Goal: Task Accomplishment & Management: Use online tool/utility

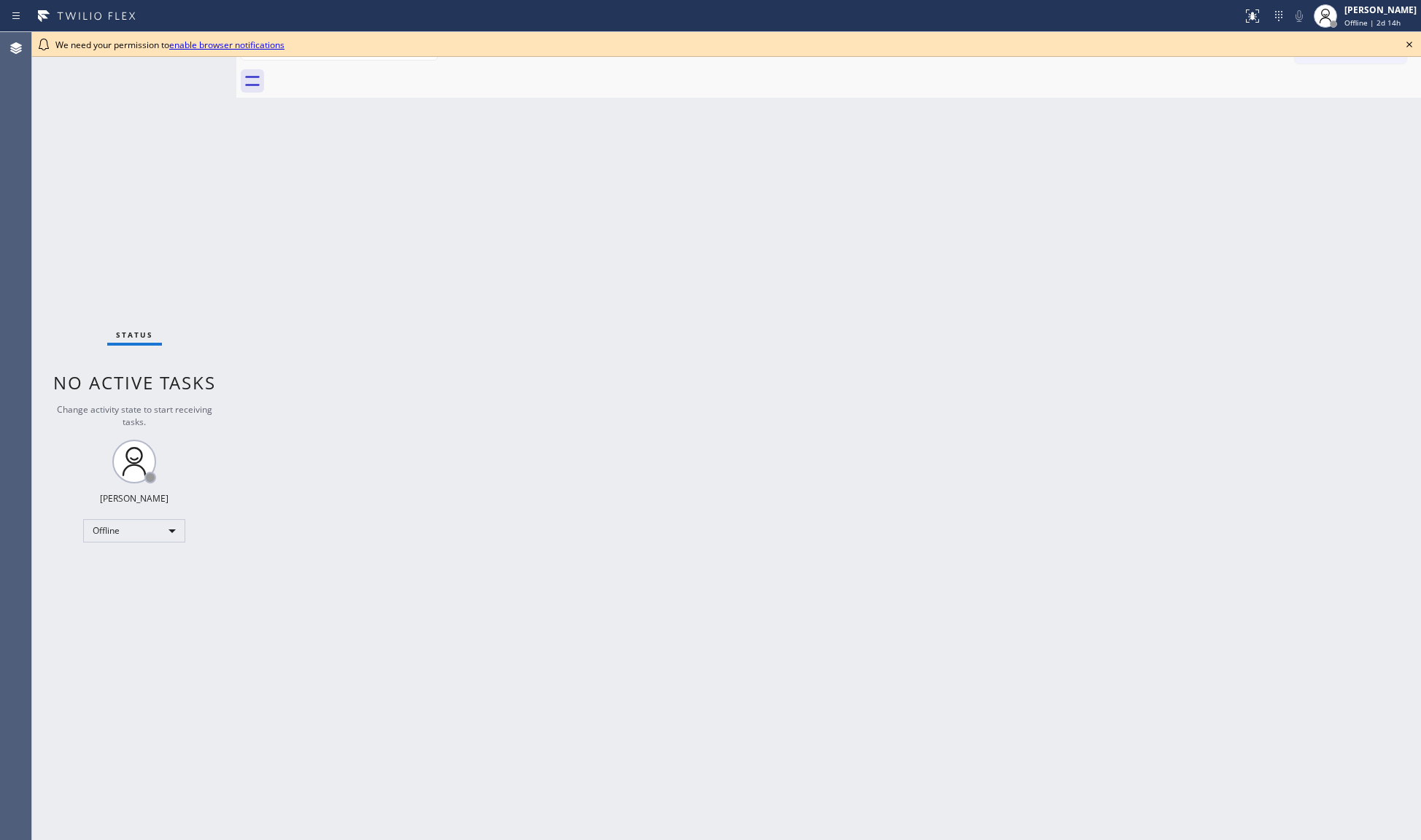
click at [243, 44] on link "enable browser notifications" at bounding box center [226, 44] width 115 height 13
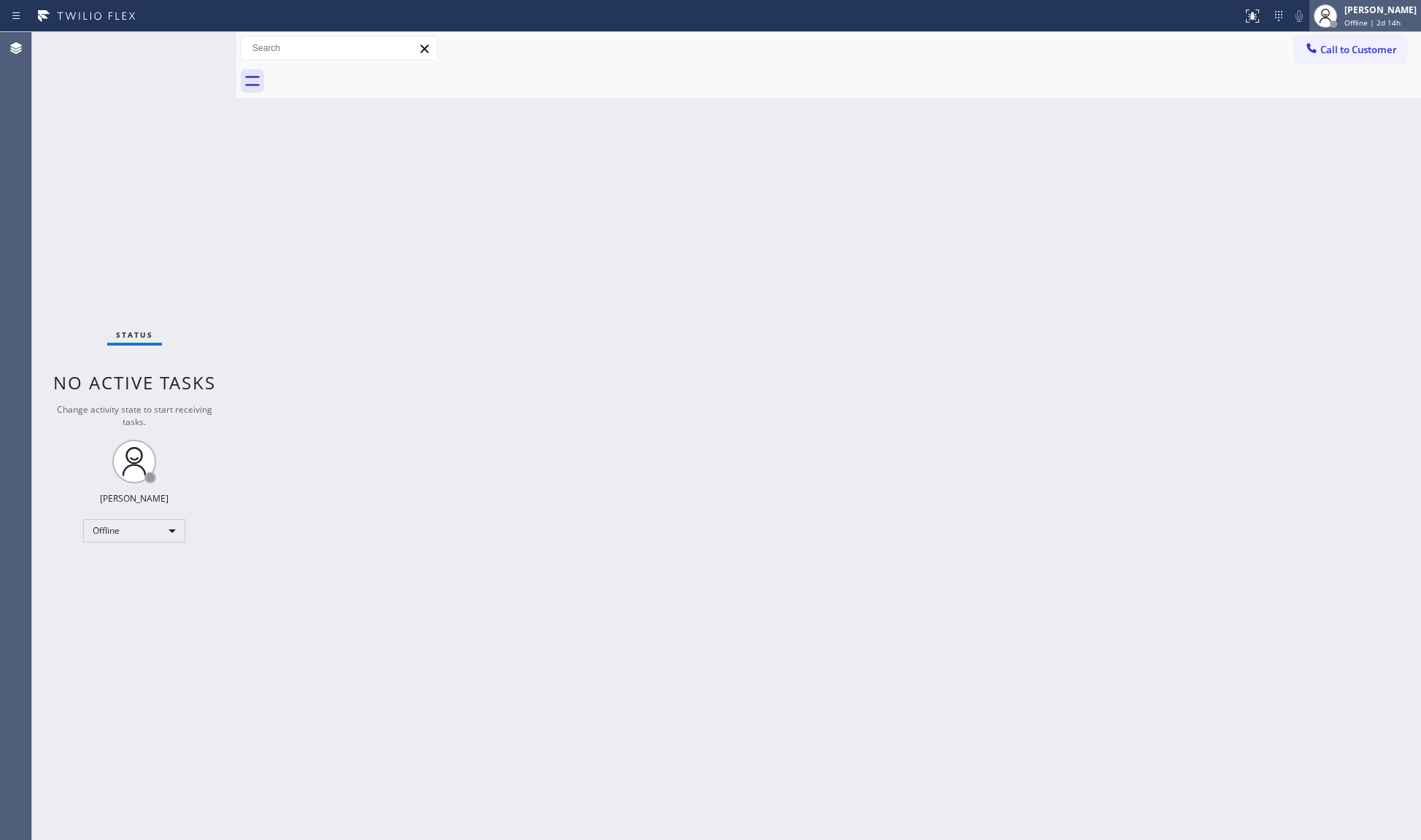
click at [1344, 19] on div "Giovanni Pleños Offline | 2d 14h" at bounding box center [1381, 15] width 79 height 25
click at [1302, 92] on button "Unavailable" at bounding box center [1348, 97] width 146 height 19
click at [1323, 518] on div "Back to Dashboard Change Sender ID Customers Technicians Select a contact Outbo…" at bounding box center [829, 435] width 1185 height 808
drag, startPoint x: 941, startPoint y: 512, endPoint x: 957, endPoint y: 548, distance: 39.4
click at [944, 512] on div "Back to Dashboard Change Sender ID Customers Technicians Select a contact Outbo…" at bounding box center [829, 435] width 1185 height 808
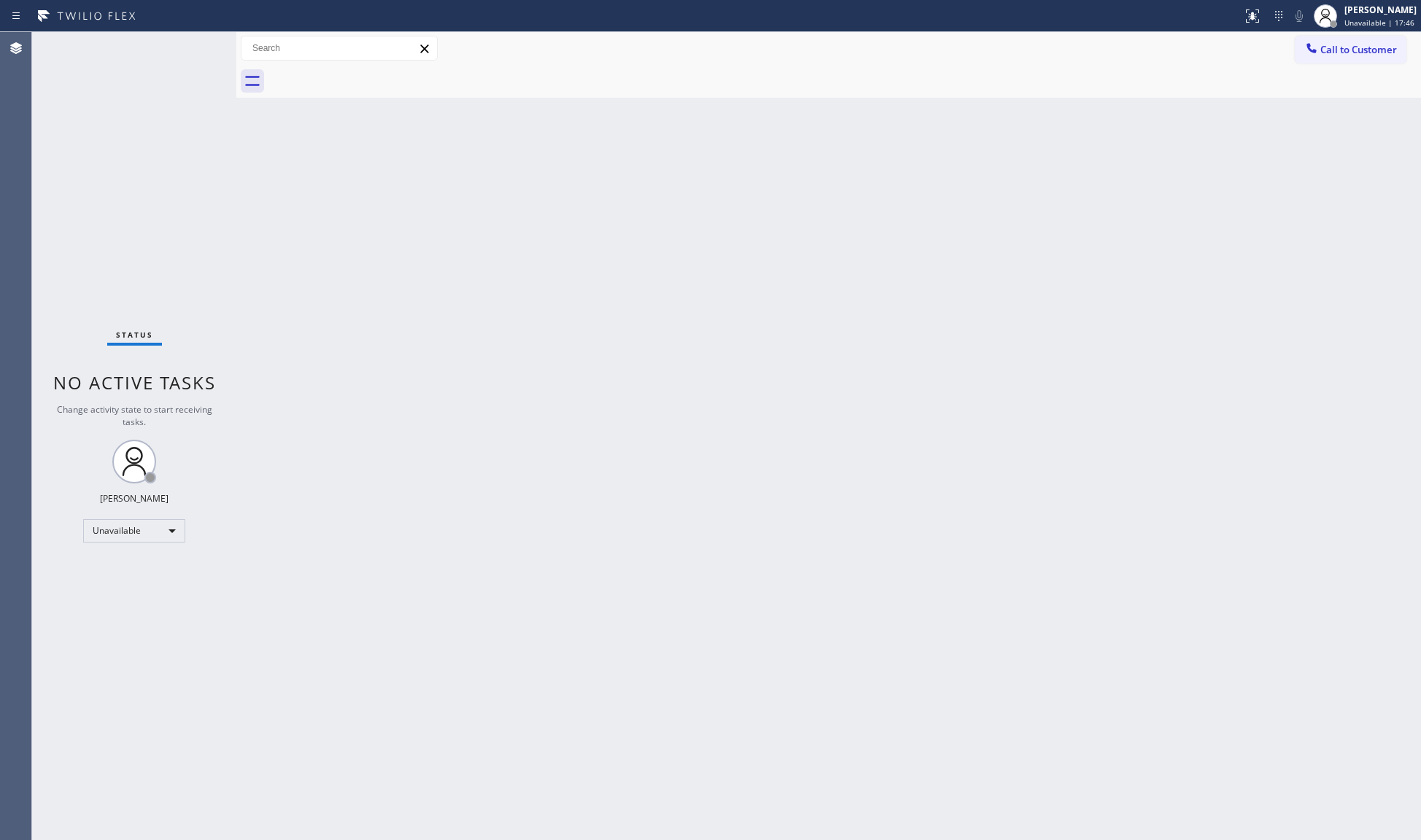
click at [977, 538] on div "Back to Dashboard Change Sender ID Customers Technicians Select a contact Outbo…" at bounding box center [829, 435] width 1185 height 808
drag, startPoint x: 1375, startPoint y: 46, endPoint x: 847, endPoint y: 153, distance: 538.7
click at [1374, 46] on span "Call to Customer" at bounding box center [1358, 50] width 76 height 14
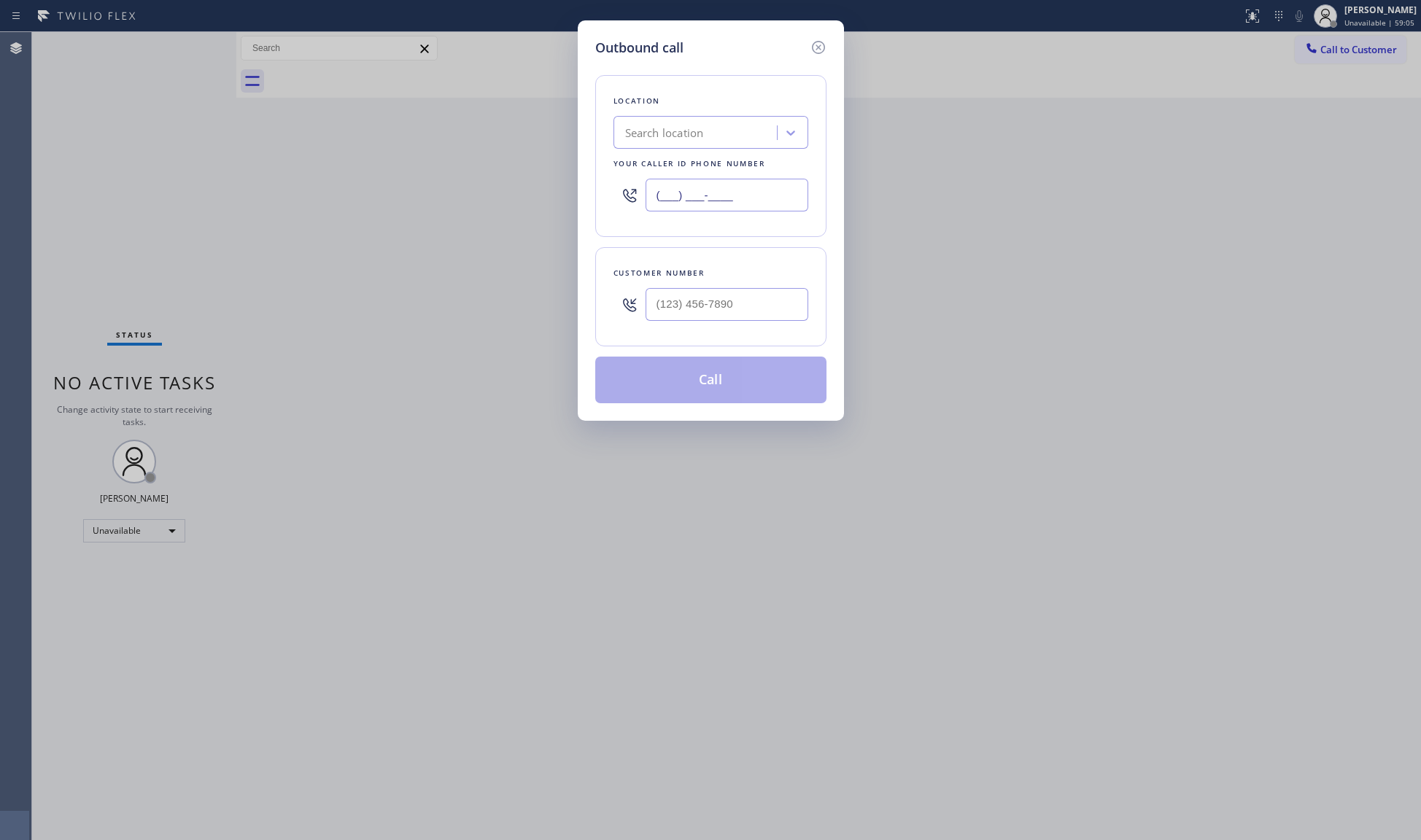
drag, startPoint x: 756, startPoint y: 197, endPoint x: 599, endPoint y: 197, distance: 157.0
click at [599, 197] on div "Location Search location Your caller id phone number (___) ___-____" at bounding box center [710, 156] width 231 height 162
paste input "657) 213-3032"
type input "(657) 213-3032"
click at [720, 307] on input "(___) ___-____" at bounding box center [727, 304] width 162 height 33
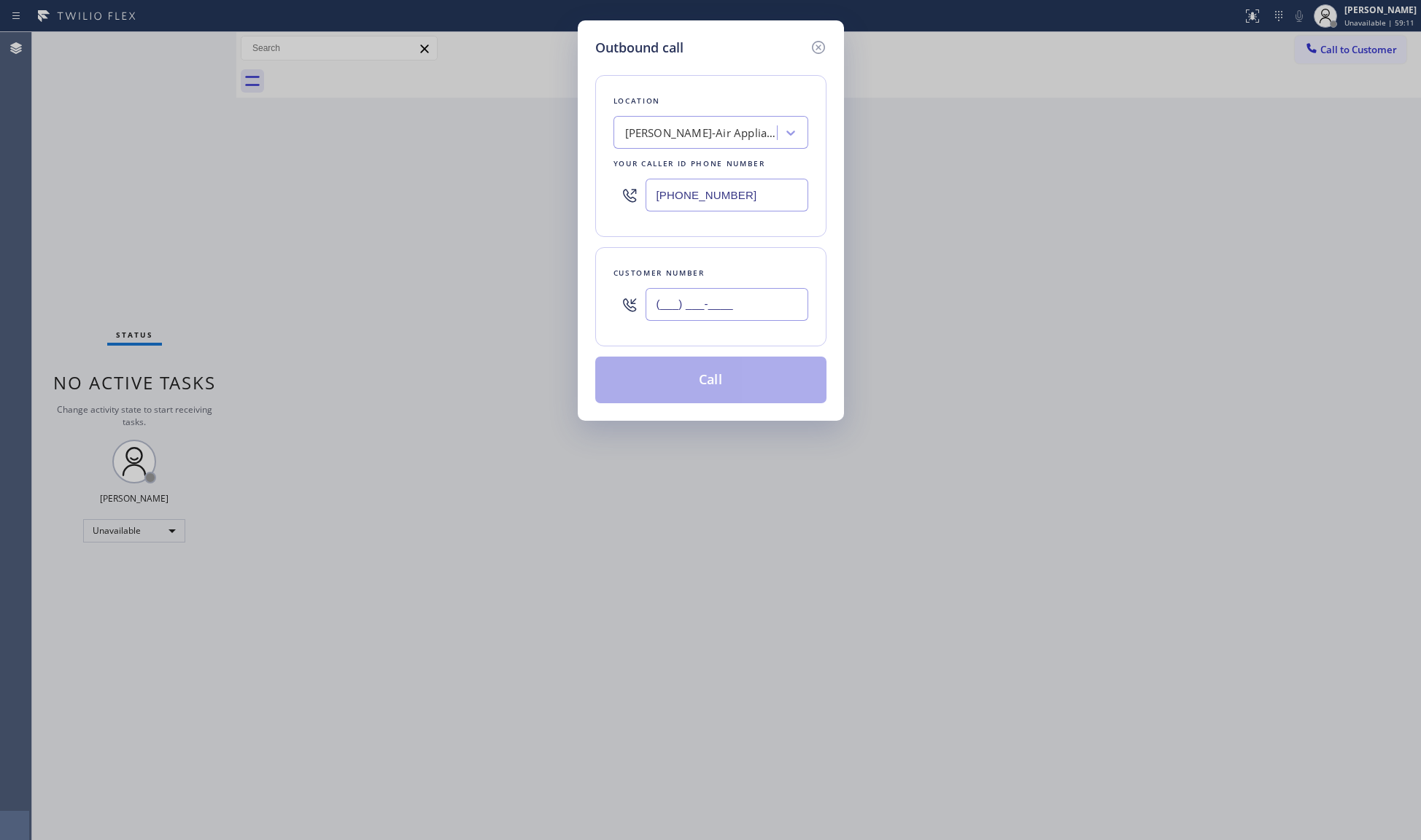
paste input "949) 675-3405"
type input "(949) 675-3405"
click at [716, 380] on button "Call" at bounding box center [710, 379] width 231 height 46
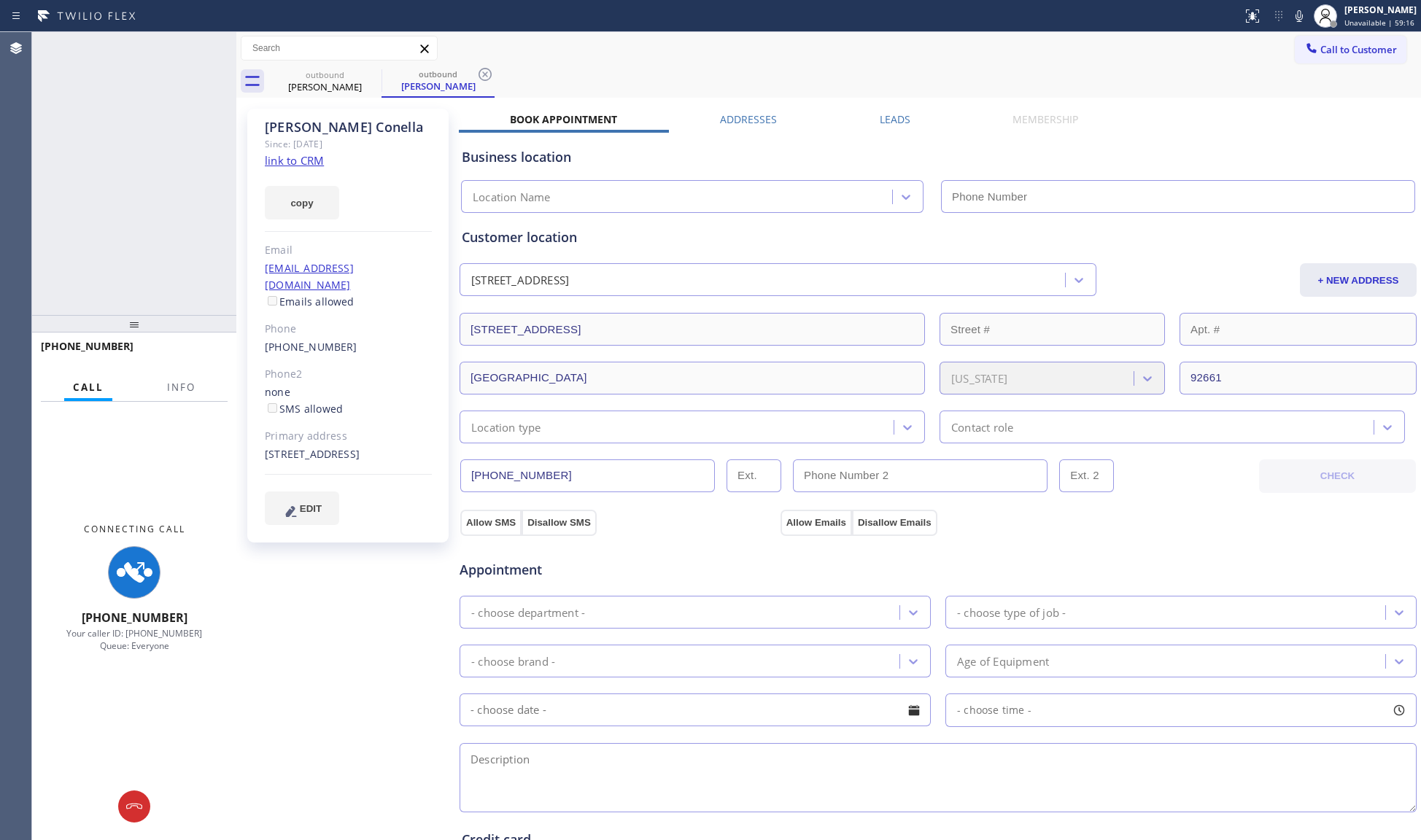
type input "(657) 213-3032"
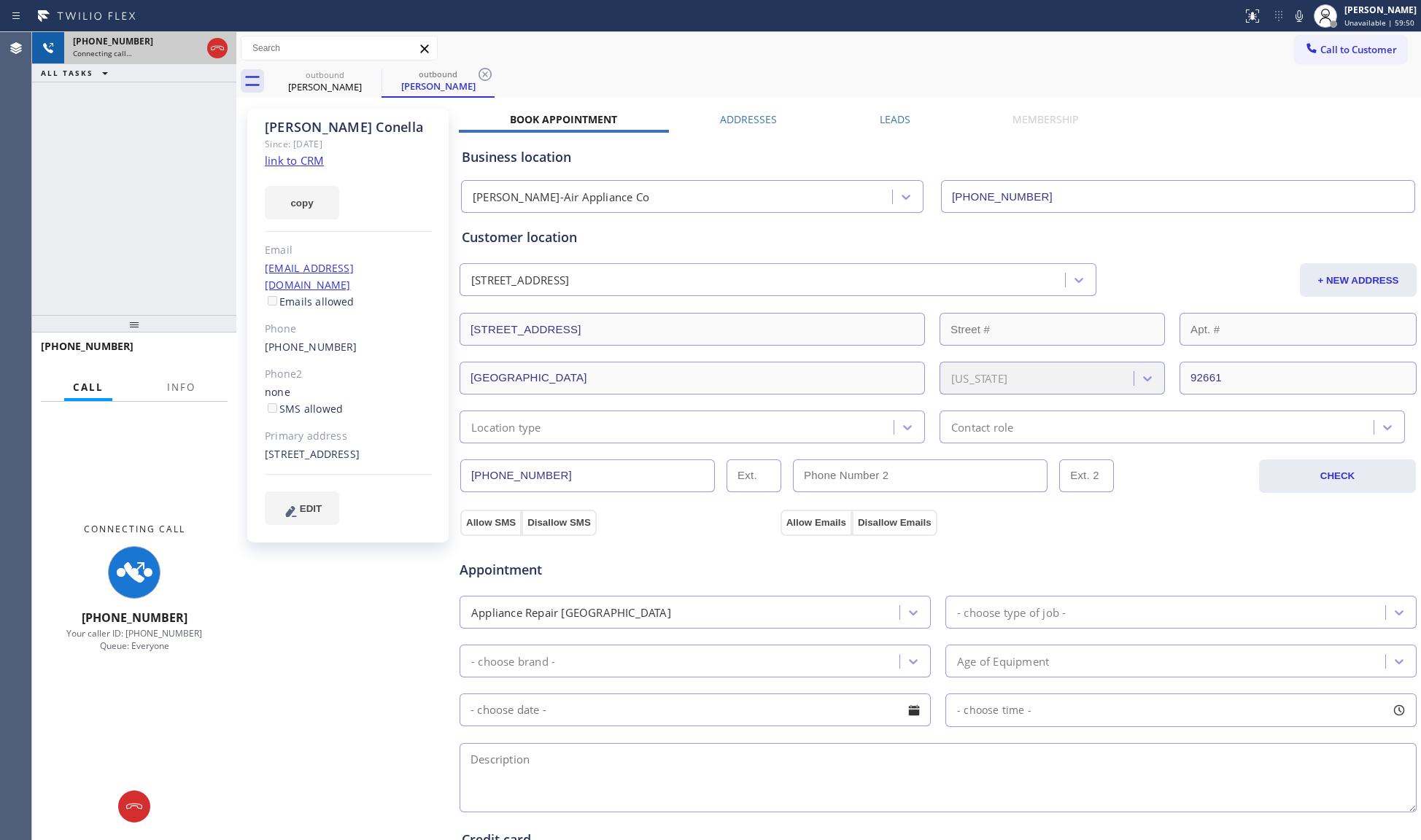
drag, startPoint x: 211, startPoint y: 50, endPoint x: 206, endPoint y: 62, distance: 13.0
click at [208, 58] on div at bounding box center [217, 47] width 26 height 32
drag, startPoint x: 187, startPoint y: 383, endPoint x: 185, endPoint y: 318, distance: 65.0
click at [185, 318] on div "+19496753405 Connecting call… ALL TASKS ALL TASKS ACTIVE TASKS TASKS IN WRAP UP…" at bounding box center [134, 435] width 205 height 808
click at [183, 385] on span "Info" at bounding box center [181, 387] width 28 height 14
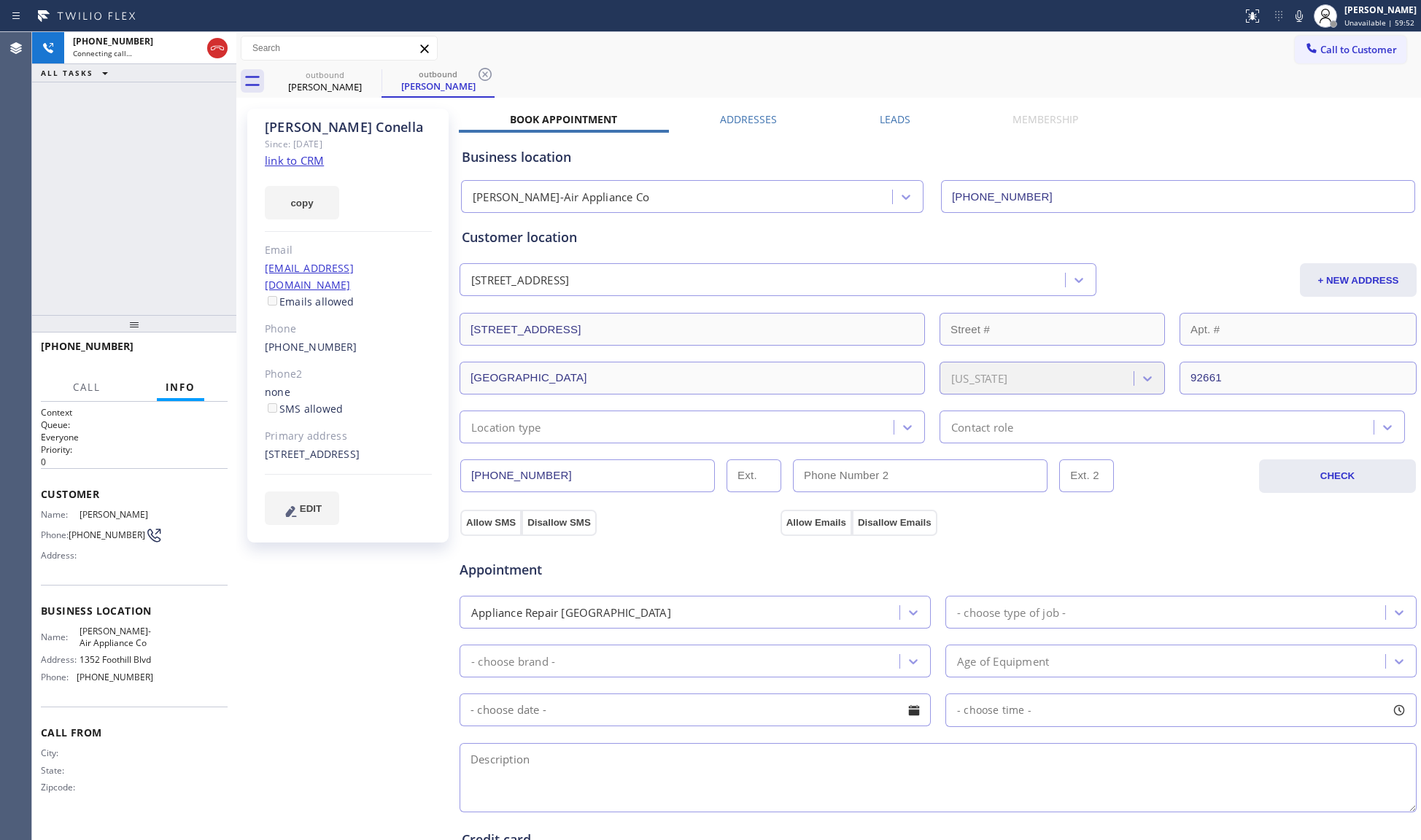
click at [127, 321] on div at bounding box center [134, 323] width 205 height 17
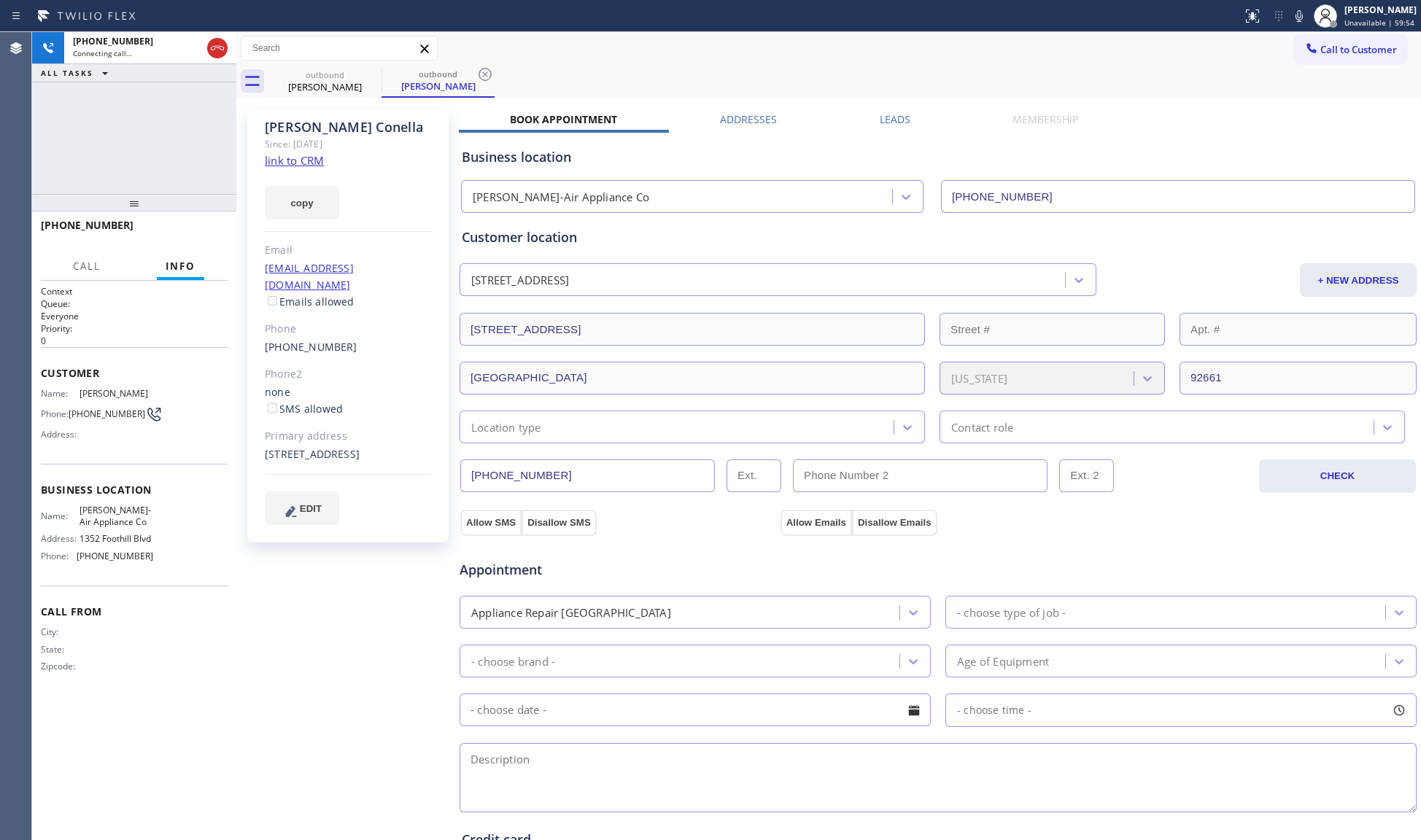
drag, startPoint x: 136, startPoint y: 327, endPoint x: 146, endPoint y: 197, distance: 130.4
click at [137, 201] on div at bounding box center [134, 203] width 205 height 17
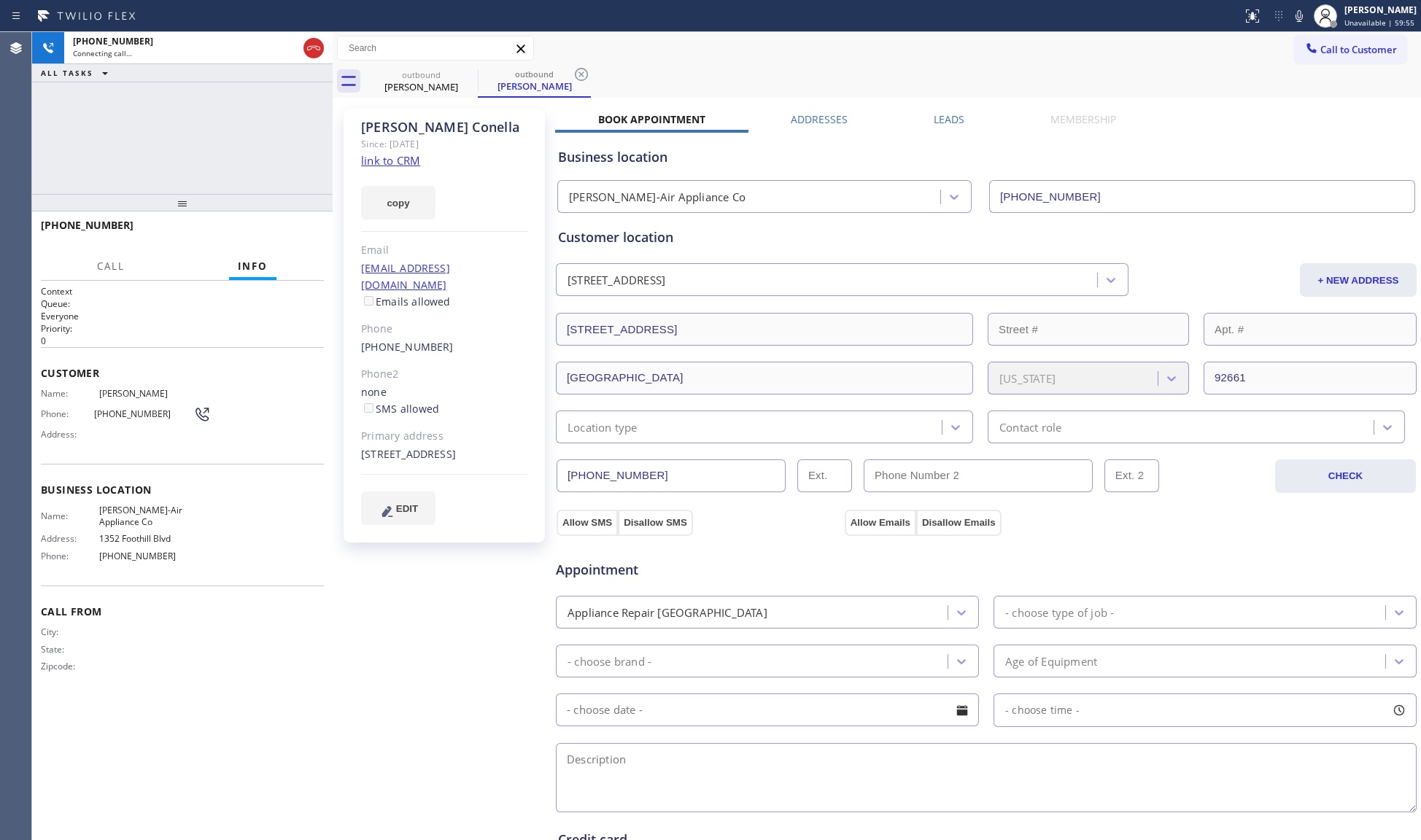
drag, startPoint x: 234, startPoint y: 117, endPoint x: 330, endPoint y: 118, distance: 96.0
click at [332, 118] on div at bounding box center [332, 435] width 0 height 808
click at [309, 46] on icon at bounding box center [314, 48] width 14 height 5
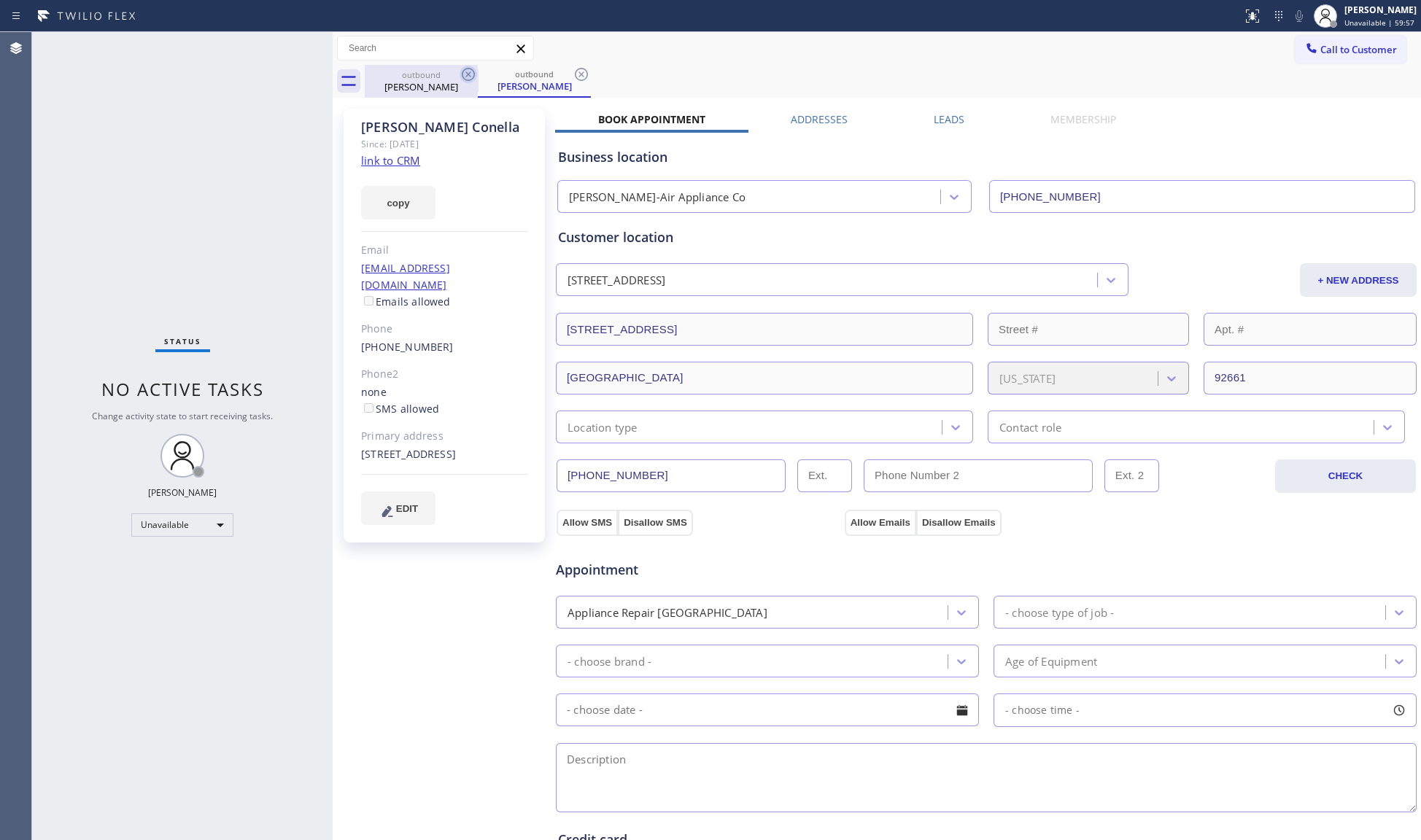
click at [460, 79] on icon at bounding box center [469, 74] width 17 height 17
click at [0, 0] on icon at bounding box center [0, 0] width 0 height 0
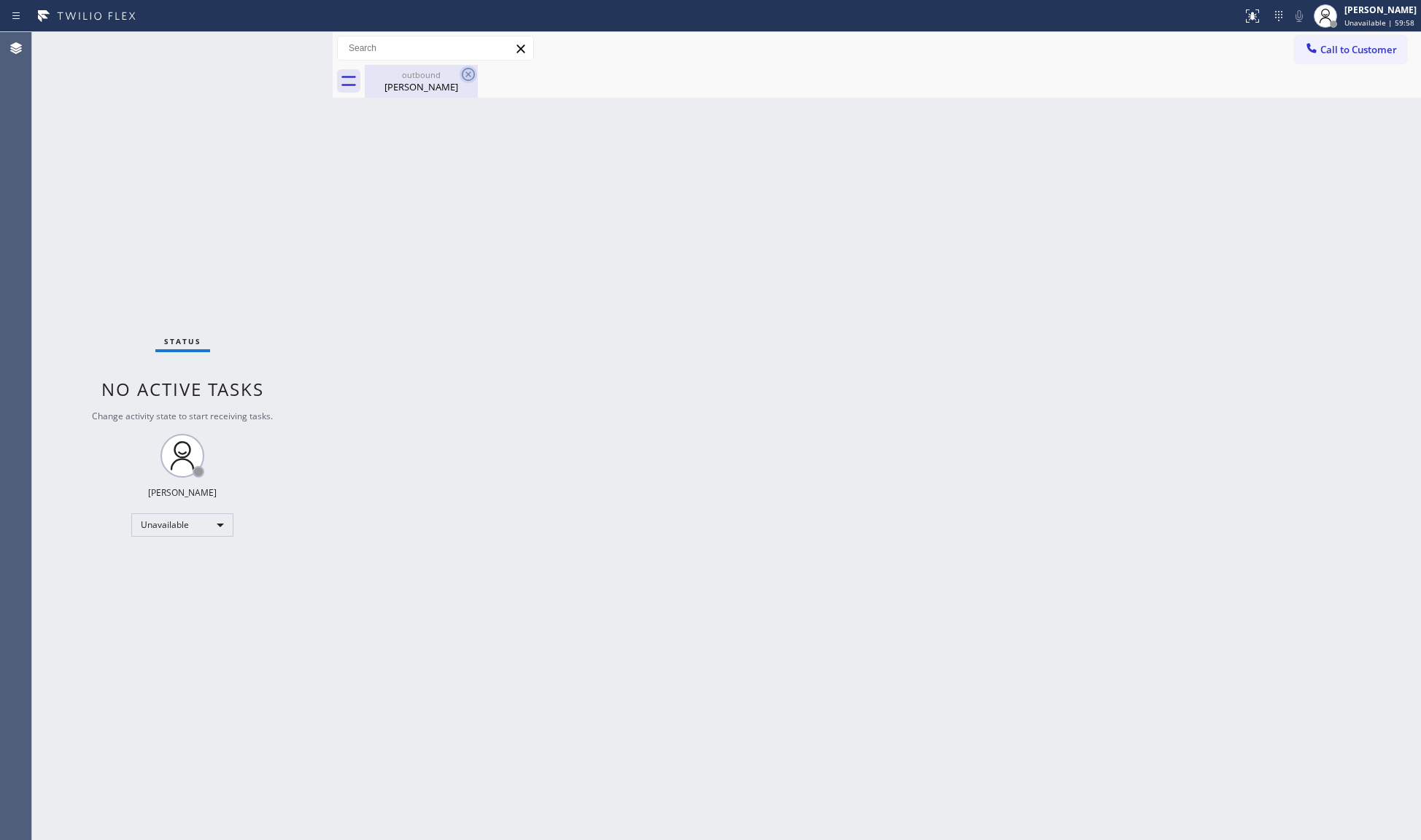
click at [467, 73] on icon at bounding box center [469, 74] width 17 height 17
click at [469, 76] on icon at bounding box center [469, 74] width 17 height 17
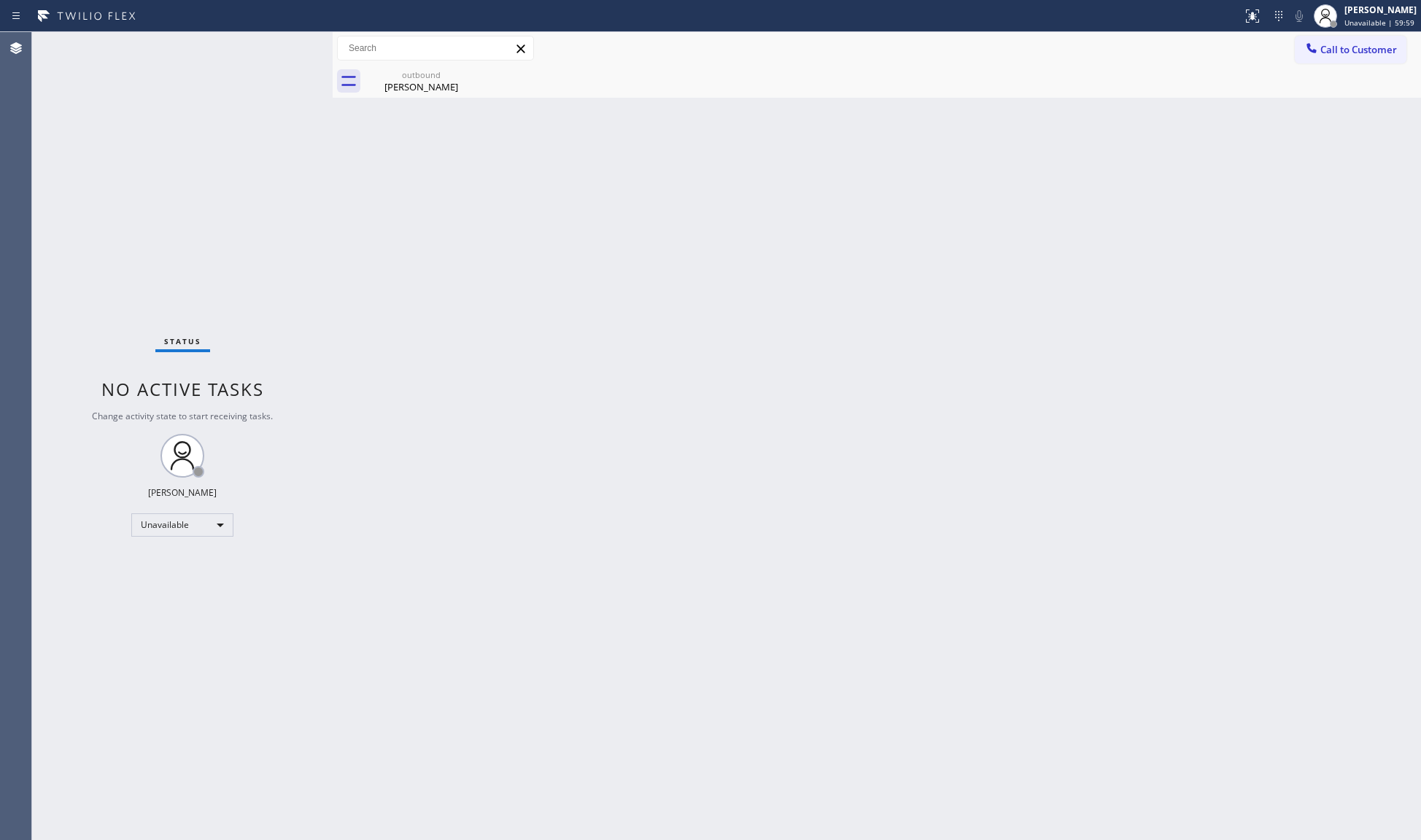
click at [422, 80] on div "Rick Conella" at bounding box center [421, 87] width 110 height 14
drag, startPoint x: 902, startPoint y: 140, endPoint x: 938, endPoint y: 161, distance: 41.7
click at [905, 142] on div "Back to Dashboard Change Sender ID Customers Technicians Select a contact Outbo…" at bounding box center [876, 435] width 1089 height 808
click at [1374, 556] on div "Back to Dashboard Change Sender ID Customers Technicians Select a contact Outbo…" at bounding box center [876, 435] width 1089 height 808
click at [1023, 158] on div "Back to Dashboard Change Sender ID Customers Technicians Select a contact Outbo…" at bounding box center [876, 435] width 1089 height 808
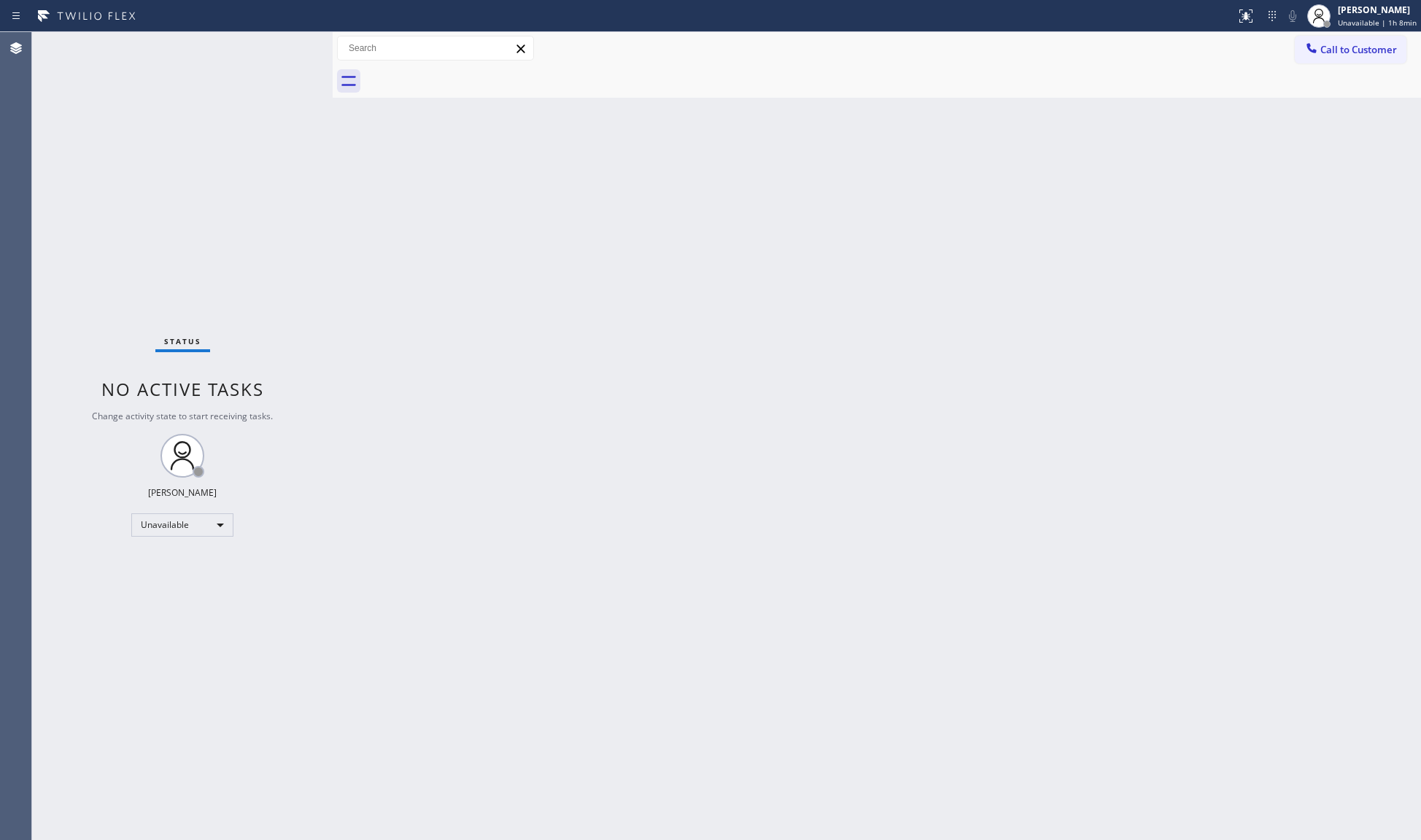
click at [1236, 37] on div "Call to Customer Outbound call Location Watson Jenn-Air Appliance Co Your calle…" at bounding box center [876, 48] width 1089 height 25
click at [1317, 48] on icon at bounding box center [1312, 47] width 14 height 14
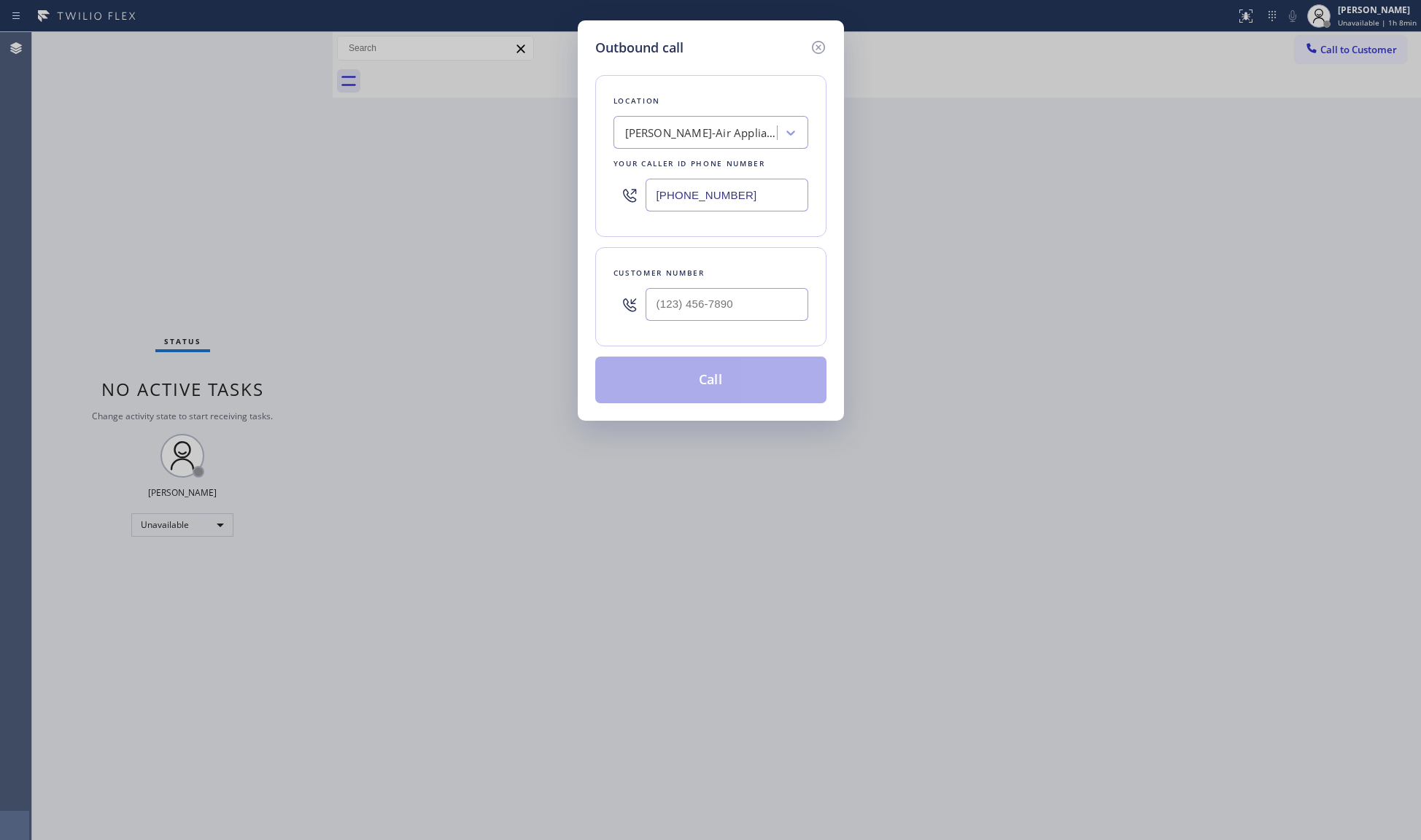
drag, startPoint x: 745, startPoint y: 195, endPoint x: 657, endPoint y: 200, distance: 88.1
click at [658, 201] on input "(657) 213-3032" at bounding box center [727, 195] width 162 height 33
paste input "714) 874-9558"
type input "(714) 874-9558"
paste input "714) 210-1363"
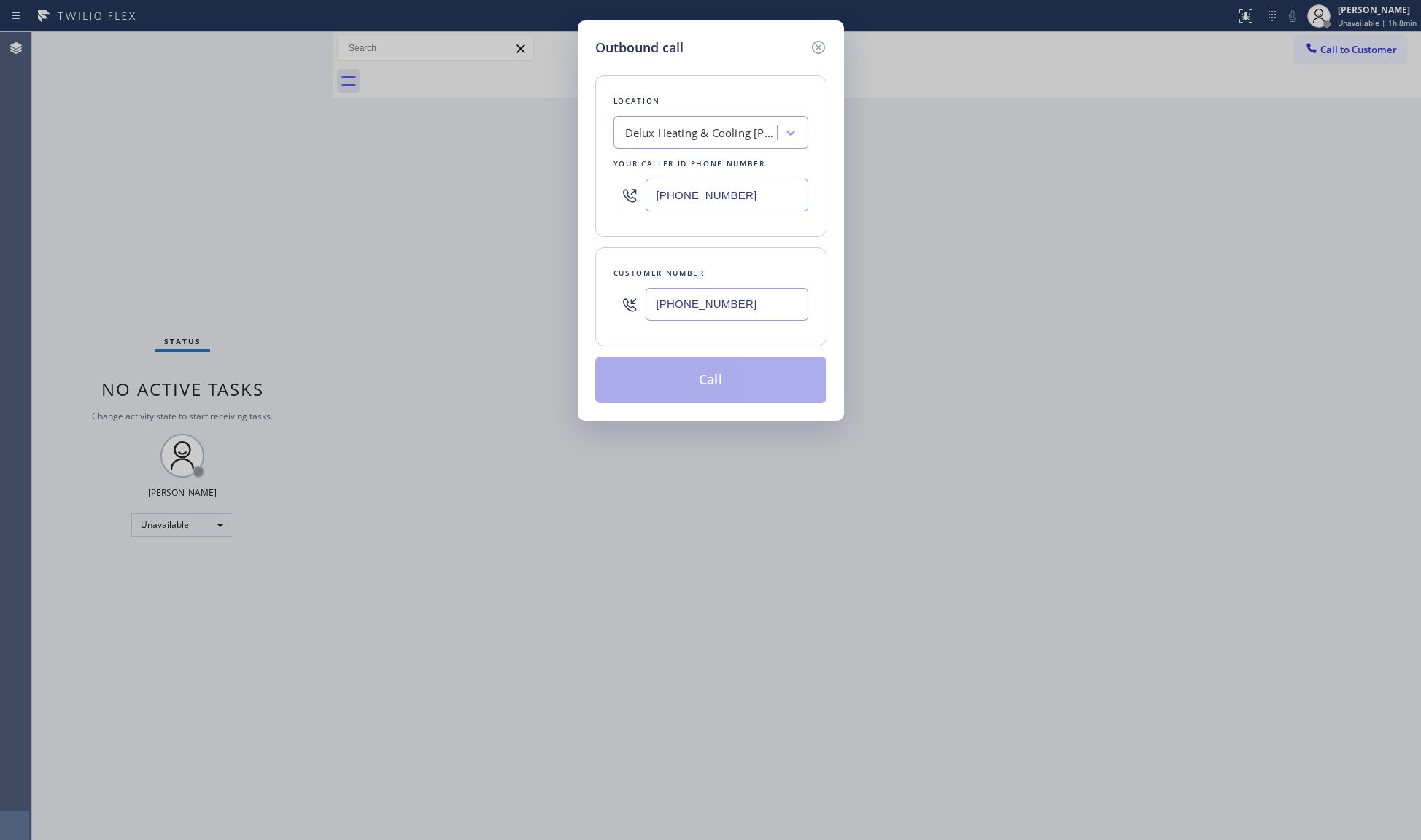
click at [699, 312] on input "(714) 210-1363" at bounding box center [727, 304] width 162 height 33
type input "(714) 210-1363"
click at [705, 382] on button "Call" at bounding box center [710, 379] width 231 height 46
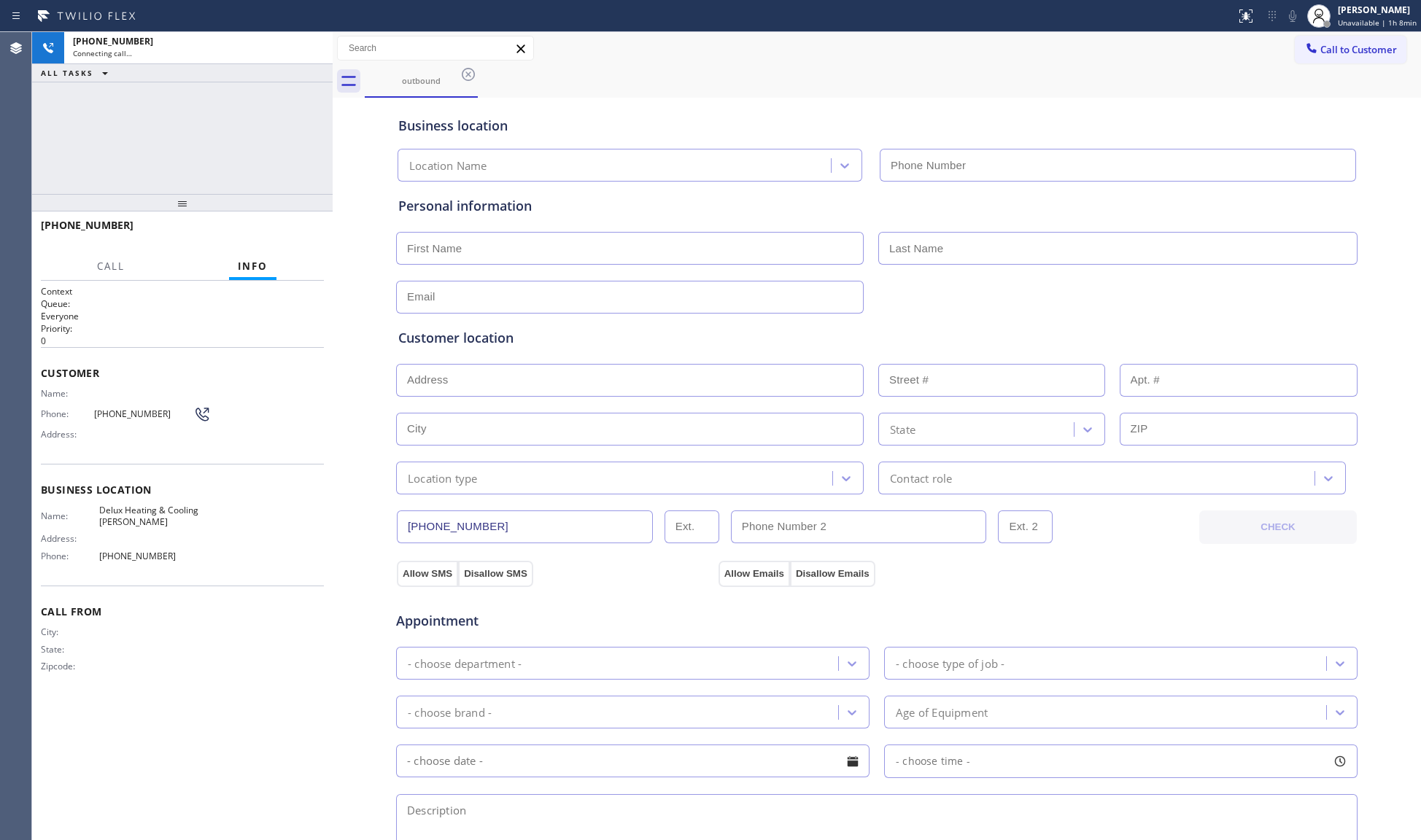
type input "(714) 874-9558"
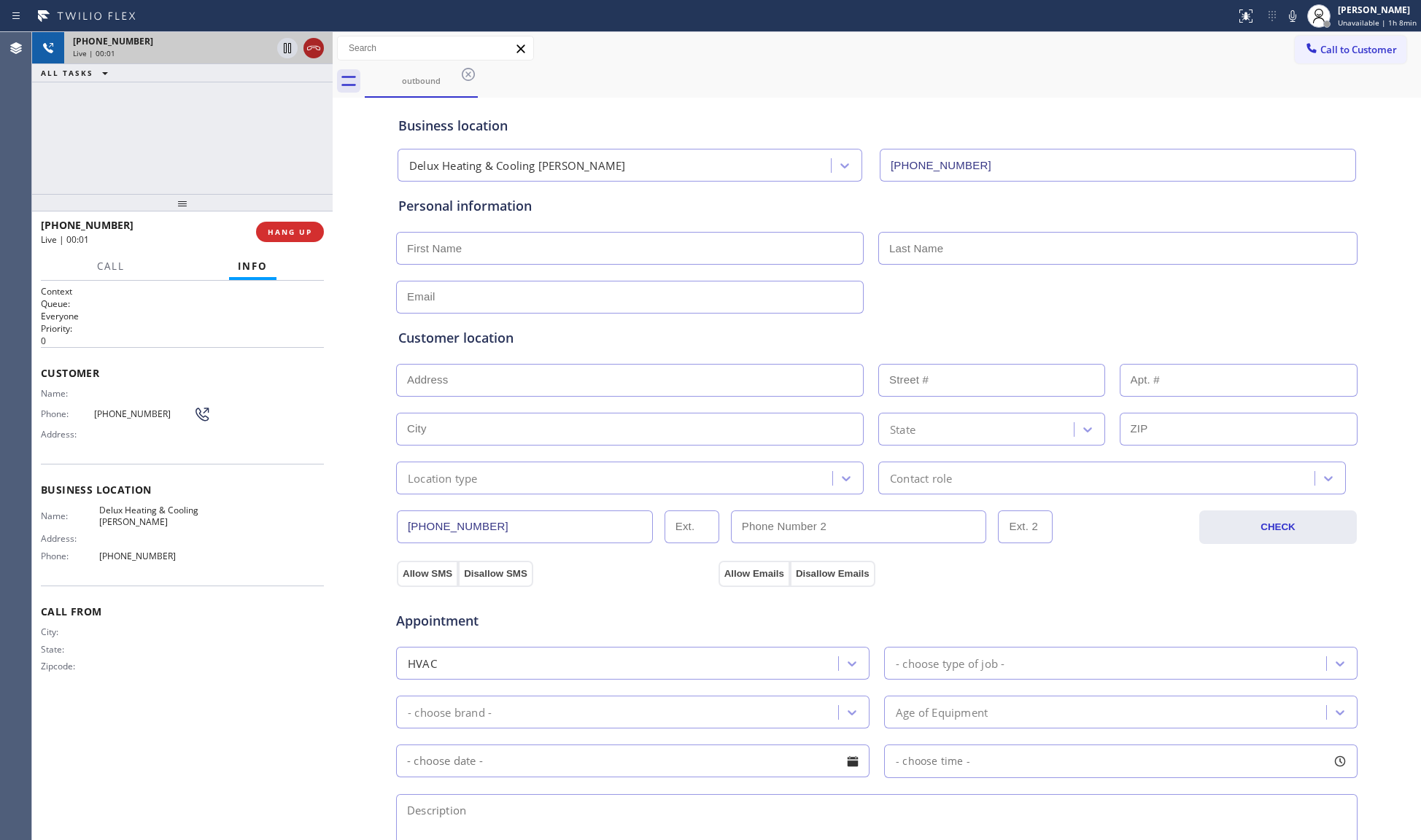
click at [311, 47] on icon at bounding box center [314, 48] width 14 height 5
click at [283, 239] on button "HANG UP" at bounding box center [290, 232] width 68 height 20
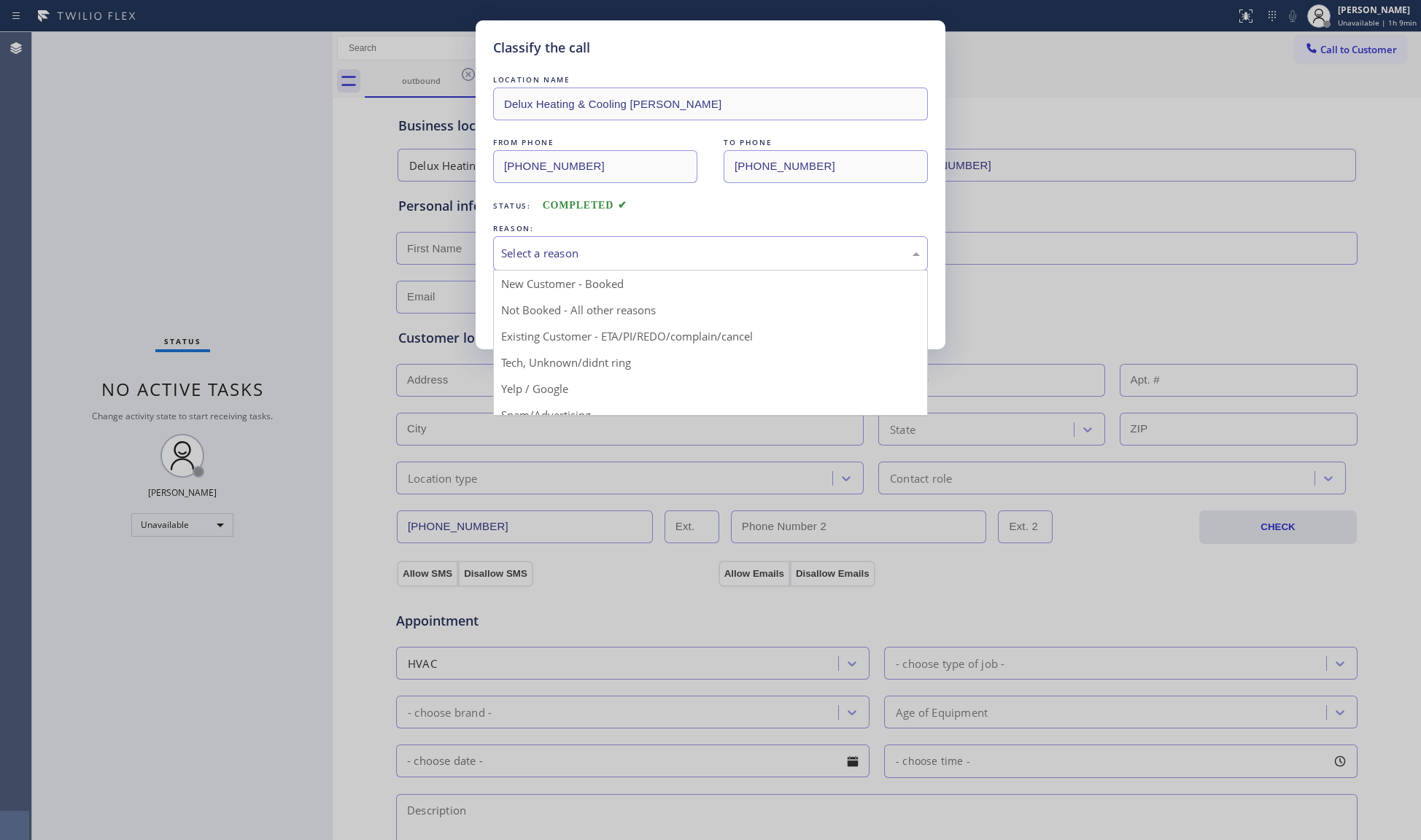
click at [586, 262] on div "Select a reason" at bounding box center [711, 253] width 419 height 16
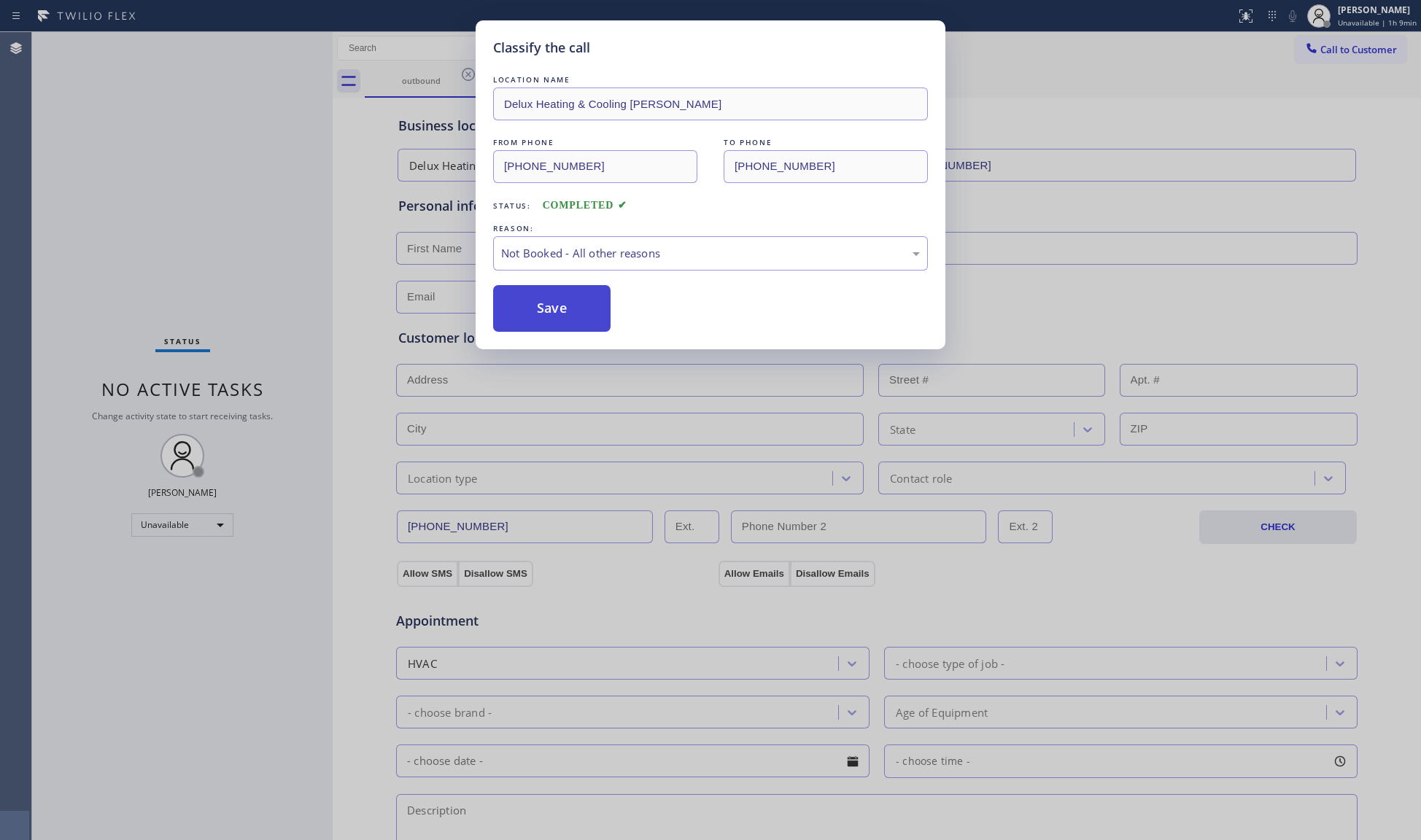
click at [543, 302] on button "Save" at bounding box center [553, 308] width 118 height 46
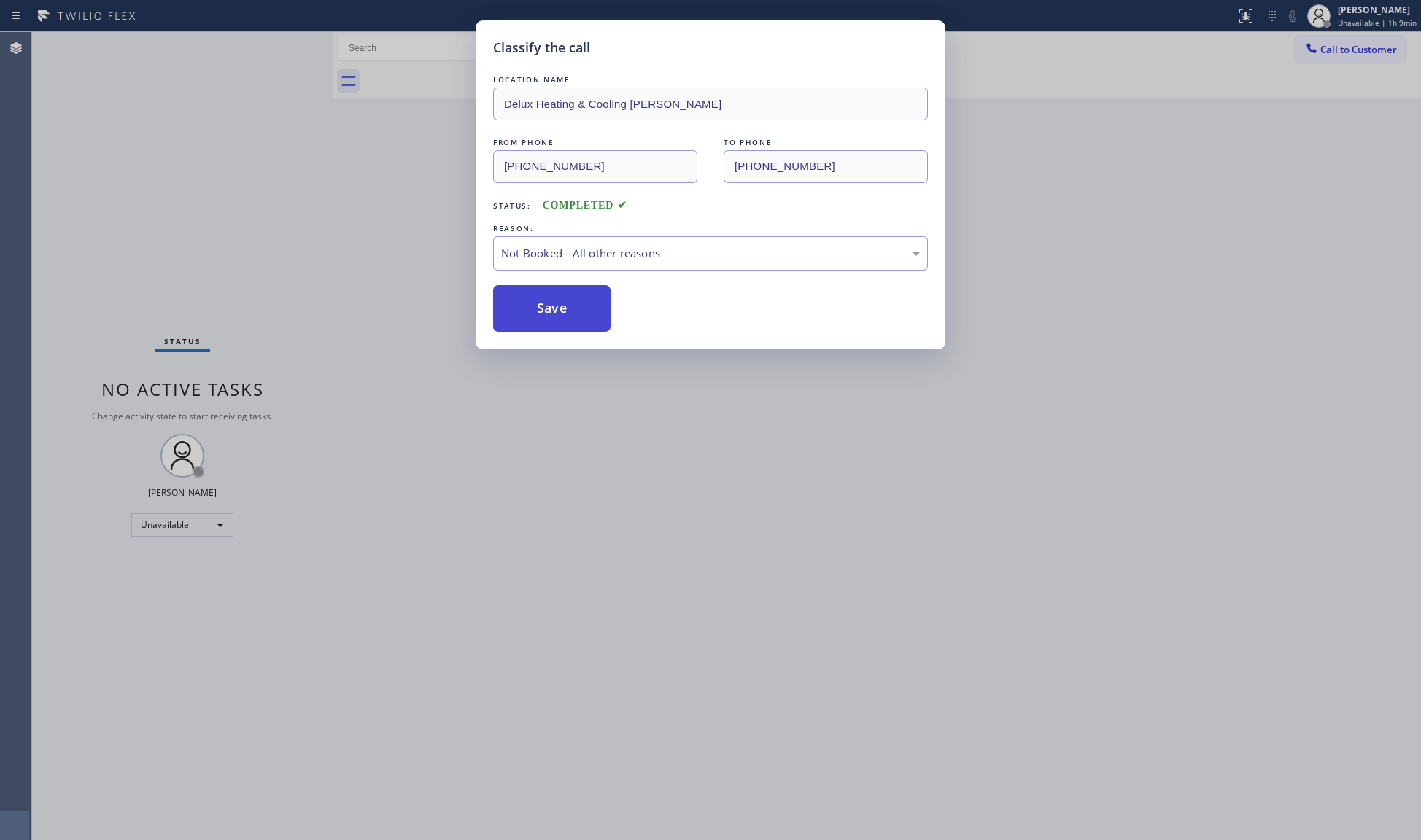
drag, startPoint x: 541, startPoint y: 297, endPoint x: 548, endPoint y: 304, distance: 9.9
click at [548, 304] on button "Save" at bounding box center [553, 308] width 118 height 46
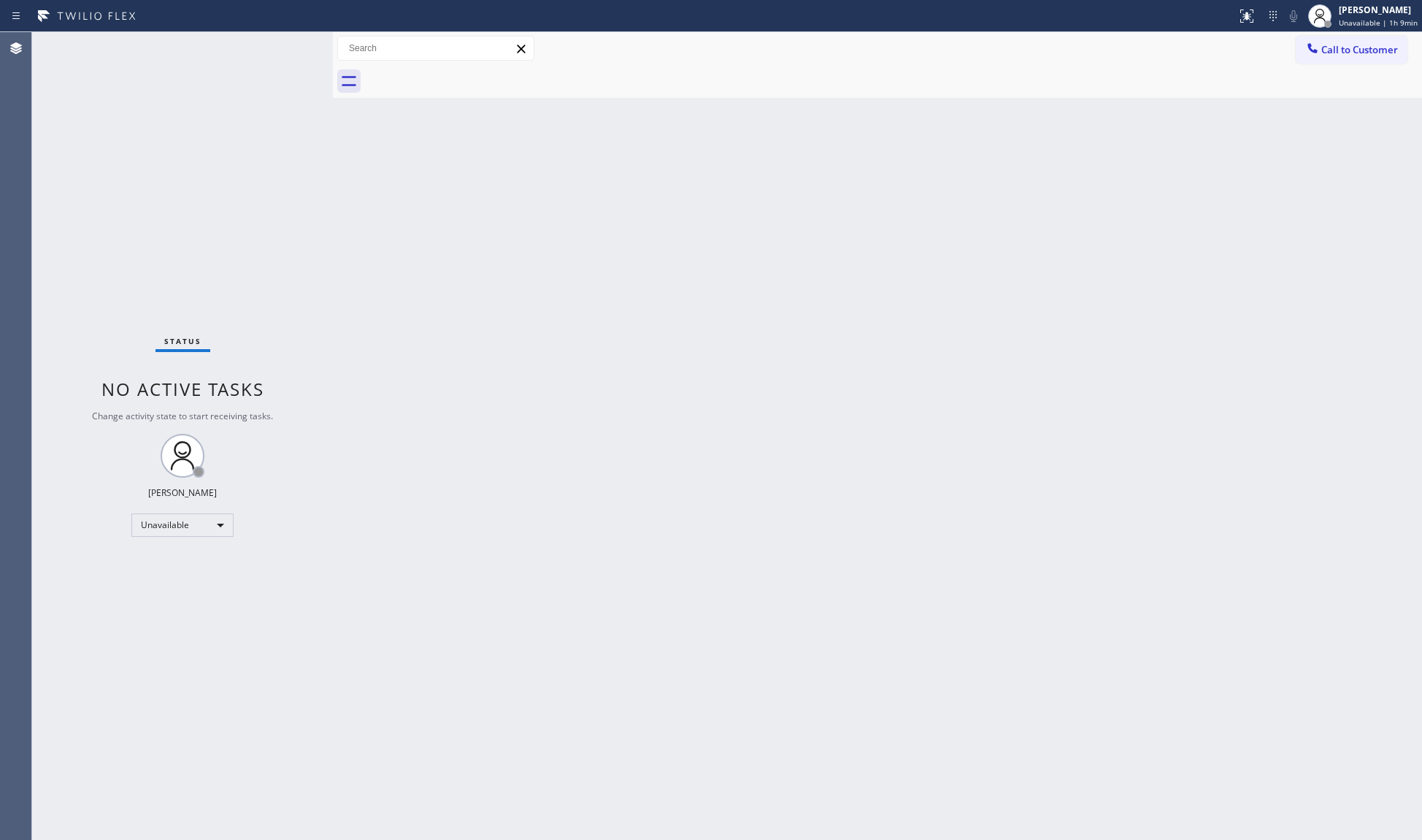
drag, startPoint x: 1127, startPoint y: 143, endPoint x: 1120, endPoint y: 129, distance: 15.7
click at [1126, 140] on div "Back to Dashboard Change Sender ID Customers Technicians Select a contact Outbo…" at bounding box center [877, 435] width 1089 height 807
click at [1318, 40] on button "Call to Customer" at bounding box center [1352, 49] width 112 height 28
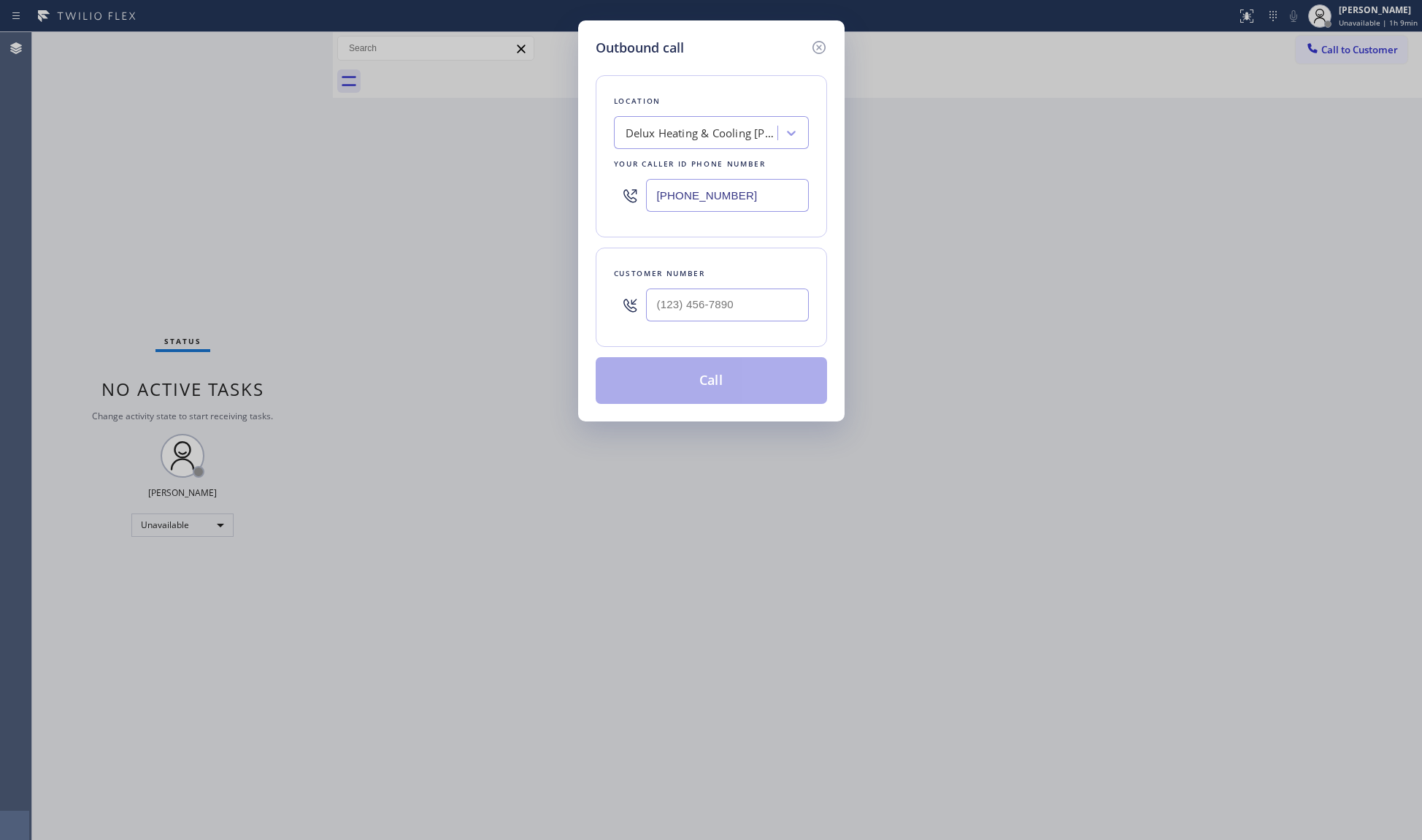
drag, startPoint x: 754, startPoint y: 190, endPoint x: 593, endPoint y: 201, distance: 161.4
click at [593, 201] on div "Outbound call Location Delux Heating & Cooling Yorba Linda Your caller id phone…" at bounding box center [711, 220] width 267 height 401
paste input "800) 686-503"
type input "(800) 686-5038"
paste input "text"
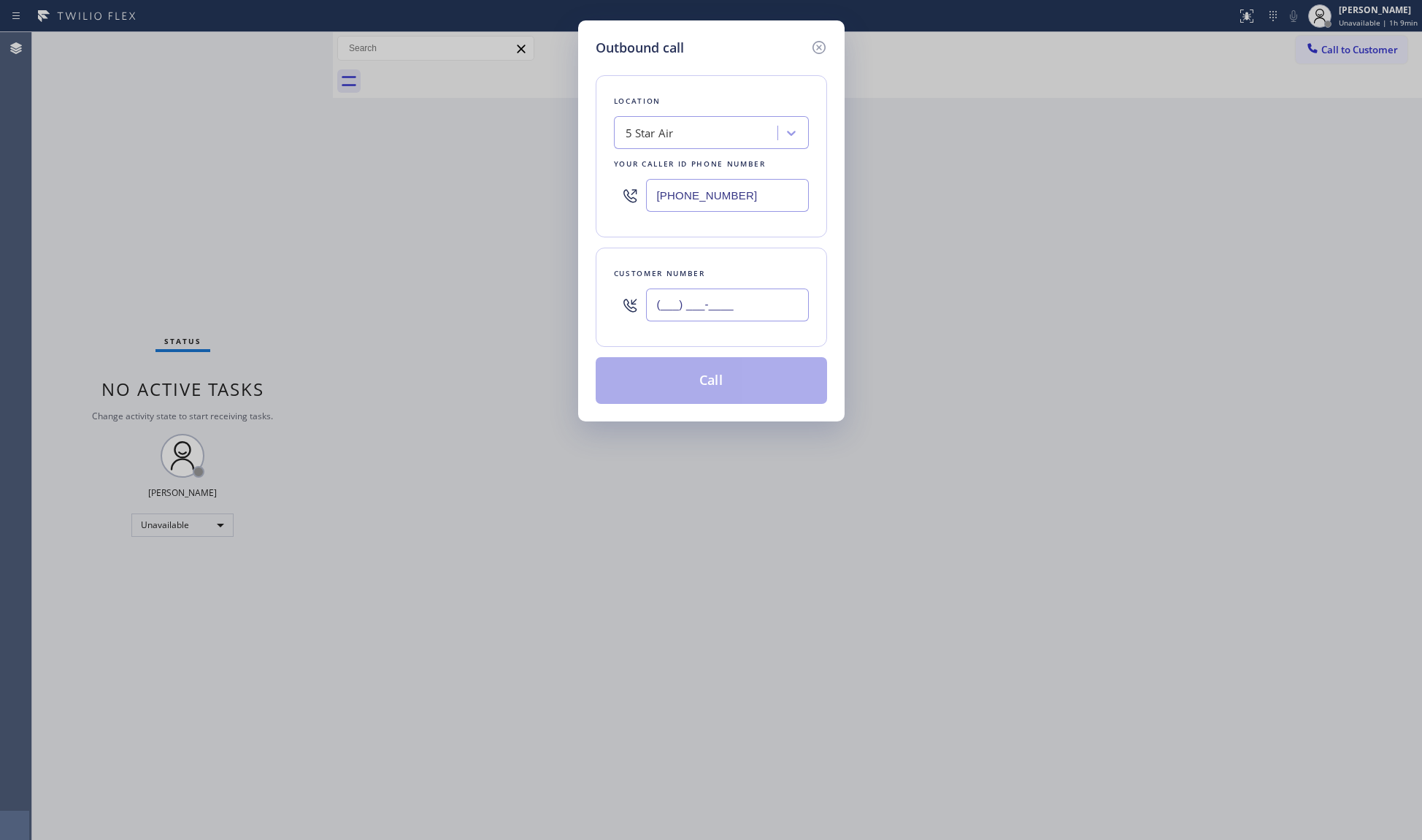
drag, startPoint x: 745, startPoint y: 305, endPoint x: 766, endPoint y: 290, distance: 25.8
click at [743, 309] on input "(___) ___-____" at bounding box center [728, 304] width 162 height 33
paste input "877) 215-4065"
type input "(877) 215-4065"
click at [712, 375] on button "Call" at bounding box center [711, 380] width 231 height 46
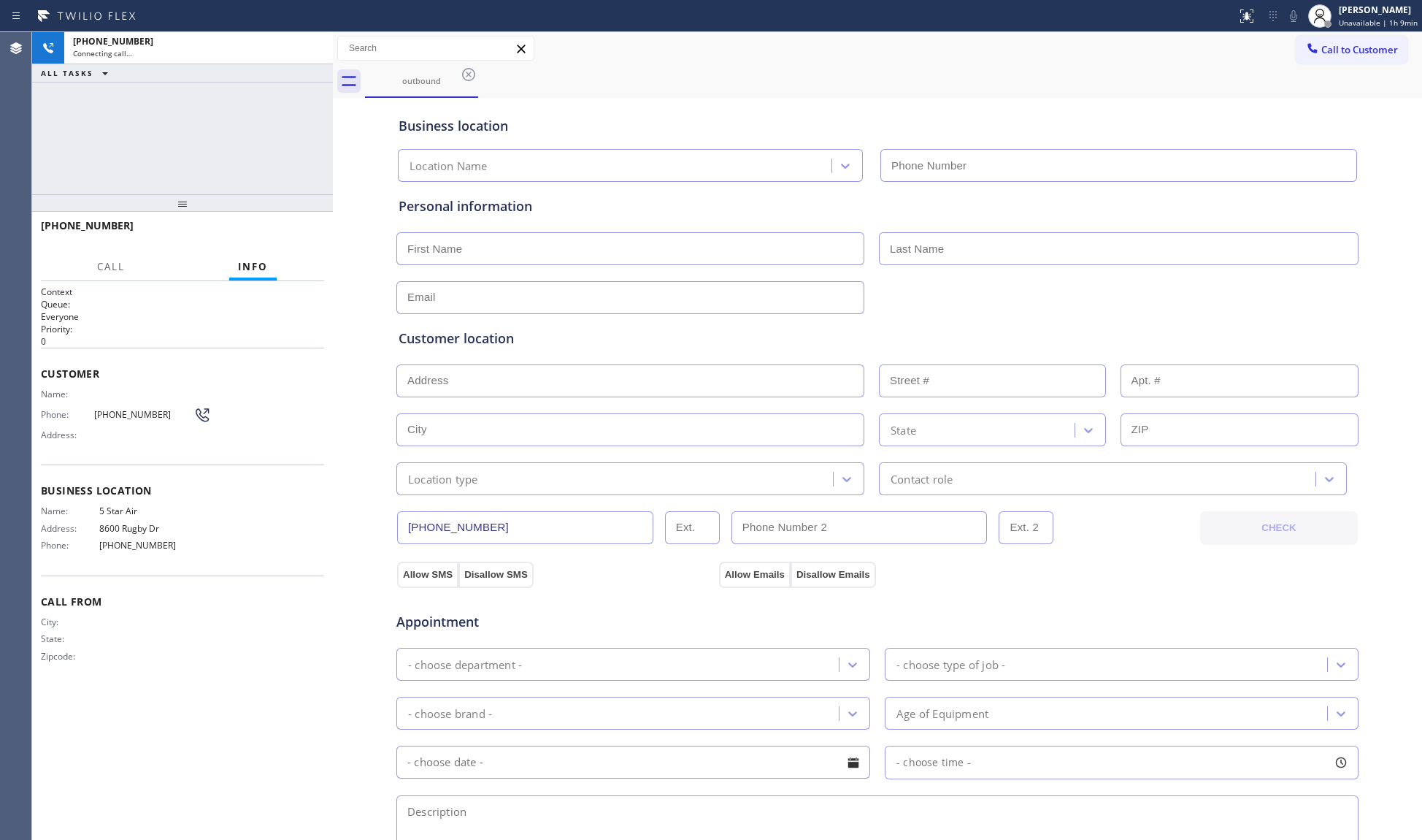
type input "(800) 686-5038"
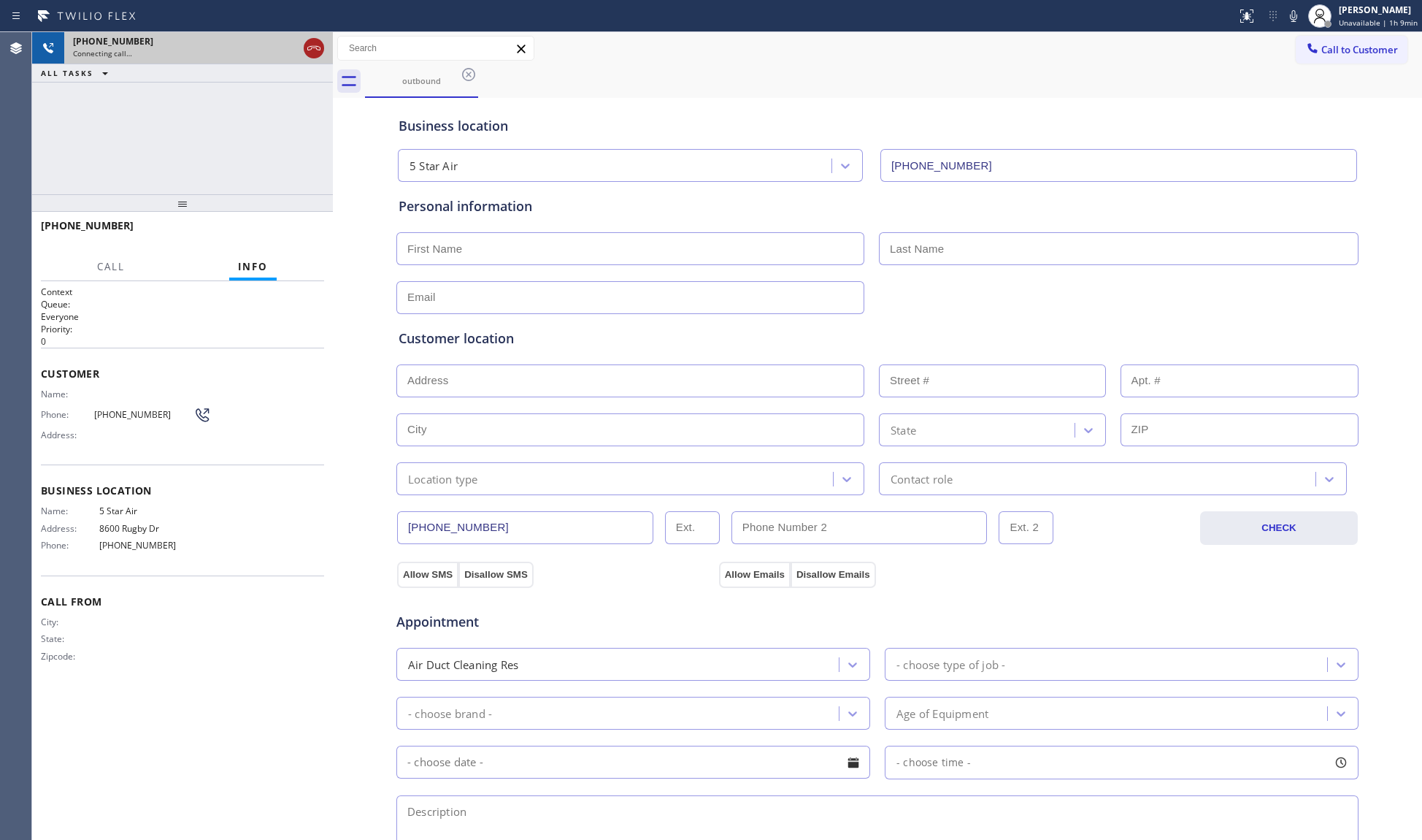
click at [309, 43] on icon at bounding box center [314, 48] width 17 height 17
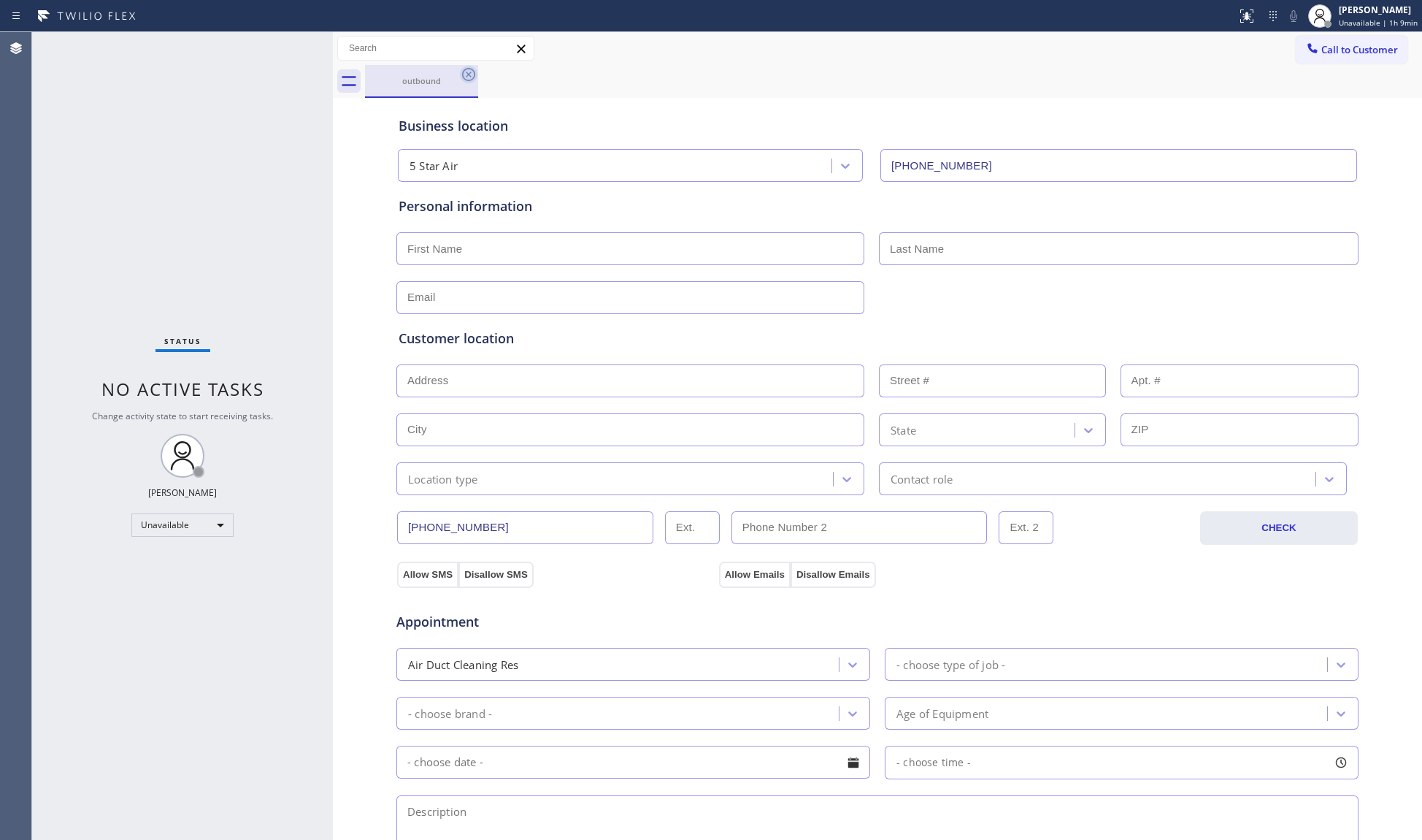
click at [460, 69] on icon at bounding box center [469, 74] width 17 height 17
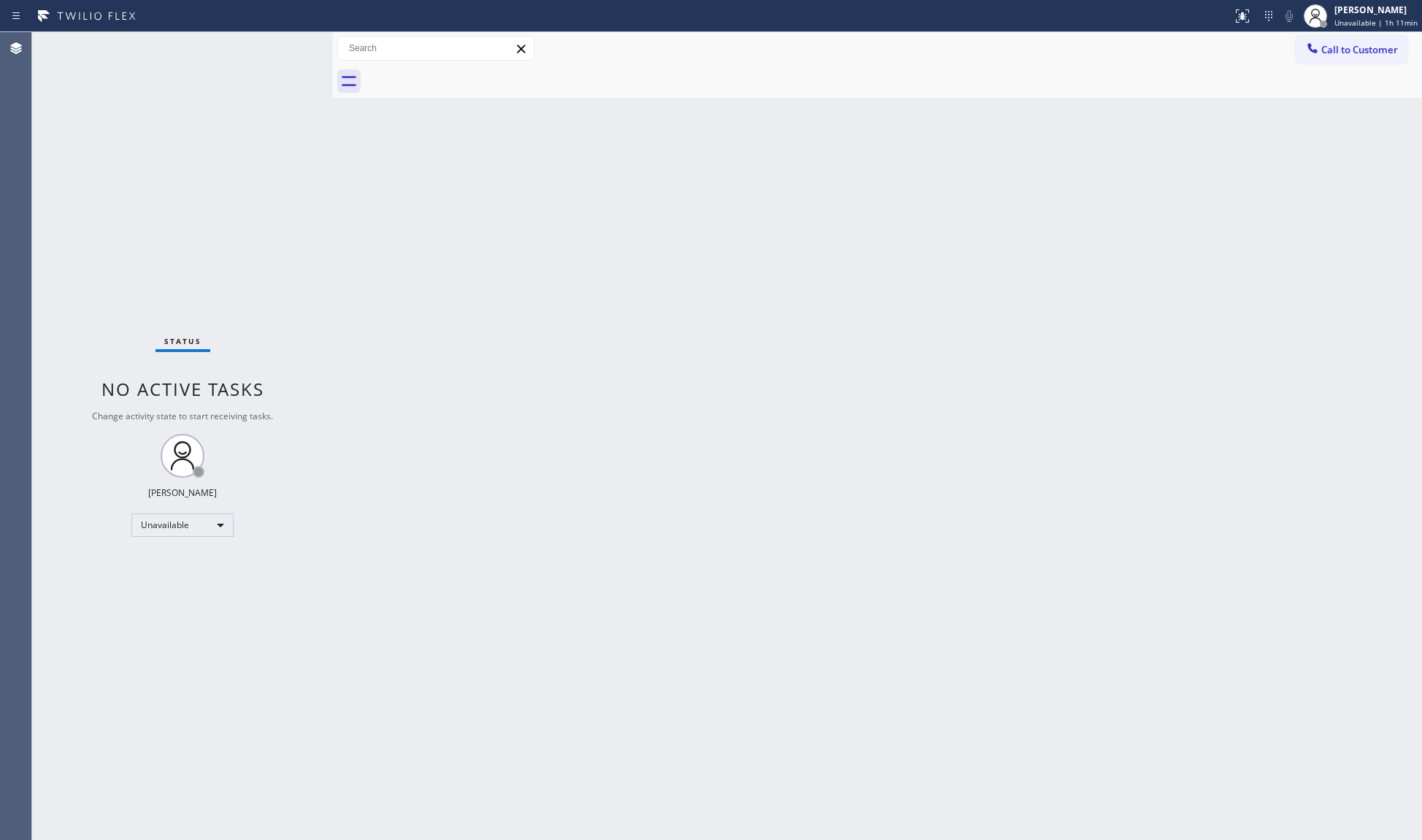
click at [763, 351] on div "Back to Dashboard Change Sender ID Customers Technicians Select a contact Outbo…" at bounding box center [877, 435] width 1089 height 807
click at [1100, 212] on div "Back to Dashboard Change Sender ID Customers Technicians Select a contact Outbo…" at bounding box center [877, 435] width 1089 height 807
drag, startPoint x: 1183, startPoint y: 181, endPoint x: 1190, endPoint y: 156, distance: 26.0
click at [1183, 171] on div "Back to Dashboard Change Sender ID Customers Technicians Select a contact Outbo…" at bounding box center [877, 435] width 1089 height 807
click at [1327, 48] on span "Call to Customer" at bounding box center [1359, 50] width 76 height 14
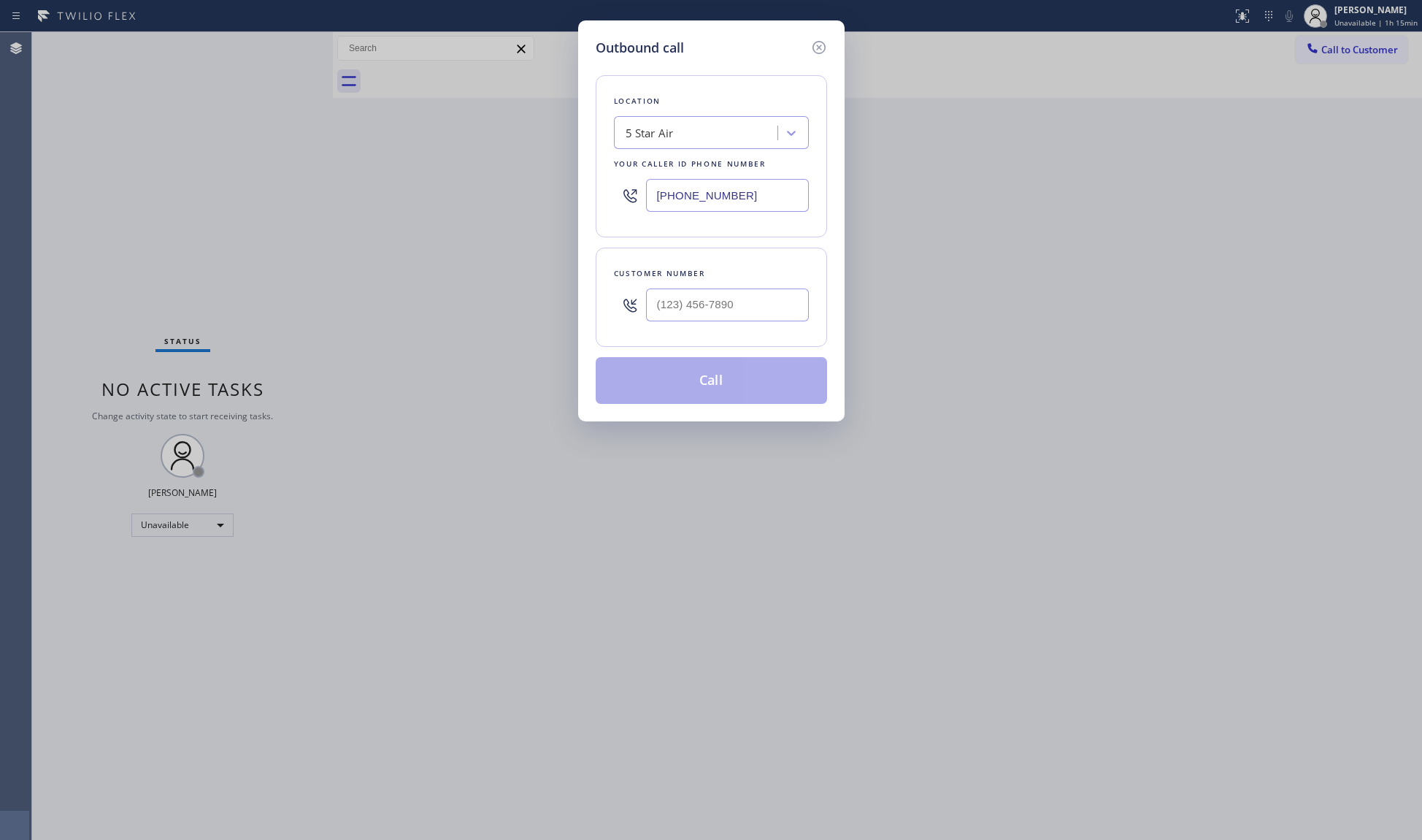
drag, startPoint x: 755, startPoint y: 195, endPoint x: 454, endPoint y: 180, distance: 301.4
click at [468, 192] on div "Outbound call Location 5 Star Air Your caller id phone number (800) 686-5038 Cu…" at bounding box center [711, 420] width 1422 height 840
paste input "657) 315-6775"
type input "(657) 315-6775"
click at [772, 313] on input "(___) ___-____" at bounding box center [728, 304] width 162 height 33
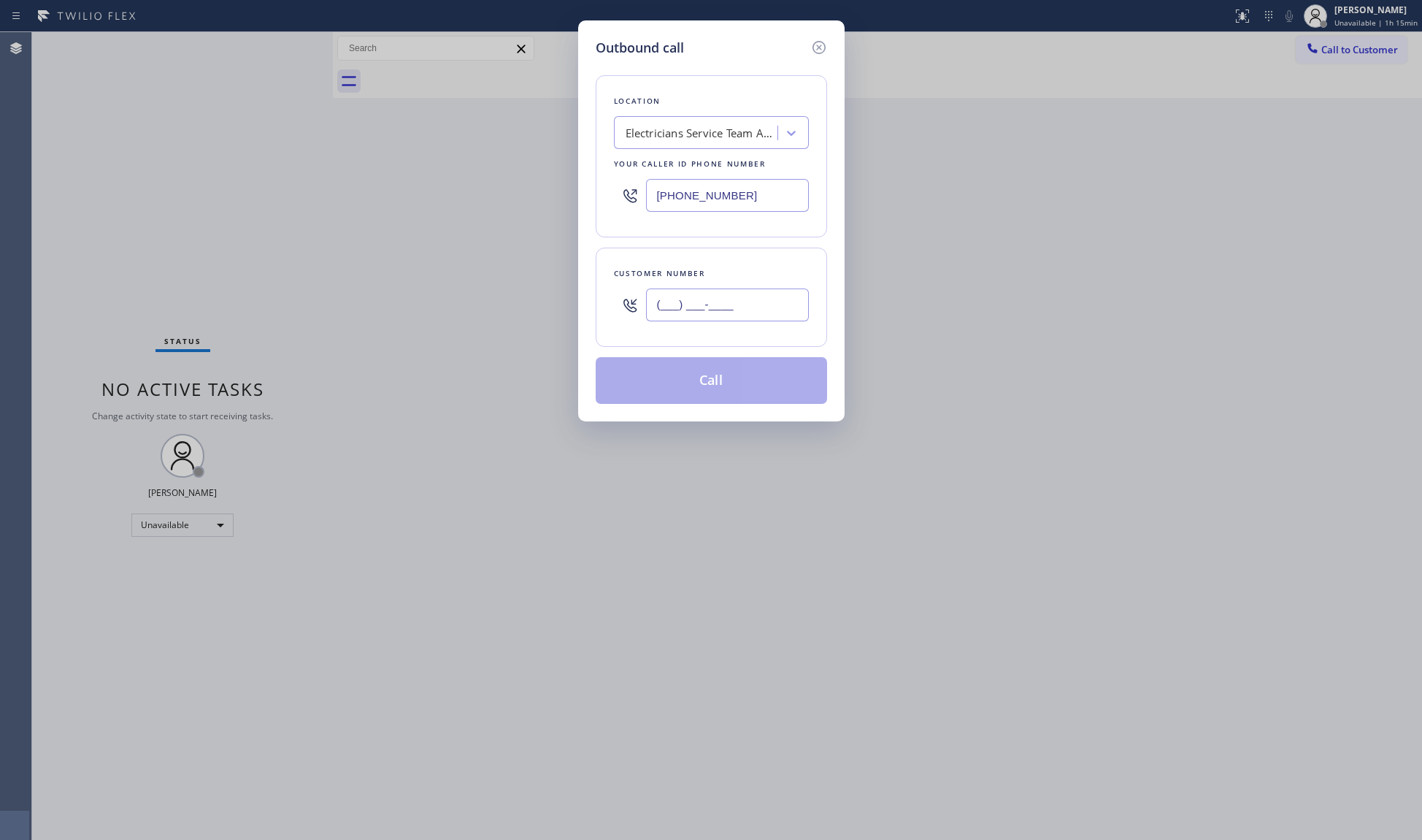
paste input "657) 502-0536"
type input "(657) 502-0536"
click at [717, 389] on button "Call" at bounding box center [711, 380] width 231 height 46
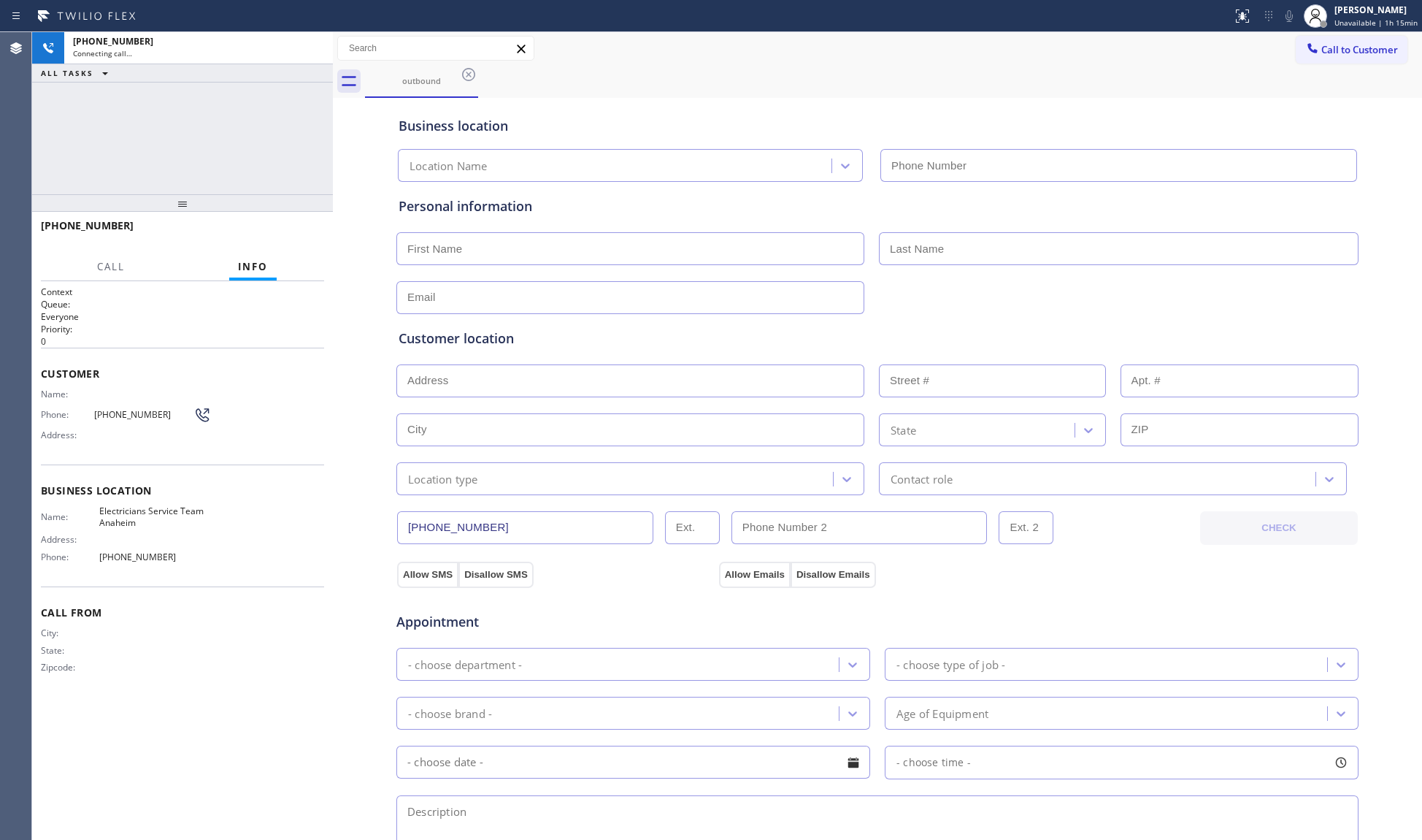
type input "(657) 315-6775"
click at [1043, 94] on div "outbound" at bounding box center [894, 81] width 1058 height 33
click at [289, 235] on span "HANG UP" at bounding box center [290, 232] width 44 height 11
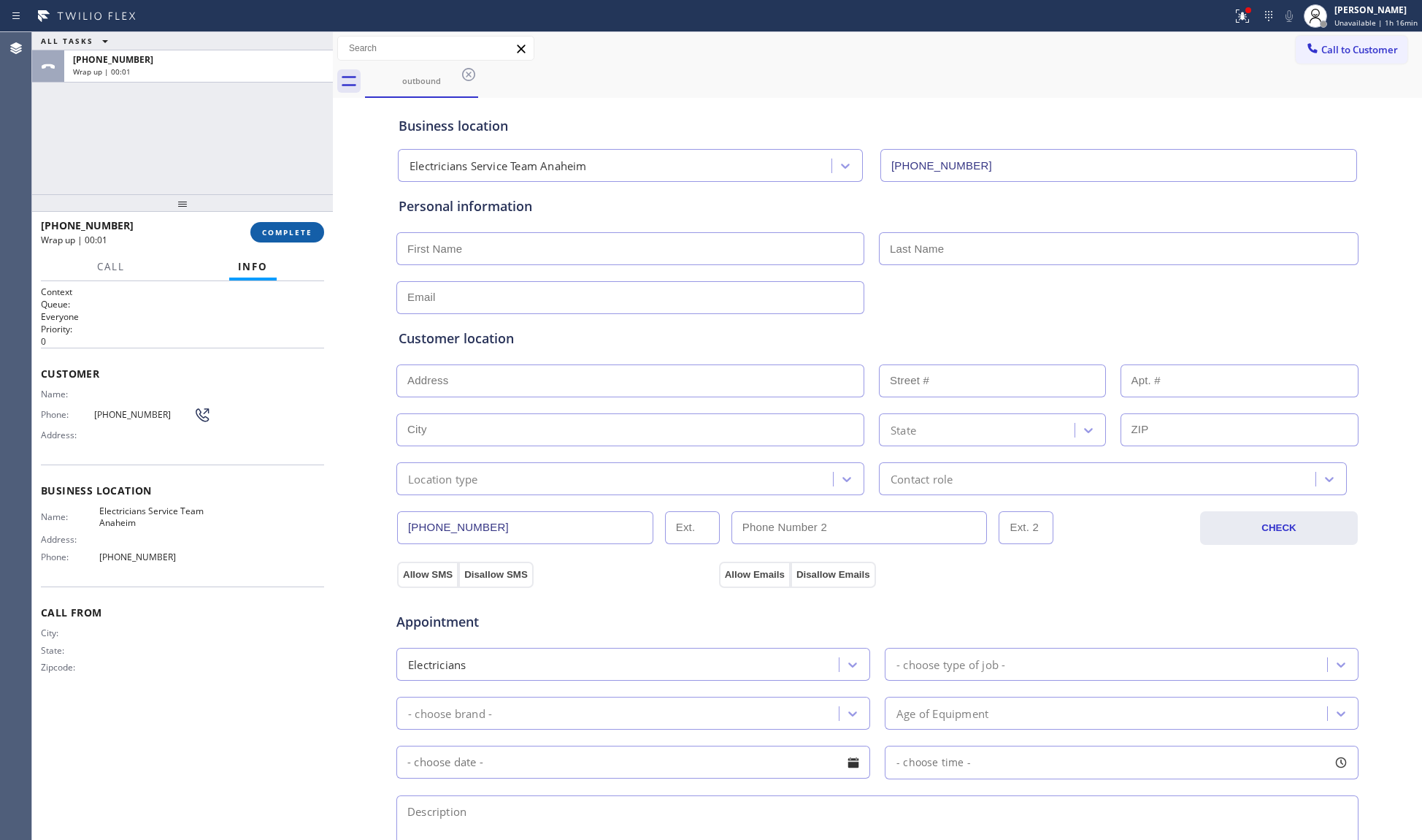
click at [291, 234] on span "COMPLETE" at bounding box center [287, 232] width 50 height 11
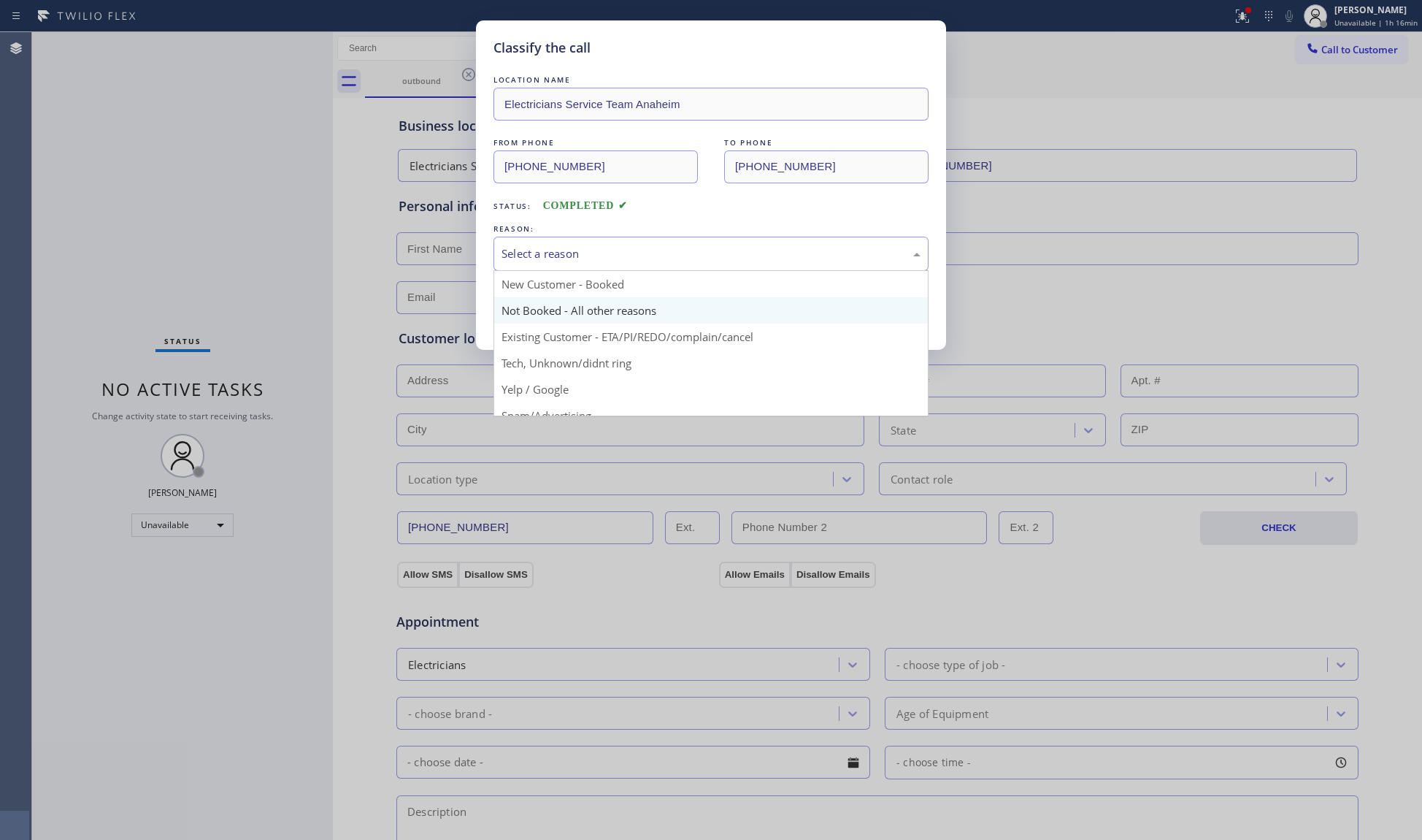
drag, startPoint x: 555, startPoint y: 252, endPoint x: 551, endPoint y: 322, distance: 70.1
click at [555, 257] on div "Select a reason" at bounding box center [711, 253] width 420 height 16
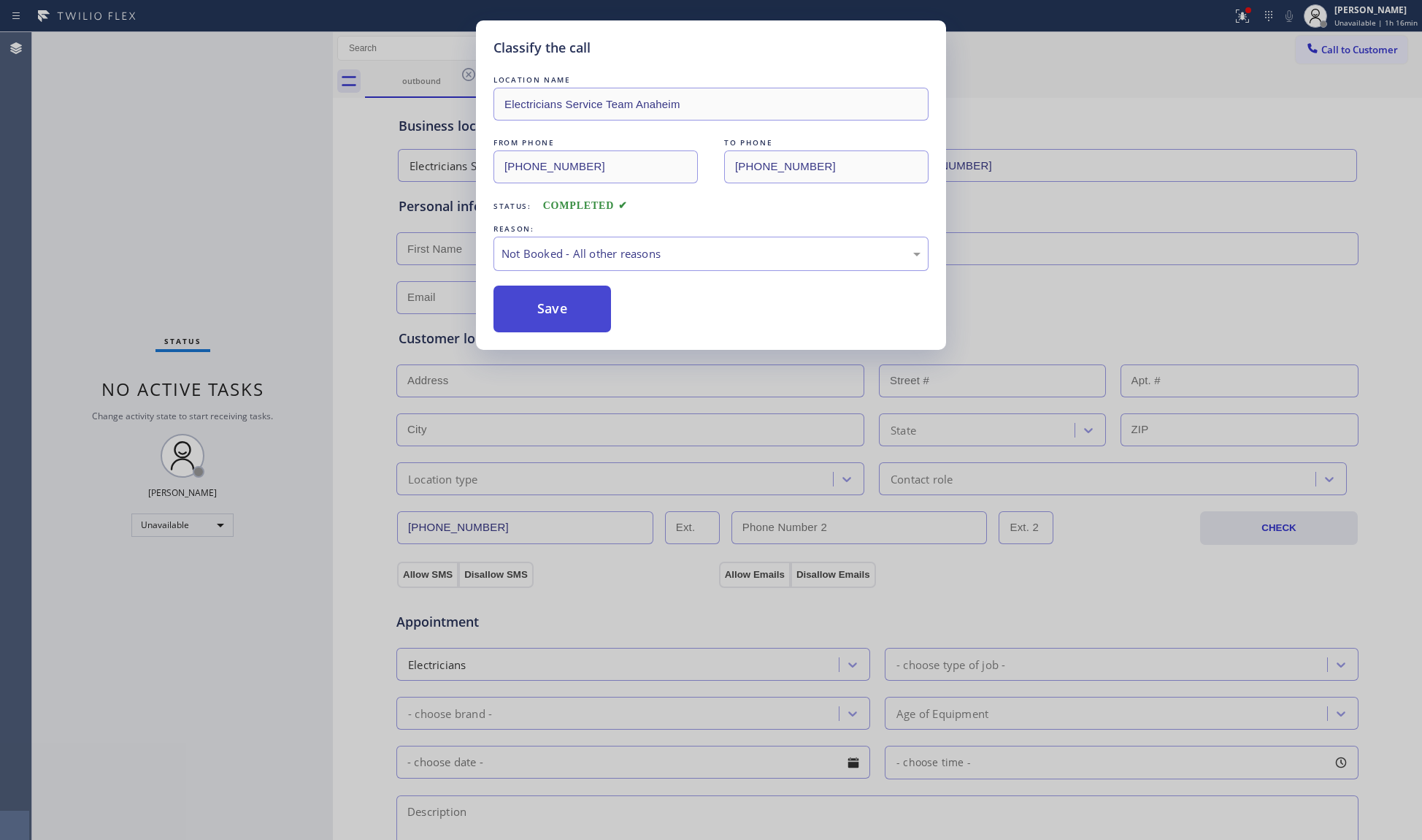
click at [549, 318] on button "Save" at bounding box center [553, 308] width 118 height 46
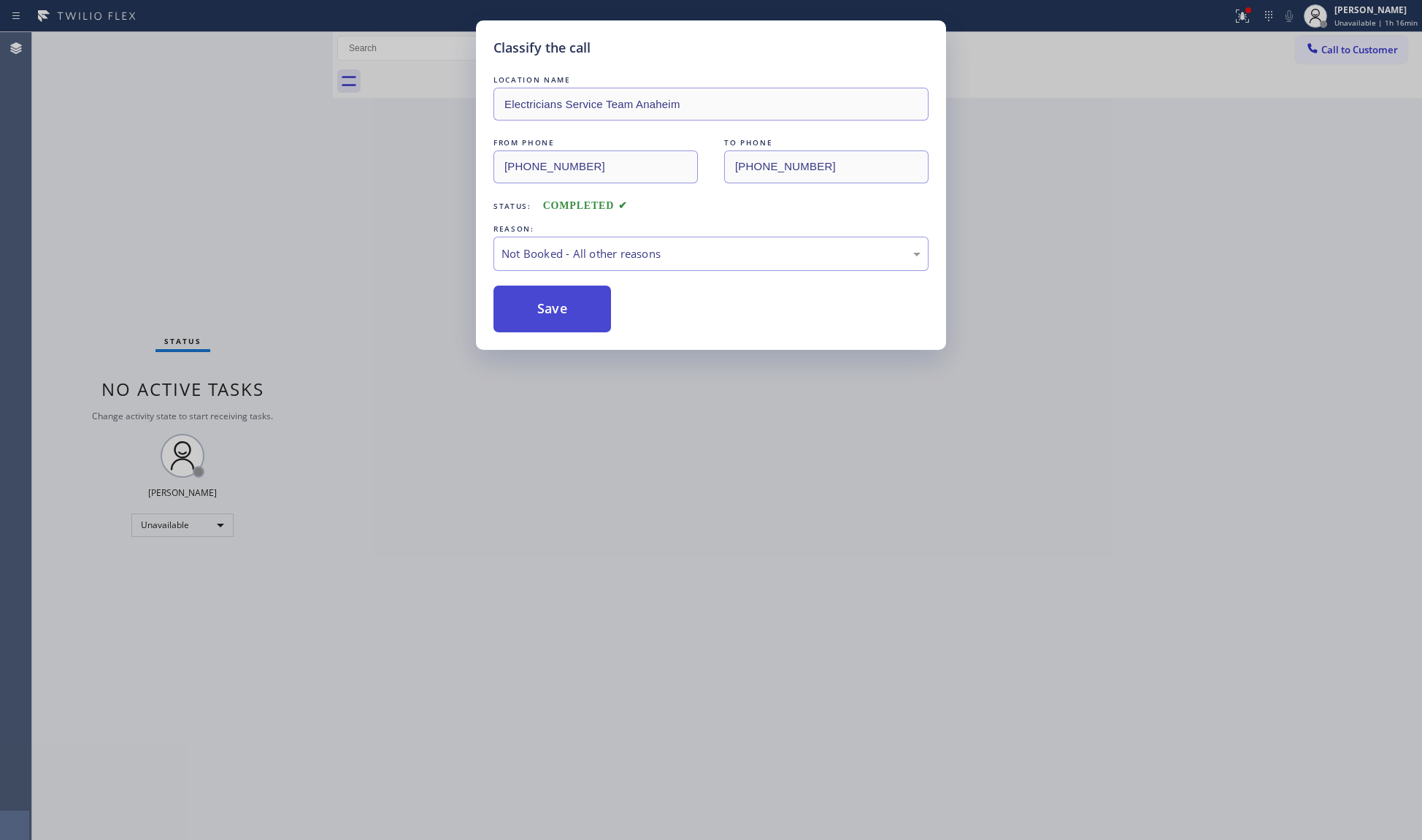
click at [550, 318] on button "Save" at bounding box center [553, 308] width 118 height 46
click at [550, 317] on button "Save" at bounding box center [553, 308] width 118 height 46
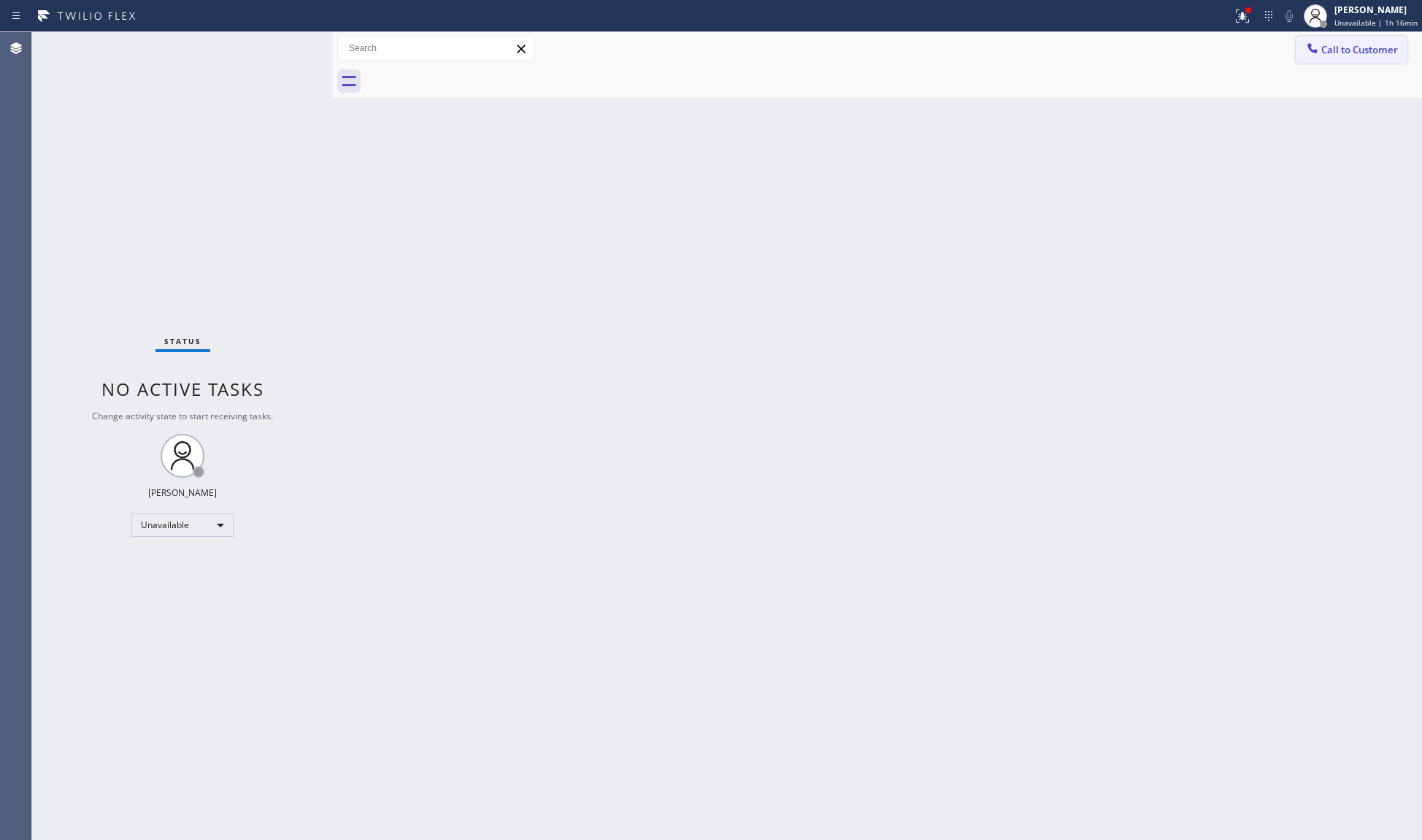
click at [1375, 43] on span "Call to Customer" at bounding box center [1359, 50] width 76 height 14
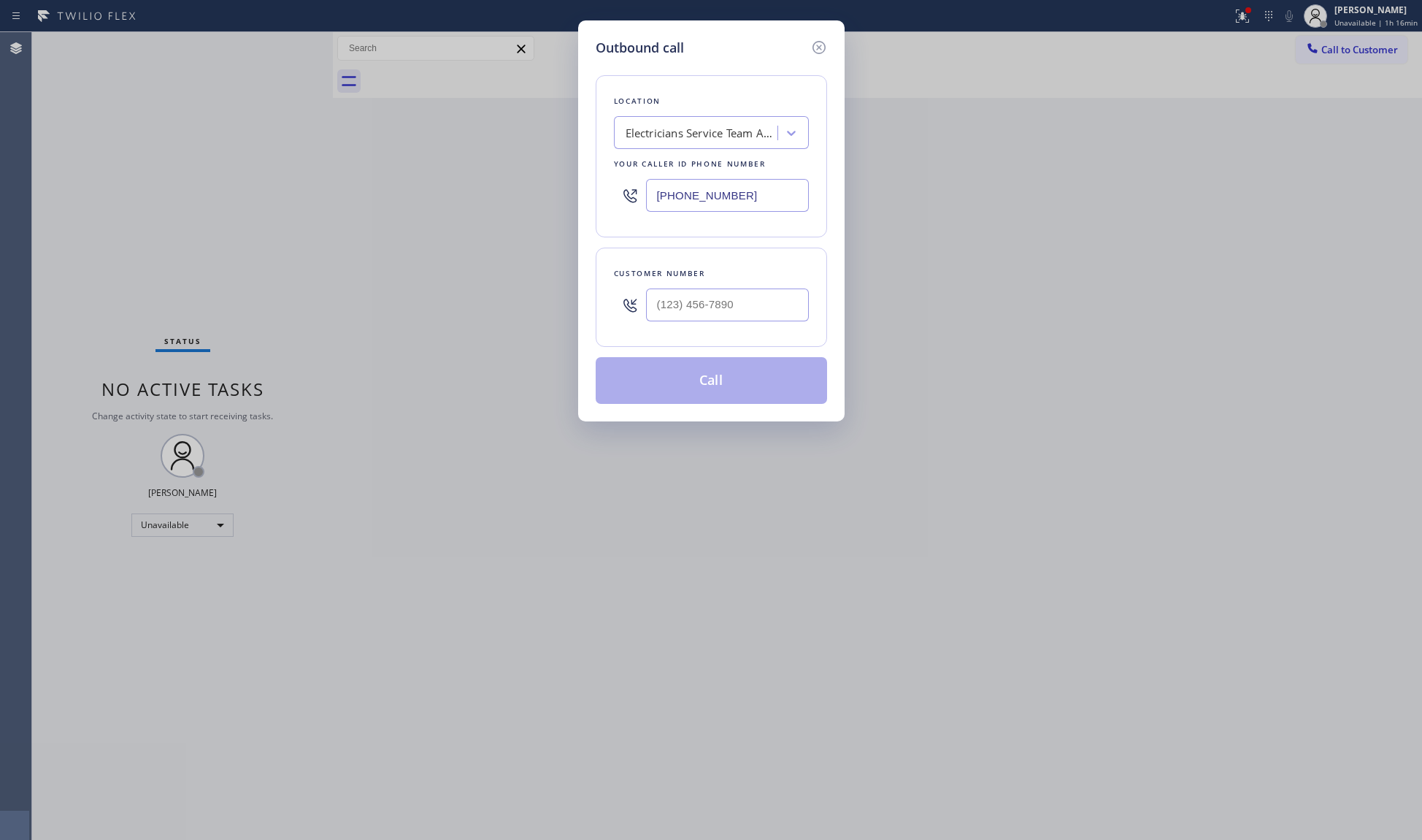
drag, startPoint x: 777, startPoint y: 201, endPoint x: 637, endPoint y: 195, distance: 140.1
click at [637, 195] on div "(657) 315-6775" at bounding box center [711, 195] width 195 height 47
paste input "310) 561-160"
type input "(310) 561-1605"
paste input "310) 702-5413"
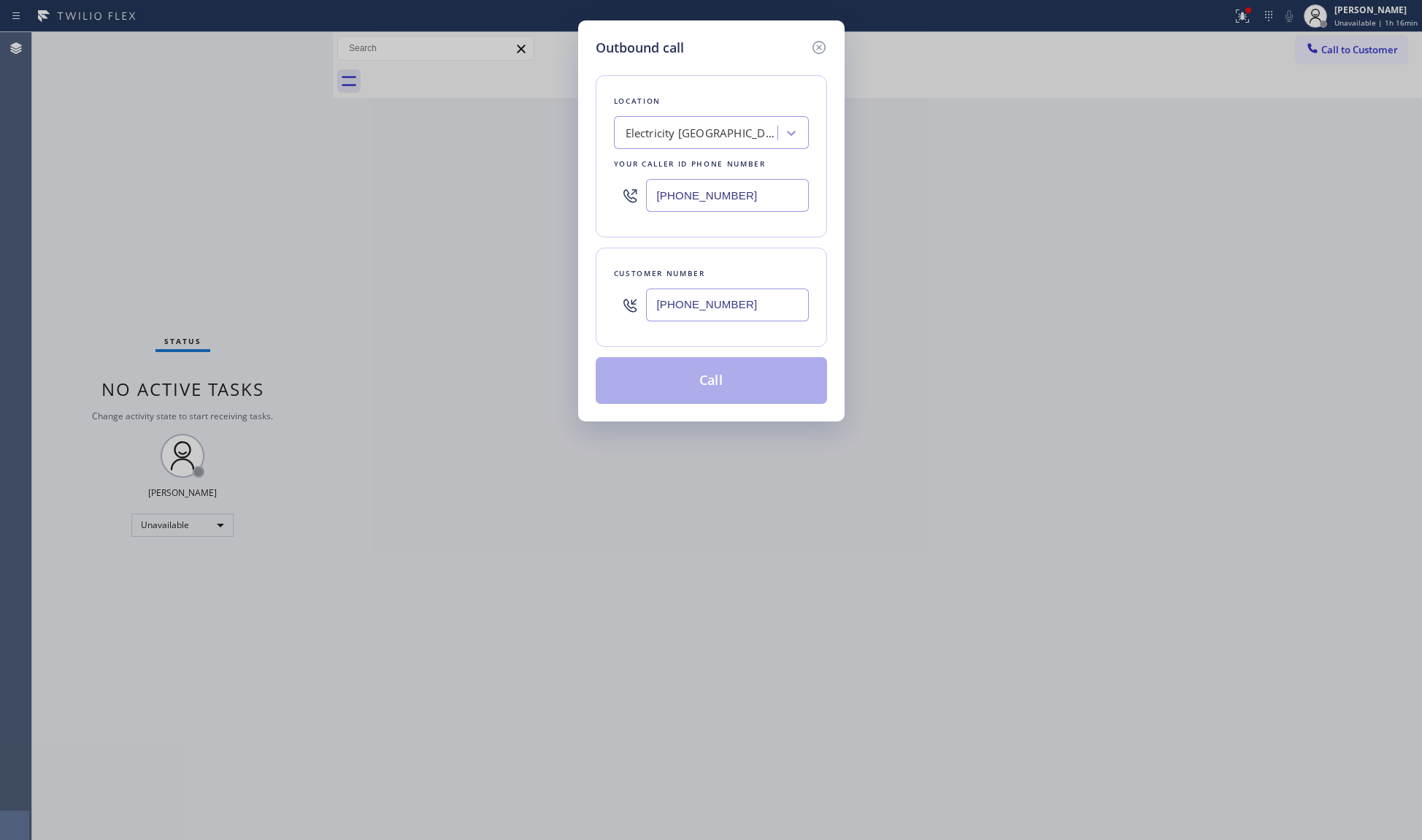
click at [691, 295] on input "(310) 702-5413" at bounding box center [728, 304] width 162 height 33
type input "(310) 702-5413"
click at [710, 372] on button "Call" at bounding box center [711, 380] width 231 height 46
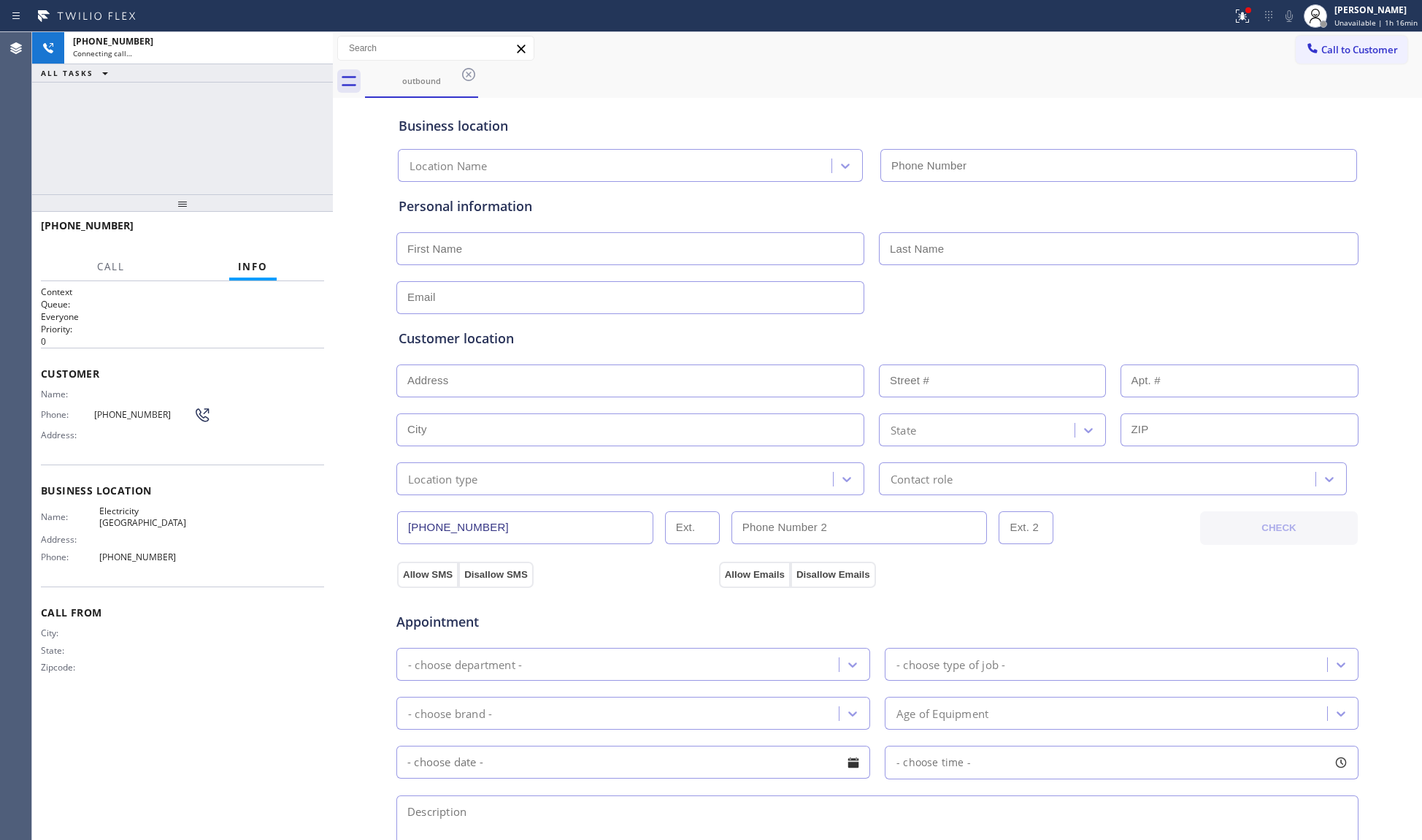
type input "(310) 561-1605"
click at [1063, 88] on div "outbound" at bounding box center [894, 81] width 1058 height 33
click at [295, 238] on button "HANG UP" at bounding box center [290, 232] width 68 height 20
click at [295, 237] on span "HANG UP" at bounding box center [290, 232] width 44 height 11
click at [298, 235] on span "HANG UP" at bounding box center [290, 232] width 44 height 11
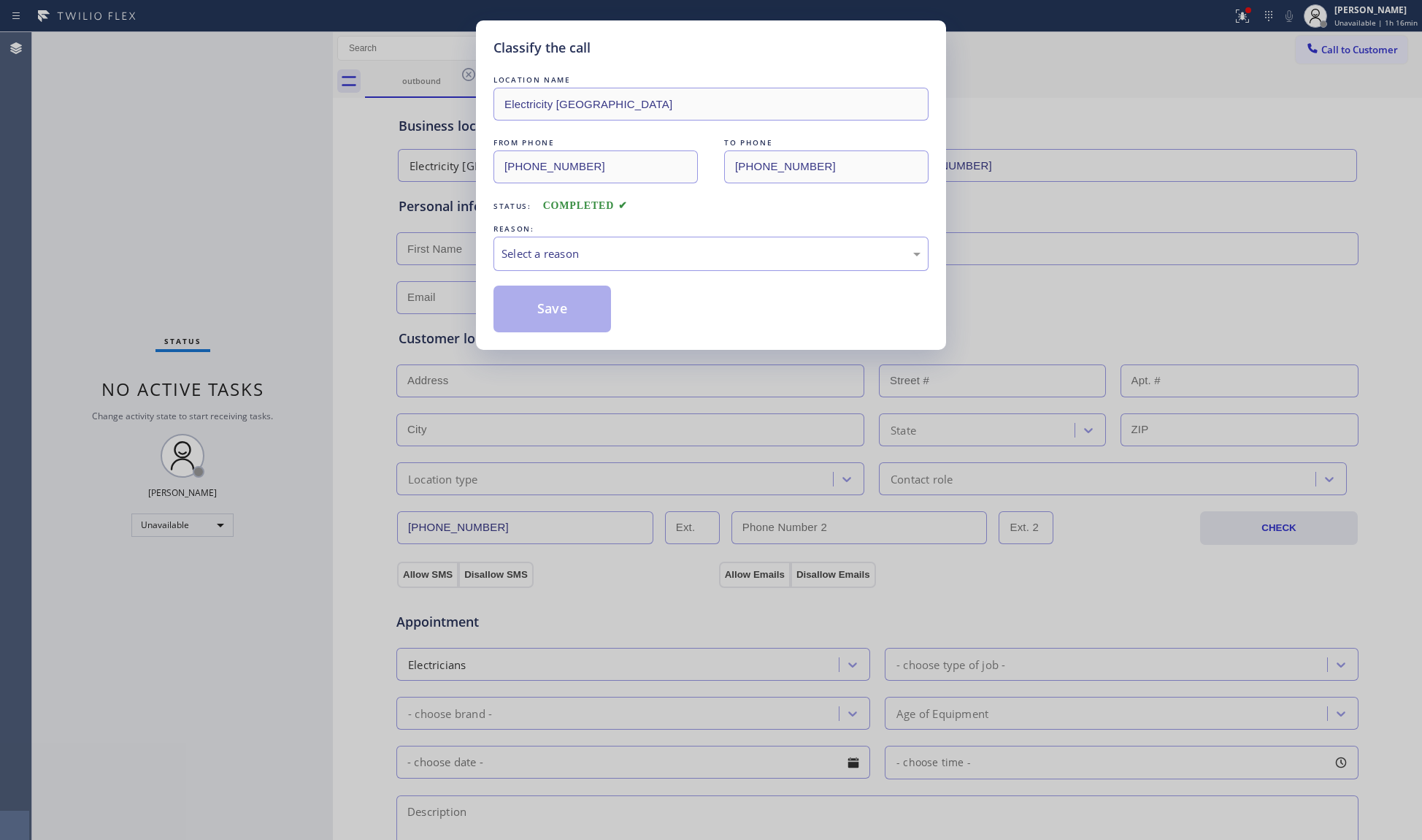
click at [612, 287] on div "Save" at bounding box center [711, 308] width 435 height 46
click at [607, 266] on div "Select a reason" at bounding box center [711, 254] width 435 height 35
click at [556, 298] on button "Save" at bounding box center [553, 308] width 118 height 46
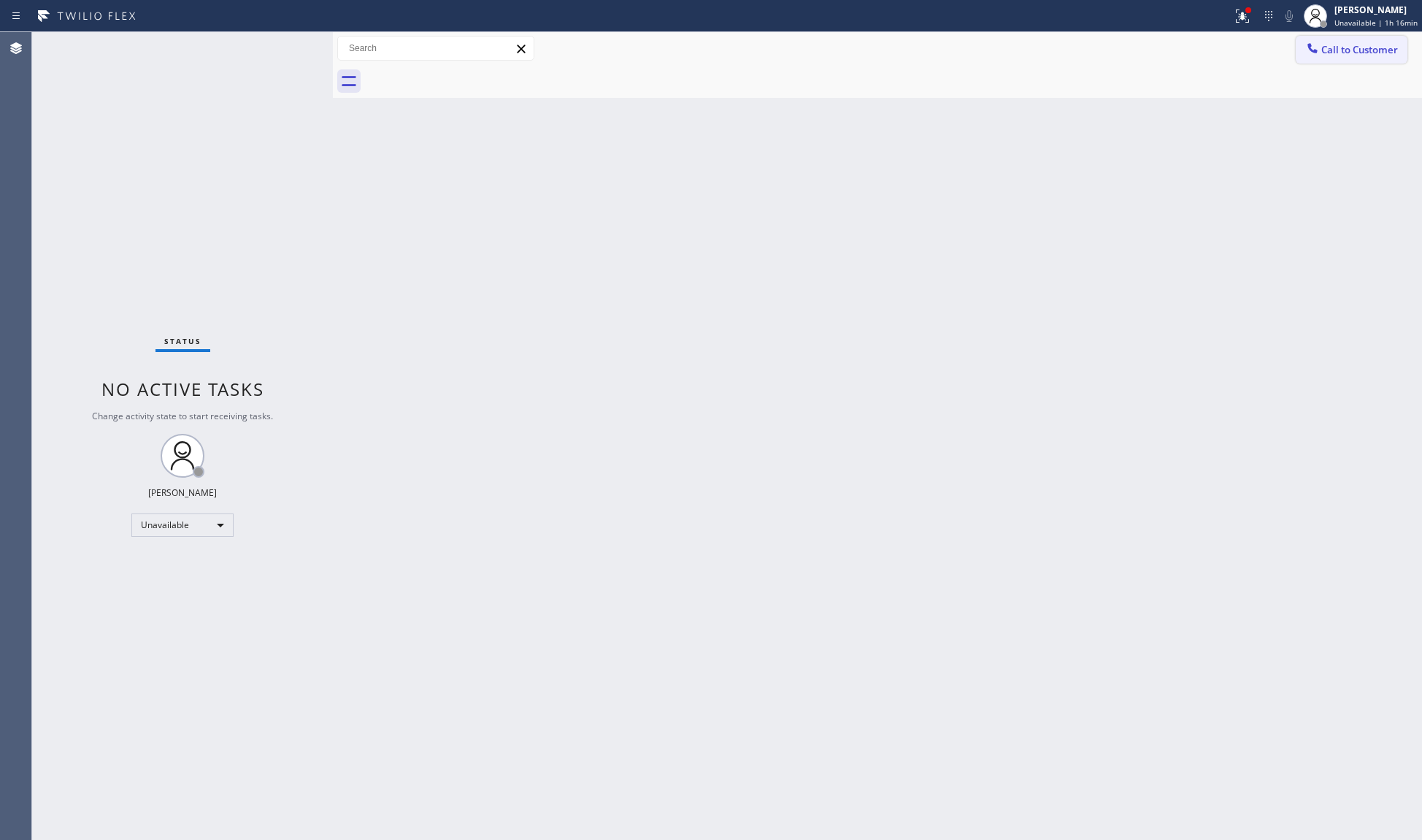
drag, startPoint x: 1321, startPoint y: 39, endPoint x: 1306, endPoint y: 54, distance: 21.2
click at [1321, 41] on button "Call to Customer" at bounding box center [1352, 49] width 112 height 28
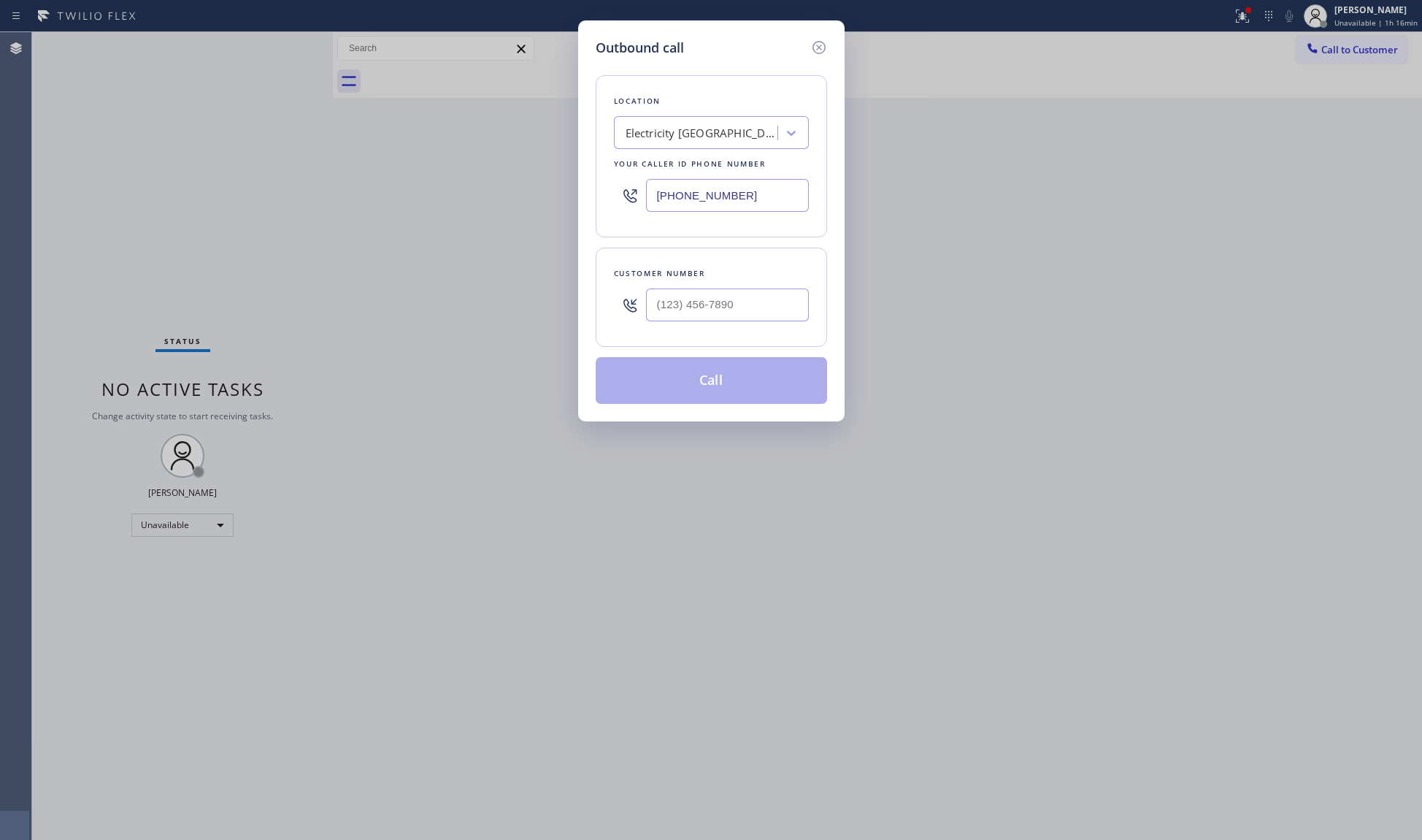
drag, startPoint x: 752, startPoint y: 205, endPoint x: 603, endPoint y: 199, distance: 149.1
click at [611, 203] on div "Location Electricity King Redondo Beach Your caller id phone number (310) 561-1…" at bounding box center [711, 157] width 231 height 162
paste input "760) 388-9686"
type input "(760) 388-9686"
click at [774, 284] on div at bounding box center [728, 304] width 162 height 47
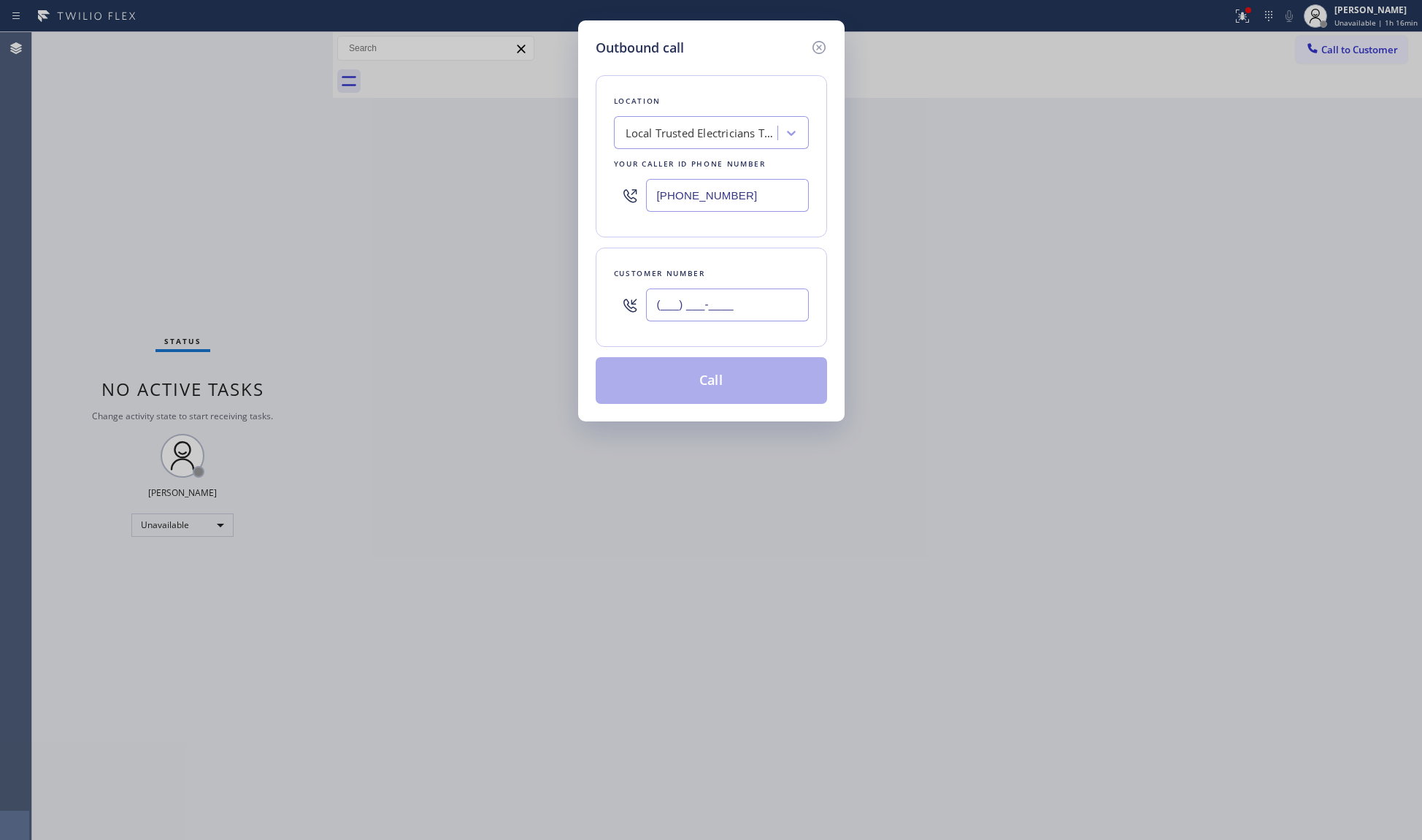
paste input "760) 406-5843"
click at [778, 305] on input "(___) ___-____" at bounding box center [728, 304] width 162 height 33
type input "(760) 406-5843"
click at [732, 374] on button "Call" at bounding box center [711, 380] width 231 height 46
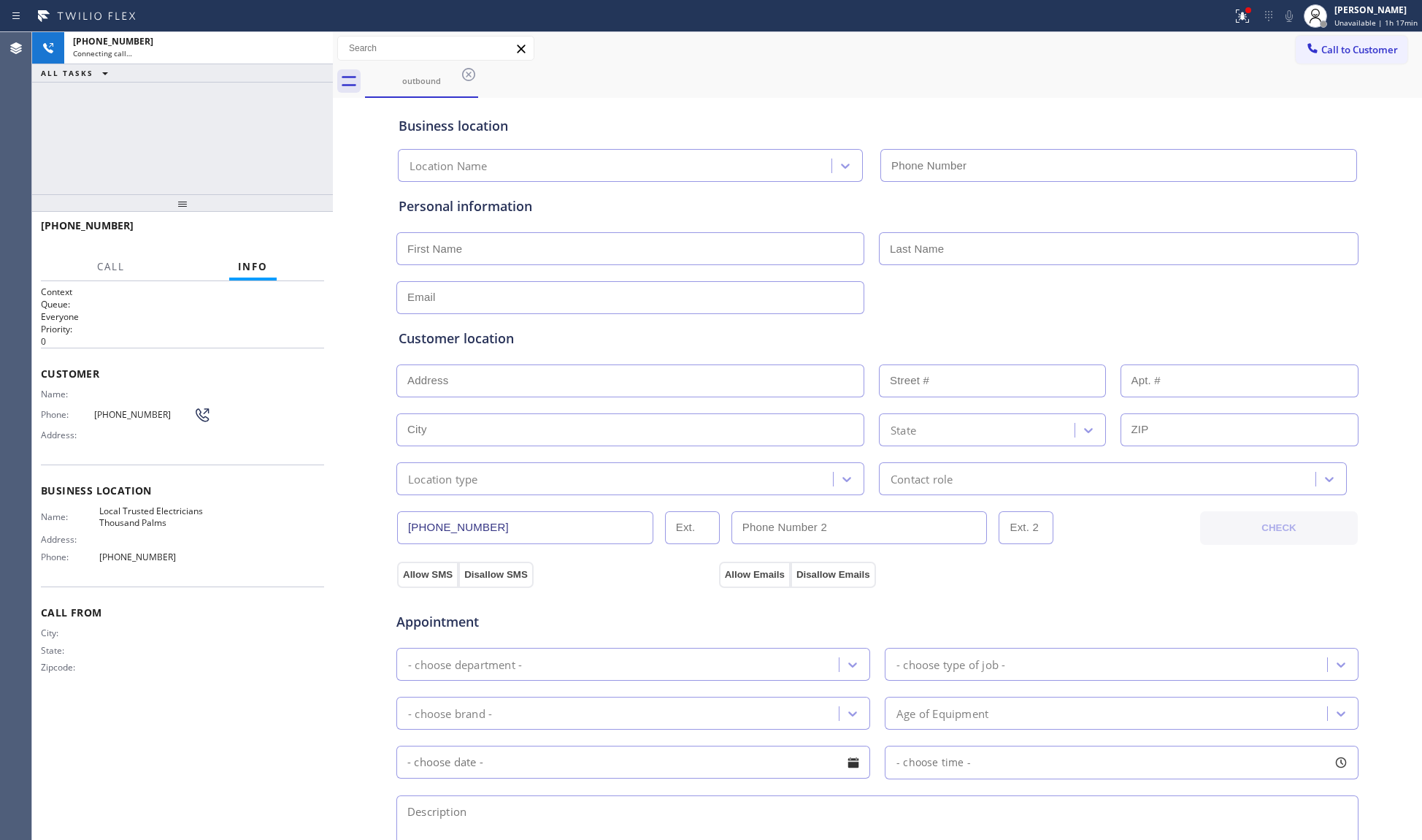
type input "(760) 388-9686"
click at [289, 228] on span "HANG UP" at bounding box center [290, 232] width 44 height 11
click at [288, 228] on span "HANG UP" at bounding box center [290, 232] width 44 height 11
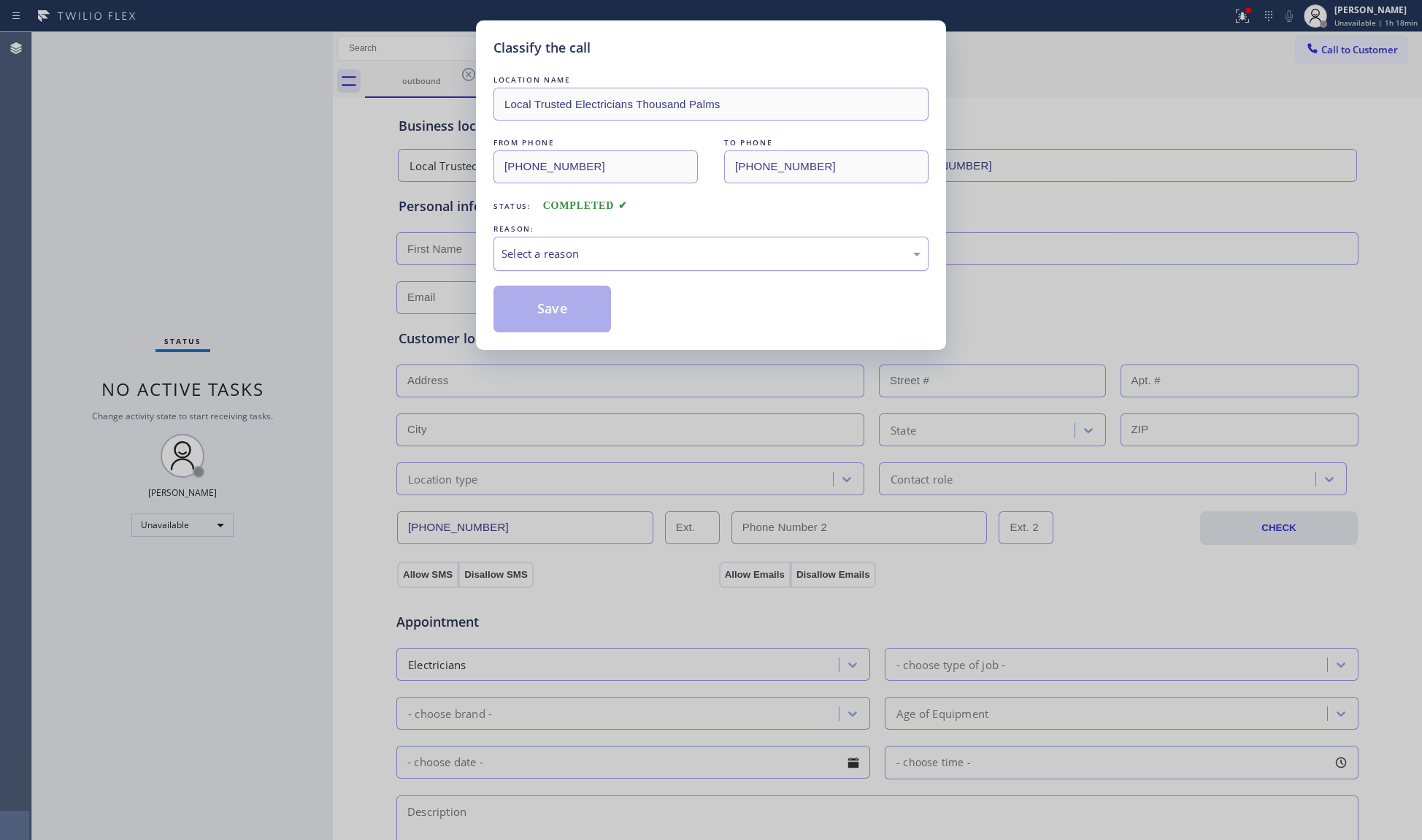
click at [517, 254] on div "Select a reason" at bounding box center [711, 253] width 420 height 16
click at [530, 309] on button "Save" at bounding box center [553, 308] width 118 height 46
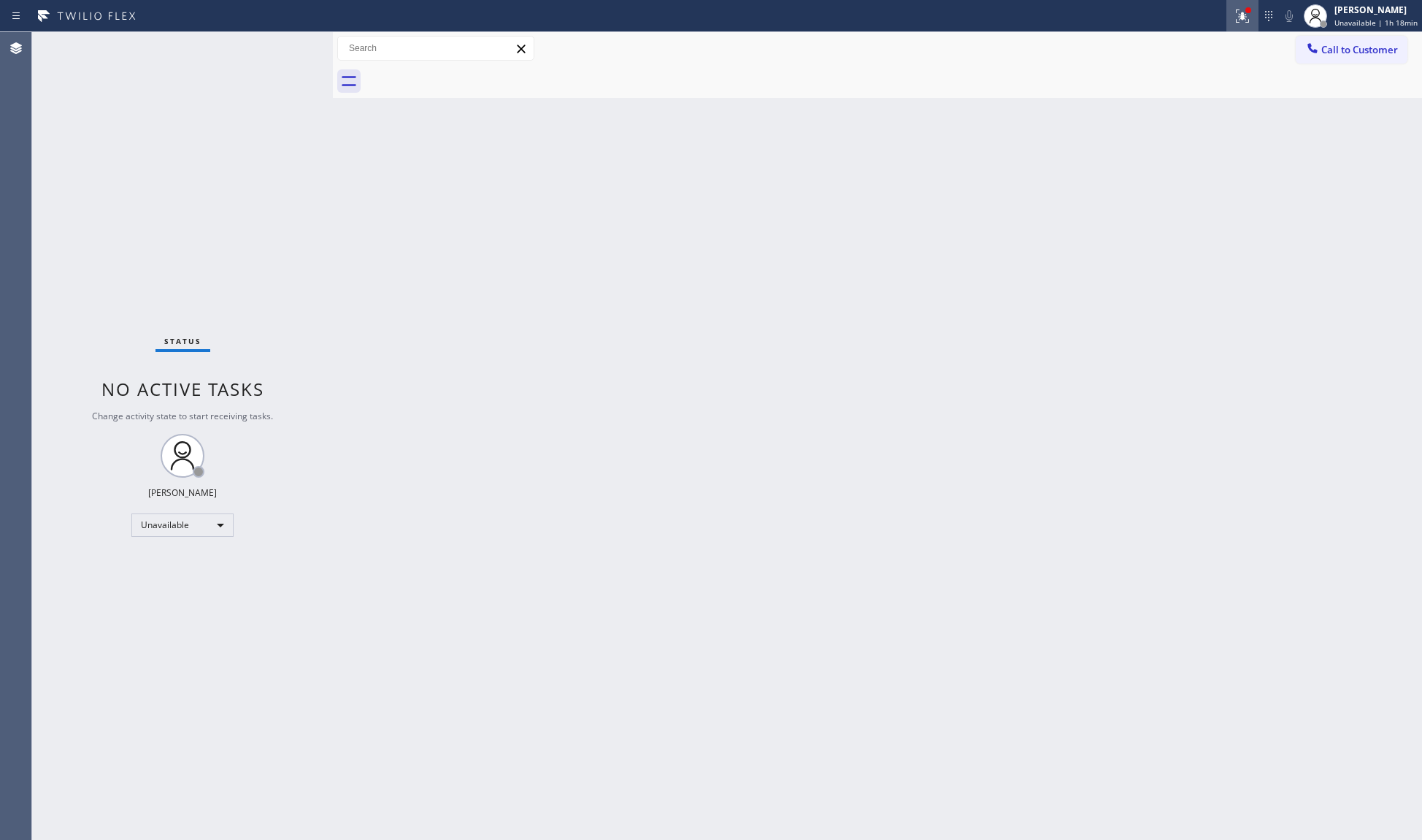
click at [1249, 19] on icon at bounding box center [1243, 16] width 17 height 17
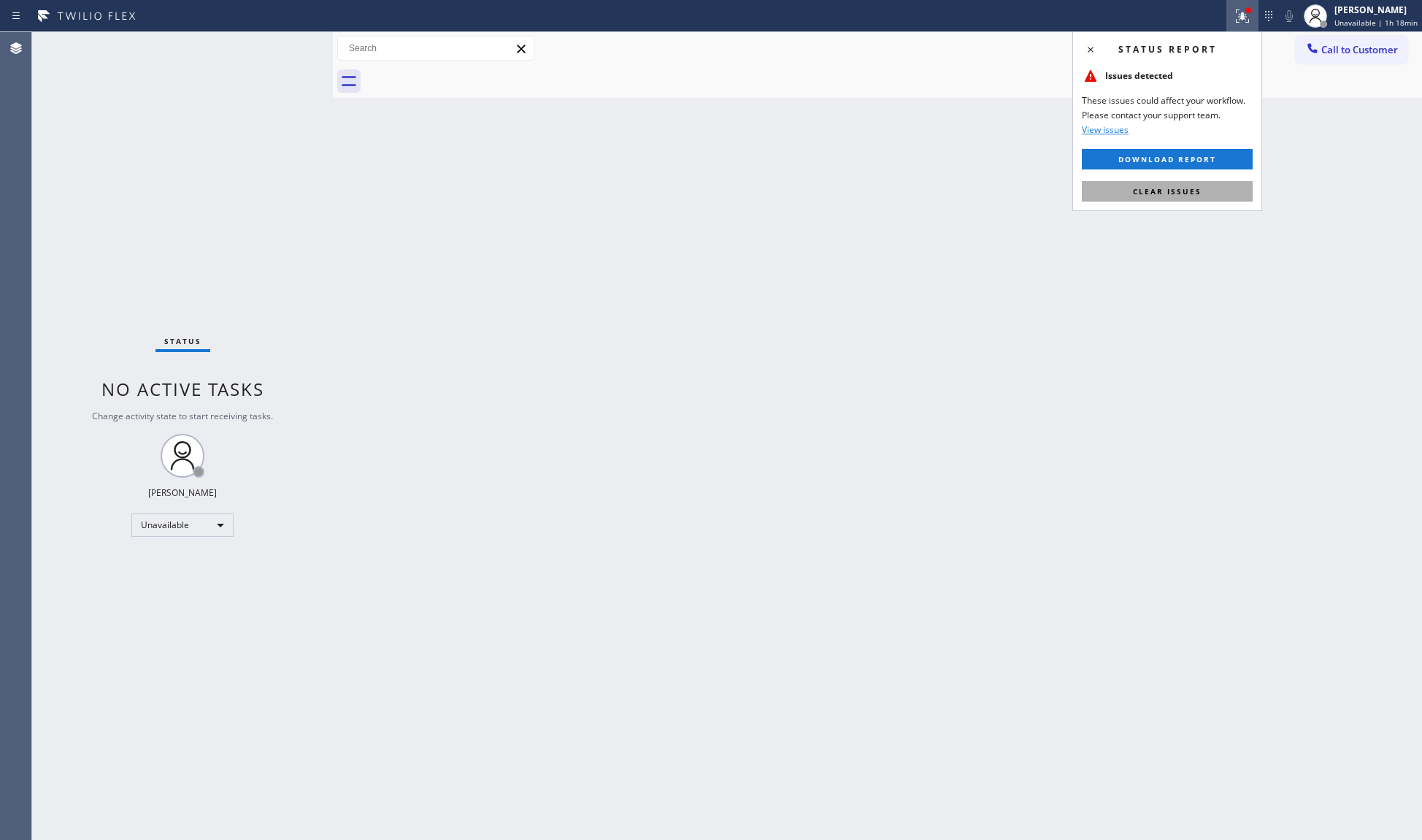
click at [1190, 183] on button "Clear issues" at bounding box center [1167, 190] width 171 height 20
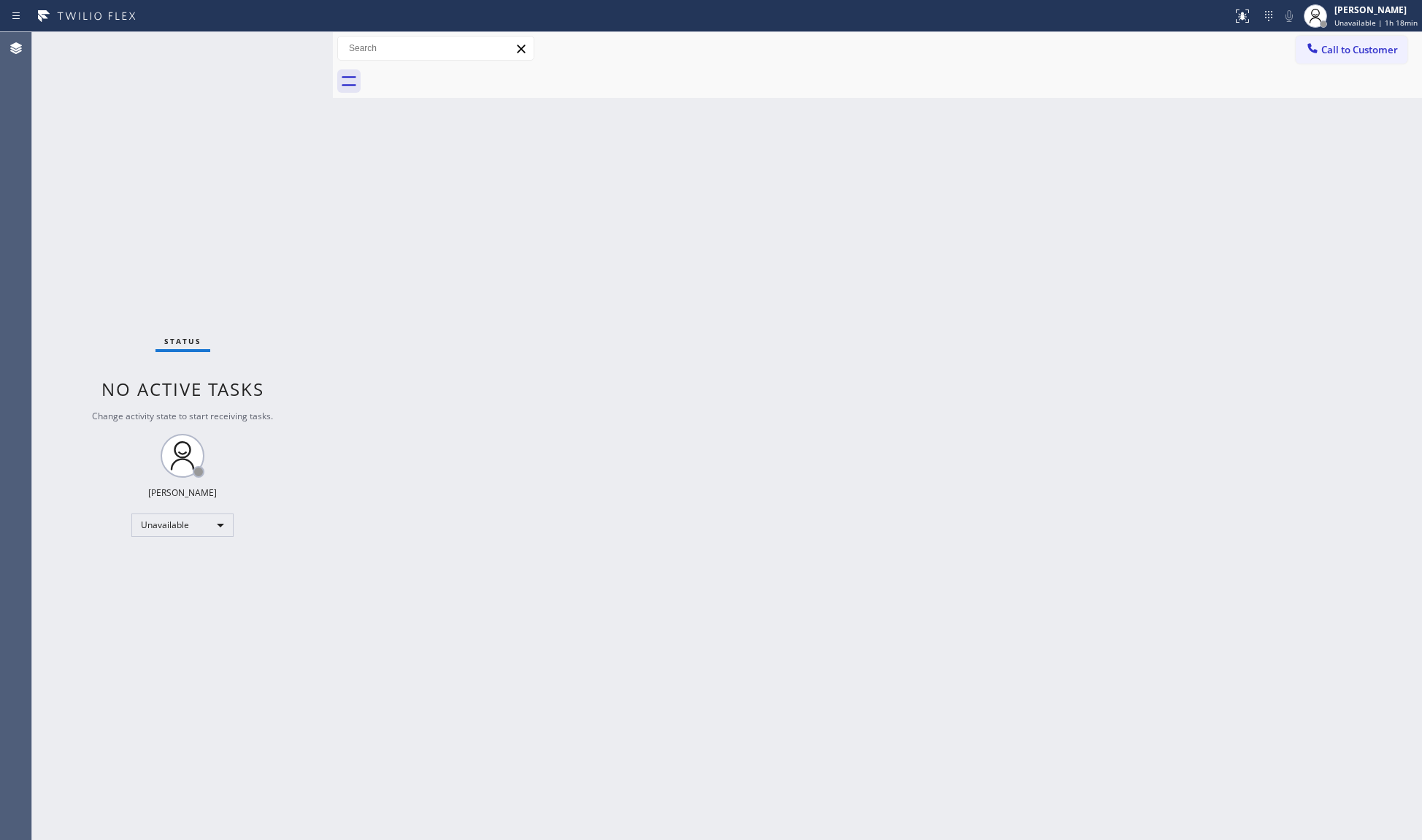
click at [1348, 33] on div "Call to Customer Outbound call Location Local Trusted Electricians Thousand Pal…" at bounding box center [877, 48] width 1089 height 33
click at [1324, 59] on button "Call to Customer" at bounding box center [1352, 49] width 112 height 28
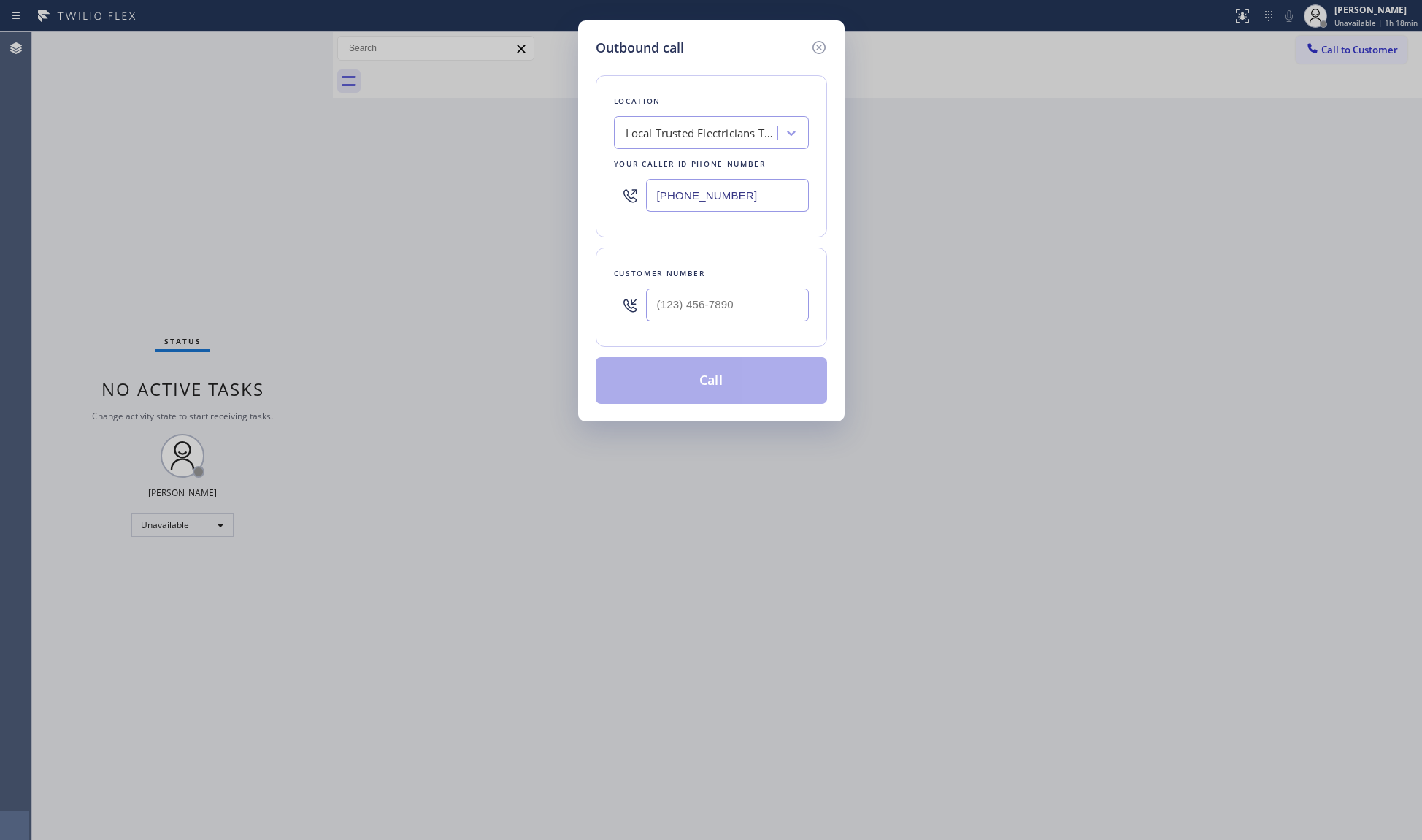
drag, startPoint x: 748, startPoint y: 198, endPoint x: 650, endPoint y: 198, distance: 98.0
click at [650, 198] on input "(760) 388-9686" at bounding box center [728, 195] width 162 height 33
paste input "14) 463-1848"
type input "(714) 463-1848"
paste input "714) 582-4886"
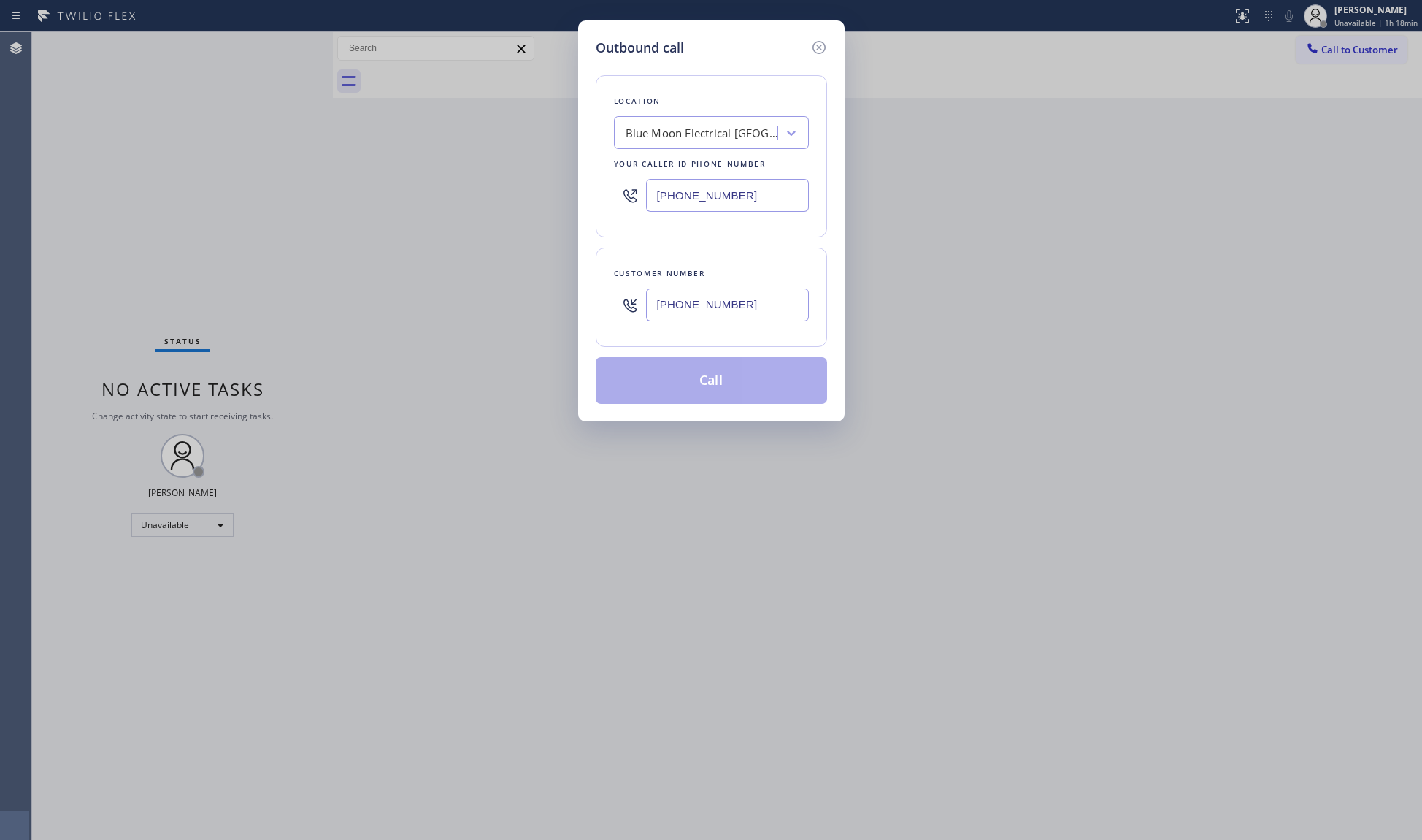
click at [746, 306] on input "(714) 582-4886" at bounding box center [728, 304] width 162 height 33
type input "(714) 582-4886"
click at [701, 384] on button "Call" at bounding box center [711, 380] width 231 height 46
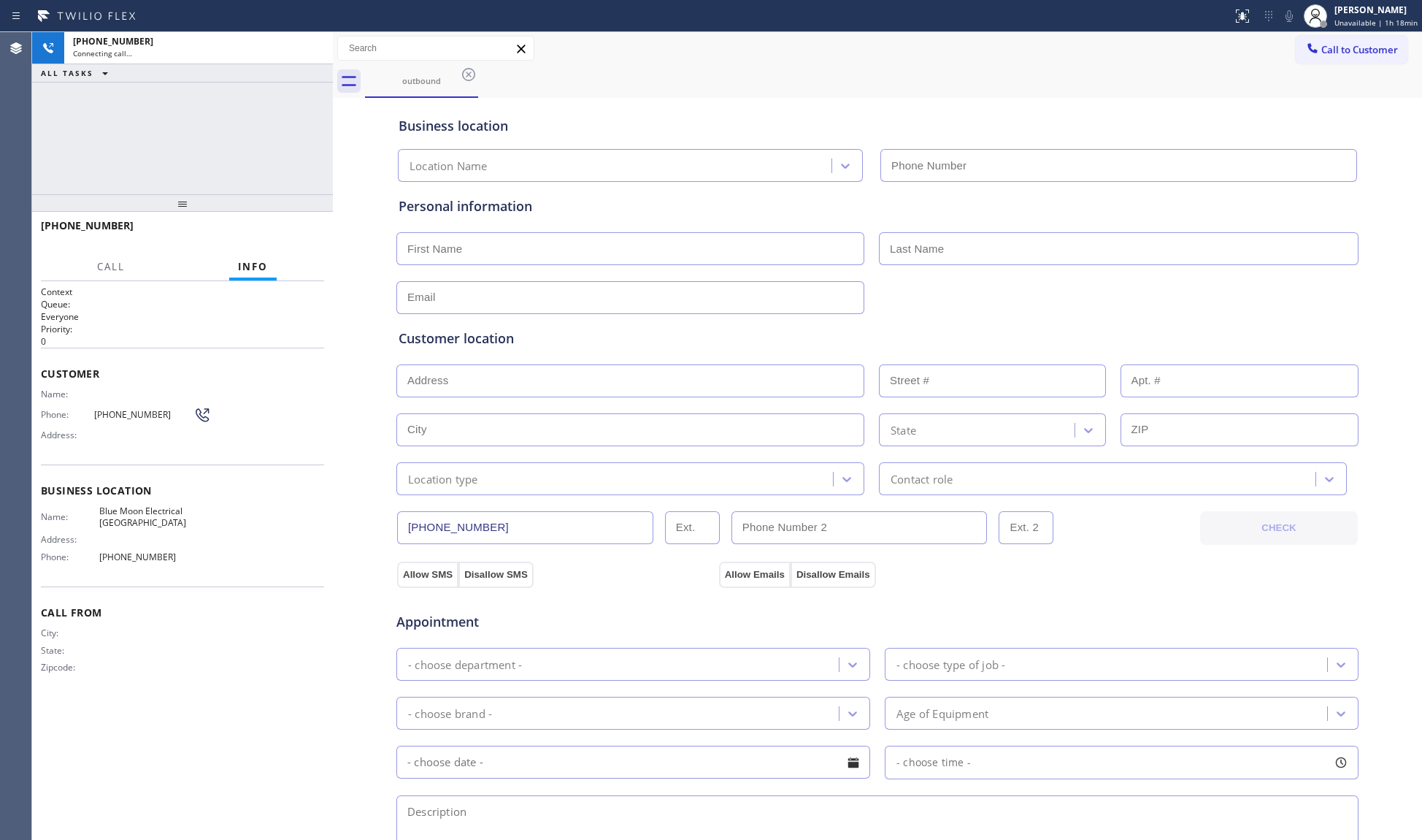
type input "(714) 463-1848"
click at [1001, 124] on div "Business location" at bounding box center [877, 126] width 958 height 19
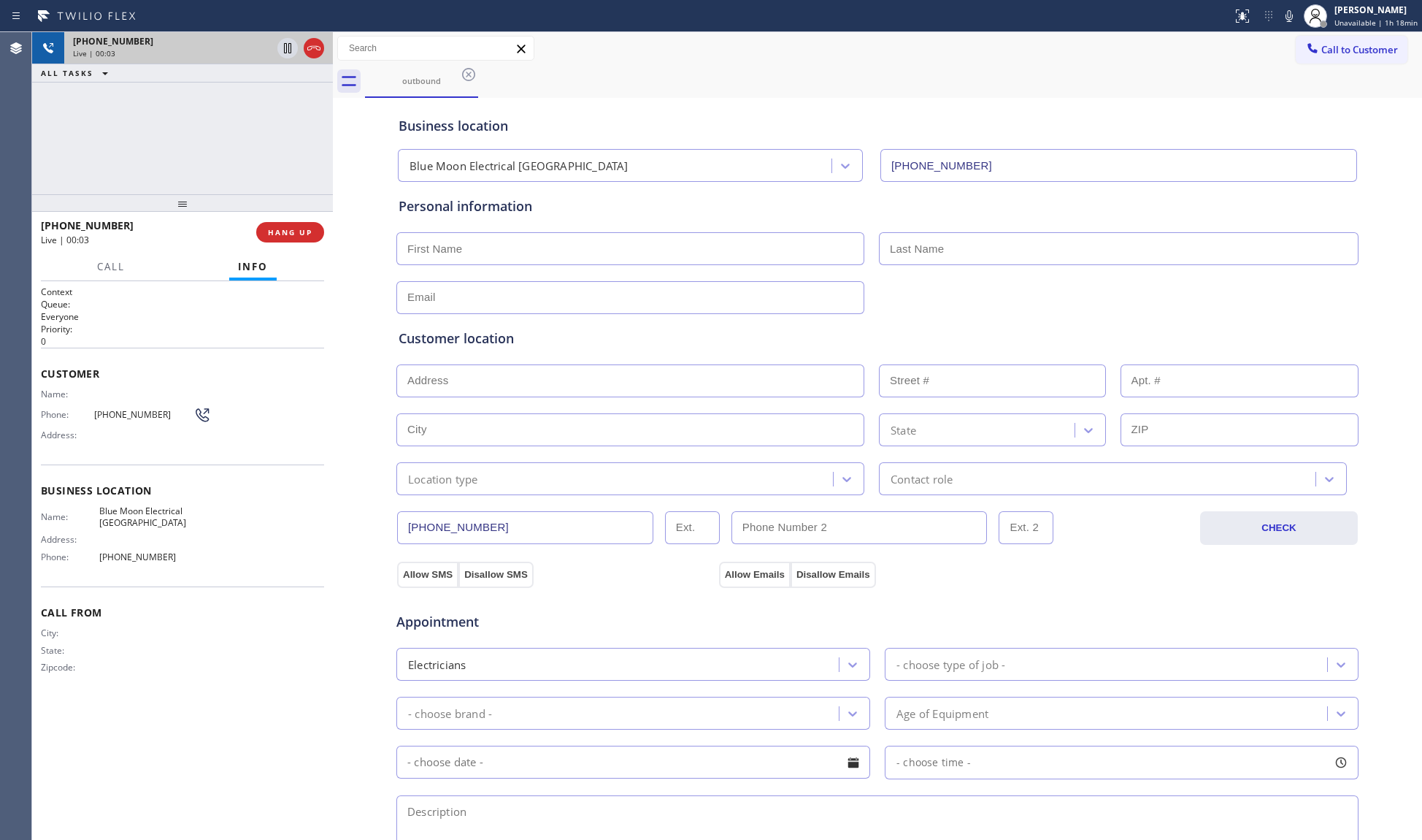
click at [310, 42] on icon at bounding box center [314, 48] width 17 height 17
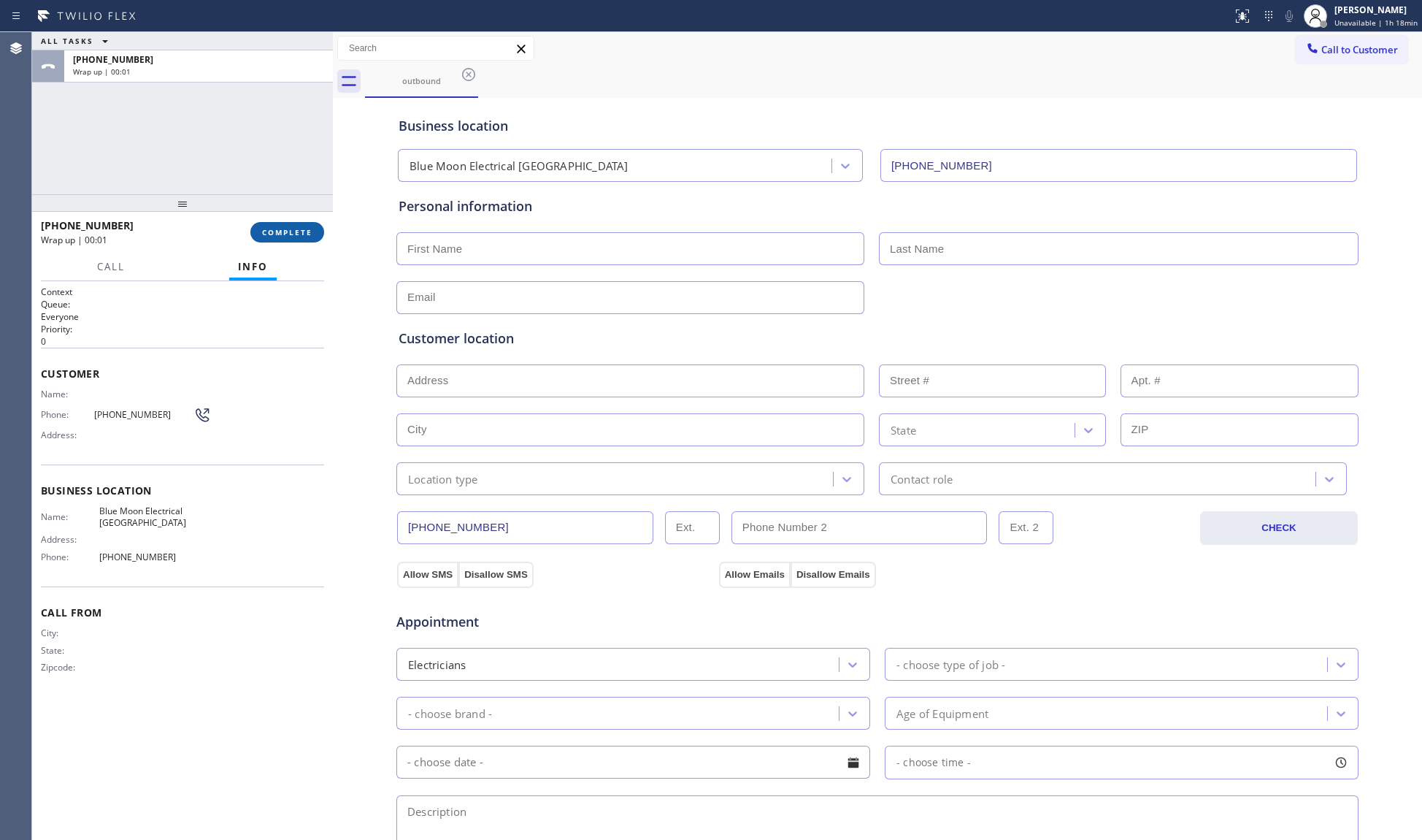
click at [309, 227] on span "COMPLETE" at bounding box center [287, 232] width 50 height 11
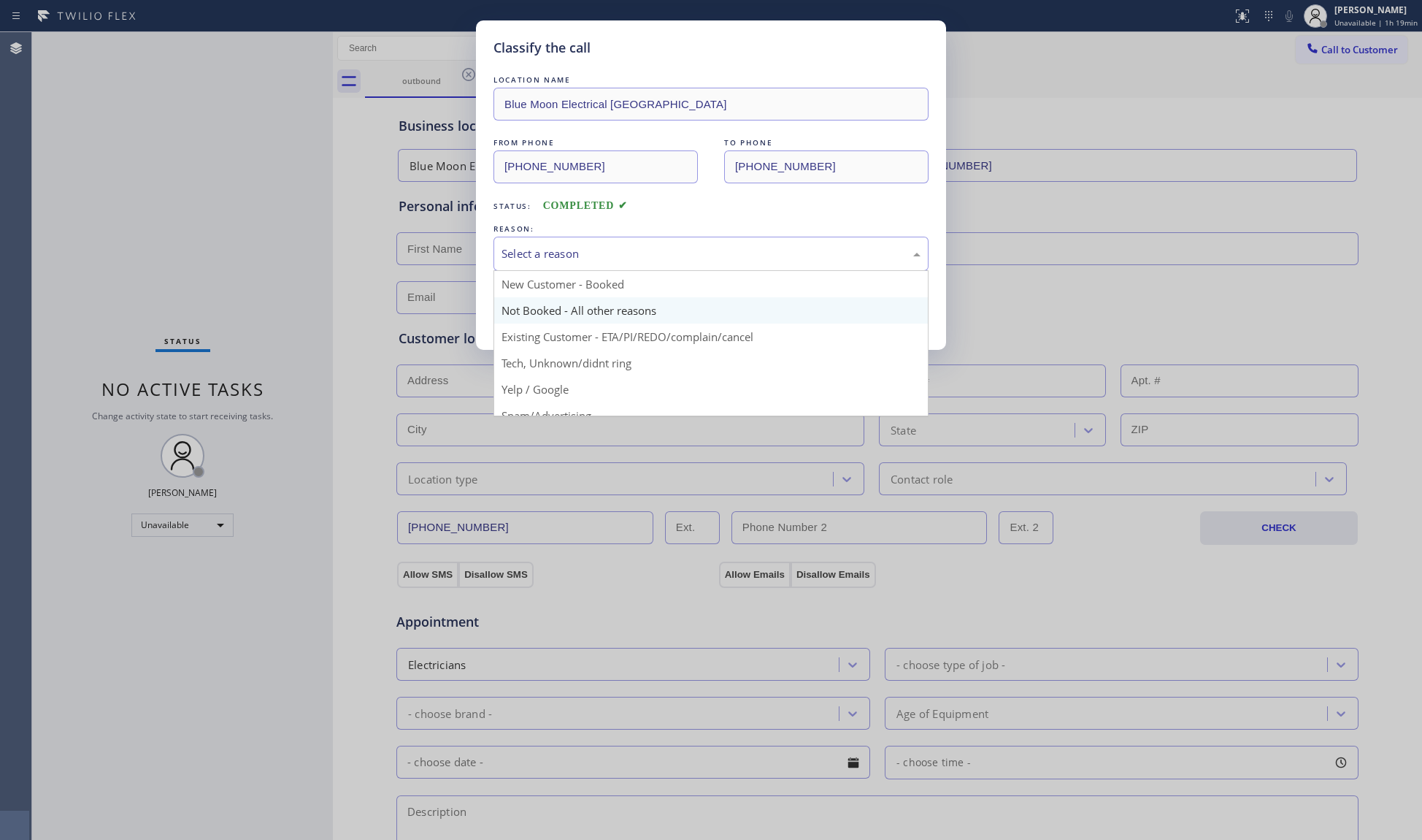
drag, startPoint x: 533, startPoint y: 244, endPoint x: 541, endPoint y: 299, distance: 55.6
click at [533, 248] on div "Select a reason" at bounding box center [711, 253] width 420 height 16
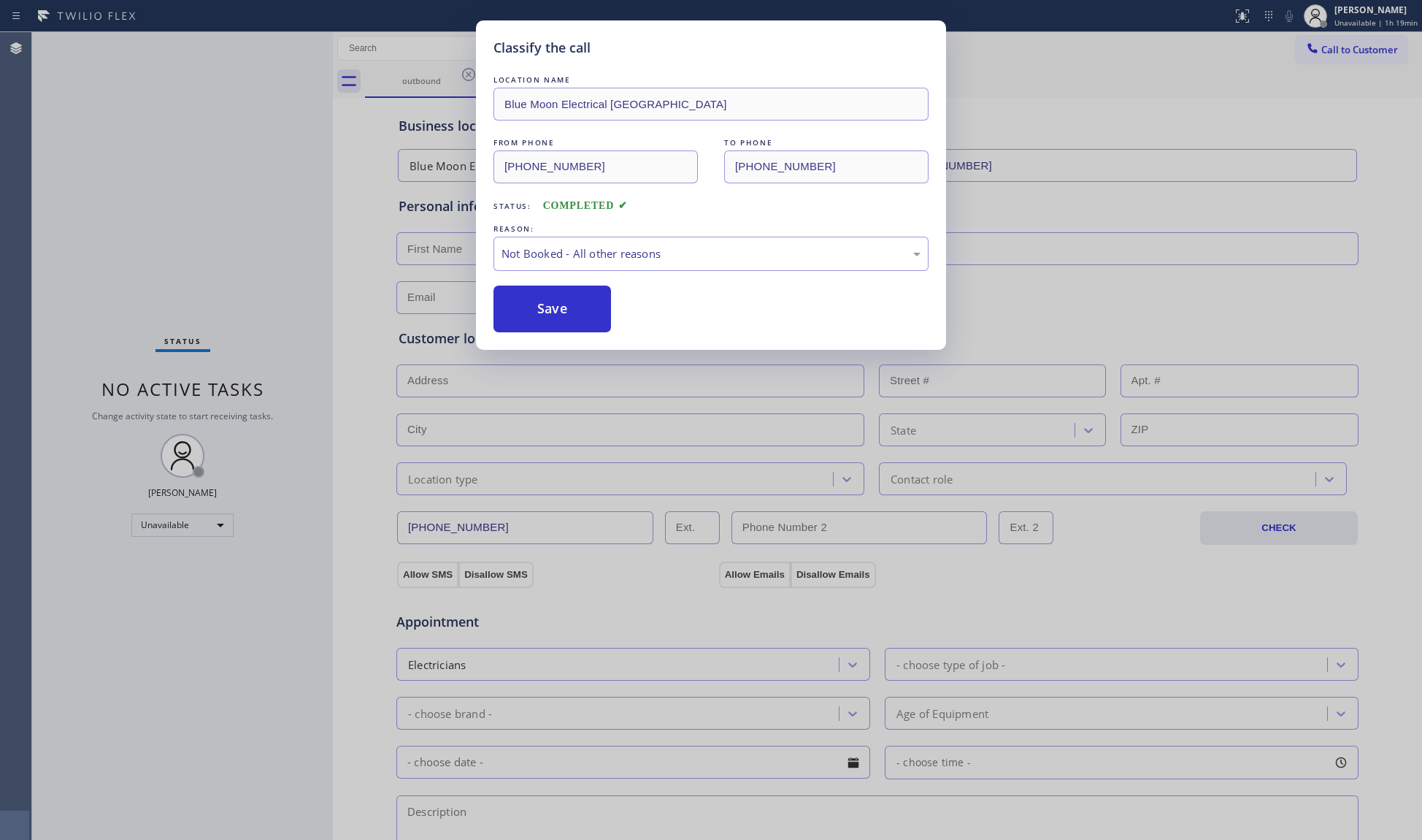
click at [538, 304] on button "Save" at bounding box center [553, 308] width 118 height 46
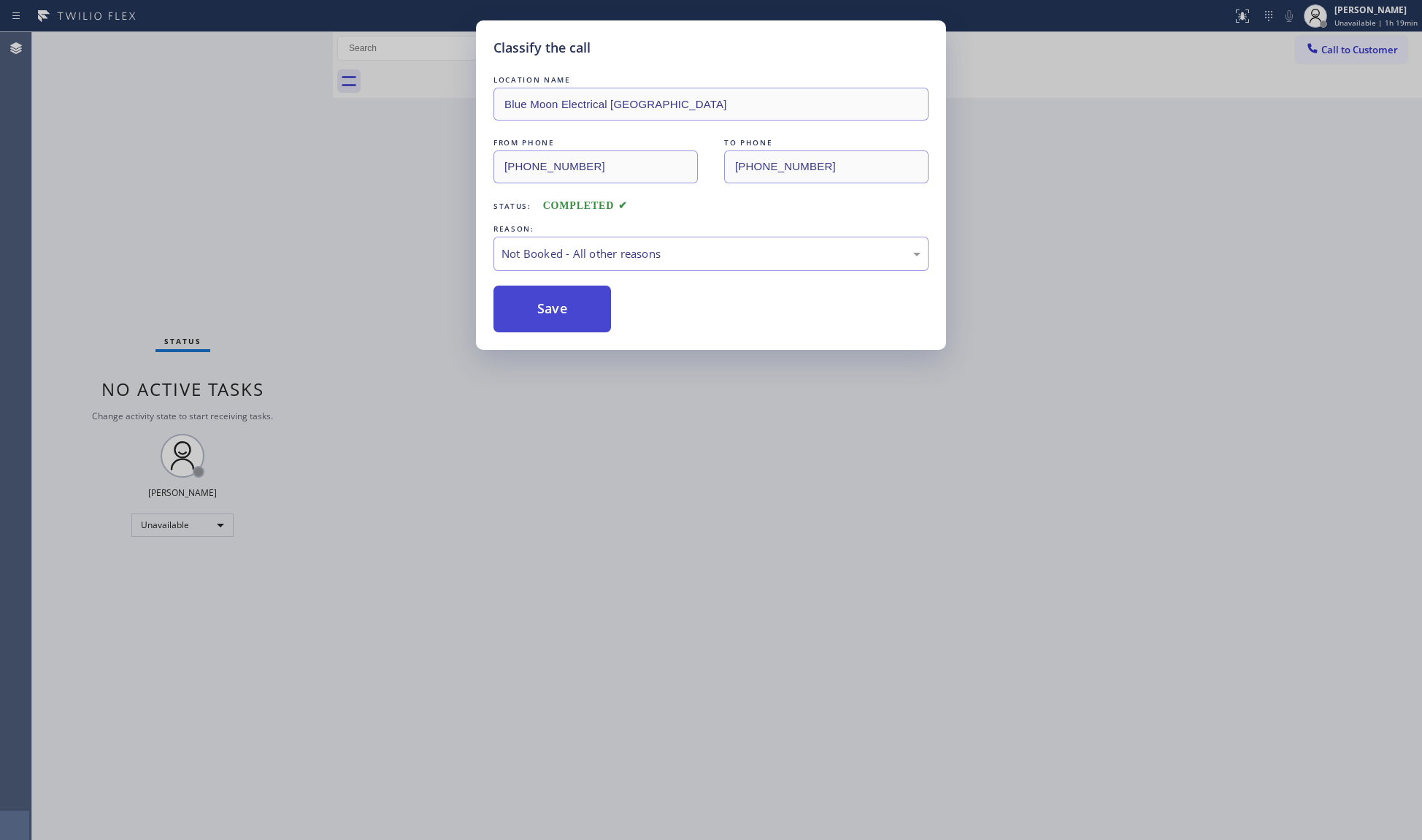
click at [538, 303] on button "Save" at bounding box center [553, 308] width 118 height 46
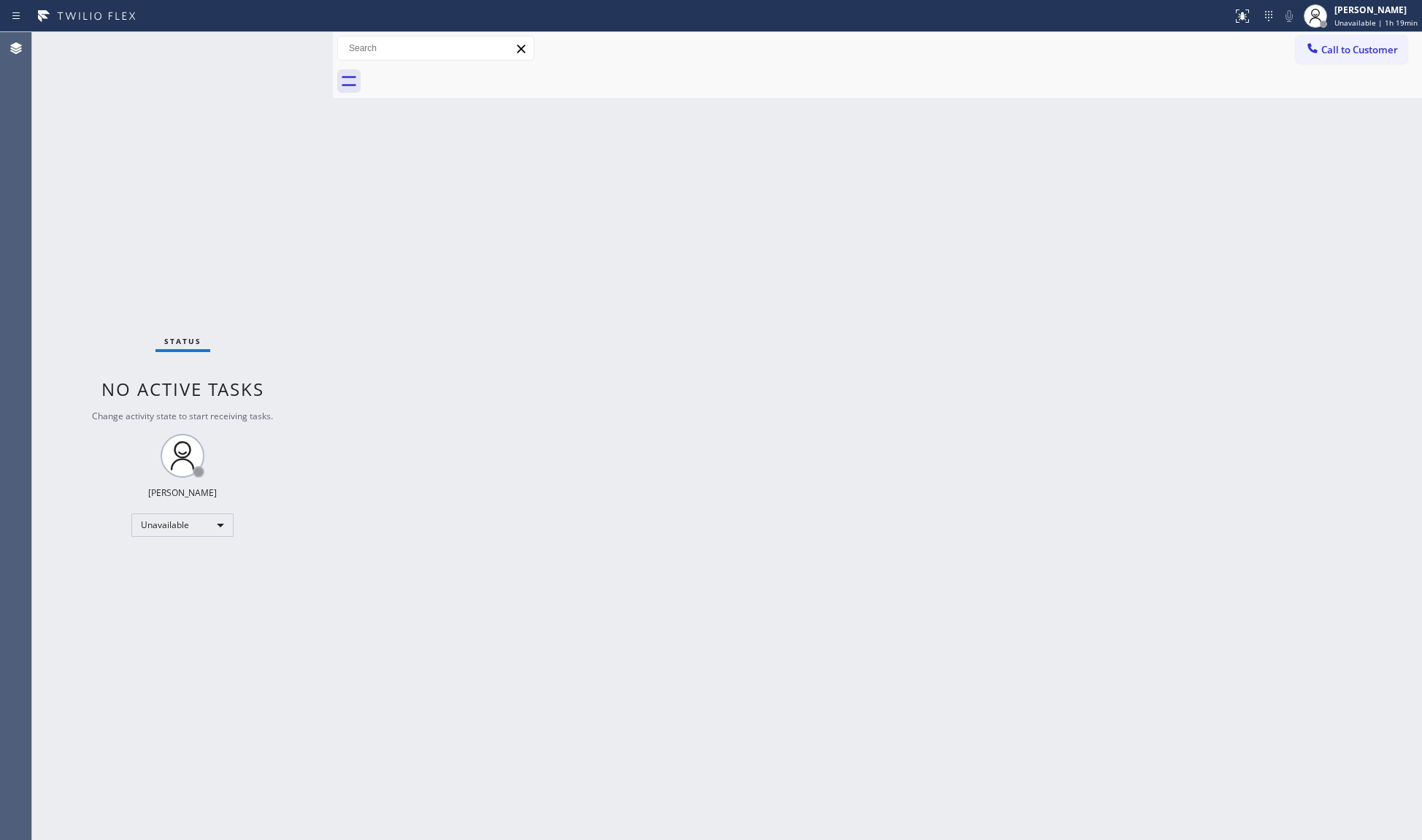
click at [1014, 193] on div "Back to Dashboard Change Sender ID Customers Technicians Select a contact Outbo…" at bounding box center [877, 435] width 1089 height 807
drag, startPoint x: 1318, startPoint y: 46, endPoint x: 1099, endPoint y: 120, distance: 231.2
click at [1316, 47] on icon at bounding box center [1313, 47] width 15 height 14
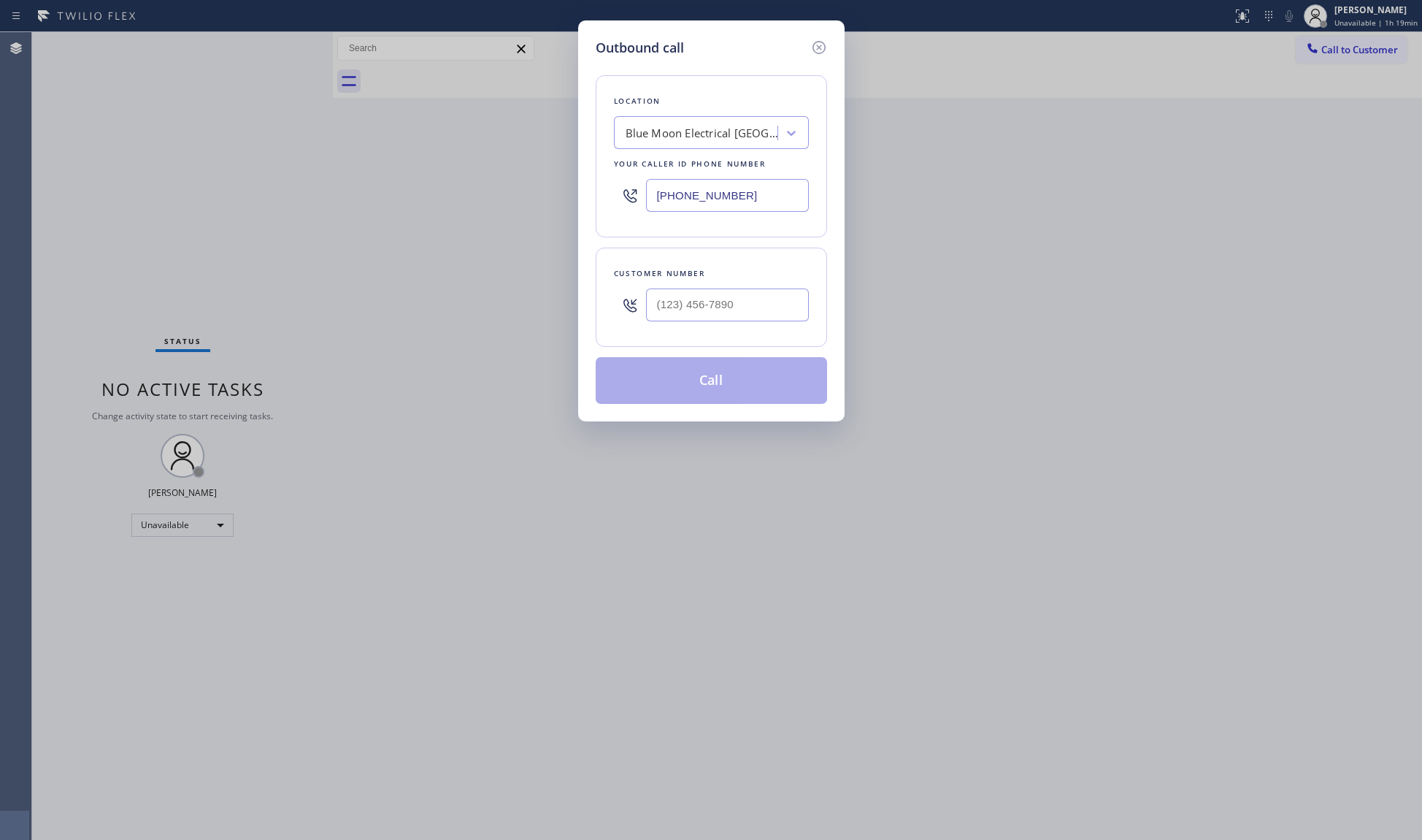
drag, startPoint x: 771, startPoint y: 200, endPoint x: 594, endPoint y: 202, distance: 177.0
click at [594, 202] on div "Outbound call Location Blue Moon Electrical Fountain Valley Your caller id phon…" at bounding box center [711, 220] width 267 height 401
paste input "619) 257-1900"
type input "(619) 257-1900"
paste input "619) 202-3949"
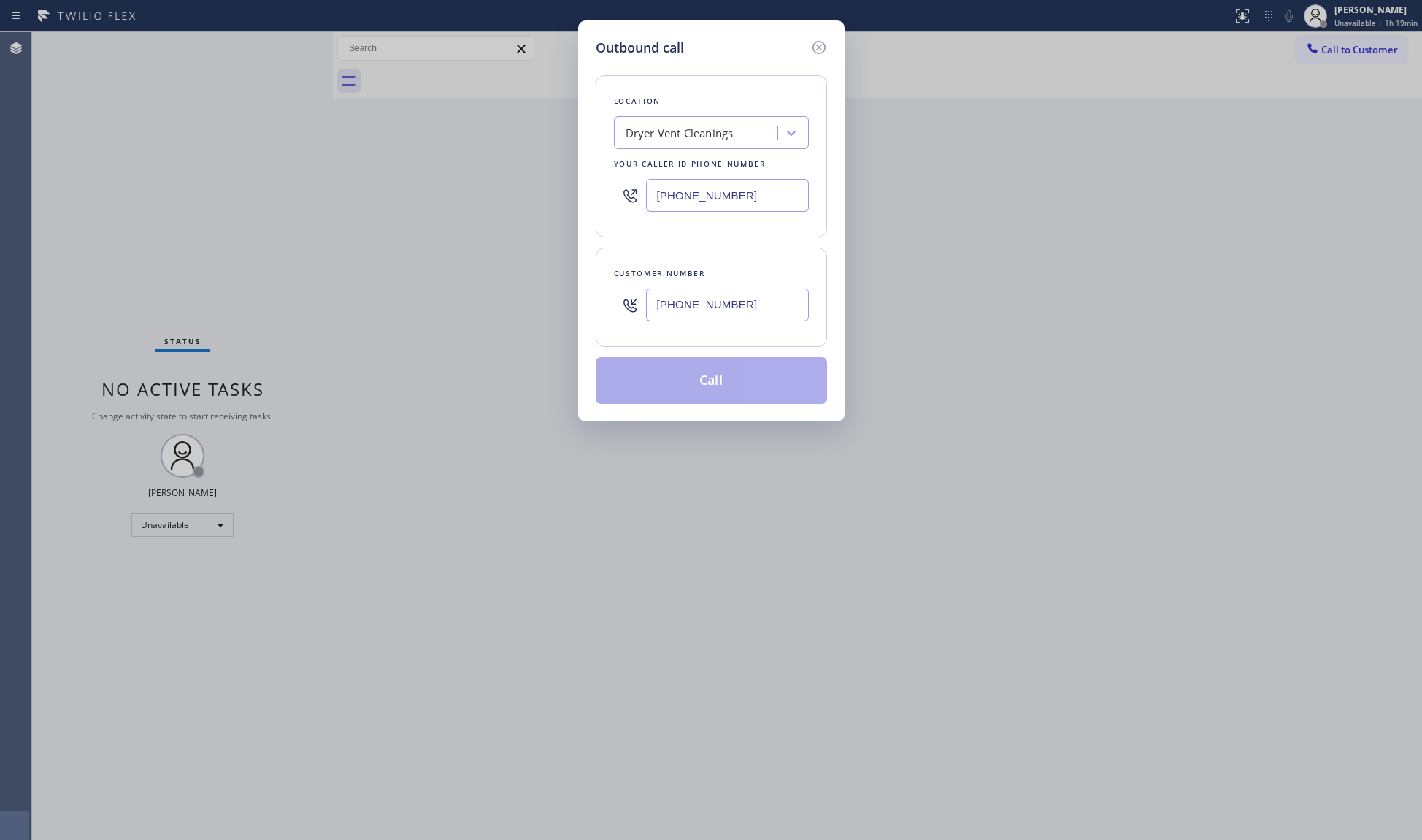
click at [682, 308] on input "(619) 202-3949" at bounding box center [728, 304] width 162 height 33
type input "(619) 202-3949"
click at [722, 398] on button "Call" at bounding box center [711, 380] width 231 height 46
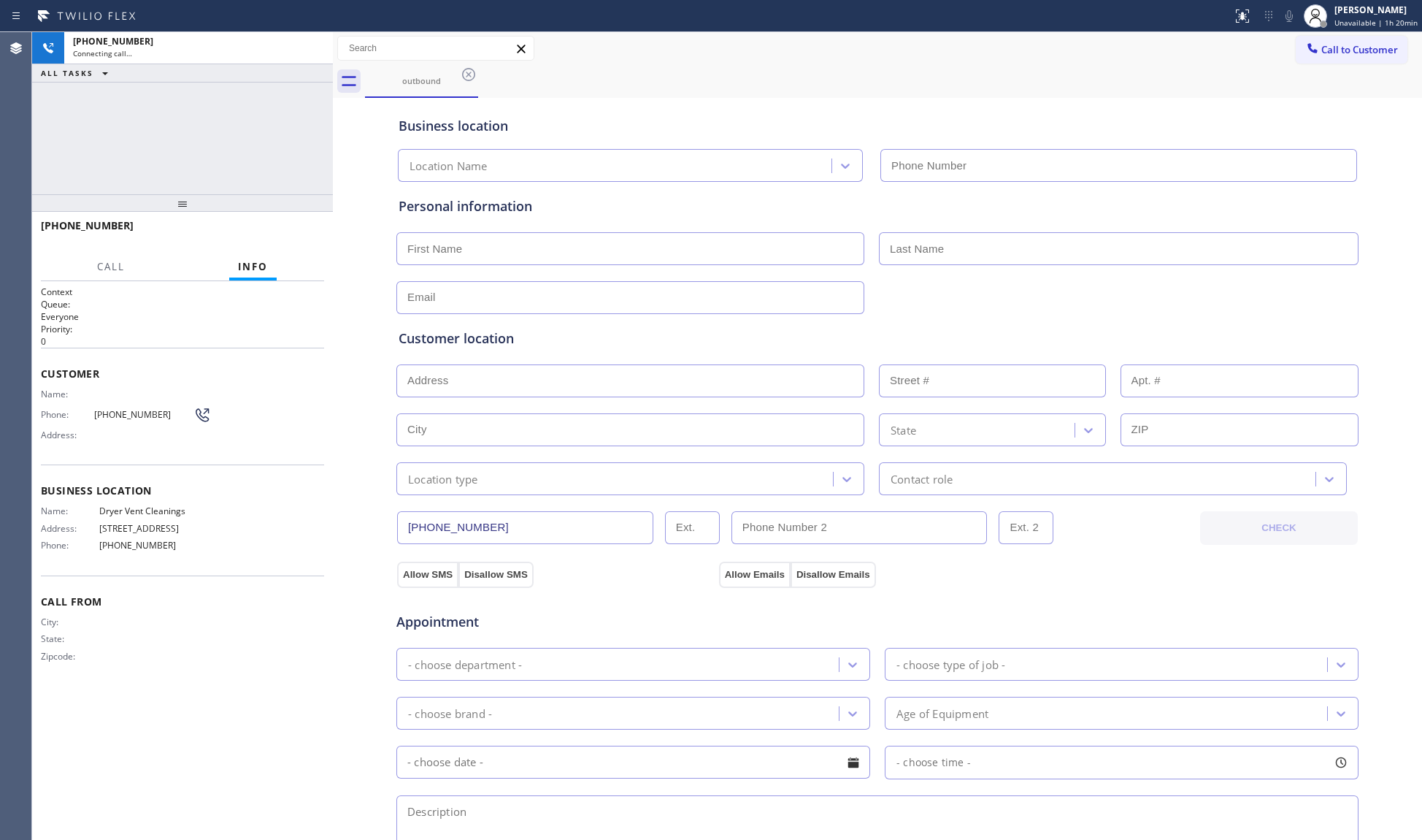
type input "(619) 257-1900"
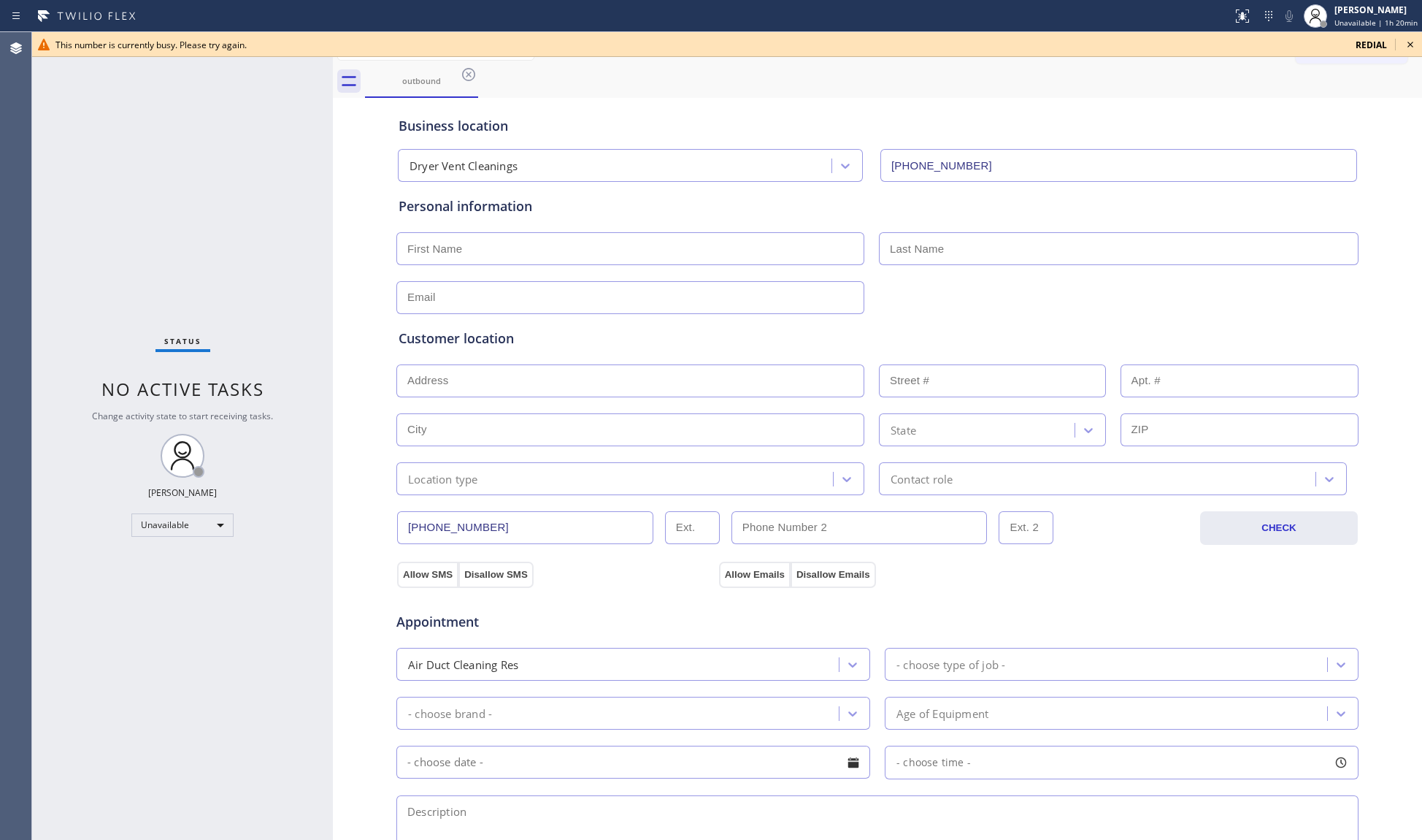
drag, startPoint x: 1157, startPoint y: 71, endPoint x: 1190, endPoint y: 74, distance: 33.1
click at [1166, 71] on div "outbound" at bounding box center [894, 81] width 1058 height 33
click at [1374, 39] on span "redial" at bounding box center [1372, 44] width 31 height 13
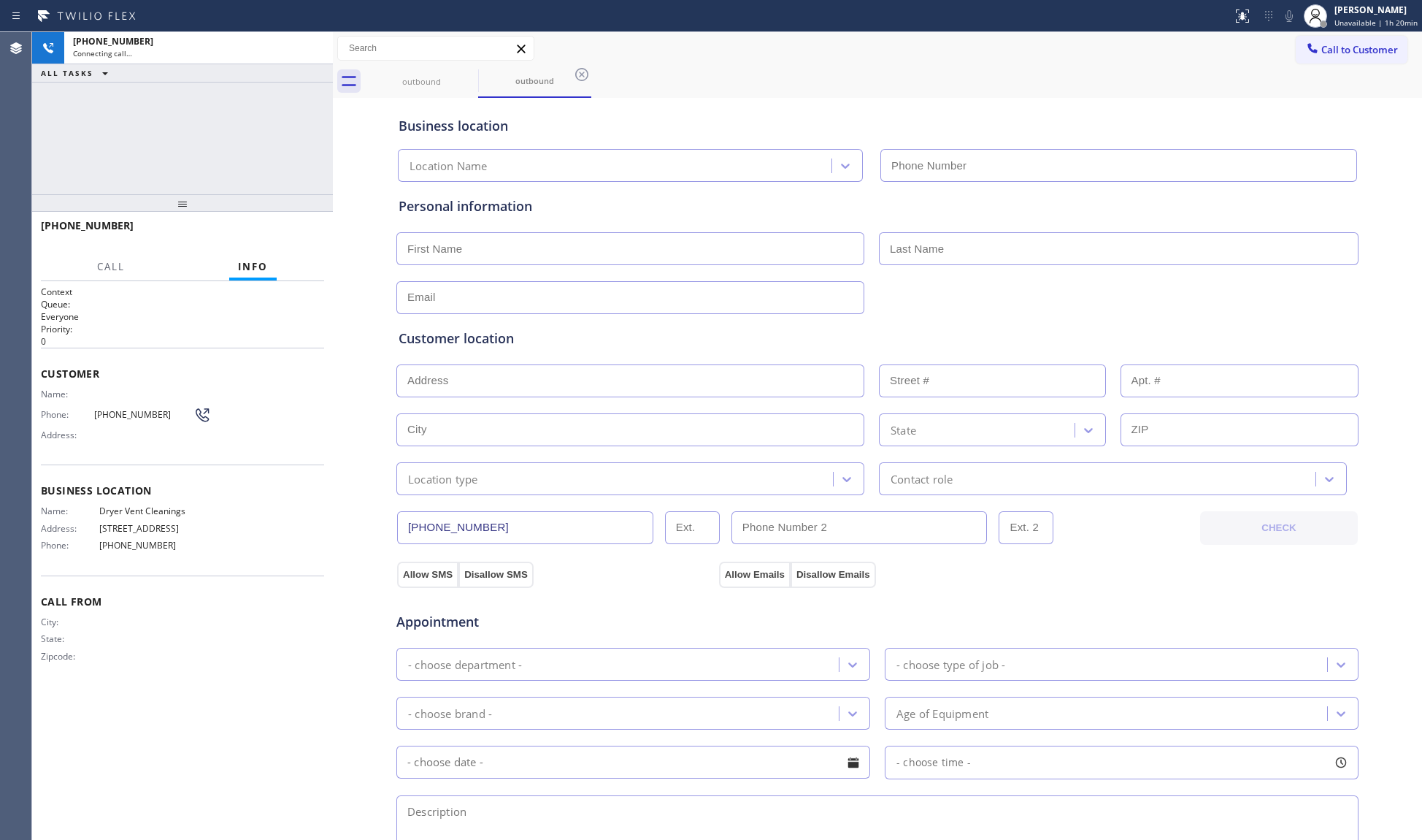
type input "(619) 257-1900"
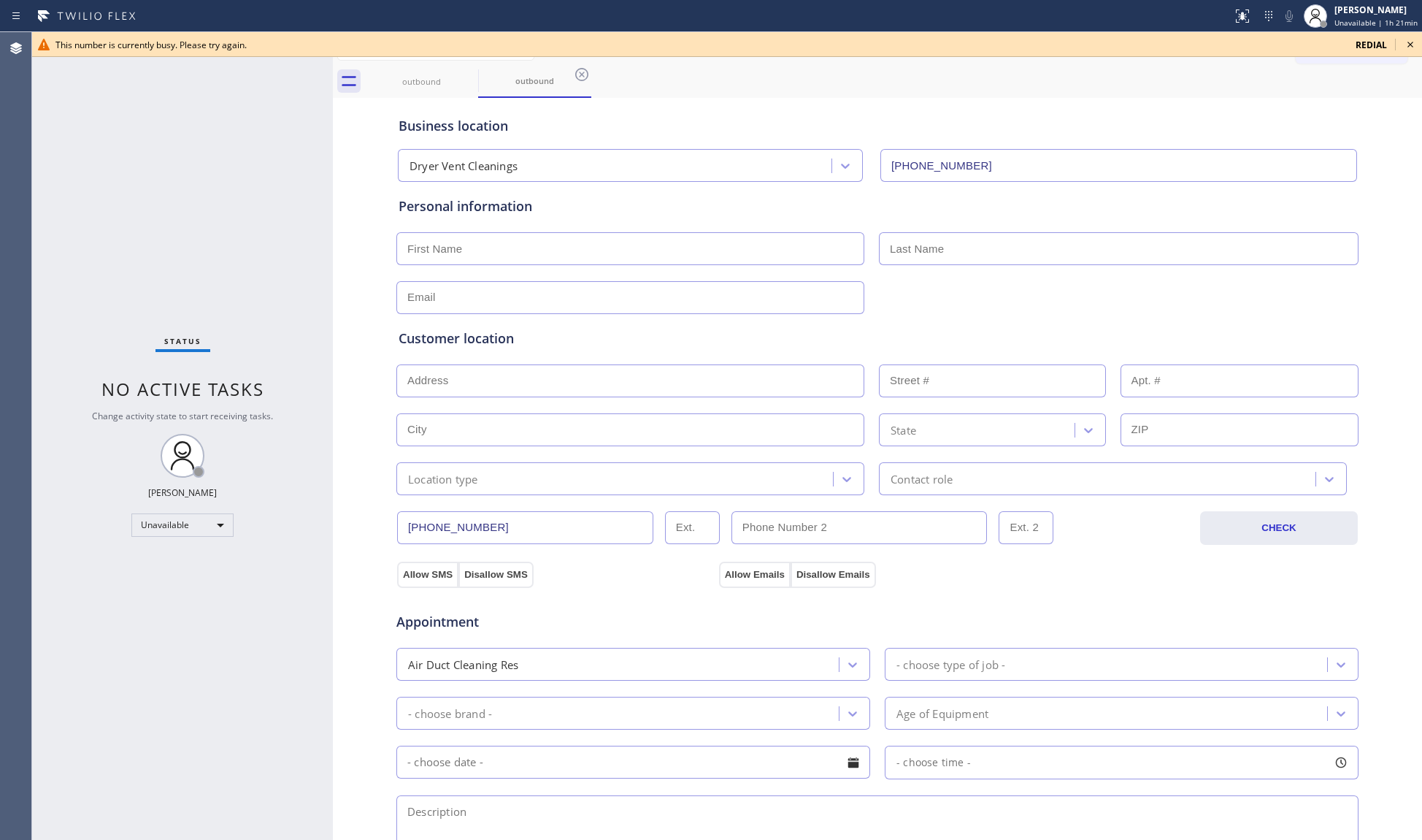
click at [1369, 36] on div "This number is currently busy. Please try again. redial" at bounding box center [727, 44] width 1390 height 25
click at [1374, 39] on span "redial" at bounding box center [1372, 44] width 31 height 13
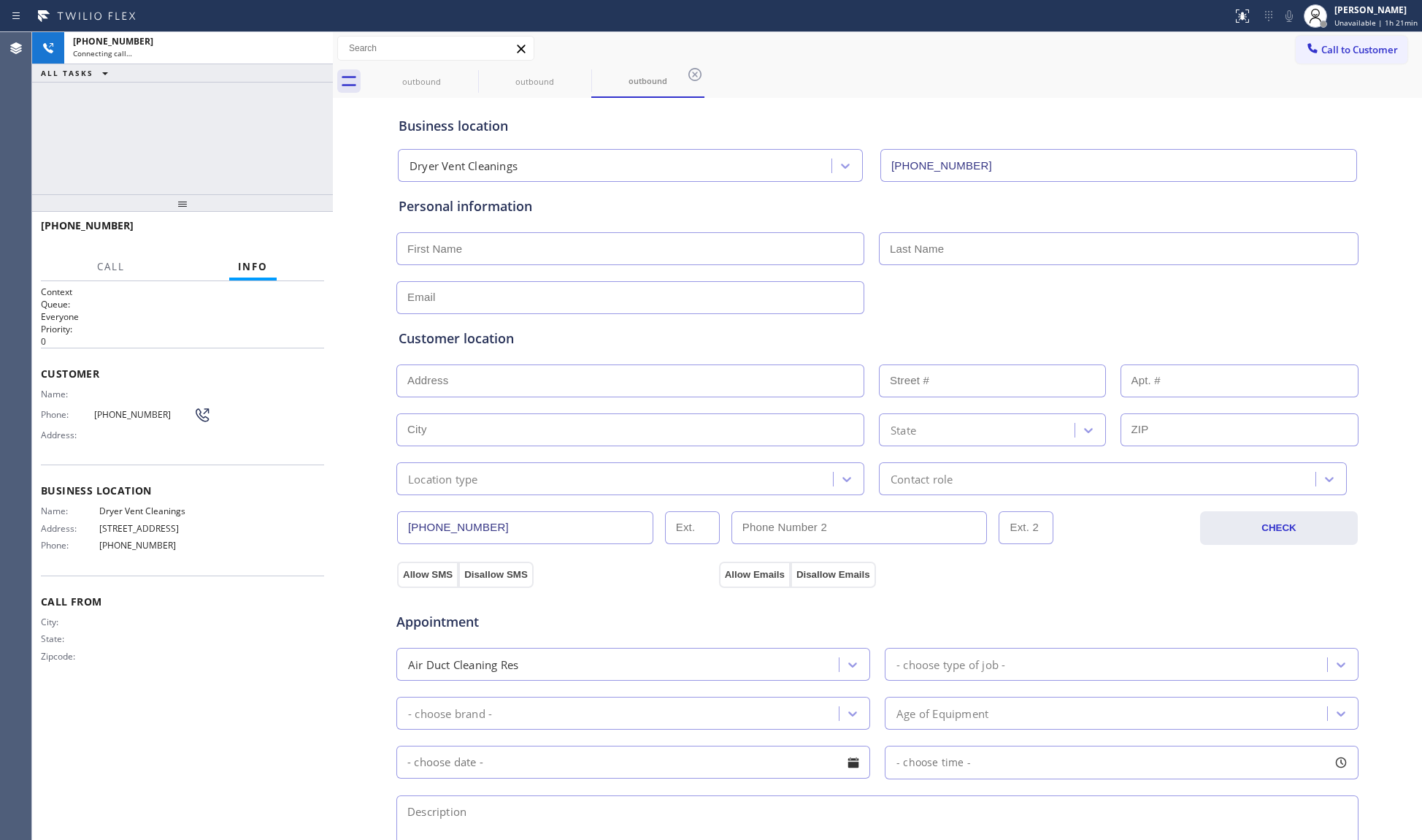
type input "(619) 257-1900"
click at [306, 55] on icon at bounding box center [314, 48] width 17 height 17
click at [429, 69] on div "outbound" at bounding box center [421, 81] width 110 height 33
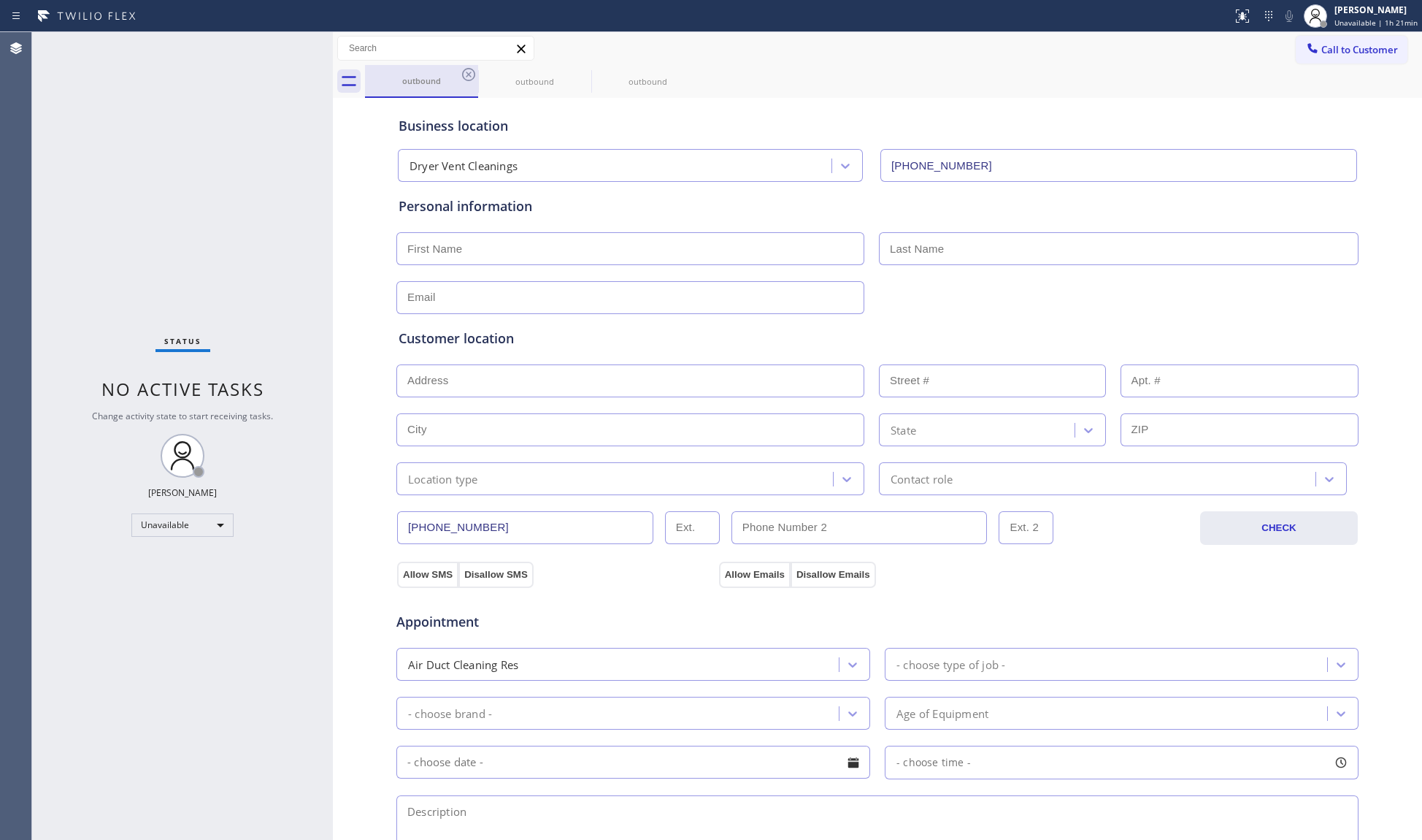
click at [456, 66] on div "outbound" at bounding box center [421, 80] width 110 height 31
click at [465, 66] on icon at bounding box center [469, 74] width 17 height 17
click at [467, 69] on icon at bounding box center [469, 74] width 14 height 14
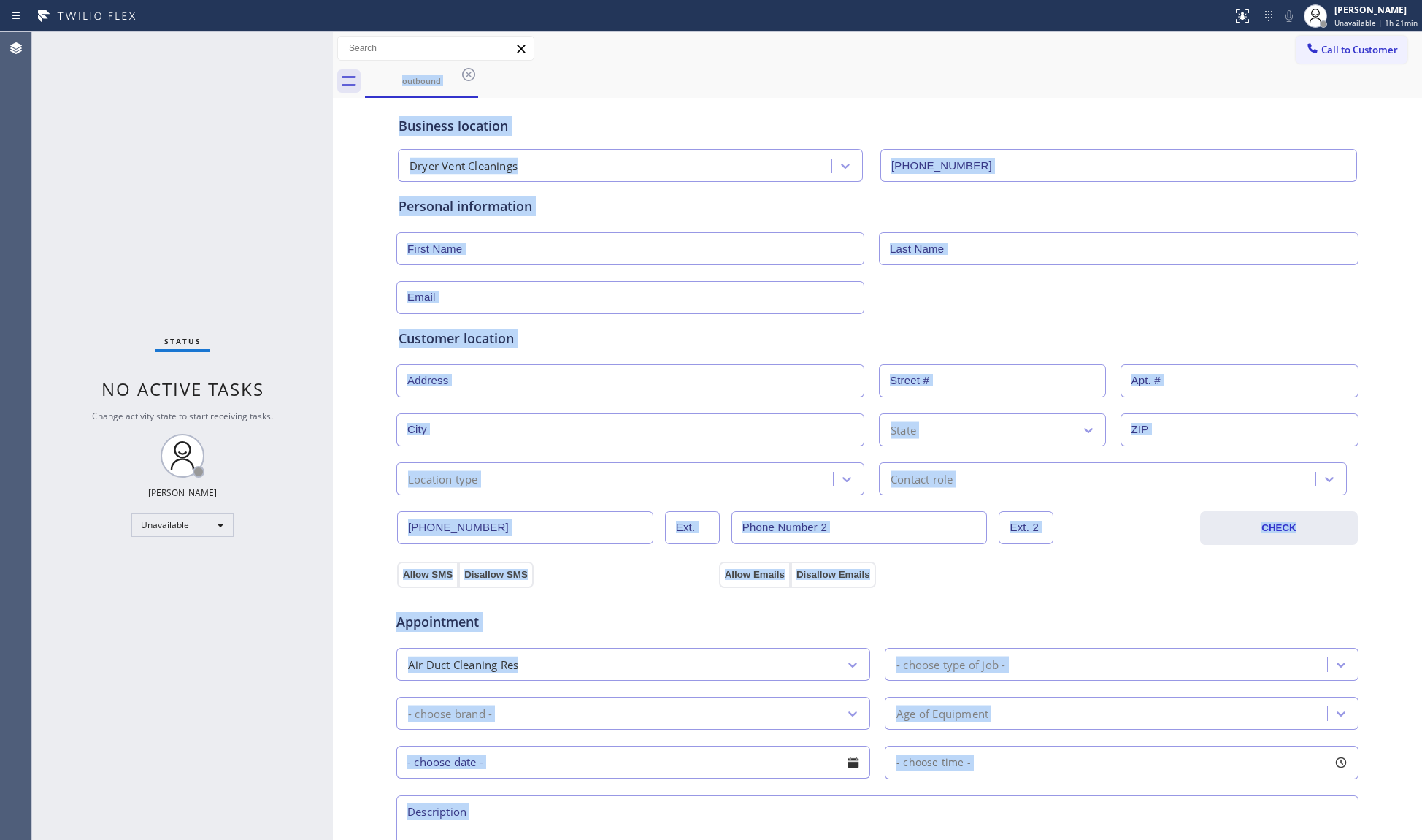
click at [467, 69] on div "outbound" at bounding box center [894, 81] width 1058 height 33
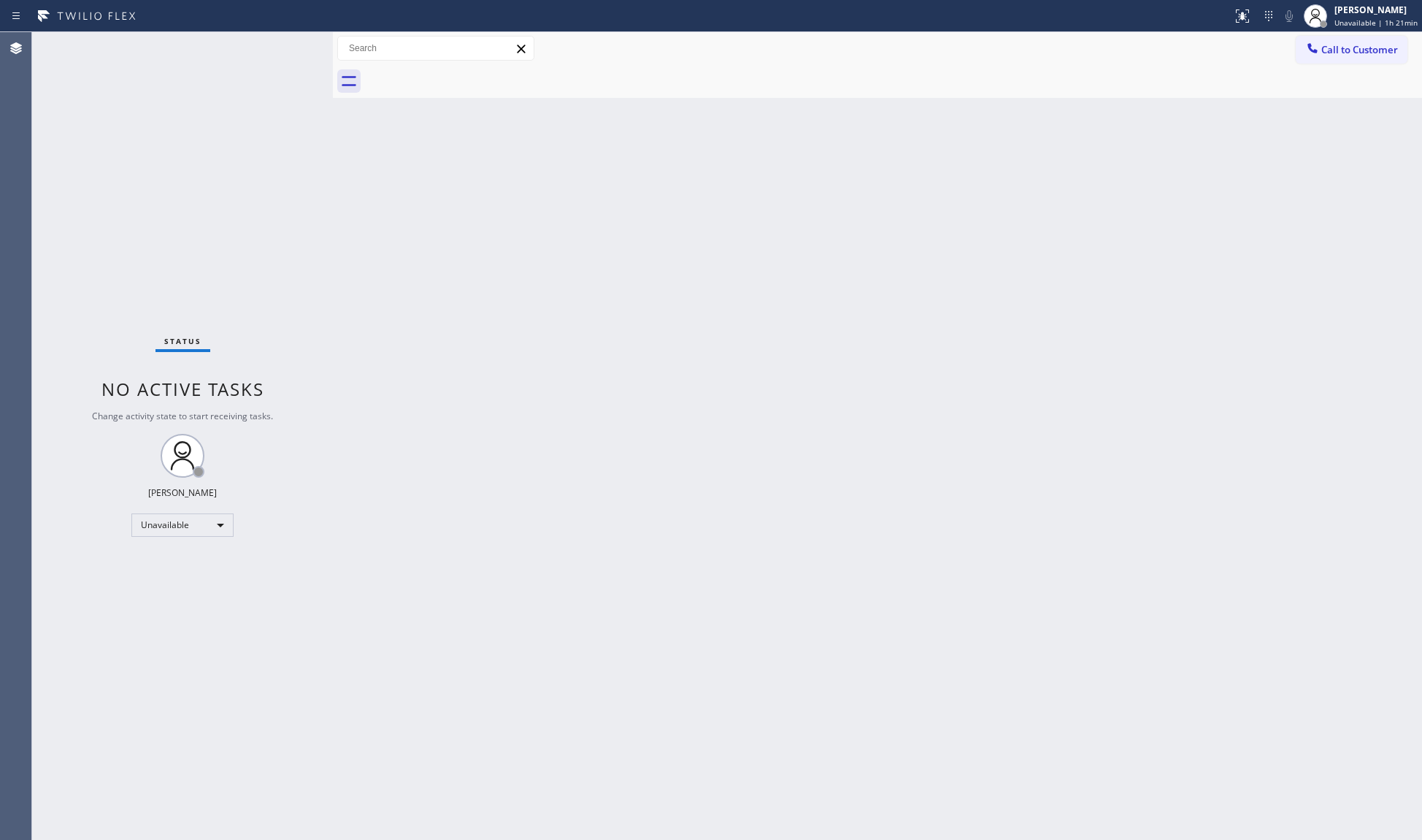
drag, startPoint x: 467, startPoint y: 69, endPoint x: 658, endPoint y: 118, distance: 197.2
click at [467, 69] on div at bounding box center [894, 81] width 1058 height 33
drag, startPoint x: 1355, startPoint y: 41, endPoint x: 1339, endPoint y: 50, distance: 18.4
click at [1353, 40] on button "Call to Customer" at bounding box center [1352, 49] width 112 height 28
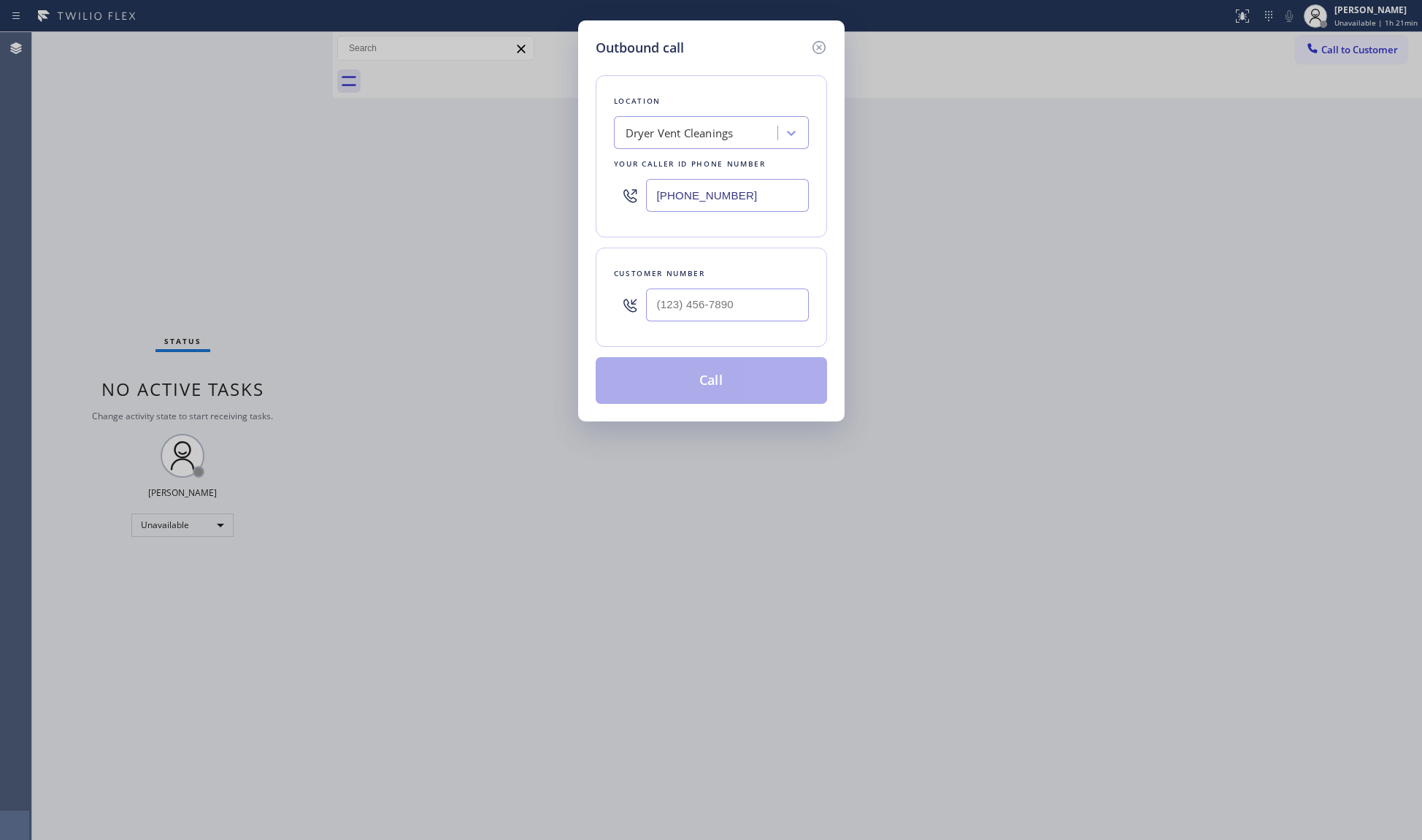
drag, startPoint x: 702, startPoint y: 199, endPoint x: 558, endPoint y: 197, distance: 144.0
click at [558, 197] on div "Outbound call Location Dryer Vent Cleanings Your caller id phone number (619) 2…" at bounding box center [711, 420] width 1422 height 840
paste input "415) 727-884"
type input "(415) 727-8840"
paste input "415) 406-2696"
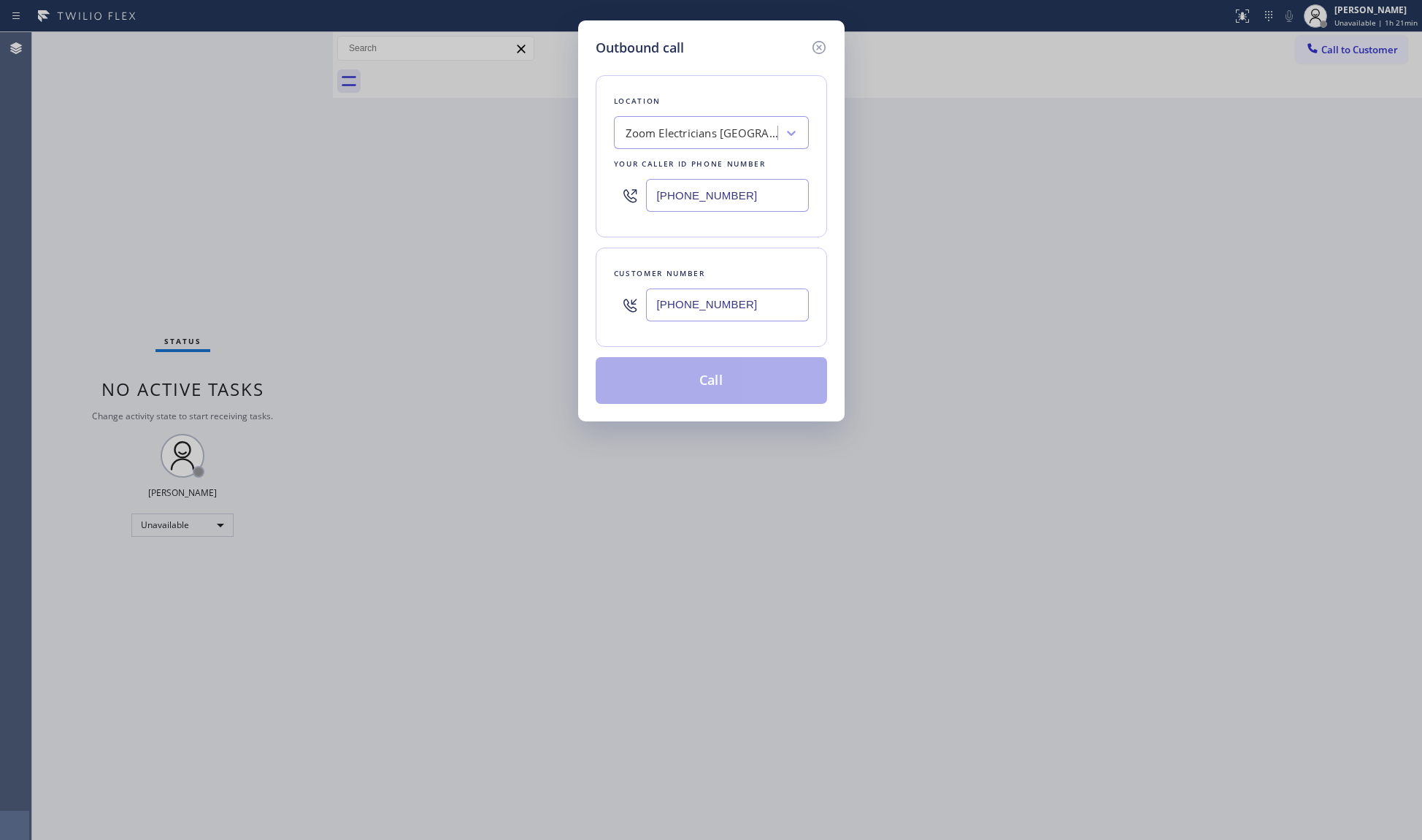
click at [769, 309] on input "(415) 406-2696" at bounding box center [728, 304] width 162 height 33
type input "(415) 406-2696"
click at [705, 390] on button "Call" at bounding box center [711, 380] width 231 height 46
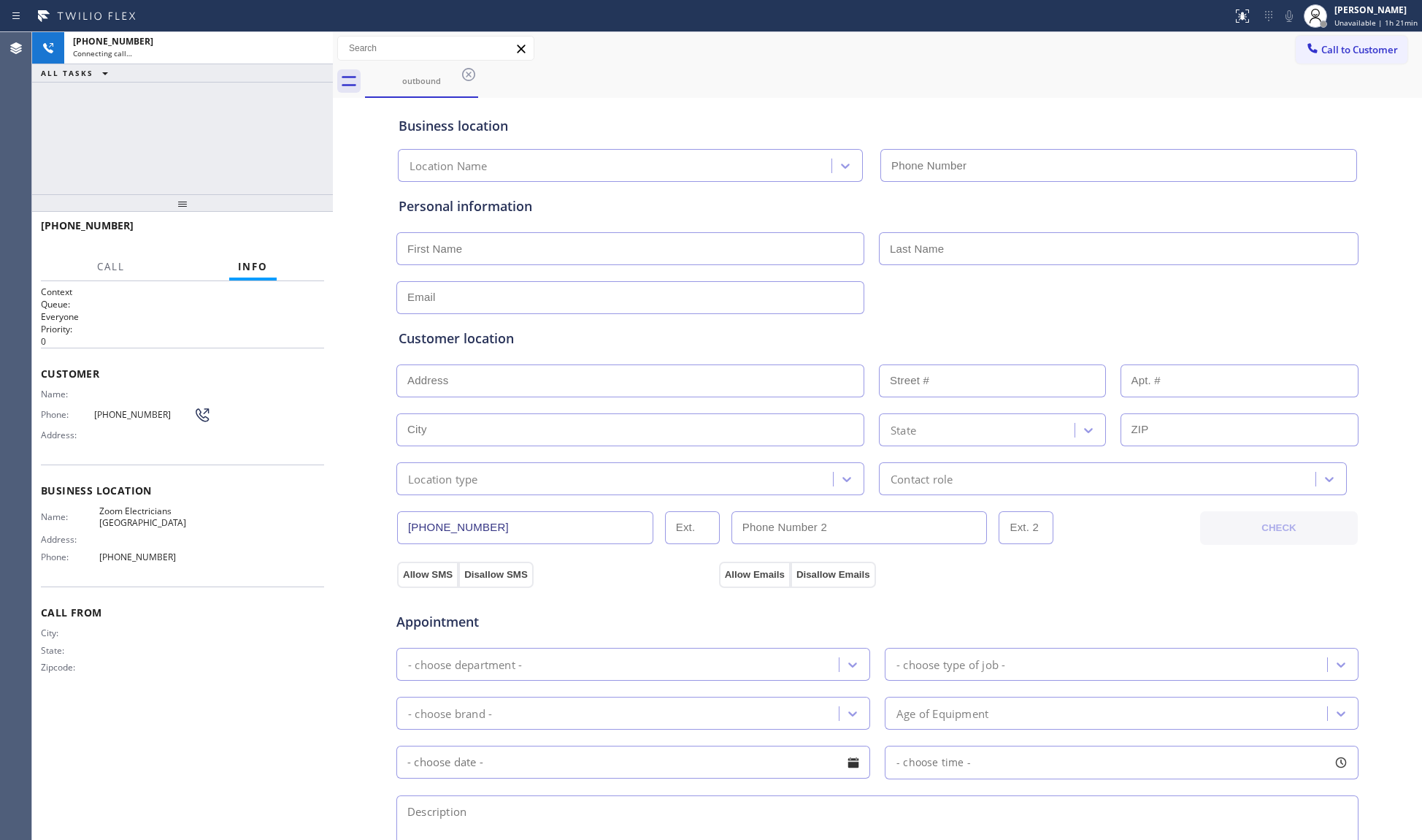
type input "(415) 727-8840"
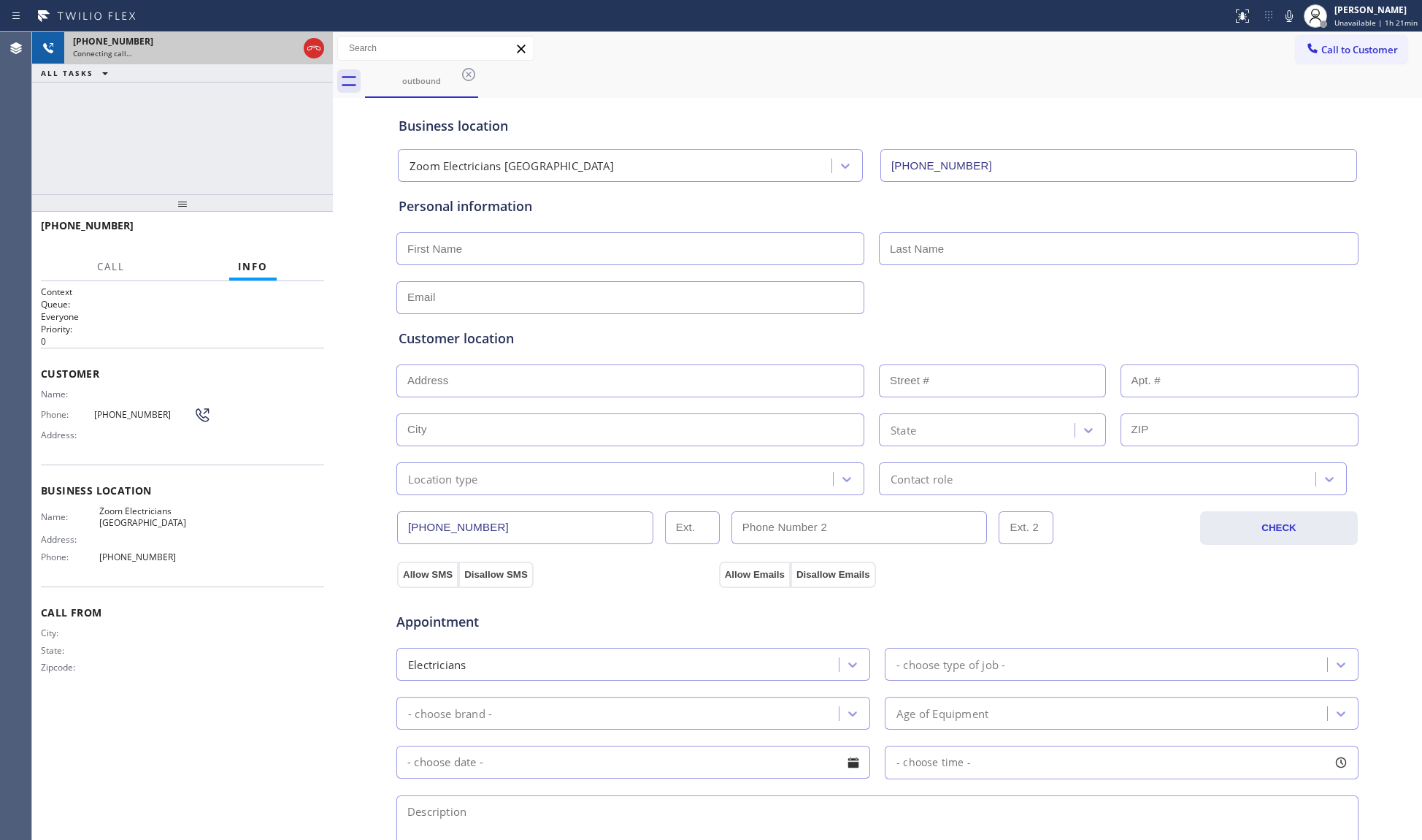
click at [304, 55] on div at bounding box center [313, 48] width 20 height 17
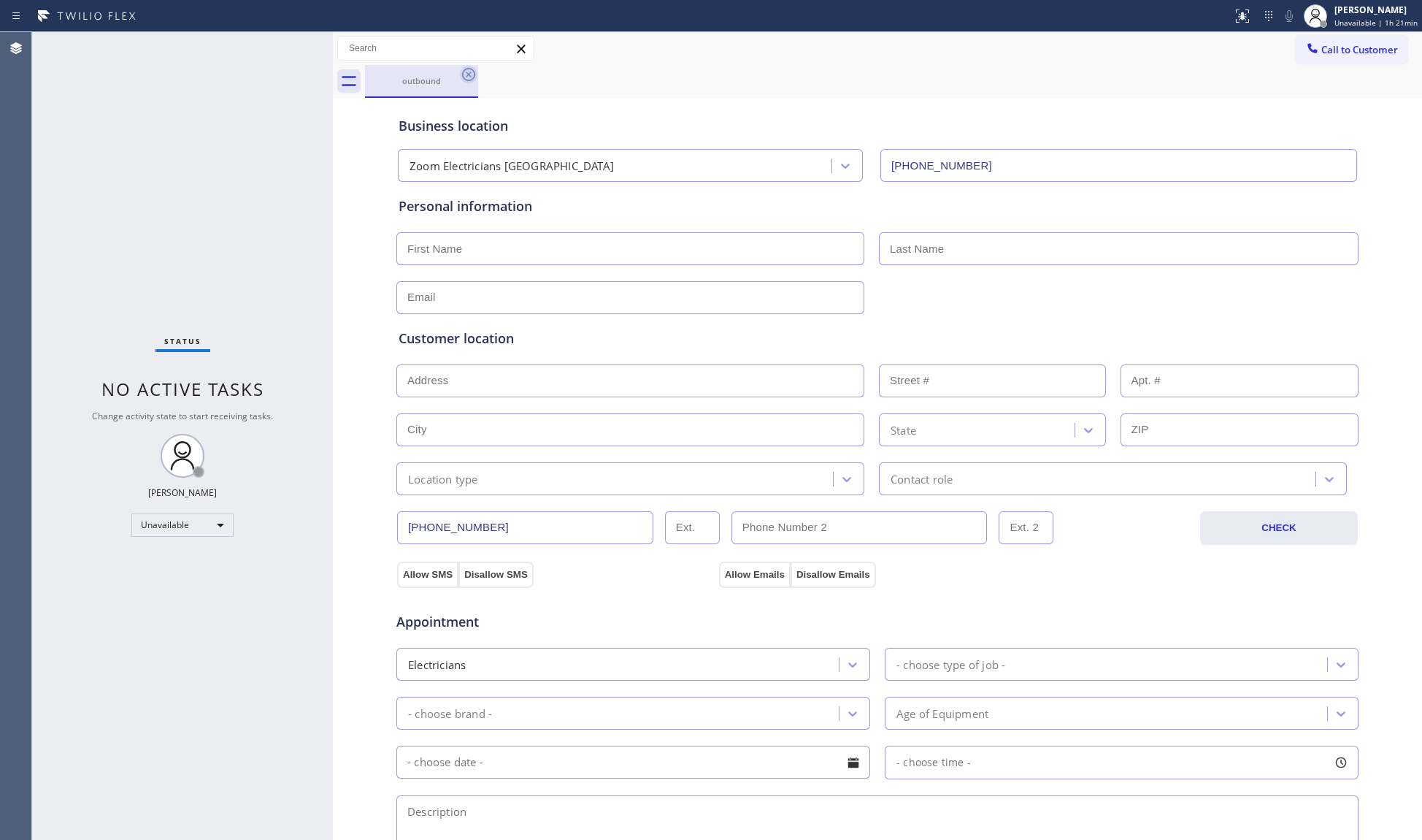
click at [464, 76] on icon at bounding box center [469, 74] width 17 height 17
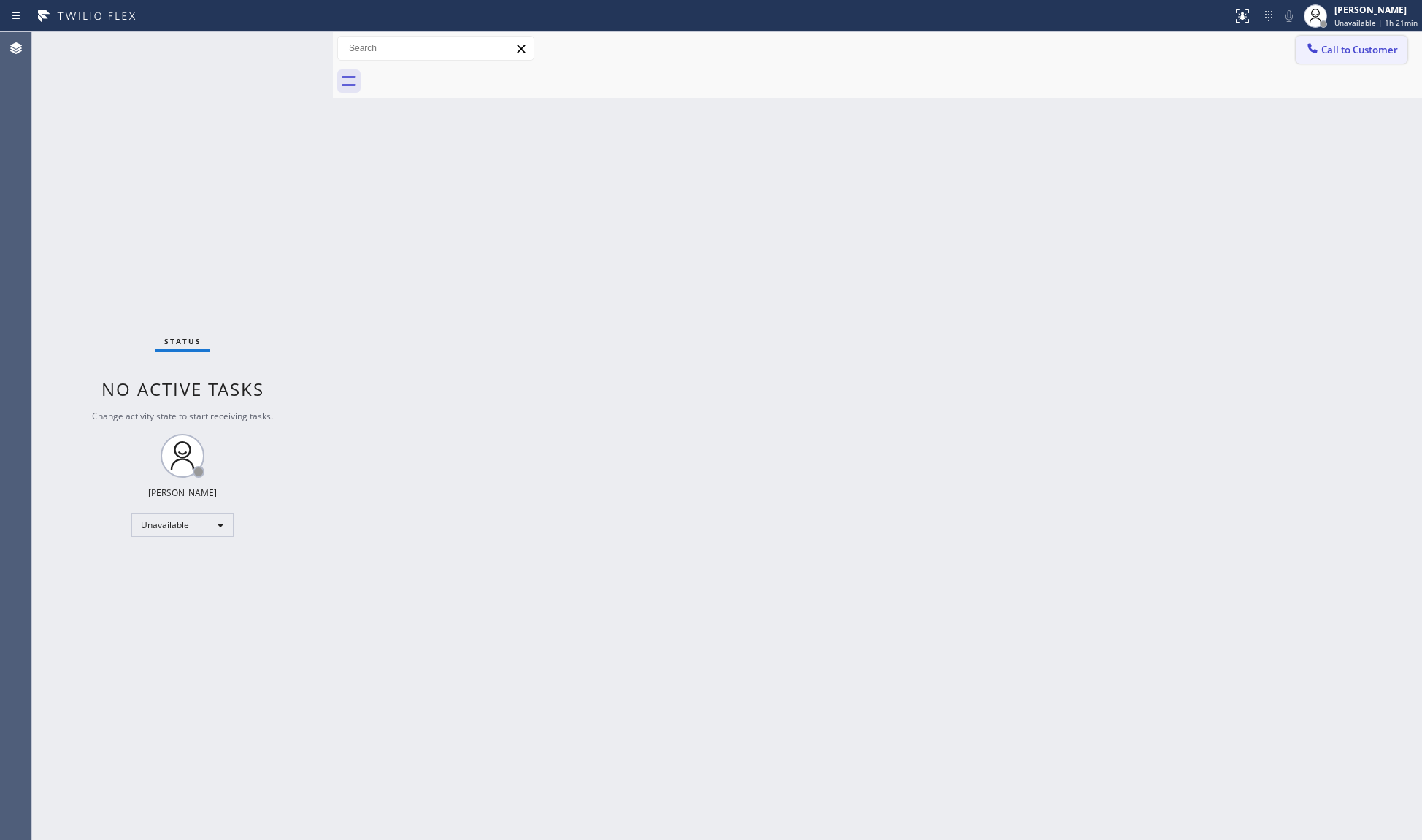
click at [1324, 56] on button "Call to Customer" at bounding box center [1352, 49] width 112 height 28
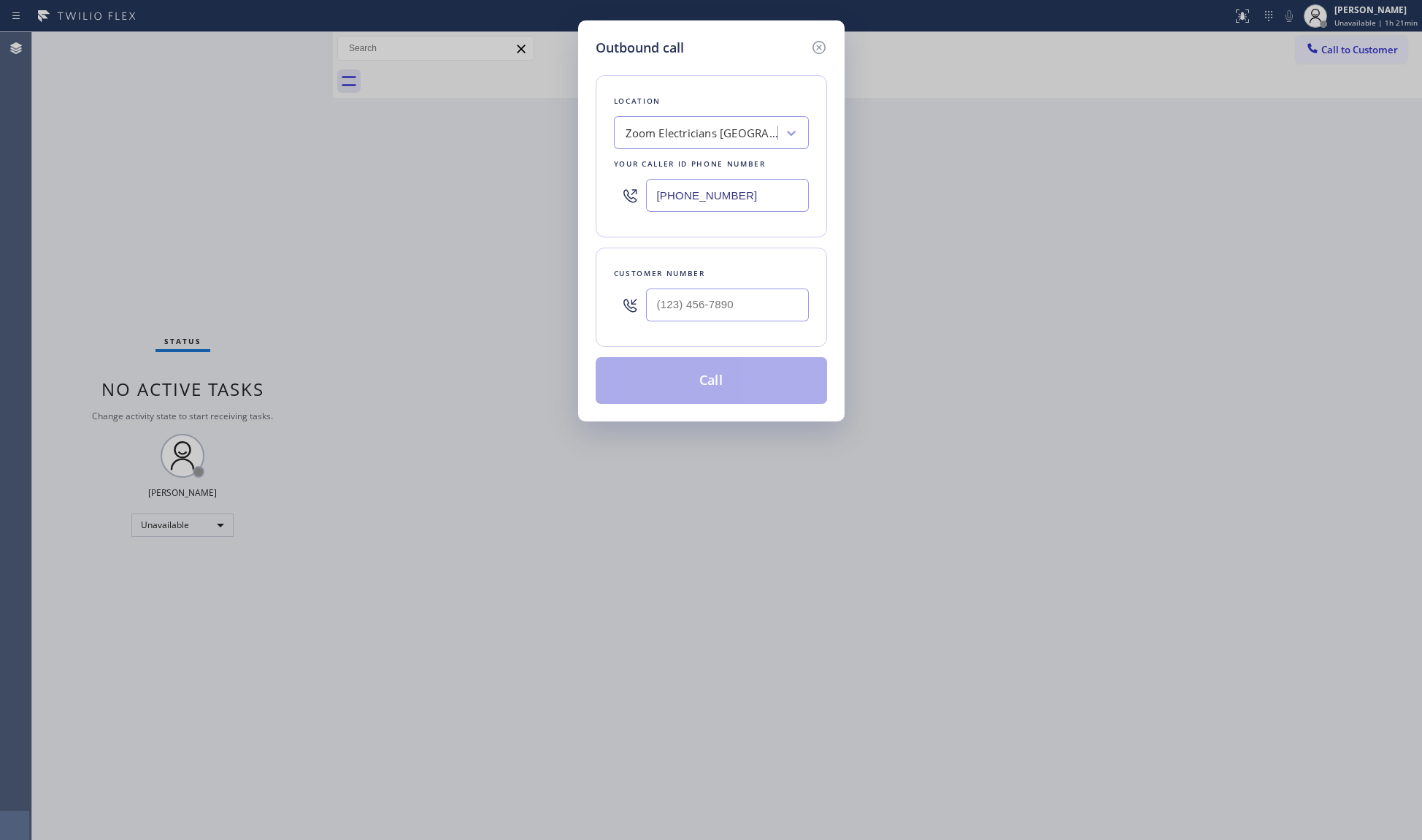
drag, startPoint x: 751, startPoint y: 205, endPoint x: 518, endPoint y: 188, distance: 233.6
click at [506, 189] on div "Outbound call Location Zoom Electricians San Francisco Your caller id phone num…" at bounding box center [711, 420] width 1422 height 840
paste input "310) 896-445"
type input "(310) 896-4450"
click at [738, 318] on input "(___) ___-____" at bounding box center [728, 304] width 162 height 33
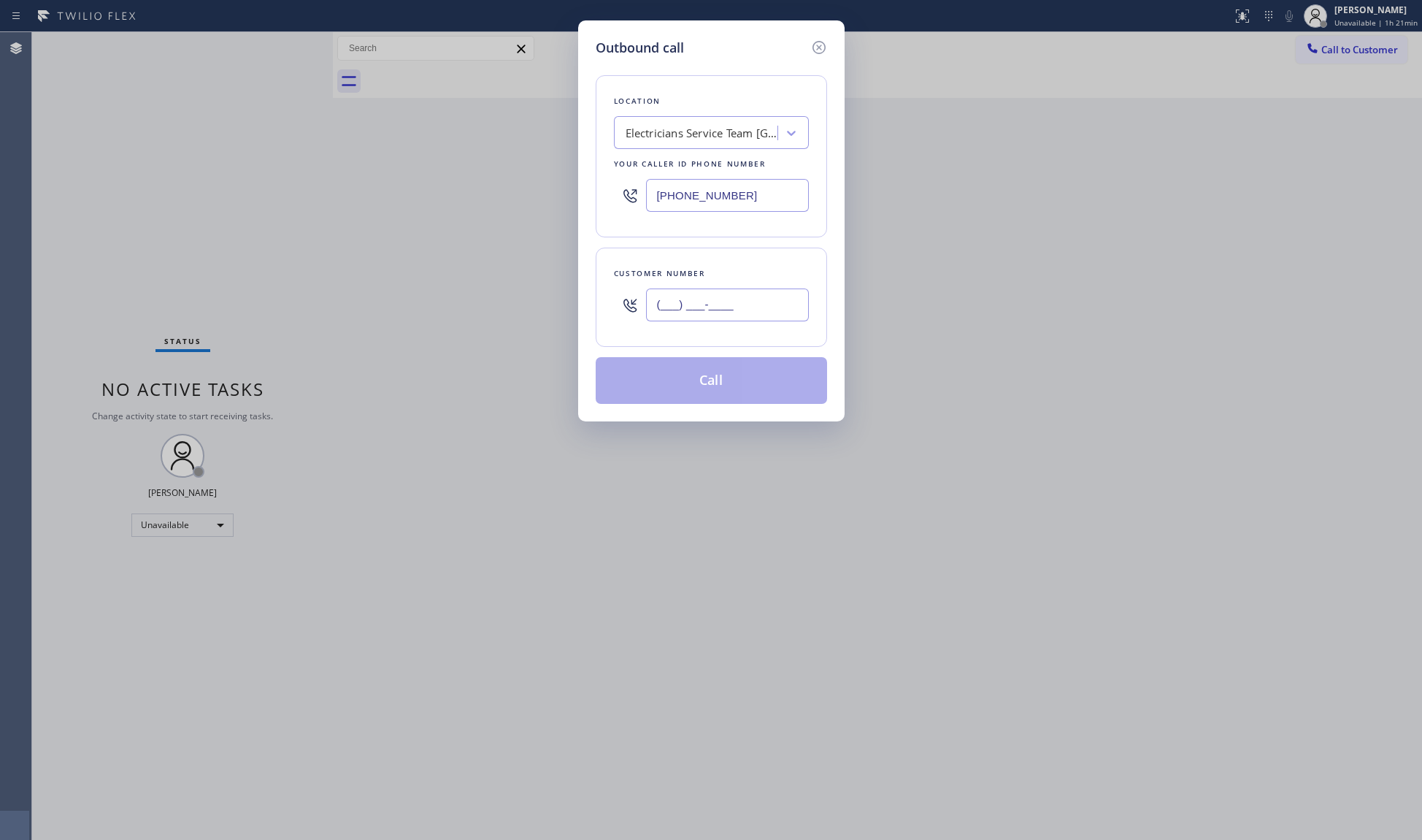
paste input "310) 304-2403"
type input "(310) 304-2403"
click at [709, 391] on button "Call" at bounding box center [711, 380] width 231 height 46
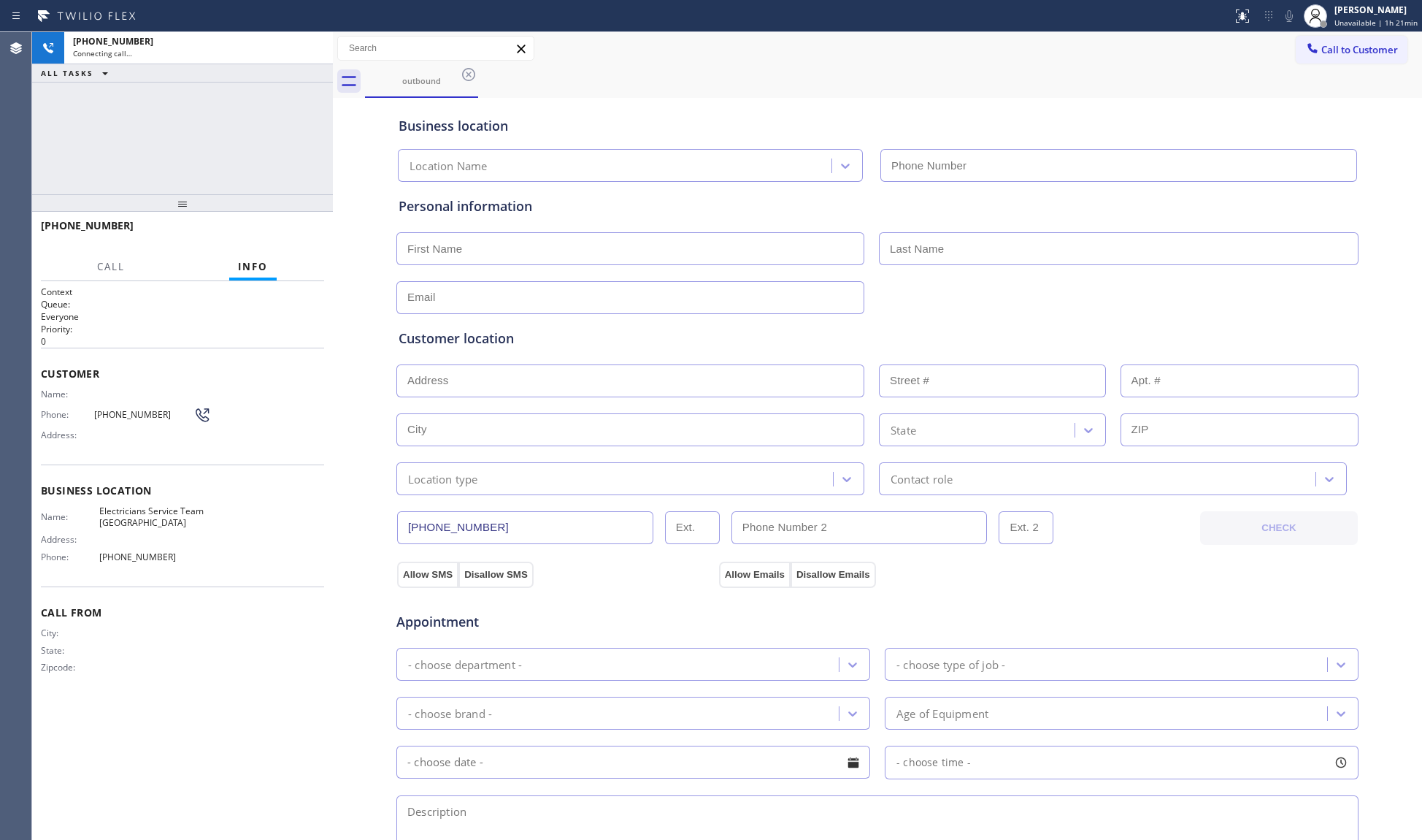
type input "(310) 896-4450"
click at [312, 153] on div "+13103042403 Live | 00:04 ALL TASKS ALL TASKS ACTIVE TASKS TASKS IN WRAP UP" at bounding box center [182, 113] width 301 height 162
click at [296, 227] on span "HANG UP" at bounding box center [290, 232] width 44 height 11
click at [296, 225] on button "HANG UP" at bounding box center [290, 232] width 68 height 20
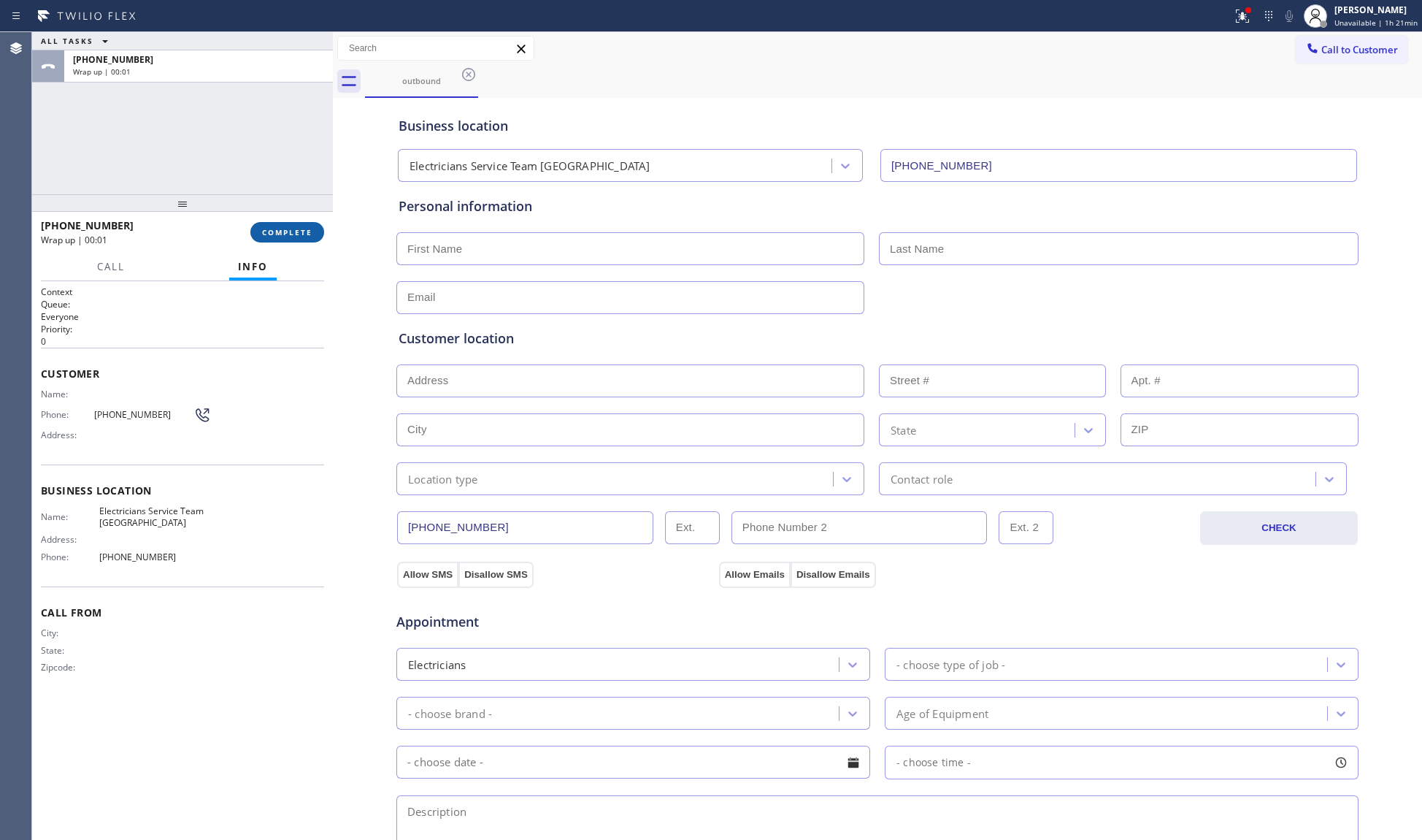
click at [288, 240] on button "COMPLETE" at bounding box center [287, 232] width 73 height 20
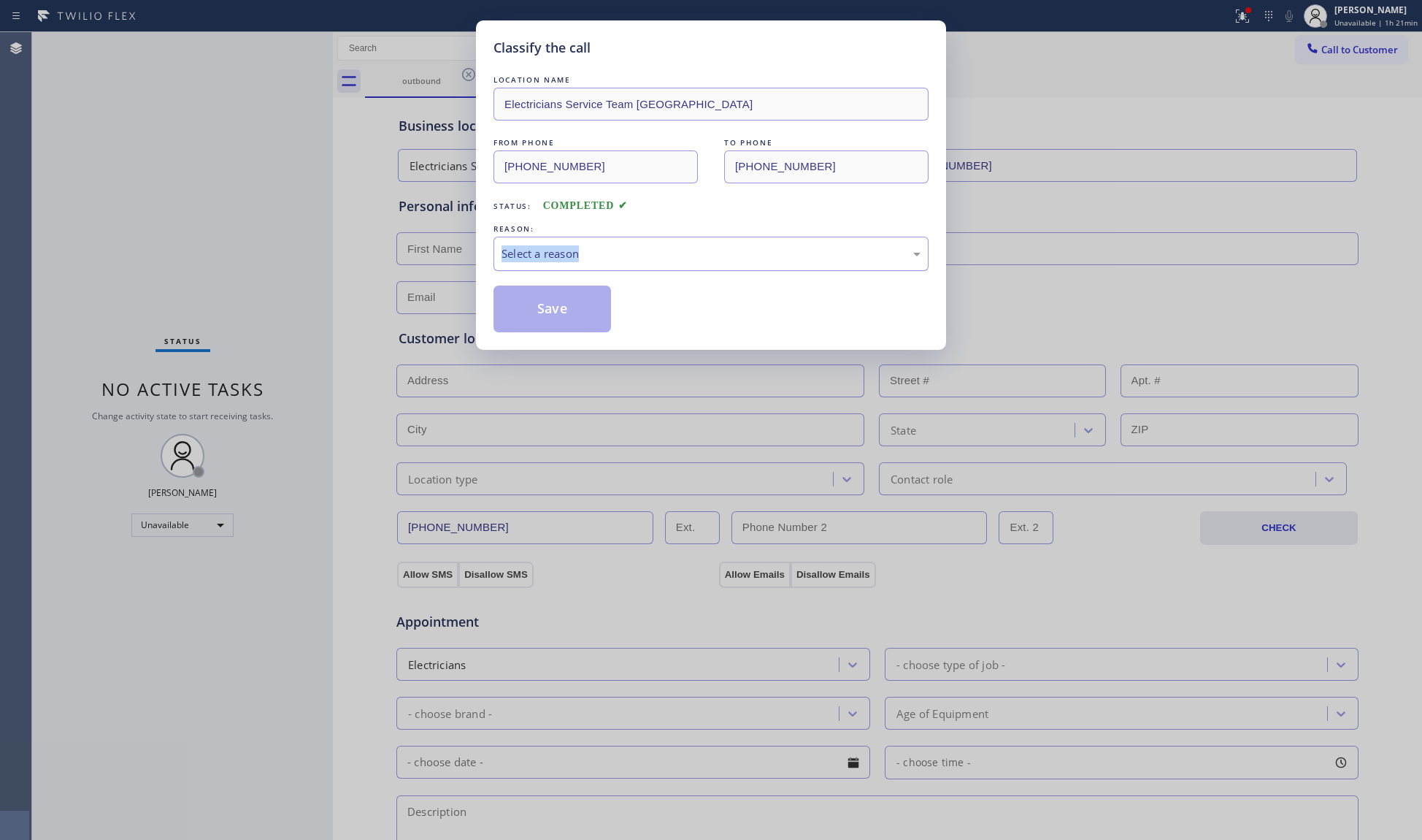
drag, startPoint x: 591, startPoint y: 228, endPoint x: 579, endPoint y: 258, distance: 32.3
click at [582, 251] on div "REASON: Select a reason" at bounding box center [711, 246] width 435 height 49
click at [579, 258] on div "Select a reason" at bounding box center [711, 253] width 420 height 16
drag, startPoint x: 524, startPoint y: 313, endPoint x: 530, endPoint y: 302, distance: 12.5
click at [526, 313] on button "Save" at bounding box center [553, 308] width 118 height 46
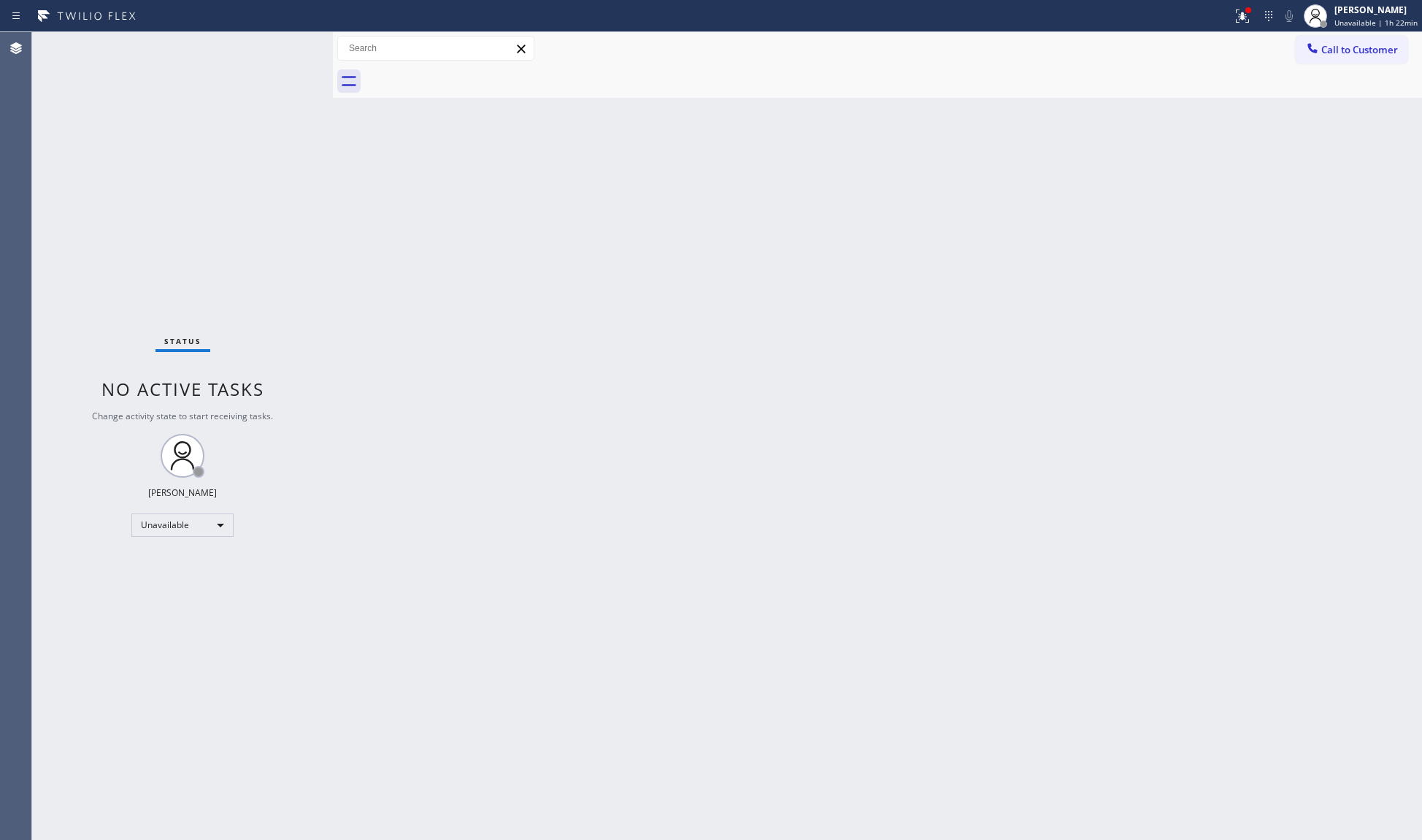
drag, startPoint x: 1247, startPoint y: 21, endPoint x: 1141, endPoint y: 144, distance: 162.4
click at [1234, 41] on div "Status report Issues detected These issues could affect your workflow. Please c…" at bounding box center [711, 420] width 1422 height 840
drag, startPoint x: 1246, startPoint y: 9, endPoint x: 1223, endPoint y: 58, distance: 54.1
click at [1245, 13] on icon at bounding box center [1243, 16] width 17 height 17
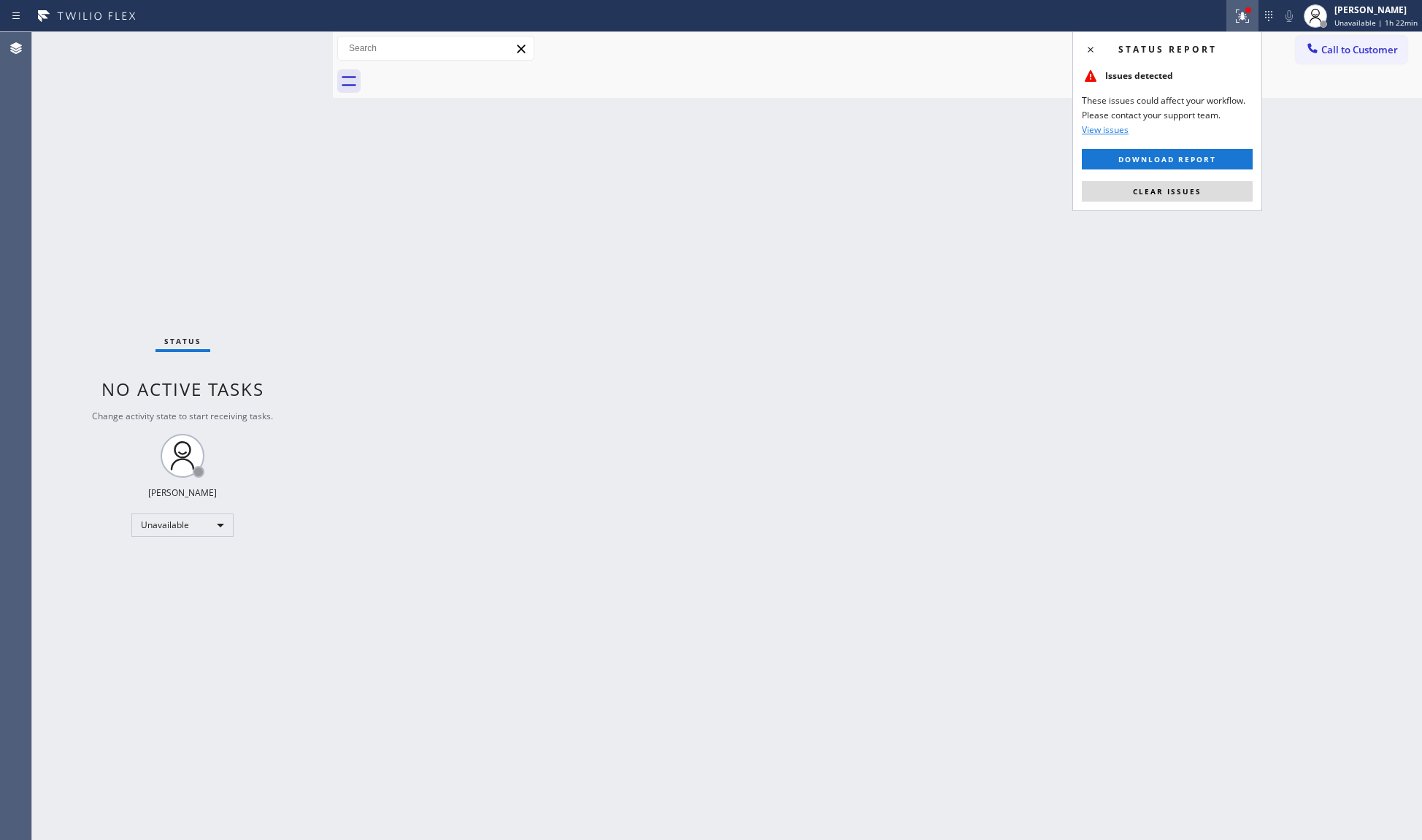
click at [1180, 180] on div "Status report Issues detected These issues could affect your workflow. Please c…" at bounding box center [1168, 121] width 189 height 180
drag, startPoint x: 1180, startPoint y: 185, endPoint x: 1248, endPoint y: 103, distance: 106.5
click at [1180, 185] on button "Clear issues" at bounding box center [1167, 190] width 171 height 20
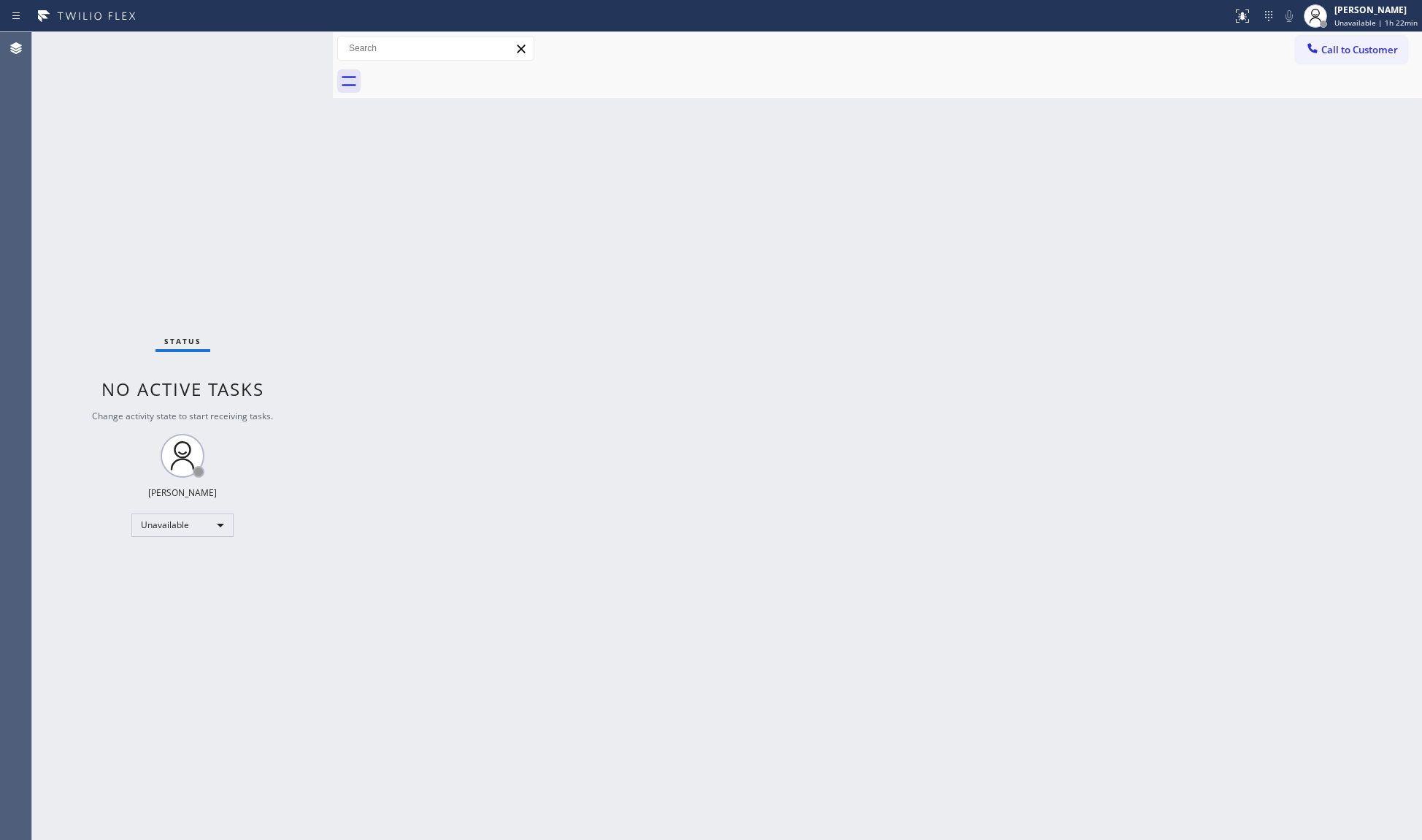
drag, startPoint x: 1326, startPoint y: 44, endPoint x: 1143, endPoint y: 151, distance: 212.0
click at [1318, 54] on button "Call to Customer" at bounding box center [1352, 49] width 112 height 28
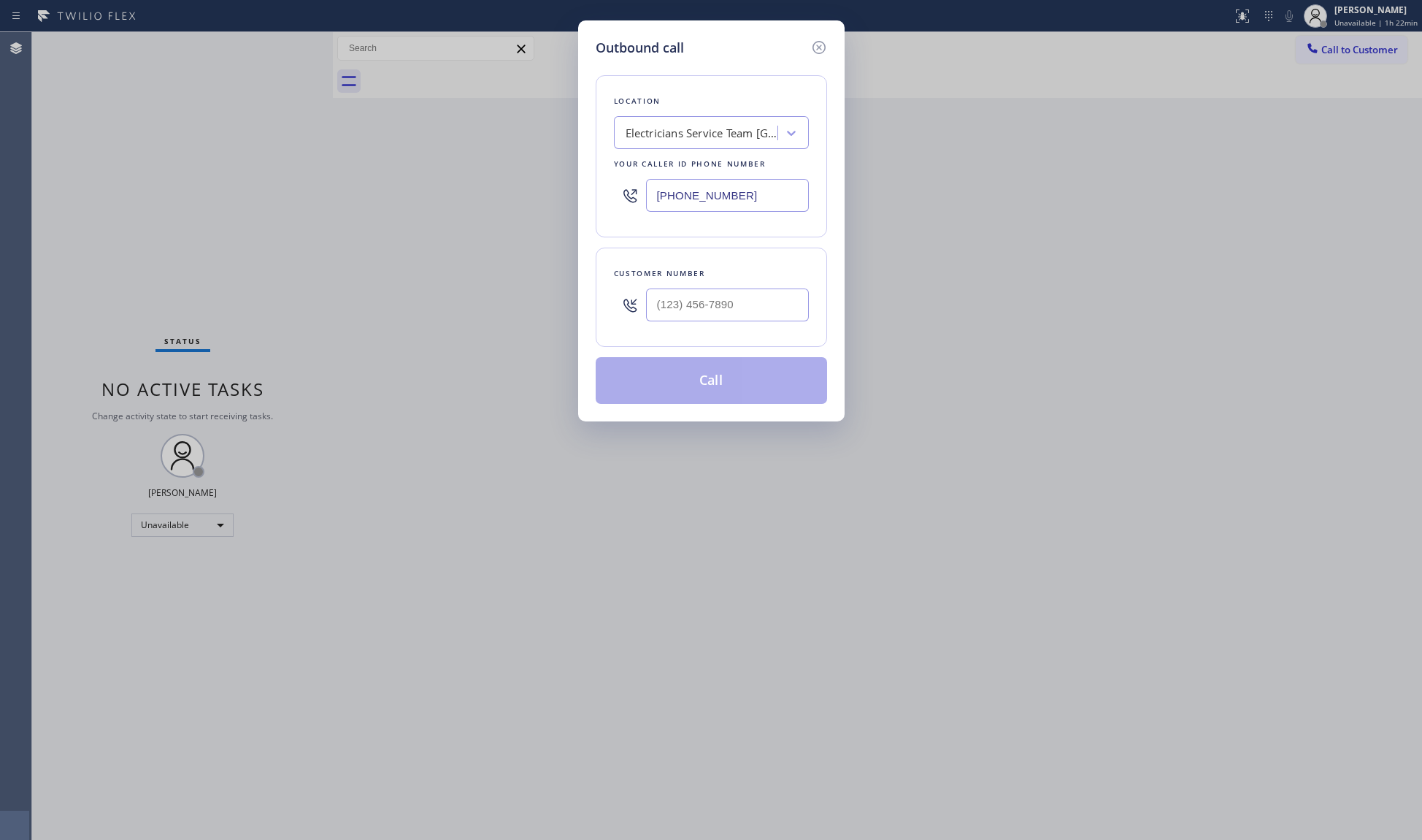
drag, startPoint x: 657, startPoint y: 200, endPoint x: 576, endPoint y: 194, distance: 81.2
click at [570, 199] on div "Outbound call Location Electricians Service Team West Hollywood Your caller id …" at bounding box center [711, 420] width 1422 height 840
paste input "949) 304-2822"
type input "(949) 304-2822"
paste input "9099"
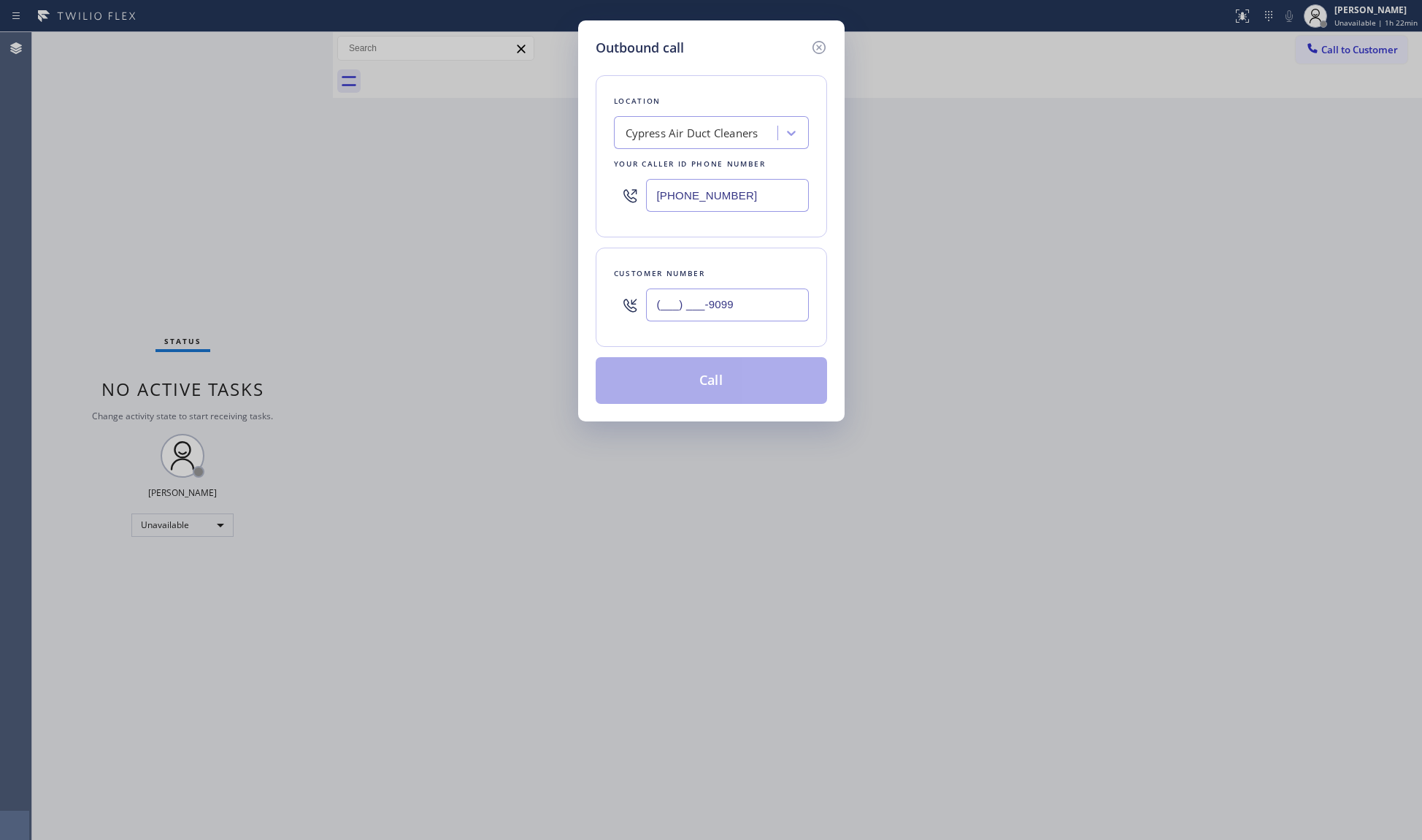
click at [710, 296] on input "(___) ___-9099" at bounding box center [728, 304] width 162 height 33
drag, startPoint x: 683, startPoint y: 304, endPoint x: 504, endPoint y: 300, distance: 179.0
click at [495, 303] on div "Outbound call Location Cypress Air Duct Cleaners Your caller id phone number (9…" at bounding box center [711, 420] width 1422 height 840
paste input "909) 939-1473"
type input "(909) 939-1473"
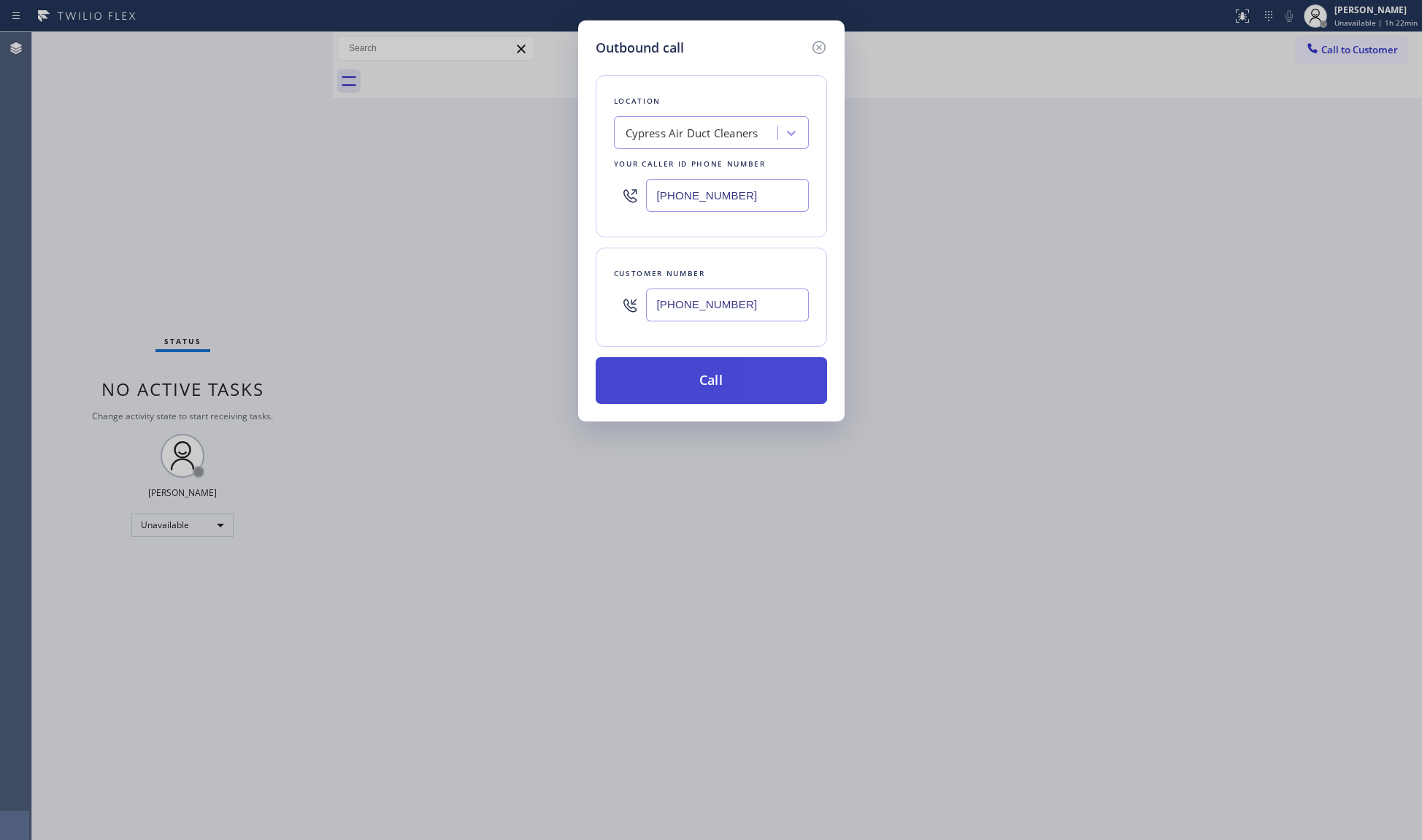
drag, startPoint x: 700, startPoint y: 378, endPoint x: 723, endPoint y: 365, distance: 26.4
click at [702, 378] on button "Call" at bounding box center [711, 380] width 231 height 46
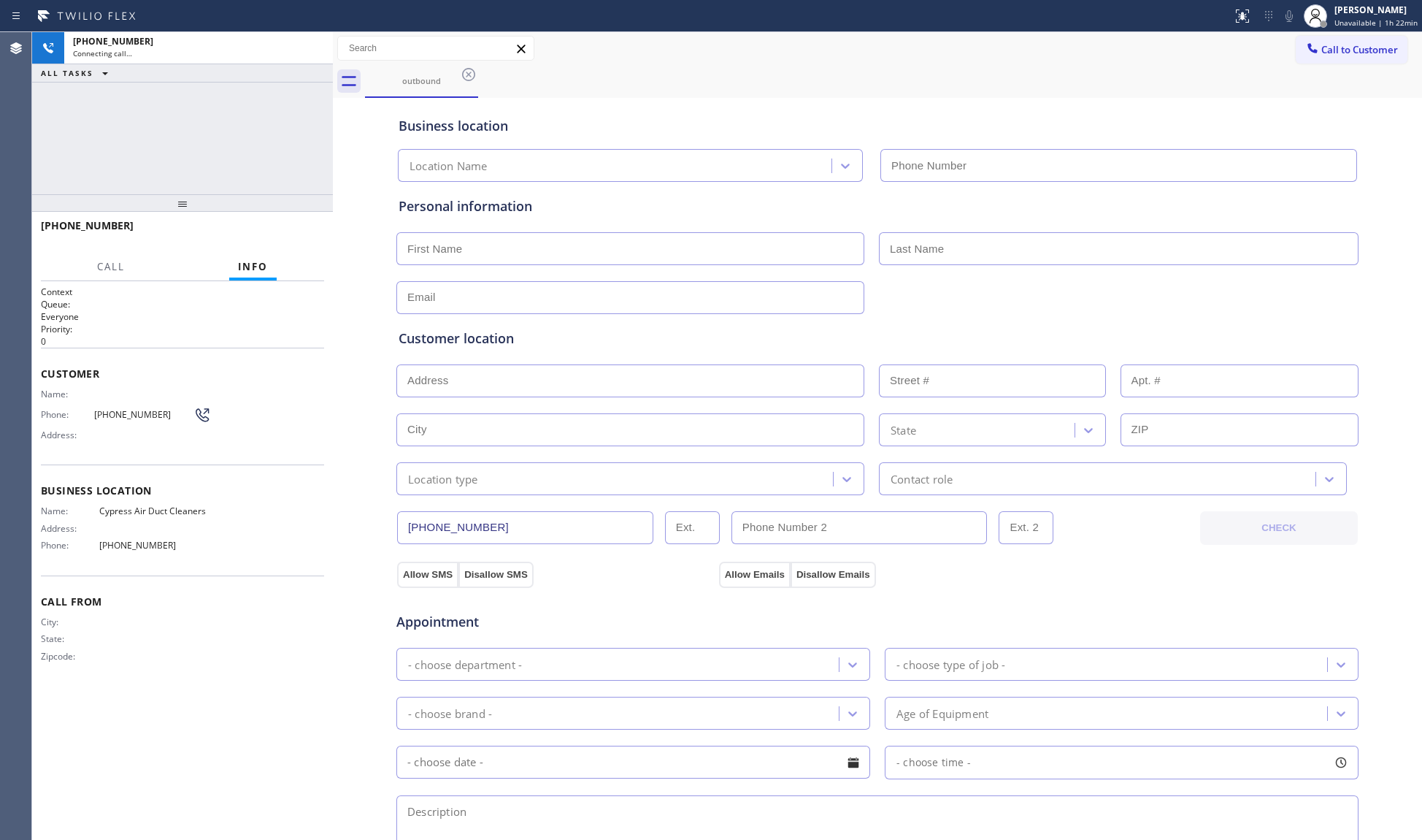
type input "(949) 304-2822"
drag, startPoint x: 981, startPoint y: 115, endPoint x: 942, endPoint y: 76, distance: 55.2
click at [977, 112] on div "Business location Cypress Air Duct Cleaners (949) 304-2822" at bounding box center [877, 141] width 964 height 80
click at [238, 117] on div "+19099391473 Connecting call… ALL TASKS ALL TASKS ACTIVE TASKS TASKS IN WRAP UP" at bounding box center [182, 113] width 301 height 162
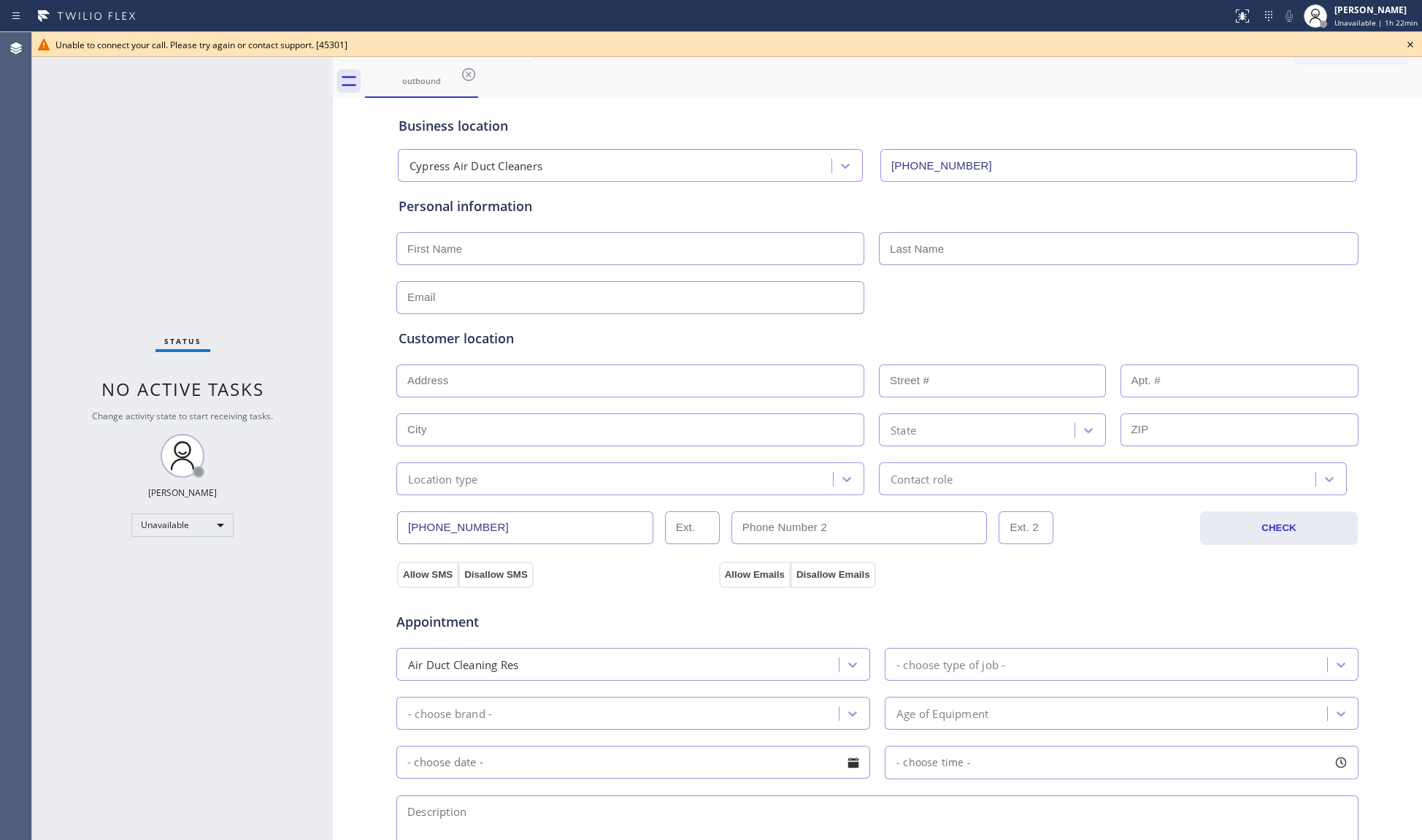
click at [1412, 46] on icon at bounding box center [1410, 44] width 17 height 17
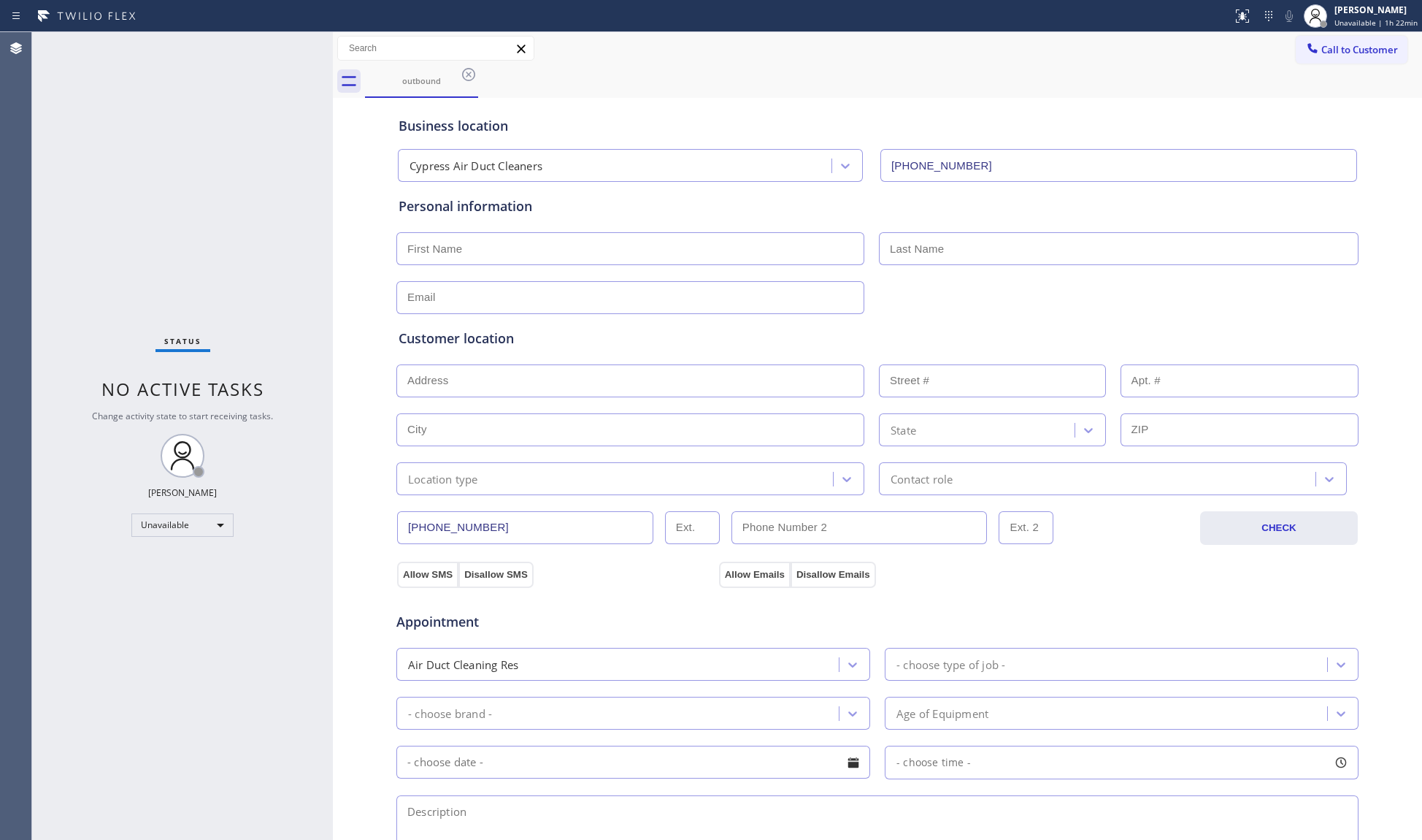
drag, startPoint x: 1341, startPoint y: 52, endPoint x: 1326, endPoint y: 53, distance: 15.0
click at [1327, 51] on span "Call to Customer" at bounding box center [1359, 50] width 76 height 14
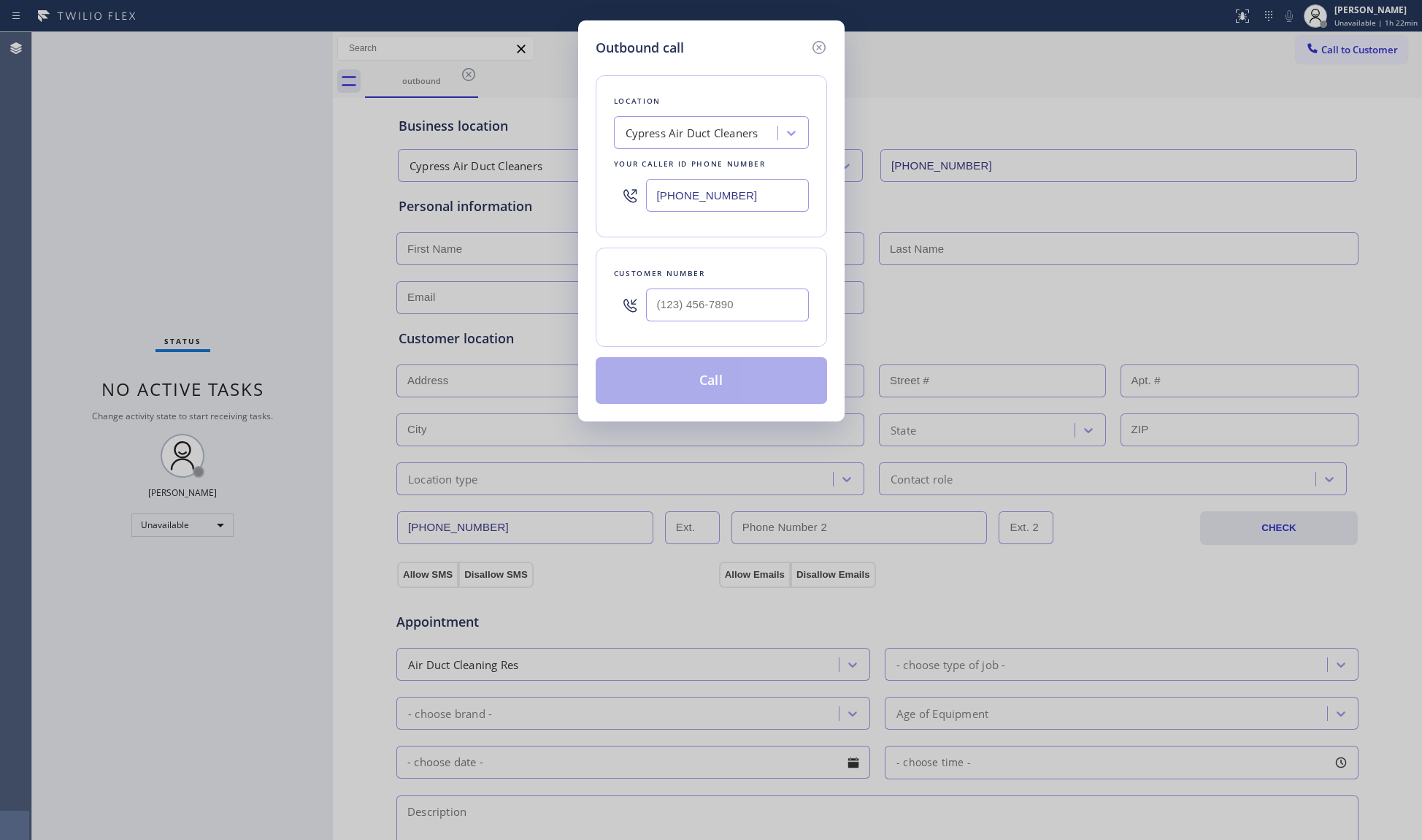
drag, startPoint x: 718, startPoint y: 199, endPoint x: 563, endPoint y: 200, distance: 155.0
click at [563, 200] on div "Outbound call Location Cypress Air Duct Cleaners Your caller id phone number (9…" at bounding box center [711, 420] width 1422 height 840
paste input "631) 430-4343"
type input "(631) 430-4343"
paste input "914) 427-7104"
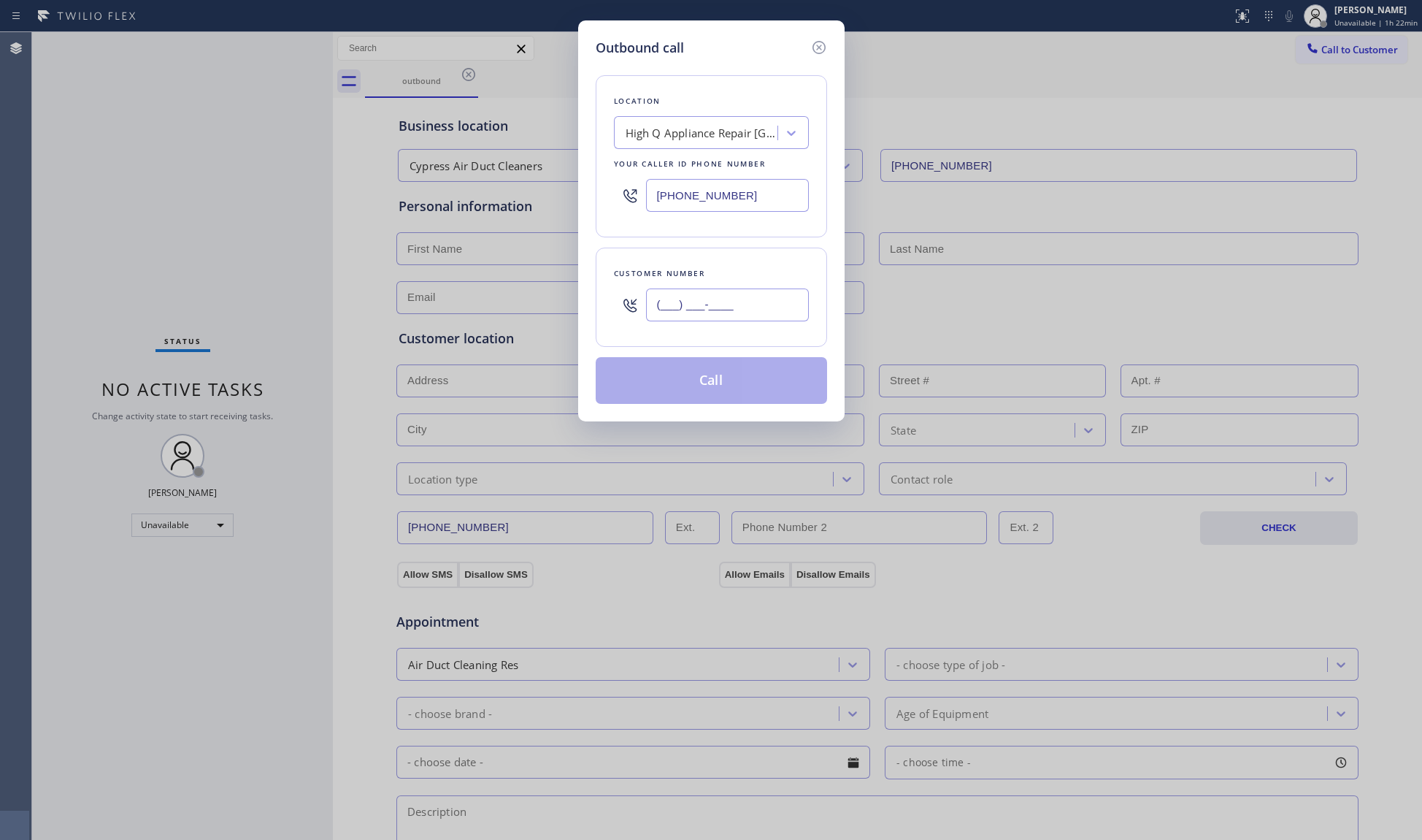
click at [745, 295] on input "(___) ___-____" at bounding box center [728, 304] width 162 height 33
type input "(914) 427-7104"
click at [710, 378] on button "Call" at bounding box center [711, 380] width 231 height 46
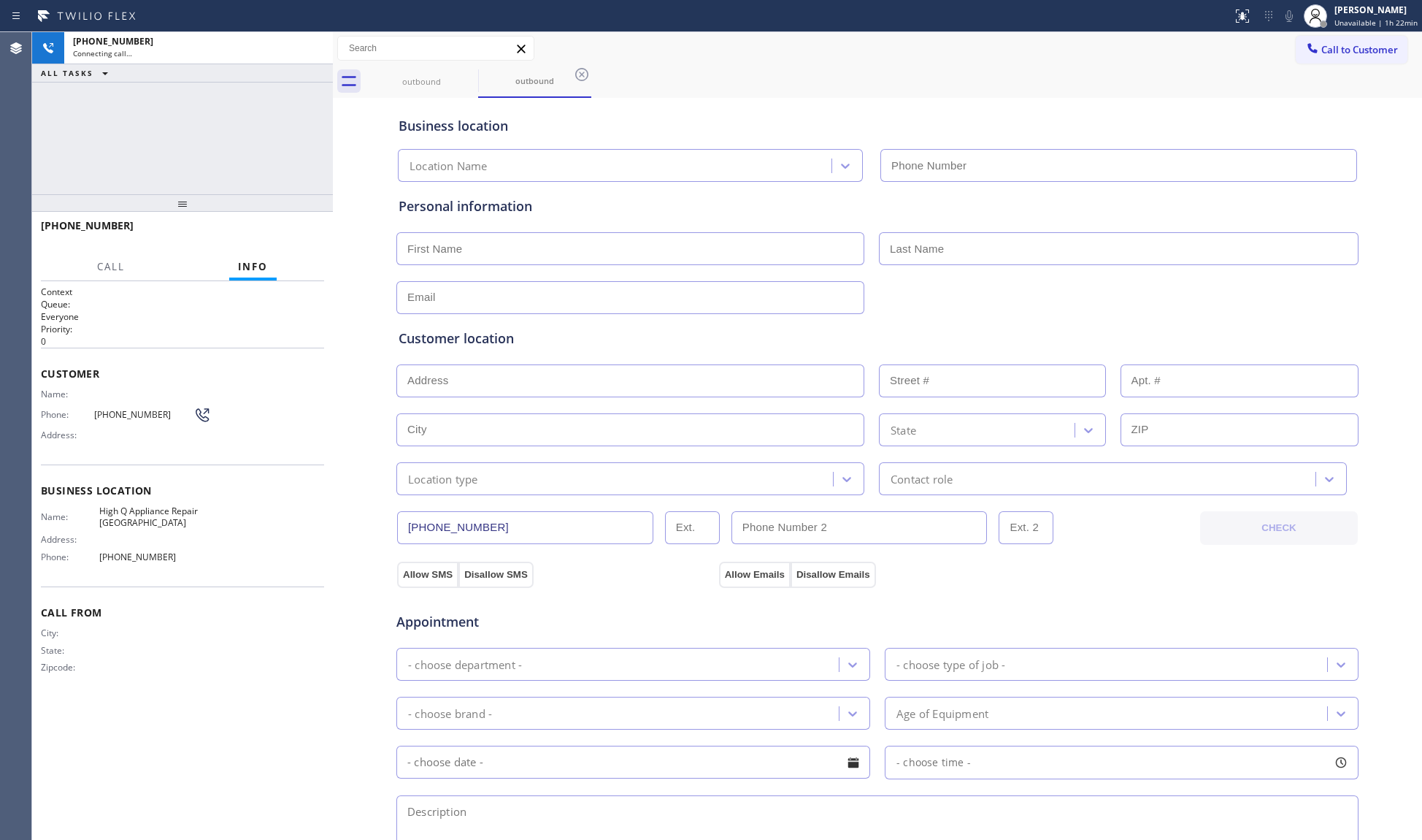
type input "(631) 430-4343"
drag, startPoint x: 1115, startPoint y: 124, endPoint x: 1104, endPoint y: 115, distance: 14.2
click at [1115, 123] on div "Business location" at bounding box center [877, 126] width 958 height 19
click at [584, 71] on icon at bounding box center [582, 74] width 17 height 17
click at [308, 45] on icon at bounding box center [314, 48] width 17 height 17
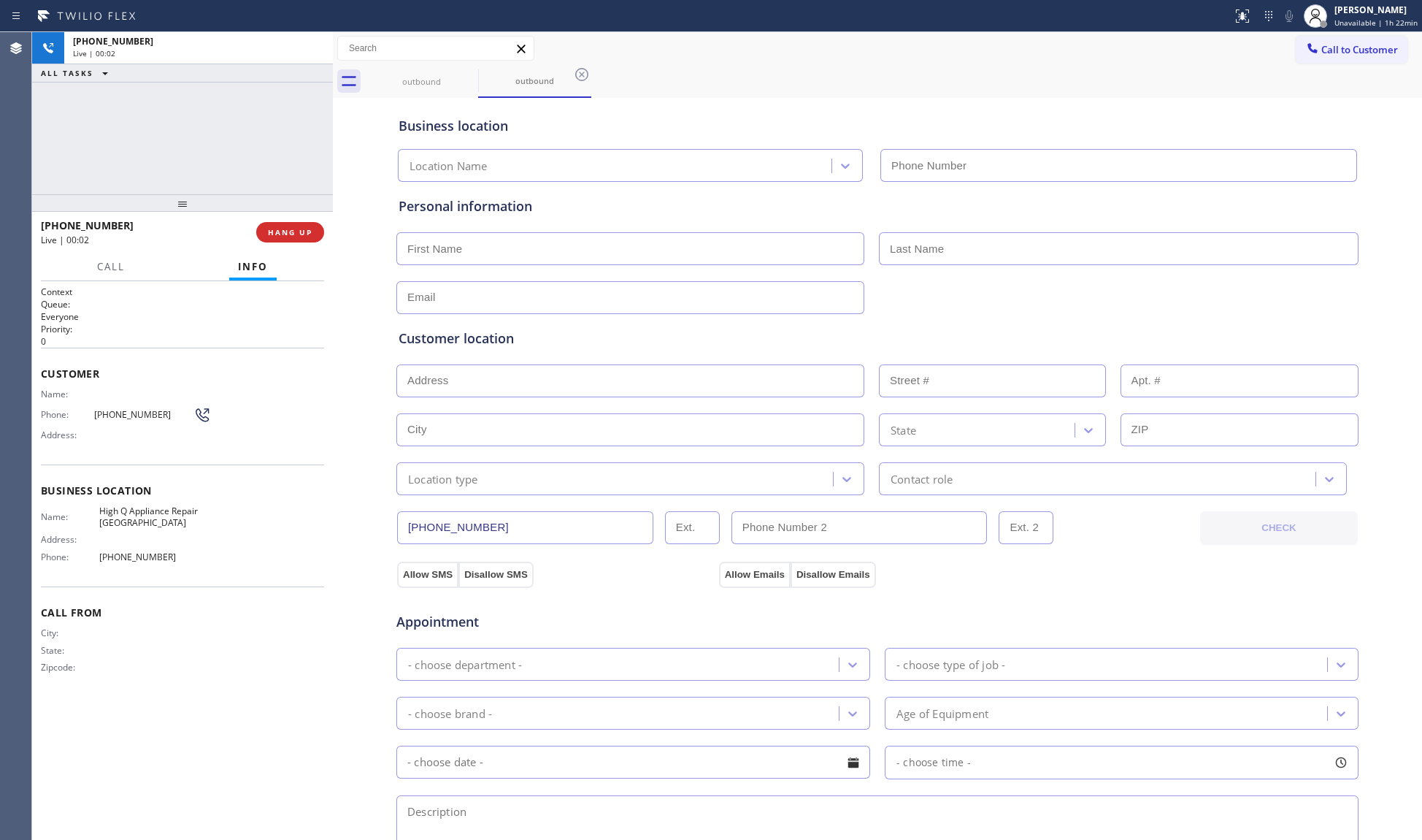
type input "(631) 430-4343"
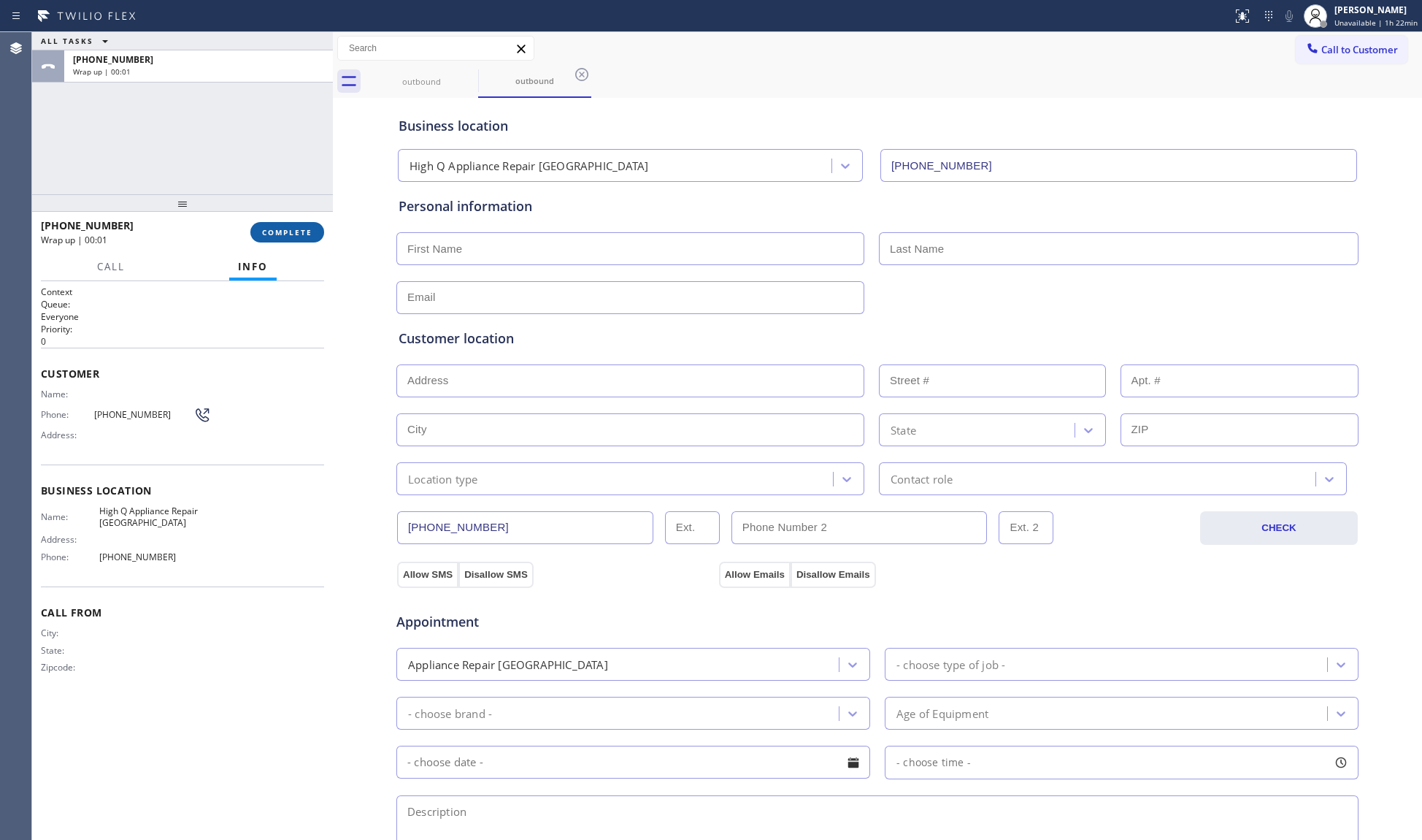
click at [303, 237] on span "COMPLETE" at bounding box center [287, 232] width 50 height 11
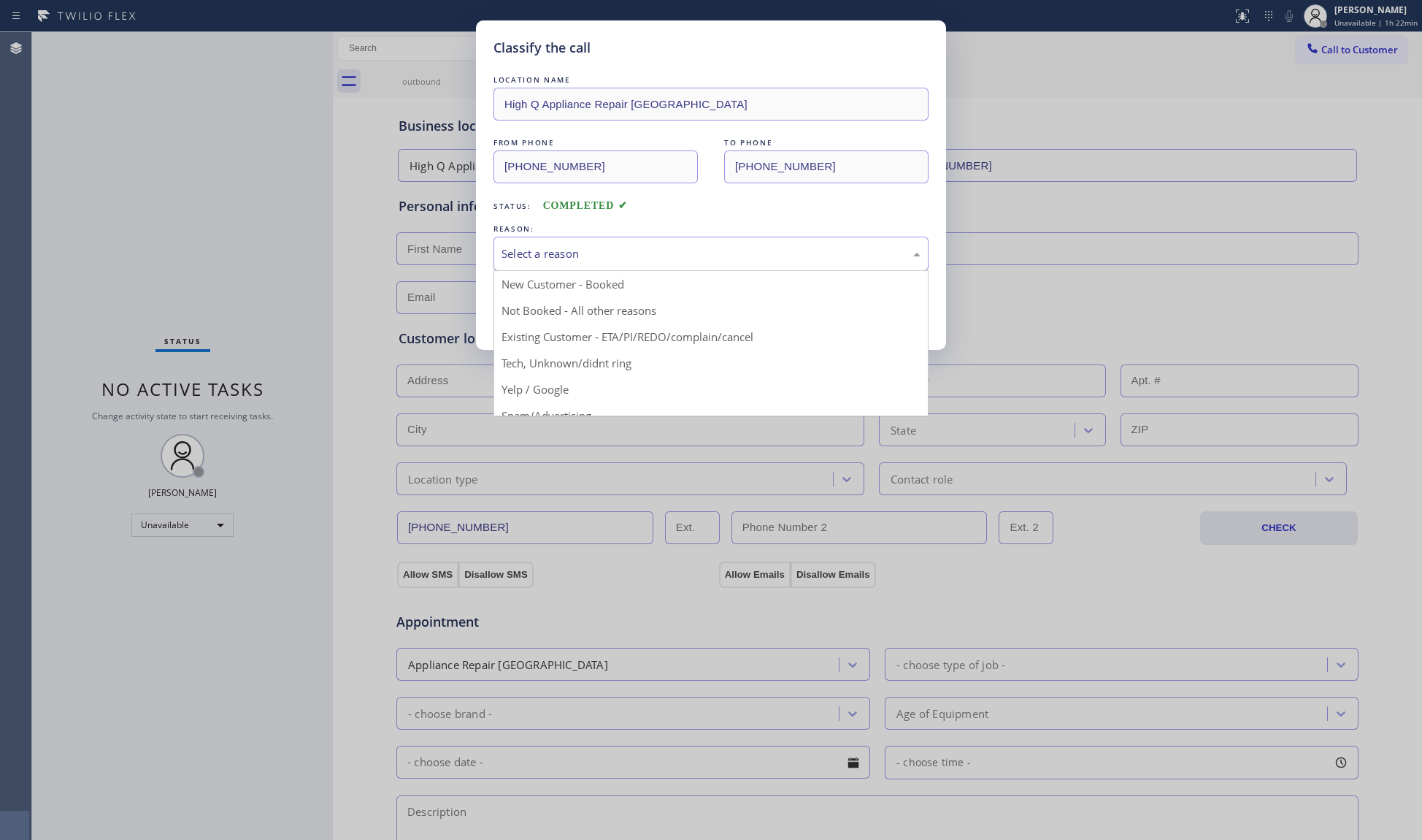
drag, startPoint x: 552, startPoint y: 248, endPoint x: 541, endPoint y: 254, distance: 12.5
click at [551, 248] on div "Select a reason" at bounding box center [711, 253] width 420 height 16
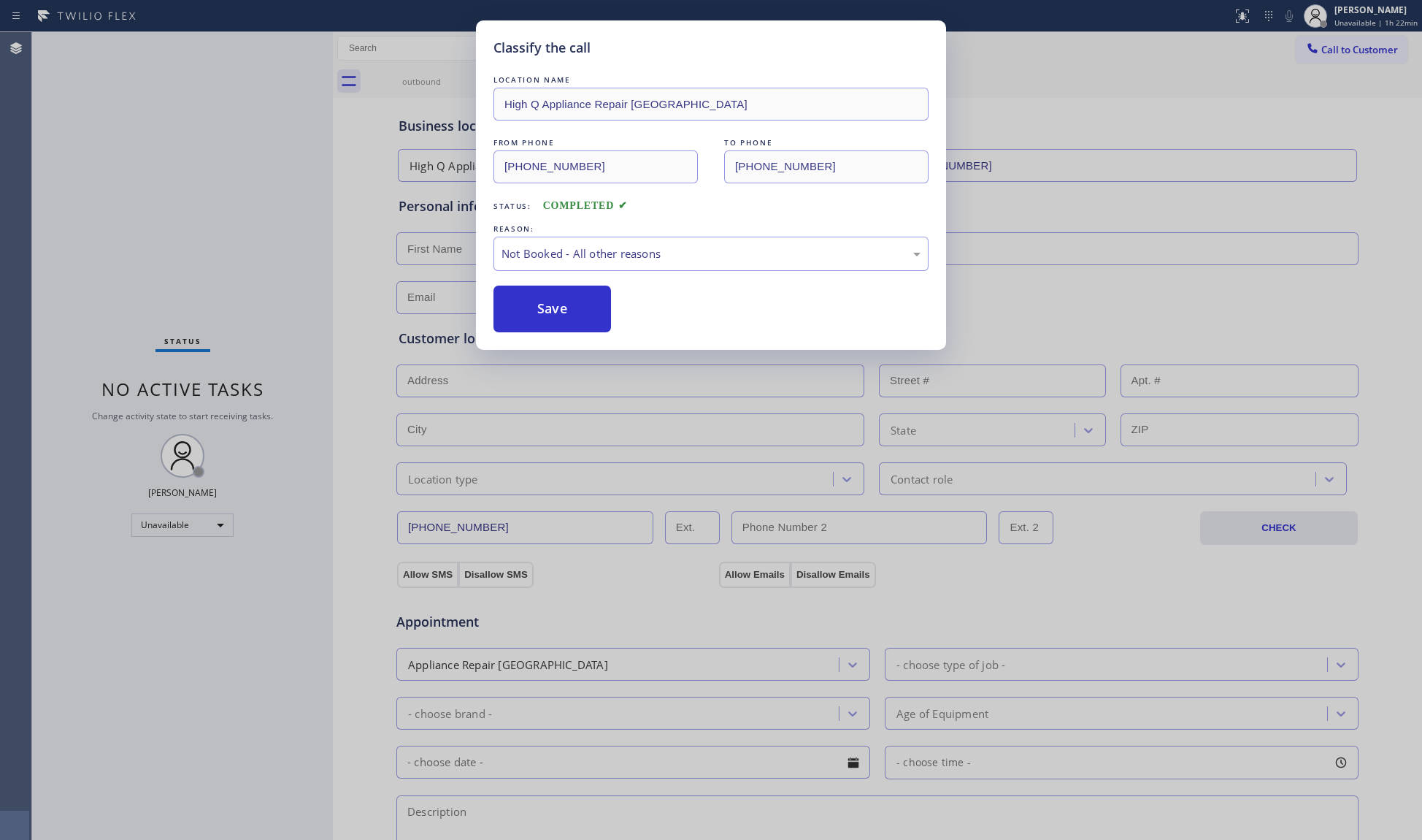
click at [512, 306] on button "Save" at bounding box center [553, 308] width 118 height 46
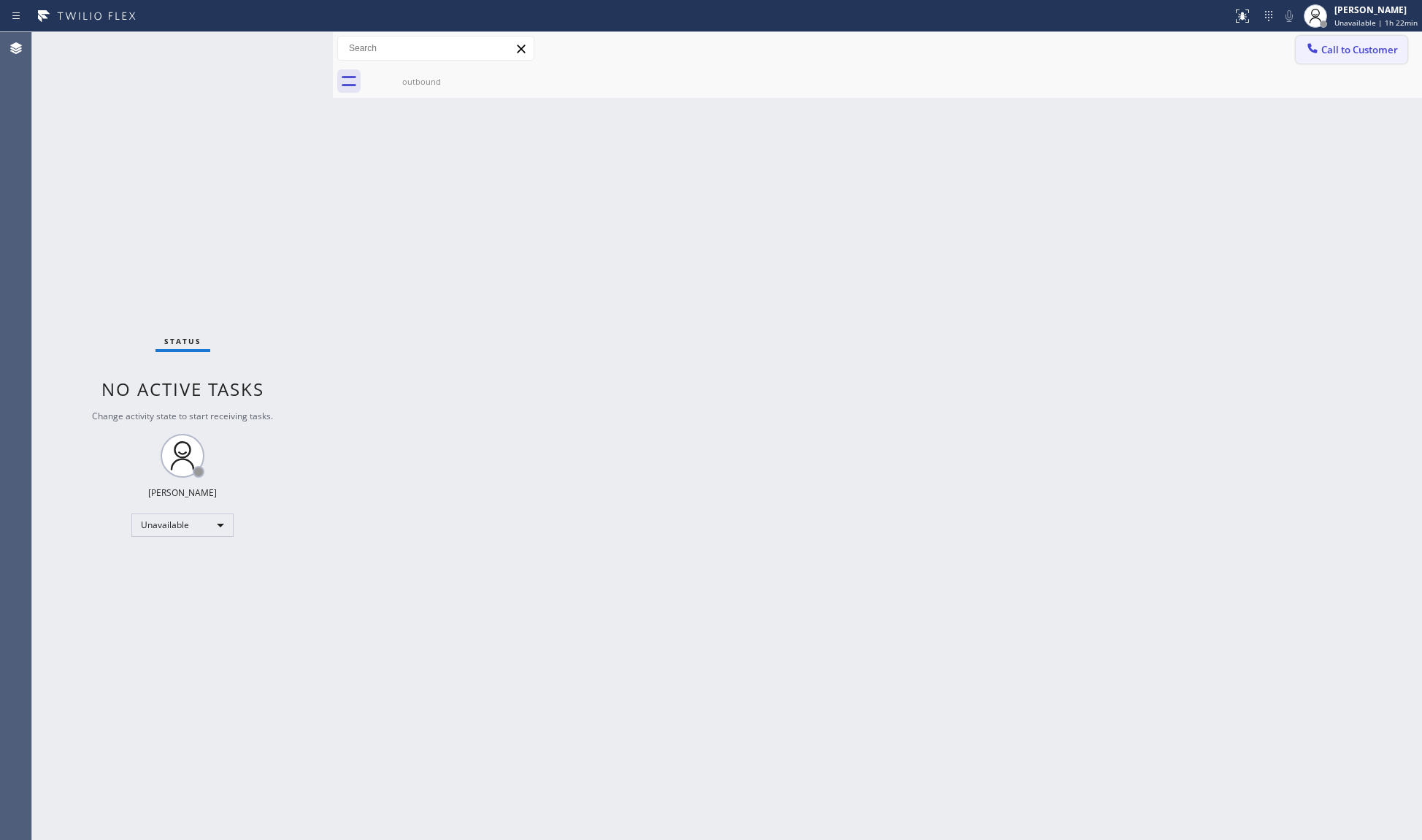
click at [1342, 40] on button "Call to Customer" at bounding box center [1352, 49] width 112 height 28
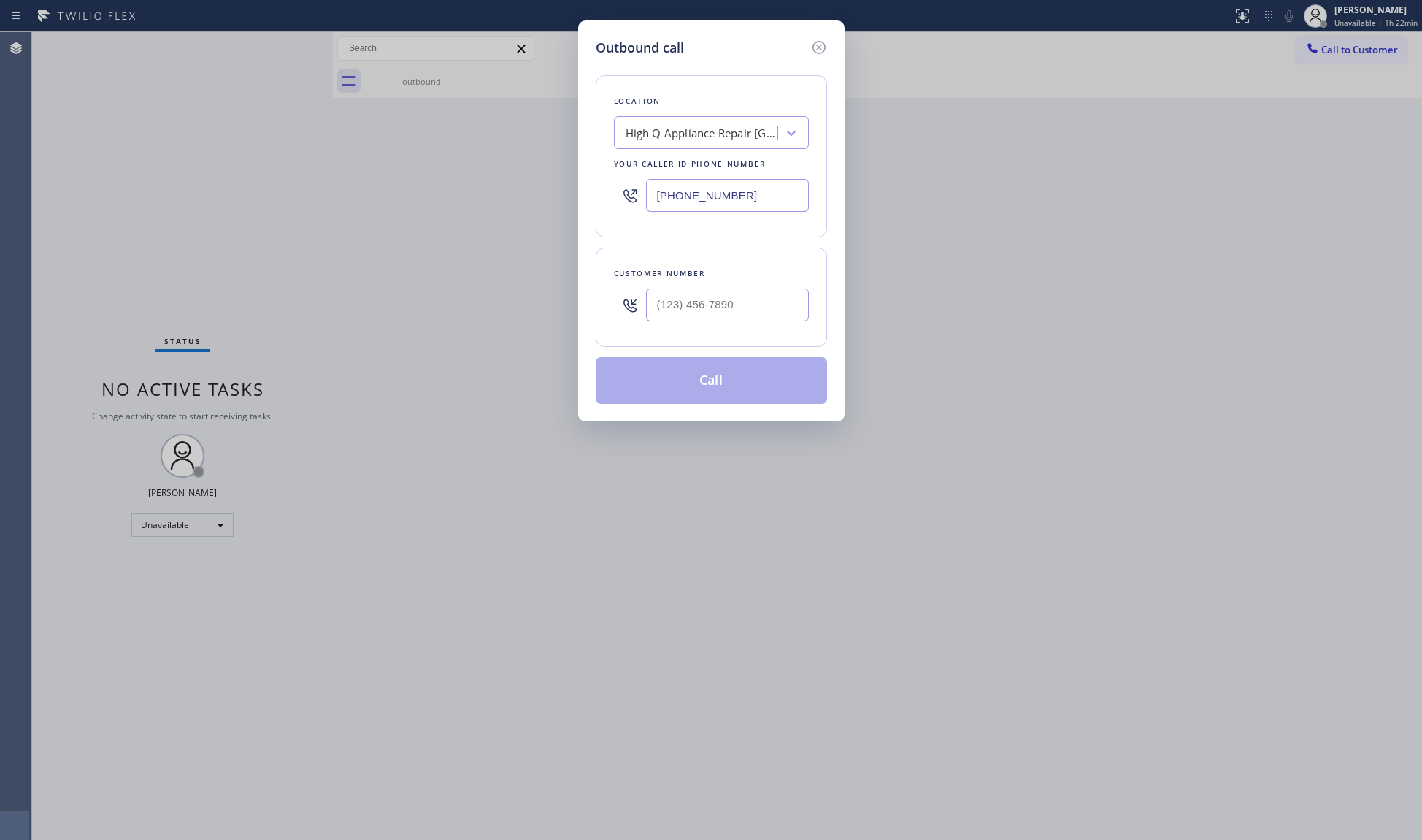
drag, startPoint x: 562, startPoint y: 214, endPoint x: 557, endPoint y: 199, distance: 15.8
click at [533, 214] on div "Outbound call Location High Q Appliance Repair Southhampton Your caller id phon…" at bounding box center [711, 420] width 1422 height 840
paste input "17) 295-7577"
type input "(617) 295-7577"
click at [684, 309] on input "(___) ___-____" at bounding box center [728, 304] width 162 height 33
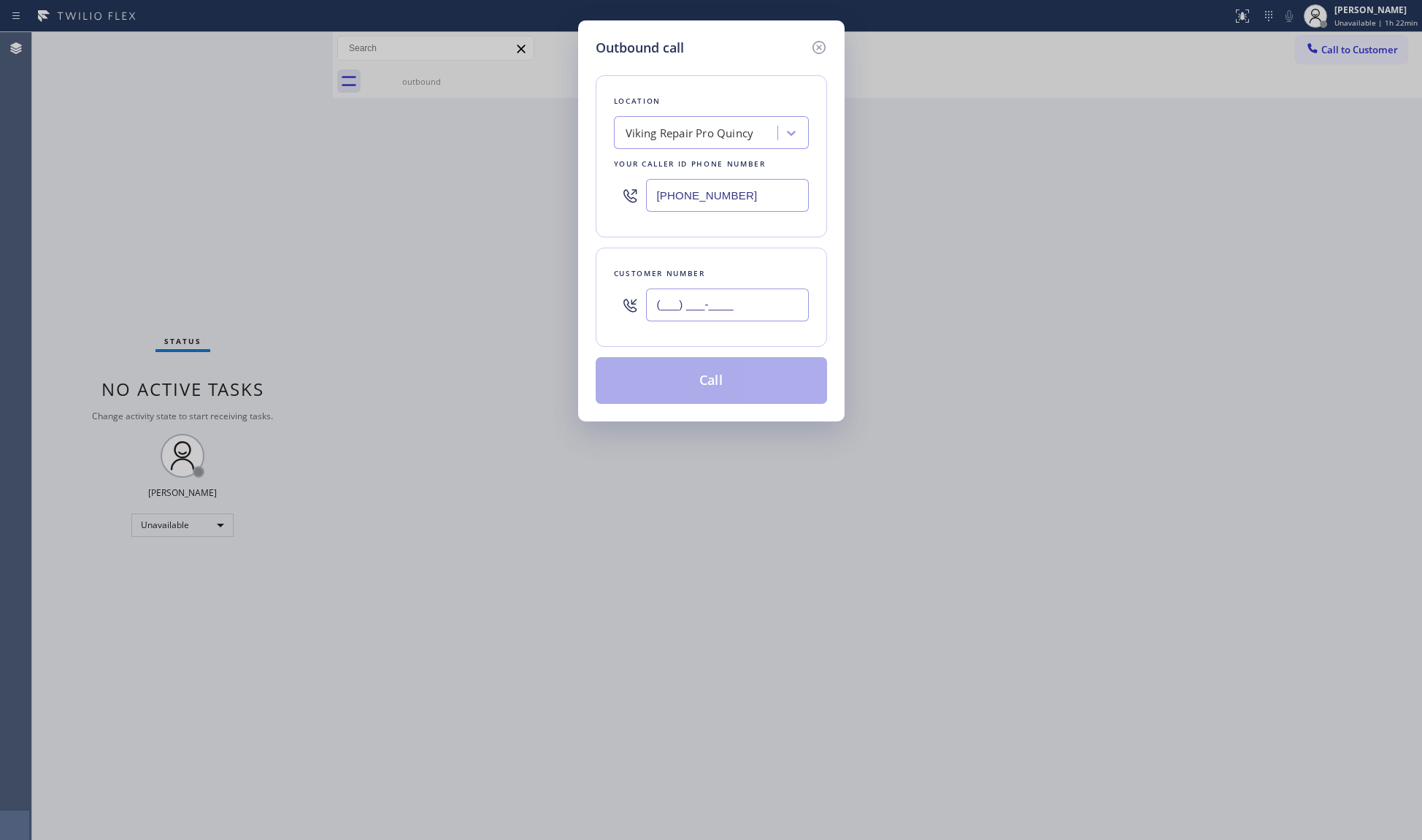
paste input "386) 381-0189"
type input "(386) 381-0189"
click at [694, 411] on div "Outbound call Location Viking Repair Pro Quincy Your caller id phone number (61…" at bounding box center [711, 220] width 267 height 401
click at [706, 392] on button "Call" at bounding box center [711, 380] width 231 height 46
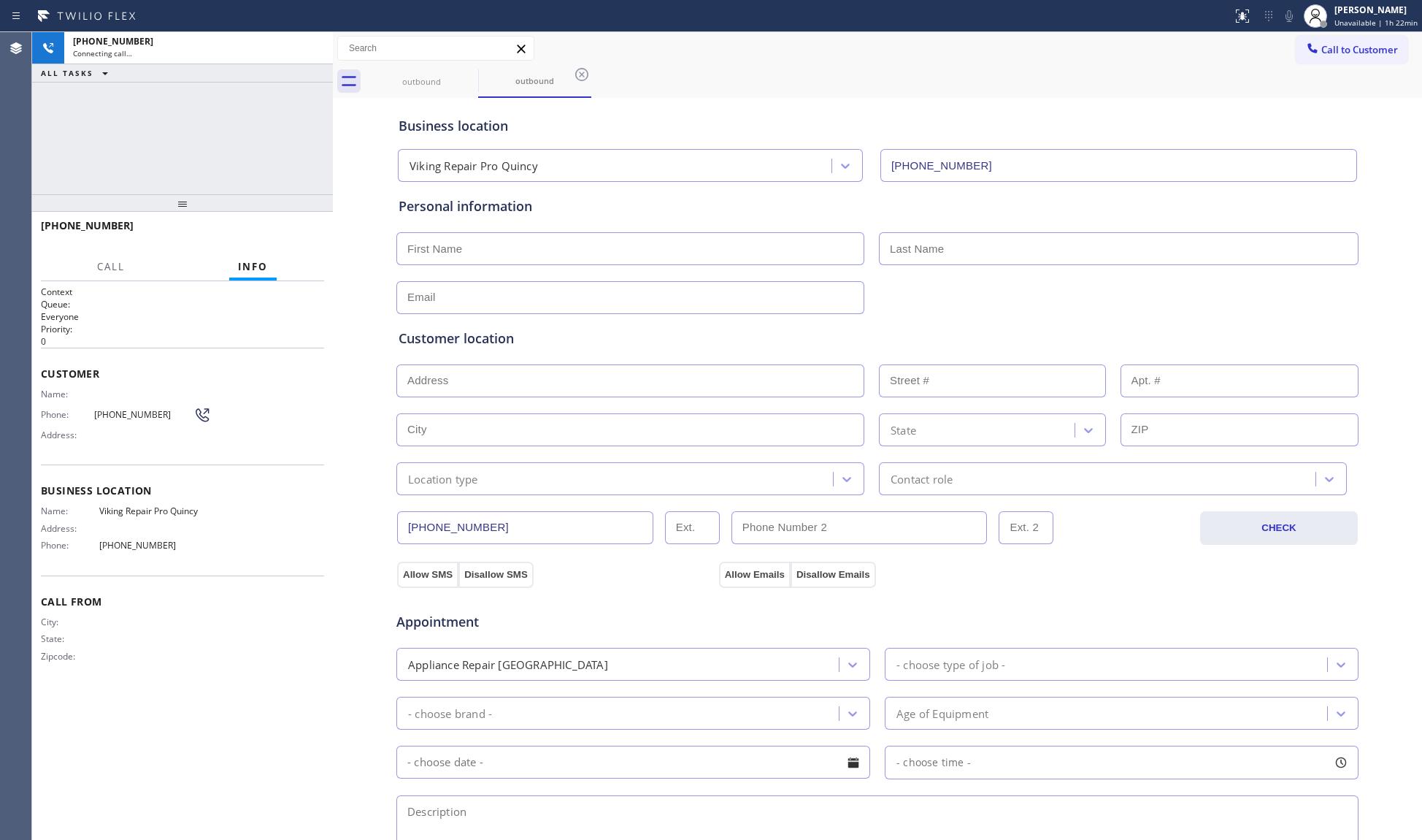
type input "(617) 295-7577"
click at [304, 225] on button "HANG UP" at bounding box center [290, 232] width 68 height 20
click at [302, 225] on button "HANG UP" at bounding box center [290, 232] width 68 height 20
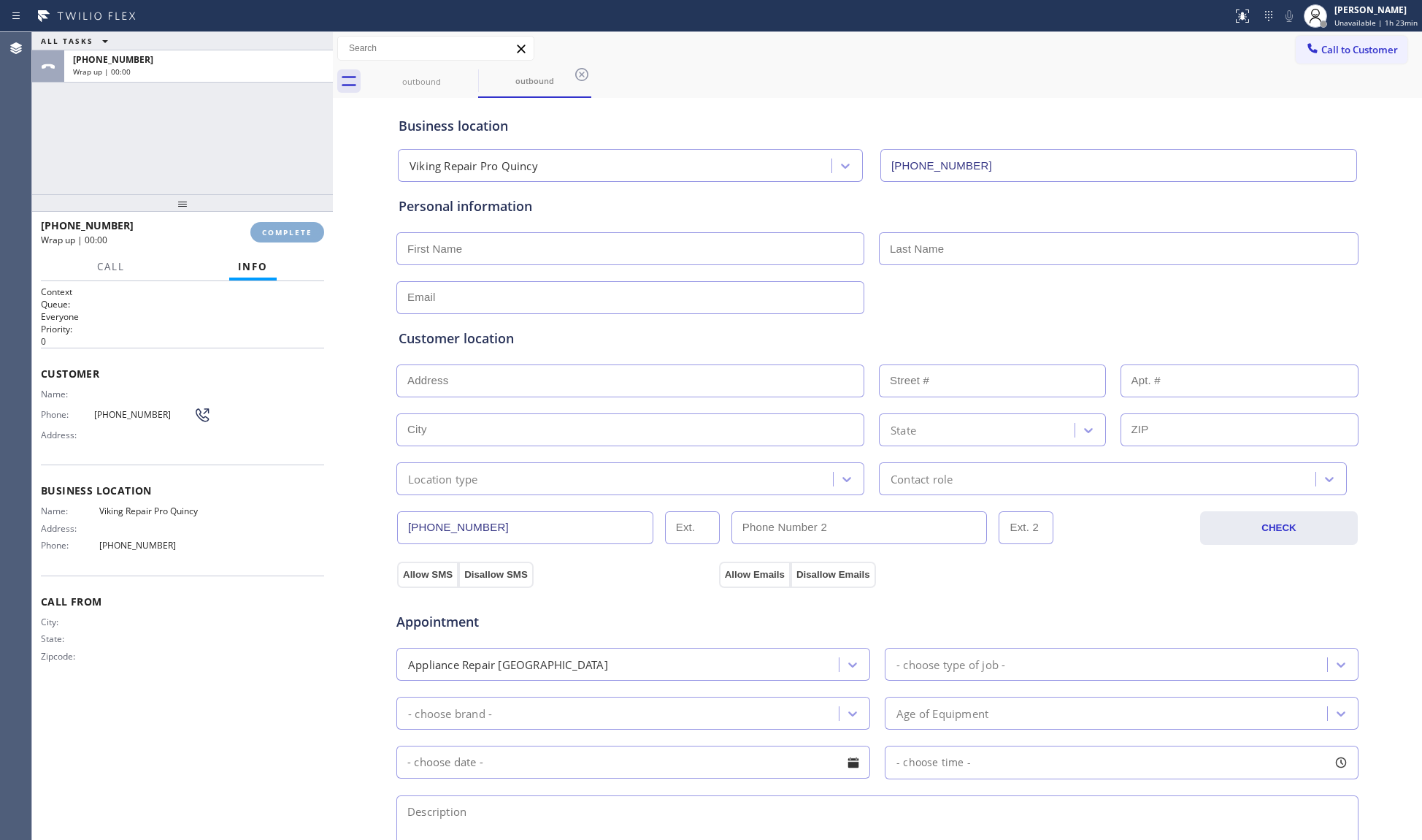
click at [302, 223] on button "COMPLETE" at bounding box center [287, 232] width 73 height 20
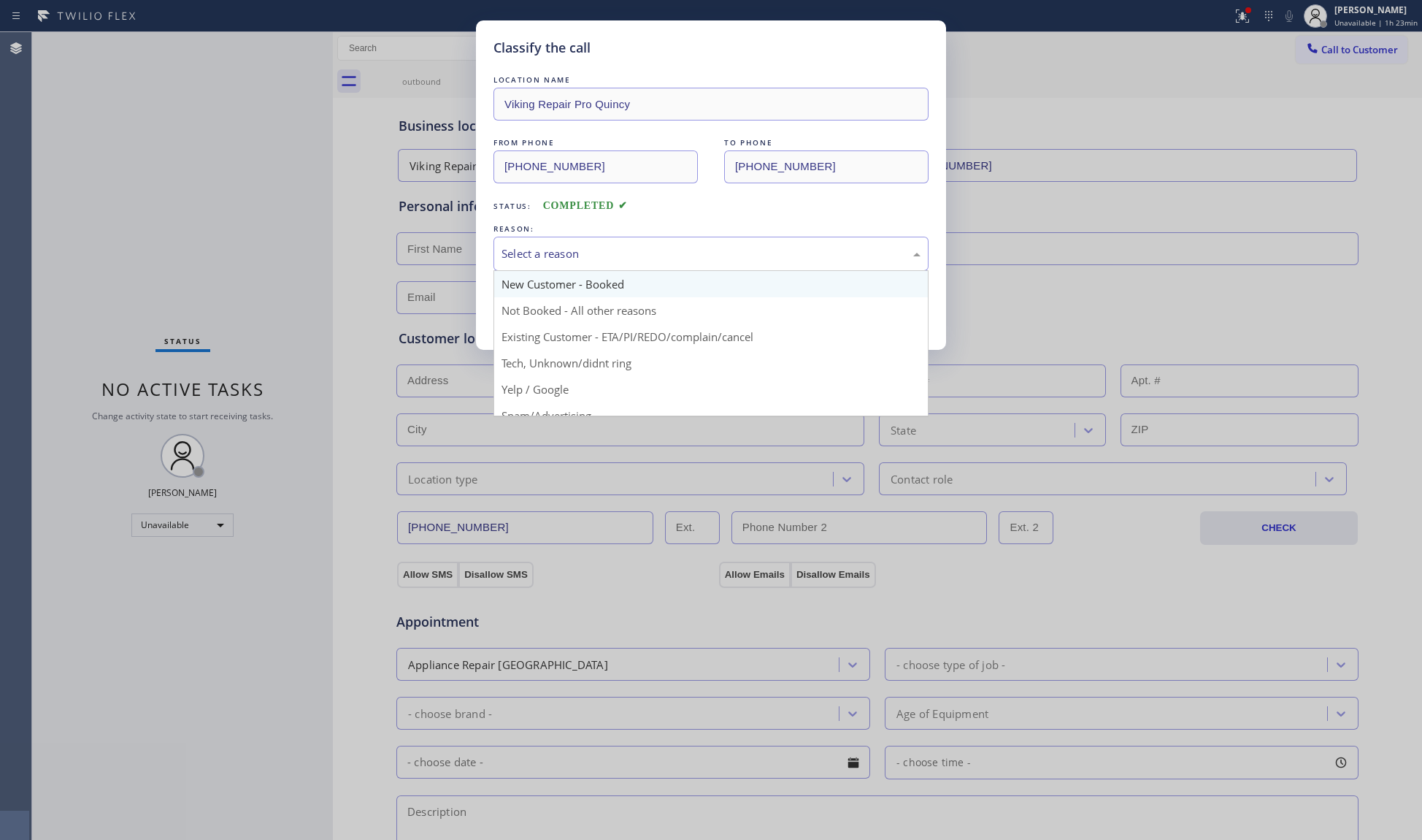
drag, startPoint x: 566, startPoint y: 246, endPoint x: 559, endPoint y: 288, distance: 42.6
click at [564, 261] on div "Select a reason" at bounding box center [711, 253] width 420 height 16
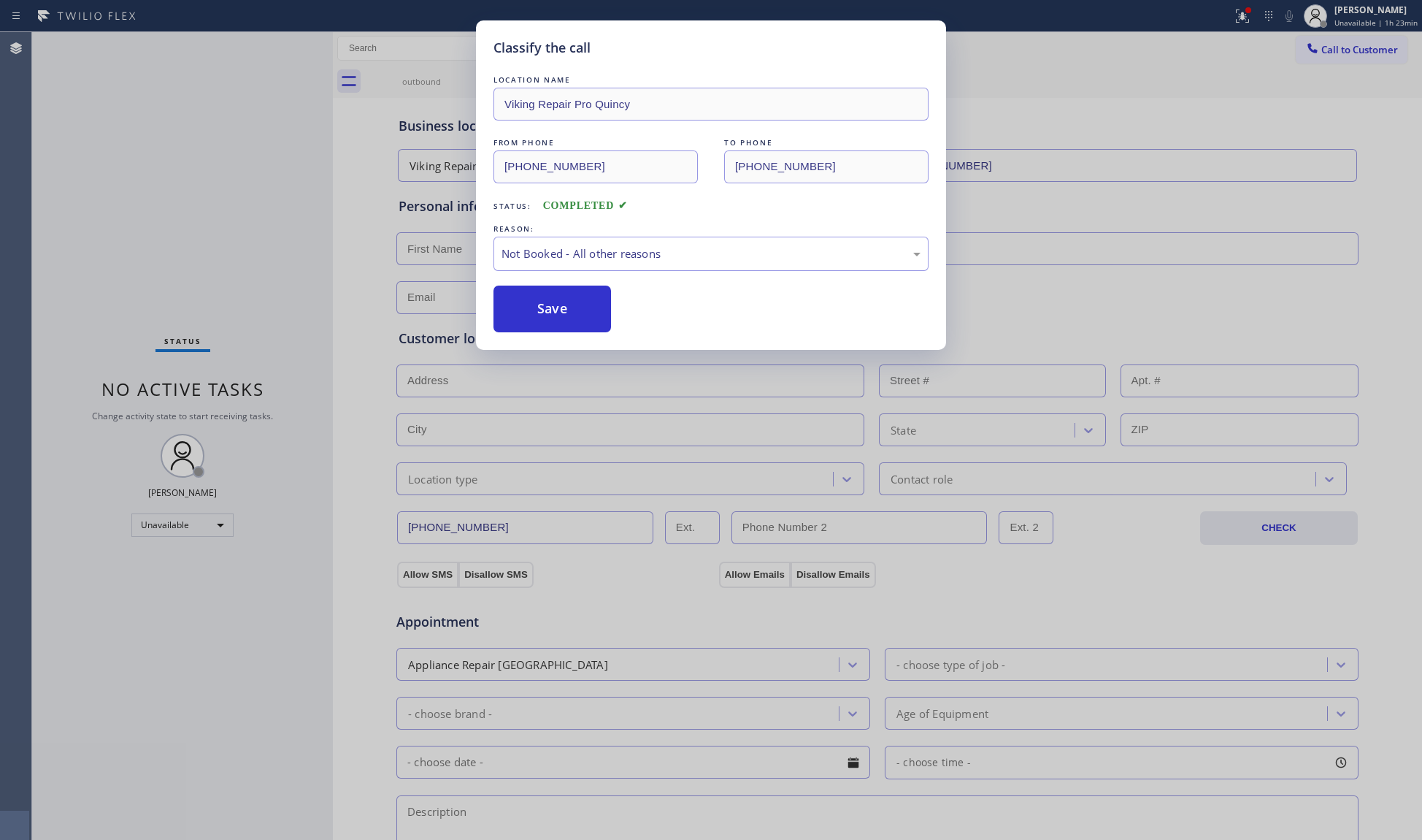
click at [550, 320] on button "Save" at bounding box center [553, 308] width 118 height 46
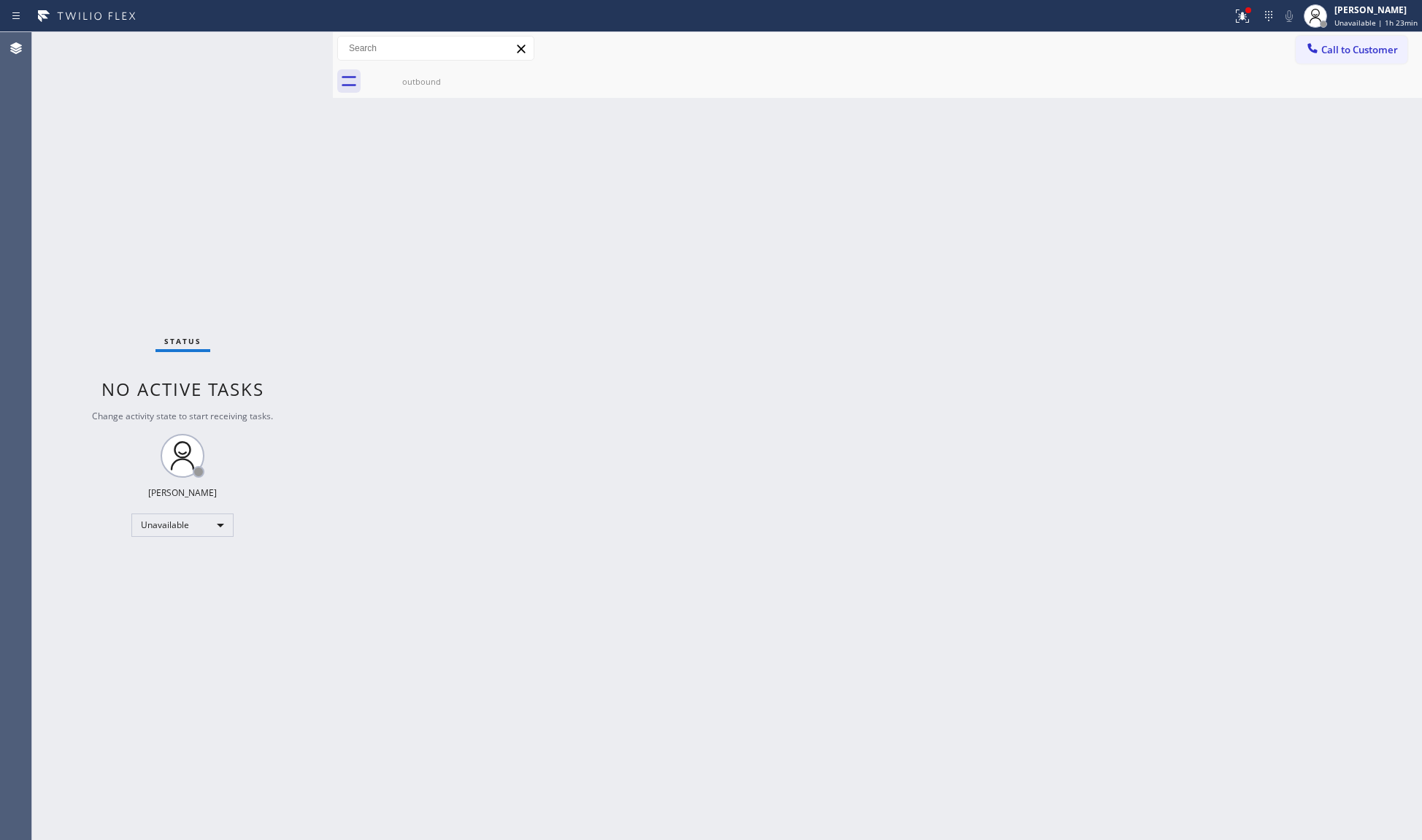
drag, startPoint x: 1218, startPoint y: 166, endPoint x: 1230, endPoint y: 158, distance: 14.4
click at [1224, 163] on div "Back to Dashboard Change Sender ID Customers Technicians Select a contact Outbo…" at bounding box center [877, 435] width 1089 height 807
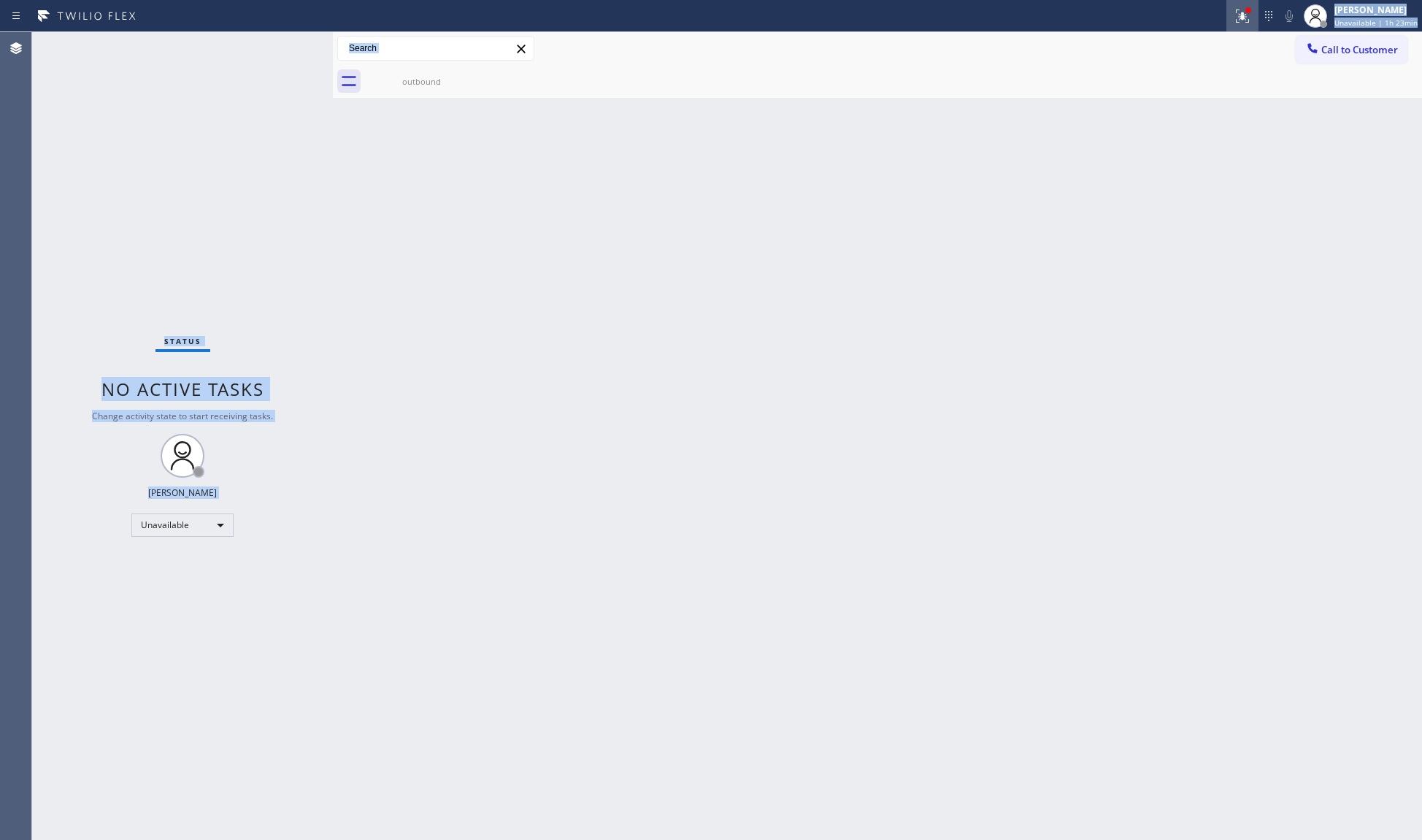
click at [1235, 30] on div "Status report Issues detected These issues could affect your workflow. Please c…" at bounding box center [711, 420] width 1422 height 840
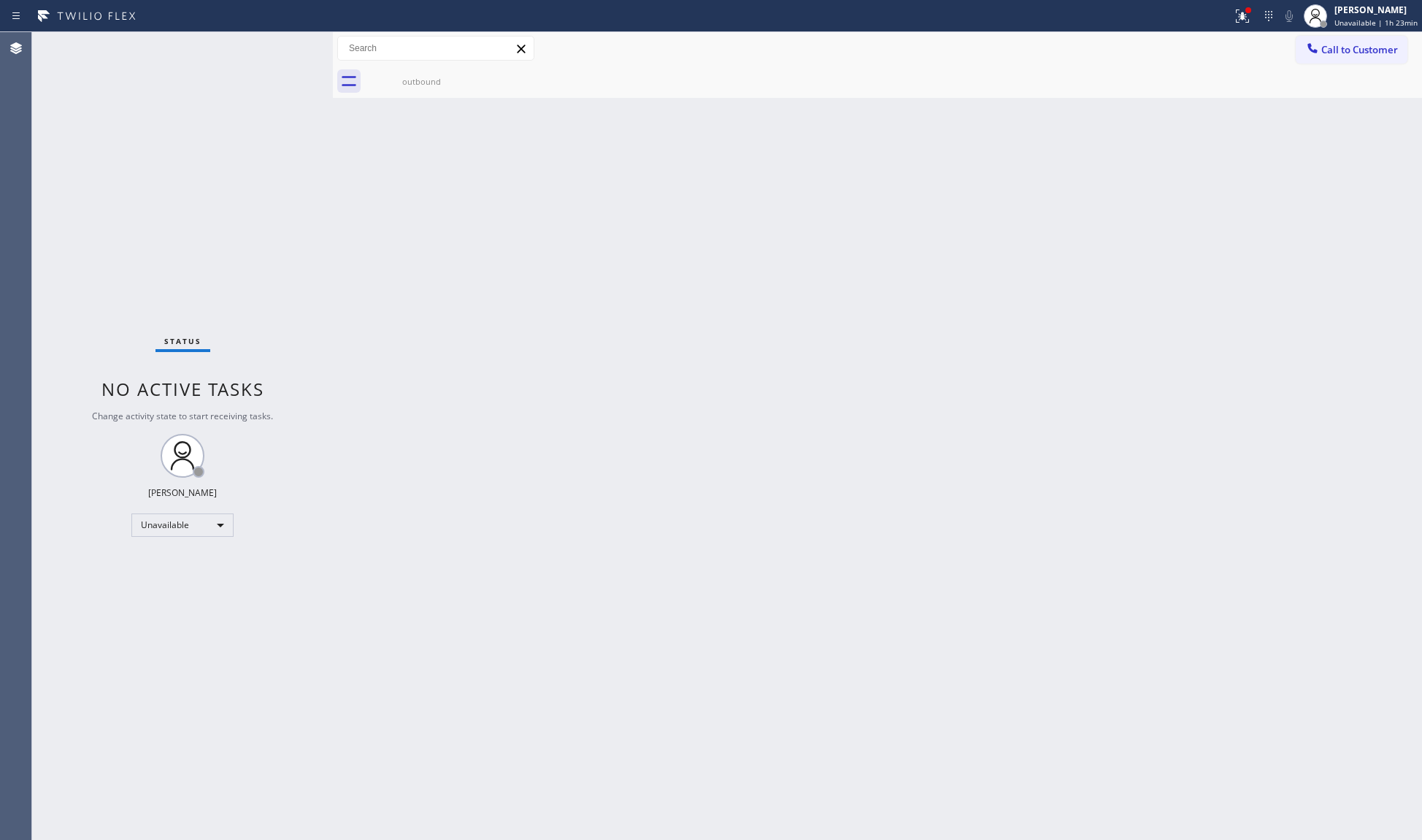
click at [1228, 86] on div "outbound" at bounding box center [894, 81] width 1058 height 33
click at [1247, 19] on icon at bounding box center [1243, 16] width 17 height 17
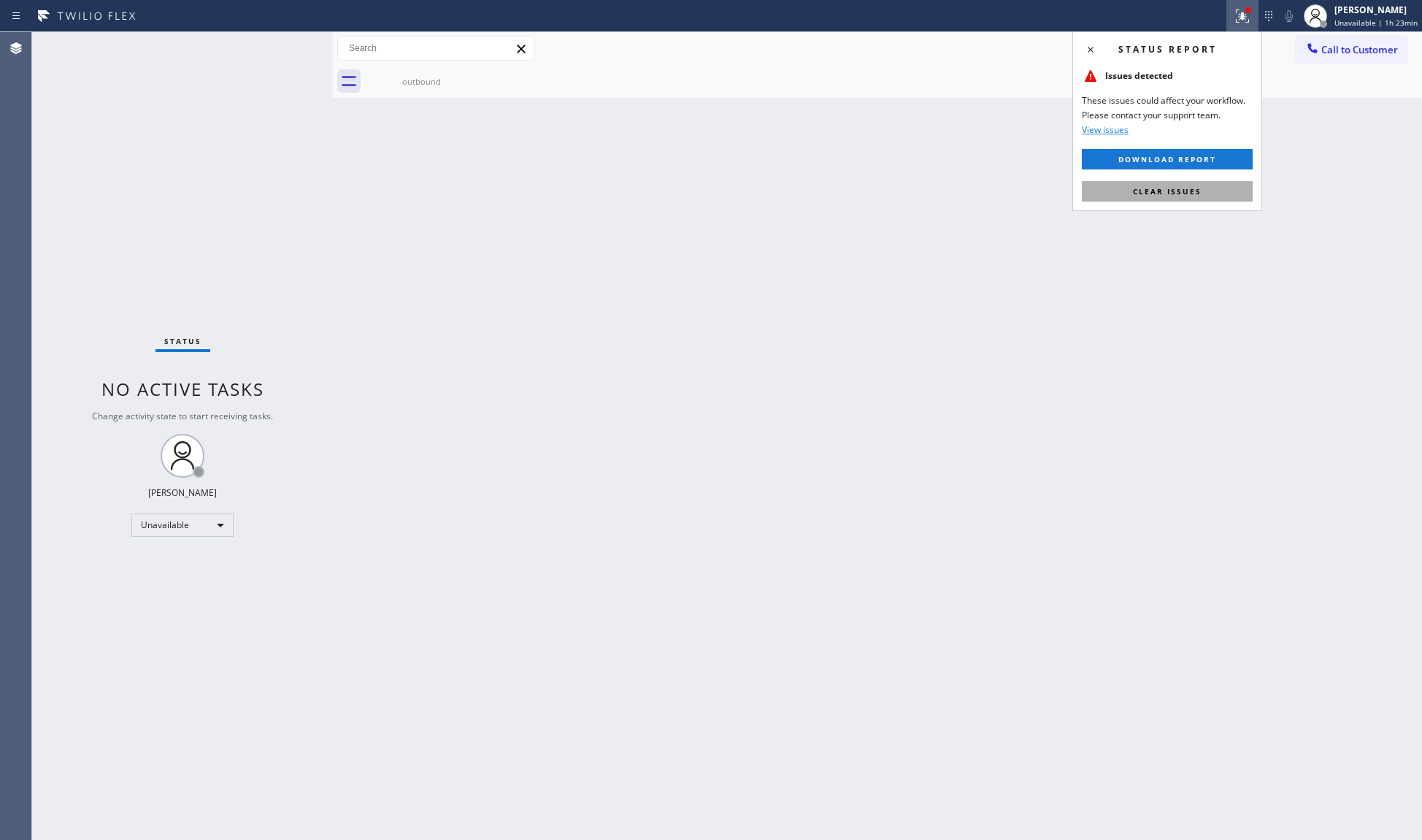
click at [1215, 185] on button "Clear issues" at bounding box center [1167, 190] width 171 height 20
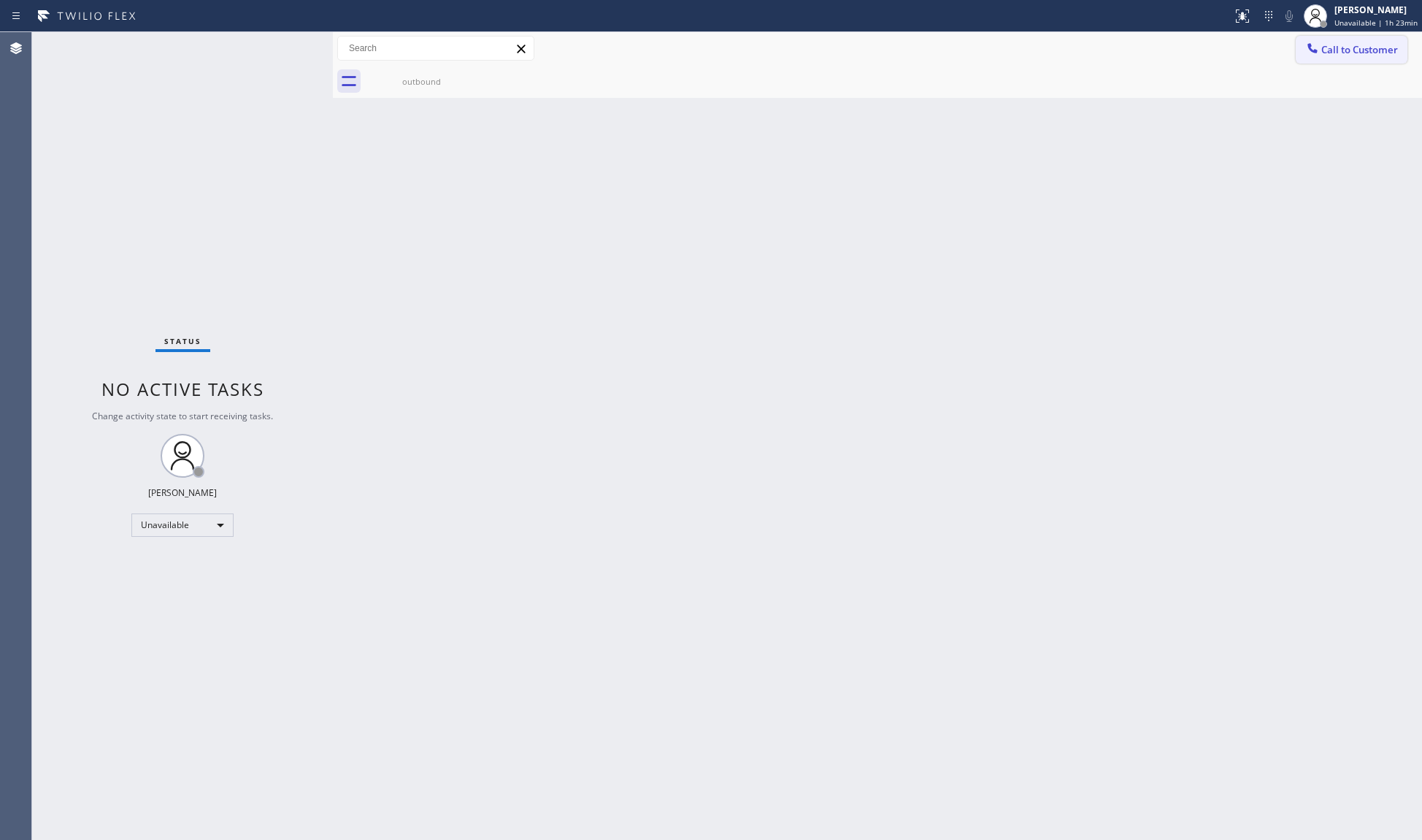
click at [1348, 47] on span "Call to Customer" at bounding box center [1359, 50] width 76 height 14
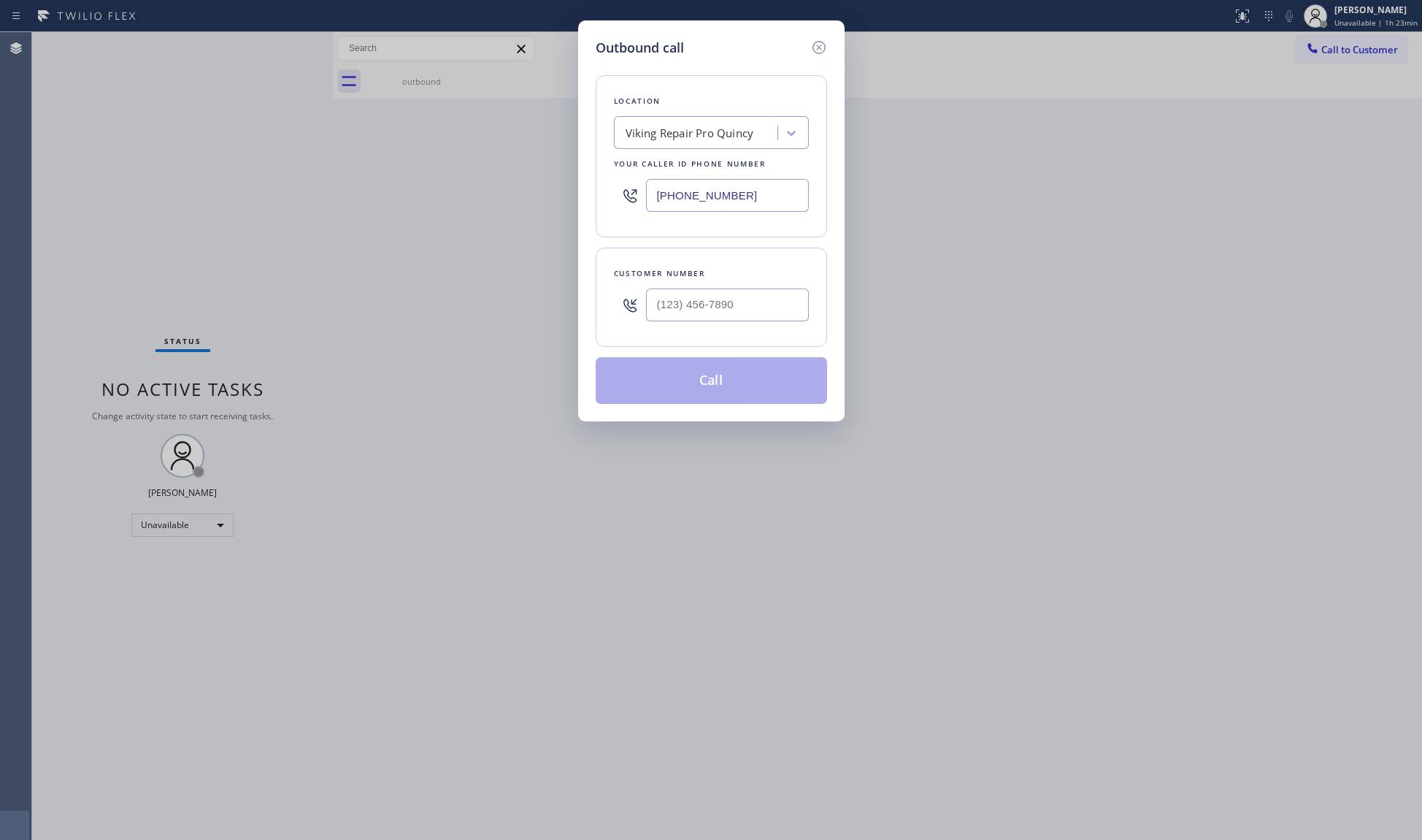
drag, startPoint x: 739, startPoint y: 192, endPoint x: 615, endPoint y: 188, distance: 124.1
click at [611, 193] on div "Location Viking Repair Pro Quincy Your caller id phone number (617) 295-7577" at bounding box center [711, 157] width 231 height 162
paste input "02) 536-7484"
type input "(602) 536-7484"
click at [781, 304] on input "(___) ___-____" at bounding box center [728, 304] width 162 height 33
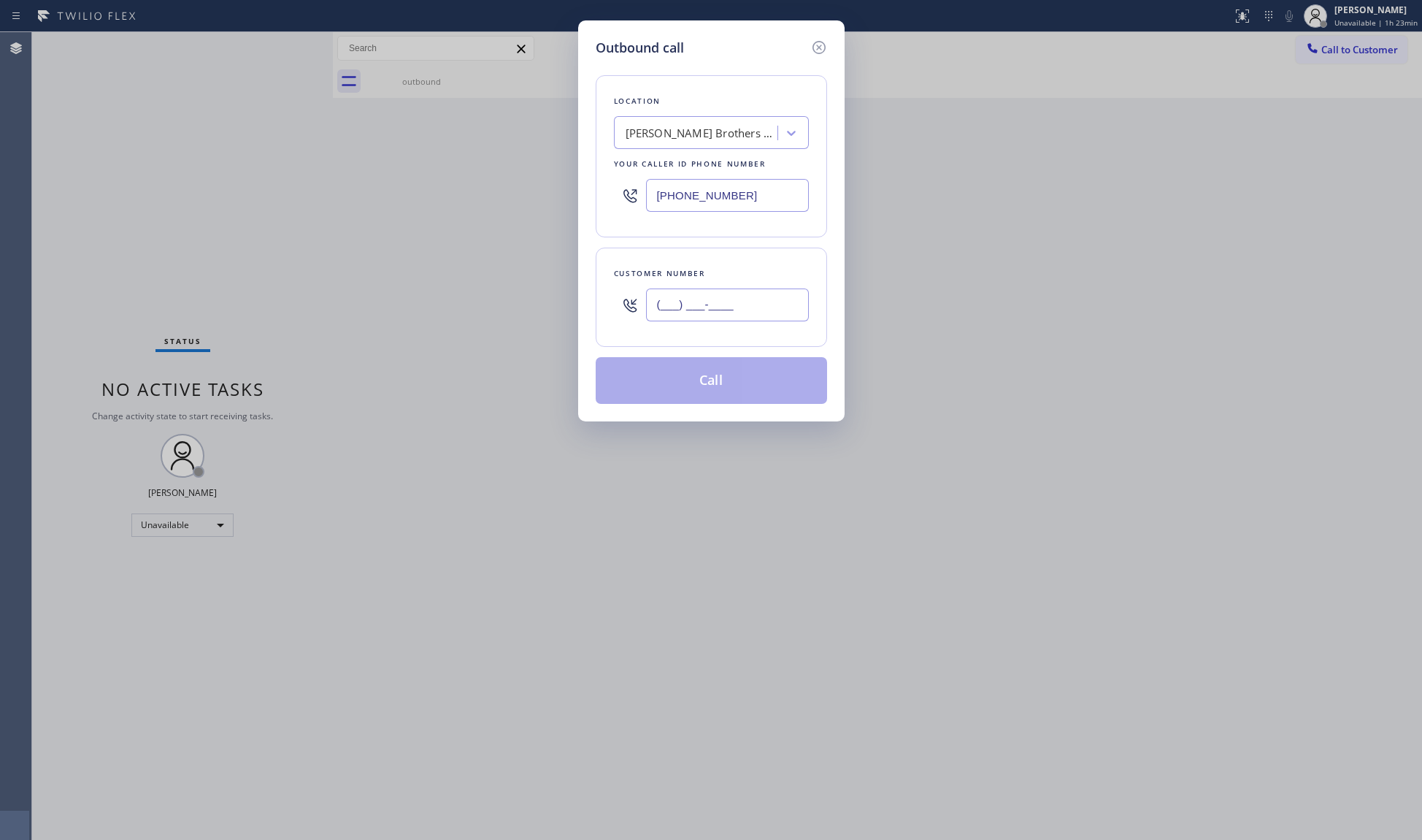
paste input "412) 998-1304"
type input "(412) 998-1304"
drag, startPoint x: 716, startPoint y: 383, endPoint x: 729, endPoint y: 381, distance: 13.2
click at [717, 384] on button "Call" at bounding box center [711, 380] width 231 height 46
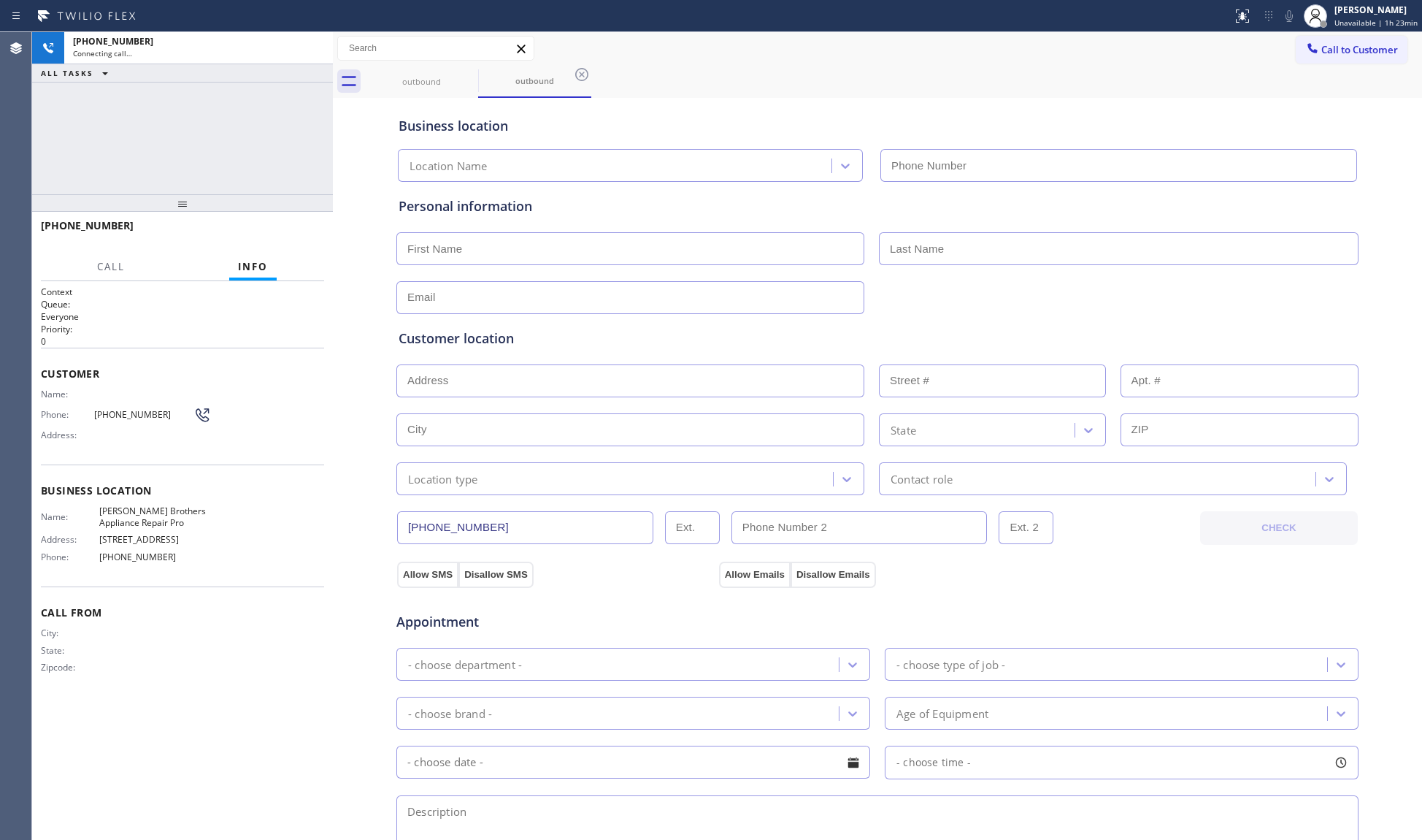
type input "(602) 536-7484"
click at [1026, 30] on div "Status report No issues detected If you experience an issue, please download th…" at bounding box center [711, 15] width 1422 height 32
click at [284, 228] on span "HANG UP" at bounding box center [290, 232] width 44 height 11
click at [285, 228] on span "HANG UP" at bounding box center [290, 232] width 44 height 11
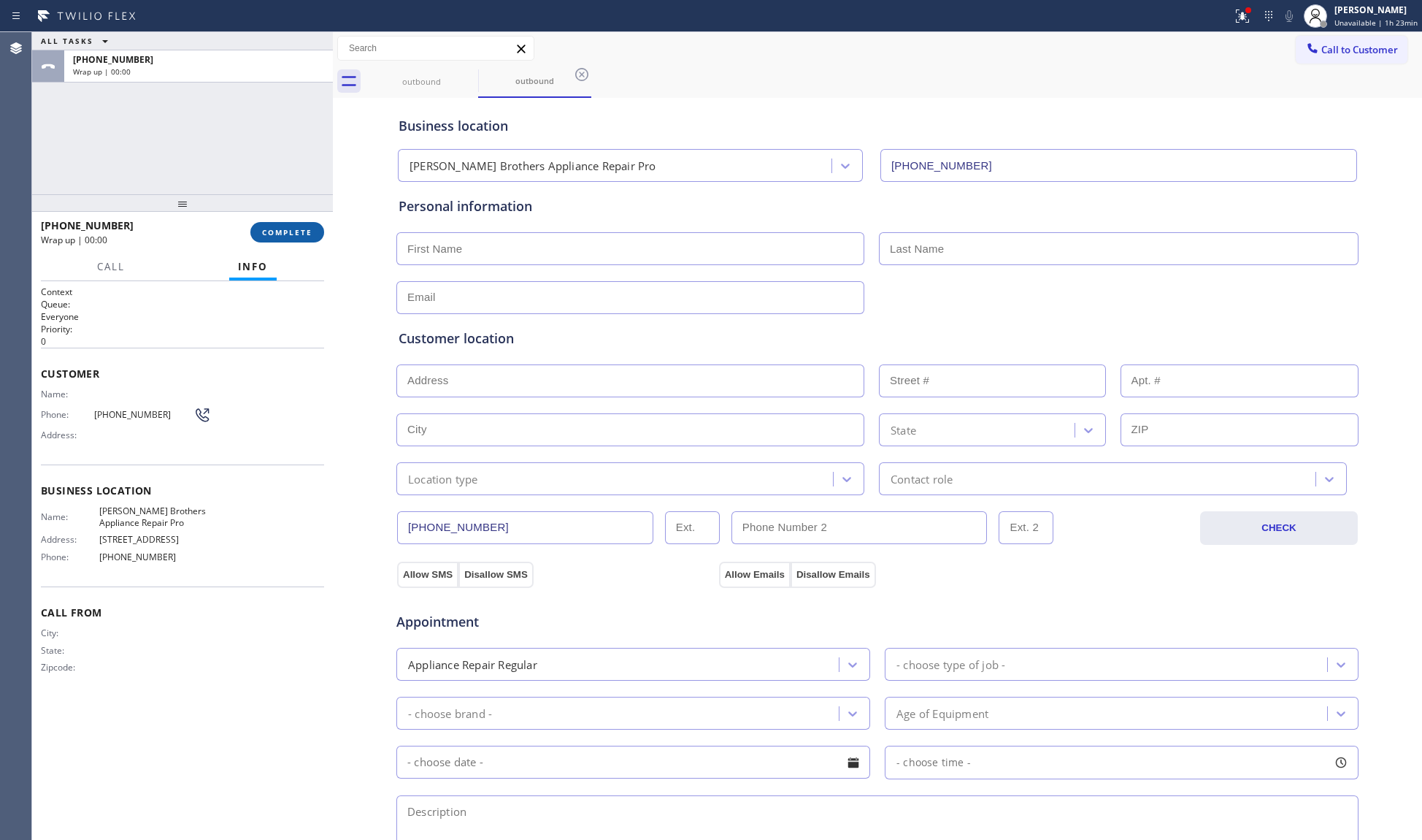
click at [285, 225] on button "COMPLETE" at bounding box center [287, 232] width 73 height 20
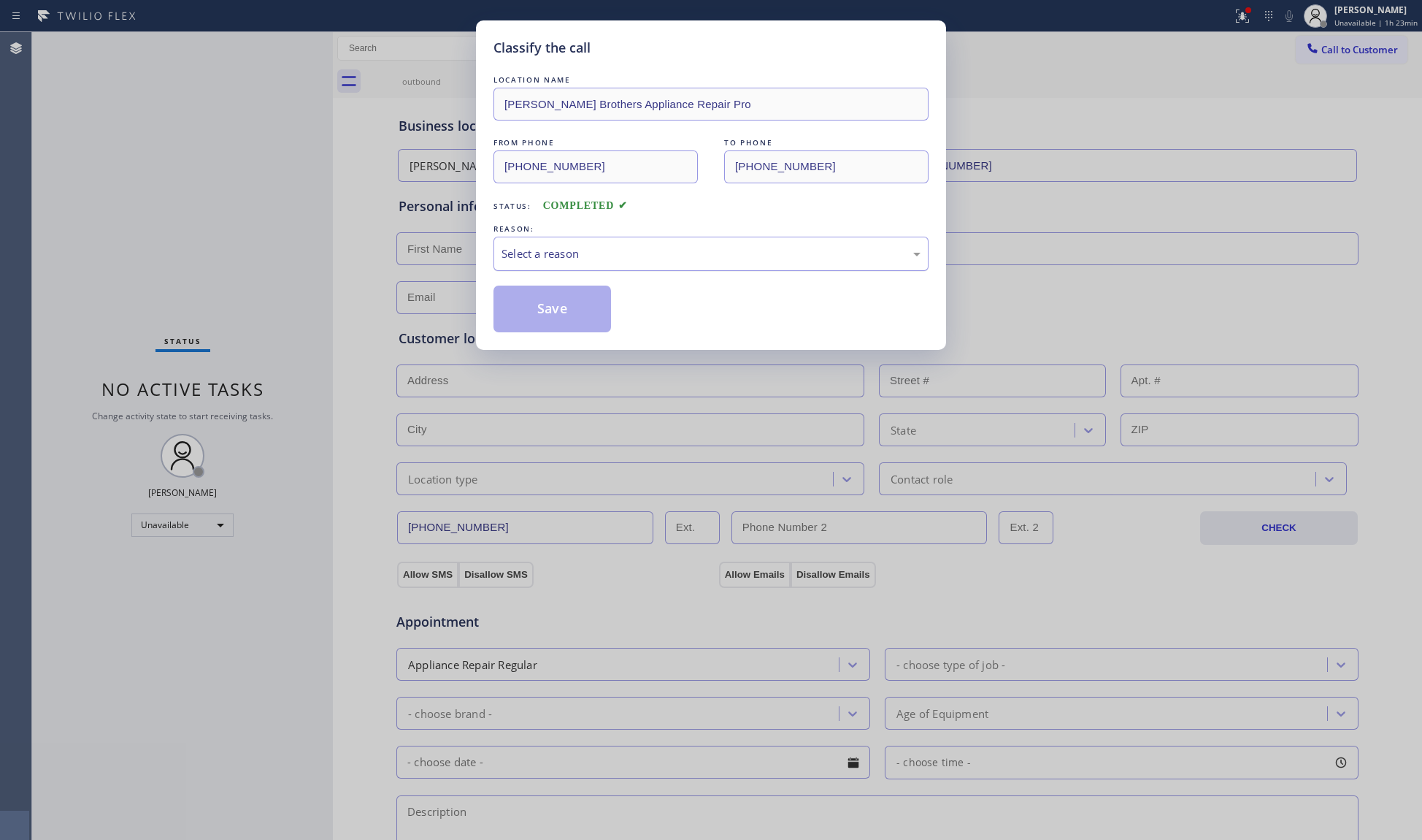
click at [536, 246] on div "Select a reason" at bounding box center [711, 253] width 420 height 16
click at [537, 311] on button "Save" at bounding box center [553, 308] width 118 height 46
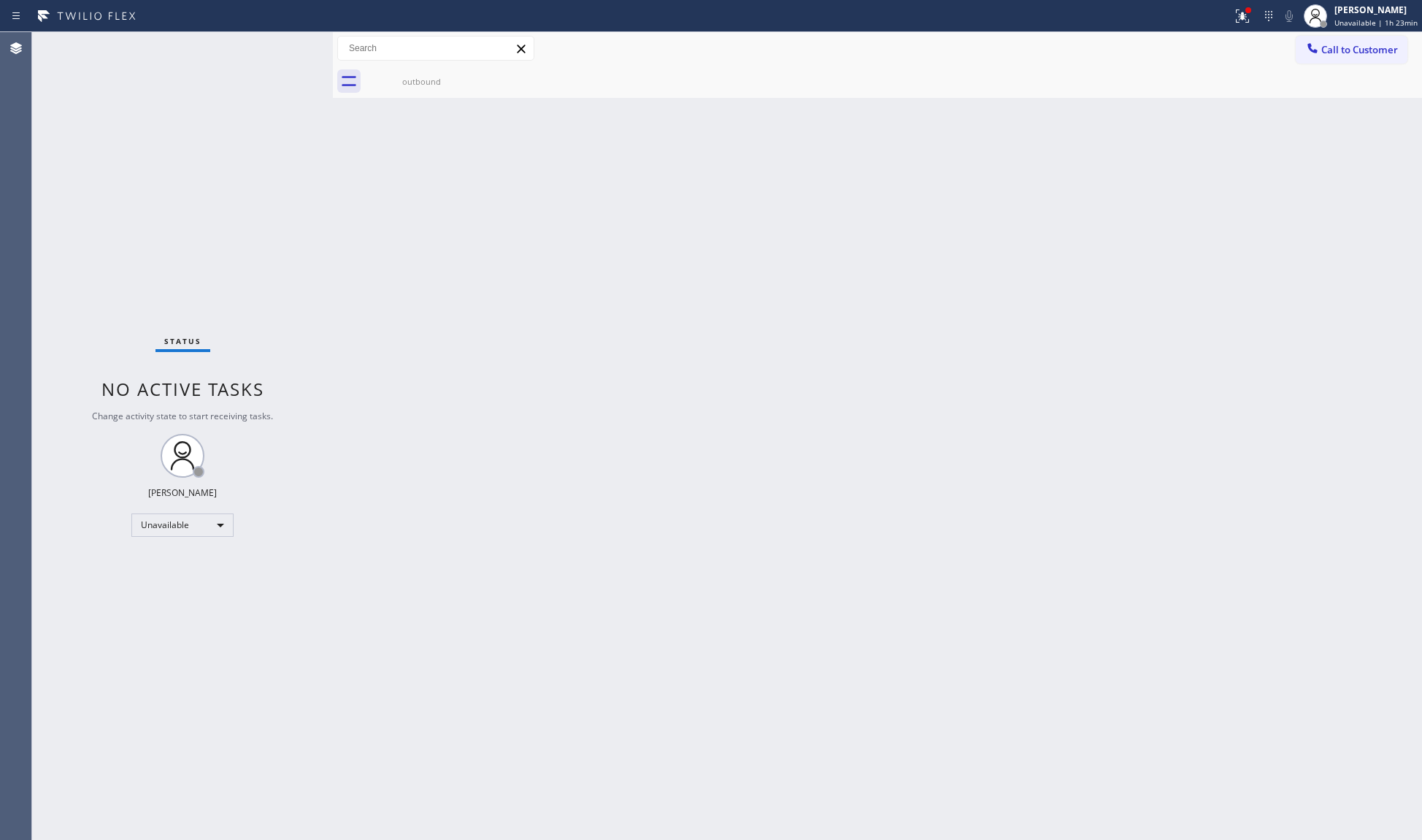
drag, startPoint x: 1233, startPoint y: 23, endPoint x: 1170, endPoint y: 135, distance: 128.5
click at [1207, 52] on div "Status report Issues detected These issues could affect your workflow. Please c…" at bounding box center [711, 420] width 1422 height 840
drag, startPoint x: 1245, startPoint y: 17, endPoint x: 1237, endPoint y: 26, distance: 12.0
click at [1237, 26] on button at bounding box center [1242, 15] width 32 height 32
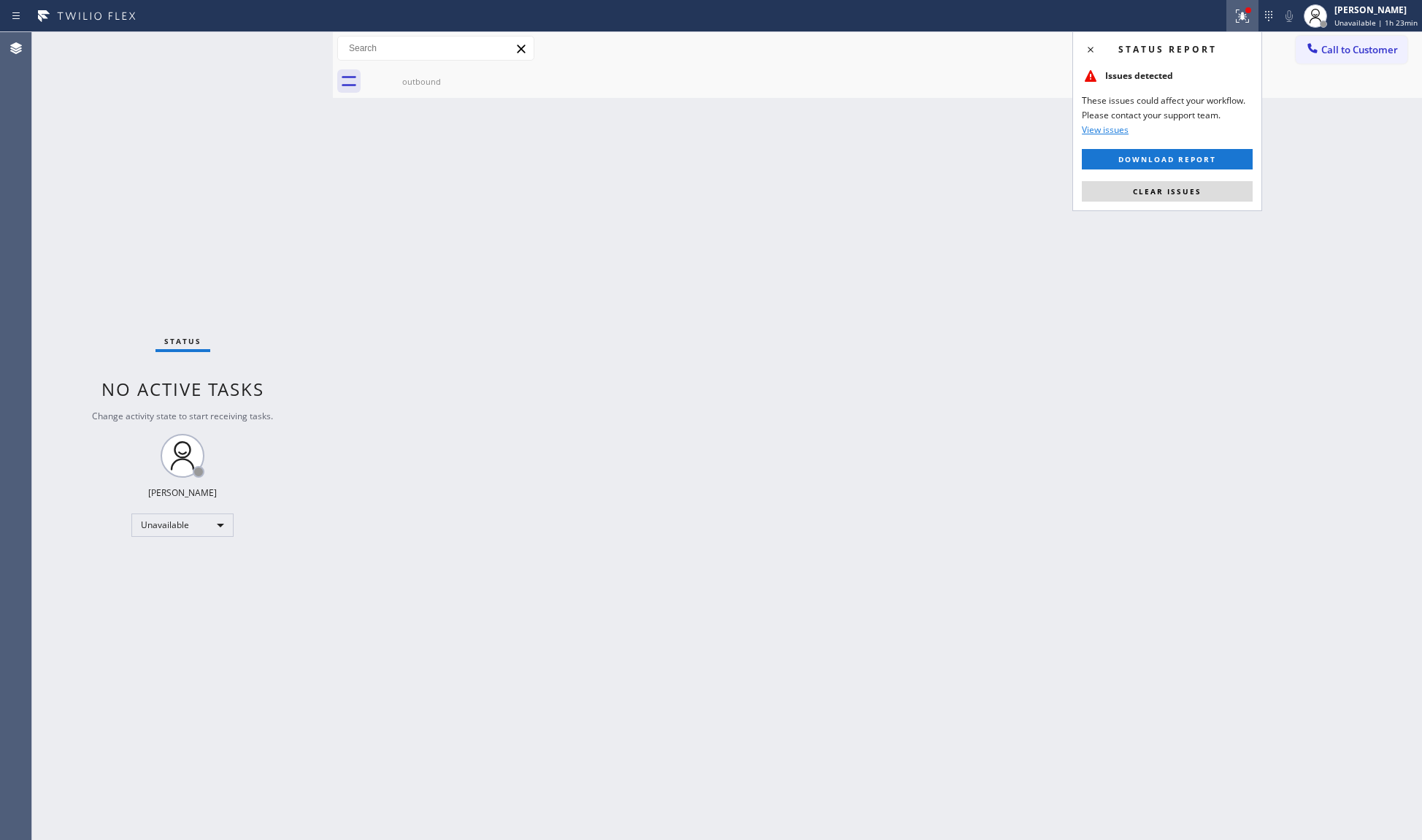
drag, startPoint x: 1196, startPoint y: 189, endPoint x: 1271, endPoint y: 127, distance: 97.3
click at [1199, 187] on span "Clear issues" at bounding box center [1167, 191] width 69 height 11
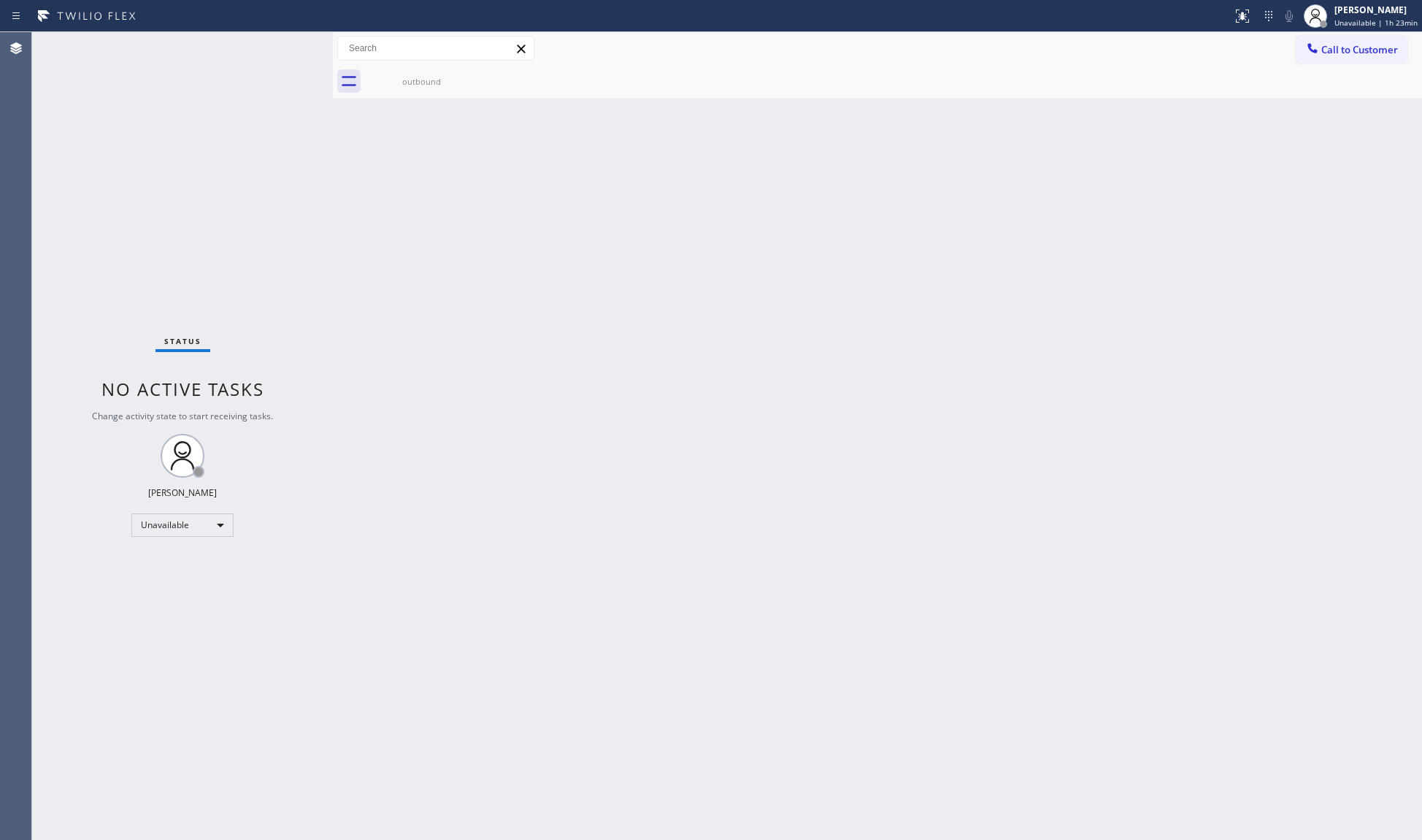
drag, startPoint x: 1341, startPoint y: 53, endPoint x: 936, endPoint y: 143, distance: 414.9
click at [1338, 56] on button "Call to Customer" at bounding box center [1352, 49] width 112 height 28
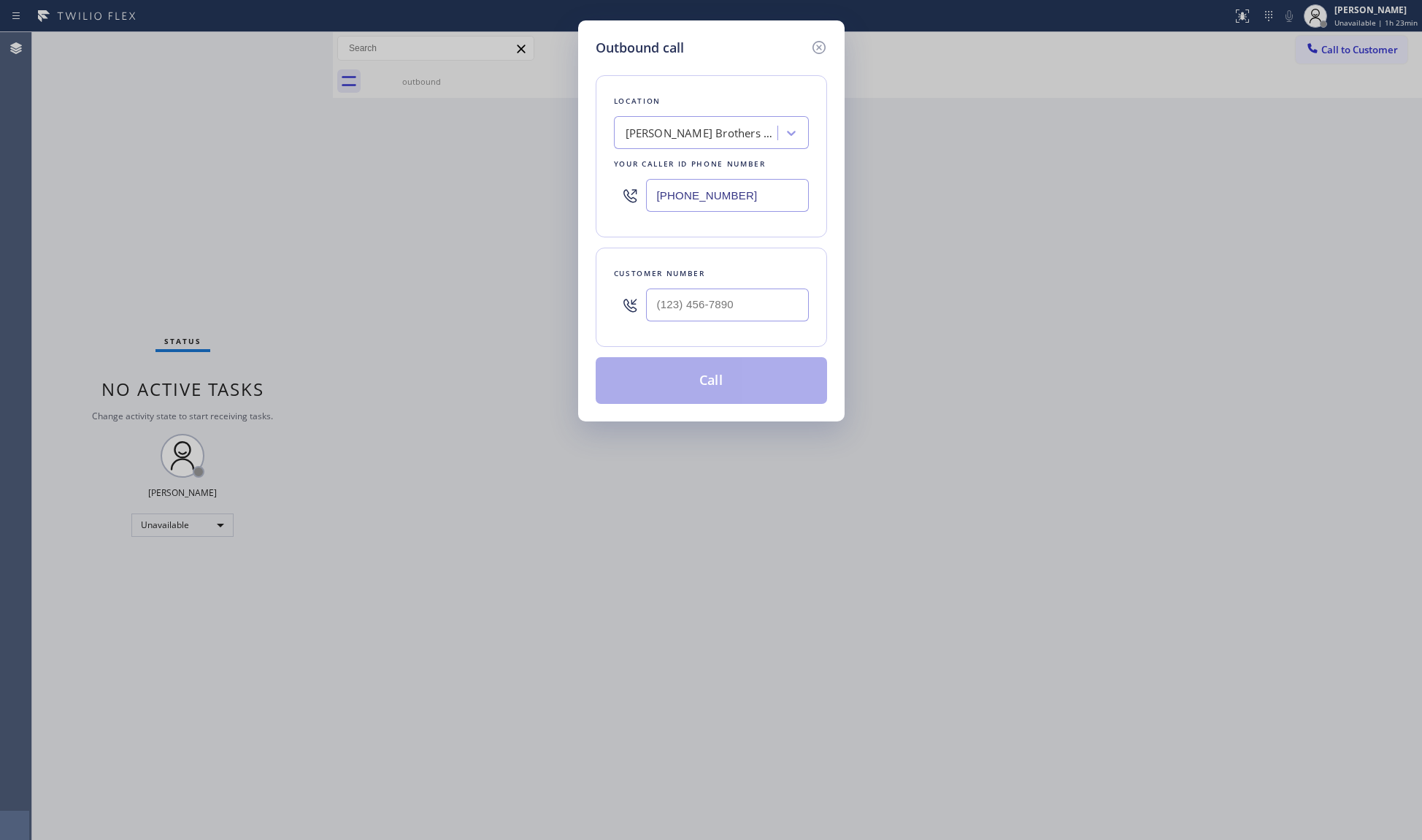
drag, startPoint x: 755, startPoint y: 197, endPoint x: 628, endPoint y: 196, distance: 127.0
click at [631, 198] on div "(602) 536-7484" at bounding box center [711, 195] width 195 height 47
paste input "786) 650-1837"
type input "(786) 650-1837"
paste input "786) 316-7383"
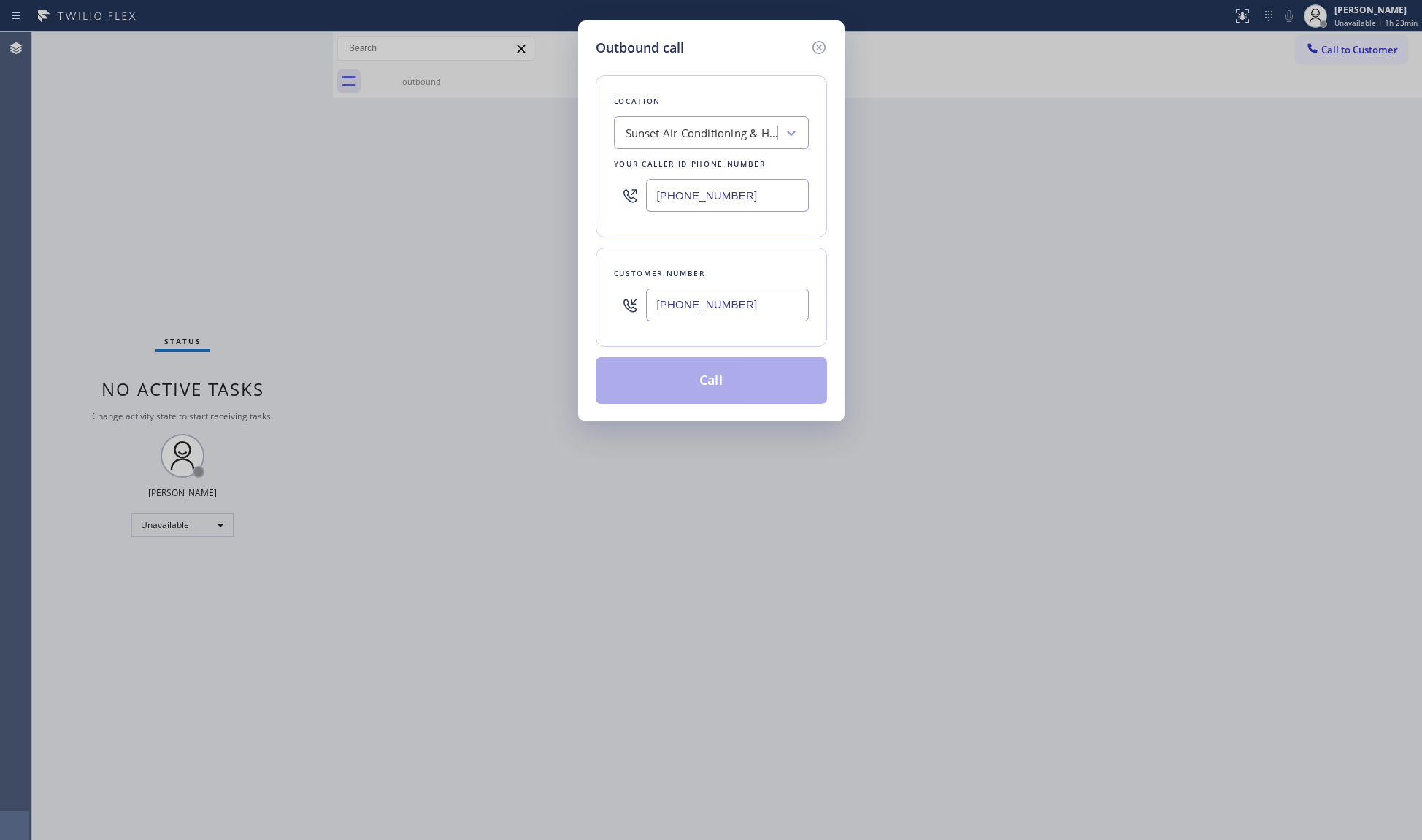
click at [708, 306] on input "(786) 316-7383" at bounding box center [728, 304] width 162 height 33
type input "(786) 316-7383"
drag, startPoint x: 727, startPoint y: 398, endPoint x: 878, endPoint y: 395, distance: 151.0
click at [749, 398] on button "Call" at bounding box center [711, 380] width 231 height 46
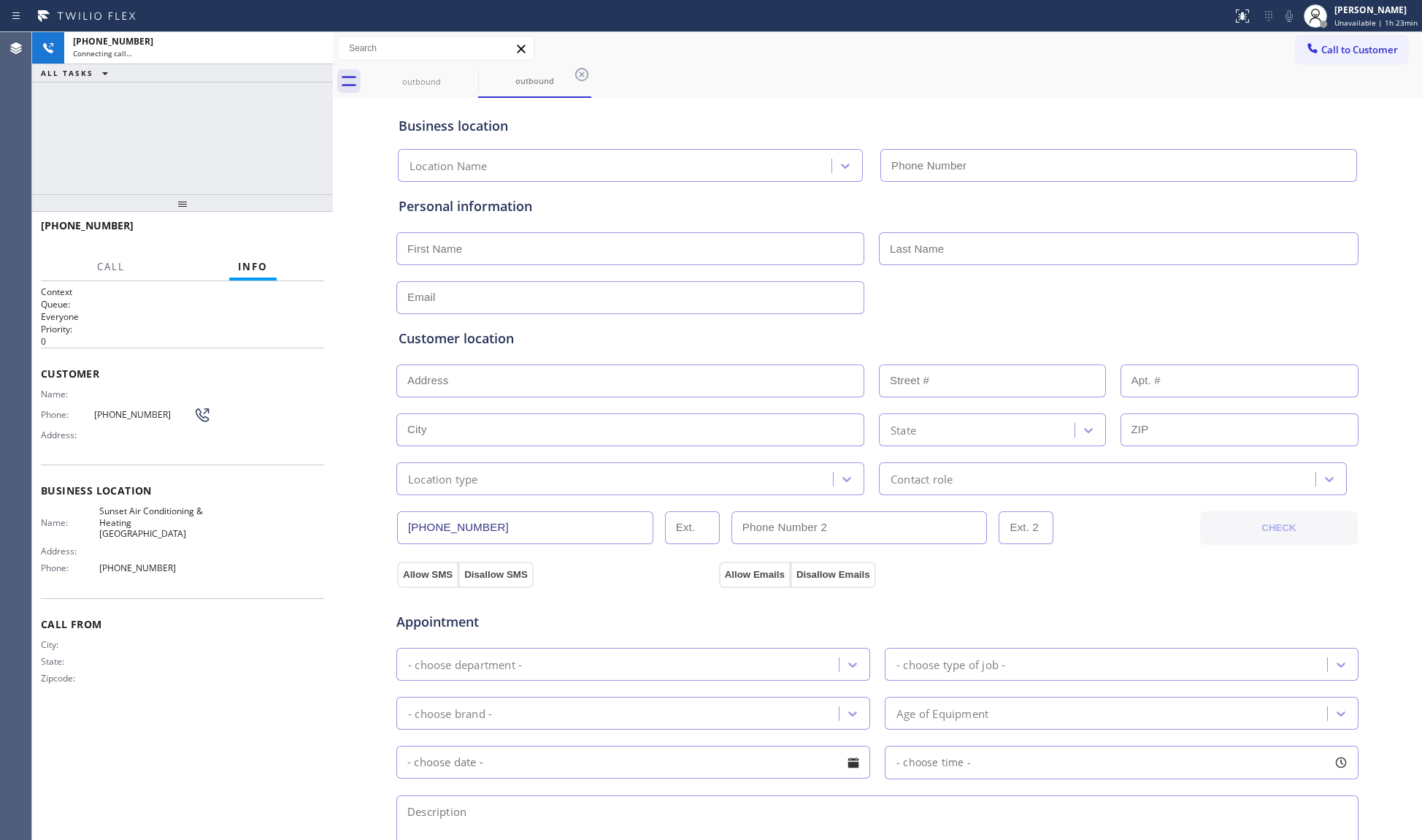
type input "(786) 650-1837"
click at [864, 49] on div "Call to Customer Outbound call Location Sunset Air Conditioning & Heating Miami…" at bounding box center [877, 48] width 1089 height 25
click at [586, 76] on icon at bounding box center [582, 74] width 17 height 17
click at [592, 77] on div "outbound outbound" at bounding box center [894, 81] width 1058 height 33
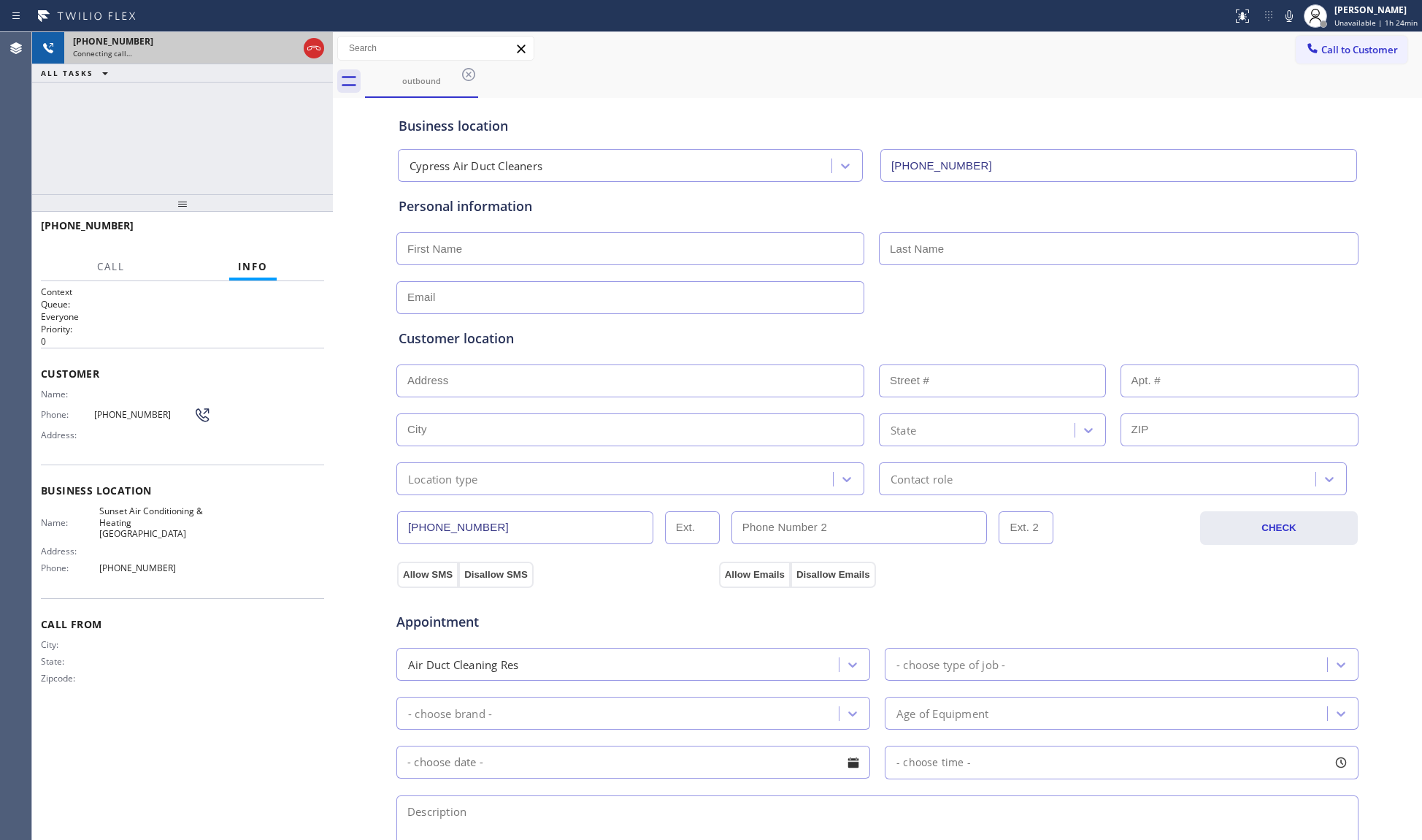
click at [303, 47] on div at bounding box center [313, 47] width 26 height 32
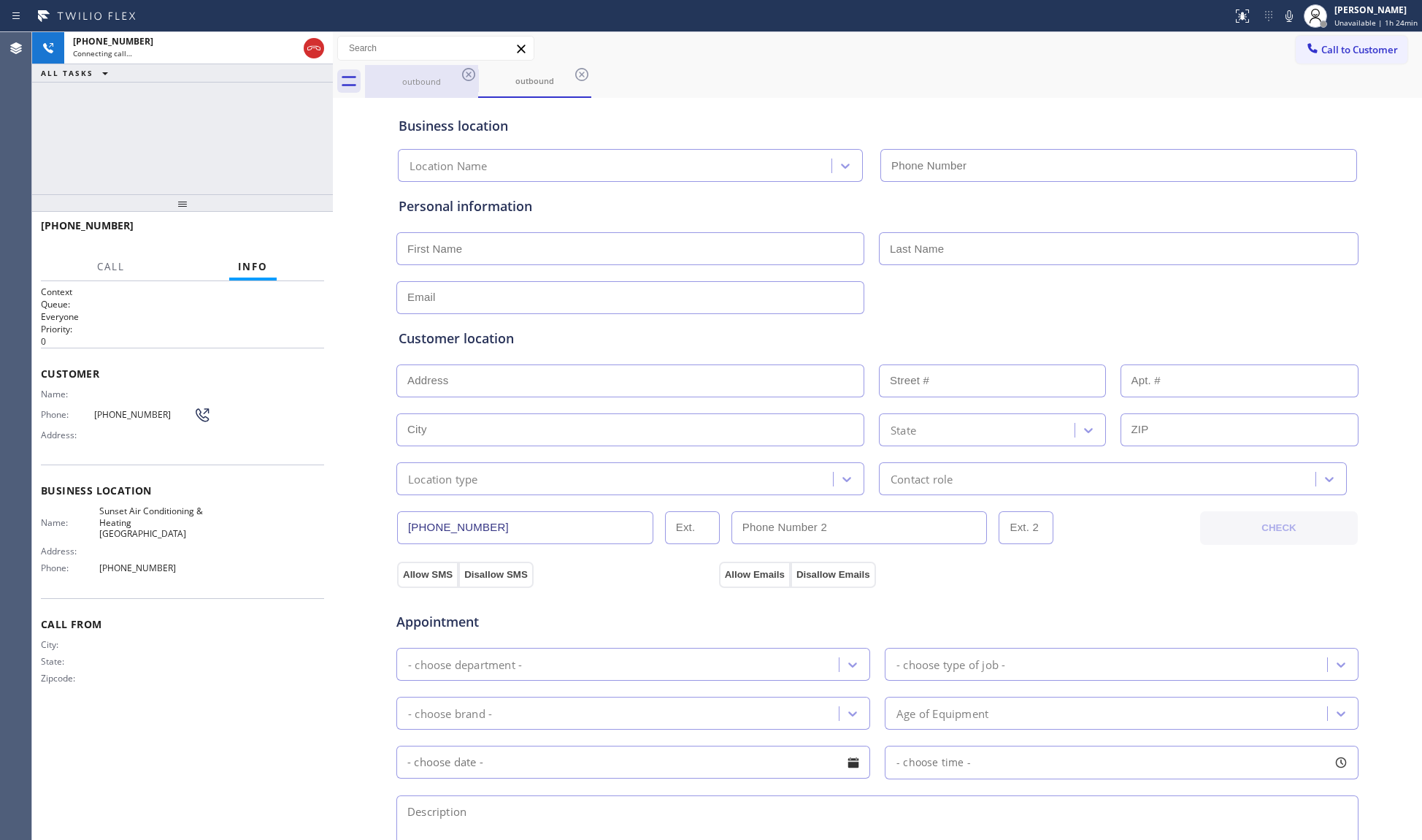
type input "(786) 650-1837"
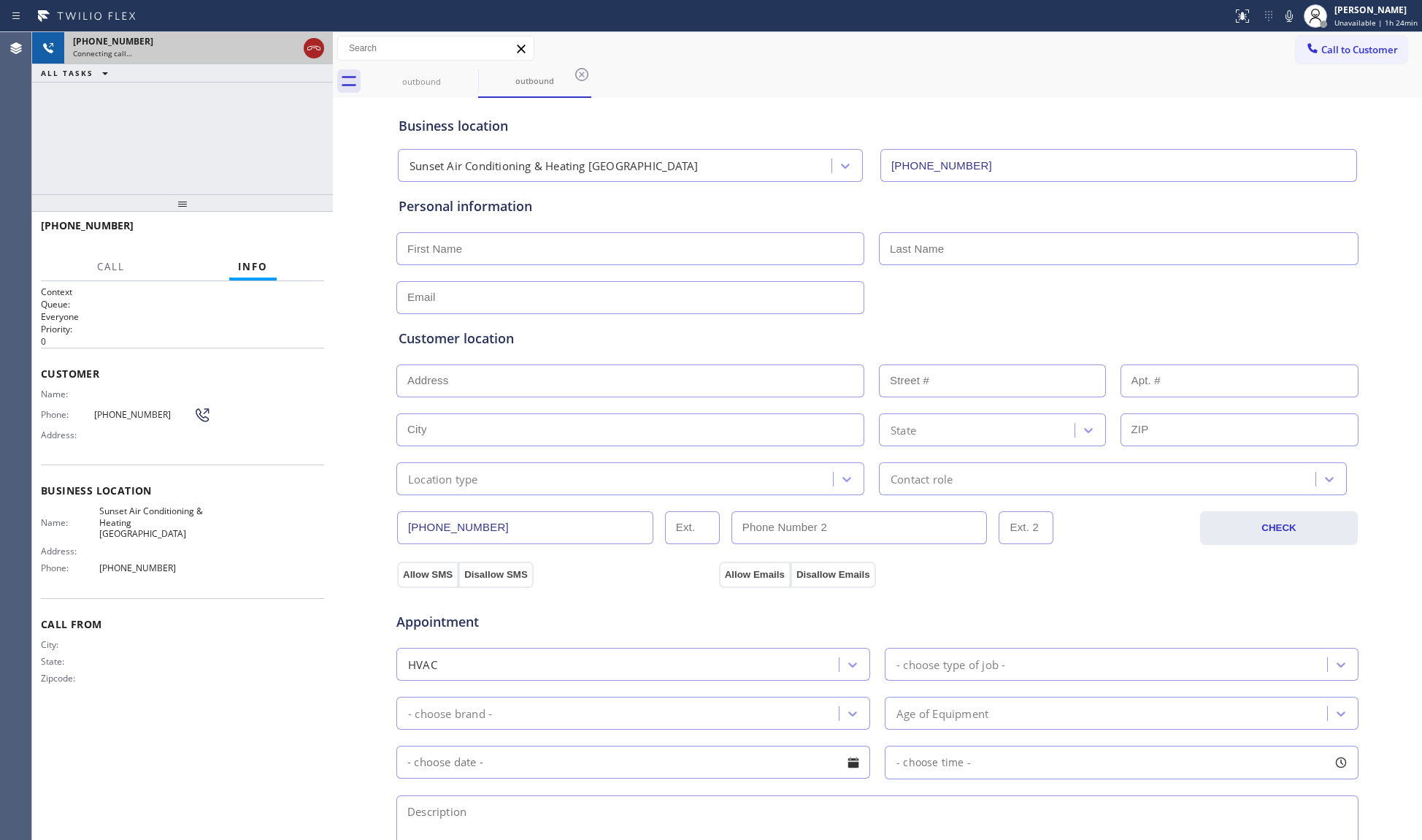
click at [321, 47] on icon at bounding box center [314, 48] width 17 height 17
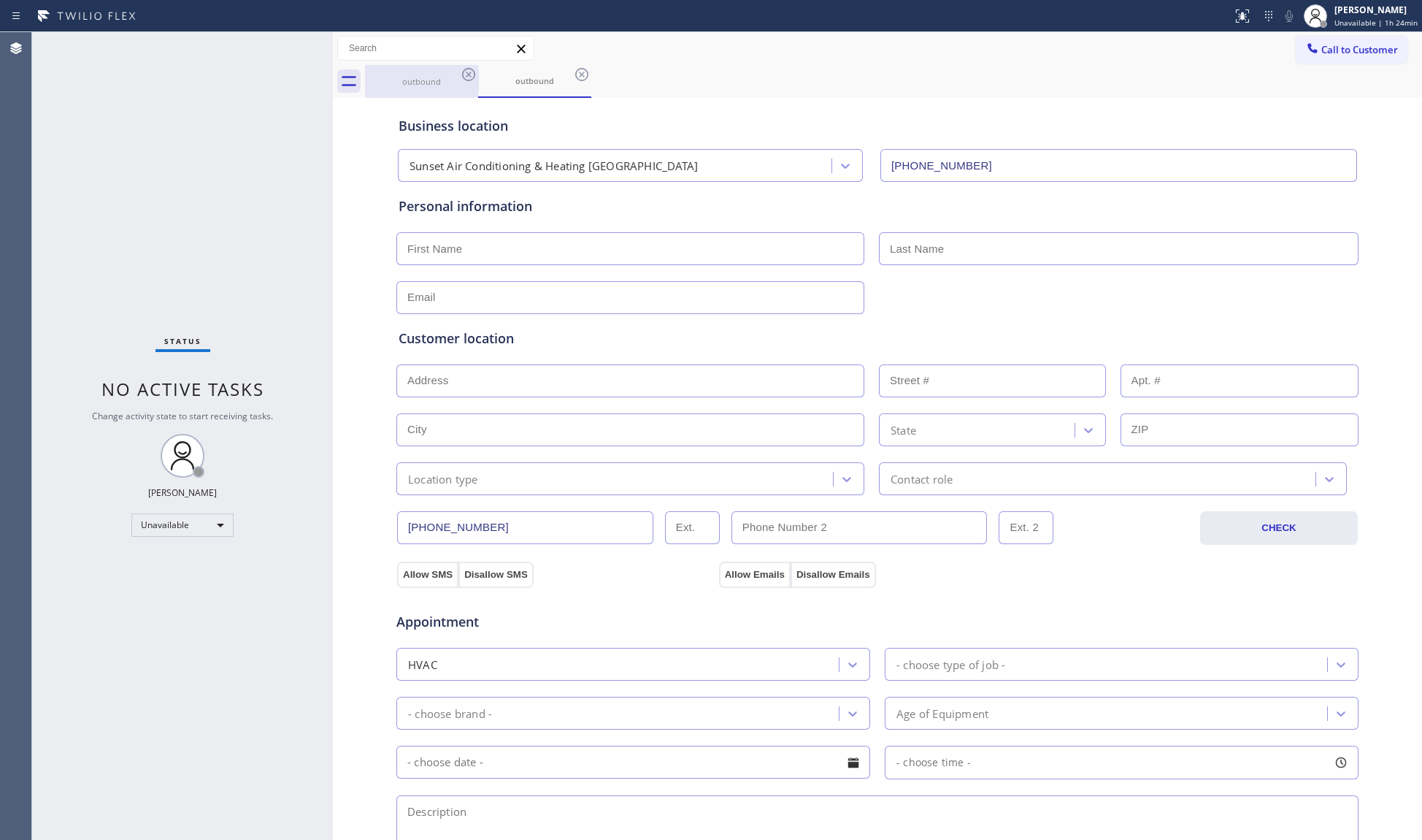
click at [456, 74] on div "outbound" at bounding box center [421, 81] width 110 height 33
click at [458, 75] on div "outbound" at bounding box center [421, 80] width 110 height 11
click at [463, 76] on icon at bounding box center [469, 74] width 14 height 14
click at [0, 0] on icon at bounding box center [0, 0] width 0 height 0
click at [464, 76] on div "outbound outbound" at bounding box center [894, 81] width 1058 height 33
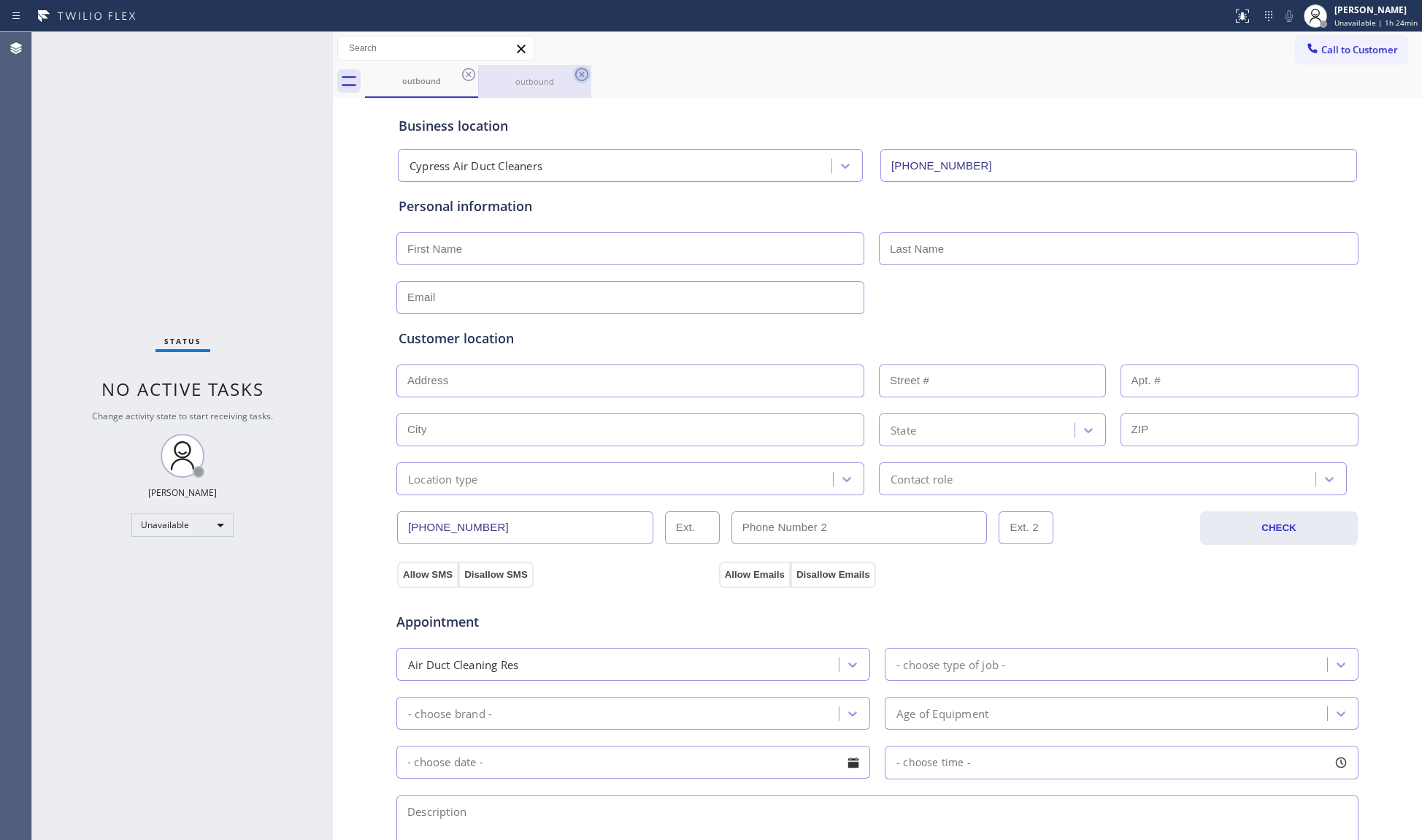
click at [464, 76] on div "outbound outbound" at bounding box center [894, 81] width 1058 height 33
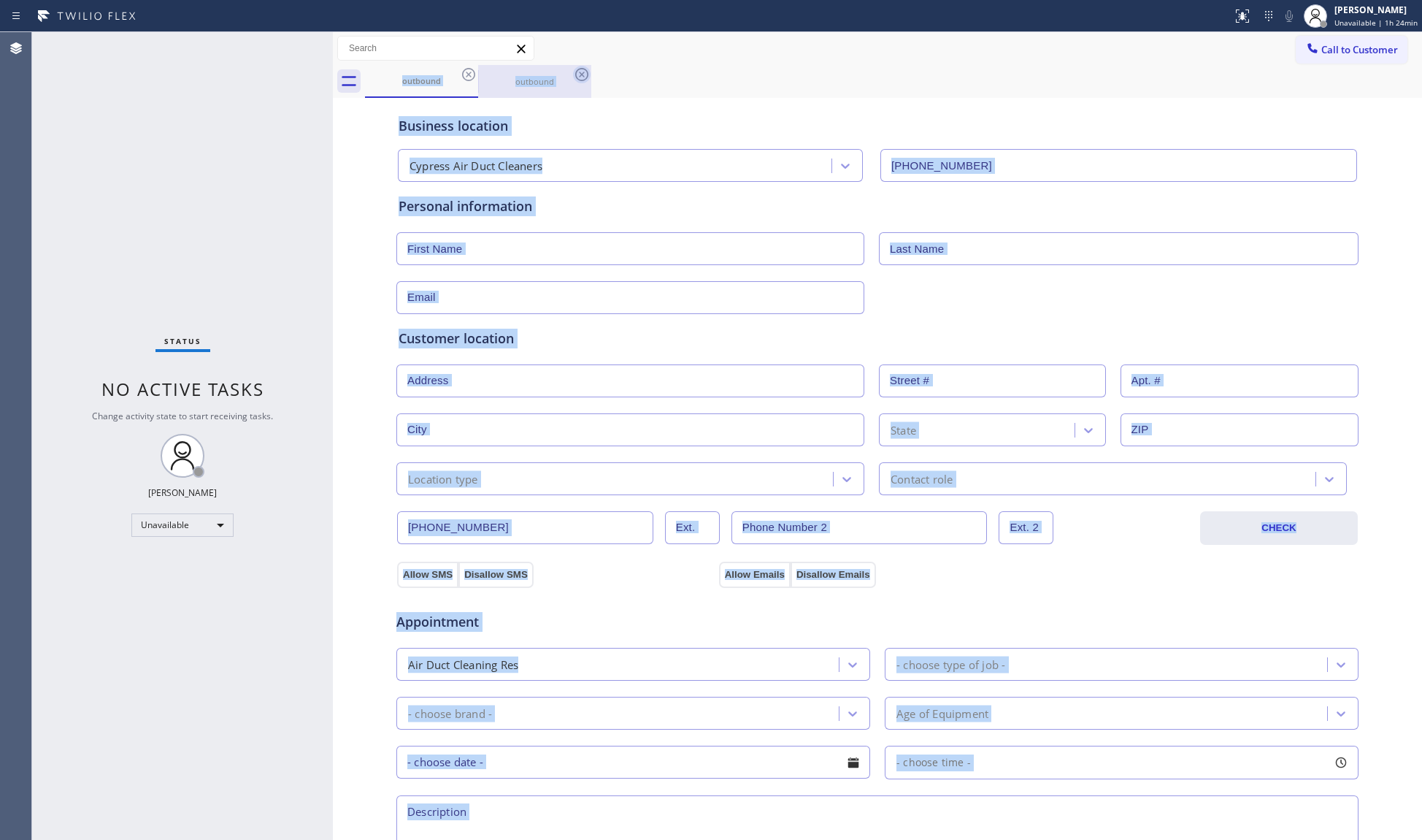
click at [464, 76] on div "outbound outbound" at bounding box center [894, 81] width 1058 height 33
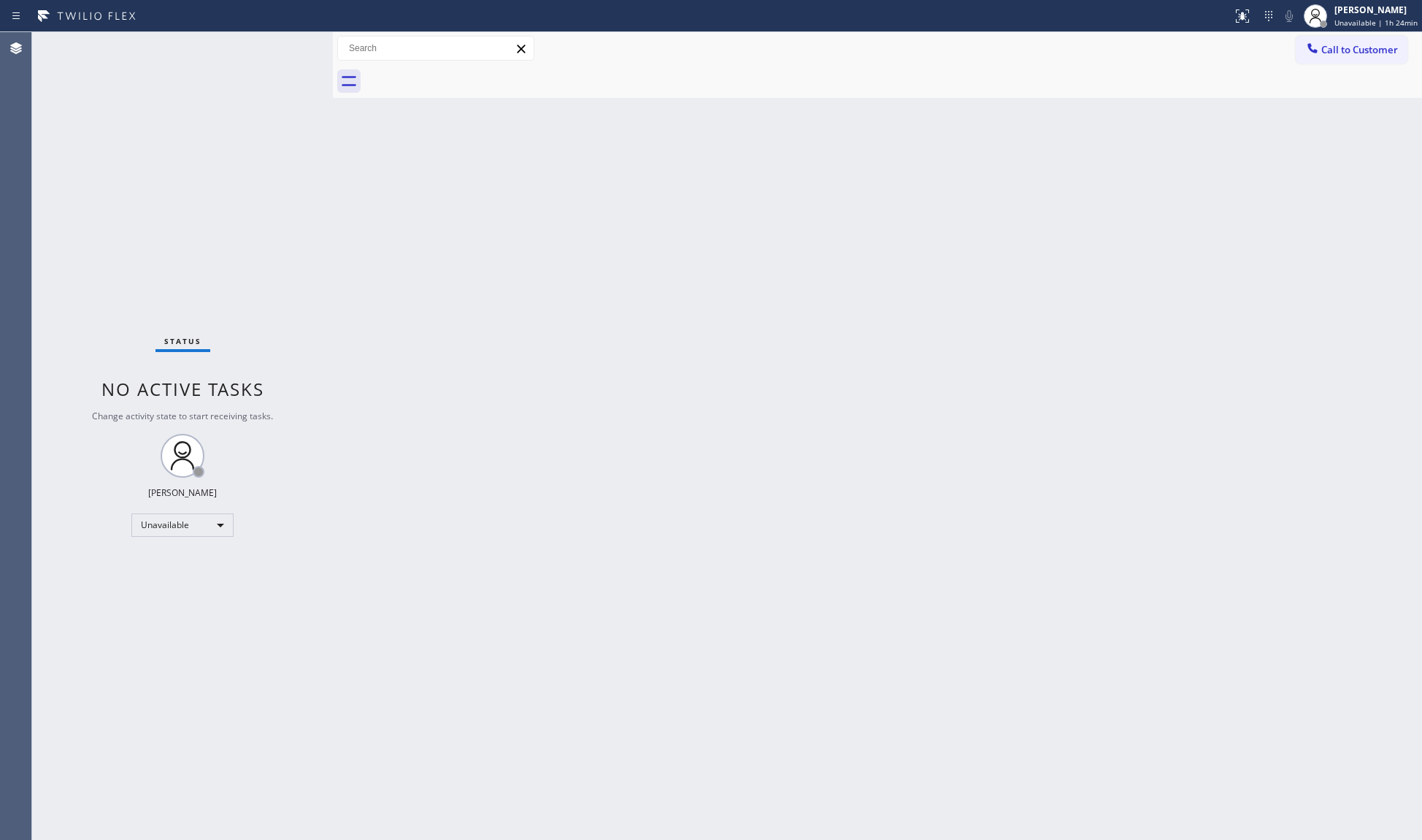
click at [464, 76] on div at bounding box center [894, 81] width 1058 height 33
click at [1345, 55] on span "Call to Customer" at bounding box center [1359, 50] width 76 height 14
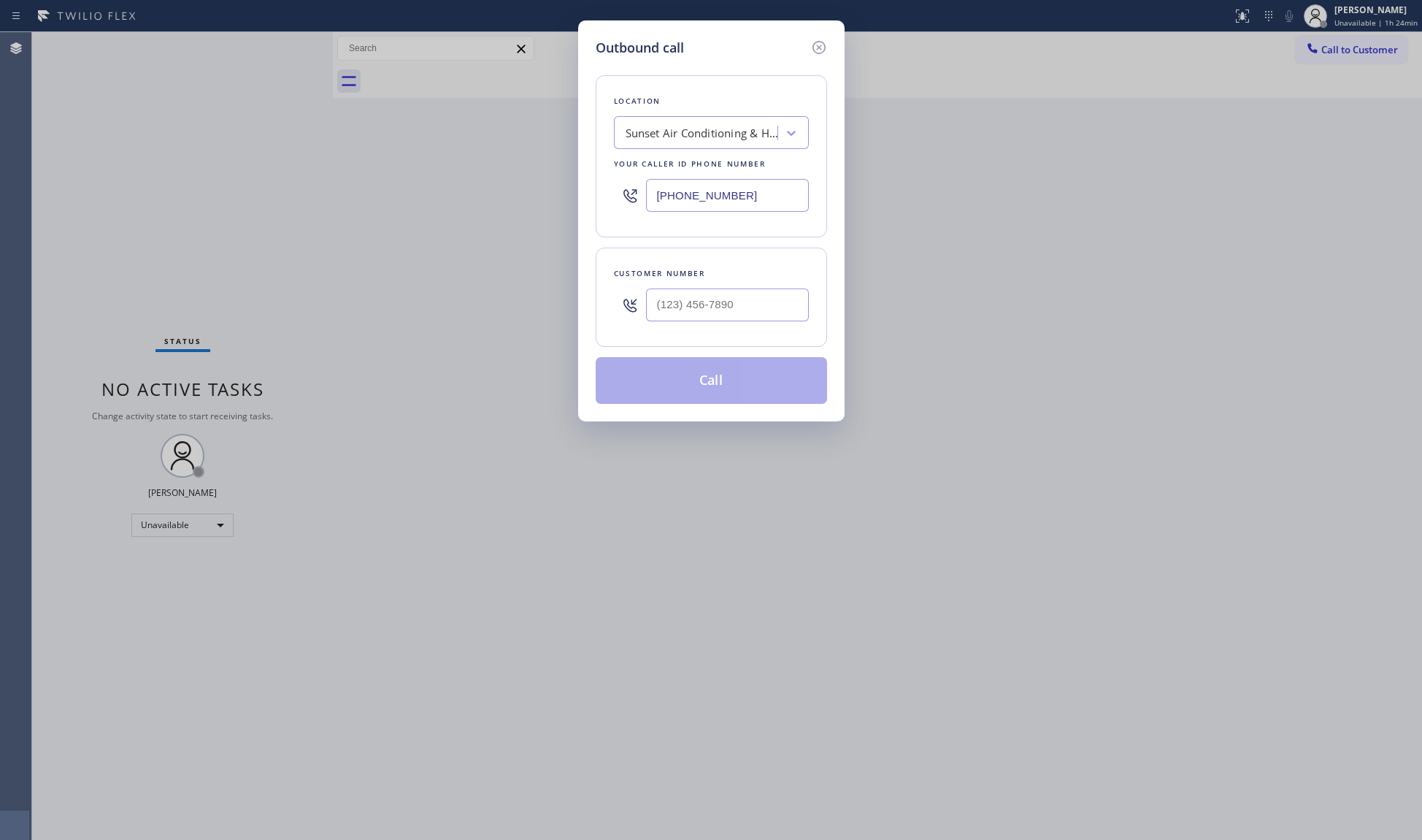
drag, startPoint x: 713, startPoint y: 198, endPoint x: 595, endPoint y: 198, distance: 118.0
click at [595, 198] on div "Location Sunset Air Conditioning & Heating Miami Your caller id phone number (7…" at bounding box center [711, 157] width 231 height 162
paste input "909) 219-9052"
type input "(909) 219-9052"
paste input "541) 601-3526"
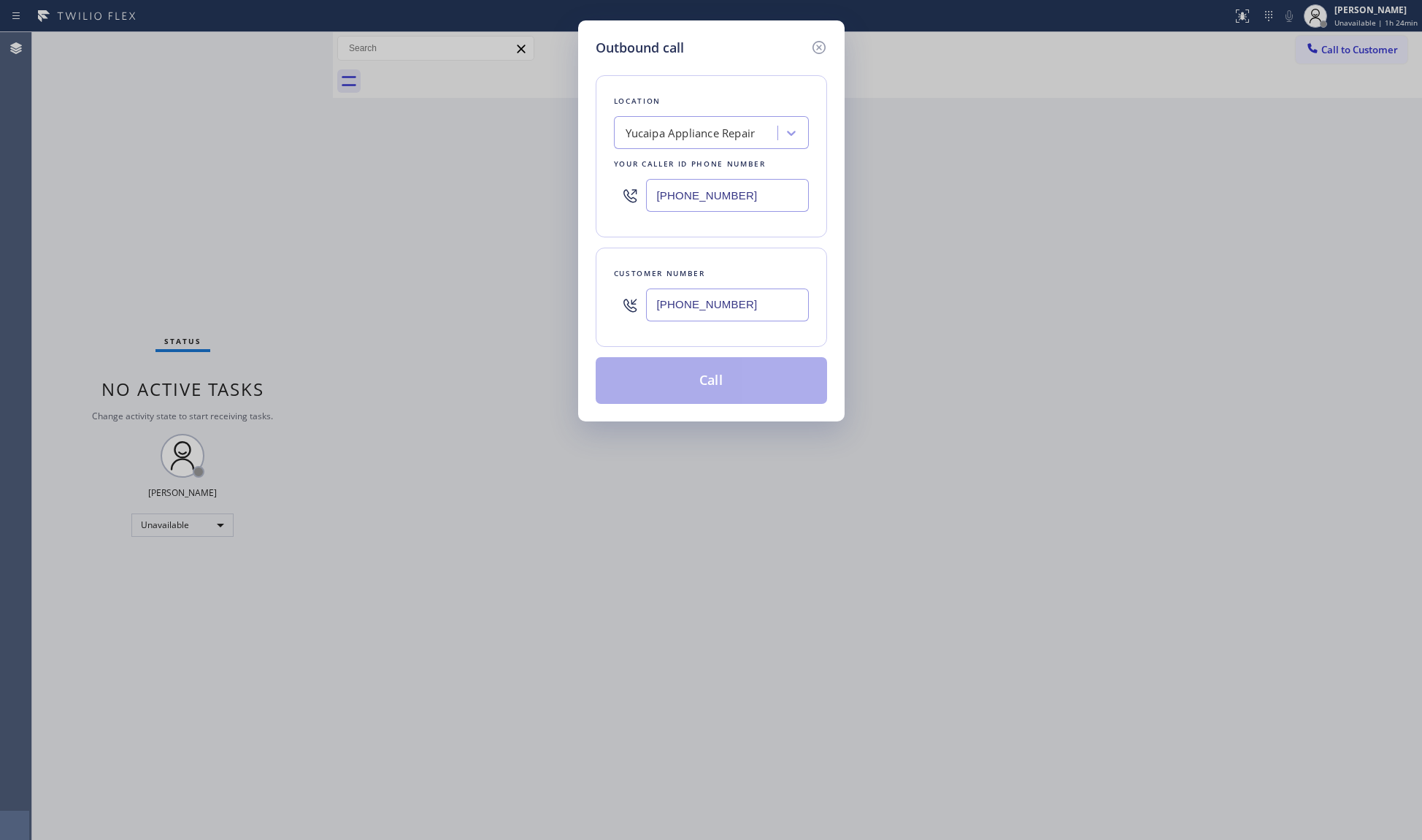
click at [787, 305] on input "(541) 601-3526" at bounding box center [728, 304] width 162 height 33
type input "(541) 601-3526"
click at [704, 387] on button "Call" at bounding box center [711, 380] width 231 height 46
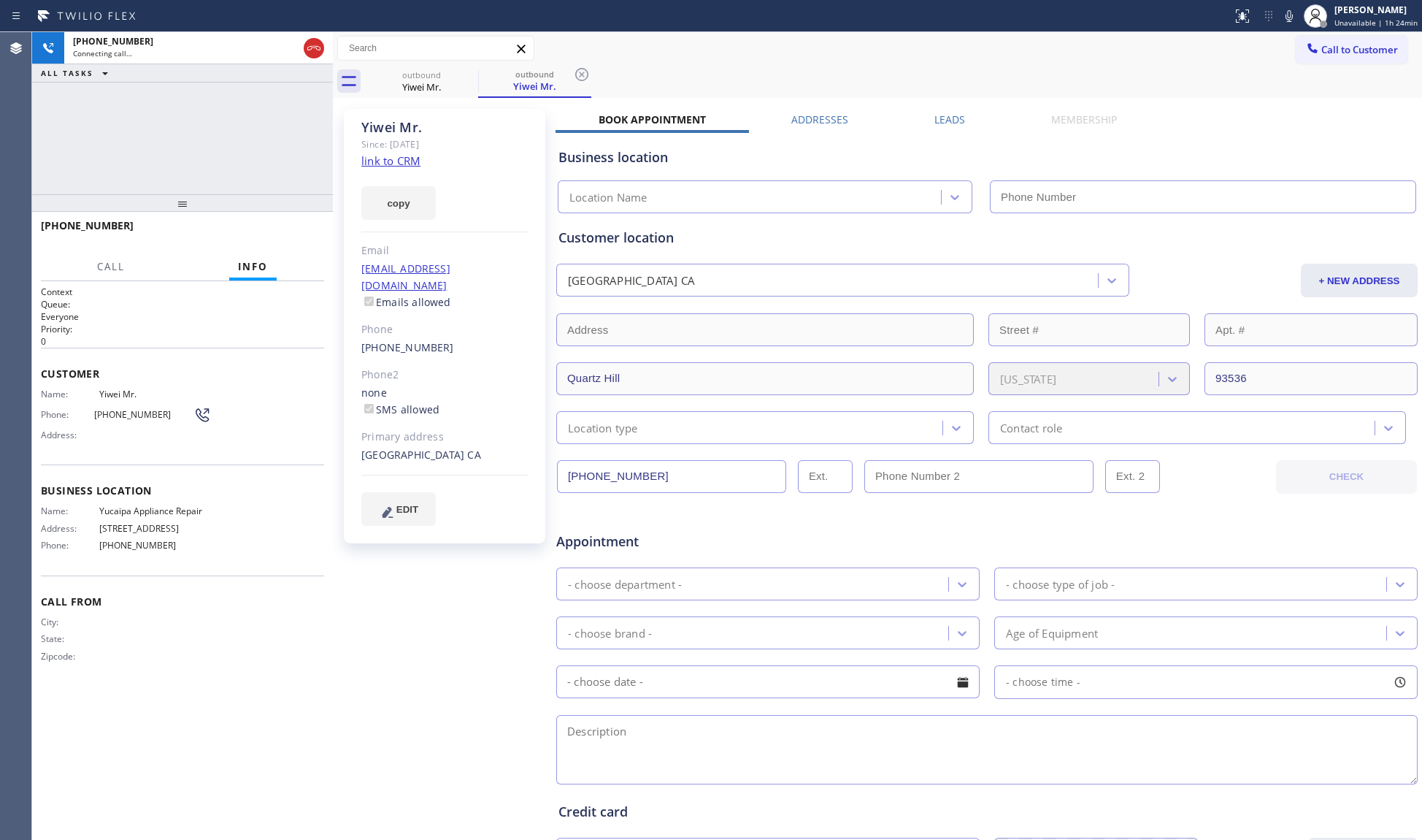
type input "(909) 219-9052"
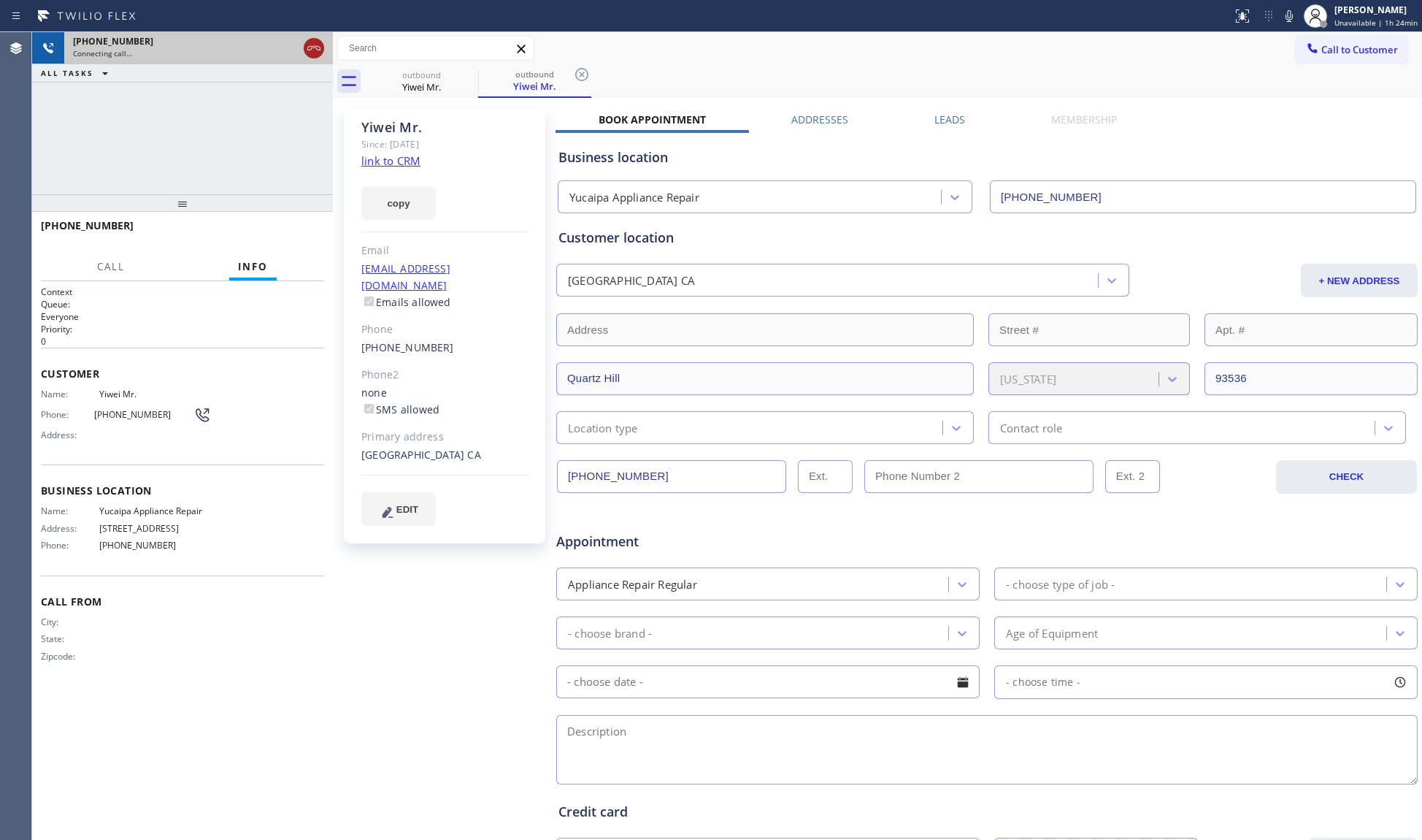
click at [318, 48] on icon at bounding box center [314, 48] width 17 height 17
drag, startPoint x: 426, startPoint y: 66, endPoint x: 436, endPoint y: 73, distance: 12.2
click at [433, 71] on div "outbound Yiwei Mr." at bounding box center [421, 81] width 110 height 33
click at [447, 76] on div "outbound" at bounding box center [421, 73] width 110 height 11
click at [449, 76] on div "outbound" at bounding box center [421, 73] width 110 height 11
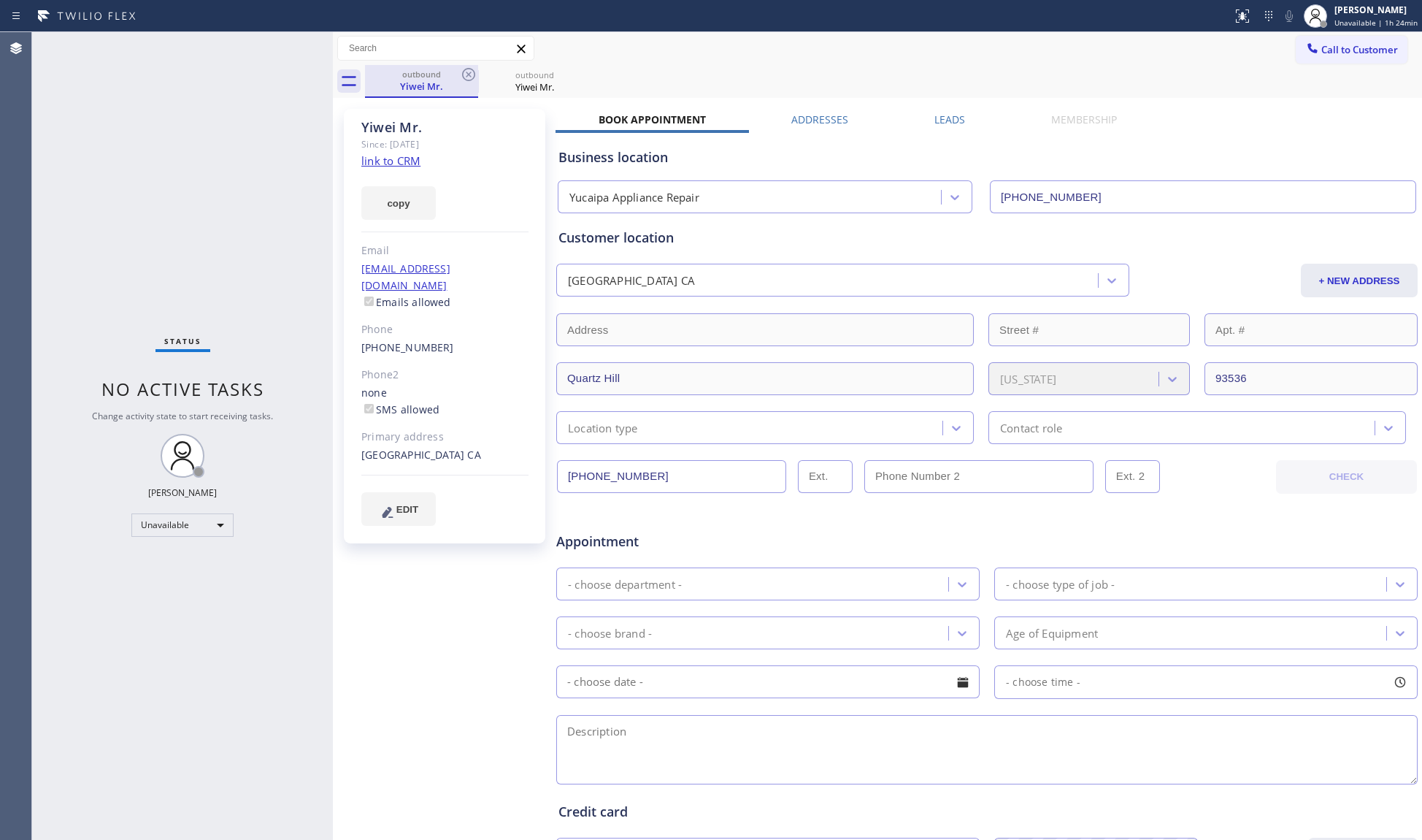
click at [454, 74] on div "outbound" at bounding box center [421, 73] width 110 height 11
click at [457, 74] on div "outbound" at bounding box center [421, 73] width 110 height 11
click at [460, 73] on icon at bounding box center [469, 74] width 17 height 17
click at [394, 159] on link "link to CRM" at bounding box center [391, 160] width 59 height 14
drag, startPoint x: 460, startPoint y: 71, endPoint x: 475, endPoint y: 77, distance: 16.2
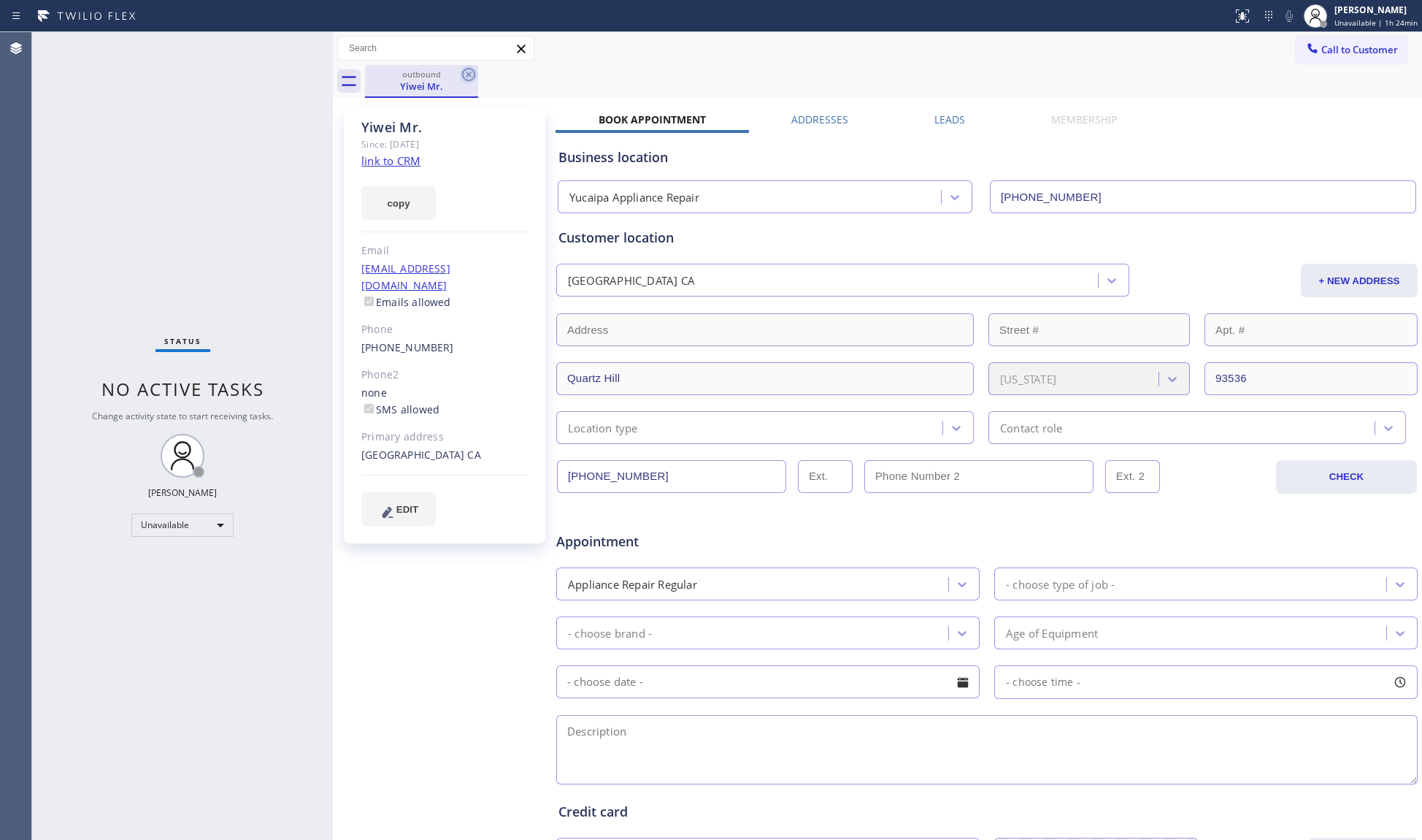
click at [461, 71] on icon at bounding box center [469, 74] width 17 height 17
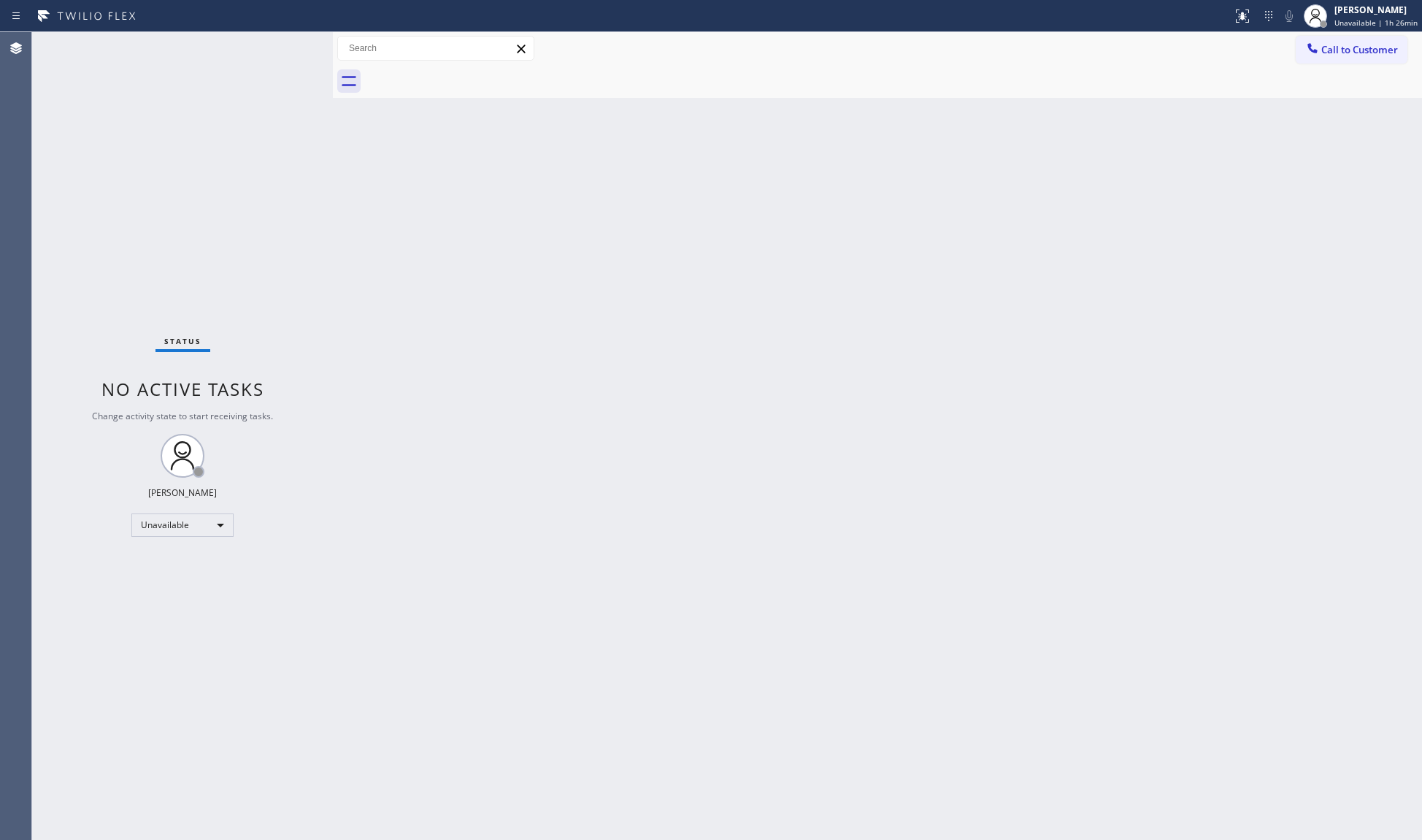
drag, startPoint x: 1215, startPoint y: 343, endPoint x: 1246, endPoint y: 255, distance: 93.3
click at [1212, 333] on div "Back to Dashboard Change Sender ID Customers Technicians Select a contact Outbo…" at bounding box center [877, 435] width 1089 height 807
click at [1336, 55] on span "Call to Customer" at bounding box center [1359, 50] width 76 height 14
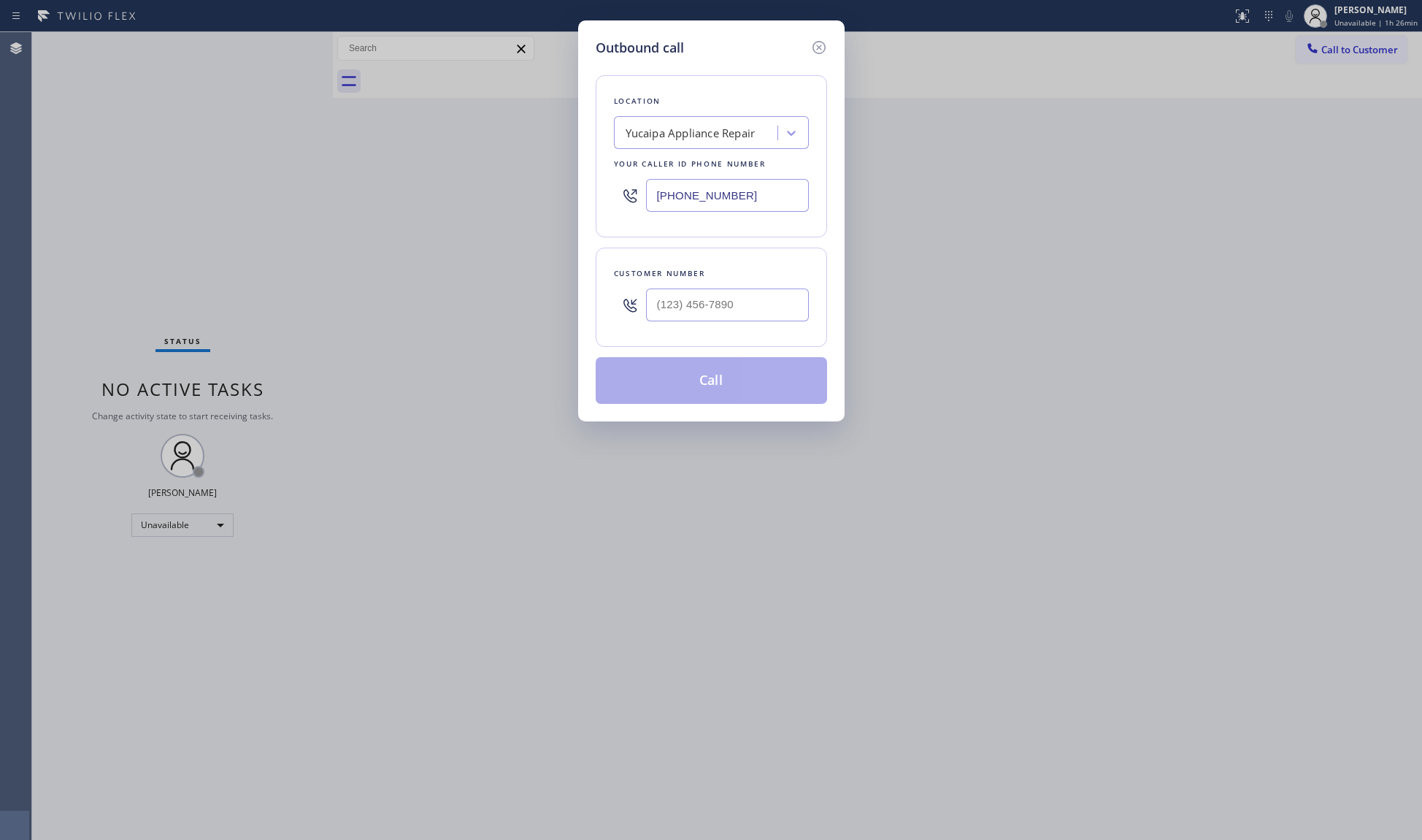
drag, startPoint x: 741, startPoint y: 188, endPoint x: 617, endPoint y: 179, distance: 124.3
click at [601, 184] on div "Location Yucaipa Appliance Repair Your caller id phone number (909) 219-9052" at bounding box center [711, 157] width 231 height 162
paste input "213) 263-4073"
type input "(909) 219-9052"
paste input "213) 767-1071"
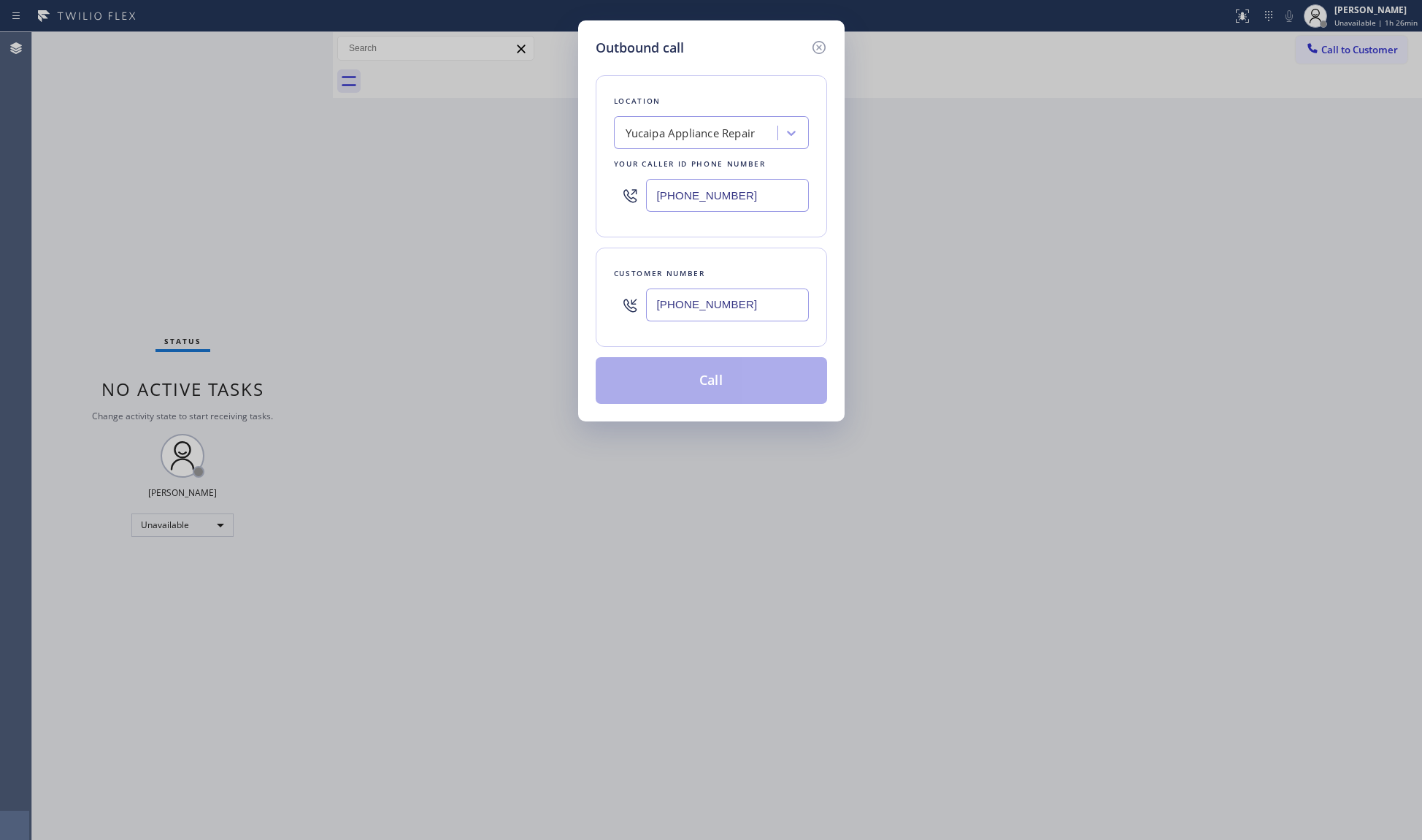
drag, startPoint x: 682, startPoint y: 306, endPoint x: 687, endPoint y: 328, distance: 22.6
click at [682, 307] on input "(213) 767-1071" at bounding box center [728, 304] width 162 height 33
type input "(213) 767-1071"
click at [719, 390] on button "Call" at bounding box center [711, 380] width 231 height 46
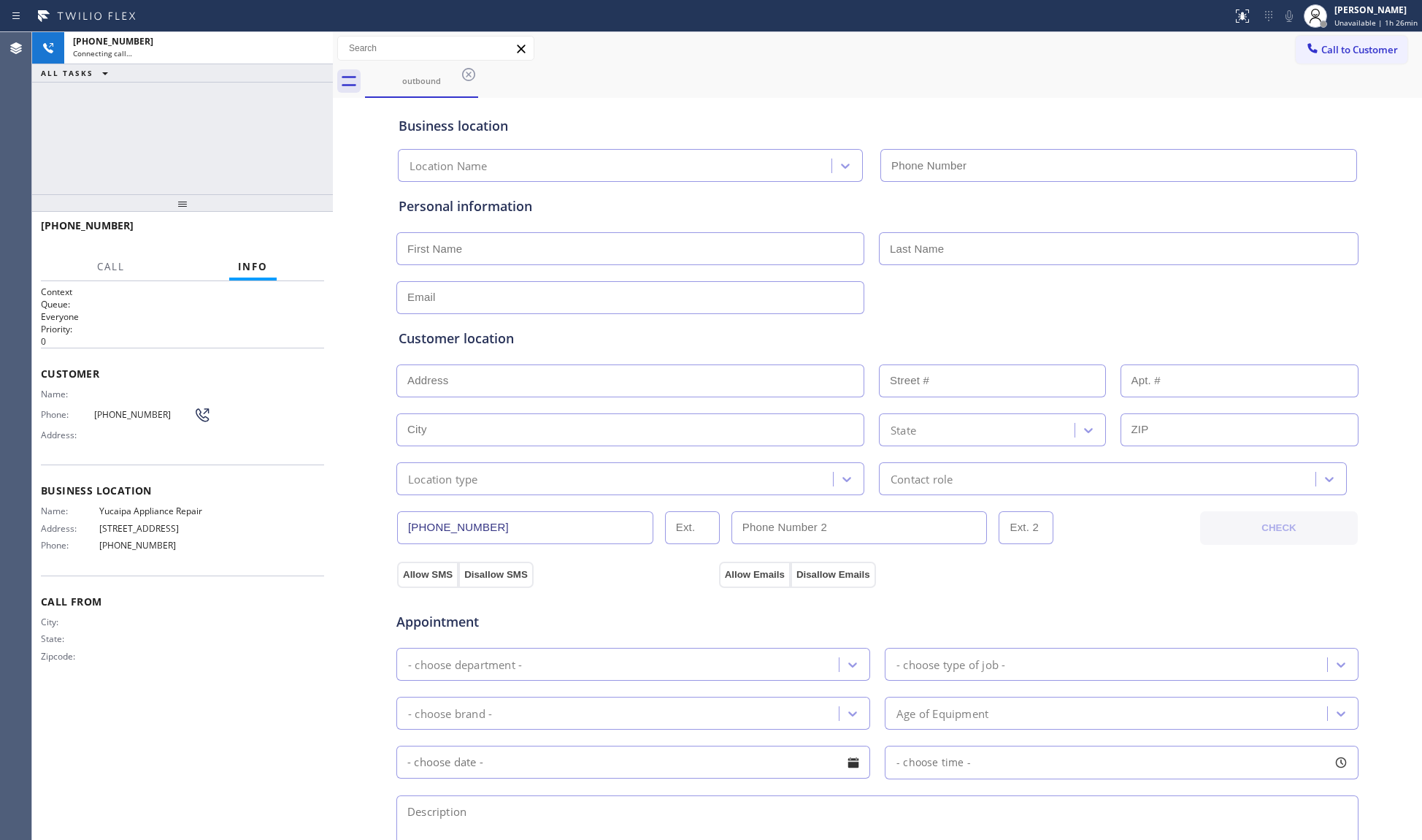
type input "(909) 219-9052"
click at [297, 225] on button "HANG UP" at bounding box center [290, 232] width 68 height 20
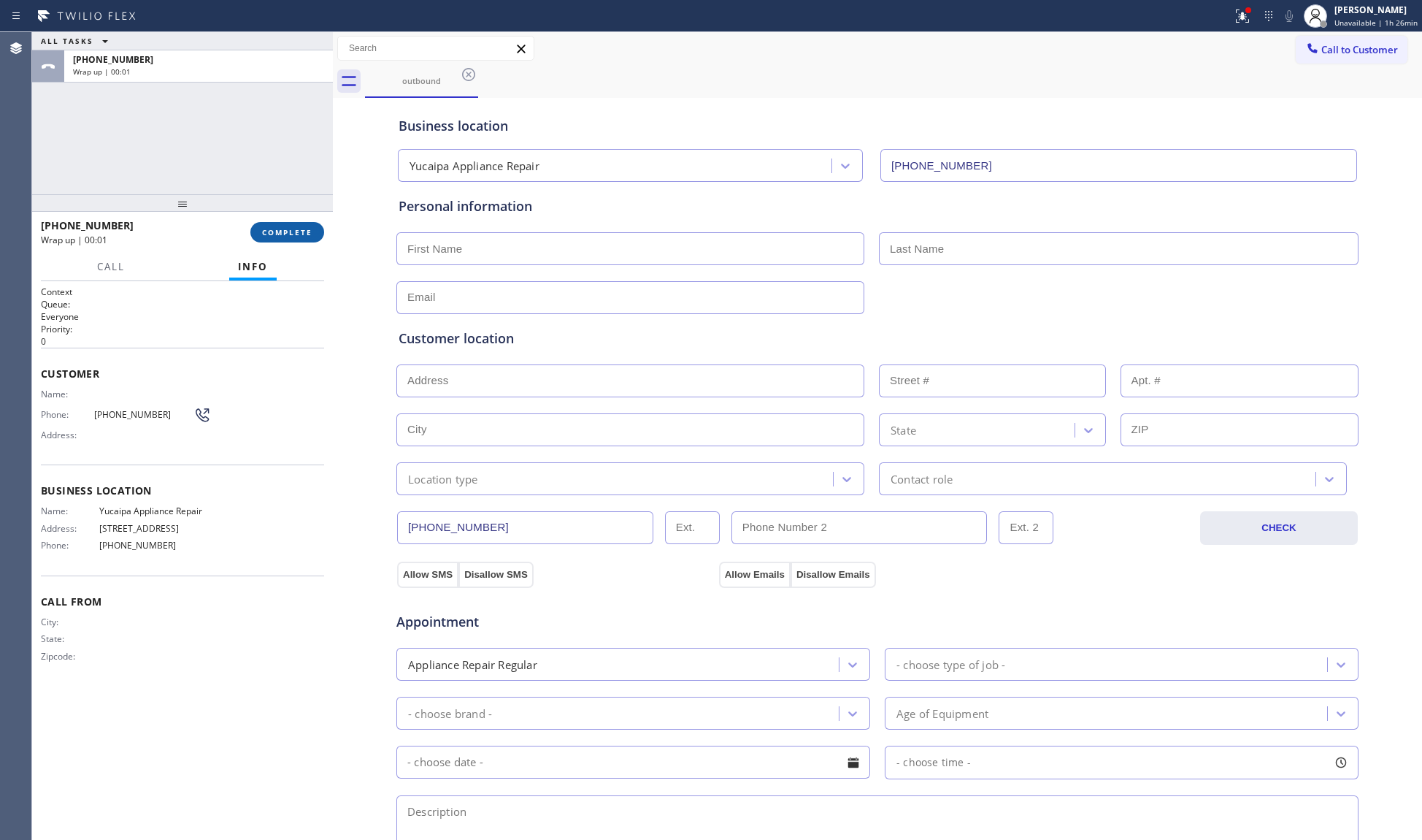
click at [297, 222] on button "COMPLETE" at bounding box center [287, 232] width 73 height 20
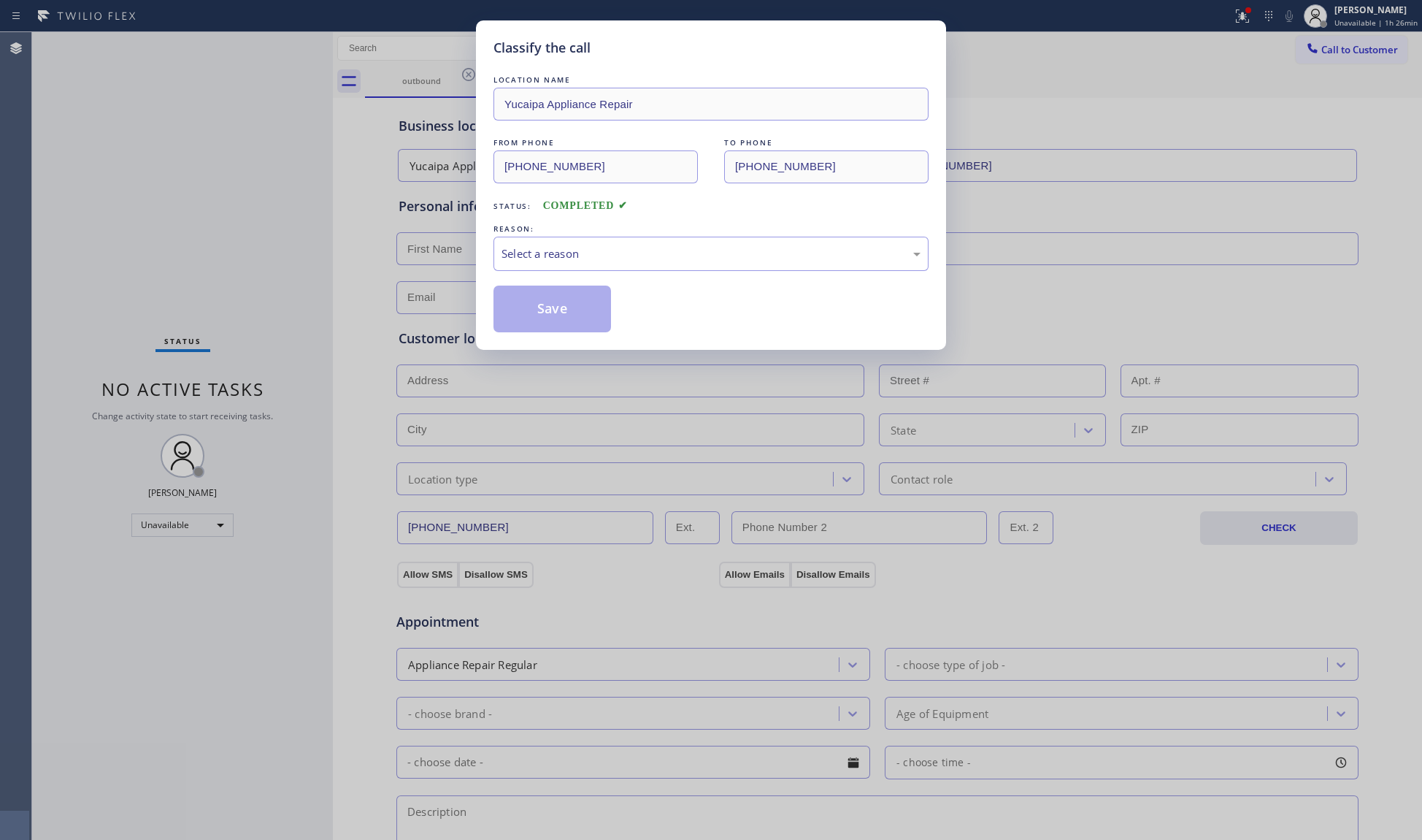
click at [297, 222] on div "Classify the call LOCATION NAME Yucaipa Appliance Repair FROM PHONE (909) 219-9…" at bounding box center [711, 420] width 1422 height 840
drag, startPoint x: 535, startPoint y: 238, endPoint x: 537, endPoint y: 267, distance: 29.1
click at [535, 254] on div "Select a reason" at bounding box center [711, 254] width 435 height 35
click at [545, 307] on button "Save" at bounding box center [553, 308] width 118 height 46
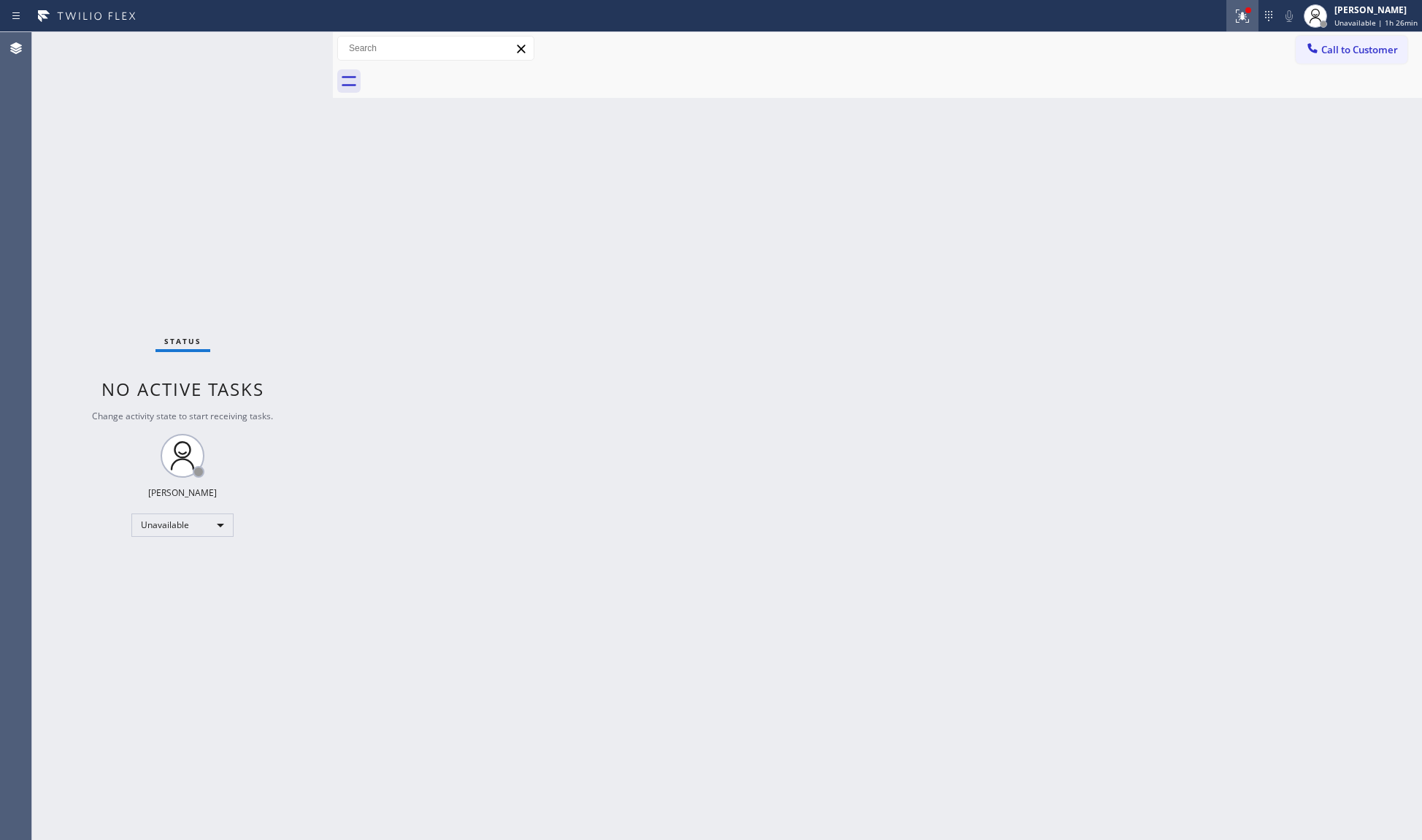
click at [1244, 8] on icon at bounding box center [1243, 16] width 17 height 17
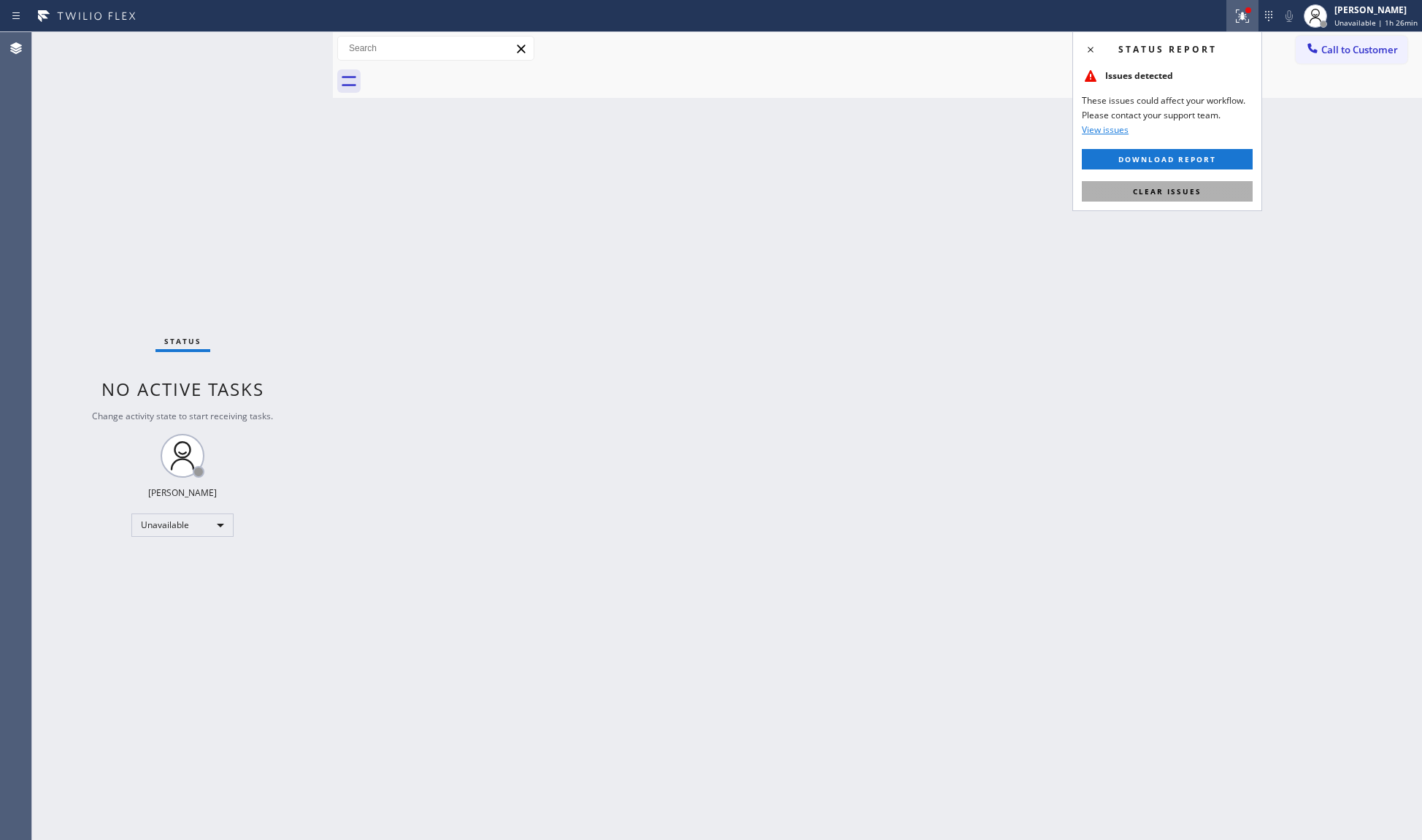
click at [1195, 193] on span "Clear issues" at bounding box center [1167, 191] width 69 height 11
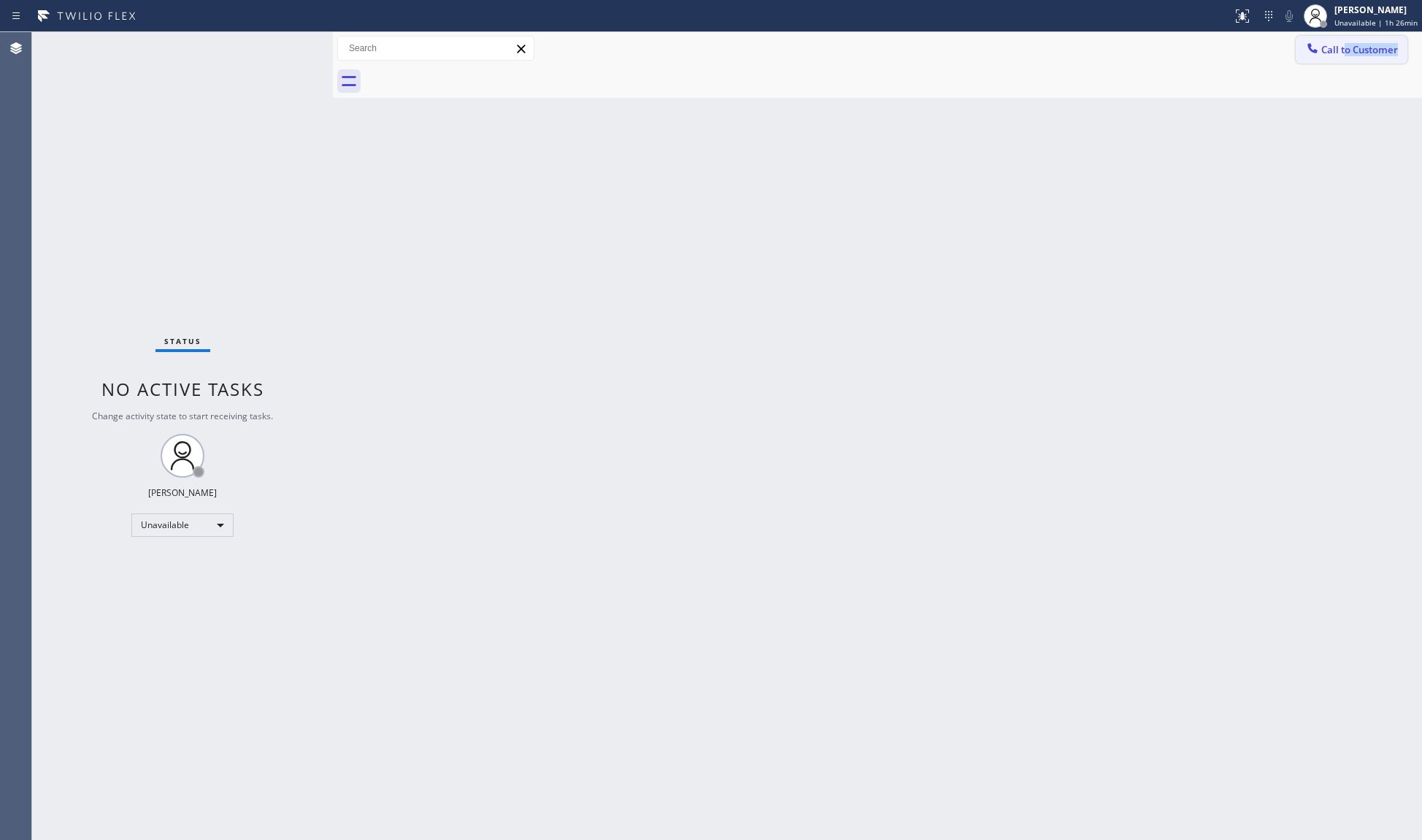
click at [1345, 59] on div "Call to Customer Outbound call Location Search location Your caller id phone nu…" at bounding box center [877, 65] width 1089 height 66
click at [1300, 48] on button "Call to Customer" at bounding box center [1352, 49] width 112 height 28
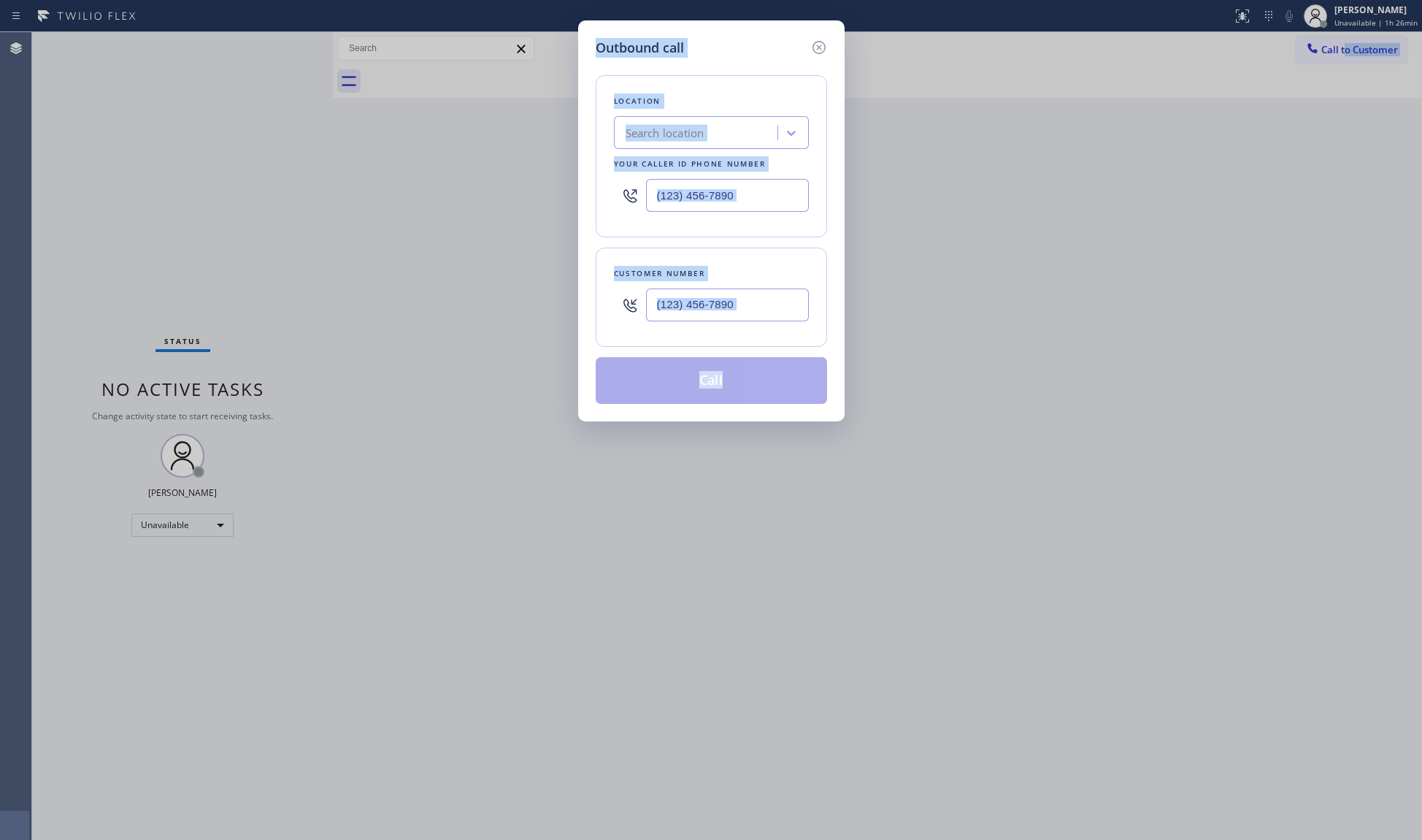
click at [1310, 127] on div "Outbound call Location Search location Your caller id phone number Customer num…" at bounding box center [711, 420] width 1422 height 840
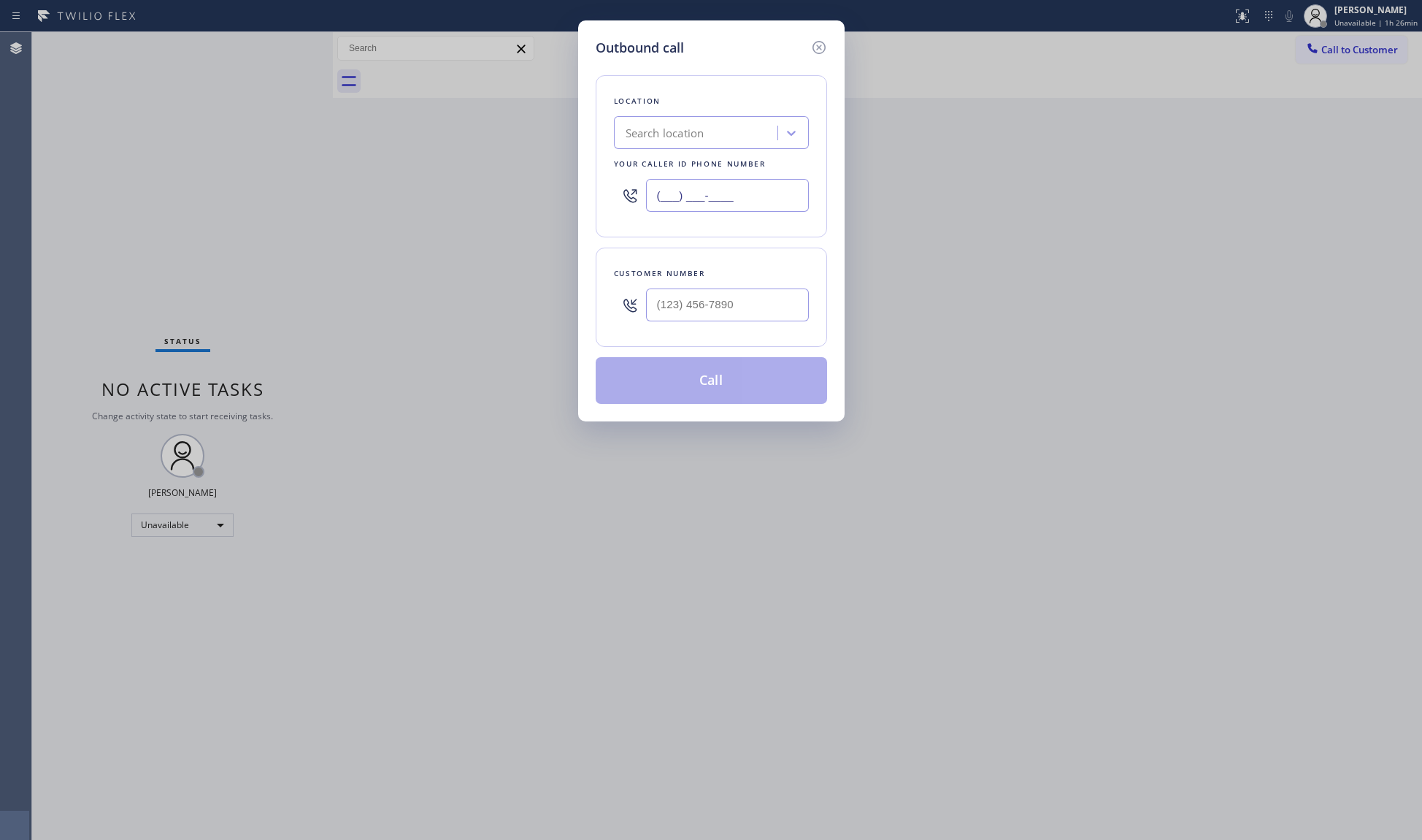
drag, startPoint x: 777, startPoint y: 195, endPoint x: 614, endPoint y: 174, distance: 164.3
click at [537, 173] on div "Outbound call Location Search location Your caller id phone number (___) ___-__…" at bounding box center [711, 420] width 1422 height 840
paste input "708) 554-7898"
type input "(708) 554-7898"
click at [730, 303] on input "(___) ___-____" at bounding box center [728, 304] width 162 height 33
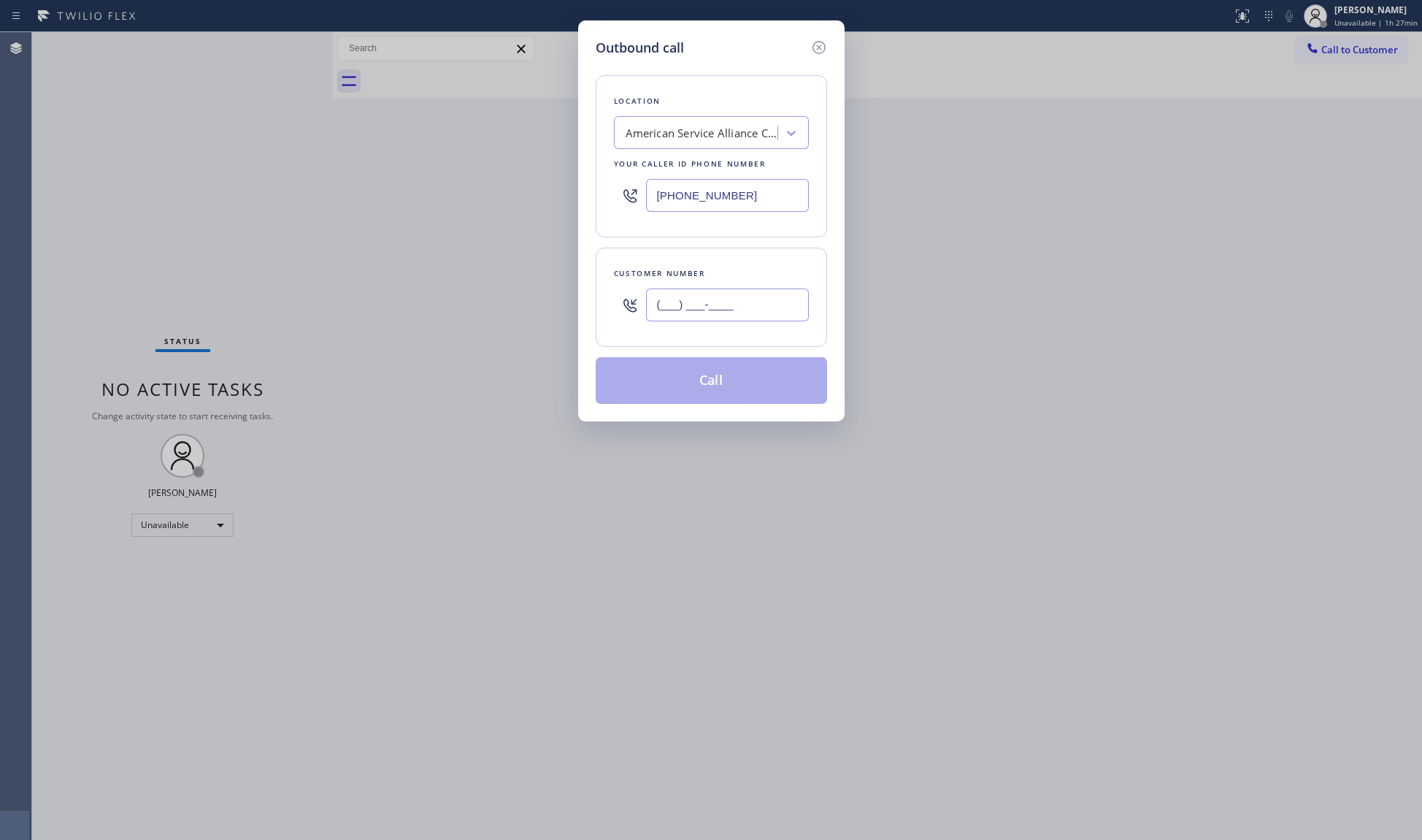
paste input "708) 856-6800"
type input "(708) 856-6800"
click at [700, 394] on button "Call" at bounding box center [711, 380] width 231 height 46
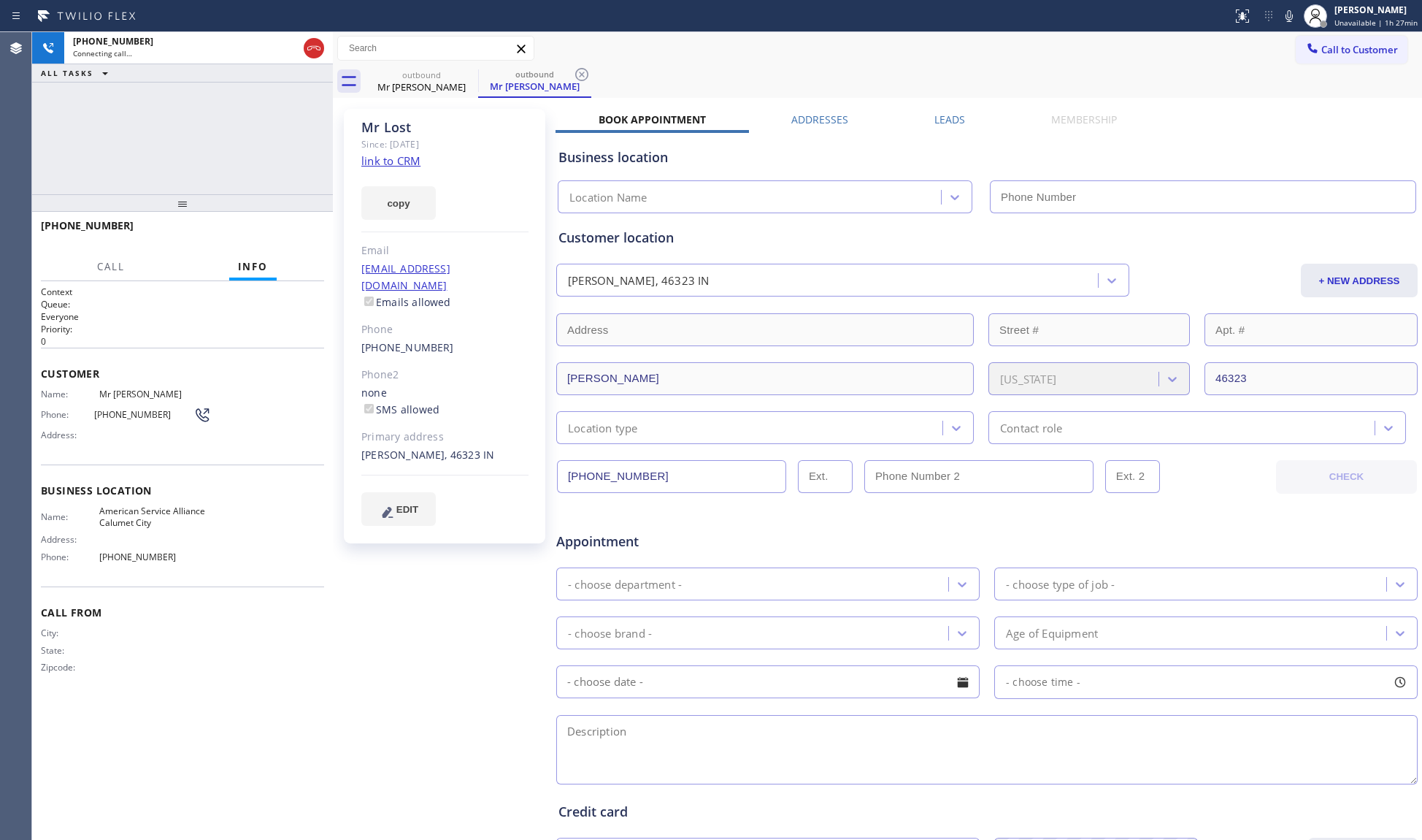
drag, startPoint x: 314, startPoint y: 47, endPoint x: 337, endPoint y: 53, distance: 23.8
click at [314, 47] on icon at bounding box center [314, 48] width 14 height 5
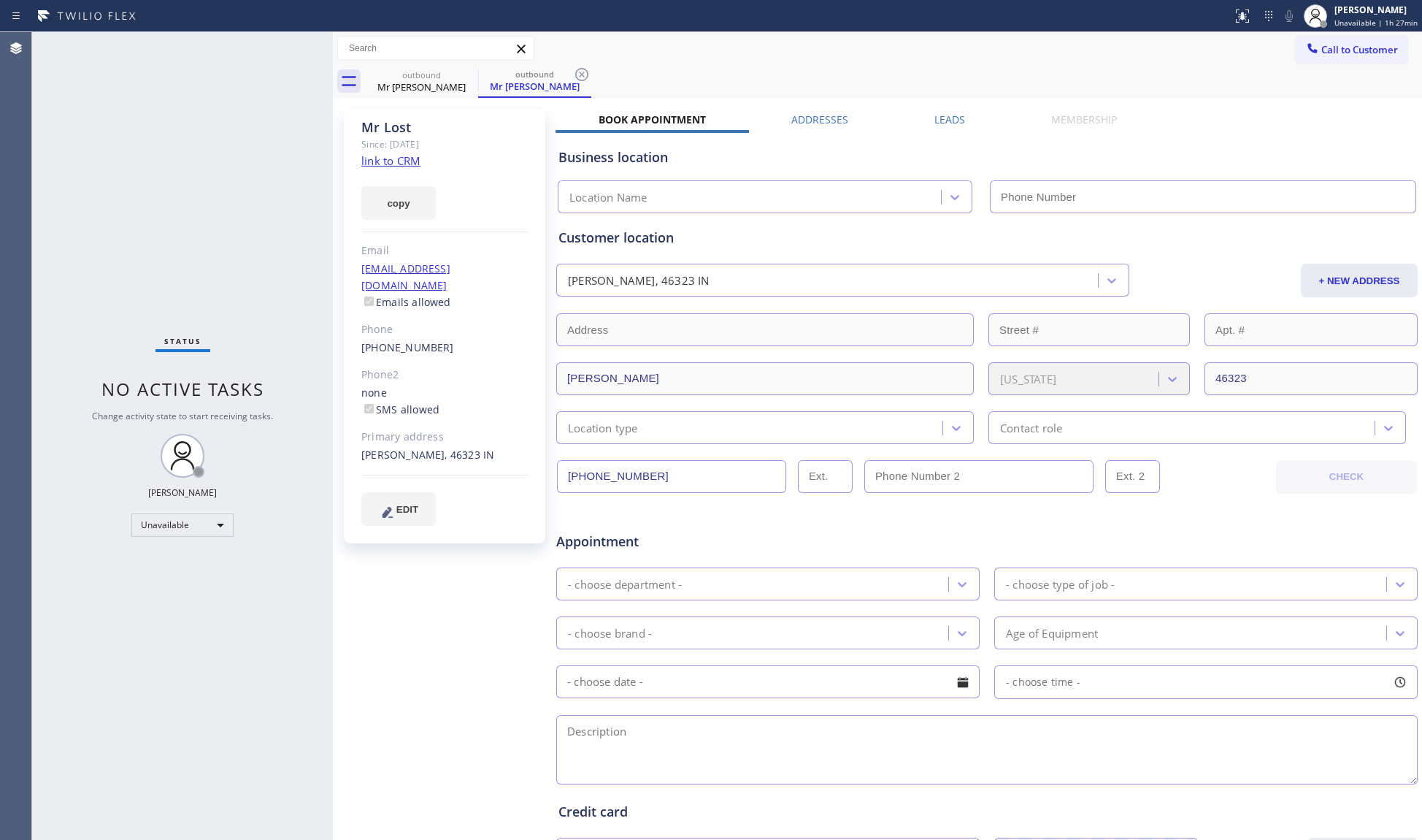
type input "(708) 554-7898"
click at [450, 86] on div "Mr Lost" at bounding box center [421, 87] width 110 height 14
click at [477, 77] on icon at bounding box center [469, 74] width 17 height 17
click at [472, 73] on icon at bounding box center [469, 74] width 17 height 17
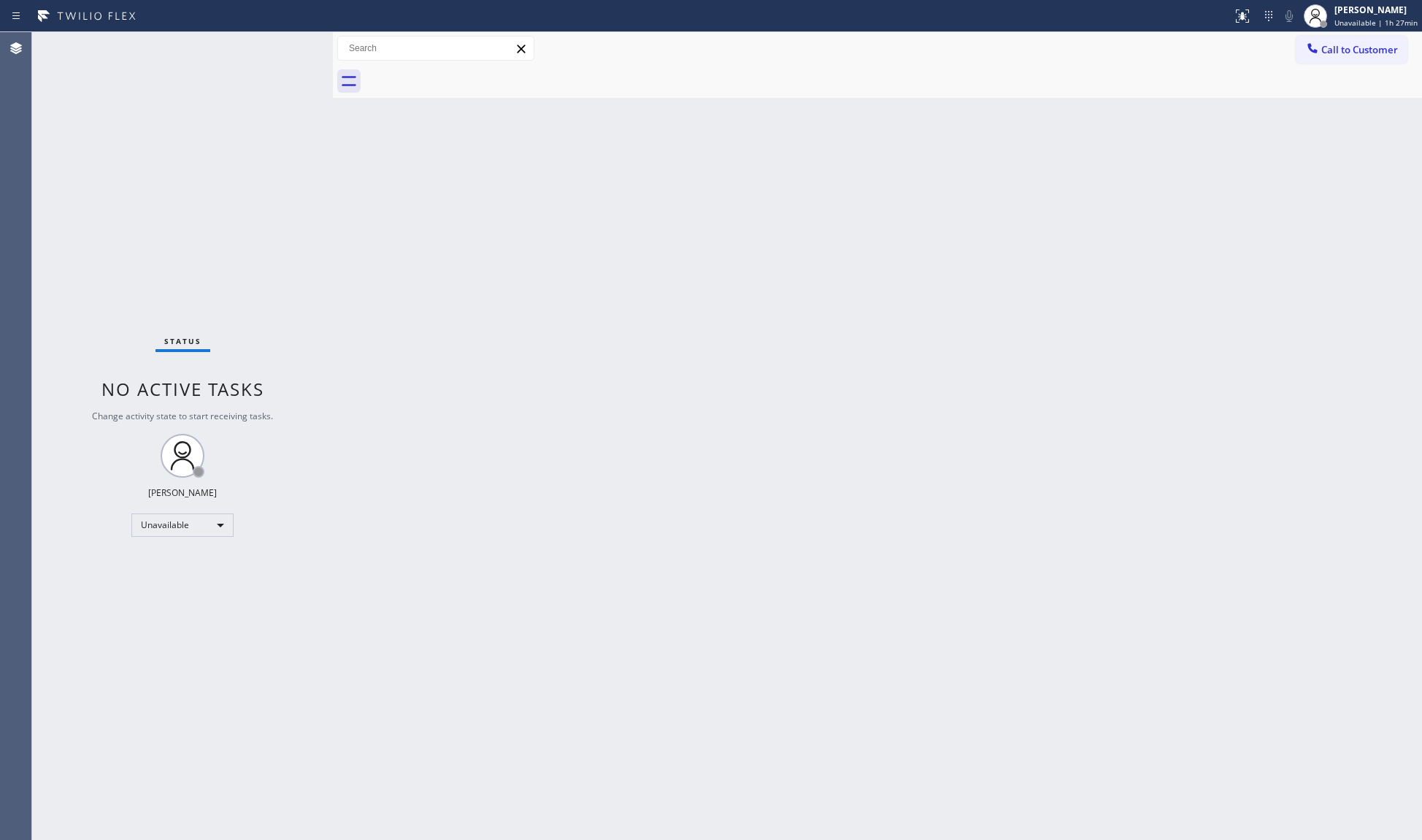
click at [472, 73] on div at bounding box center [894, 81] width 1058 height 33
click at [1315, 51] on icon at bounding box center [1313, 48] width 10 height 10
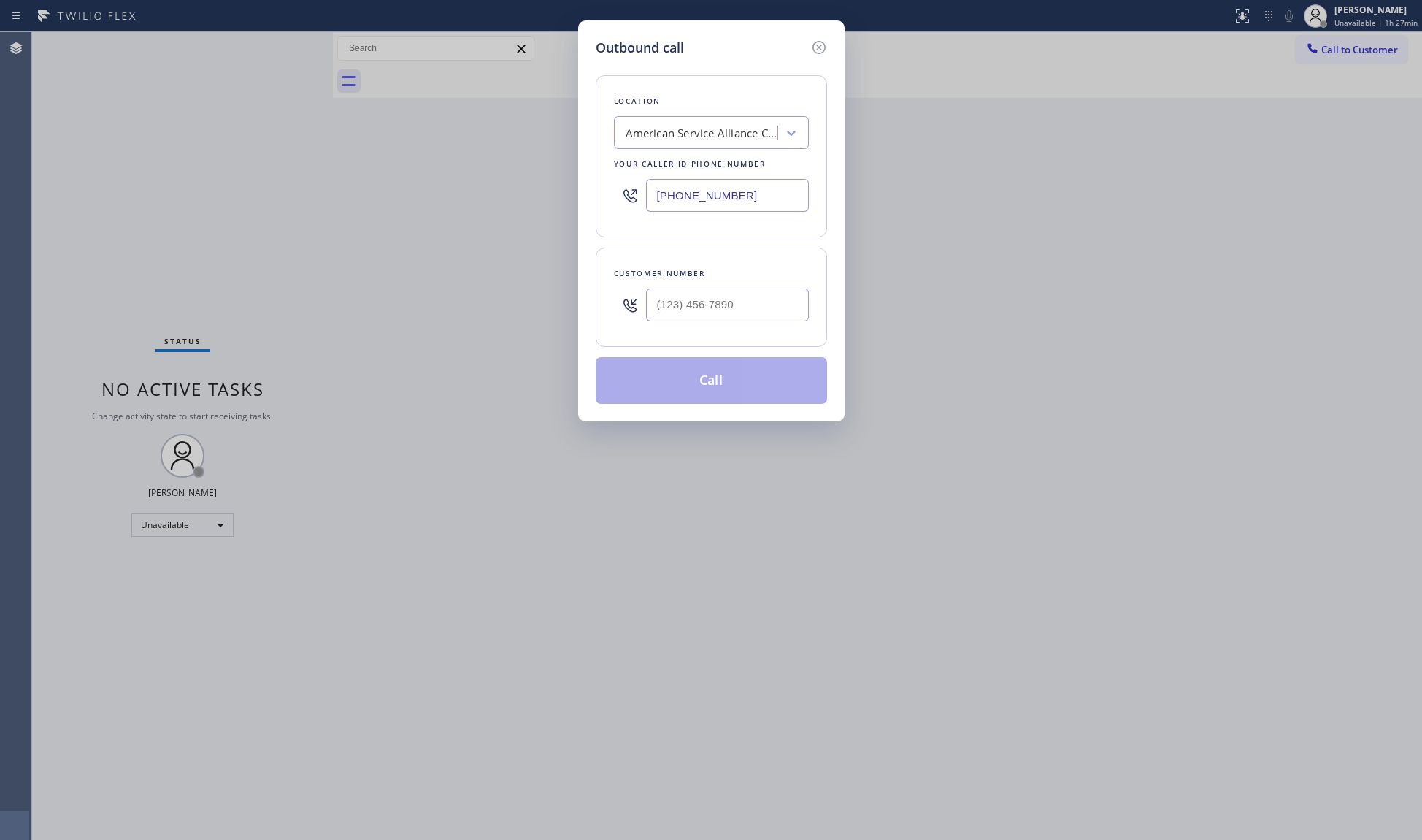
drag, startPoint x: 763, startPoint y: 198, endPoint x: 604, endPoint y: 191, distance: 159.2
click at [604, 191] on div "Location American Service Alliance Calumet City Your caller id phone number (70…" at bounding box center [711, 157] width 231 height 162
paste input "79) 212-7220"
type input "(779) 212-7220"
click at [745, 307] on input "(___) ___-____" at bounding box center [728, 304] width 162 height 33
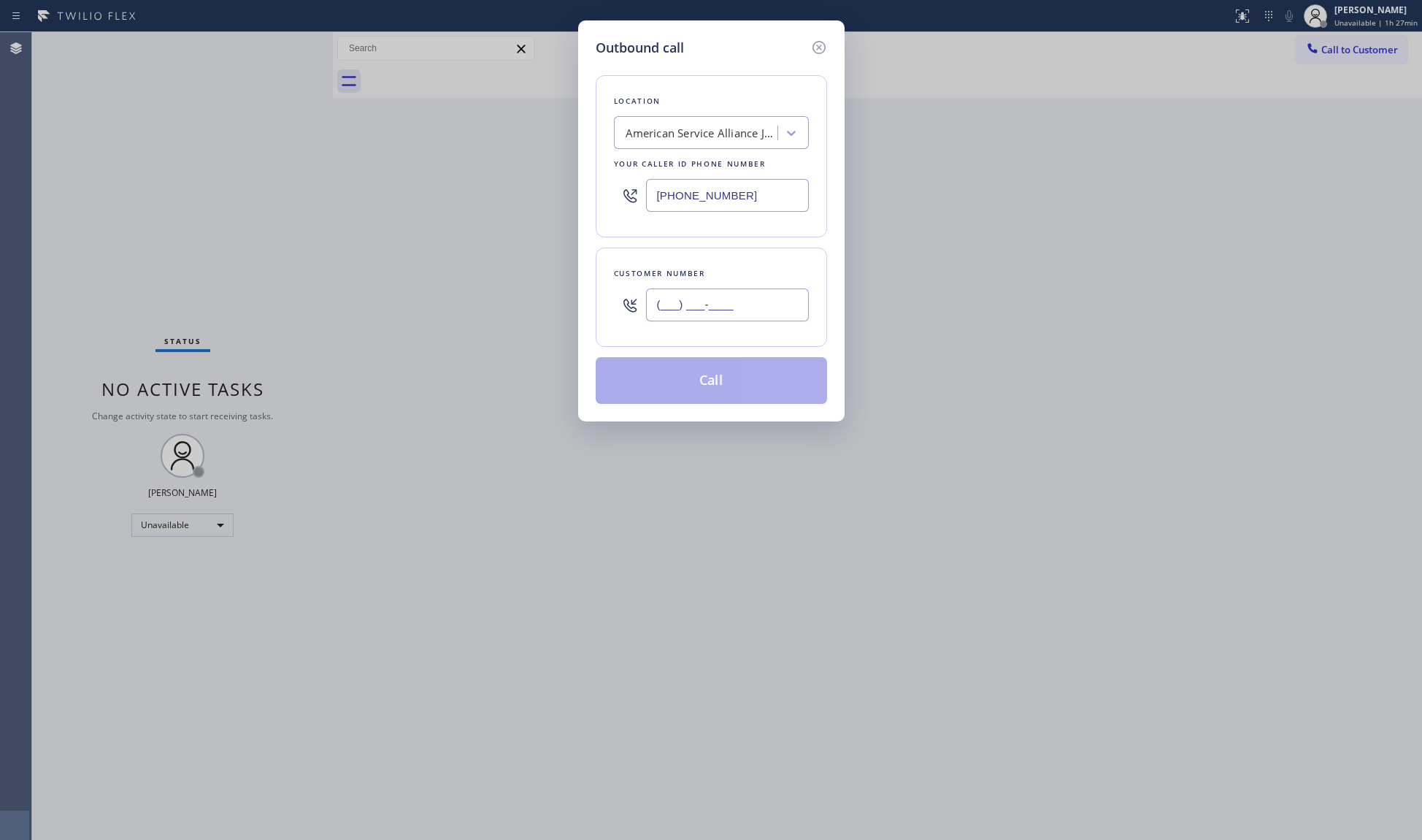
paste input "815) 530-1007"
type input "(815) 530-1007"
click at [705, 381] on button "Call" at bounding box center [711, 380] width 231 height 46
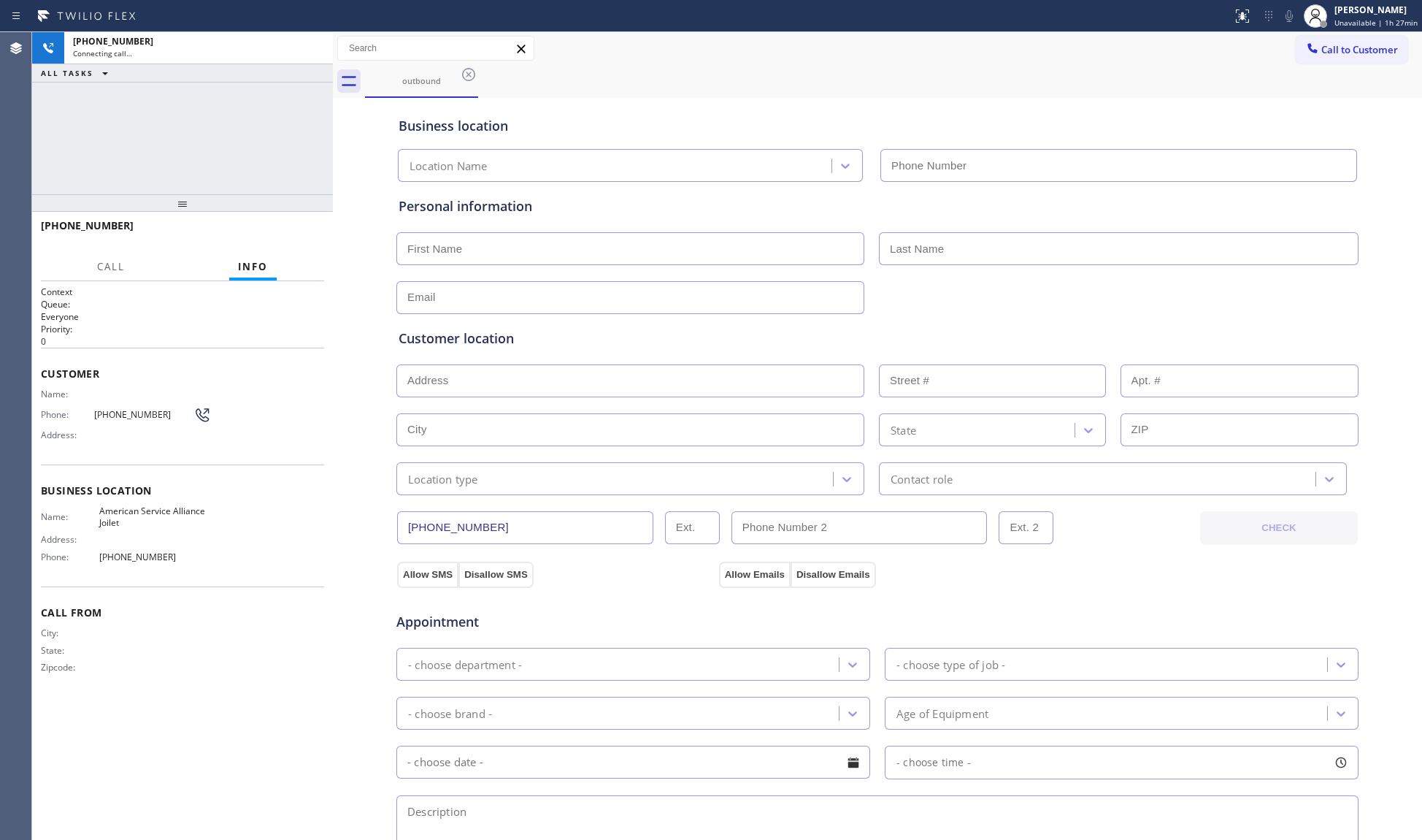
type input "(779) 212-7220"
click at [1017, 80] on div "outbound" at bounding box center [894, 81] width 1058 height 33
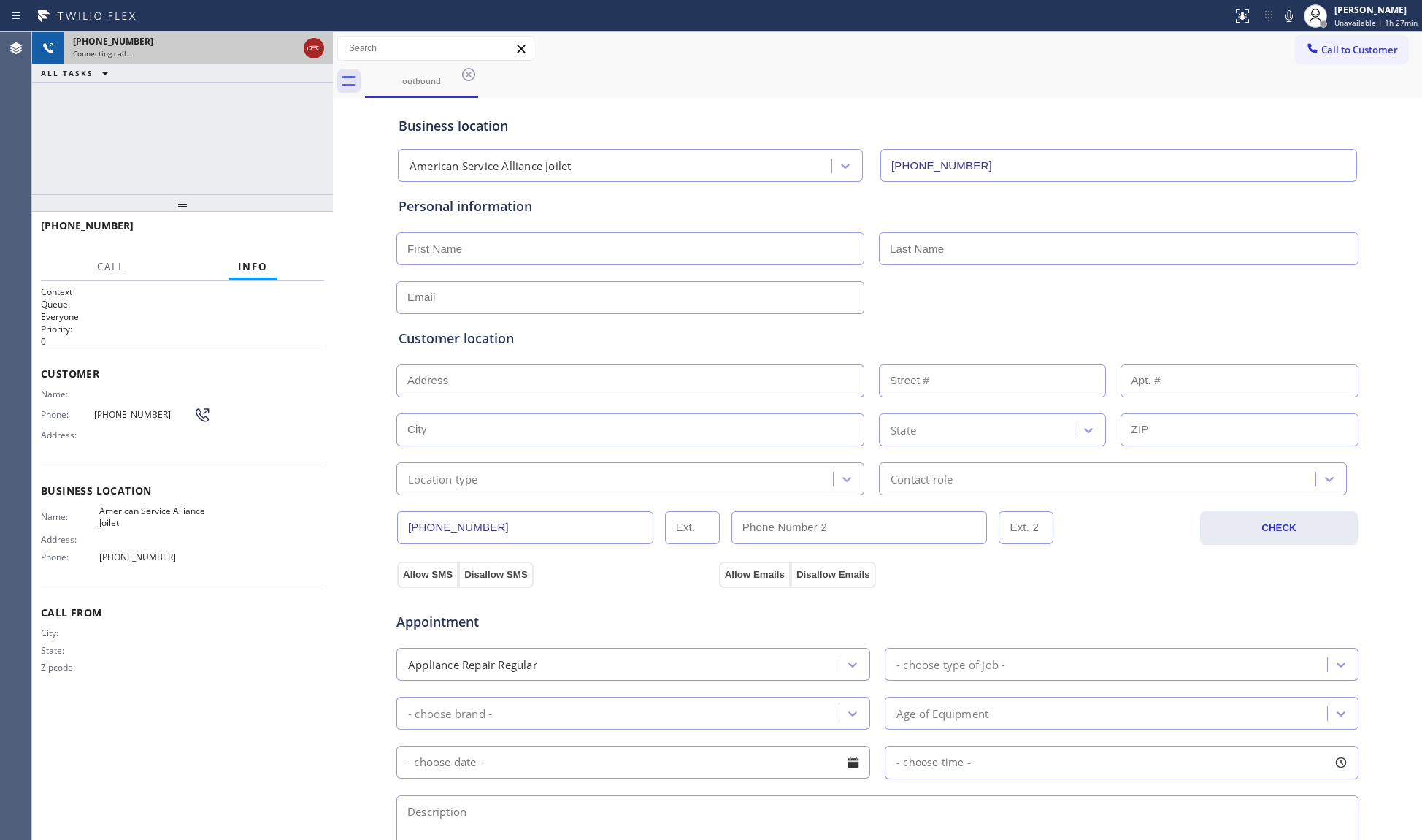
click at [314, 51] on icon at bounding box center [314, 48] width 17 height 17
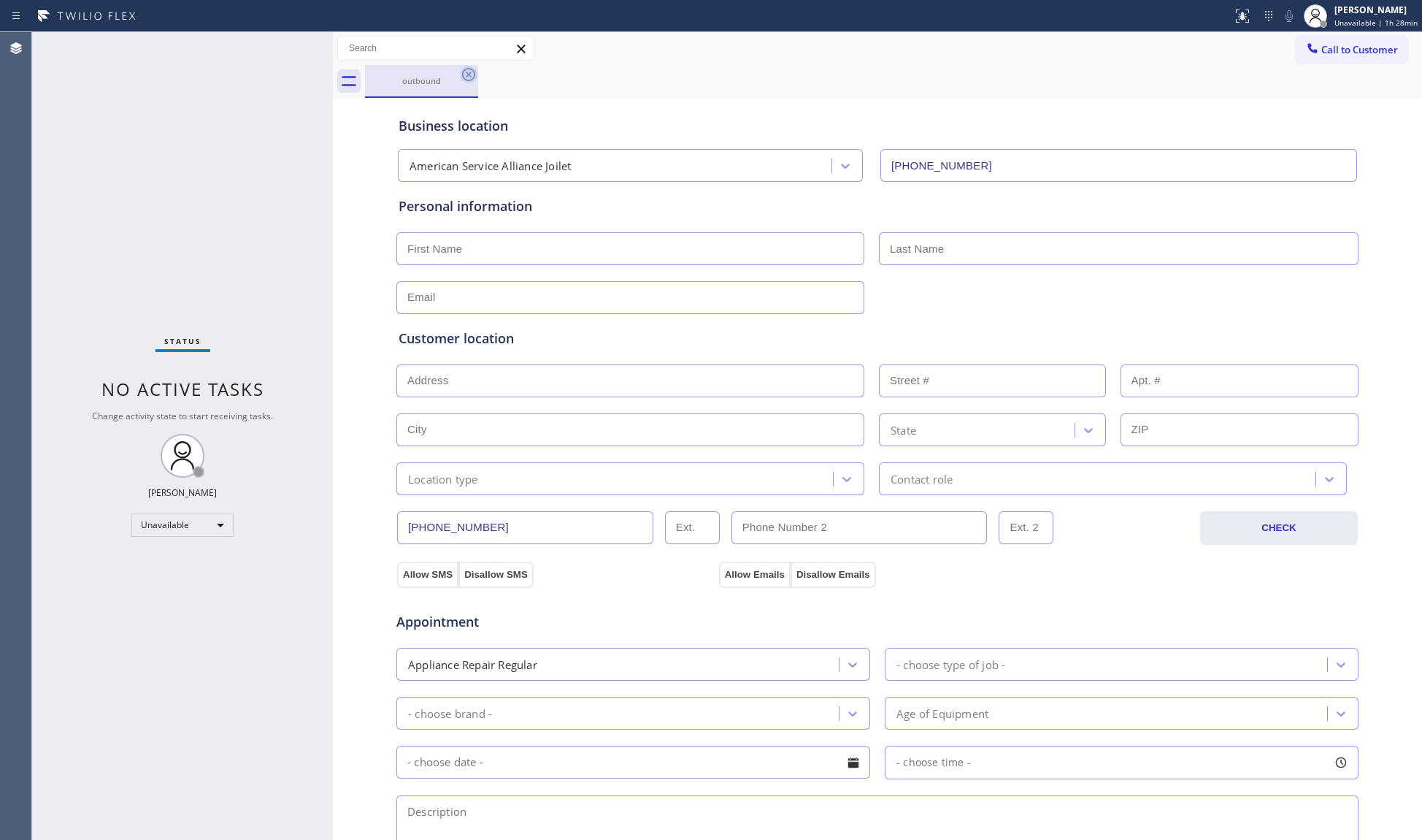
click at [469, 74] on icon at bounding box center [469, 74] width 14 height 14
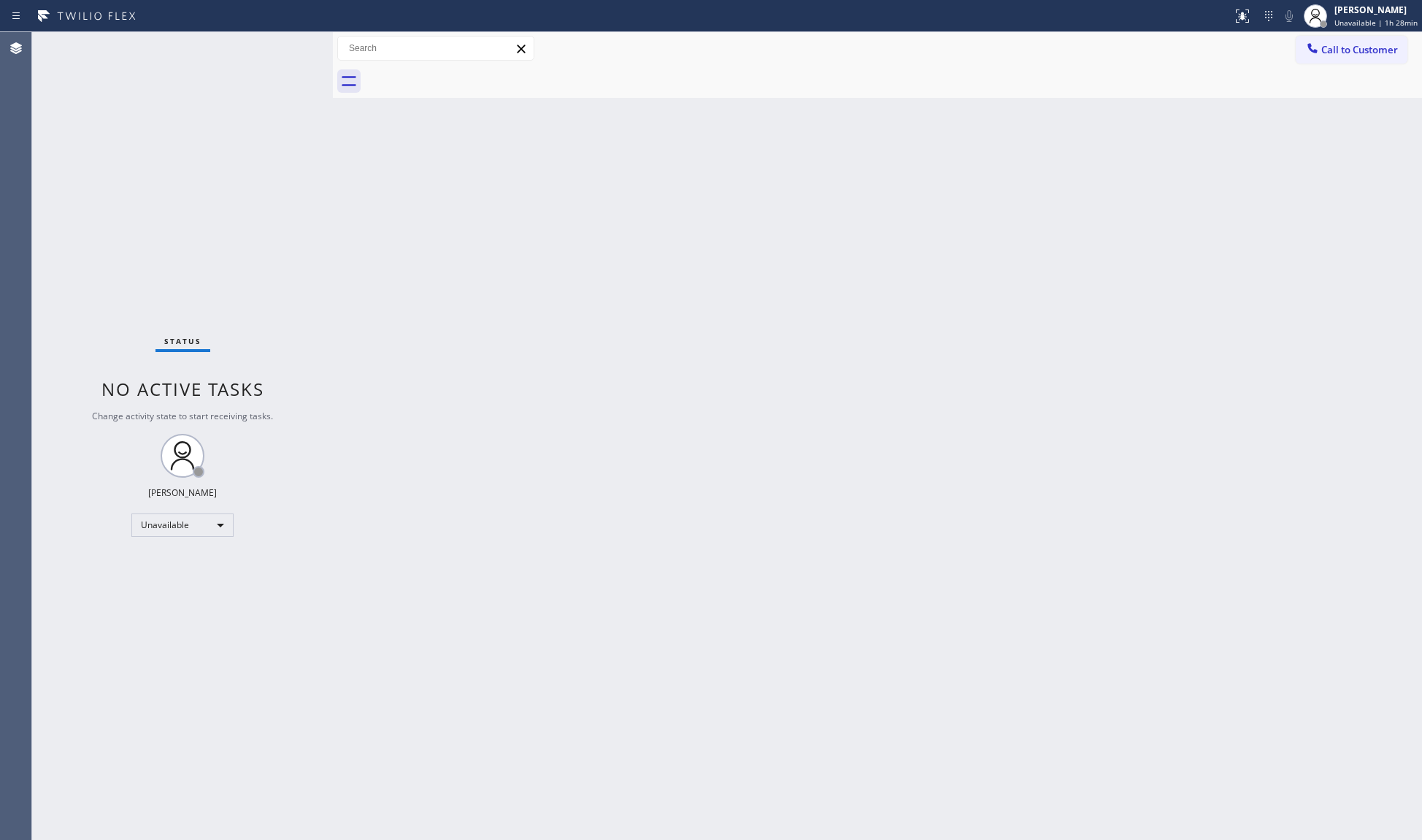
drag, startPoint x: 477, startPoint y: 88, endPoint x: 1058, endPoint y: 222, distance: 596.3
click at [1058, 222] on div "Back to Dashboard Change Sender ID Customers Technicians Select a contact Outbo…" at bounding box center [877, 435] width 1089 height 807
drag, startPoint x: 1173, startPoint y: 243, endPoint x: 1259, endPoint y: 165, distance: 116.1
click at [1175, 243] on div "Back to Dashboard Change Sender ID Customers Technicians Select a contact Outbo…" at bounding box center [877, 435] width 1089 height 807
click at [1330, 55] on span "Call to Customer" at bounding box center [1359, 50] width 76 height 14
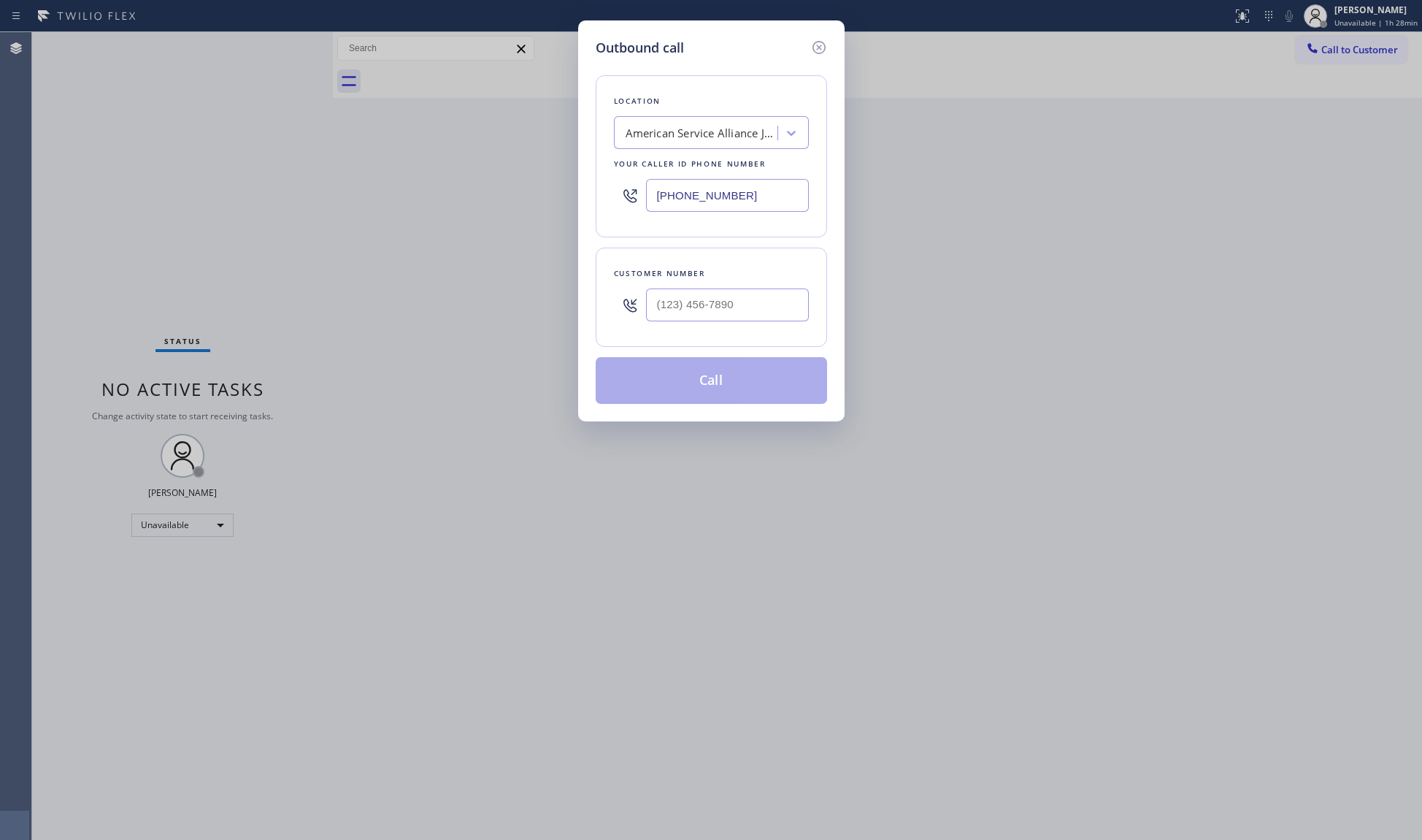
drag, startPoint x: 734, startPoint y: 201, endPoint x: 620, endPoint y: 202, distance: 114.0
click at [620, 202] on div "(779) 212-7220" at bounding box center [711, 195] width 195 height 47
paste input "14) 509-519"
type input "(714) 509-5190"
paste input "text"
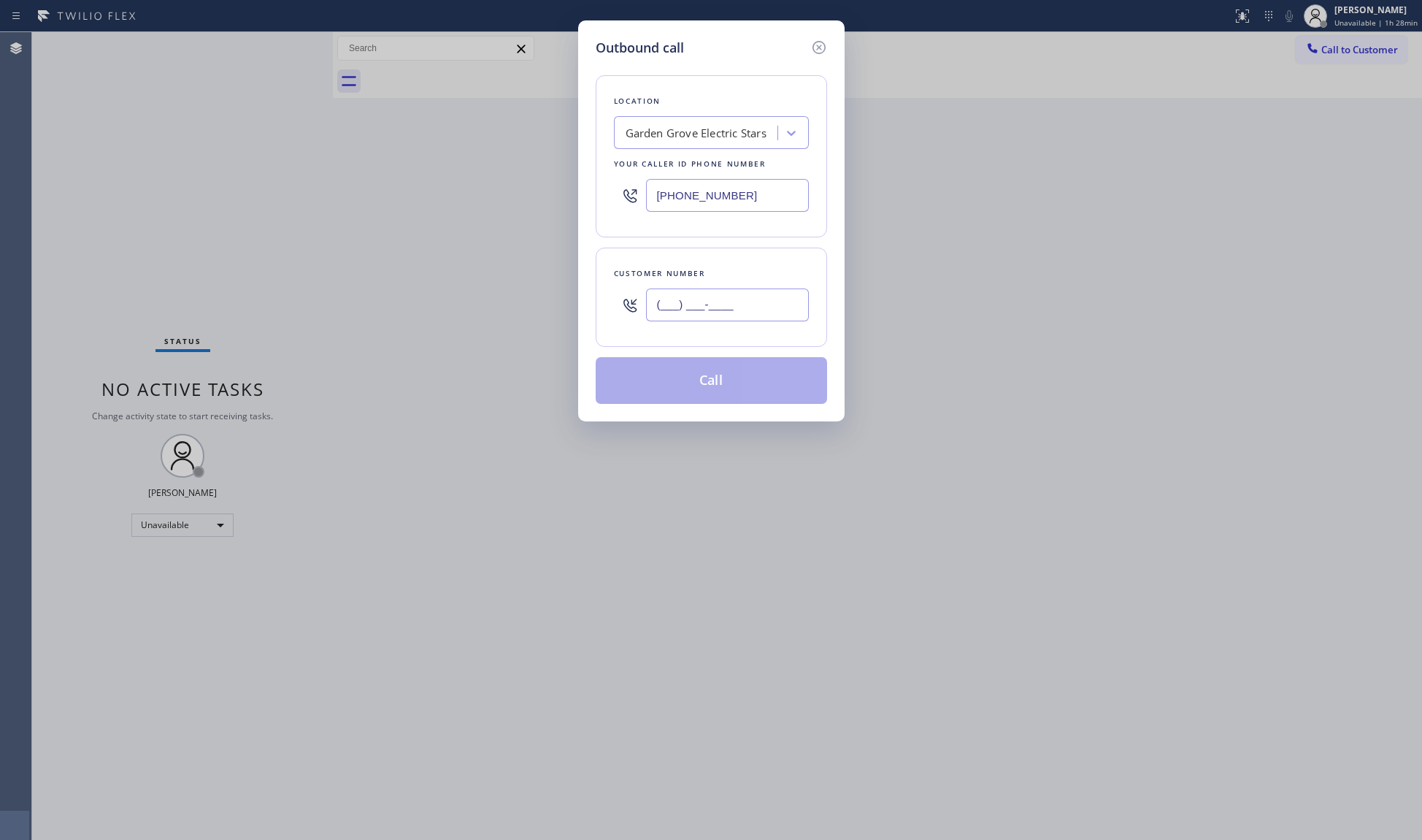
click at [769, 299] on input "(___) ___-____" at bounding box center [728, 304] width 162 height 33
paste input "714) 684-9017"
type input "(714) 684-9017"
drag, startPoint x: 711, startPoint y: 383, endPoint x: 702, endPoint y: 369, distance: 16.6
click at [711, 381] on button "Call" at bounding box center [711, 380] width 231 height 46
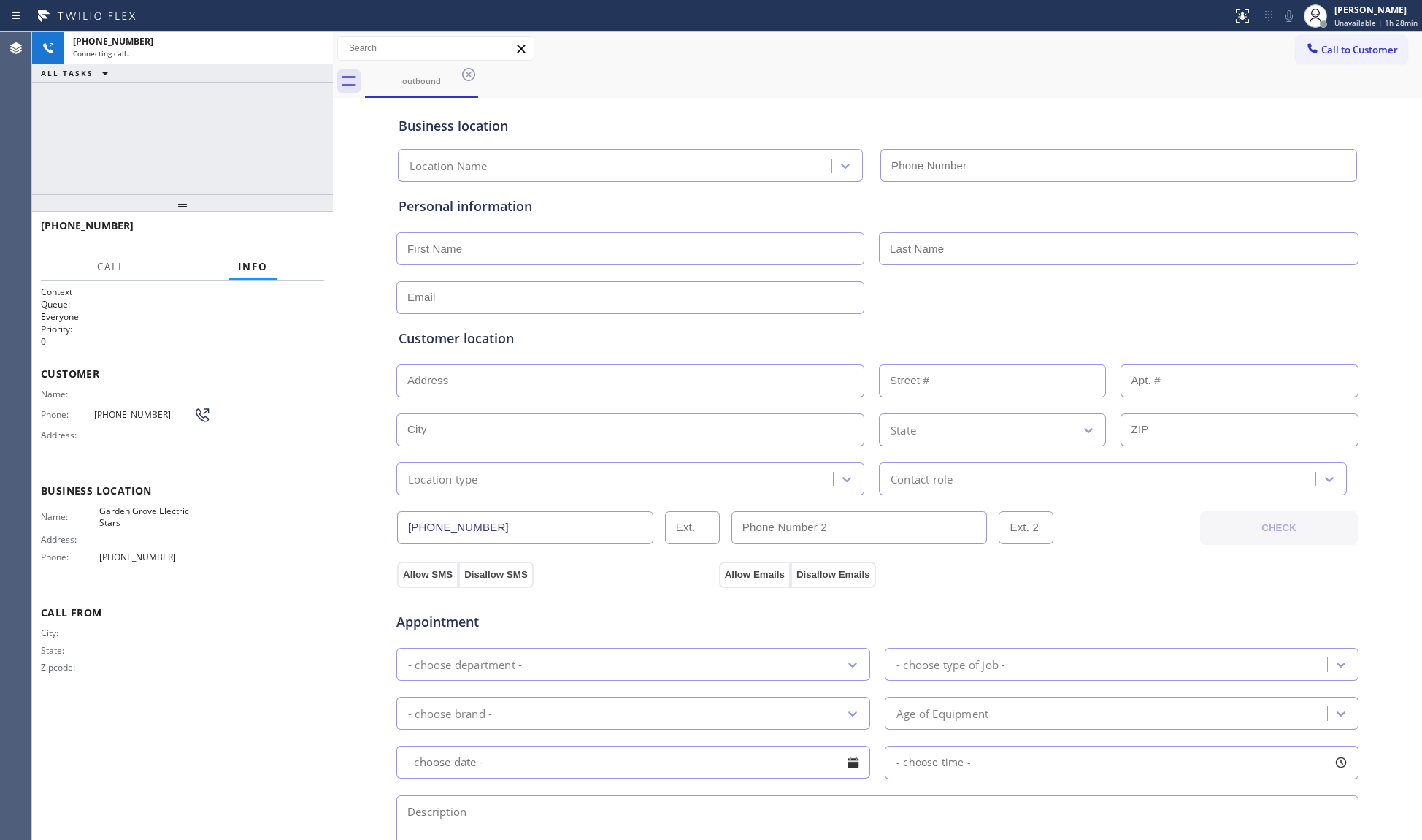
type input "(714) 509-5190"
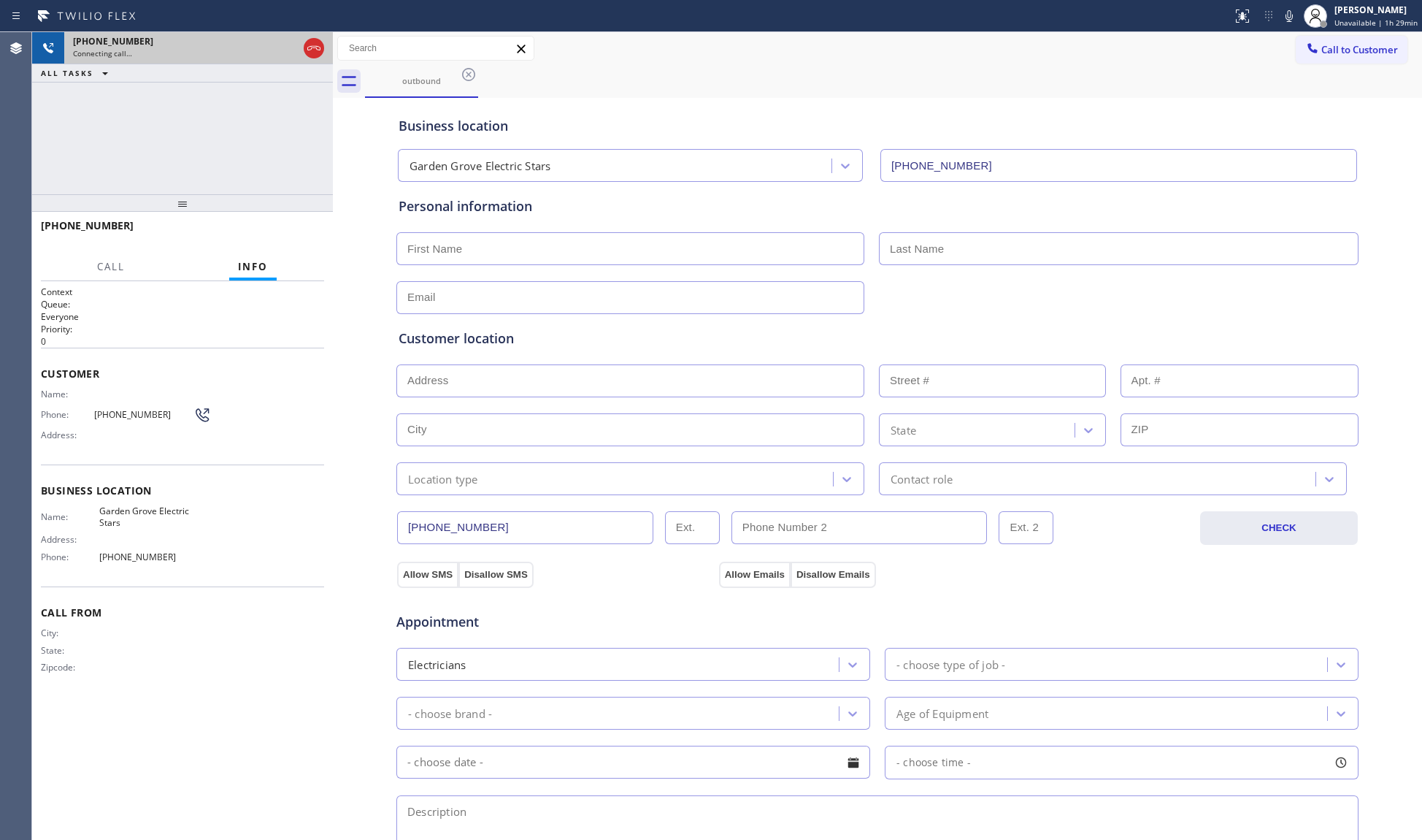
click at [307, 48] on icon at bounding box center [314, 48] width 17 height 17
click at [313, 49] on div "Connecting call…" at bounding box center [199, 53] width 251 height 11
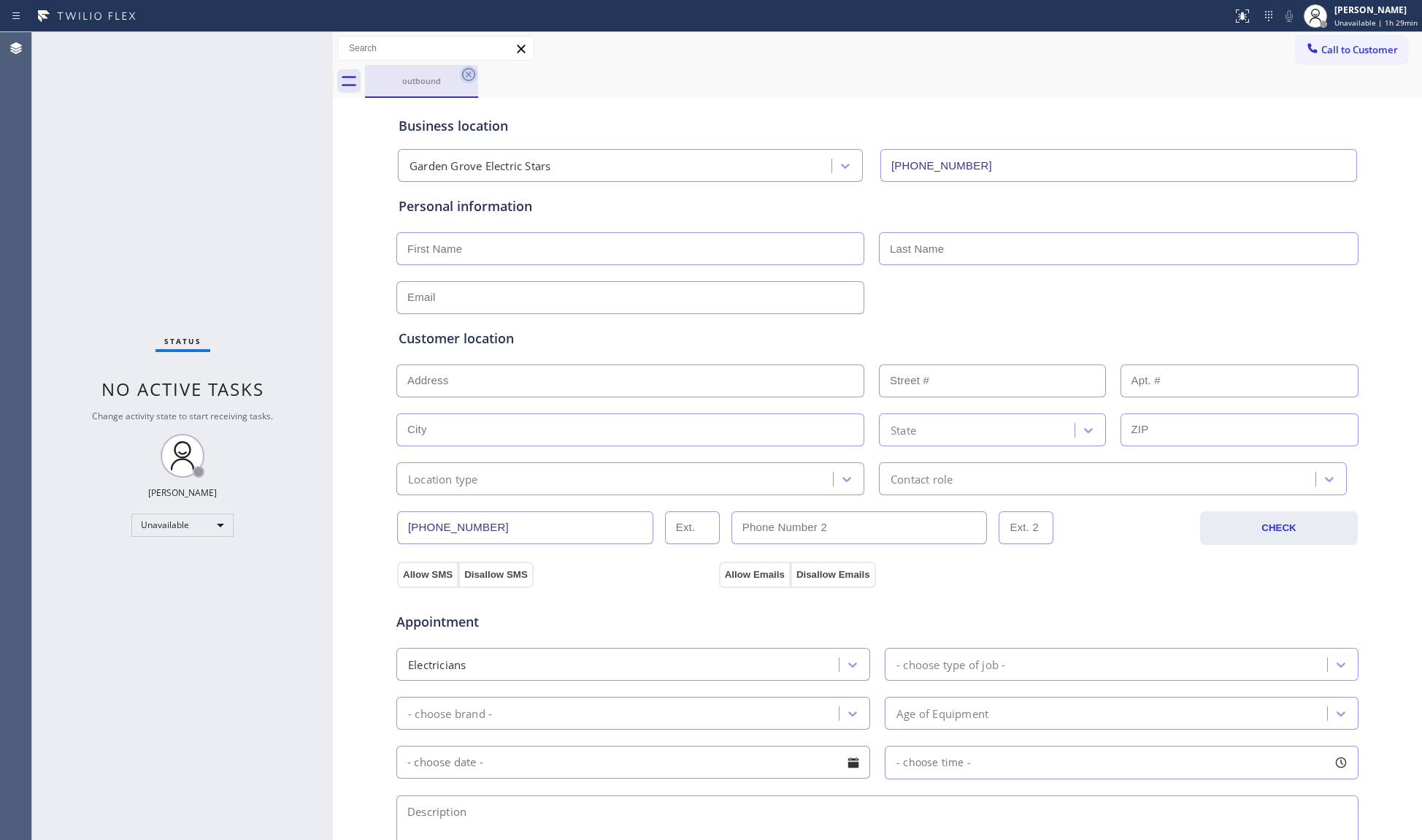
click at [468, 71] on icon at bounding box center [469, 74] width 17 height 17
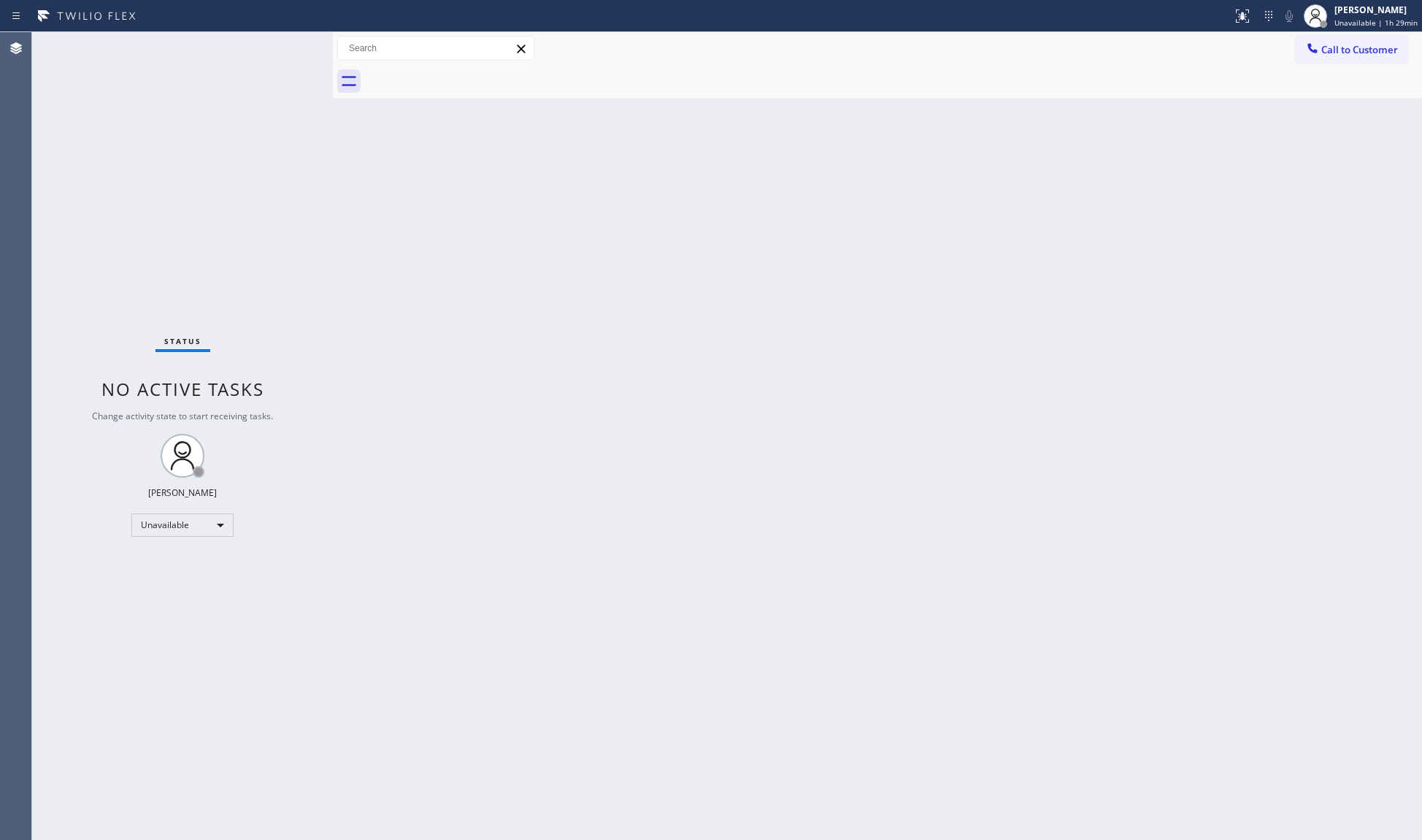
click at [1044, 168] on div "Back to Dashboard Change Sender ID Customers Technicians Select a contact Outbo…" at bounding box center [877, 435] width 1089 height 807
click at [1349, 32] on div "Call to Customer Outbound call Location Garden Grove Electric Stars Your caller…" at bounding box center [877, 48] width 1089 height 33
click at [1342, 47] on span "Call to Customer" at bounding box center [1359, 50] width 76 height 14
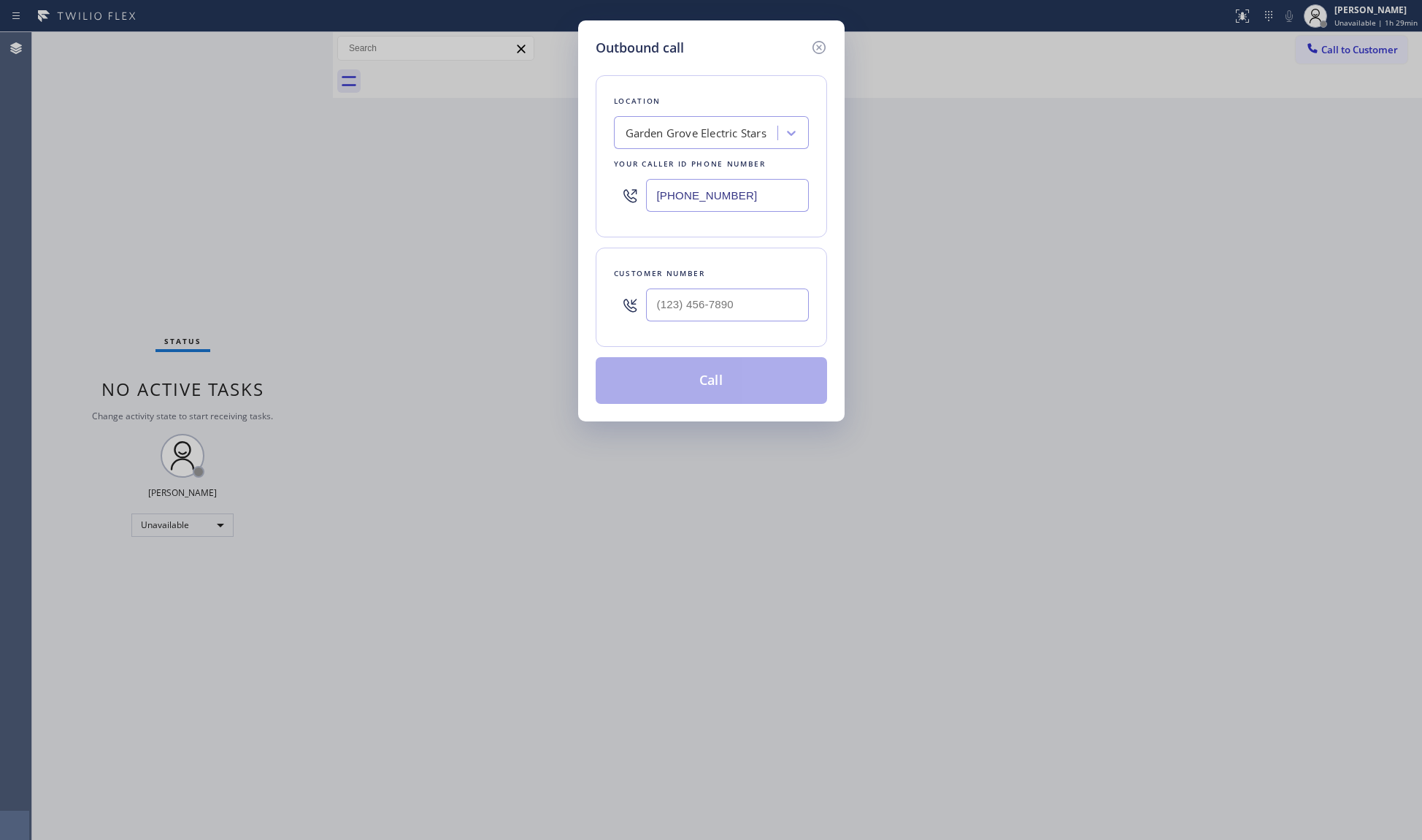
drag, startPoint x: 752, startPoint y: 199, endPoint x: 569, endPoint y: 177, distance: 184.3
click at [569, 177] on div "Outbound call Location Garden Grove Electric Stars Your caller id phone number …" at bounding box center [711, 420] width 1422 height 840
paste input "562) 632-4501"
type input "(562) 632-4501"
drag, startPoint x: 736, startPoint y: 297, endPoint x: 744, endPoint y: 286, distance: 13.6
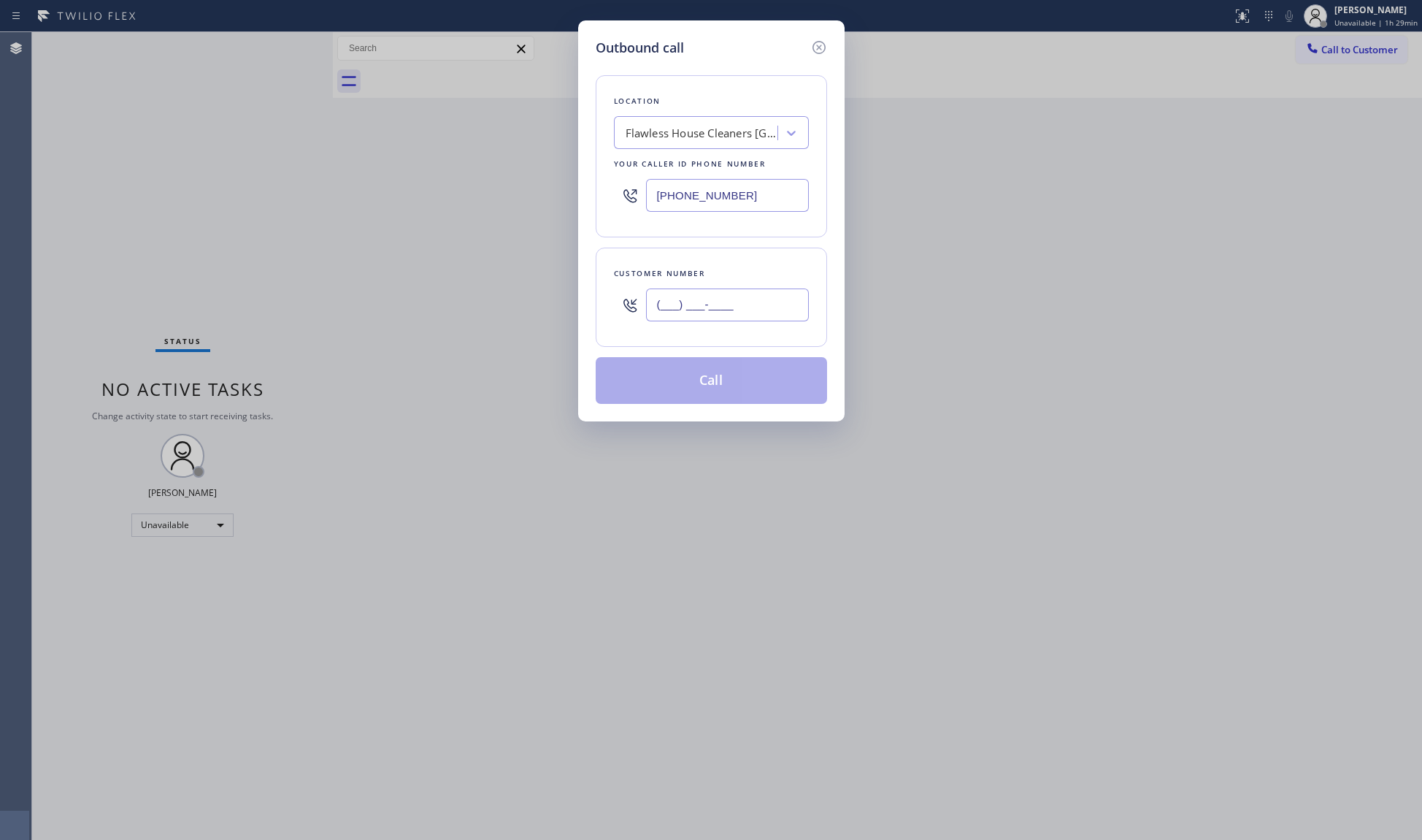
click at [736, 298] on input "(___) ___-____" at bounding box center [728, 304] width 162 height 33
paste input "562) 725-3047"
type input "(562) 725-3047"
click at [722, 363] on button "Call" at bounding box center [711, 380] width 231 height 46
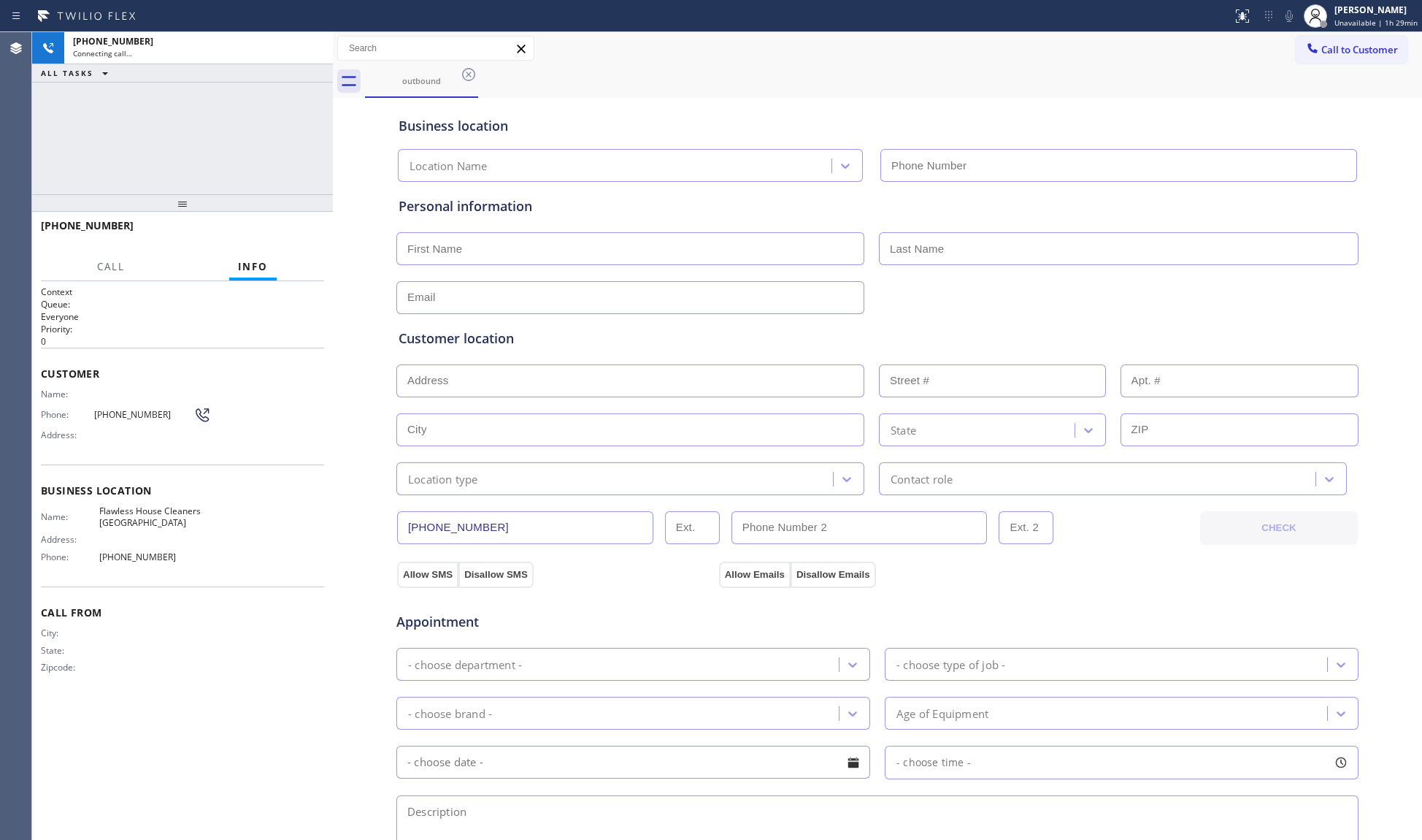
type input "(562) 632-4501"
click at [635, 67] on div "outbound" at bounding box center [894, 81] width 1058 height 33
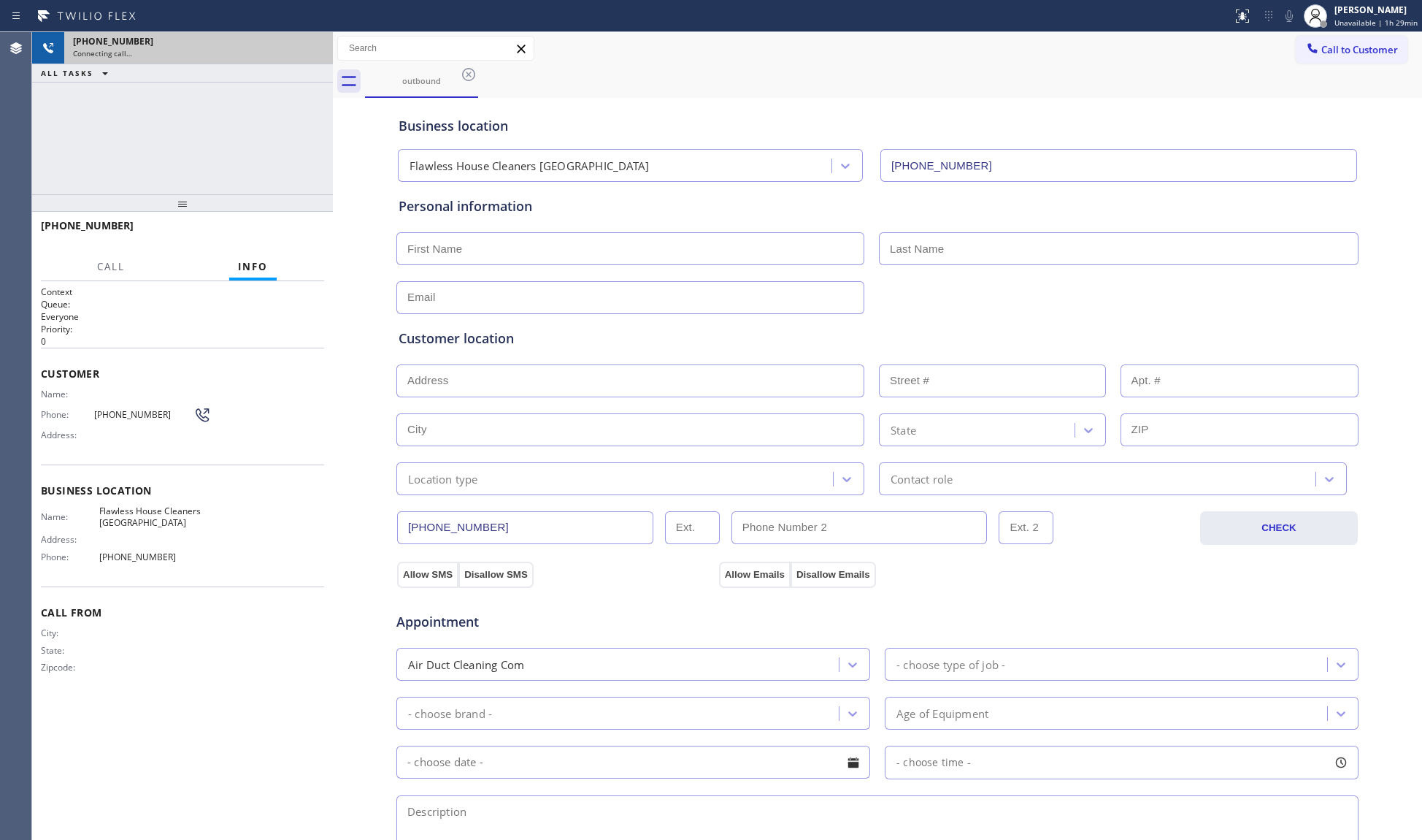
click at [315, 42] on div "+15627253047" at bounding box center [199, 41] width 251 height 13
click at [324, 49] on div at bounding box center [313, 47] width 26 height 32
click at [316, 50] on icon at bounding box center [314, 48] width 17 height 17
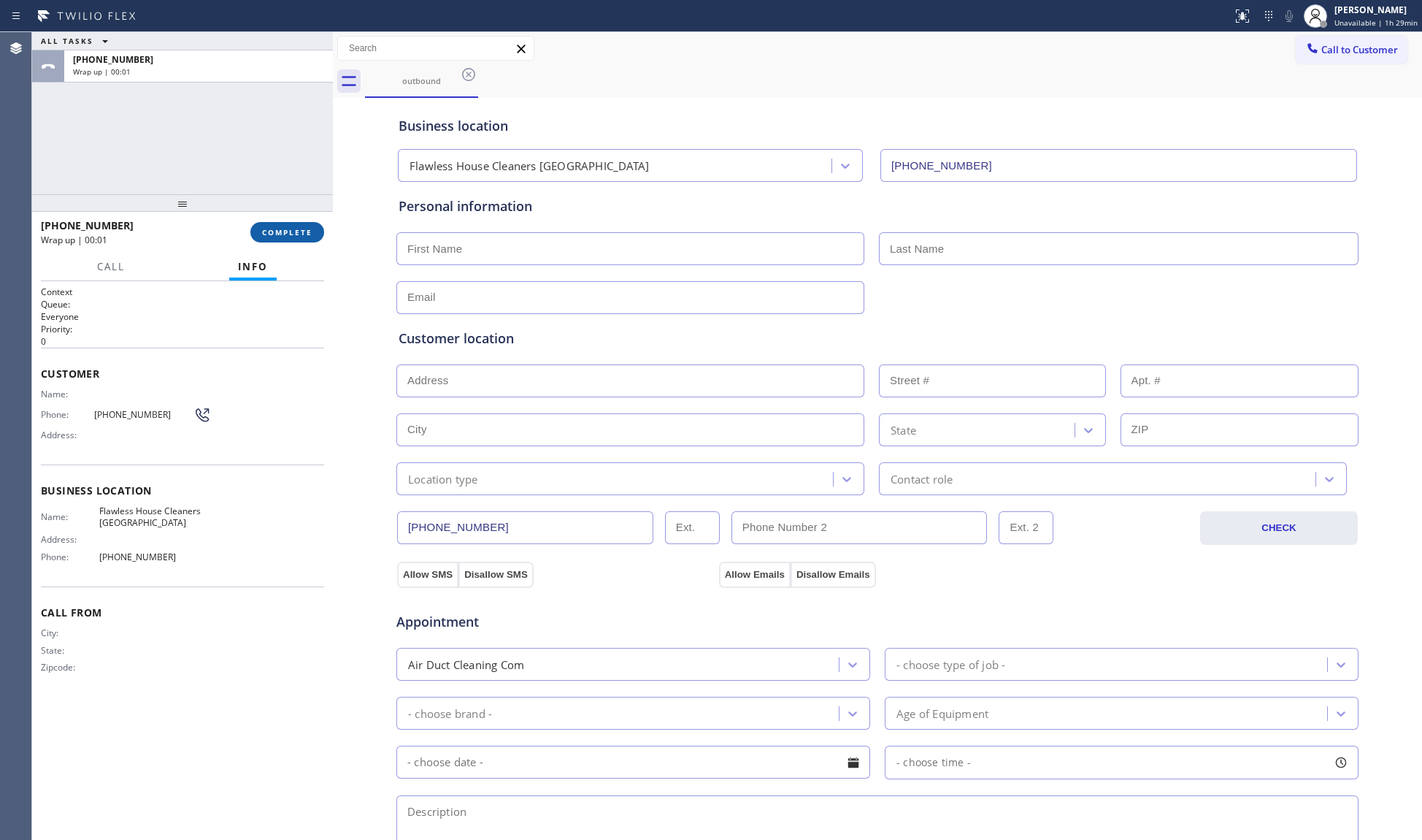
drag, startPoint x: 287, startPoint y: 234, endPoint x: 308, endPoint y: 214, distance: 29.0
click at [289, 234] on span "COMPLETE" at bounding box center [287, 232] width 50 height 11
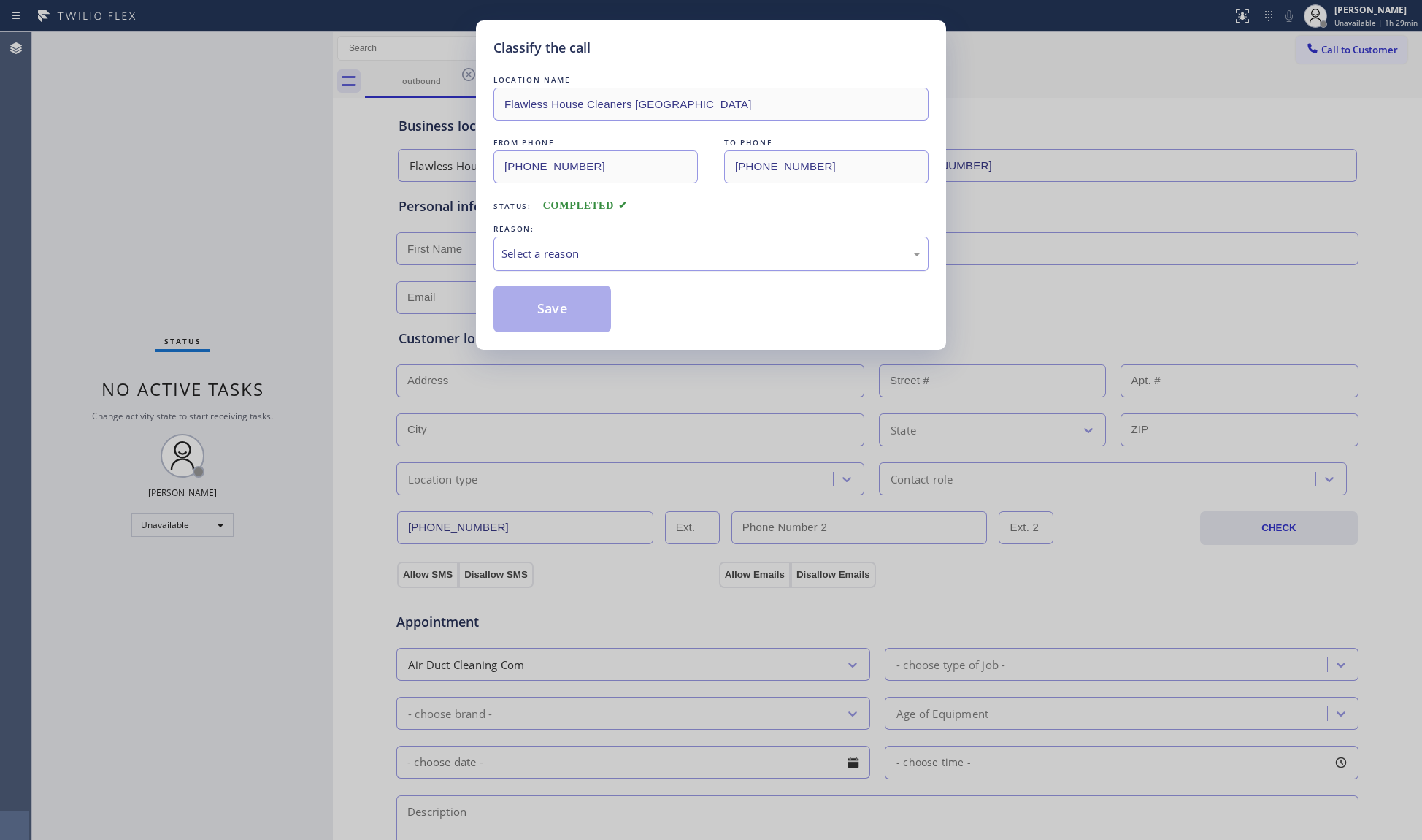
drag, startPoint x: 554, startPoint y: 255, endPoint x: 555, endPoint y: 269, distance: 14.0
click at [555, 255] on div "Select a reason" at bounding box center [711, 253] width 420 height 16
click at [538, 309] on button "Save" at bounding box center [553, 308] width 118 height 46
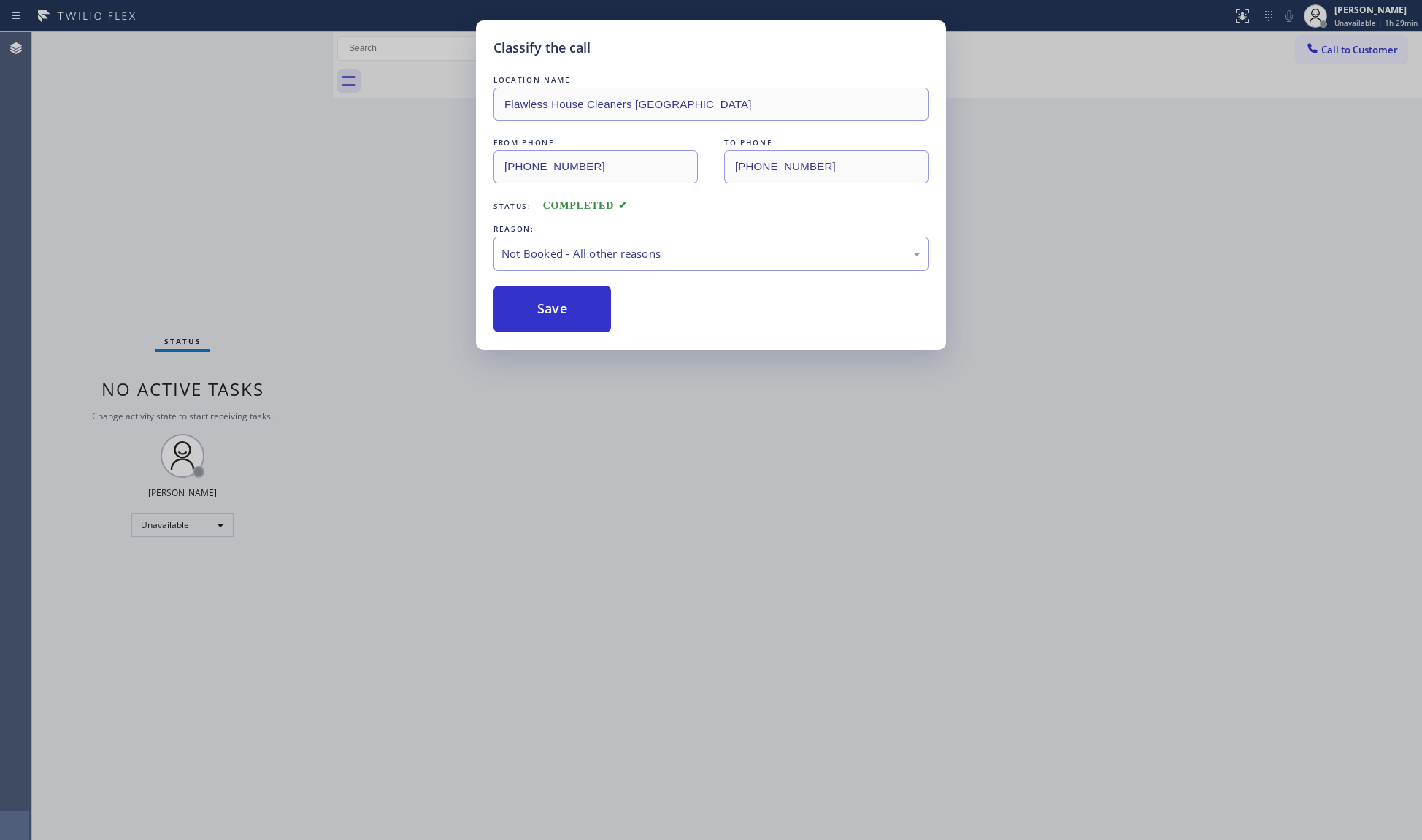
click at [1345, 45] on span "Call to Customer" at bounding box center [1359, 50] width 76 height 14
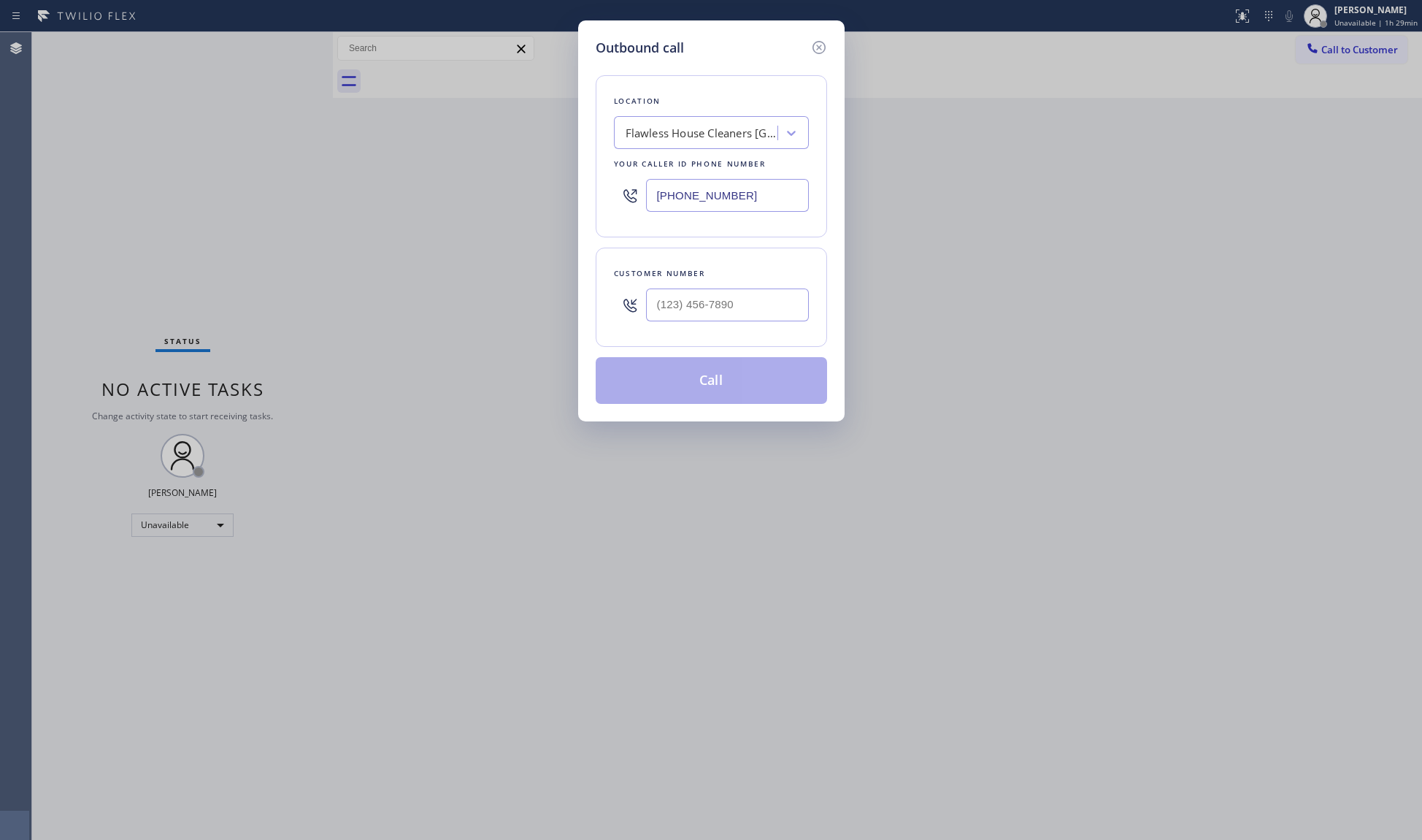
drag, startPoint x: 766, startPoint y: 194, endPoint x: 589, endPoint y: 193, distance: 177.0
click at [553, 196] on div "Outbound call Location Flawless House Cleaners Long Beach Your caller id phone …" at bounding box center [711, 420] width 1422 height 840
paste input "866) 429-1288"
type input "(866) 429-1288"
paste input "418) 933-5821"
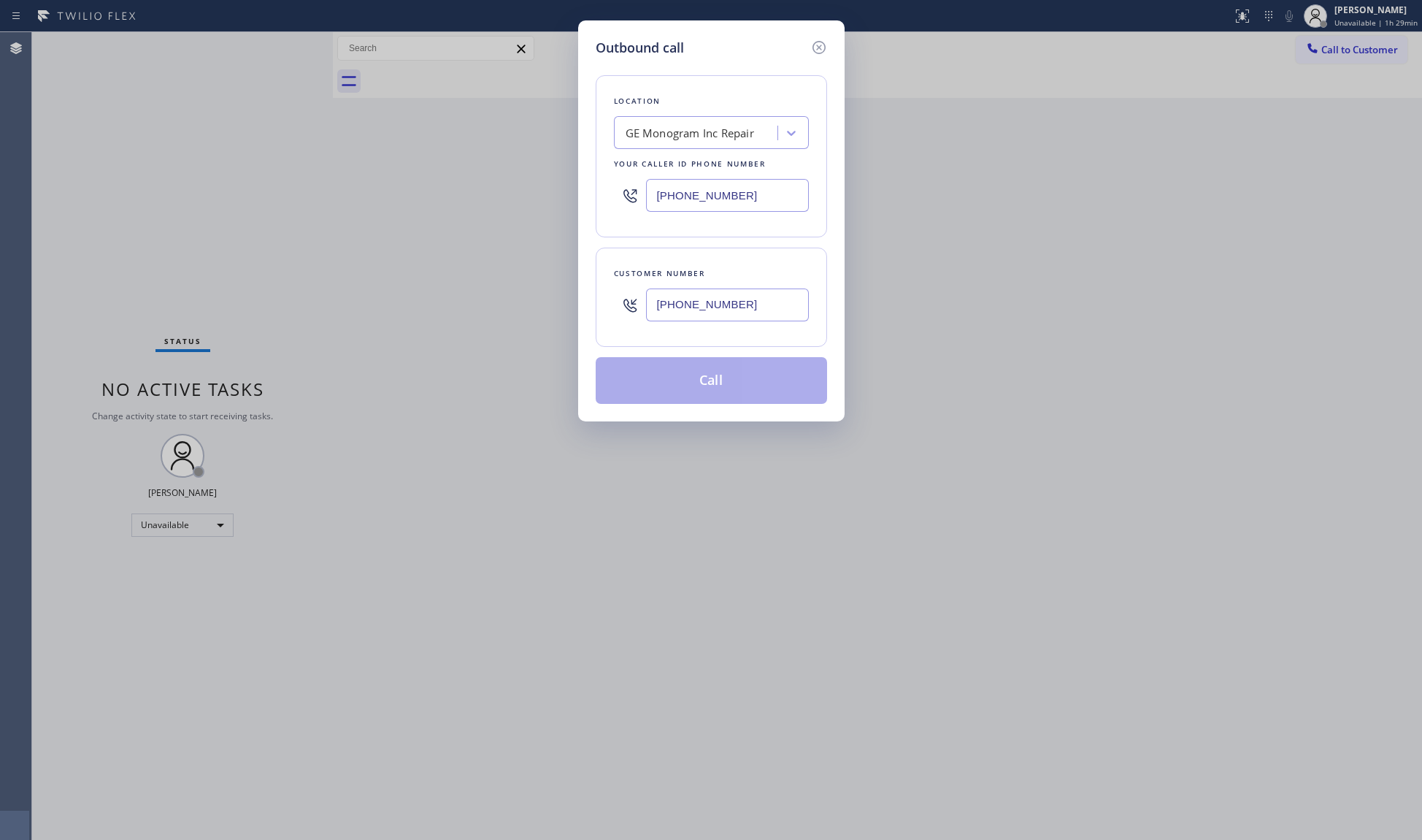
click at [737, 312] on input "(418) 933-5821" at bounding box center [728, 304] width 162 height 33
type input "(418) 933-5821"
click at [719, 374] on button "Call" at bounding box center [711, 380] width 231 height 46
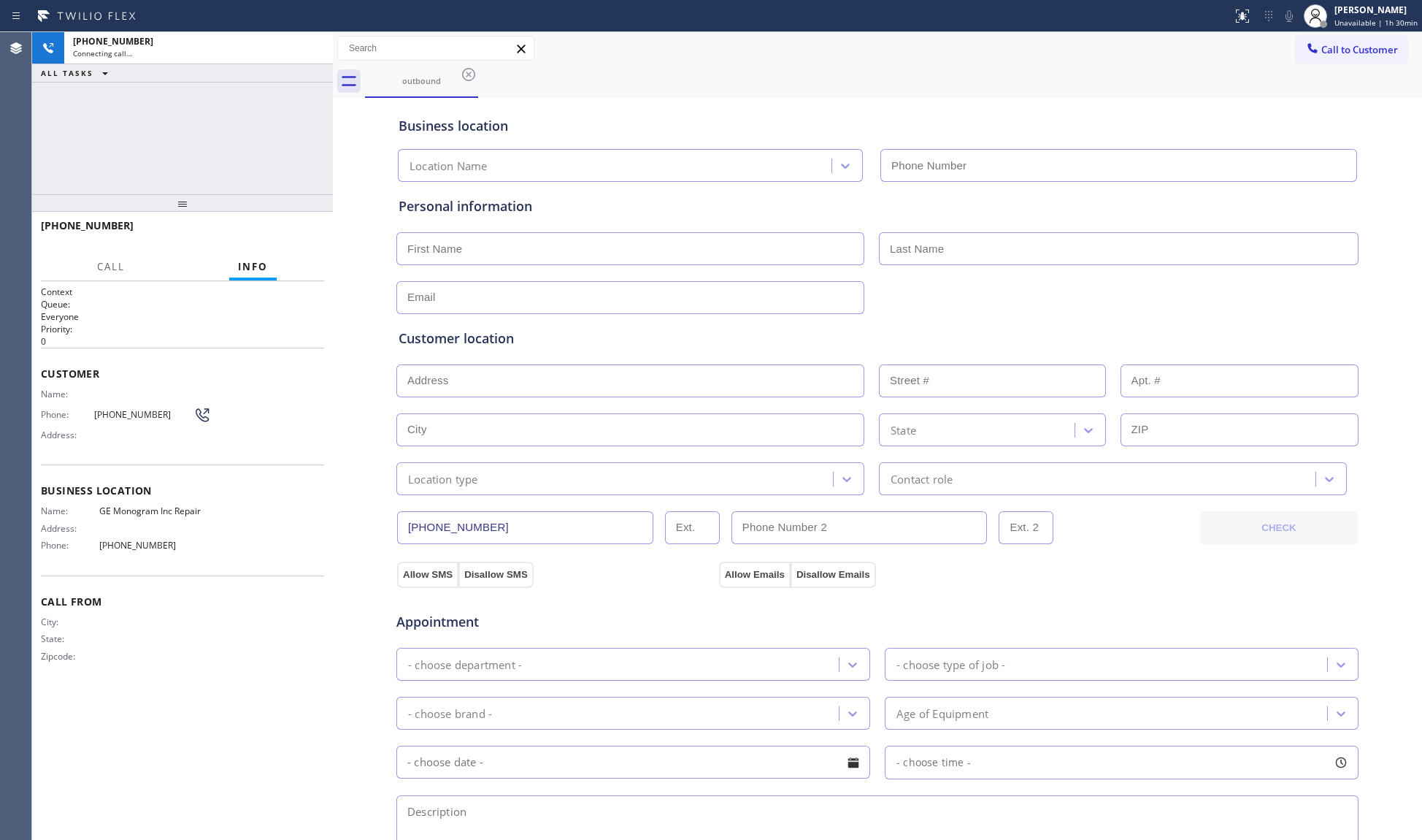
type input "(866) 429-1288"
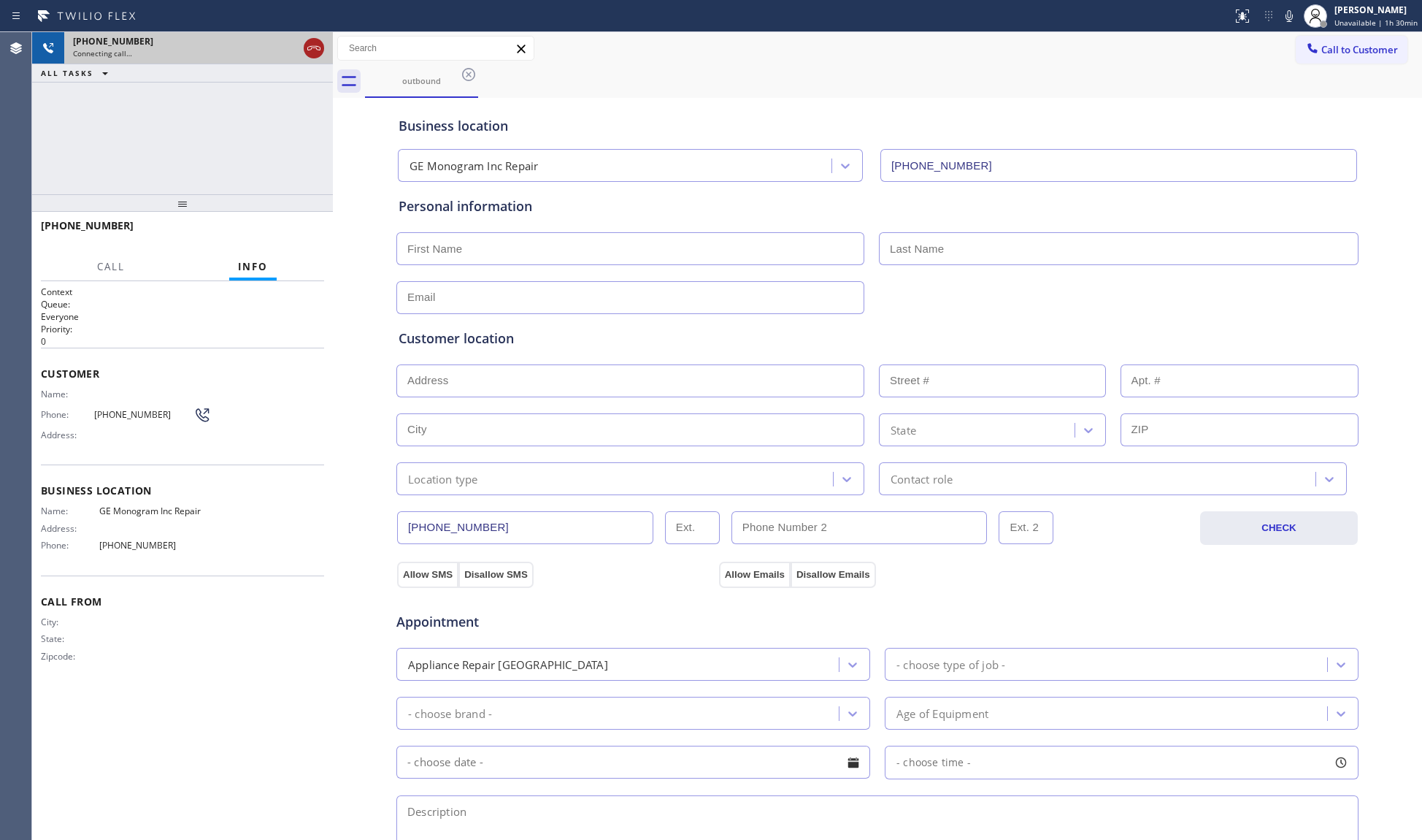
click at [310, 49] on icon at bounding box center [314, 48] width 14 height 5
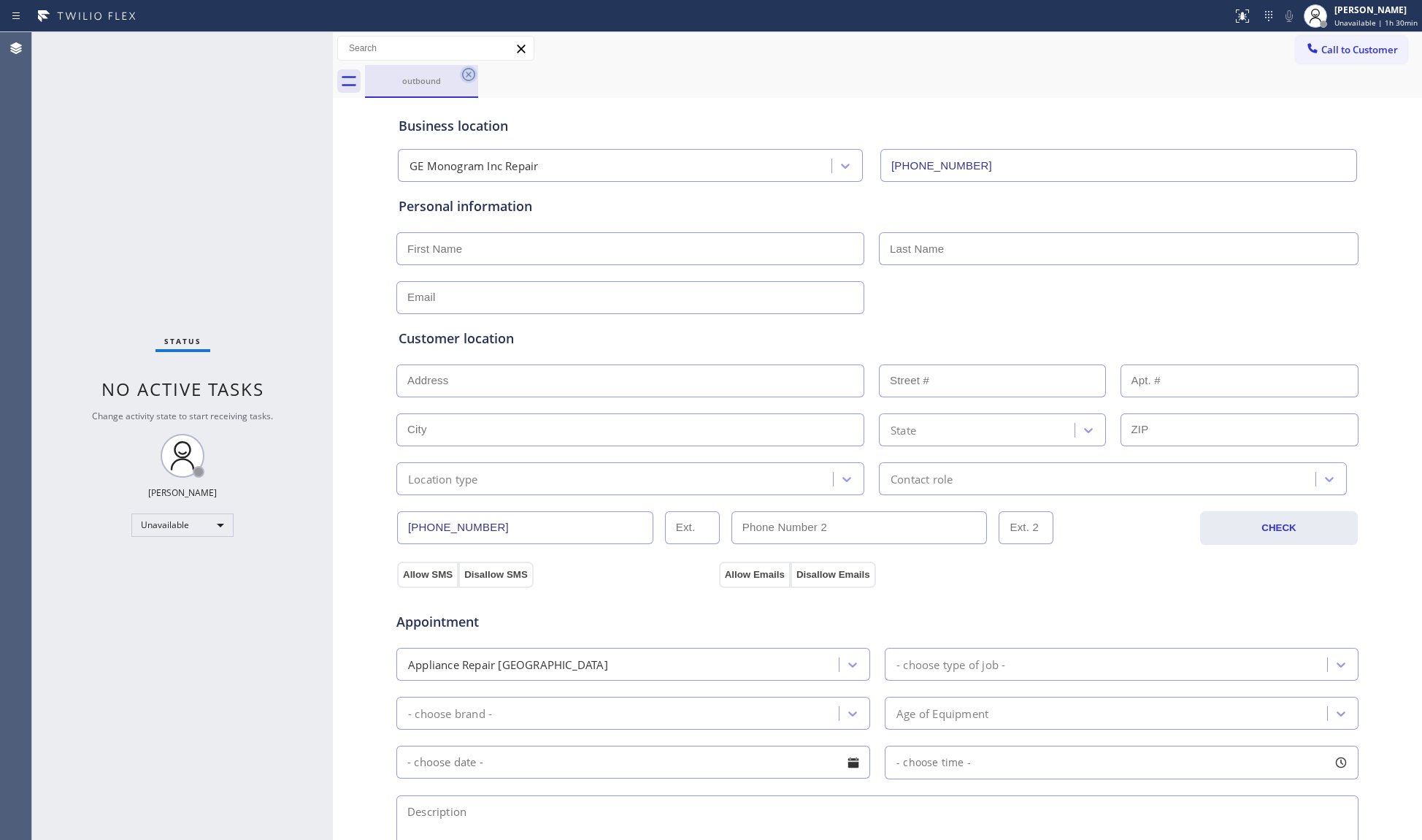
click at [469, 74] on icon at bounding box center [469, 74] width 14 height 14
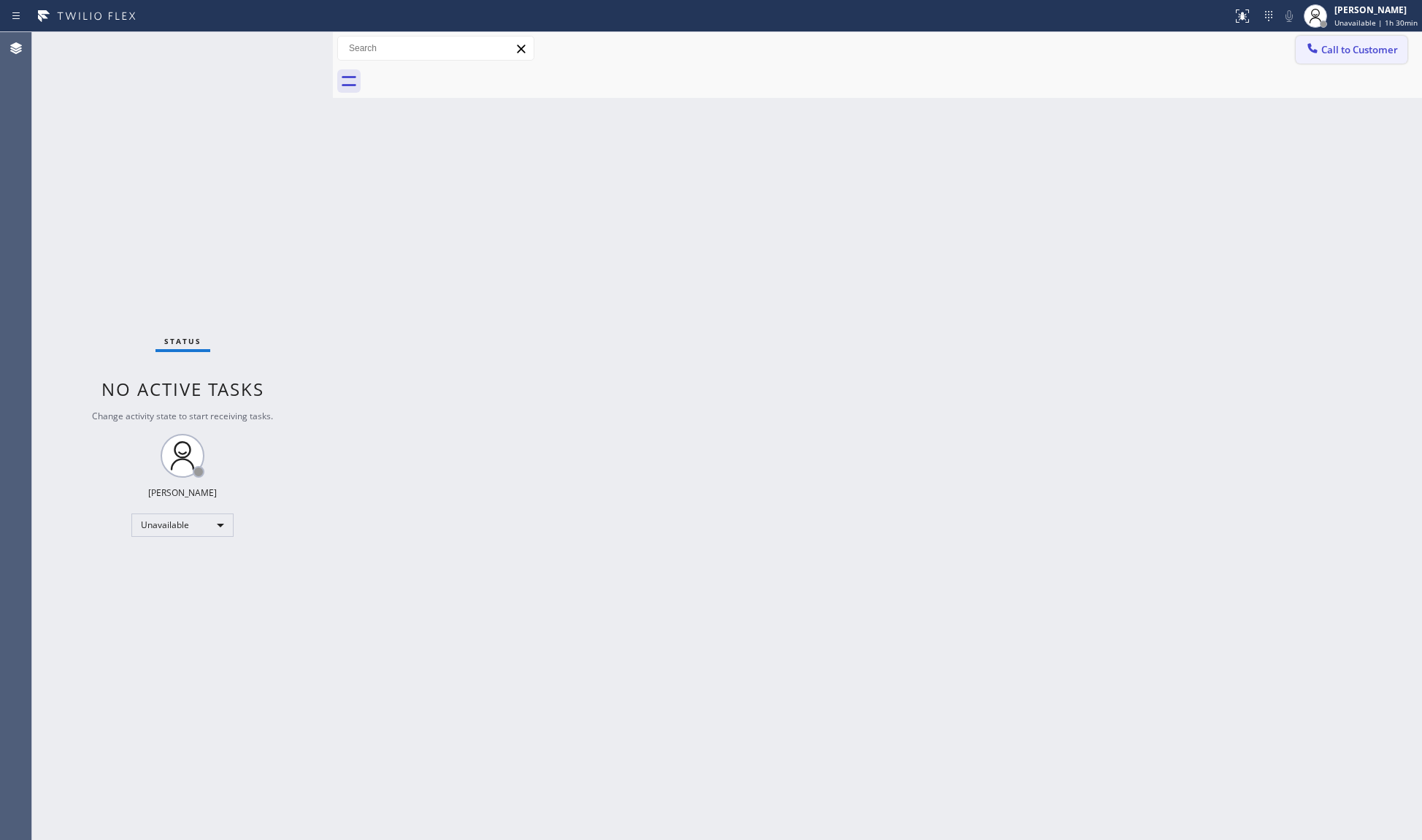
click at [1330, 56] on button "Call to Customer" at bounding box center [1352, 49] width 112 height 28
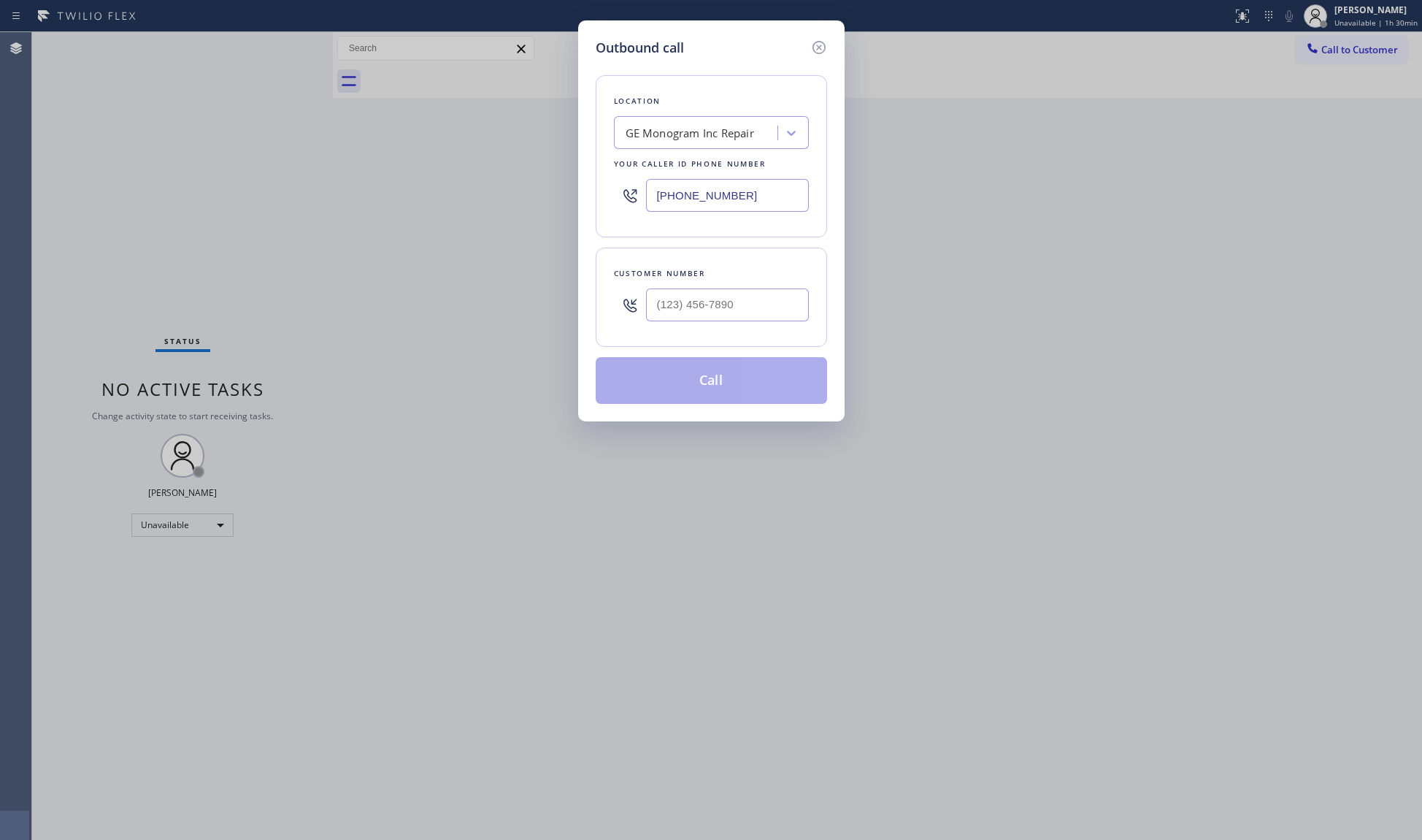
drag, startPoint x: 691, startPoint y: 208, endPoint x: 575, endPoint y: 206, distance: 116.0
click at [575, 208] on div "Outbound call Location GE Monogram Inc Repair Your caller id phone number (866)…" at bounding box center [711, 420] width 1422 height 840
paste input "657) 553-2839"
type input "(657) 553-2839"
paste input "text"
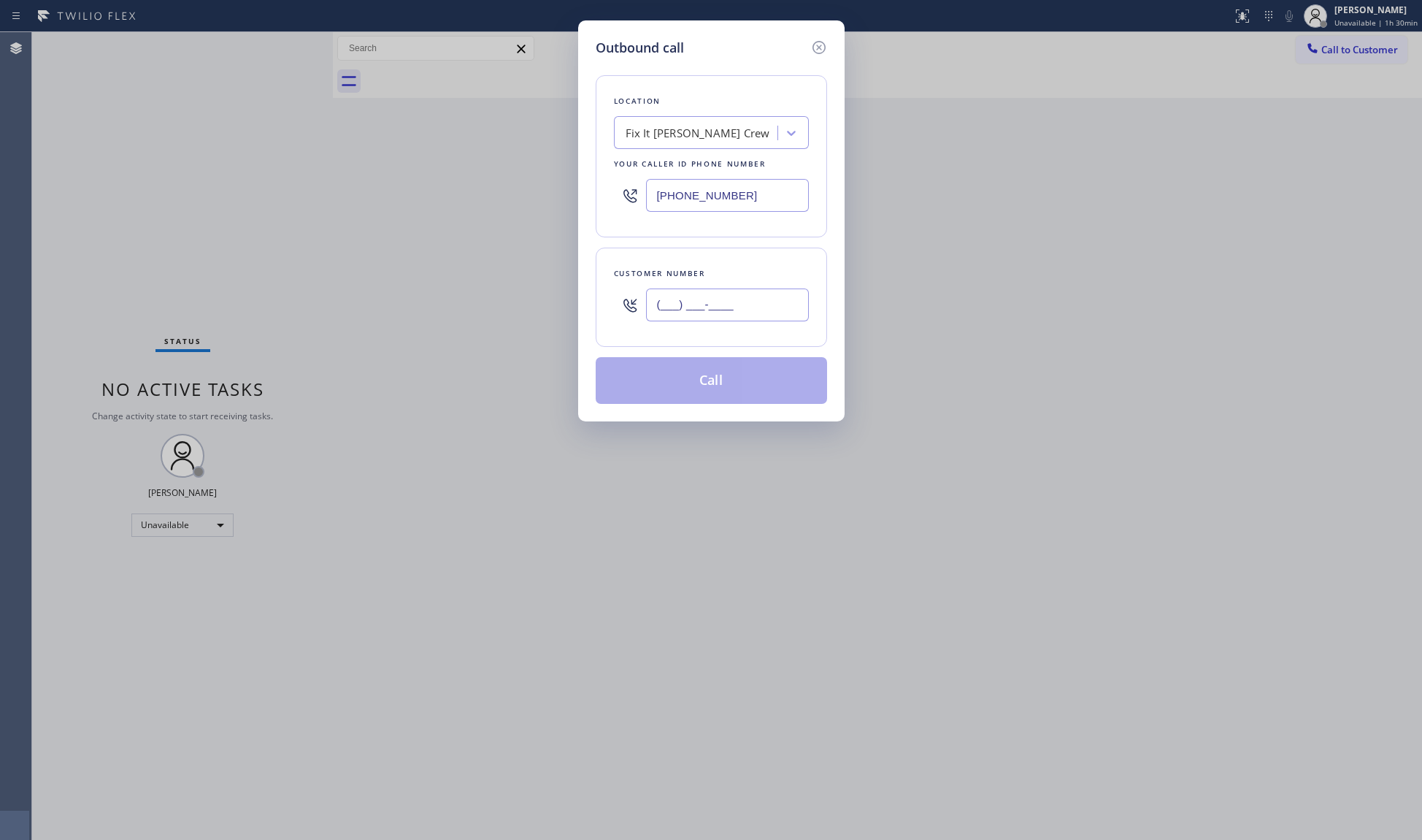
click at [783, 310] on input "(___) ___-____" at bounding box center [728, 304] width 162 height 33
paste input "818) 989-7521"
type input "(818) 989-7521"
click at [740, 384] on button "Call" at bounding box center [711, 380] width 231 height 46
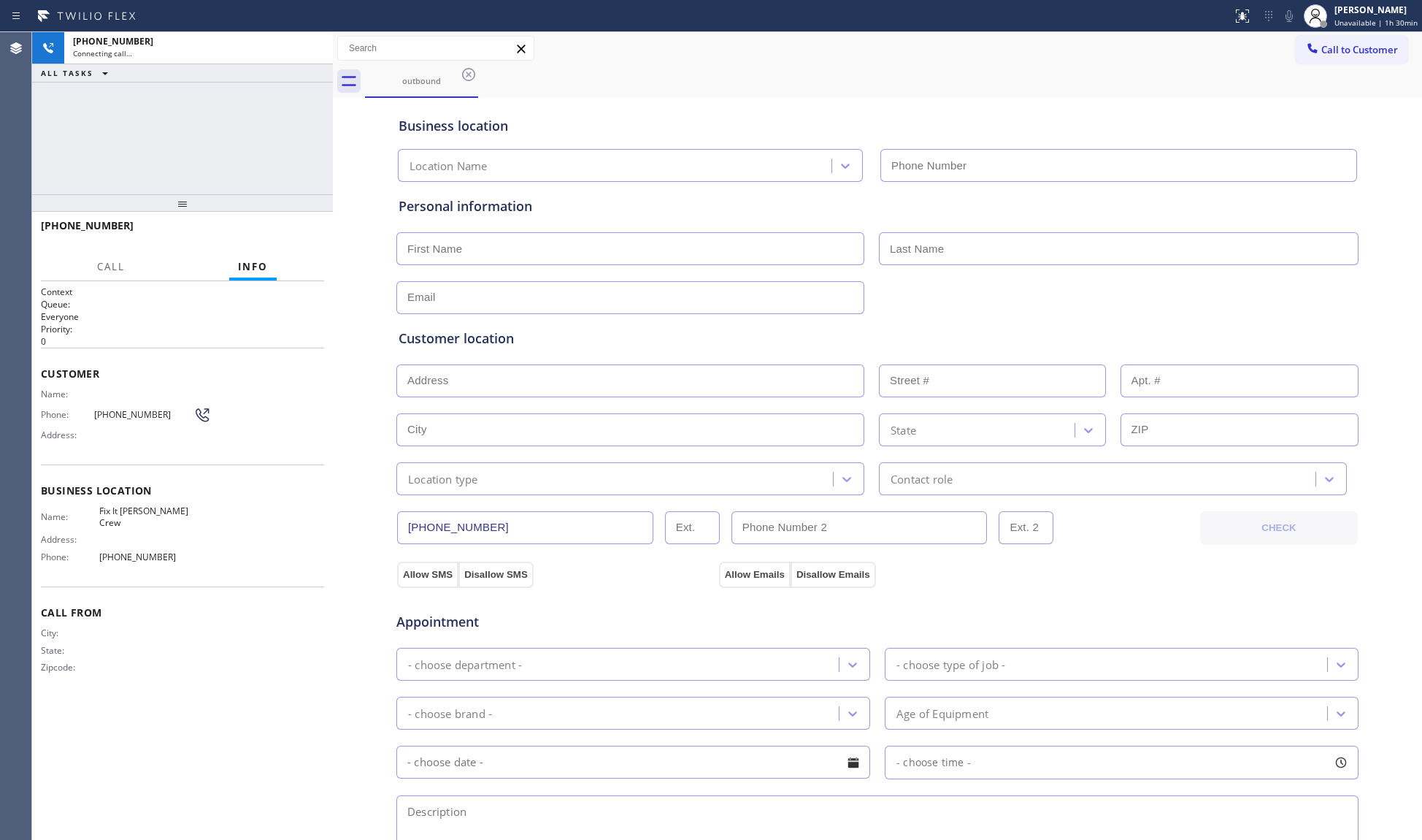
type input "(657) 553-2839"
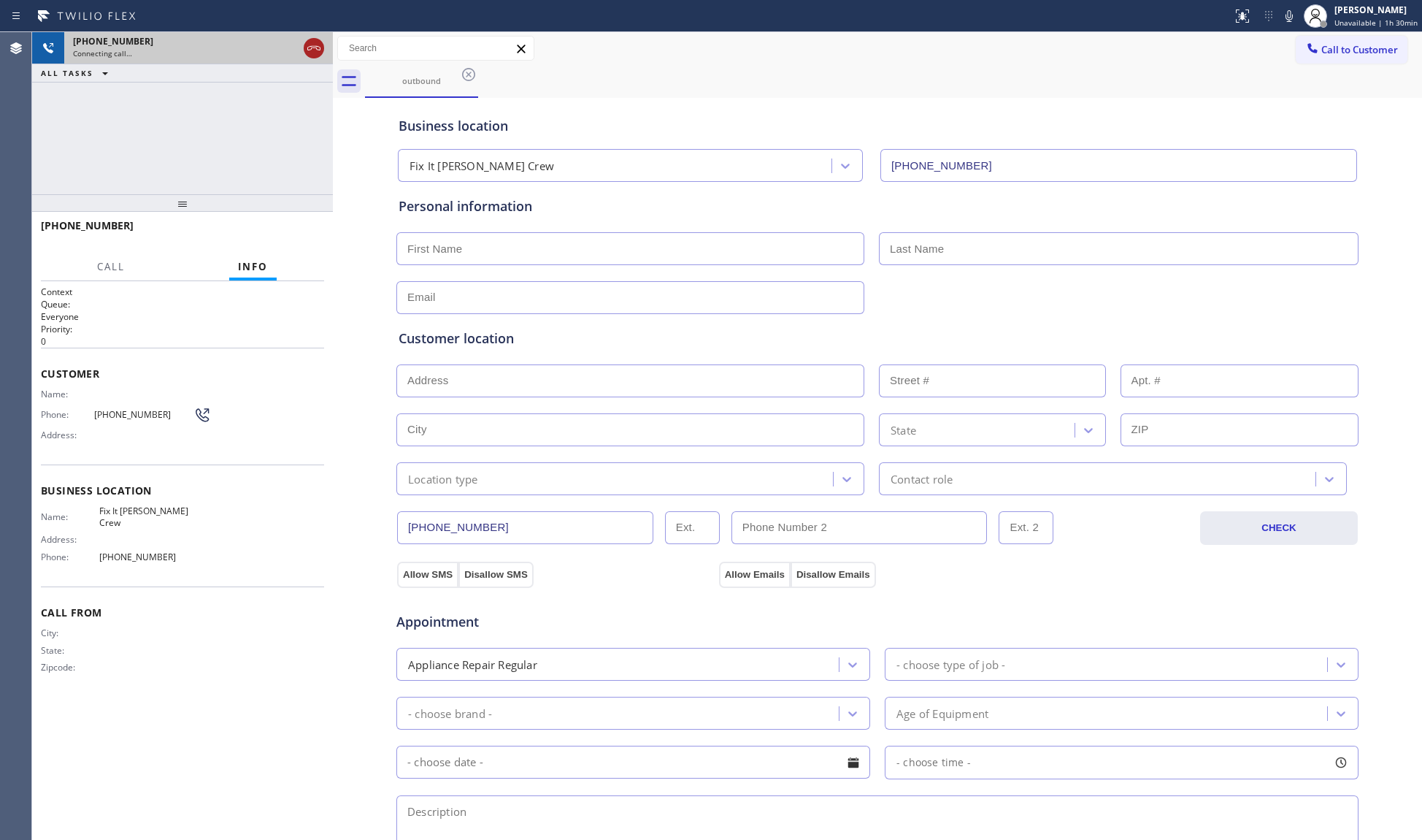
click at [308, 44] on icon at bounding box center [314, 48] width 17 height 17
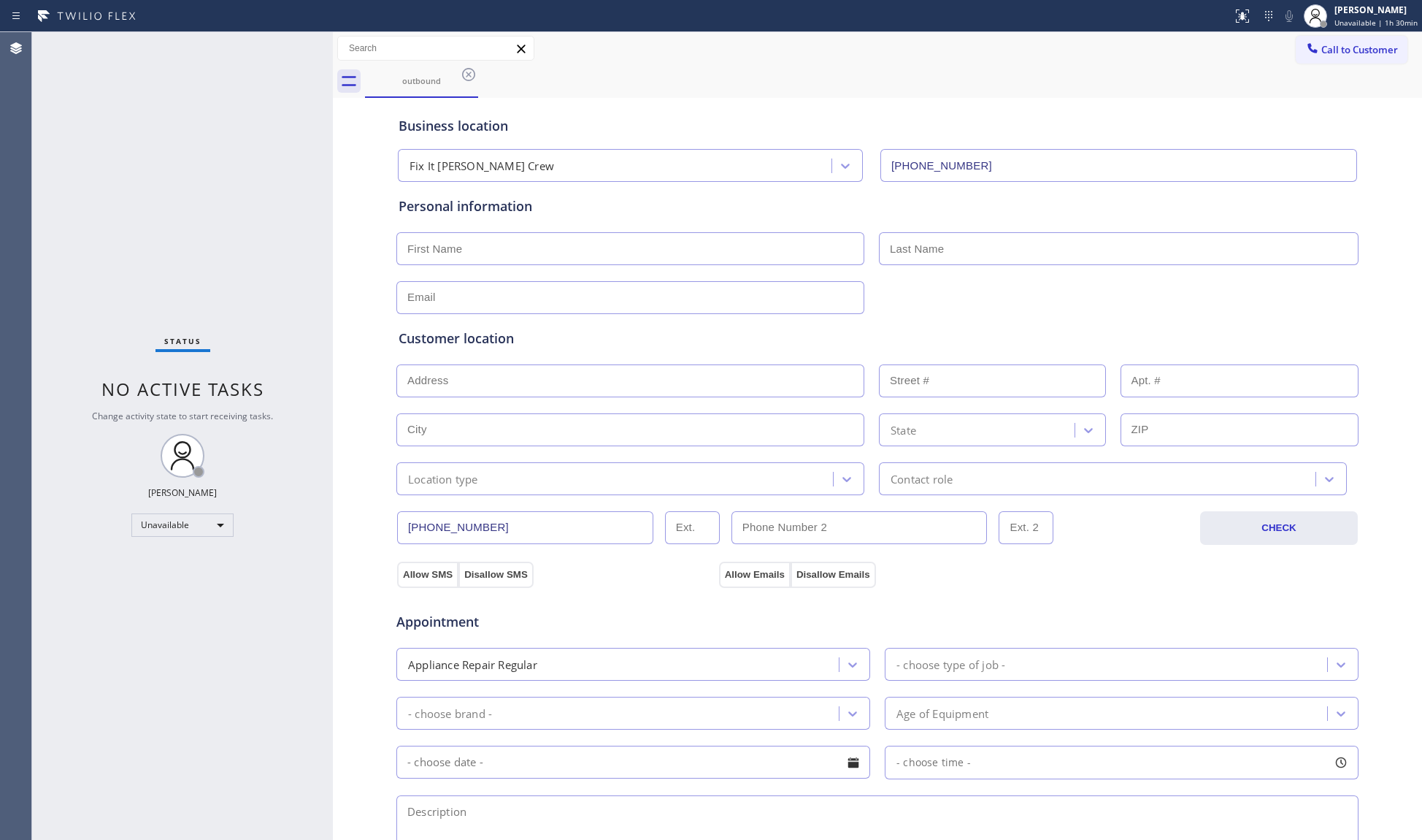
drag, startPoint x: 1321, startPoint y: 39, endPoint x: 1235, endPoint y: 71, distance: 91.8
click at [1318, 39] on button "Call to Customer" at bounding box center [1352, 49] width 112 height 28
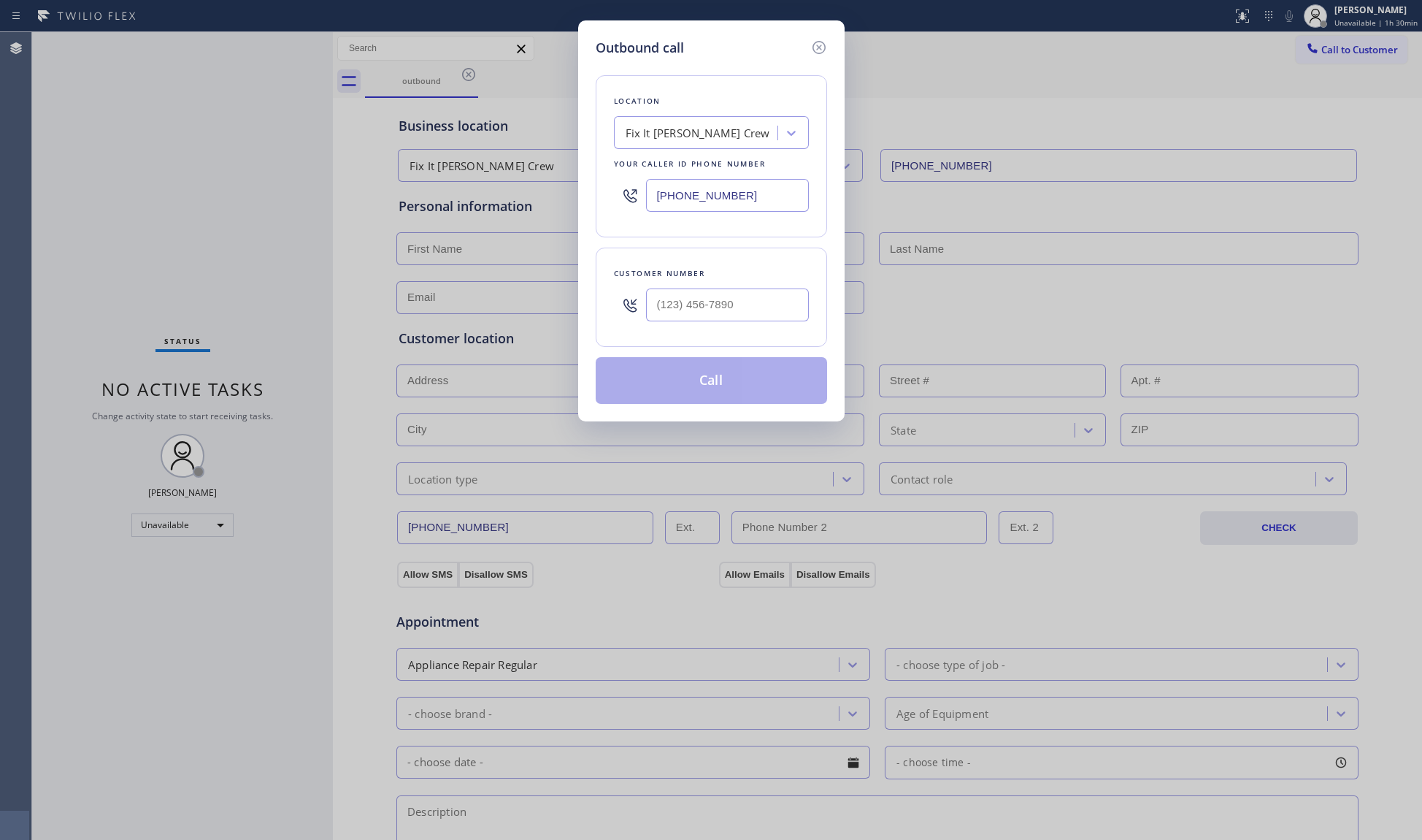
drag, startPoint x: 718, startPoint y: 190, endPoint x: 561, endPoint y: 188, distance: 157.0
click at [561, 188] on div "Outbound call Location Fix It Felix Crew Your caller id phone number (657) 553-…" at bounding box center [711, 420] width 1422 height 840
paste input "818) 210-4861"
type input "(818) 210-4861"
paste input "323) 230-2084"
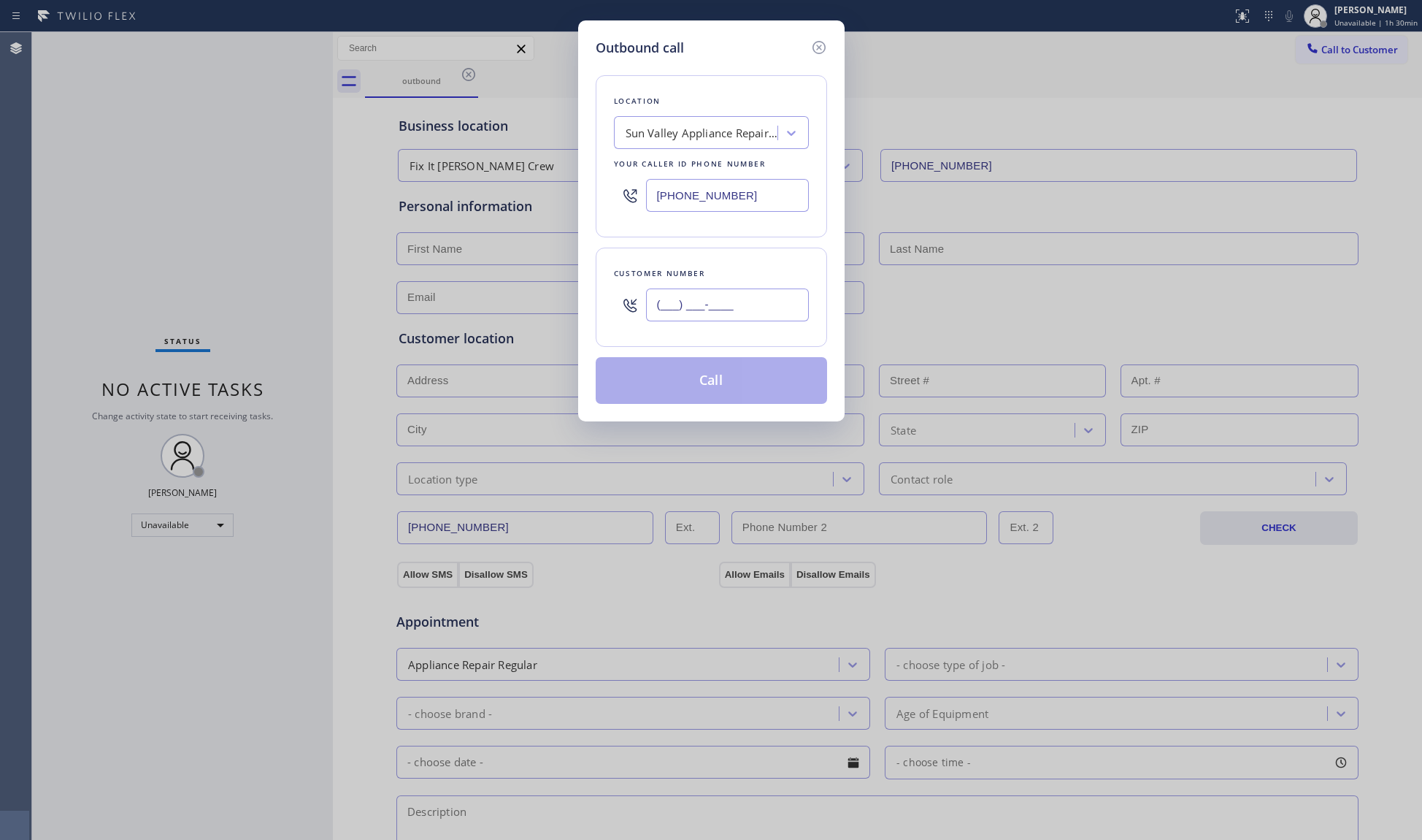
click at [691, 315] on input "(___) ___-____" at bounding box center [728, 304] width 162 height 33
type input "(323) 230-2084"
click at [723, 381] on button "Call" at bounding box center [711, 380] width 231 height 46
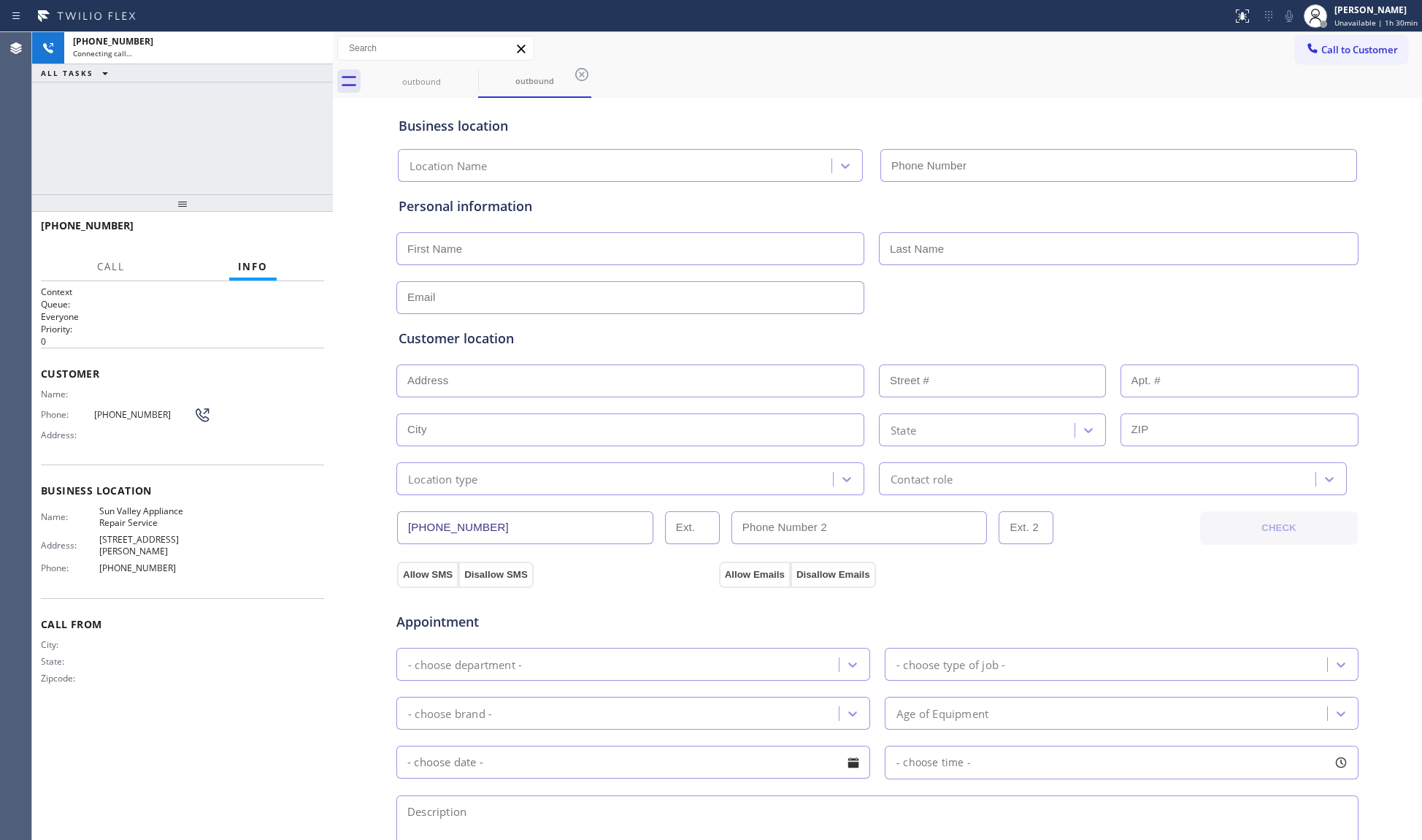
type input "(818) 210-4861"
click at [586, 73] on icon at bounding box center [582, 74] width 17 height 17
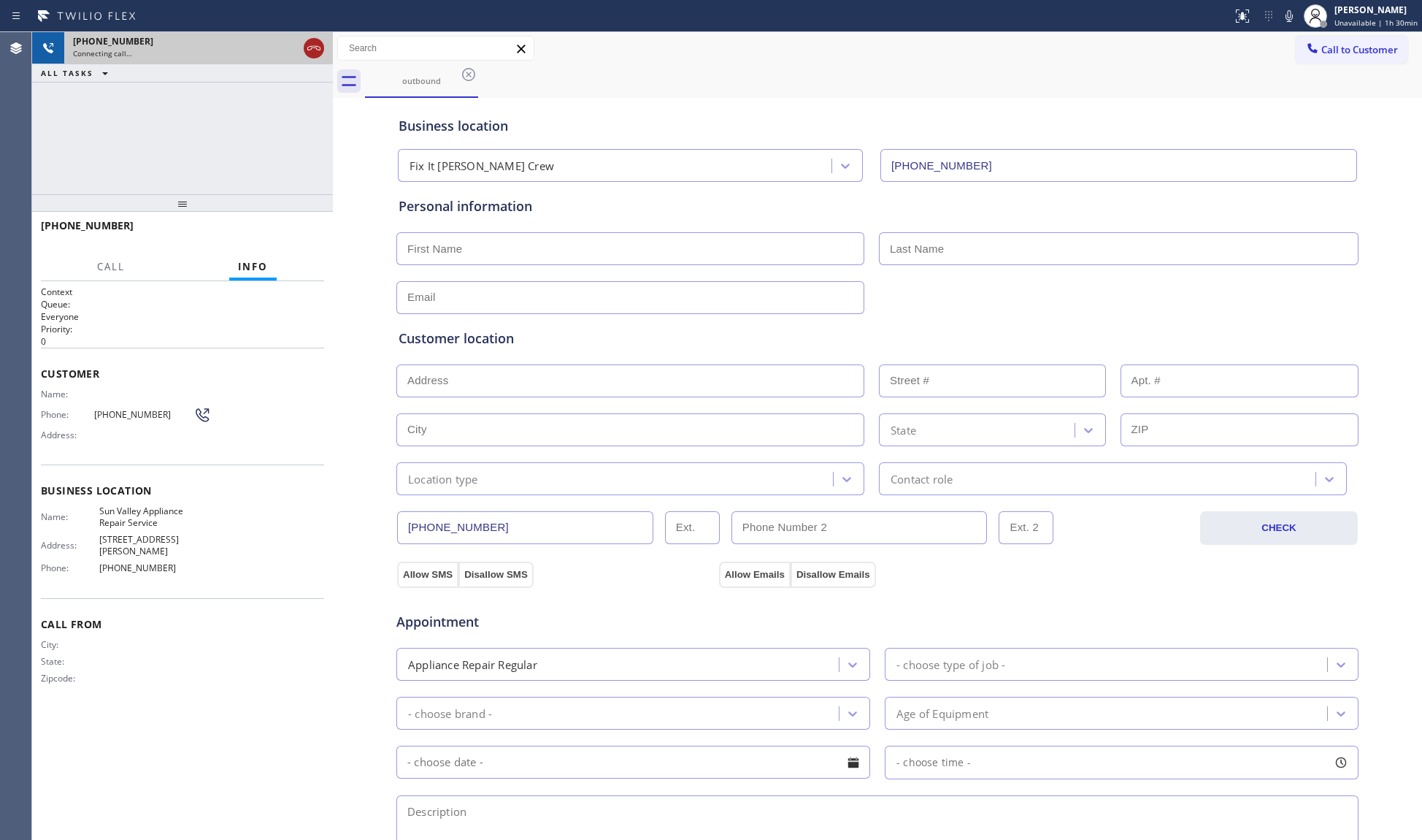
click at [319, 46] on icon at bounding box center [314, 48] width 14 height 5
type input "(818) 210-4861"
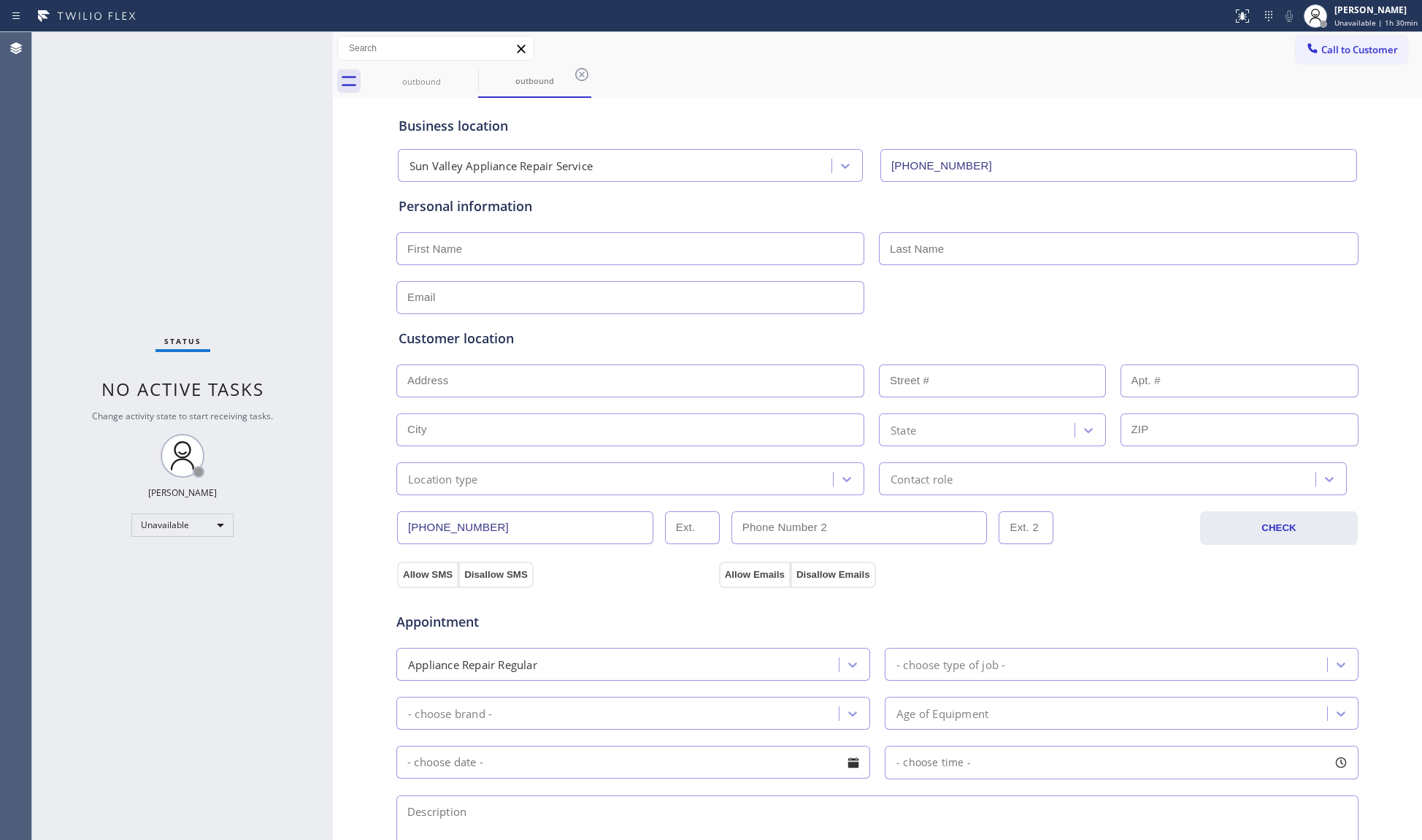
click at [313, 51] on div "Status No active tasks Change activity state to start receiving tasks. Giovanni…" at bounding box center [182, 435] width 301 height 807
click at [467, 86] on div "outbound" at bounding box center [421, 81] width 110 height 11
click at [468, 83] on div at bounding box center [469, 74] width 17 height 17
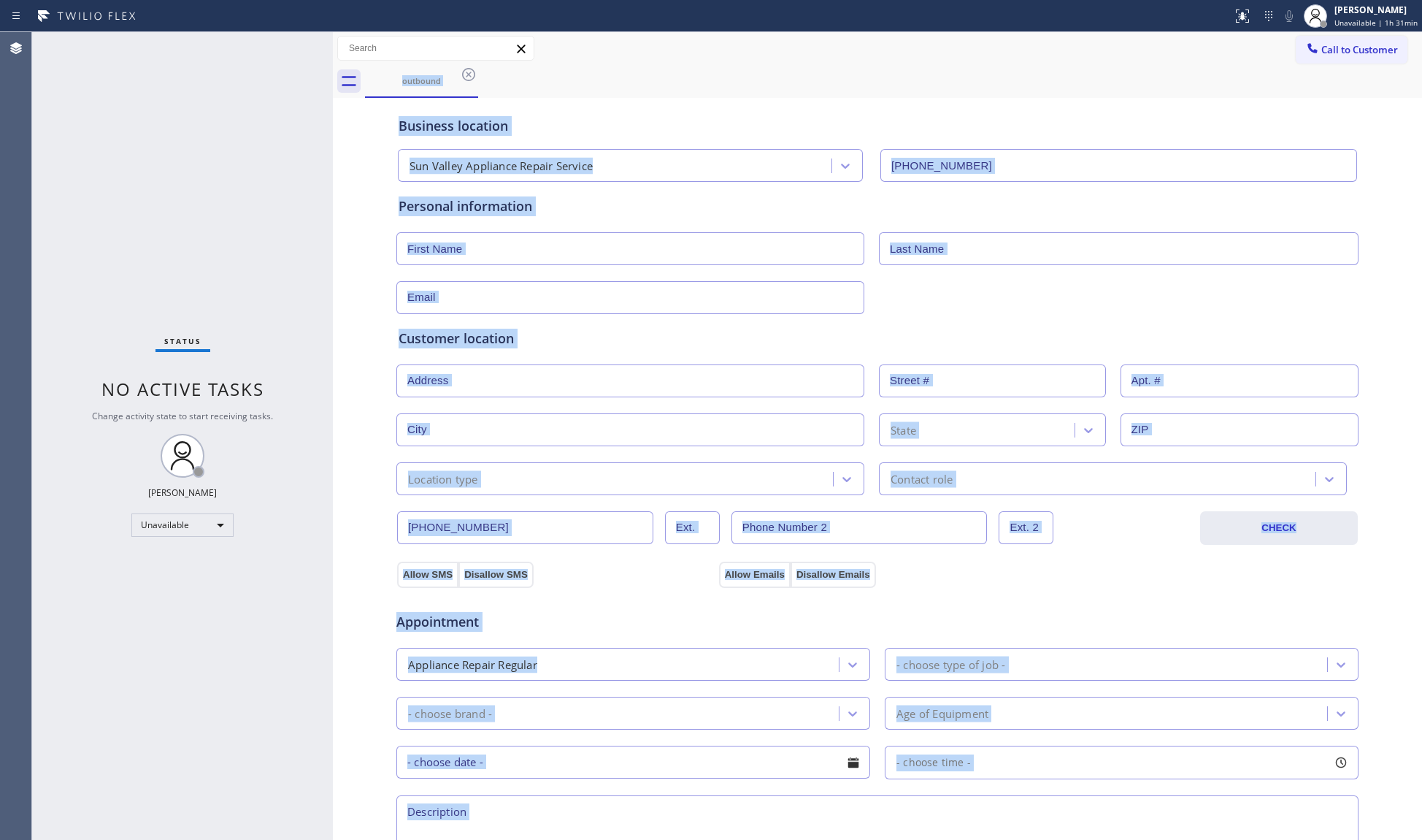
click at [468, 83] on div "outbound" at bounding box center [894, 81] width 1058 height 33
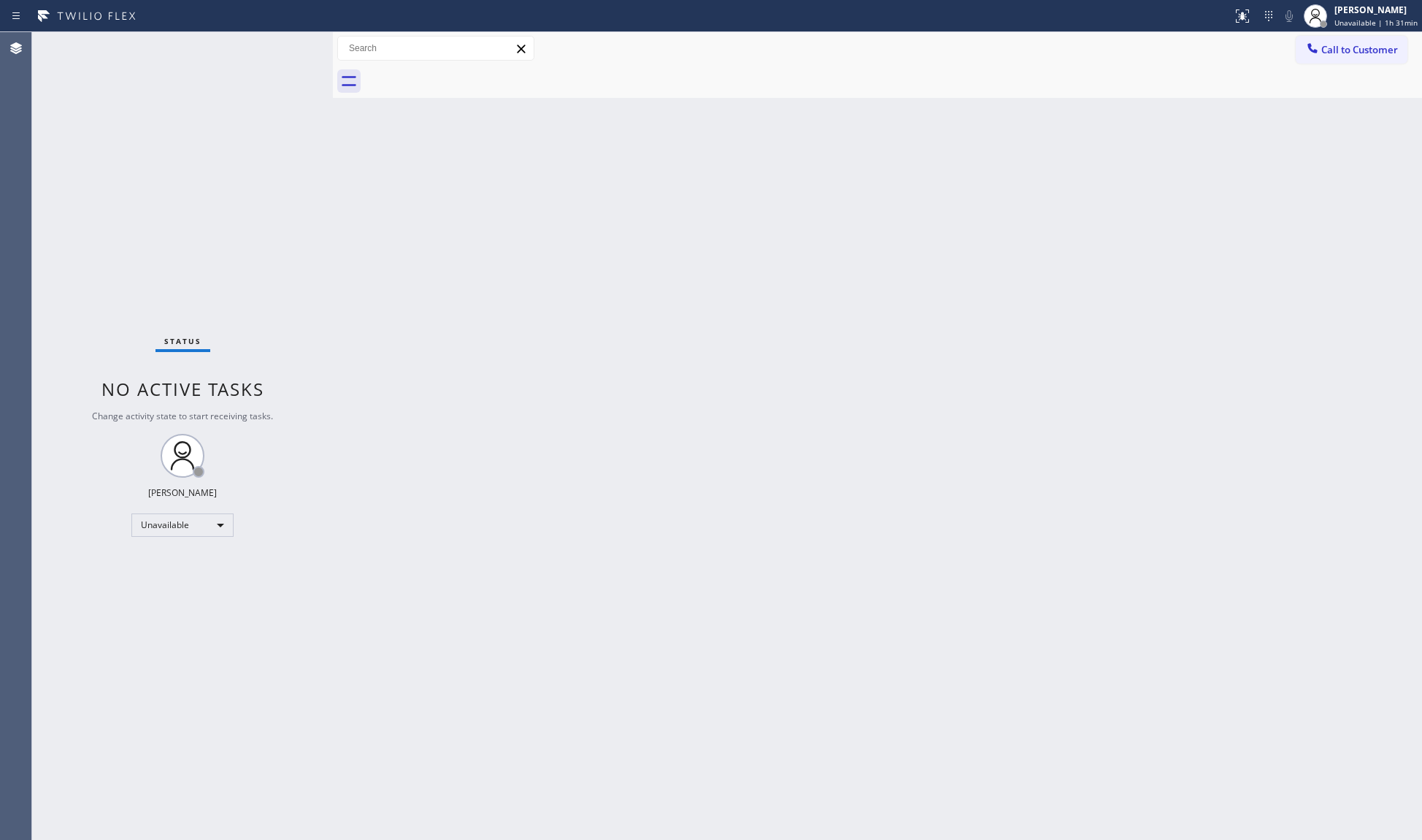
click at [468, 83] on div at bounding box center [894, 81] width 1058 height 33
drag, startPoint x: 1329, startPoint y: 58, endPoint x: 1318, endPoint y: 58, distance: 11.0
click at [1330, 58] on button "Call to Customer" at bounding box center [1352, 49] width 112 height 28
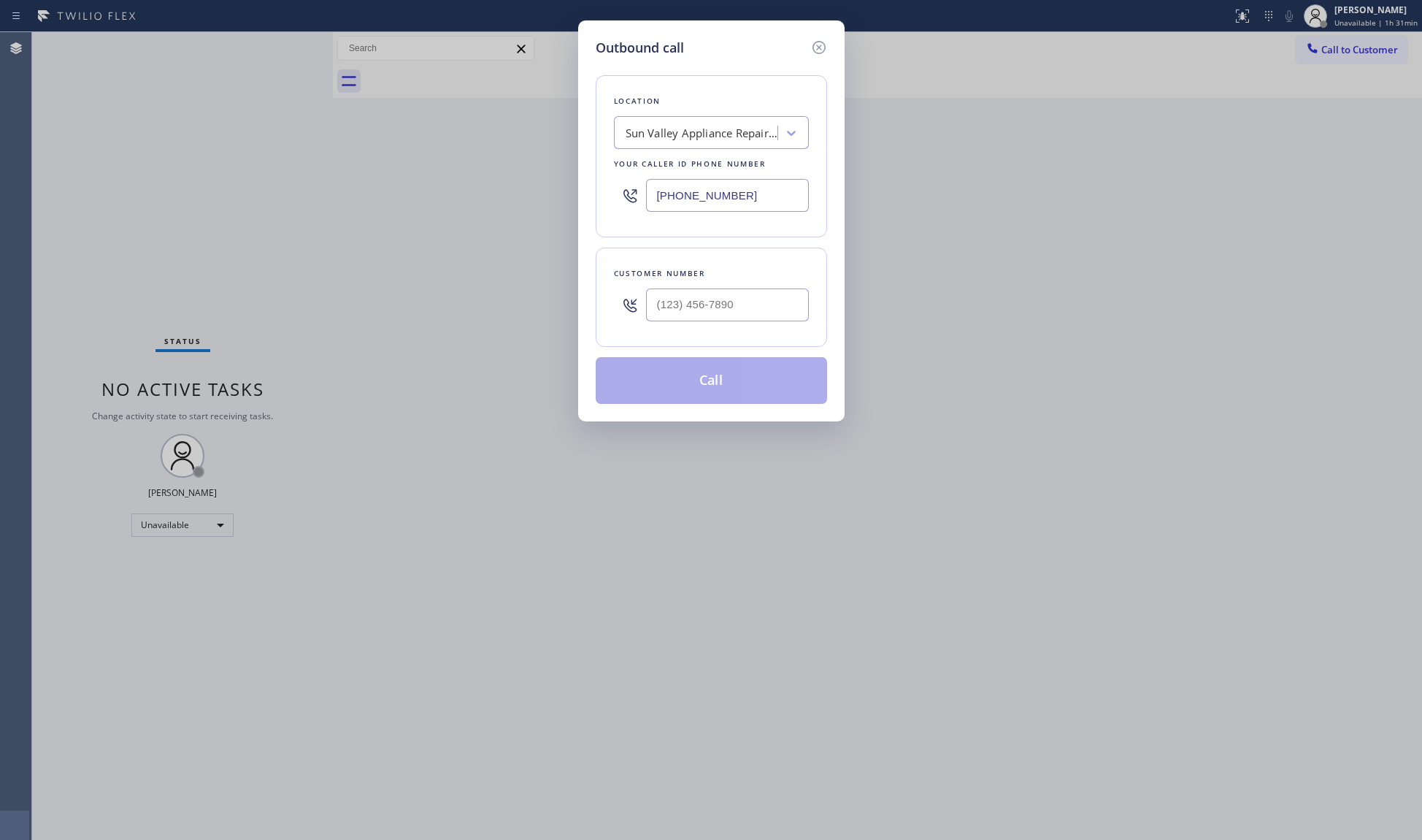
drag, startPoint x: 766, startPoint y: 205, endPoint x: 482, endPoint y: 205, distance: 284.0
click at [482, 205] on div "Outbound call Location Sun Valley Appliance Repair Service Your caller id phone…" at bounding box center [711, 420] width 1422 height 840
paste input "330"
type input "(818) 210-4330"
click at [778, 317] on input "(___) ___-____" at bounding box center [728, 304] width 162 height 33
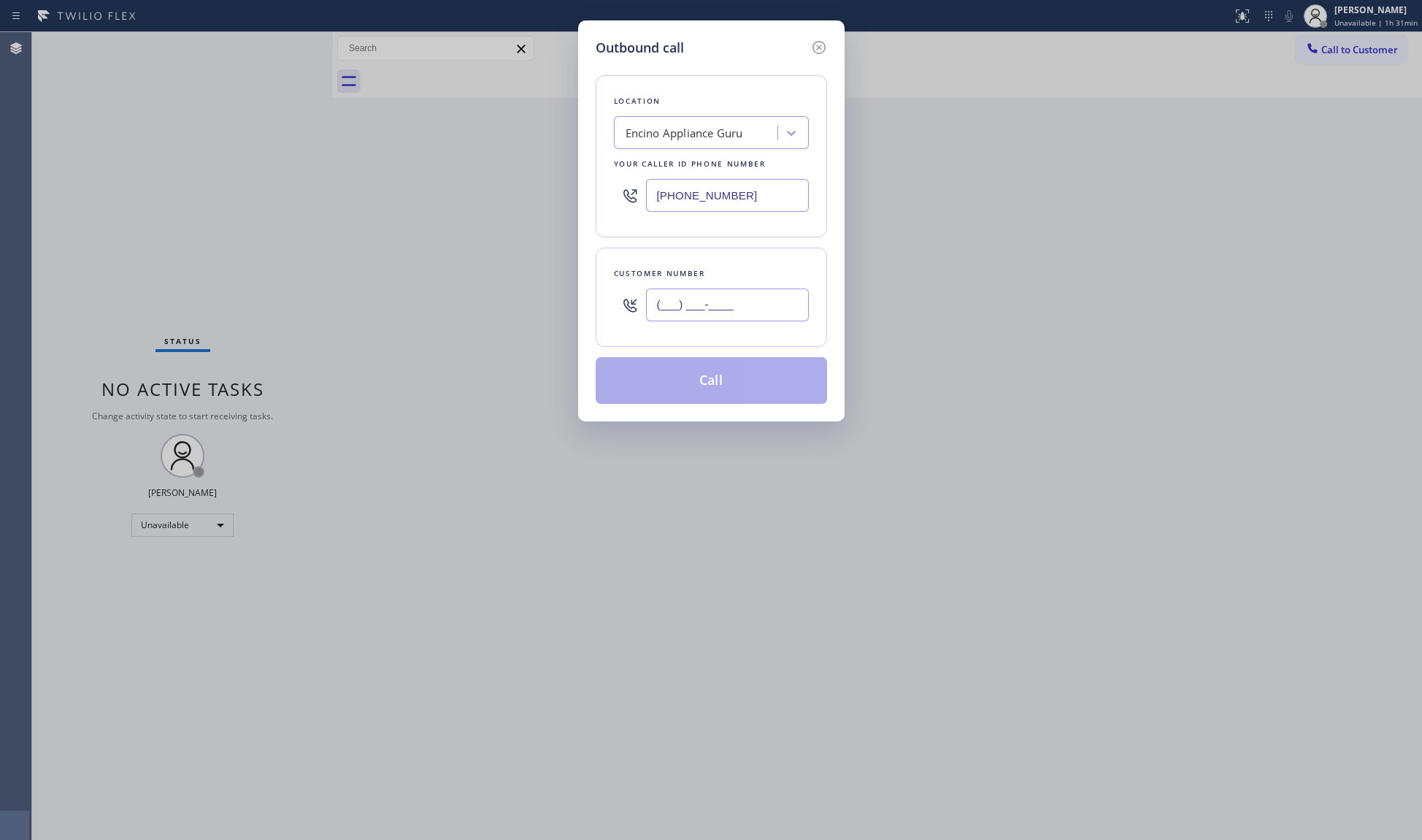
paste input "323) 604-1928"
type input "(323) 604-1928"
click at [722, 369] on button "Call" at bounding box center [711, 380] width 231 height 46
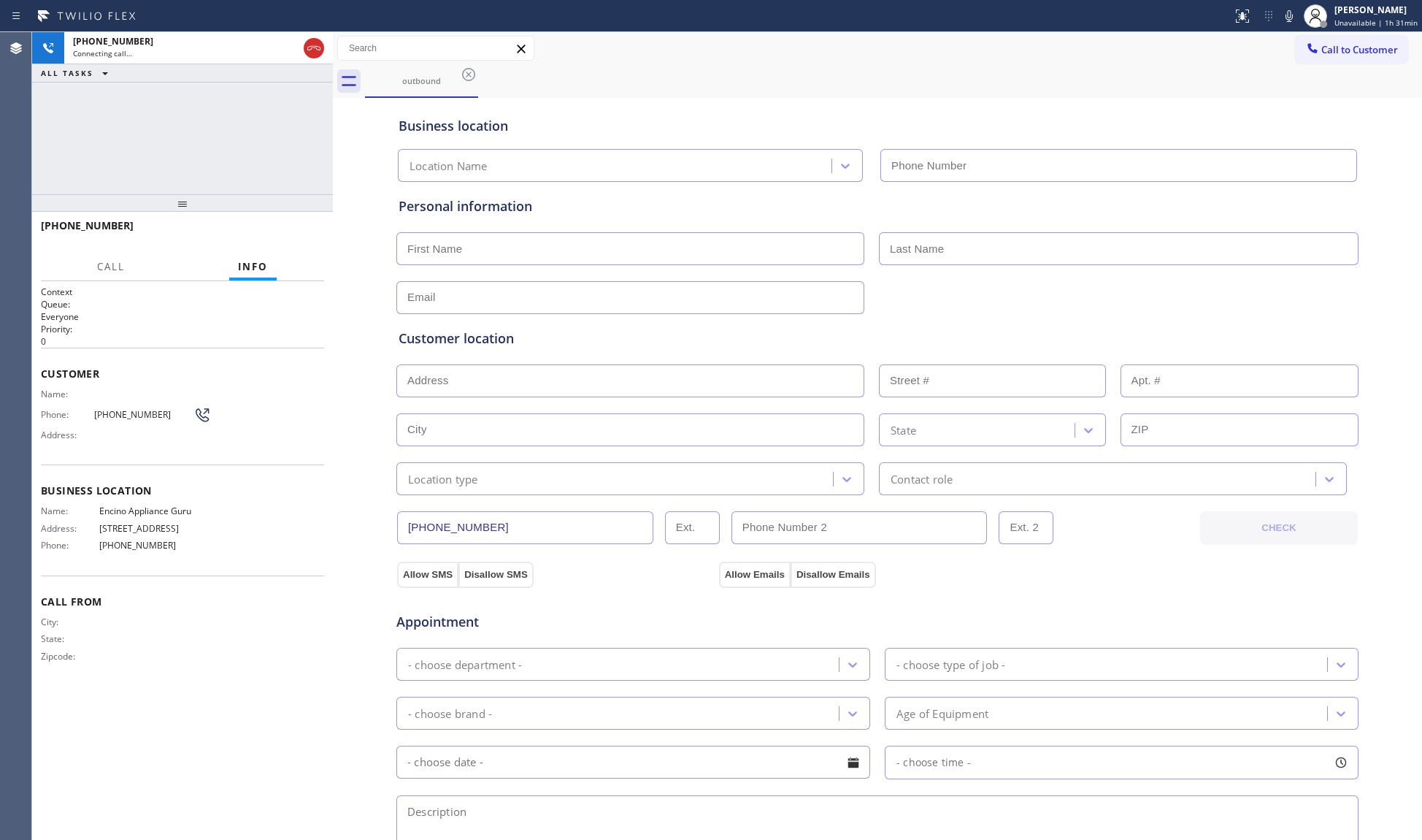
type input "(818) 210-4330"
click at [1023, 153] on input "(818) 210-4330" at bounding box center [1118, 165] width 477 height 33
click at [987, 120] on div "Business location" at bounding box center [877, 126] width 958 height 19
click at [967, 103] on div "Business location Encino Appliance Guru (818) 210-4330" at bounding box center [877, 141] width 964 height 80
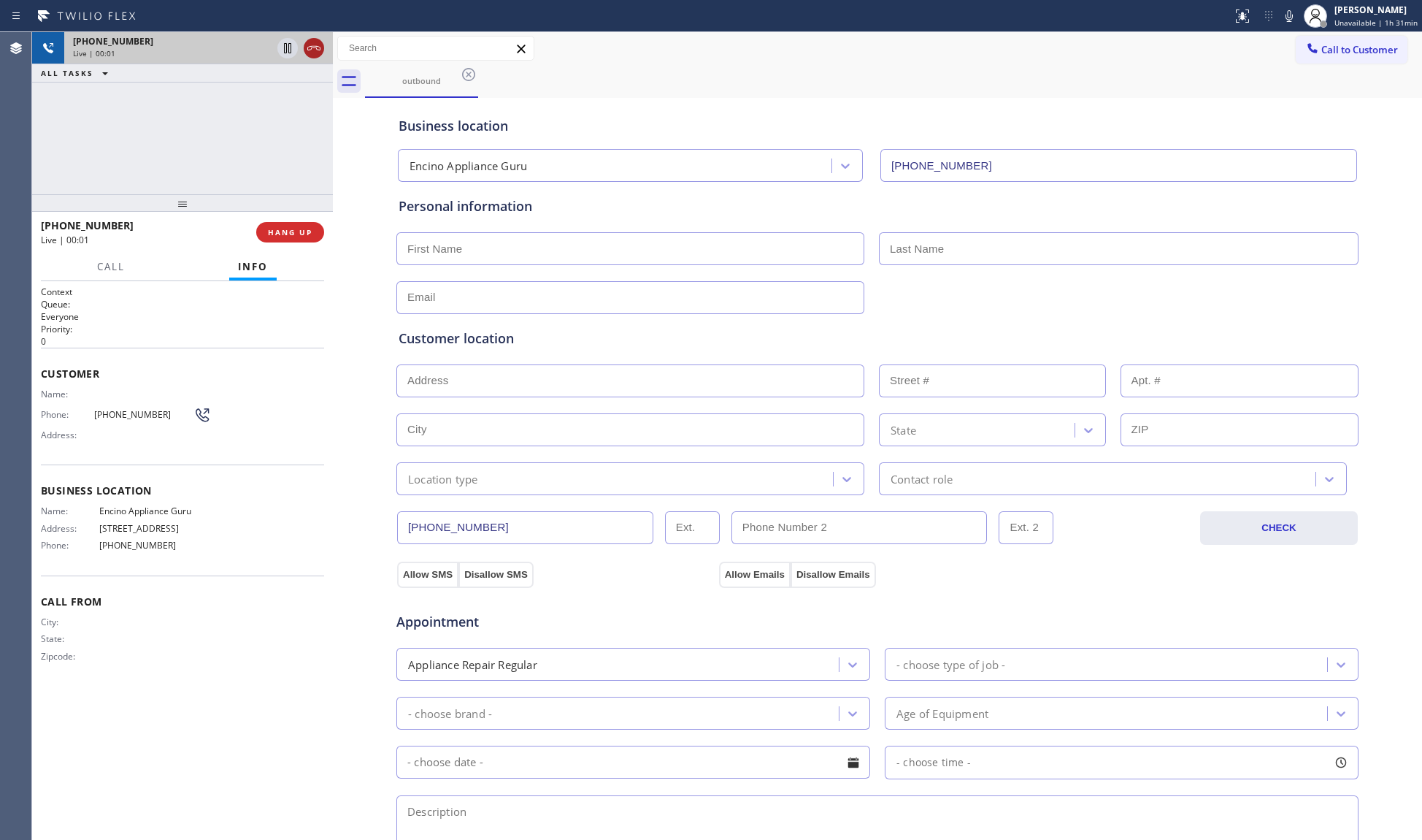
click at [324, 49] on div at bounding box center [301, 47] width 52 height 32
click at [282, 226] on button "HANG UP" at bounding box center [290, 232] width 68 height 20
click at [286, 229] on span "HANG UP" at bounding box center [290, 232] width 44 height 11
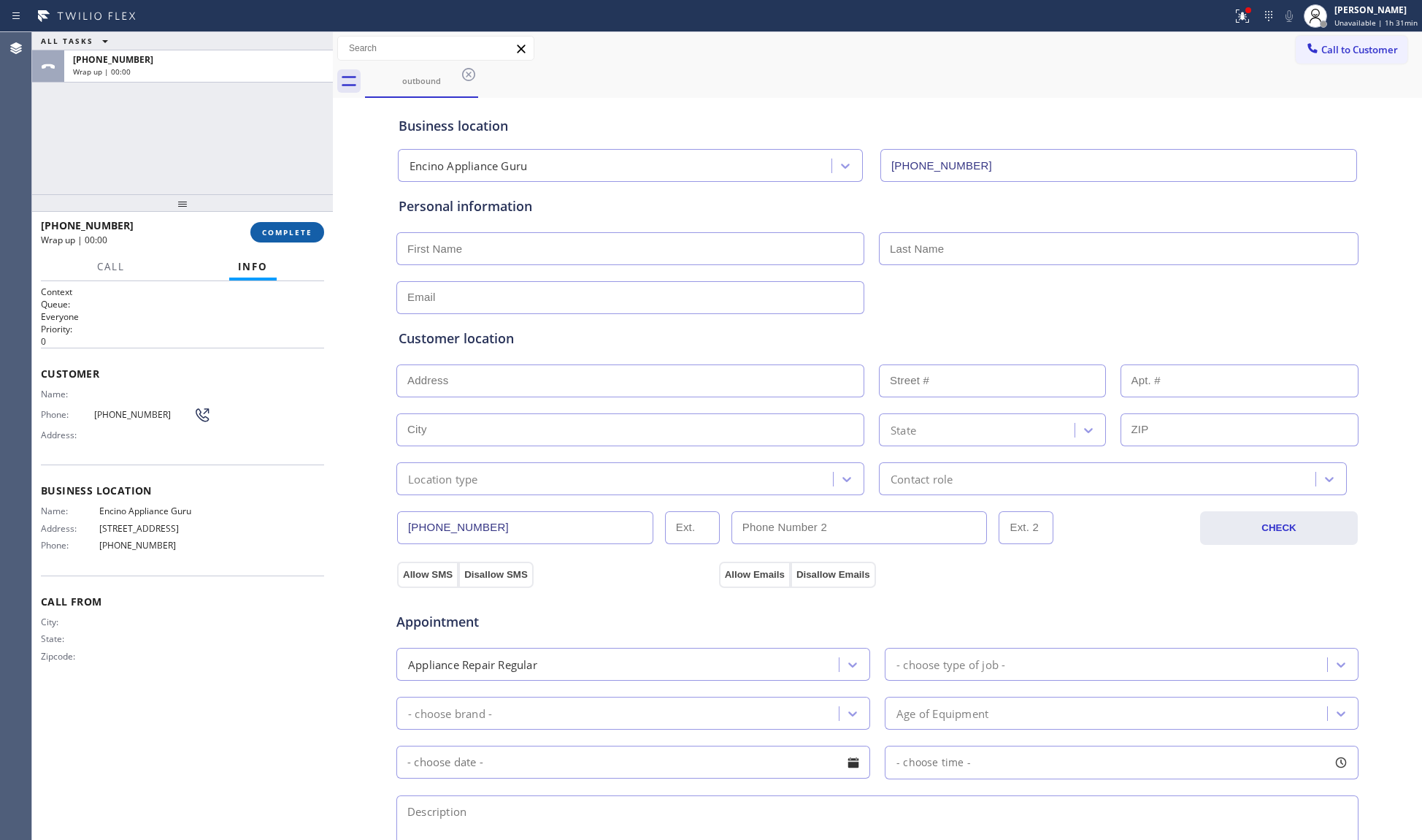
click at [289, 228] on span "COMPLETE" at bounding box center [287, 232] width 50 height 11
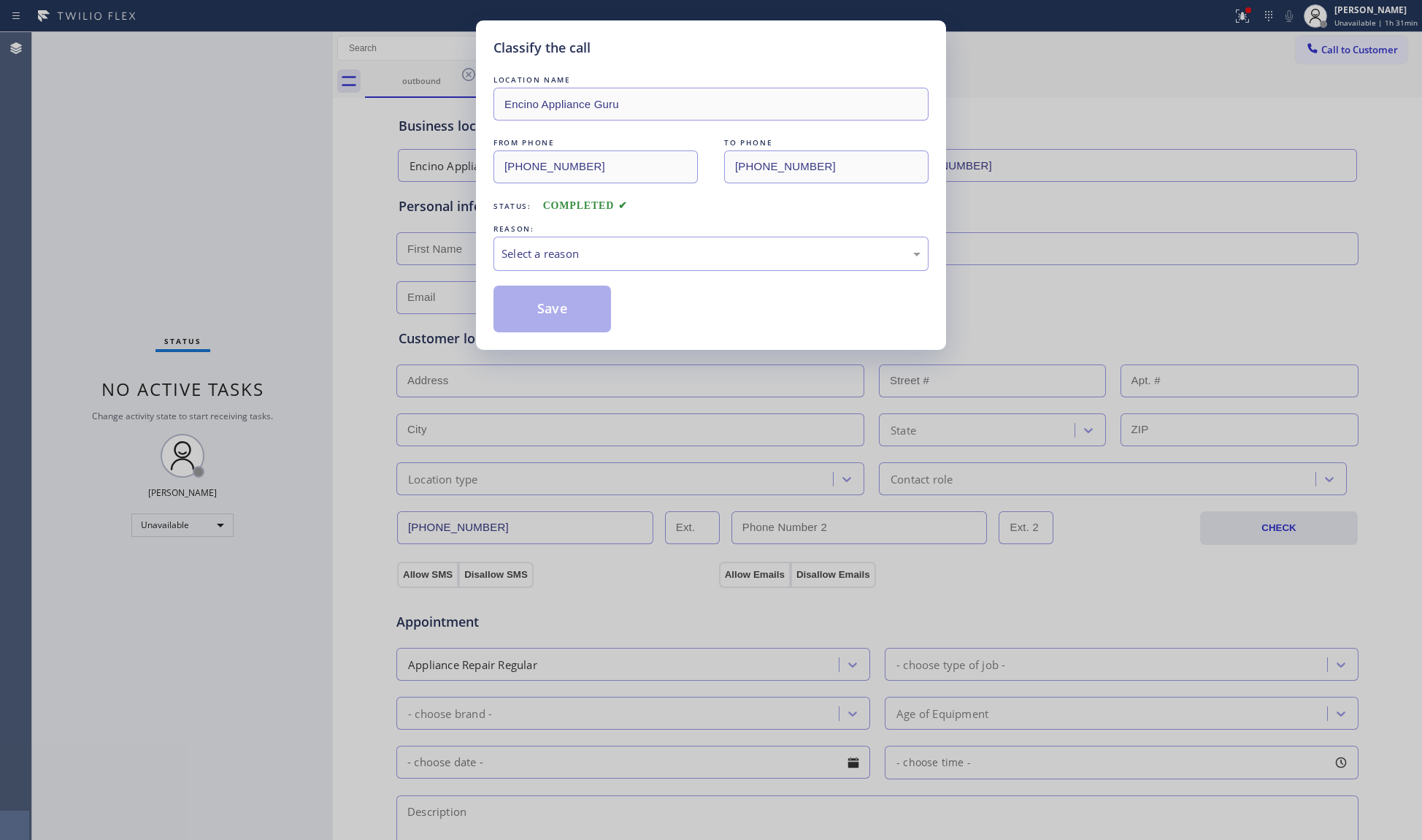
click at [700, 223] on div "REASON:" at bounding box center [711, 229] width 435 height 15
click at [709, 267] on div "Select a reason" at bounding box center [711, 254] width 435 height 35
drag, startPoint x: 554, startPoint y: 314, endPoint x: 646, endPoint y: 287, distance: 95.9
click at [554, 313] on button "Save" at bounding box center [553, 308] width 118 height 46
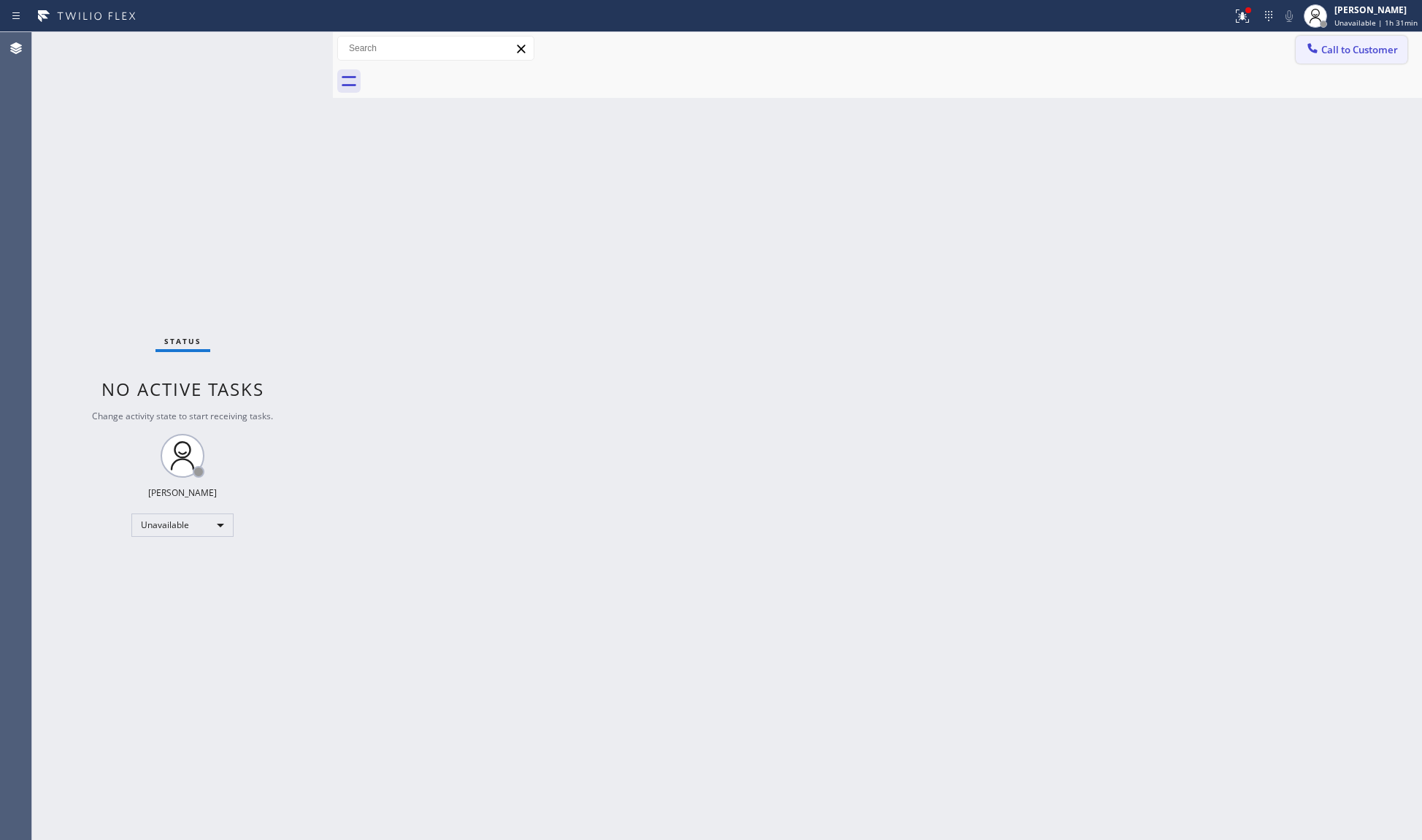
drag, startPoint x: 1344, startPoint y: 42, endPoint x: 1180, endPoint y: 91, distance: 171.2
click at [1342, 42] on button "Call to Customer" at bounding box center [1352, 49] width 112 height 28
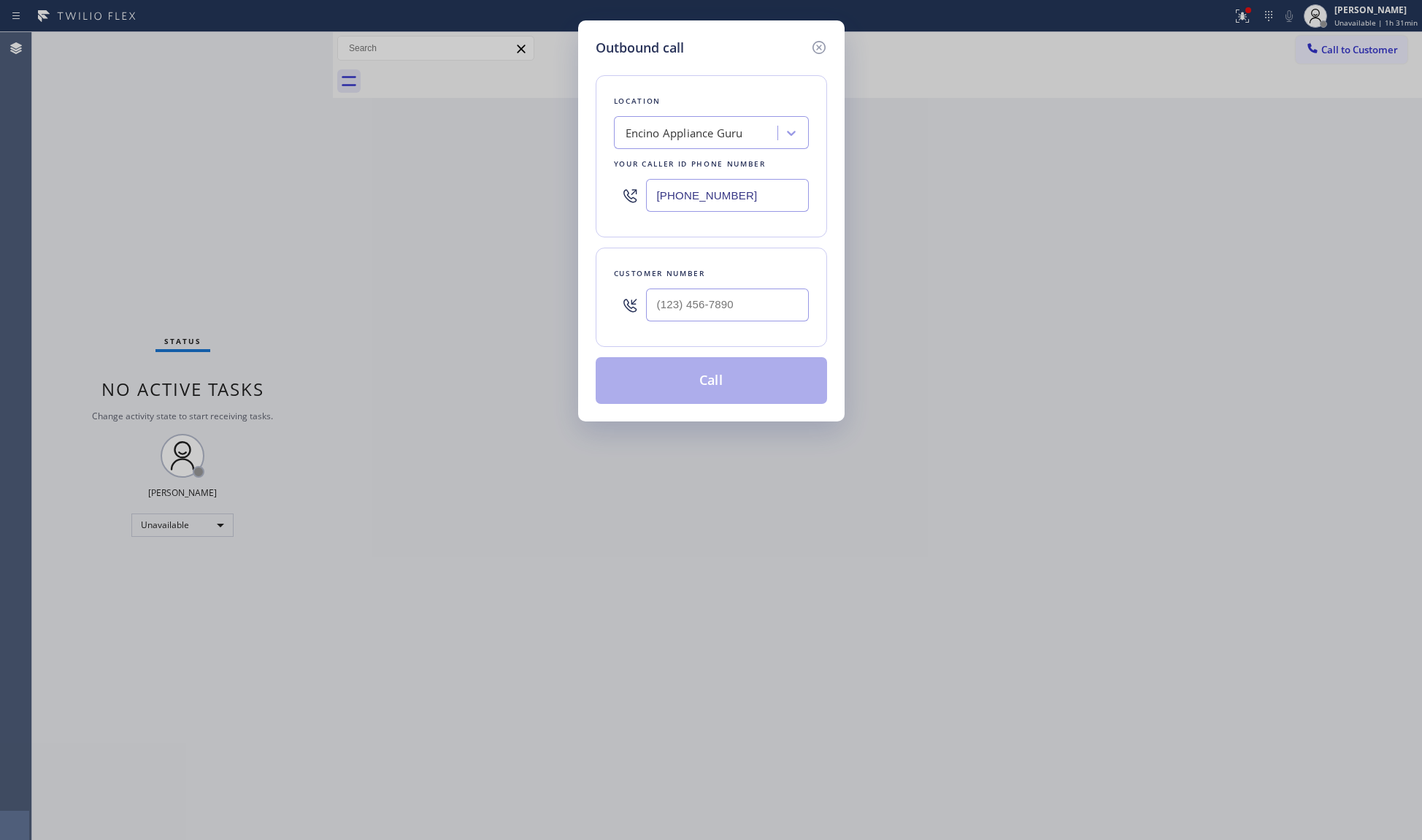
drag, startPoint x: 741, startPoint y: 205, endPoint x: 631, endPoint y: 208, distance: 110.0
click at [631, 208] on div "(818) 210-4330" at bounding box center [711, 195] width 195 height 47
paste input "829"
type input "(818) 210-4330"
drag, startPoint x: 828, startPoint y: 319, endPoint x: 819, endPoint y: 318, distance: 9.1
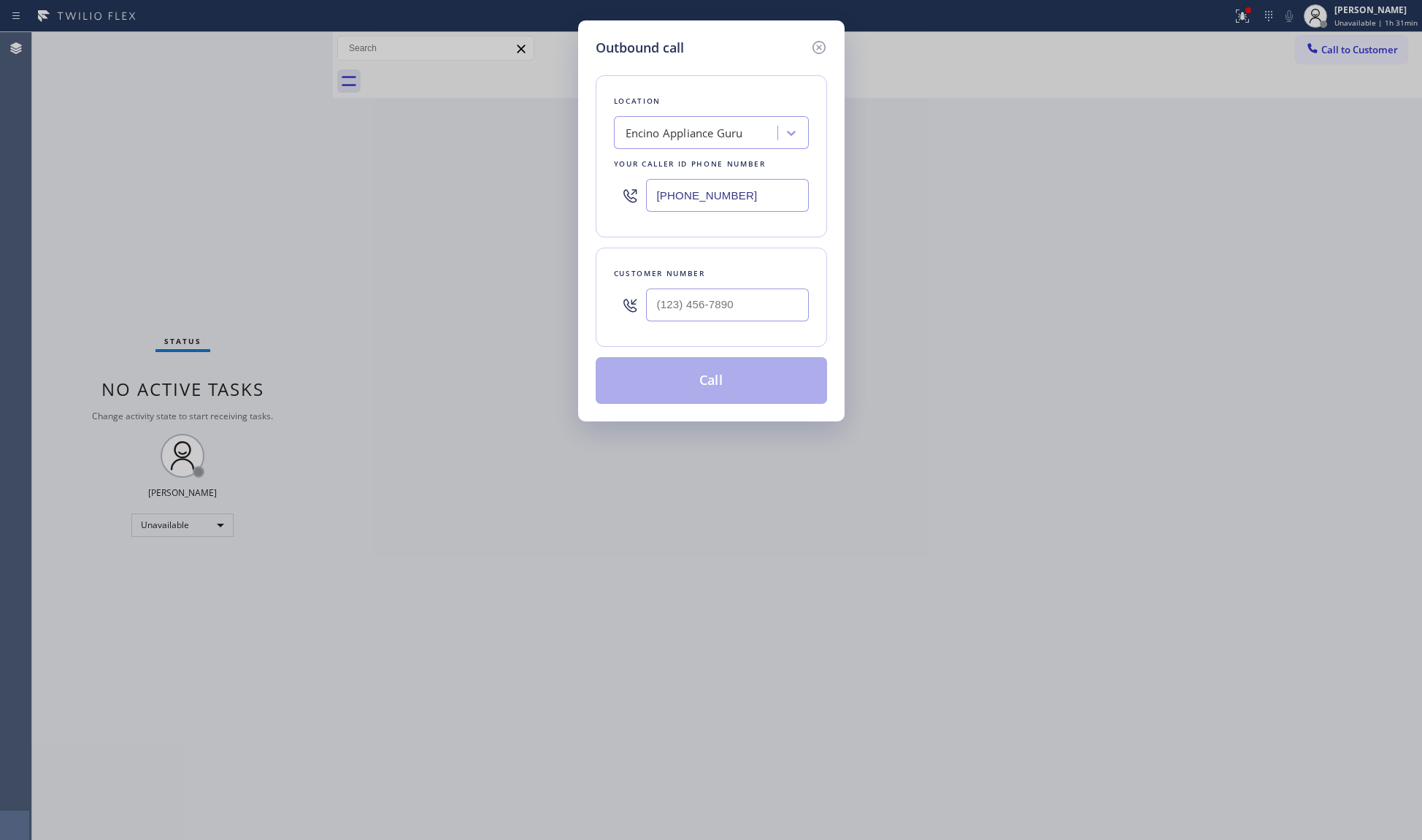
click at [827, 319] on div "Outbound call Location Encino Appliance Guru Your caller id phone number (818) …" at bounding box center [711, 220] width 267 height 401
click at [807, 316] on div "Customer number" at bounding box center [711, 297] width 231 height 100
click at [784, 309] on input "(___) ___-____" at bounding box center [728, 304] width 162 height 33
paste input "626) 790-3407"
type input "(626) 790-3407"
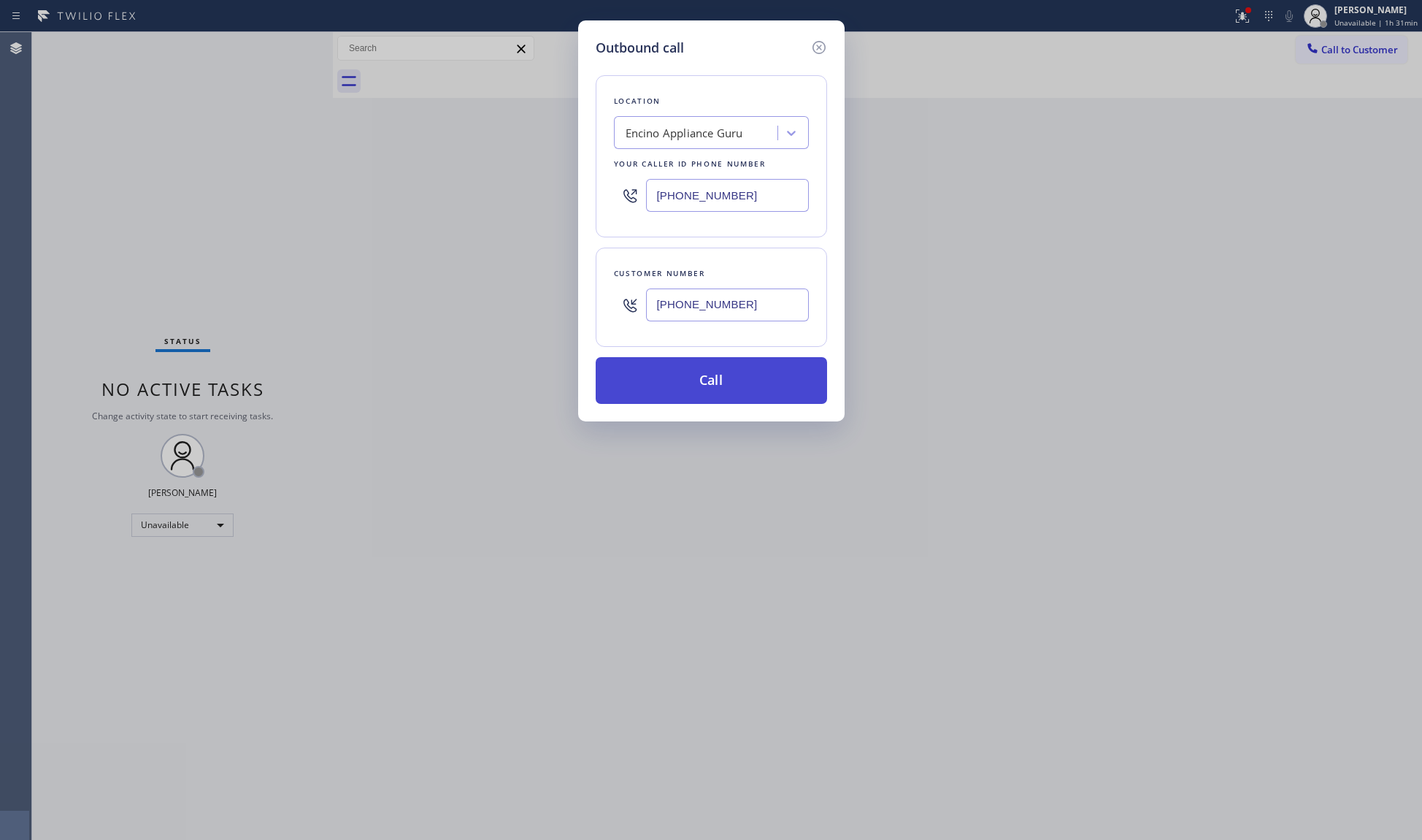
click at [710, 378] on button "Call" at bounding box center [711, 380] width 231 height 46
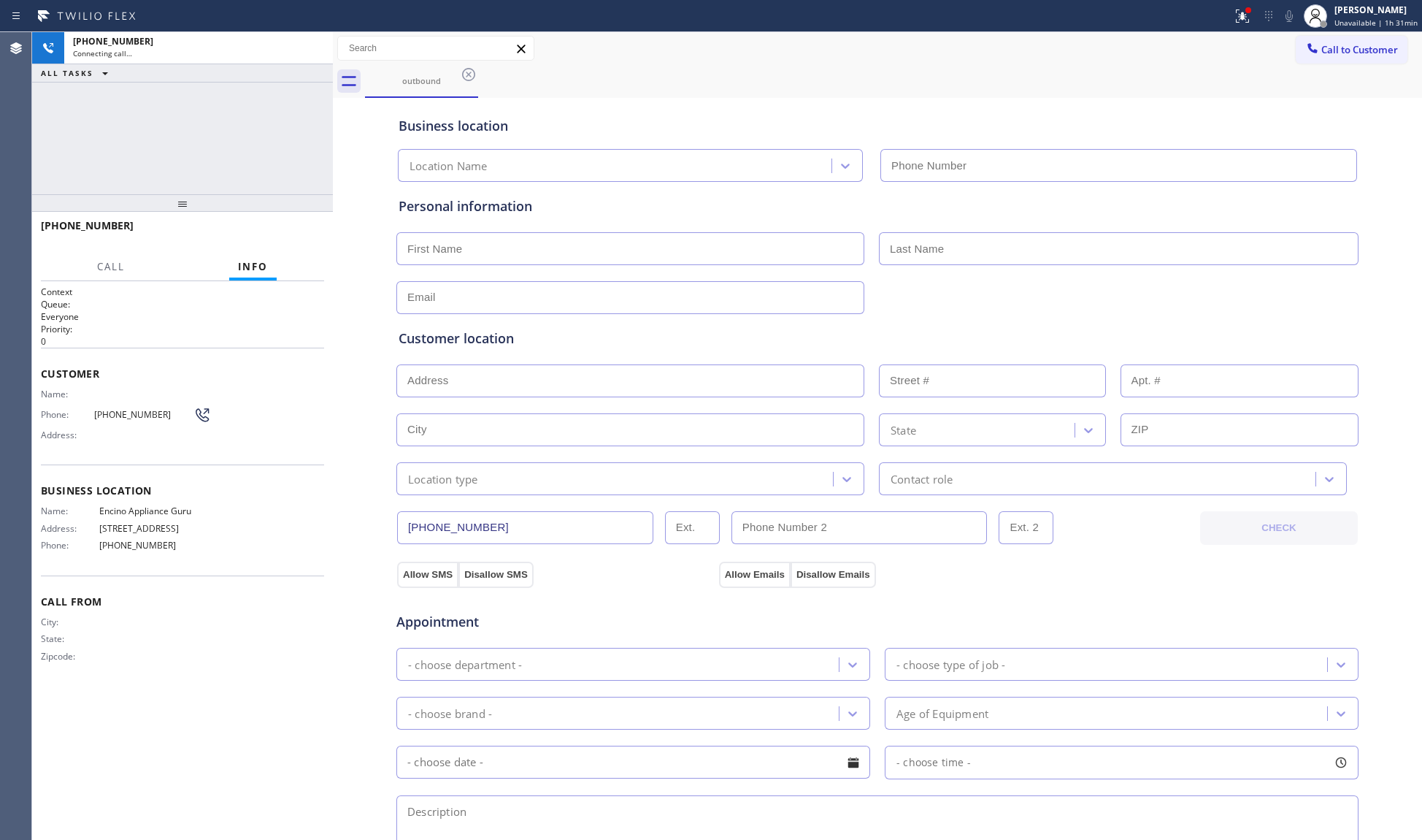
type input "(818) 210-4330"
click at [276, 232] on span "HANG UP" at bounding box center [290, 232] width 44 height 11
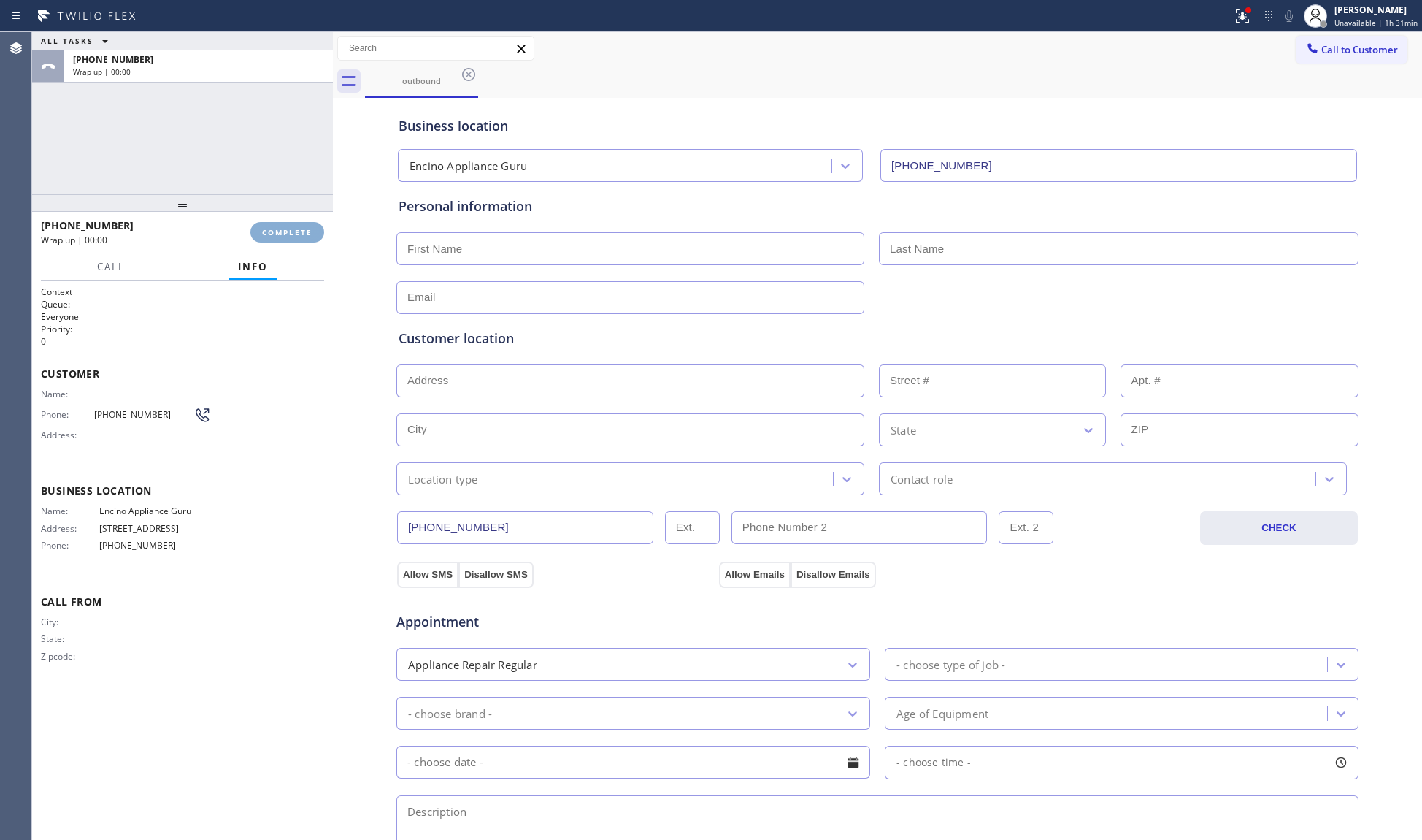
click at [276, 232] on span "COMPLETE" at bounding box center [287, 232] width 50 height 11
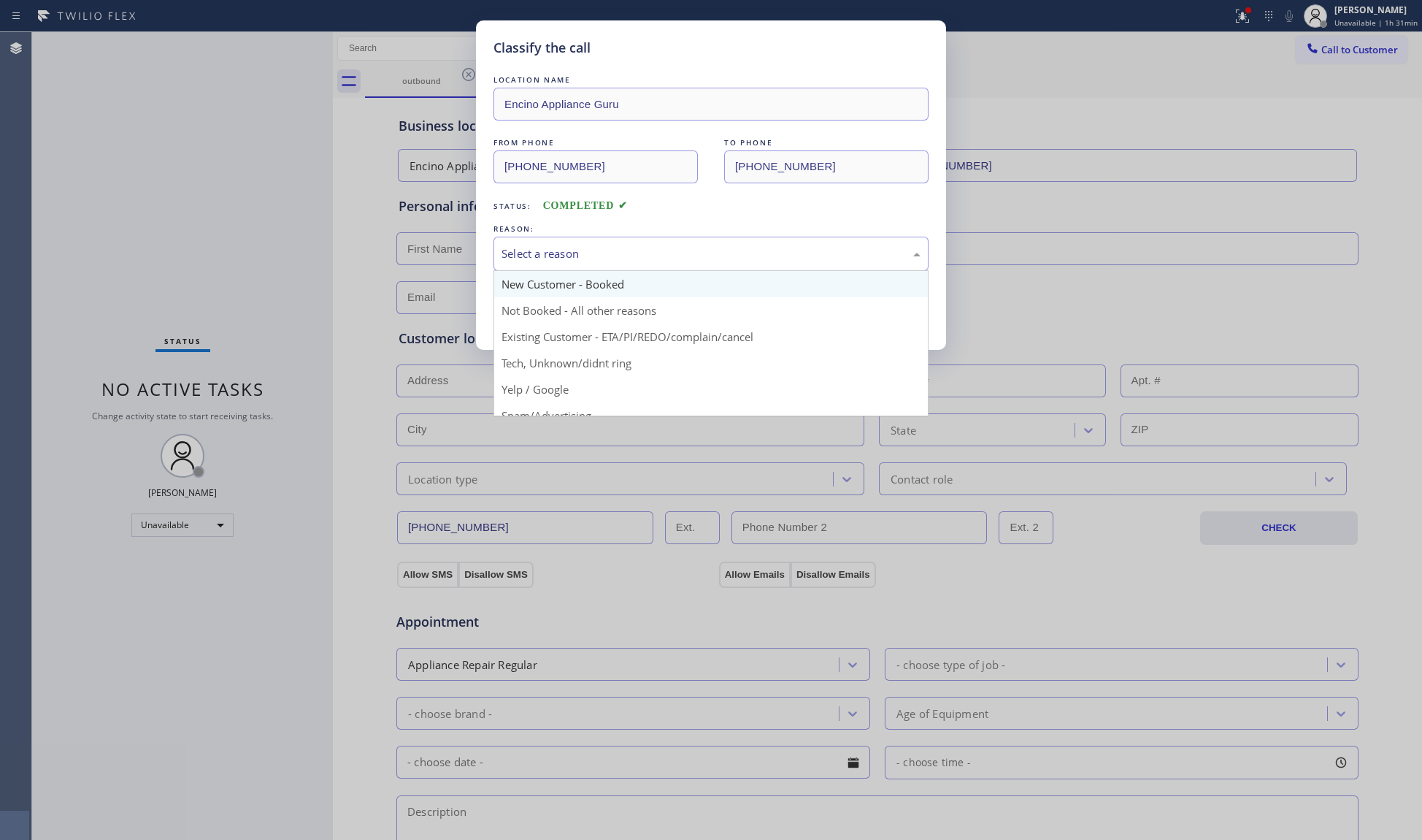
drag, startPoint x: 673, startPoint y: 243, endPoint x: 631, endPoint y: 284, distance: 58.7
click at [672, 244] on div "Select a reason" at bounding box center [711, 254] width 435 height 35
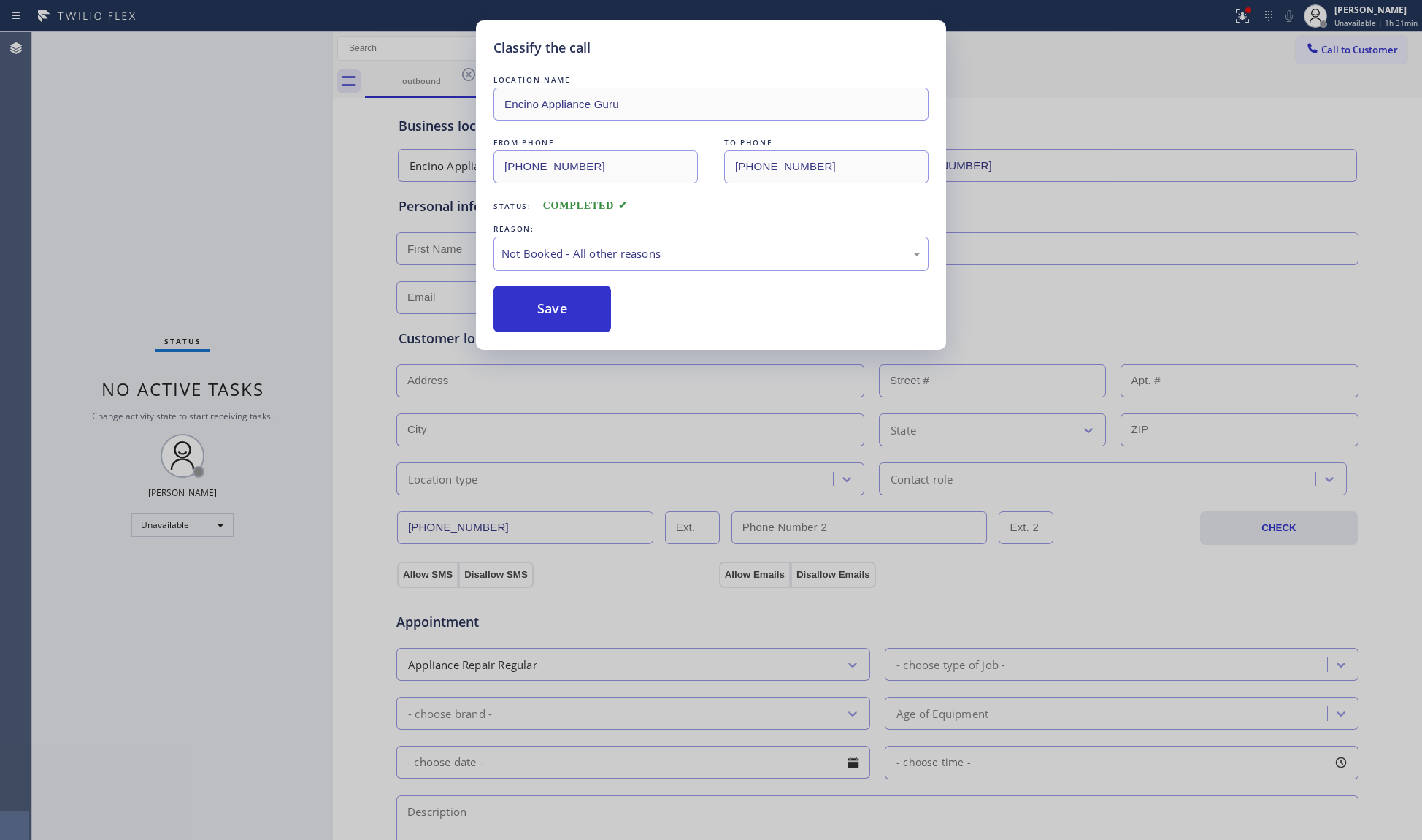
click at [588, 306] on button "Save" at bounding box center [553, 308] width 118 height 46
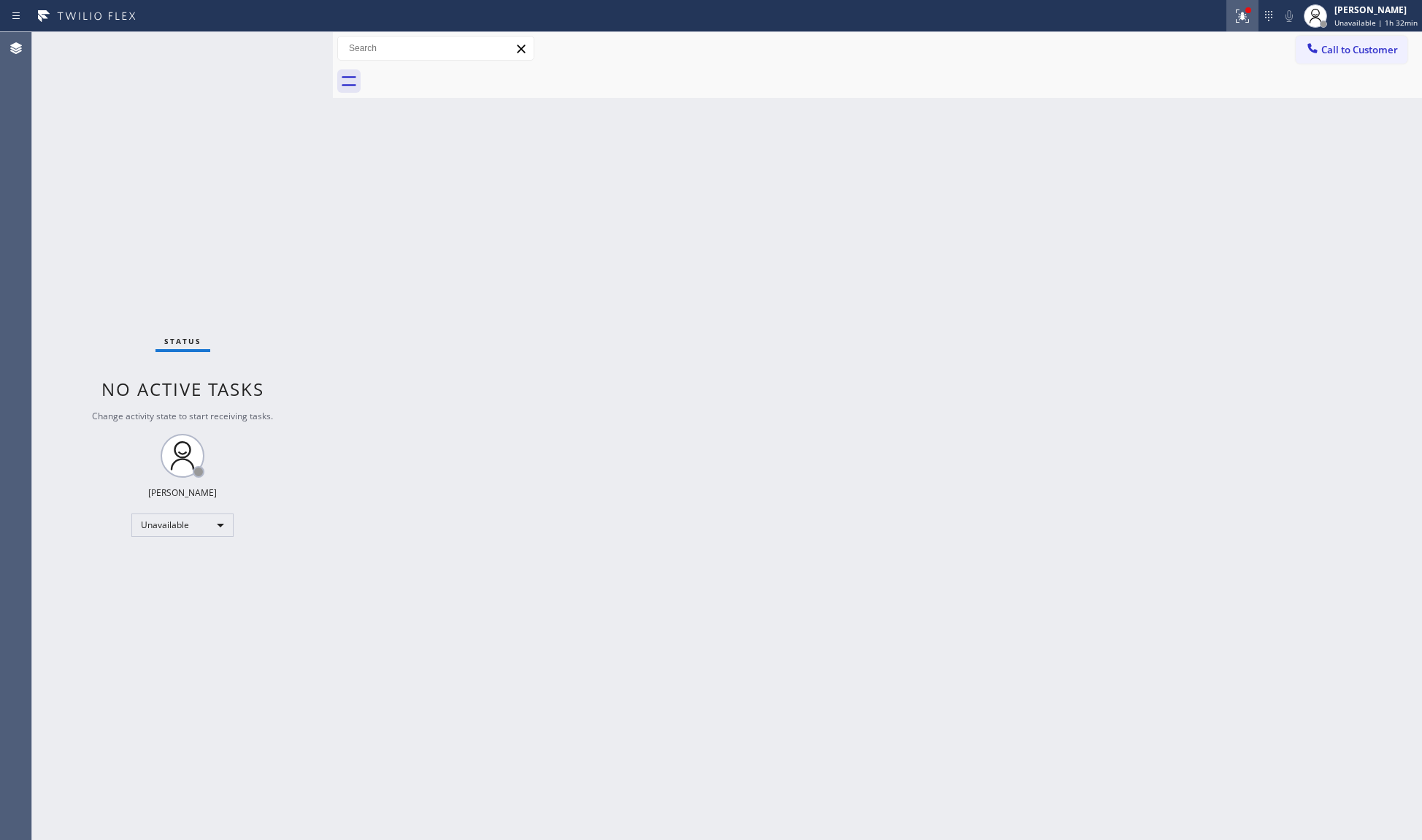
click at [1252, 17] on icon at bounding box center [1243, 16] width 17 height 17
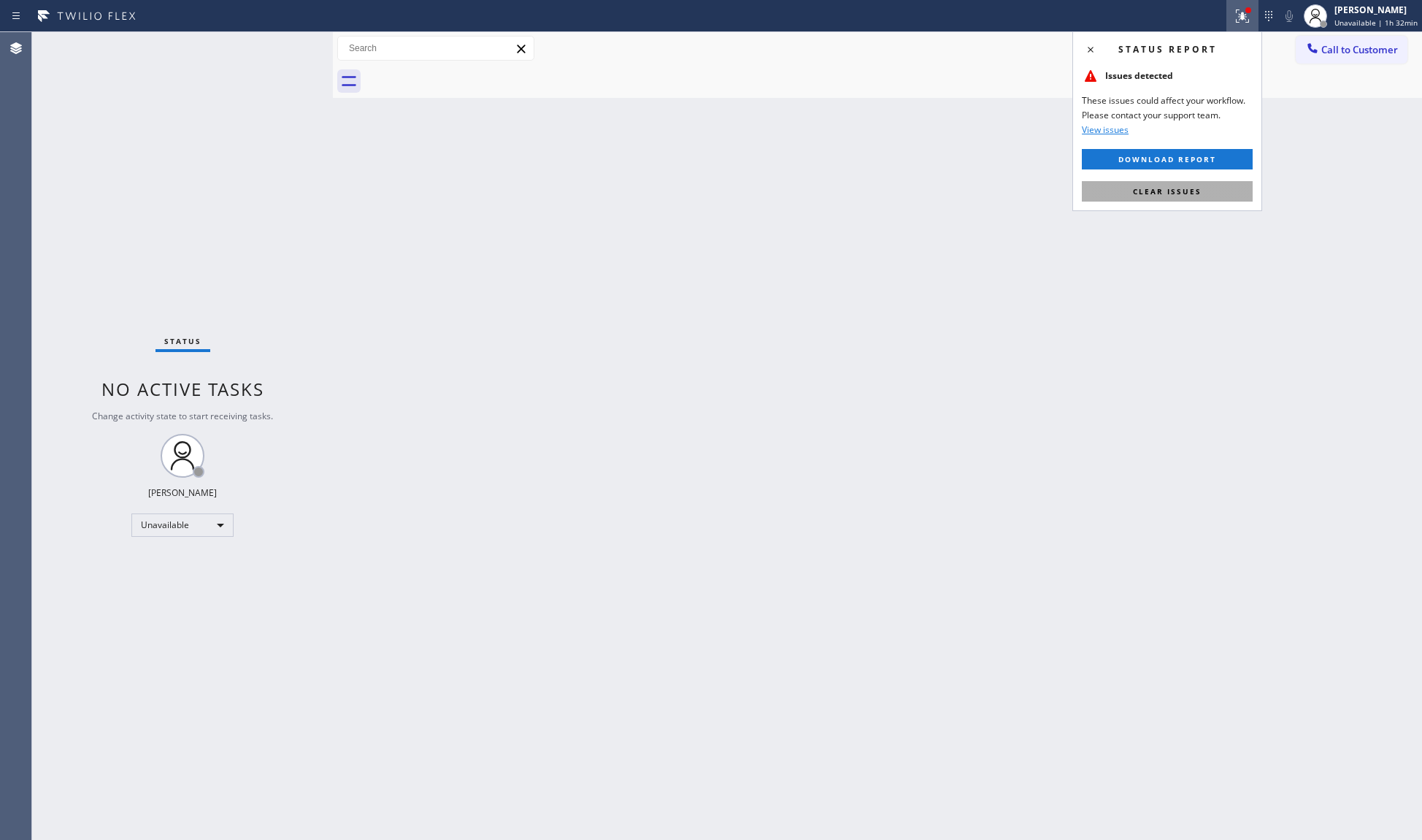
click at [1206, 185] on button "Clear issues" at bounding box center [1167, 190] width 171 height 20
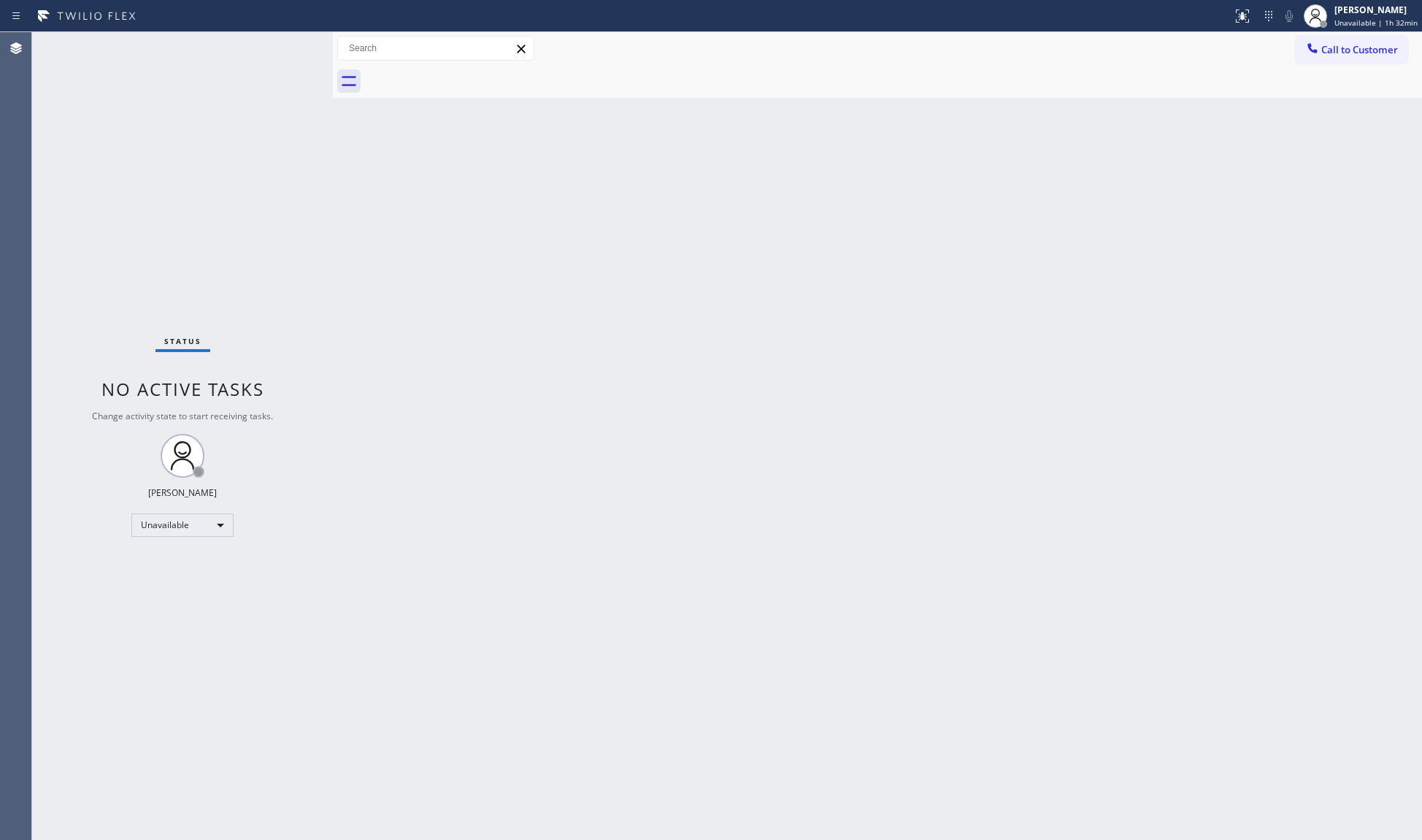
drag, startPoint x: 1232, startPoint y: 163, endPoint x: 1264, endPoint y: 85, distance: 84.3
click at [1232, 158] on div "Back to Dashboard Change Sender ID Customers Technicians Select a contact Outbo…" at bounding box center [877, 435] width 1089 height 807
drag, startPoint x: 1342, startPoint y: 43, endPoint x: 1120, endPoint y: 185, distance: 263.5
click at [1342, 45] on span "Call to Customer" at bounding box center [1359, 50] width 76 height 14
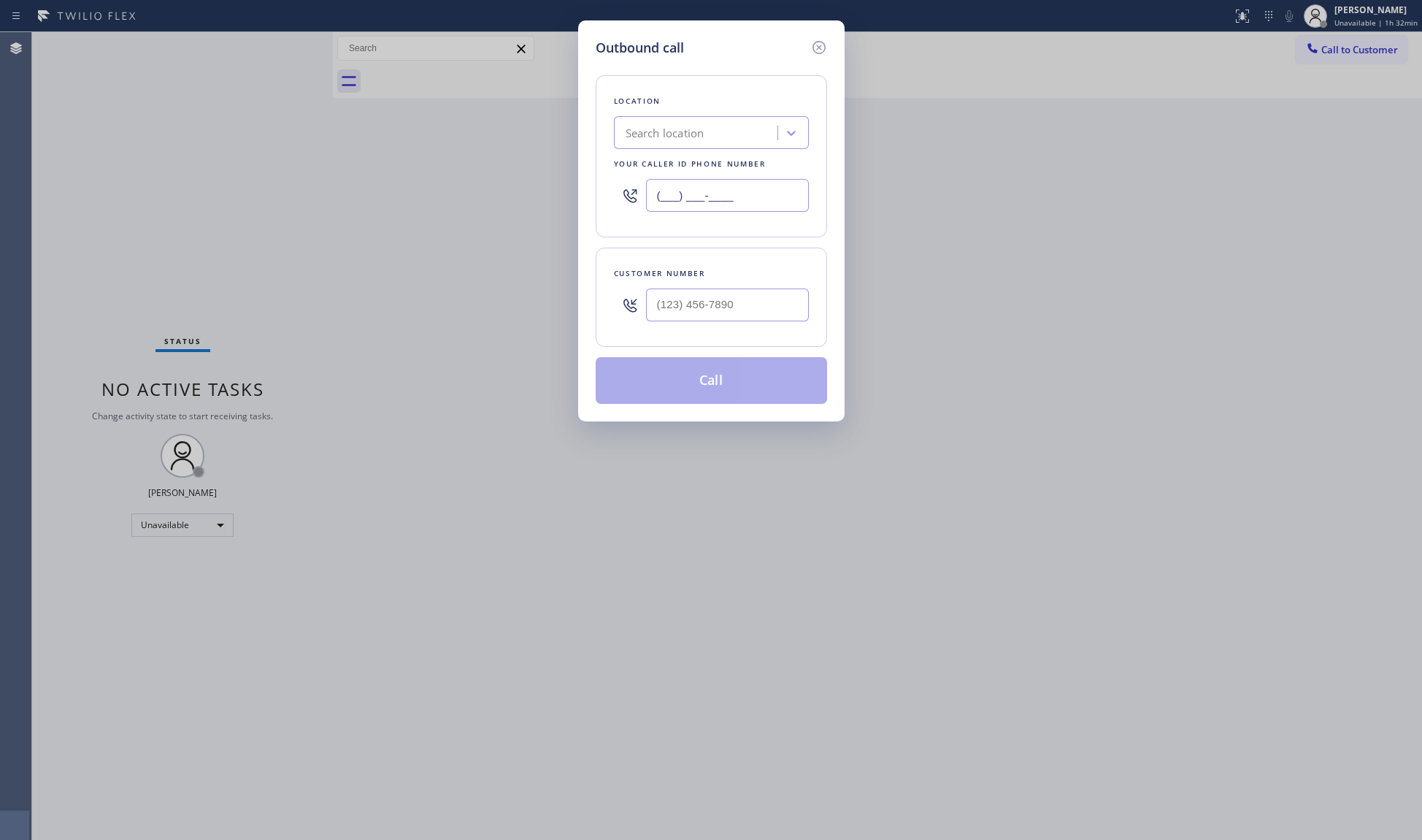
drag, startPoint x: 760, startPoint y: 198, endPoint x: 654, endPoint y: 184, distance: 106.9
click at [521, 173] on div "Outbound call Location Search location Your caller id phone number (___) ___-__…" at bounding box center [711, 420] width 1422 height 840
paste input "818) 210-4284"
type input "(818) 210-4284"
paste input "951) 603-1381"
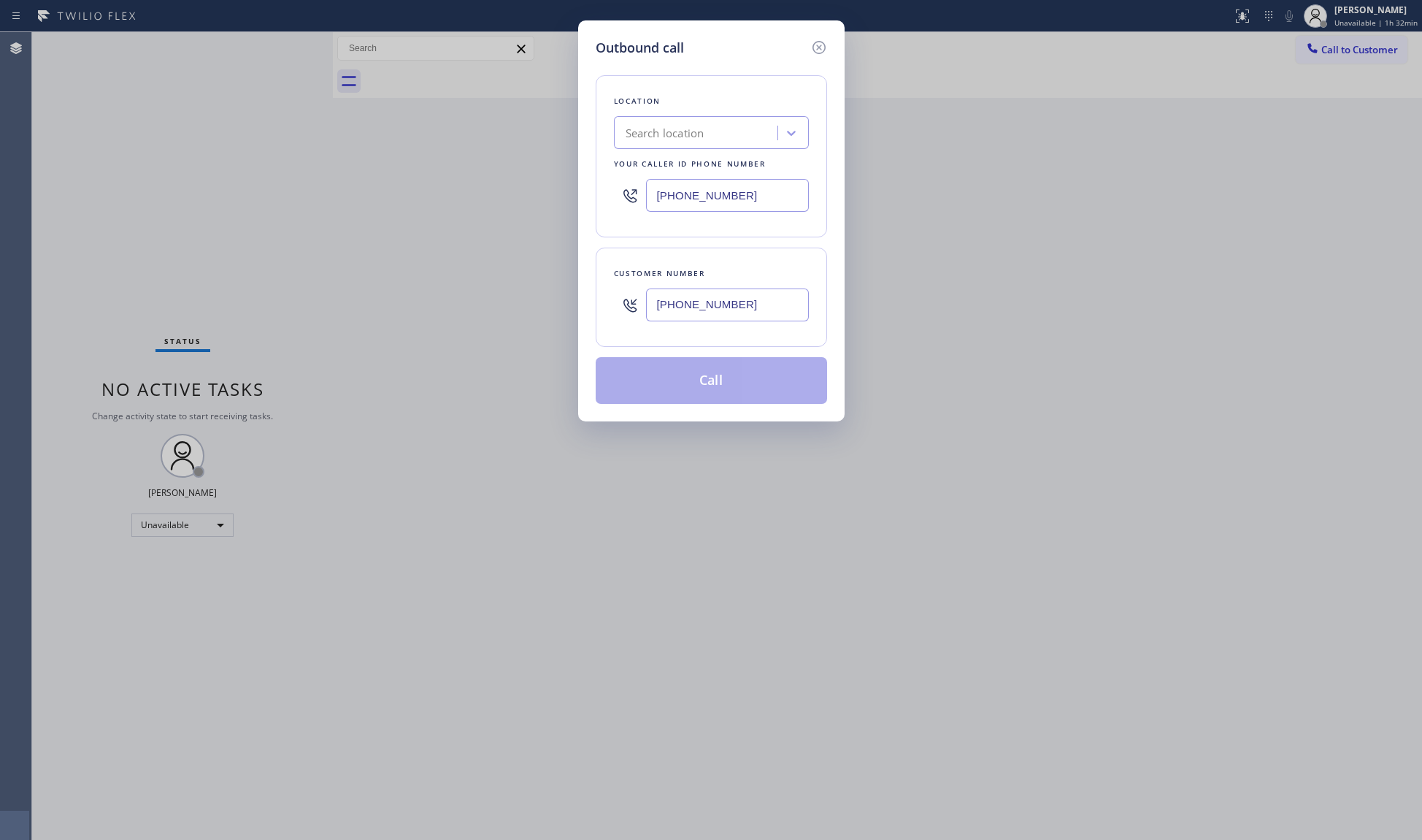
click at [787, 301] on input "(951) 603-1381" at bounding box center [728, 304] width 162 height 33
type input "(951) 603-1381"
drag, startPoint x: 702, startPoint y: 381, endPoint x: 711, endPoint y: 378, distance: 9.5
click at [702, 378] on button "Call" at bounding box center [711, 380] width 231 height 46
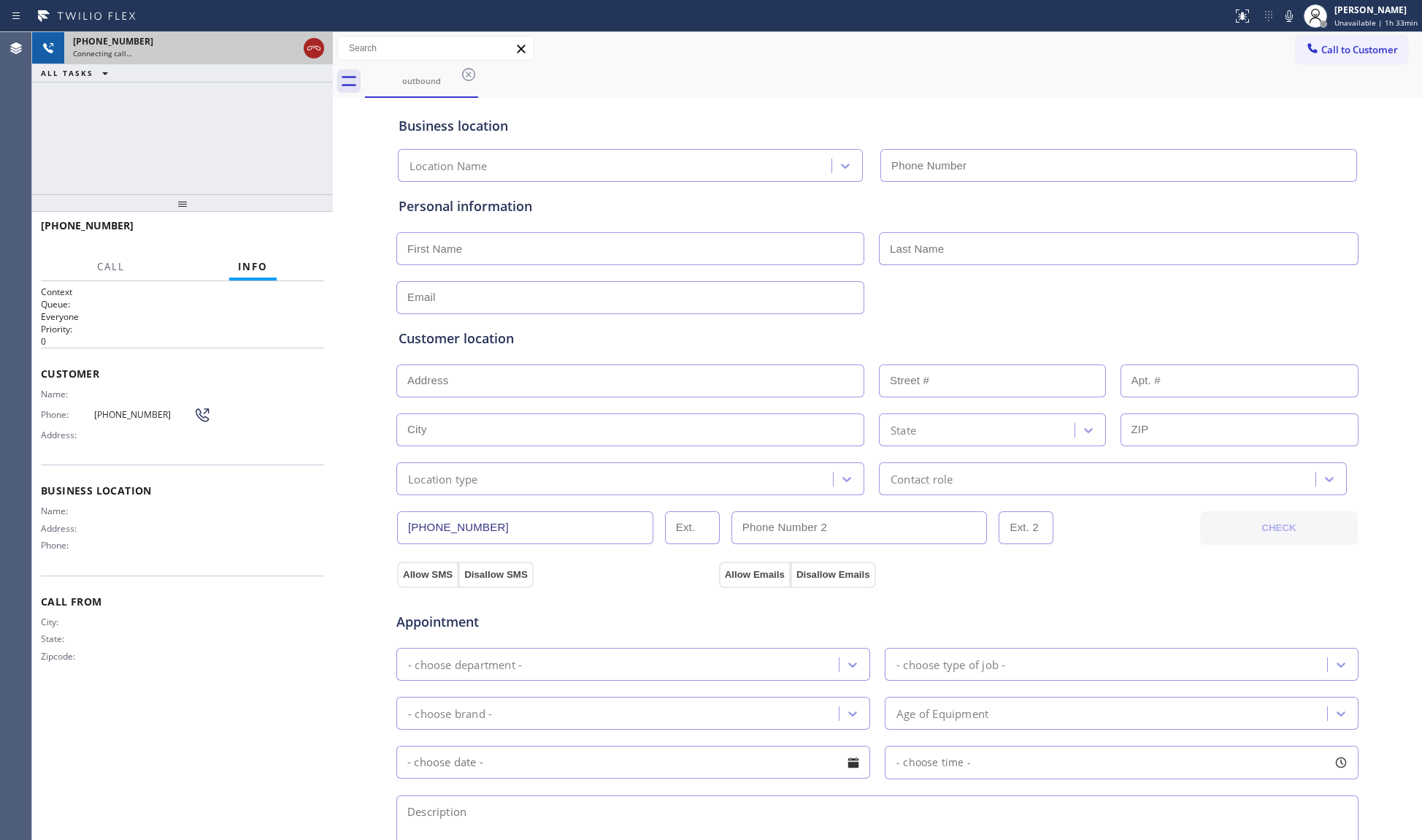
click at [315, 42] on icon at bounding box center [314, 48] width 17 height 17
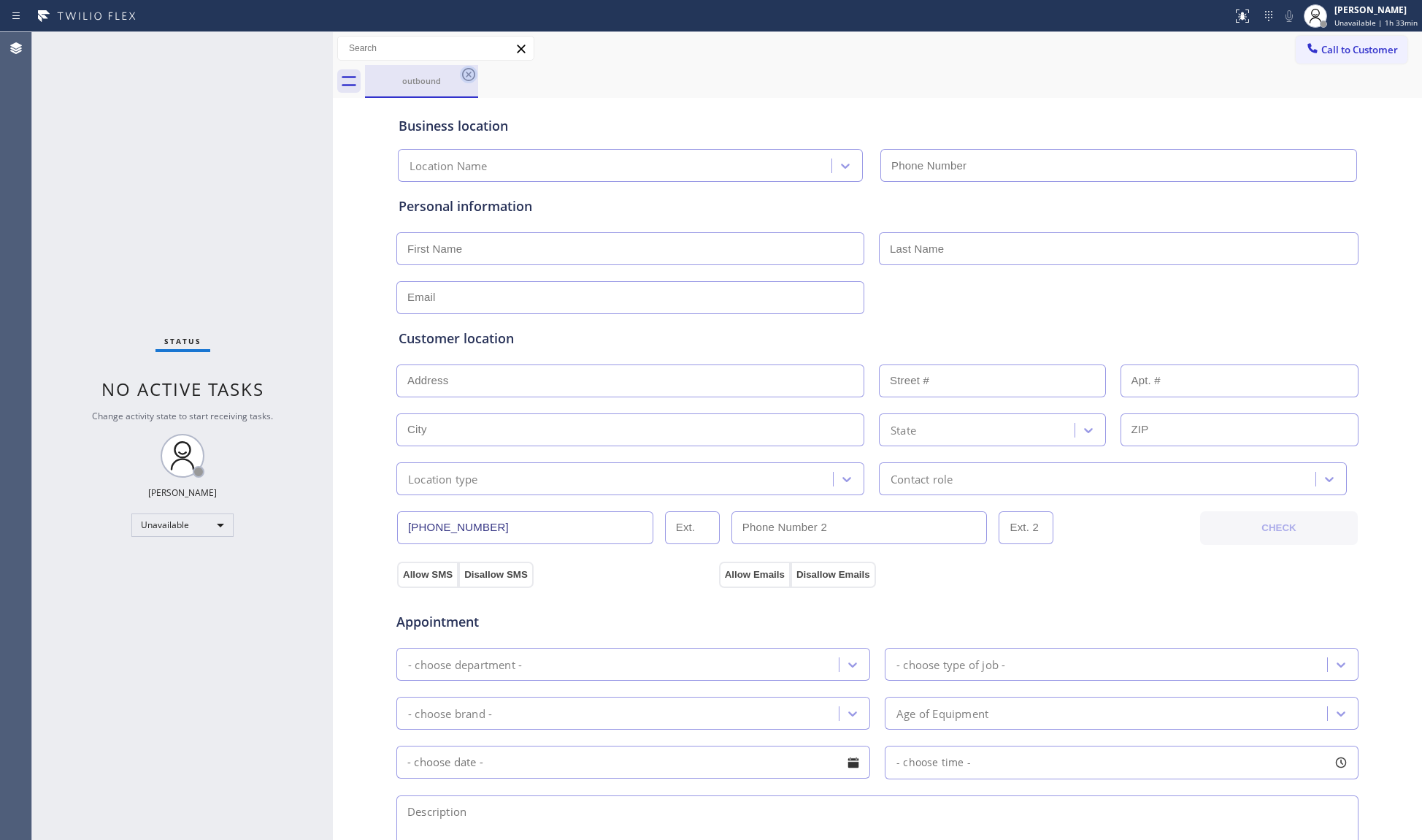
click at [460, 76] on icon at bounding box center [469, 74] width 17 height 17
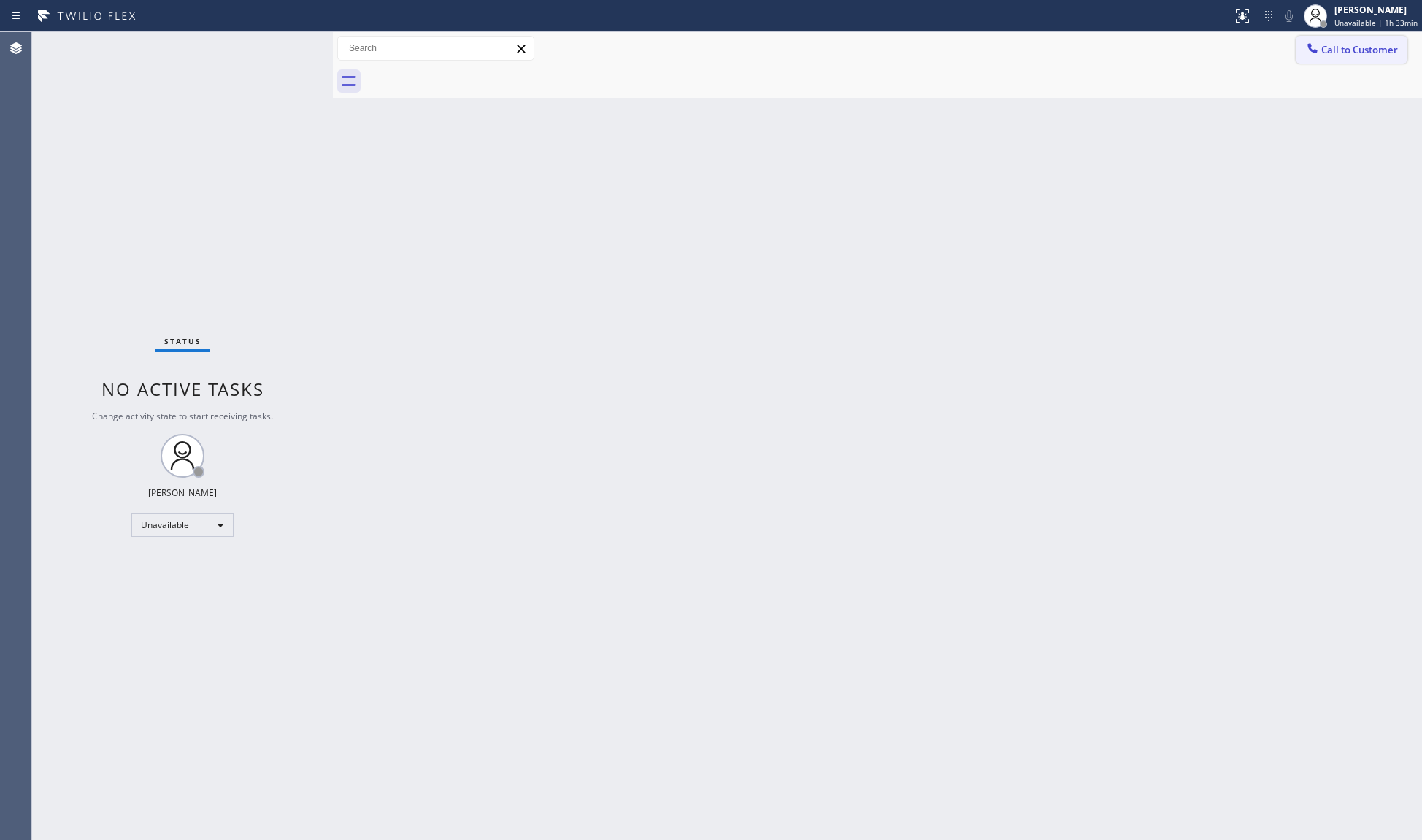
click at [1344, 57] on button "Call to Customer" at bounding box center [1352, 49] width 112 height 28
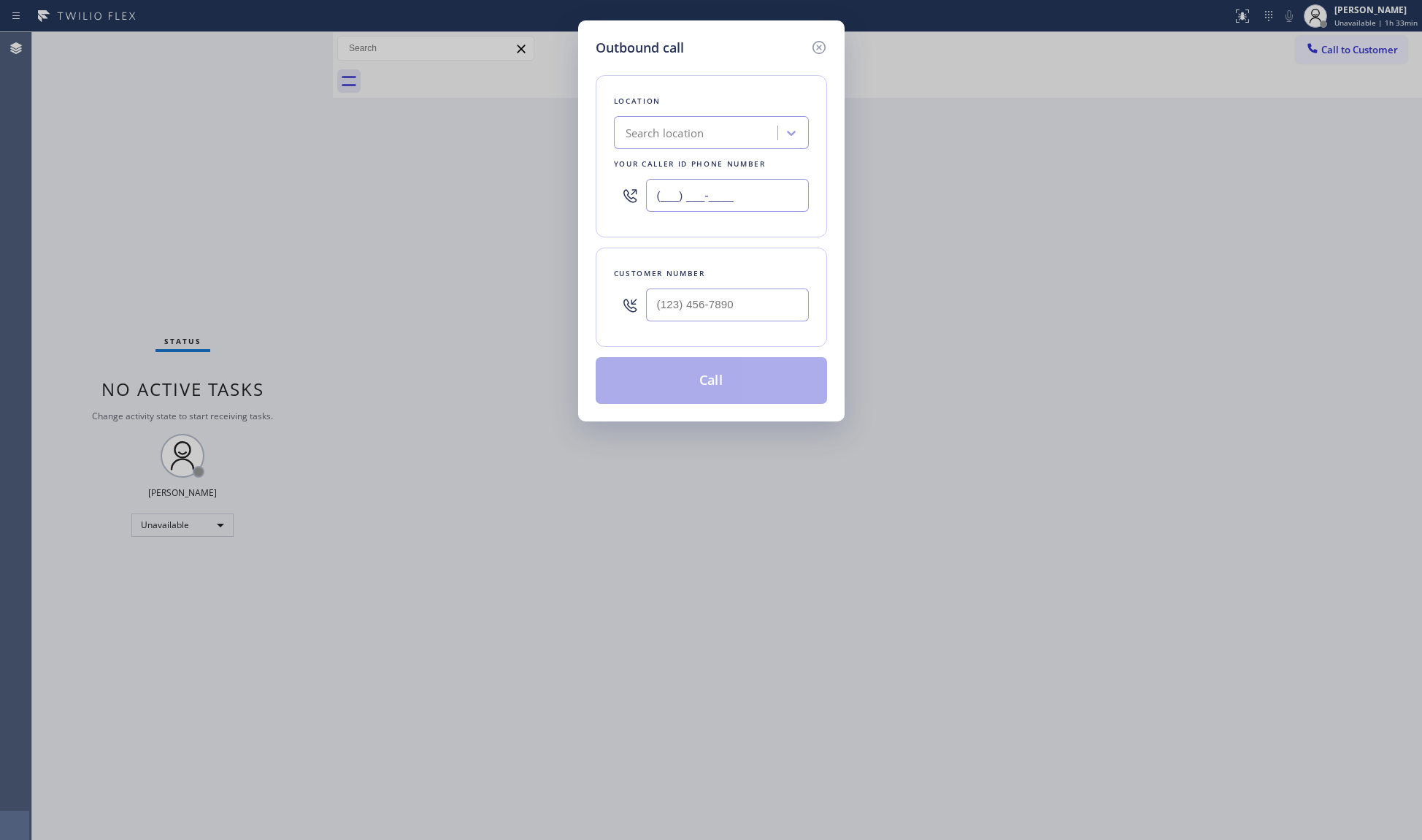
drag, startPoint x: 566, startPoint y: 192, endPoint x: 530, endPoint y: 192, distance: 36.0
click at [530, 192] on div "Outbound call Location Search location Your caller id phone number (___) ___-__…" at bounding box center [711, 420] width 1422 height 840
paste input "818) 210-3973"
type input "(818) 210-3973"
click at [673, 305] on input "(___) ___-____" at bounding box center [728, 304] width 162 height 33
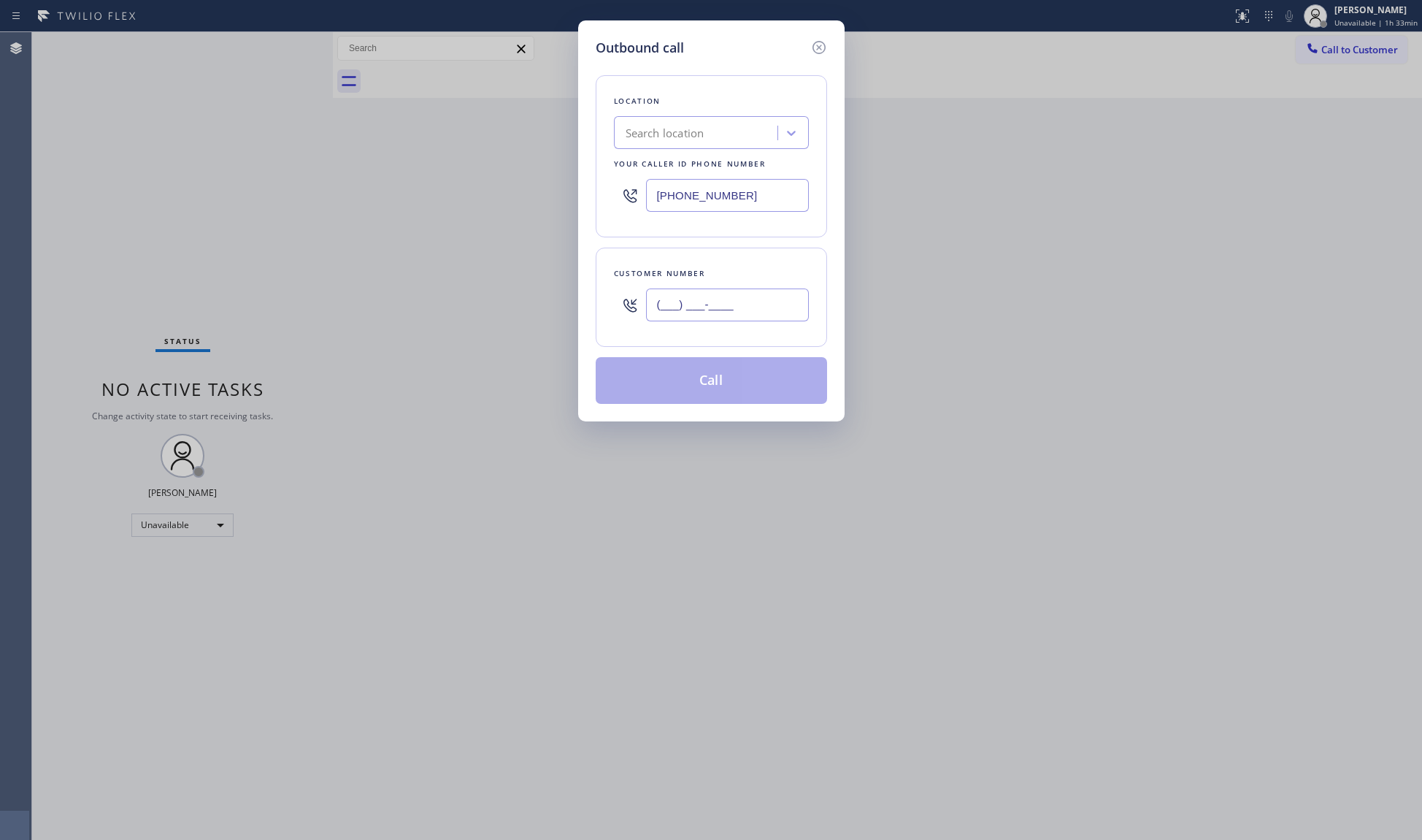
paste input "909) 200-1036"
type input "(909) 200-1036"
click at [737, 381] on button "Call" at bounding box center [711, 380] width 231 height 46
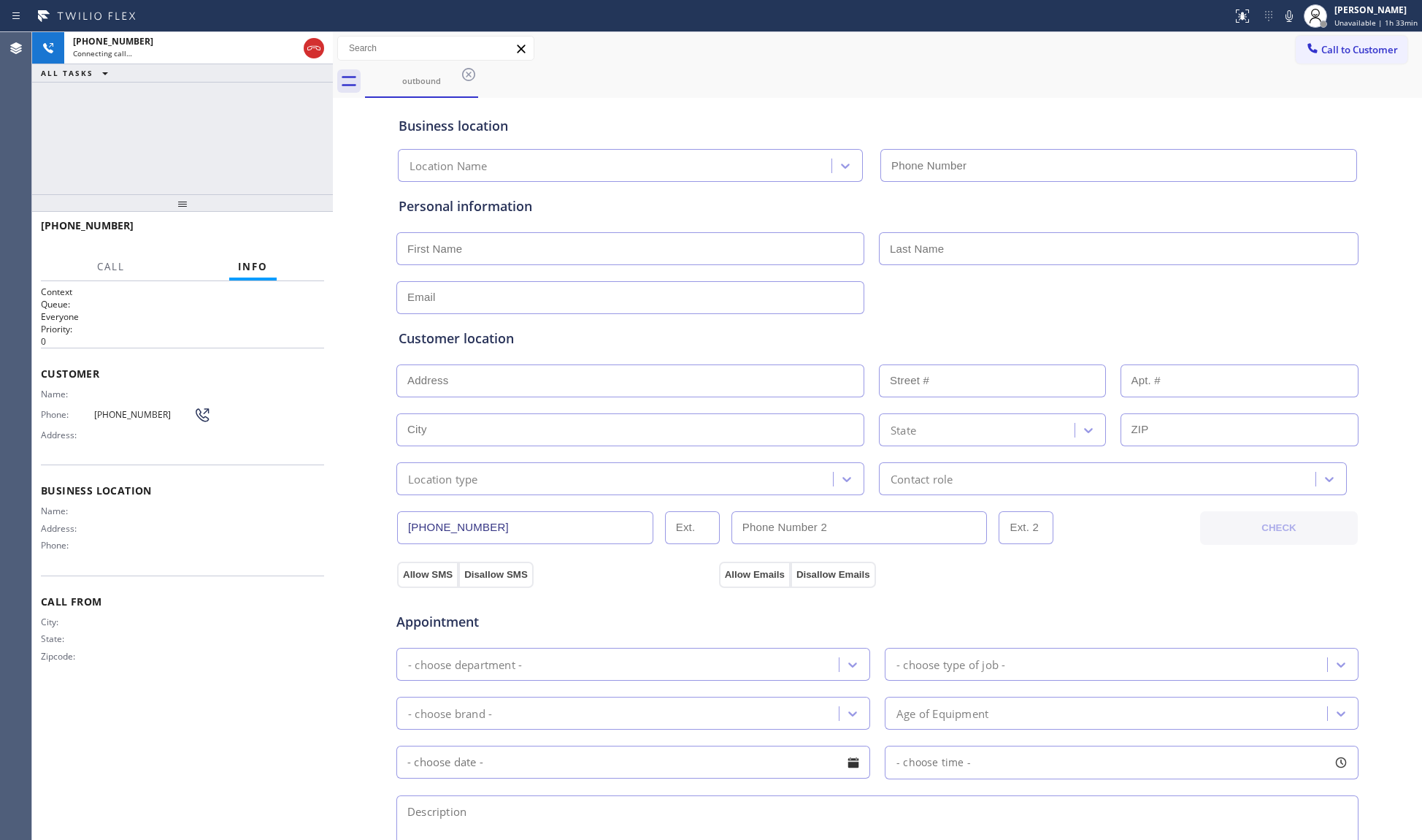
drag, startPoint x: 754, startPoint y: 97, endPoint x: 743, endPoint y: 94, distance: 11.4
click at [751, 97] on div "Business location Location Name" at bounding box center [877, 138] width 964 height 86
drag, startPoint x: 308, startPoint y: 46, endPoint x: 323, endPoint y: 46, distance: 15.0
click at [308, 47] on icon at bounding box center [314, 48] width 17 height 17
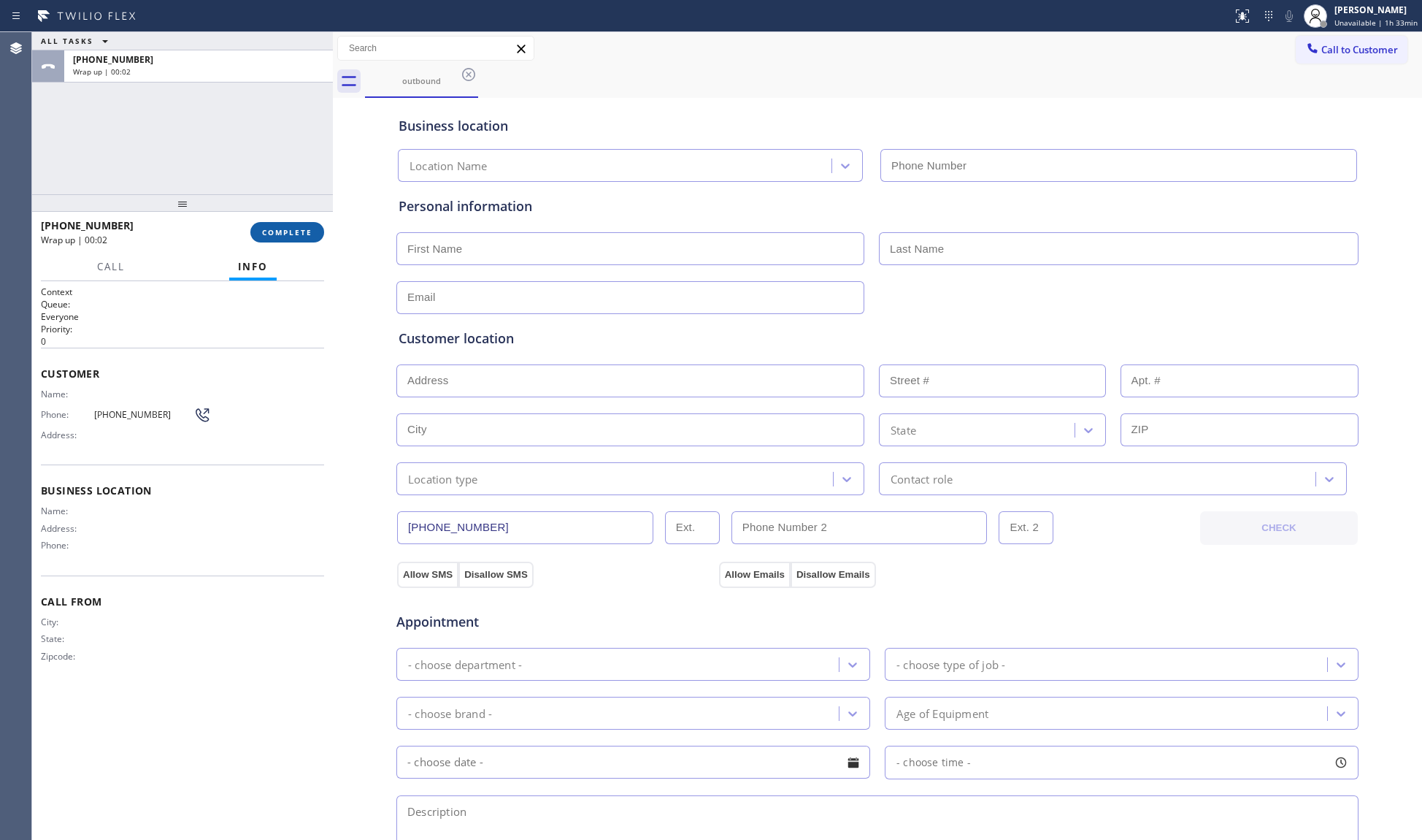
click at [292, 227] on span "COMPLETE" at bounding box center [287, 232] width 50 height 11
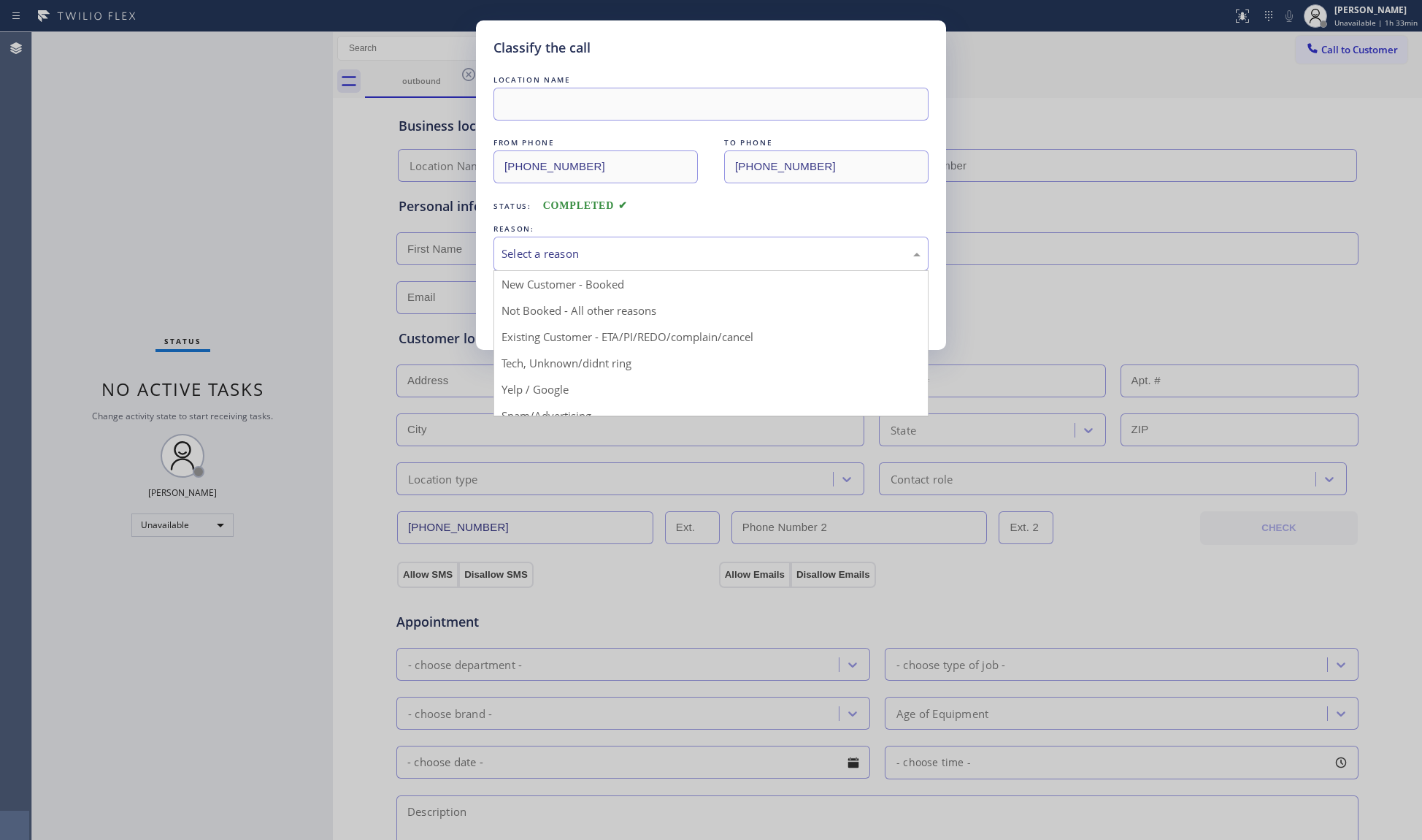
drag, startPoint x: 538, startPoint y: 238, endPoint x: 536, endPoint y: 260, distance: 22.1
click at [538, 246] on div "Select a reason" at bounding box center [711, 254] width 435 height 35
click at [533, 305] on button "Save" at bounding box center [553, 308] width 118 height 46
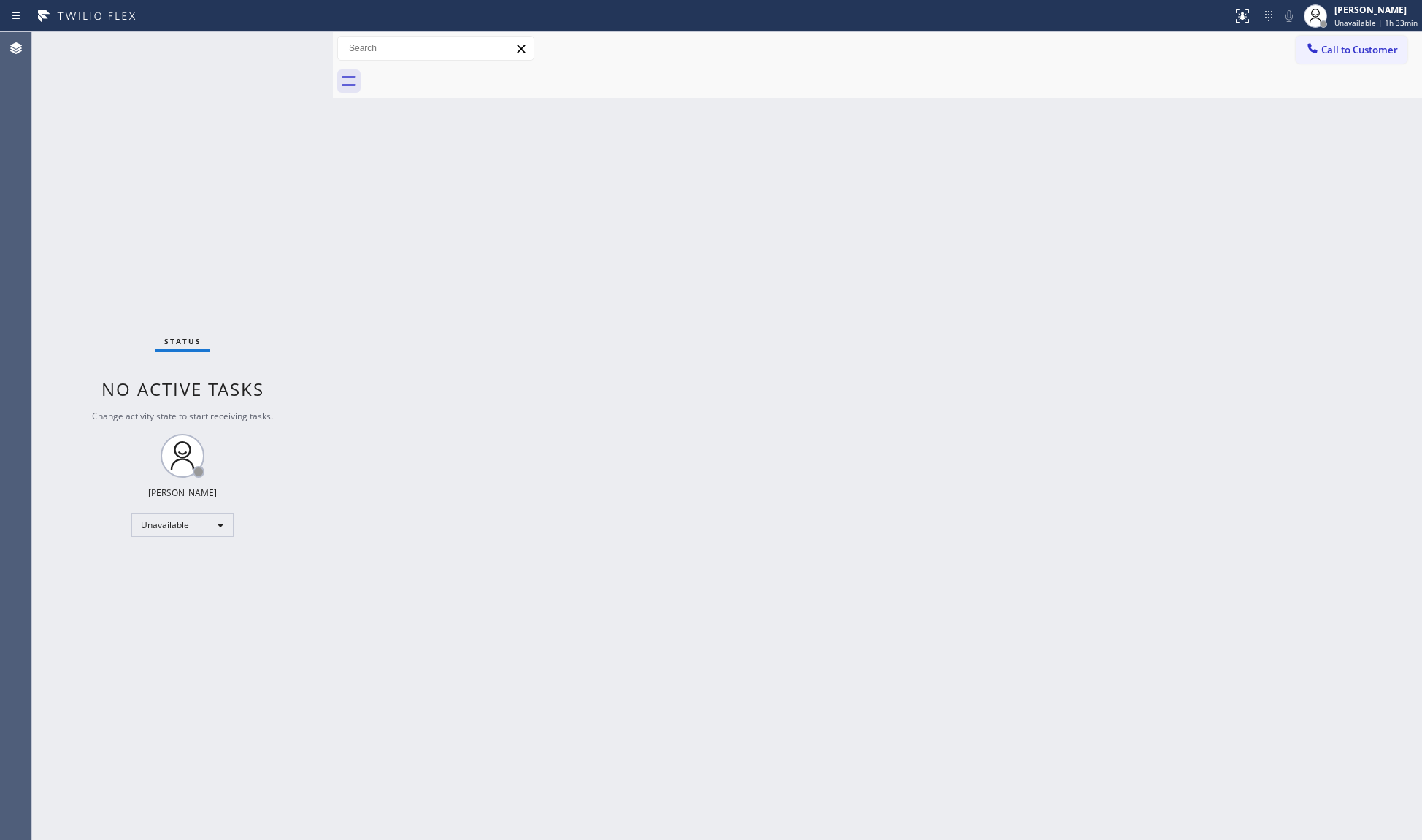
drag, startPoint x: 1381, startPoint y: 34, endPoint x: 1303, endPoint y: 77, distance: 89.1
click at [1380, 36] on div "Call to Customer Outbound call Location Search location Your caller id phone nu…" at bounding box center [877, 48] width 1089 height 33
drag, startPoint x: 1341, startPoint y: 45, endPoint x: 1309, endPoint y: 53, distance: 33.0
click at [1335, 45] on span "Call to Customer" at bounding box center [1359, 50] width 76 height 14
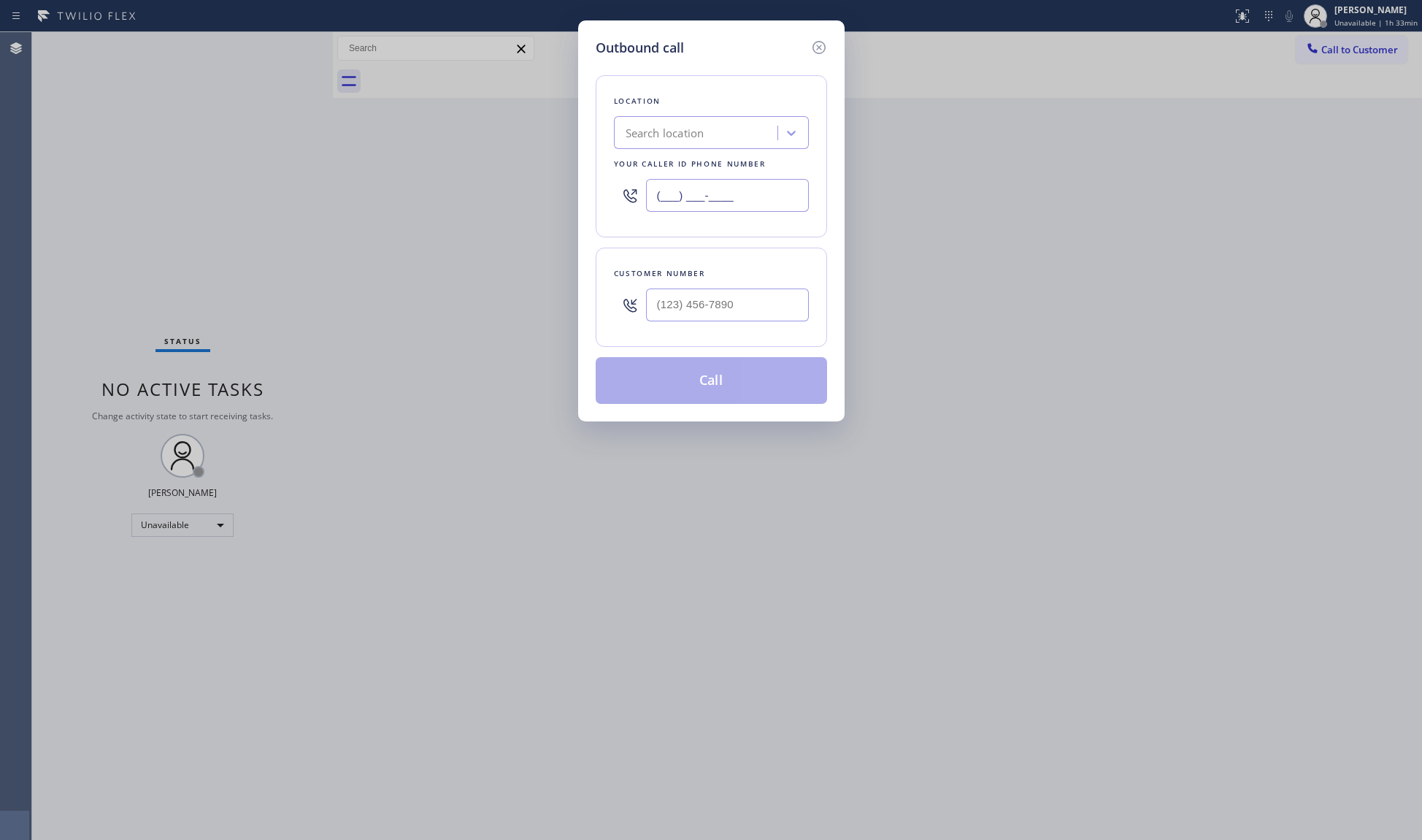
drag, startPoint x: 755, startPoint y: 180, endPoint x: 555, endPoint y: 172, distance: 200.2
click at [550, 183] on div "Outbound call Location Search location Your caller id phone number (___) ___-__…" at bounding box center [711, 420] width 1422 height 840
paste input "818) 210-4601"
type input "(818) 210-4601"
click at [689, 310] on input "(___) ___-____" at bounding box center [728, 304] width 162 height 33
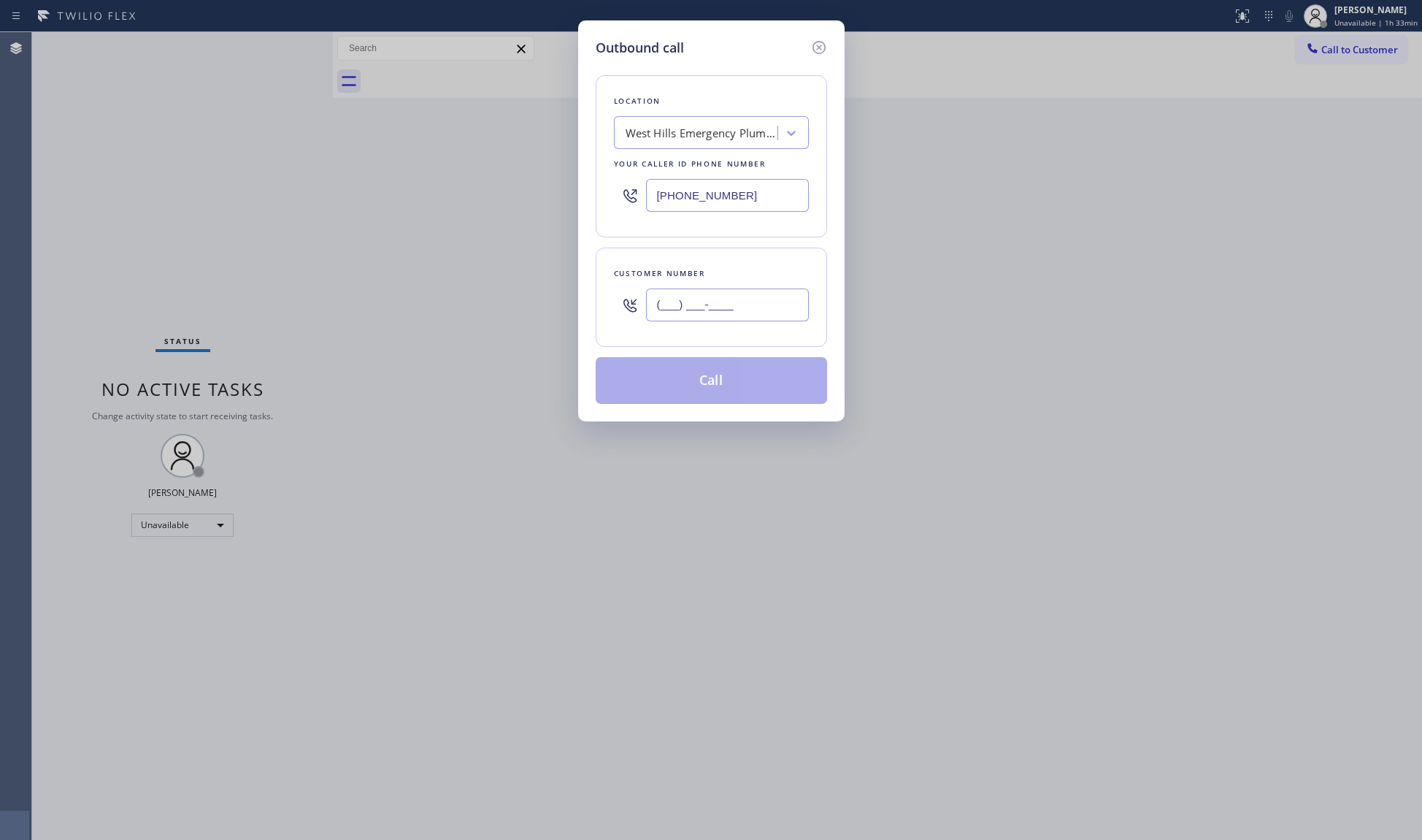
paste input "562-4552"
drag, startPoint x: 760, startPoint y: 314, endPoint x: 631, endPoint y: 304, distance: 129.4
click at [631, 304] on div "(___) 562-4552" at bounding box center [711, 304] width 195 height 47
paste input "562) 455-2116"
type input "(562) 455-2116"
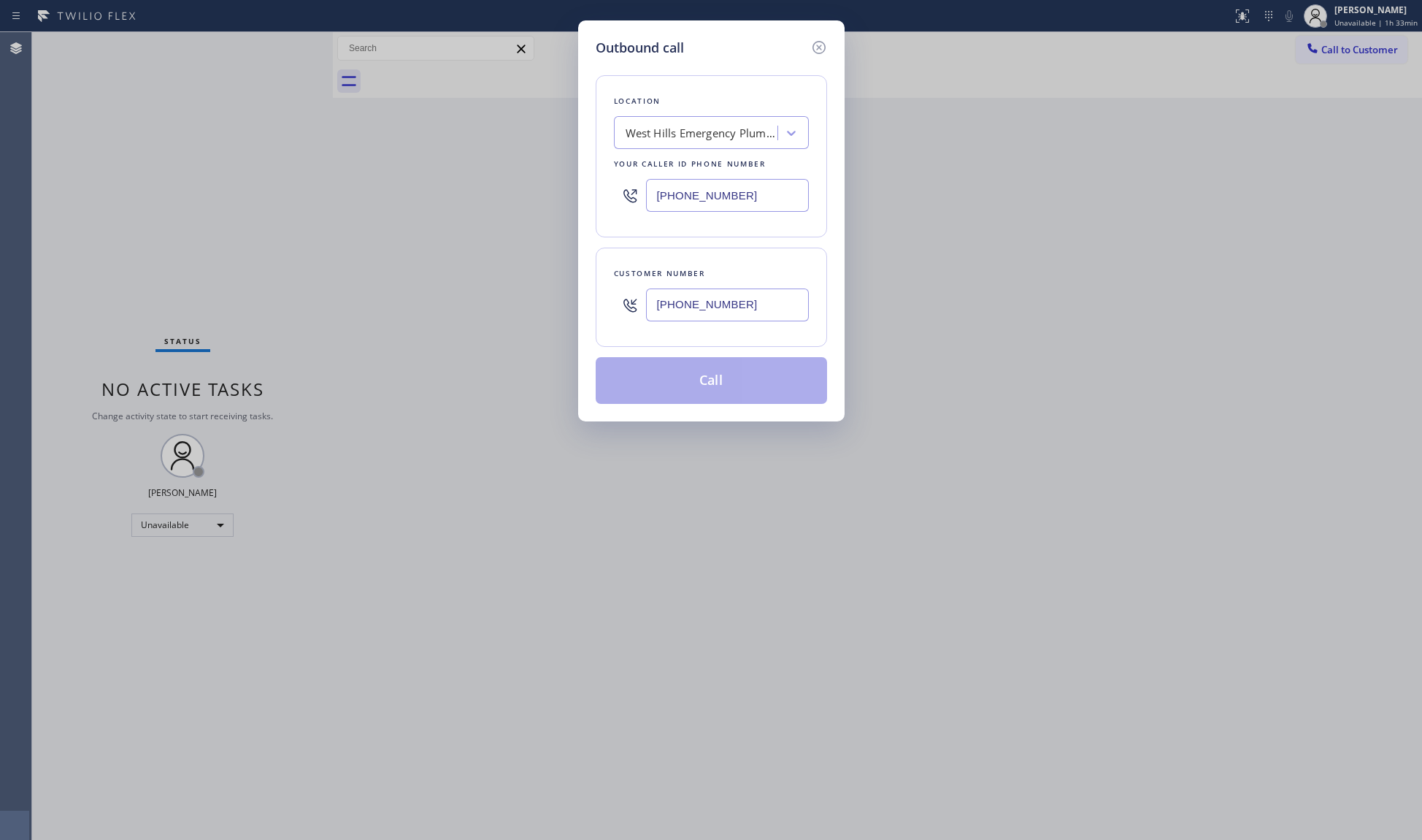
click at [742, 389] on button "Call" at bounding box center [711, 380] width 231 height 46
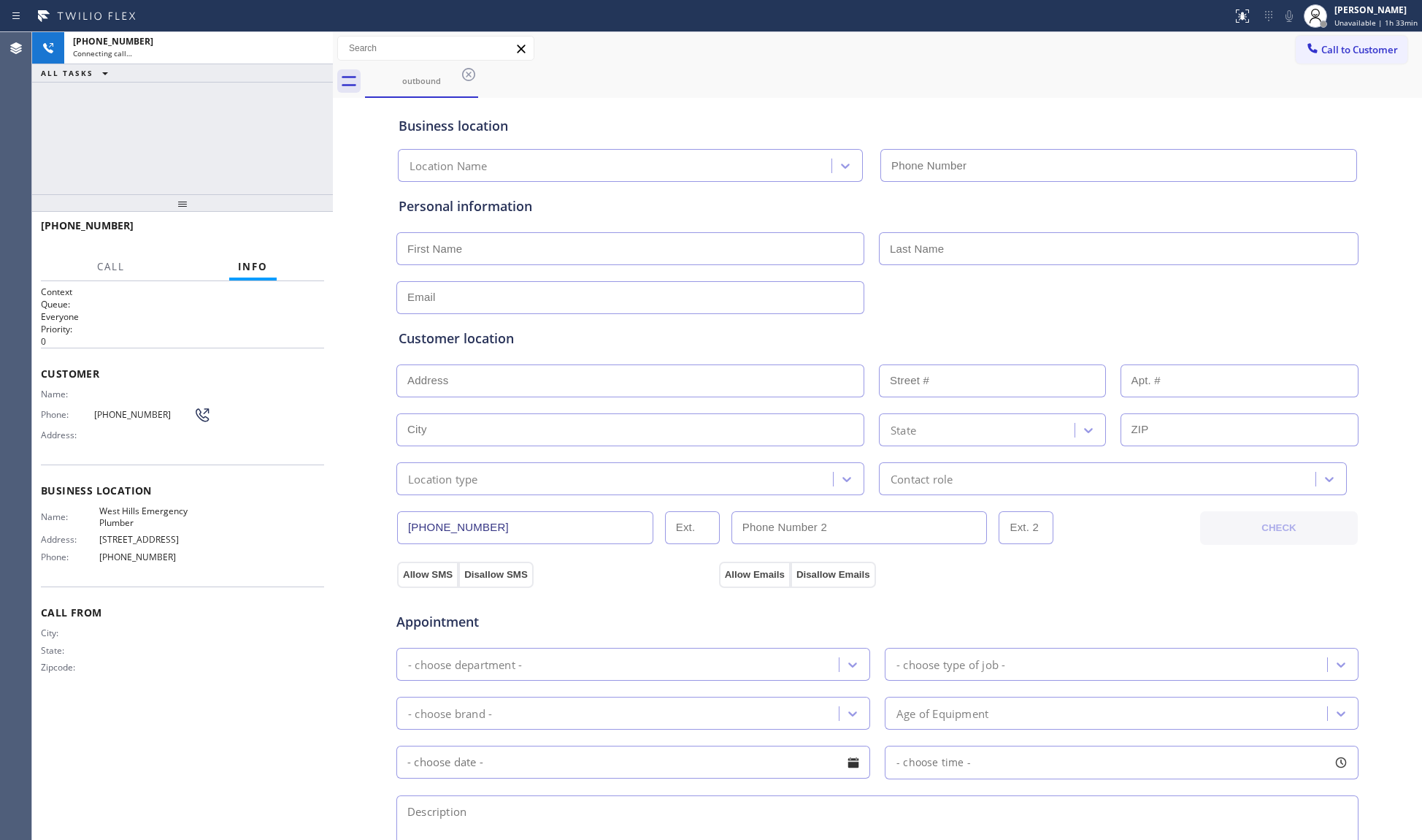
type input "(818) 210-4601"
drag, startPoint x: 852, startPoint y: 101, endPoint x: 828, endPoint y: 82, distance: 30.6
click at [845, 97] on div "Business location West Hills Emergency Plumber (818) 210-4601" at bounding box center [877, 138] width 964 height 86
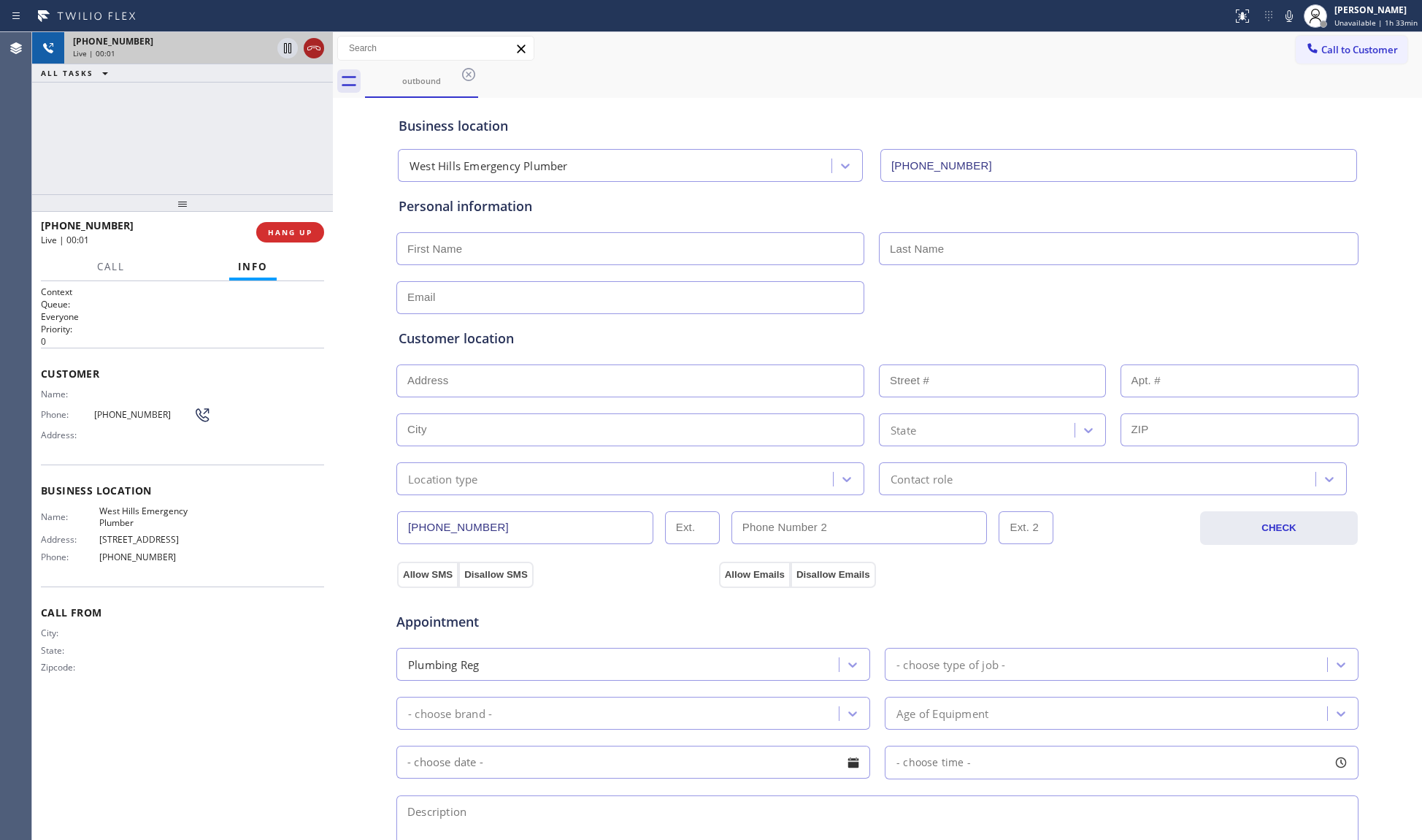
click at [313, 51] on icon at bounding box center [314, 48] width 17 height 17
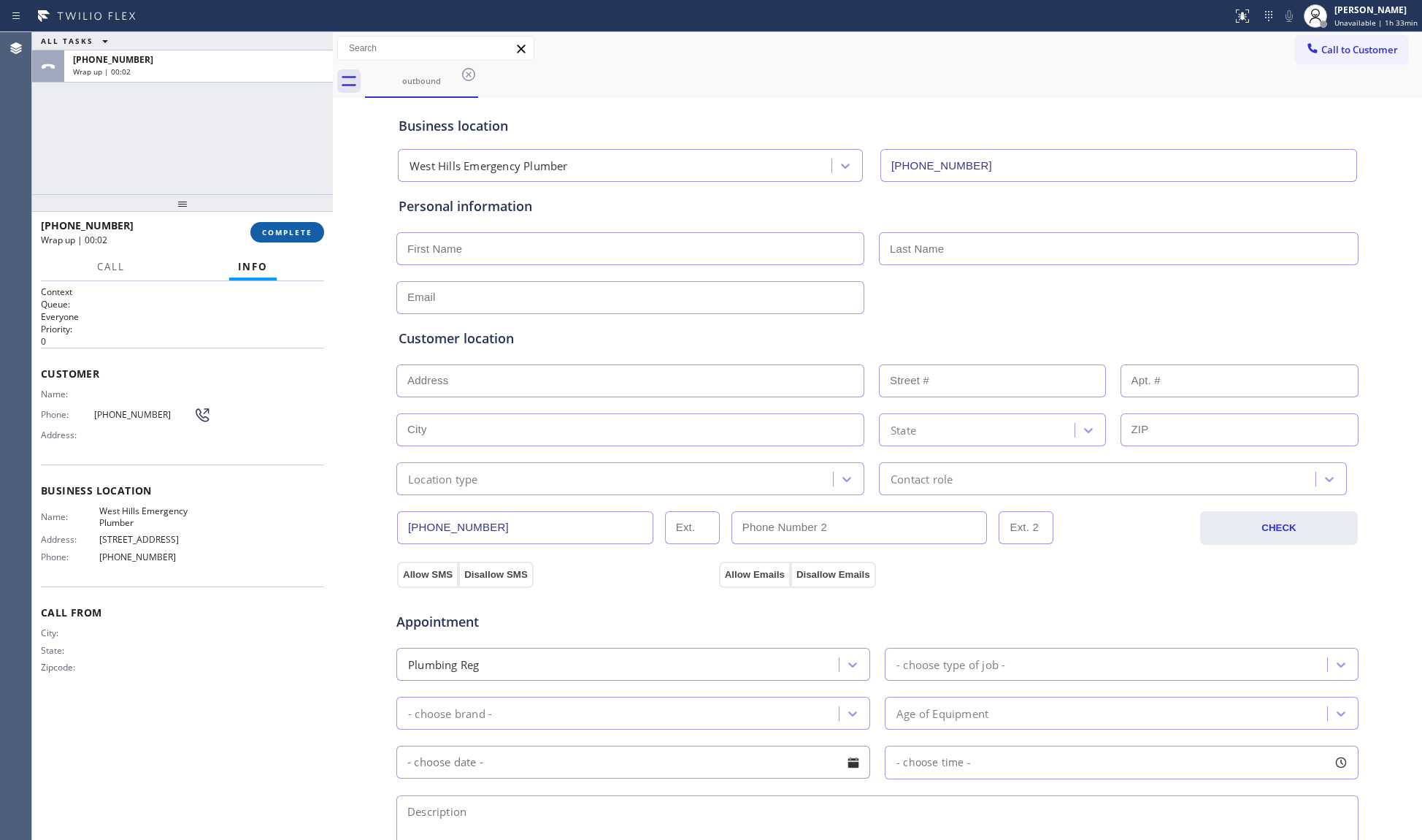
click at [291, 228] on span "COMPLETE" at bounding box center [287, 232] width 50 height 11
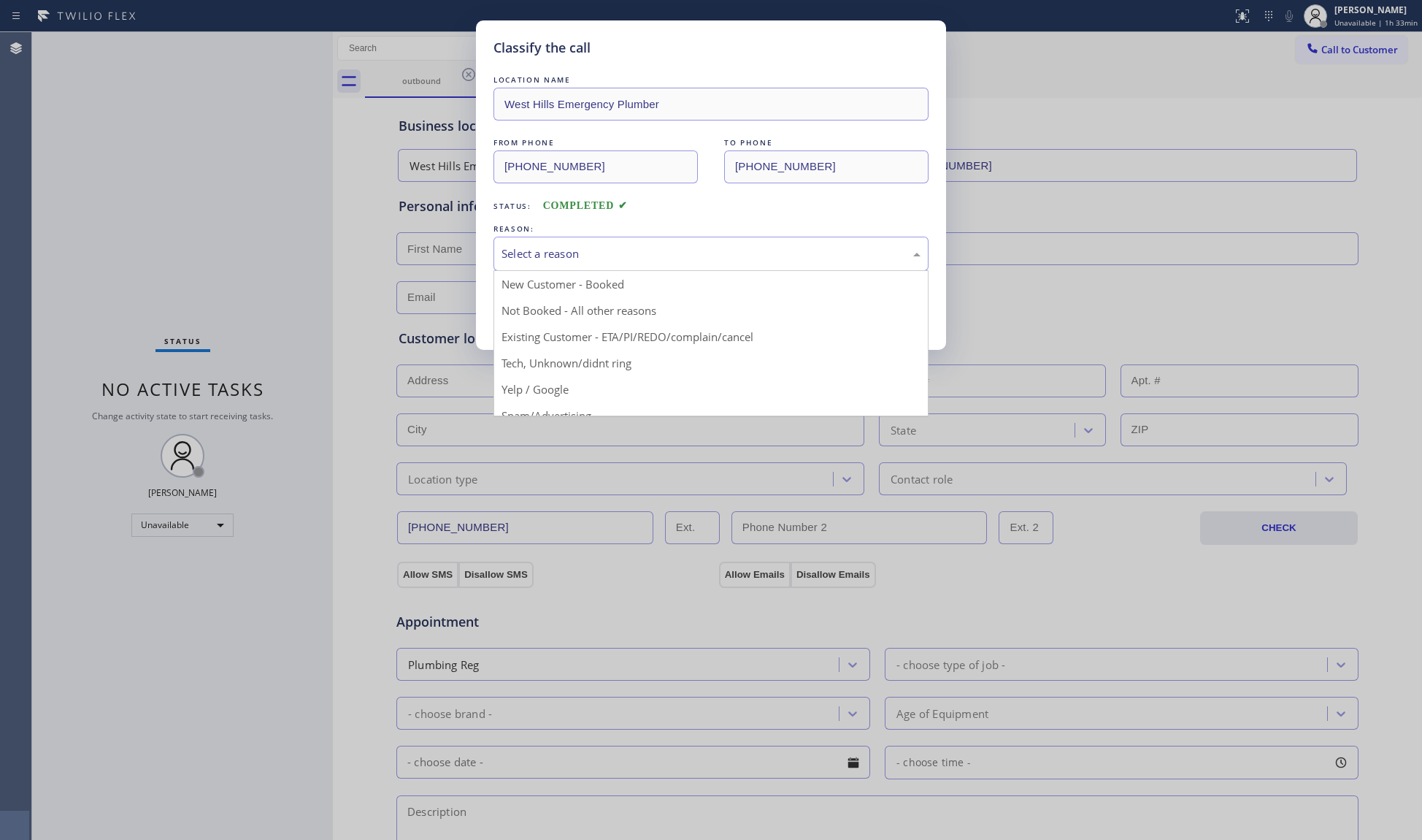
click at [514, 251] on div "Select a reason" at bounding box center [711, 253] width 420 height 16
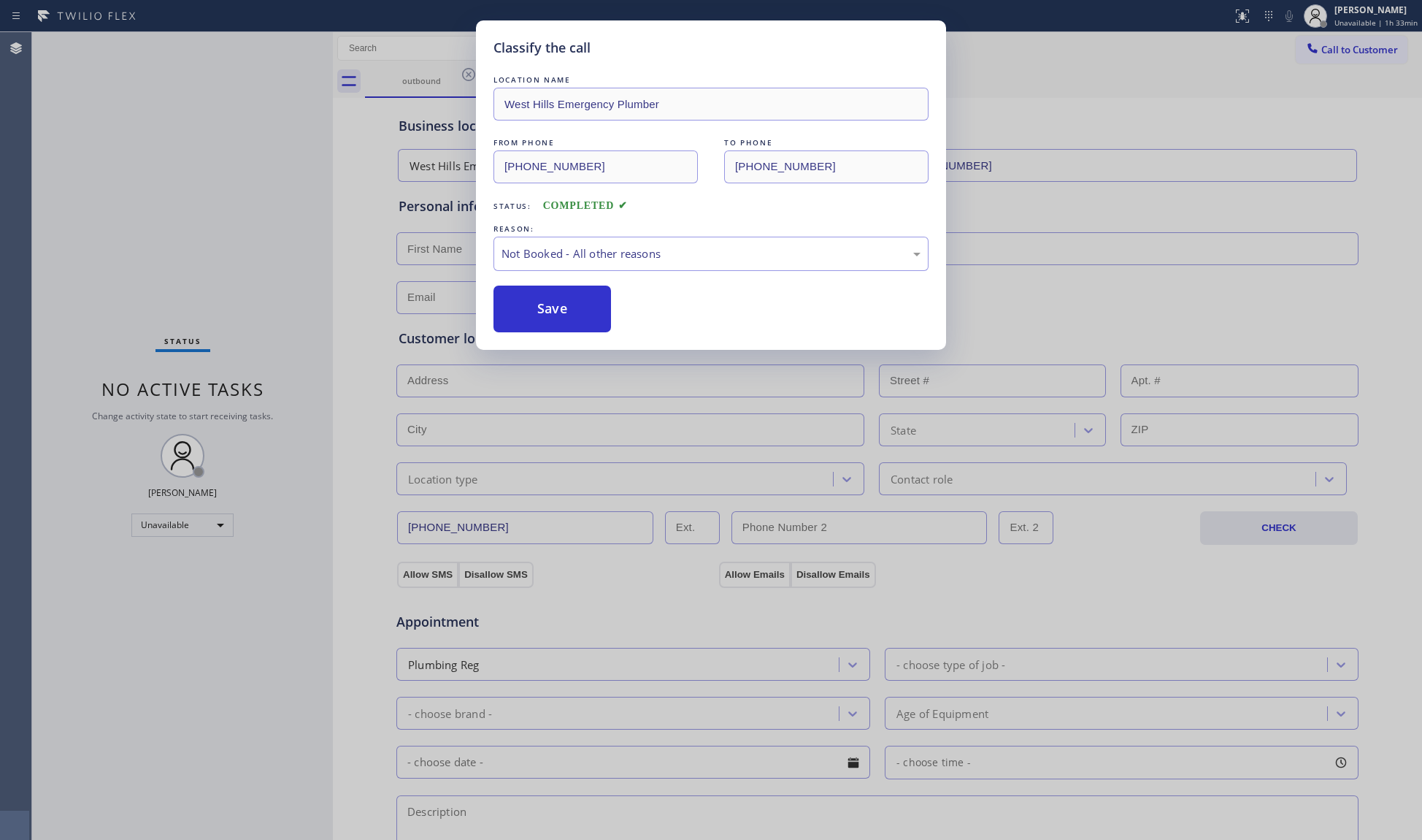
click at [545, 307] on button "Save" at bounding box center [553, 308] width 118 height 46
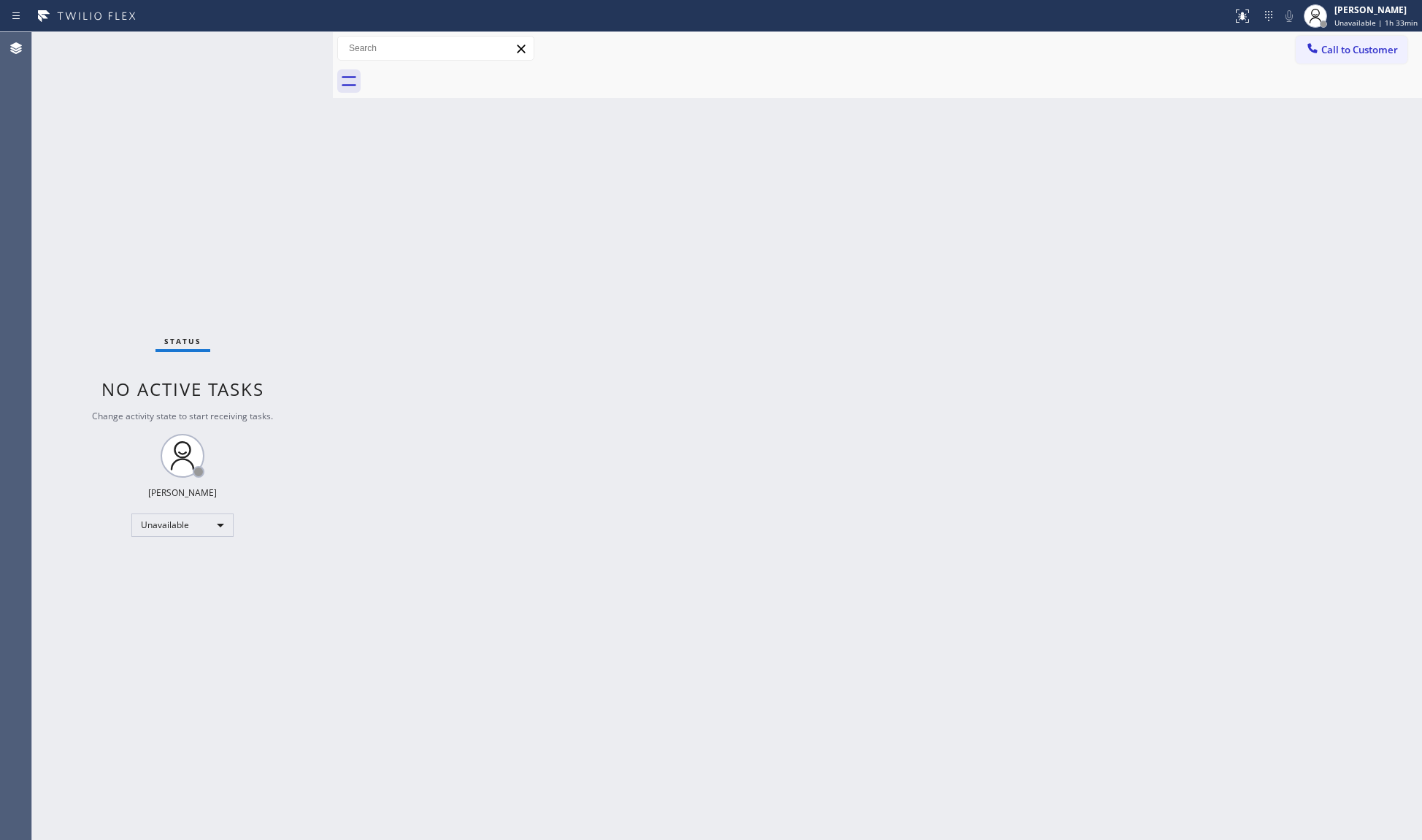
drag, startPoint x: 1349, startPoint y: 46, endPoint x: 1123, endPoint y: 106, distance: 233.8
click at [1347, 46] on span "Call to Customer" at bounding box center [1359, 50] width 76 height 14
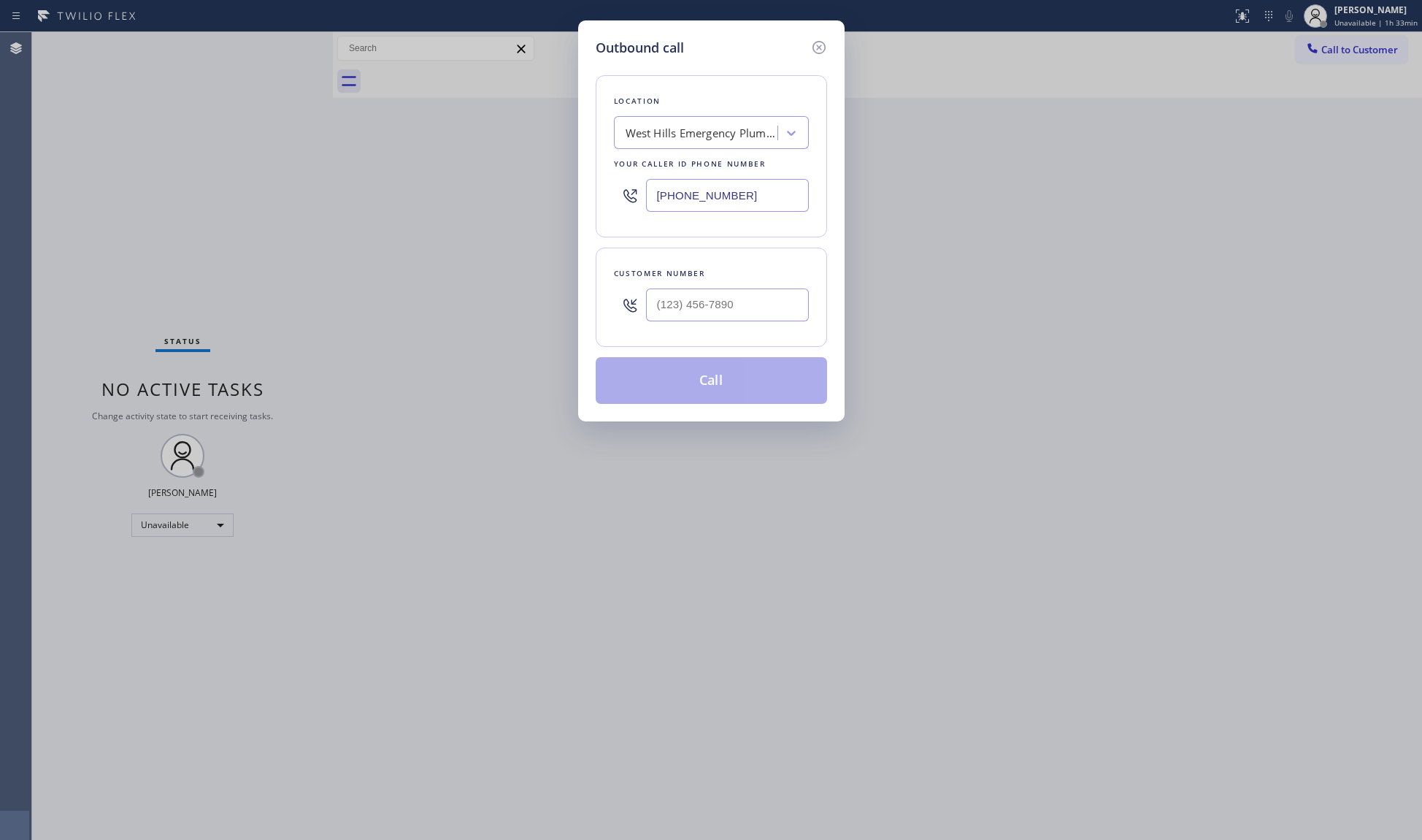
drag, startPoint x: 790, startPoint y: 209, endPoint x: 546, endPoint y: 196, distance: 244.3
click at [549, 200] on div "Outbound call Location West Hills Emergency Plumber Your caller id phone number…" at bounding box center [711, 420] width 1422 height 840
paste input "210) 982-0879"
type input "(210) 982-0879"
click at [749, 300] on input "(___) ___-____" at bounding box center [728, 304] width 162 height 33
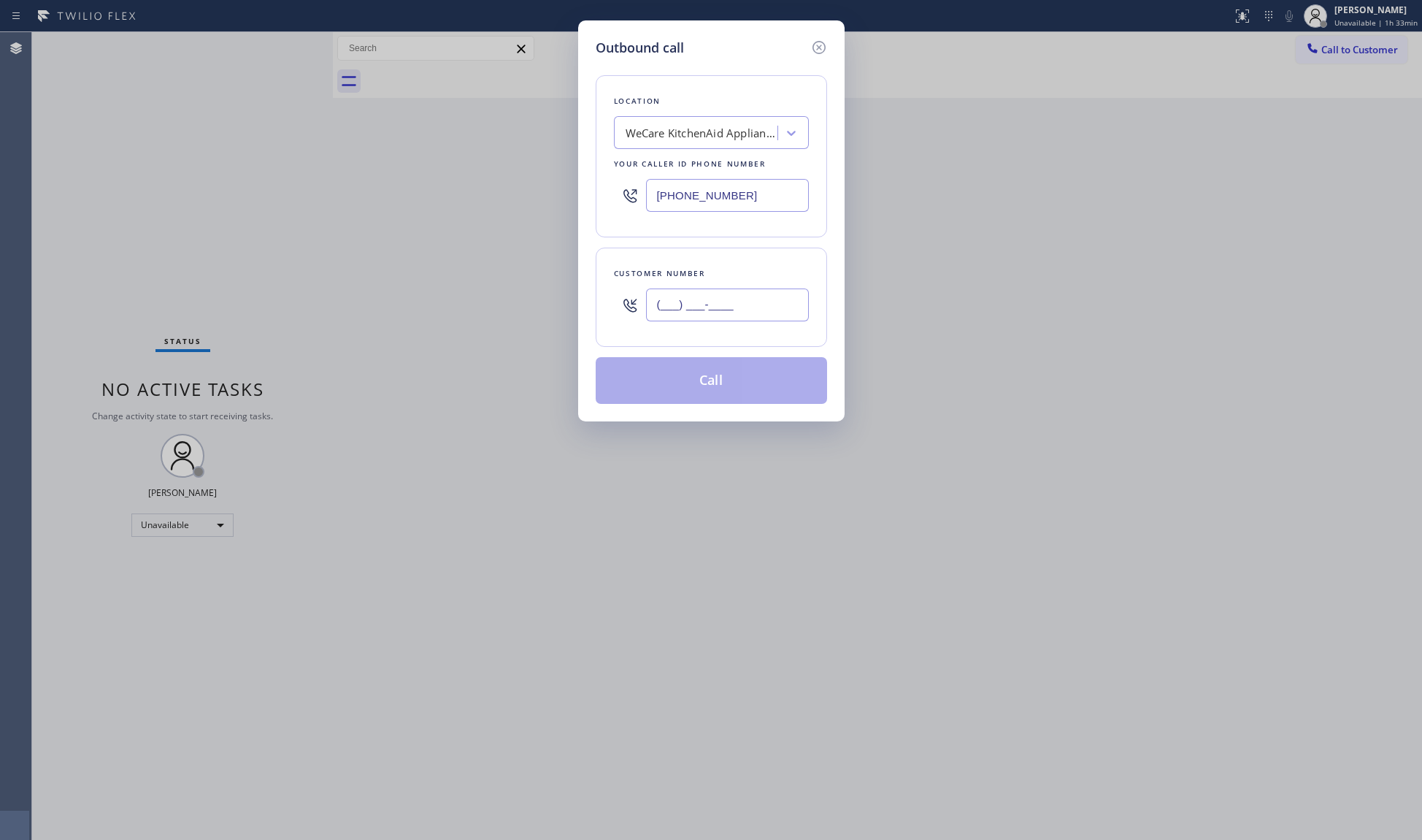
paste input "210) 237-2863"
type input "(210) 237-2863"
click at [719, 380] on button "Call" at bounding box center [711, 380] width 231 height 46
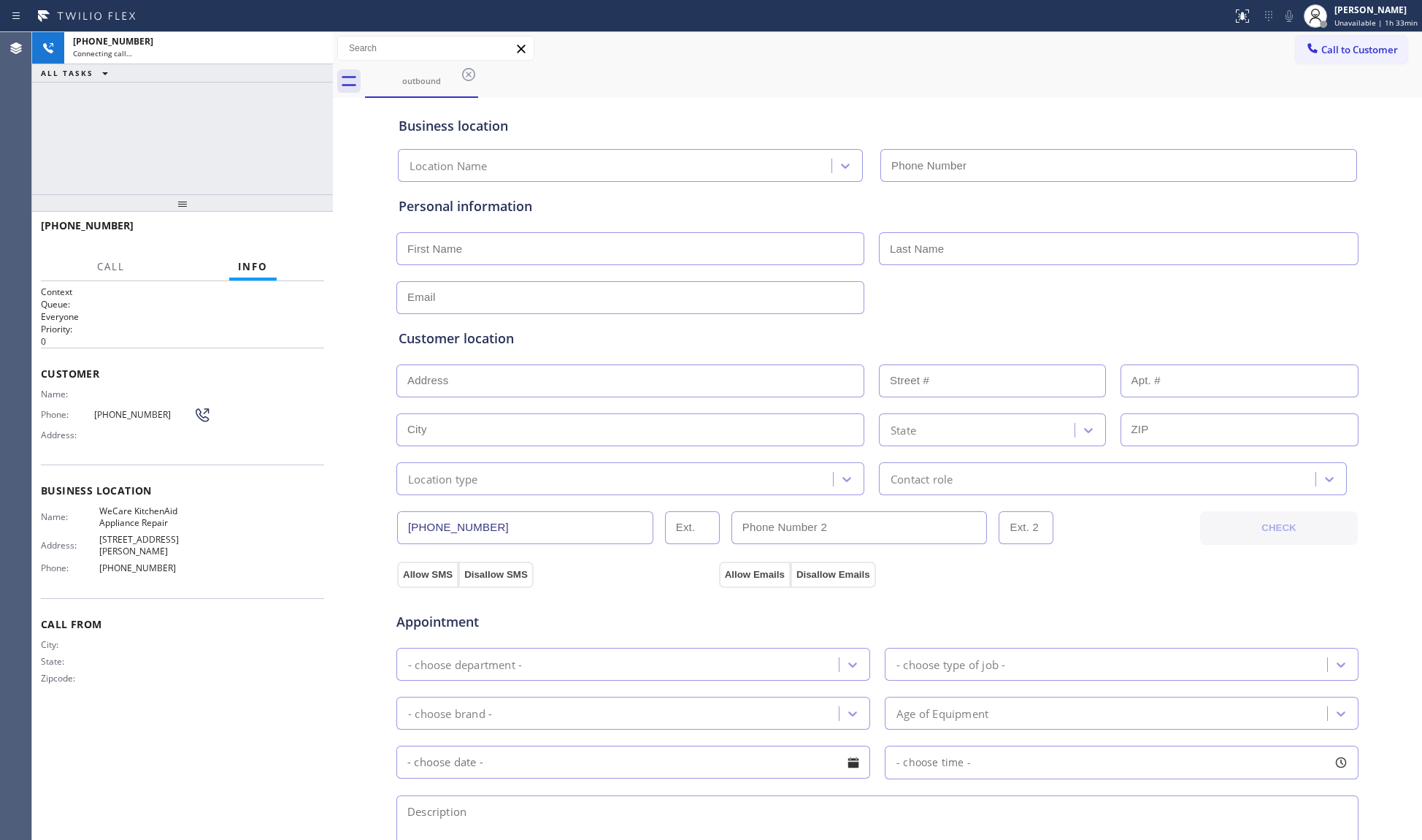
type input "(210) 982-0879"
click at [1100, 126] on div "Business location" at bounding box center [877, 126] width 958 height 19
drag, startPoint x: 803, startPoint y: 30, endPoint x: 579, endPoint y: 85, distance: 230.7
click at [769, 42] on div "Status report No issues detected If you experience an issue, please download th…" at bounding box center [711, 420] width 1422 height 840
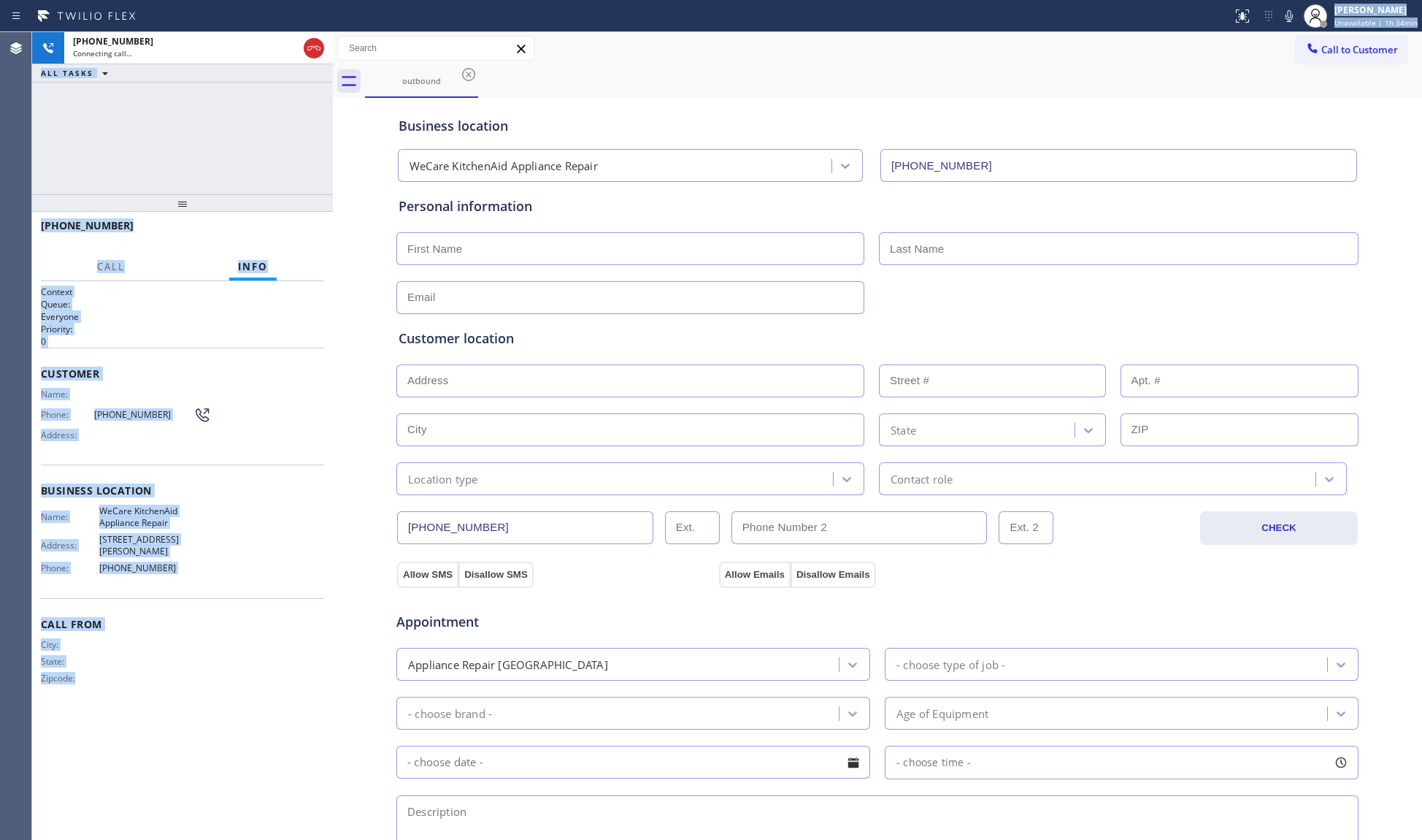
click at [278, 109] on div "+12102372863 Connecting call… ALL TASKS ALL TASKS ACTIVE TASKS TASKS IN WRAP UP" at bounding box center [182, 113] width 301 height 162
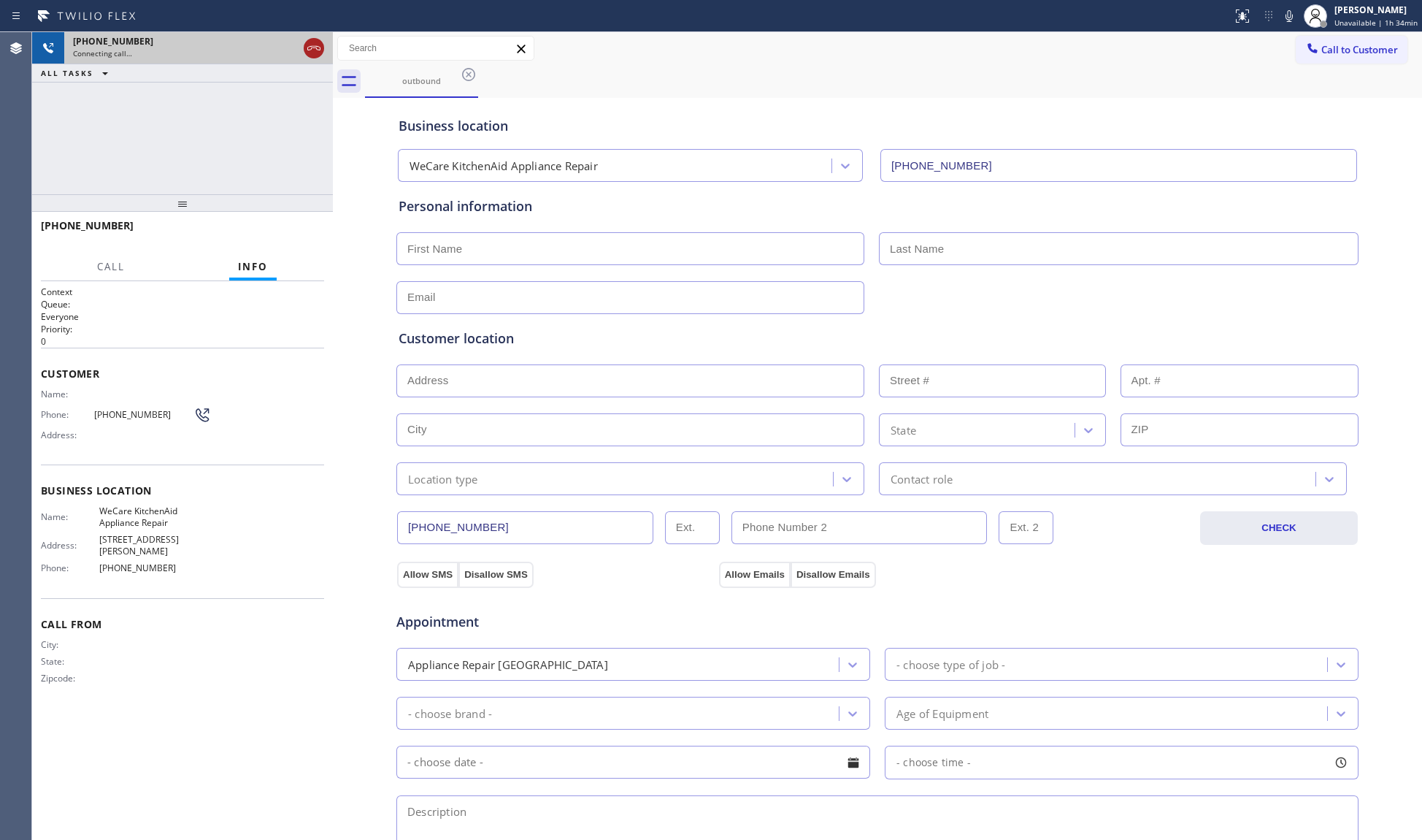
click at [312, 53] on icon at bounding box center [314, 48] width 17 height 17
drag, startPoint x: 906, startPoint y: 103, endPoint x: 917, endPoint y: 101, distance: 11.2
click at [912, 103] on div "Business location WeCare KitchenAid Appliance Repair (210) 982-0879" at bounding box center [877, 141] width 964 height 80
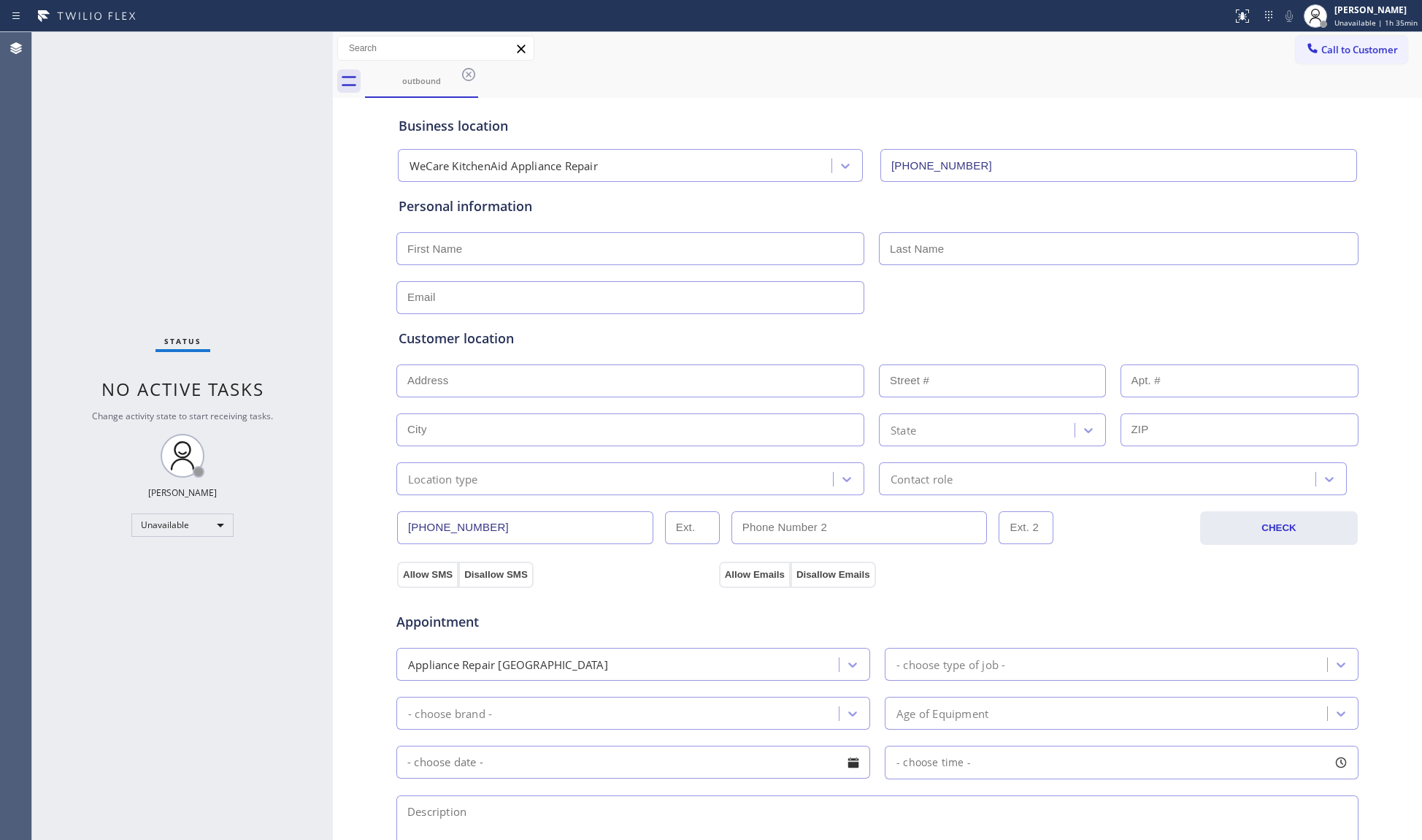
click at [1345, 43] on span "Call to Customer" at bounding box center [1359, 50] width 76 height 14
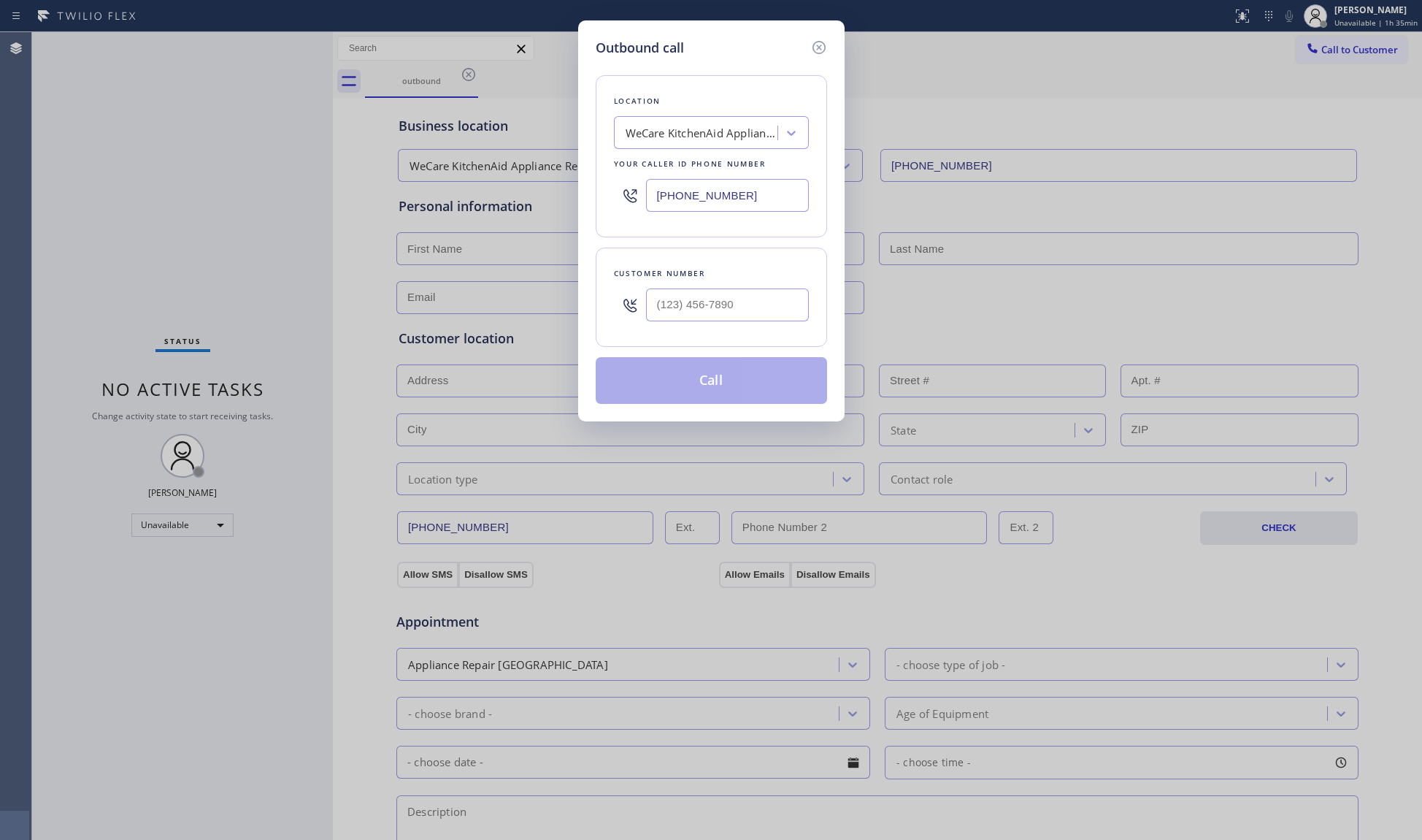
drag, startPoint x: 740, startPoint y: 195, endPoint x: 523, endPoint y: 196, distance: 217.0
click at [523, 196] on div "Outbound call Location WeCare KitchenAid Appliance Repair Your caller id phone …" at bounding box center [711, 420] width 1422 height 840
paste input "929) 325-2750"
type input "(929) 325-2750"
paste input "917) 227-1787"
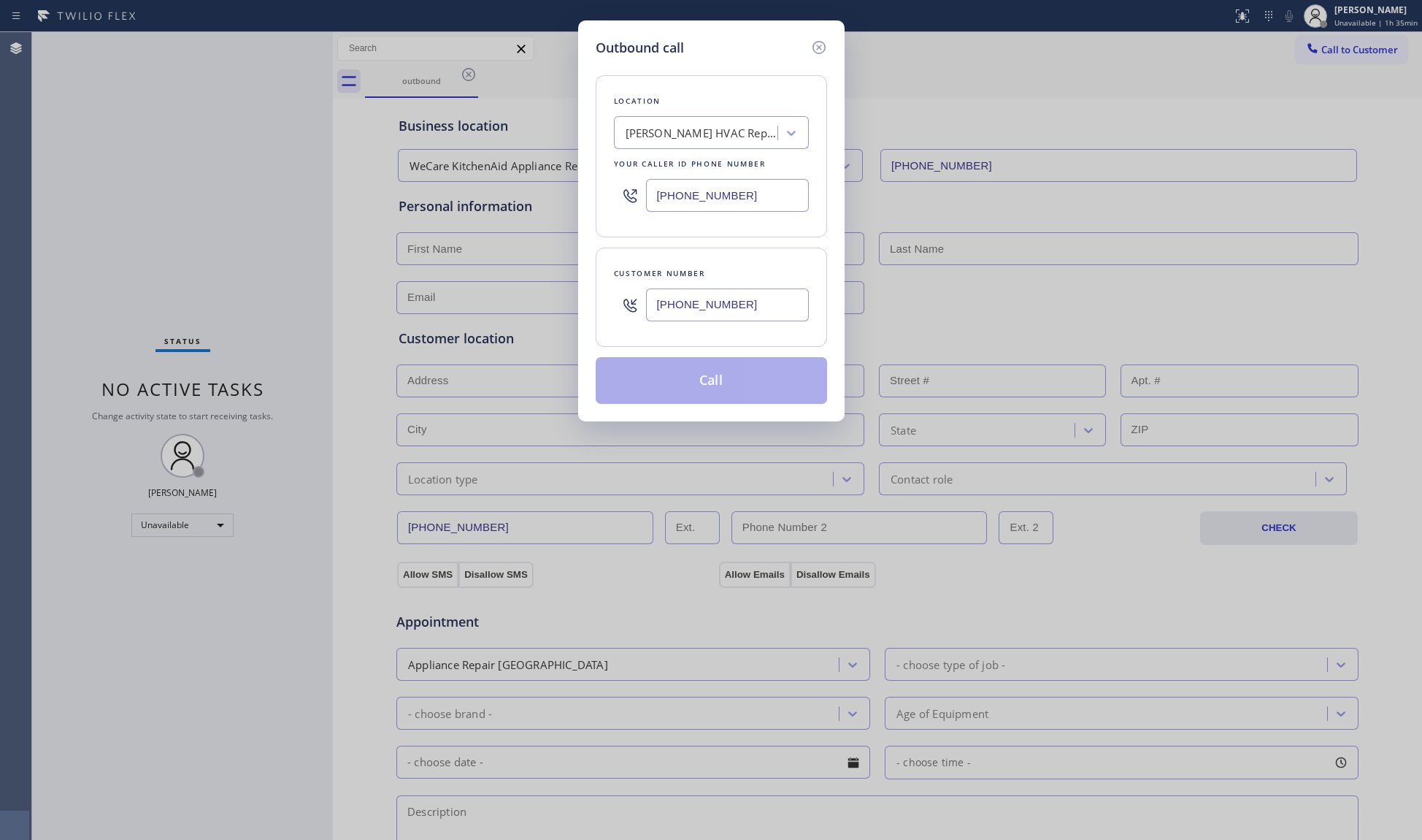
click at [766, 301] on input "(917) 227-1787" at bounding box center [728, 304] width 162 height 33
type input "(917) 227-1787"
drag, startPoint x: 736, startPoint y: 381, endPoint x: 1095, endPoint y: 381, distance: 359.0
click at [748, 381] on button "Call" at bounding box center [711, 380] width 231 height 46
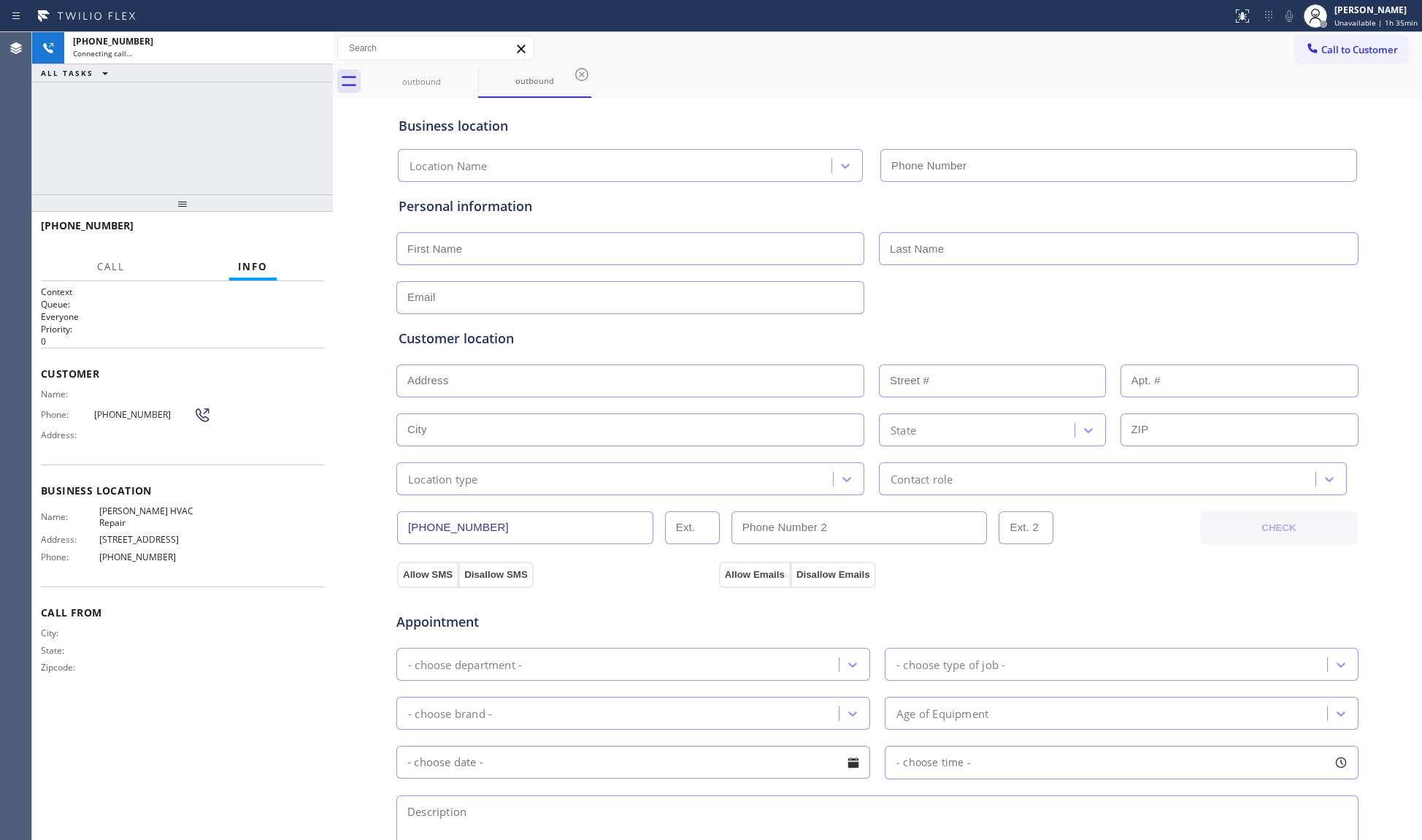
type input "(929) 325-2750"
click at [971, 136] on div "Business location Kraus HVAC Repair (929) 325-2750" at bounding box center [877, 141] width 964 height 80
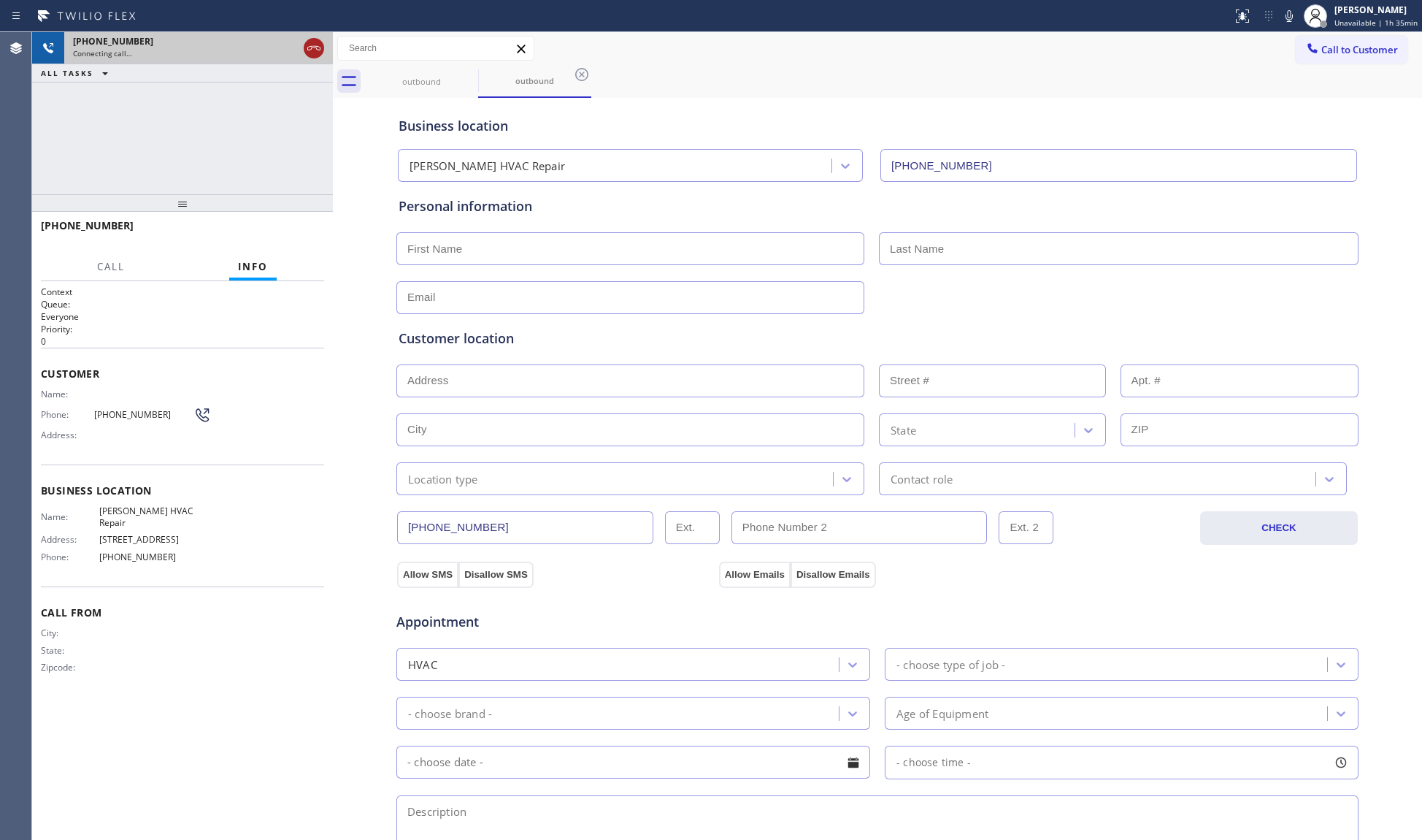
click at [316, 44] on icon at bounding box center [314, 48] width 17 height 17
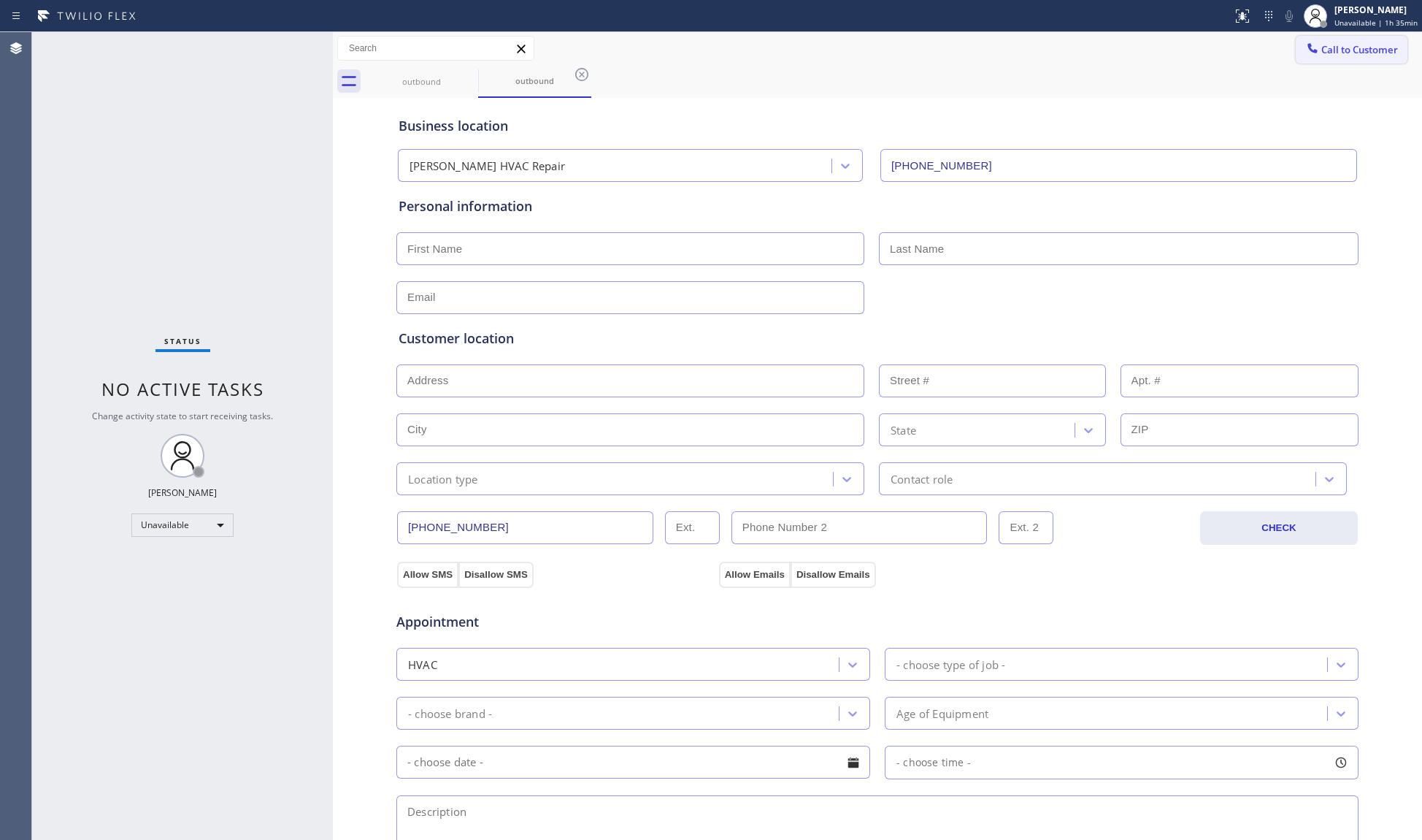
click at [1339, 36] on button "Call to Customer" at bounding box center [1352, 49] width 112 height 28
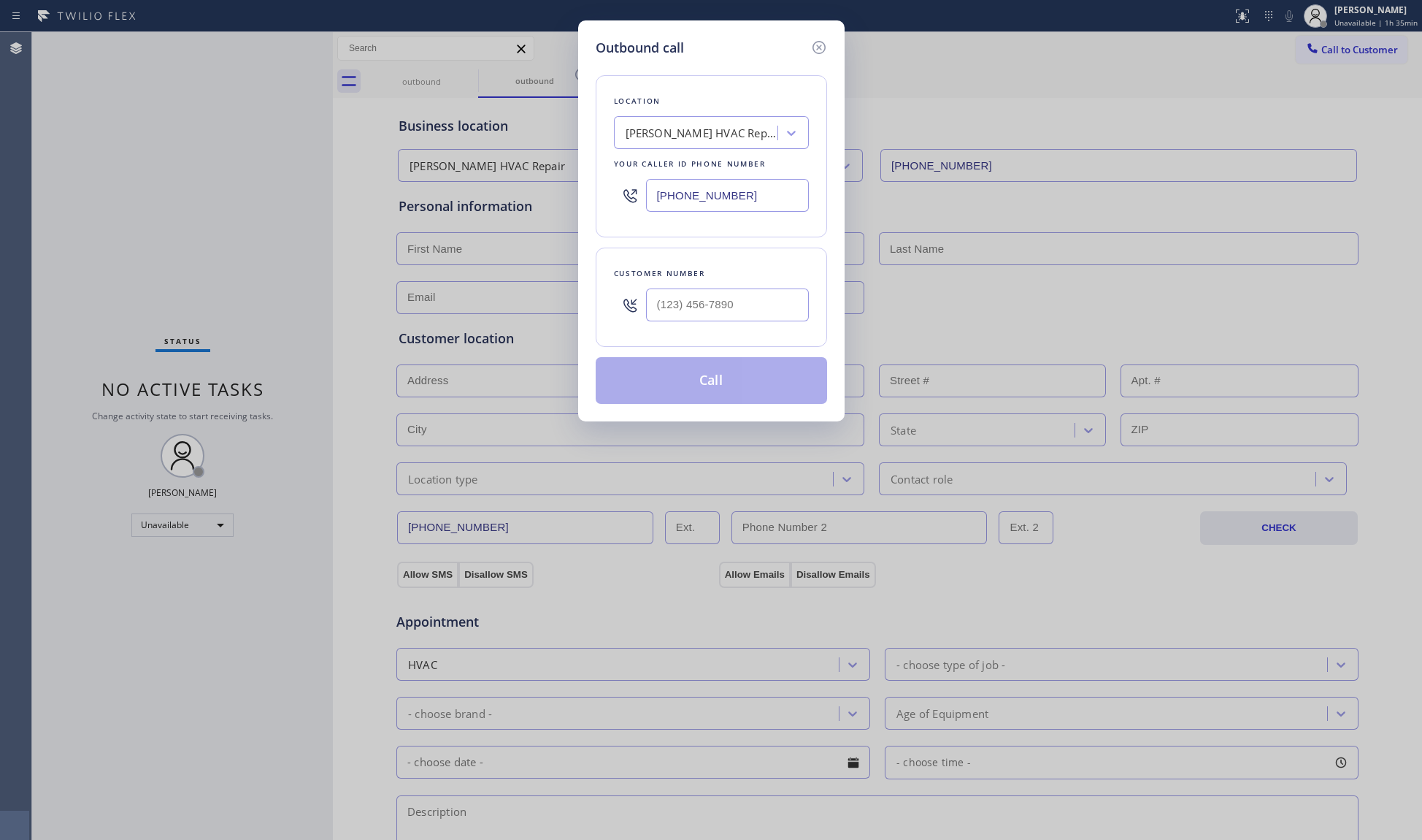
drag, startPoint x: 751, startPoint y: 197, endPoint x: 624, endPoint y: 179, distance: 128.3
click at [624, 179] on div "(929) 325-2750" at bounding box center [711, 195] width 195 height 47
paste input "817) 839-214"
type input "(817) 839-2140"
paste input "817"
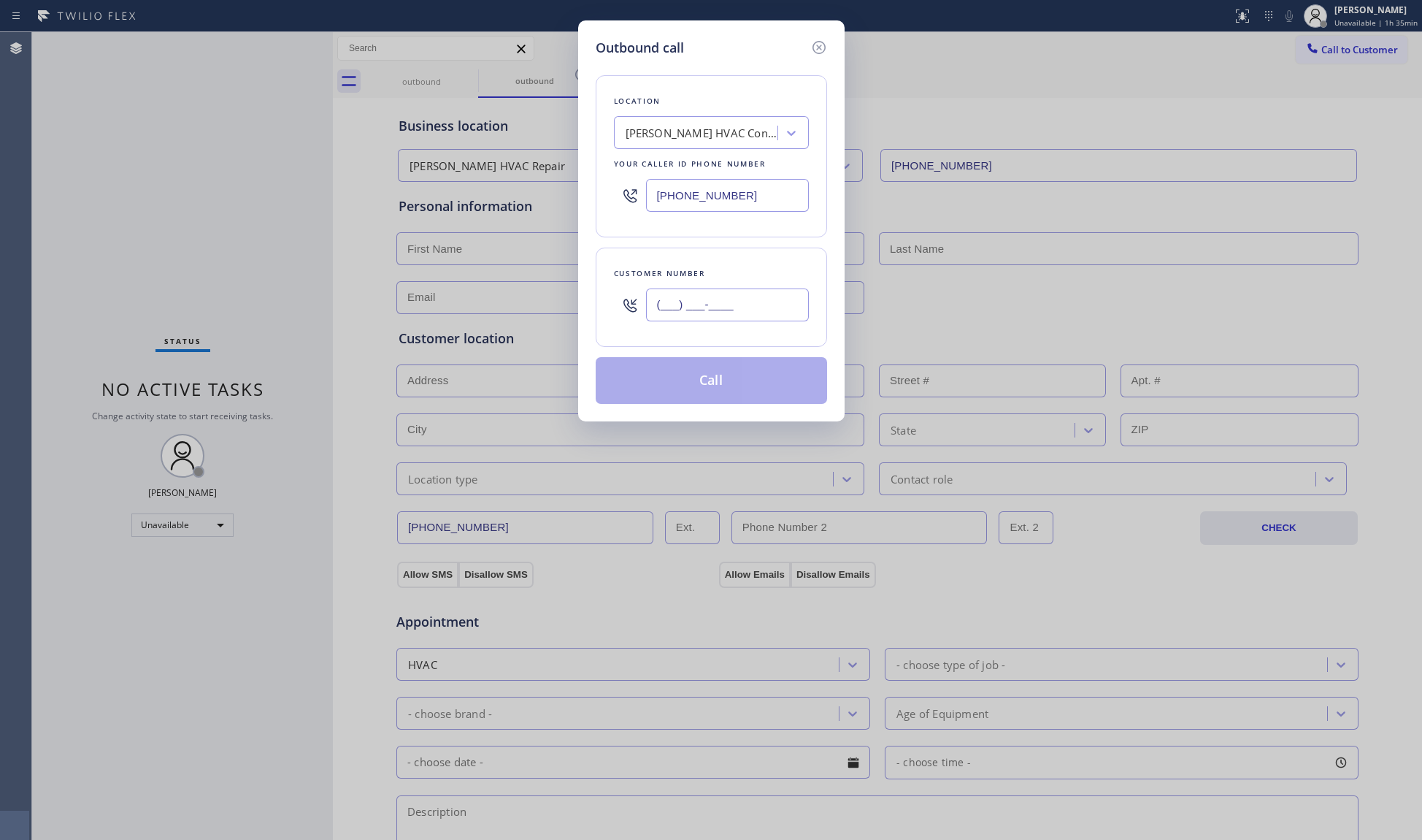
click at [713, 307] on input "(___) ___-____" at bounding box center [728, 304] width 162 height 33
drag, startPoint x: 755, startPoint y: 311, endPoint x: 653, endPoint y: 309, distance: 102.0
click at [640, 311] on div "(___) ___-_817" at bounding box center [711, 304] width 195 height 47
paste input "817) 691-1398"
type input "(817) 691-1398"
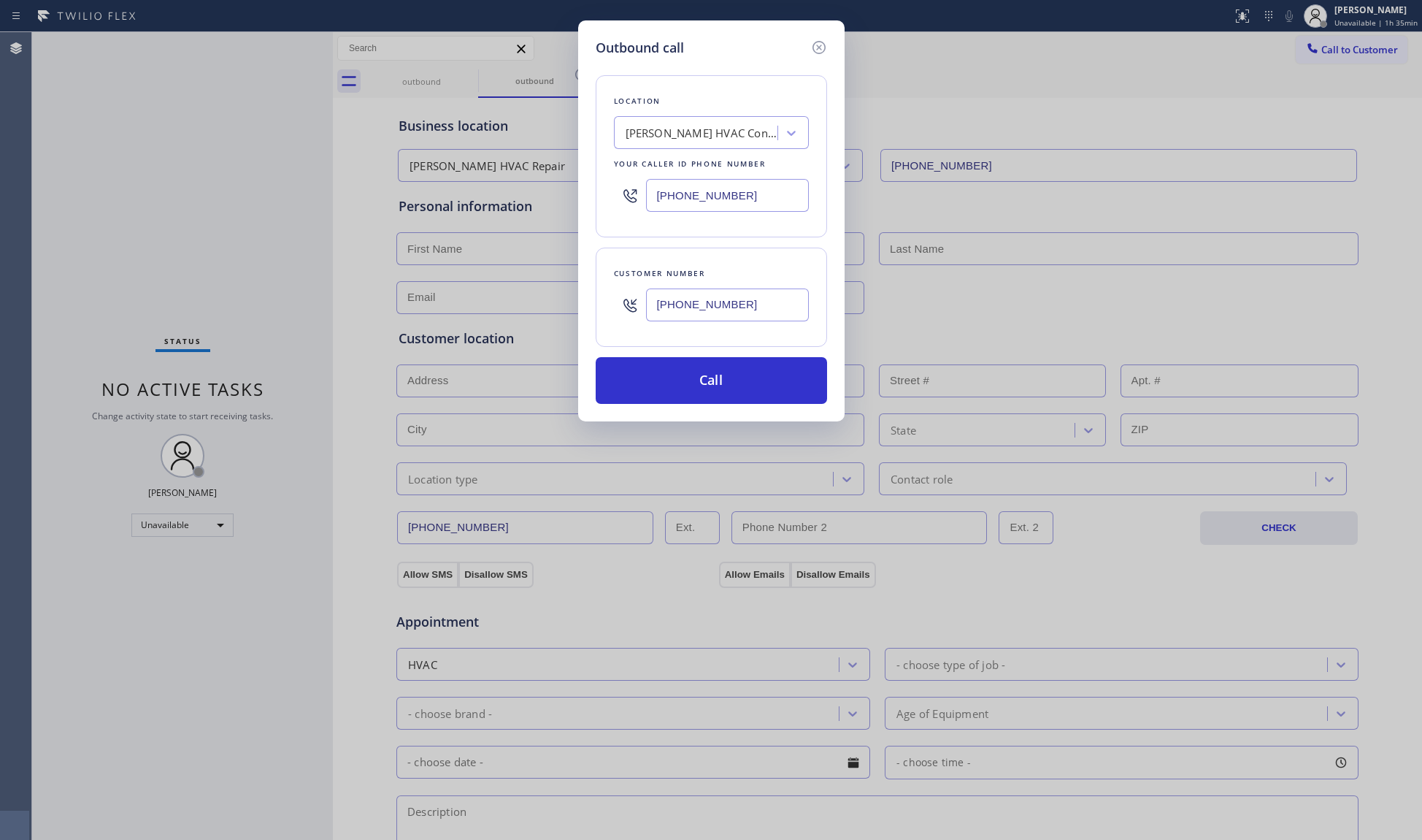
drag, startPoint x: 710, startPoint y: 386, endPoint x: 907, endPoint y: 389, distance: 197.0
click at [714, 386] on button "Call" at bounding box center [711, 380] width 231 height 46
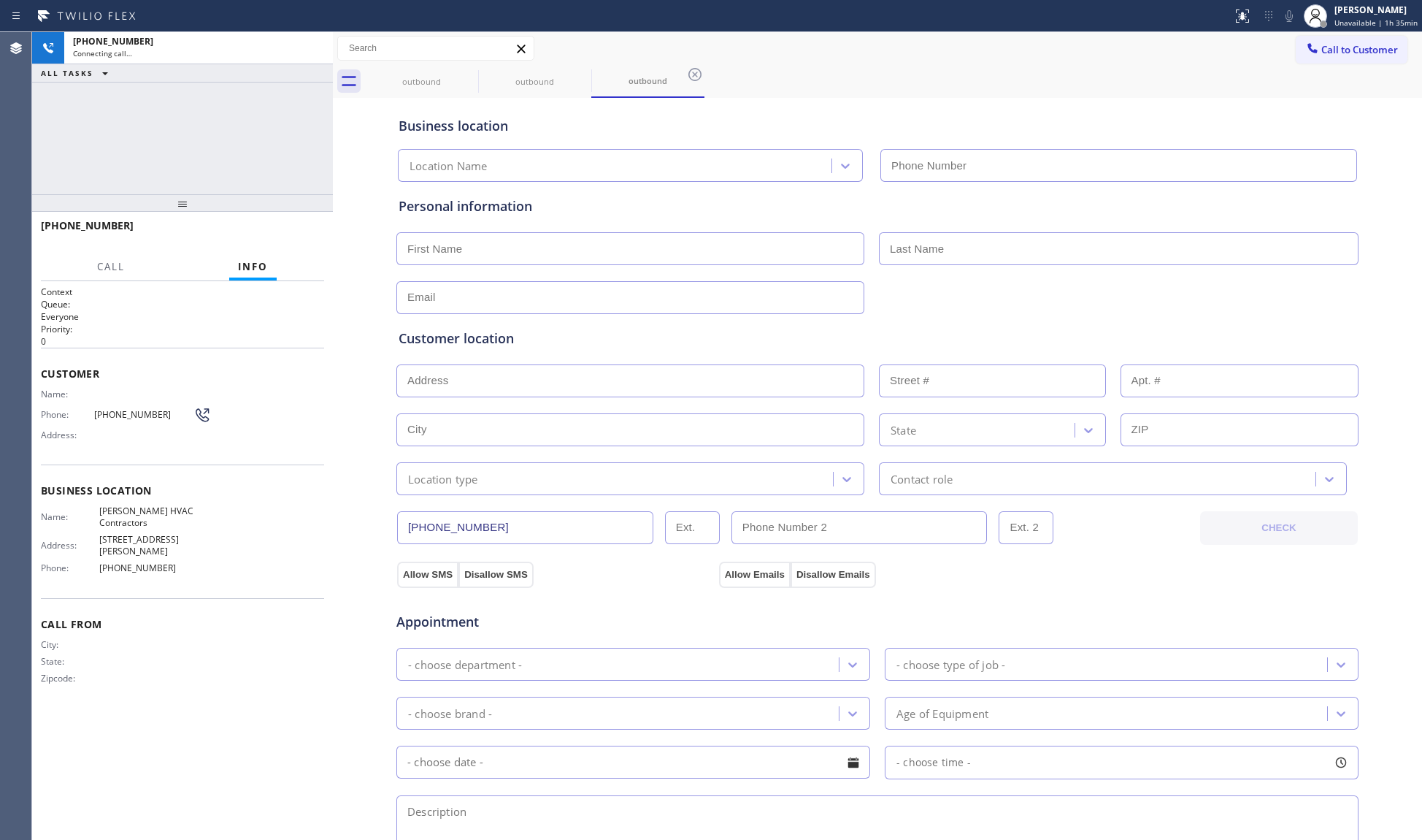
type input "(817) 839-2140"
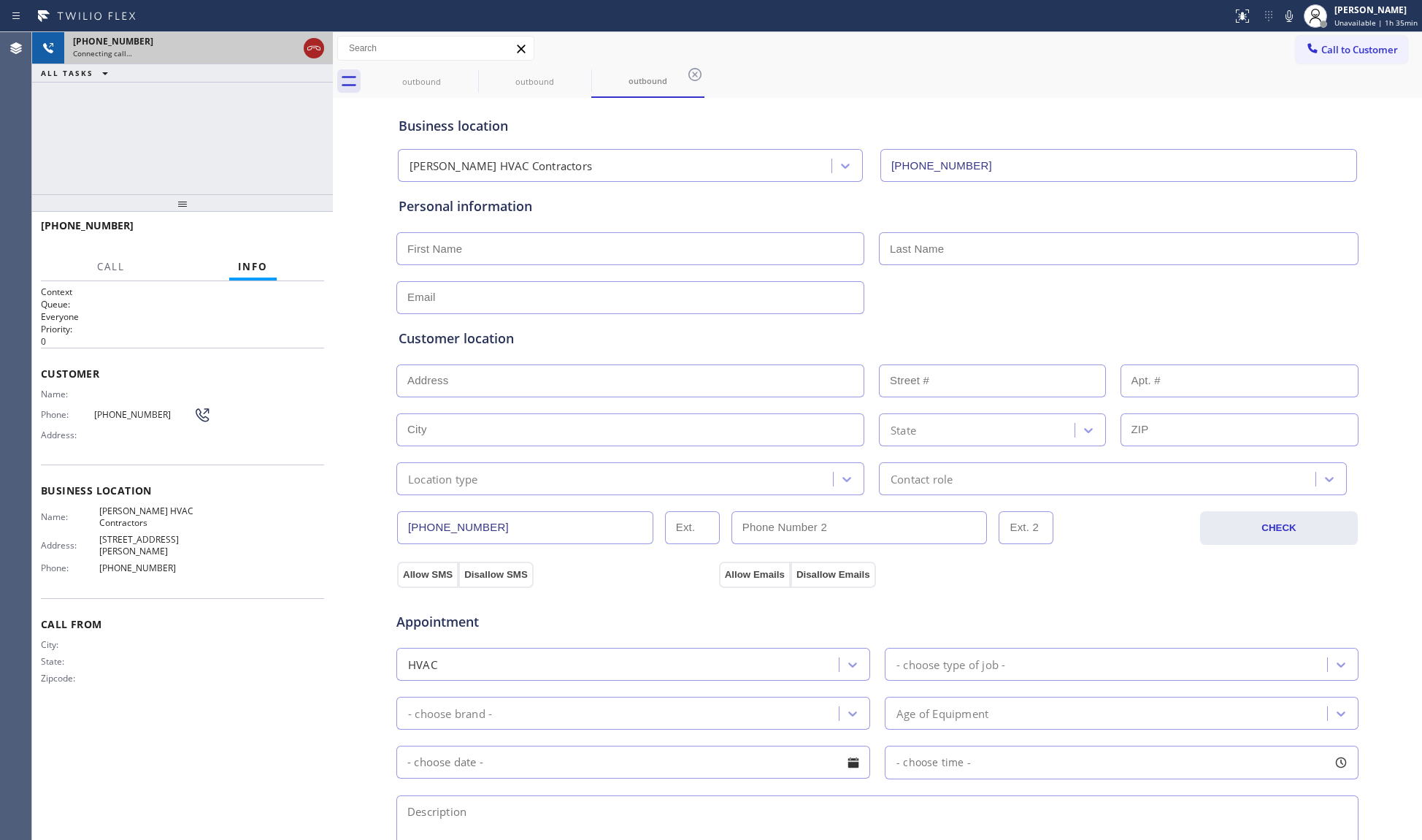
click at [305, 47] on div at bounding box center [313, 47] width 26 height 32
click at [308, 47] on icon at bounding box center [314, 48] width 17 height 17
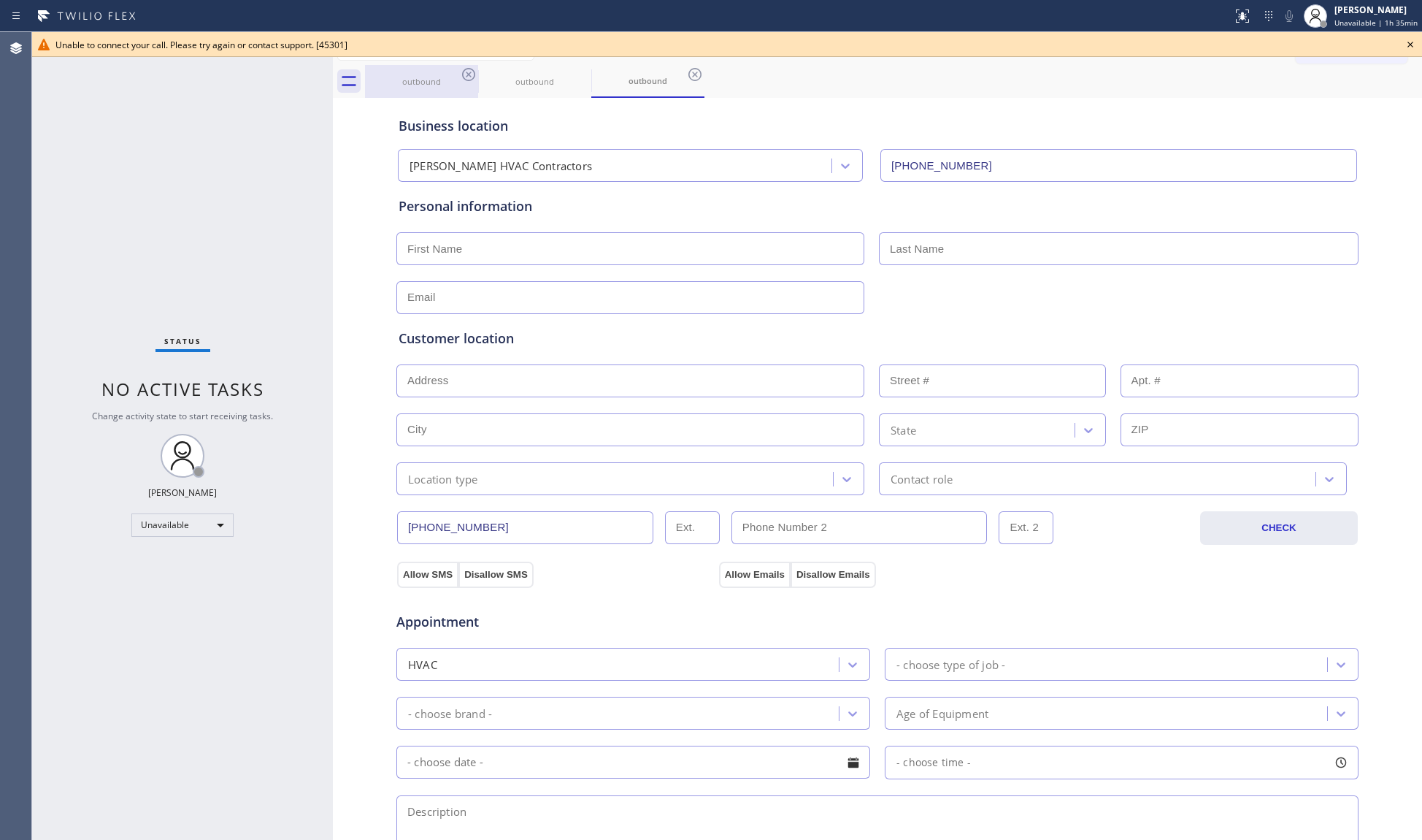
drag, startPoint x: 450, startPoint y: 82, endPoint x: 462, endPoint y: 79, distance: 12.4
click at [452, 82] on div "outbound" at bounding box center [421, 81] width 110 height 11
click at [466, 77] on icon at bounding box center [469, 74] width 17 height 17
click at [0, 0] on icon at bounding box center [0, 0] width 0 height 0
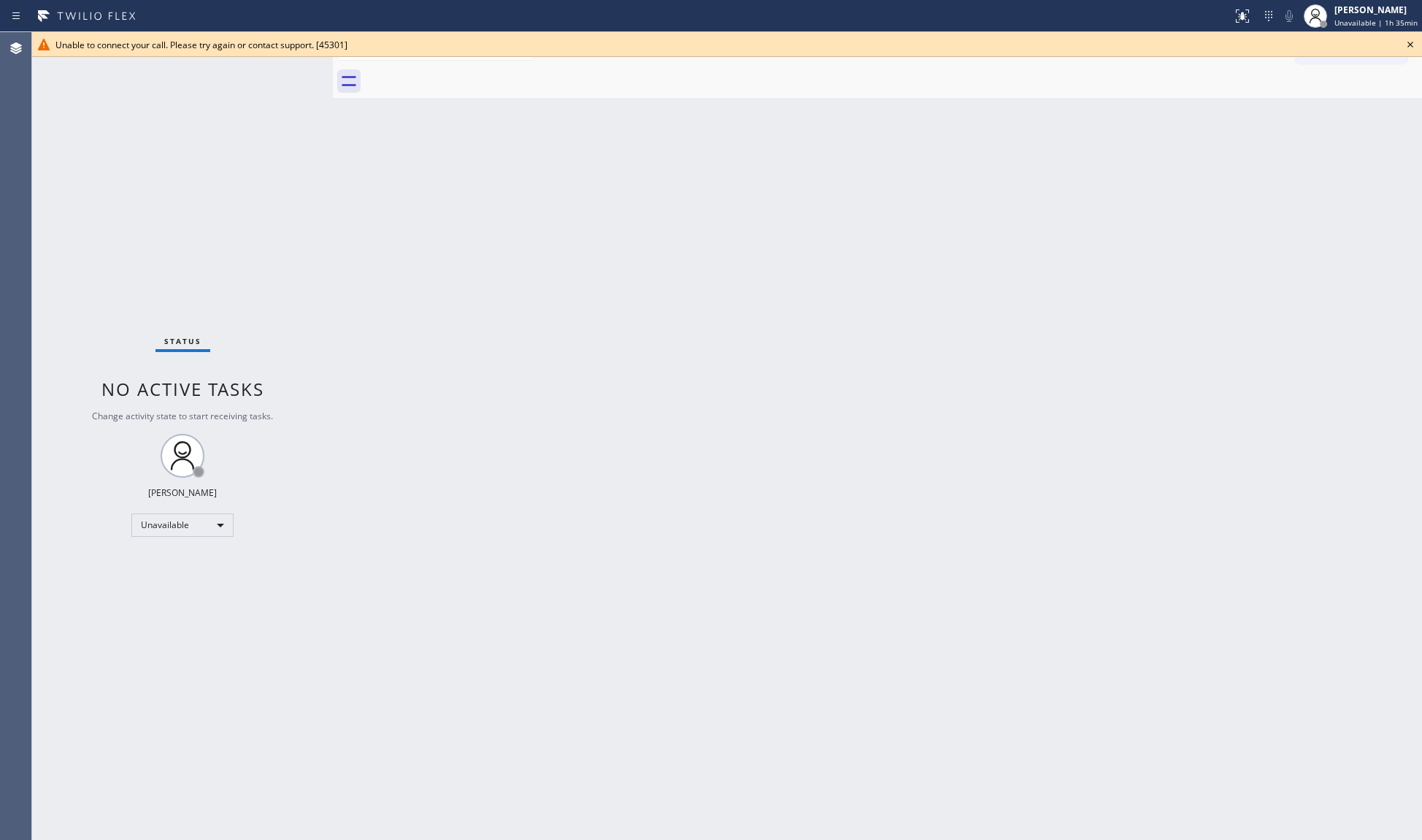
click at [466, 77] on div at bounding box center [894, 81] width 1058 height 33
drag, startPoint x: 1408, startPoint y: 47, endPoint x: 1401, endPoint y: 42, distance: 8.6
click at [1409, 47] on icon at bounding box center [1410, 44] width 17 height 17
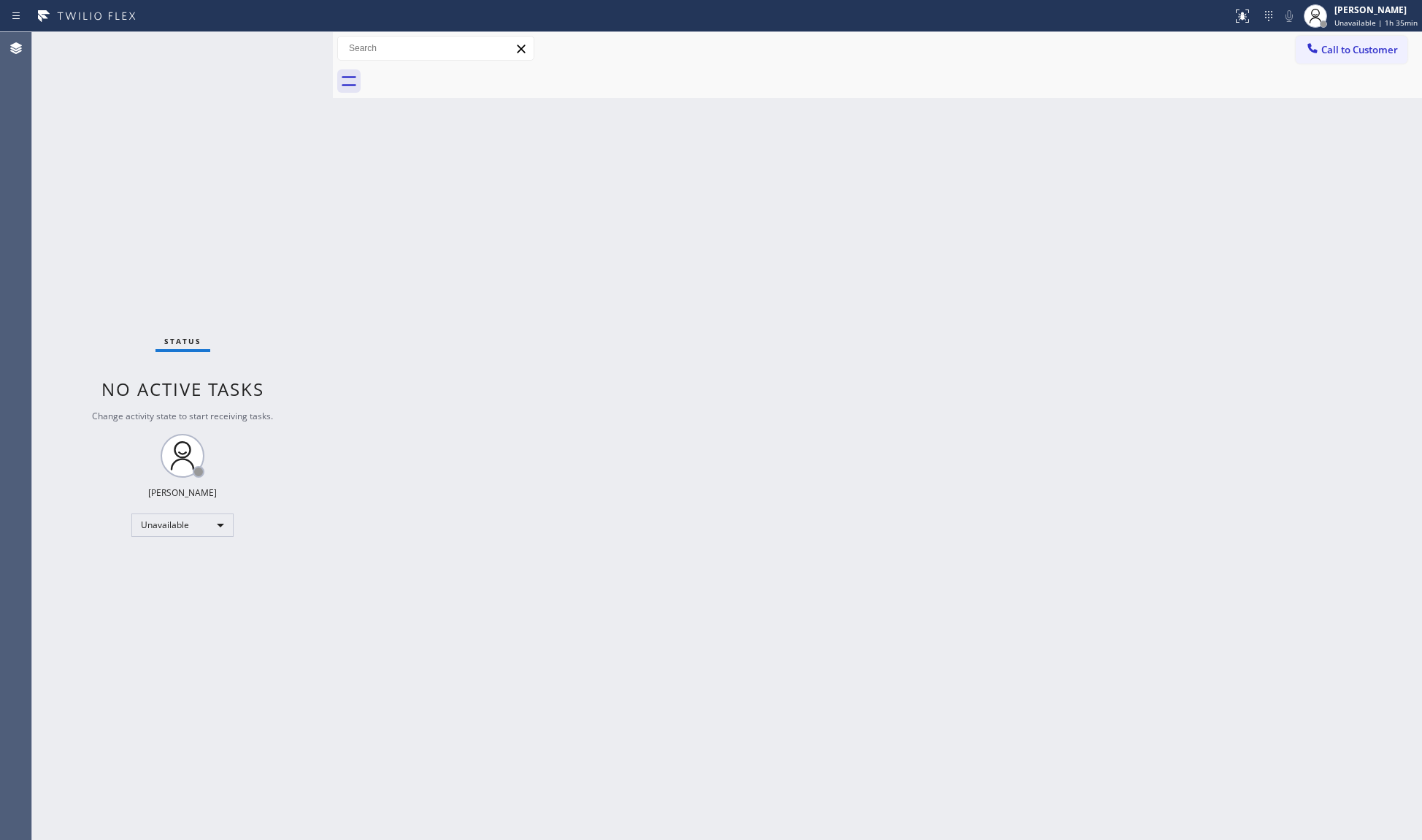
drag, startPoint x: 909, startPoint y: 263, endPoint x: 1058, endPoint y: 192, distance: 165.1
click at [954, 251] on div "Back to Dashboard Change Sender ID Customers Technicians Select a contact Outbo…" at bounding box center [877, 435] width 1089 height 807
drag, startPoint x: 1324, startPoint y: 43, endPoint x: 960, endPoint y: 132, distance: 374.7
click at [1313, 44] on button "Call to Customer" at bounding box center [1352, 49] width 112 height 28
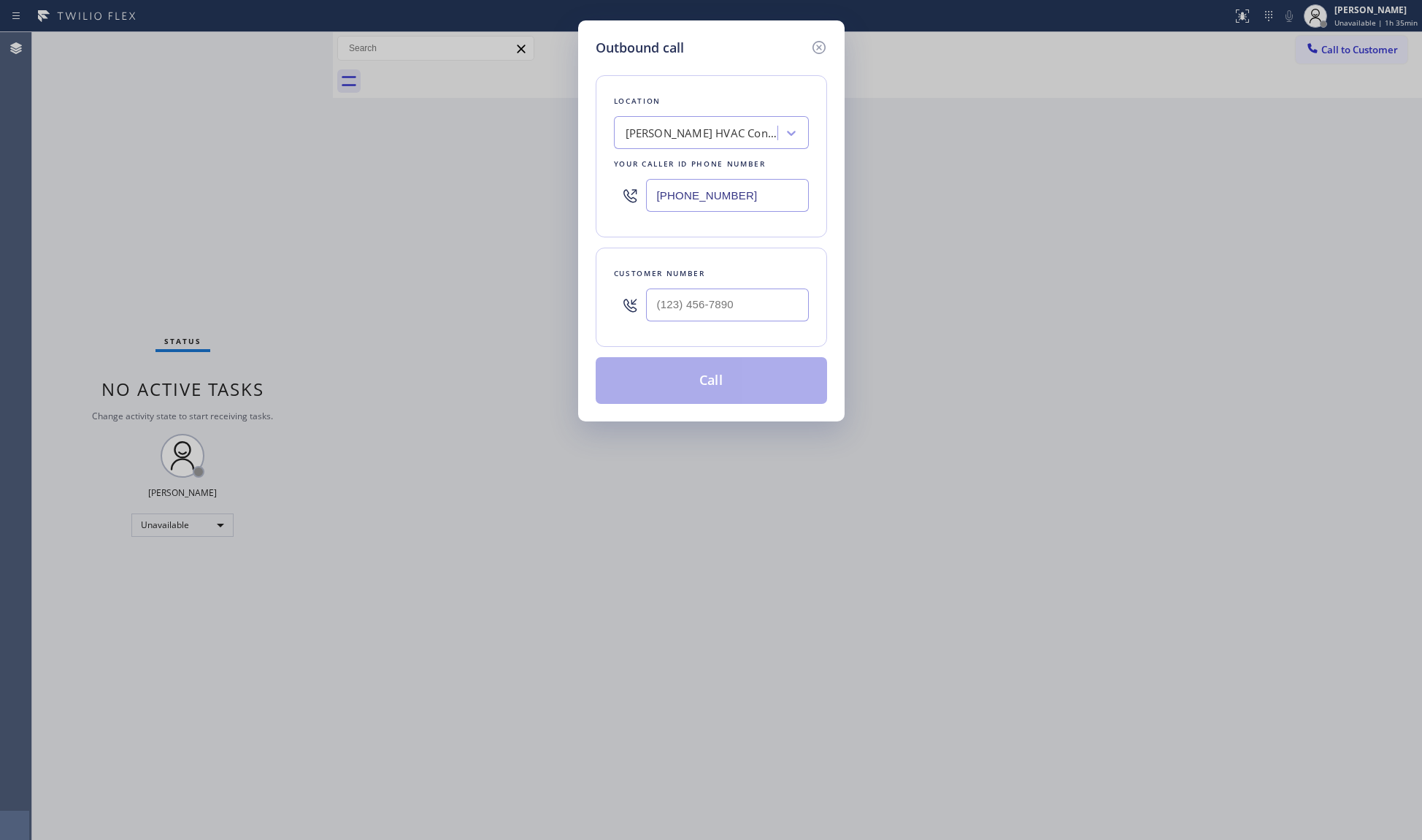
drag, startPoint x: 743, startPoint y: 206, endPoint x: 635, endPoint y: 211, distance: 108.1
click at [628, 206] on div "(817) 839-2140" at bounding box center [711, 195] width 195 height 47
paste input "88) 384-5426"
type input "[PHONE_NUMBER]"
paste input "830) 299-2830"
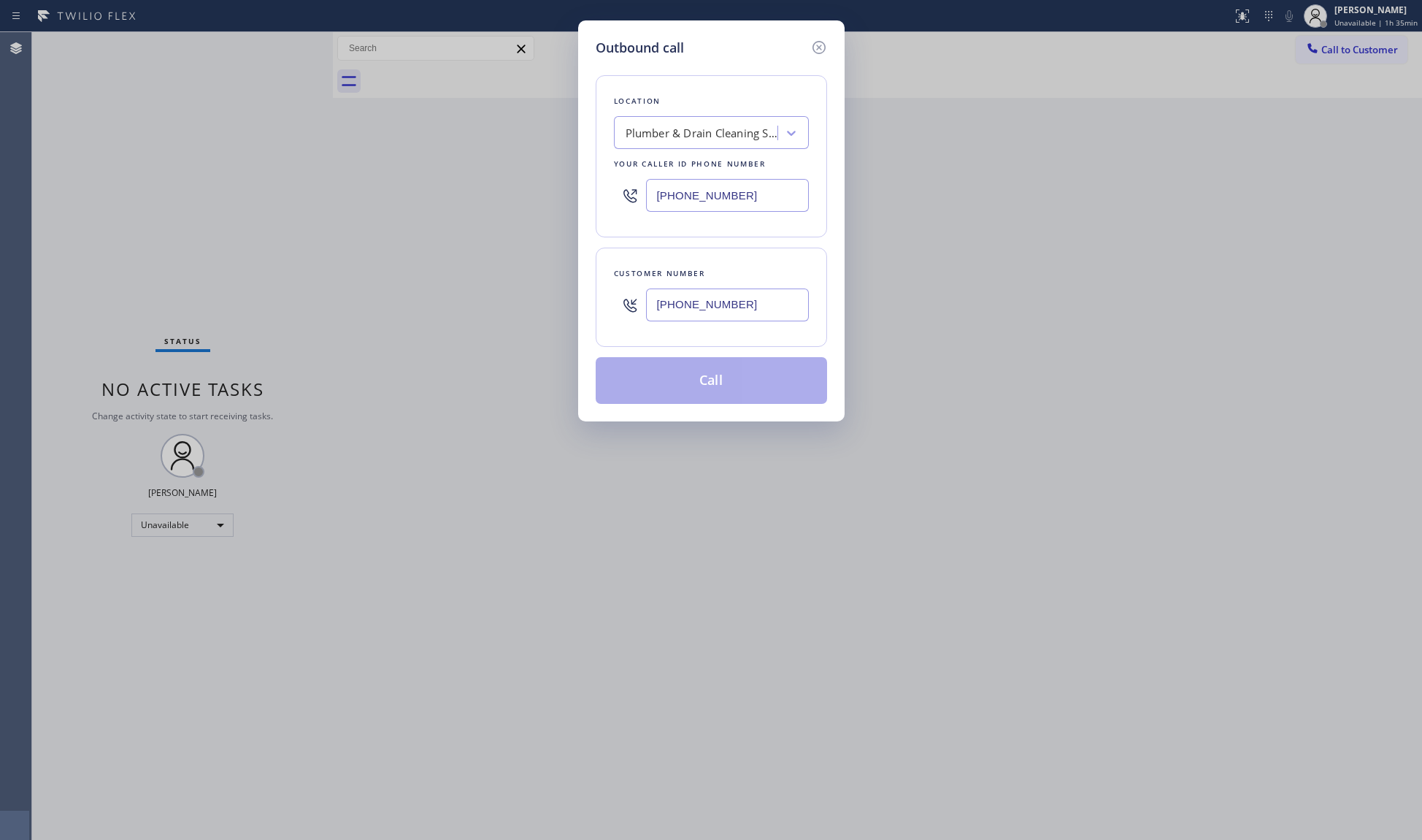
click at [767, 305] on input "[PHONE_NUMBER]" at bounding box center [728, 304] width 162 height 33
type input "[PHONE_NUMBER]"
click at [713, 381] on button "Call" at bounding box center [711, 380] width 231 height 46
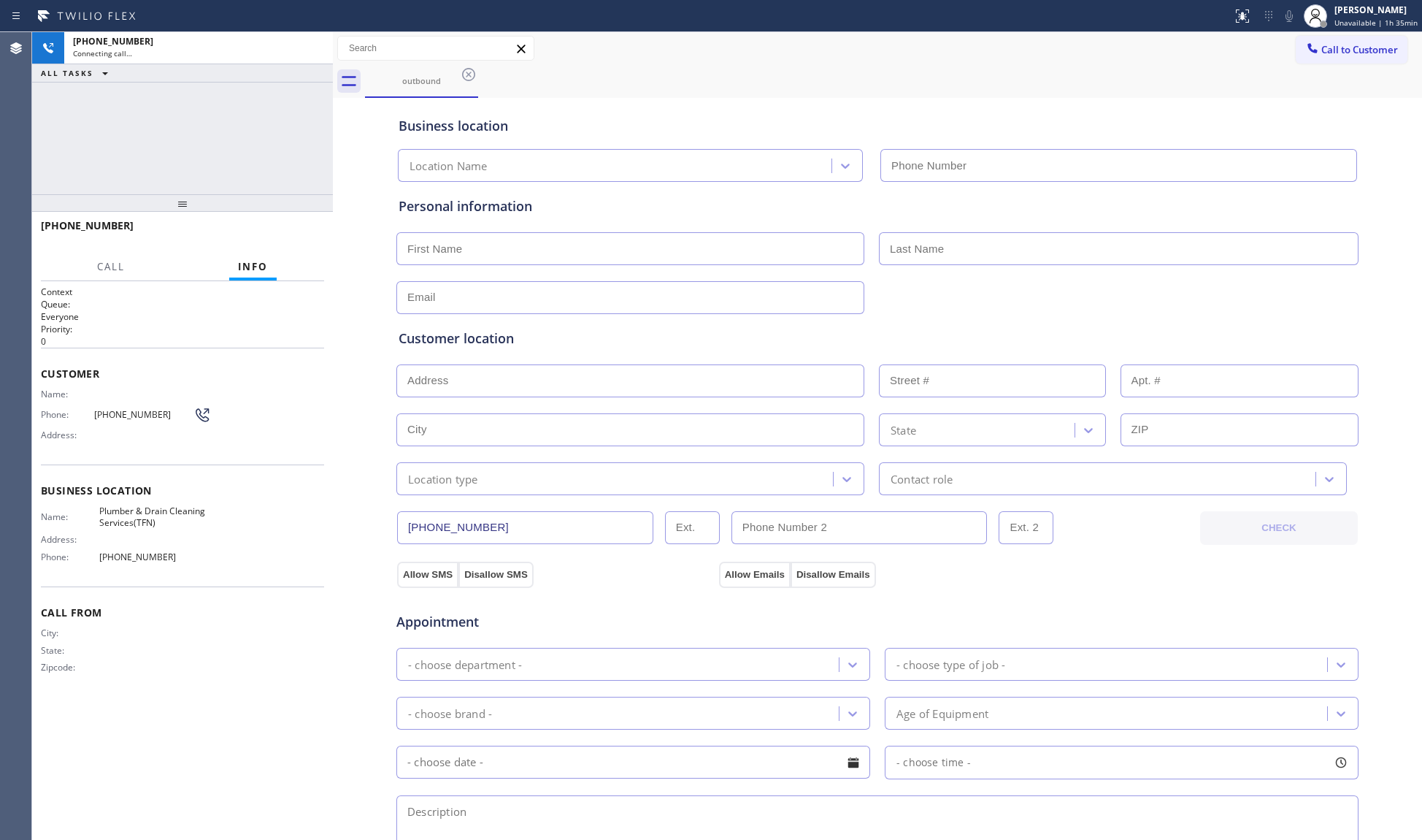
type input "[PHONE_NUMBER]"
click at [682, 62] on div "Call to Customer Outbound call Location Plumber & Drain Cleaning Services(TFN) …" at bounding box center [877, 48] width 1089 height 33
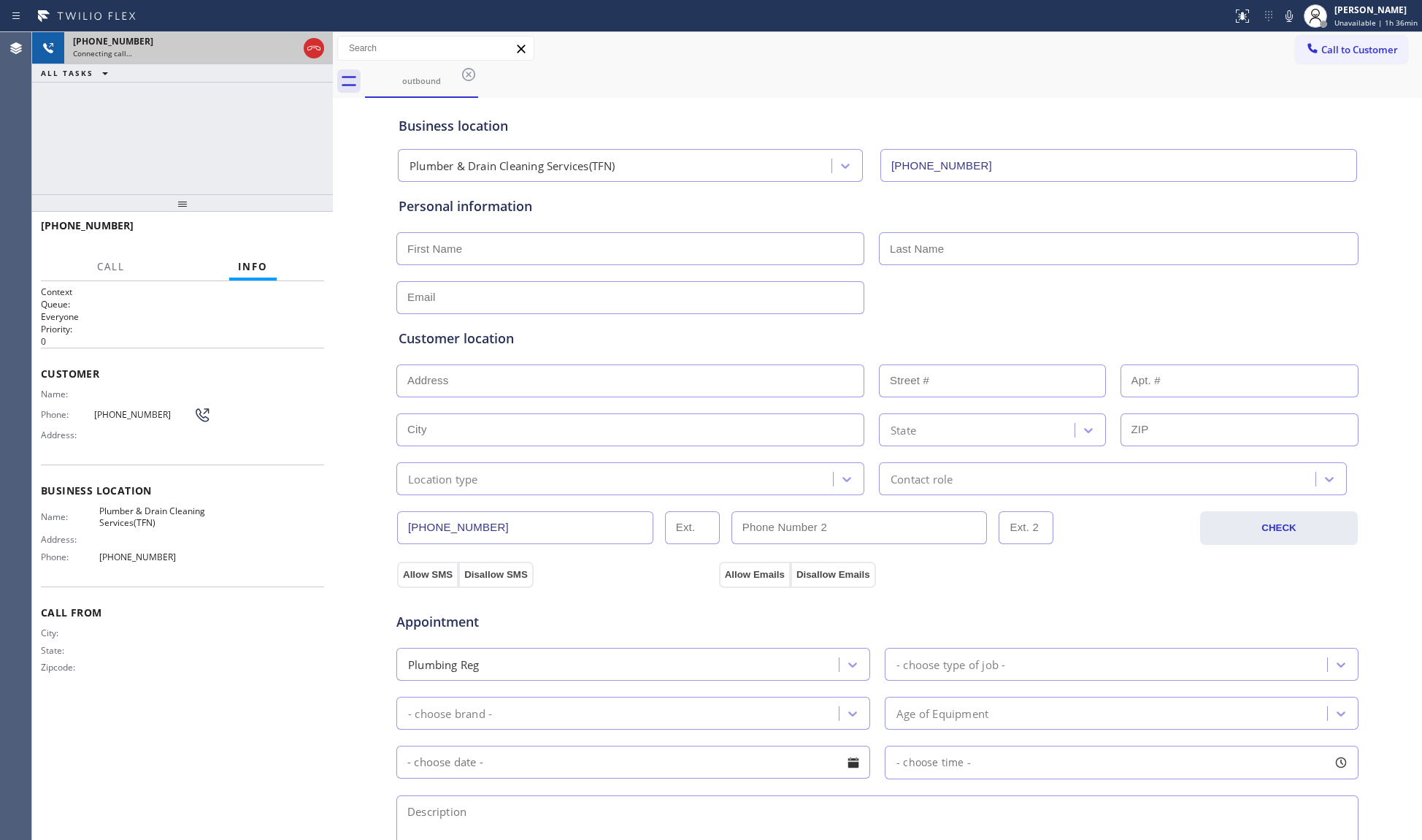
drag, startPoint x: 309, startPoint y: 53, endPoint x: 318, endPoint y: 55, distance: 9.2
click at [310, 53] on icon at bounding box center [314, 48] width 17 height 17
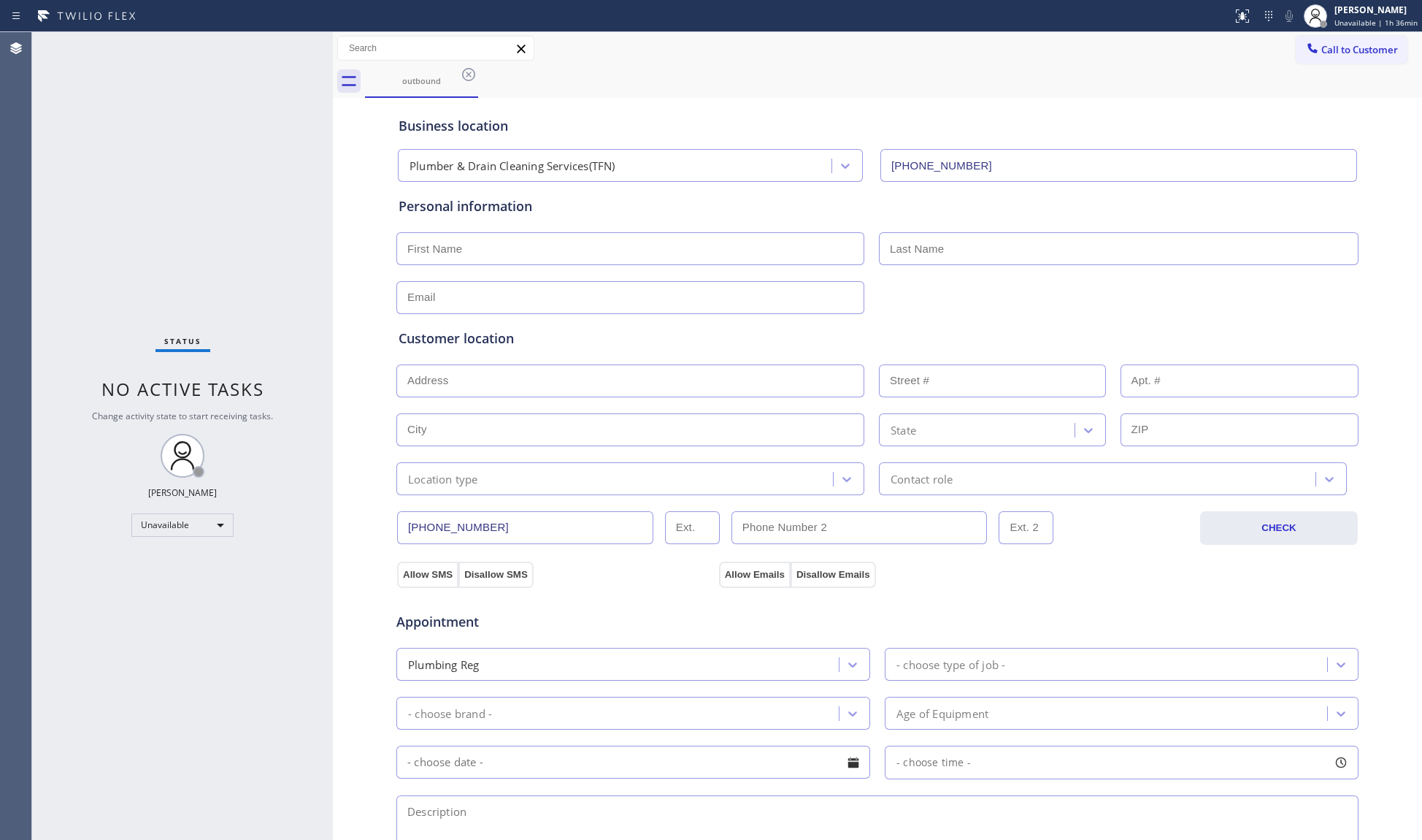
click at [1304, 57] on div at bounding box center [1313, 49] width 17 height 17
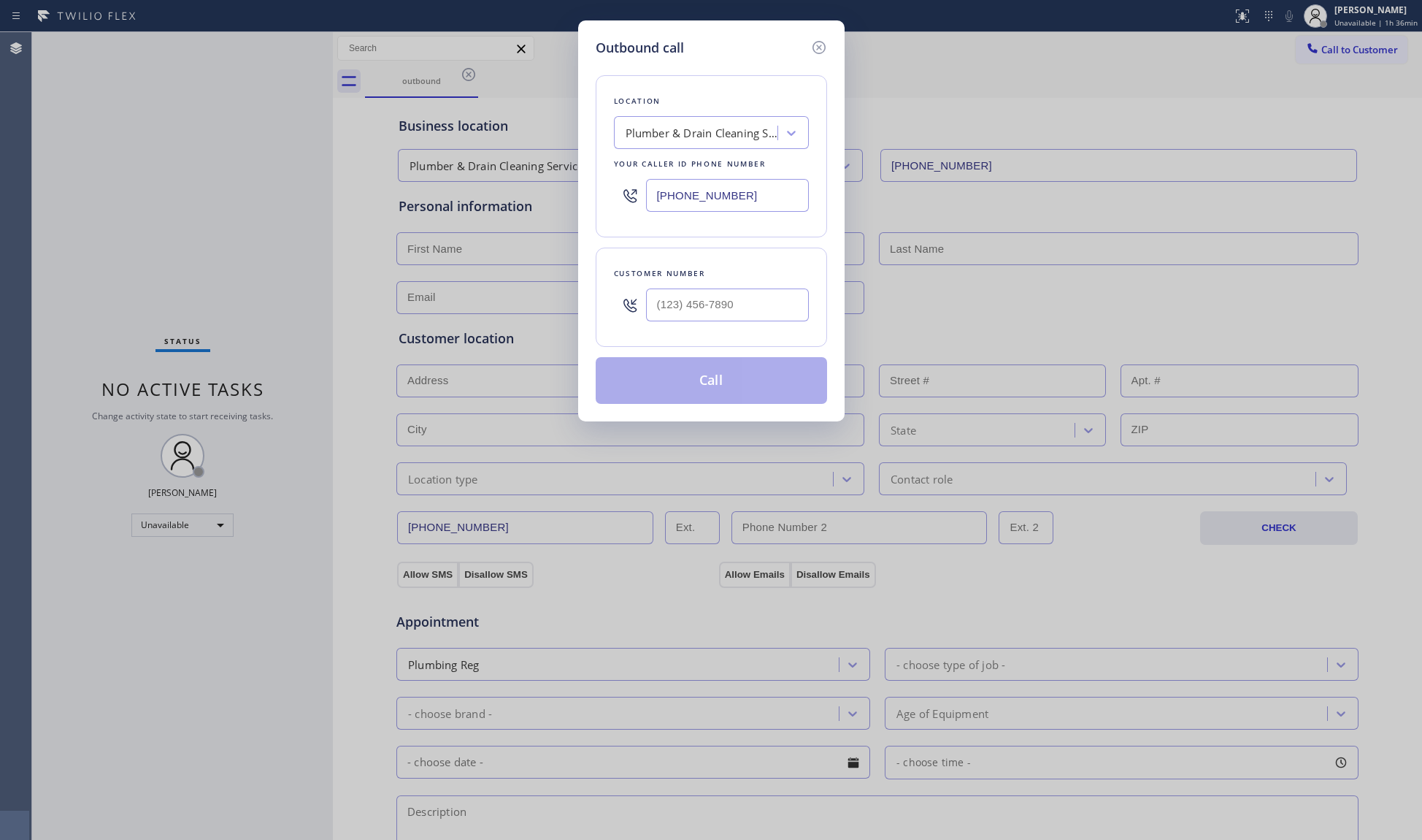
drag, startPoint x: 744, startPoint y: 202, endPoint x: 607, endPoint y: 202, distance: 137.0
click at [607, 202] on div "Location Plumber & Drain Cleaning Services(TFN) Your caller id phone number (88…" at bounding box center [711, 157] width 231 height 162
paste input "904) 351-0757"
type input "(904) 351-0757"
paste input "904) 708-3468"
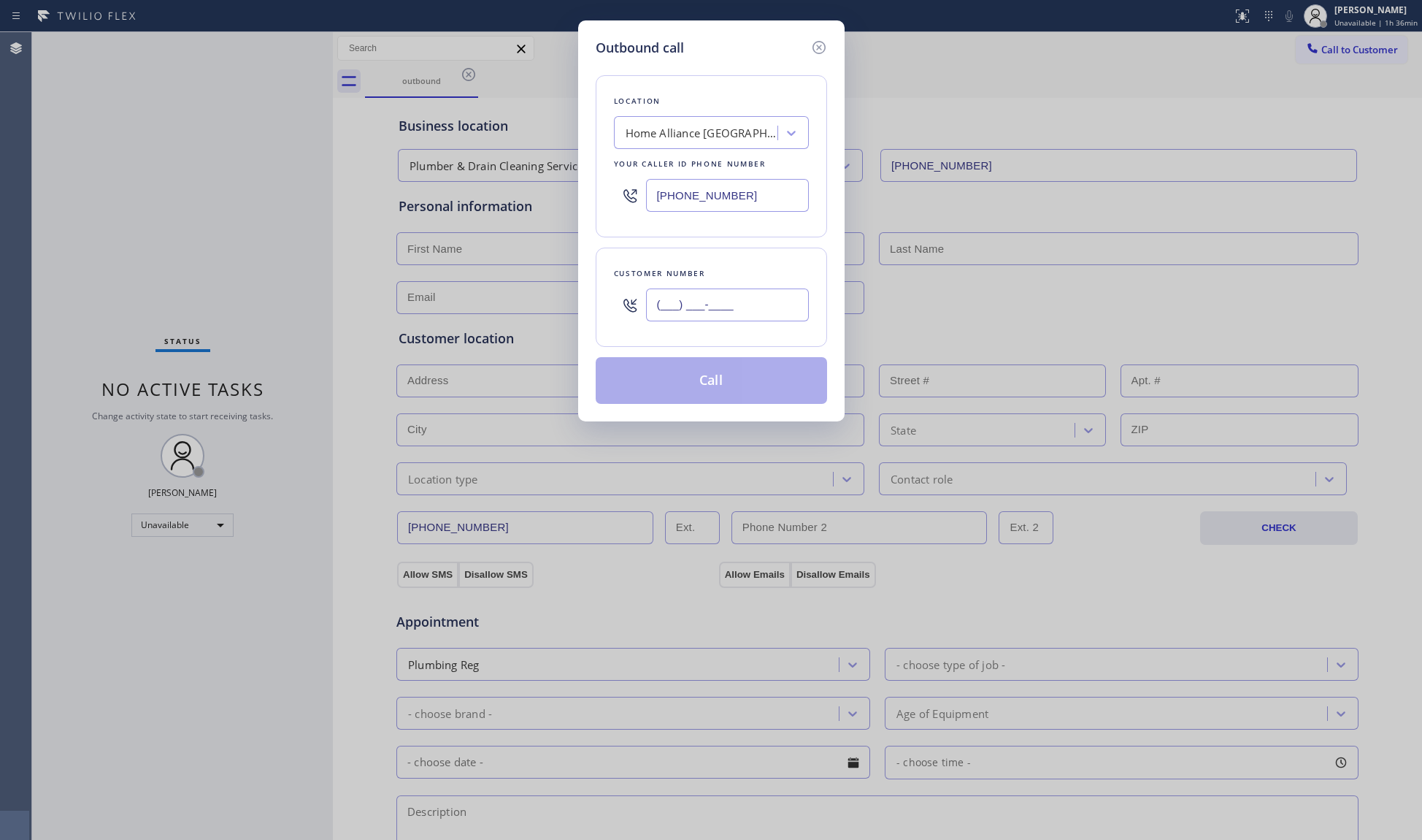
drag, startPoint x: 746, startPoint y: 301, endPoint x: 757, endPoint y: 307, distance: 12.5
click at [746, 302] on input "(___) ___-____" at bounding box center [728, 304] width 162 height 33
drag, startPoint x: 757, startPoint y: 311, endPoint x: 640, endPoint y: 336, distance: 119.6
click at [640, 336] on div "Customer number (904) 708-3468" at bounding box center [711, 297] width 231 height 100
paste input "text"
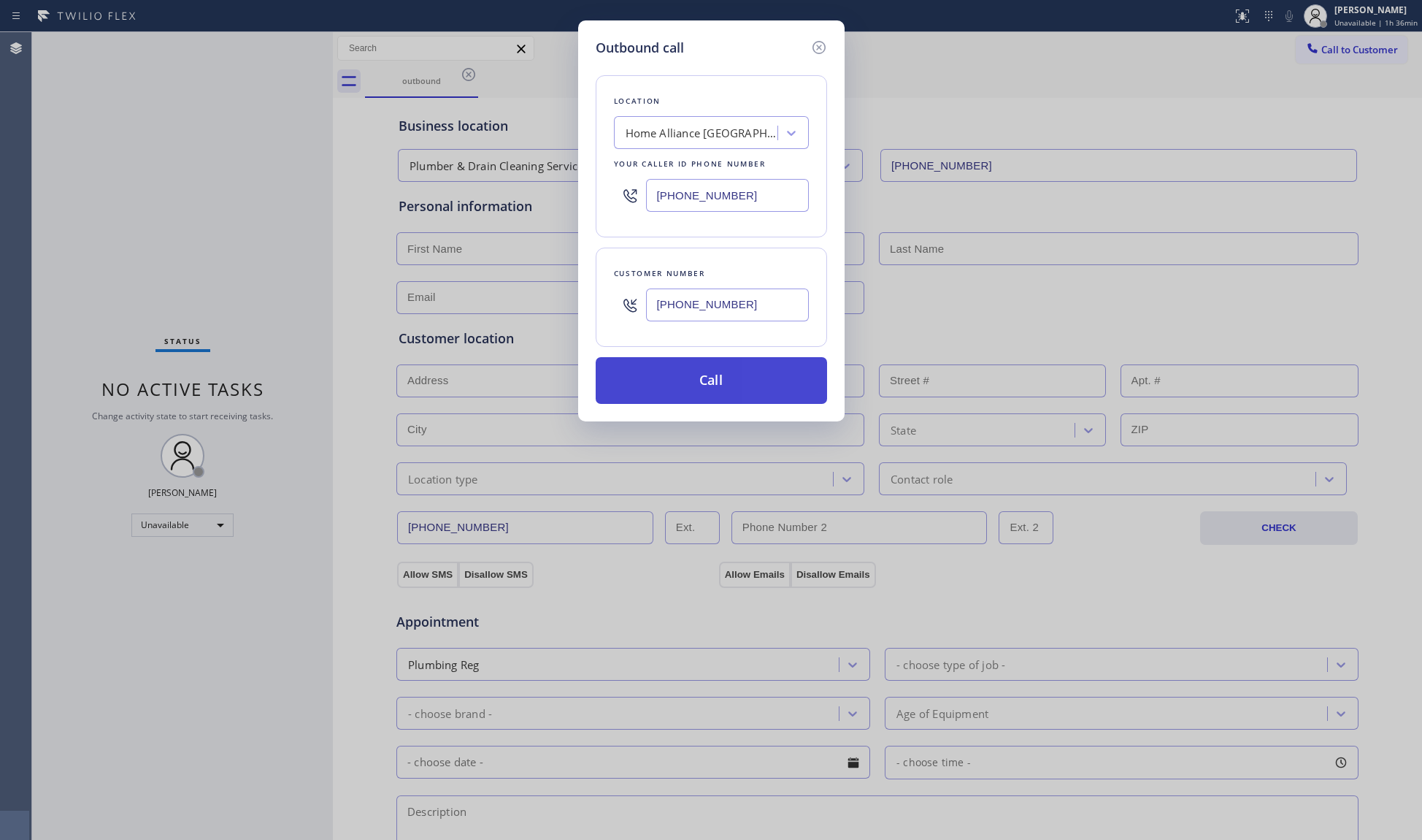
type input "(904) 708-3468"
click at [728, 391] on button "Call" at bounding box center [711, 380] width 231 height 46
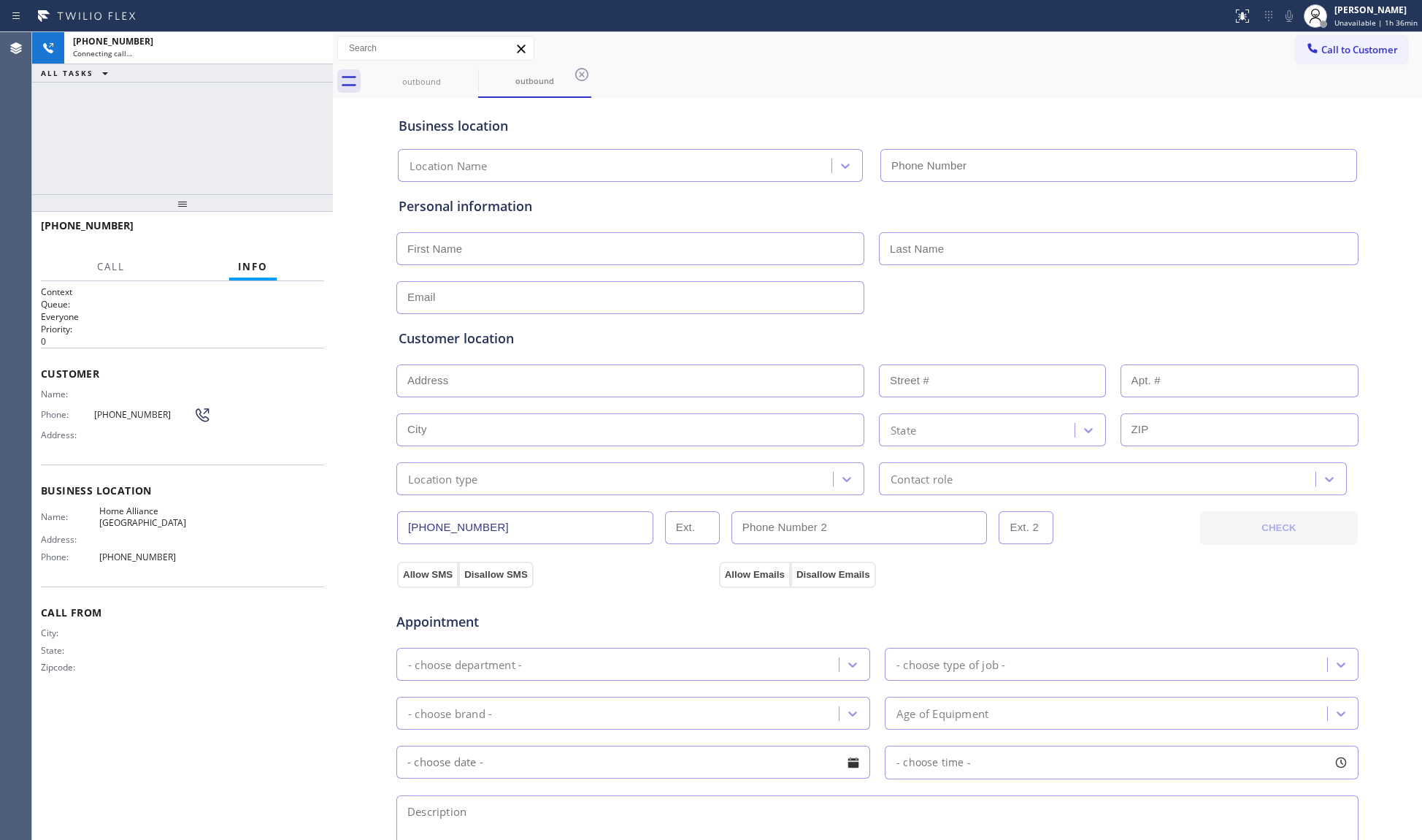
type input "(904) 351-0757"
click at [287, 228] on span "HANG UP" at bounding box center [290, 232] width 44 height 11
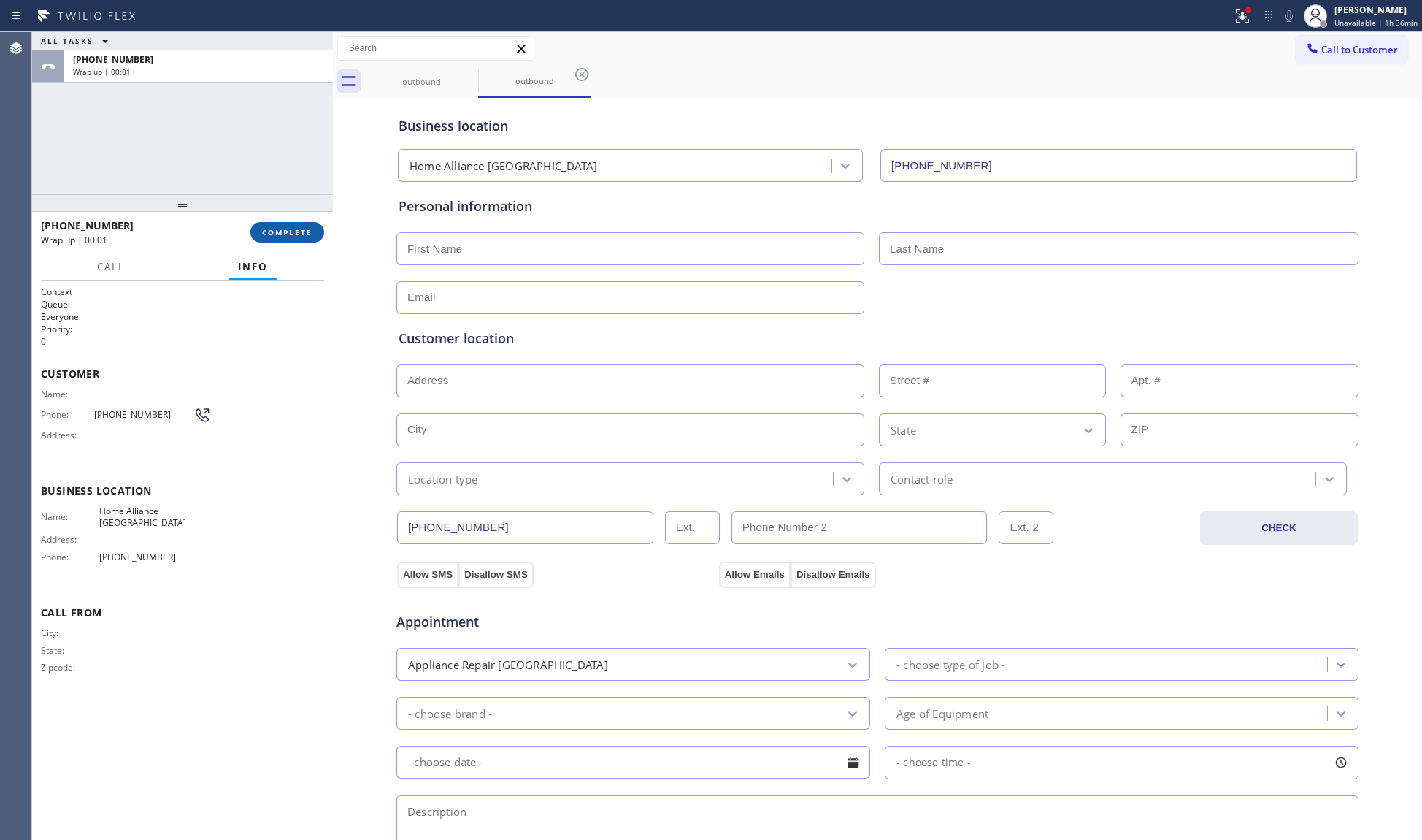
click at [287, 228] on span "COMPLETE" at bounding box center [287, 232] width 50 height 11
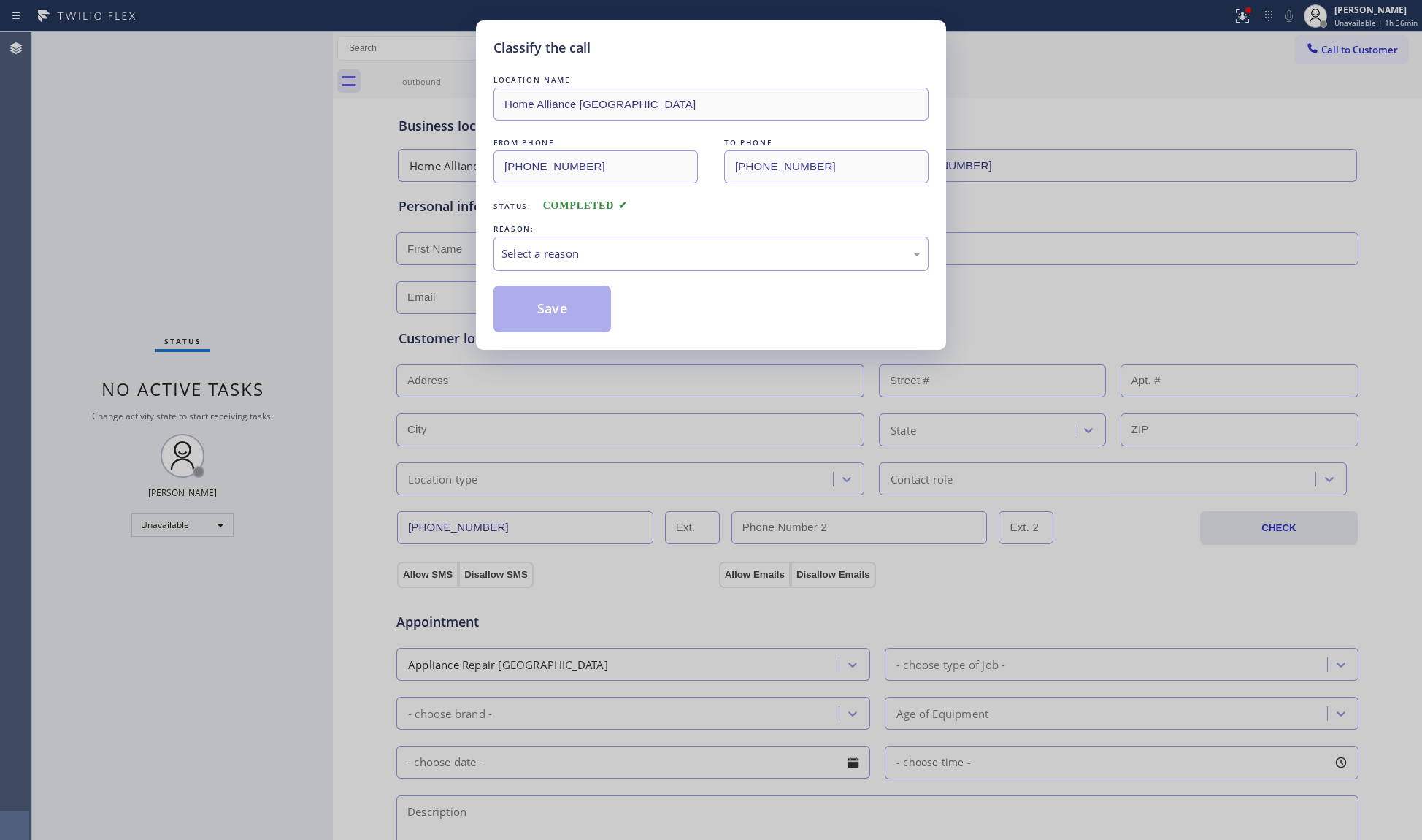
click at [724, 226] on div "REASON:" at bounding box center [711, 229] width 435 height 15
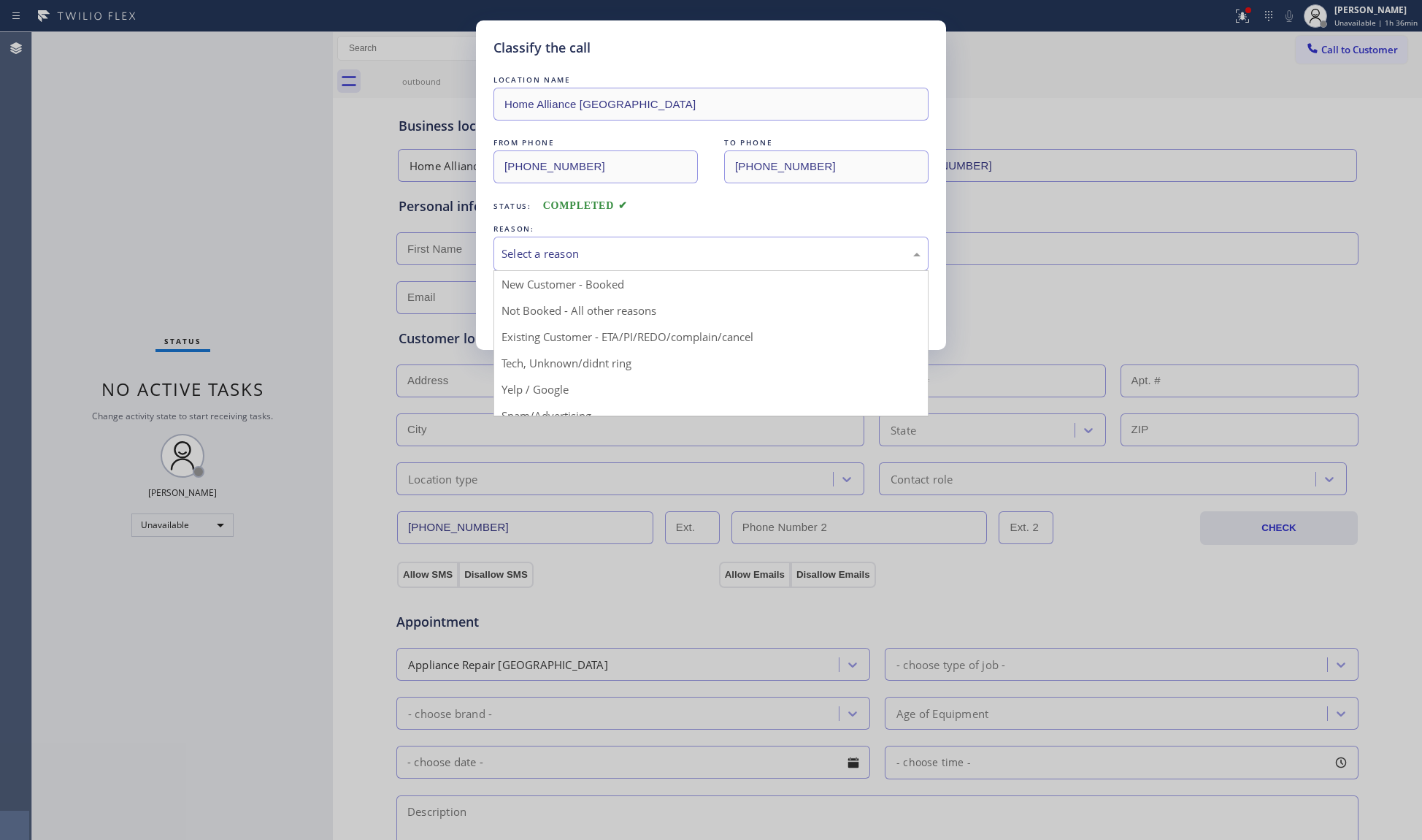
drag, startPoint x: 682, startPoint y: 258, endPoint x: 634, endPoint y: 270, distance: 49.5
click at [670, 262] on div "Select a reason" at bounding box center [711, 253] width 420 height 16
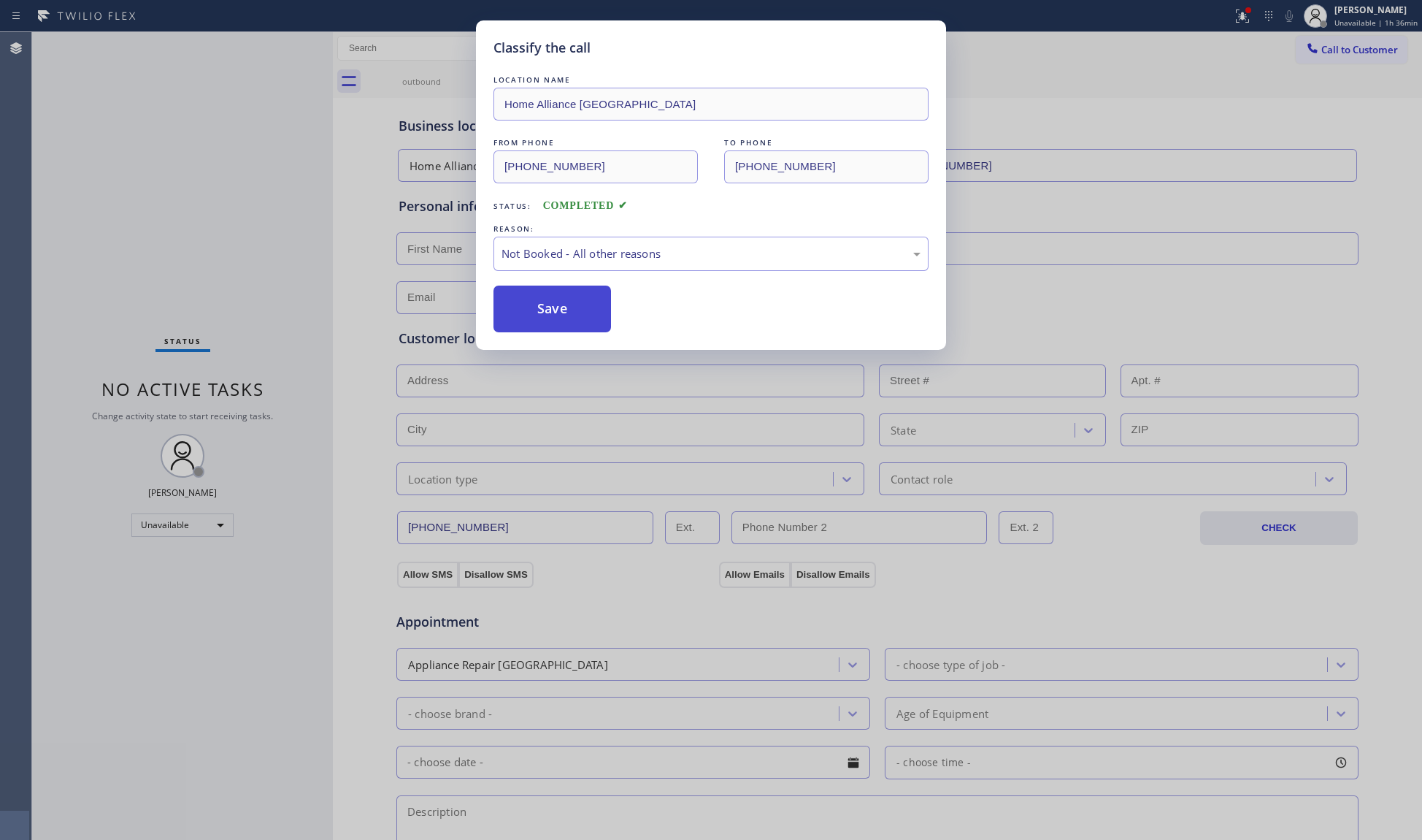
drag, startPoint x: 564, startPoint y: 308, endPoint x: 582, endPoint y: 307, distance: 18.0
click at [565, 307] on button "Save" at bounding box center [553, 308] width 118 height 46
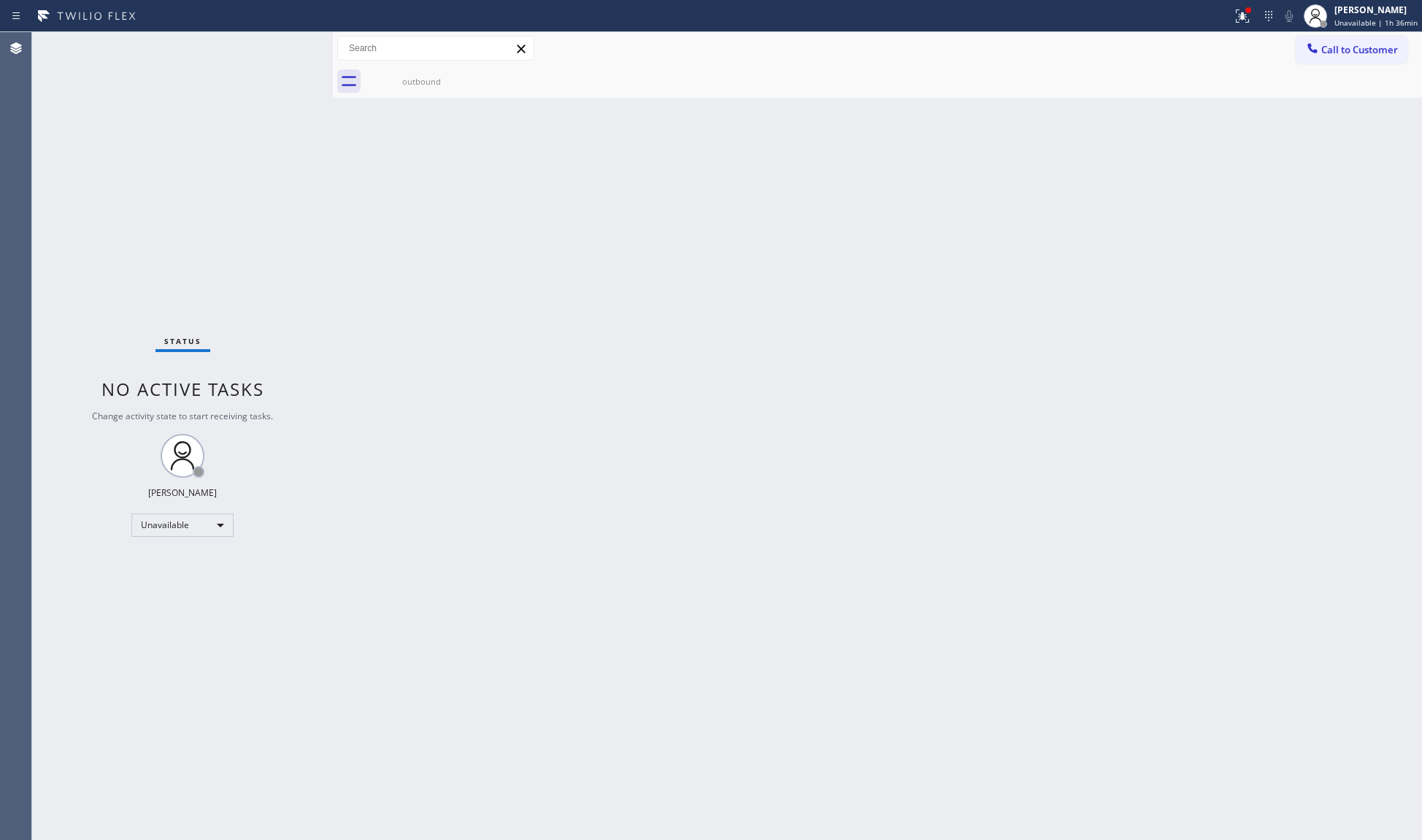
drag, startPoint x: 1135, startPoint y: 228, endPoint x: 1242, endPoint y: 148, distance: 133.6
click at [1145, 217] on div "Back to Dashboard Change Sender ID Customers Technicians Select a contact Outbo…" at bounding box center [877, 435] width 1089 height 807
click at [1360, 73] on div "outbound" at bounding box center [894, 81] width 1058 height 33
drag, startPoint x: 1336, startPoint y: 61, endPoint x: 1118, endPoint y: 177, distance: 246.9
click at [1327, 65] on div "Call to Customer Outbound call Location Home Alliance Jacksonville Your caller …" at bounding box center [877, 65] width 1089 height 66
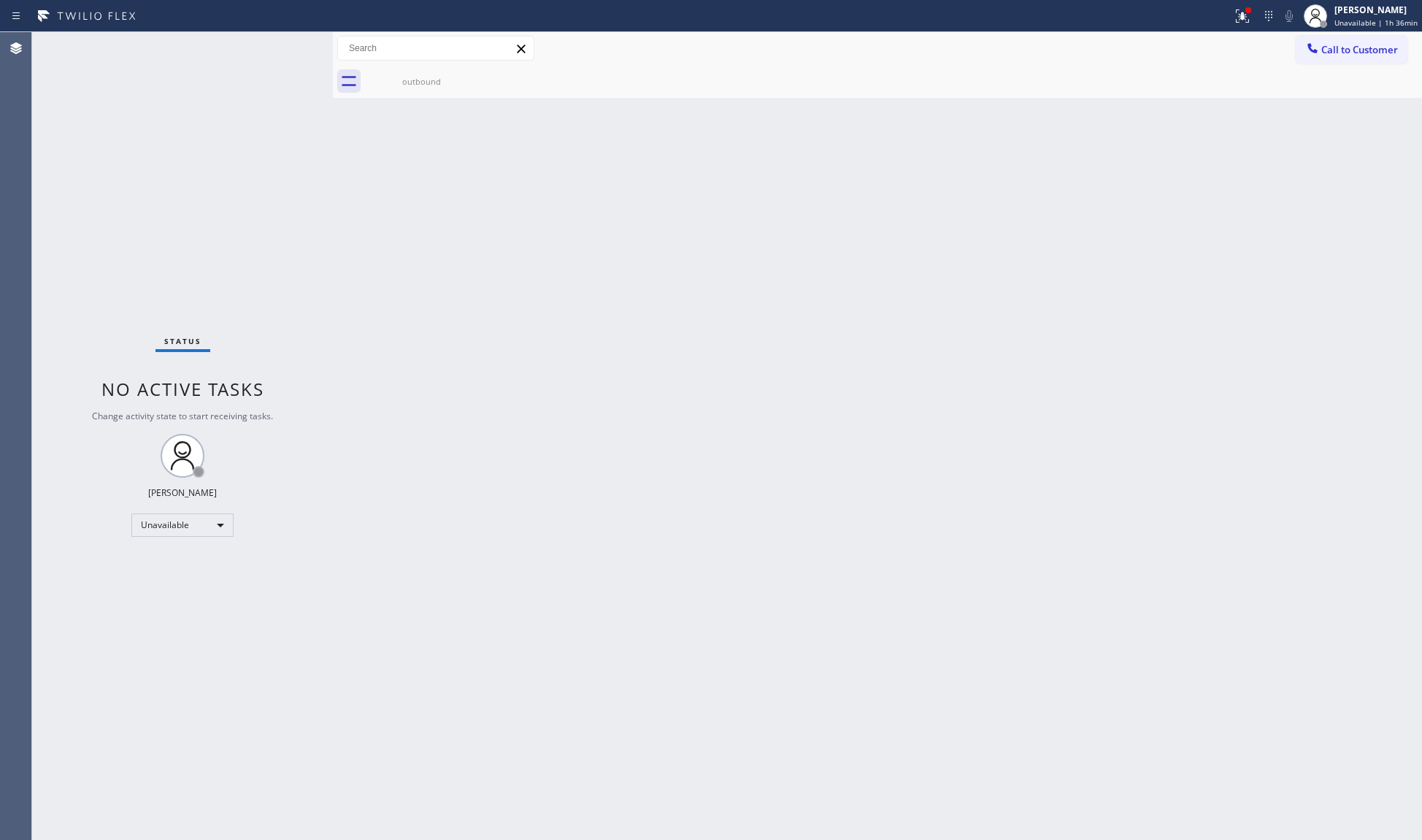
drag, startPoint x: 1333, startPoint y: 55, endPoint x: 1313, endPoint y: 59, distance: 20.4
click at [1333, 55] on span "Call to Customer" at bounding box center [1359, 50] width 76 height 14
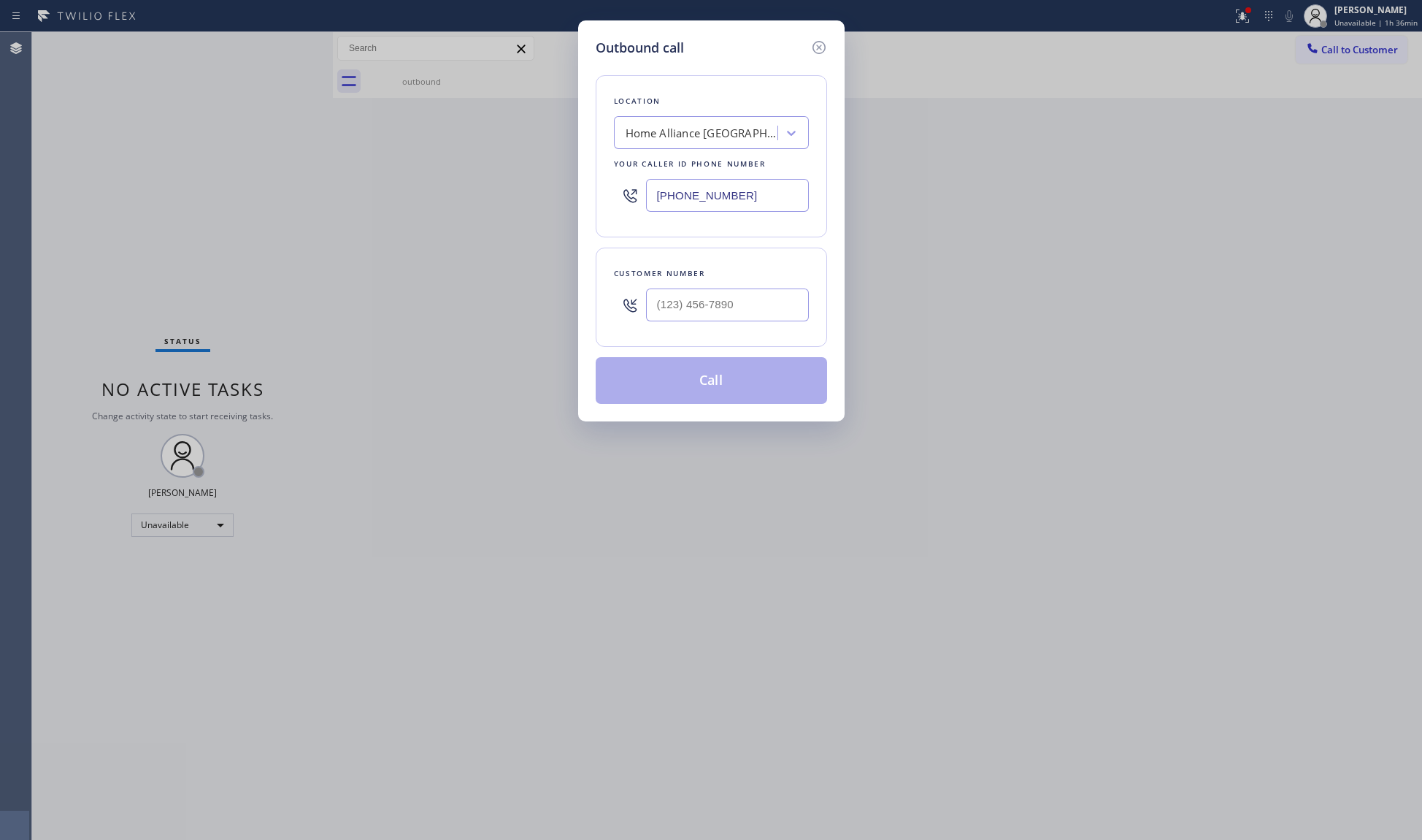
drag, startPoint x: 774, startPoint y: 200, endPoint x: 635, endPoint y: 194, distance: 139.1
click at [625, 198] on div "(904) 351-0757" at bounding box center [711, 195] width 195 height 47
paste input "415) 371-9413"
type input "(415) 371-9413"
click at [693, 331] on div "Customer number" at bounding box center [711, 297] width 231 height 100
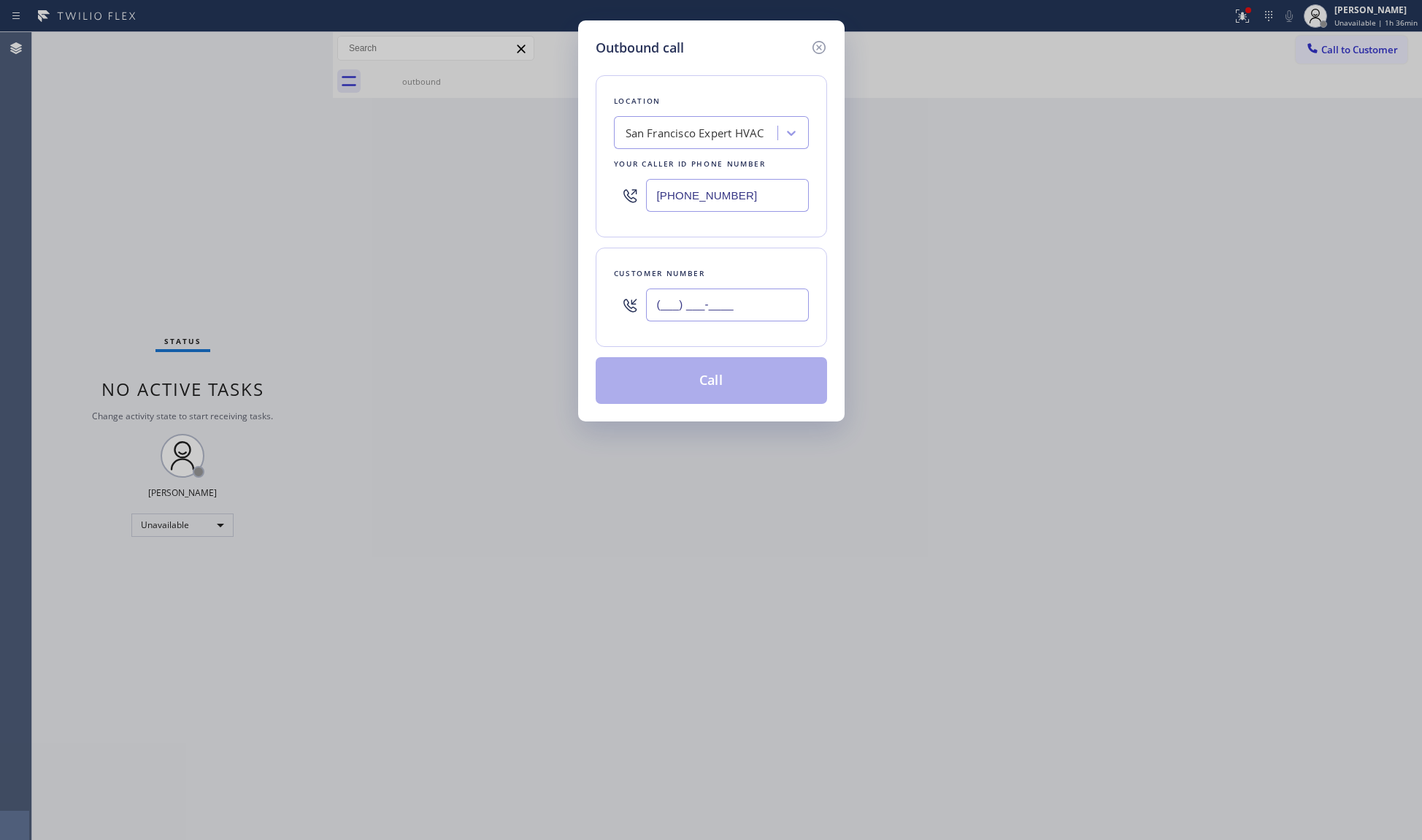
click at [697, 320] on input "(___) ___-____" at bounding box center [728, 304] width 162 height 33
paste input "814) 724-9969"
type input "(814) 724-9969"
click at [719, 384] on button "Call" at bounding box center [711, 380] width 231 height 46
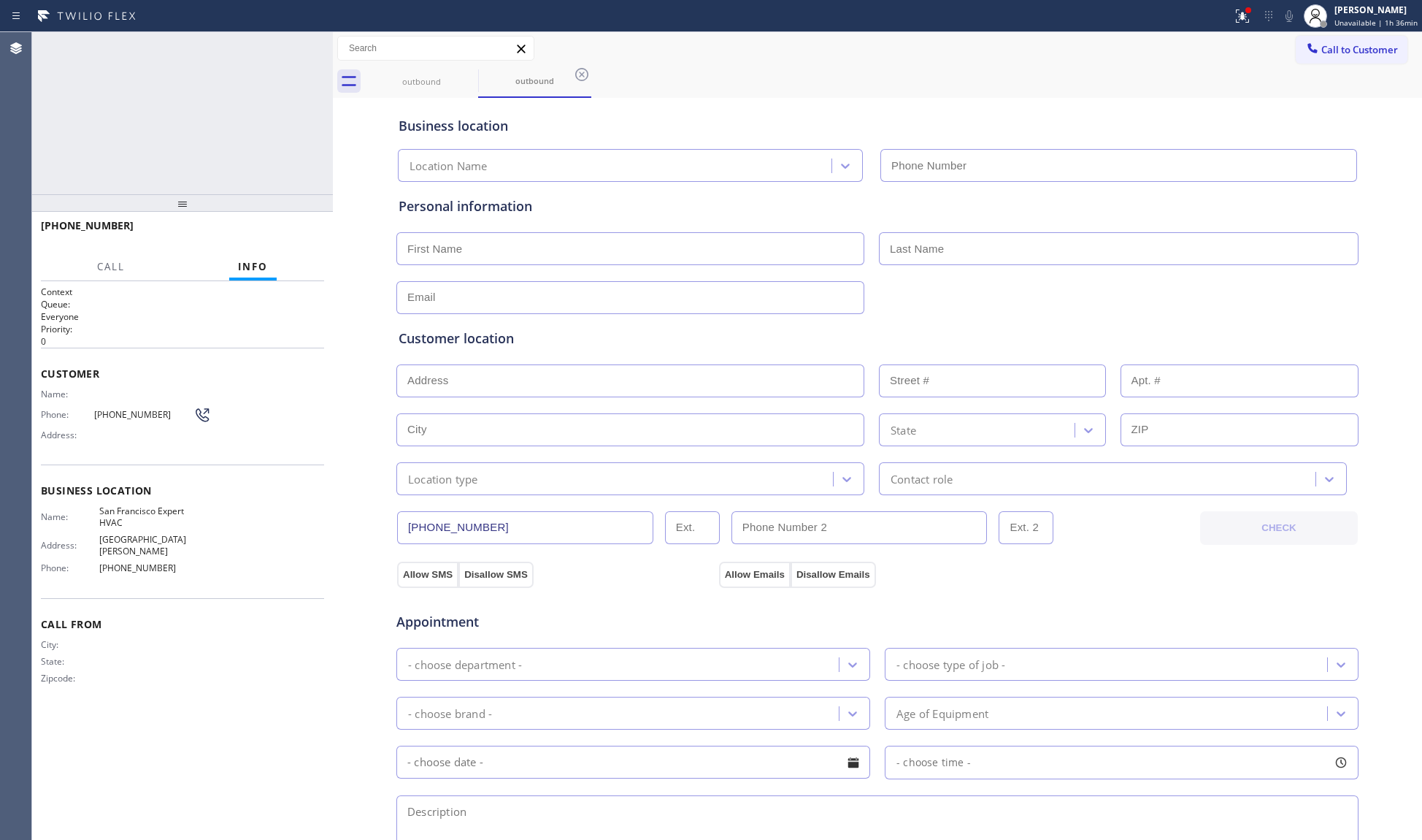
type input "(415) 371-9413"
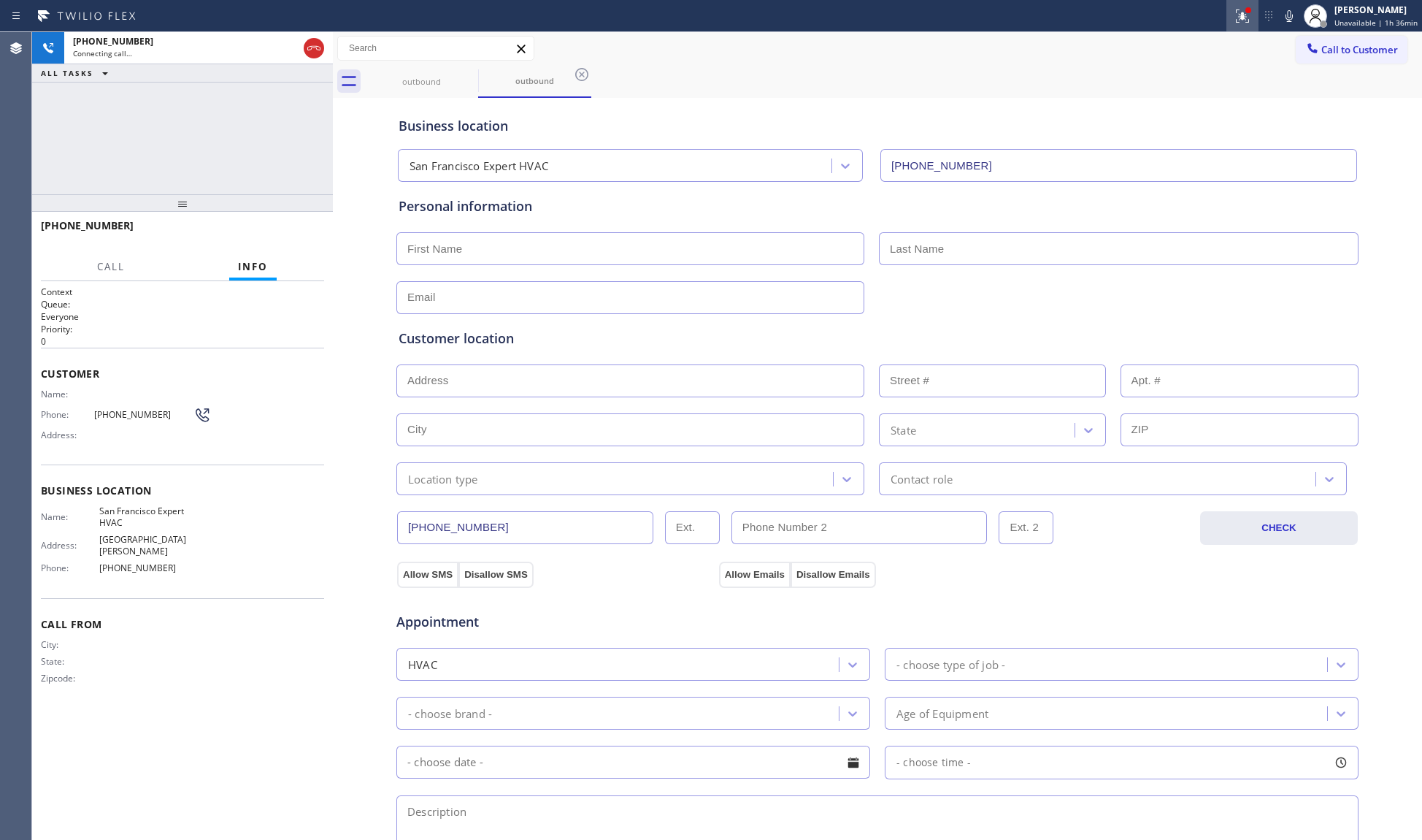
click at [1245, 15] on icon at bounding box center [1240, 14] width 9 height 11
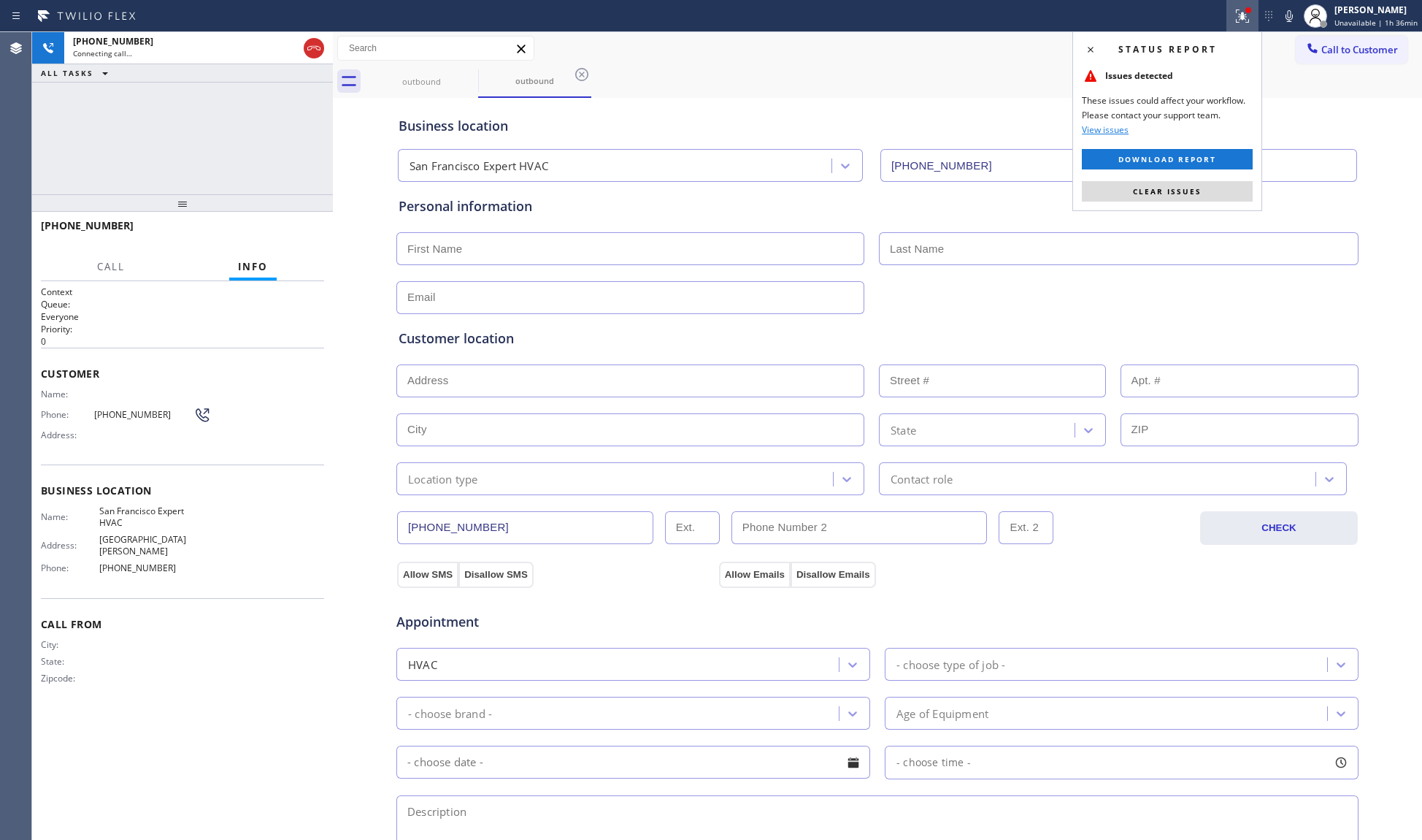
drag, startPoint x: 1183, startPoint y: 192, endPoint x: 1202, endPoint y: 198, distance: 19.9
click at [1183, 191] on span "Clear issues" at bounding box center [1167, 191] width 69 height 11
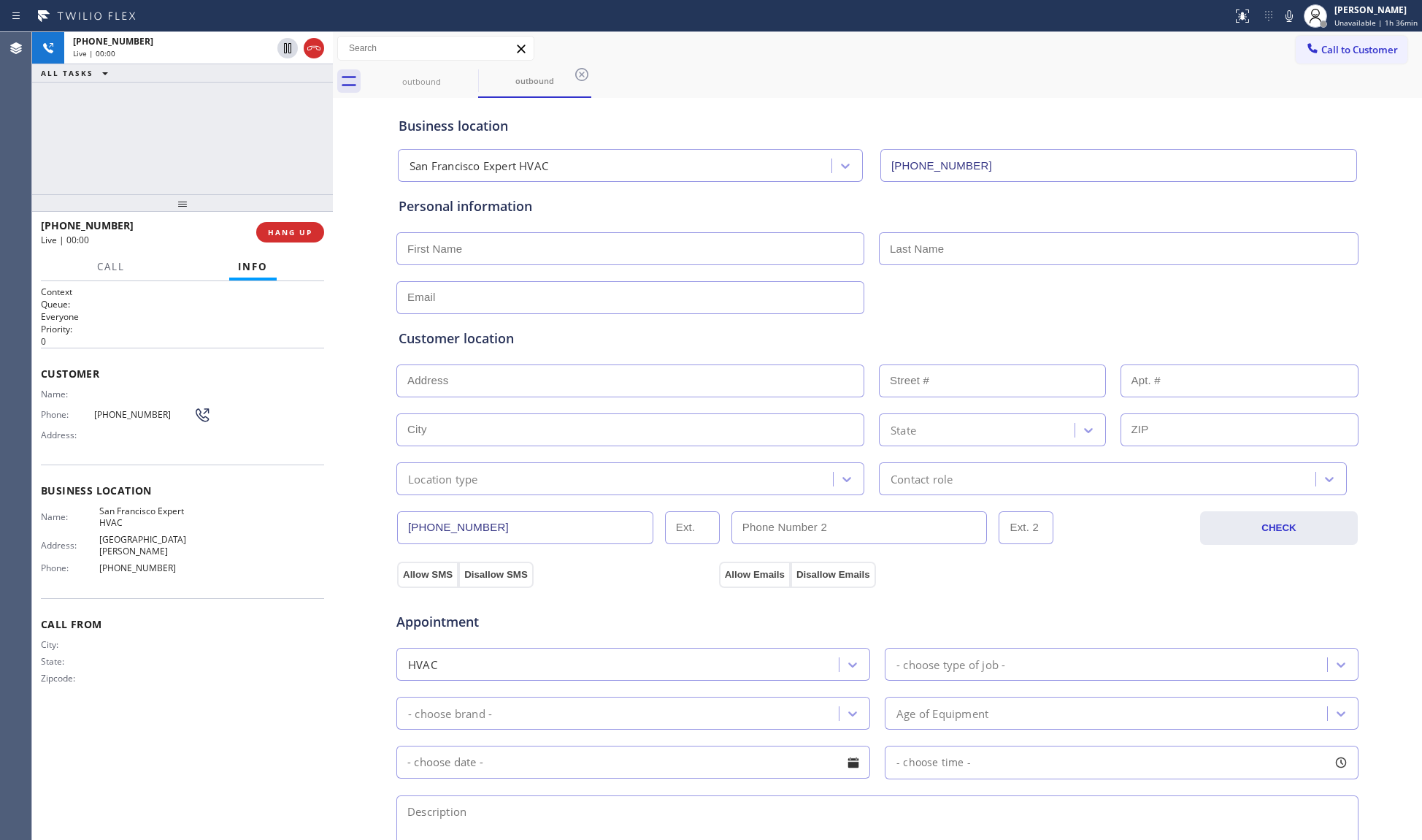
drag, startPoint x: 1001, startPoint y: 51, endPoint x: 723, endPoint y: 97, distance: 281.8
click at [997, 52] on div "Call to Customer Outbound call Location San Francisco Expert HVAC Your caller i…" at bounding box center [877, 48] width 1089 height 25
click at [319, 51] on icon at bounding box center [314, 48] width 17 height 17
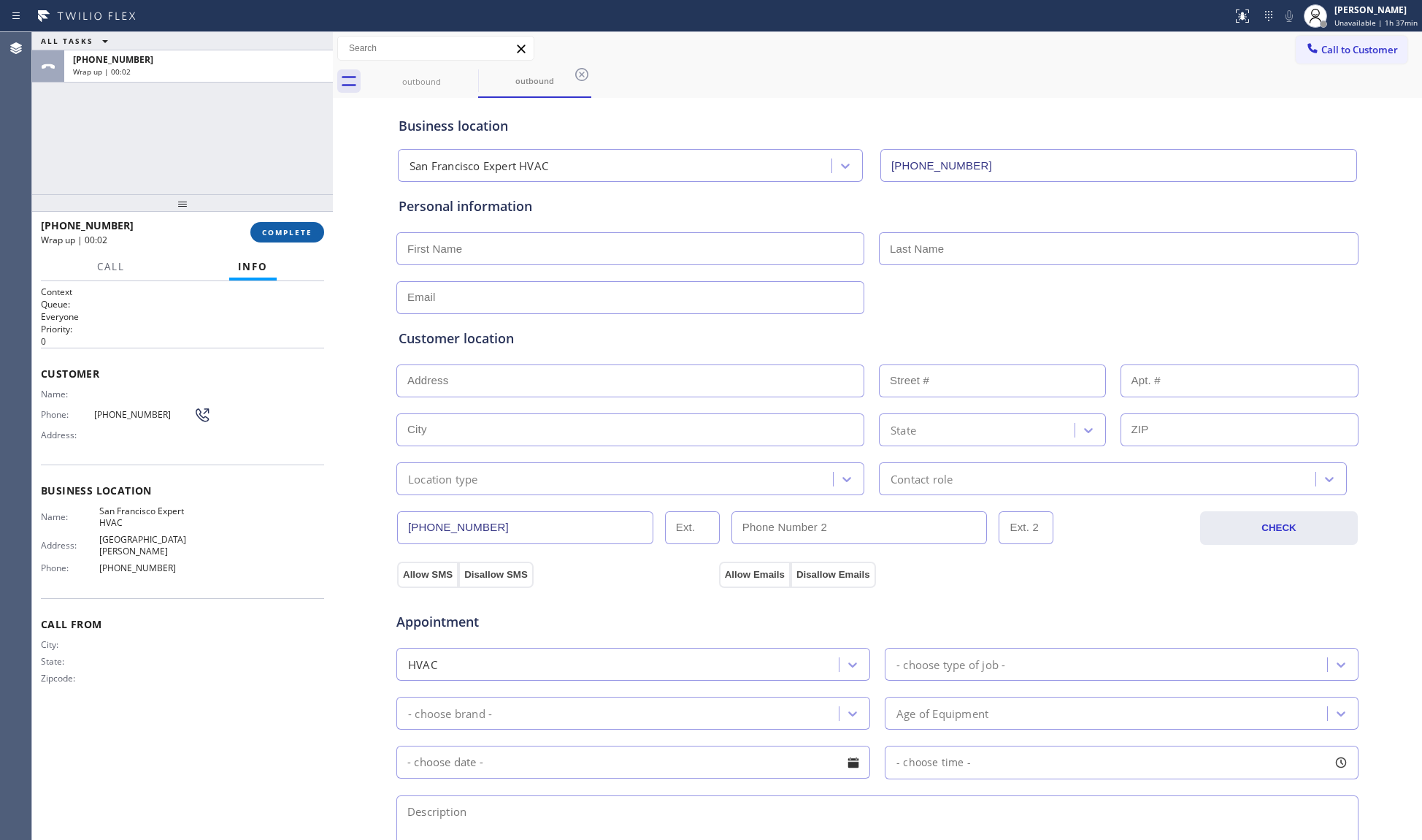
click at [290, 222] on button "COMPLETE" at bounding box center [287, 232] width 73 height 20
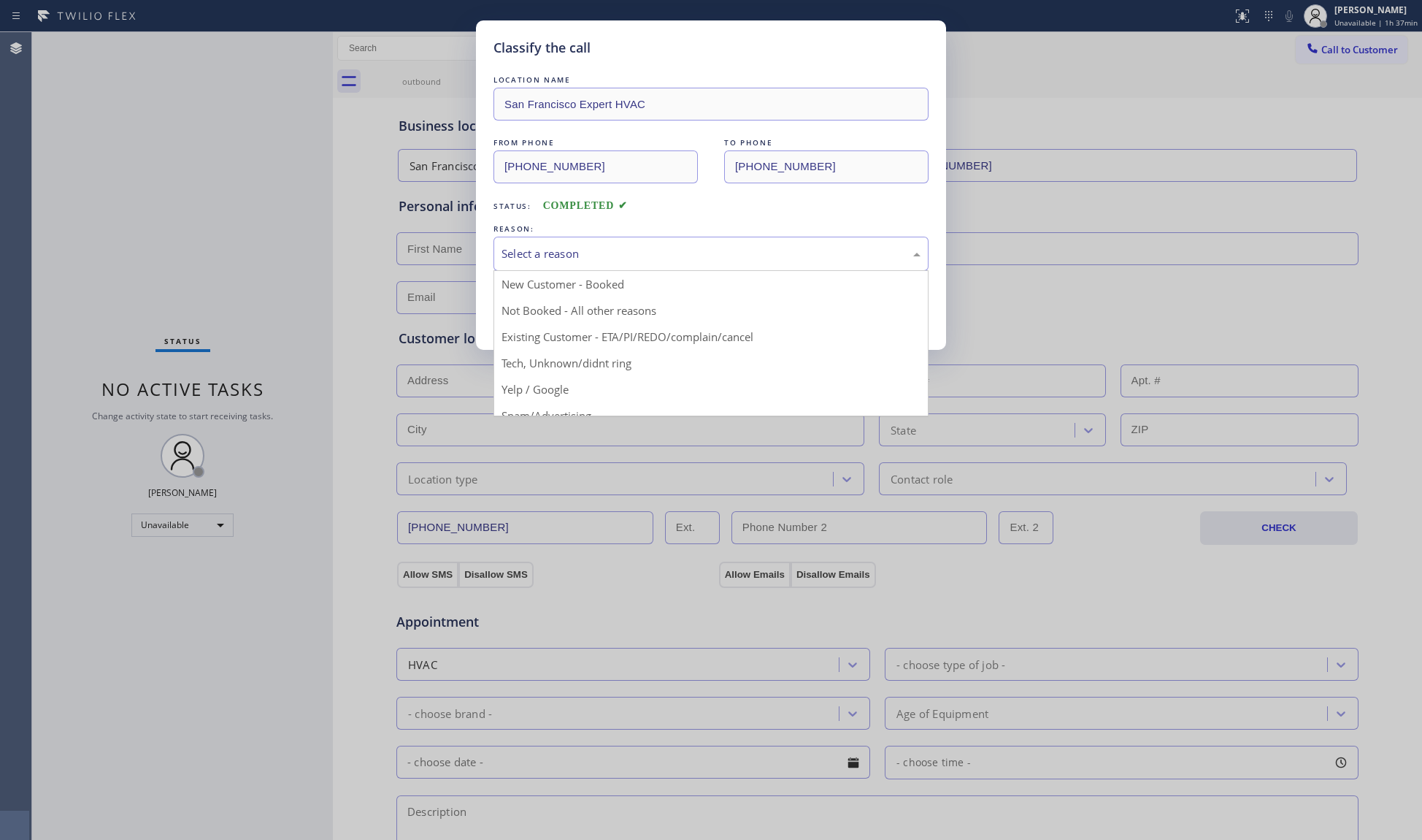
drag, startPoint x: 515, startPoint y: 246, endPoint x: 521, endPoint y: 267, distance: 21.8
click at [520, 258] on div "Select a reason" at bounding box center [711, 253] width 420 height 16
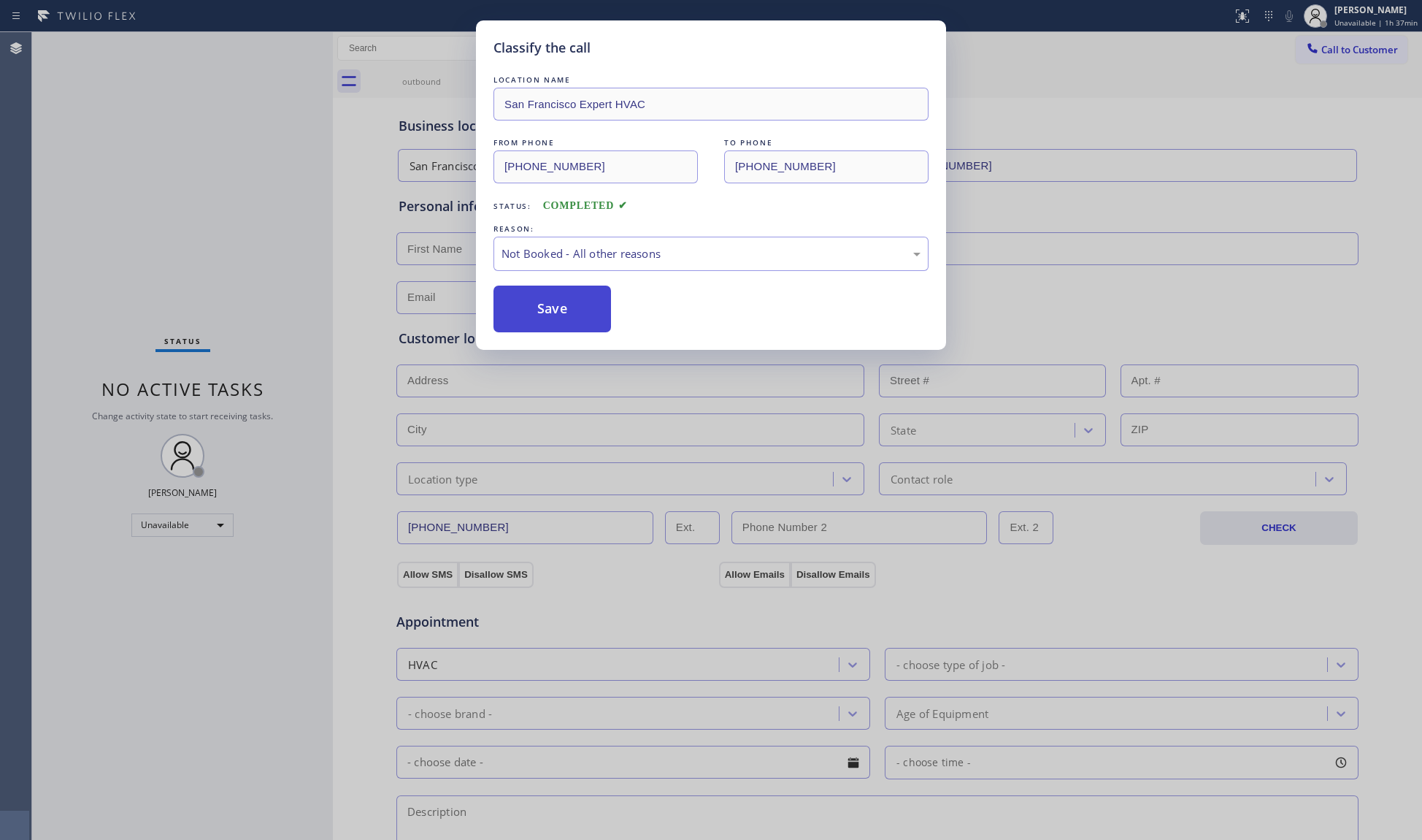
click at [540, 310] on button "Save" at bounding box center [553, 308] width 118 height 46
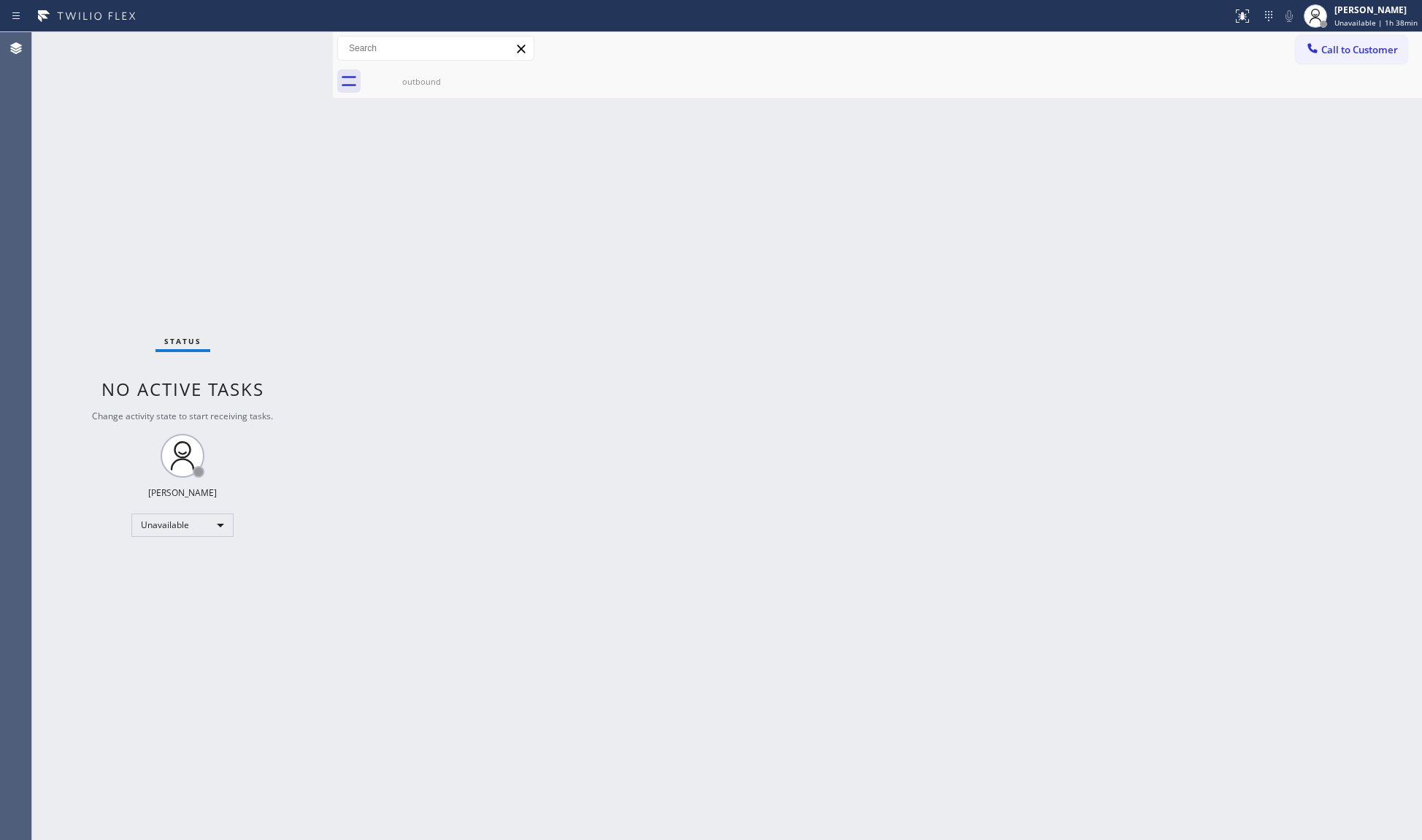
click at [929, 354] on div "Back to Dashboard Change Sender ID Customers Technicians Select a contact Outbo…" at bounding box center [877, 435] width 1089 height 807
click at [1350, 15] on div "[PERSON_NAME]" at bounding box center [1377, 10] width 83 height 13
click at [1349, 114] on button "Break" at bounding box center [1349, 116] width 146 height 19
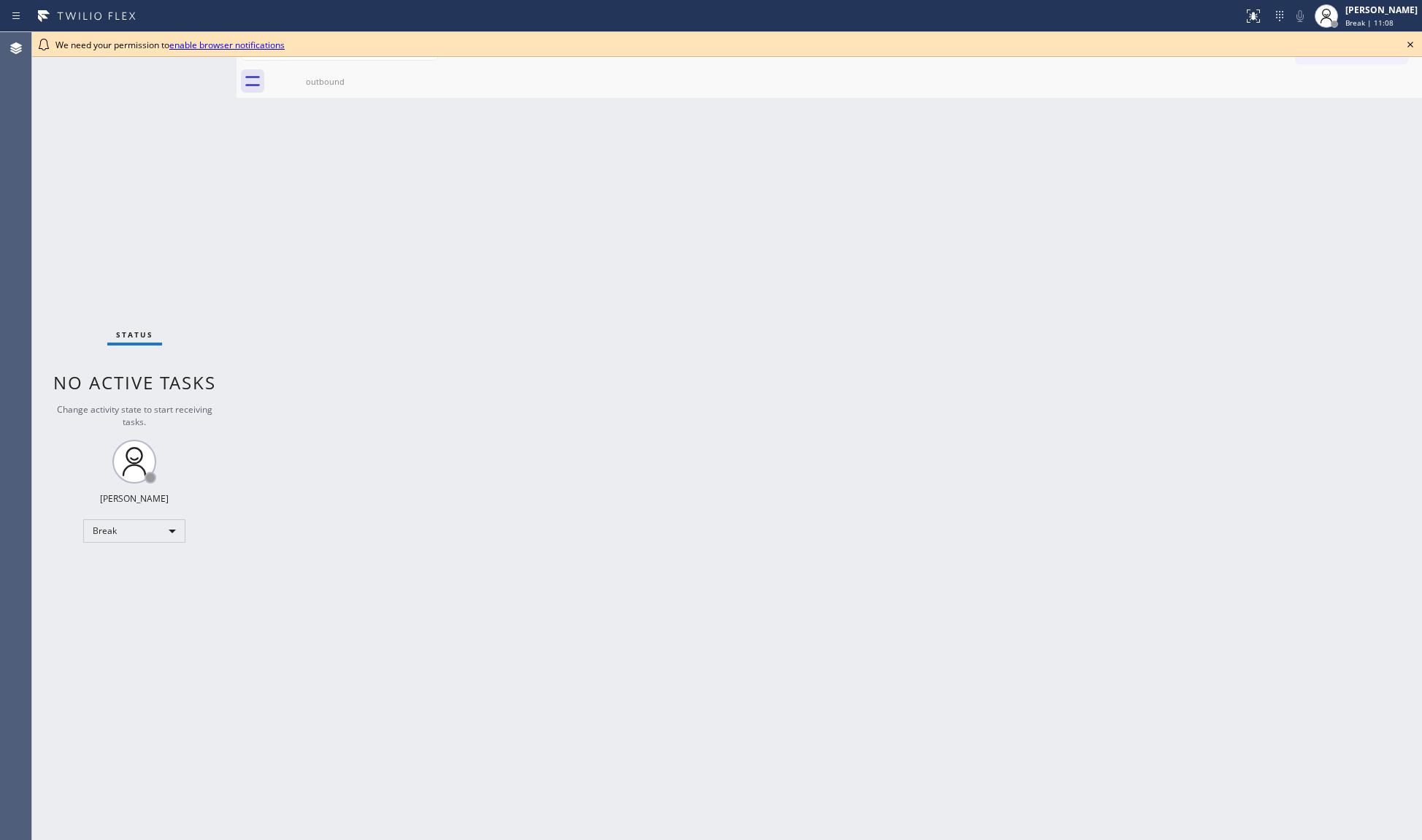
click at [234, 43] on link "enable browser notifications" at bounding box center [226, 44] width 115 height 13
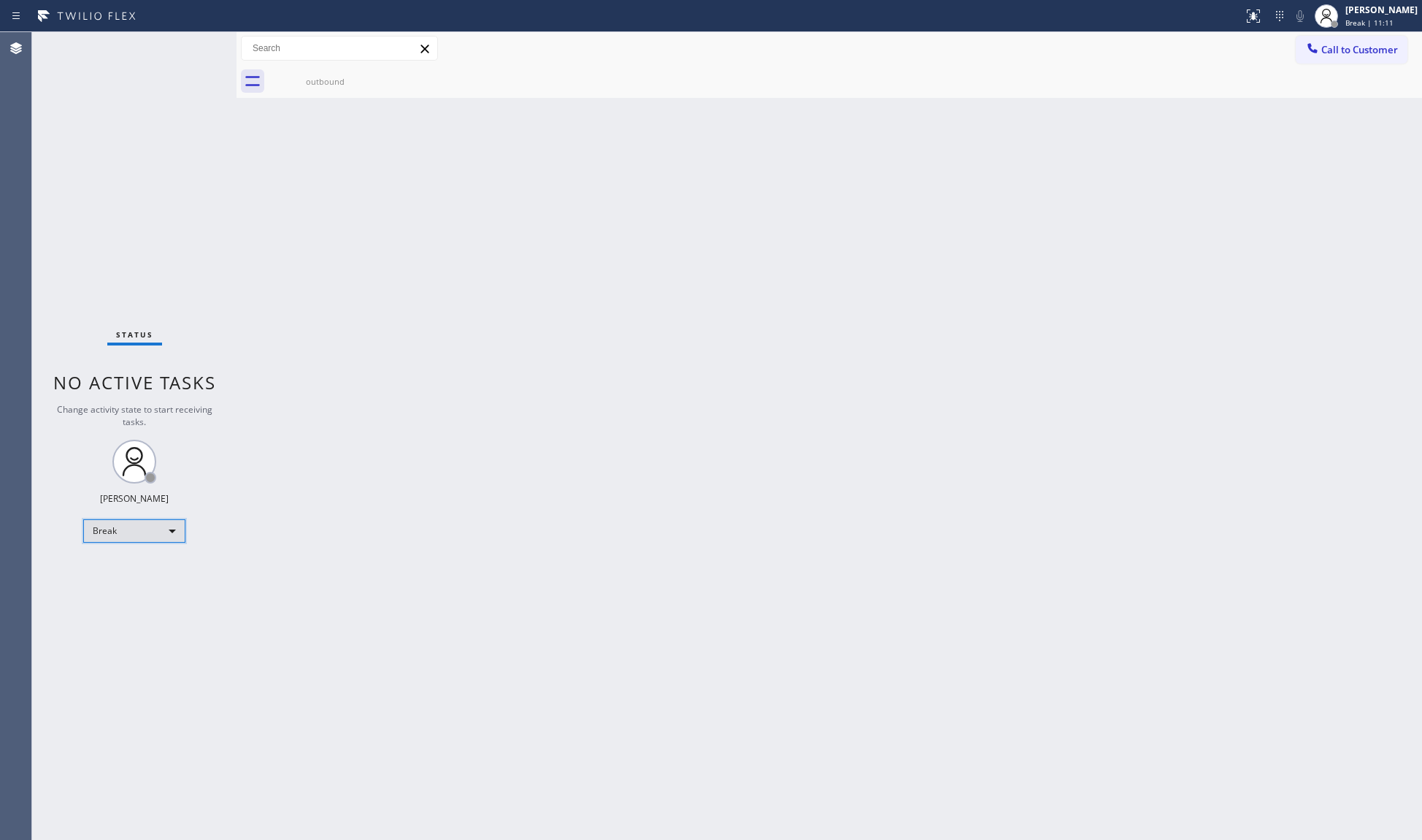
click at [164, 541] on div "Break" at bounding box center [134, 531] width 102 height 23
click at [148, 576] on li "Available" at bounding box center [133, 569] width 99 height 17
click at [693, 410] on div "Back to Dashboard Change Sender ID Customers Technicians Select a contact Outbo…" at bounding box center [829, 435] width 1186 height 807
drag, startPoint x: 1362, startPoint y: 21, endPoint x: 1318, endPoint y: 100, distance: 90.4
click at [1361, 21] on span "Available | 1s" at bounding box center [1370, 22] width 49 height 11
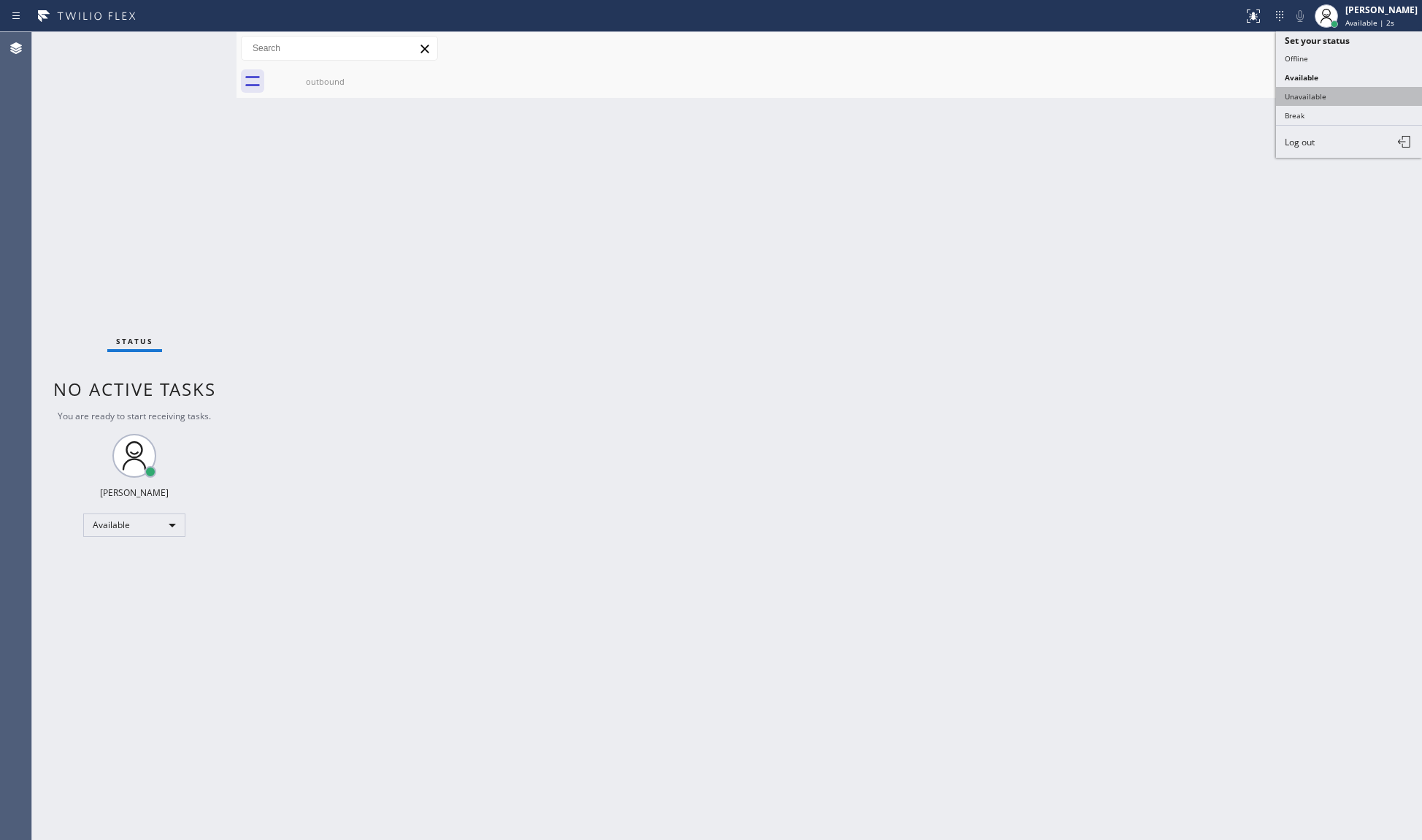
click at [1298, 100] on button "Unavailable" at bounding box center [1349, 97] width 146 height 19
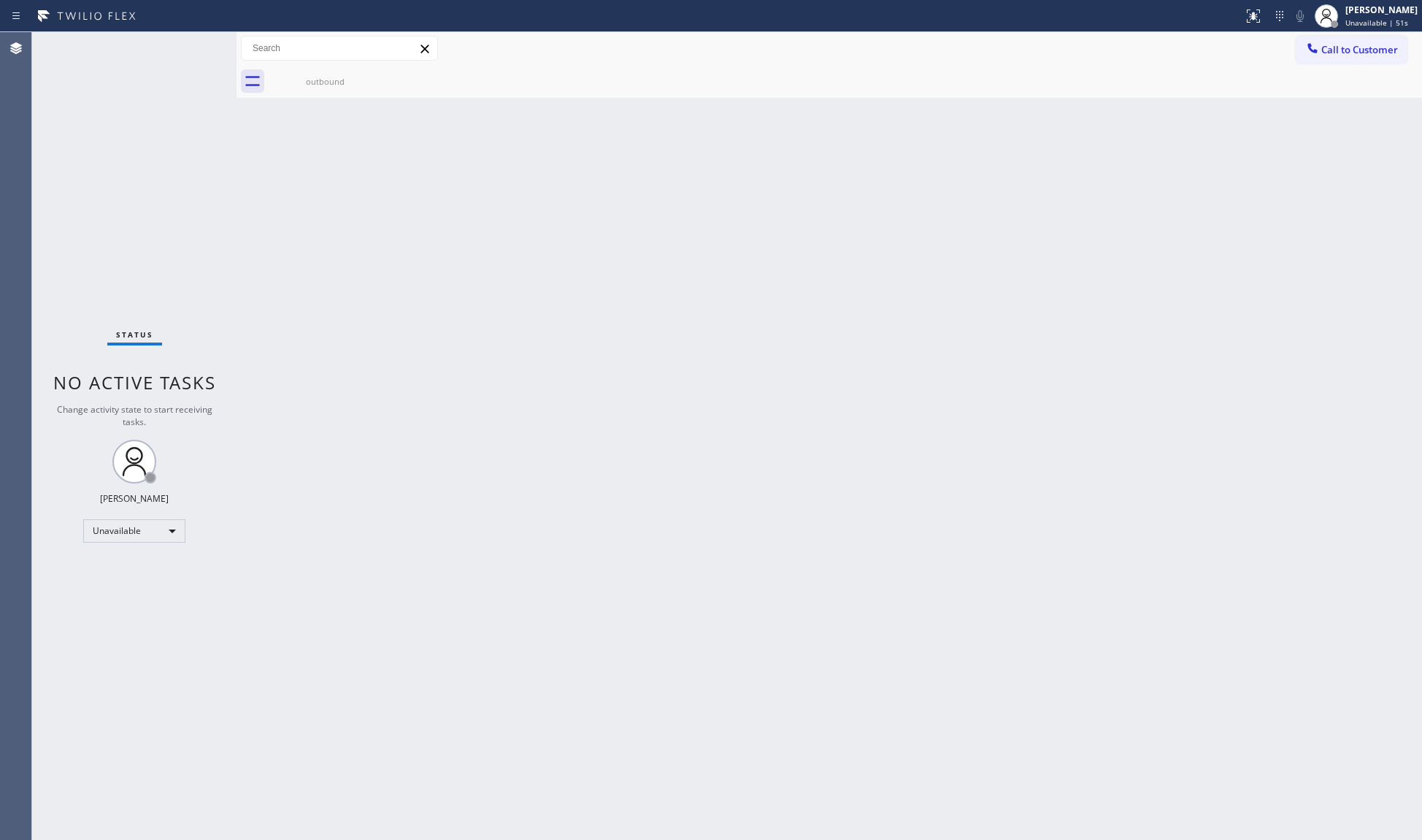
drag, startPoint x: 685, startPoint y: 358, endPoint x: 736, endPoint y: 306, distance: 72.8
click at [693, 355] on div "Back to Dashboard Change Sender ID Customers Technicians Select a contact Outbo…" at bounding box center [829, 435] width 1186 height 807
click at [331, 95] on div "outbound" at bounding box center [325, 81] width 110 height 33
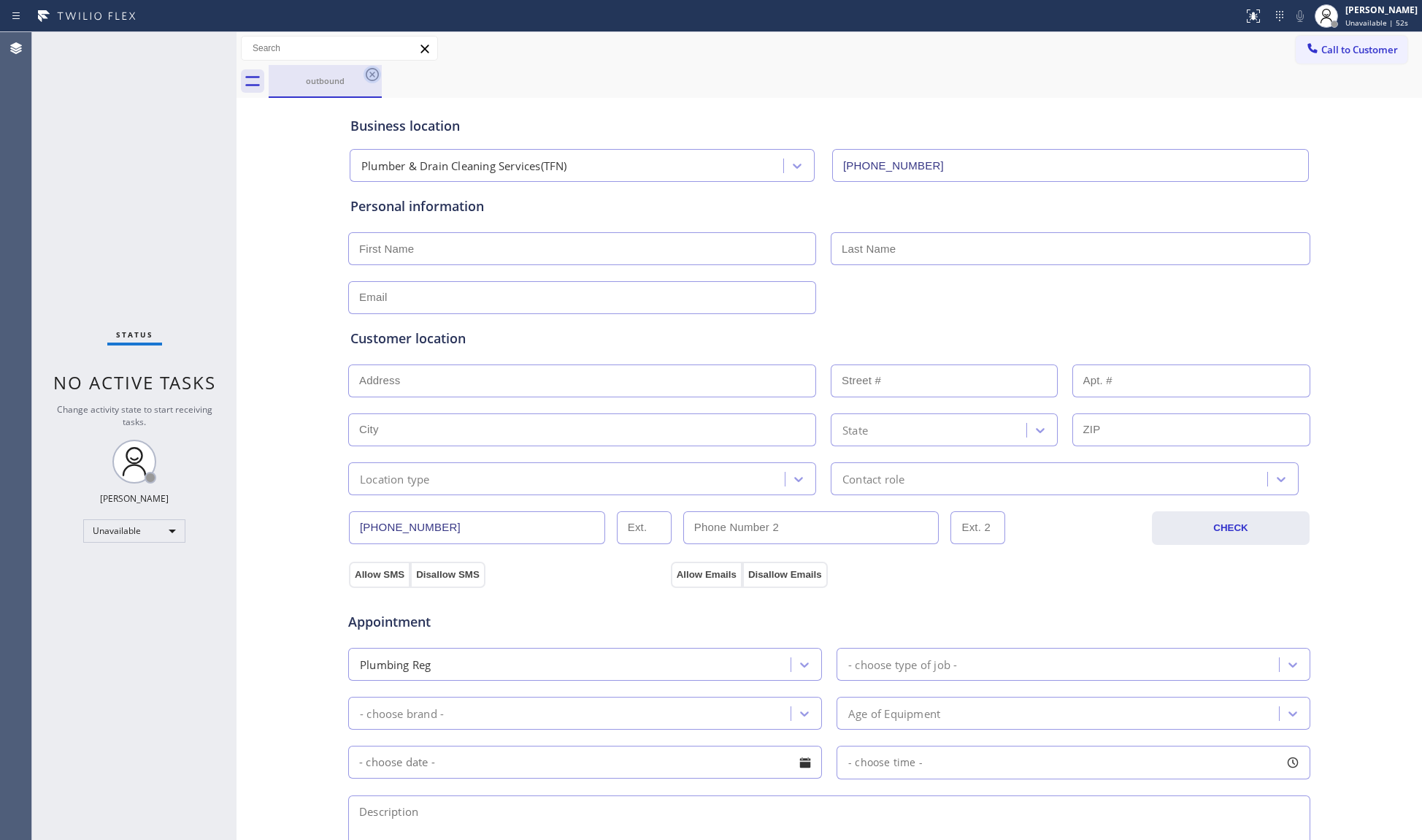
click at [371, 79] on icon at bounding box center [372, 74] width 17 height 17
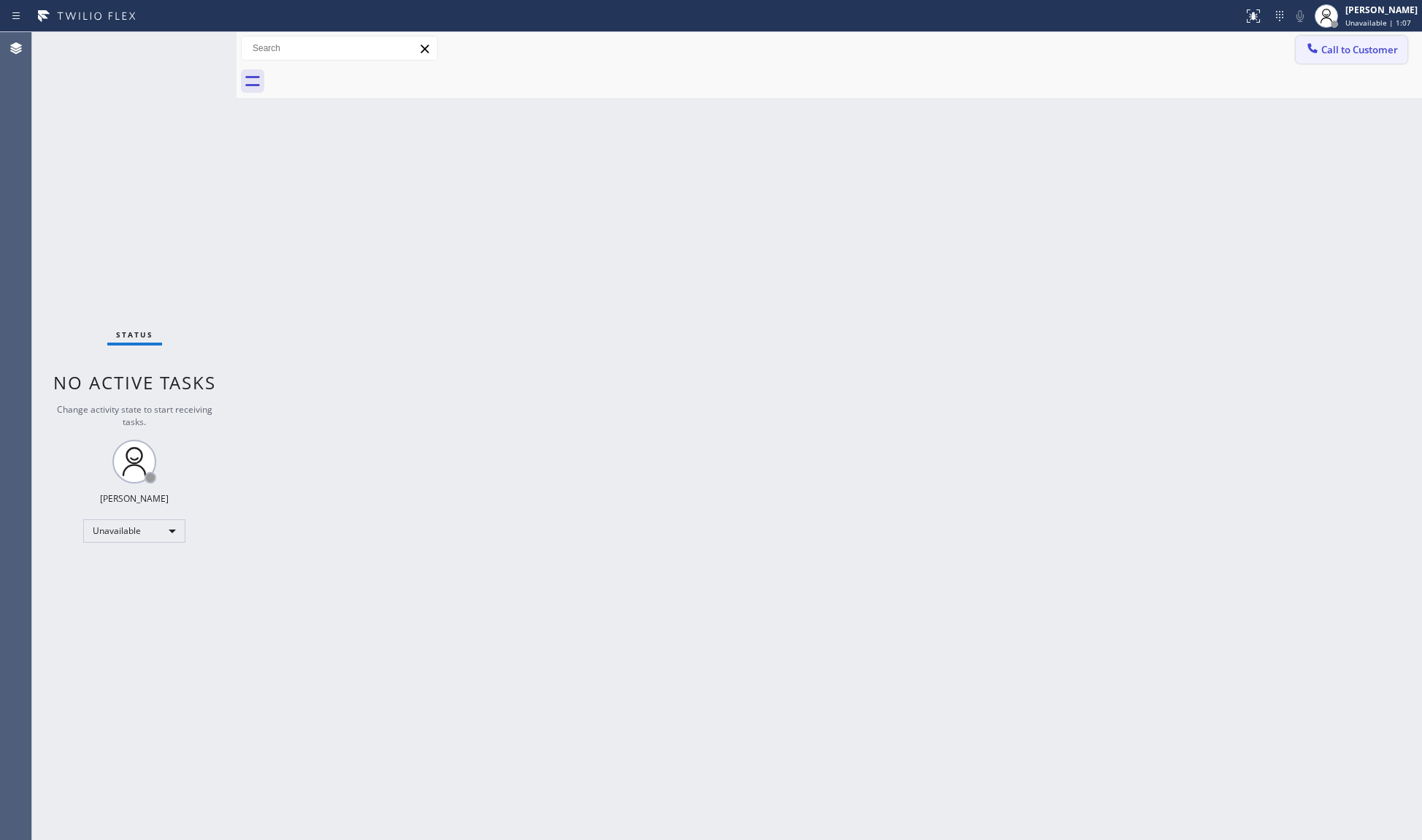
drag, startPoint x: 1310, startPoint y: 35, endPoint x: 1248, endPoint y: 80, distance: 76.6
click at [1312, 36] on button "Call to Customer" at bounding box center [1352, 49] width 112 height 28
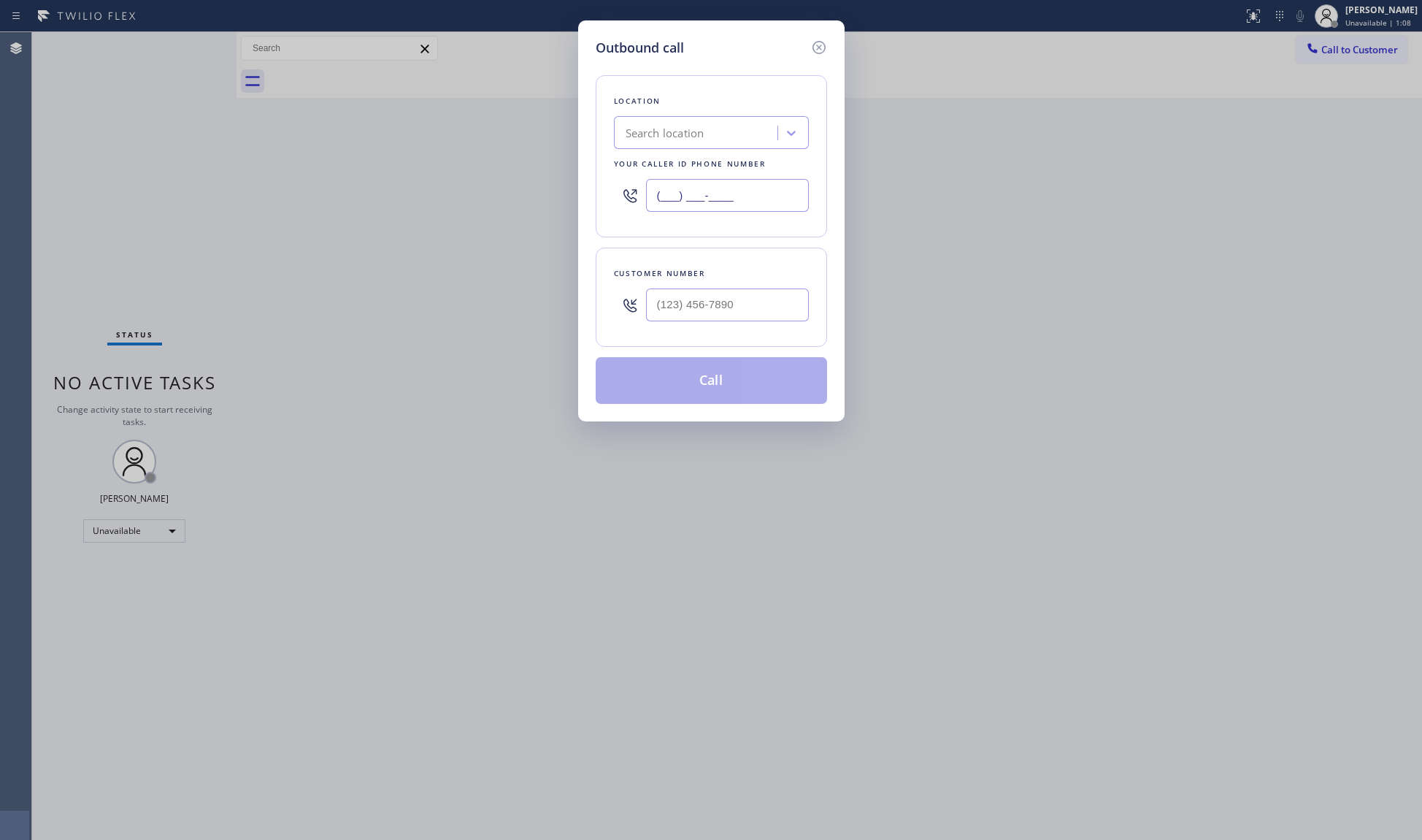
drag, startPoint x: 736, startPoint y: 202, endPoint x: 666, endPoint y: 208, distance: 70.3
click at [669, 211] on input "(___) ___-____" at bounding box center [728, 195] width 162 height 33
click at [661, 205] on input "(___) ___-____" at bounding box center [728, 195] width 162 height 33
paste input "800) 568-8664"
type input "[PHONE_NUMBER]"
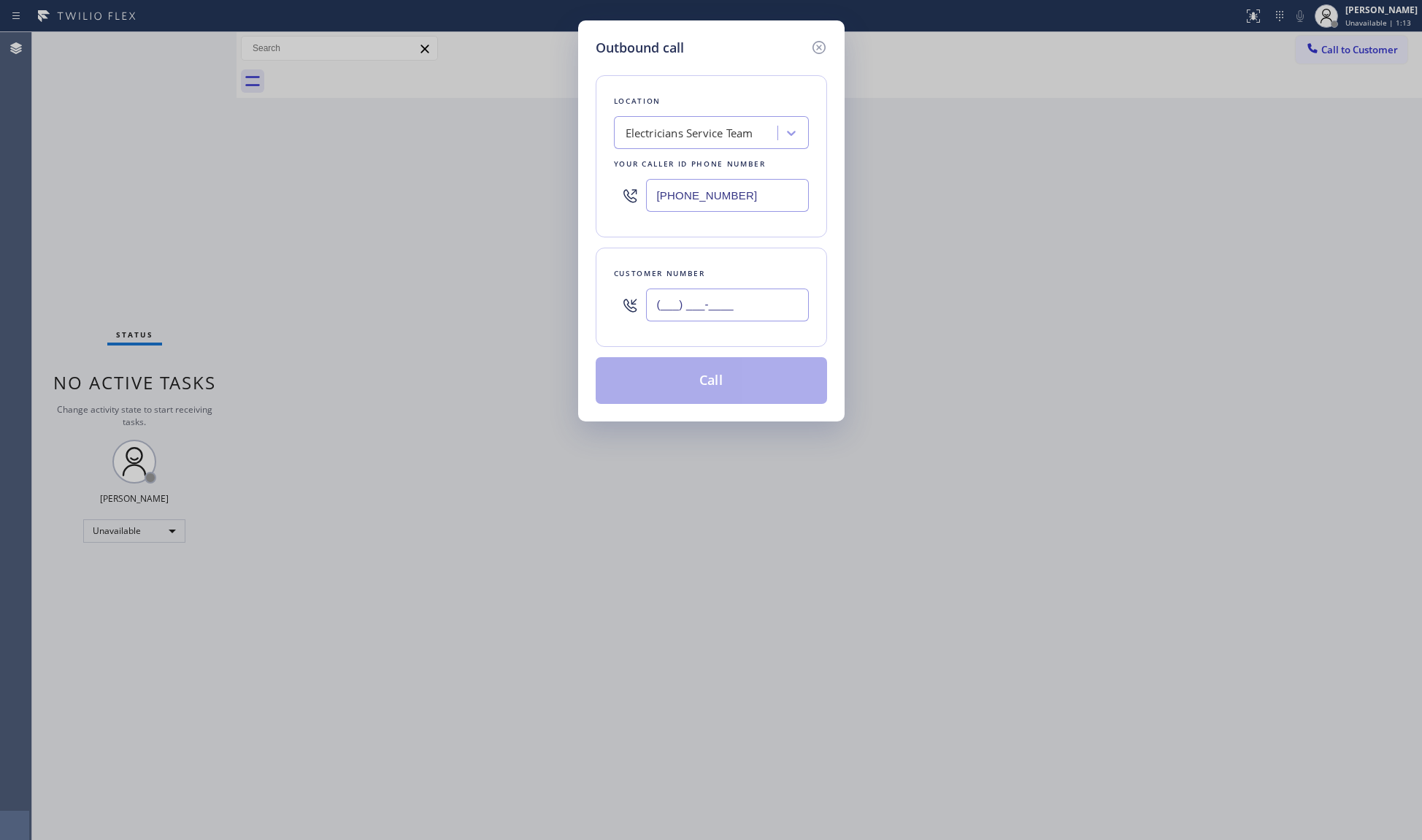
click at [752, 302] on input "(___) ___-____" at bounding box center [728, 304] width 162 height 33
paste input "310) 200-9013"
type input "[PHONE_NUMBER]"
click at [702, 386] on button "Call" at bounding box center [711, 380] width 231 height 46
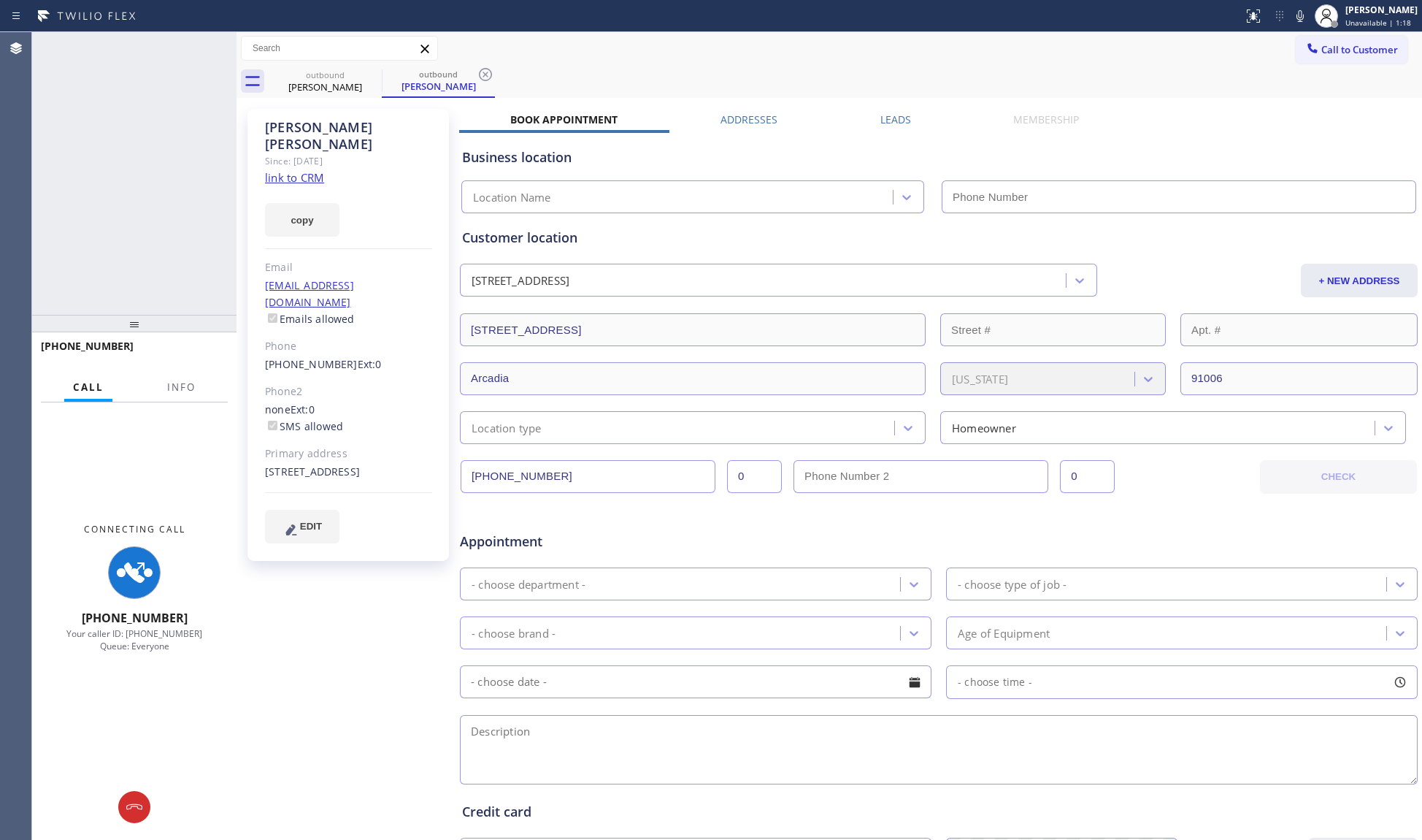
type input "[PHONE_NUMBER]"
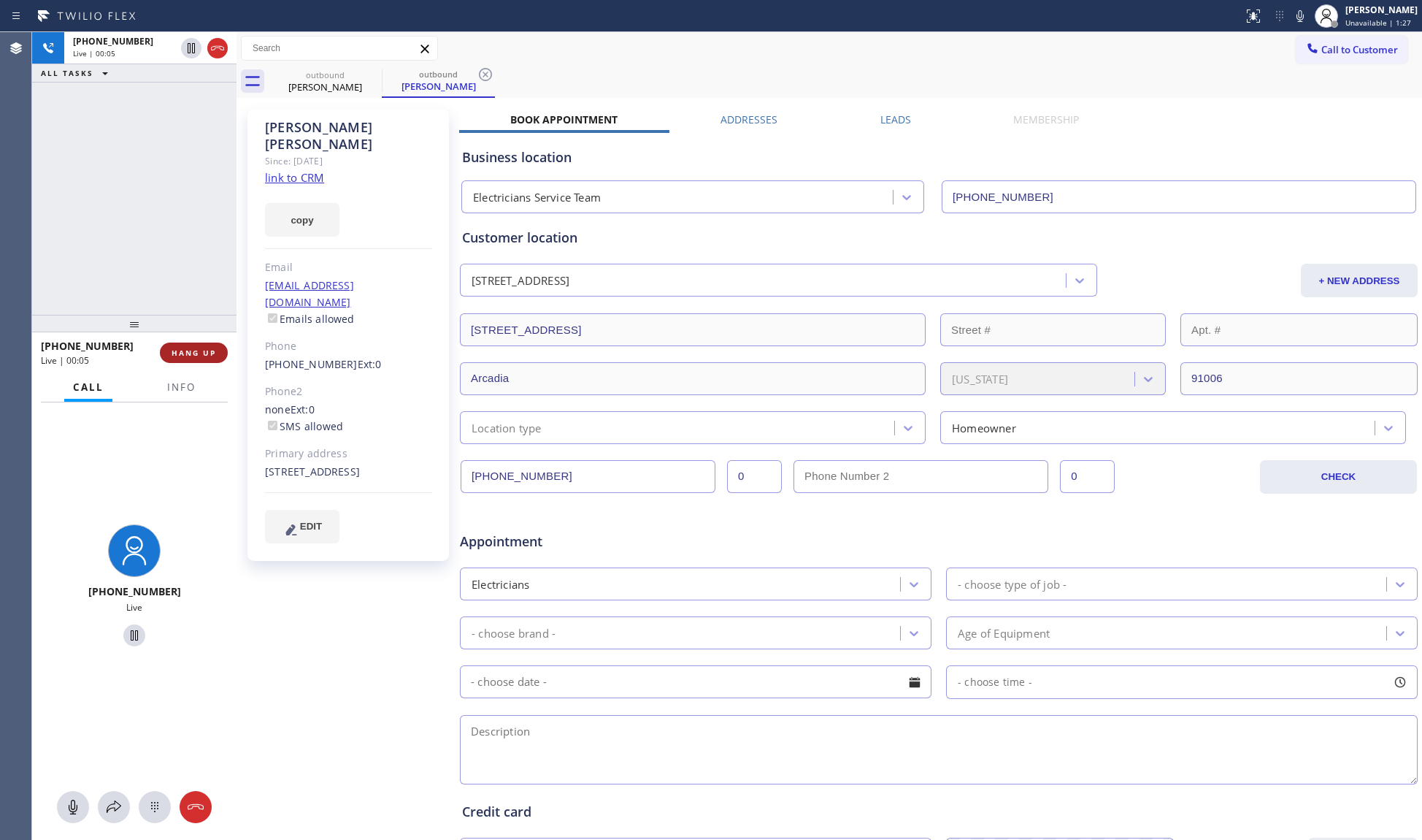
click at [199, 360] on button "HANG UP" at bounding box center [193, 352] width 68 height 20
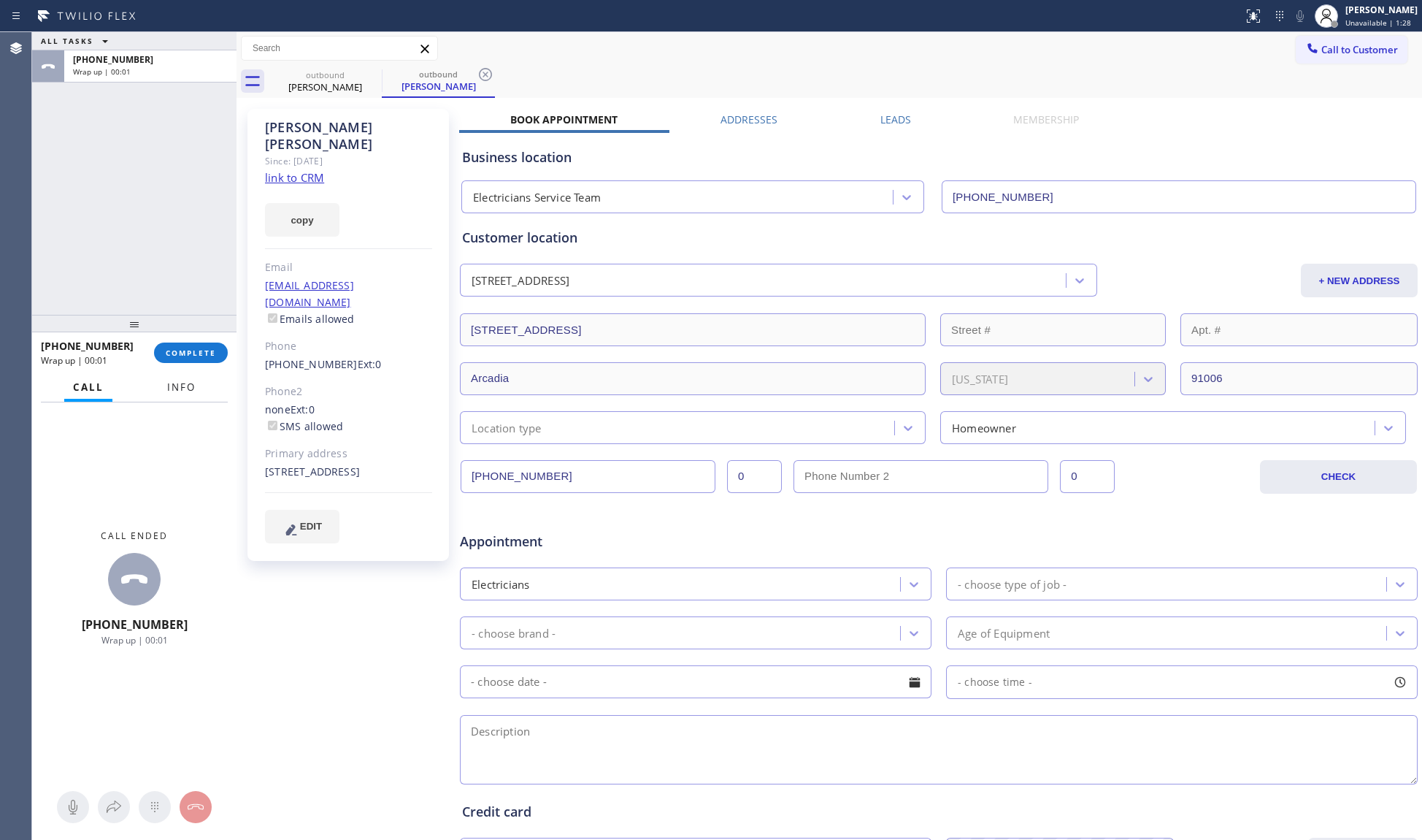
click at [187, 390] on span "Info" at bounding box center [181, 388] width 28 height 14
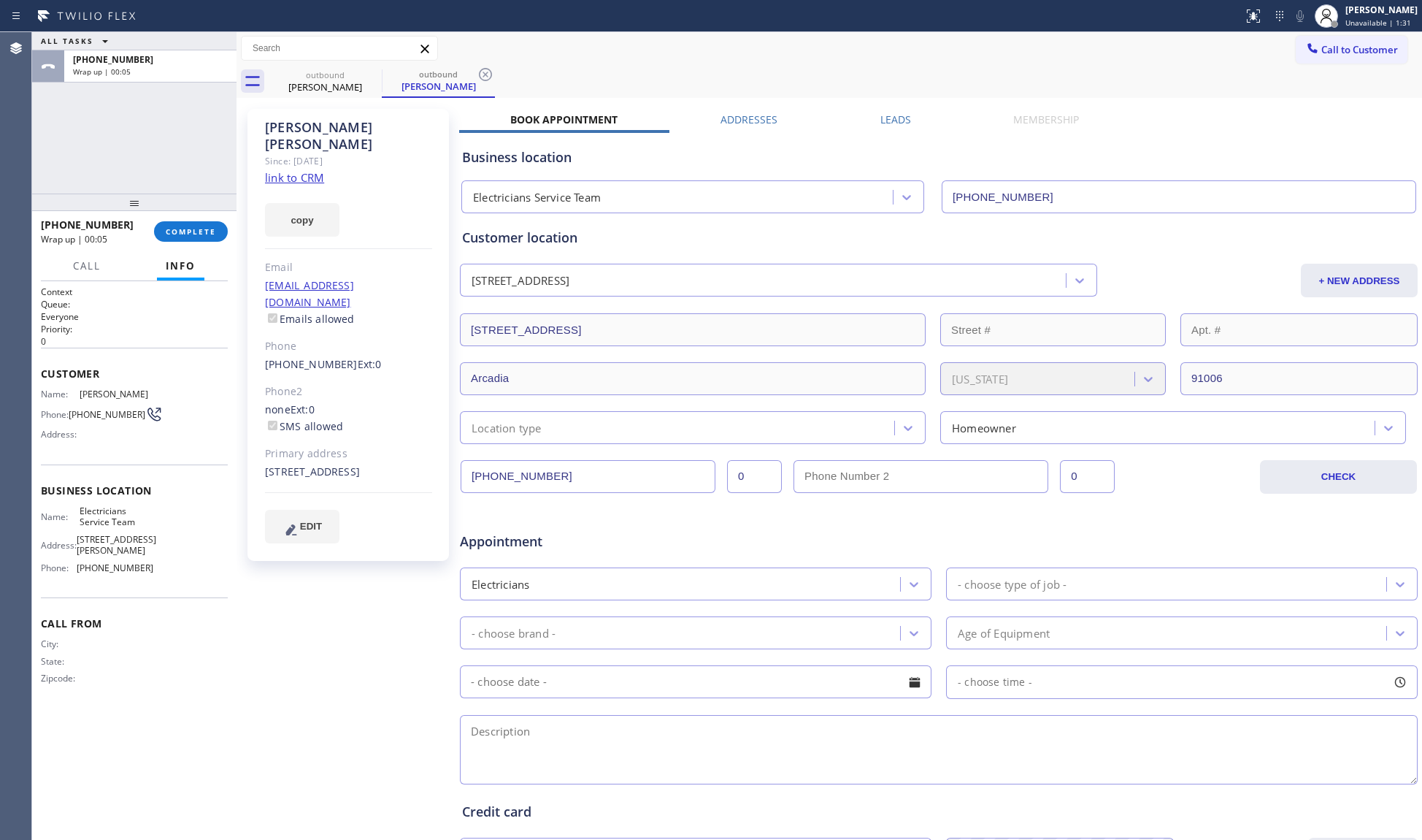
drag, startPoint x: 130, startPoint y: 326, endPoint x: 121, endPoint y: 184, distance: 142.3
click at [121, 184] on div "ALL TASKS ALL TASKS ACTIVE TASKS TASKS IN WRAP UP [PHONE_NUMBER] Wrap up | 00:0…" at bounding box center [134, 435] width 205 height 807
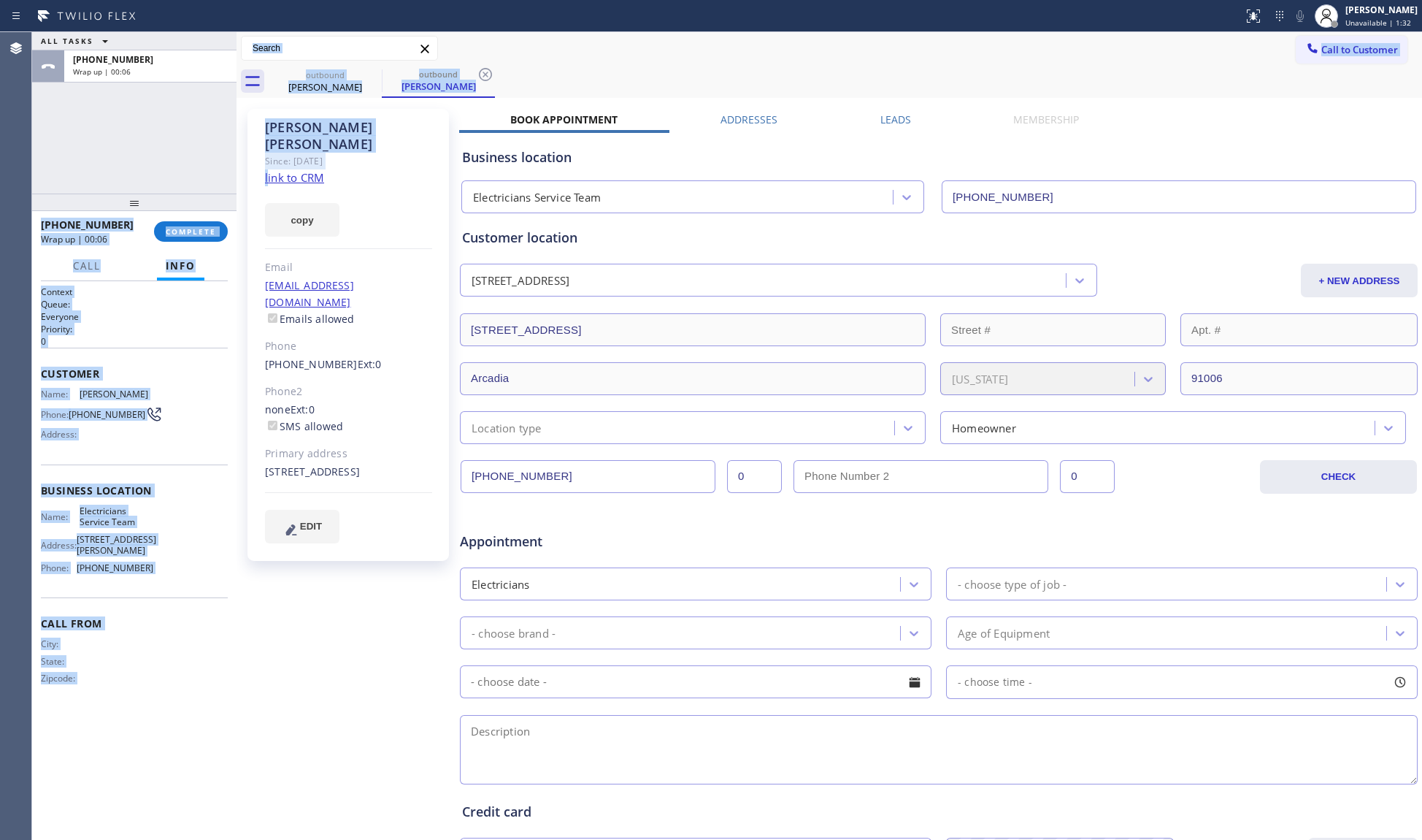
drag, startPoint x: 231, startPoint y: 159, endPoint x: 267, endPoint y: 158, distance: 36.0
click at [267, 158] on div "ALL TASKS ALL TASKS ACTIVE TASKS TASKS IN WRAP UP [PHONE_NUMBER] Wrap up | 00:0…" at bounding box center [727, 435] width 1390 height 807
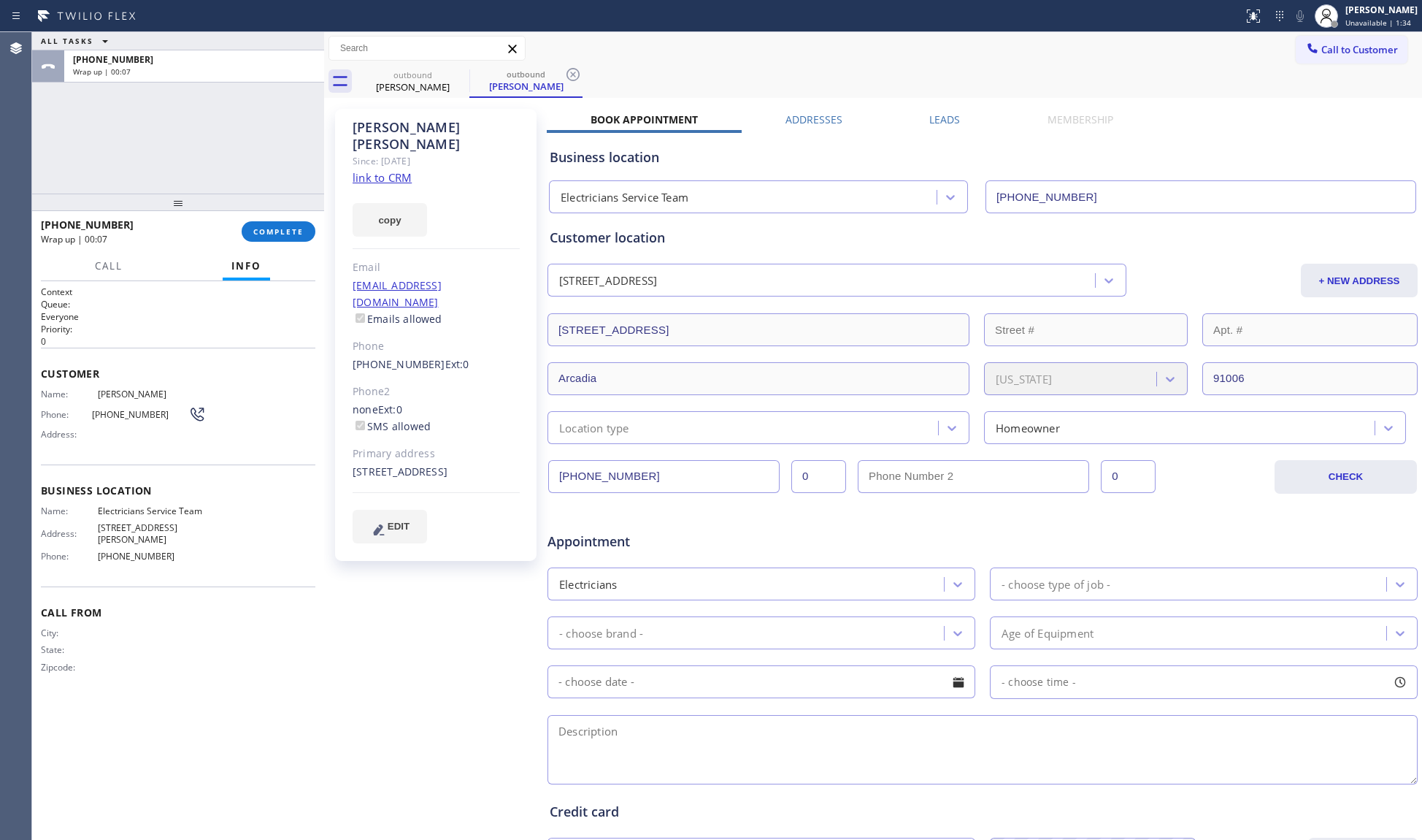
drag, startPoint x: 238, startPoint y: 158, endPoint x: 325, endPoint y: 158, distance: 87.0
click at [324, 158] on div at bounding box center [324, 435] width 0 height 807
click at [297, 237] on button "COMPLETE" at bounding box center [278, 231] width 73 height 20
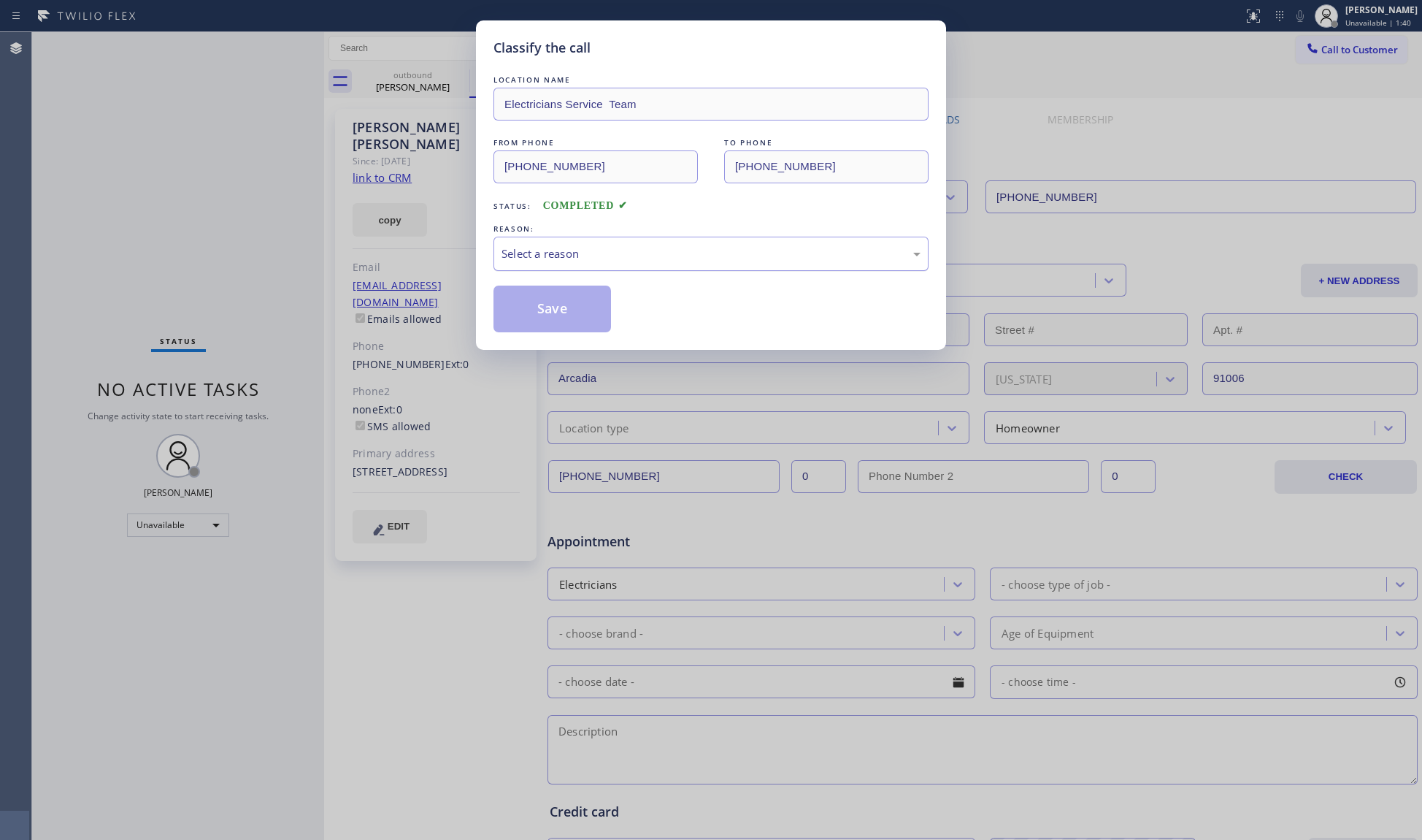
drag, startPoint x: 574, startPoint y: 234, endPoint x: 579, endPoint y: 252, distance: 18.7
click at [575, 246] on div "REASON: Select a reason" at bounding box center [711, 246] width 435 height 49
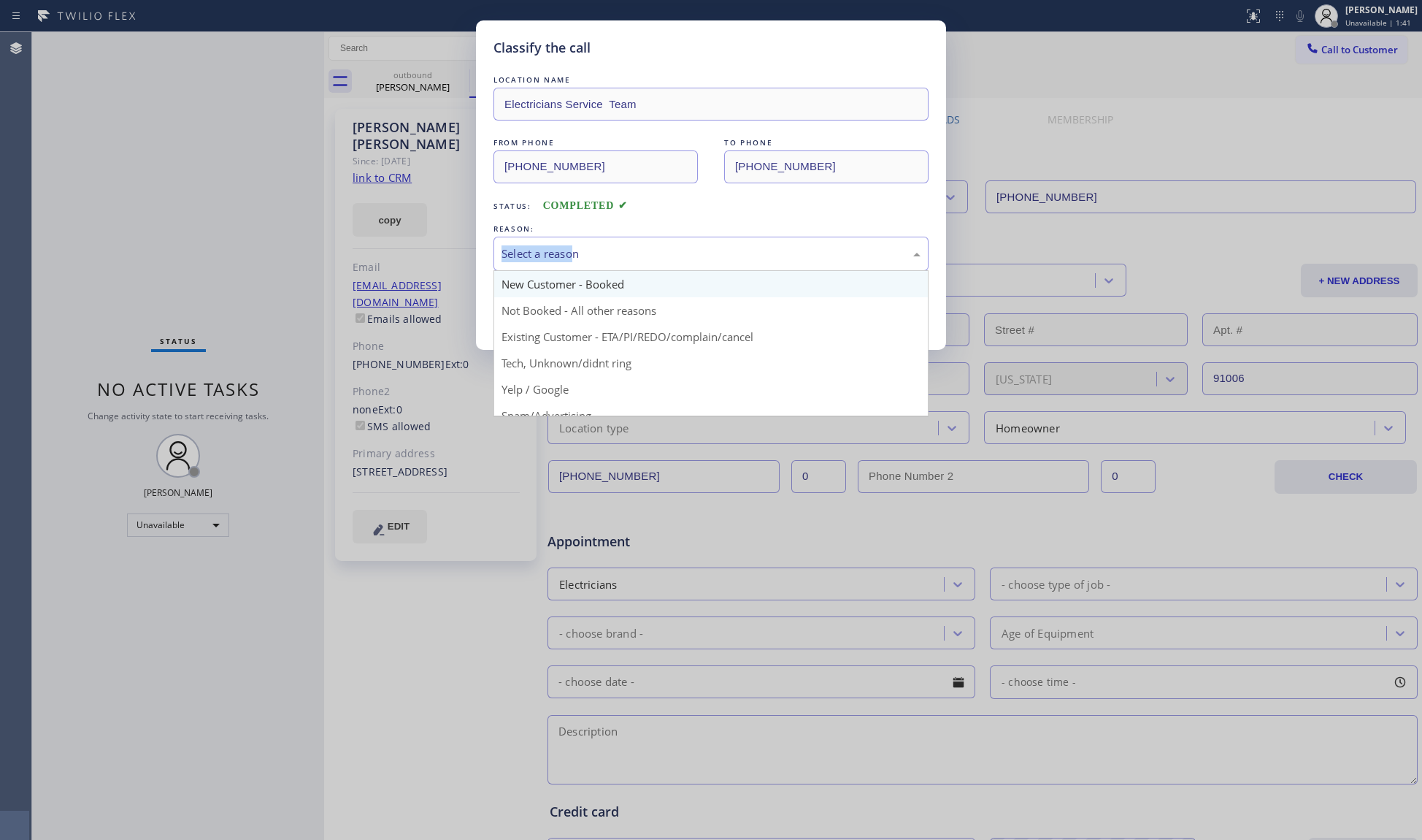
drag, startPoint x: 577, startPoint y: 249, endPoint x: 548, endPoint y: 288, distance: 48.6
click at [574, 252] on div "Select a reason" at bounding box center [711, 253] width 420 height 16
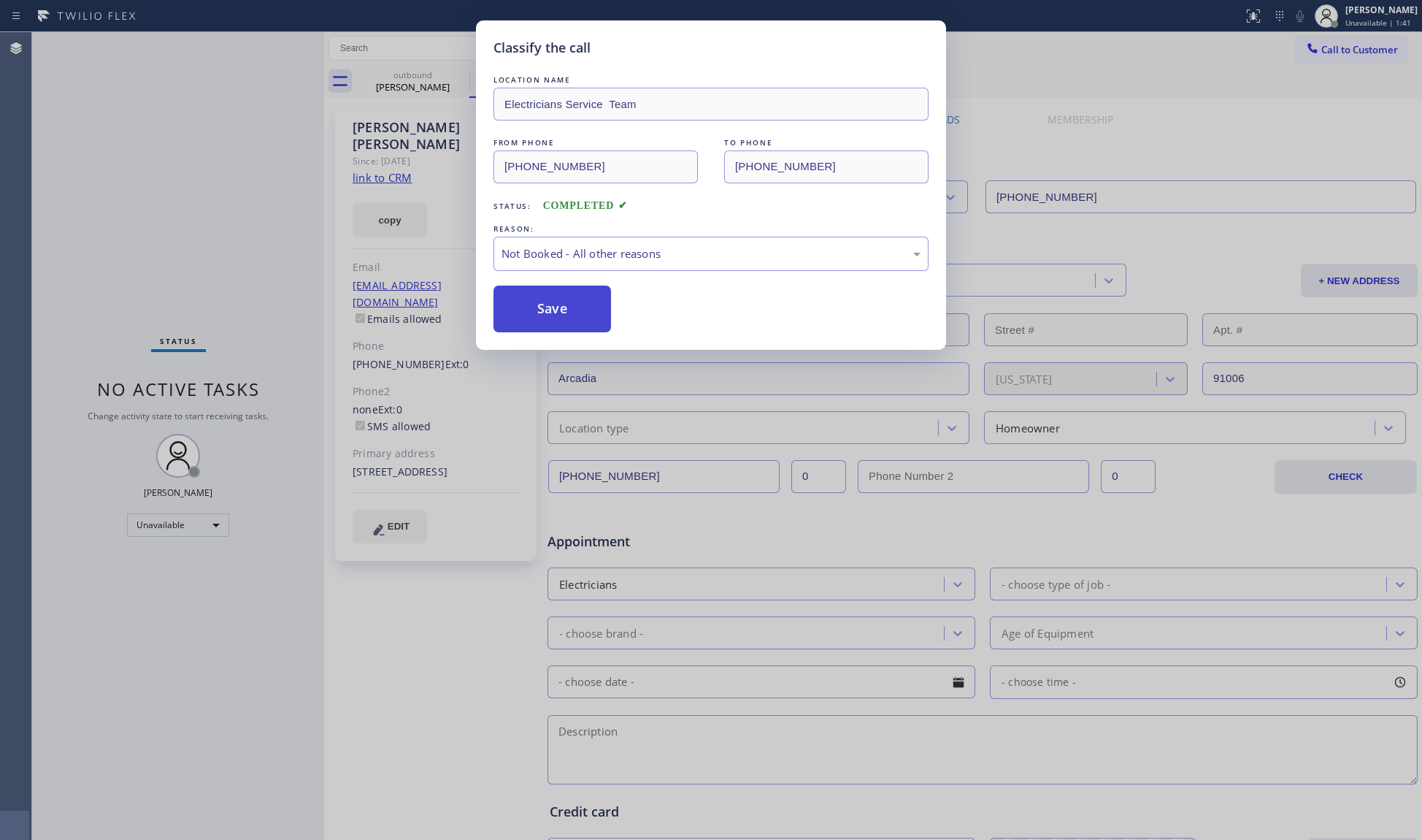
click at [536, 304] on button "Save" at bounding box center [553, 308] width 118 height 46
click at [537, 303] on button "Save" at bounding box center [553, 308] width 118 height 46
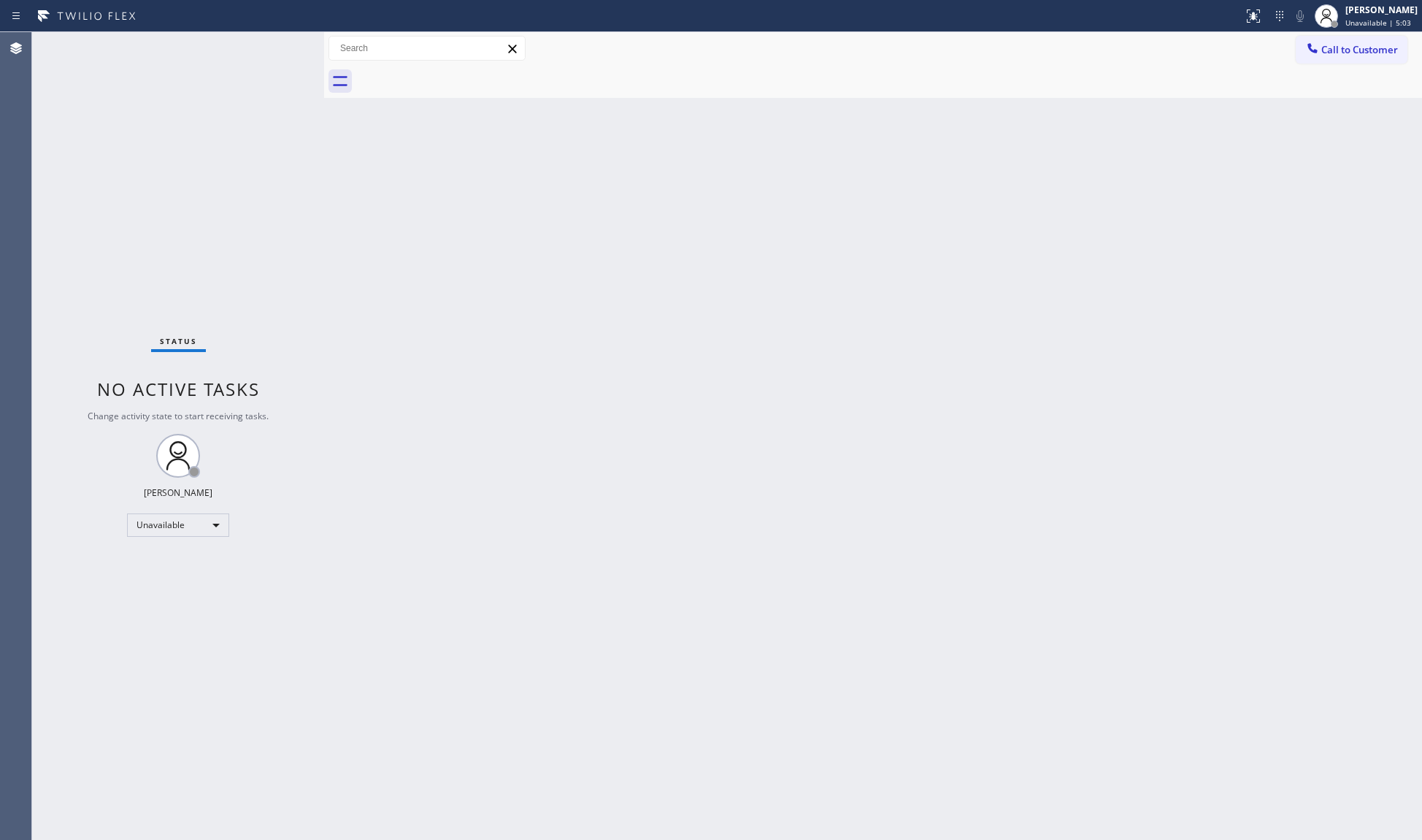
drag, startPoint x: 1361, startPoint y: 46, endPoint x: 978, endPoint y: 129, distance: 391.9
click at [1350, 46] on span "Call to Customer" at bounding box center [1359, 50] width 76 height 14
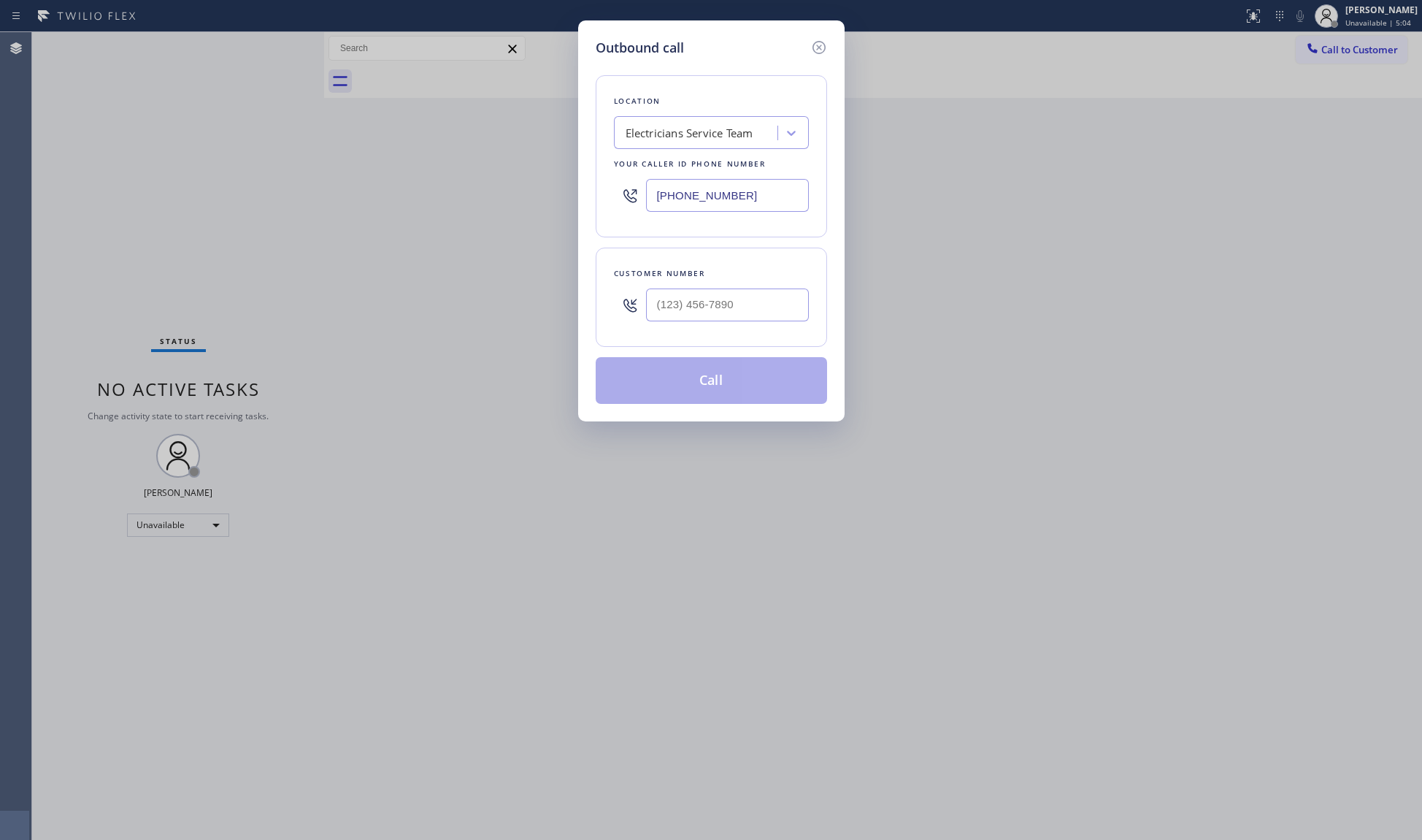
drag, startPoint x: 723, startPoint y: 201, endPoint x: 647, endPoint y: 197, distance: 76.1
click at [646, 200] on div "[PHONE_NUMBER]" at bounding box center [711, 195] width 195 height 47
paste input "725) 800-8511"
type input "[PHONE_NUMBER]"
click at [714, 325] on div at bounding box center [728, 304] width 162 height 47
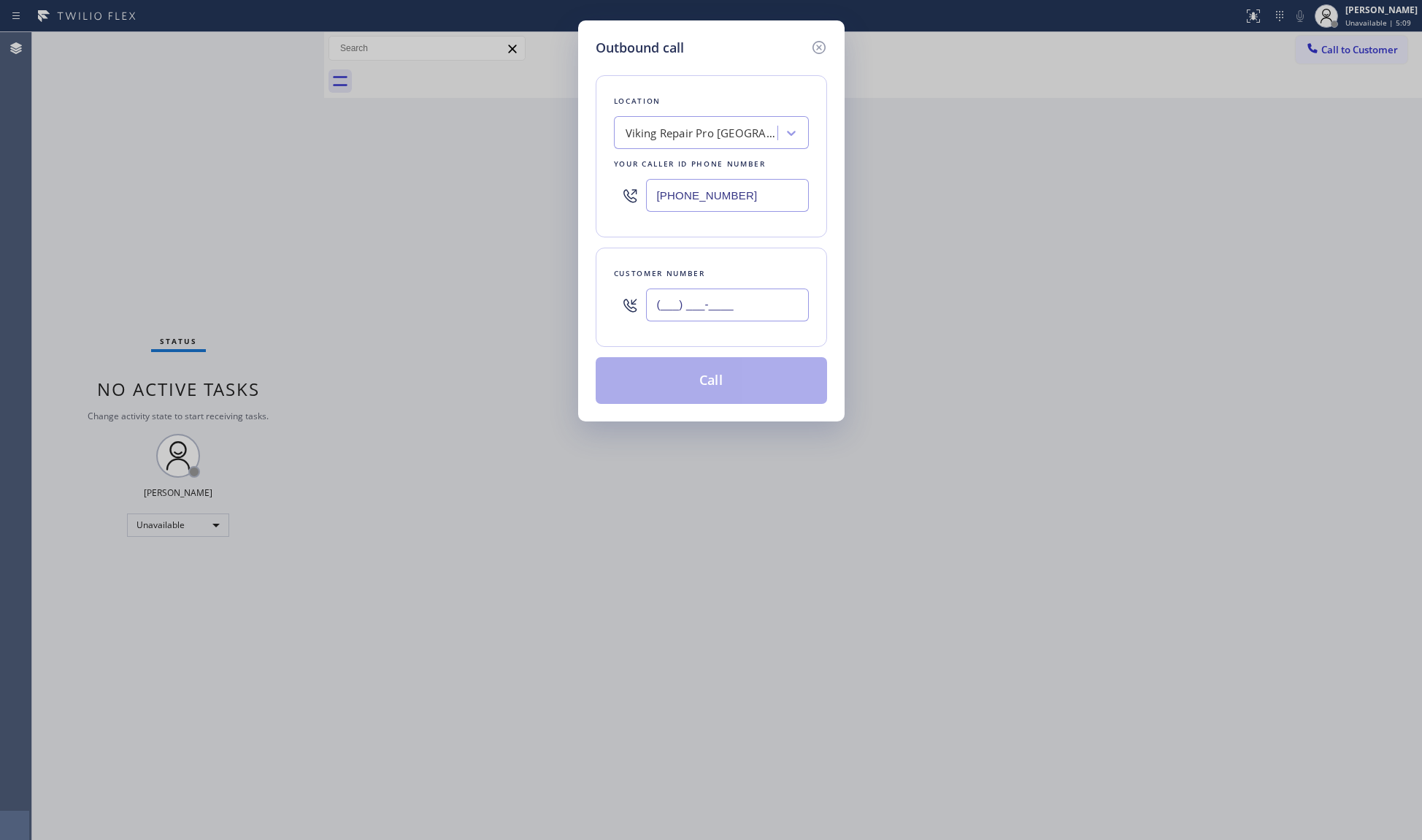
click at [721, 312] on input "(___) ___-____" at bounding box center [728, 304] width 162 height 33
paste input "702) 290-4887"
type input "[PHONE_NUMBER]"
click at [714, 378] on button "Call" at bounding box center [711, 380] width 231 height 46
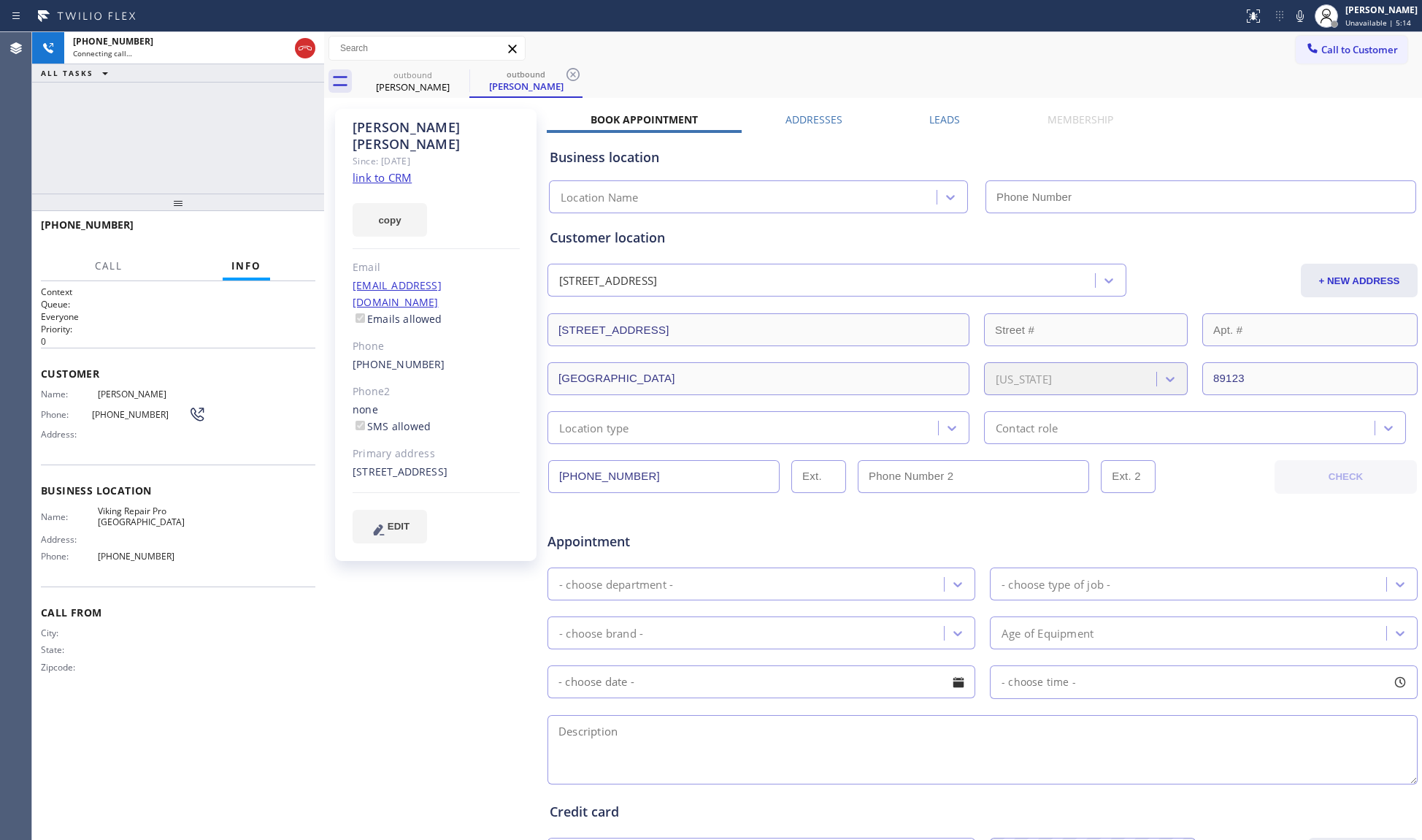
type input "[PHONE_NUMBER]"
click at [584, 71] on div "outbound [PERSON_NAME] outbound [PERSON_NAME]" at bounding box center [889, 81] width 1066 height 33
type input "[PHONE_NUMBER]"
click at [575, 73] on icon at bounding box center [573, 74] width 17 height 17
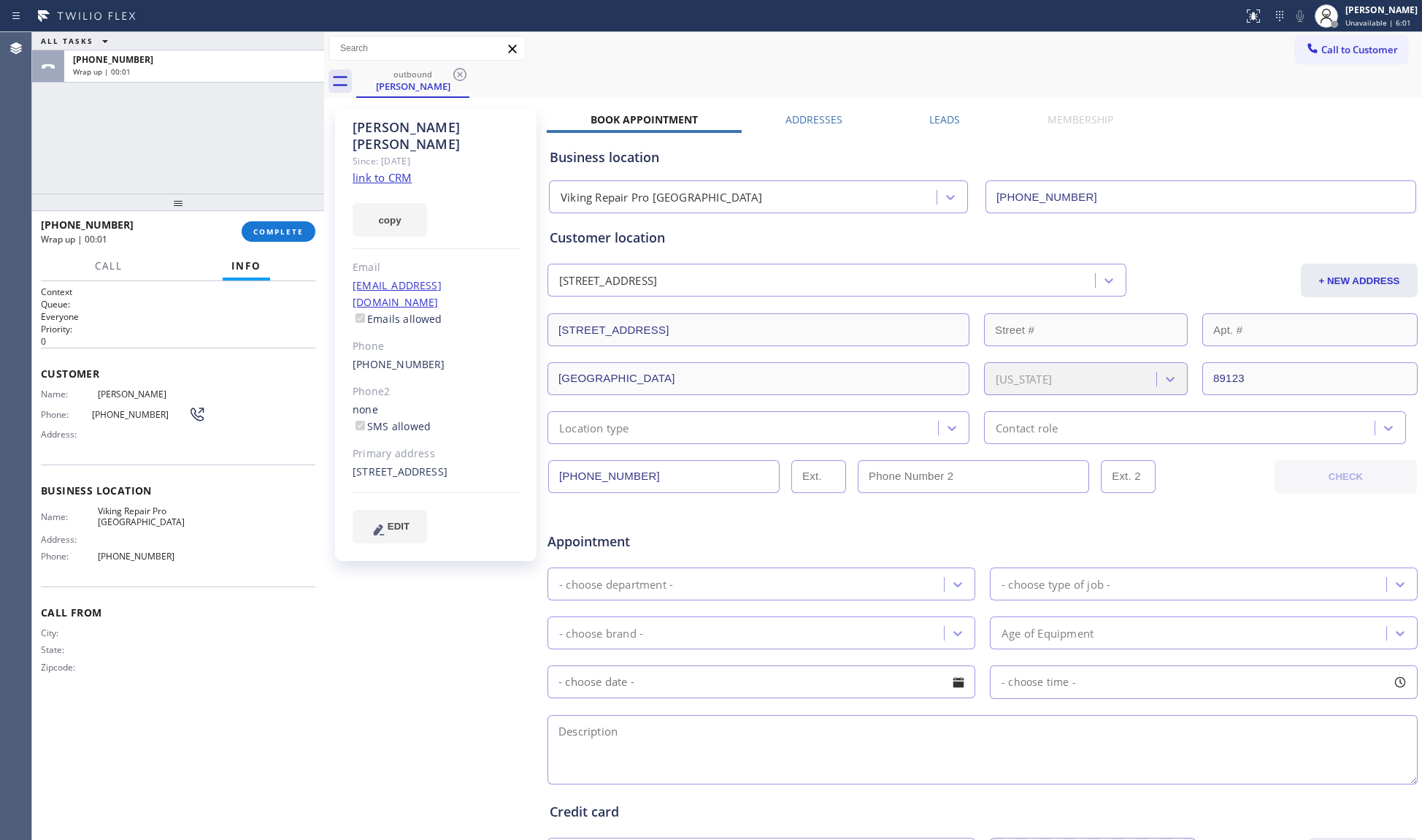
click at [275, 217] on div "[PHONE_NUMBER] Wrap up | 00:01 COMPLETE" at bounding box center [178, 231] width 275 height 38
click at [289, 237] on button "COMPLETE" at bounding box center [278, 231] width 73 height 20
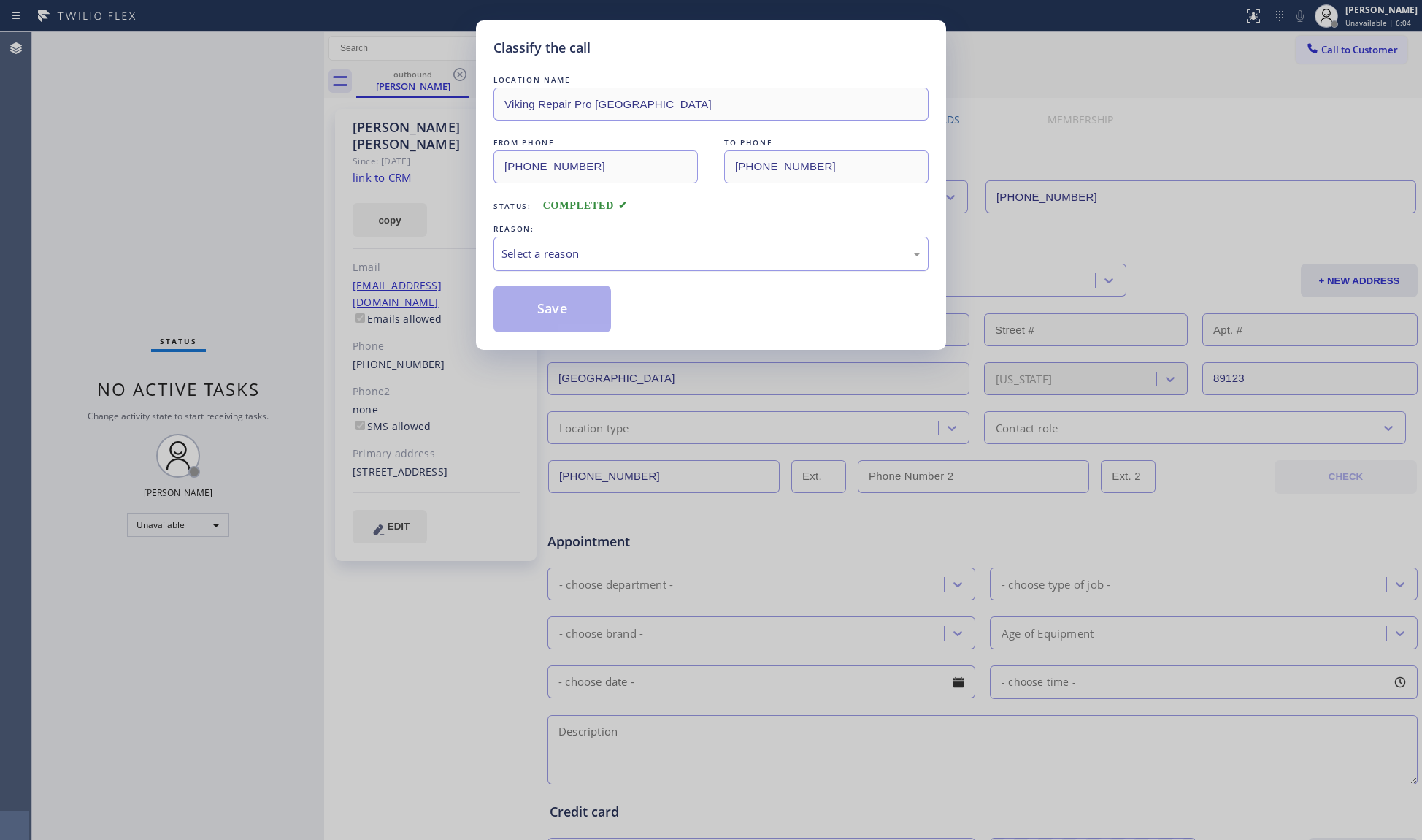
drag, startPoint x: 605, startPoint y: 257, endPoint x: 578, endPoint y: 270, distance: 30.0
click at [606, 258] on div "Select a reason" at bounding box center [711, 253] width 420 height 16
click at [556, 314] on button "Save" at bounding box center [553, 308] width 118 height 46
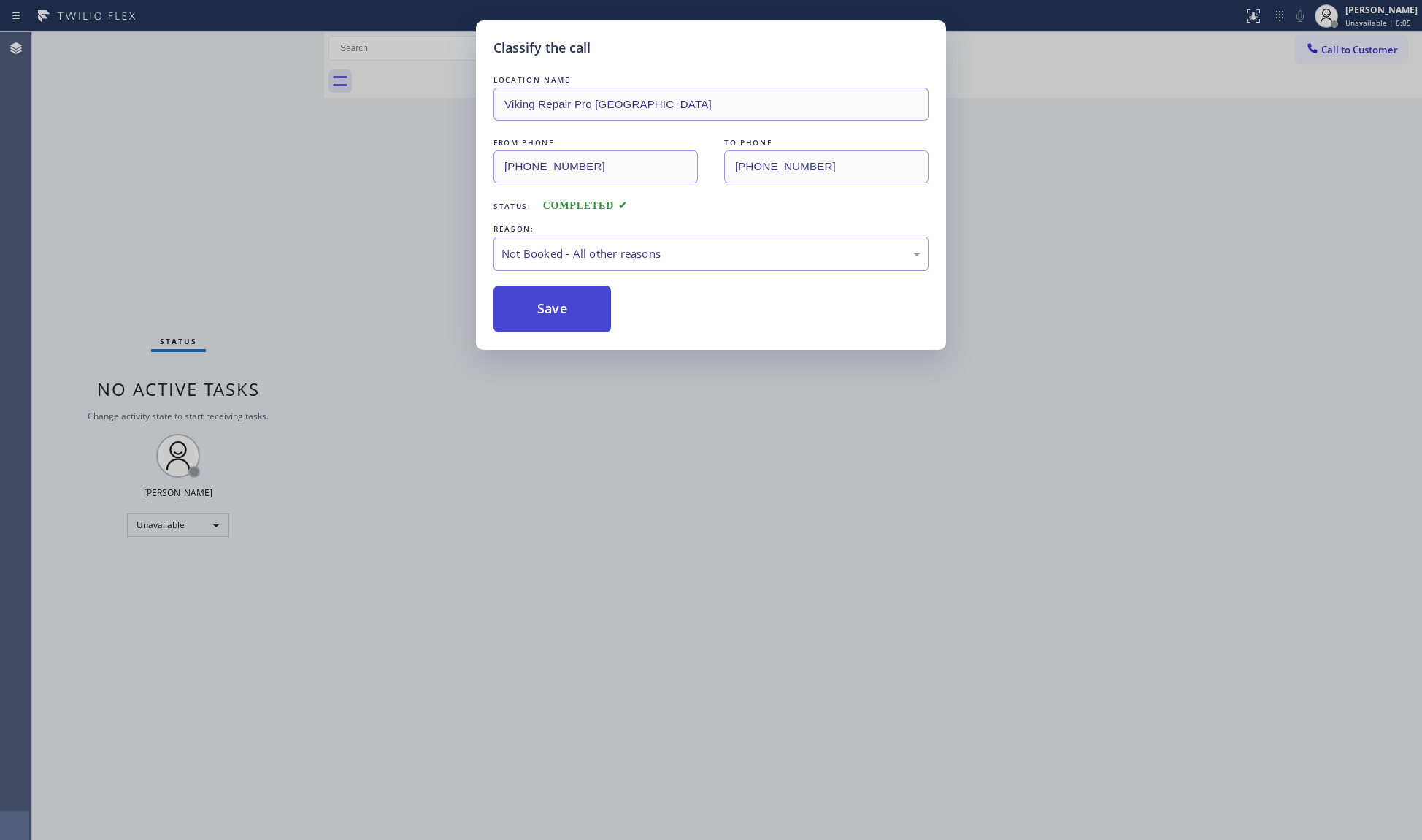
click at [557, 314] on button "Save" at bounding box center [553, 308] width 118 height 46
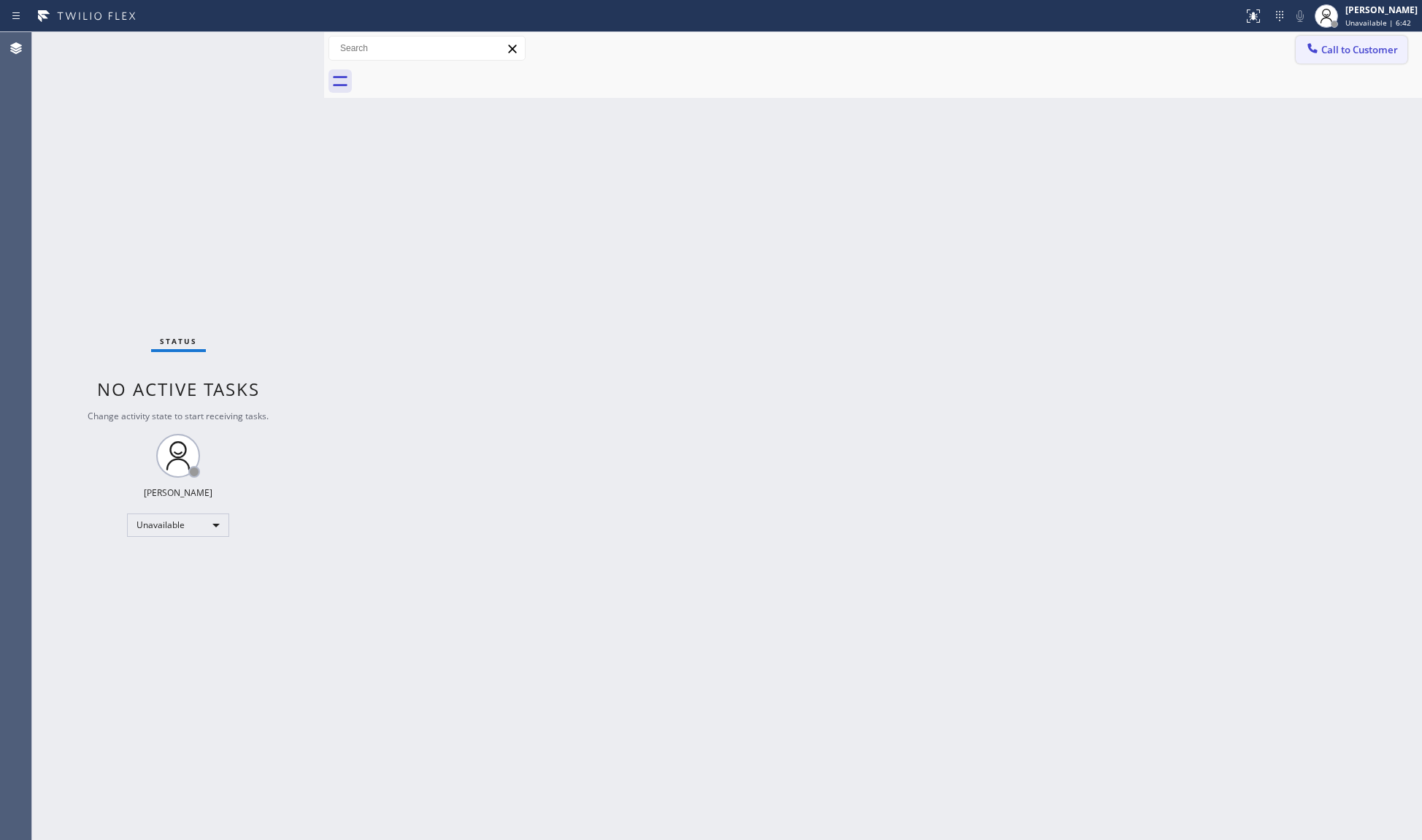
click at [1323, 55] on button "Call to Customer" at bounding box center [1352, 49] width 112 height 28
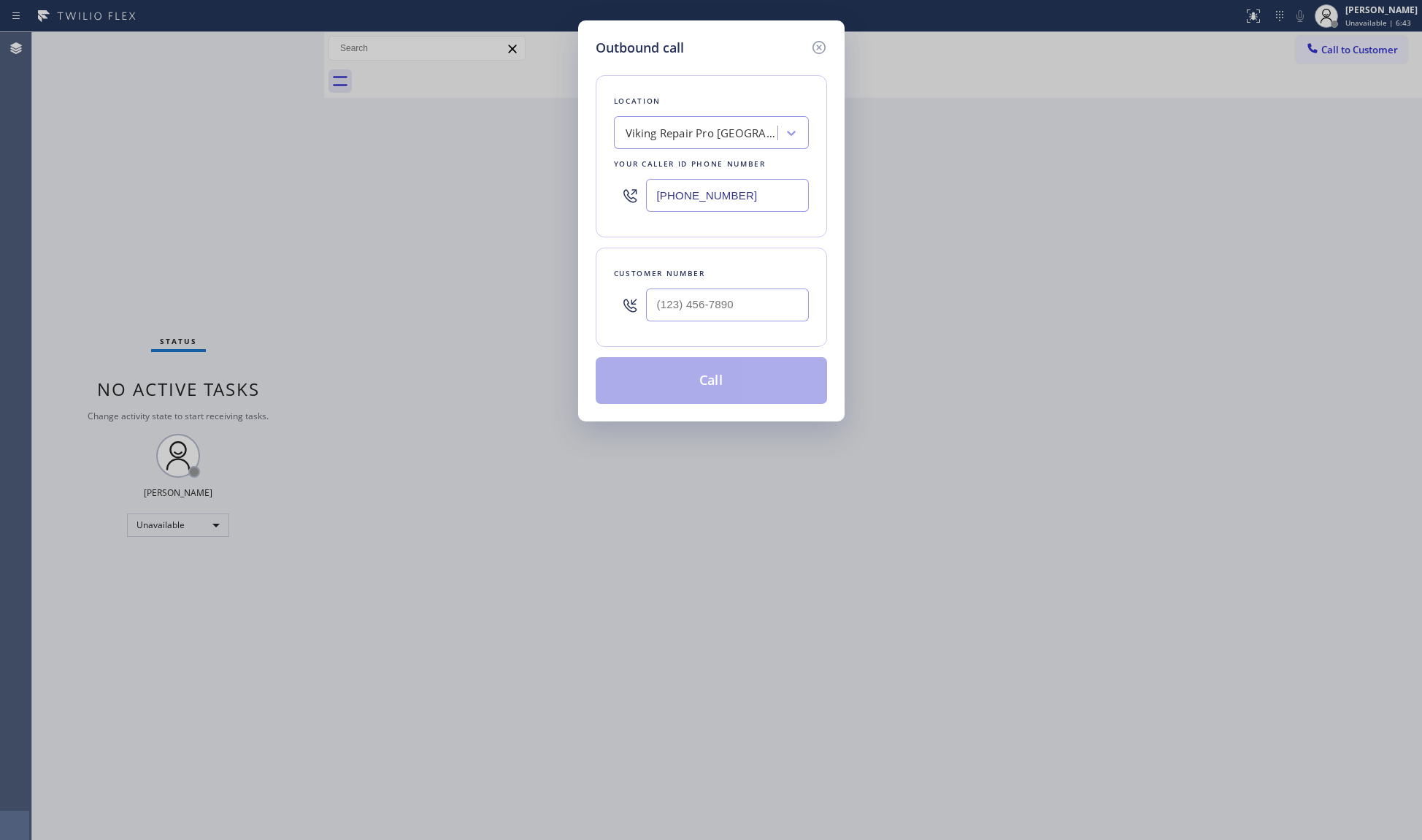
drag, startPoint x: 746, startPoint y: 195, endPoint x: 607, endPoint y: 195, distance: 139.0
click at [607, 195] on div "Location Viking Repair Pro [GEOGRAPHIC_DATA] Your caller id phone number [PHONE…" at bounding box center [711, 157] width 231 height 162
paste input "203) 721-6573"
type input "[PHONE_NUMBER]"
click at [704, 307] on input "(___) ___-____" at bounding box center [728, 304] width 162 height 33
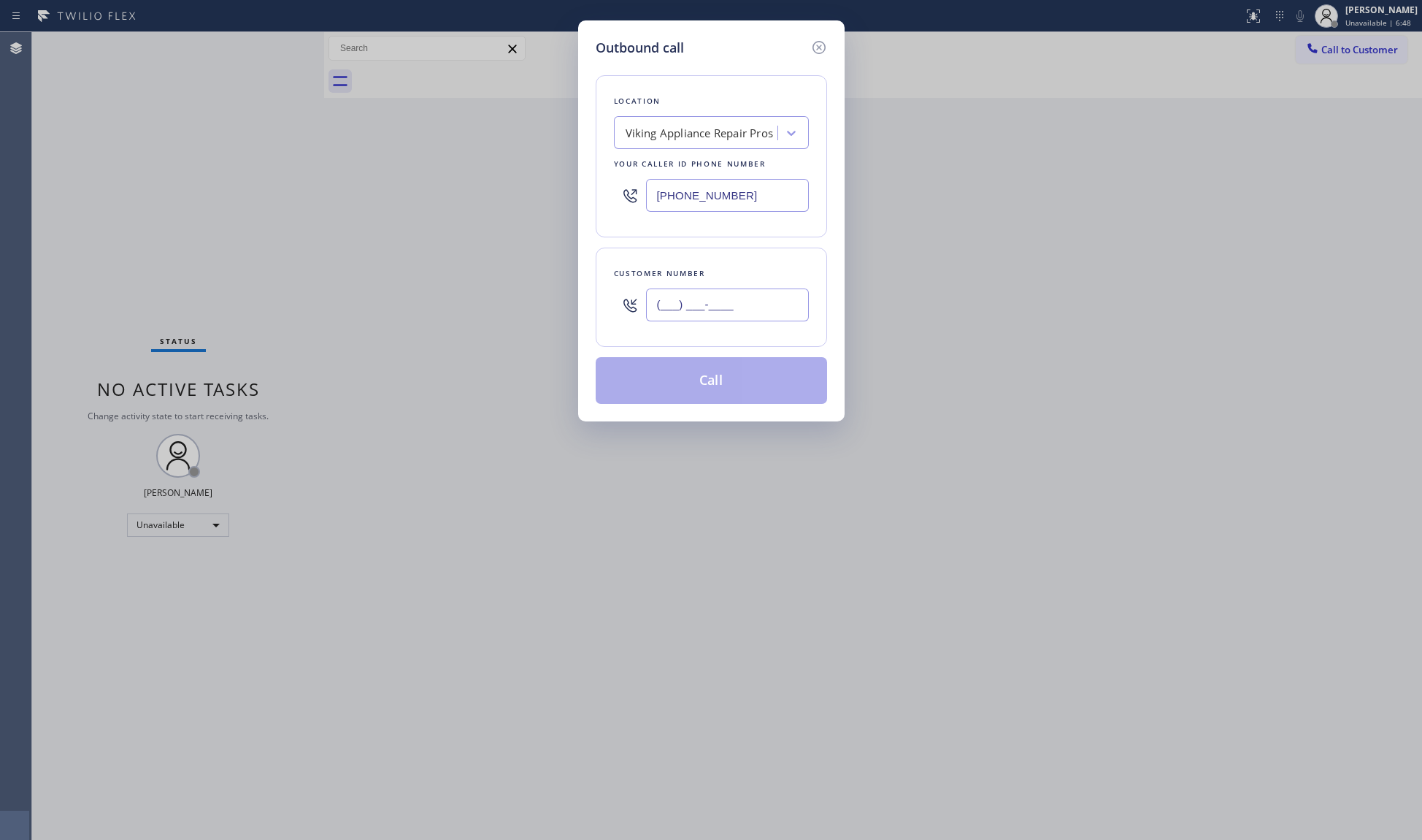
paste input "917) 603-5208"
type input "[PHONE_NUMBER]"
click at [730, 381] on button "Call" at bounding box center [711, 380] width 231 height 46
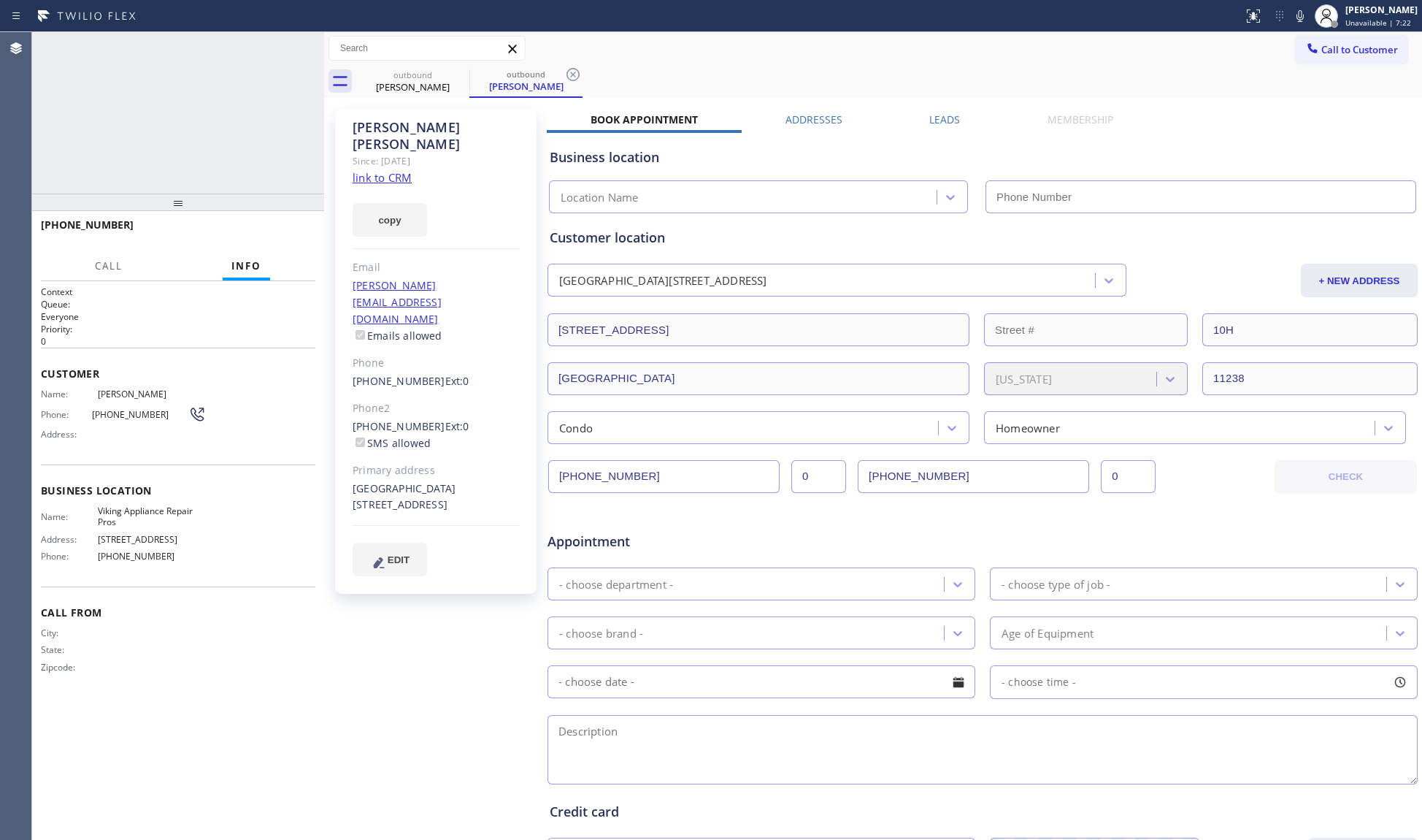
type input "[PHONE_NUMBER]"
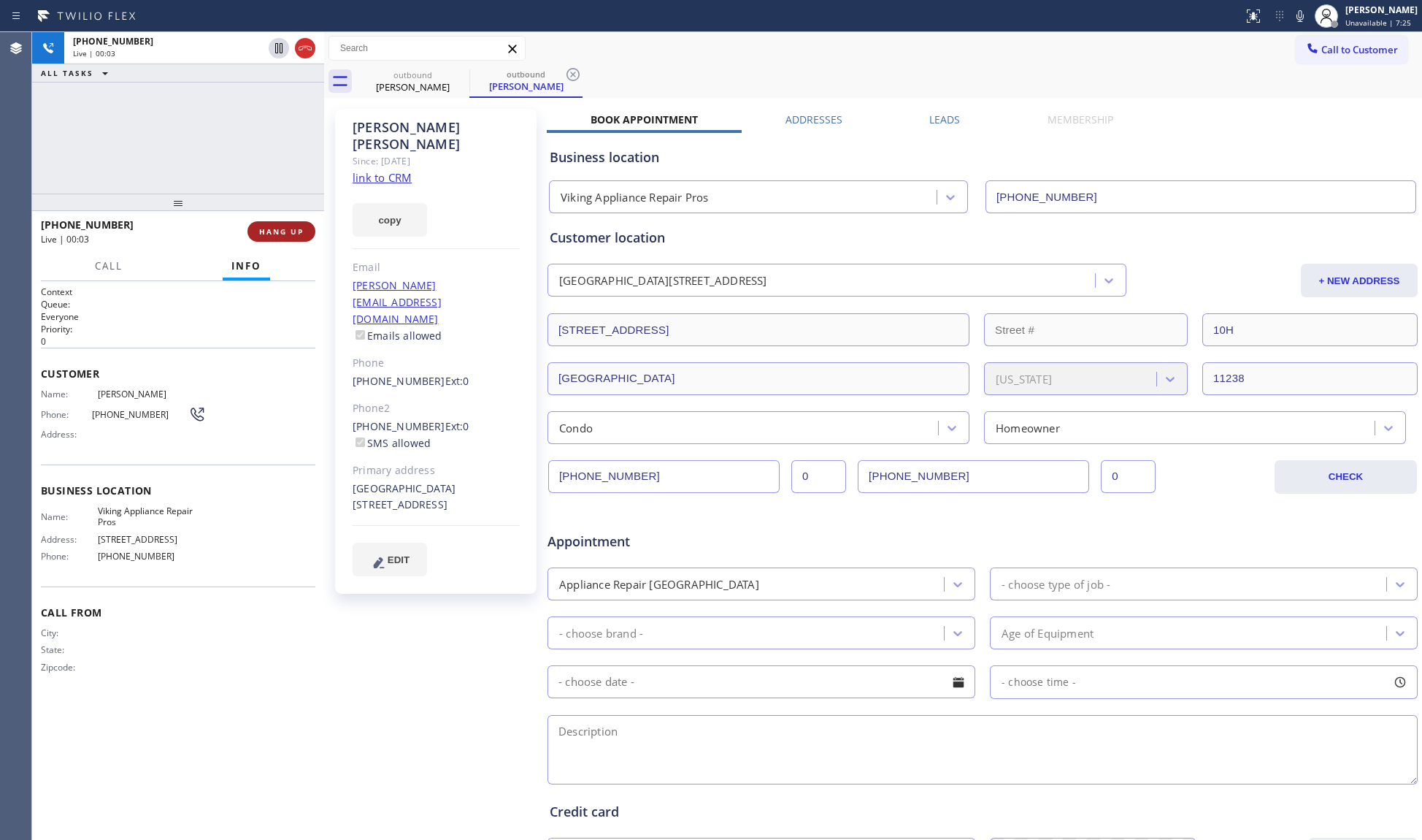
click at [272, 234] on span "HANG UP" at bounding box center [281, 231] width 44 height 11
click at [273, 234] on span "HANG UP" at bounding box center [281, 231] width 44 height 11
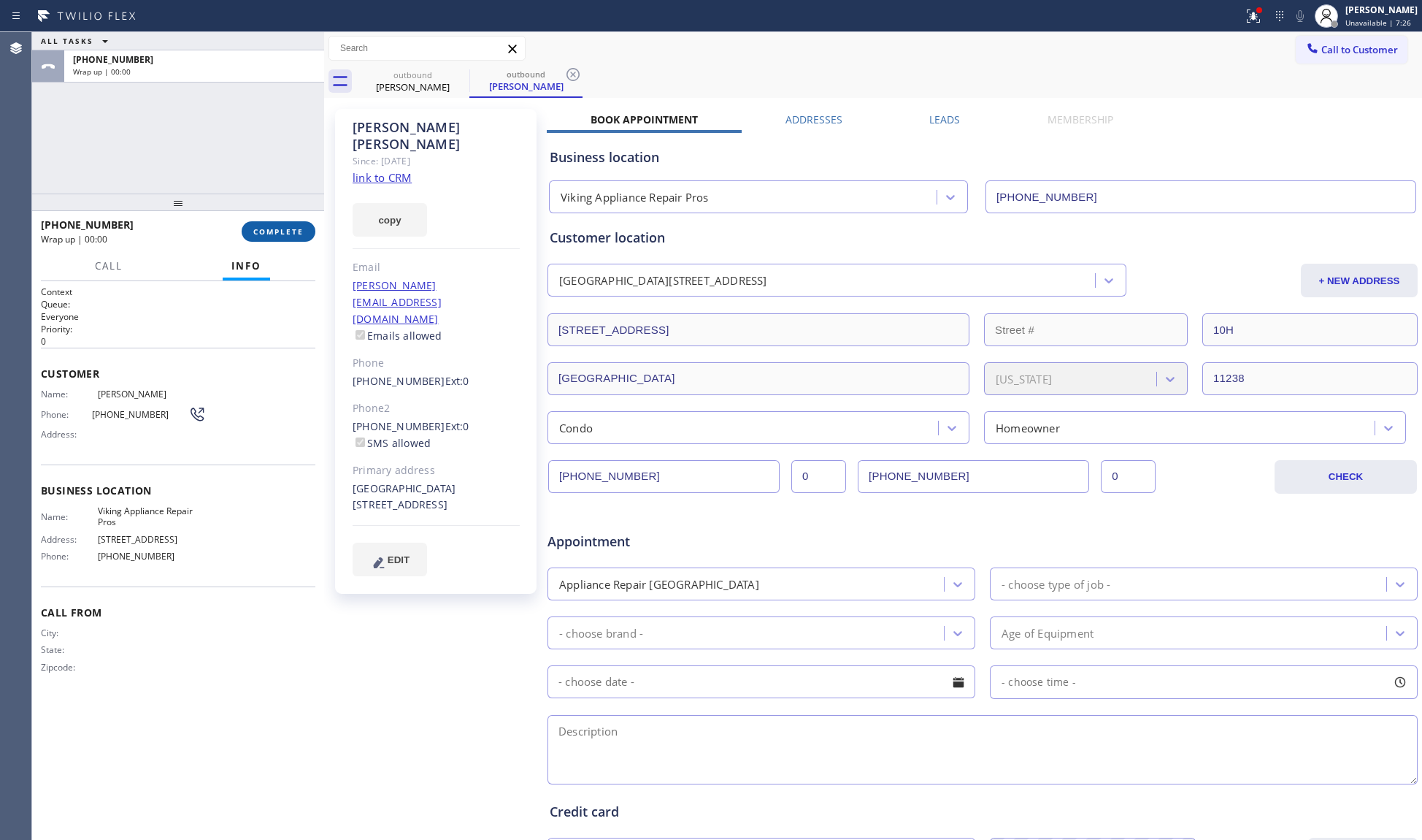
click at [278, 231] on span "COMPLETE" at bounding box center [278, 231] width 50 height 11
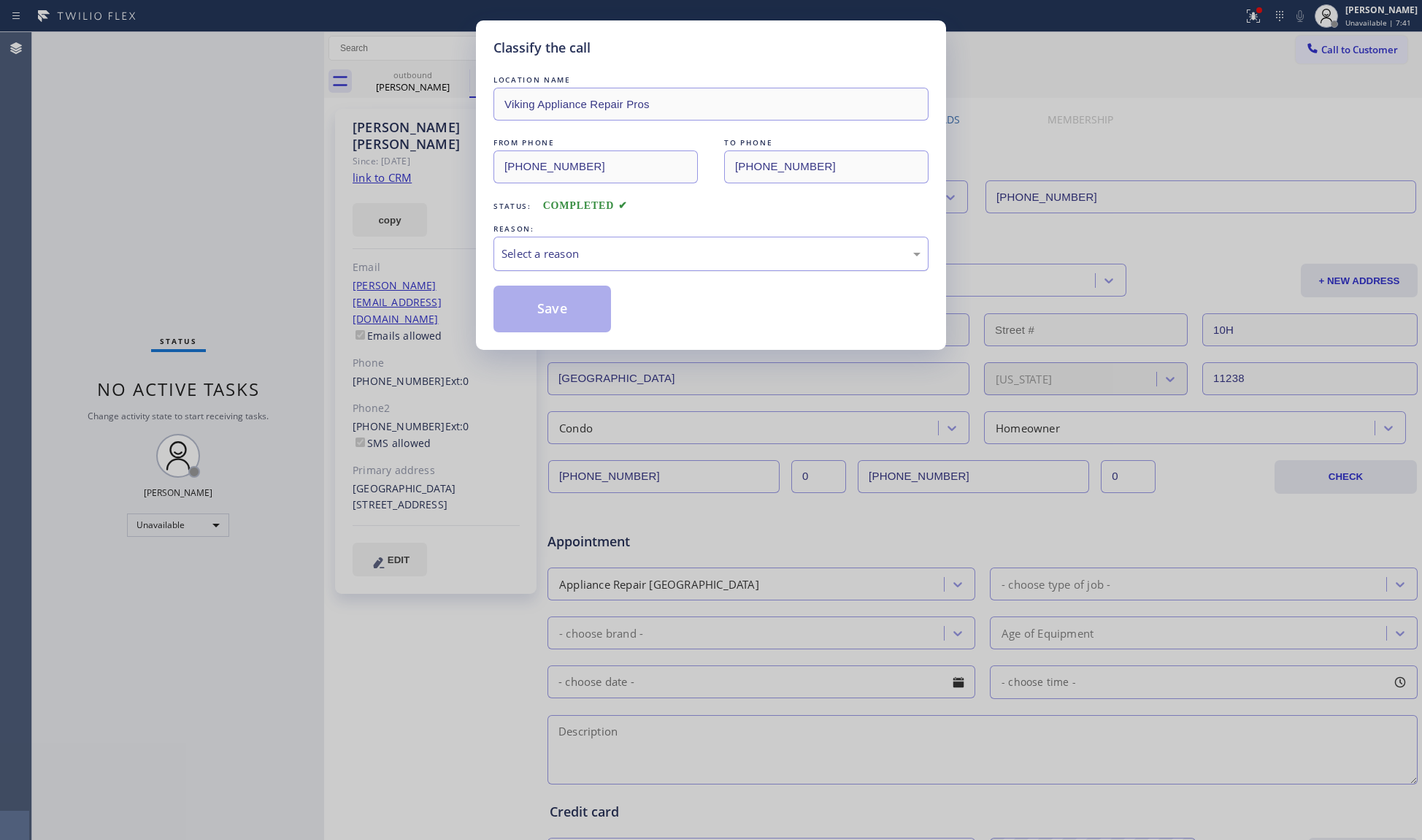
click at [562, 248] on div "Select a reason" at bounding box center [711, 253] width 420 height 16
click at [552, 305] on button "Save" at bounding box center [553, 308] width 118 height 46
click at [555, 306] on button "Save" at bounding box center [553, 308] width 118 height 46
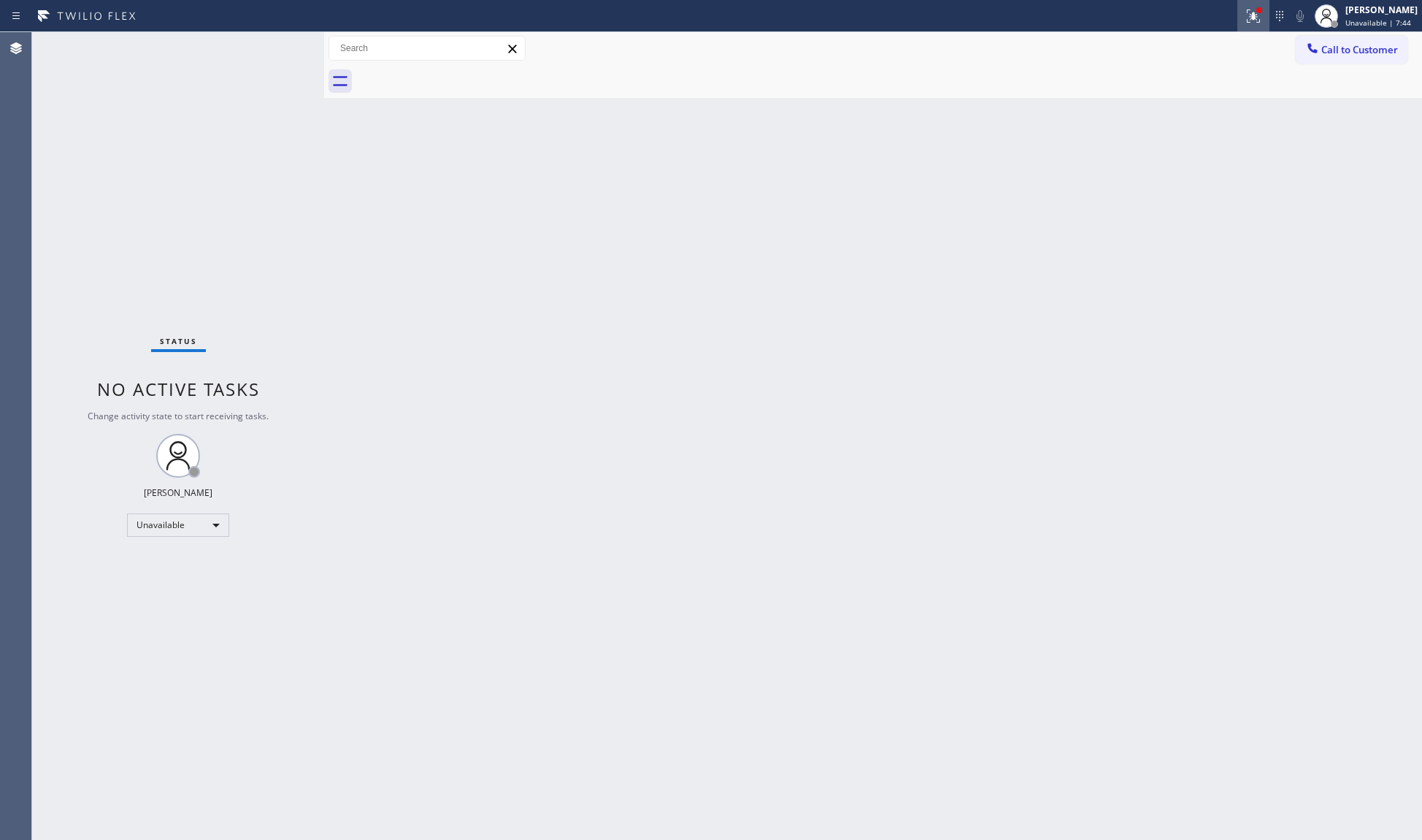
click at [1263, 24] on button at bounding box center [1253, 15] width 32 height 32
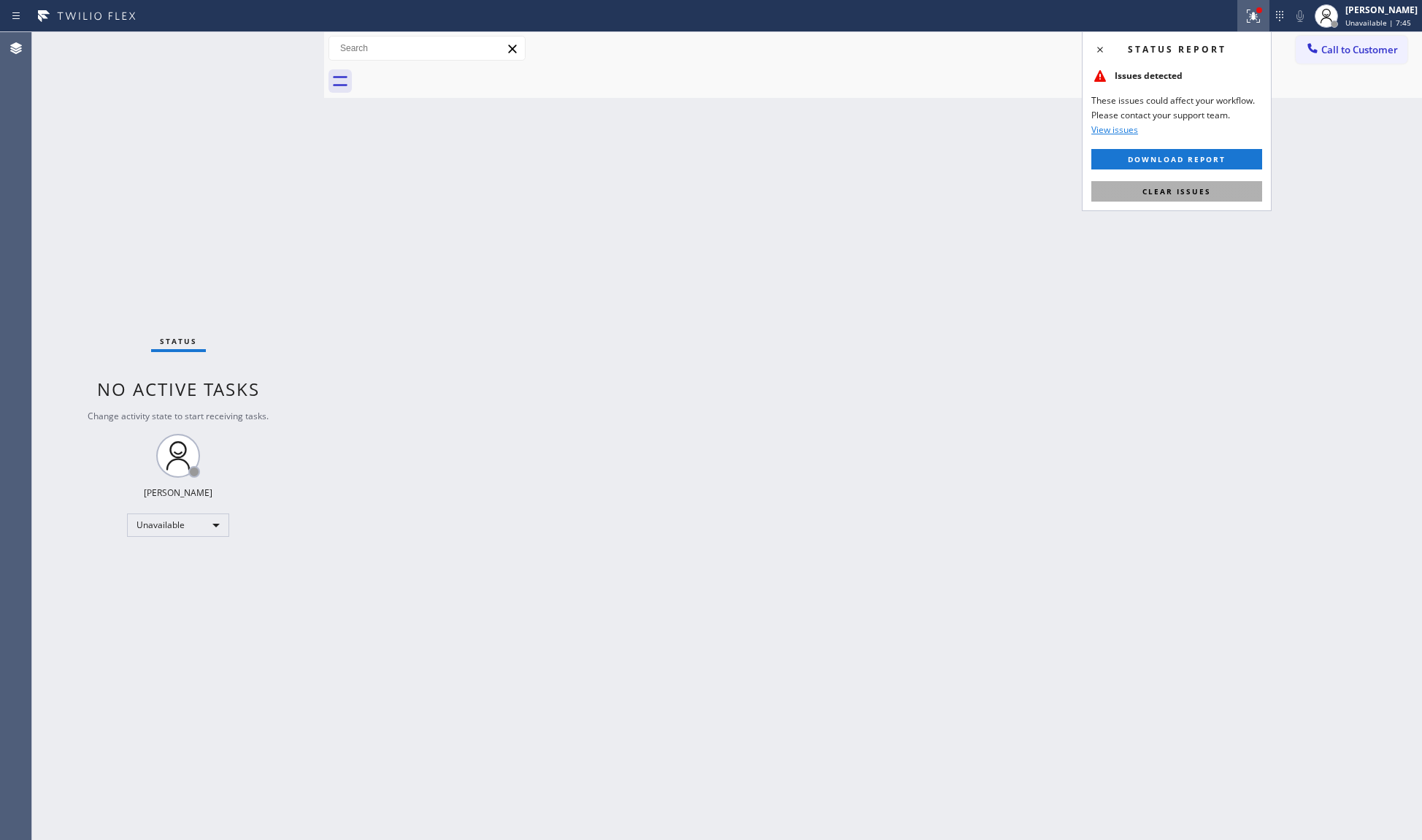
click at [1183, 188] on span "Clear issues" at bounding box center [1176, 191] width 69 height 11
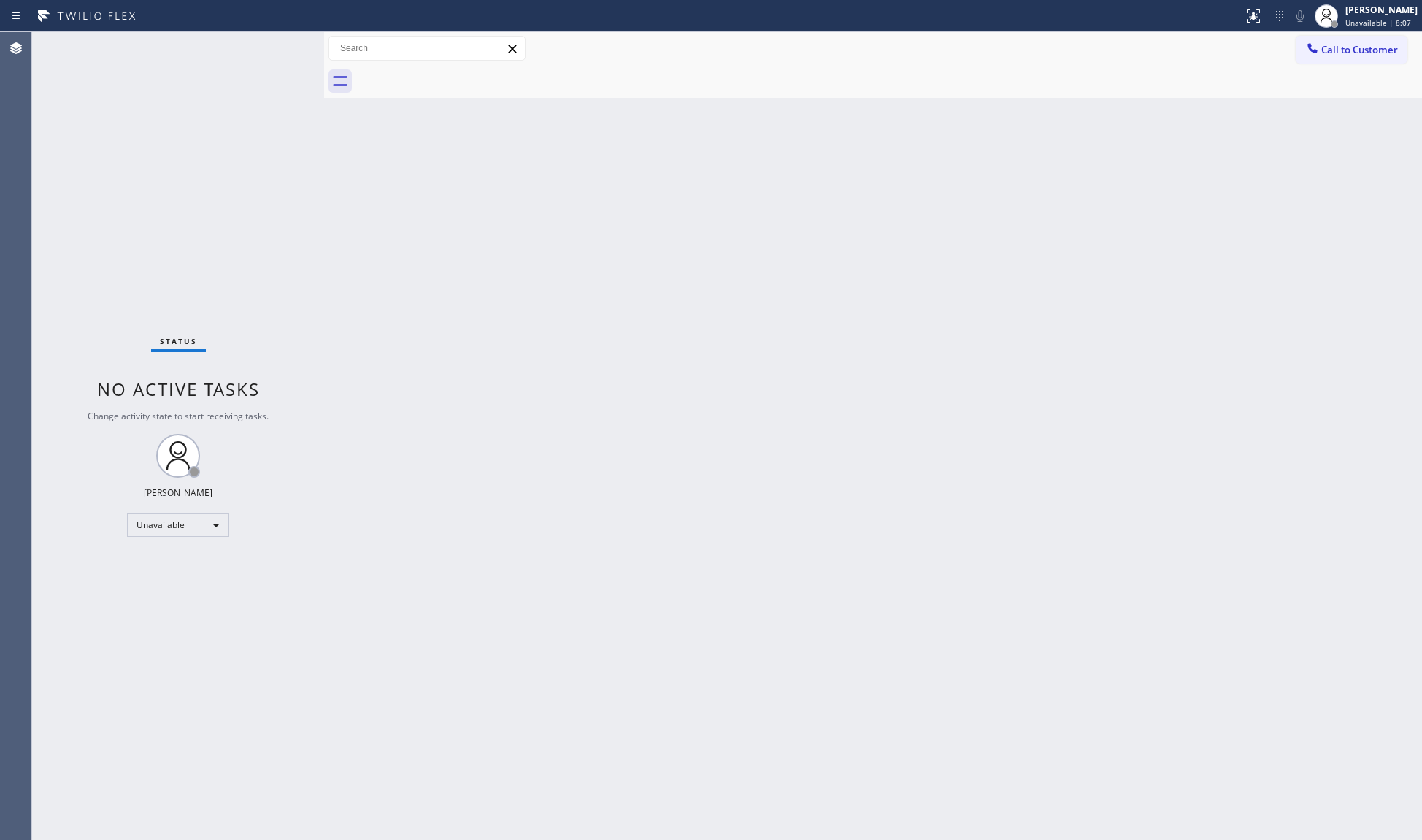
drag, startPoint x: 1339, startPoint y: 52, endPoint x: 1300, endPoint y: 54, distance: 39.1
click at [1339, 52] on span "Call to Customer" at bounding box center [1359, 50] width 76 height 14
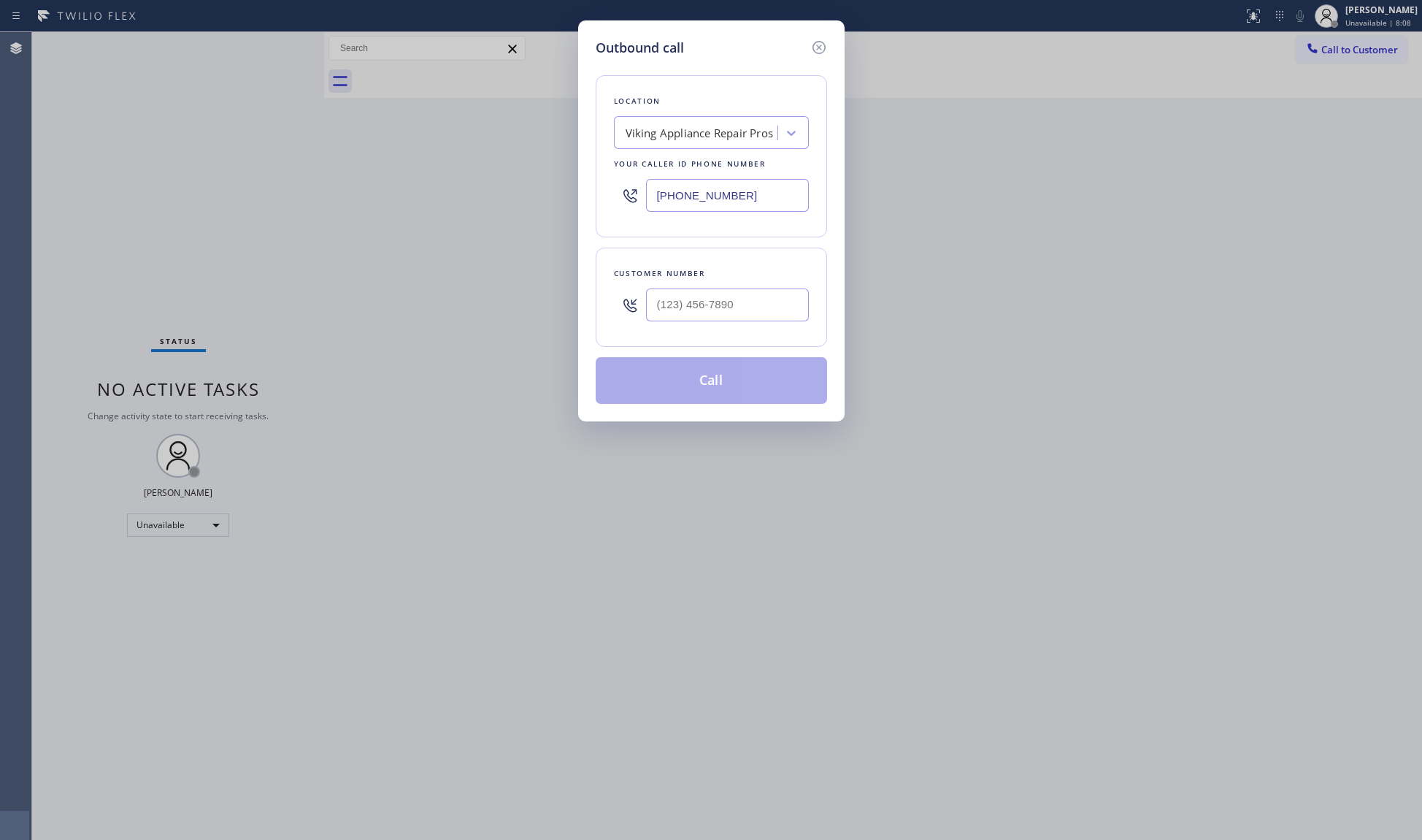
drag, startPoint x: 754, startPoint y: 192, endPoint x: 593, endPoint y: 188, distance: 161.0
click at [615, 191] on div "[PHONE_NUMBER]" at bounding box center [711, 195] width 195 height 47
paste input "312) 847-2476"
type input "[PHONE_NUMBER]"
click at [729, 312] on input "(___) ___-____" at bounding box center [728, 304] width 162 height 33
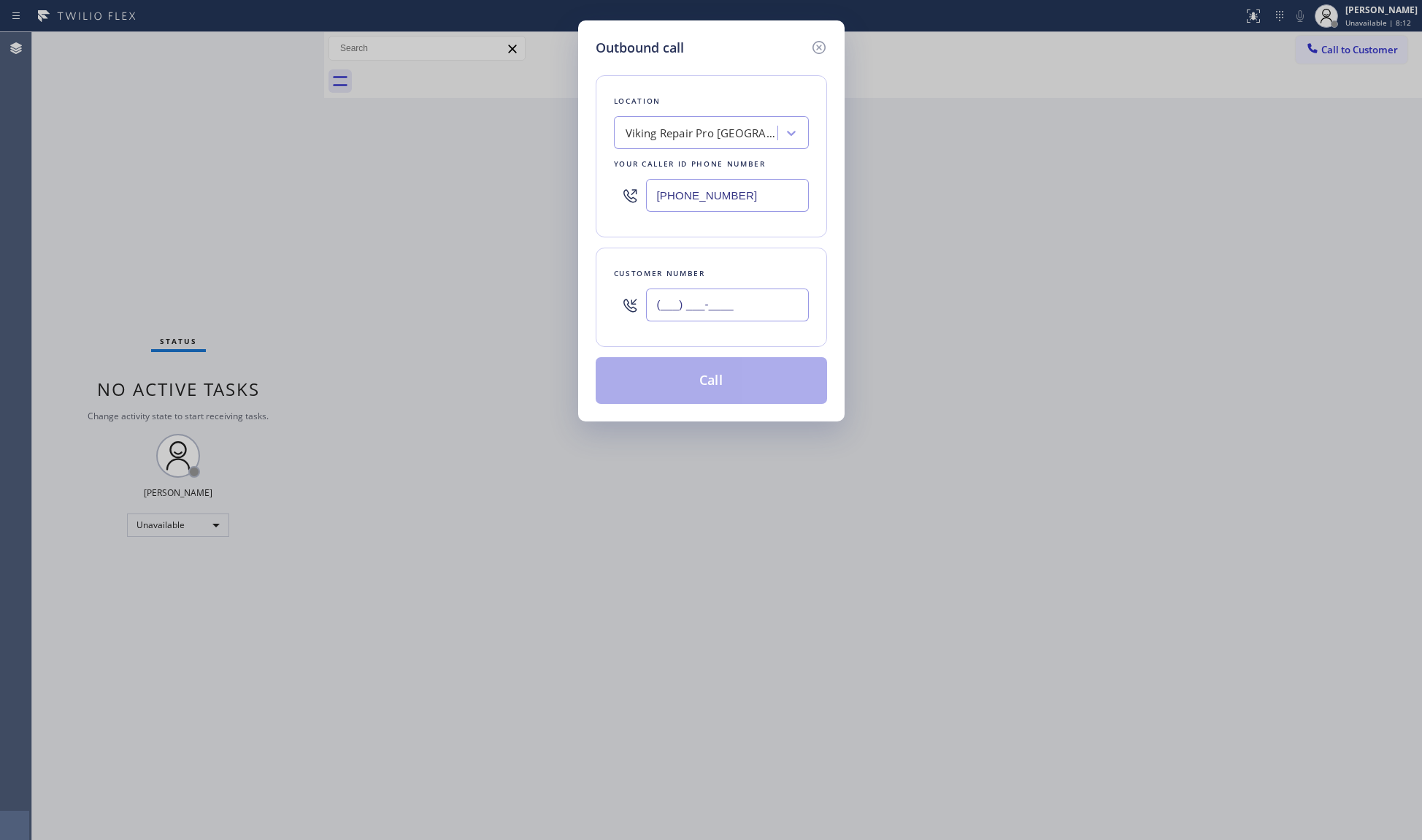
paste input "847) 858-7025"
type input "[PHONE_NUMBER]"
click at [707, 381] on button "Call" at bounding box center [711, 380] width 231 height 46
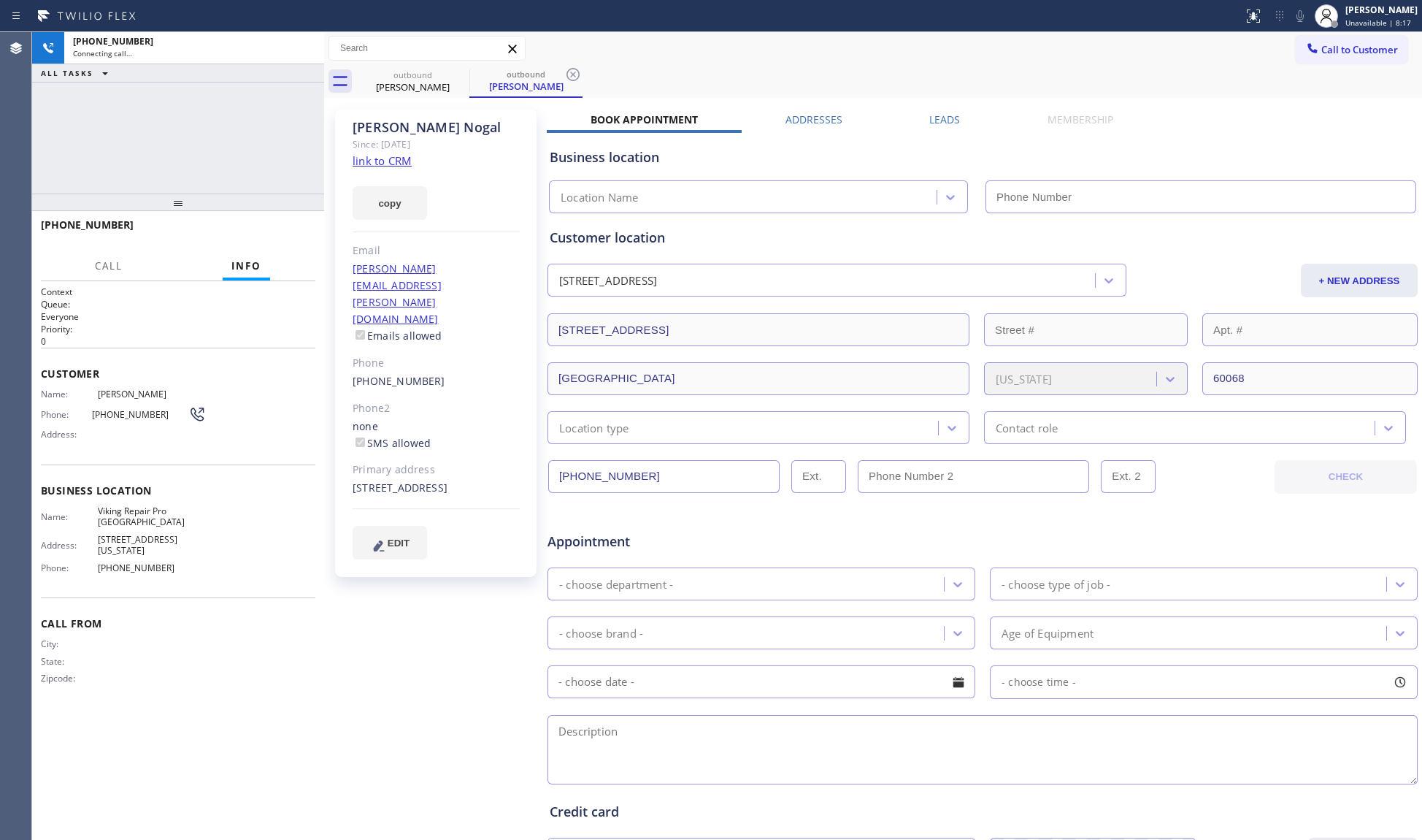
type input "[PHONE_NUMBER]"
drag, startPoint x: 569, startPoint y: 71, endPoint x: 591, endPoint y: 73, distance: 22.1
click at [570, 71] on icon at bounding box center [573, 74] width 17 height 17
click at [261, 225] on button "HANG UP" at bounding box center [281, 231] width 68 height 20
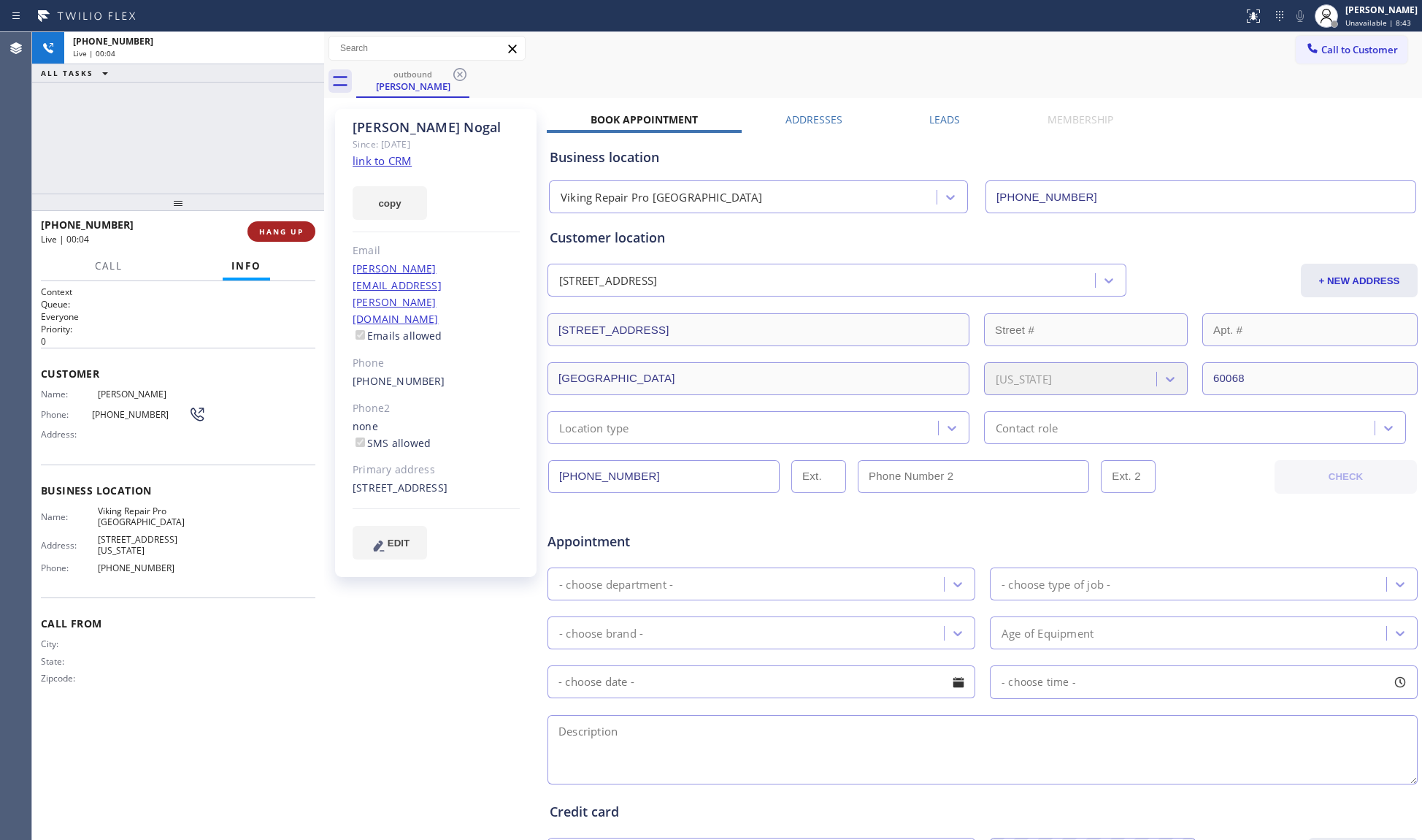
click at [264, 223] on button "HANG UP" at bounding box center [281, 231] width 68 height 20
click at [273, 222] on button "HANG UP" at bounding box center [281, 231] width 68 height 20
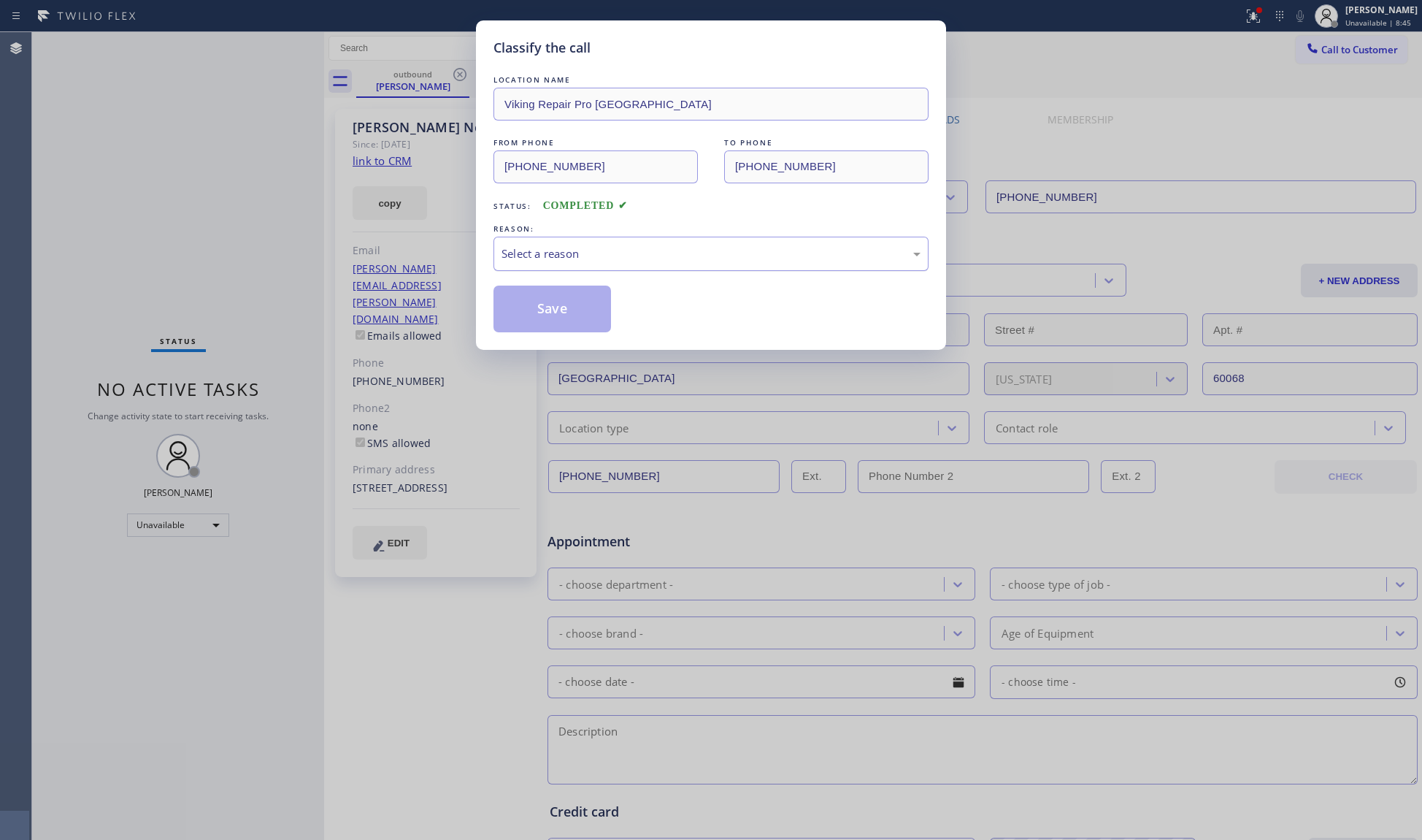
click at [620, 251] on div "Select a reason" at bounding box center [711, 253] width 420 height 16
click at [518, 313] on button "Save" at bounding box center [553, 308] width 118 height 46
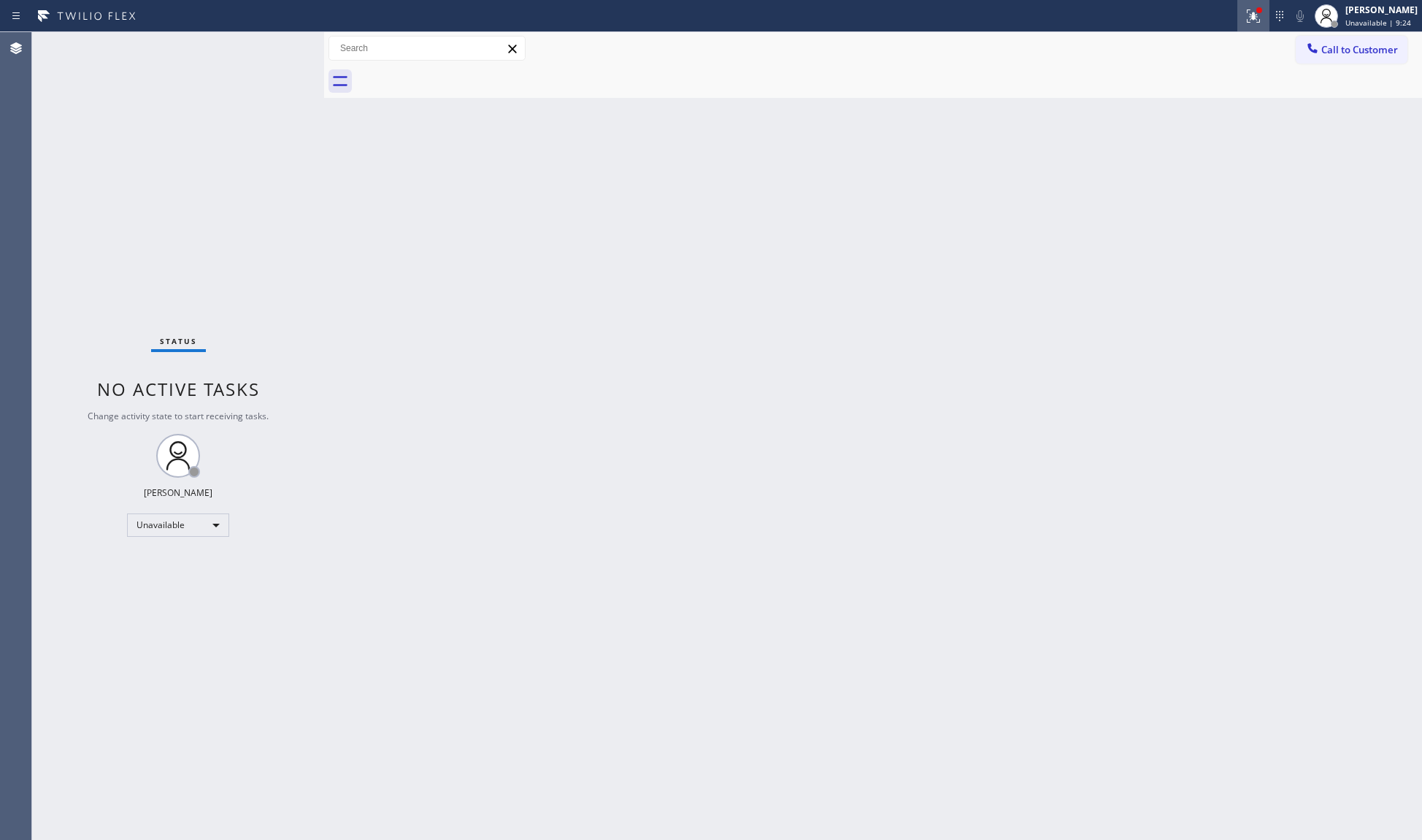
drag, startPoint x: 1247, startPoint y: 22, endPoint x: 1231, endPoint y: 59, distance: 40.3
click at [1245, 22] on div at bounding box center [1253, 16] width 32 height 17
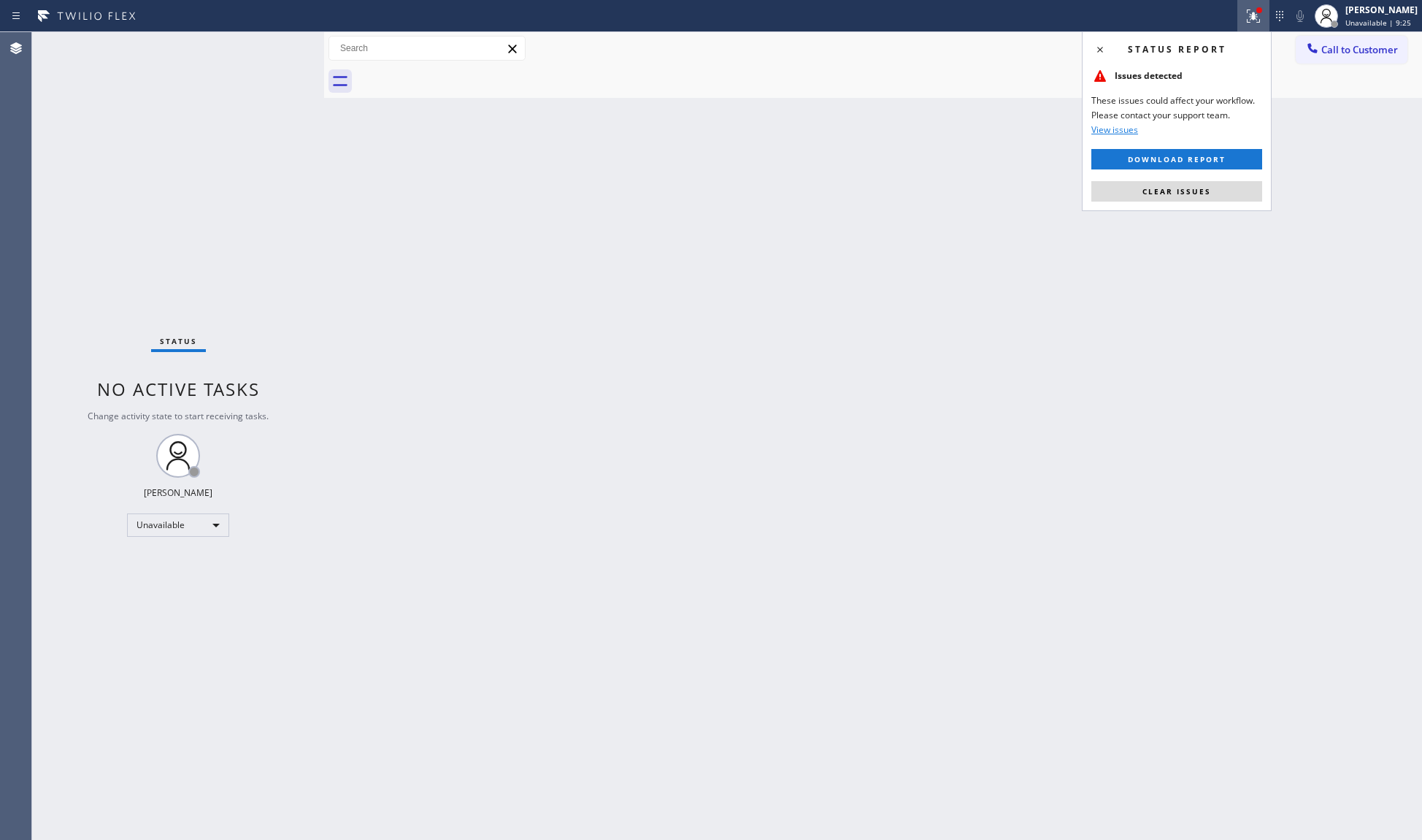
drag, startPoint x: 1192, startPoint y: 192, endPoint x: 1210, endPoint y: 190, distance: 18.1
click at [1193, 192] on span "Clear issues" at bounding box center [1176, 191] width 69 height 11
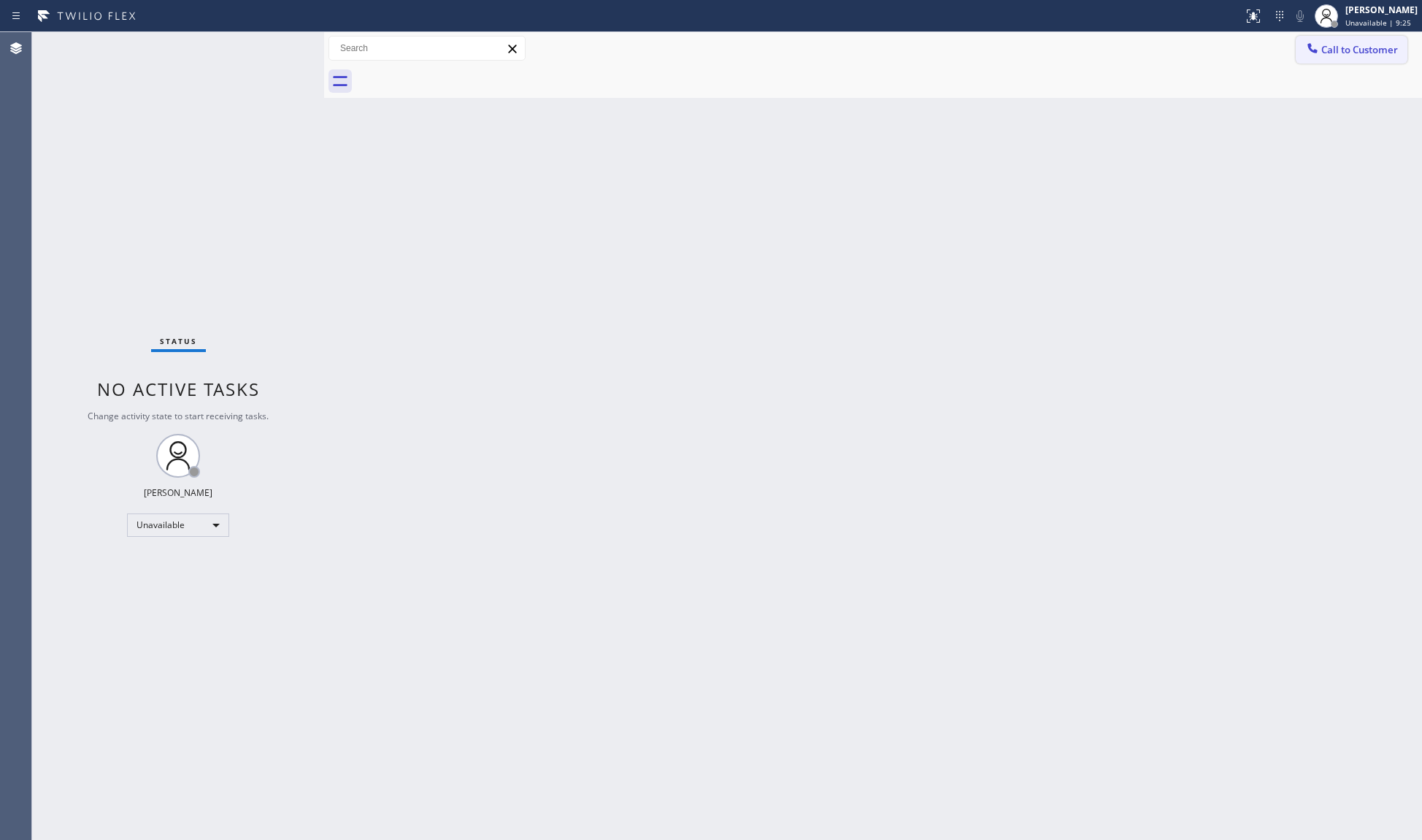
drag, startPoint x: 1369, startPoint y: 51, endPoint x: 894, endPoint y: 186, distance: 493.8
click at [1350, 51] on span "Call to Customer" at bounding box center [1359, 50] width 76 height 14
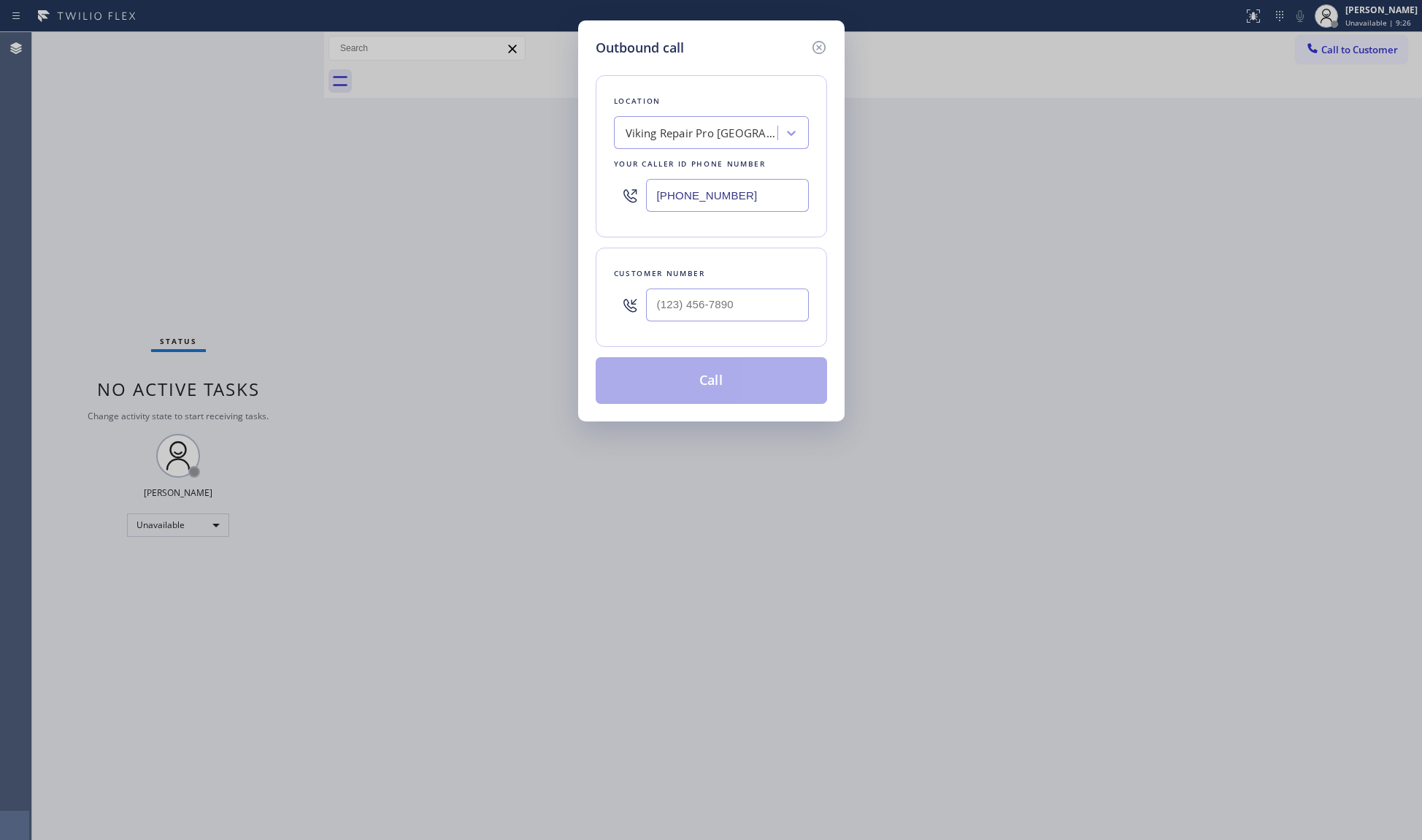
drag, startPoint x: 763, startPoint y: 195, endPoint x: 626, endPoint y: 181, distance: 137.7
click at [625, 191] on div "[PHONE_NUMBER]" at bounding box center [711, 195] width 195 height 47
paste input "855) 731-4952"
type input "[PHONE_NUMBER]"
click at [763, 319] on input "(___) ___-____" at bounding box center [728, 304] width 162 height 33
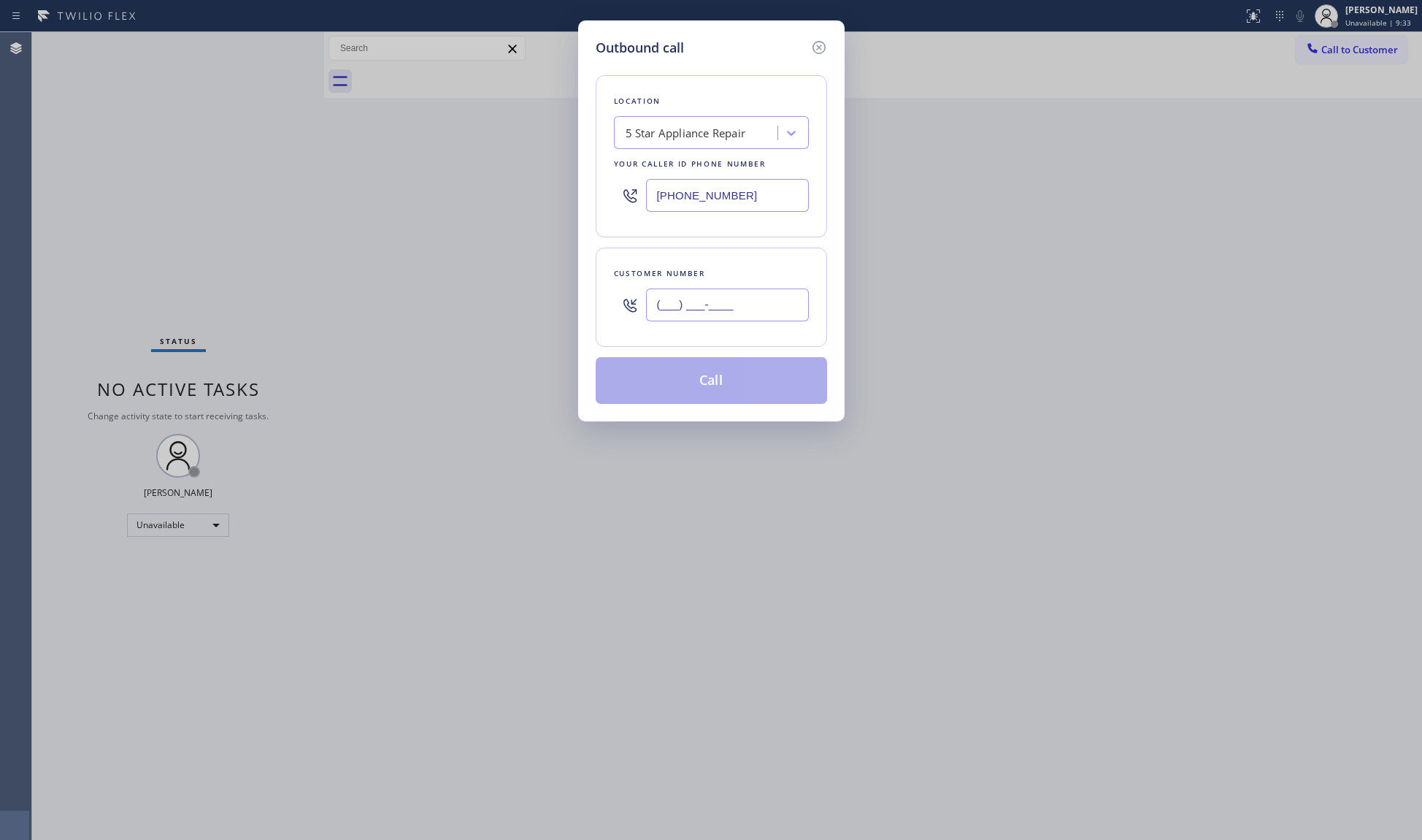
paste input "305) 542-5047"
type input "[PHONE_NUMBER]"
click at [694, 392] on button "Call" at bounding box center [711, 380] width 231 height 46
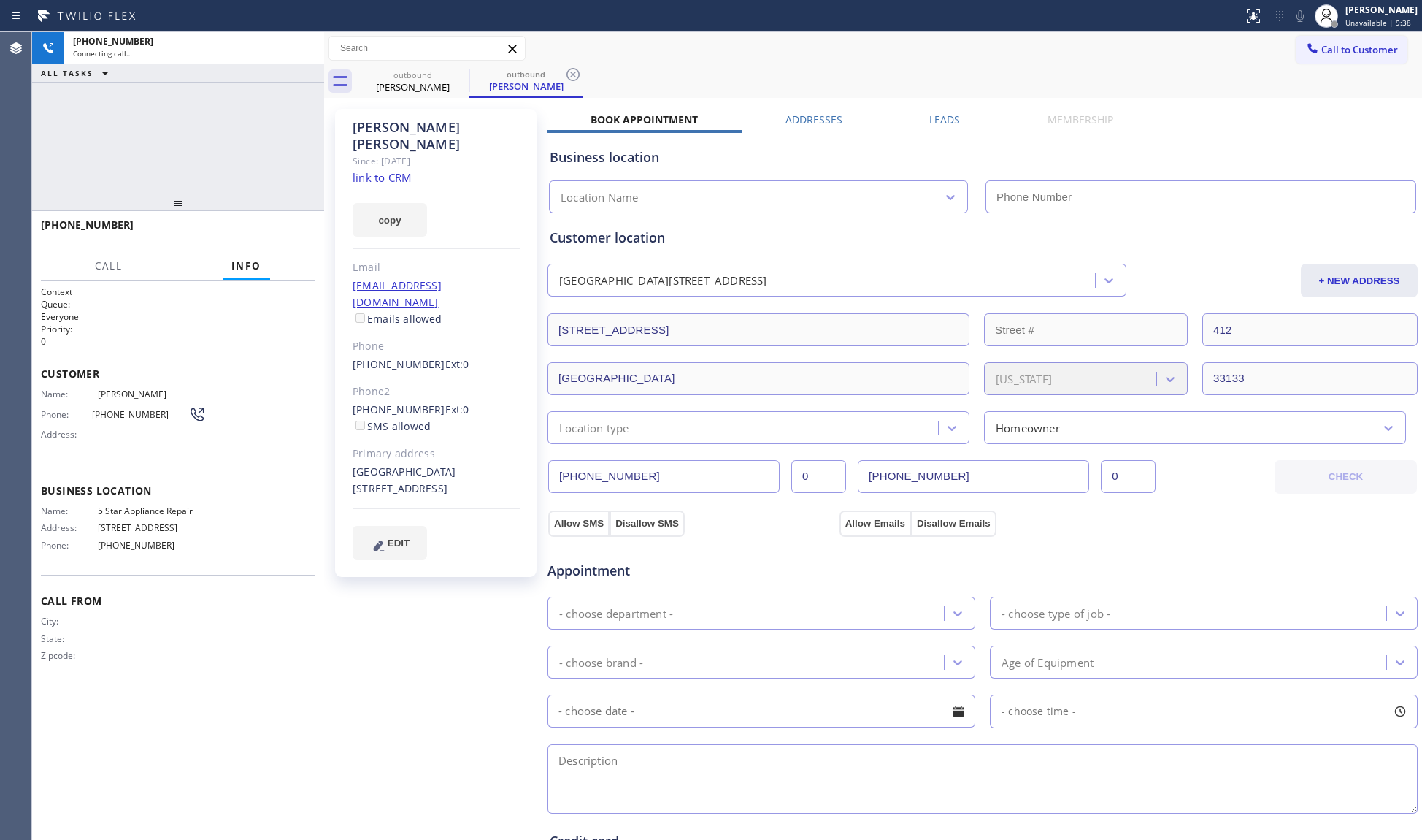
type input "[PHONE_NUMBER]"
drag, startPoint x: 569, startPoint y: 76, endPoint x: 584, endPoint y: 109, distance: 36.2
click at [571, 77] on icon at bounding box center [573, 74] width 17 height 17
click at [281, 219] on div "[PHONE_NUMBER] Live | 00:04 HANG UP" at bounding box center [178, 231] width 275 height 38
click at [282, 219] on div "[PHONE_NUMBER] Live | 00:05 HANG UP" at bounding box center [178, 231] width 275 height 38
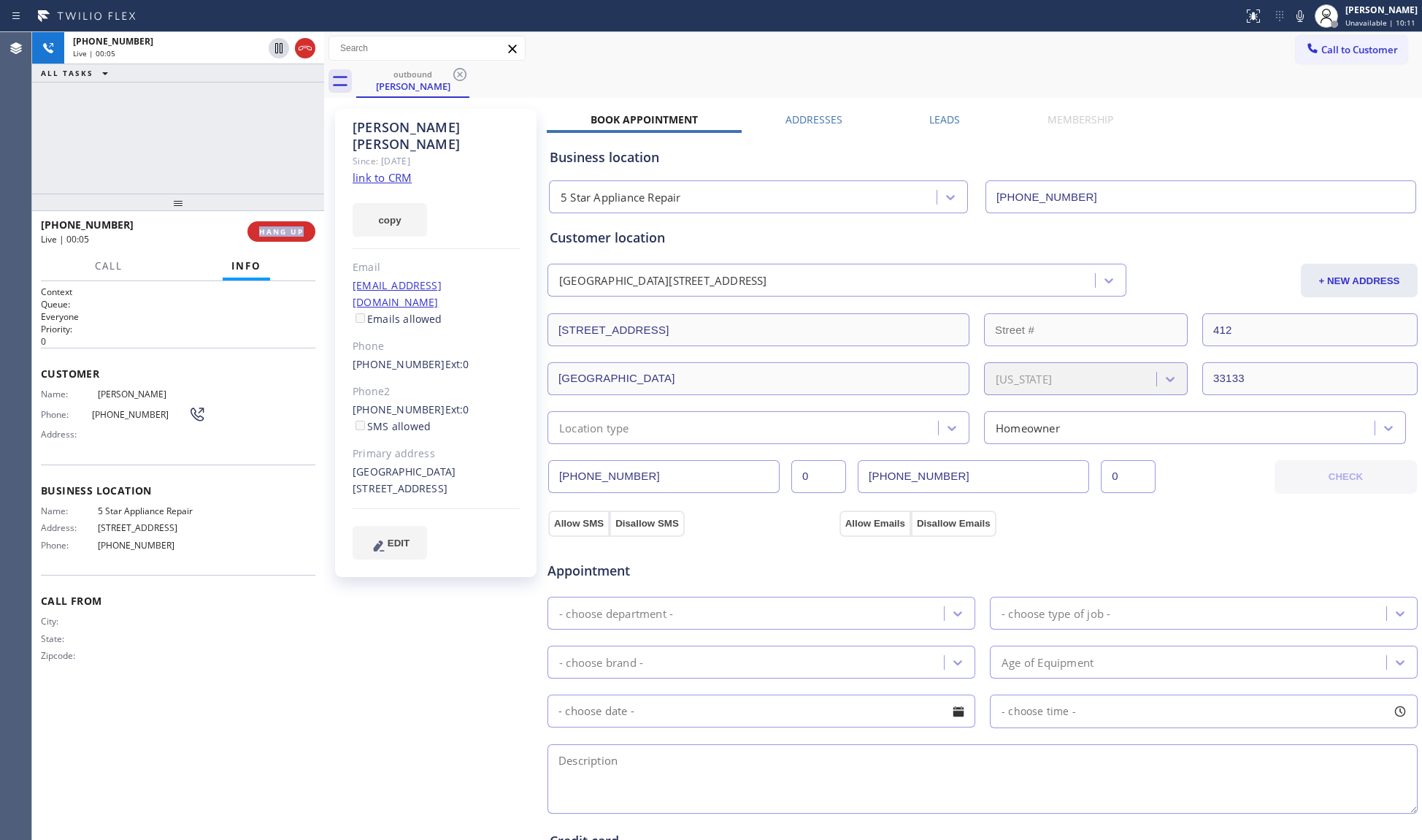
click at [280, 217] on div "[PHONE_NUMBER] Live | 00:05 HANG UP" at bounding box center [178, 231] width 275 height 38
click at [283, 231] on span "HANG UP" at bounding box center [281, 231] width 44 height 11
click at [279, 223] on button "HANG UP" at bounding box center [281, 231] width 68 height 20
click at [255, 115] on div "[PHONE_NUMBER] Live | 00:08 ALL TASKS ALL TASKS ACTIVE TASKS TASKS IN WRAP UP" at bounding box center [178, 112] width 292 height 161
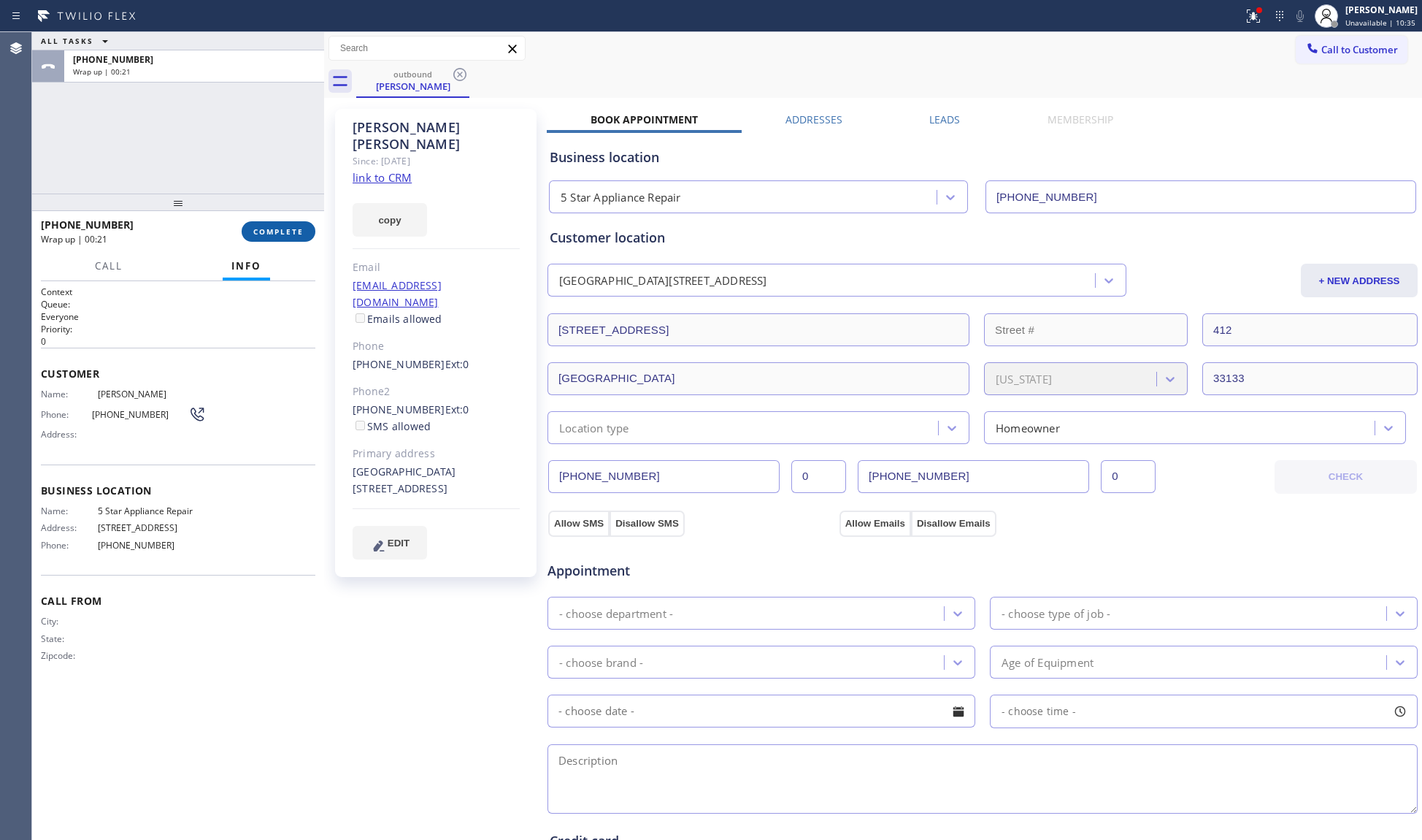
click at [281, 237] on button "COMPLETE" at bounding box center [278, 231] width 73 height 20
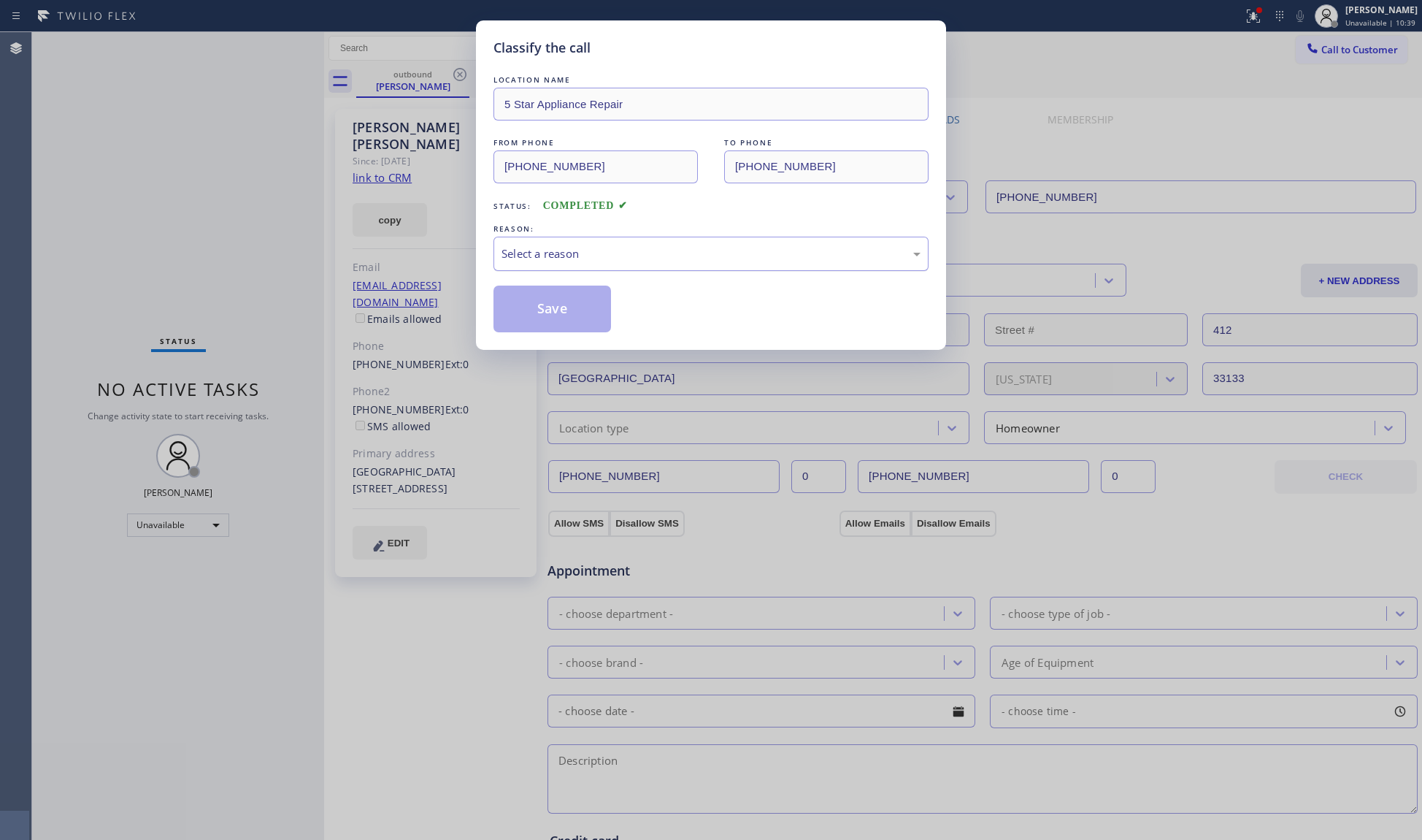
drag, startPoint x: 518, startPoint y: 246, endPoint x: 521, endPoint y: 255, distance: 9.5
click at [521, 255] on div "Select a reason" at bounding box center [711, 253] width 420 height 16
click at [1260, 14] on div "Classify the call LOCATION NAME 5 Star Appliance Repair FROM PHONE [PHONE_NUMBE…" at bounding box center [711, 420] width 1422 height 840
drag, startPoint x: 550, startPoint y: 313, endPoint x: 585, endPoint y: 311, distance: 35.1
click at [553, 313] on button "Save" at bounding box center [553, 308] width 118 height 46
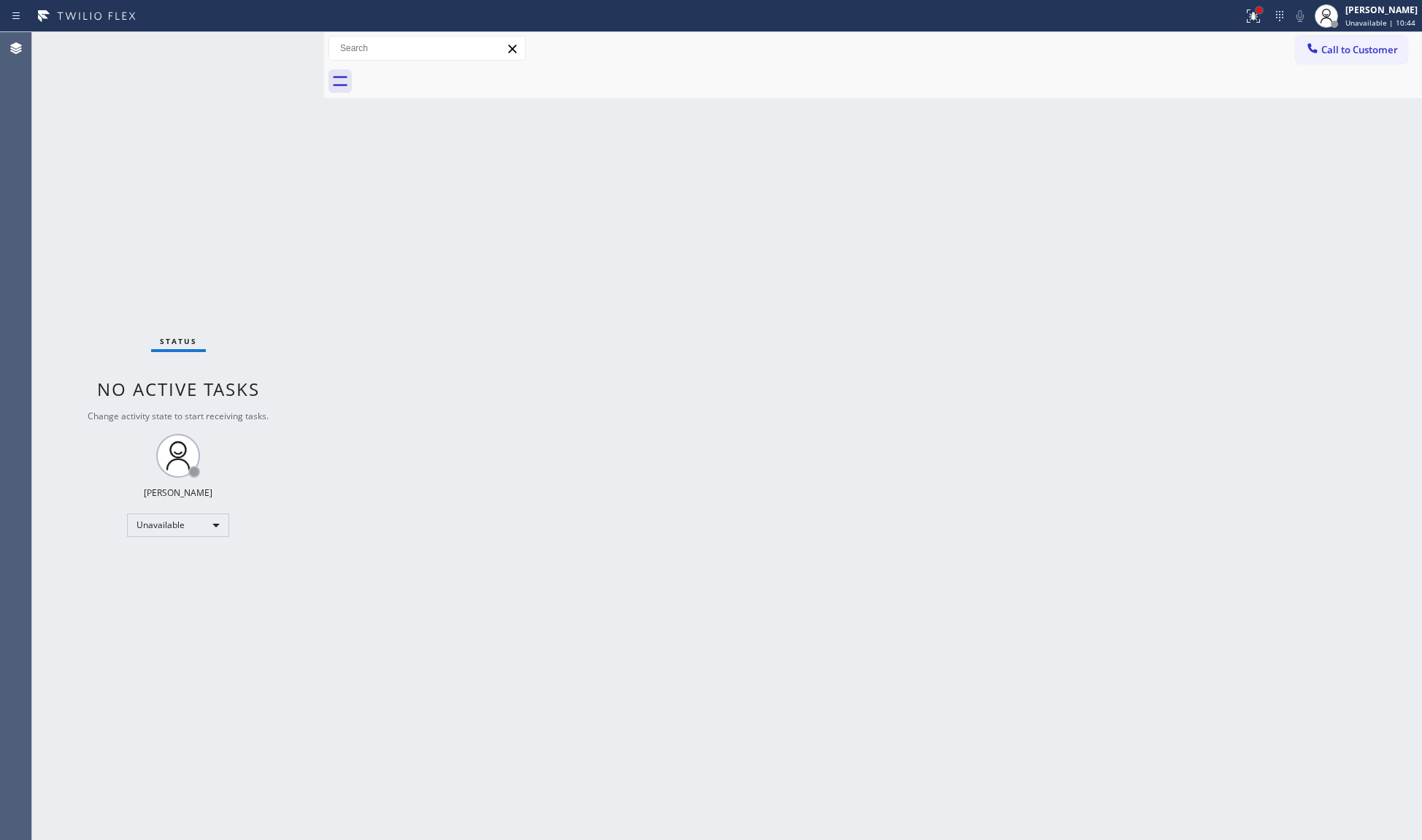
click at [1259, 10] on div at bounding box center [1260, 11] width 6 height 6
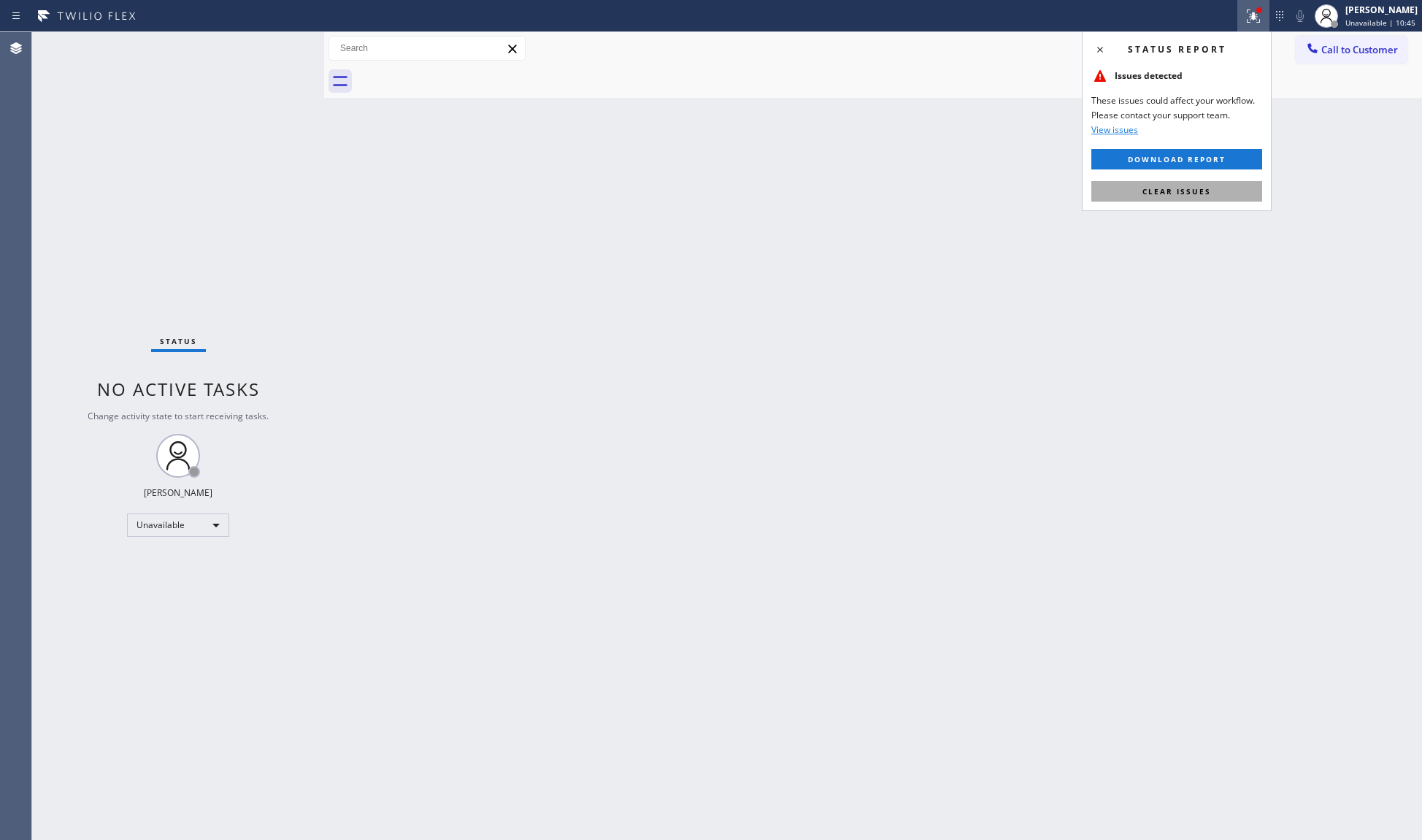
drag, startPoint x: 1192, startPoint y: 184, endPoint x: 1041, endPoint y: 168, distance: 151.8
click at [1190, 184] on button "Clear issues" at bounding box center [1176, 190] width 171 height 20
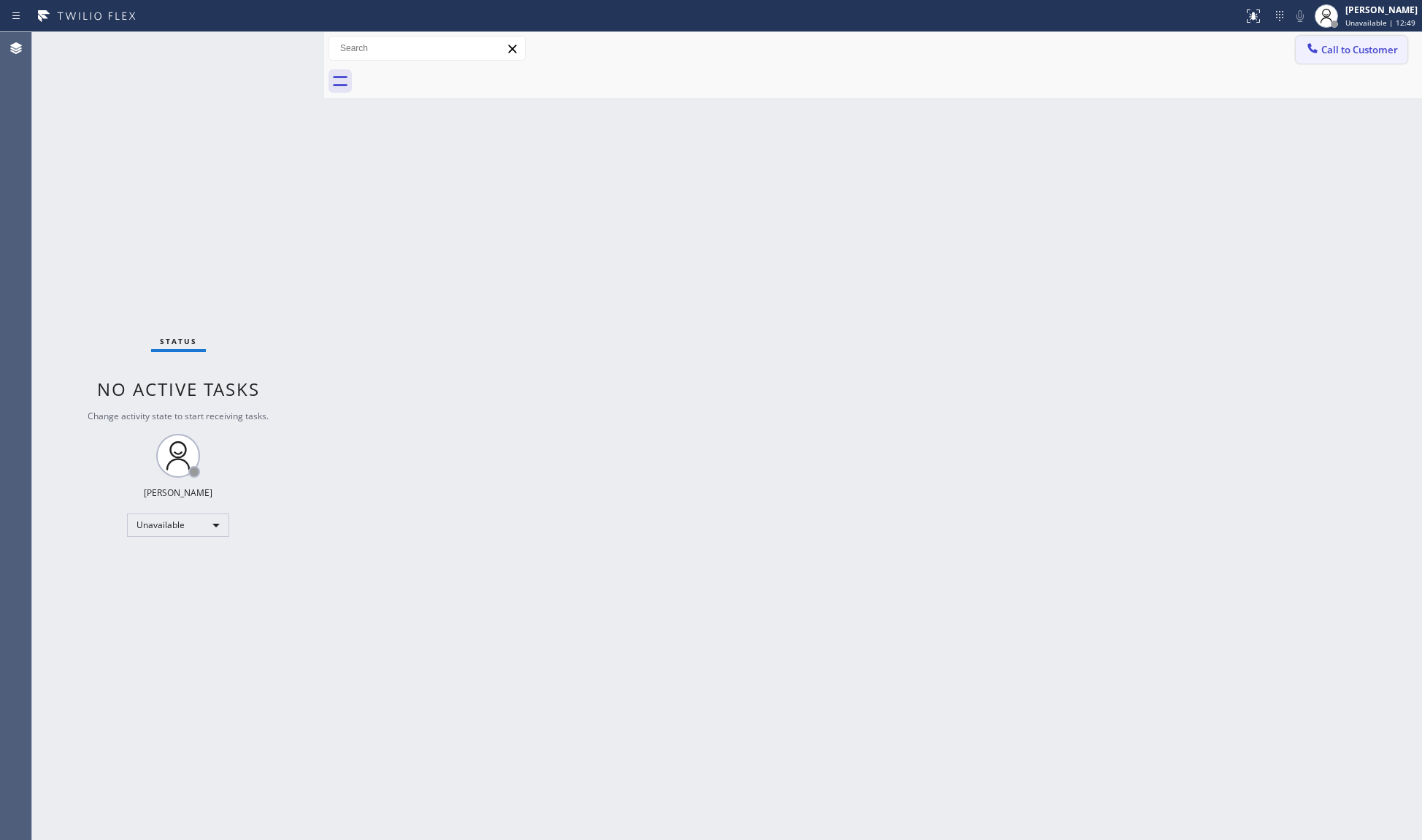
click at [1332, 50] on span "Call to Customer" at bounding box center [1359, 50] width 76 height 14
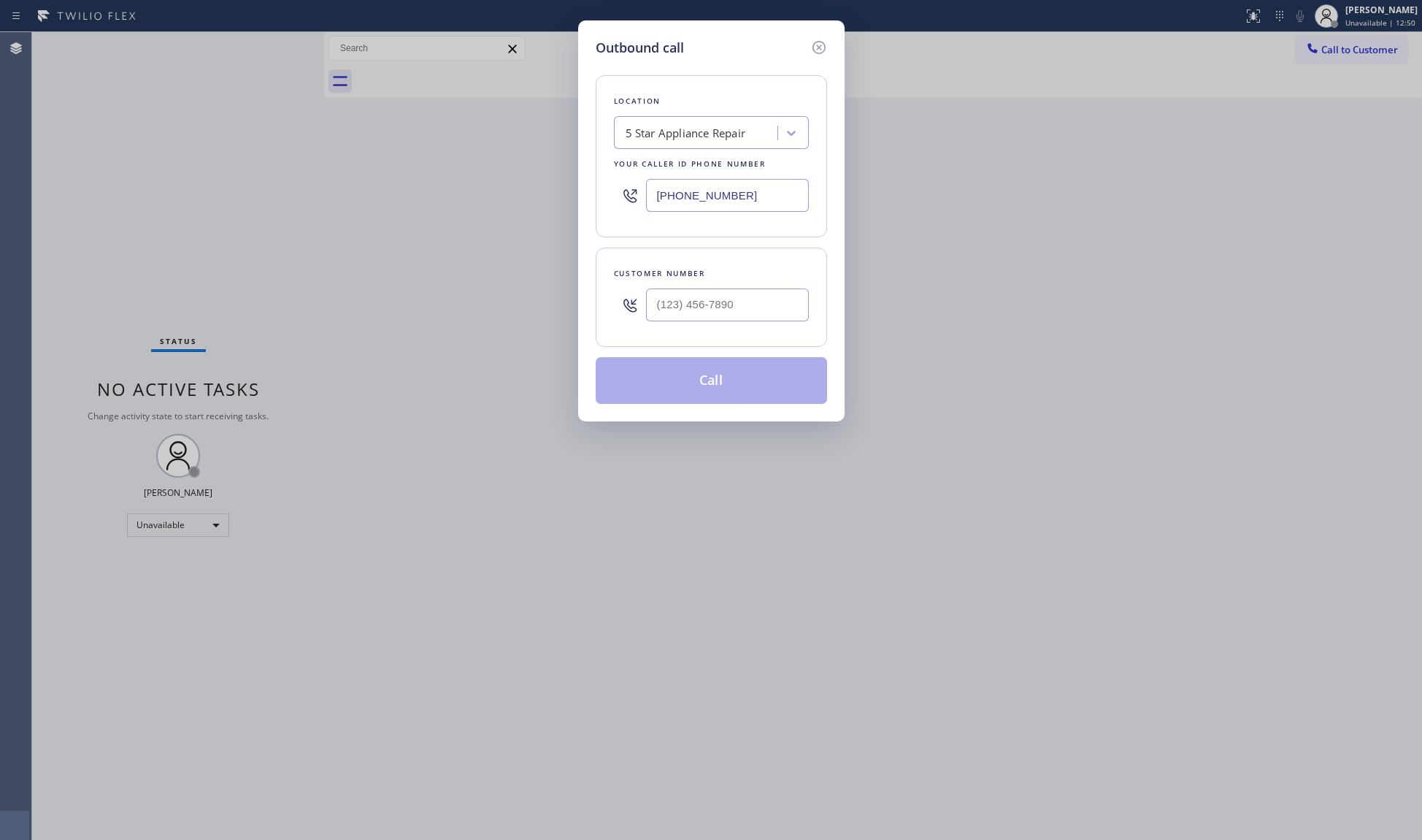
drag, startPoint x: 769, startPoint y: 188, endPoint x: 561, endPoint y: 181, distance: 208.1
click at [558, 182] on div "Outbound call Location 5 Star Appliance Repair Your caller id phone number [PHO…" at bounding box center [711, 420] width 1422 height 840
paste input "text"
type input "[PHONE_NUMBER]"
paste input "562"
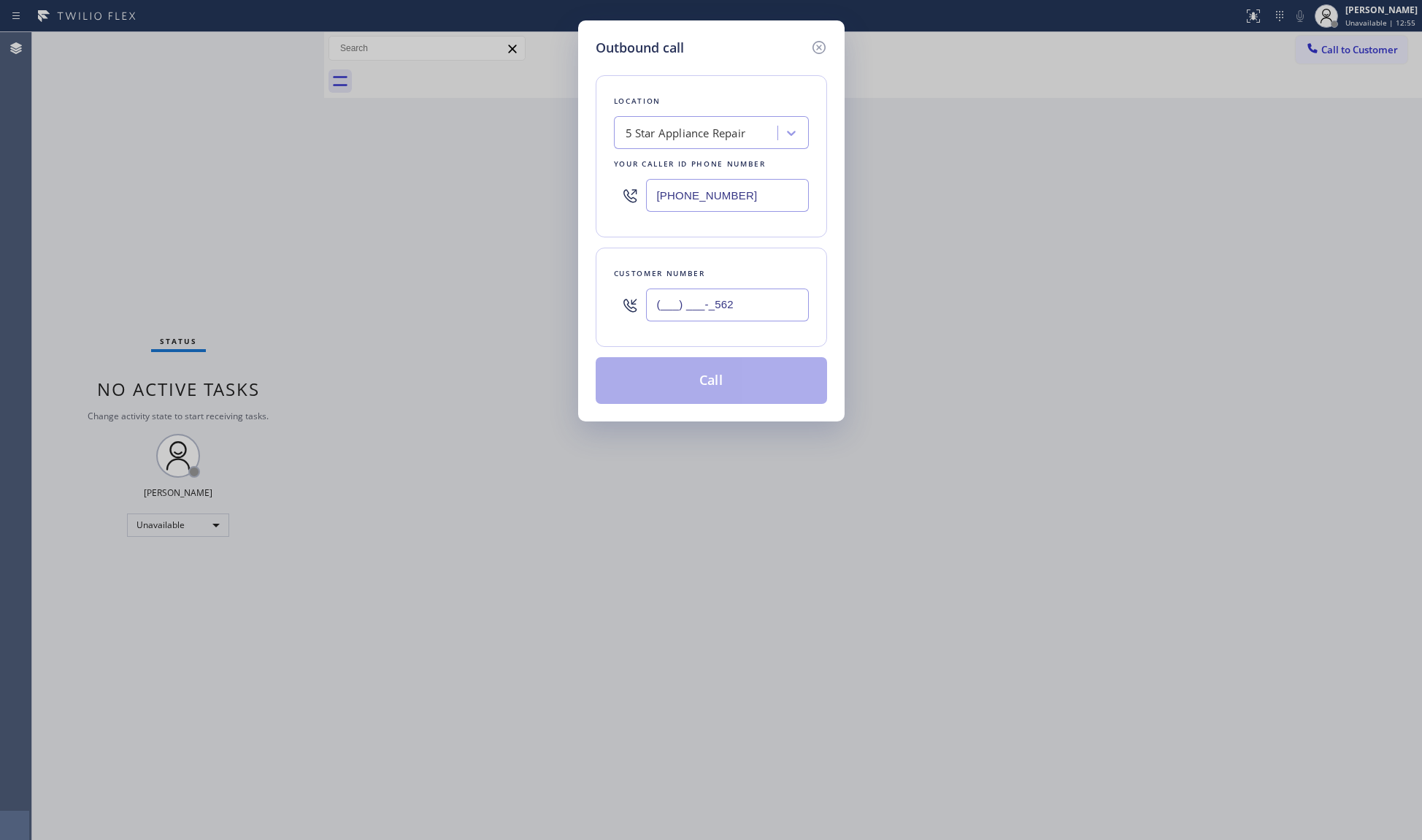
click at [715, 317] on input "(___) ___-_562" at bounding box center [728, 304] width 162 height 33
drag, startPoint x: 739, startPoint y: 302, endPoint x: 646, endPoint y: 309, distance: 93.3
click at [646, 309] on div "(___) ___-_562" at bounding box center [711, 304] width 195 height 47
paste input "562) 652-0887"
type input "[PHONE_NUMBER]"
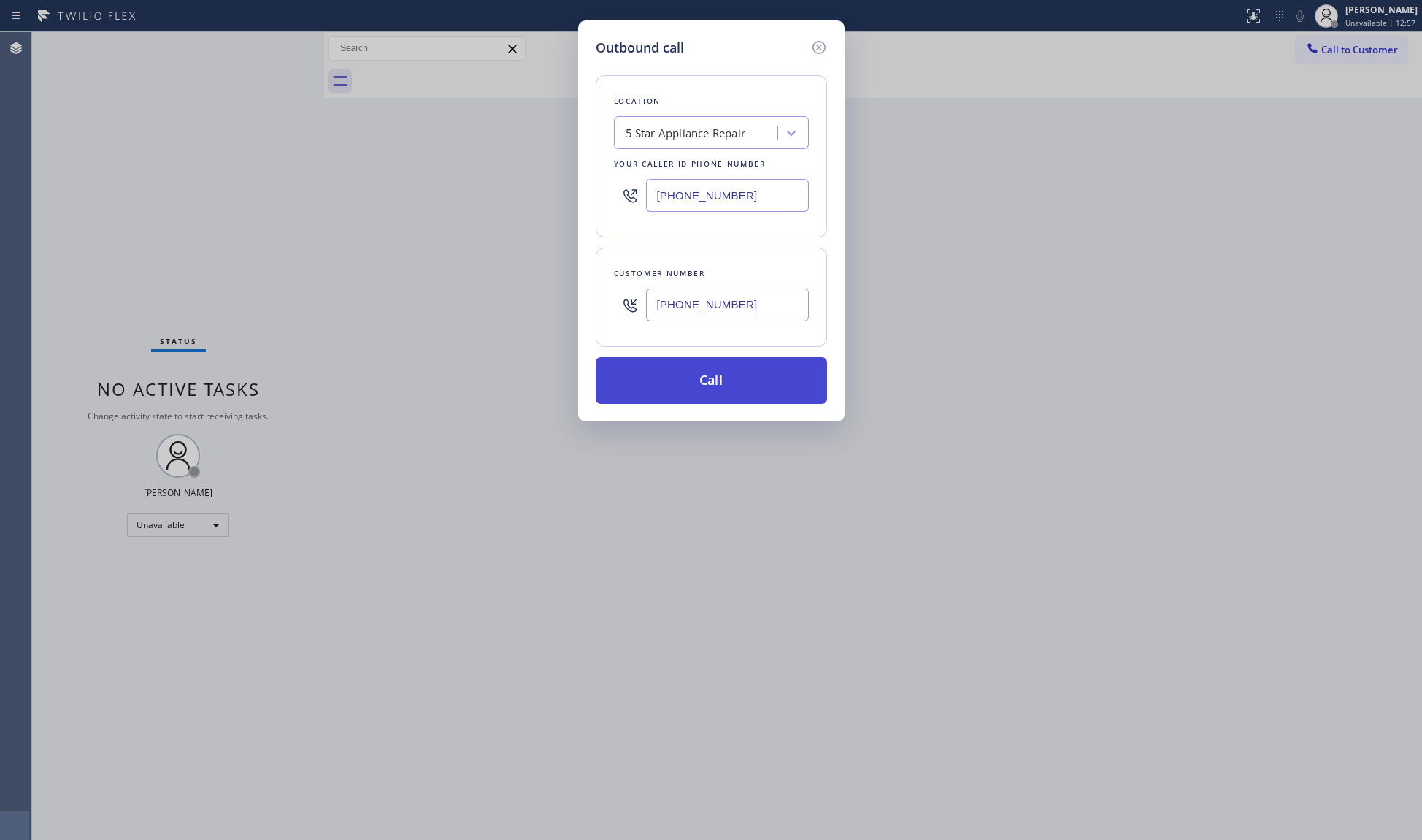
click at [713, 390] on button "Call" at bounding box center [711, 380] width 231 height 46
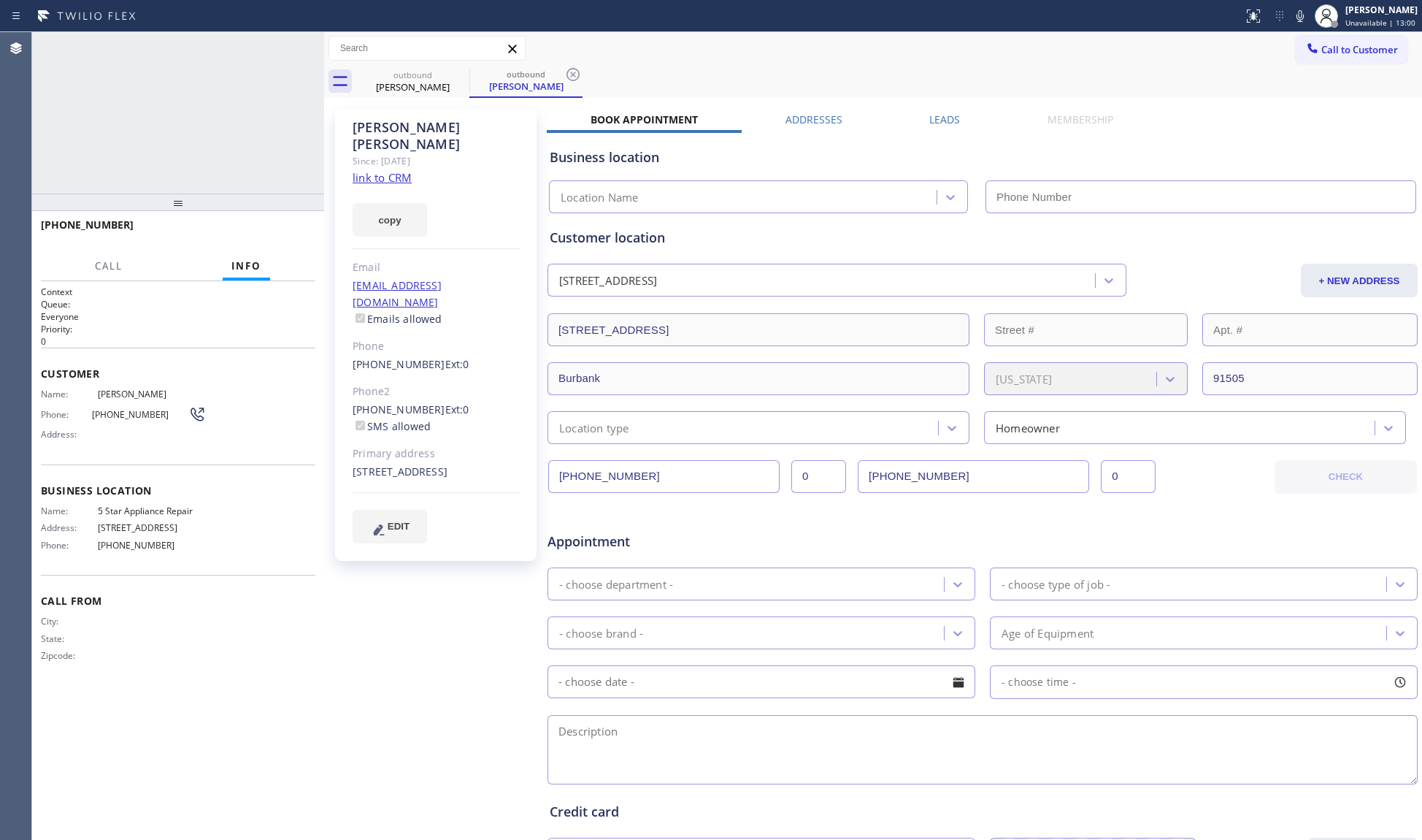
type input "[PHONE_NUMBER]"
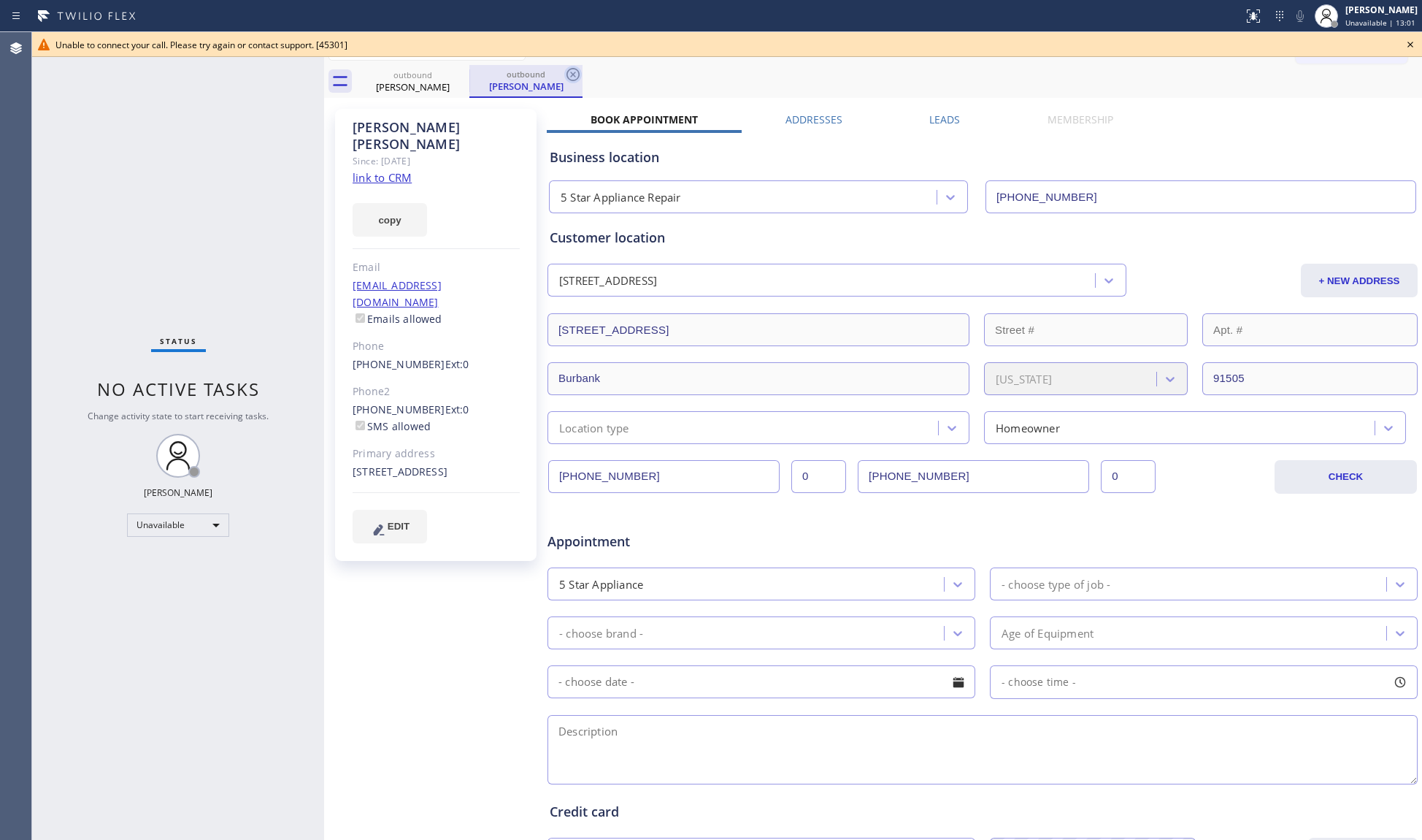
click at [576, 74] on icon at bounding box center [573, 74] width 17 height 17
click at [640, 467] on input "[PHONE_NUMBER]" at bounding box center [663, 477] width 231 height 33
click at [640, 466] on input "[PHONE_NUMBER]" at bounding box center [663, 477] width 231 height 33
click at [640, 464] on input "[PHONE_NUMBER]" at bounding box center [663, 477] width 231 height 33
click at [641, 464] on input "[PHONE_NUMBER]" at bounding box center [663, 477] width 231 height 33
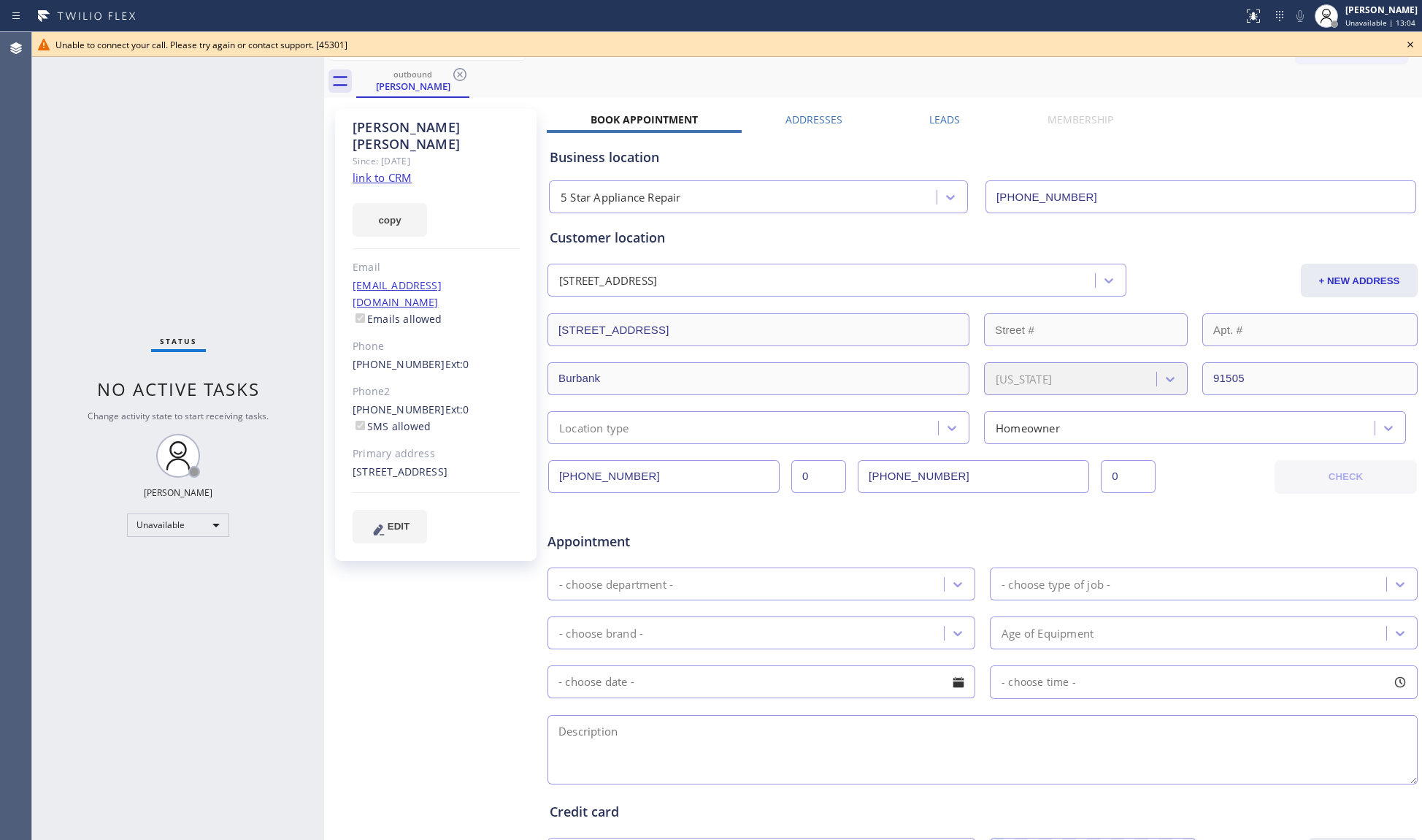
click at [640, 474] on input "[PHONE_NUMBER]" at bounding box center [663, 477] width 231 height 33
click at [638, 474] on input "[PHONE_NUMBER]" at bounding box center [663, 477] width 231 height 33
click at [637, 473] on input "[PHONE_NUMBER]" at bounding box center [663, 477] width 231 height 33
click at [1411, 42] on icon at bounding box center [1410, 44] width 17 height 17
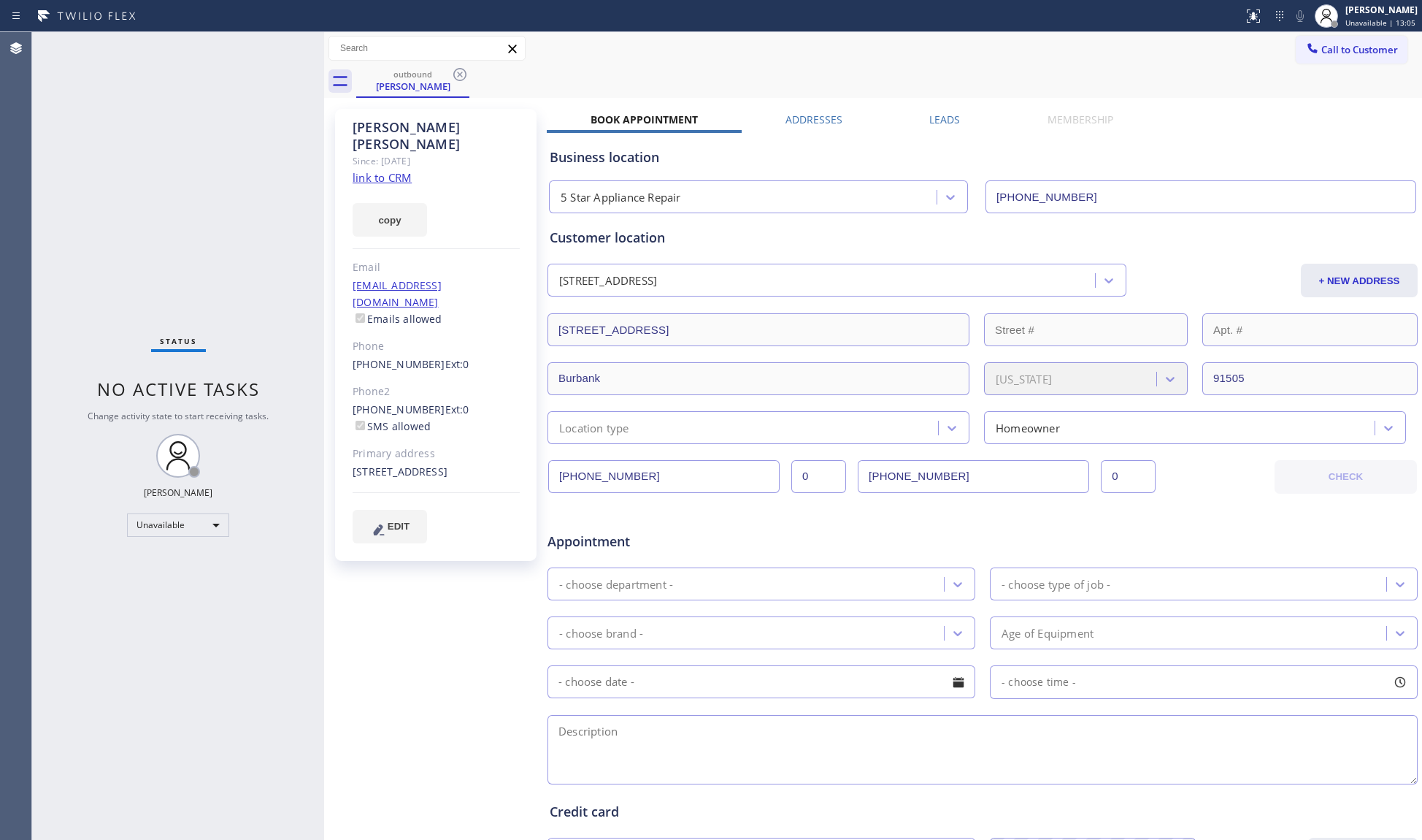
drag, startPoint x: 1369, startPoint y: 52, endPoint x: 1260, endPoint y: 79, distance: 112.3
click at [1367, 54] on span "Call to Customer" at bounding box center [1359, 50] width 76 height 14
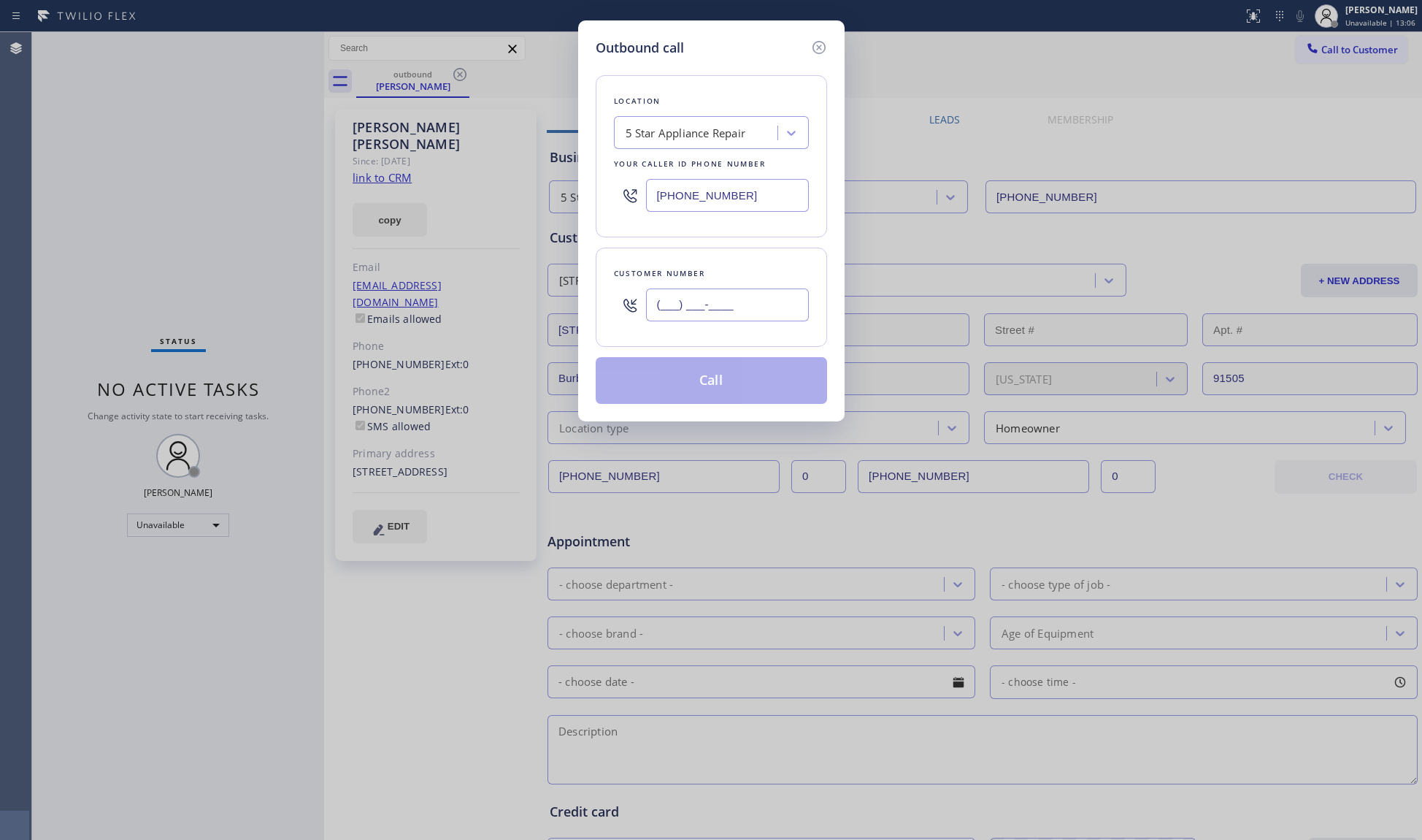
click at [702, 305] on input "(___) ___-____" at bounding box center [728, 304] width 162 height 33
paste input "562) 652-0887"
type input "[PHONE_NUMBER]"
click at [681, 246] on div "Location 5 Star Appliance Repair Your caller id phone number [PHONE_NUMBER] Cus…" at bounding box center [711, 231] width 231 height 346
drag, startPoint x: 705, startPoint y: 375, endPoint x: 722, endPoint y: 357, distance: 24.8
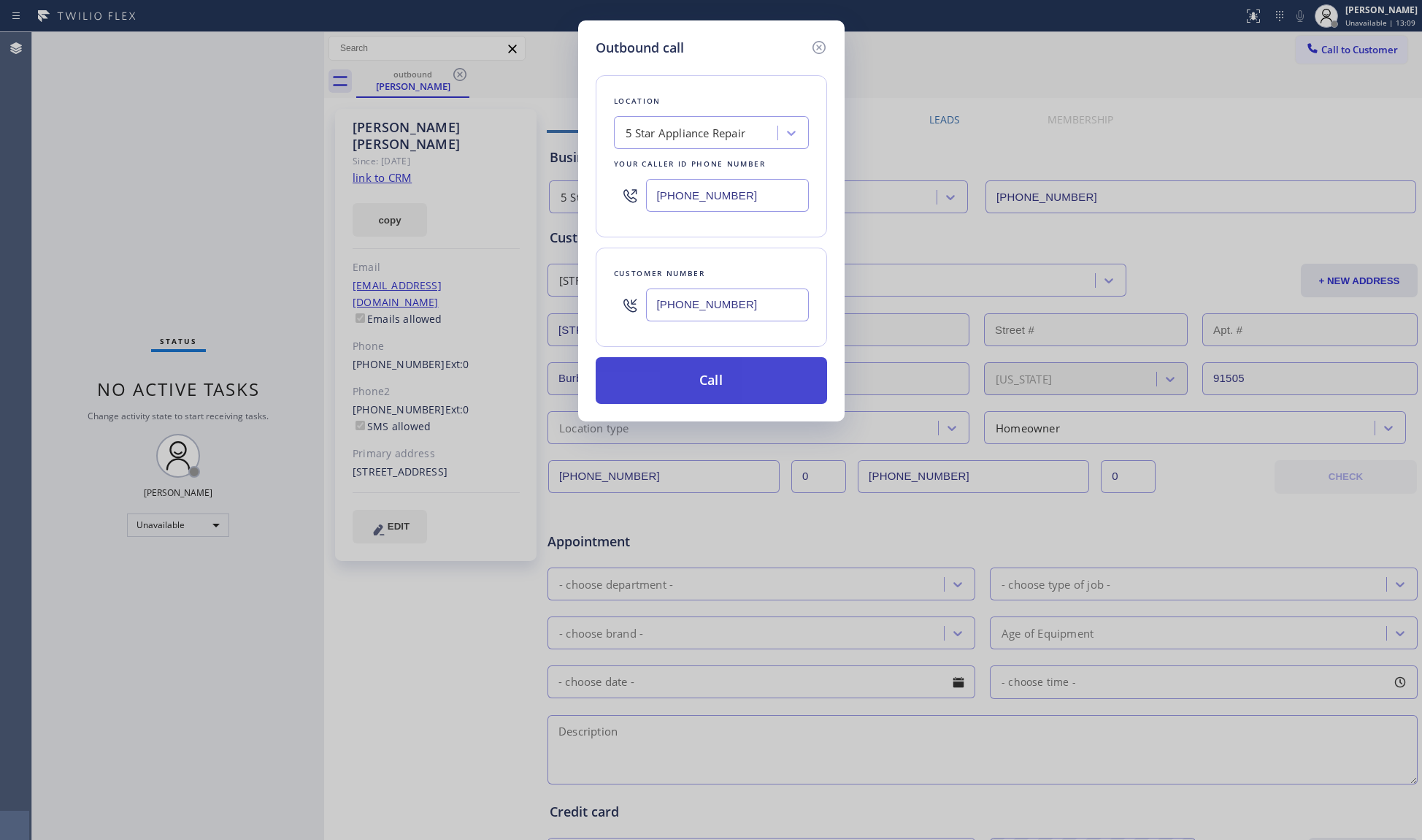
click at [707, 374] on button "Call" at bounding box center [711, 380] width 231 height 46
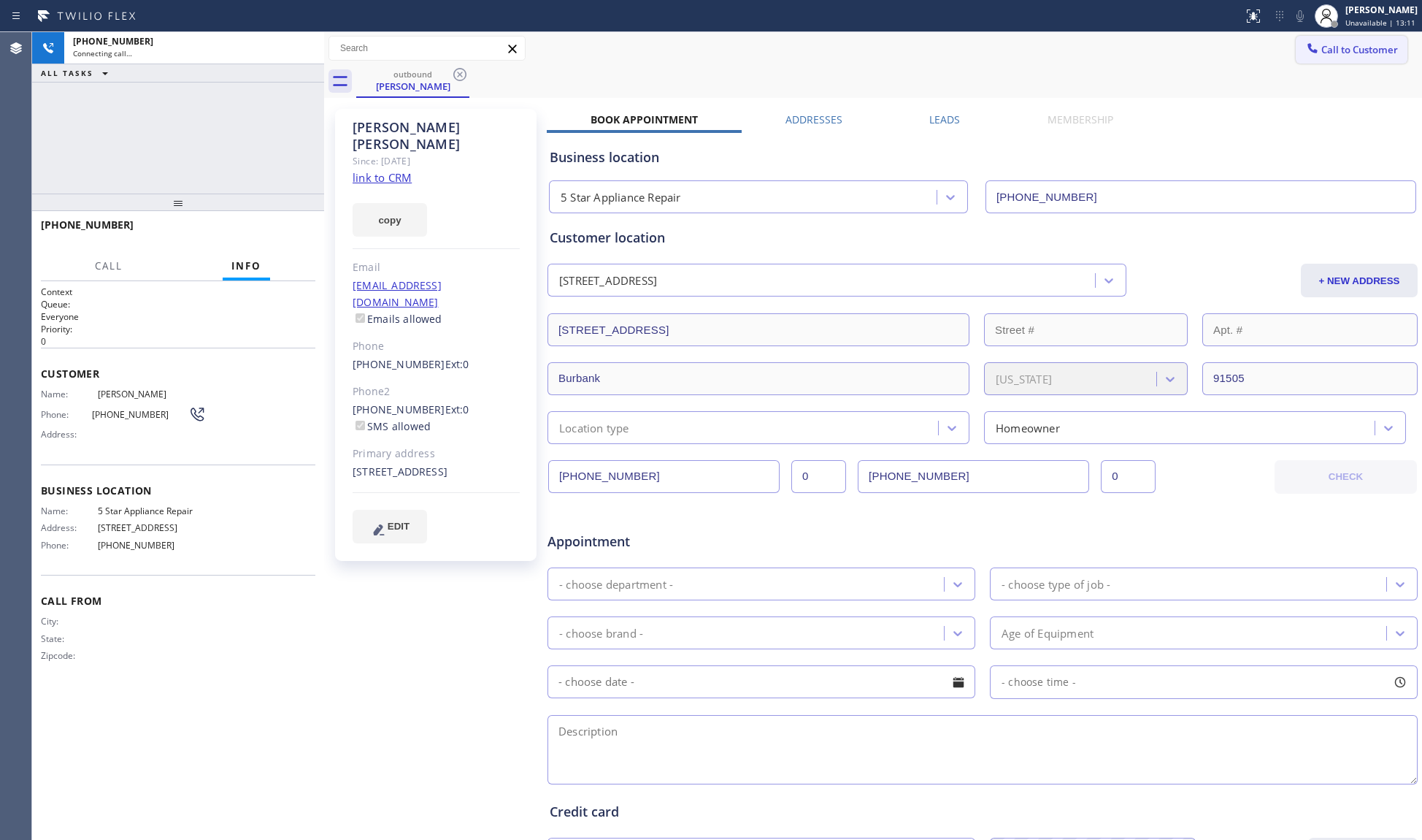
click at [1312, 42] on button "Call to Customer" at bounding box center [1352, 49] width 112 height 28
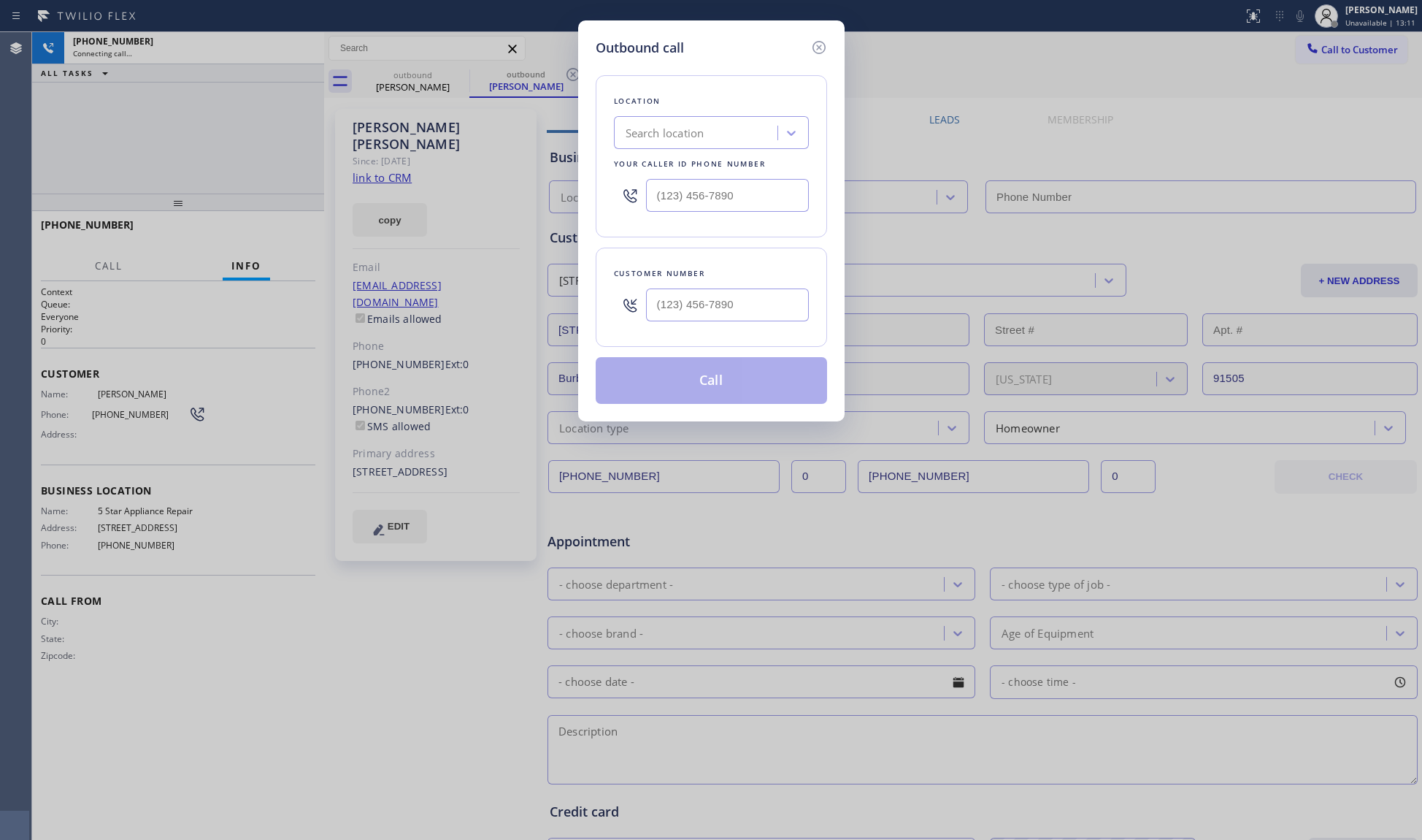
type input "[PHONE_NUMBER]"
drag, startPoint x: 721, startPoint y: 306, endPoint x: 733, endPoint y: 301, distance: 13.0
click at [724, 306] on input "(___) ___-____" at bounding box center [728, 304] width 162 height 33
paste input "562) 652-0887"
type input "[PHONE_NUMBER]"
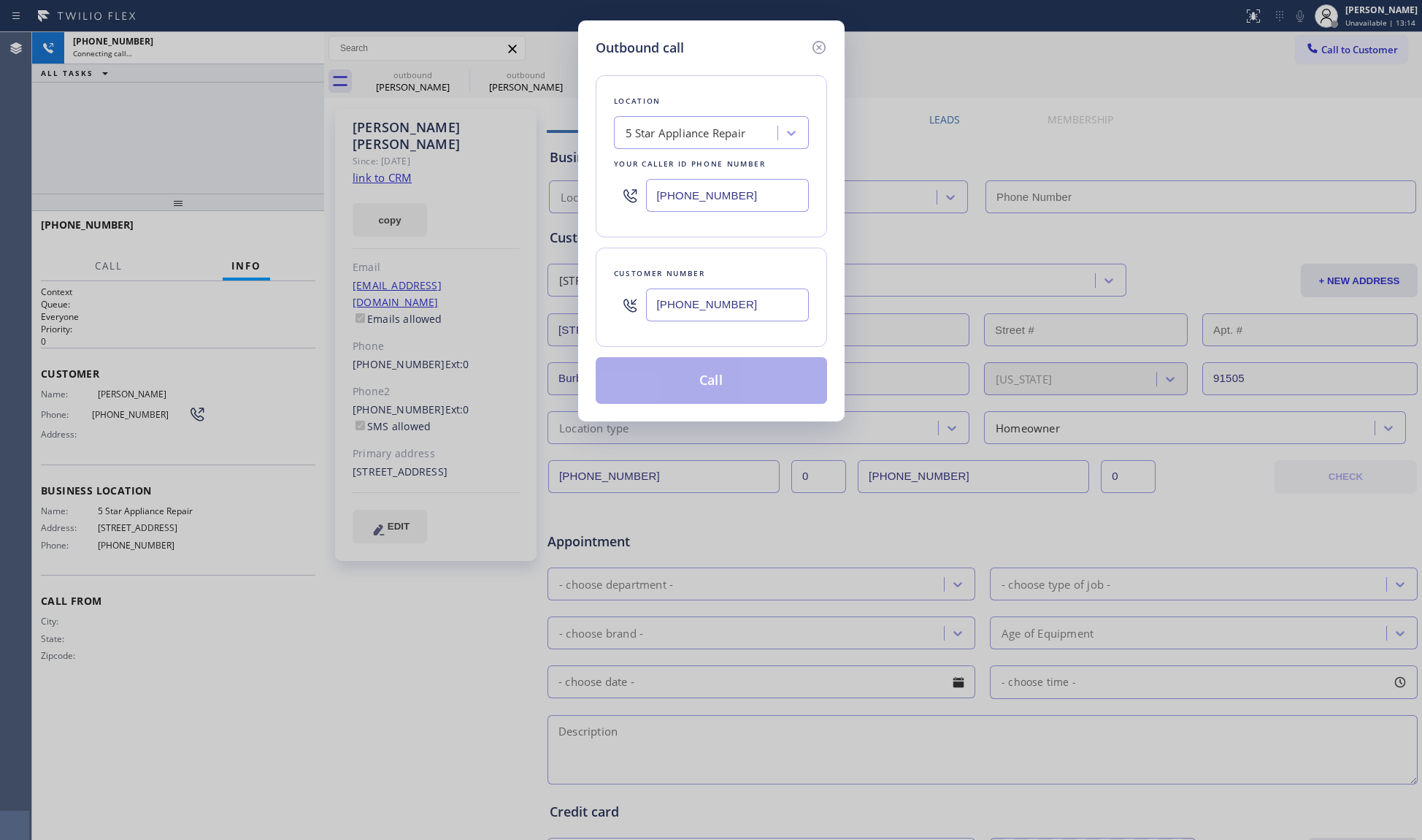
type input "[PHONE_NUMBER]"
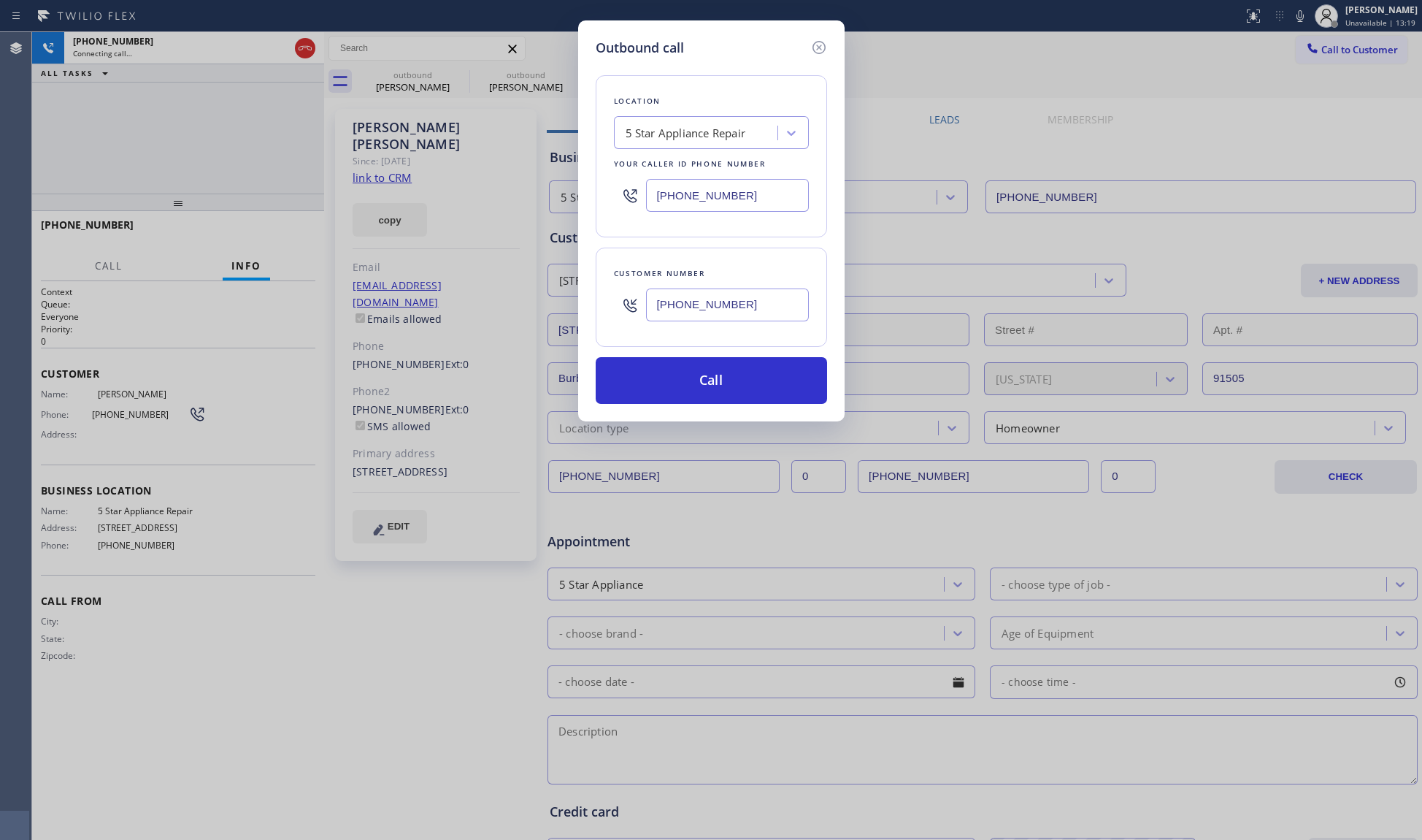
type input "[PHONE_NUMBER]"
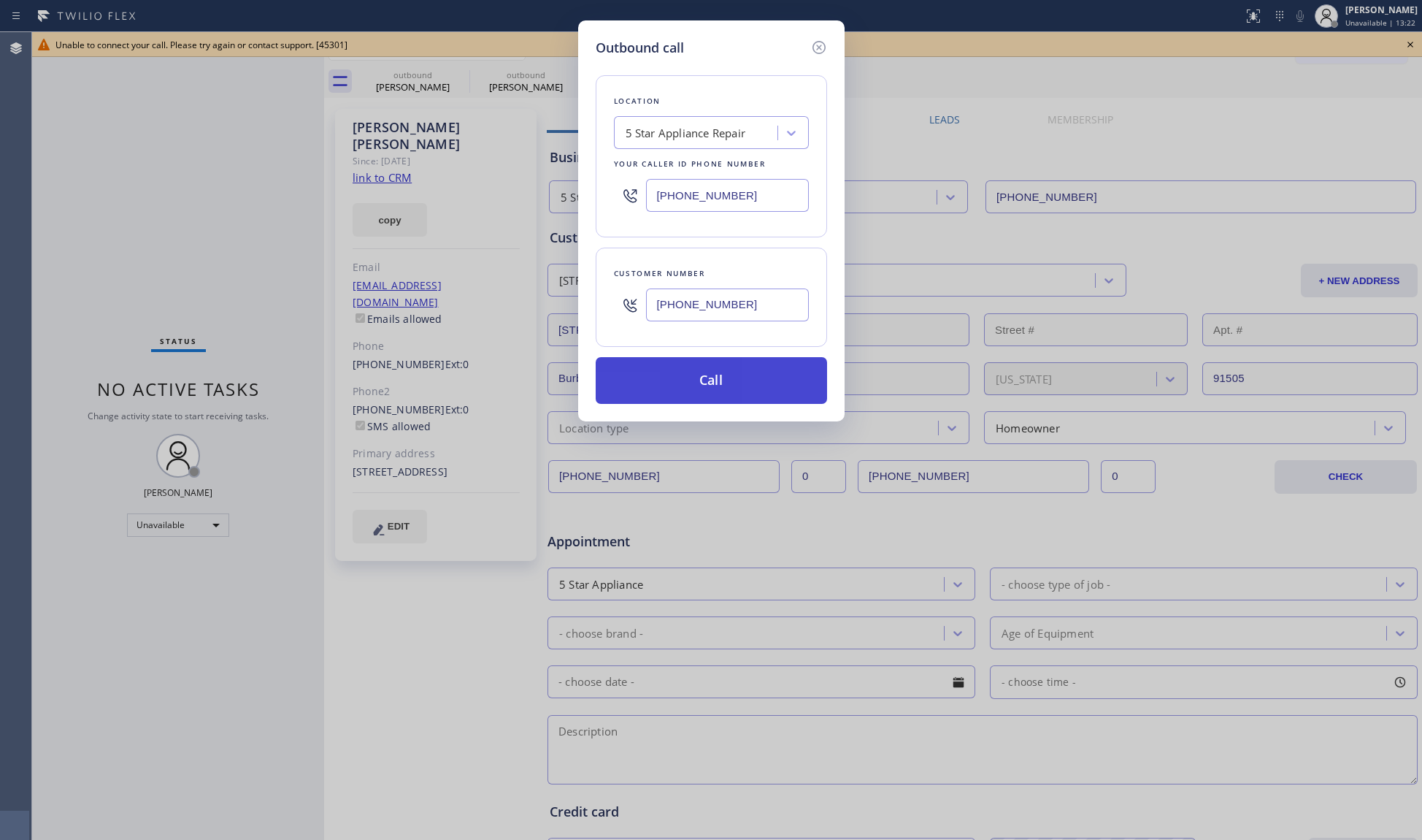
click at [723, 380] on button "Call" at bounding box center [711, 380] width 231 height 46
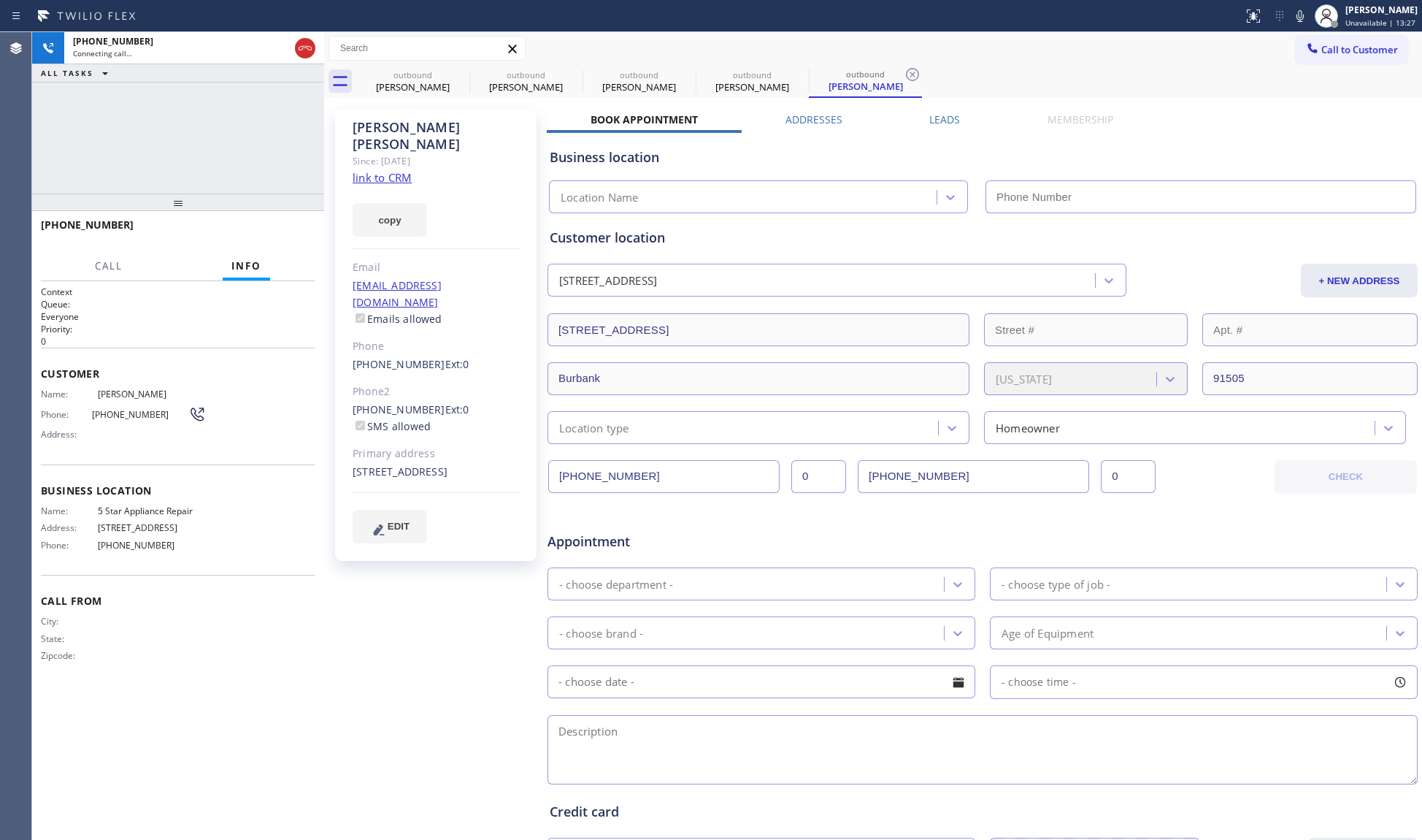
type input "[PHONE_NUMBER]"
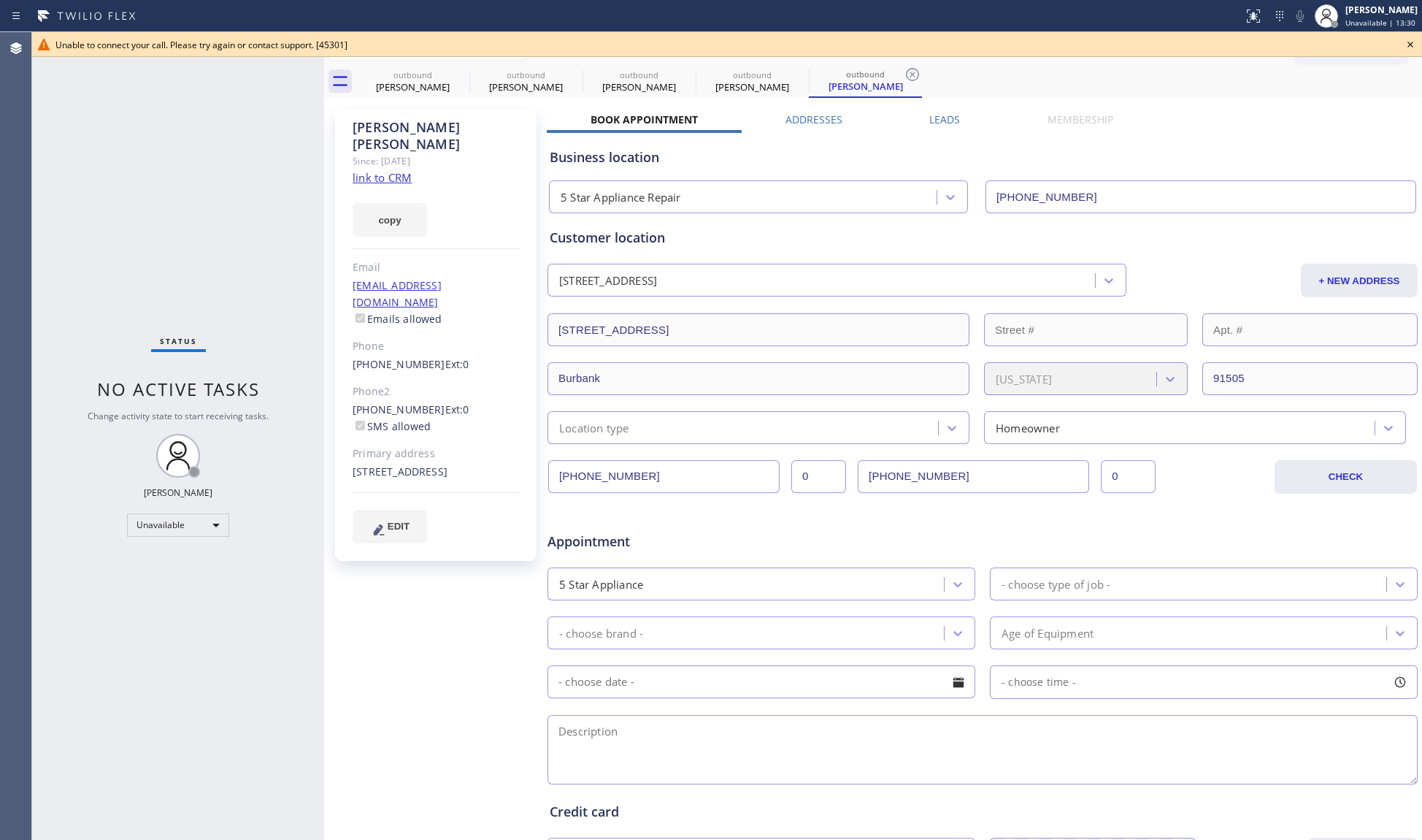
click at [1405, 42] on icon at bounding box center [1410, 44] width 17 height 17
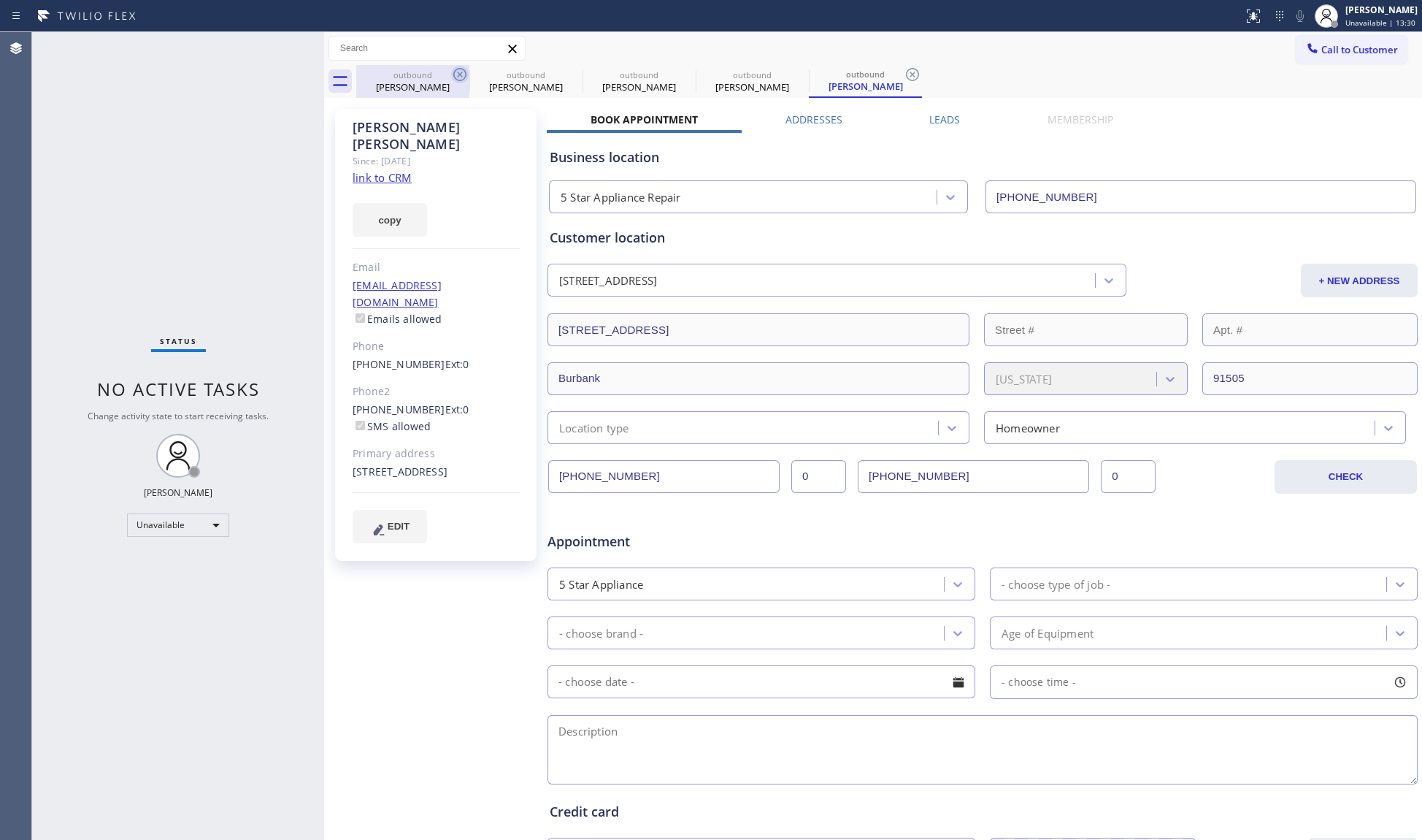
drag, startPoint x: 435, startPoint y: 89, endPoint x: 452, endPoint y: 83, distance: 18.0
click at [438, 88] on div "[PERSON_NAME]" at bounding box center [413, 87] width 110 height 14
click at [459, 76] on icon at bounding box center [460, 74] width 17 height 17
click at [0, 0] on icon at bounding box center [0, 0] width 0 height 0
click at [456, 73] on icon at bounding box center [460, 74] width 17 height 17
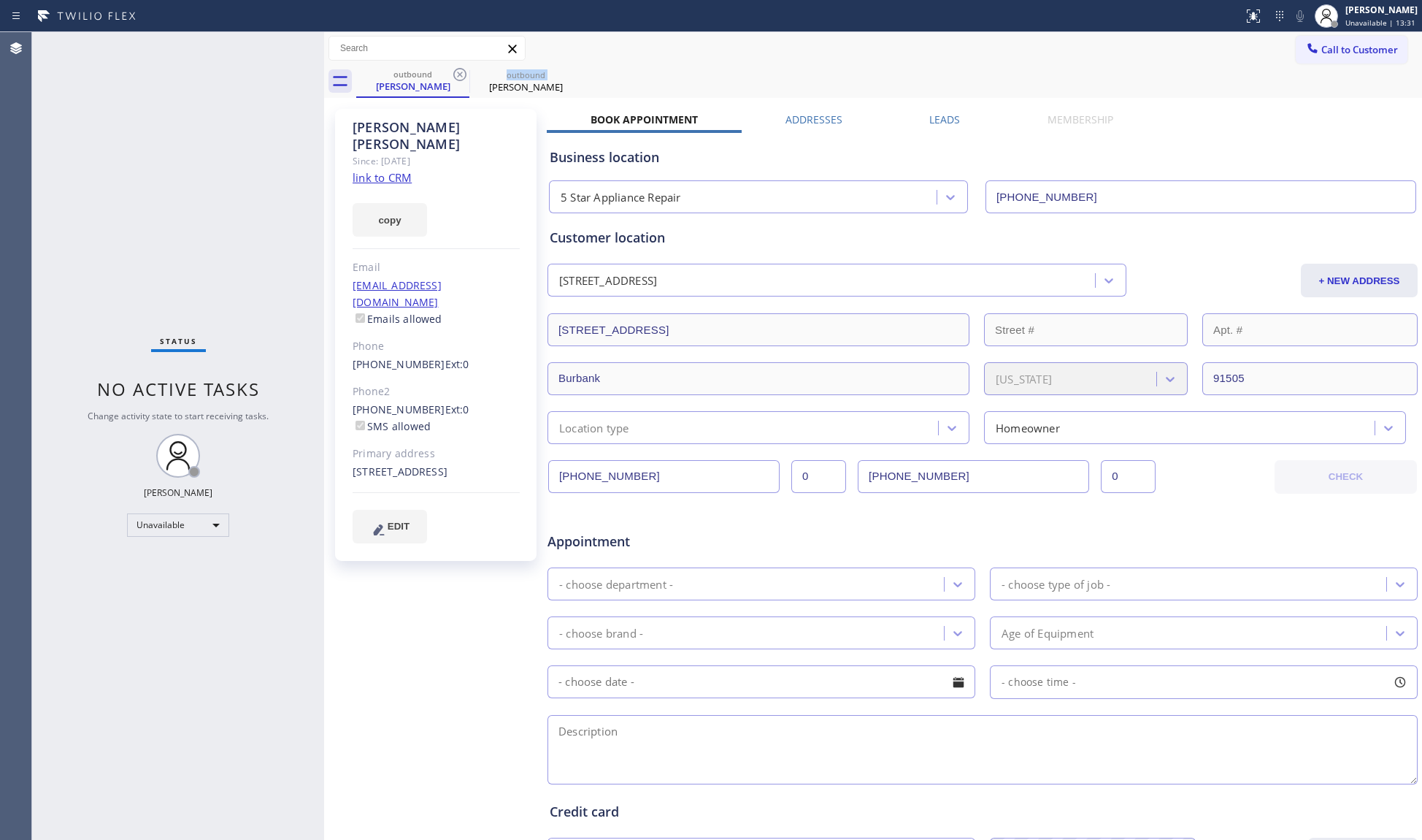
click at [456, 73] on icon at bounding box center [460, 74] width 17 height 17
click at [0, 0] on icon at bounding box center [0, 0] width 0 height 0
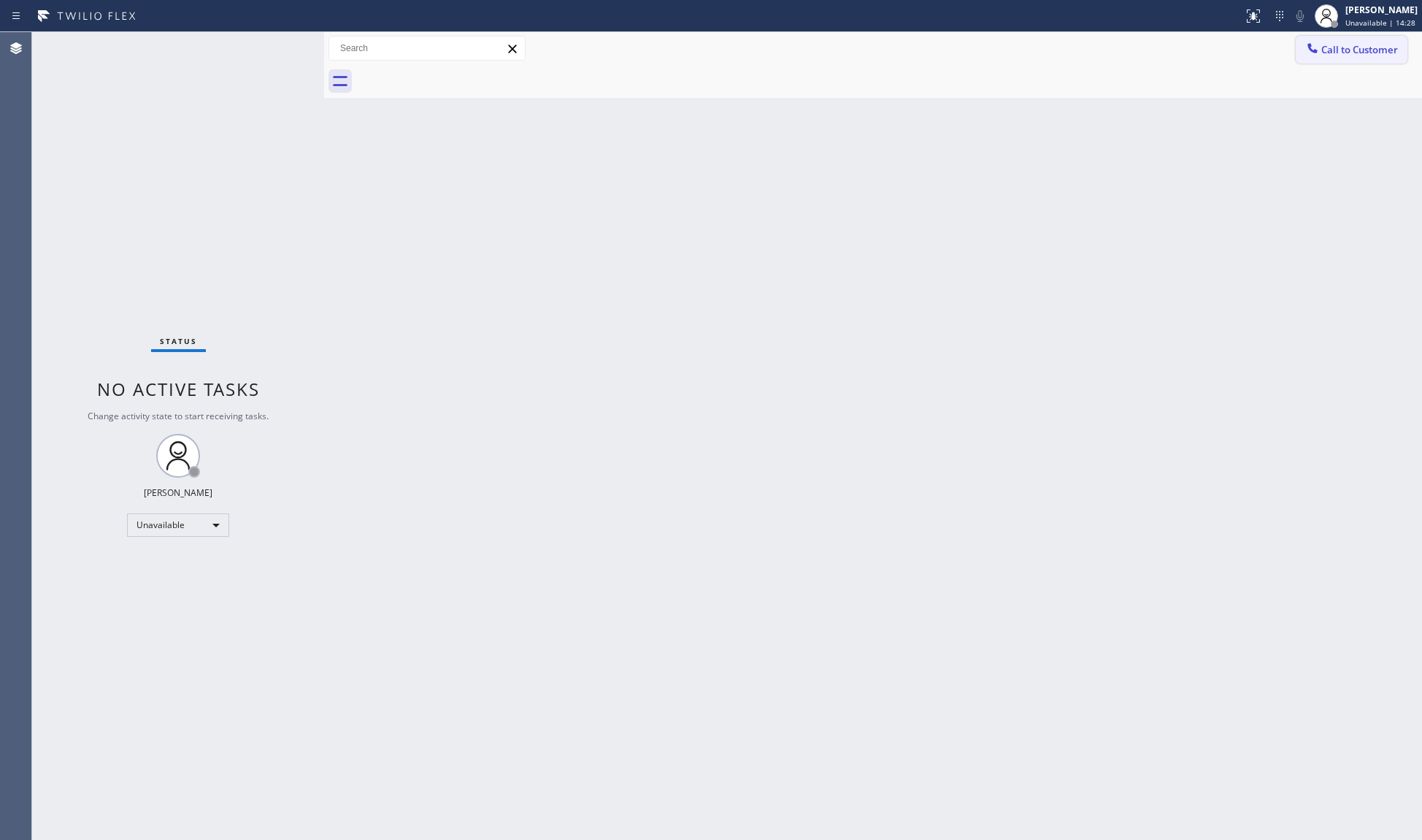
drag, startPoint x: 1335, startPoint y: 44, endPoint x: 1289, endPoint y: 68, distance: 51.9
click at [1336, 44] on span "Call to Customer" at bounding box center [1359, 50] width 76 height 14
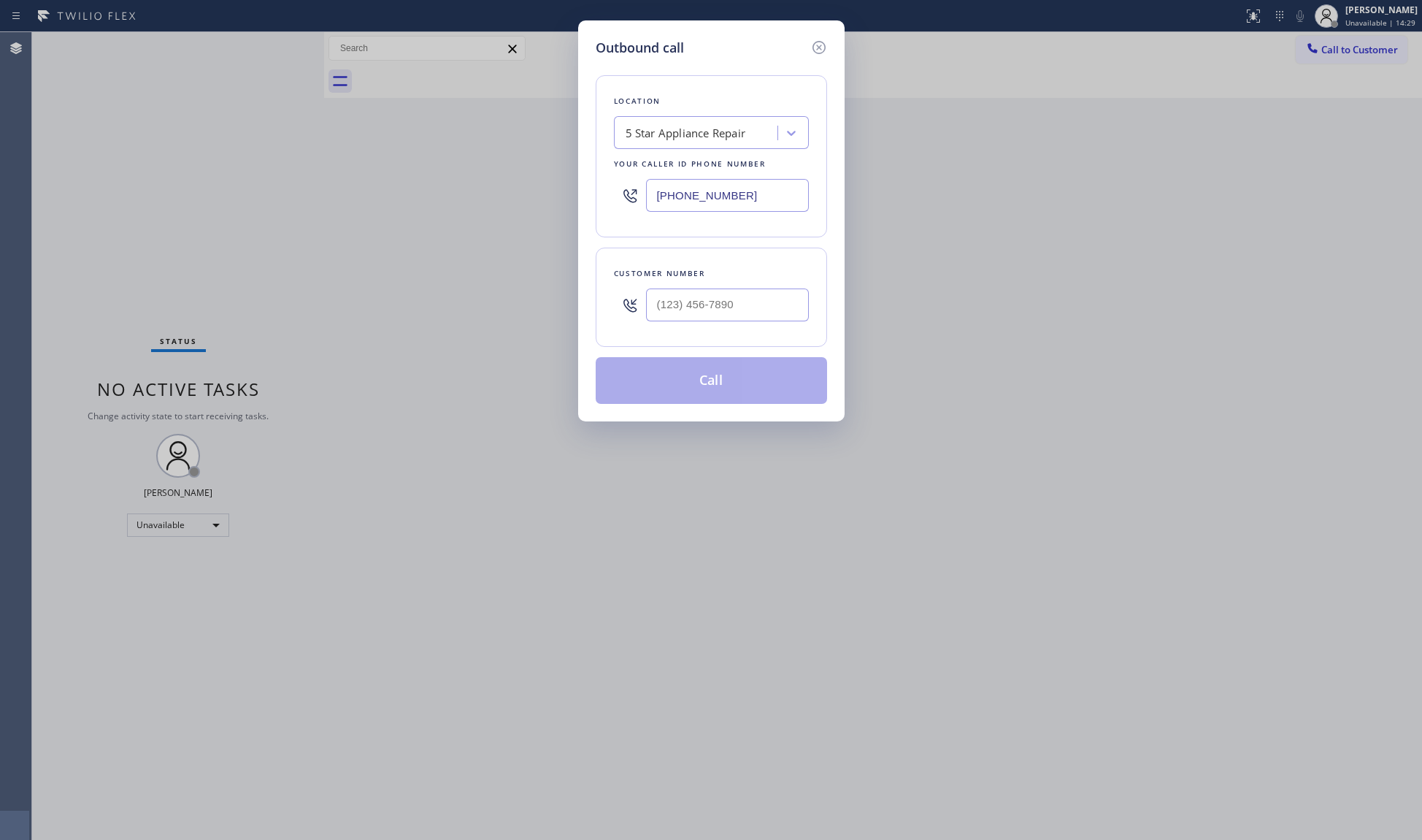
click at [760, 193] on input "[PHONE_NUMBER]" at bounding box center [728, 195] width 162 height 33
drag, startPoint x: 752, startPoint y: 202, endPoint x: 579, endPoint y: 200, distance: 173.0
click at [575, 200] on div "Outbound call Location 5 Star Appliance Repair Your caller id phone number [PHO…" at bounding box center [711, 420] width 1422 height 840
paste input "714) 942-1171"
type input "[PHONE_NUMBER]"
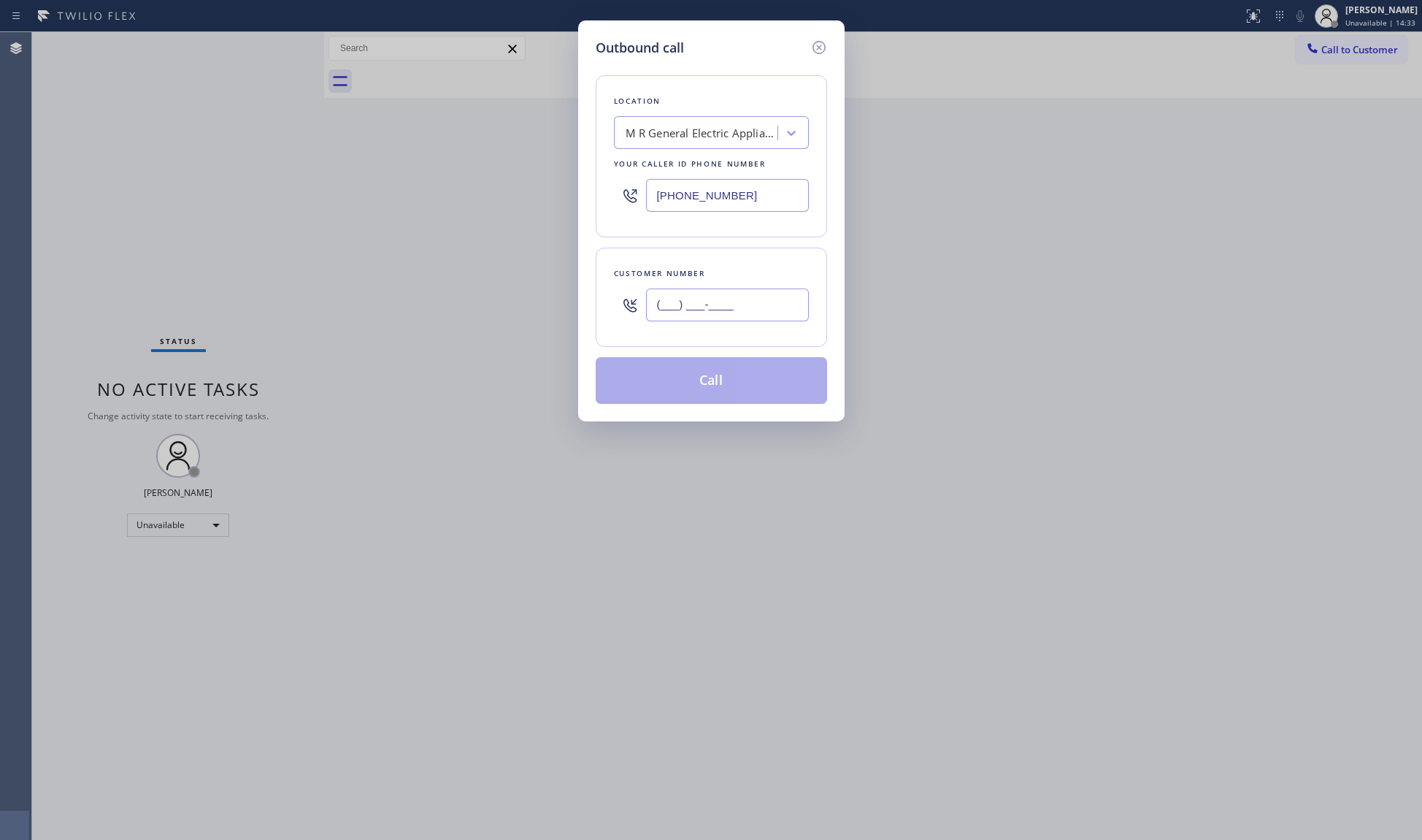
click at [735, 308] on input "(___) ___-____" at bounding box center [728, 304] width 162 height 33
paste input "714) 746-6069"
type input "[PHONE_NUMBER]"
click at [717, 391] on button "Call" at bounding box center [711, 380] width 231 height 46
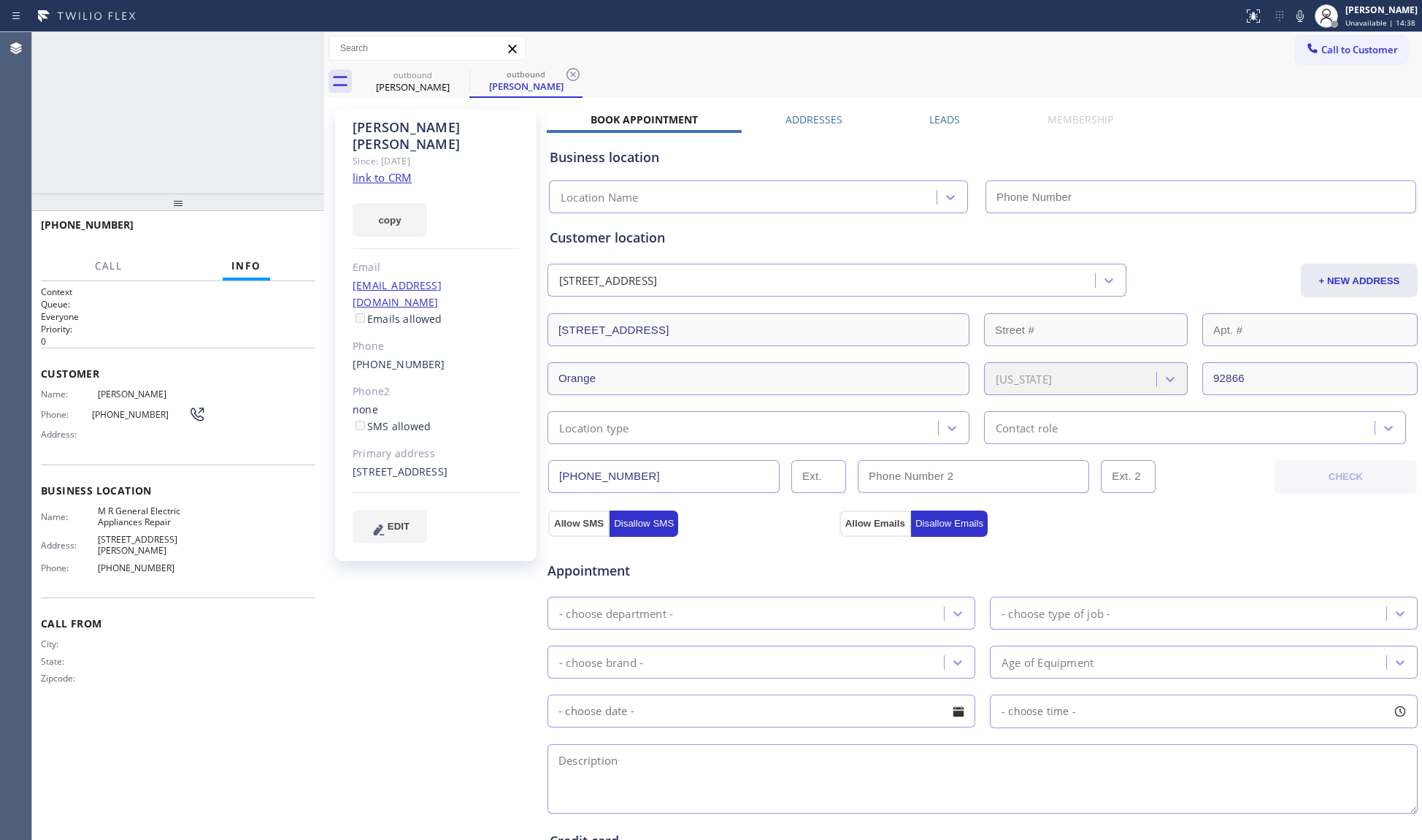
type input "[PHONE_NUMBER]"
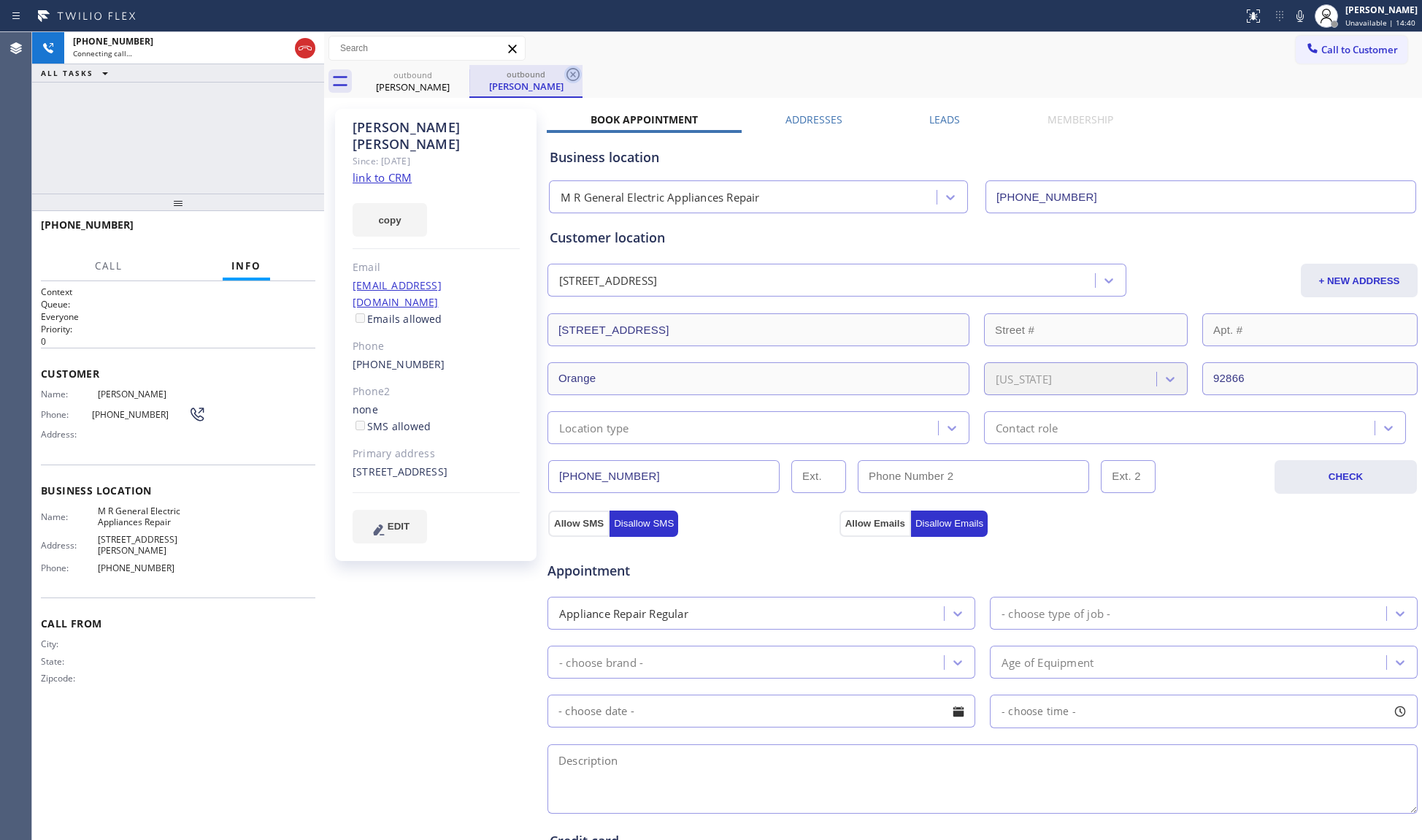
click at [577, 71] on icon at bounding box center [573, 74] width 17 height 17
click at [586, 71] on div "outbound [PERSON_NAME]" at bounding box center [889, 81] width 1066 height 33
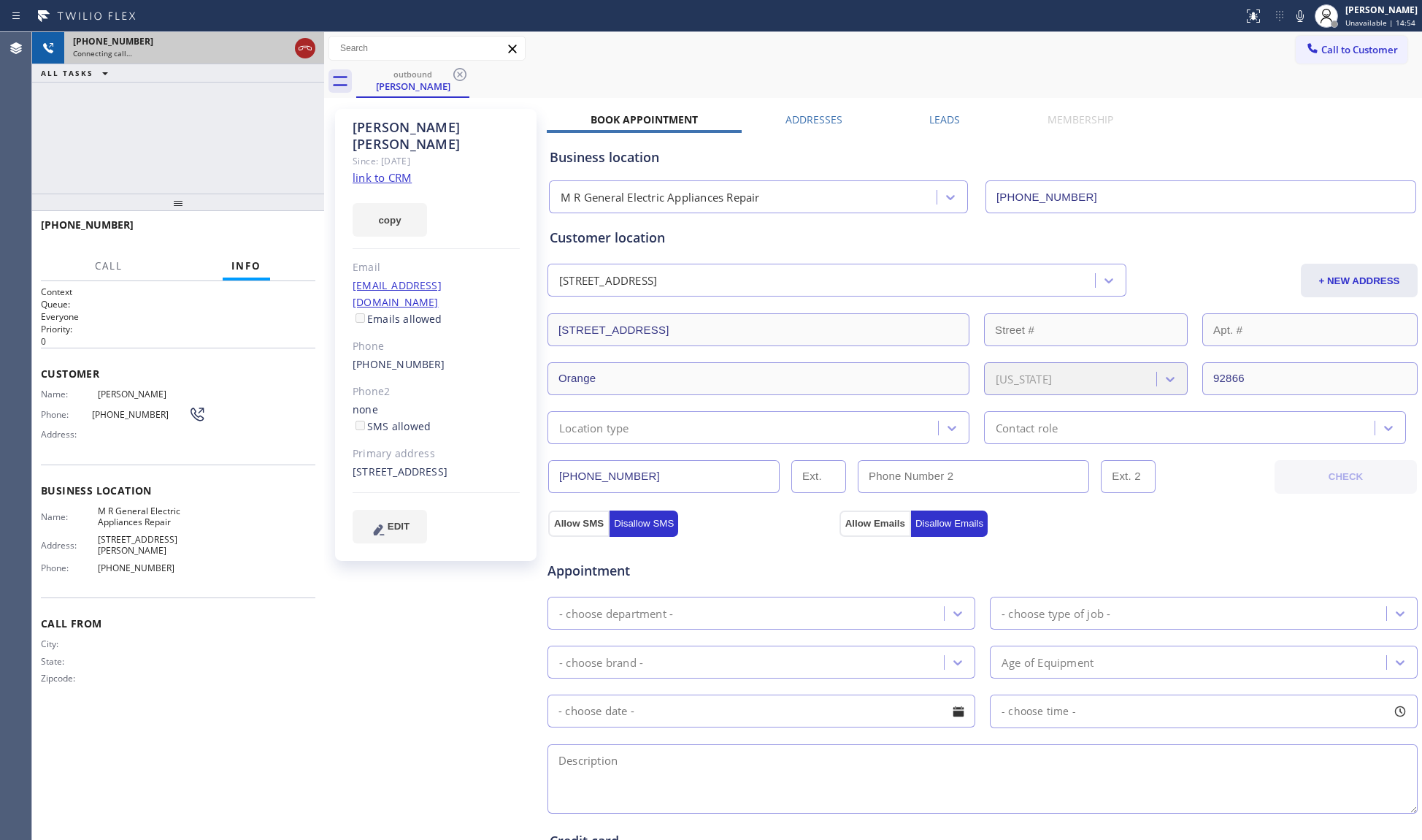
click at [307, 44] on icon at bounding box center [305, 48] width 17 height 17
click at [450, 68] on div "outbound [PERSON_NAME]" at bounding box center [413, 80] width 110 height 31
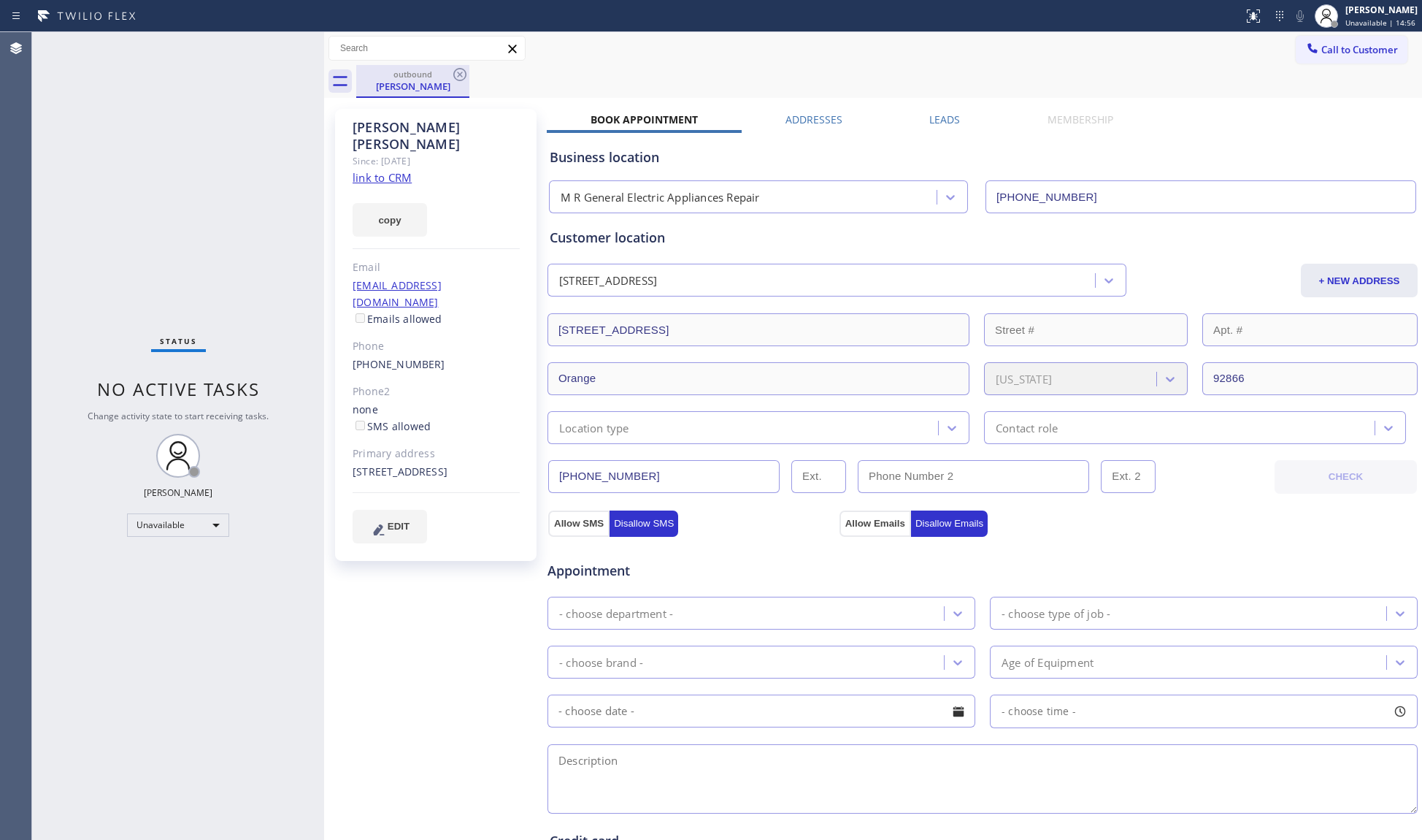
click at [450, 68] on div "outbound [PERSON_NAME]" at bounding box center [413, 80] width 110 height 31
click at [464, 74] on icon at bounding box center [460, 74] width 17 height 17
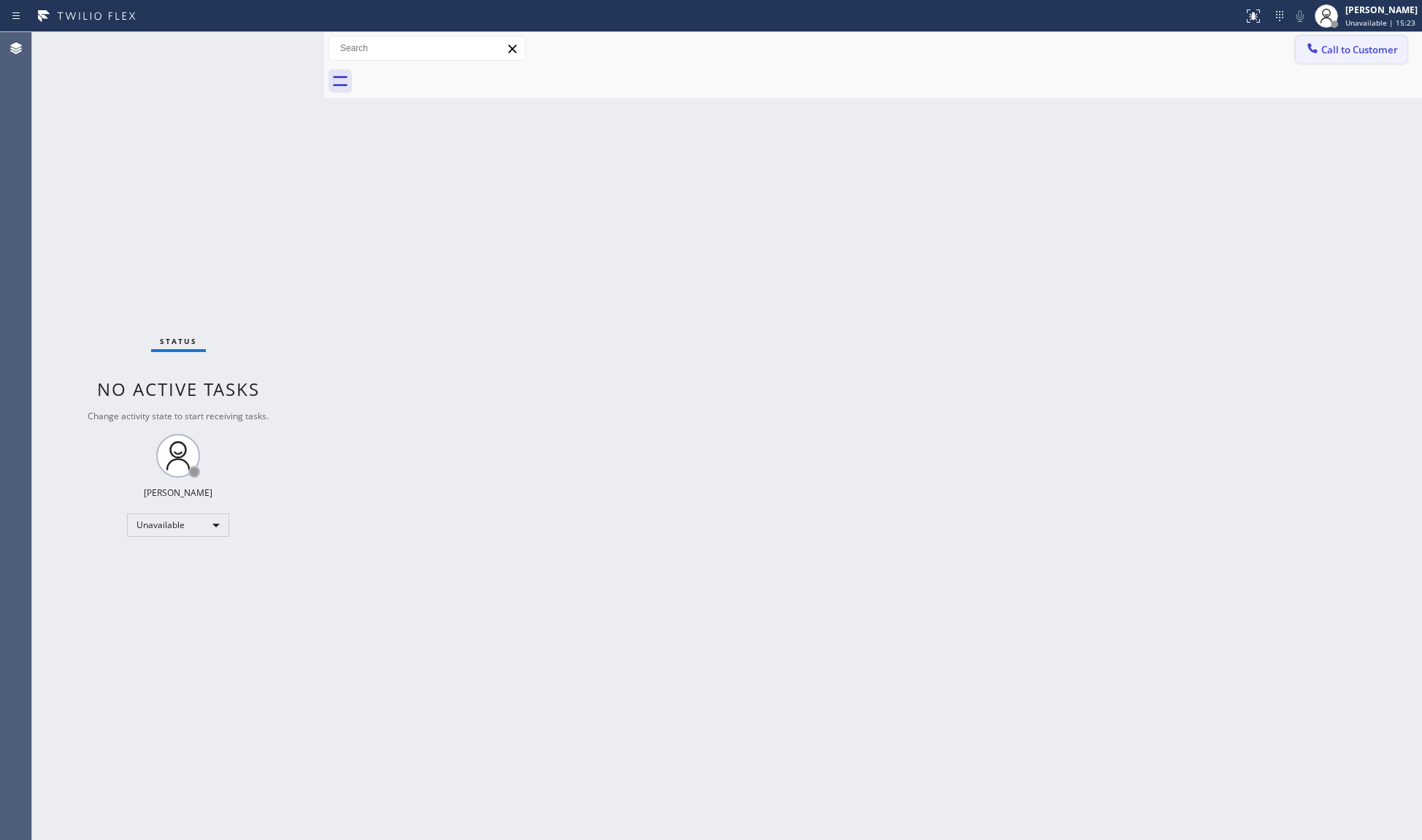
click at [1379, 59] on button "Call to Customer" at bounding box center [1352, 49] width 112 height 28
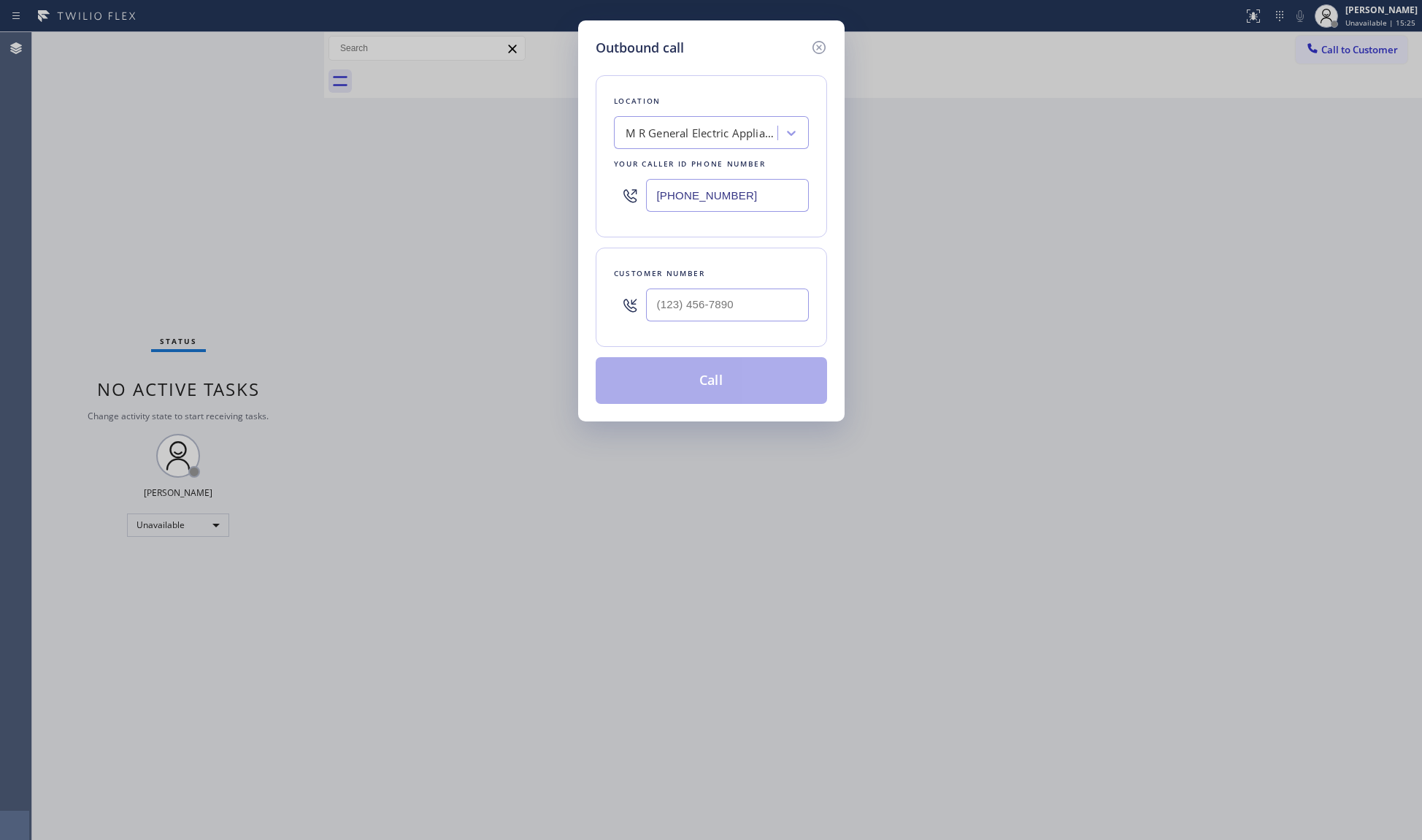
drag, startPoint x: 740, startPoint y: 196, endPoint x: 567, endPoint y: 205, distance: 173.2
click at [567, 205] on div "Outbound call Location M R General Electric Appliances Repair Your caller id ph…" at bounding box center [711, 420] width 1422 height 840
paste input "855) 731-4952"
type input "[PHONE_NUMBER]"
paste input "714) 906-4802"
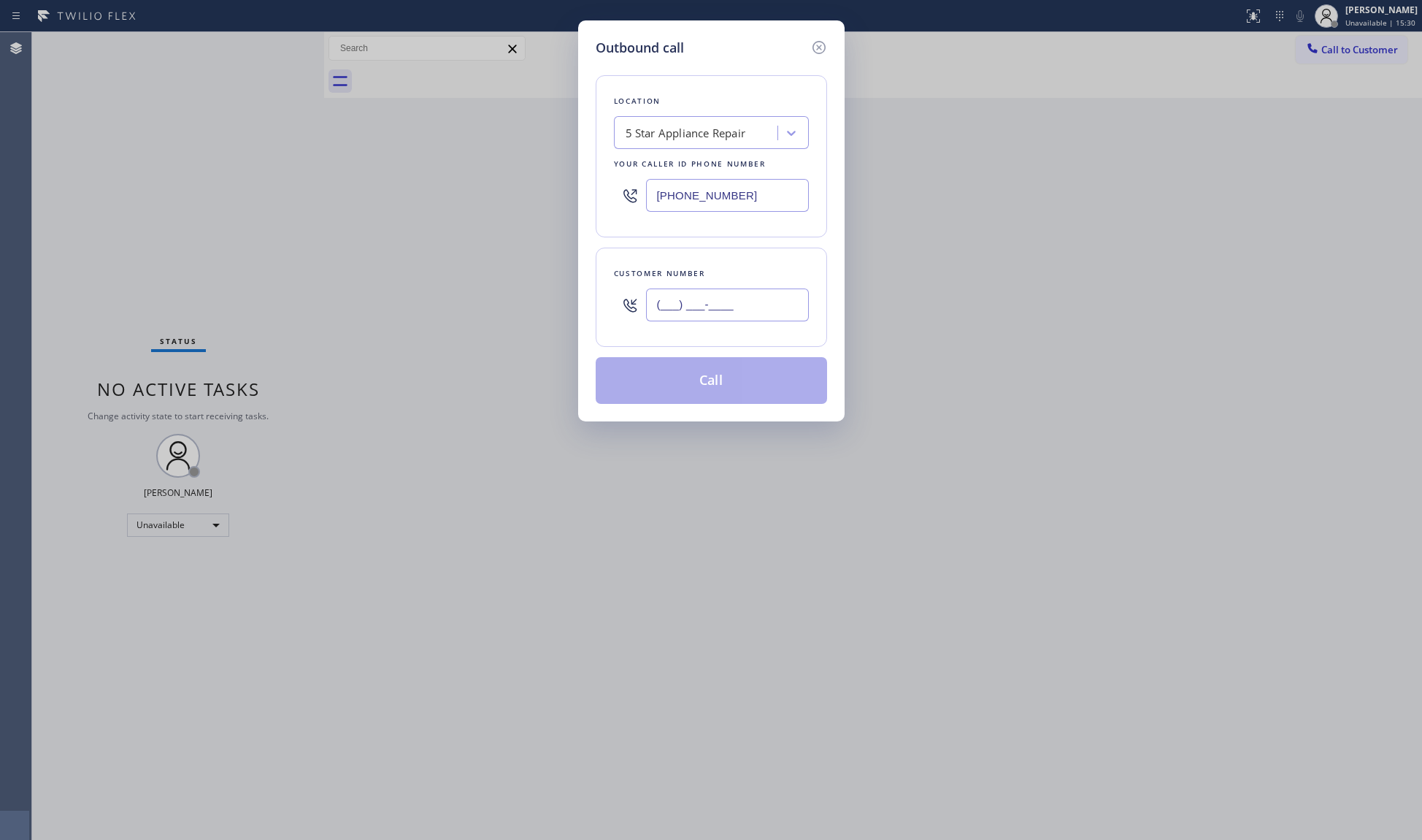
click at [702, 311] on input "(___) ___-____" at bounding box center [728, 304] width 162 height 33
type input "[PHONE_NUMBER]"
drag, startPoint x: 767, startPoint y: 315, endPoint x: 725, endPoint y: 386, distance: 82.5
click at [767, 316] on input "[PHONE_NUMBER]" at bounding box center [728, 304] width 162 height 33
click at [722, 403] on button "Call" at bounding box center [711, 380] width 231 height 46
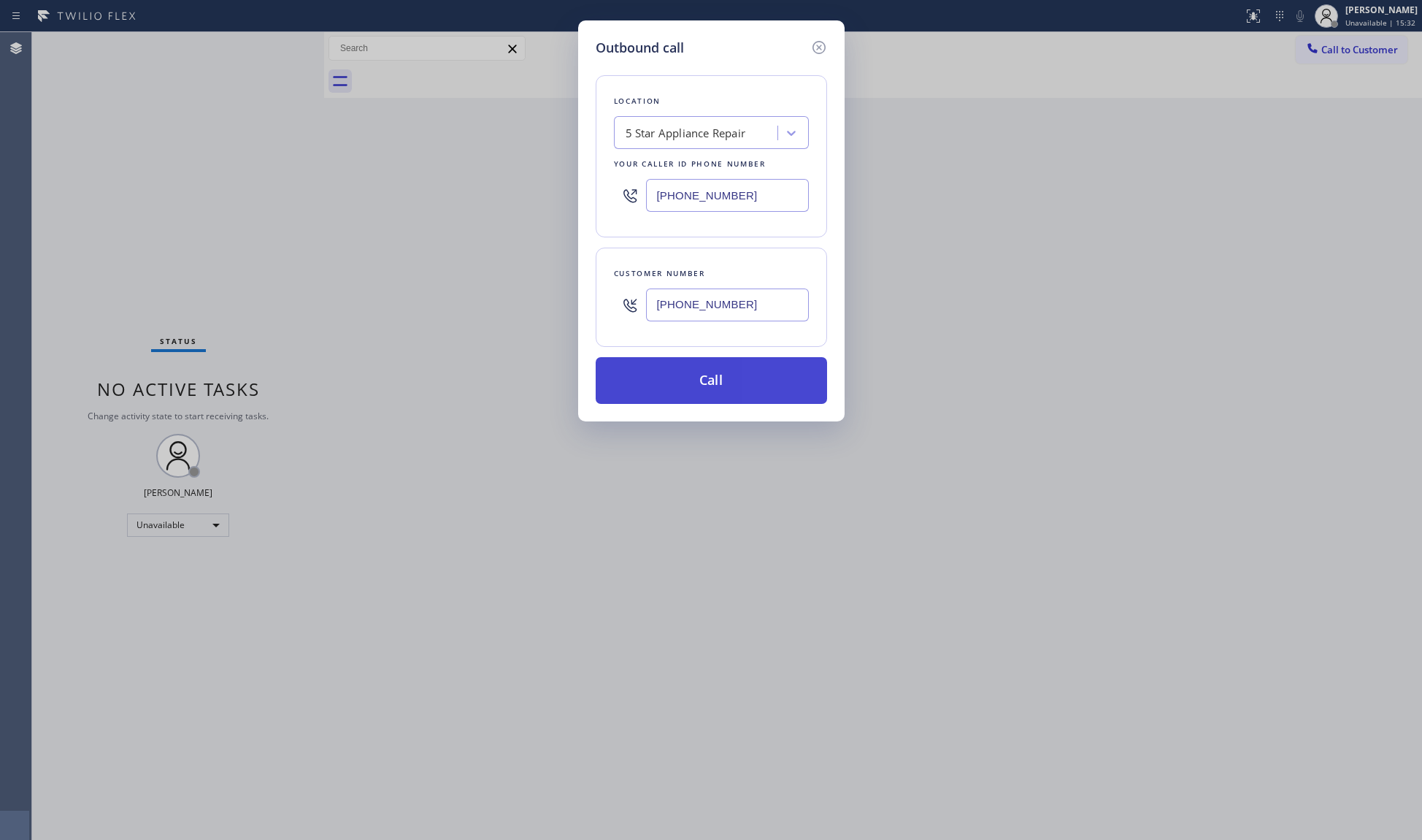
click at [722, 389] on button "Call" at bounding box center [711, 380] width 231 height 46
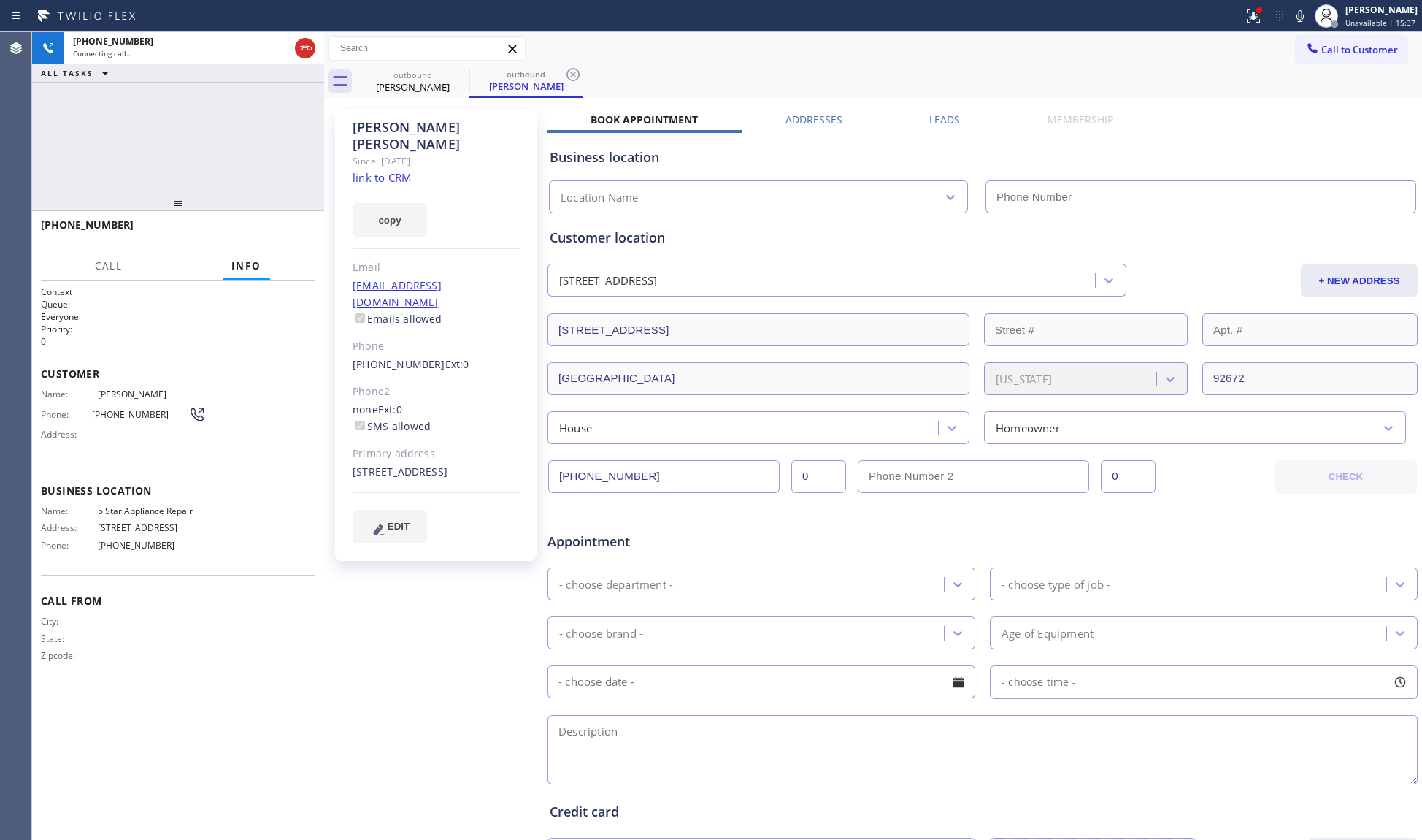
type input "[PHONE_NUMBER]"
click at [1261, 13] on div at bounding box center [1260, 11] width 6 height 6
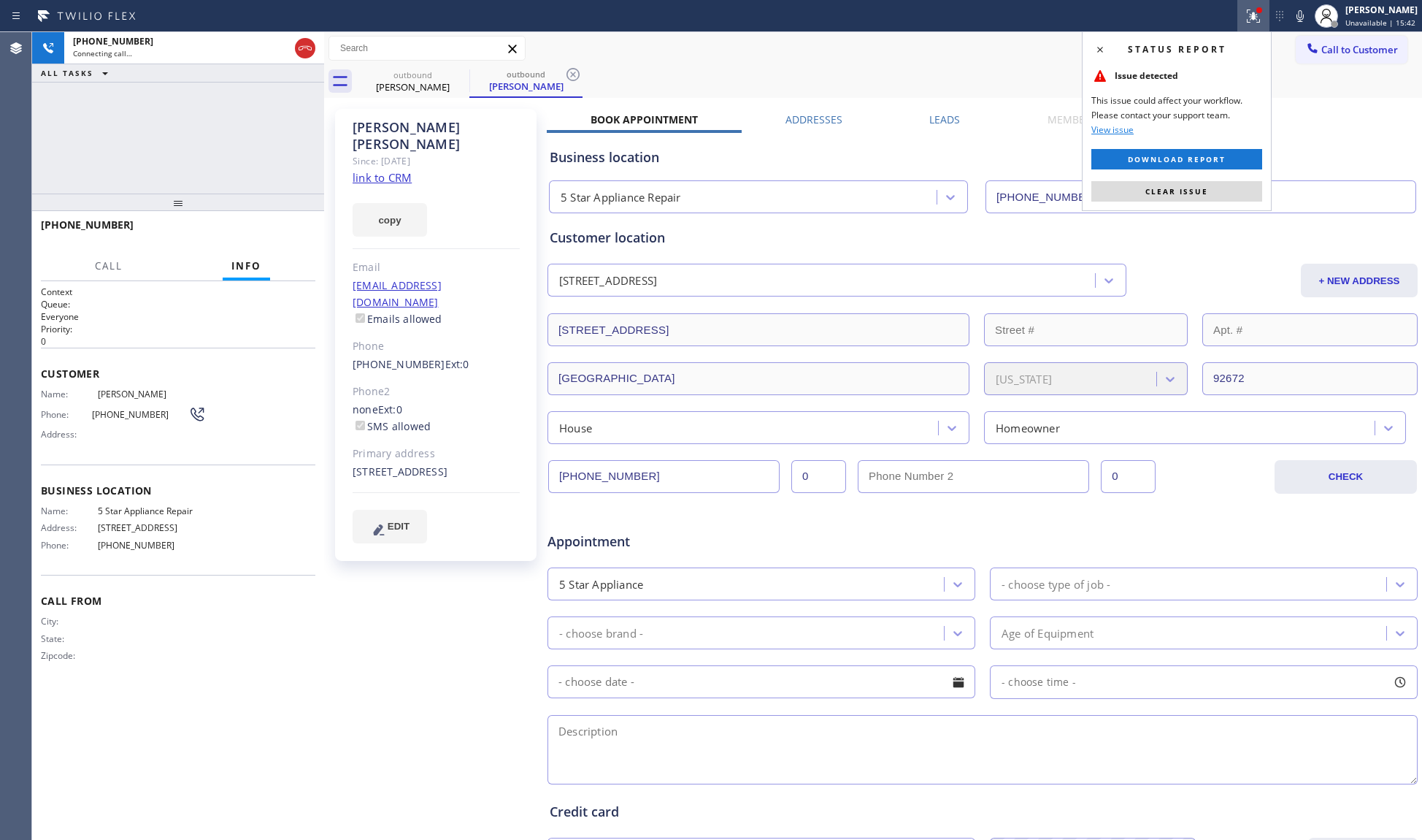
drag, startPoint x: 1209, startPoint y: 191, endPoint x: 1008, endPoint y: 177, distance: 201.5
click at [1195, 184] on button "Clear issue" at bounding box center [1176, 190] width 171 height 20
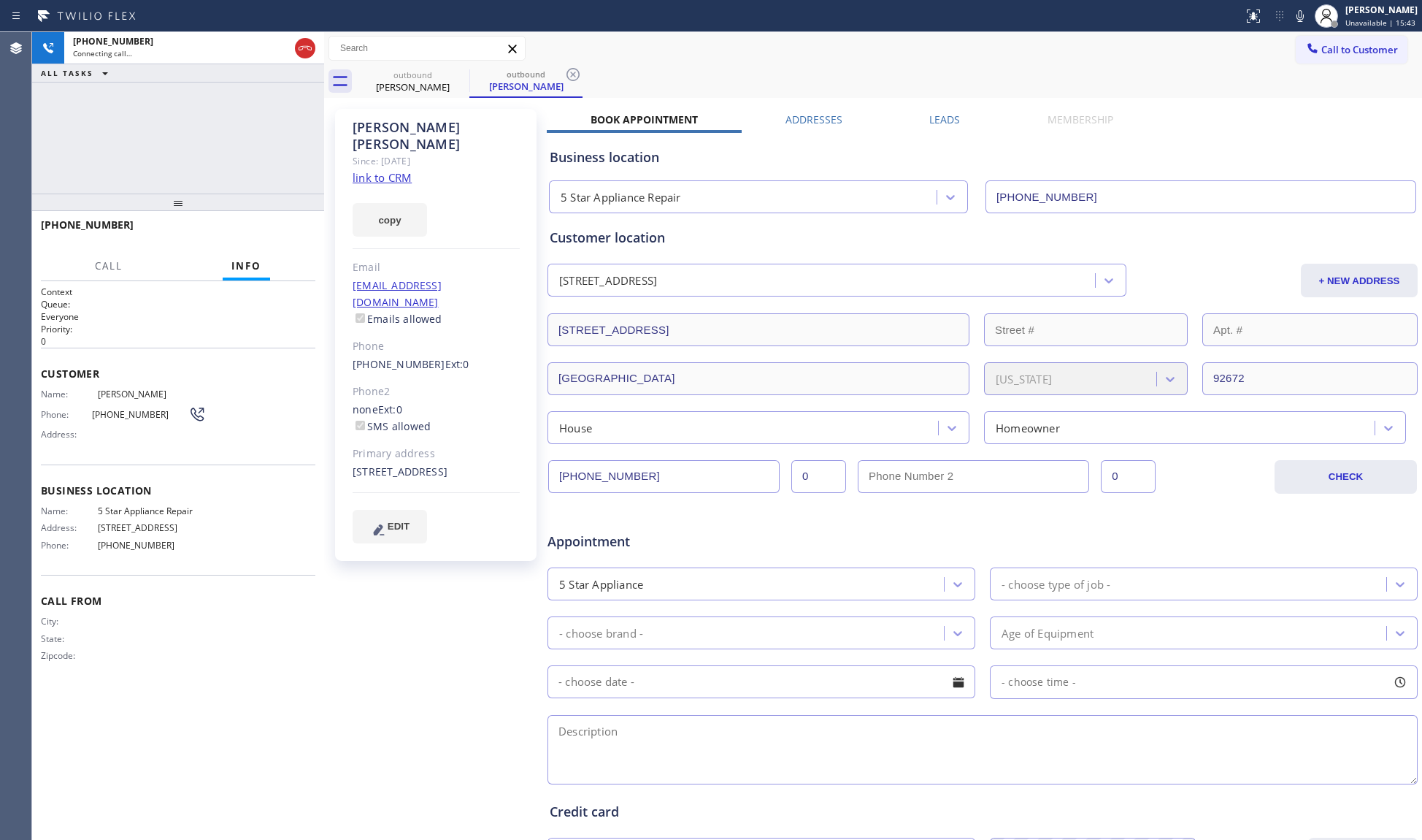
drag, startPoint x: 574, startPoint y: 72, endPoint x: 609, endPoint y: 65, distance: 35.7
click at [575, 72] on icon at bounding box center [573, 74] width 17 height 17
click at [609, 65] on div "outbound [PERSON_NAME] outbound [PERSON_NAME]" at bounding box center [889, 81] width 1066 height 33
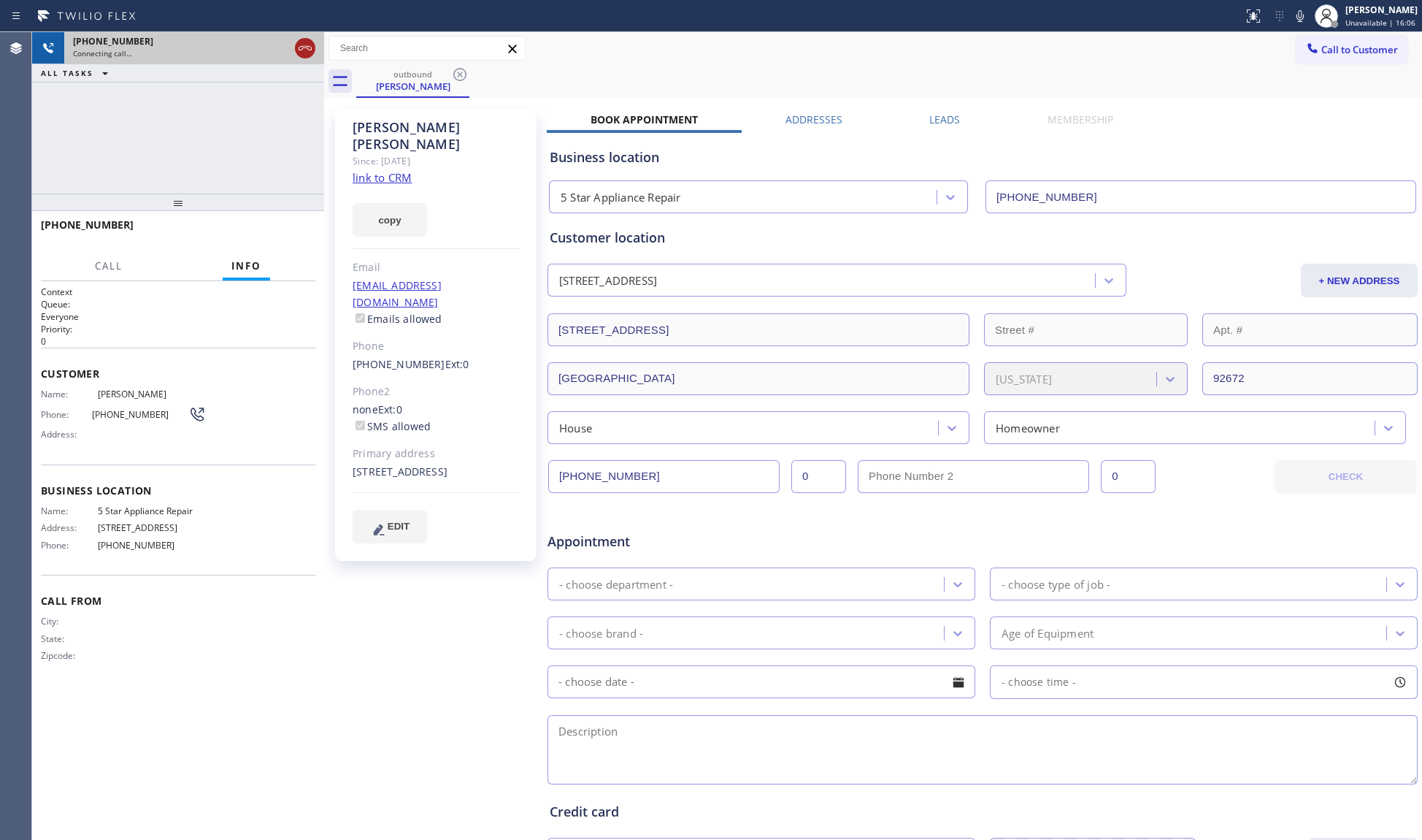
click at [301, 49] on icon at bounding box center [305, 48] width 17 height 17
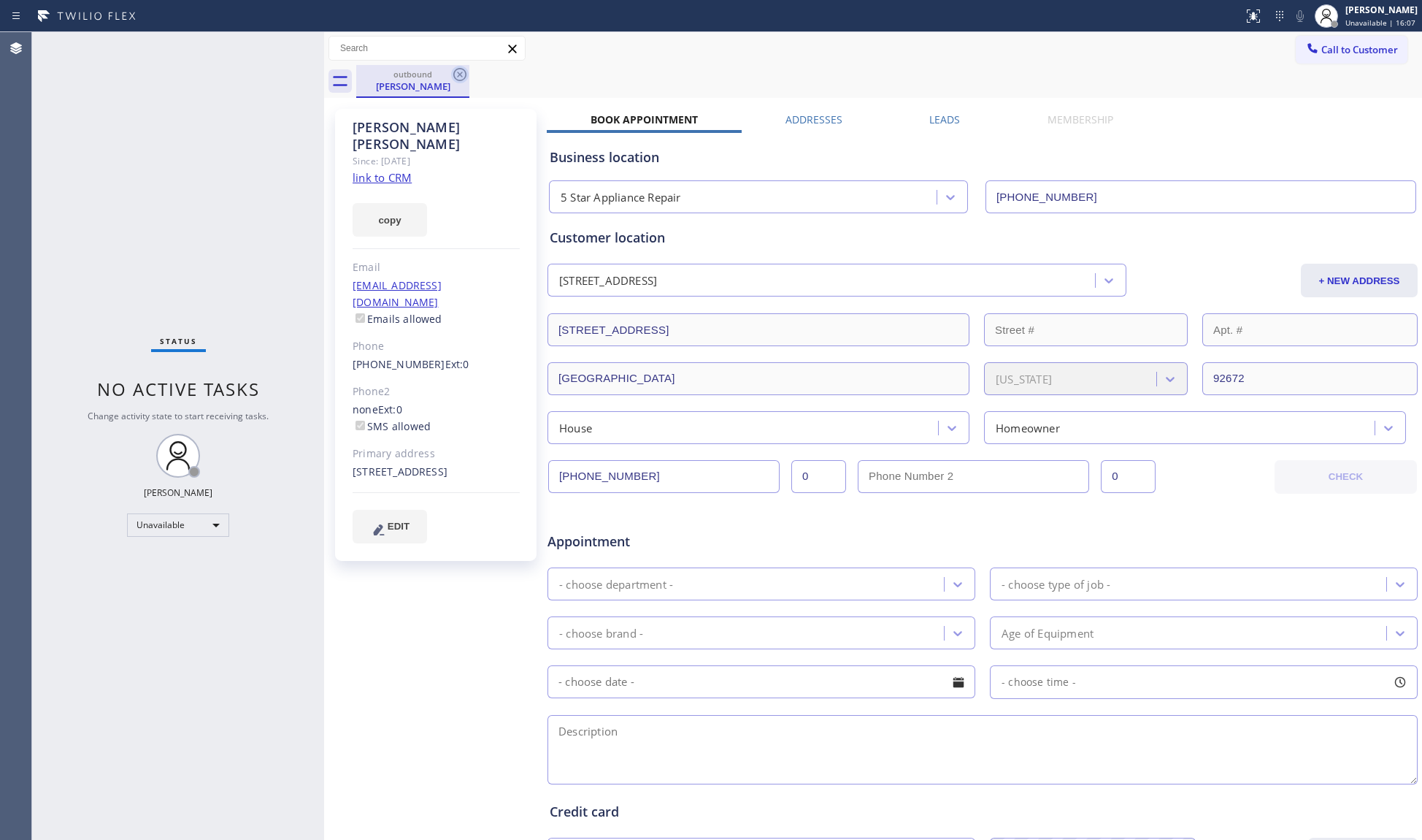
click at [456, 73] on icon at bounding box center [460, 74] width 17 height 17
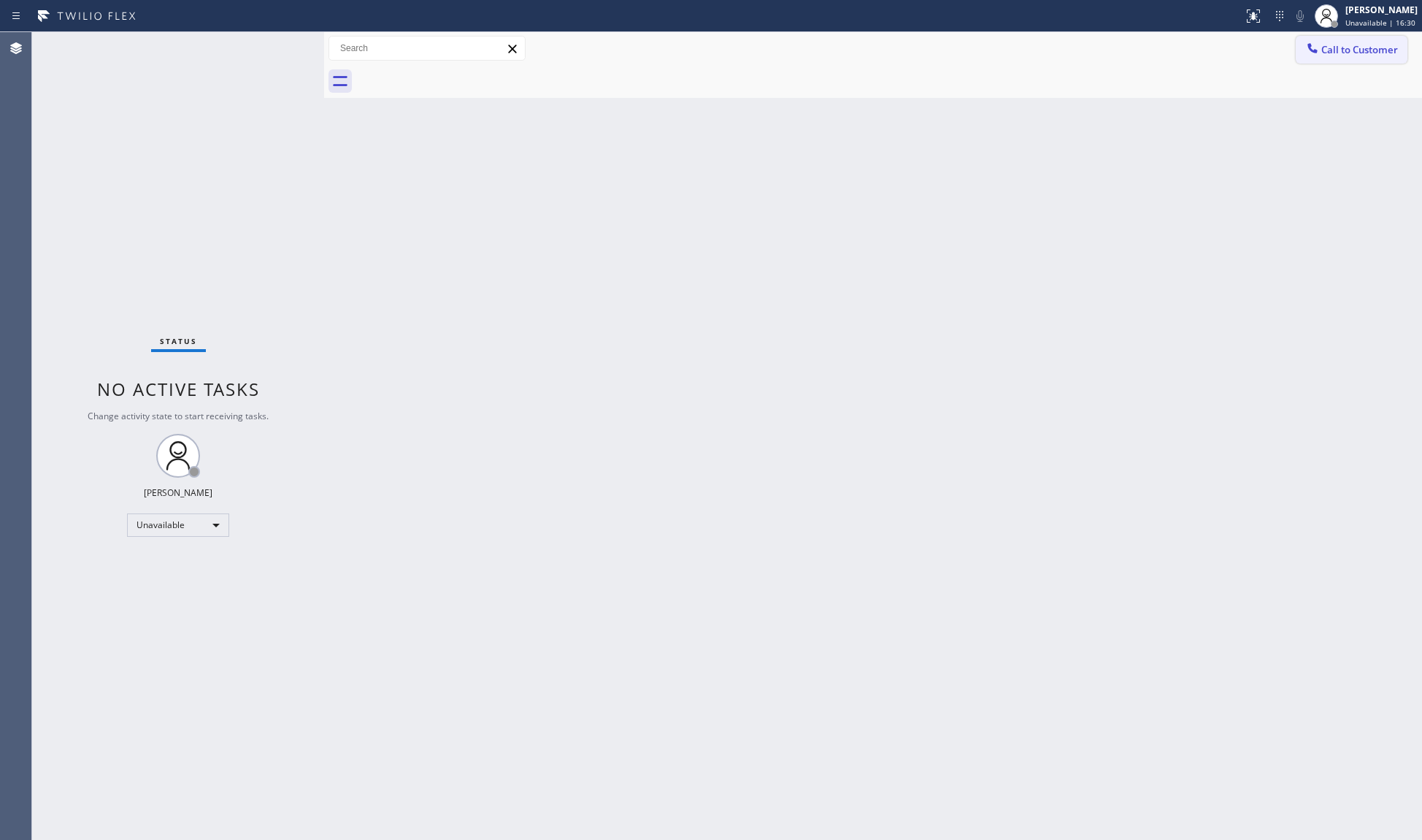
click at [1330, 48] on span "Call to Customer" at bounding box center [1359, 50] width 76 height 14
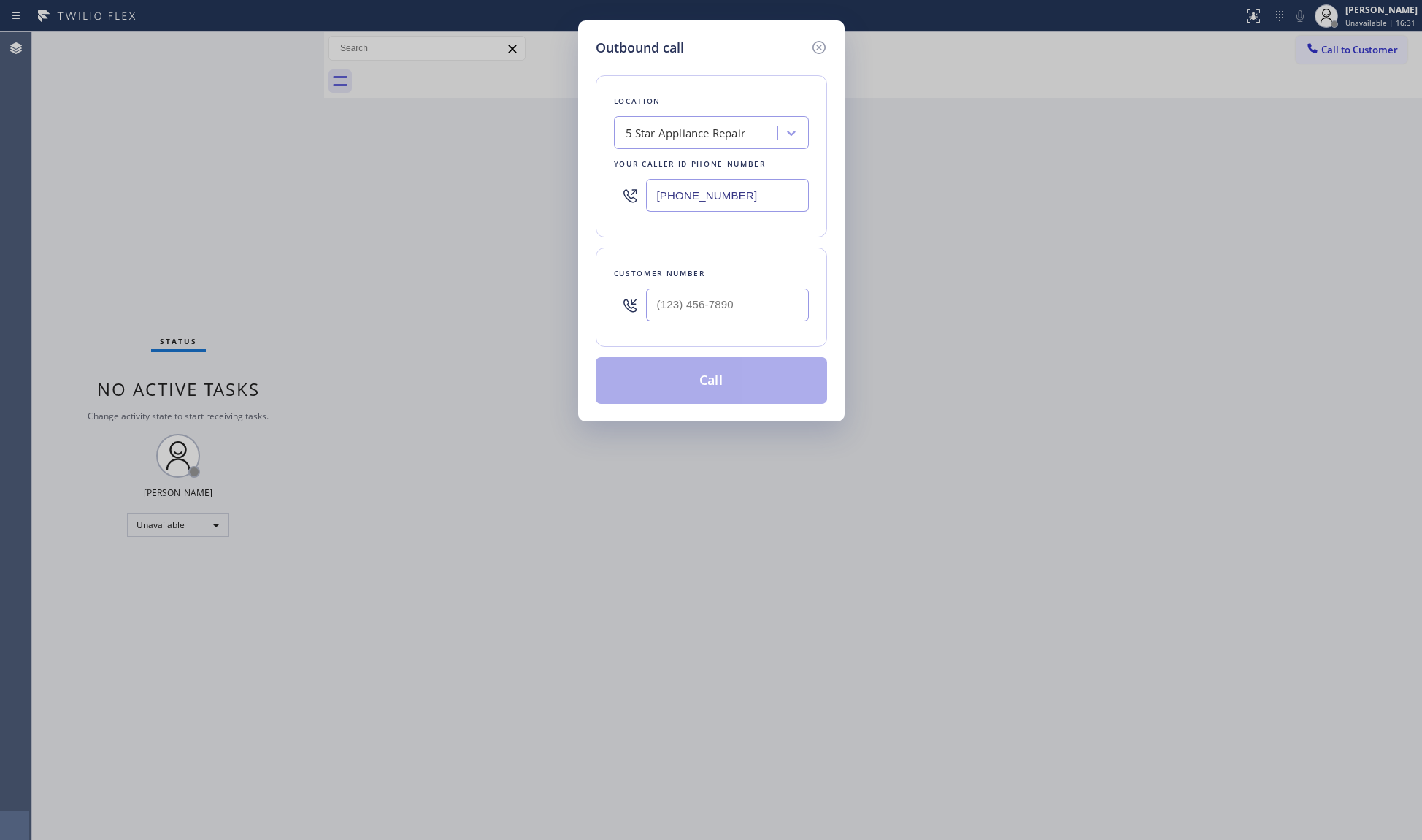
drag, startPoint x: 623, startPoint y: 196, endPoint x: 554, endPoint y: 195, distance: 69.0
click at [553, 196] on div "Outbound call Location 5 Star Appliance Repair Your caller id phone number [PHO…" at bounding box center [711, 420] width 1422 height 840
paste input "33) 692-2271"
type input "[PHONE_NUMBER]"
click at [709, 303] on input "(___) ___-____" at bounding box center [728, 304] width 162 height 33
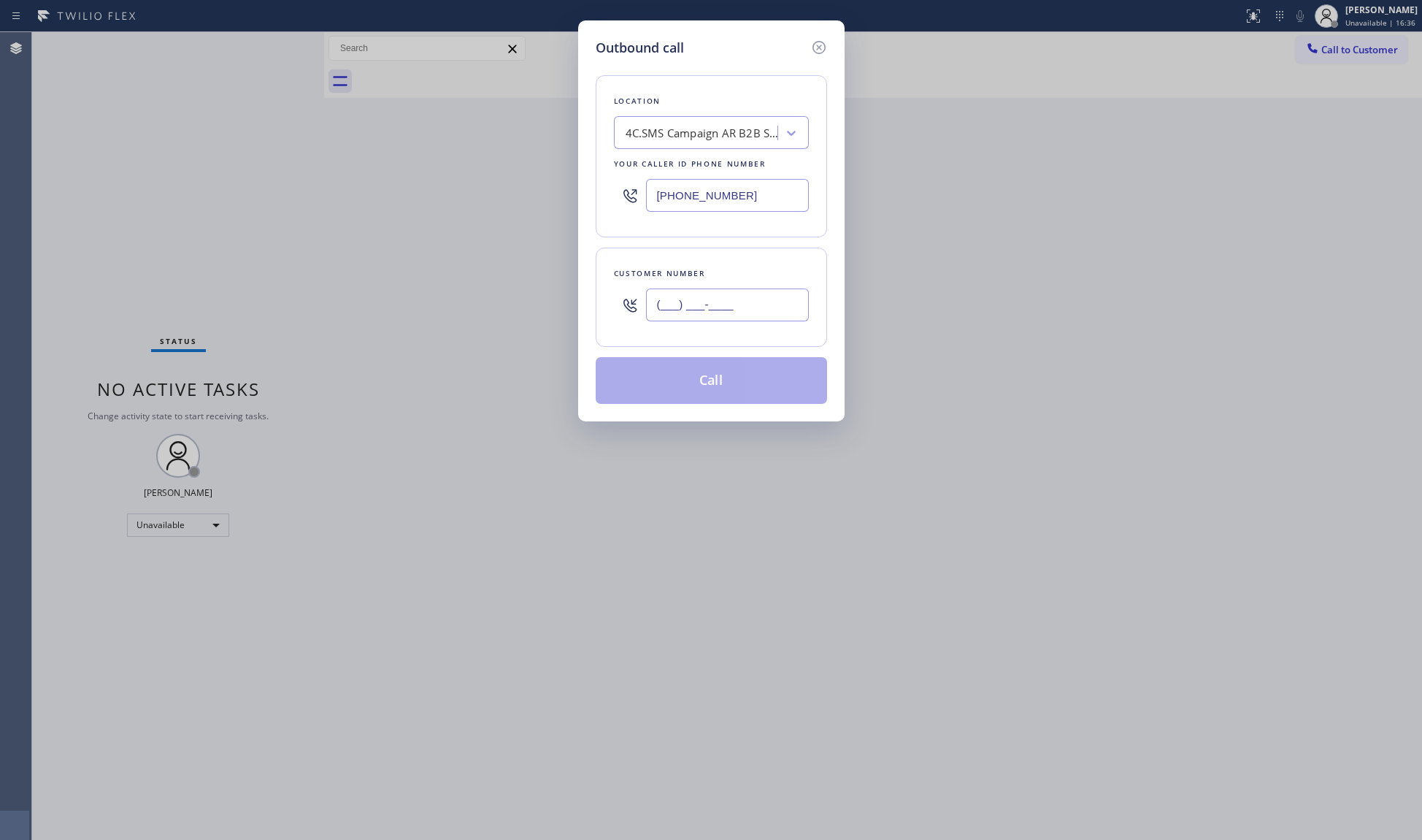
paste input "206) 741-4670"
type input "[PHONE_NUMBER]"
click at [723, 368] on button "Call" at bounding box center [711, 380] width 231 height 46
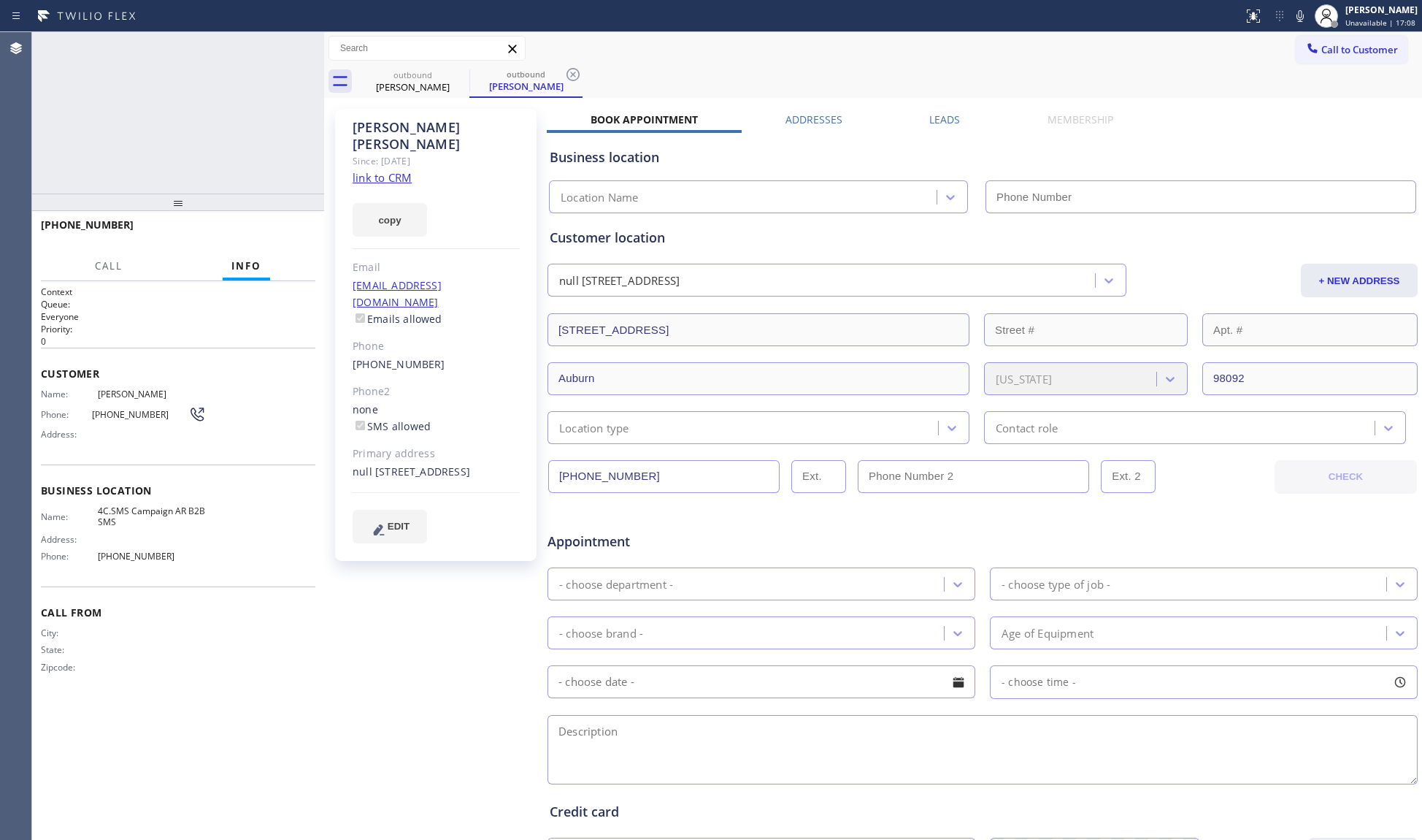
type input "[PHONE_NUMBER]"
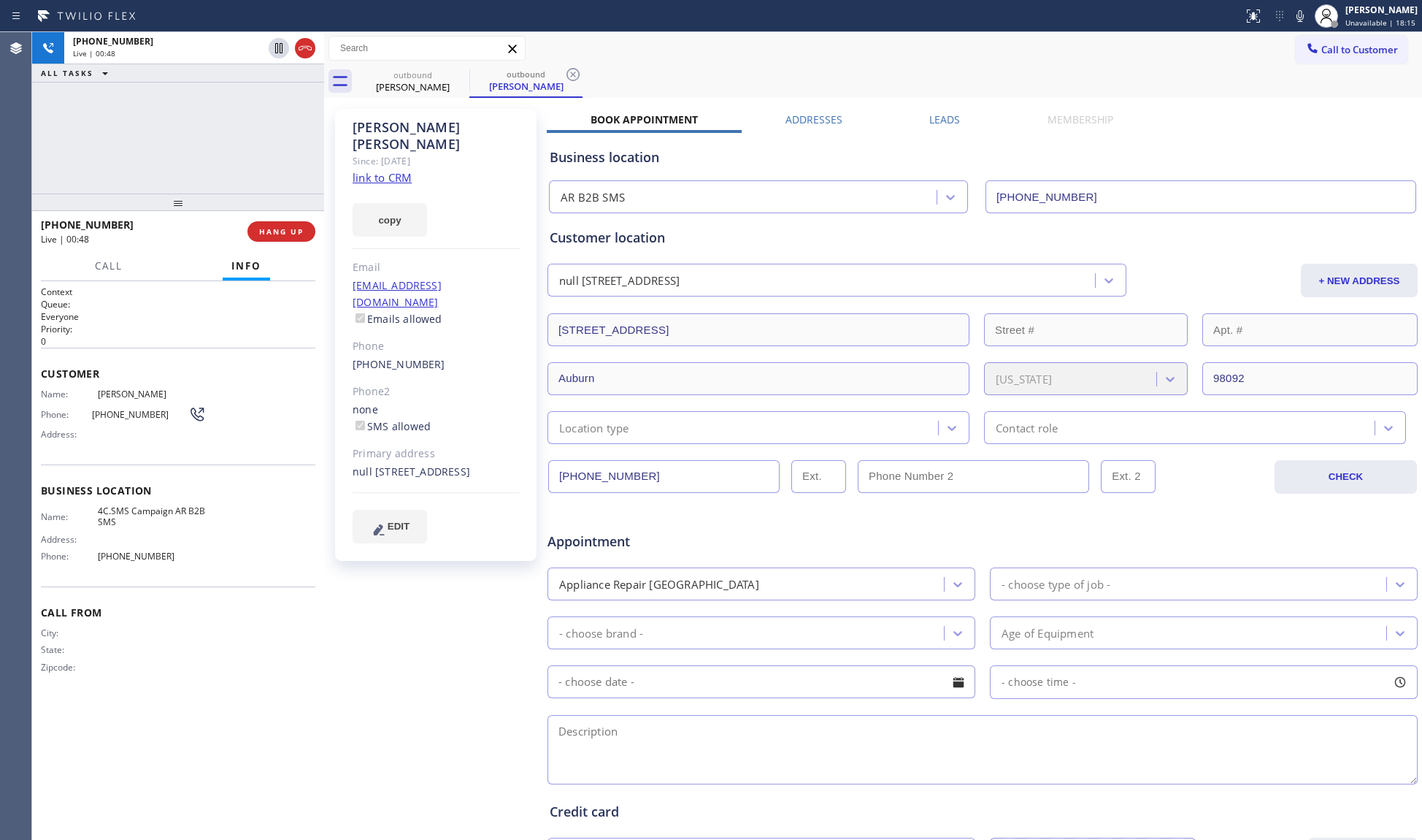
click at [889, 161] on div "Business location" at bounding box center [983, 158] width 866 height 19
drag, startPoint x: 781, startPoint y: 51, endPoint x: 774, endPoint y: 34, distance: 18.4
click at [769, 45] on div "Call to Customer Outbound call Location AR B2B SMS Your caller id phone number …" at bounding box center [873, 48] width 1098 height 25
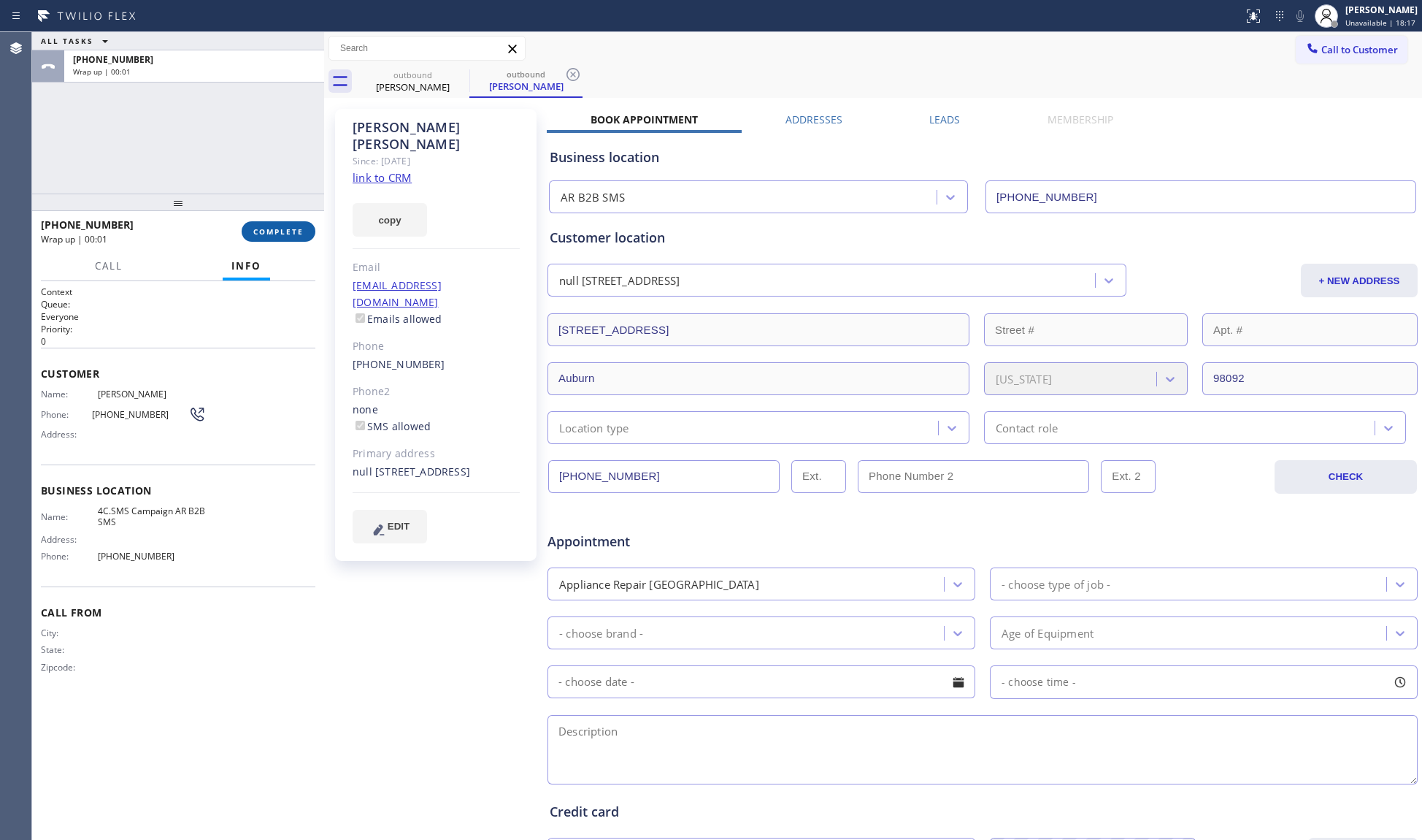
click at [276, 228] on span "COMPLETE" at bounding box center [278, 231] width 50 height 11
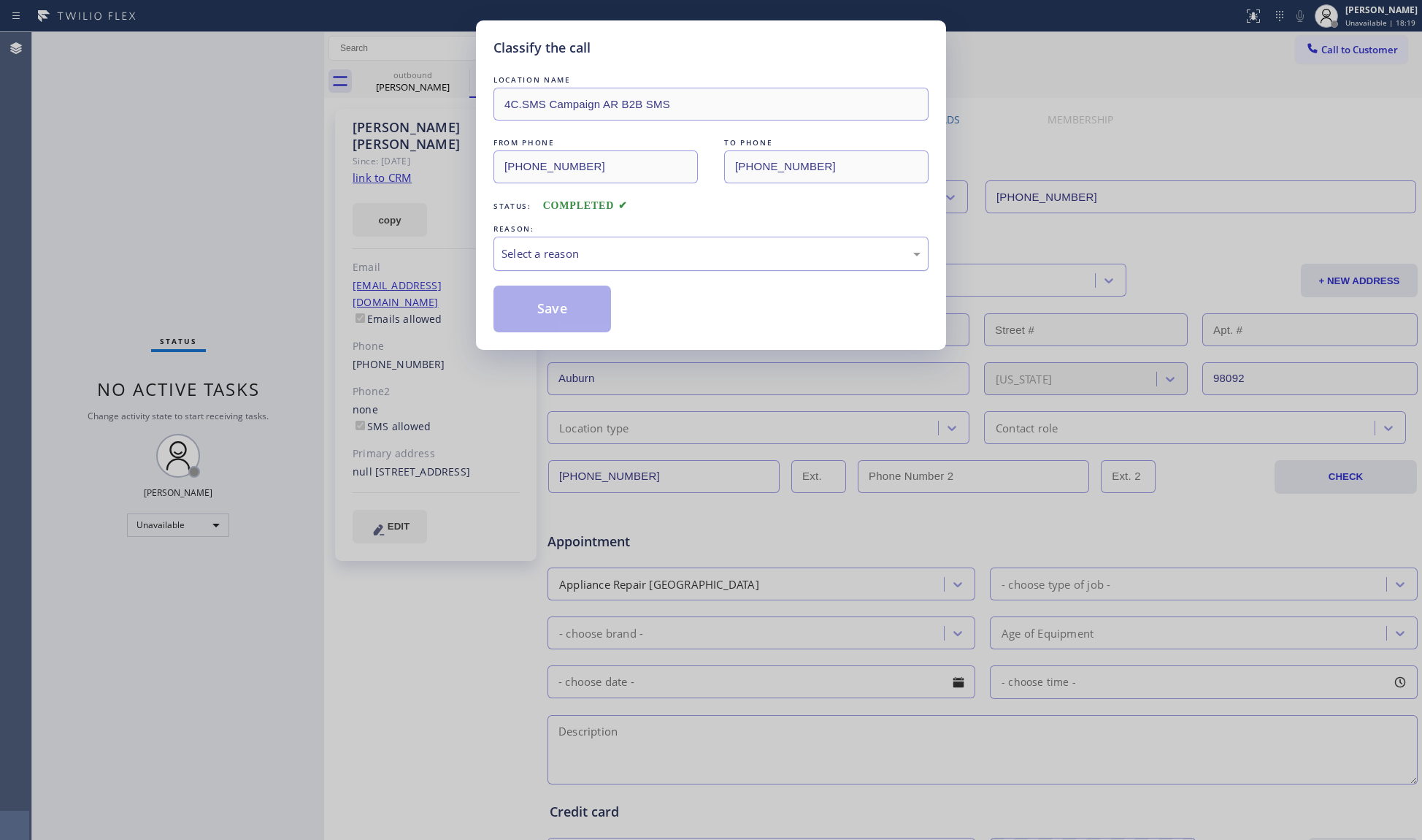
click at [546, 264] on div "Select a reason" at bounding box center [711, 254] width 435 height 35
click at [543, 303] on button "Save" at bounding box center [553, 308] width 118 height 46
click at [955, 123] on div "Classify the call LOCATION NAME 4C.SMS Campaign AR B2B SMS FROM PHONE [PHONE_NU…" at bounding box center [711, 420] width 1422 height 840
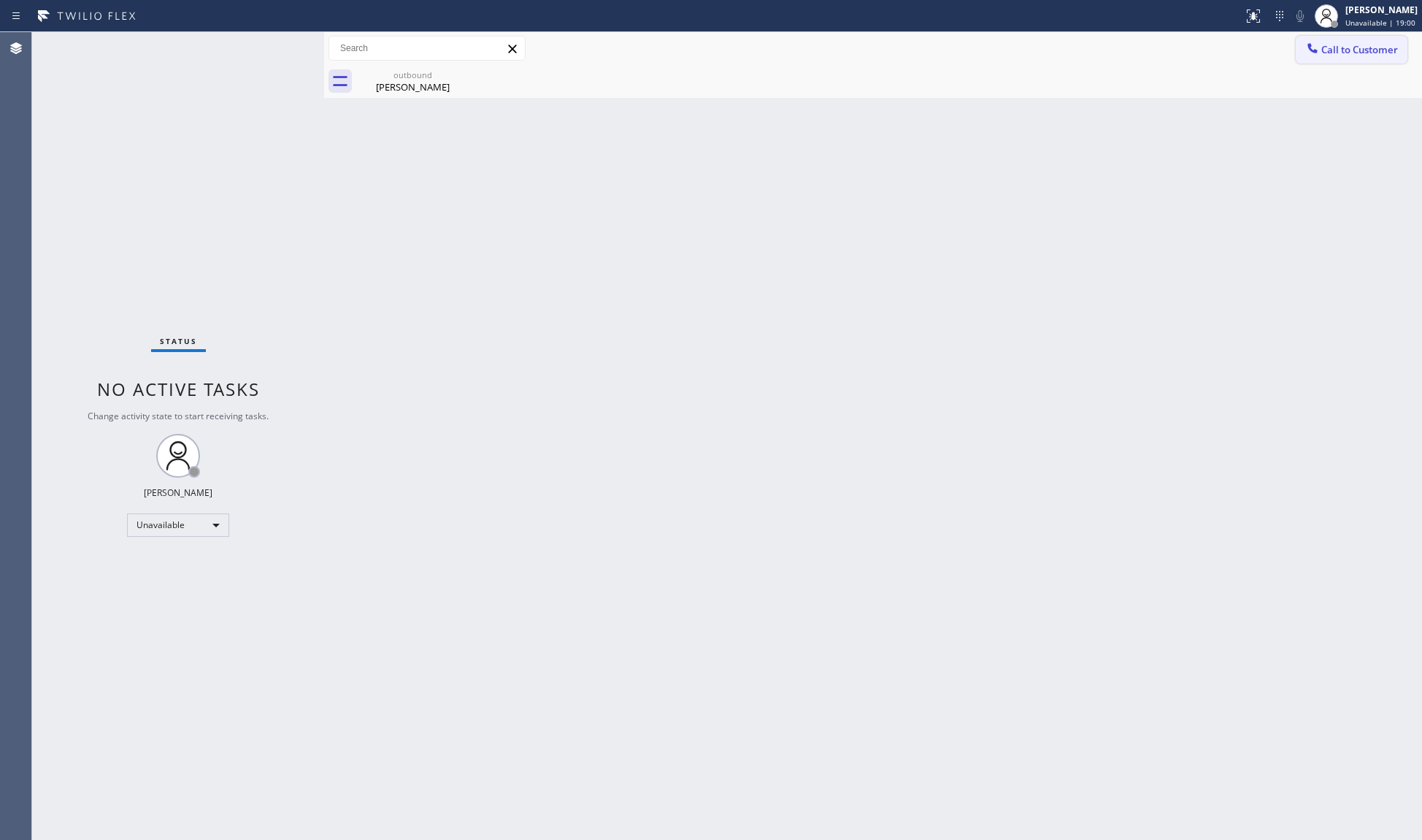
click at [1329, 43] on span "Call to Customer" at bounding box center [1359, 50] width 76 height 14
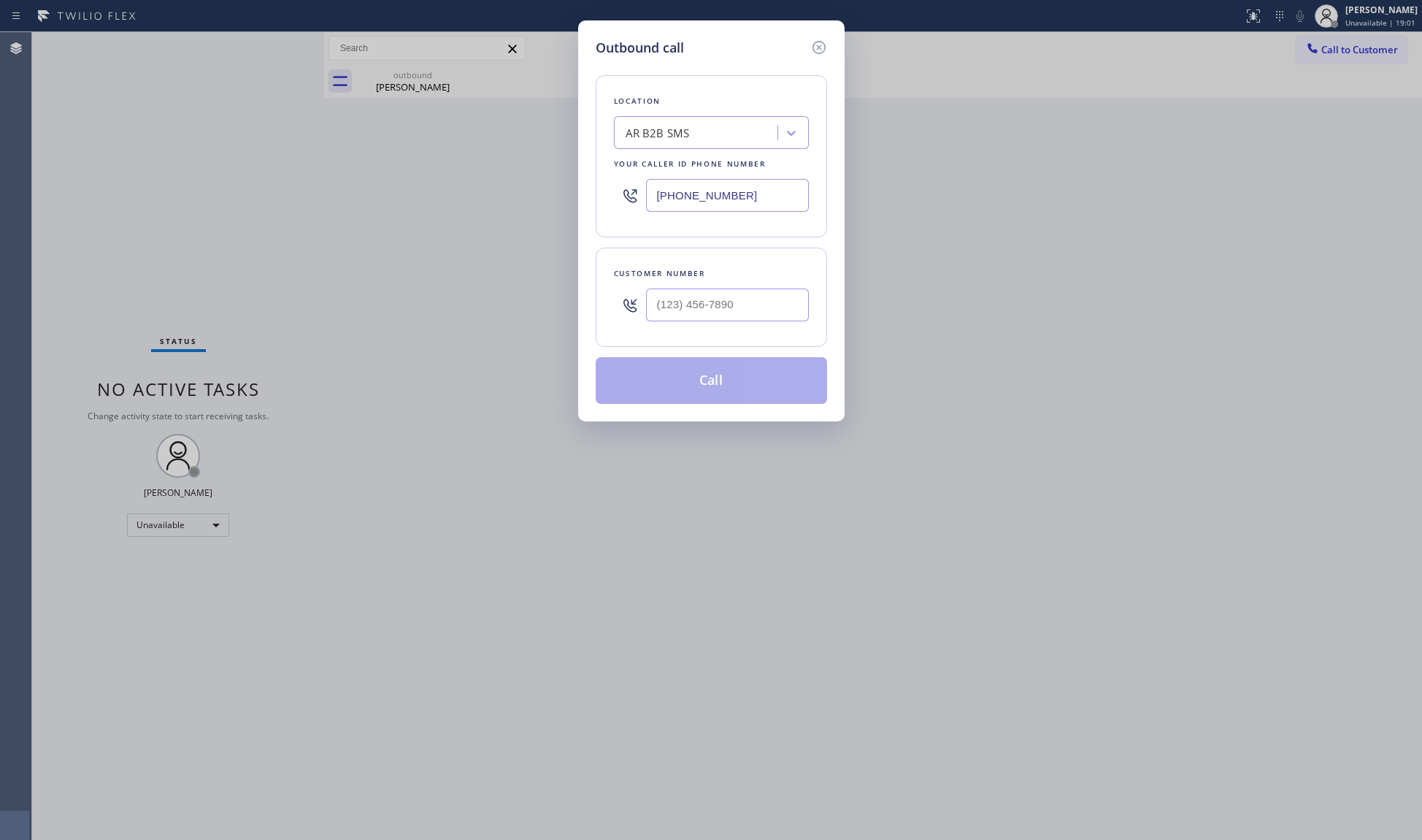
drag, startPoint x: 743, startPoint y: 197, endPoint x: 572, endPoint y: 198, distance: 171.0
click at [569, 200] on div "Outbound call Location AR B2B SMS Your caller id phone number [PHONE_NUMBER] Cu…" at bounding box center [711, 420] width 1422 height 840
paste input "310) 388-3867"
type input "[PHONE_NUMBER]"
drag, startPoint x: 790, startPoint y: 325, endPoint x: 780, endPoint y: 304, distance: 23.3
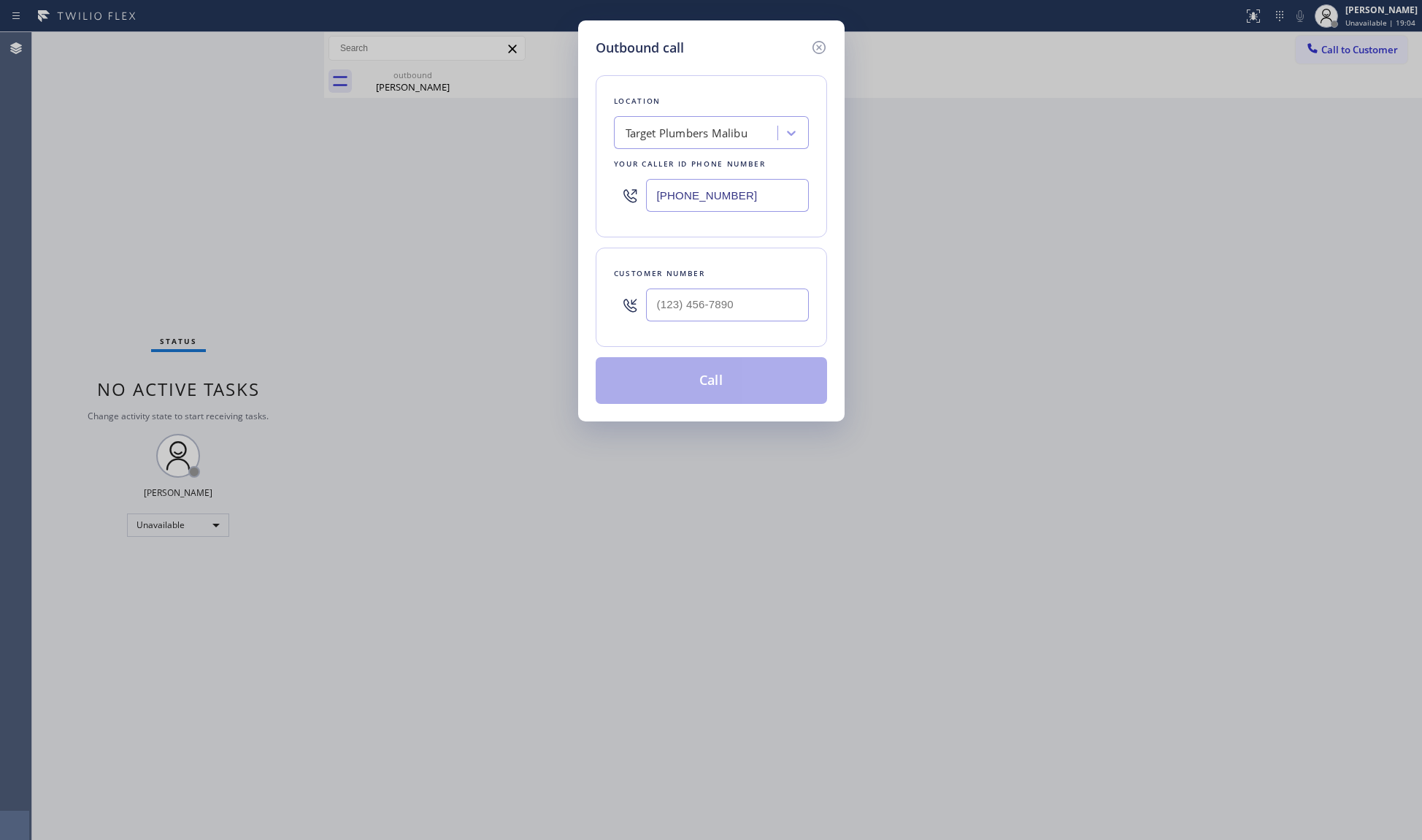
click at [790, 322] on div at bounding box center [728, 304] width 162 height 47
click at [772, 302] on input "(___) ___-____" at bounding box center [728, 304] width 162 height 33
paste input "310) 951-1707"
type input "[PHONE_NUMBER]"
click at [705, 381] on button "Call" at bounding box center [711, 380] width 231 height 46
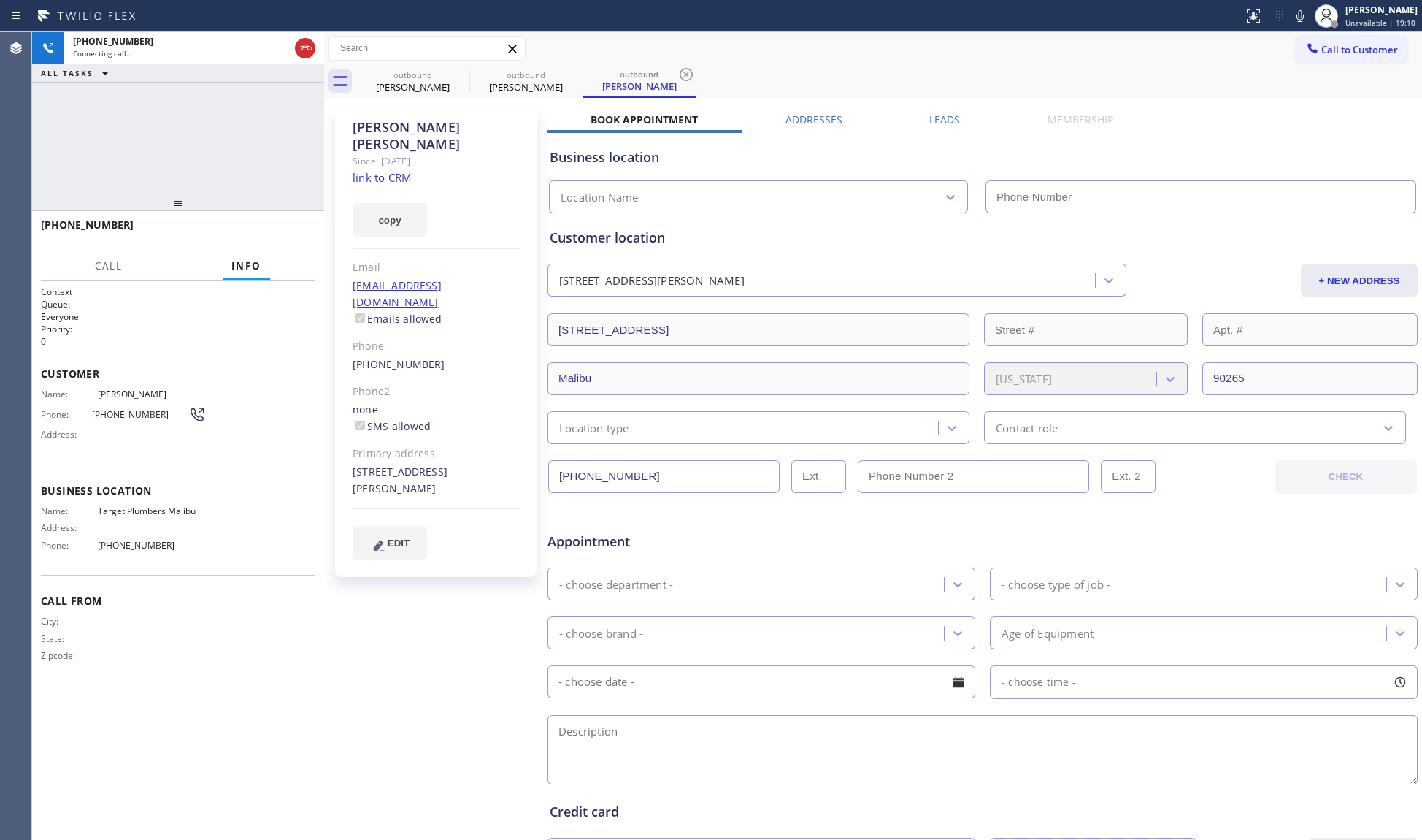
type input "[PHONE_NUMBER]"
drag, startPoint x: 699, startPoint y: 71, endPoint x: 672, endPoint y: 76, distance: 27.5
click at [691, 71] on div "outbound [PERSON_NAME] outbound [PERSON_NAME] outbound [PERSON_NAME]" at bounding box center [889, 81] width 1066 height 33
click at [461, 74] on icon at bounding box center [460, 74] width 17 height 17
click at [566, 73] on icon at bounding box center [573, 74] width 14 height 14
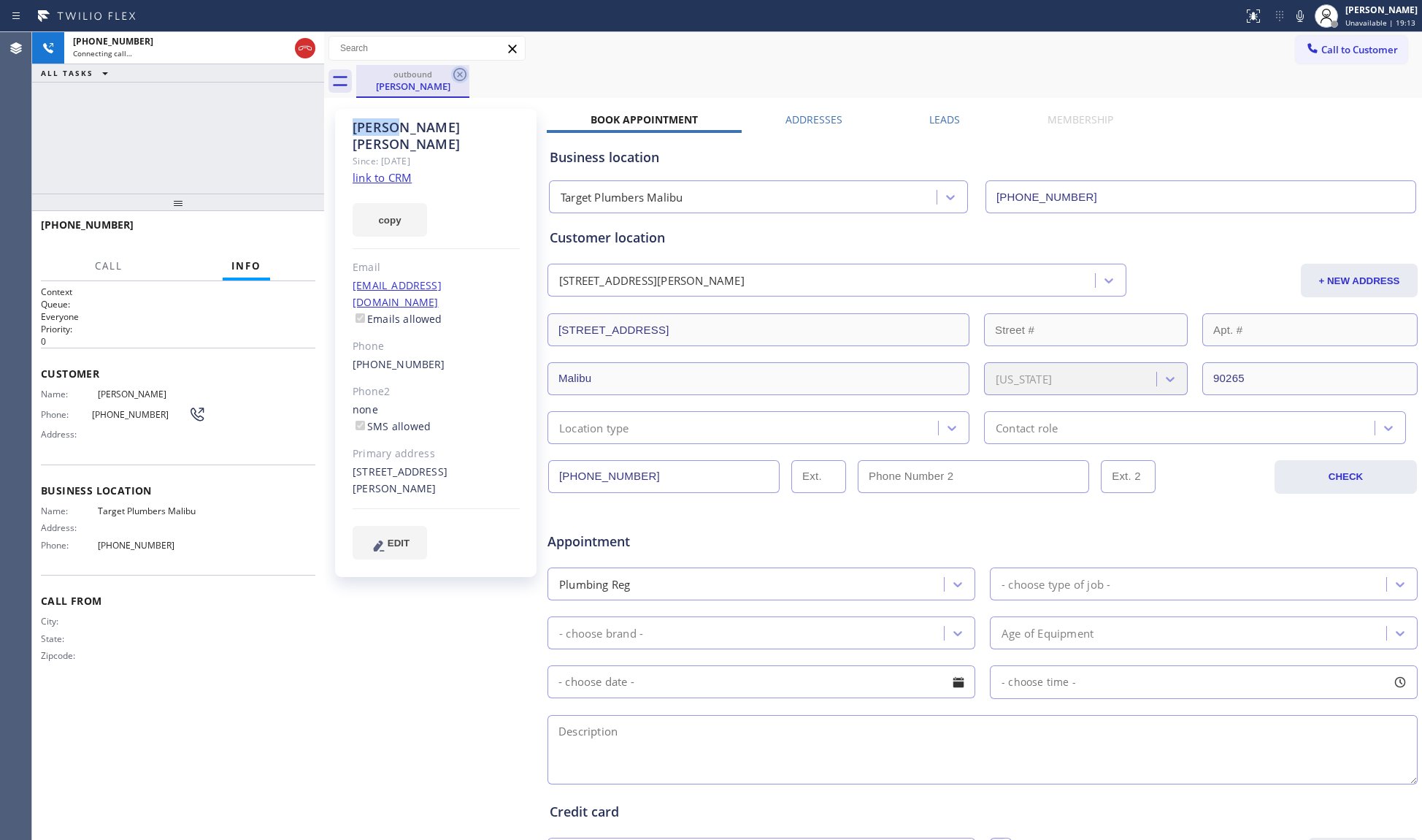
click at [457, 71] on icon at bounding box center [460, 74] width 17 height 17
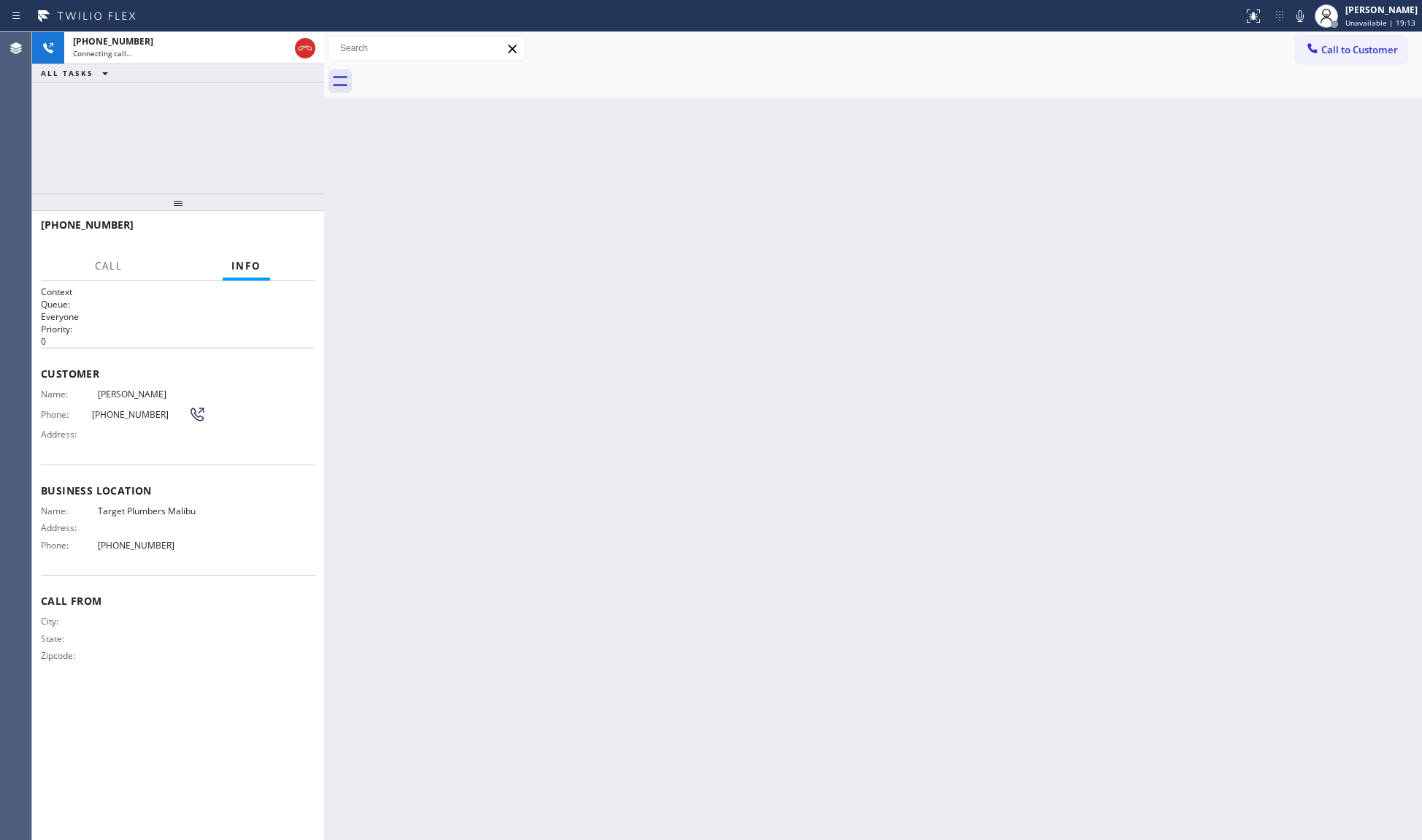
click at [457, 71] on div at bounding box center [889, 81] width 1066 height 33
click at [220, 44] on div "[PHONE_NUMBER]" at bounding box center [182, 41] width 217 height 13
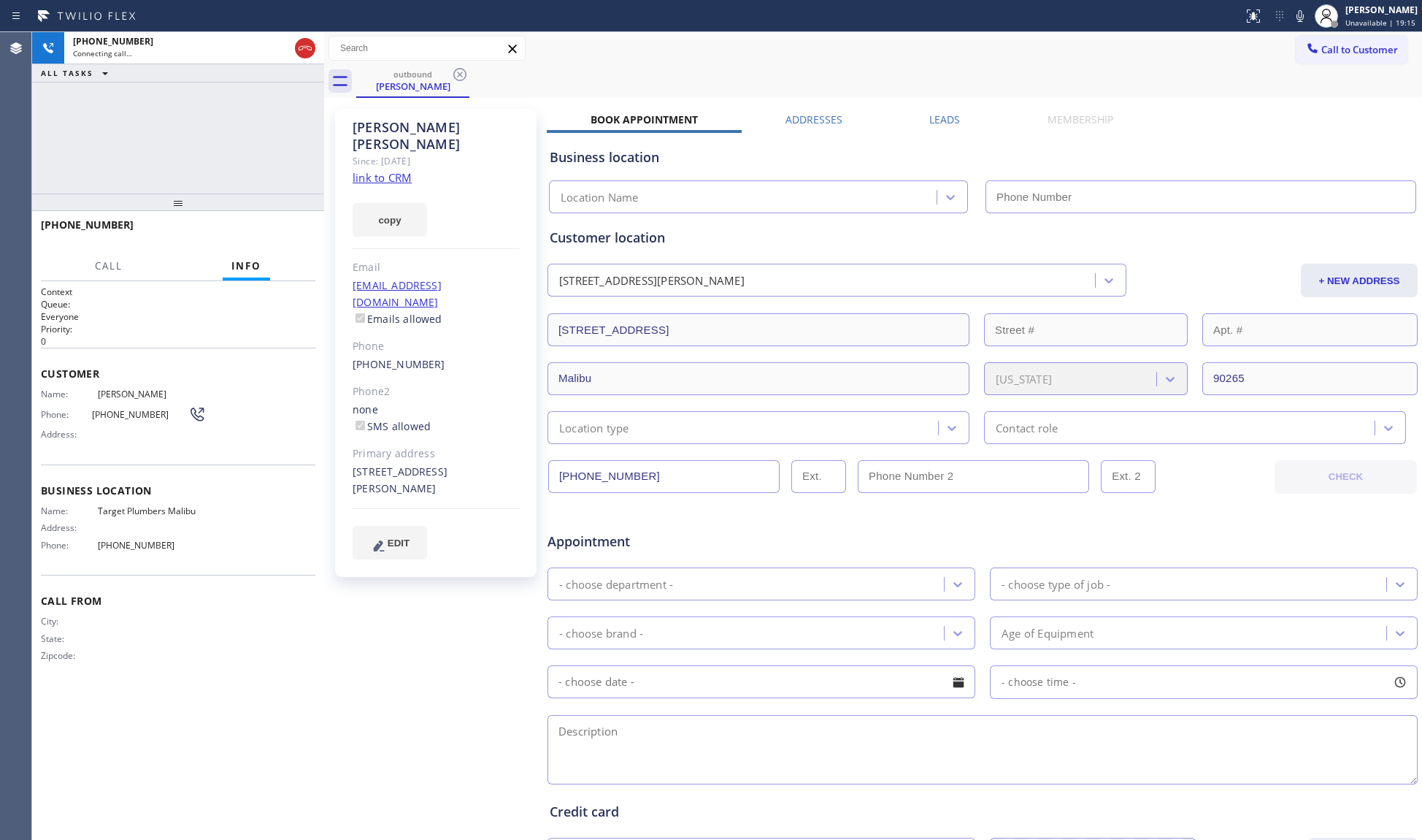
click at [761, 49] on div "Call to Customer Outbound call Location Target Plumbers [GEOGRAPHIC_DATA] Your …" at bounding box center [873, 48] width 1098 height 25
type input "[PHONE_NUMBER]"
click at [311, 234] on button "HANG UP" at bounding box center [281, 231] width 68 height 20
click at [305, 229] on button "HANG UP" at bounding box center [281, 231] width 68 height 20
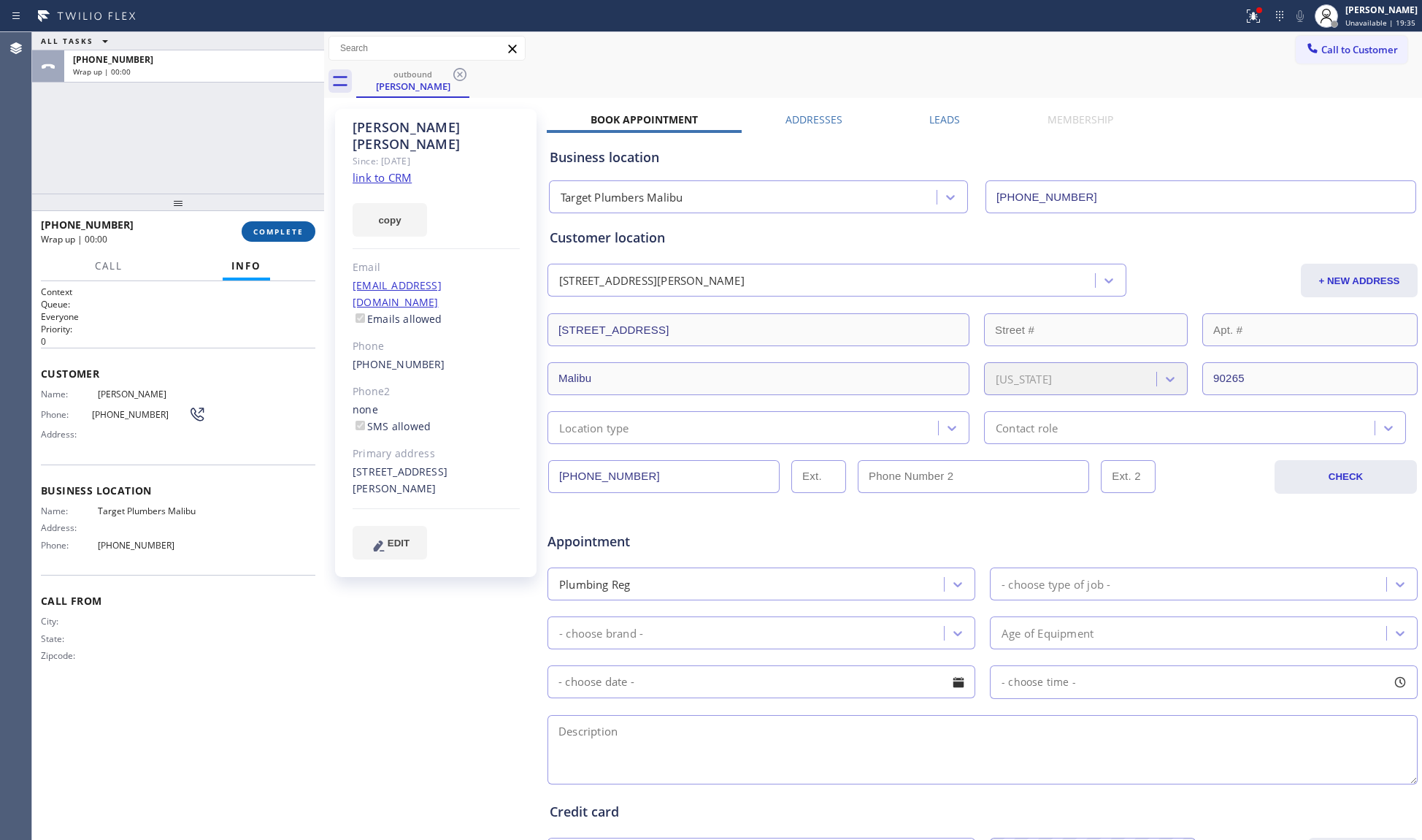
click at [305, 225] on button "COMPLETE" at bounding box center [278, 231] width 73 height 20
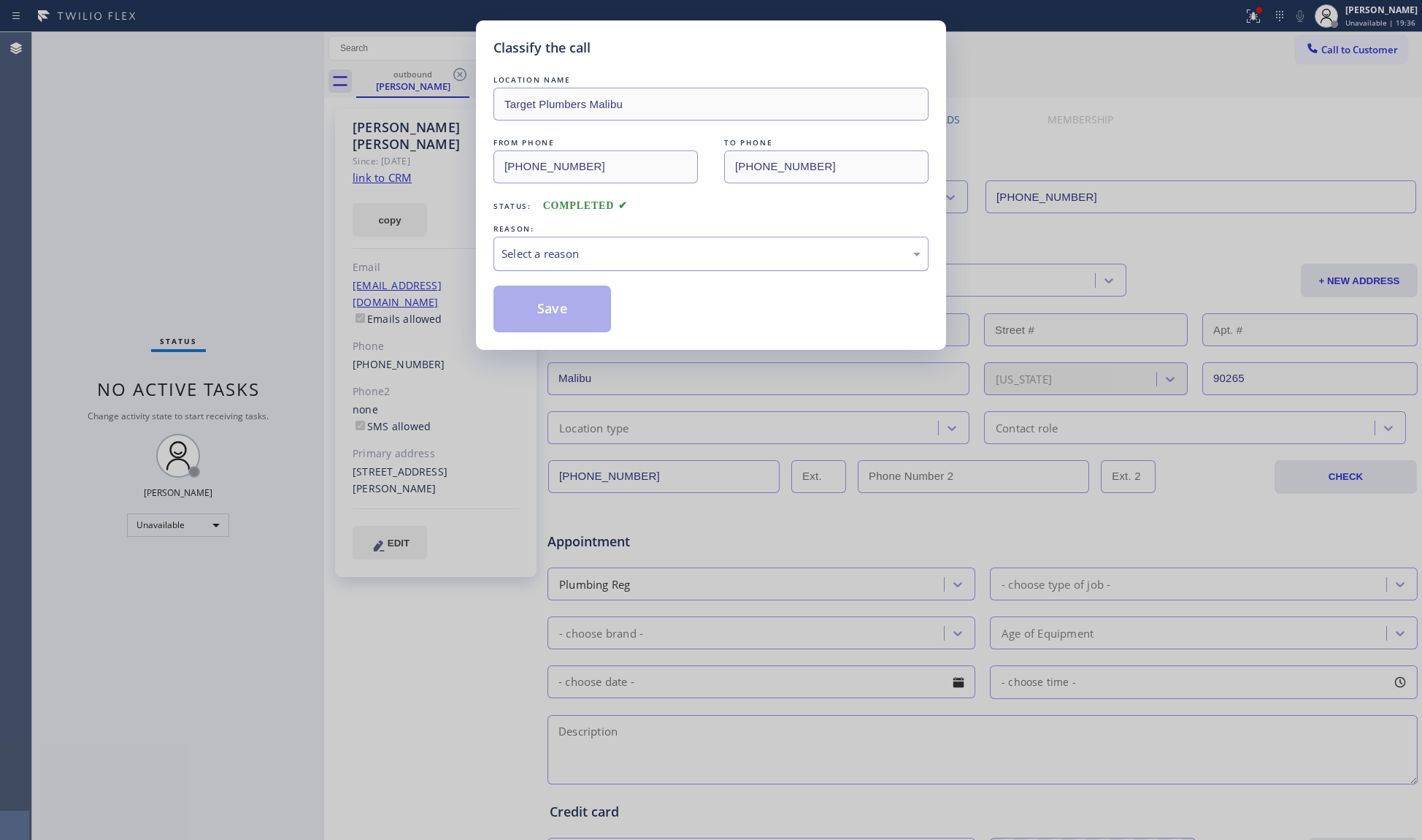
drag, startPoint x: 585, startPoint y: 257, endPoint x: 581, endPoint y: 264, distance: 8.1
click at [584, 257] on div "Select a reason" at bounding box center [711, 253] width 420 height 16
click at [523, 317] on button "Save" at bounding box center [553, 308] width 118 height 46
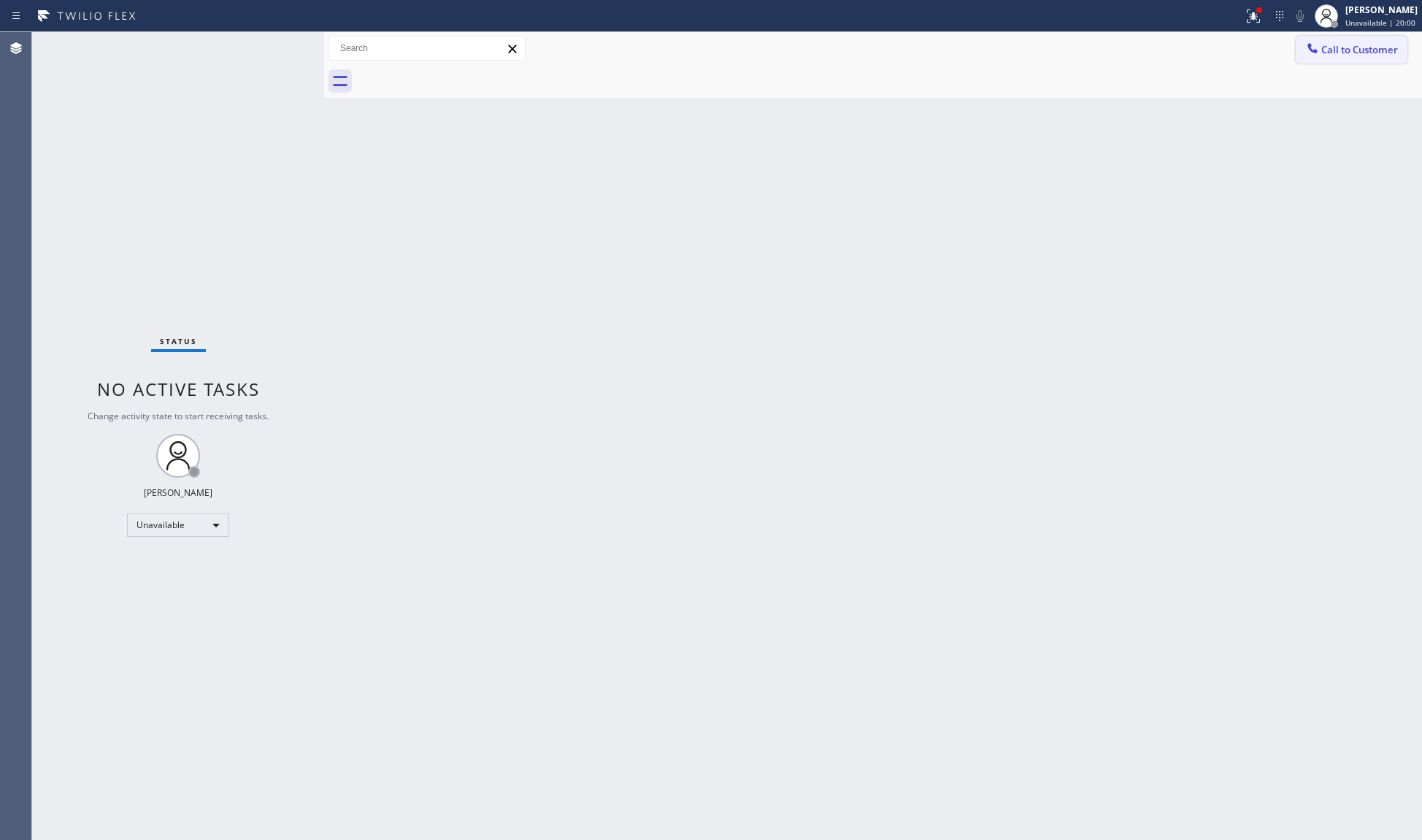
click at [1359, 42] on button "Call to Customer" at bounding box center [1352, 49] width 112 height 28
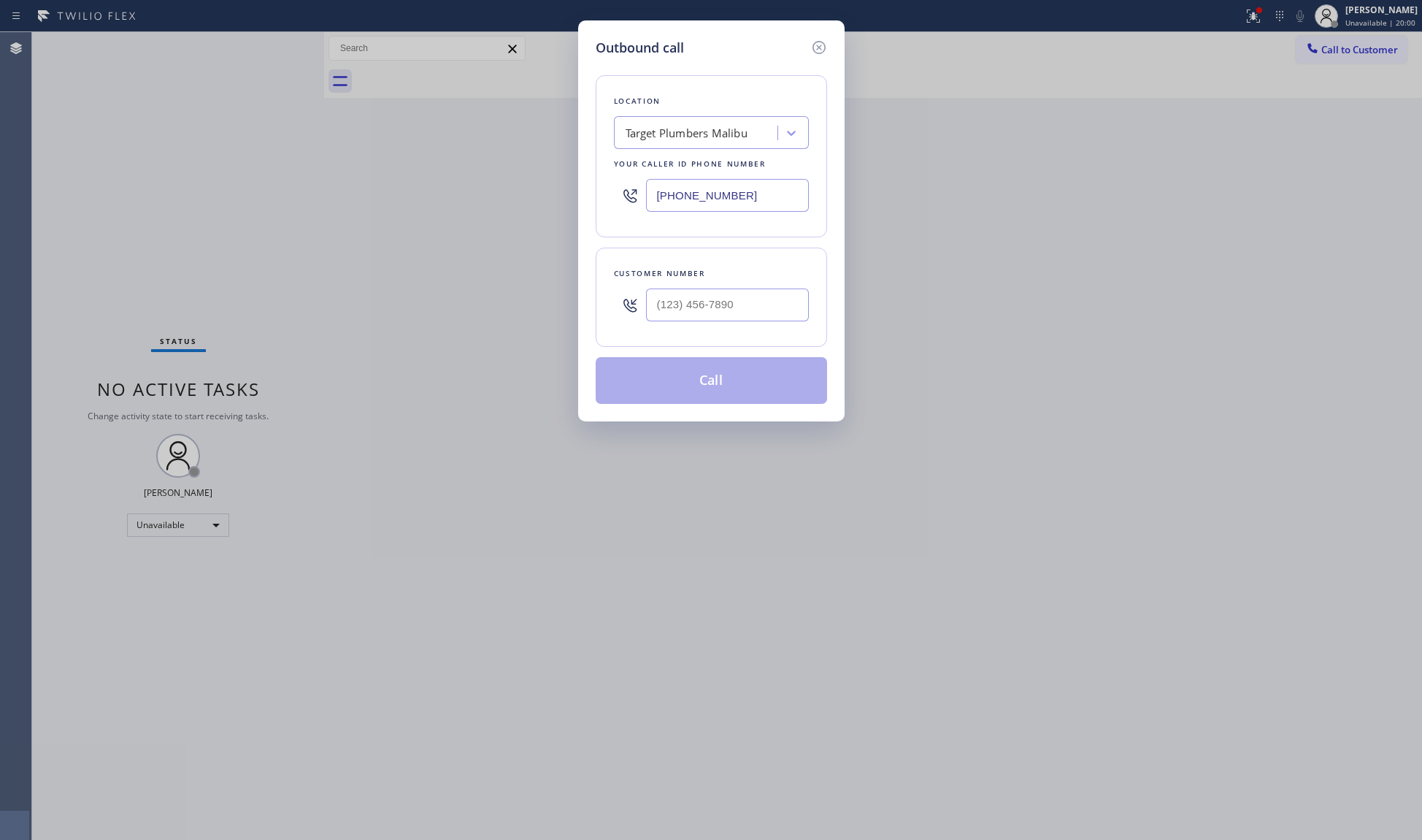
drag, startPoint x: 661, startPoint y: 190, endPoint x: 632, endPoint y: 190, distance: 29.0
click at [597, 190] on div "Location Target Plumbers [GEOGRAPHIC_DATA] Your caller id phone number [PHONE_N…" at bounding box center [711, 157] width 231 height 162
paste input "714) 855-4254"
type input "[PHONE_NUMBER]"
click at [780, 320] on input "(___) ___-____" at bounding box center [728, 304] width 162 height 33
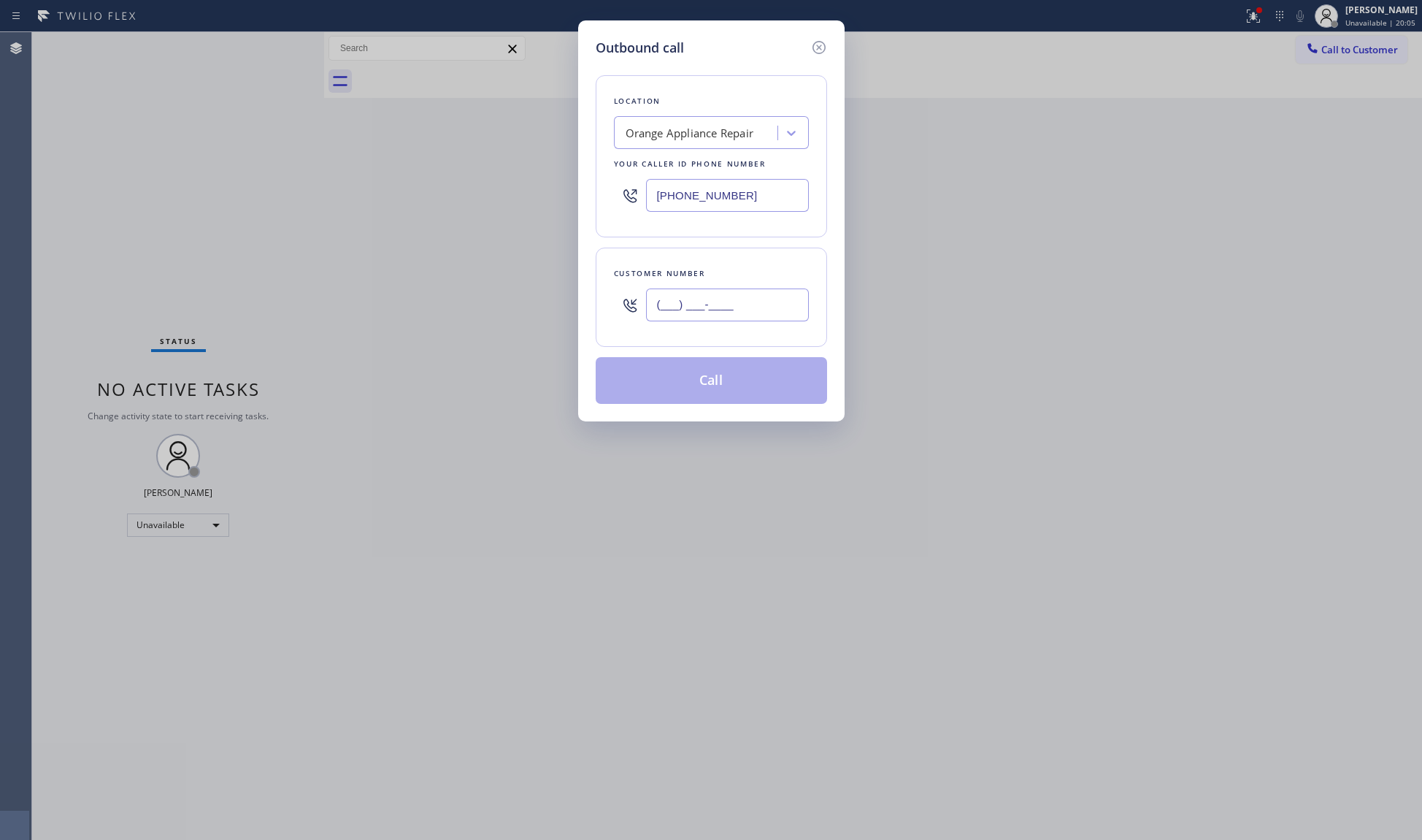
paste input "714) 777-2542"
type input "[PHONE_NUMBER]"
click at [718, 375] on button "Call" at bounding box center [711, 380] width 231 height 46
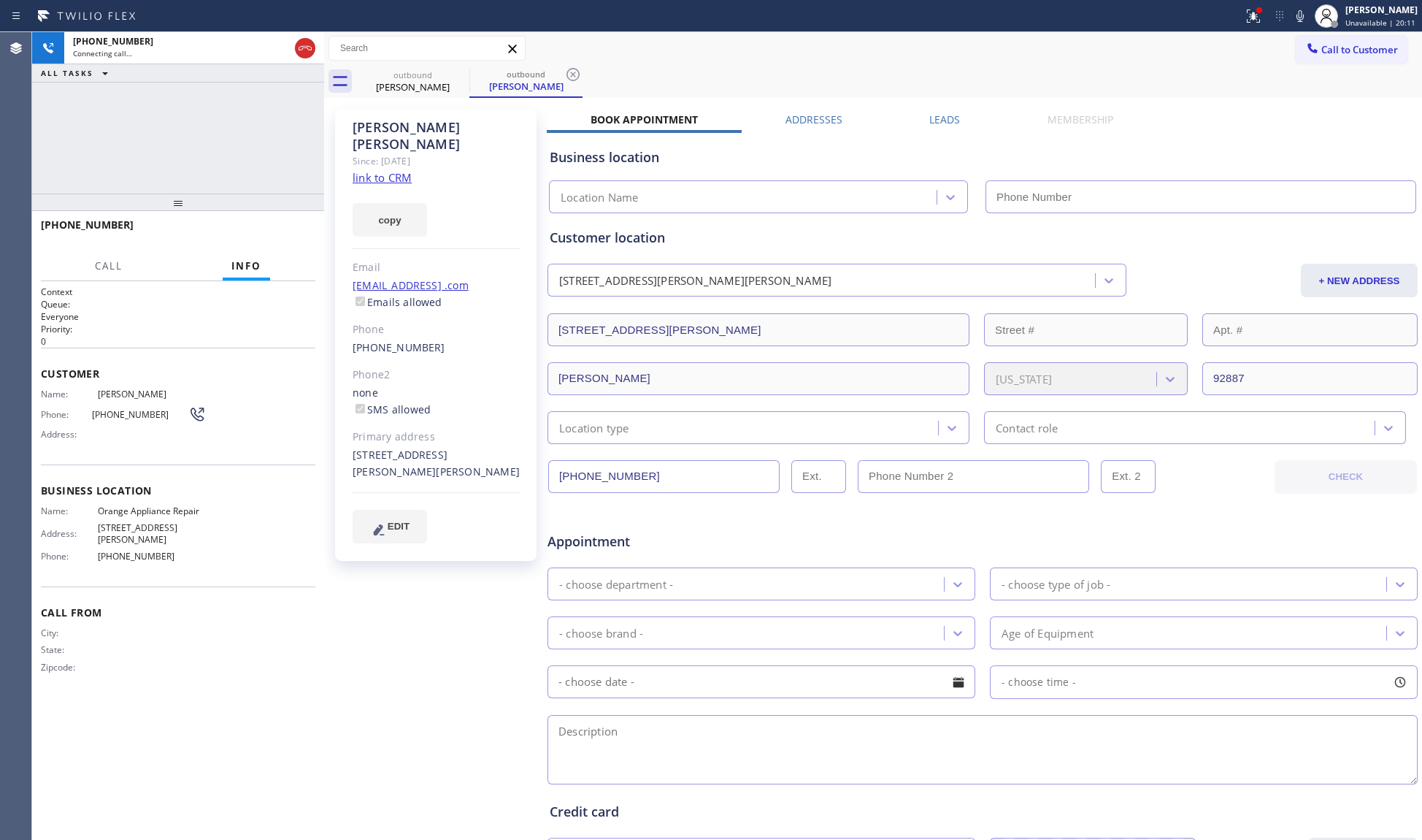
type input "[PHONE_NUMBER]"
click at [300, 229] on span "HANG UP" at bounding box center [281, 231] width 44 height 11
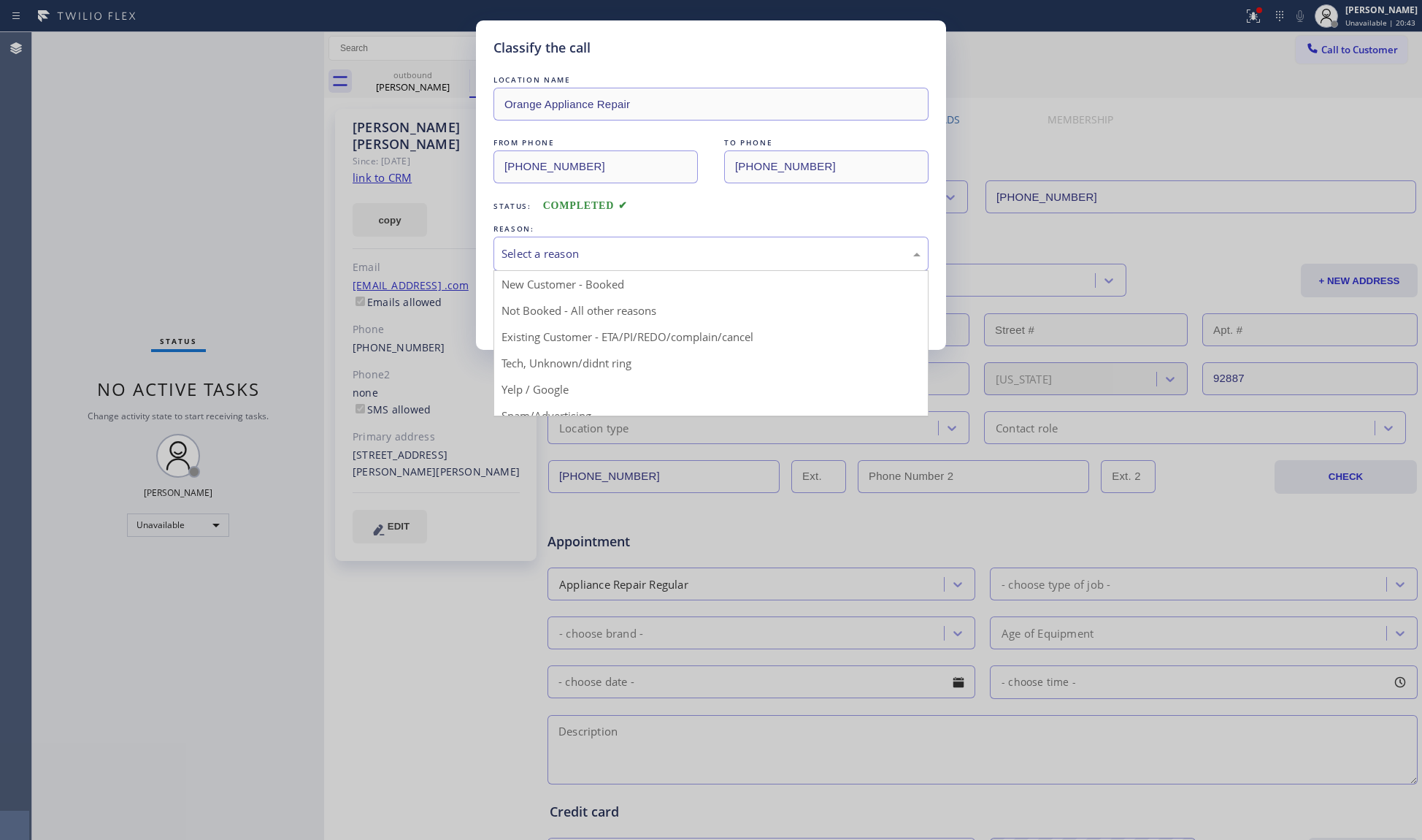
click at [579, 261] on div "Select a reason" at bounding box center [711, 253] width 420 height 16
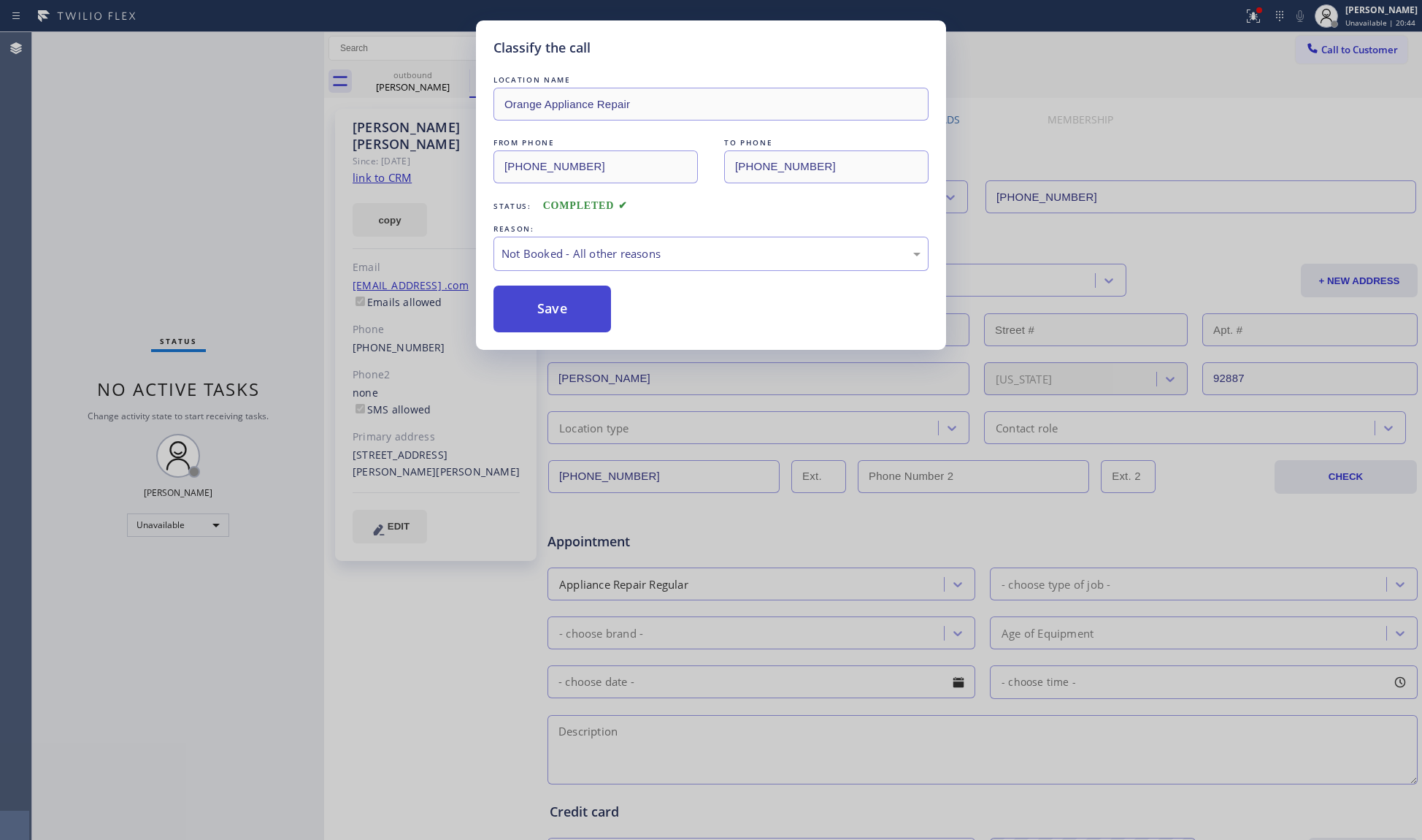
click at [540, 314] on button "Save" at bounding box center [553, 308] width 118 height 46
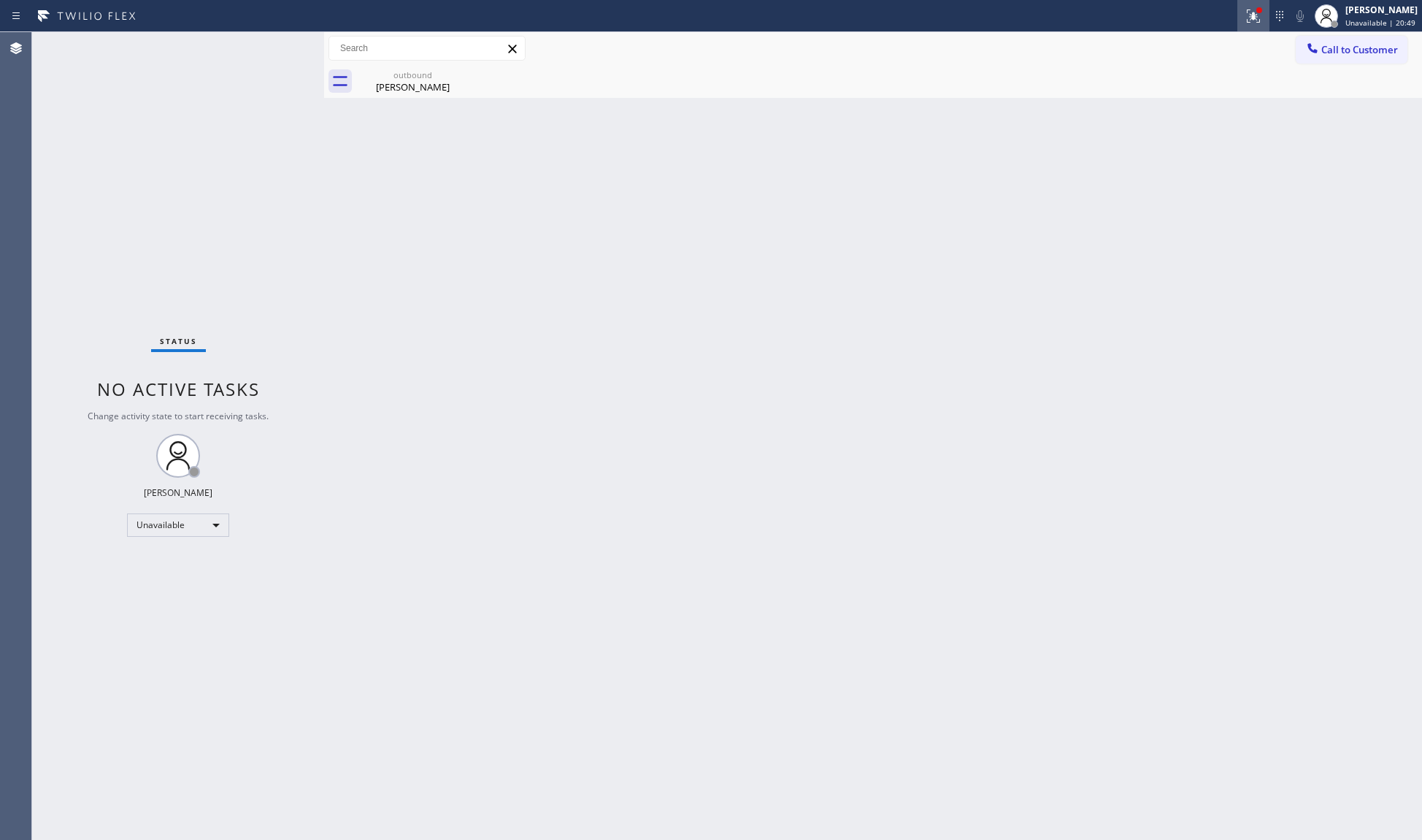
click at [1253, 4] on button at bounding box center [1253, 15] width 32 height 32
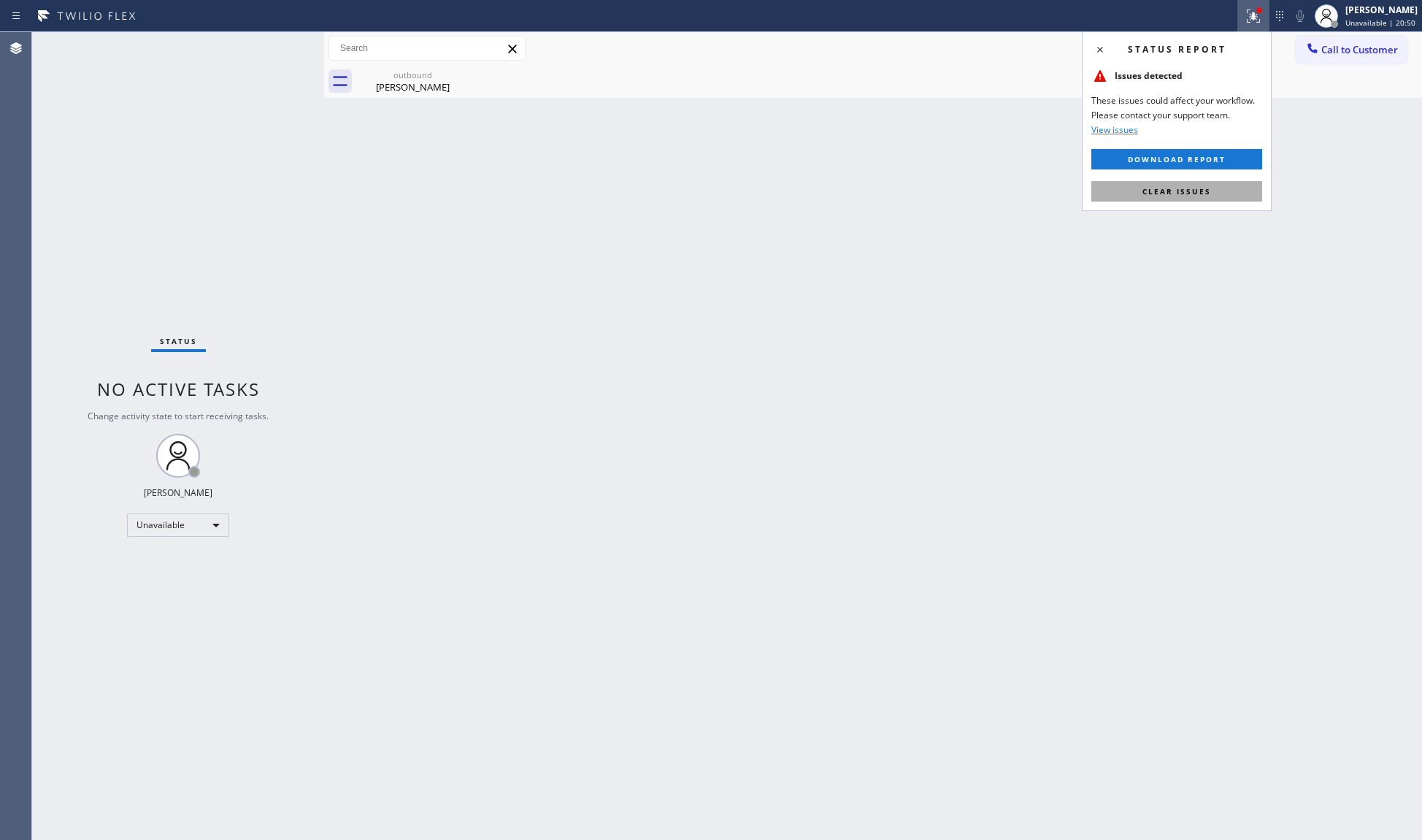
click at [1207, 188] on span "Clear issues" at bounding box center [1176, 191] width 69 height 11
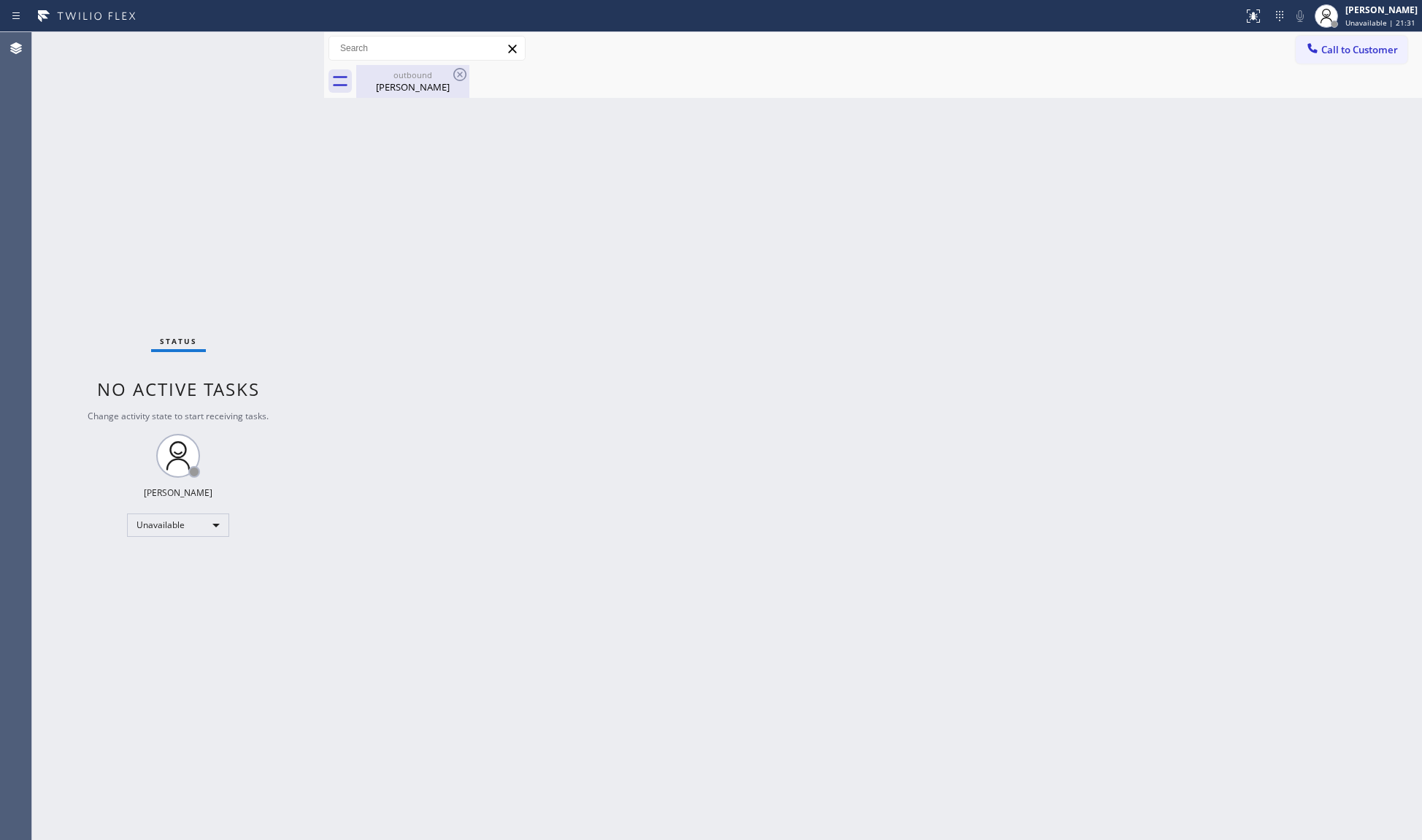
click at [446, 88] on div "outbound [PERSON_NAME]" at bounding box center [413, 81] width 110 height 33
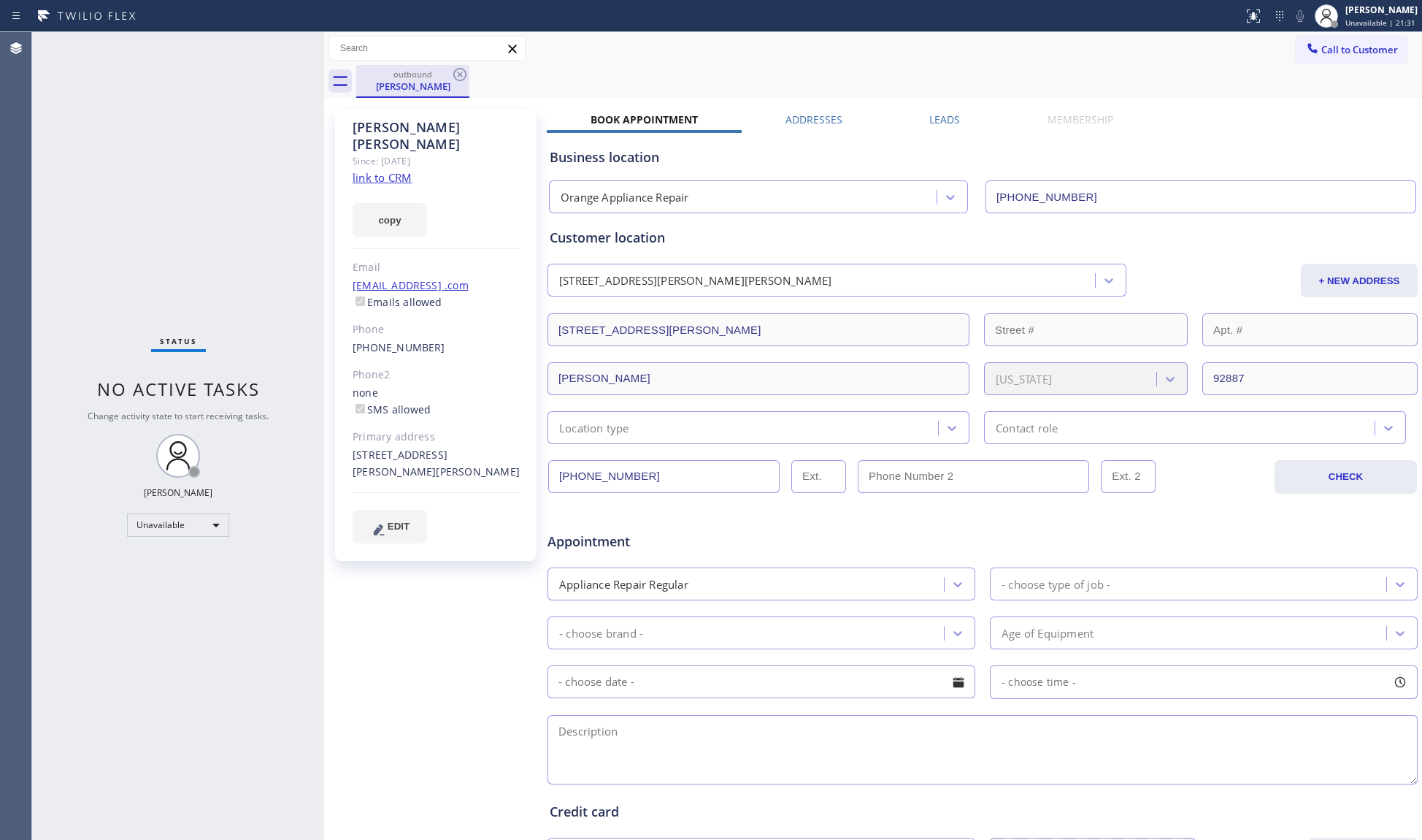
click at [447, 71] on div "outbound" at bounding box center [413, 73] width 110 height 11
click at [452, 71] on icon at bounding box center [460, 74] width 17 height 17
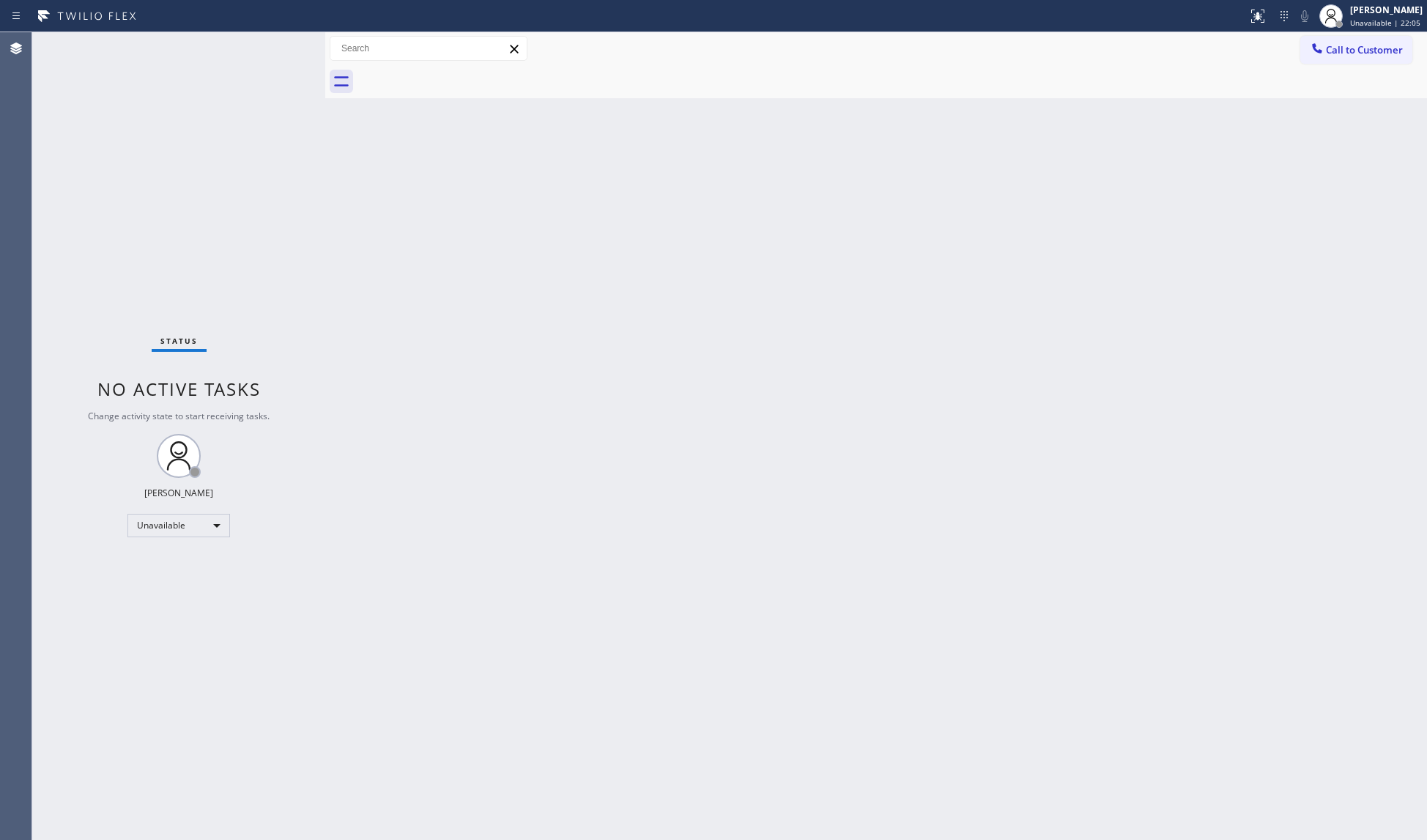
click at [1394, 77] on div at bounding box center [892, 81] width 1070 height 33
click at [1337, 49] on span "Call to Customer" at bounding box center [1364, 50] width 77 height 14
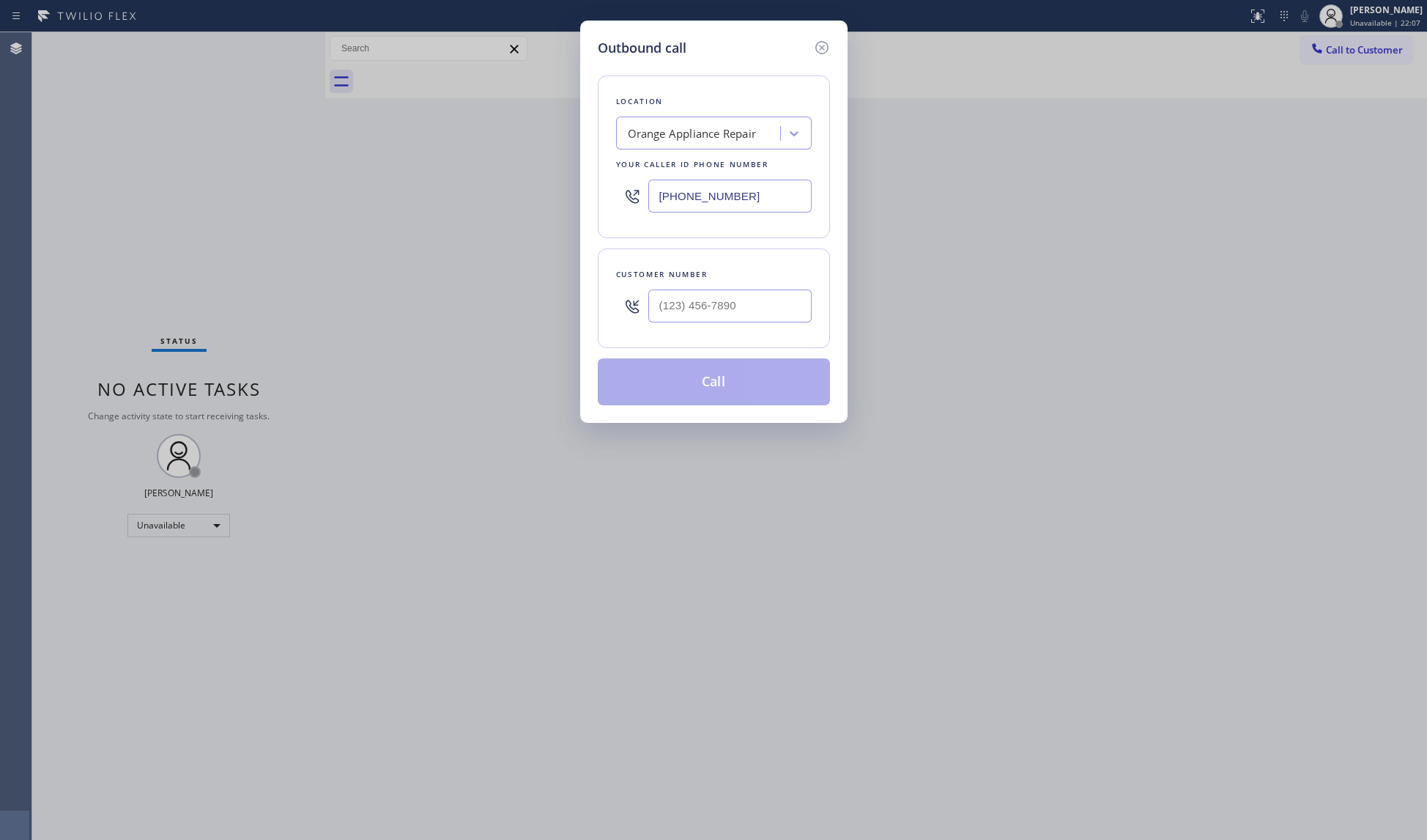
drag, startPoint x: 768, startPoint y: 201, endPoint x: 526, endPoint y: 184, distance: 242.6
click at [571, 192] on div "Outbound call Location Orange Appliance Repair Your caller id phone number [PHO…" at bounding box center [713, 420] width 1427 height 840
paste input "351) 300-7577"
type input "[PHONE_NUMBER]"
paste input "71-4215"
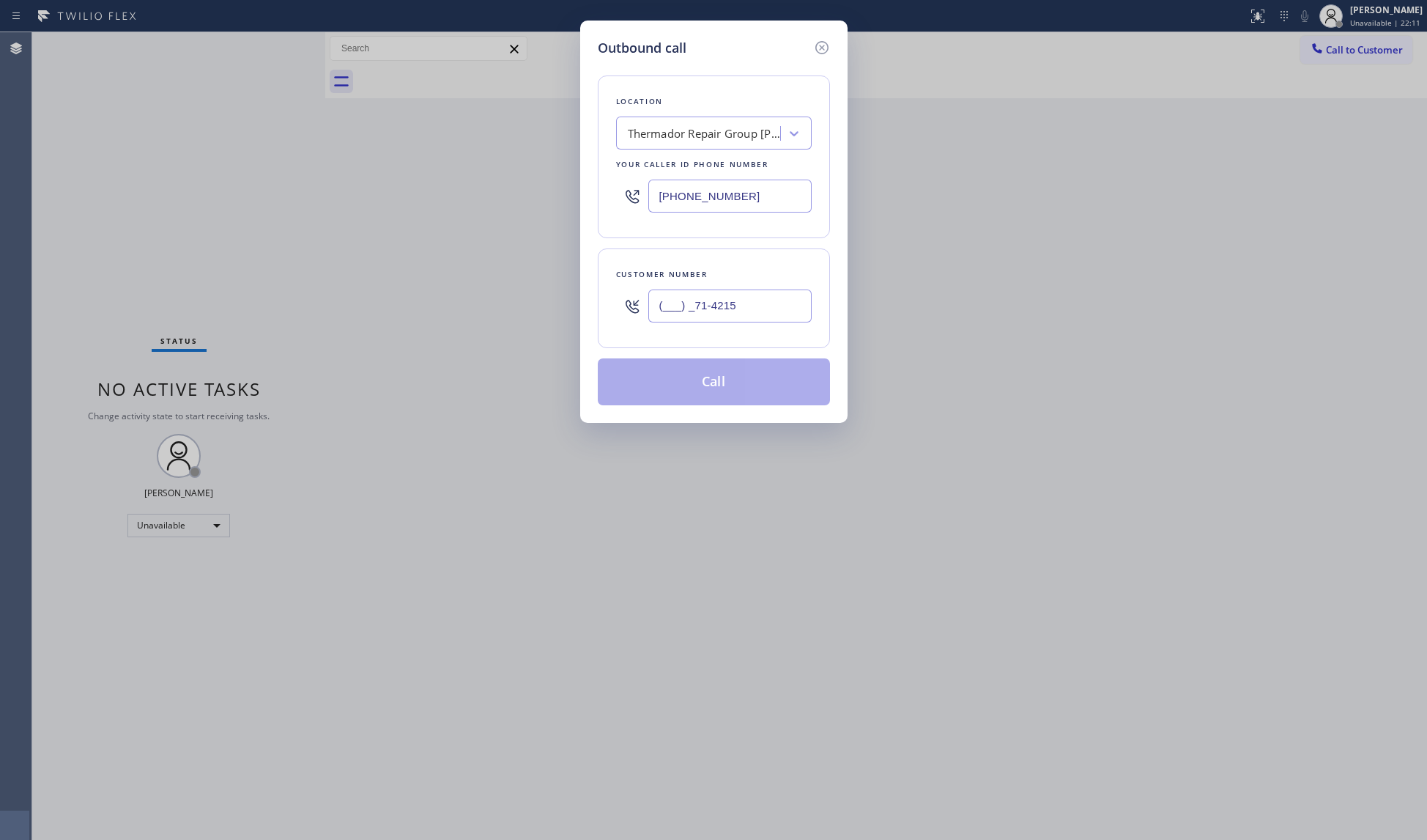
click at [697, 301] on input "(___) _71-4215" at bounding box center [730, 306] width 163 height 33
click at [652, 308] on input "(___) _71-4215" at bounding box center [730, 306] width 163 height 33
paste input "714) 215-7506"
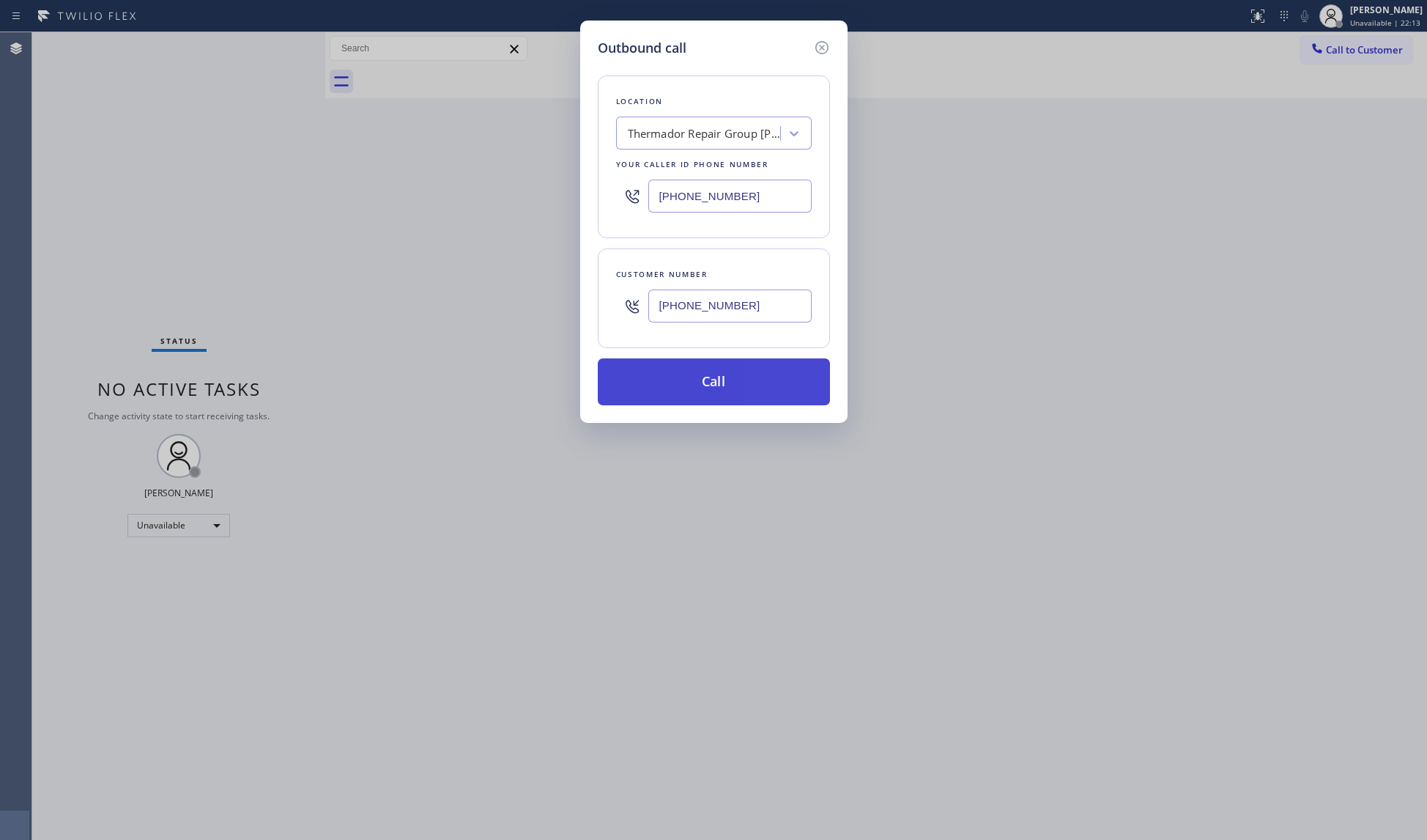
type input "[PHONE_NUMBER]"
click at [708, 379] on button "Call" at bounding box center [713, 381] width 232 height 47
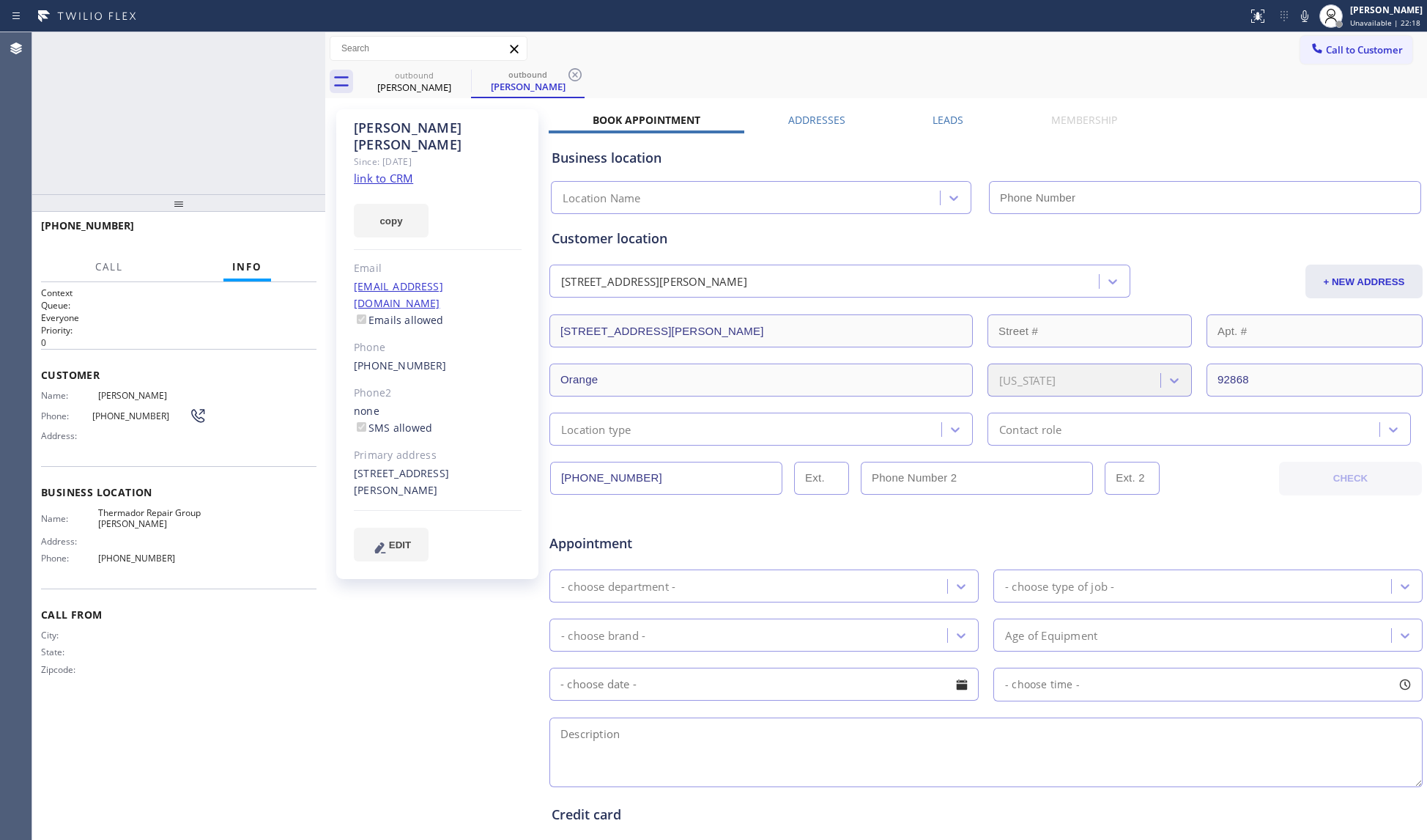
type input "[PHONE_NUMBER]"
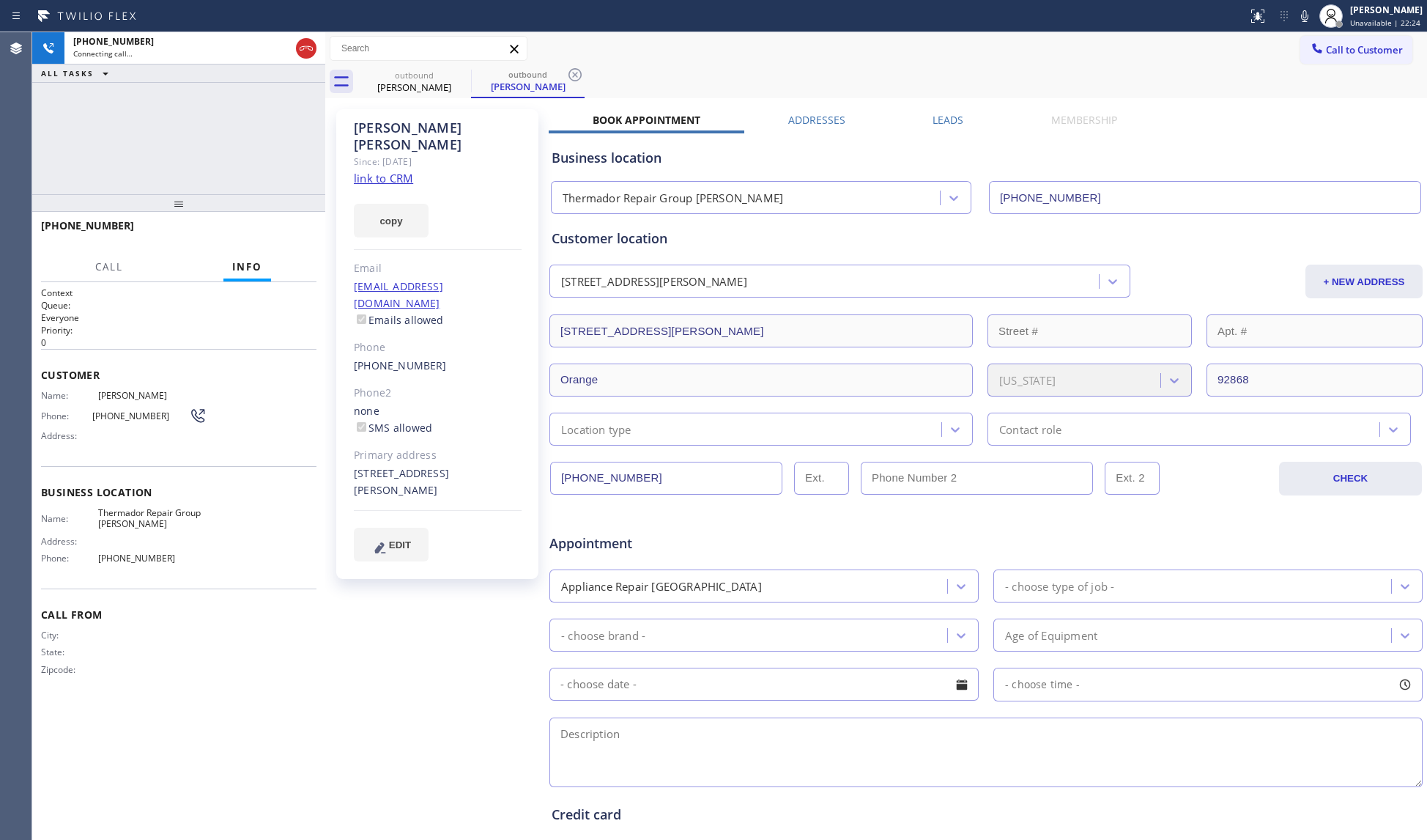
drag, startPoint x: 780, startPoint y: 75, endPoint x: 736, endPoint y: 63, distance: 45.6
click at [757, 68] on div "outbound [PERSON_NAME] outbound [PERSON_NAME]" at bounding box center [892, 81] width 1070 height 33
click at [584, 74] on div "outbound [PERSON_NAME]" at bounding box center [528, 81] width 114 height 33
click at [599, 63] on div "Call to Customer Outbound call Location Thermador Repair Group [GEOGRAPHIC_DATA…" at bounding box center [876, 48] width 1102 height 33
click at [571, 71] on icon at bounding box center [575, 75] width 17 height 17
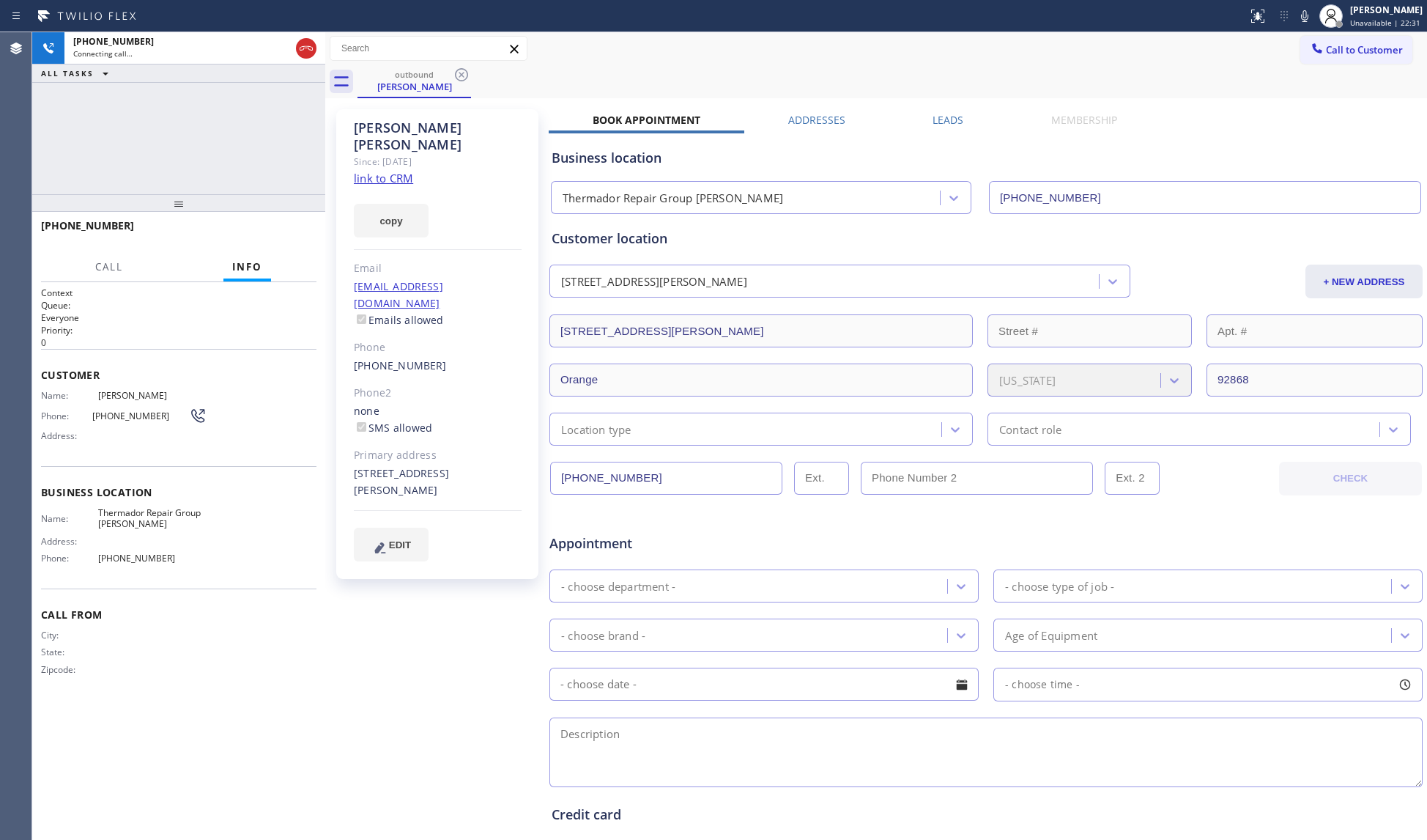
click at [590, 67] on div "outbound [PERSON_NAME]" at bounding box center [892, 81] width 1070 height 33
click at [291, 130] on div "[PHONE_NUMBER] Connecting call… ALL TASKS ALL TASKS ACTIVE TASKS TASKS IN WRAP …" at bounding box center [178, 113] width 293 height 162
drag, startPoint x: 298, startPoint y: 47, endPoint x: 305, endPoint y: 48, distance: 7.1
click at [299, 46] on icon at bounding box center [307, 48] width 17 height 17
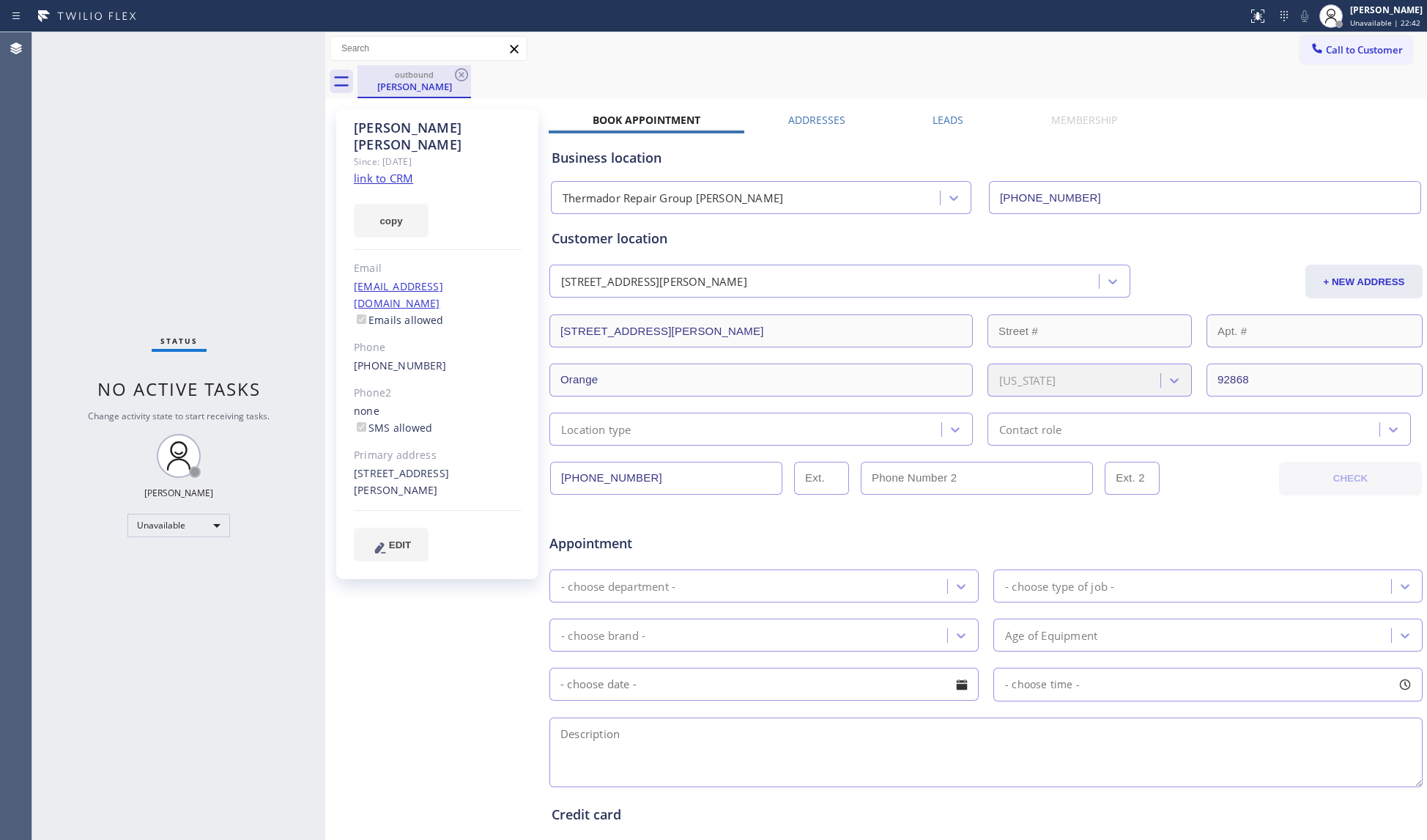
click at [450, 74] on div "outbound" at bounding box center [414, 74] width 111 height 11
click at [465, 74] on icon at bounding box center [462, 75] width 17 height 17
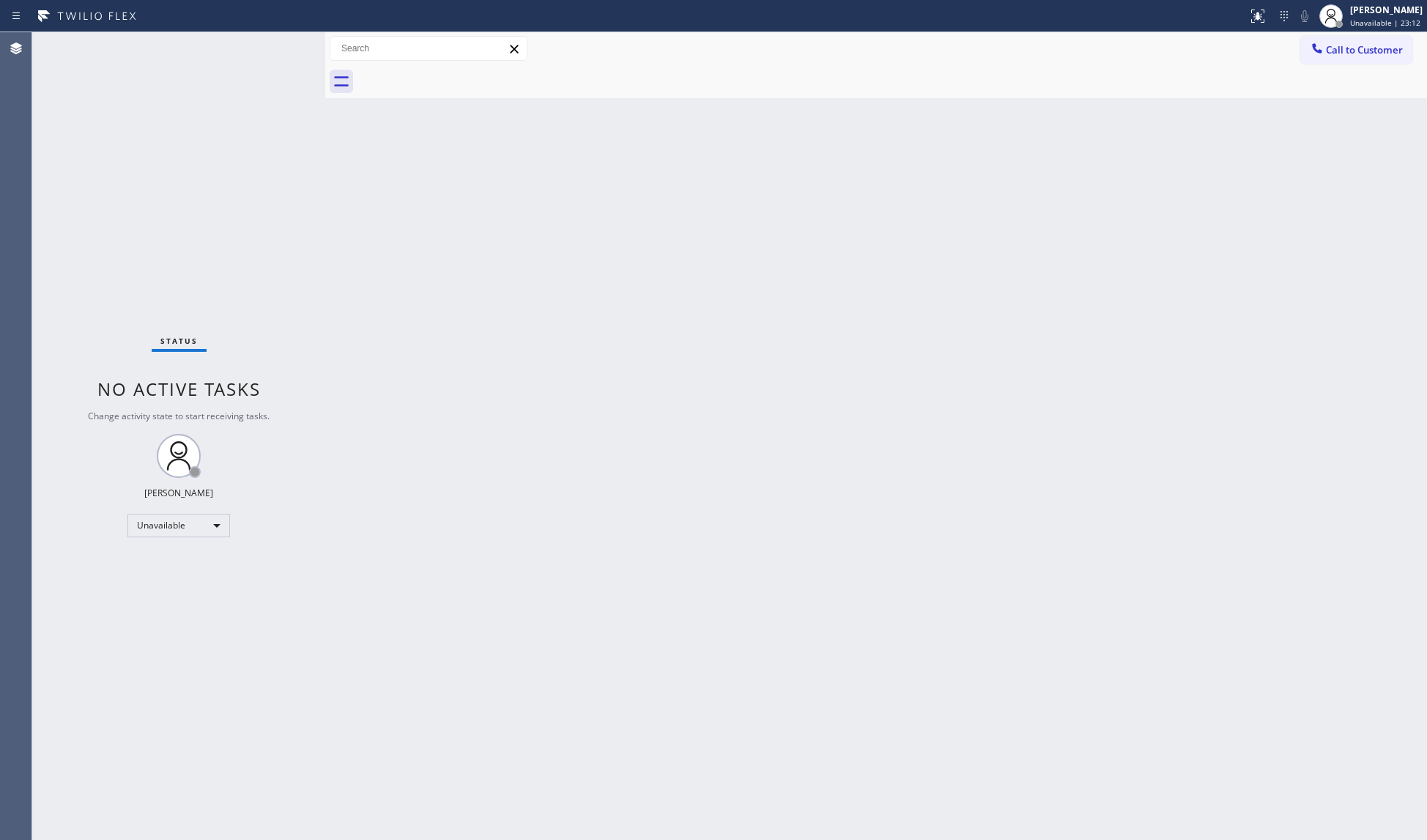
drag, startPoint x: 1358, startPoint y: 48, endPoint x: 1246, endPoint y: 50, distance: 112.0
click at [1349, 48] on span "Call to Customer" at bounding box center [1364, 50] width 77 height 14
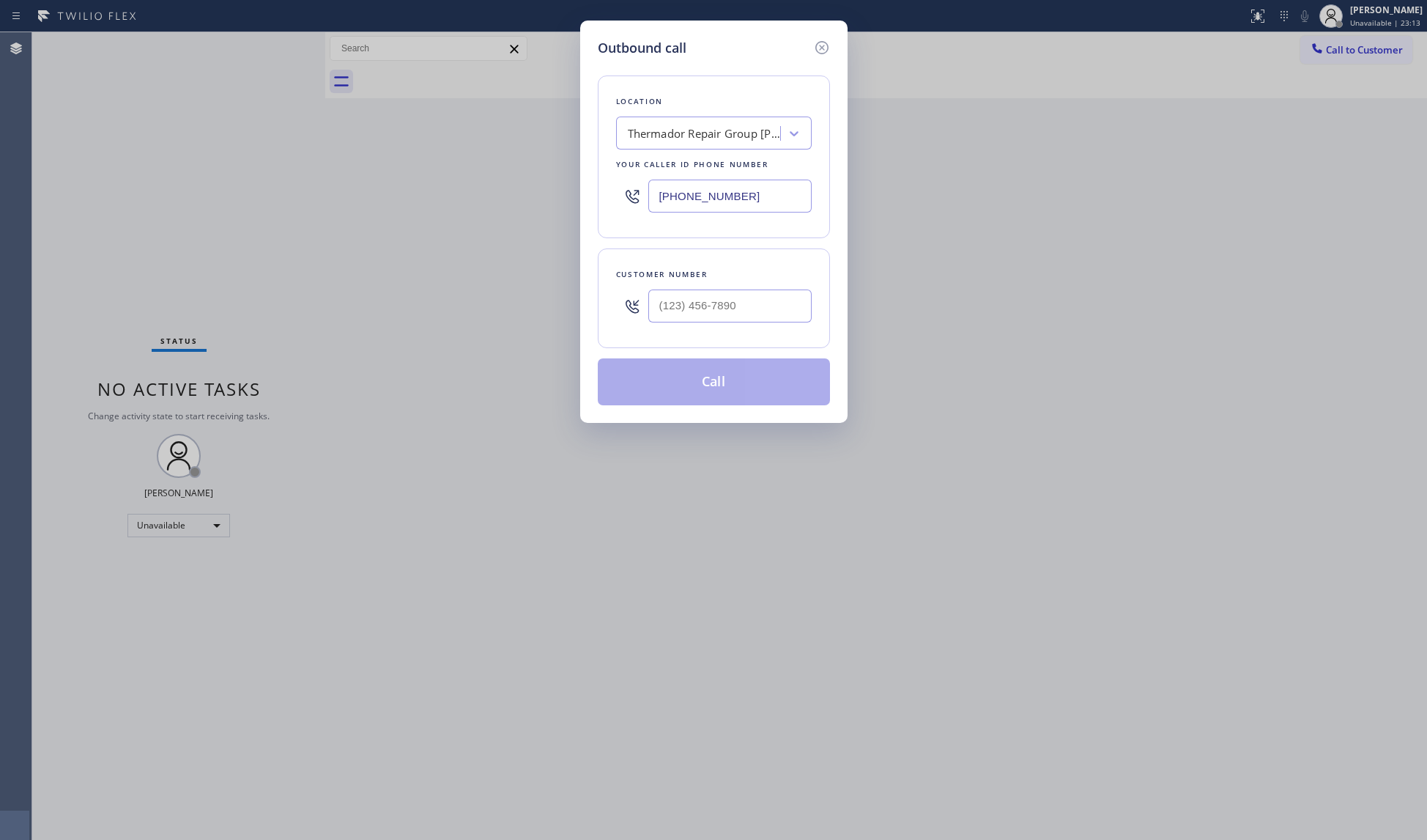
drag, startPoint x: 780, startPoint y: 195, endPoint x: 598, endPoint y: 194, distance: 182.0
click at [601, 195] on div "Location Thermador Repair Group [GEOGRAPHIC_DATA] Your caller id phone number […" at bounding box center [713, 157] width 232 height 163
paste input "718) 260-6836"
type input "[PHONE_NUMBER]"
click at [762, 306] on input "(___) ___-____" at bounding box center [730, 306] width 163 height 33
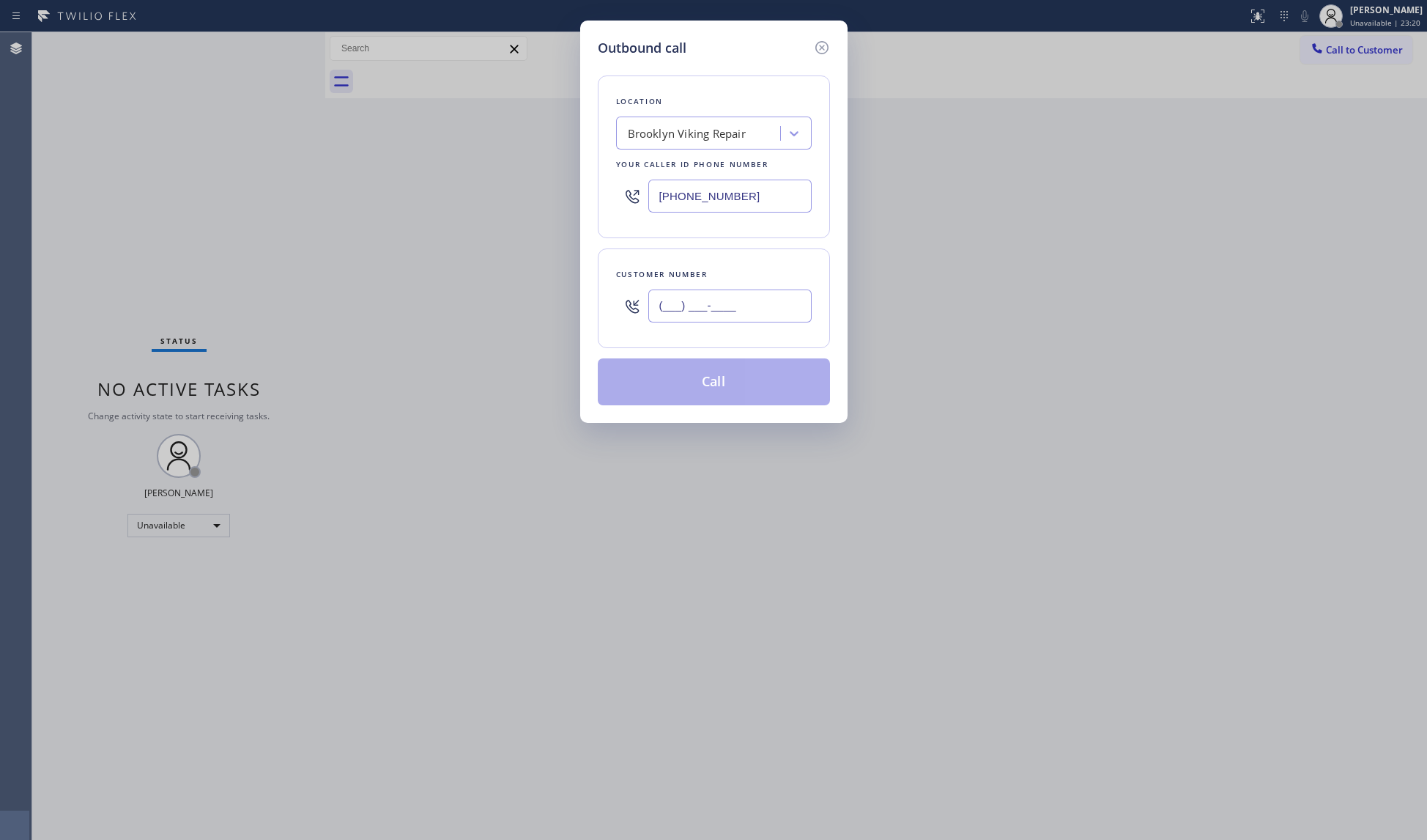
paste input "646) 594-4174"
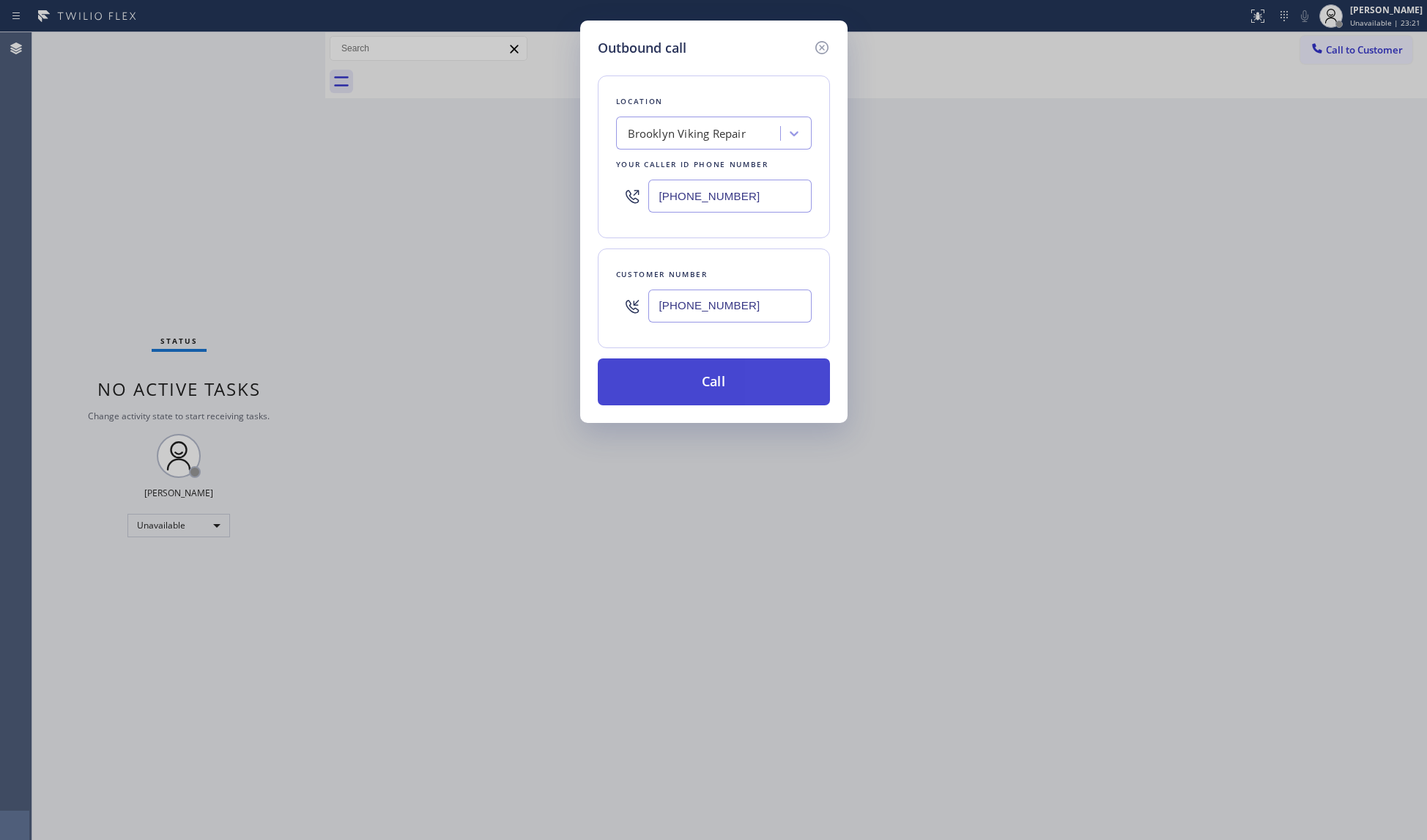
type input "[PHONE_NUMBER]"
drag, startPoint x: 738, startPoint y: 376, endPoint x: 748, endPoint y: 344, distance: 33.5
click at [738, 375] on button "Call" at bounding box center [713, 381] width 232 height 47
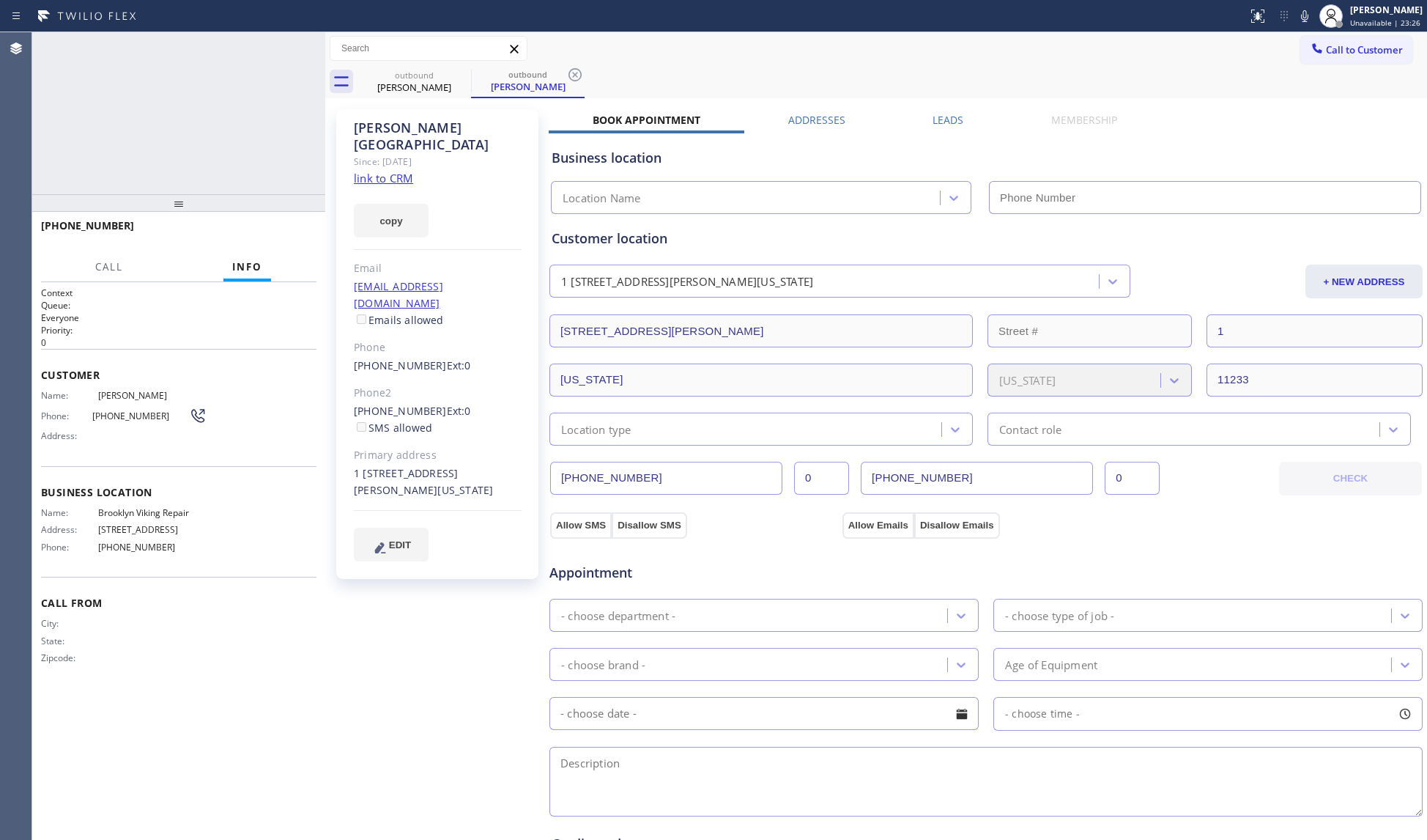
type input "[PHONE_NUMBER]"
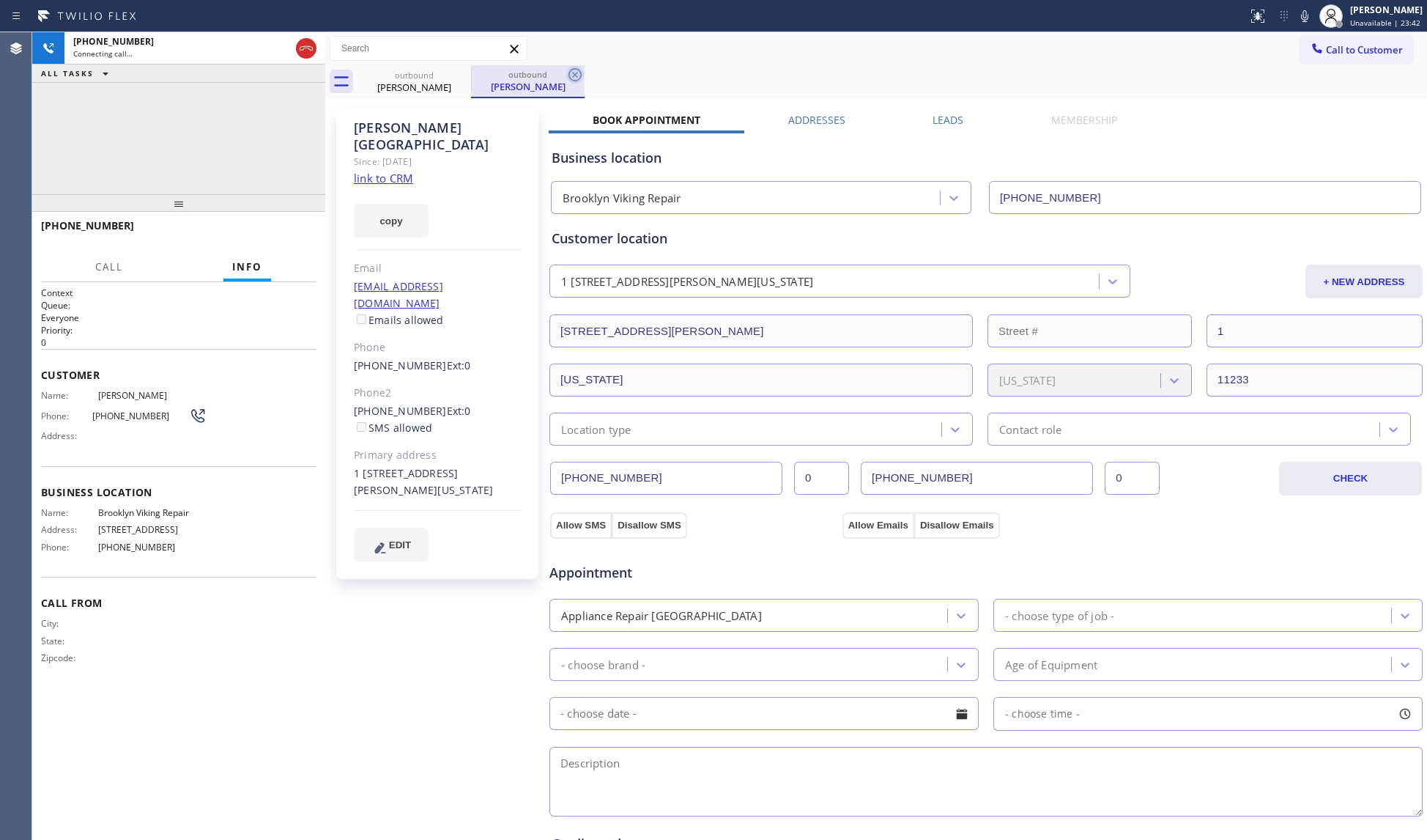
click at [569, 74] on icon at bounding box center [575, 75] width 14 height 14
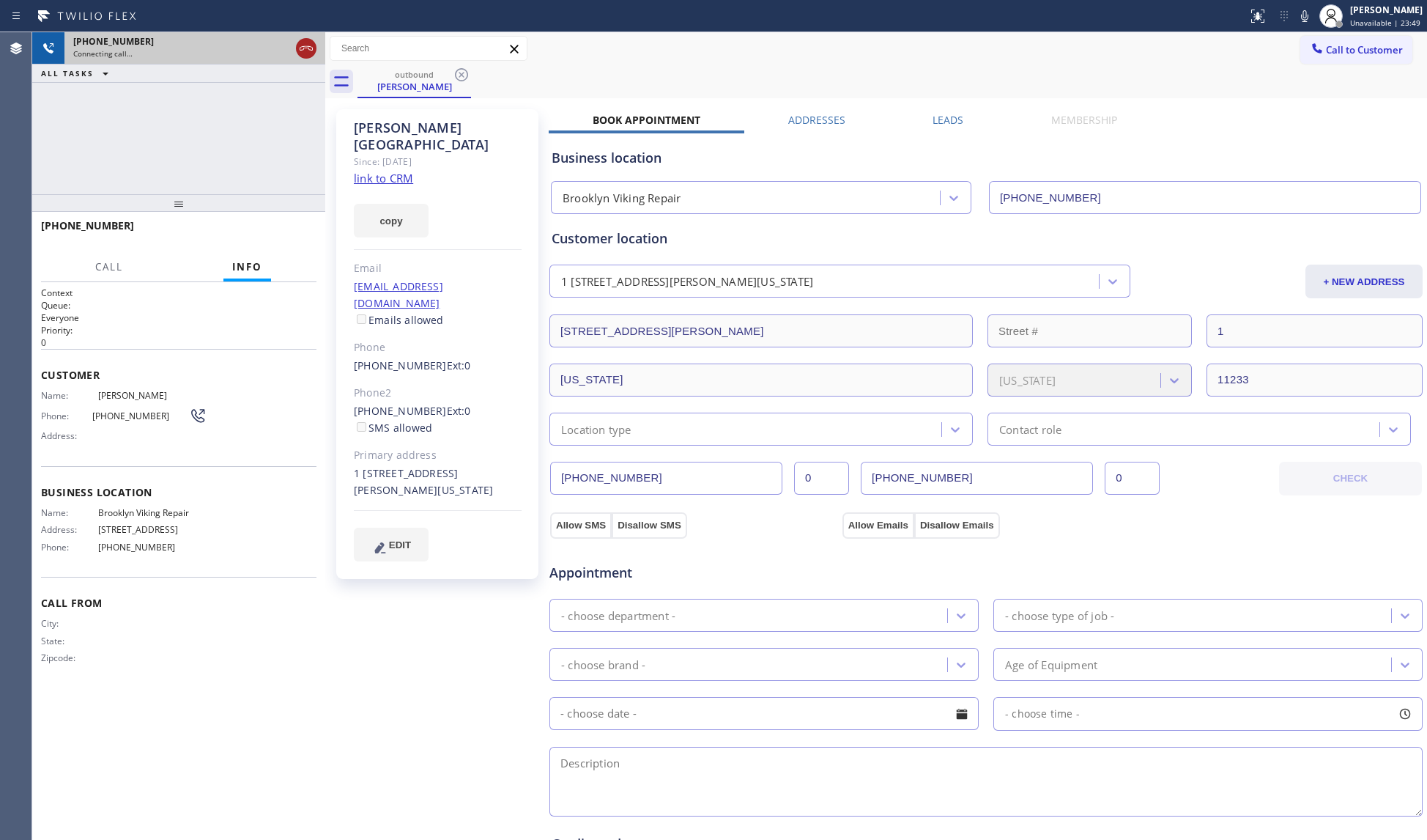
click at [313, 52] on icon at bounding box center [307, 48] width 17 height 17
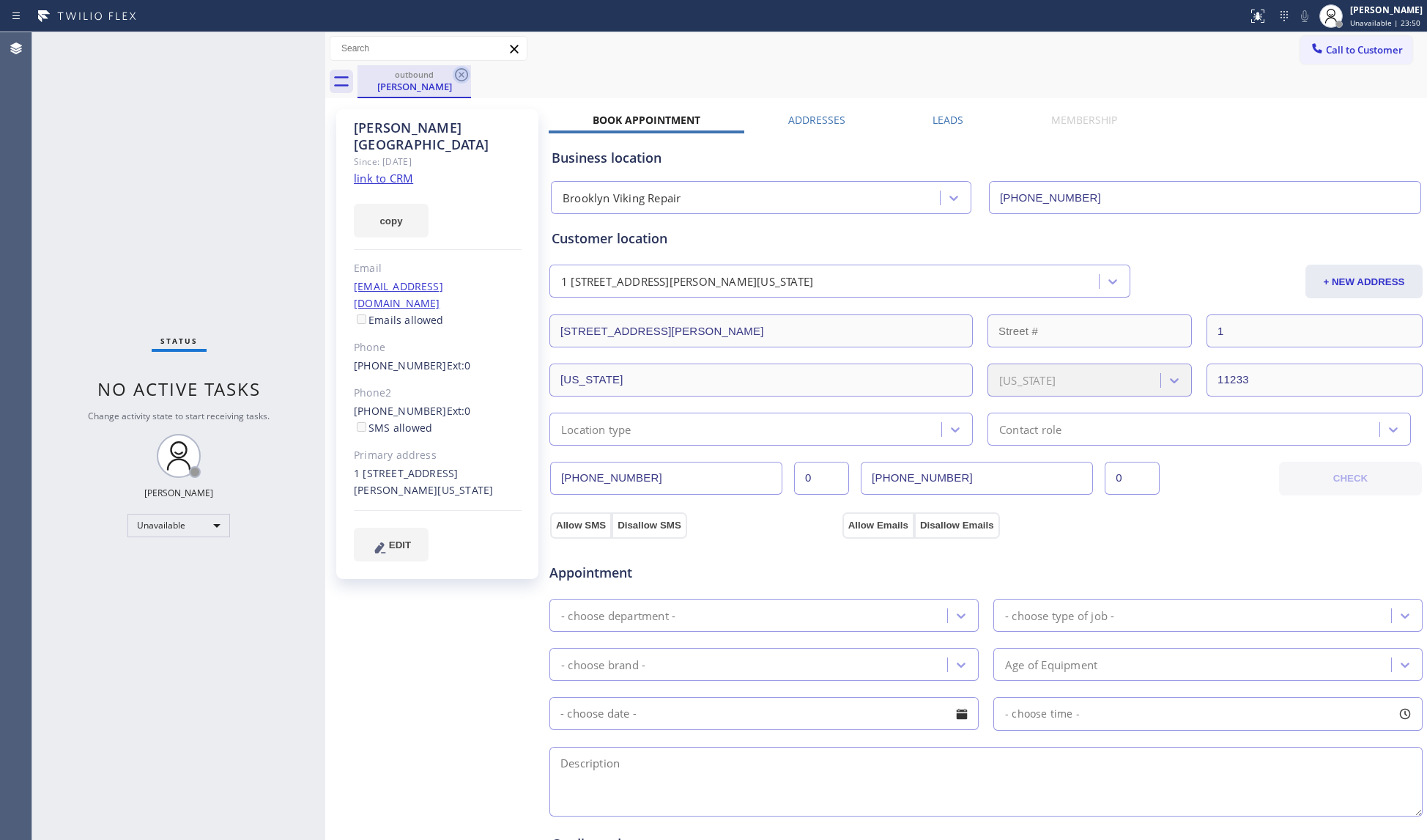
click at [464, 77] on icon at bounding box center [462, 75] width 17 height 17
click at [484, 72] on div "outbound [PERSON_NAME]" at bounding box center [892, 81] width 1070 height 33
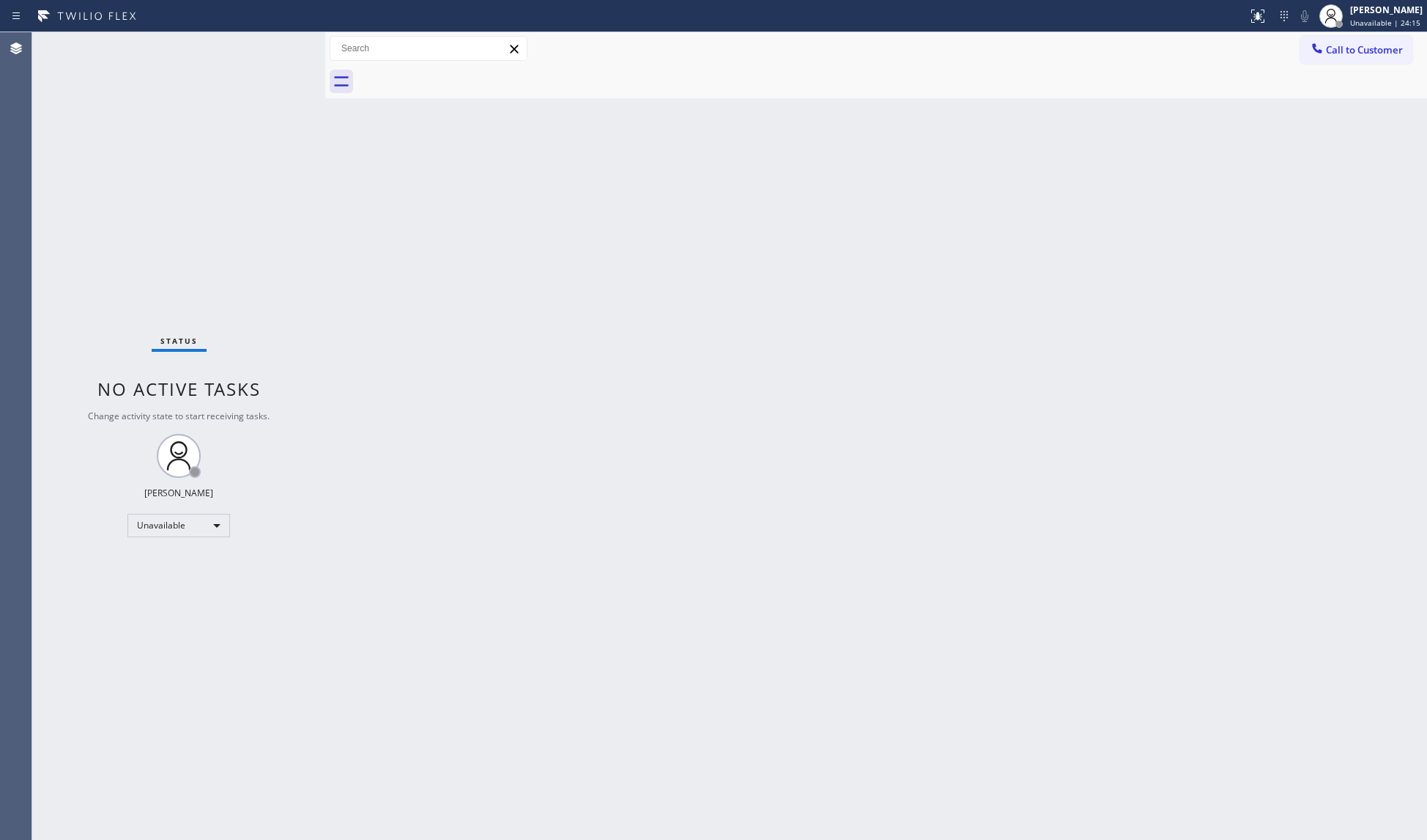
drag, startPoint x: 1366, startPoint y: 49, endPoint x: 1316, endPoint y: 59, distance: 51.0
click at [1364, 49] on span "Call to Customer" at bounding box center [1364, 50] width 77 height 14
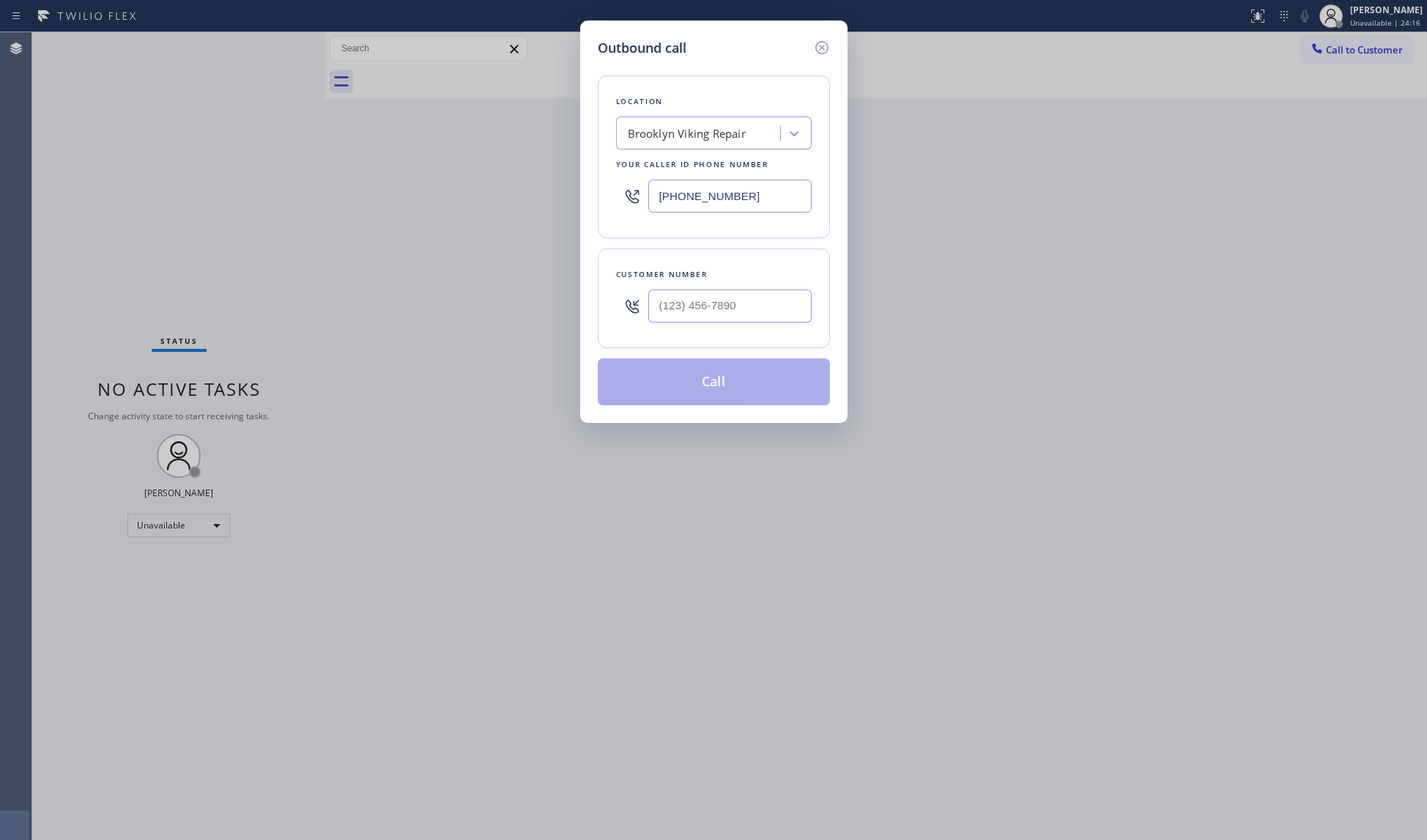
drag, startPoint x: 784, startPoint y: 177, endPoint x: 648, endPoint y: 195, distance: 137.2
click at [648, 195] on div "[PHONE_NUMBER]" at bounding box center [714, 196] width 196 height 48
click at [727, 183] on input "[PHONE_NUMBER]" at bounding box center [730, 196] width 163 height 33
drag, startPoint x: 739, startPoint y: 198, endPoint x: 584, endPoint y: 191, distance: 155.2
click at [574, 198] on div "Outbound call Location [GEOGRAPHIC_DATA] Viking Repair Your caller id phone num…" at bounding box center [713, 420] width 1427 height 840
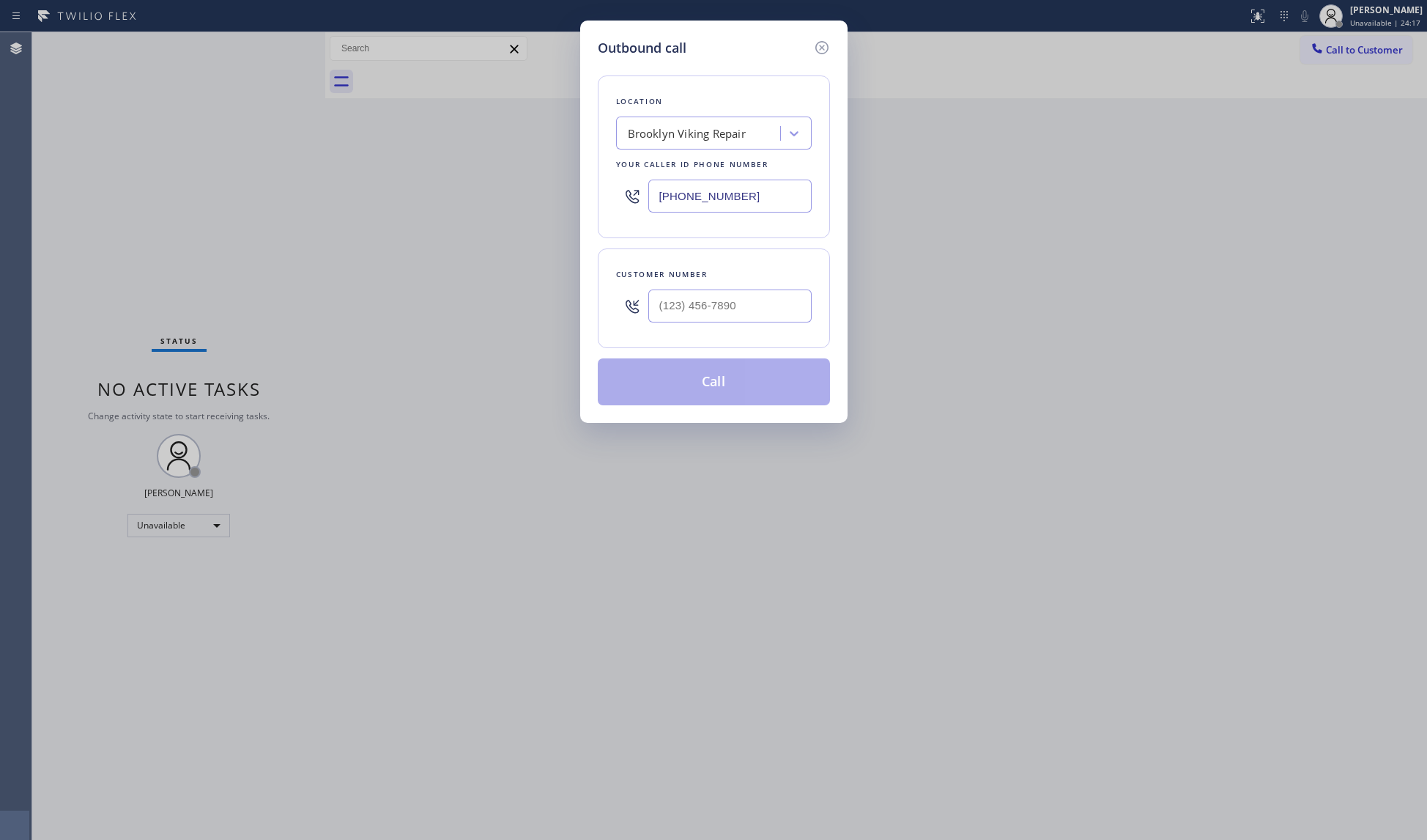
paste input "323) 703-5944"
type input "[PHONE_NUMBER]"
paste input "310) 966-0334"
click at [721, 310] on input "(___) ___-____" at bounding box center [730, 306] width 163 height 33
type input "[PHONE_NUMBER]"
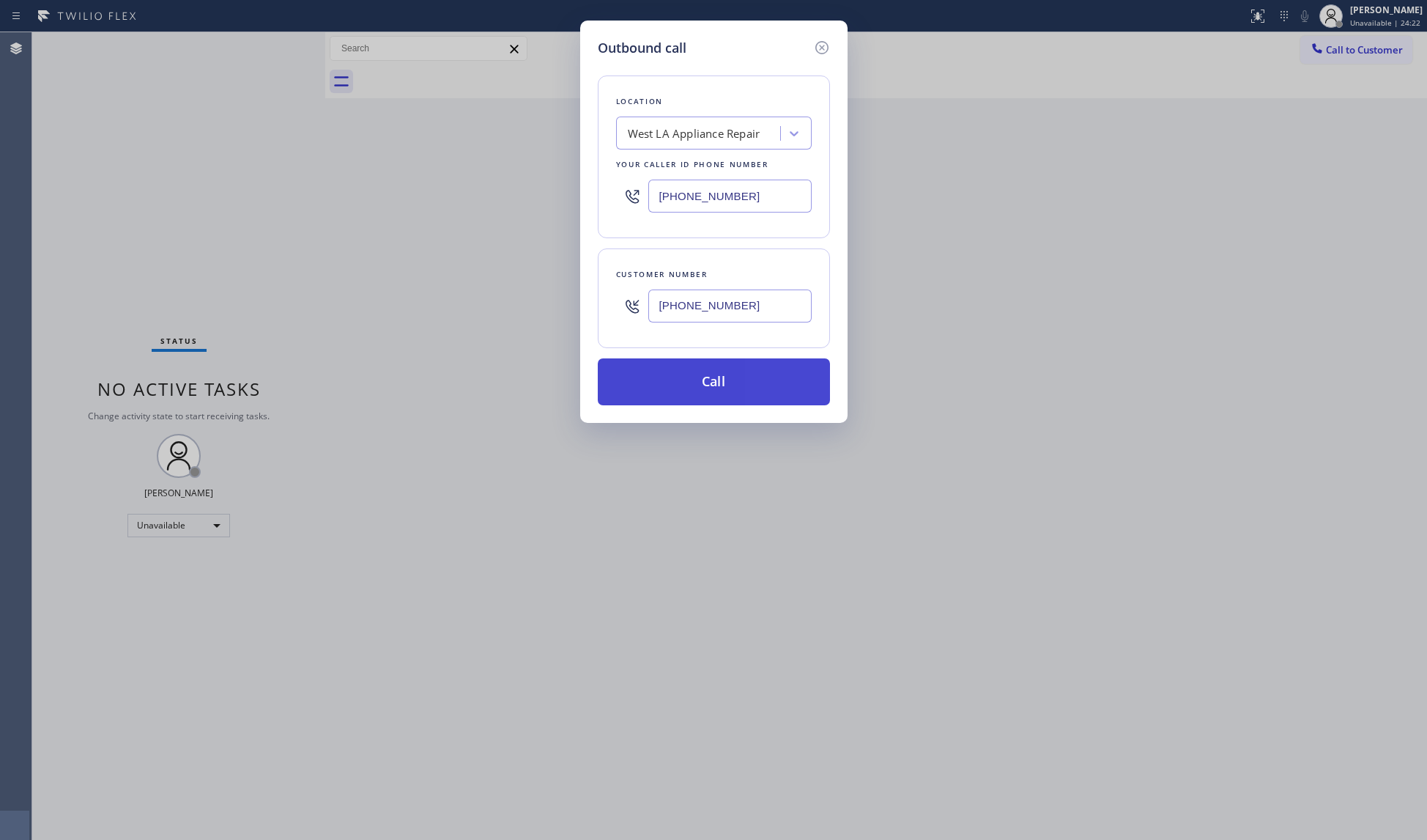
click at [728, 373] on button "Call" at bounding box center [713, 381] width 232 height 47
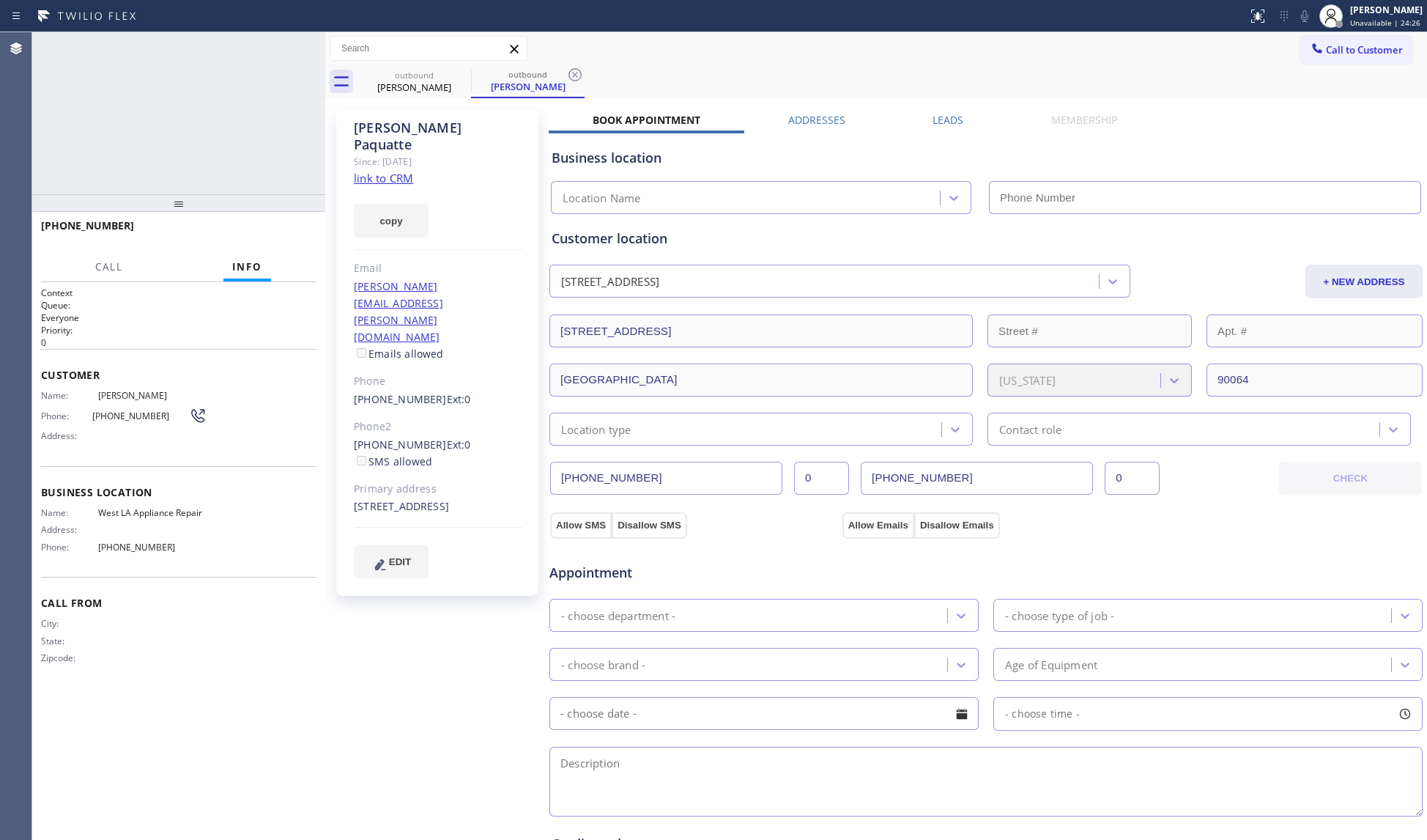
type input "[PHONE_NUMBER]"
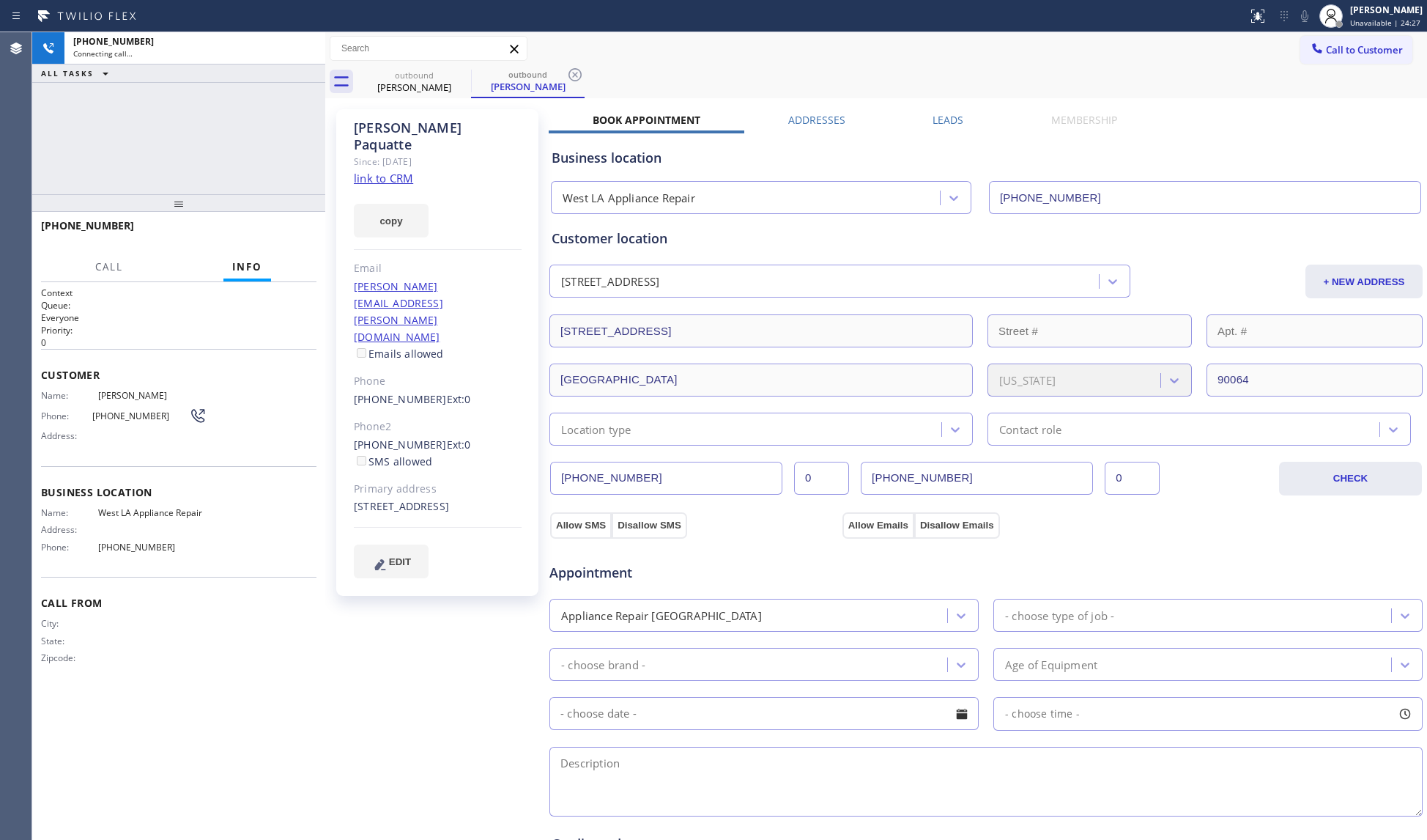
drag, startPoint x: 906, startPoint y: 94, endPoint x: 790, endPoint y: 94, distance: 116.0
click at [897, 94] on div "outbound [PERSON_NAME] outbound [PERSON_NAME]" at bounding box center [892, 81] width 1070 height 33
click at [563, 69] on div "outbound" at bounding box center [528, 74] width 111 height 11
click at [613, 56] on div "Call to Customer Outbound call Location West LA Appliance Repair Your caller id…" at bounding box center [876, 48] width 1102 height 25
click at [569, 77] on icon at bounding box center [575, 75] width 14 height 14
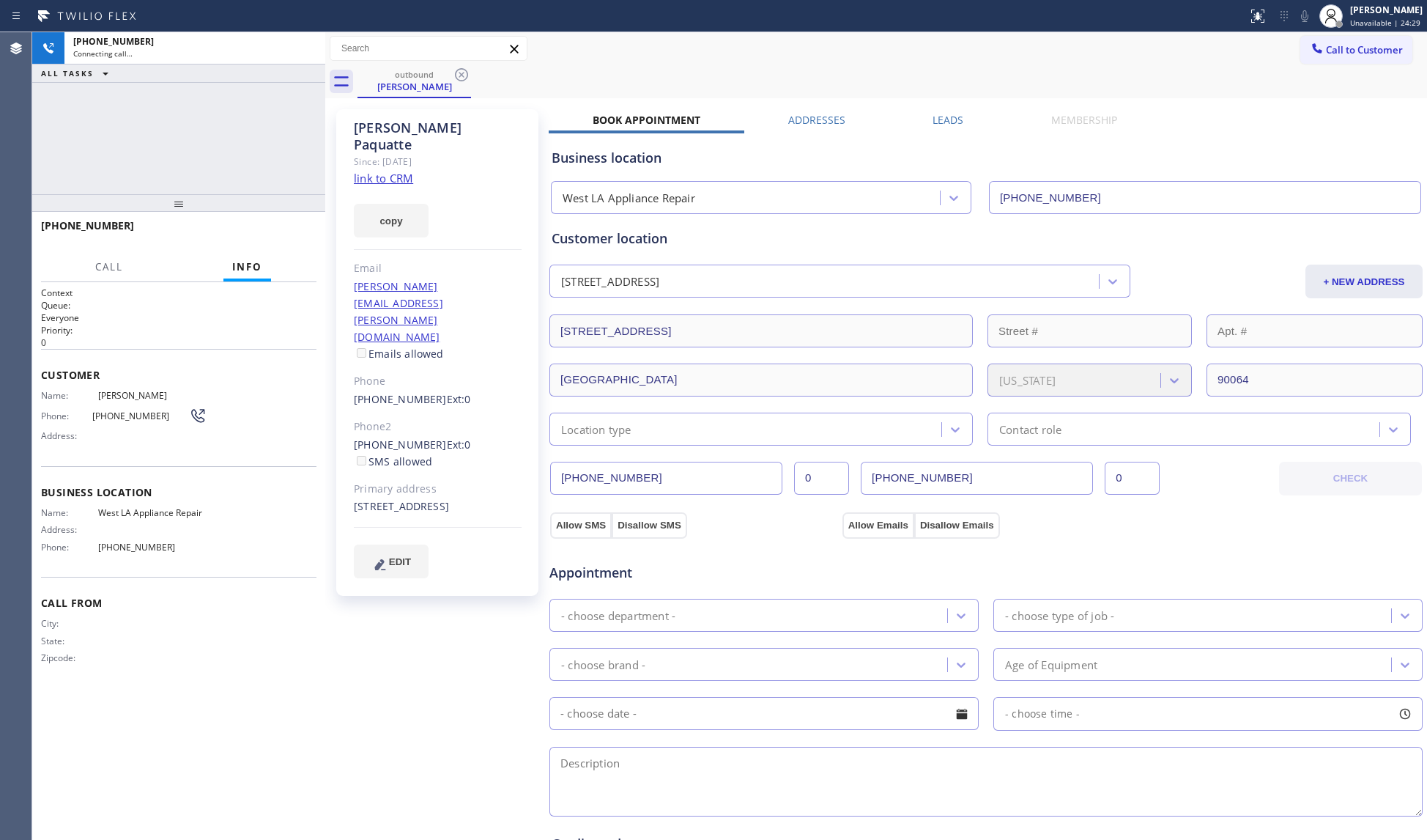
click at [575, 74] on div "outbound [PERSON_NAME]" at bounding box center [892, 81] width 1070 height 33
click at [610, 68] on div "outbound [PERSON_NAME]" at bounding box center [892, 81] width 1070 height 33
click at [312, 218] on div "[PHONE_NUMBER] Live | 00:02 HANG UP" at bounding box center [178, 232] width 276 height 38
click at [268, 226] on button "HANG UP" at bounding box center [282, 232] width 68 height 20
click at [265, 229] on button "HANG UP" at bounding box center [282, 232] width 68 height 20
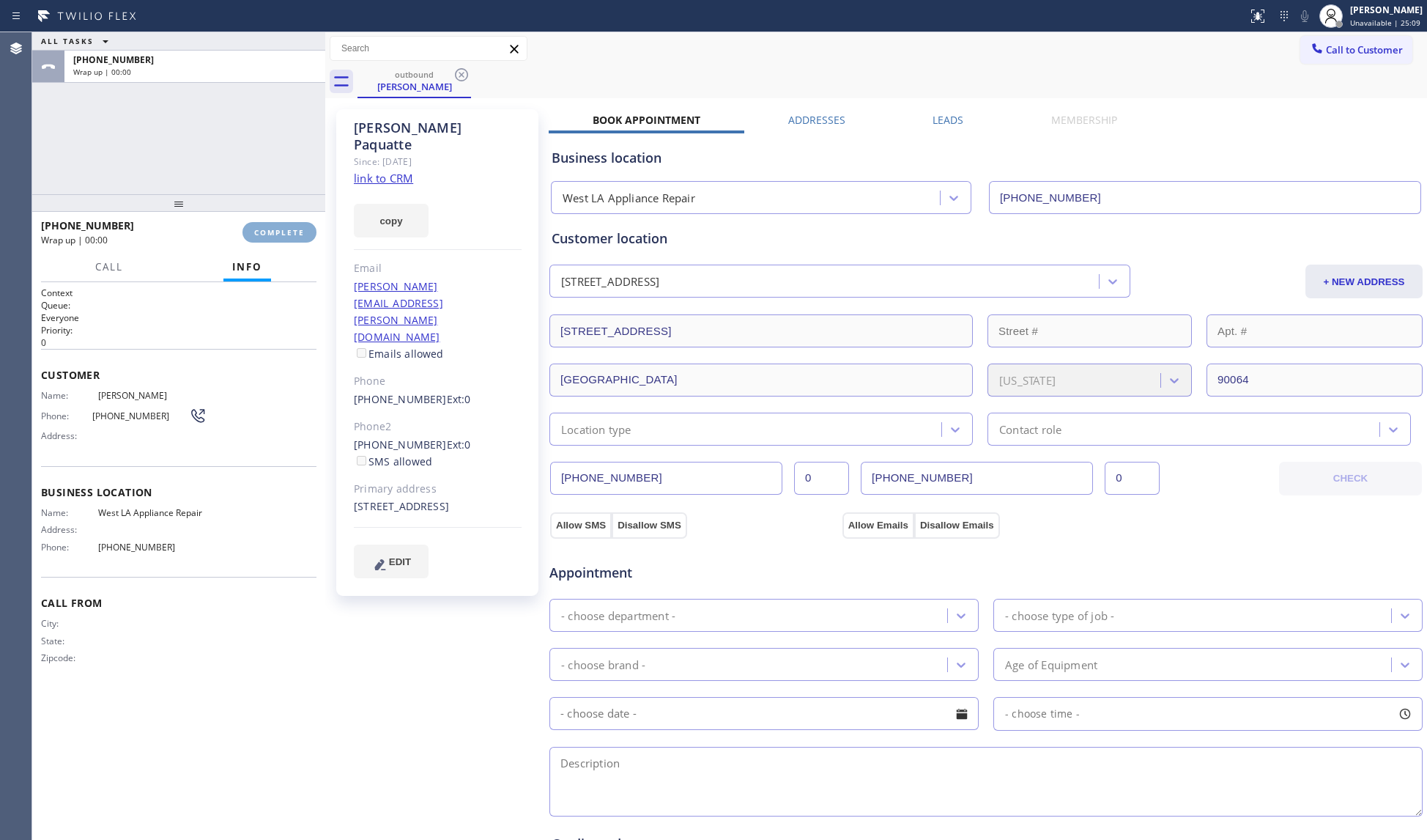
click at [264, 229] on span "COMPLETE" at bounding box center [279, 232] width 50 height 11
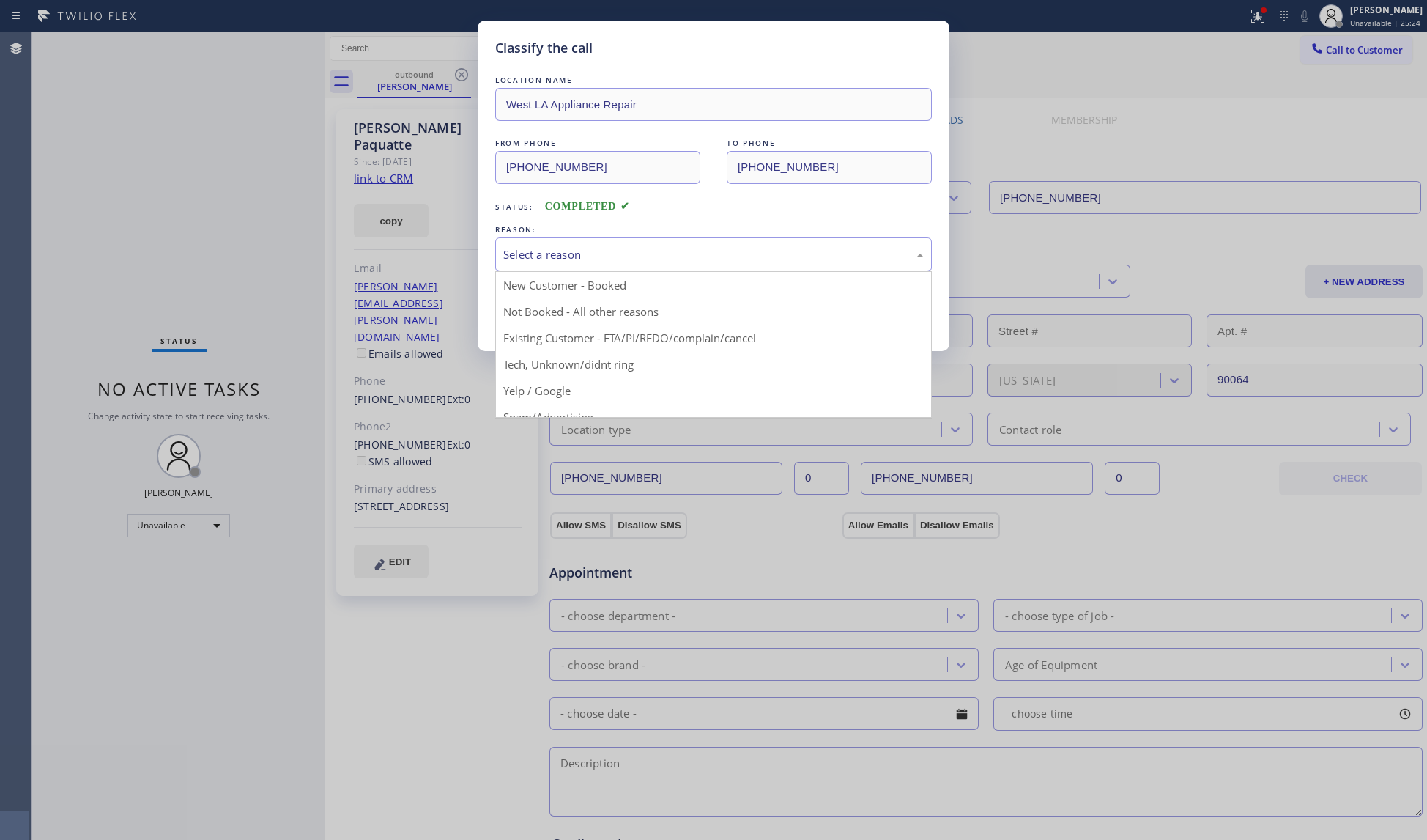
click at [613, 244] on div "Select a reason" at bounding box center [714, 255] width 437 height 35
click at [529, 311] on button "Save" at bounding box center [555, 309] width 118 height 47
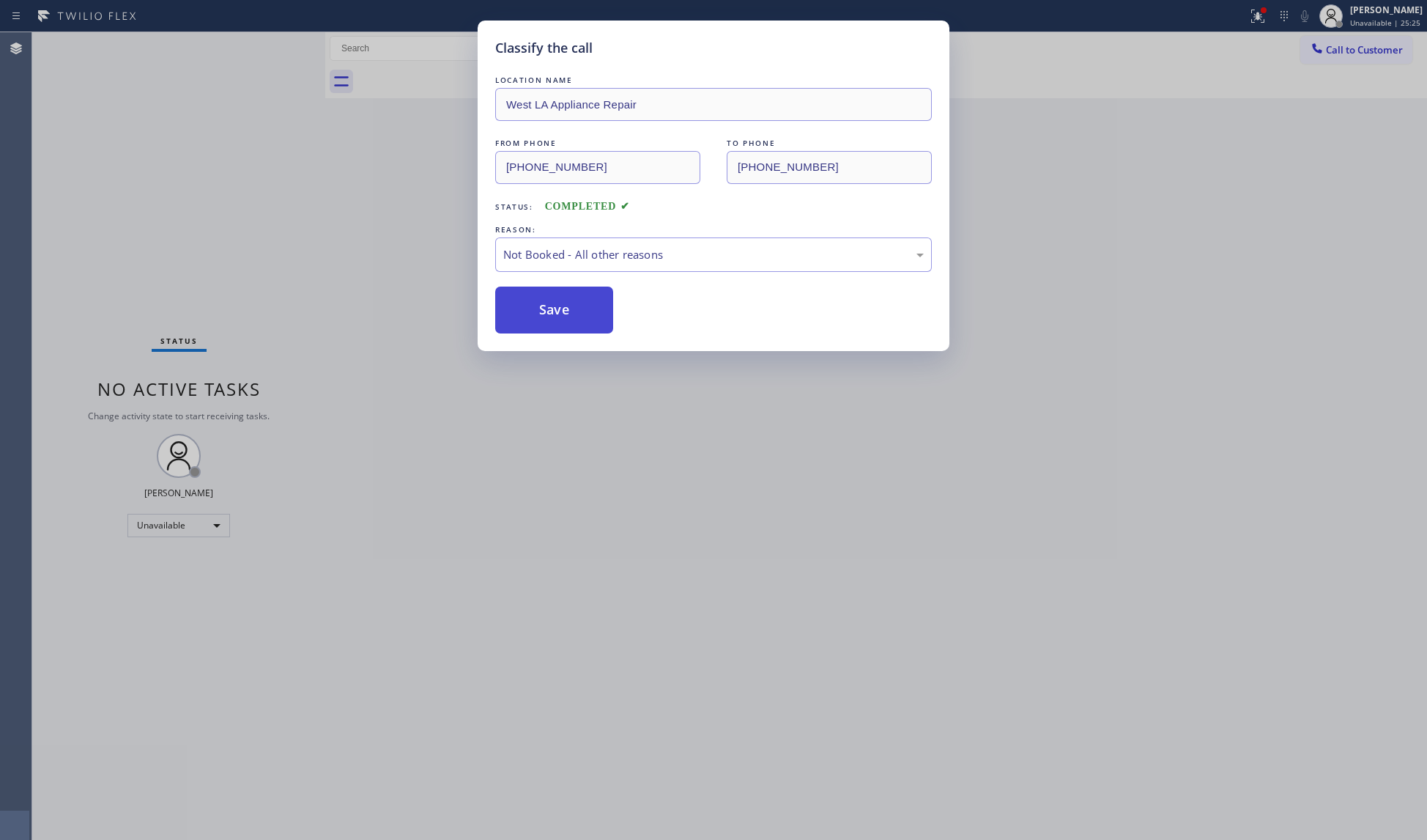
drag, startPoint x: 532, startPoint y: 310, endPoint x: 528, endPoint y: 293, distance: 17.5
click at [532, 310] on button "Save" at bounding box center [555, 309] width 118 height 47
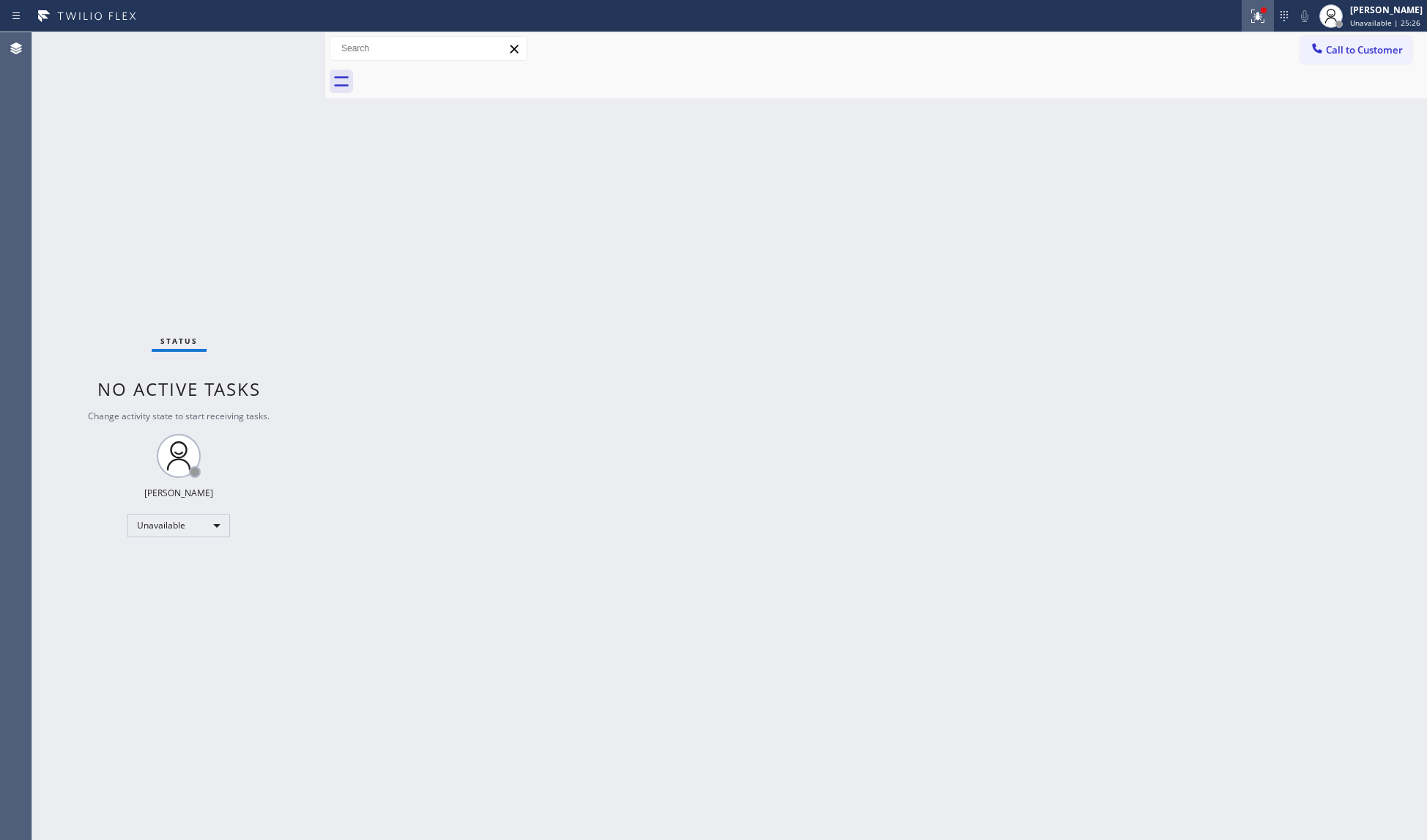
click at [1270, 6] on button at bounding box center [1257, 16] width 32 height 32
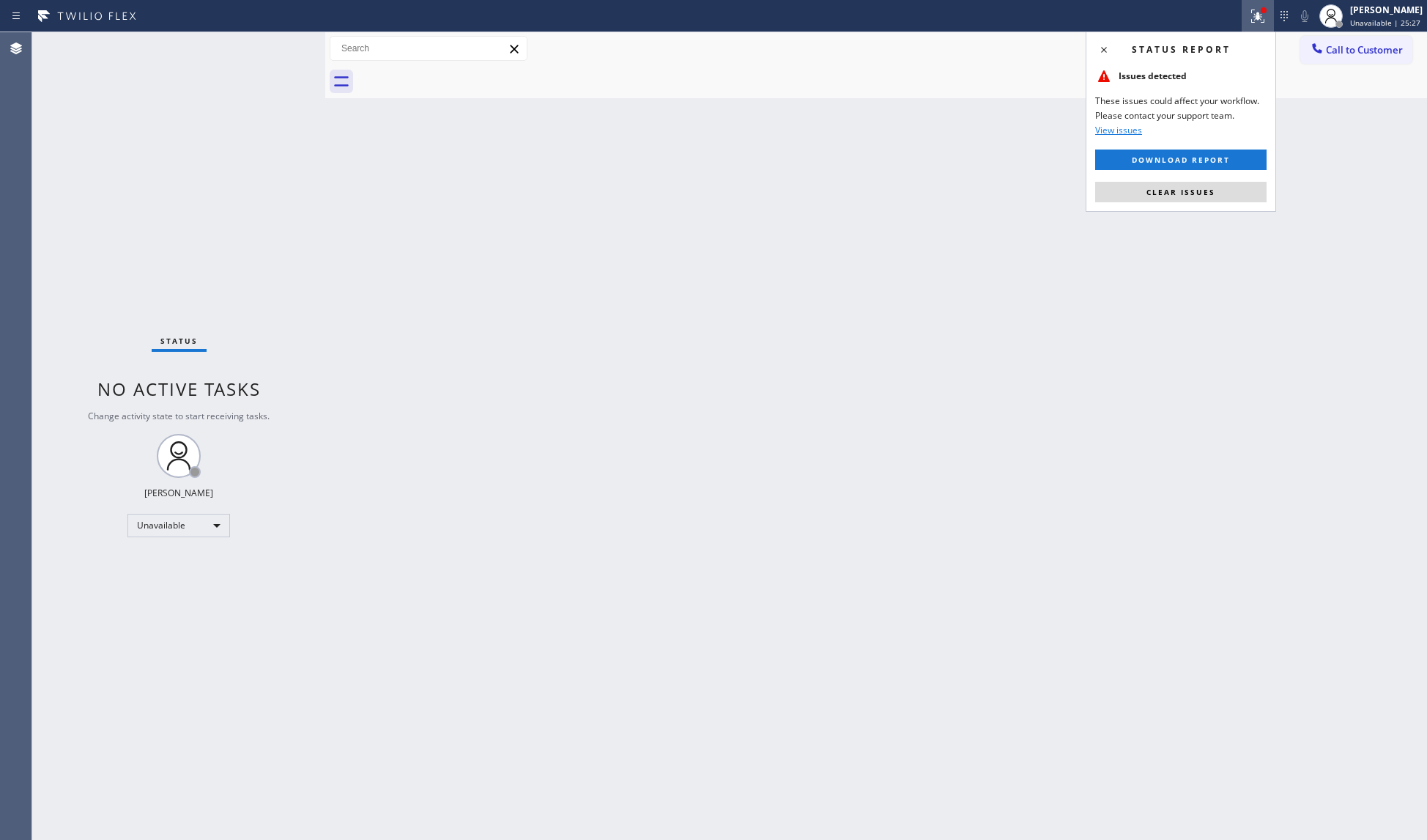
click at [1205, 179] on div "Status report Issues detected These issues could affect your workflow. Please c…" at bounding box center [1181, 121] width 190 height 180
click at [1187, 196] on button "Clear issues" at bounding box center [1181, 191] width 172 height 20
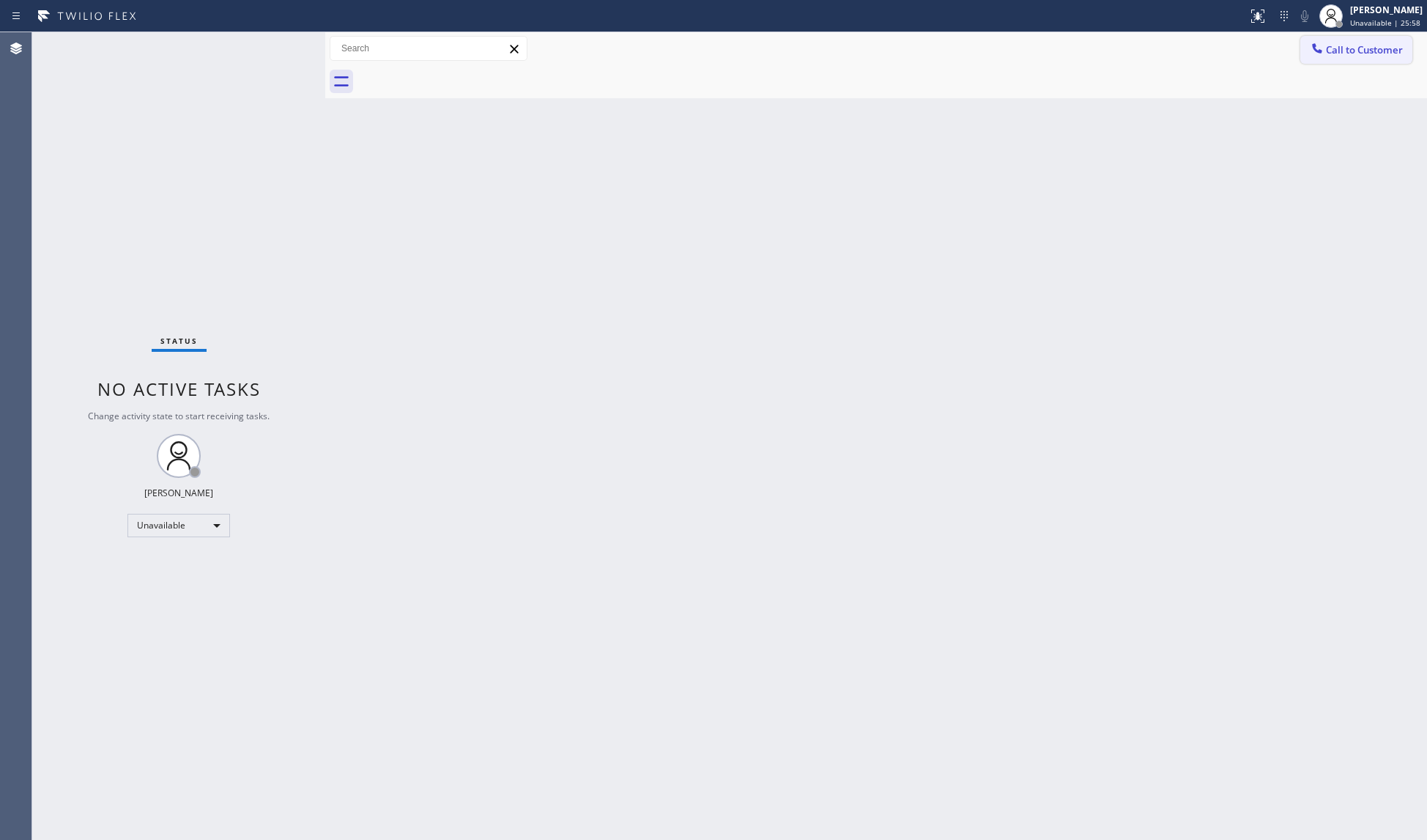
click at [1346, 55] on span "Call to Customer" at bounding box center [1364, 50] width 77 height 14
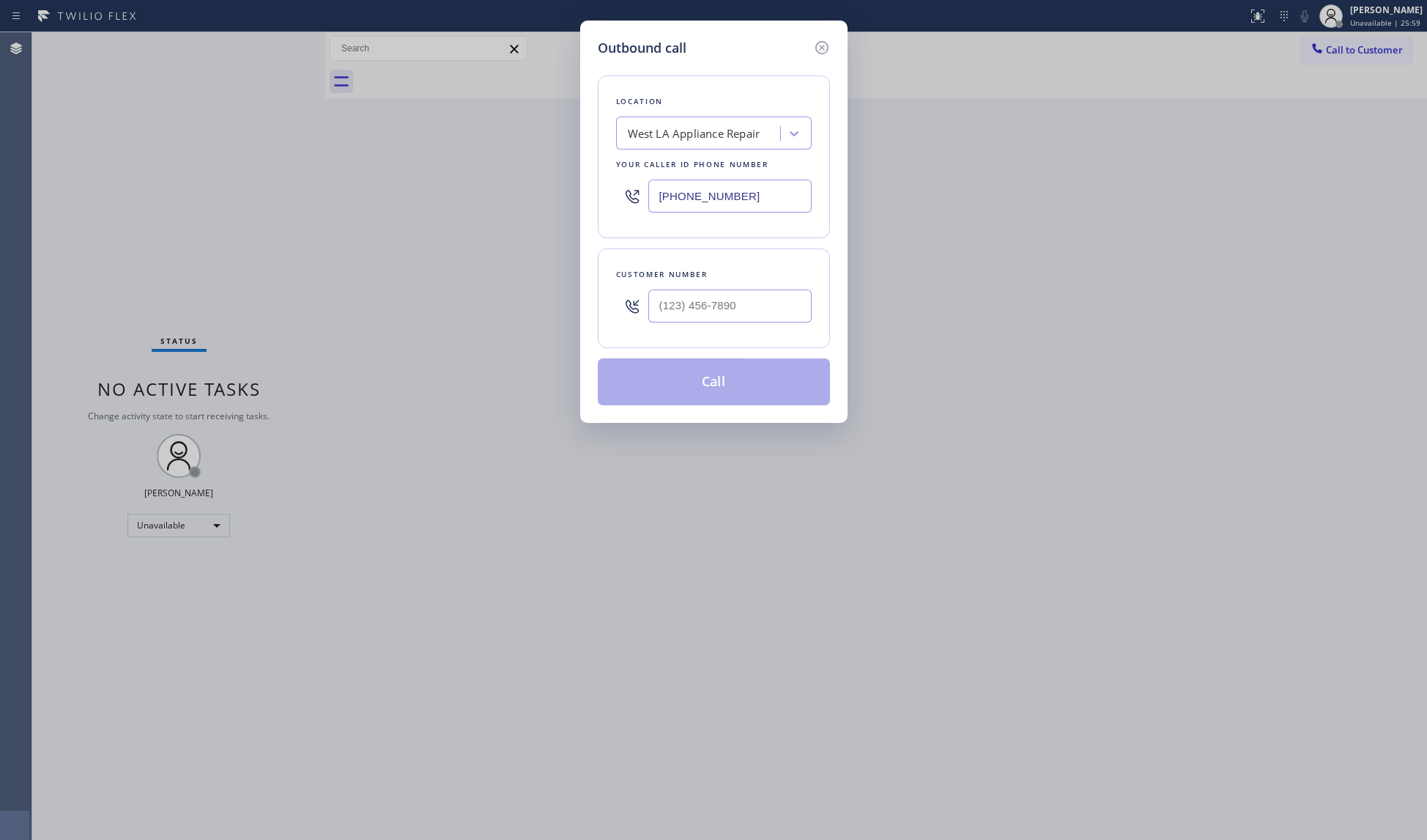
drag, startPoint x: 751, startPoint y: 190, endPoint x: 593, endPoint y: 190, distance: 158.0
click at [599, 194] on div "Location [GEOGRAPHIC_DATA] Repair Your caller id phone number [PHONE_NUMBER]" at bounding box center [713, 157] width 232 height 163
paste input "877) 777-0796"
type input "[PHONE_NUMBER]"
click at [758, 302] on input "(___) ___-____" at bounding box center [730, 306] width 163 height 33
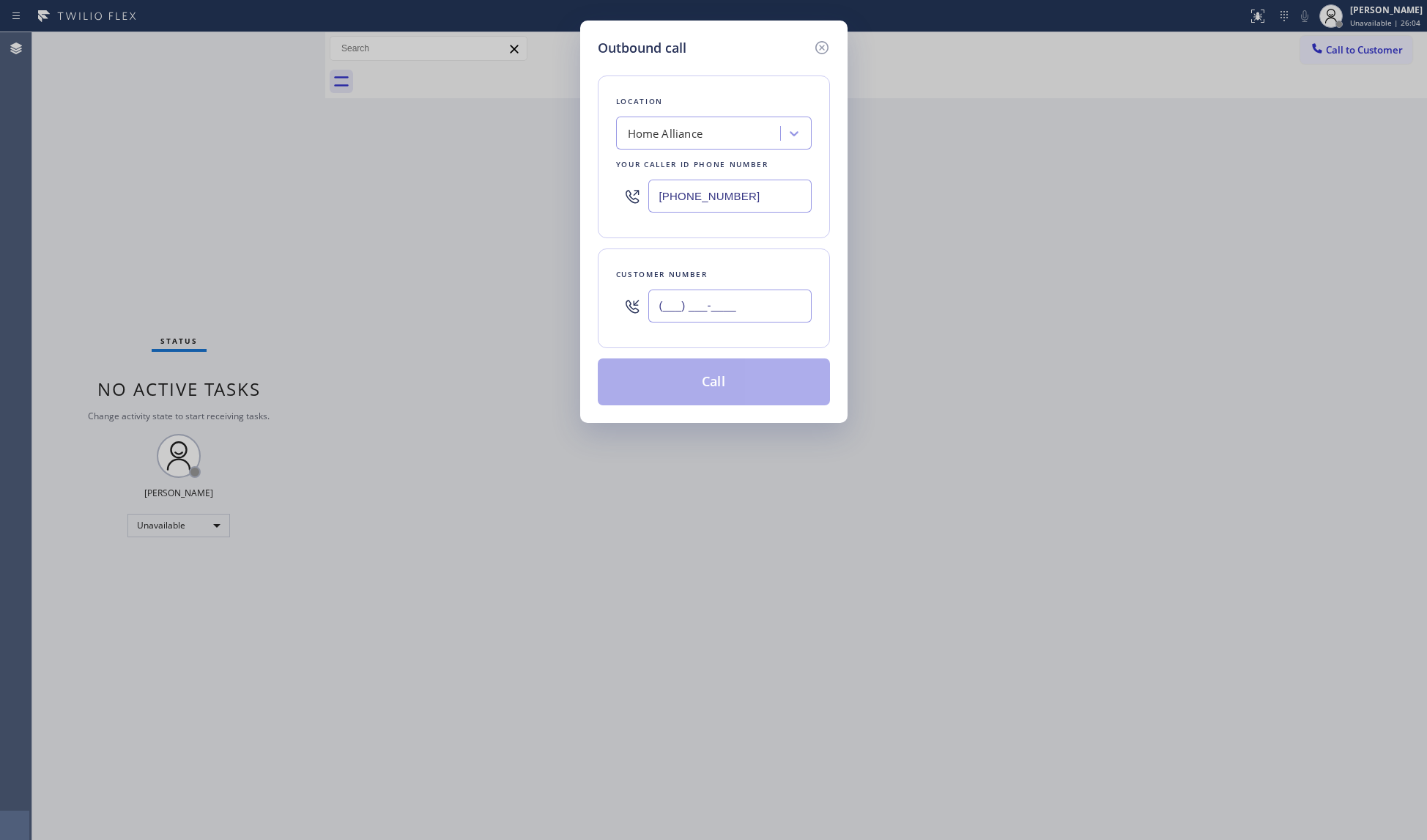
paste input "917) 254-9290"
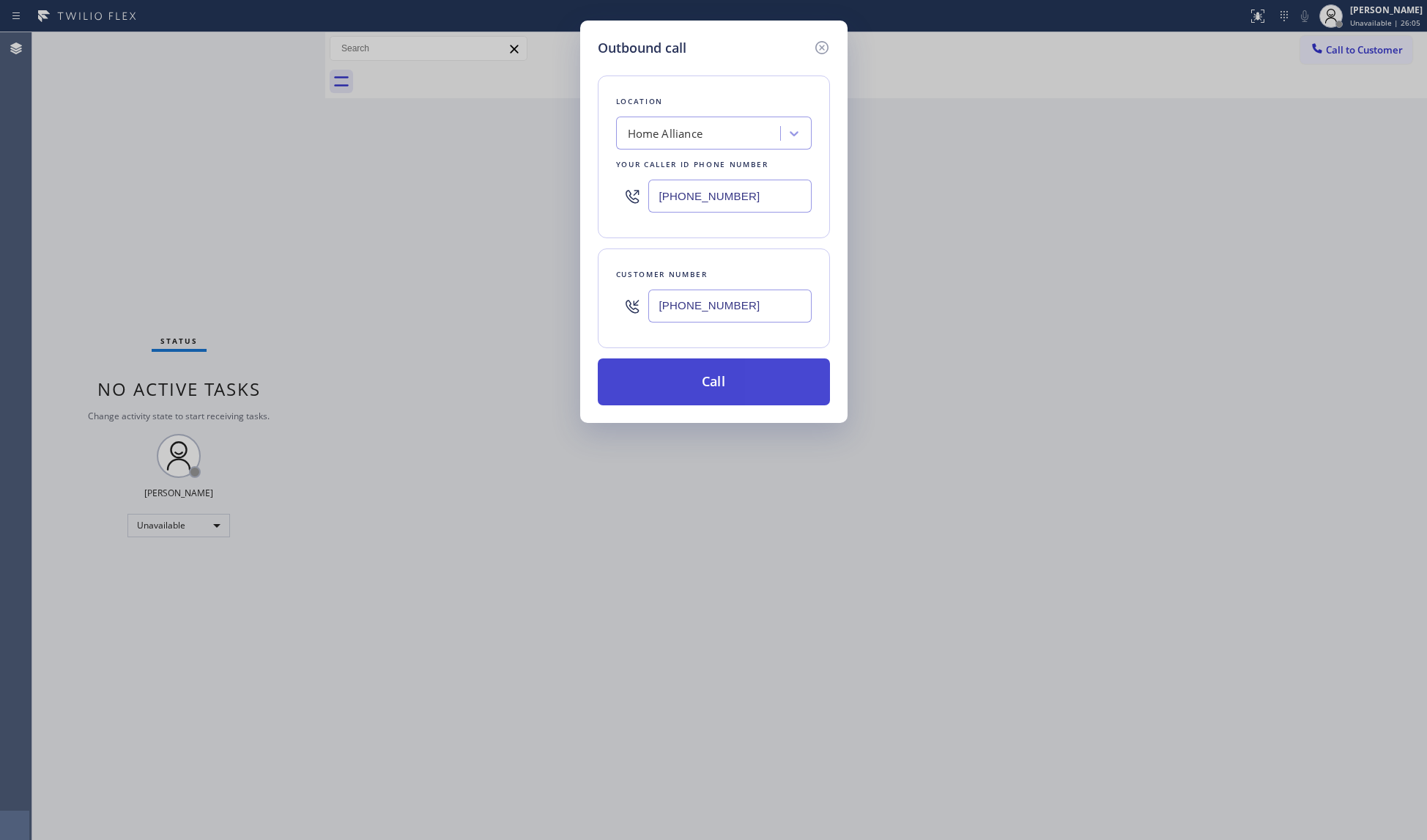
type input "[PHONE_NUMBER]"
click at [724, 388] on button "Call" at bounding box center [713, 381] width 232 height 47
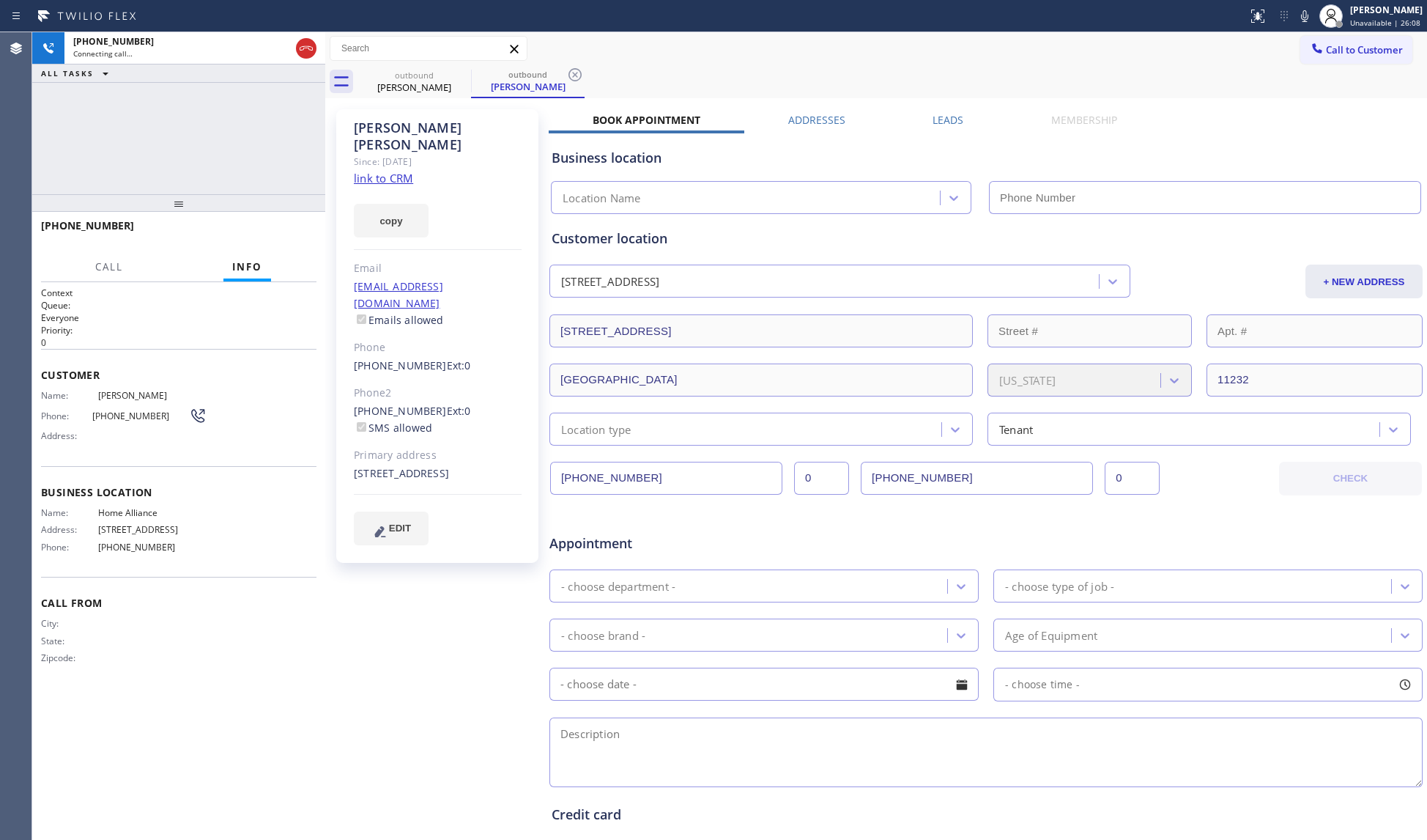
type input "[PHONE_NUMBER]"
click at [572, 62] on div "Call to Customer Outbound call Location Home Alliance Your caller id phone numb…" at bounding box center [876, 48] width 1102 height 33
click at [568, 71] on icon at bounding box center [575, 75] width 17 height 17
click at [287, 224] on button "HANG UP" at bounding box center [282, 232] width 68 height 20
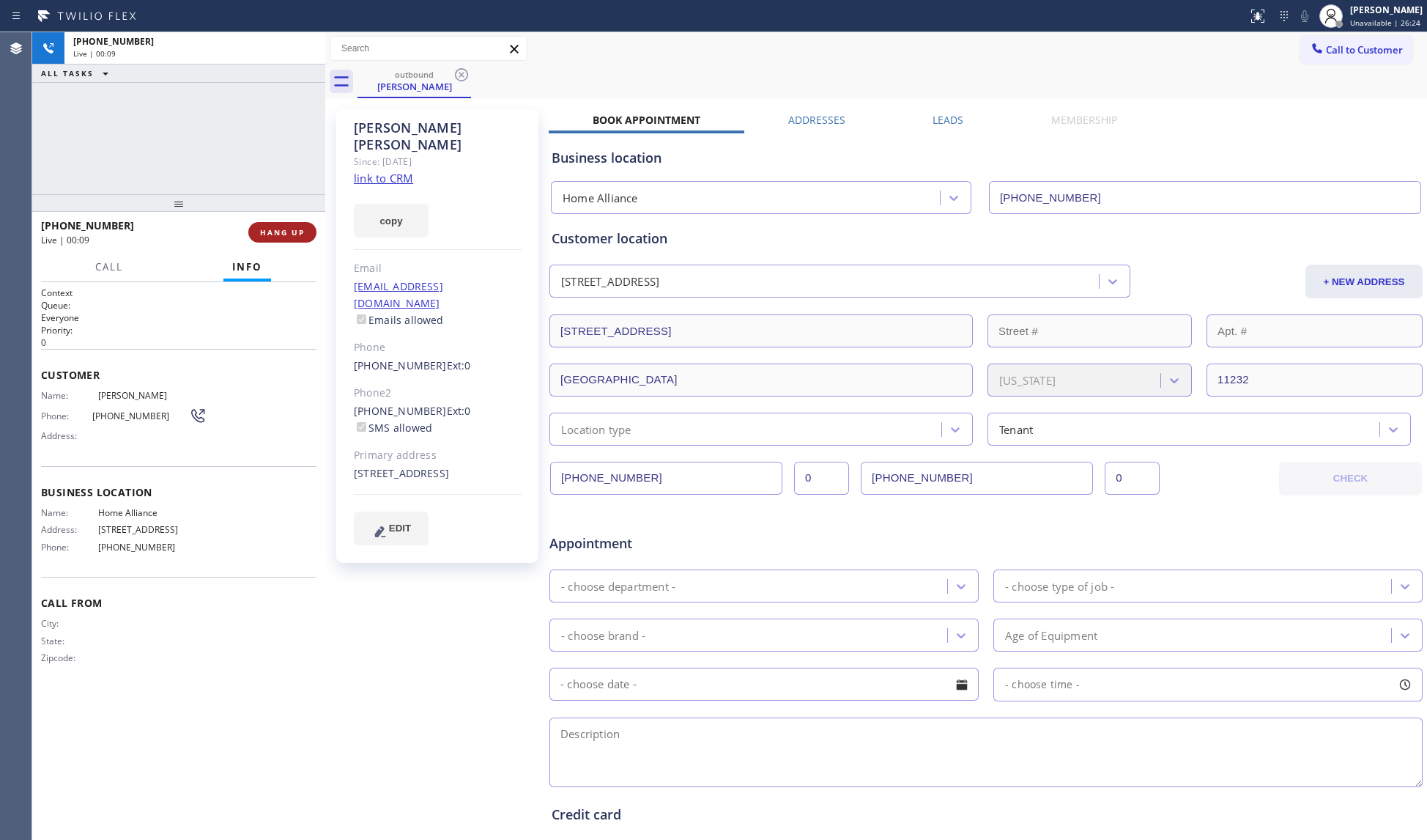
click at [287, 224] on button "HANG UP" at bounding box center [282, 232] width 68 height 20
click at [287, 224] on button "COMPLETE" at bounding box center [279, 232] width 74 height 20
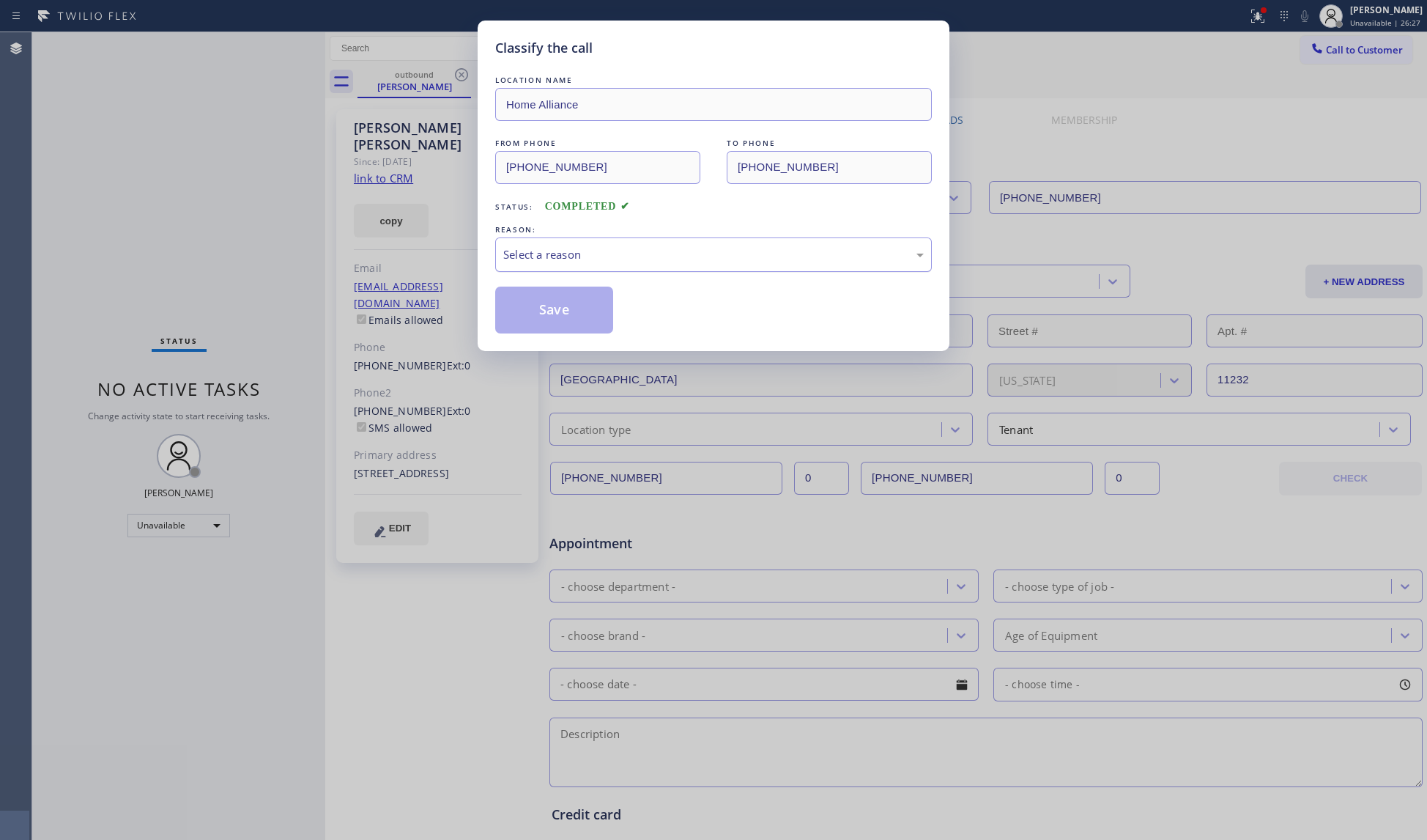
click at [588, 250] on div "Select a reason" at bounding box center [714, 254] width 421 height 16
click at [529, 314] on button "Save" at bounding box center [555, 309] width 118 height 47
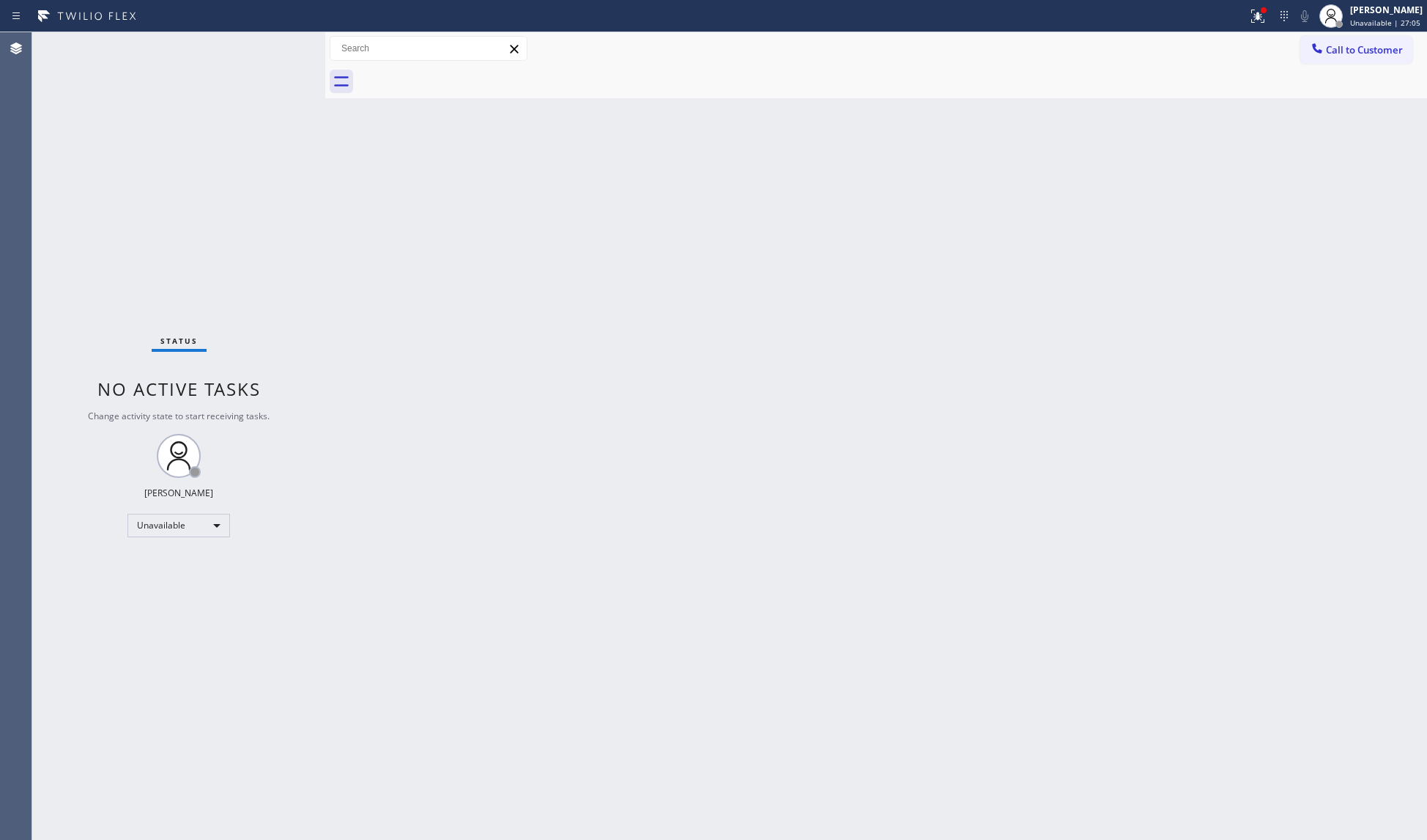
click at [1325, 50] on div at bounding box center [1317, 49] width 17 height 17
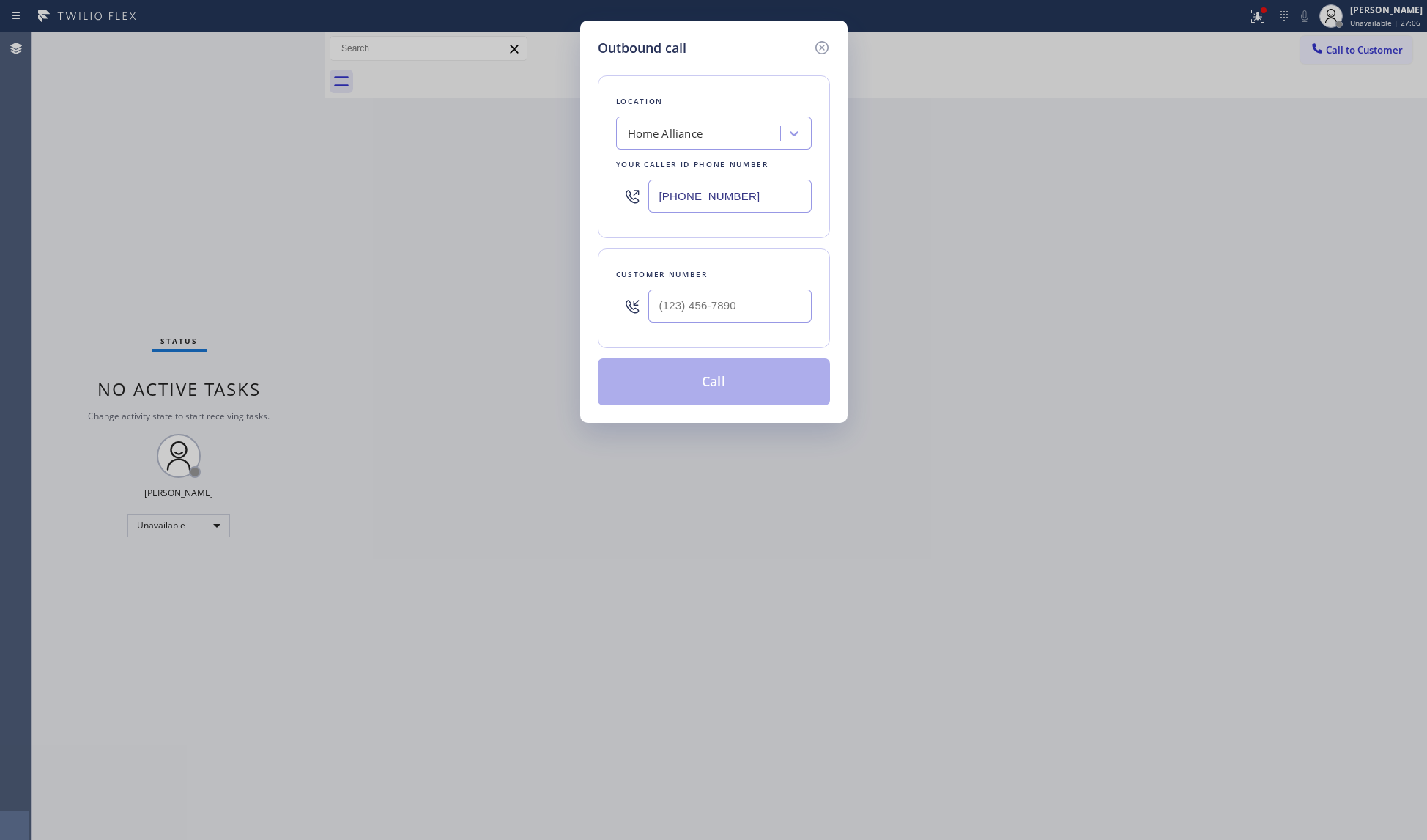
drag, startPoint x: 771, startPoint y: 199, endPoint x: 558, endPoint y: 182, distance: 213.7
click at [568, 197] on div "Outbound call Location Home Alliance Your caller id phone number [PHONE_NUMBER]…" at bounding box center [713, 420] width 1427 height 840
paste input "949) 873-0851"
type input "[PHONE_NUMBER]"
click at [777, 298] on input "(___) ___-____" at bounding box center [730, 306] width 163 height 33
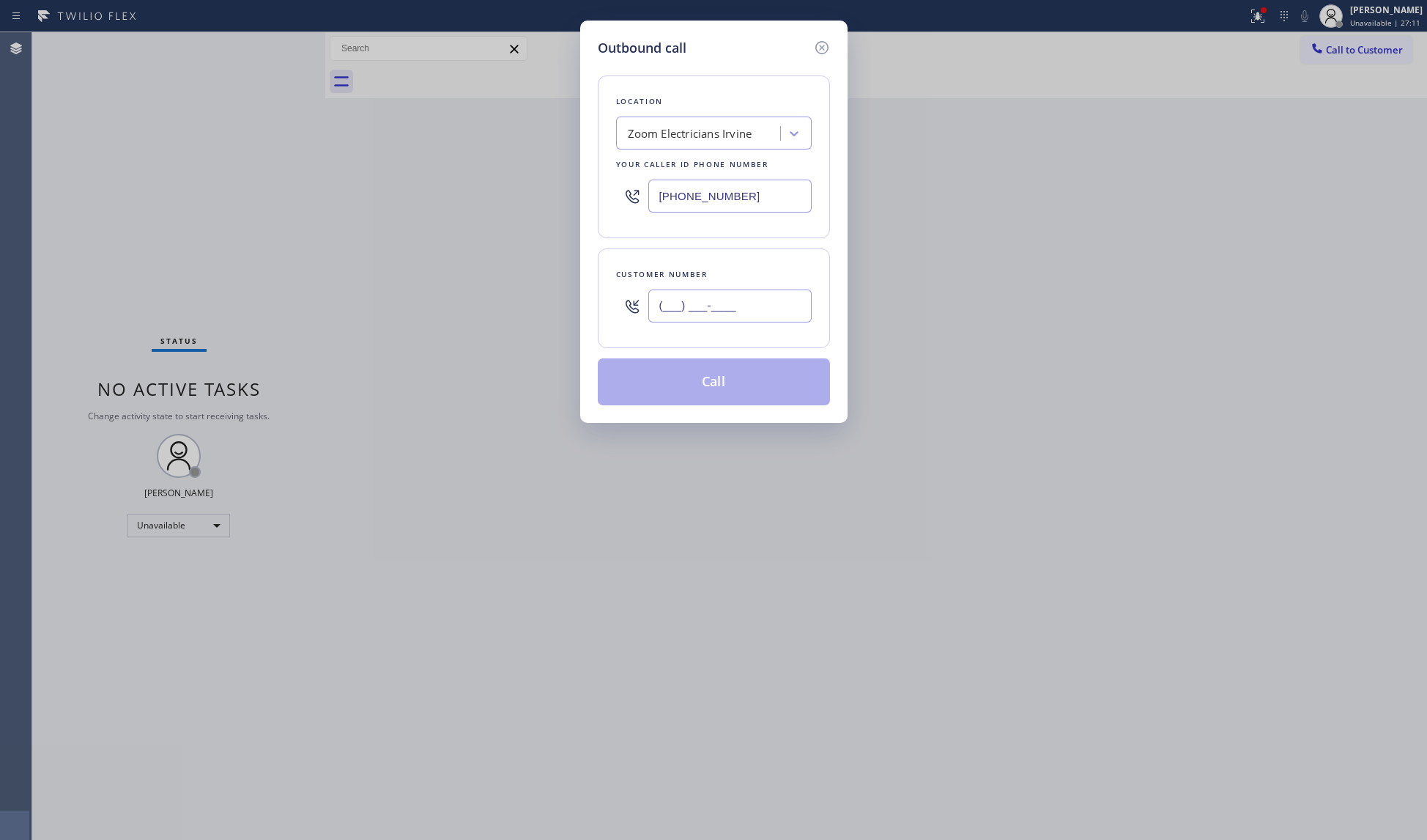
paste input "714) 417-0387"
type input "[PHONE_NUMBER]"
click at [708, 379] on button "Call" at bounding box center [713, 381] width 232 height 47
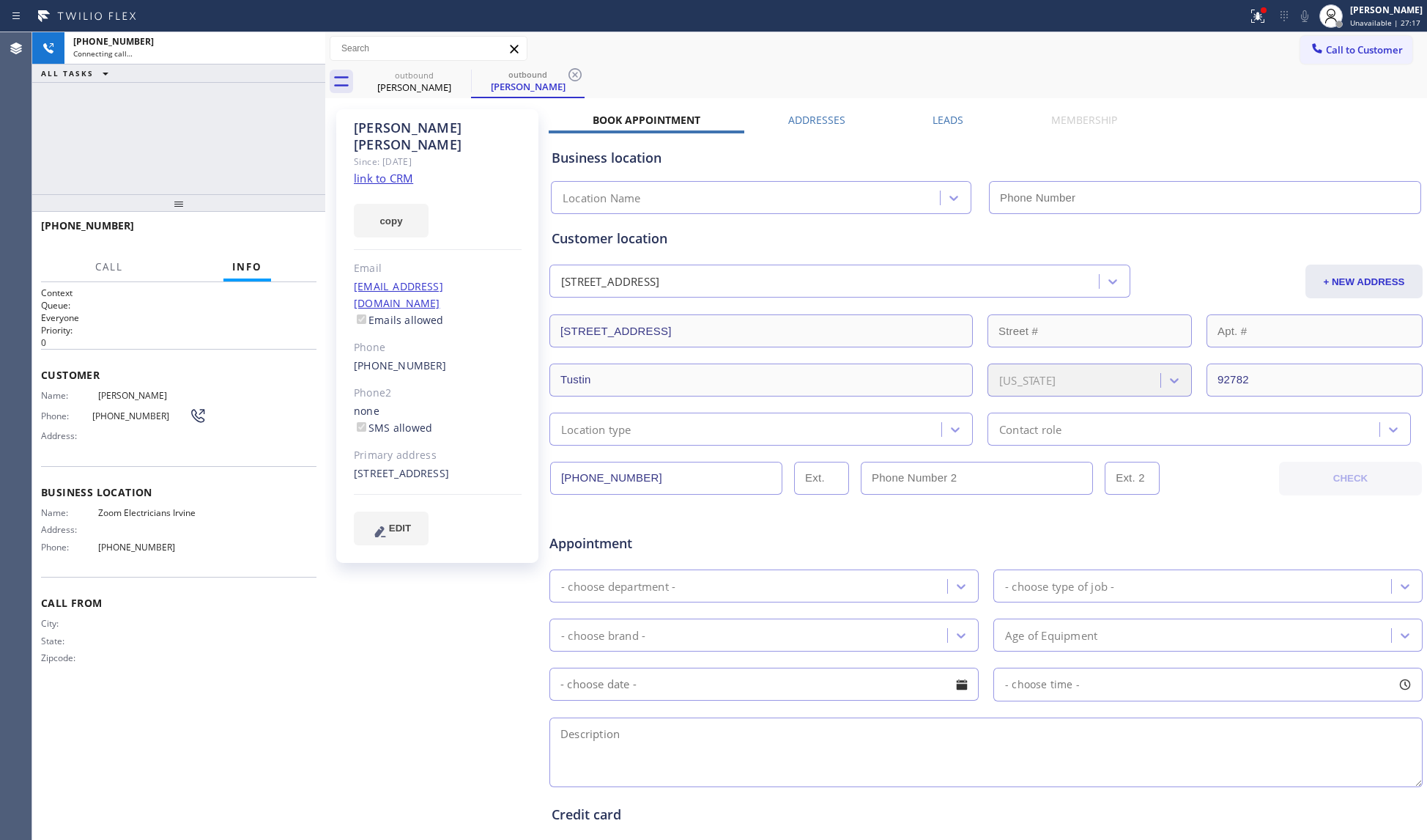
type input "[PHONE_NUMBER]"
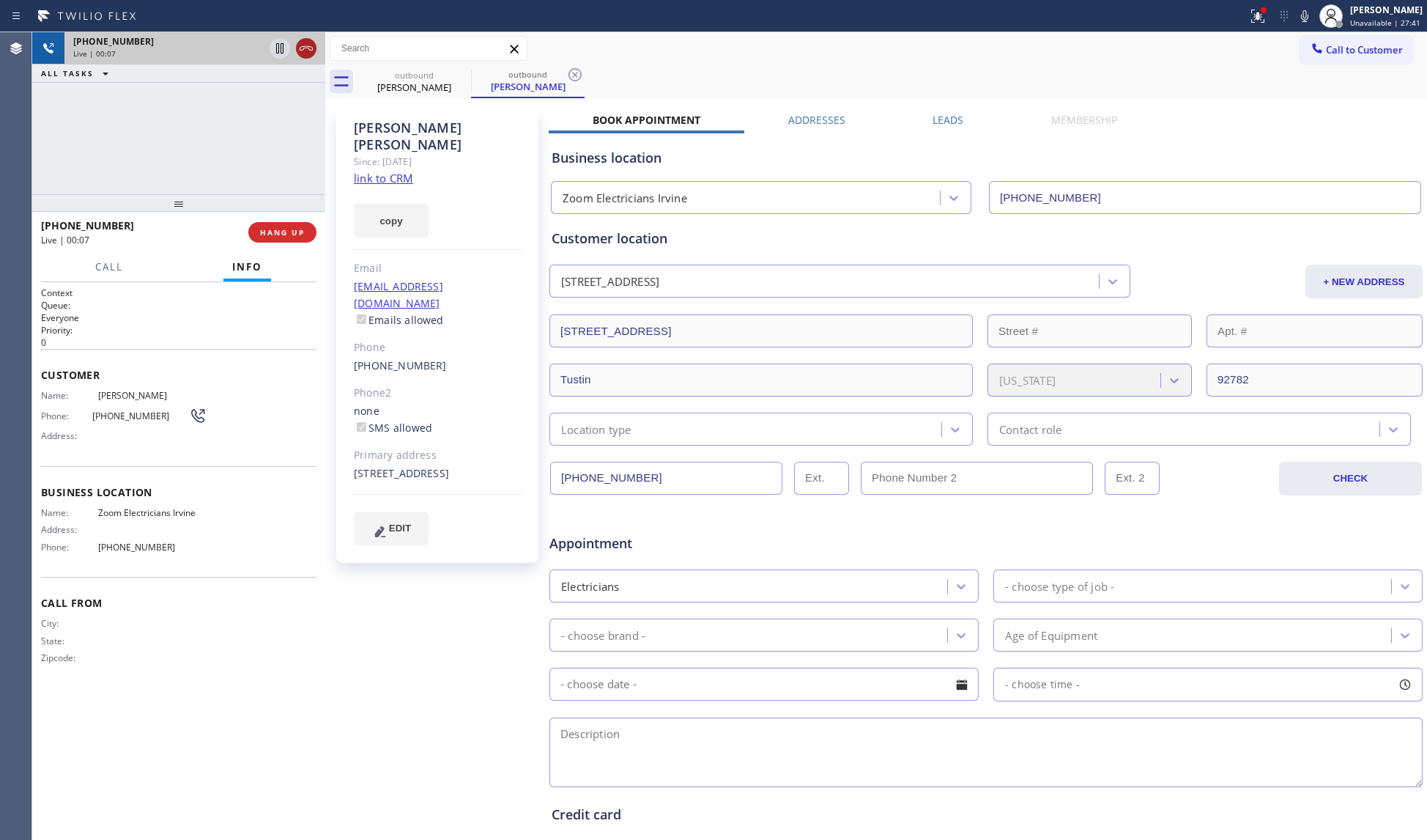
click at [305, 46] on icon at bounding box center [307, 48] width 17 height 17
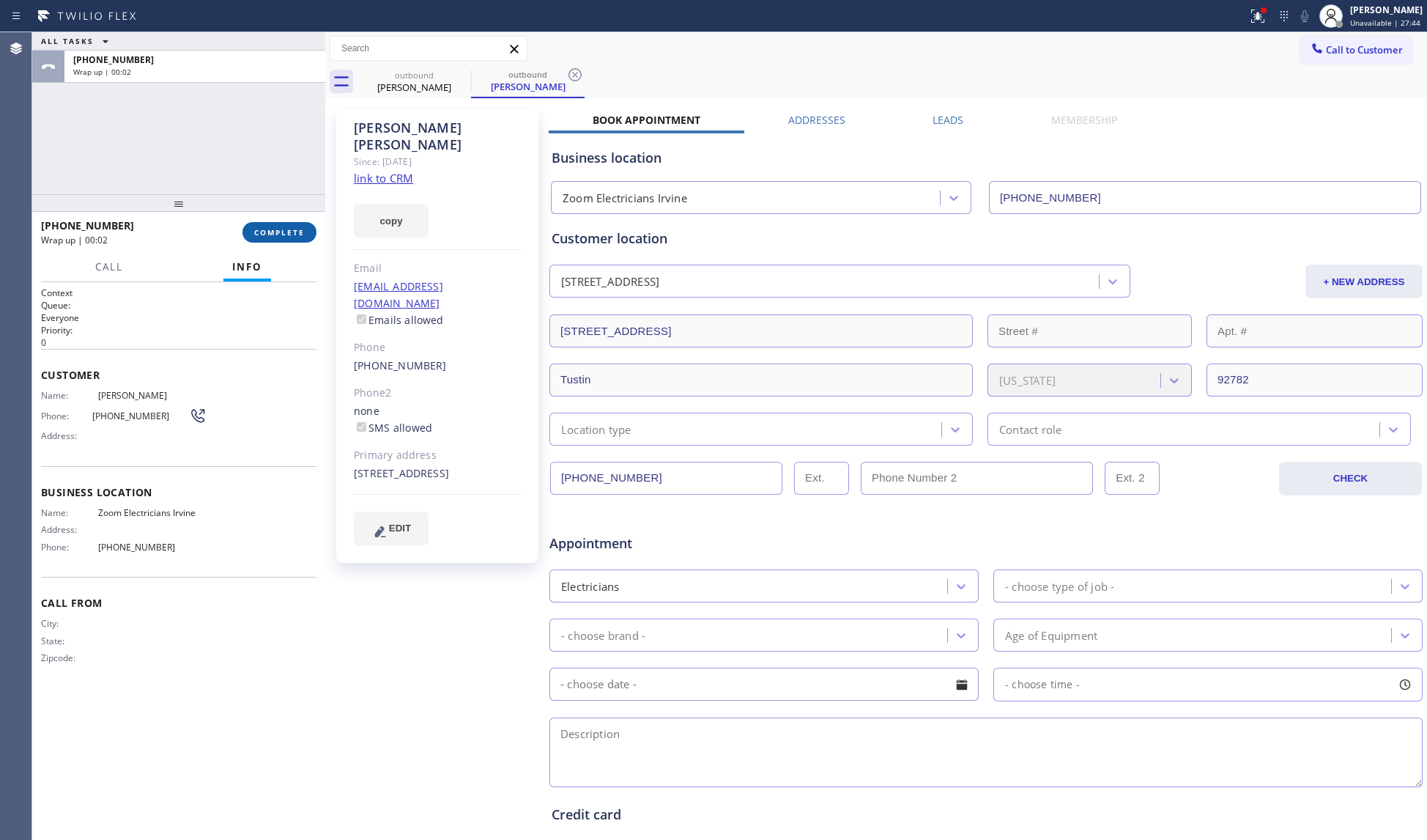
click at [276, 232] on span "COMPLETE" at bounding box center [279, 232] width 50 height 11
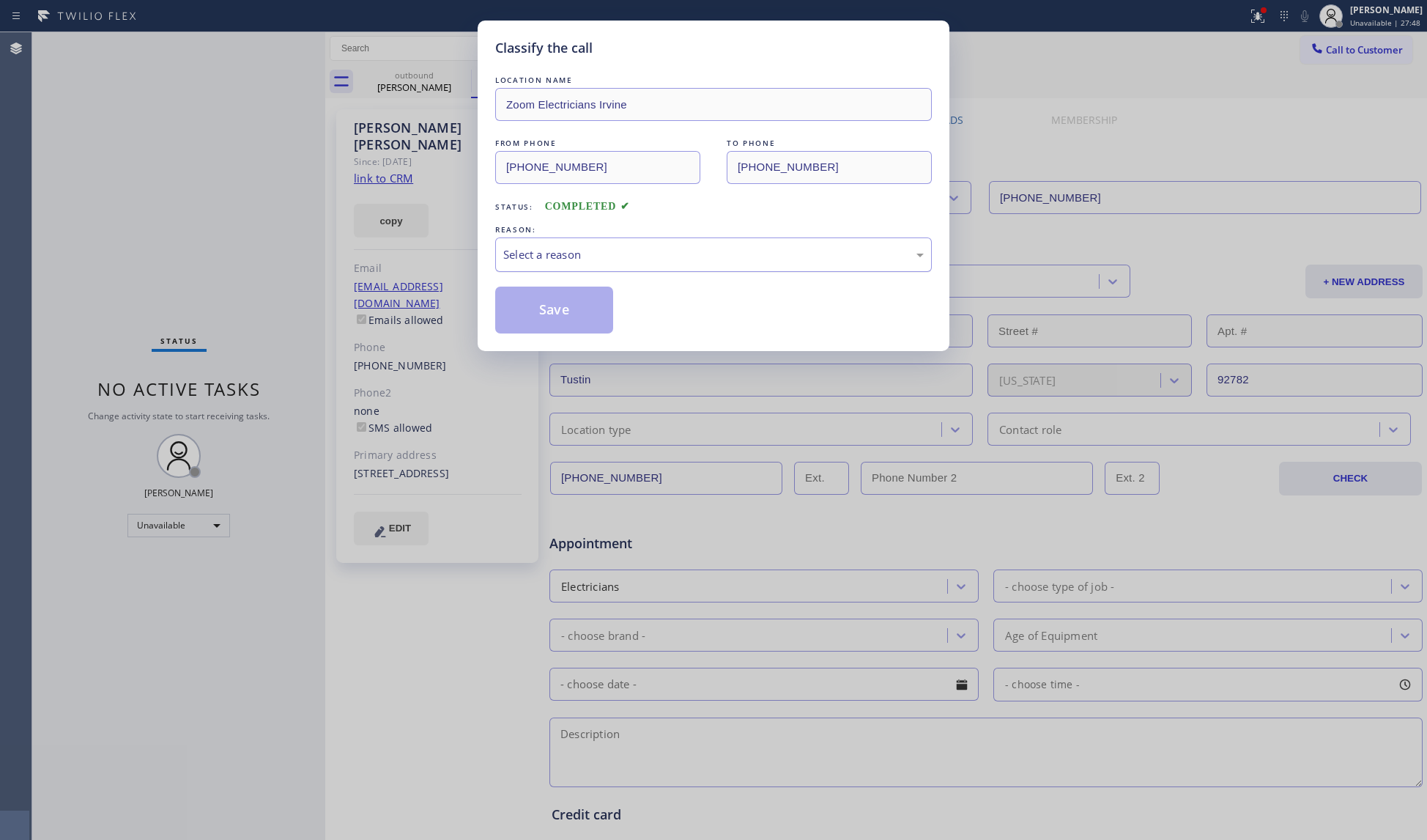
click at [551, 268] on div "Select a reason" at bounding box center [714, 255] width 437 height 35
click at [549, 307] on button "Save" at bounding box center [555, 309] width 118 height 47
click at [550, 307] on button "Save" at bounding box center [555, 309] width 118 height 47
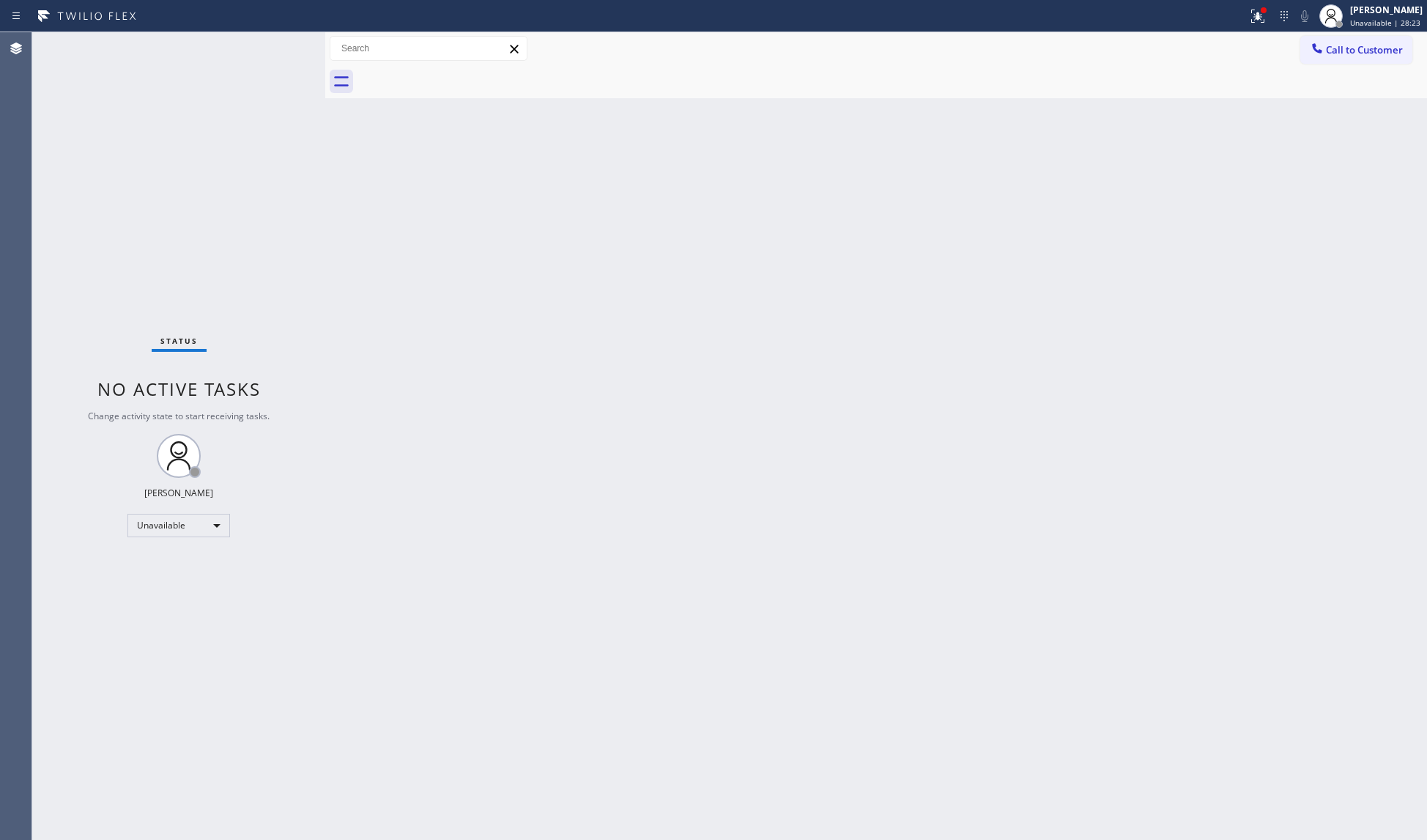
drag, startPoint x: 1308, startPoint y: 48, endPoint x: 1288, endPoint y: 52, distance: 20.4
click at [1302, 48] on button "Call to Customer" at bounding box center [1357, 49] width 113 height 28
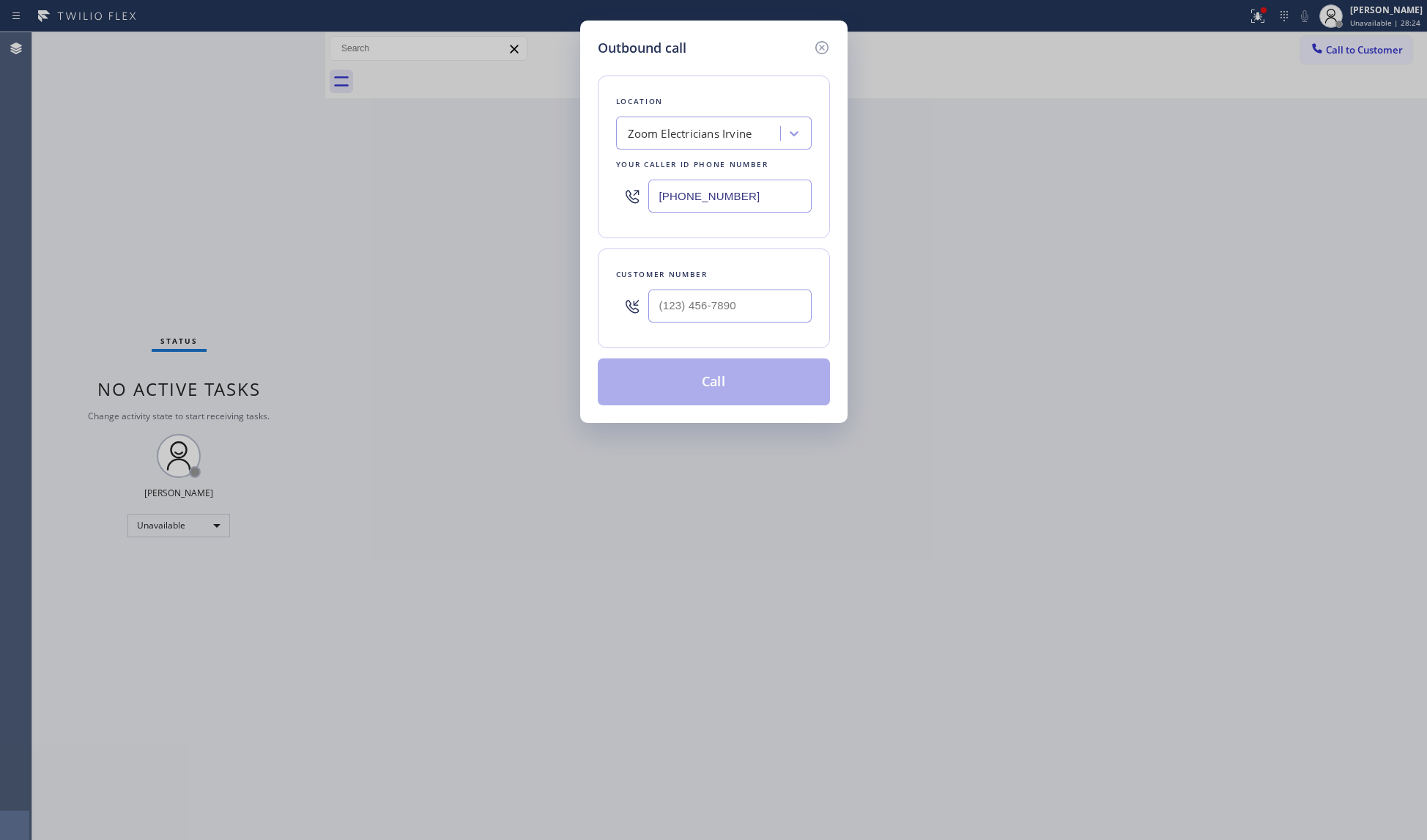
drag, startPoint x: 777, startPoint y: 187, endPoint x: 639, endPoint y: 181, distance: 138.1
click at [640, 187] on div "[PHONE_NUMBER]" at bounding box center [714, 196] width 196 height 48
paste input "855) 904-2265"
type input "[PHONE_NUMBER]"
click at [739, 306] on input "(___) ___-____" at bounding box center [730, 306] width 163 height 33
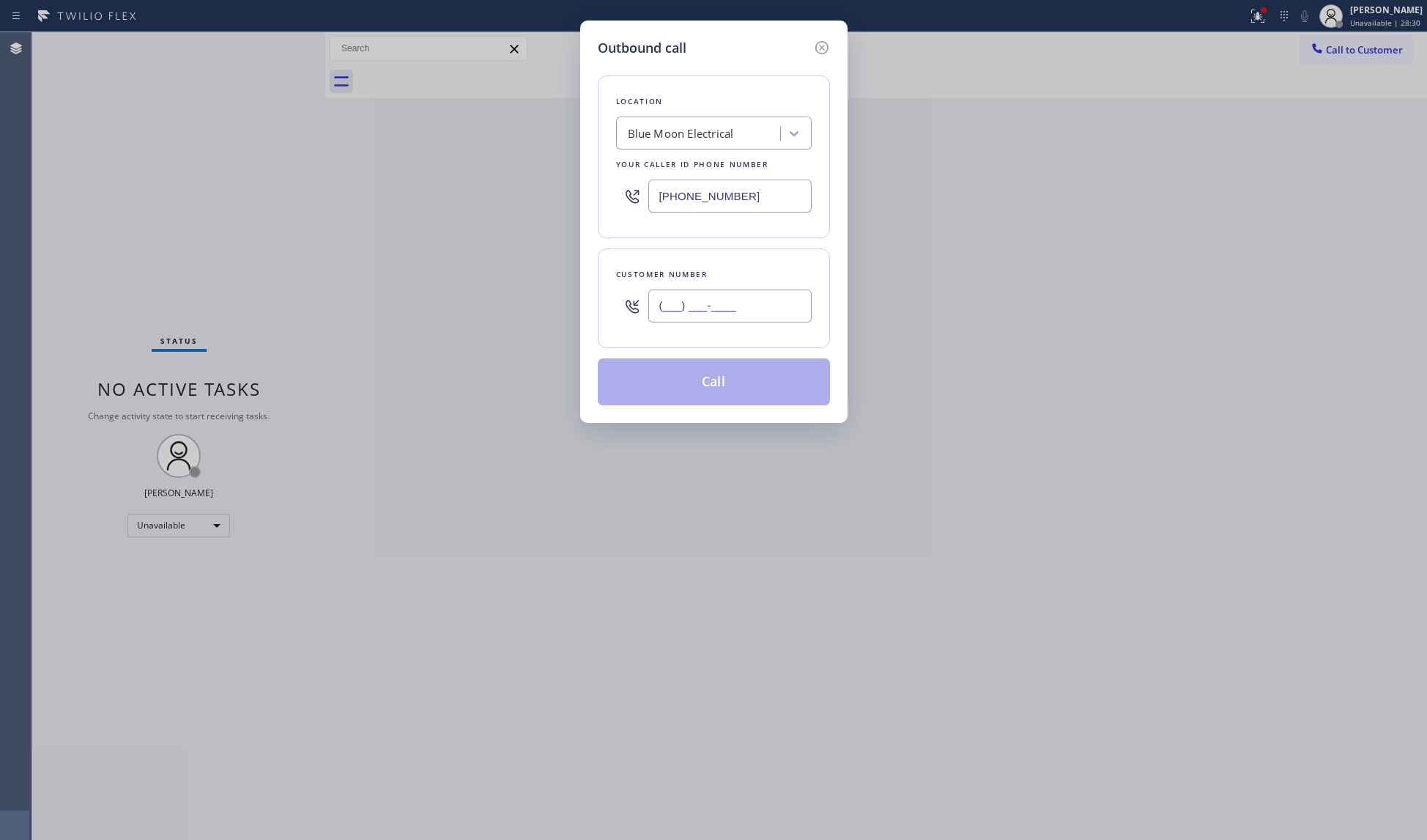
paste input "714) 708-5800"
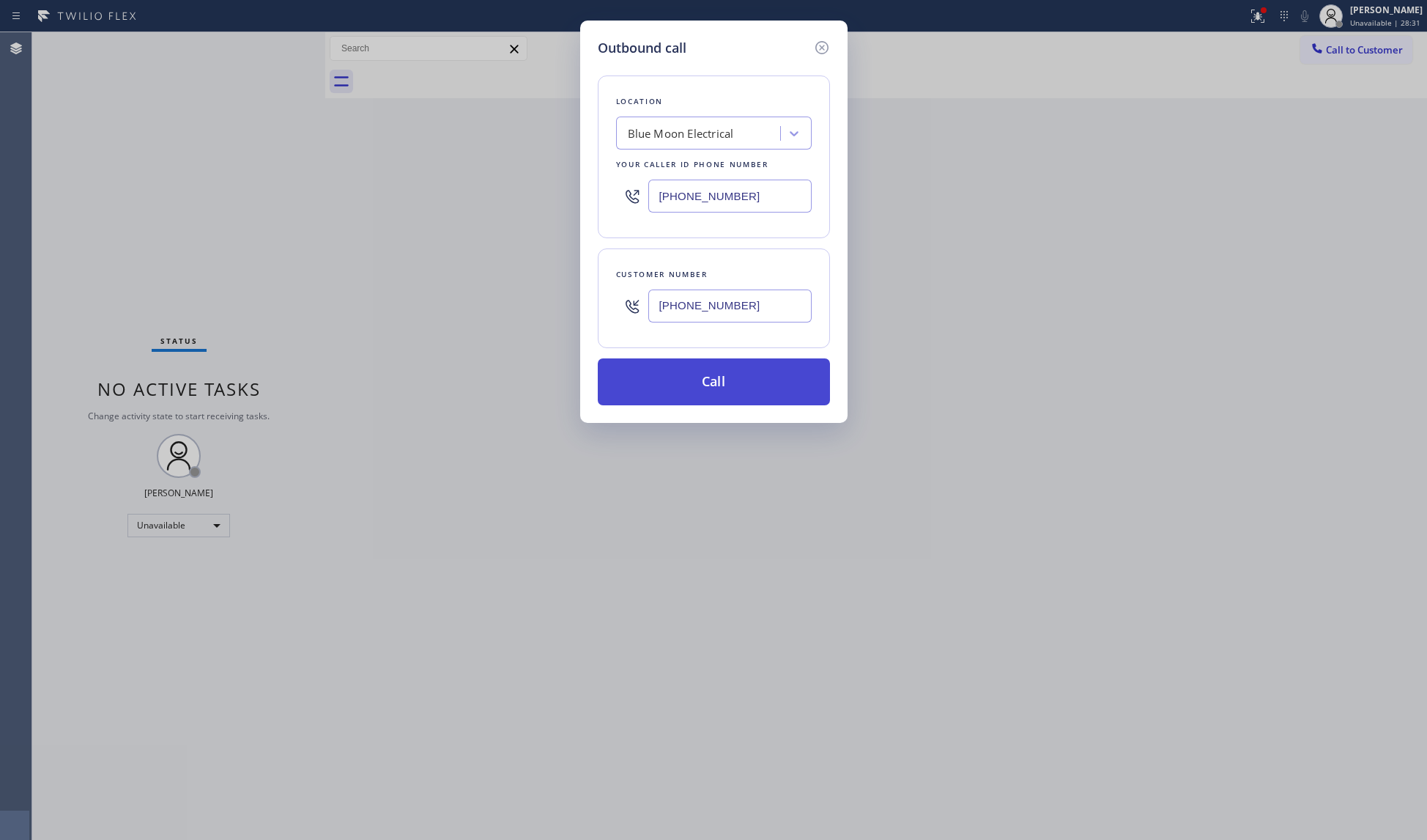
type input "[PHONE_NUMBER]"
drag, startPoint x: 713, startPoint y: 382, endPoint x: 701, endPoint y: 368, distance: 18.4
click at [713, 381] on button "Call" at bounding box center [713, 381] width 232 height 47
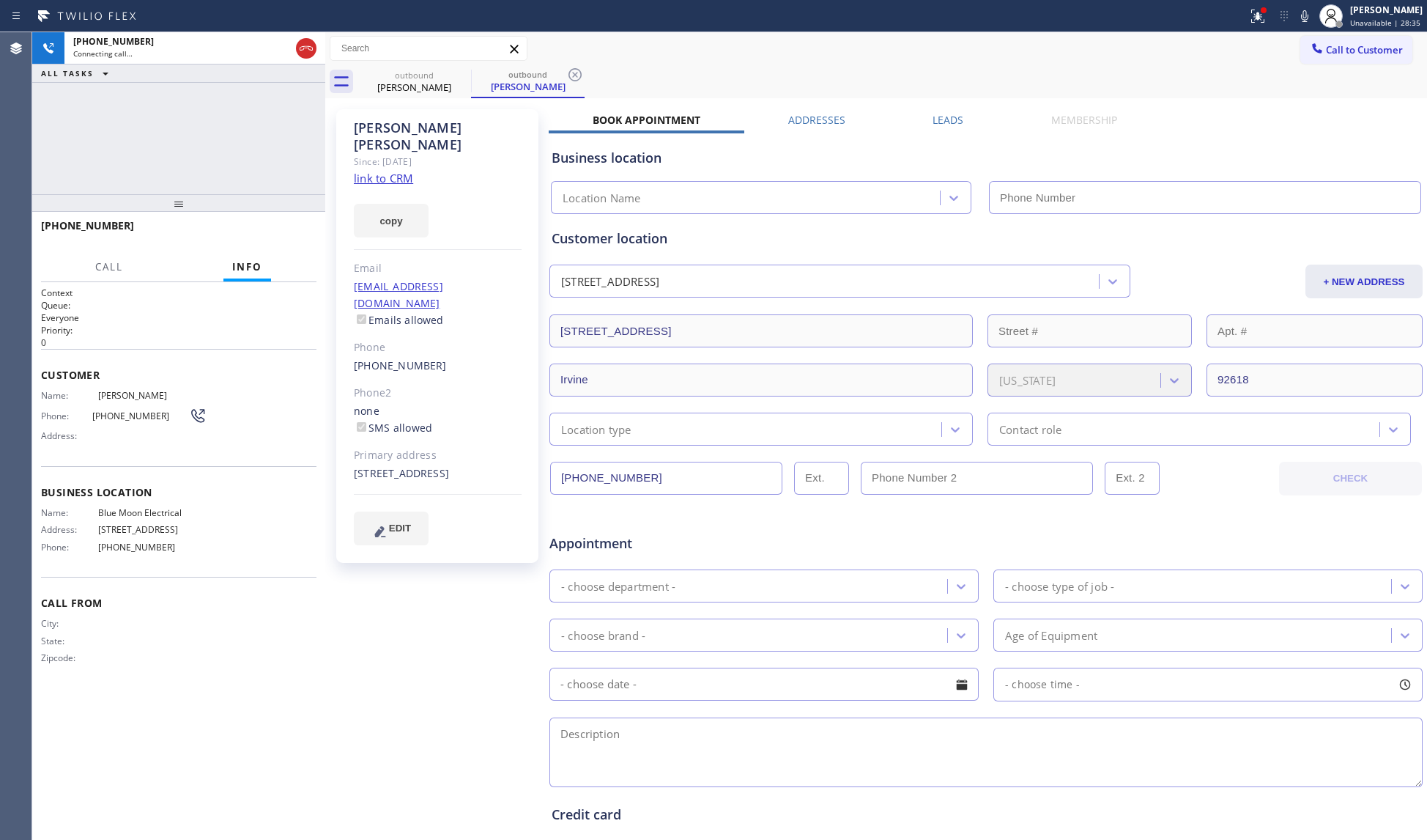
type input "[PHONE_NUMBER]"
click at [300, 239] on button "HANG UP" at bounding box center [282, 232] width 68 height 20
click at [288, 233] on span "HANG UP" at bounding box center [282, 232] width 45 height 11
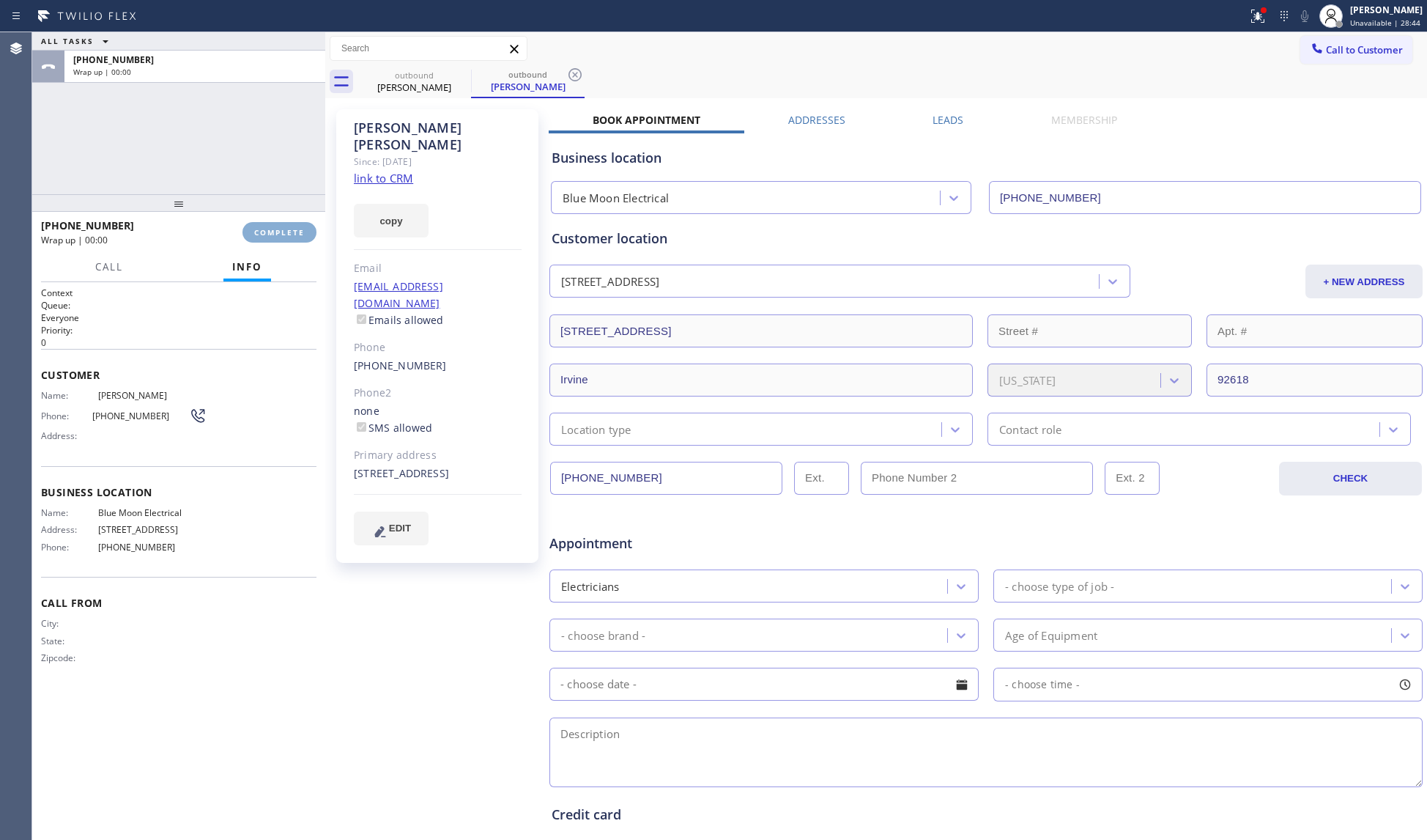
click at [288, 232] on span "COMPLETE" at bounding box center [279, 232] width 50 height 11
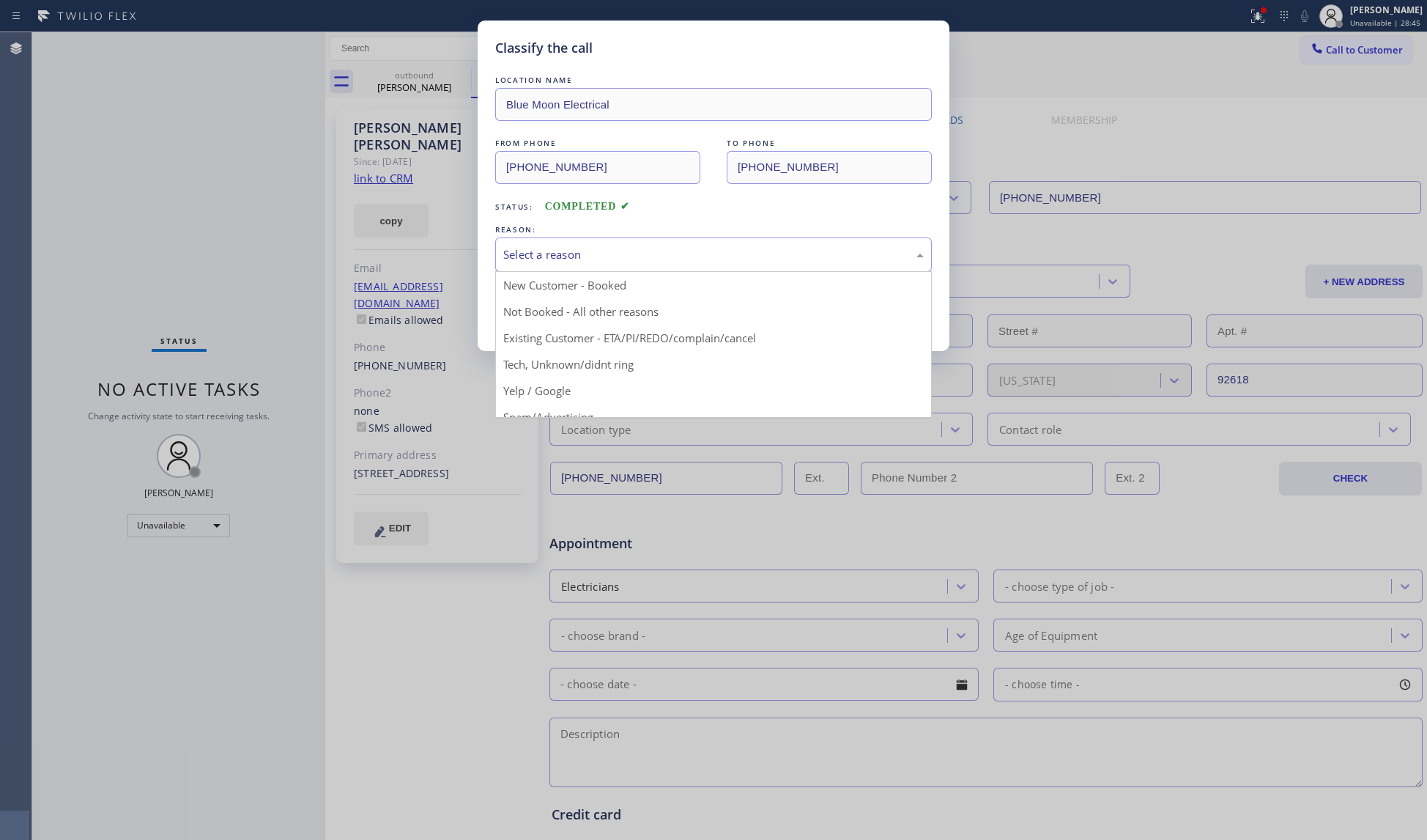
click at [601, 259] on div "Select a reason" at bounding box center [714, 254] width 421 height 16
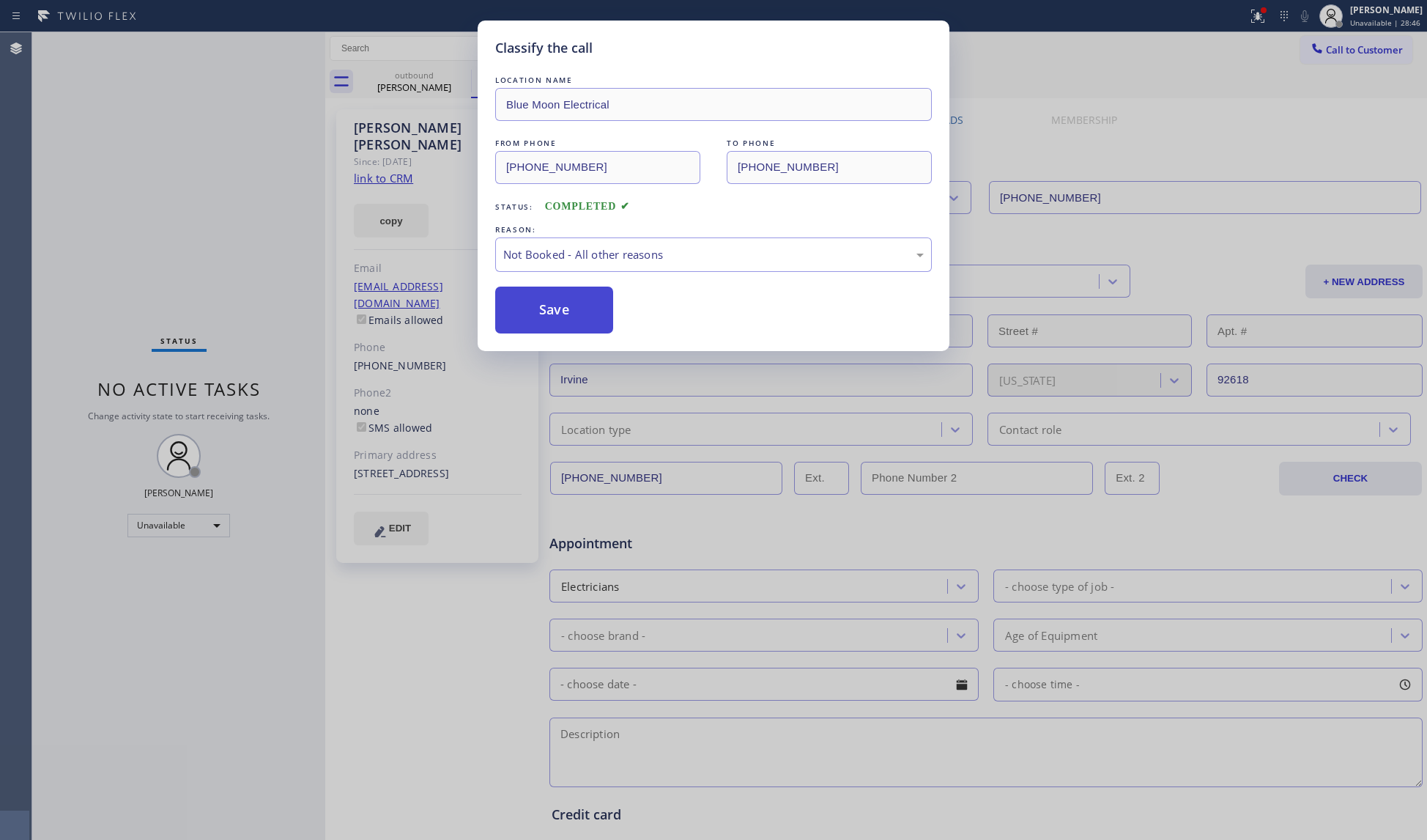
click at [557, 307] on button "Save" at bounding box center [555, 309] width 118 height 47
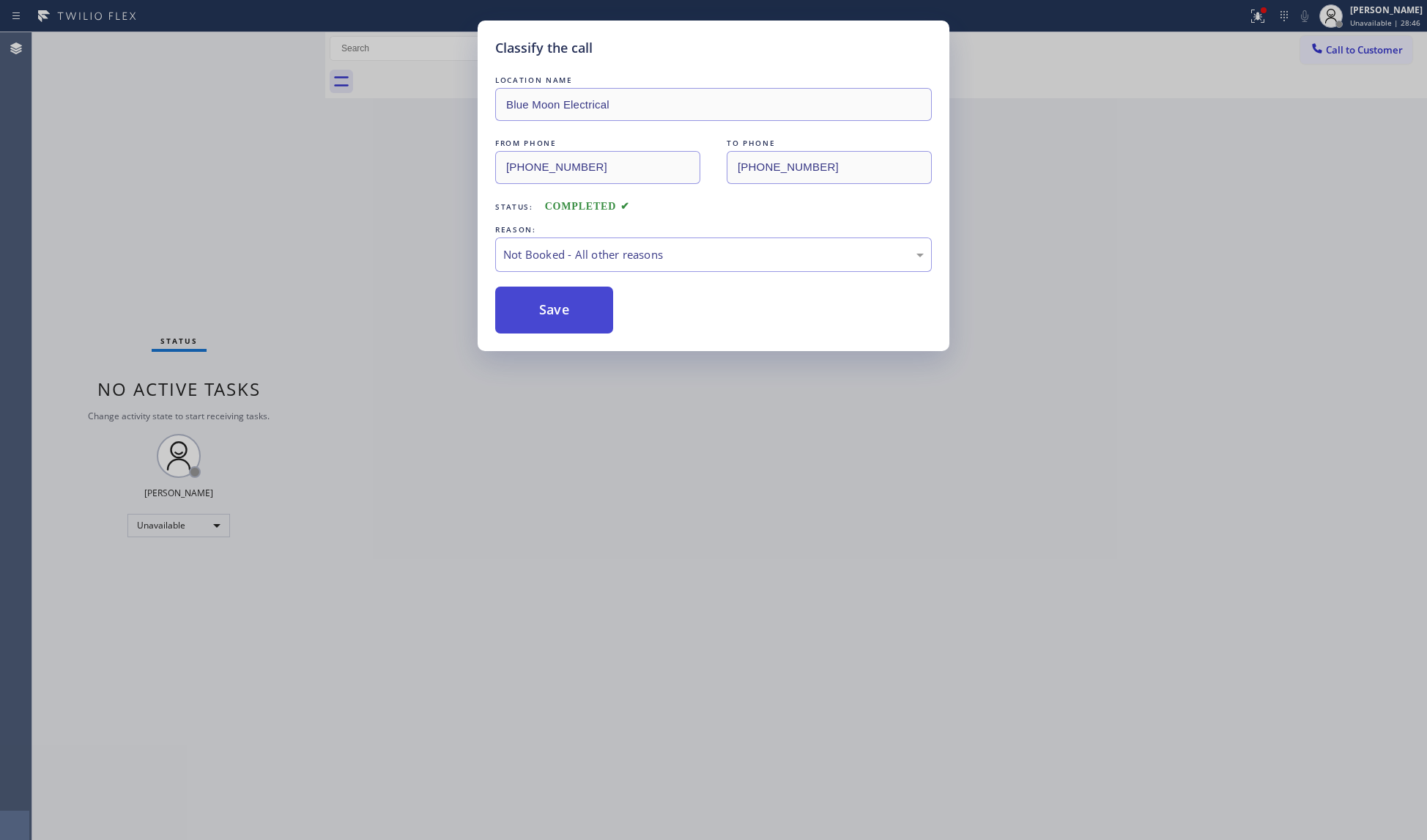
click at [557, 307] on button "Save" at bounding box center [555, 309] width 118 height 47
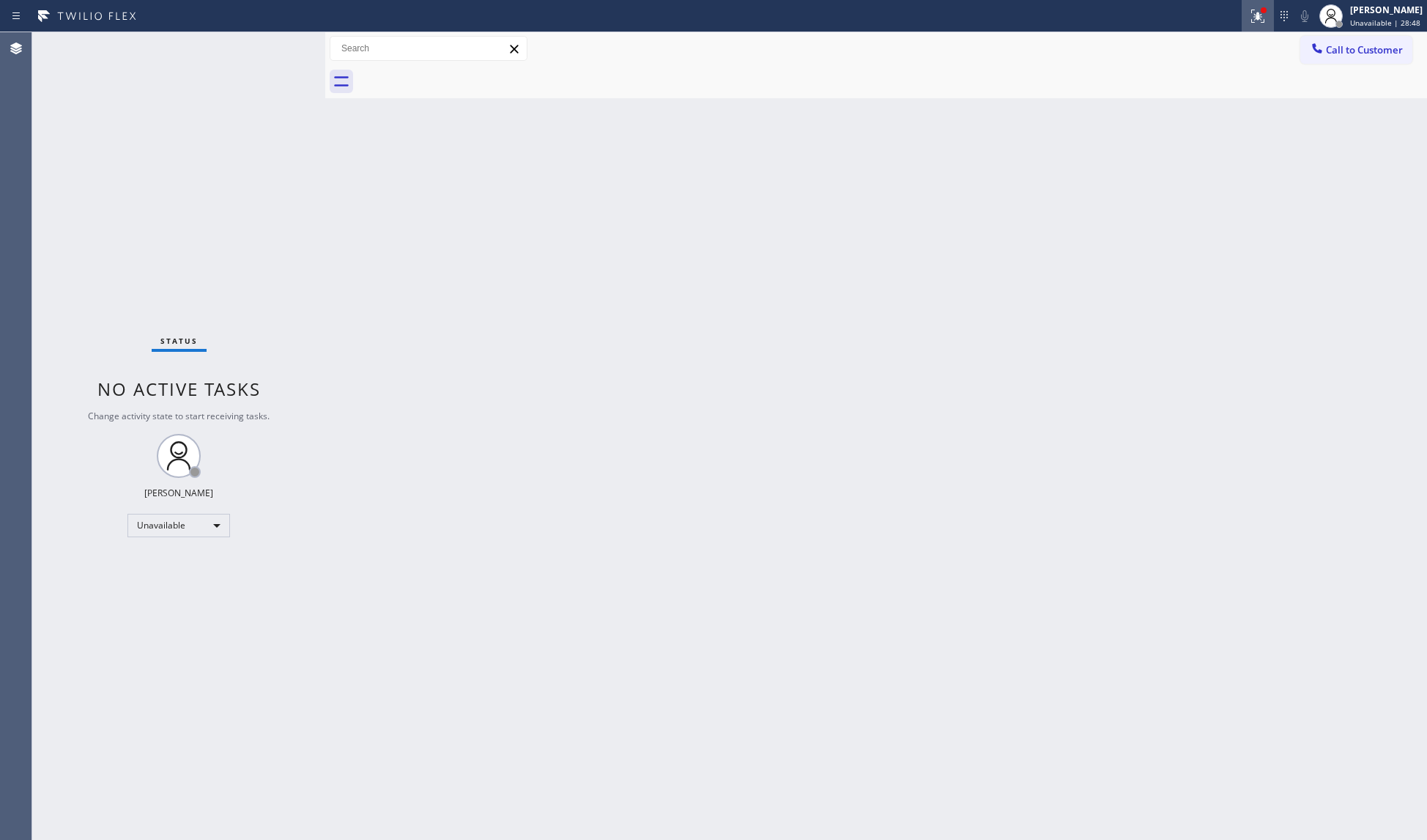
drag, startPoint x: 1246, startPoint y: 16, endPoint x: 1245, endPoint y: 24, distance: 8.1
click at [1245, 24] on button at bounding box center [1257, 16] width 32 height 32
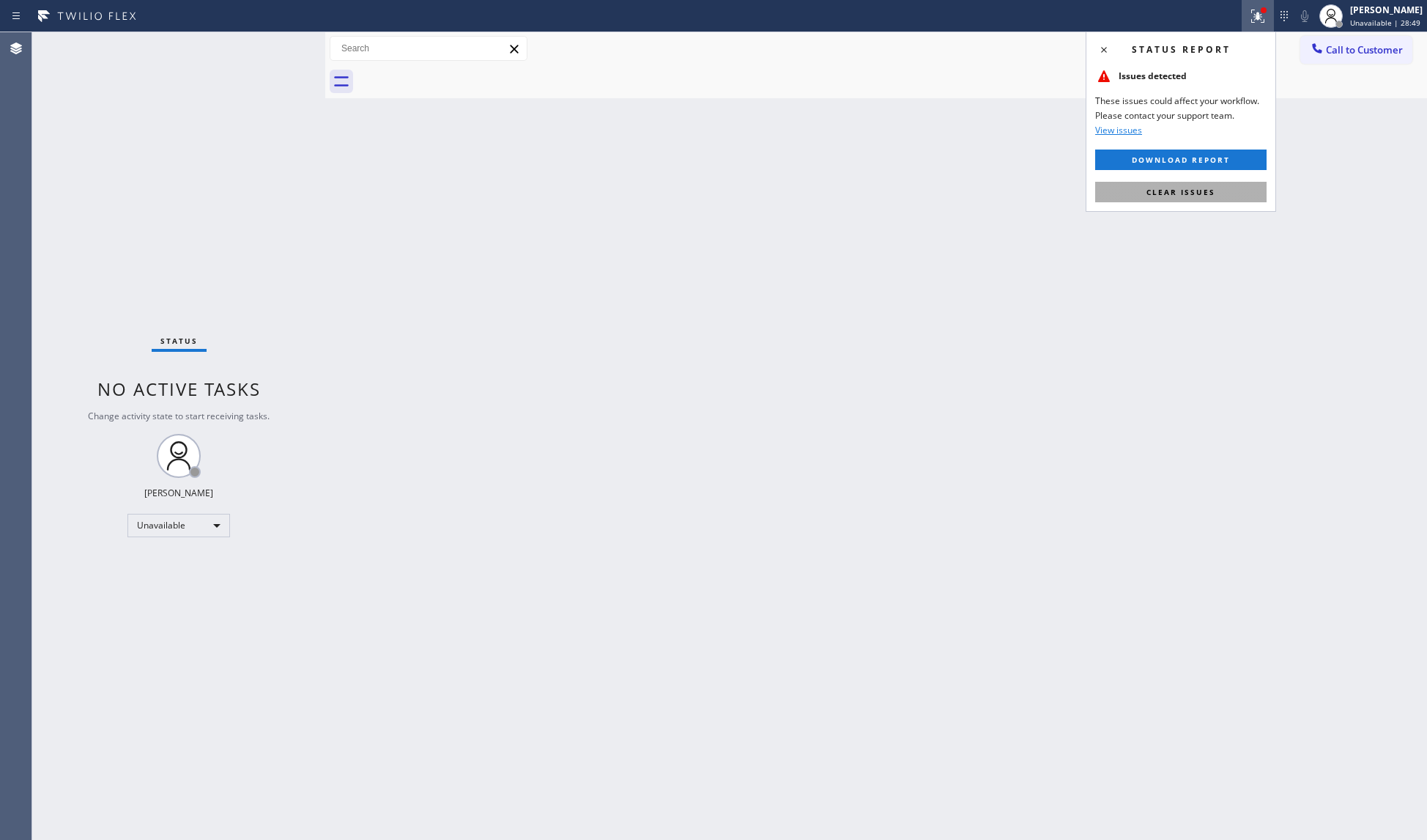
click at [1202, 188] on span "Clear issues" at bounding box center [1181, 192] width 69 height 11
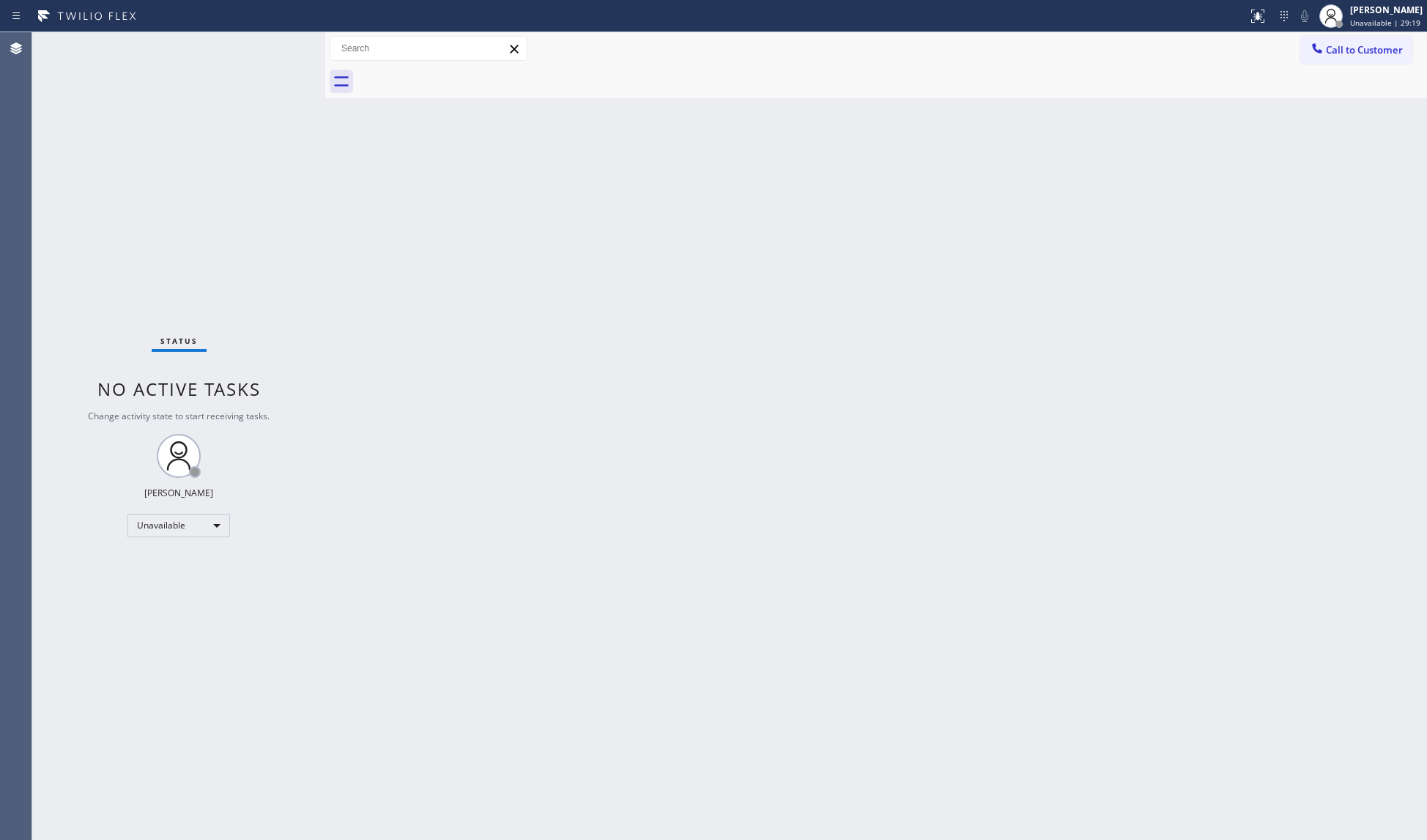
drag, startPoint x: 1346, startPoint y: 45, endPoint x: 1256, endPoint y: 60, distance: 91.2
click at [1340, 46] on span "Call to Customer" at bounding box center [1364, 50] width 77 height 14
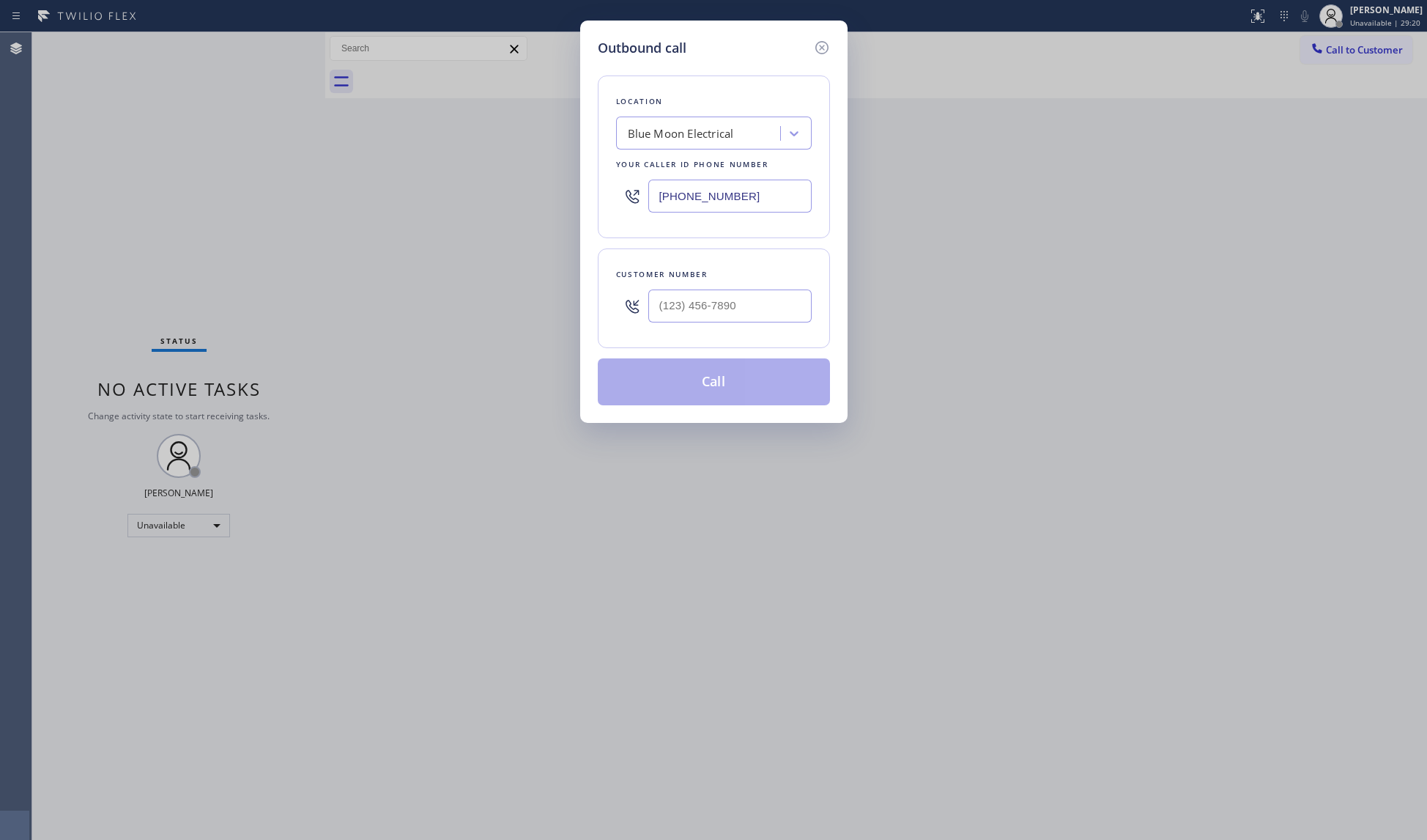
drag, startPoint x: 772, startPoint y: 192, endPoint x: 568, endPoint y: 182, distance: 204.2
click at [568, 182] on div "Outbound call Location Blue Moon Electrical Your caller id phone number [PHONE_…" at bounding box center [713, 420] width 1427 height 840
paste input "310) 388-4026"
type input "[PHONE_NUMBER]"
click at [793, 299] on input "(___) ___-____" at bounding box center [730, 306] width 163 height 33
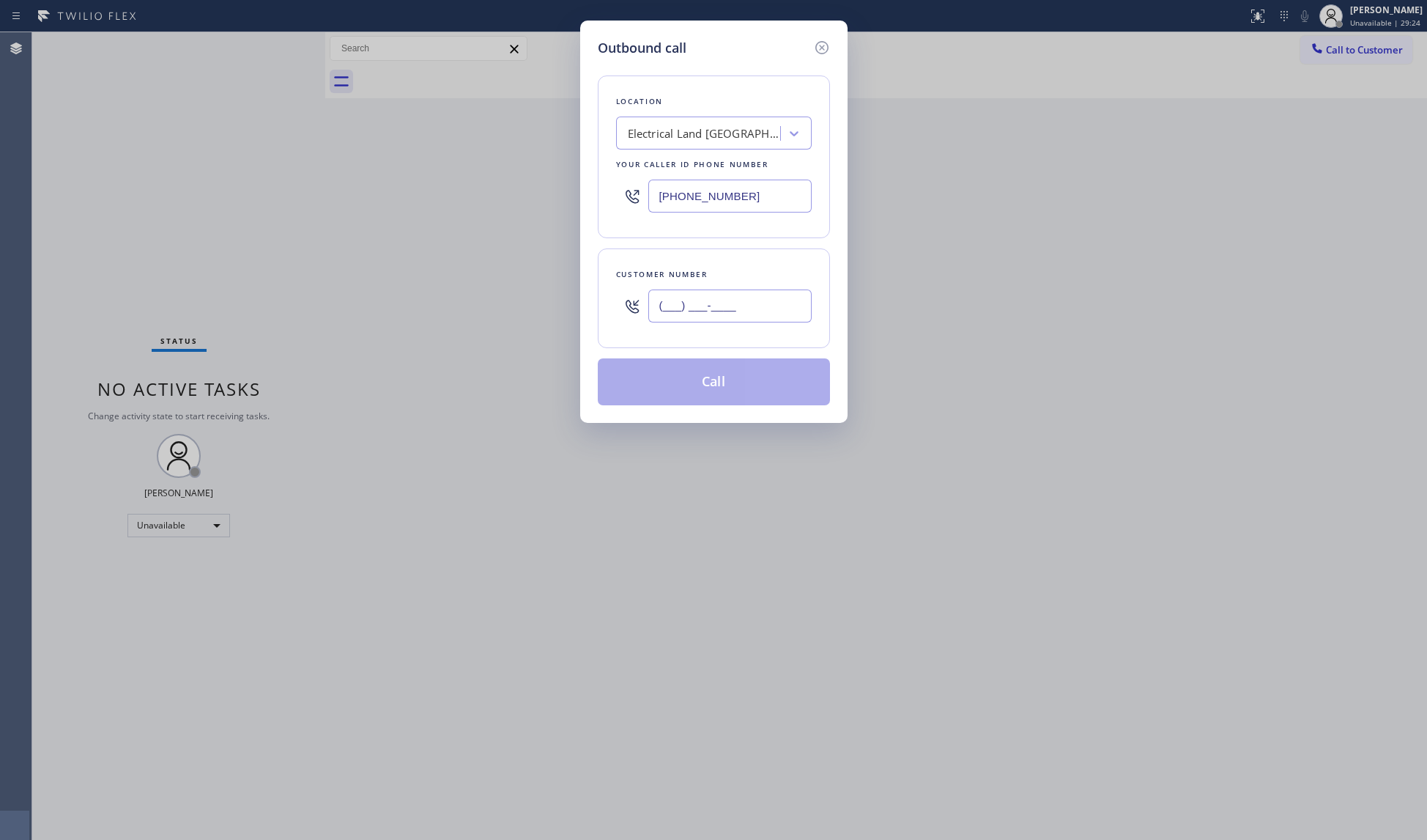
paste input "310) 963-8050"
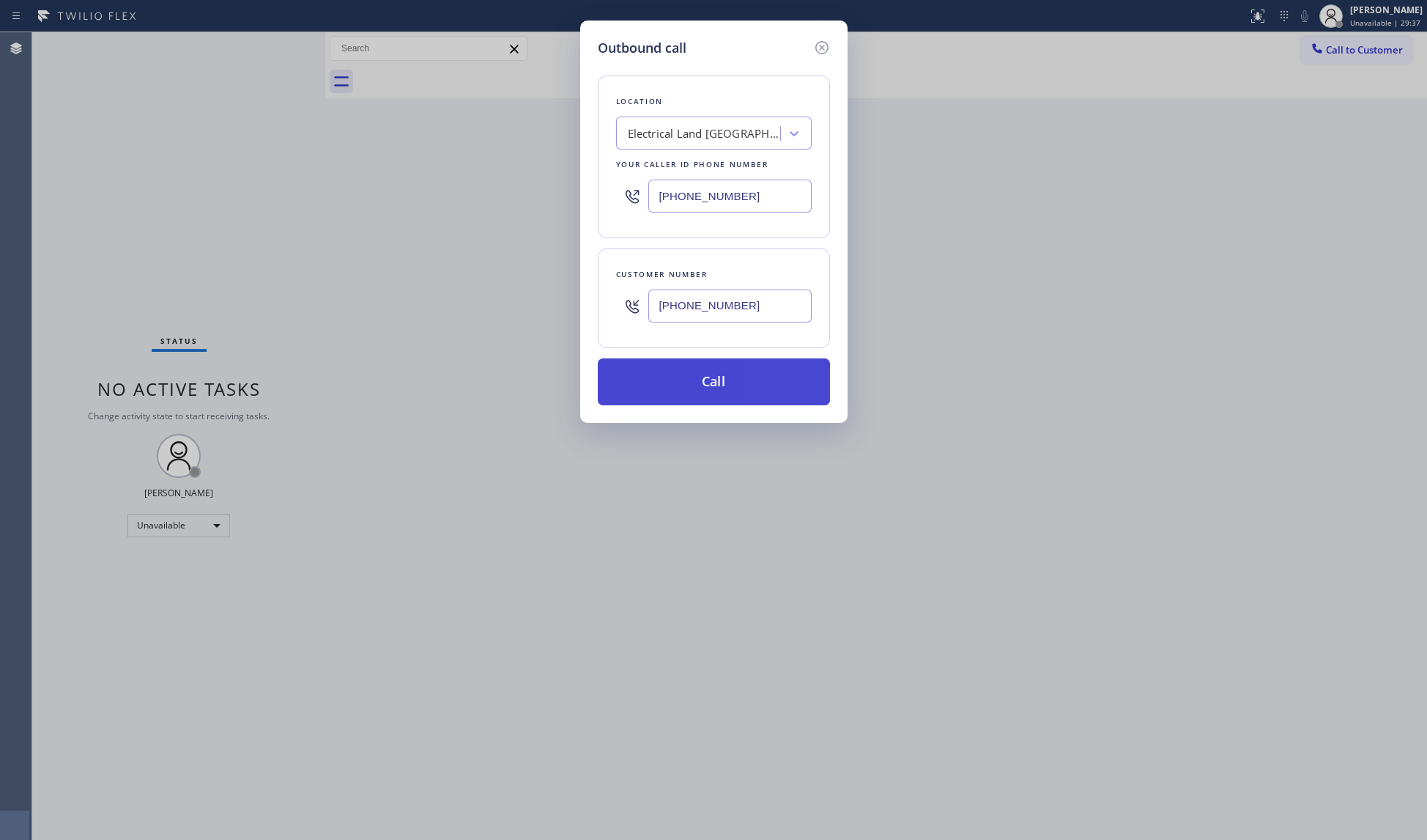
type input "[PHONE_NUMBER]"
click at [696, 396] on button "Call" at bounding box center [713, 381] width 232 height 47
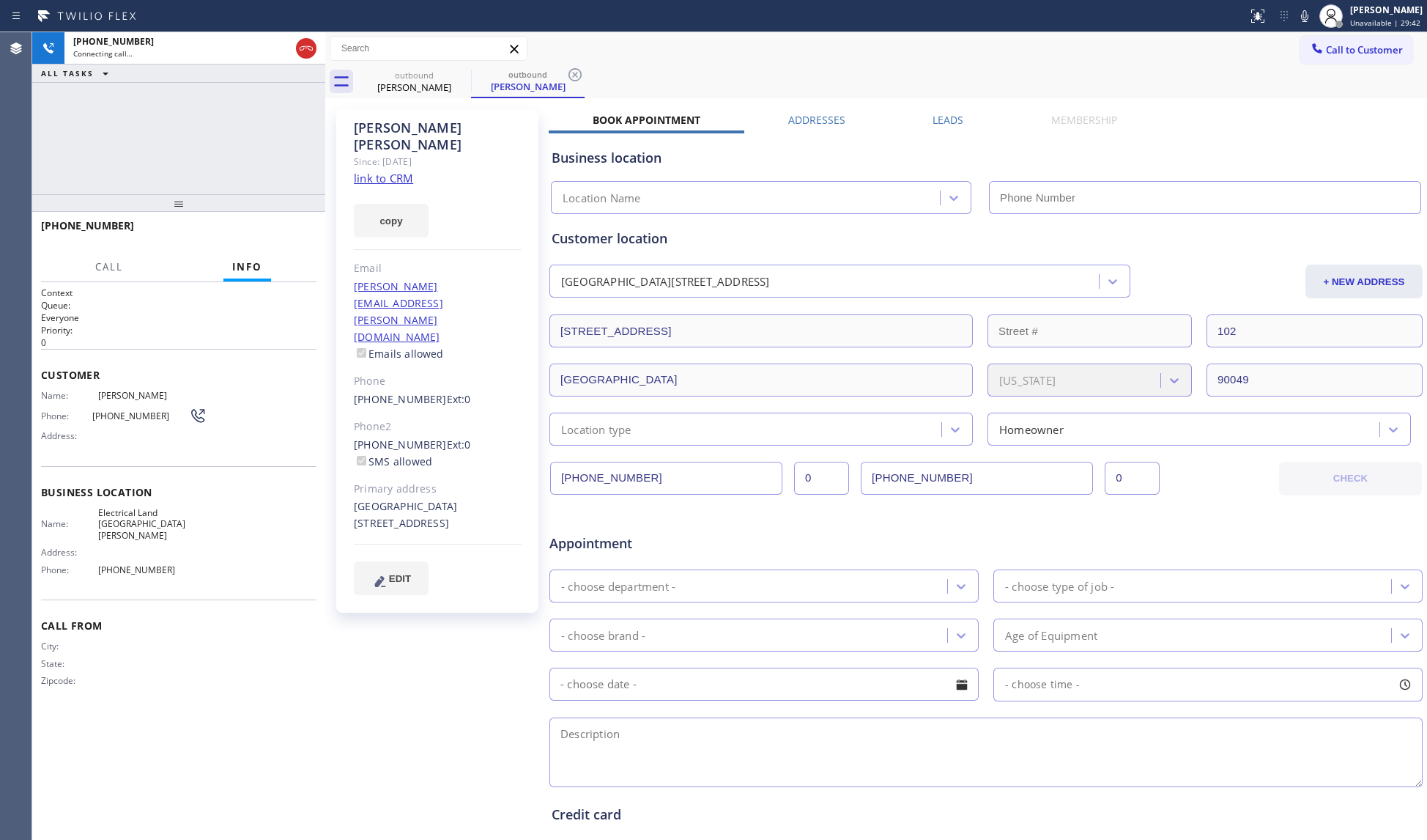
type input "[PHONE_NUMBER]"
click at [574, 75] on icon at bounding box center [575, 75] width 14 height 14
click at [636, 71] on div "outbound [PERSON_NAME]" at bounding box center [892, 81] width 1070 height 33
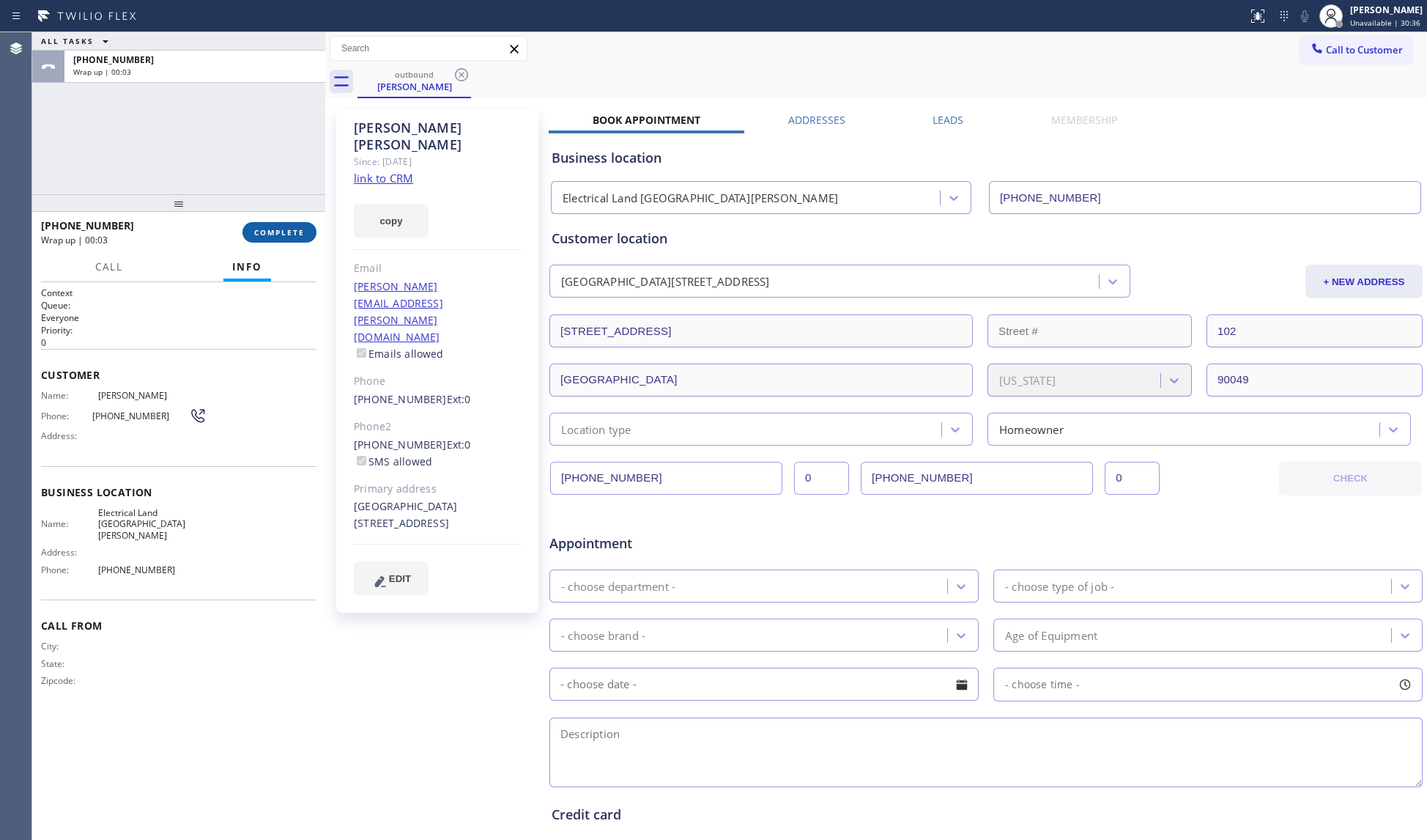
click at [243, 236] on button "COMPLETE" at bounding box center [279, 232] width 74 height 20
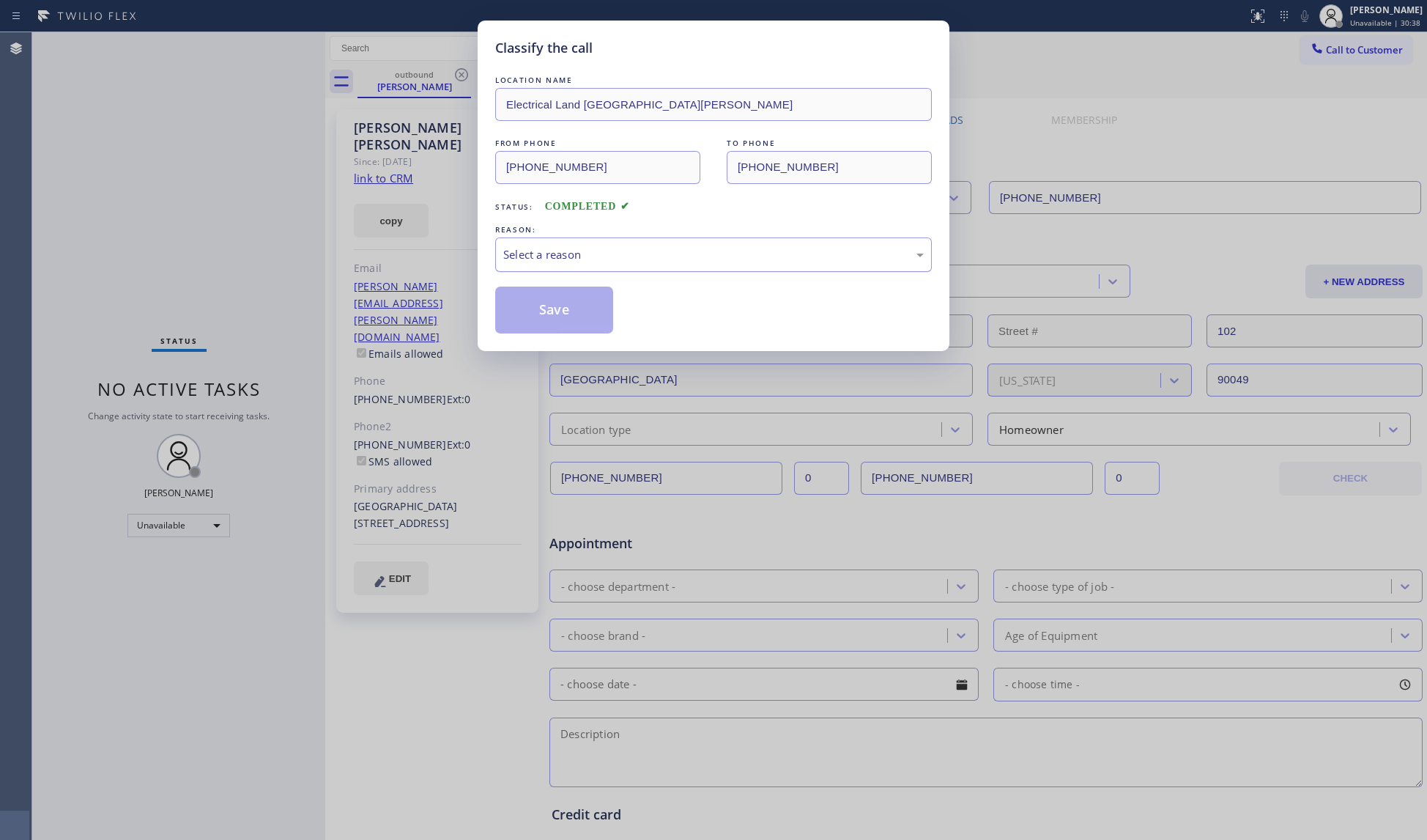
click at [565, 267] on div "Select a reason" at bounding box center [714, 255] width 437 height 35
click at [574, 314] on button "Save" at bounding box center [555, 309] width 118 height 47
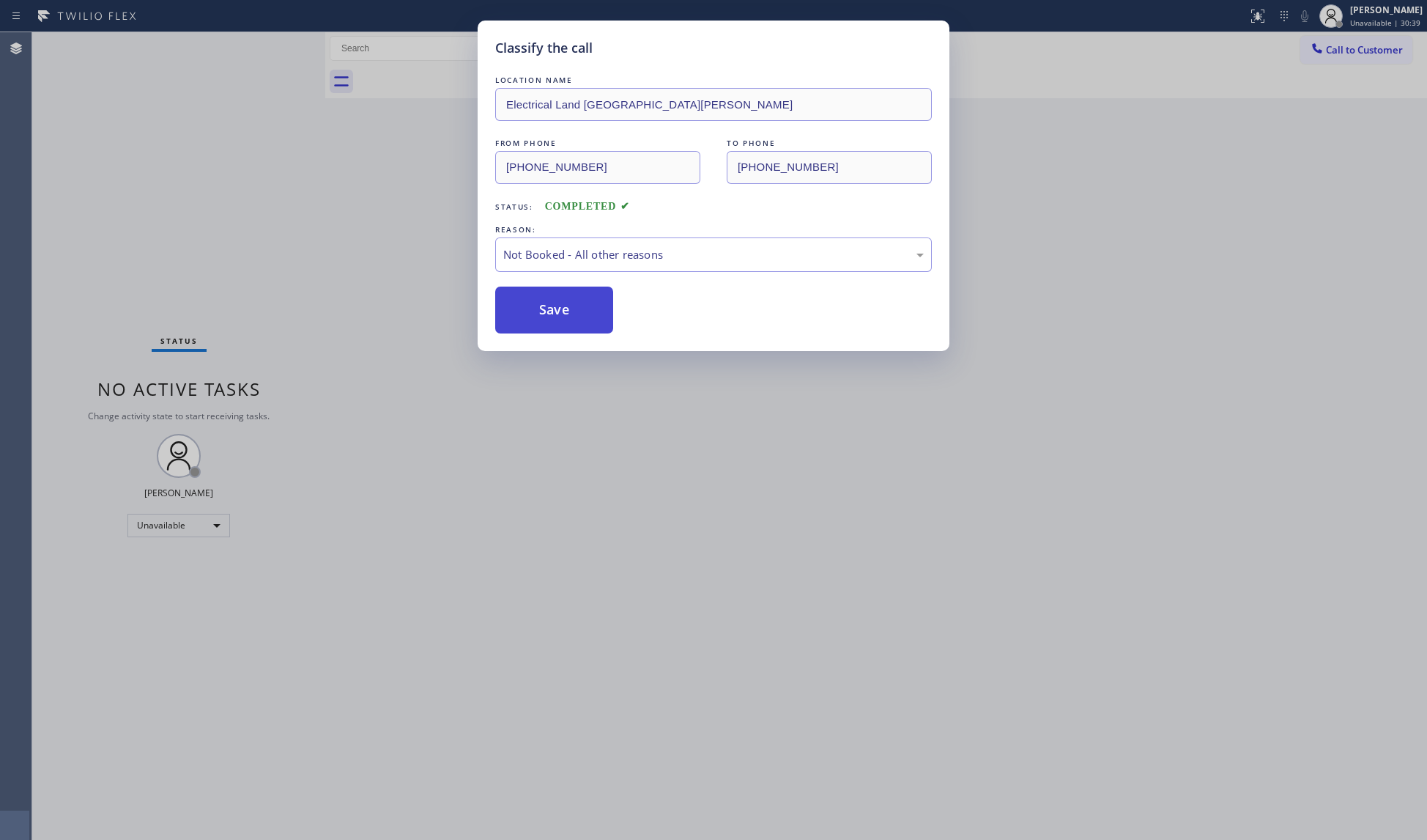
click at [574, 312] on button "Save" at bounding box center [555, 309] width 118 height 47
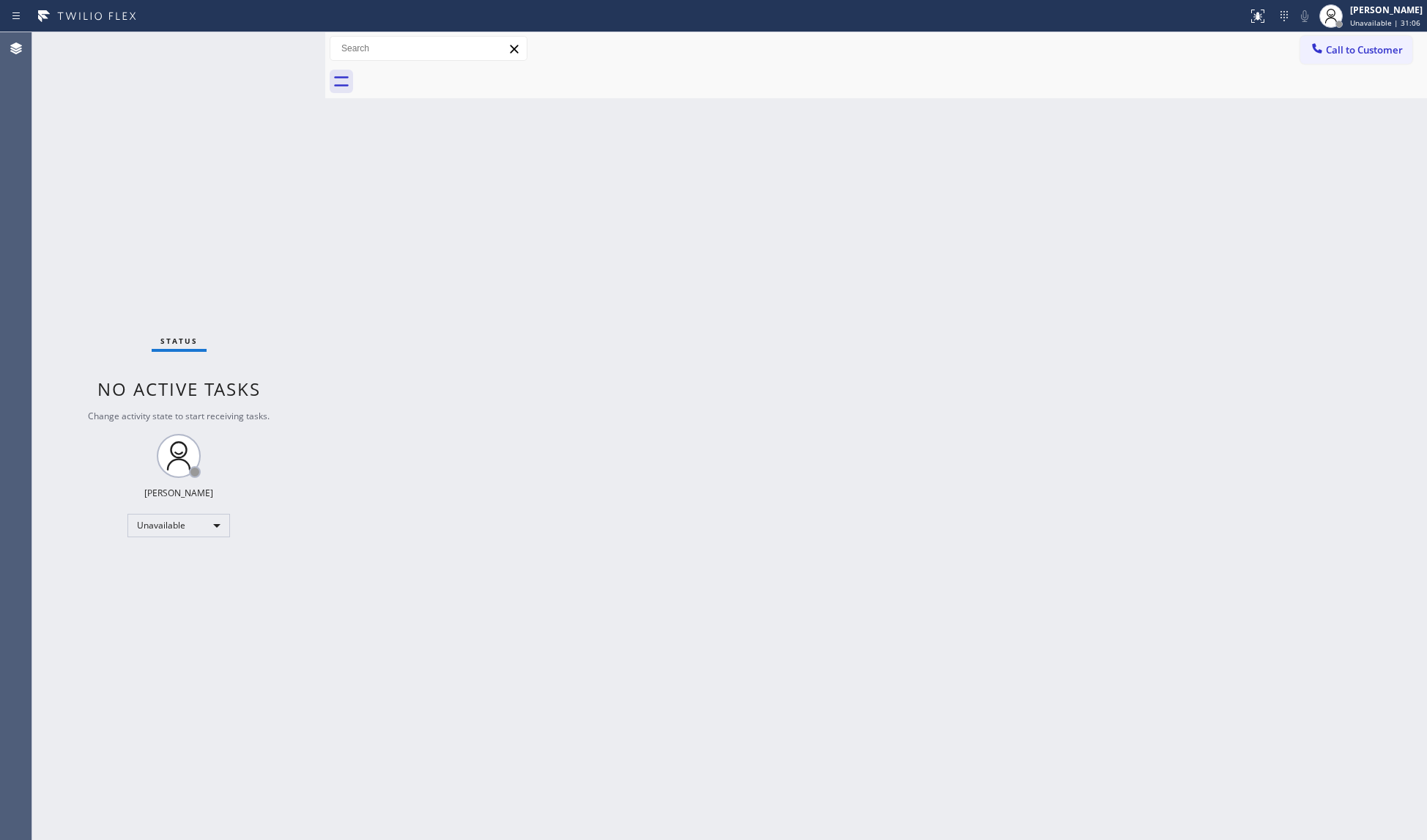
click at [1344, 37] on button "Call to Customer" at bounding box center [1357, 49] width 113 height 28
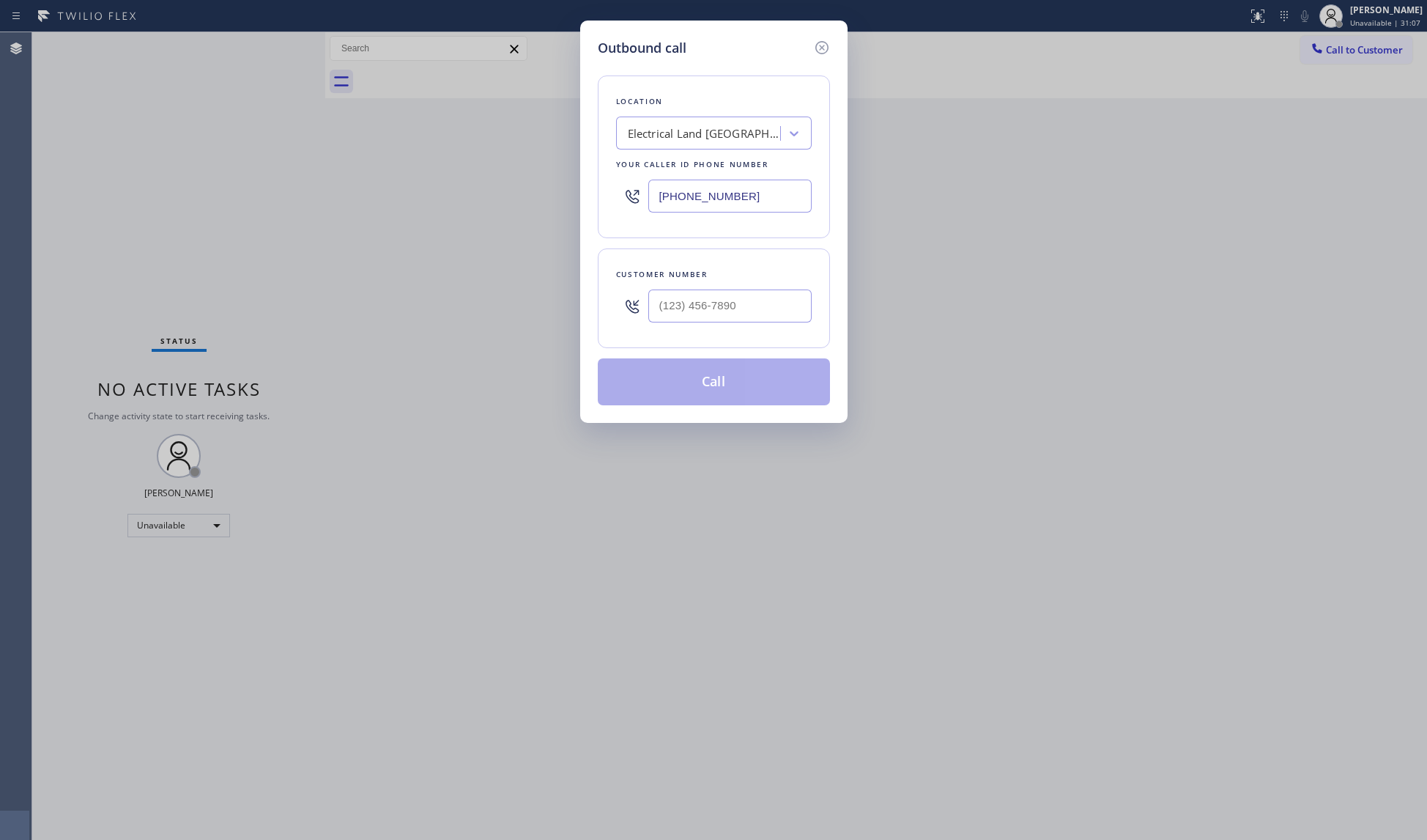
drag, startPoint x: 738, startPoint y: 203, endPoint x: 642, endPoint y: 207, distance: 96.1
click at [642, 207] on div "[PHONE_NUMBER]" at bounding box center [714, 196] width 196 height 48
paste input "855) 213-9318"
type input "[PHONE_NUMBER]"
click at [774, 298] on input "(___) ___-____" at bounding box center [730, 306] width 163 height 33
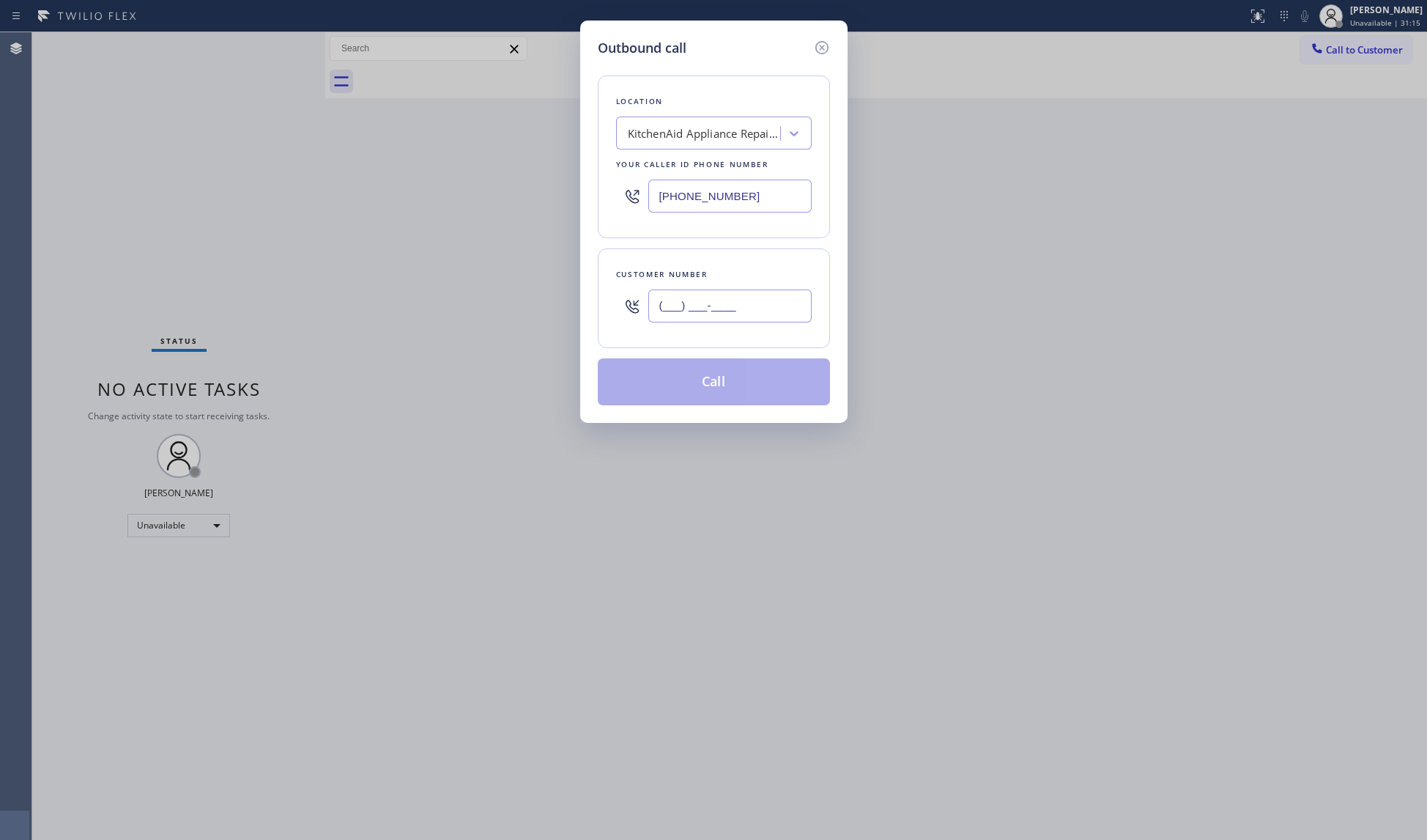
paste input "949) 770-6261"
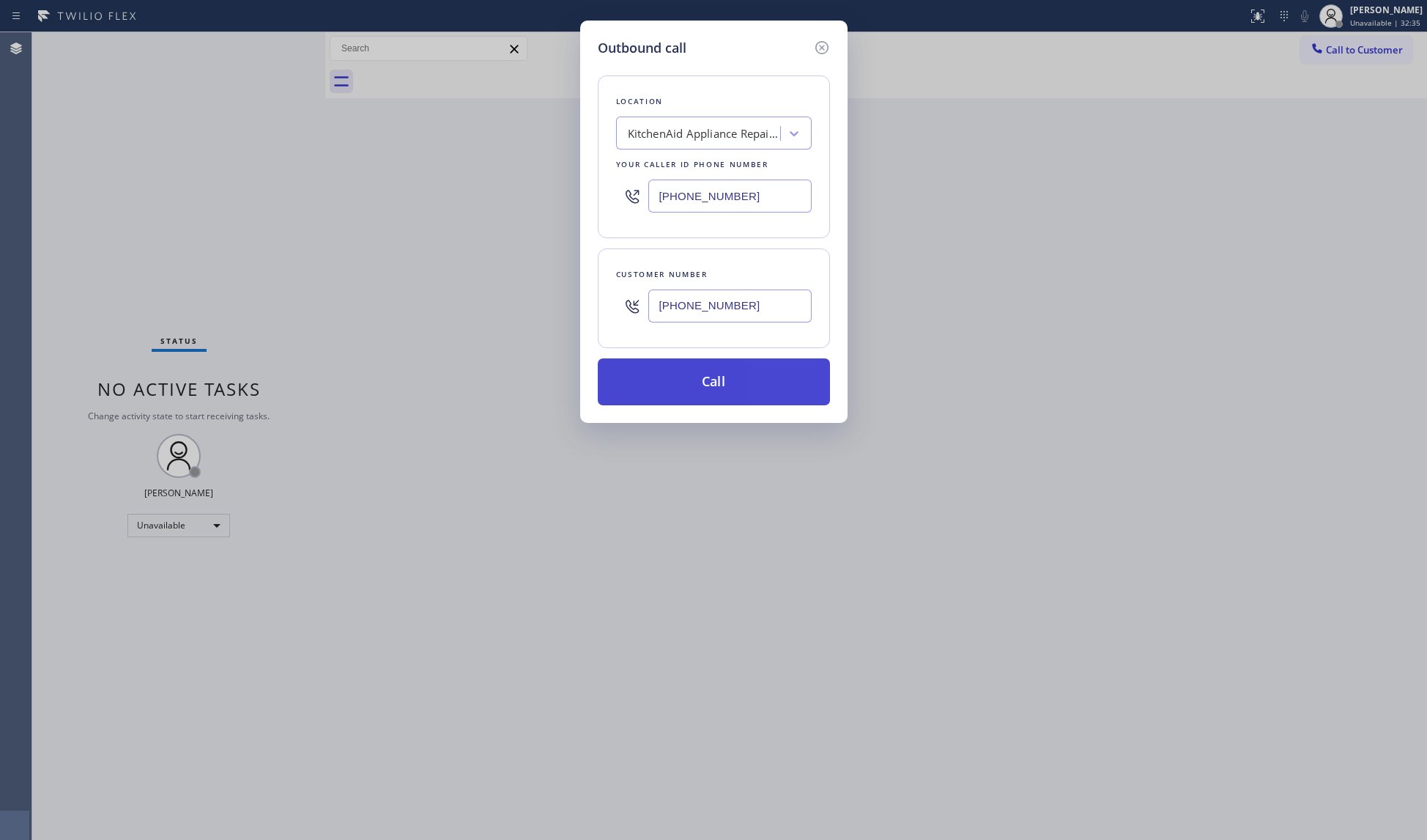
type input "[PHONE_NUMBER]"
click at [737, 388] on button "Call" at bounding box center [713, 381] width 232 height 47
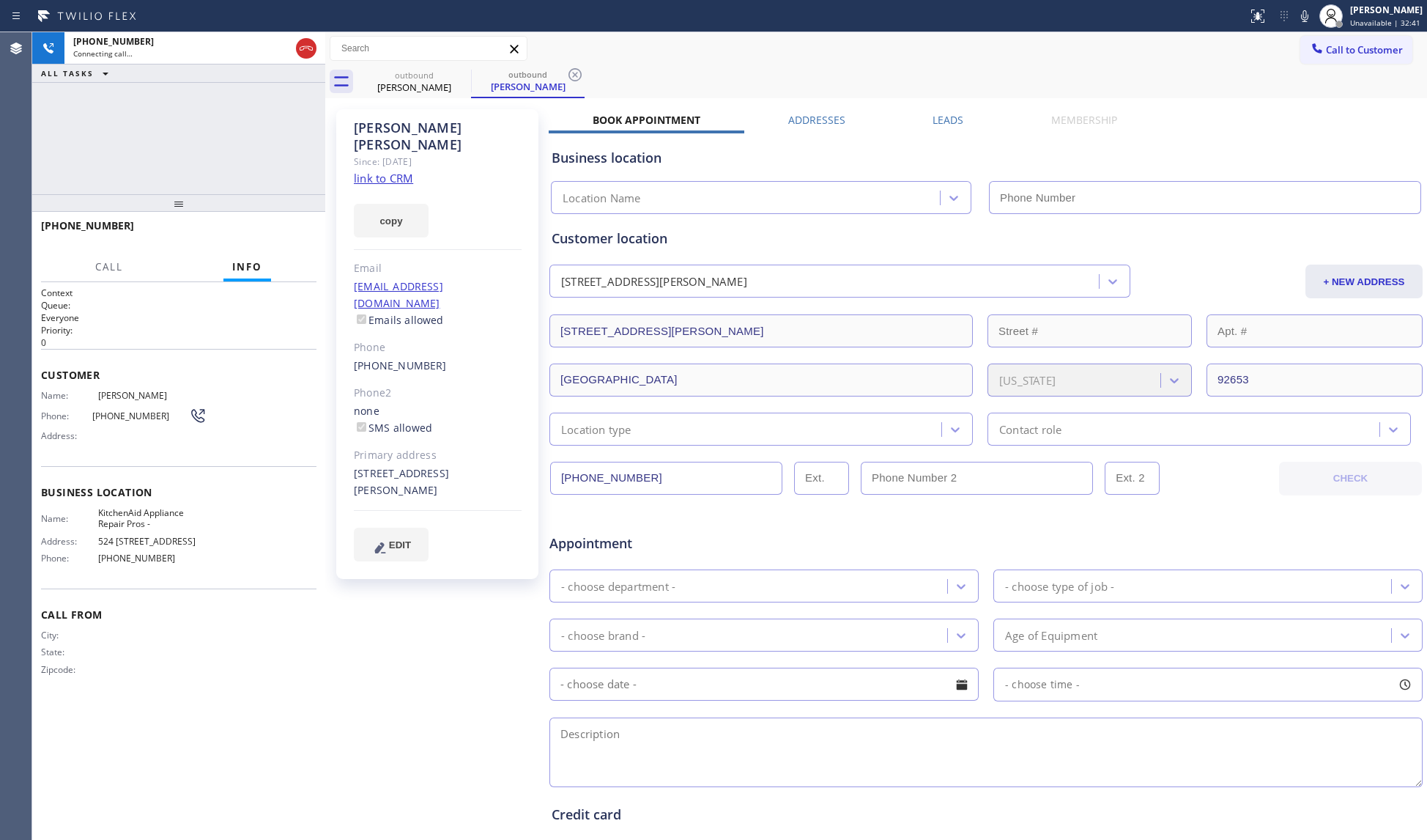
type input "[PHONE_NUMBER]"
click at [570, 78] on icon at bounding box center [575, 75] width 14 height 14
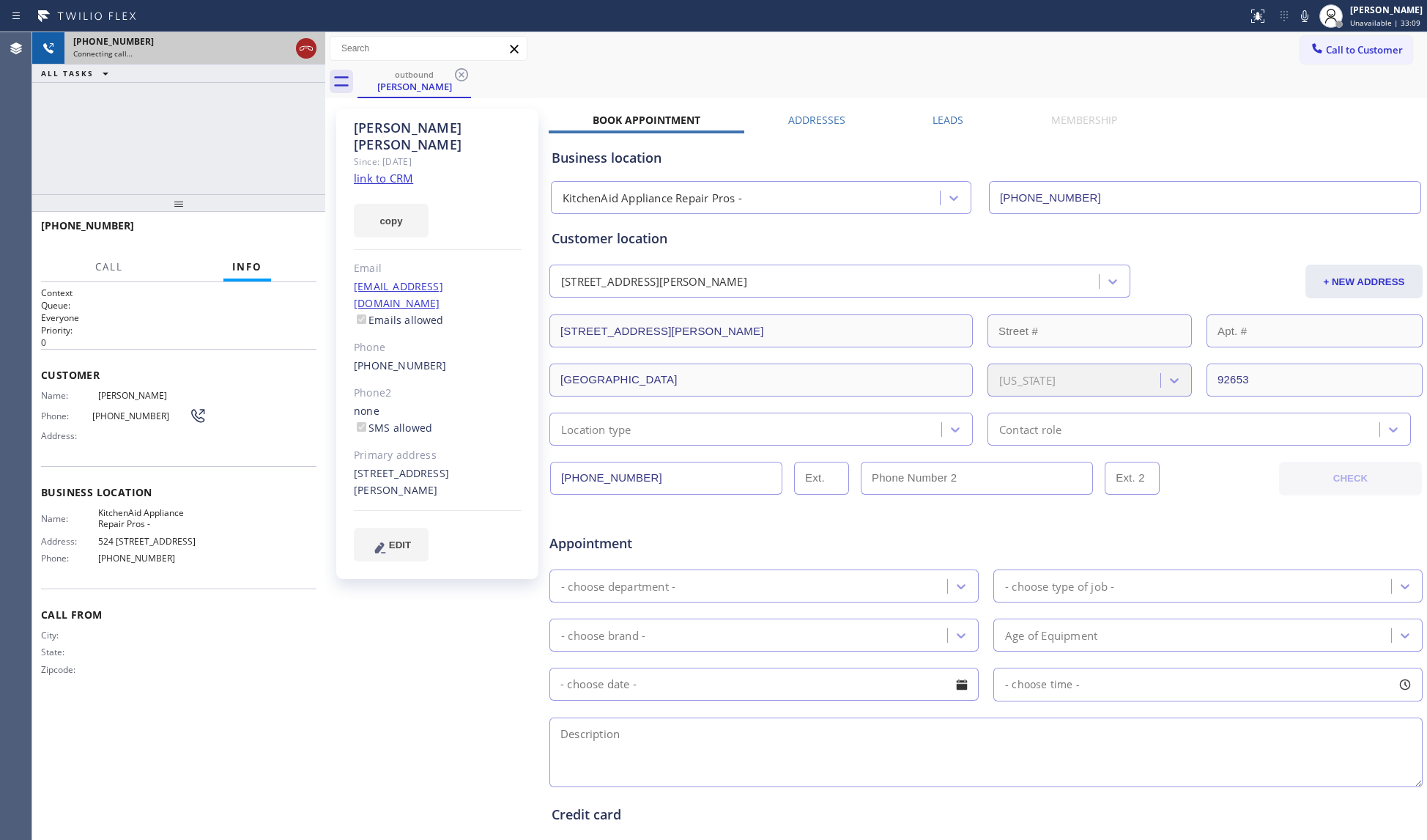
click at [301, 41] on icon at bounding box center [307, 48] width 17 height 17
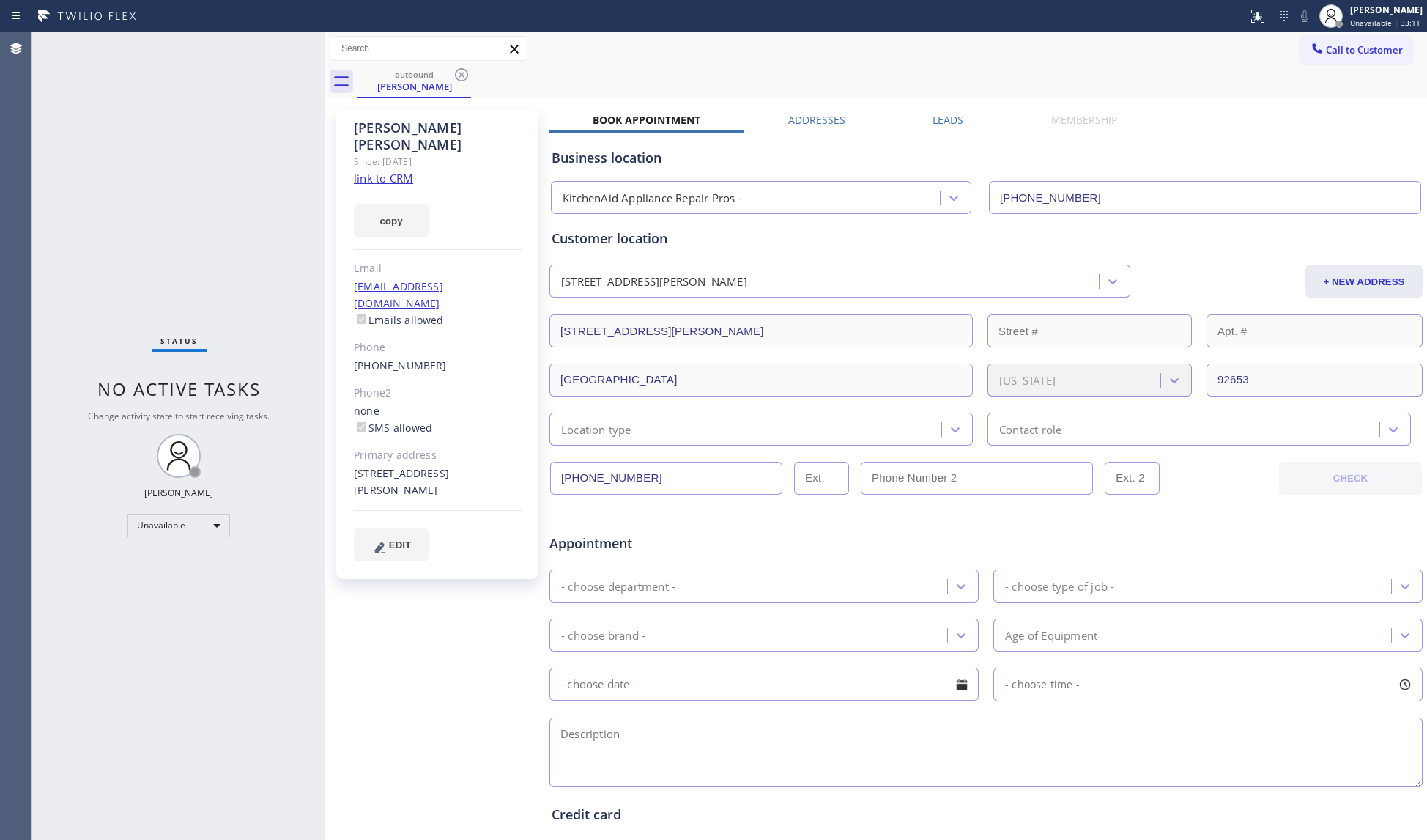
click at [461, 71] on icon at bounding box center [462, 75] width 17 height 17
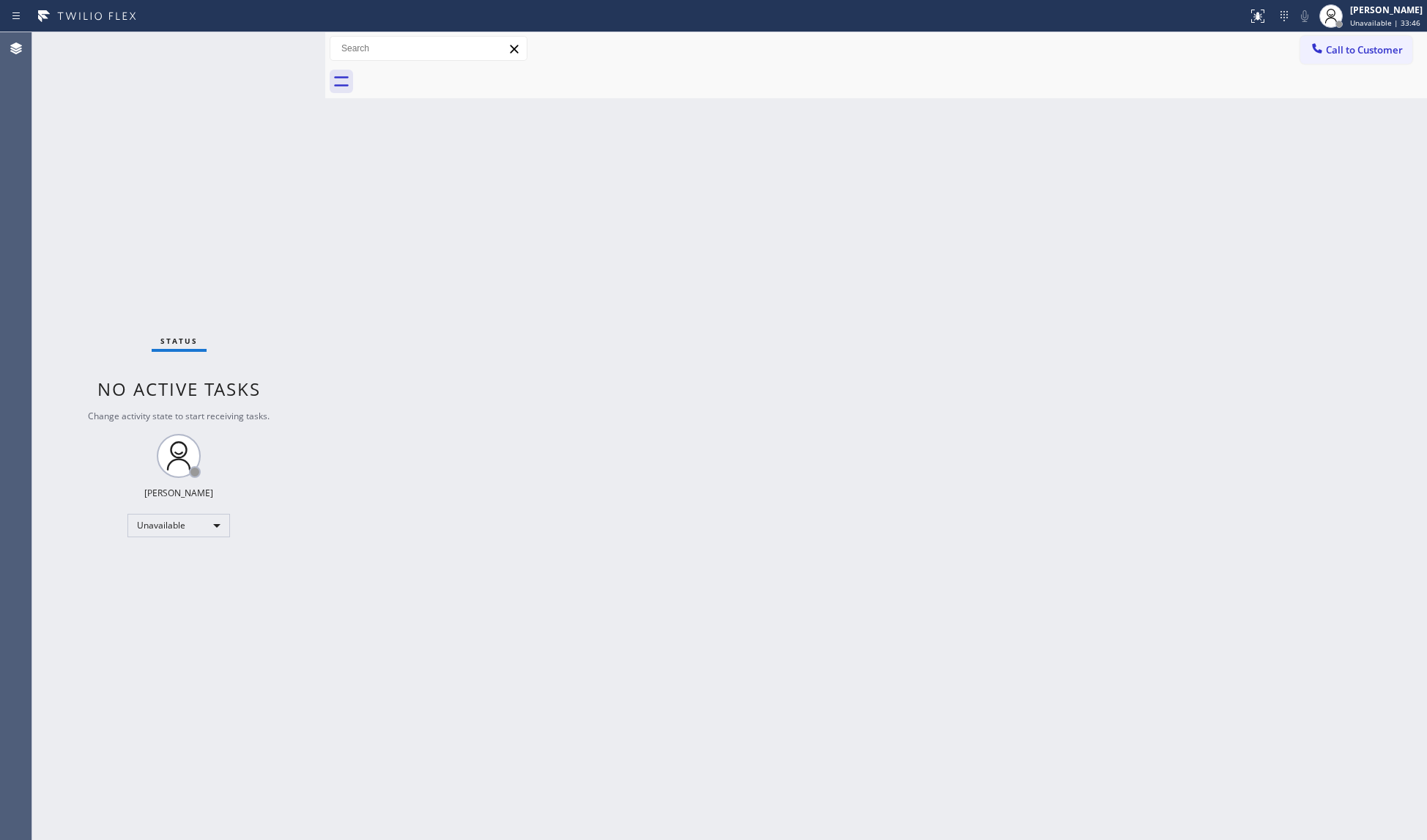
drag, startPoint x: 1366, startPoint y: 40, endPoint x: 1266, endPoint y: 69, distance: 104.1
click at [1328, 52] on button "Call to Customer" at bounding box center [1357, 49] width 113 height 28
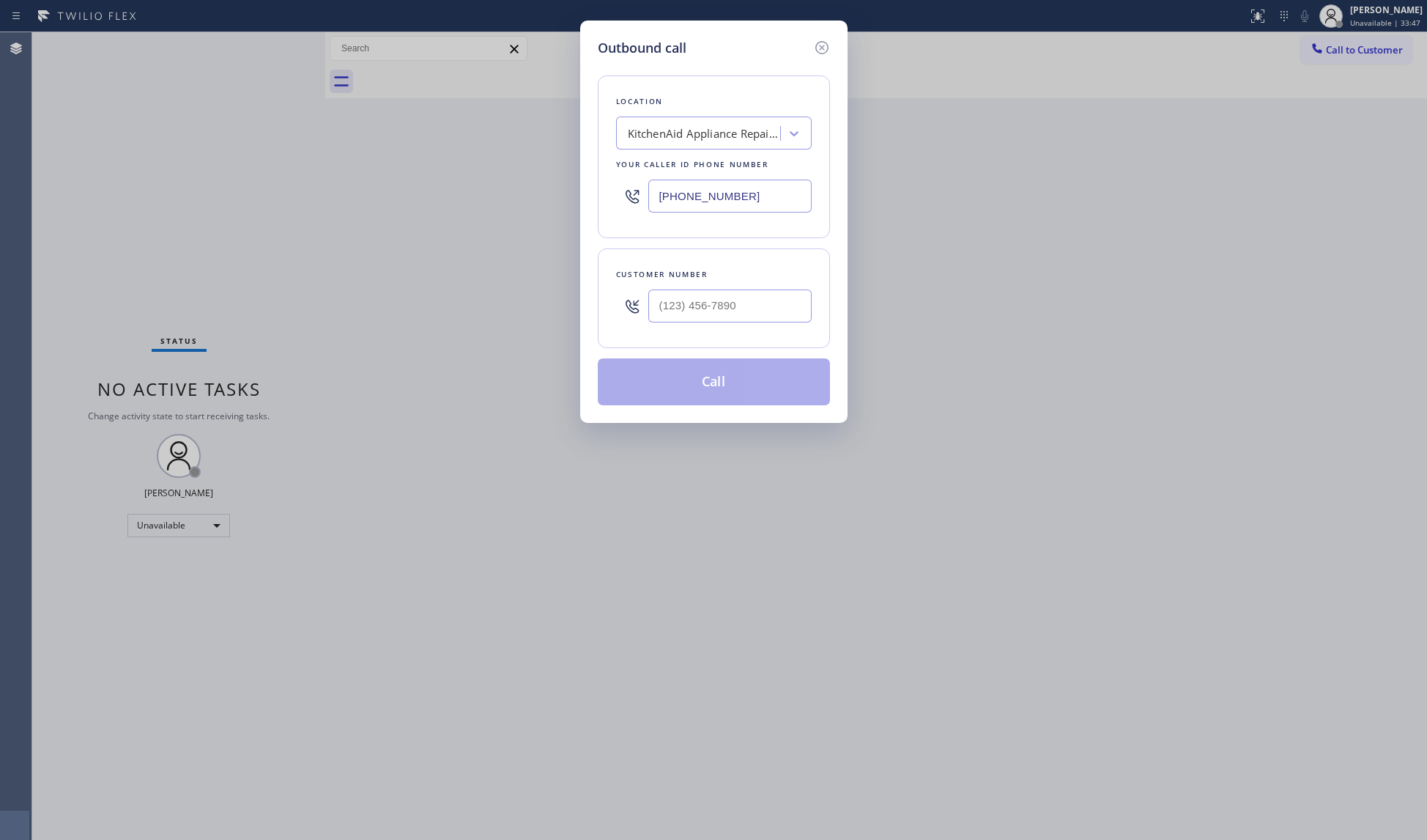
drag, startPoint x: 746, startPoint y: 193, endPoint x: 511, endPoint y: 194, distance: 235.0
click at [511, 194] on div "Outbound call Location KitchenAid Appliance Repair Pros - Your caller id phone …" at bounding box center [713, 420] width 1427 height 840
paste input "623) 323-7393"
type input "[PHONE_NUMBER]"
drag, startPoint x: 742, startPoint y: 322, endPoint x: 749, endPoint y: 302, distance: 21.2
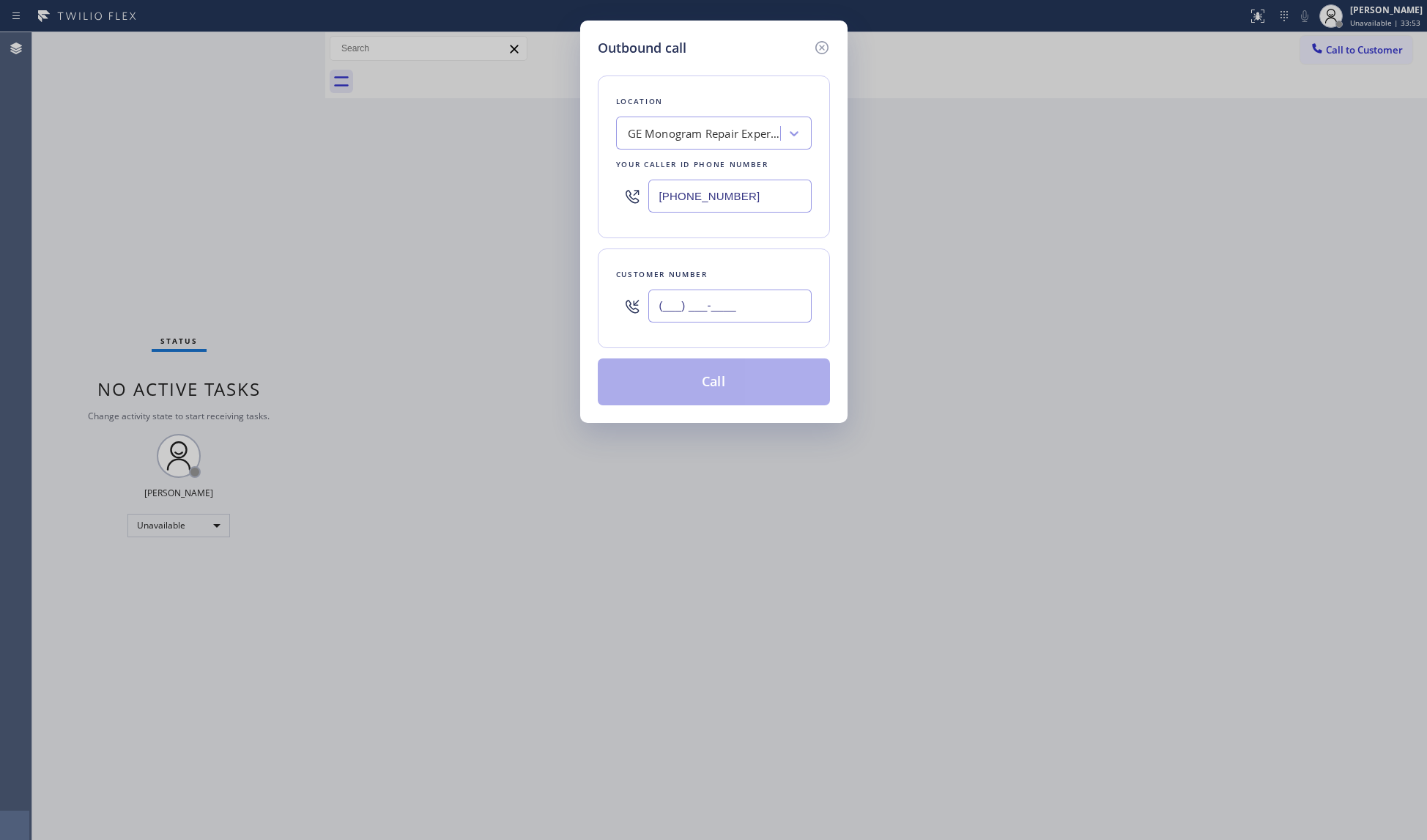
click at [742, 316] on input "(___) ___-____" at bounding box center [730, 306] width 163 height 33
click at [749, 302] on input "(___) ___-____" at bounding box center [730, 306] width 163 height 33
paste input "text"
click at [657, 320] on input "(___) ___-____" at bounding box center [730, 306] width 163 height 33
paste input "925) 642-7430"
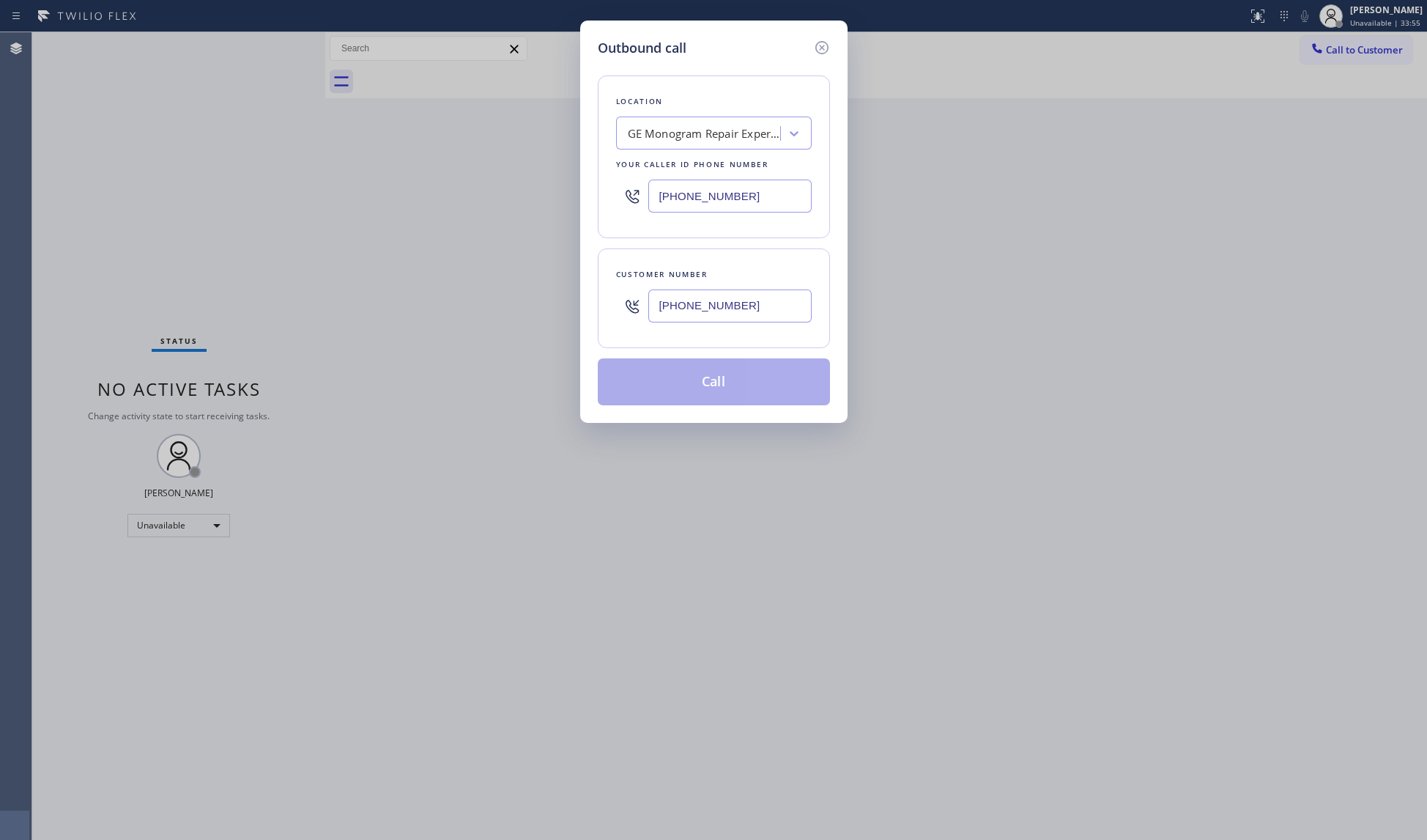
type input "[PHONE_NUMBER]"
click at [707, 376] on button "Call" at bounding box center [713, 381] width 232 height 47
click at [726, 274] on div "Customer number" at bounding box center [714, 275] width 196 height 16
click at [708, 372] on button "Call" at bounding box center [713, 381] width 232 height 47
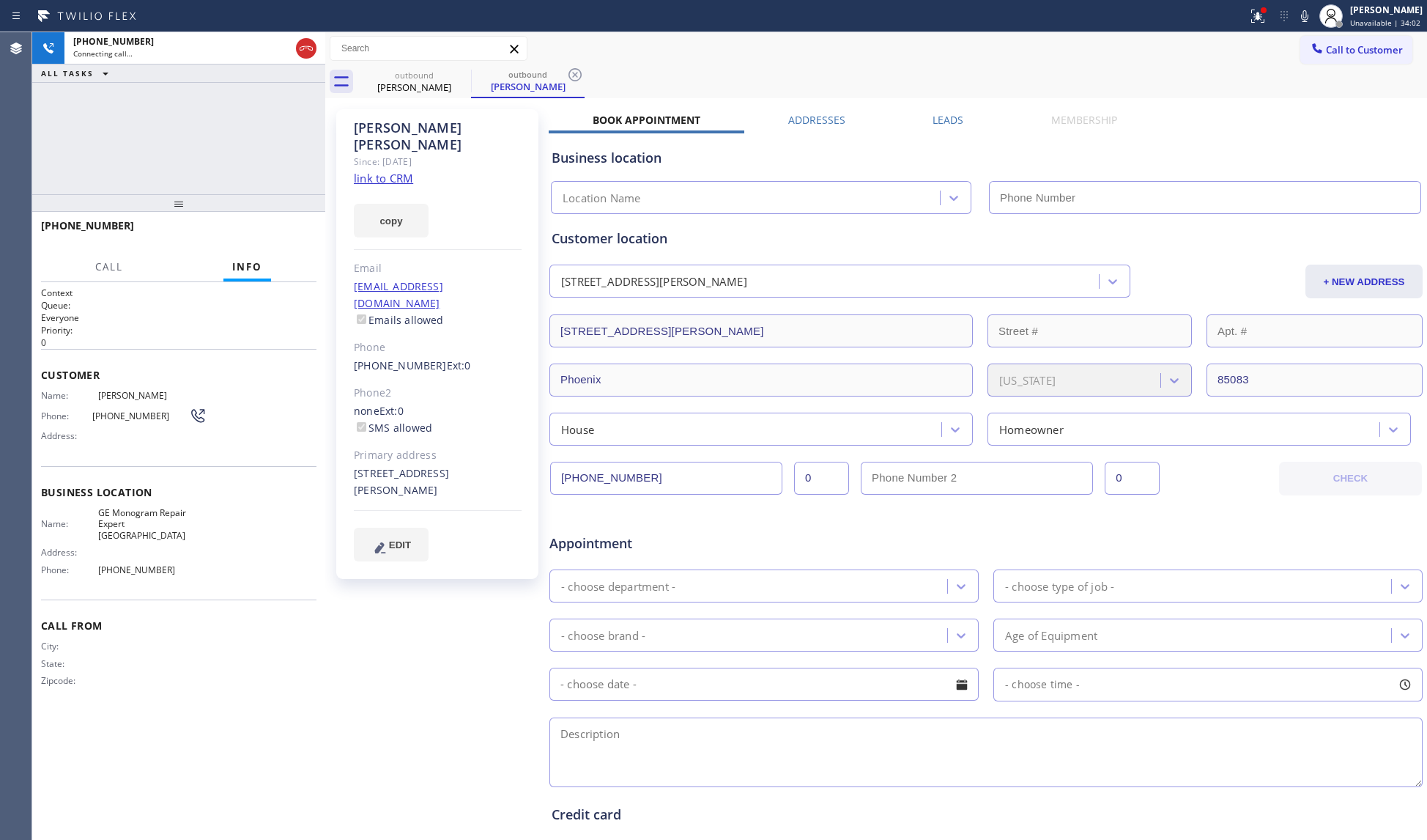
type input "[PHONE_NUMBER]"
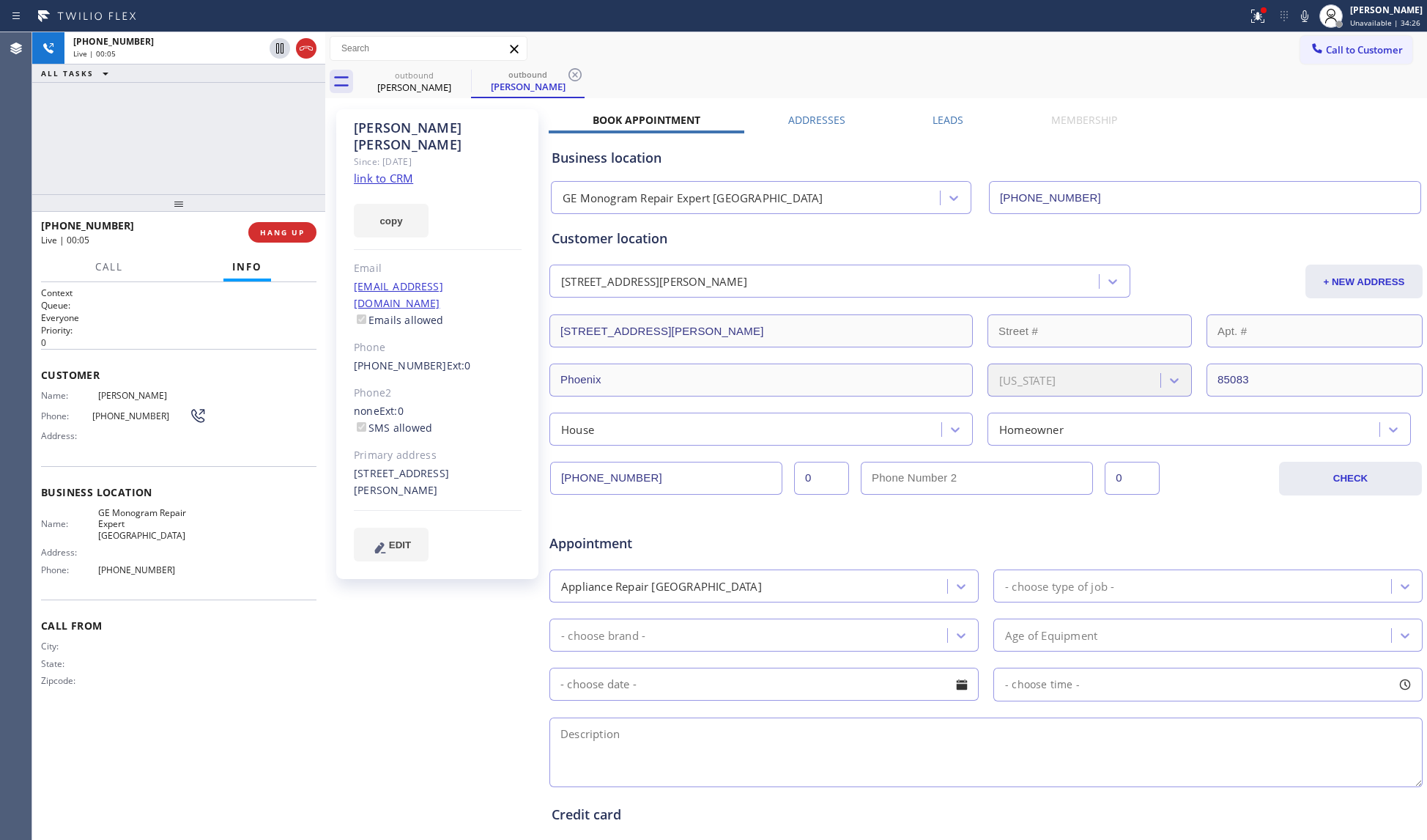
click at [283, 220] on div "[PHONE_NUMBER] Live | 00:05 HANG UP" at bounding box center [178, 232] width 276 height 38
click at [283, 233] on span "HANG UP" at bounding box center [282, 232] width 45 height 11
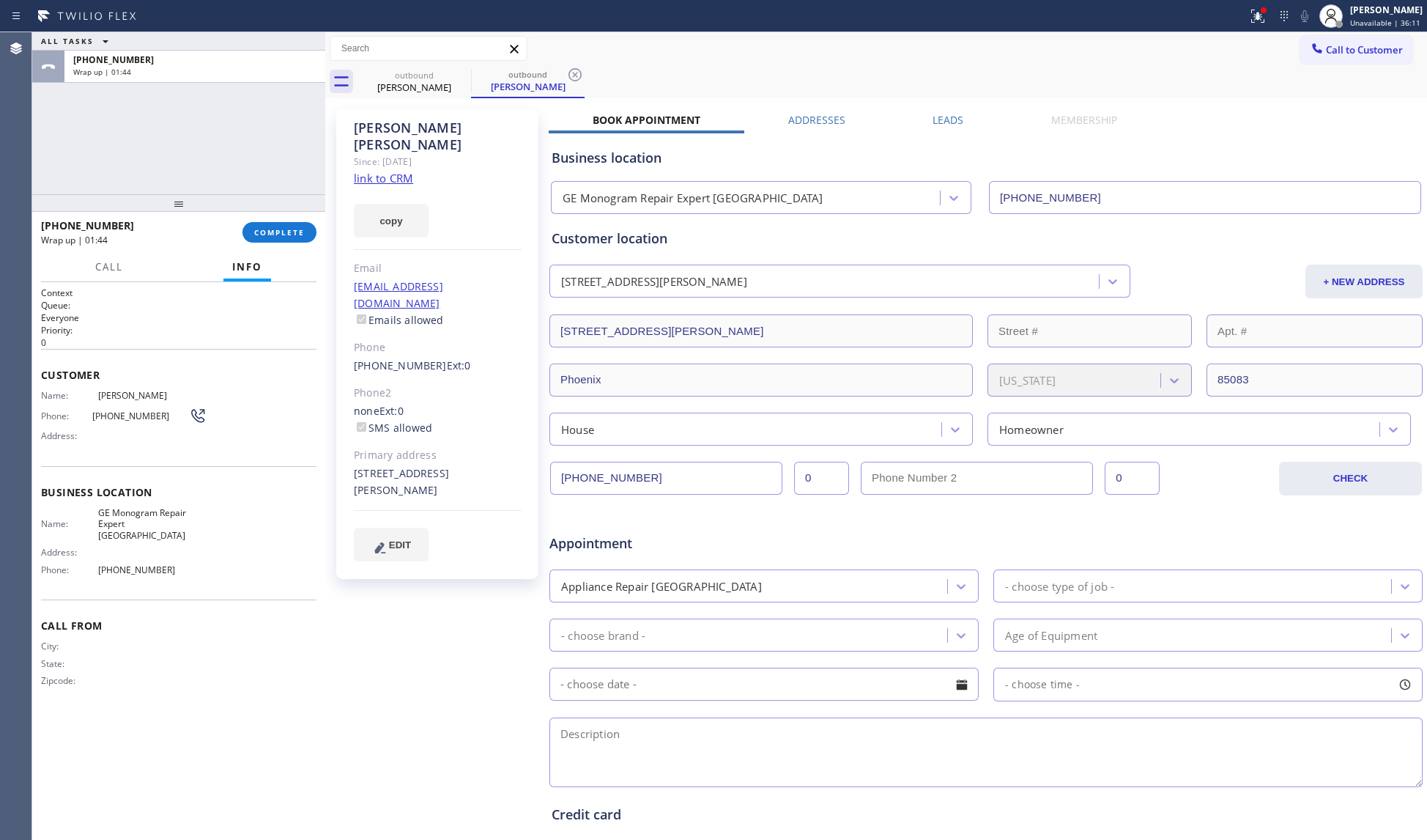
click at [265, 246] on div "[PHONE_NUMBER] Wrap up | 01:44 COMPLETE" at bounding box center [178, 232] width 276 height 38
click at [271, 220] on div "[PHONE_NUMBER] Wrap up | 01:45 COMPLETE" at bounding box center [178, 232] width 276 height 38
click at [278, 226] on button "COMPLETE" at bounding box center [279, 232] width 74 height 20
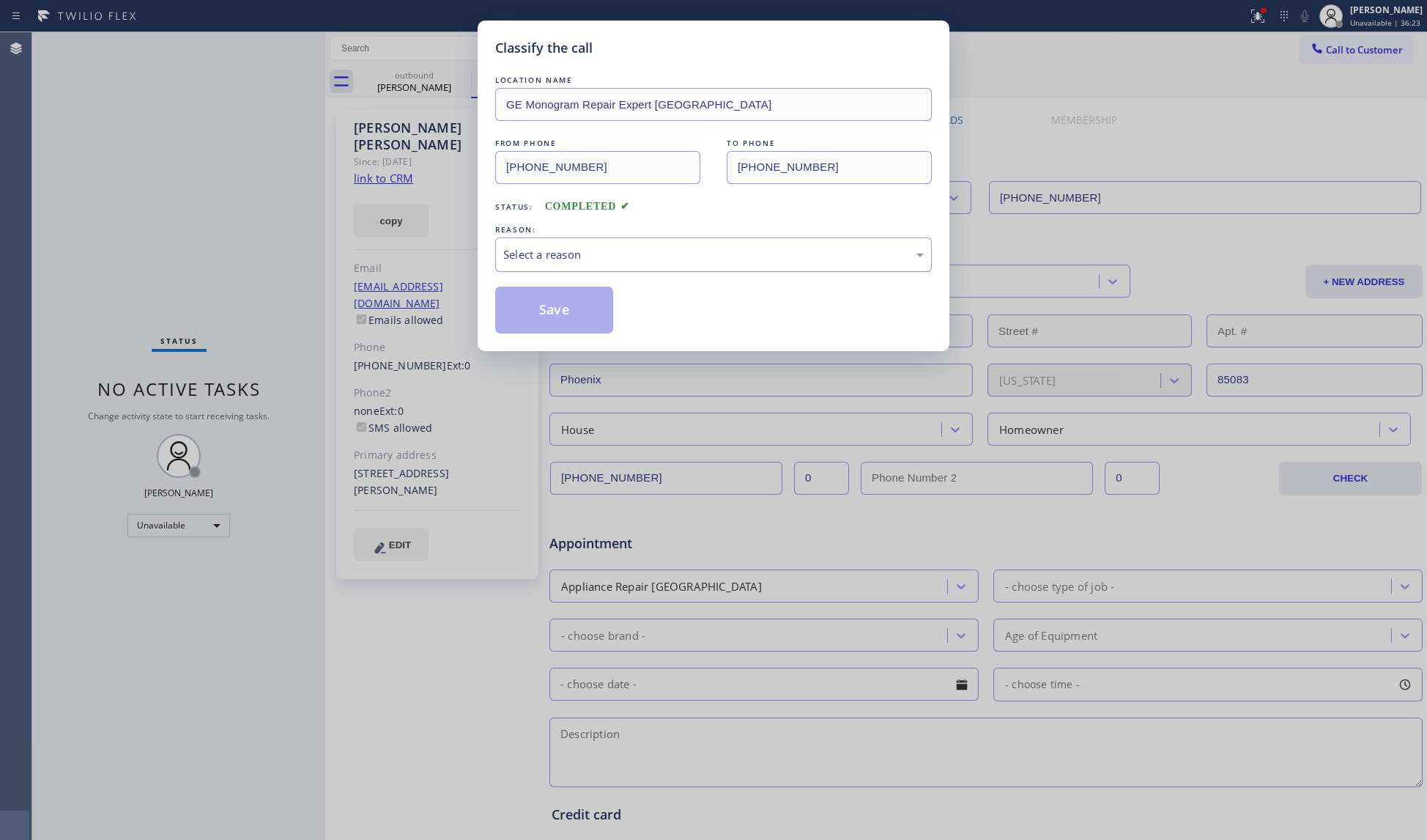
click at [535, 252] on div "Select a reason" at bounding box center [714, 254] width 421 height 16
click at [528, 307] on button "Save" at bounding box center [555, 309] width 118 height 47
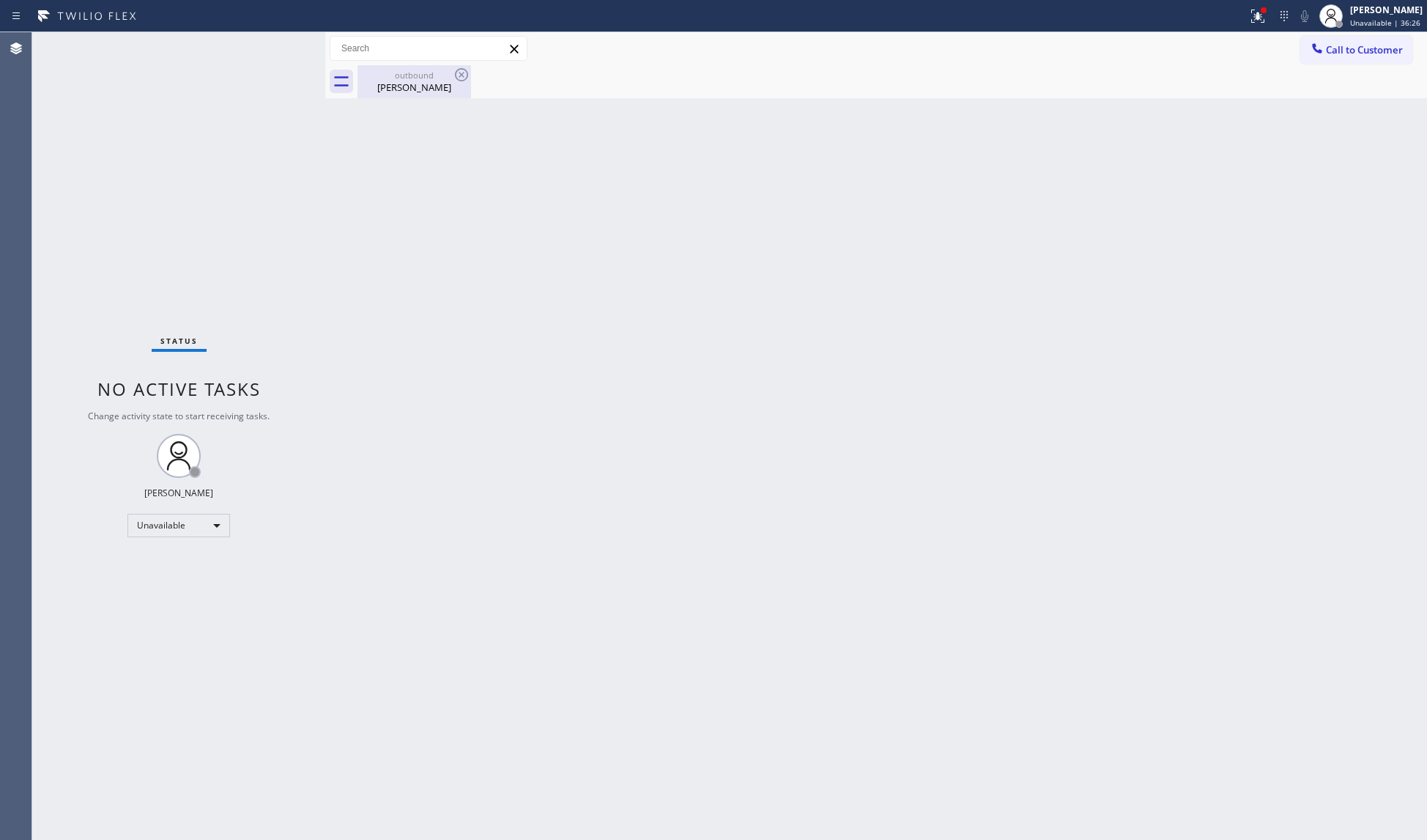
click at [442, 97] on div "Back to Dashboard Change Sender ID Customers Technicians Select a contact Outbo…" at bounding box center [876, 436] width 1102 height 807
click at [441, 88] on div "[PERSON_NAME]" at bounding box center [414, 87] width 111 height 14
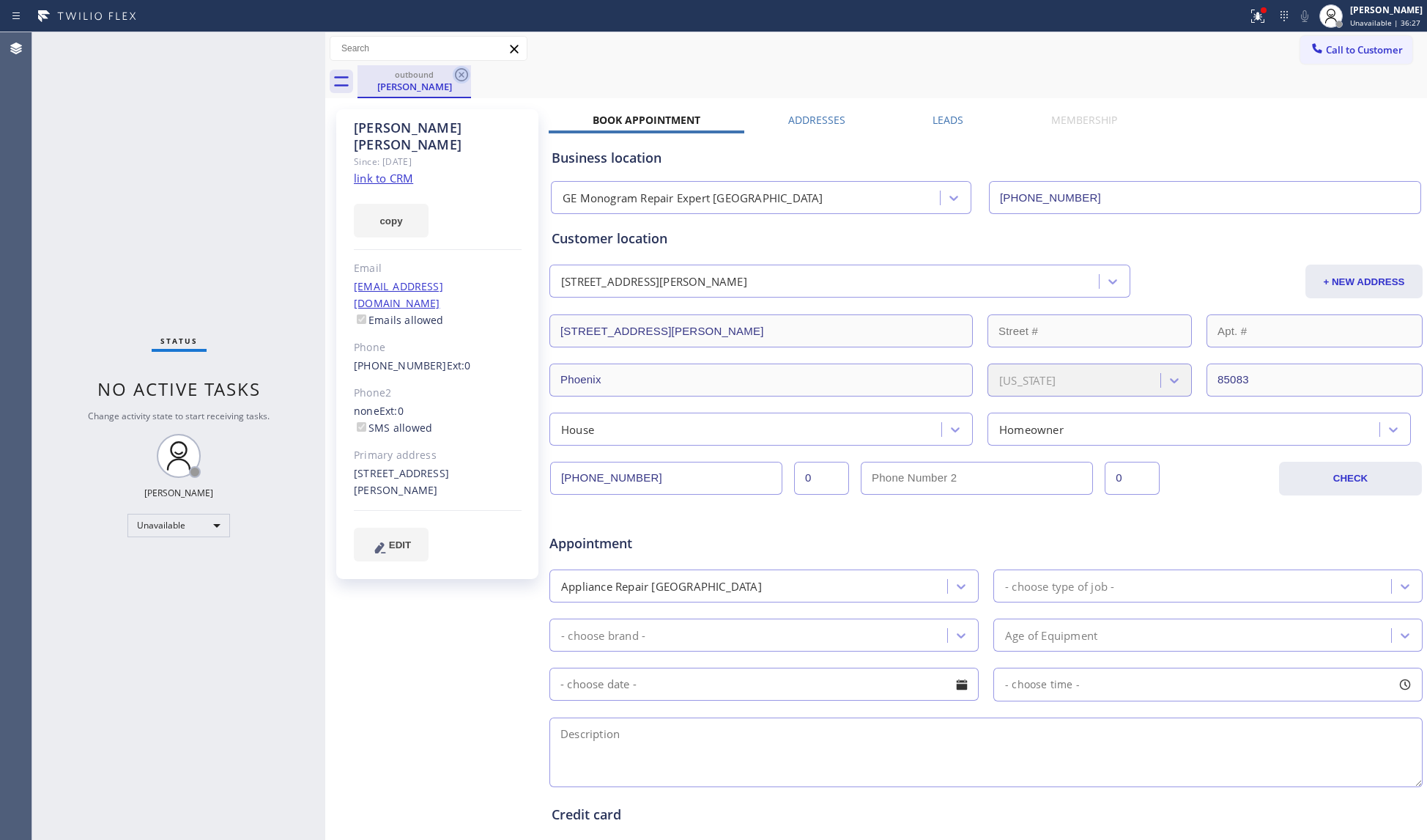
click at [453, 75] on icon at bounding box center [462, 75] width 17 height 17
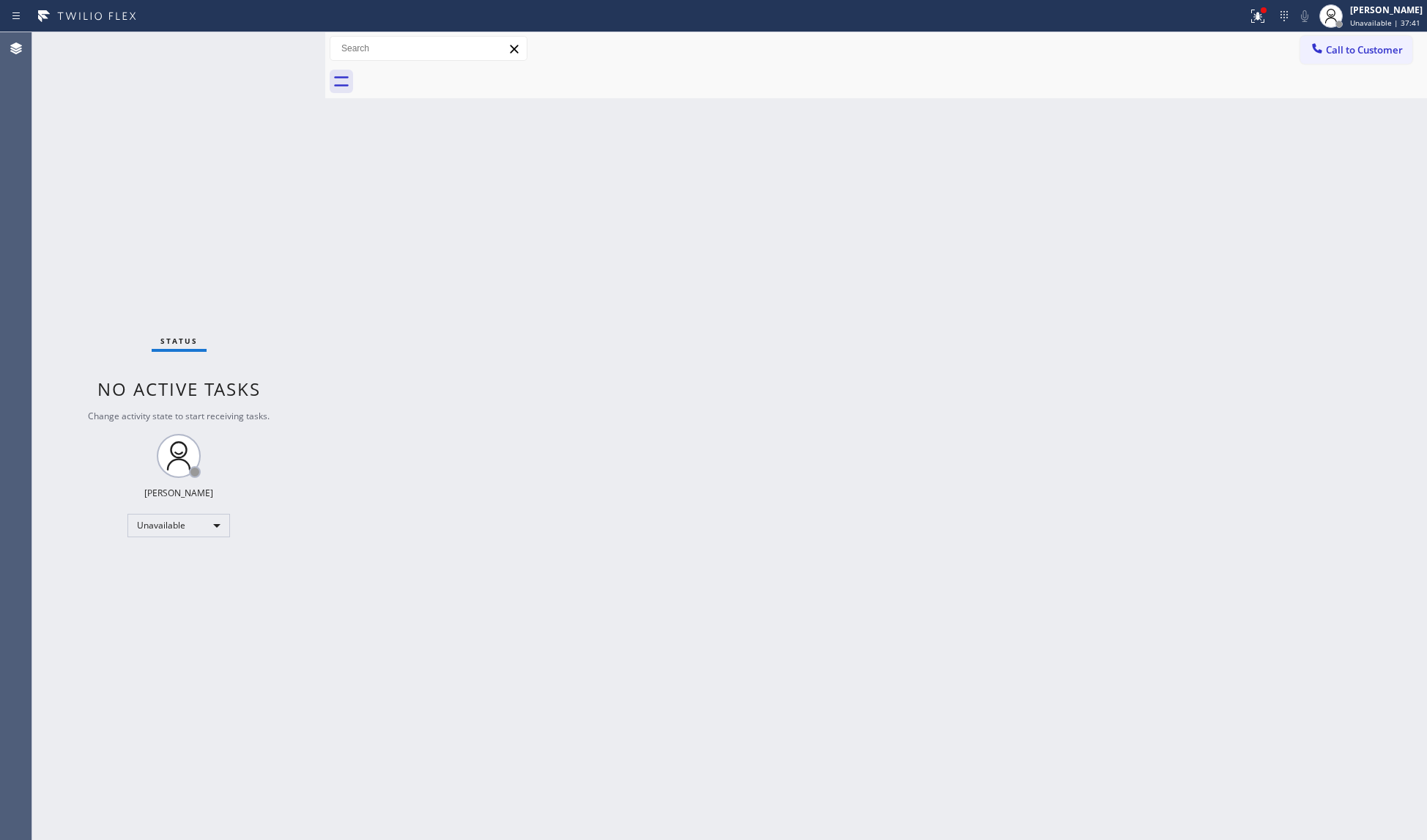
drag, startPoint x: 1358, startPoint y: 51, endPoint x: 1173, endPoint y: 82, distance: 187.6
click at [1346, 55] on span "Call to Customer" at bounding box center [1364, 50] width 77 height 14
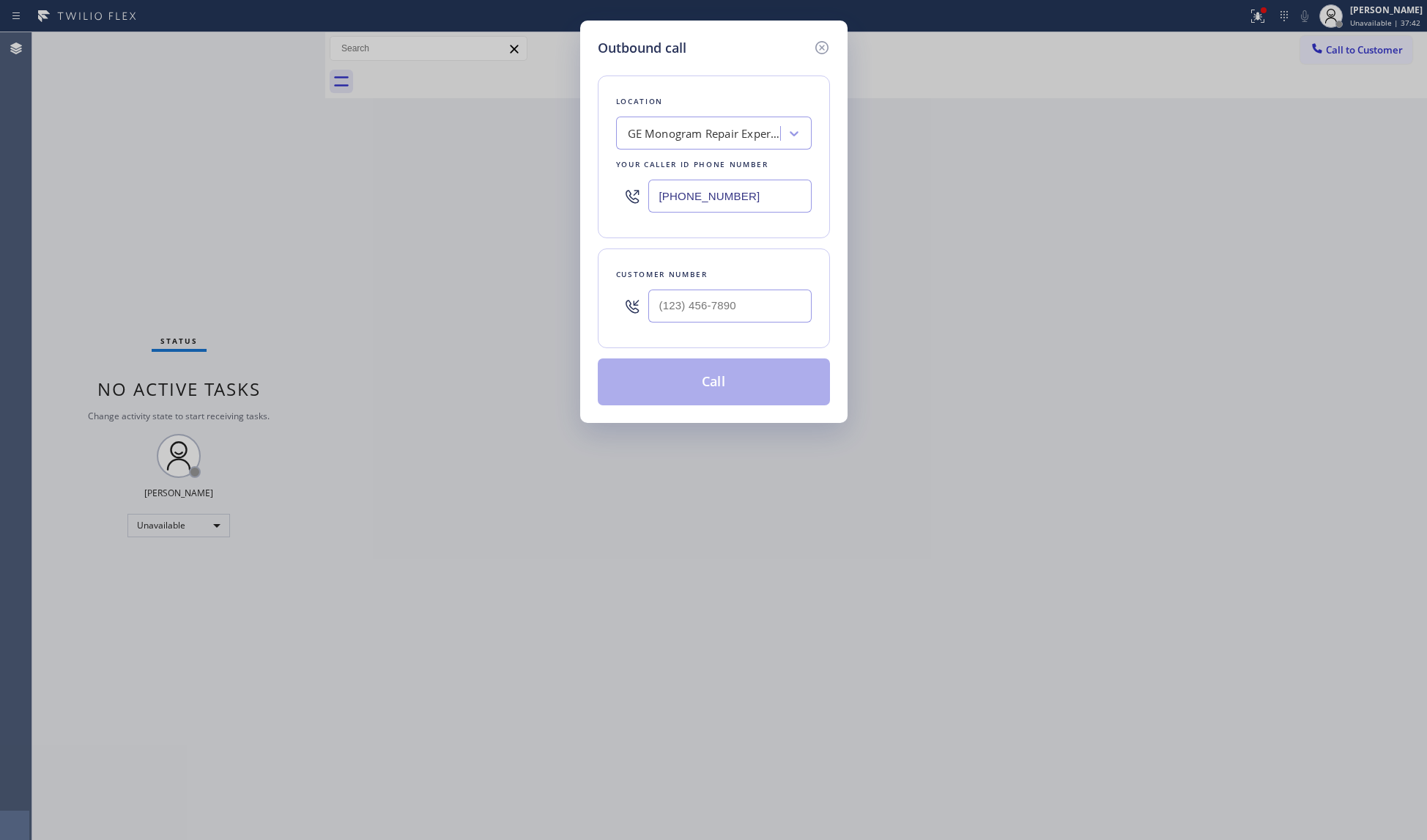
drag, startPoint x: 768, startPoint y: 197, endPoint x: 499, endPoint y: 203, distance: 269.1
click at [537, 214] on div "Outbound call Location GE Monogram Repair Expert [GEOGRAPHIC_DATA] Your caller …" at bounding box center [713, 420] width 1427 height 840
paste input "312) 945-0384"
type input "[PHONE_NUMBER]"
click at [666, 319] on input "(___) ___-____" at bounding box center [730, 306] width 163 height 33
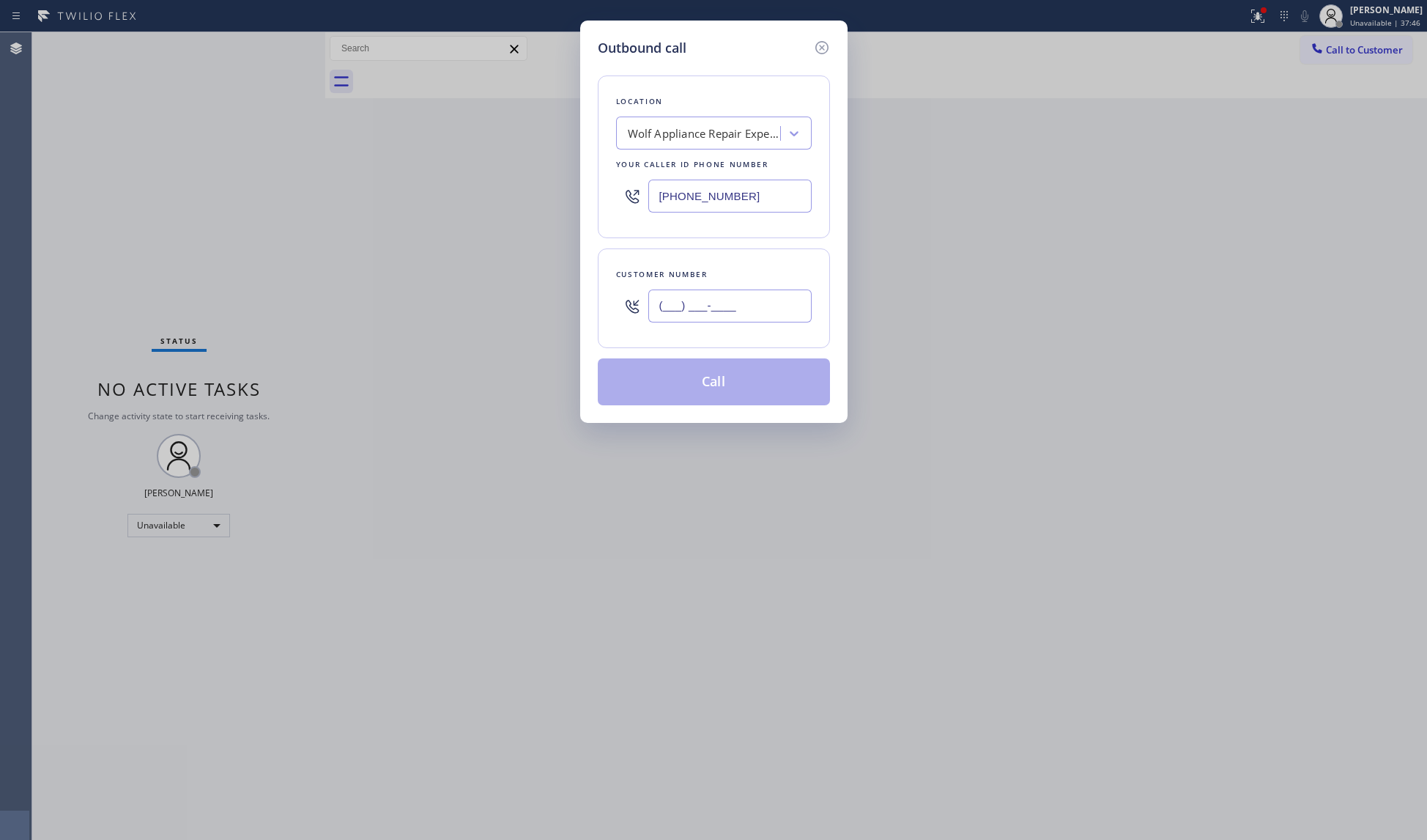
paste input "312) 560-0415"
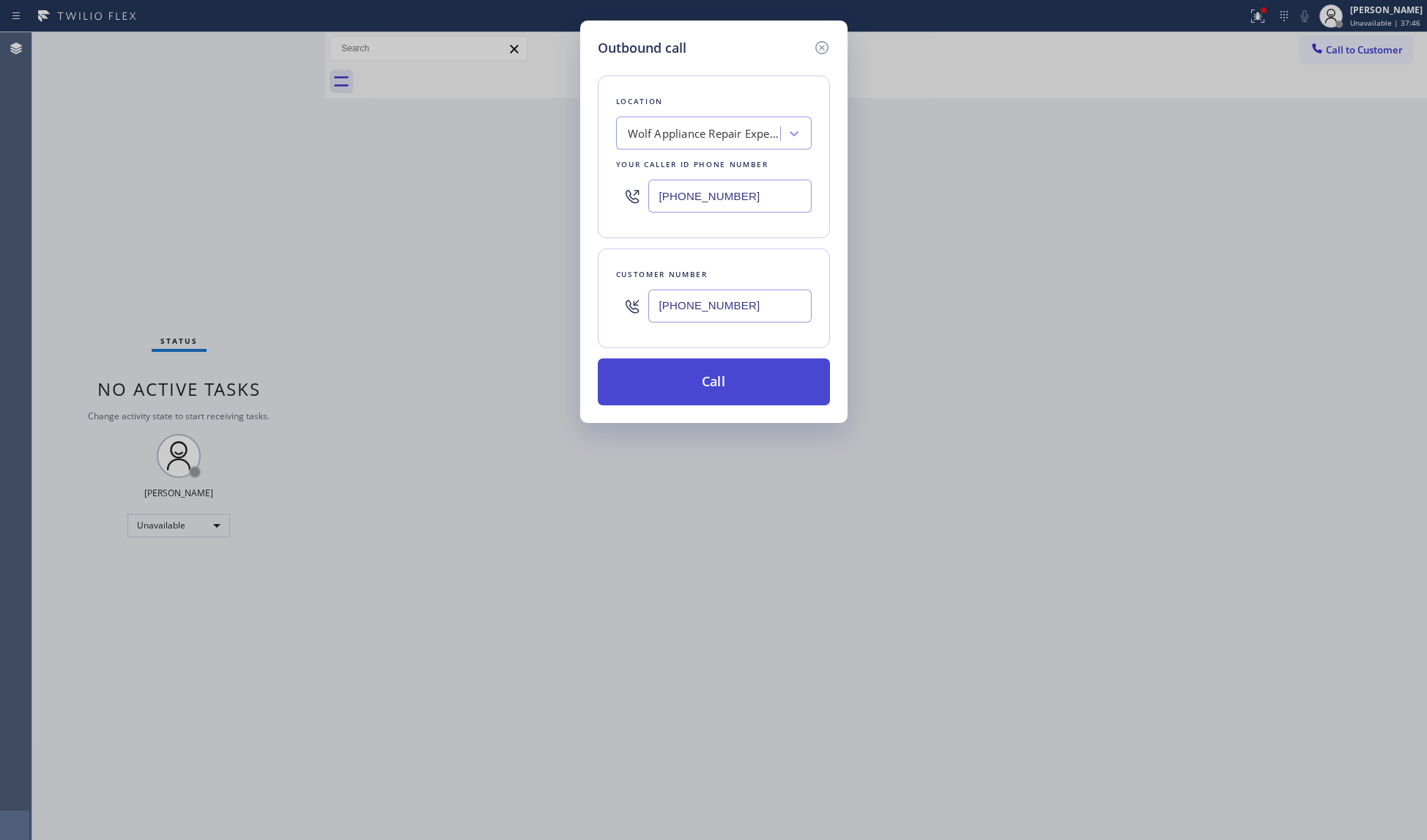
type input "[PHONE_NUMBER]"
click at [712, 372] on button "Call" at bounding box center [713, 381] width 232 height 47
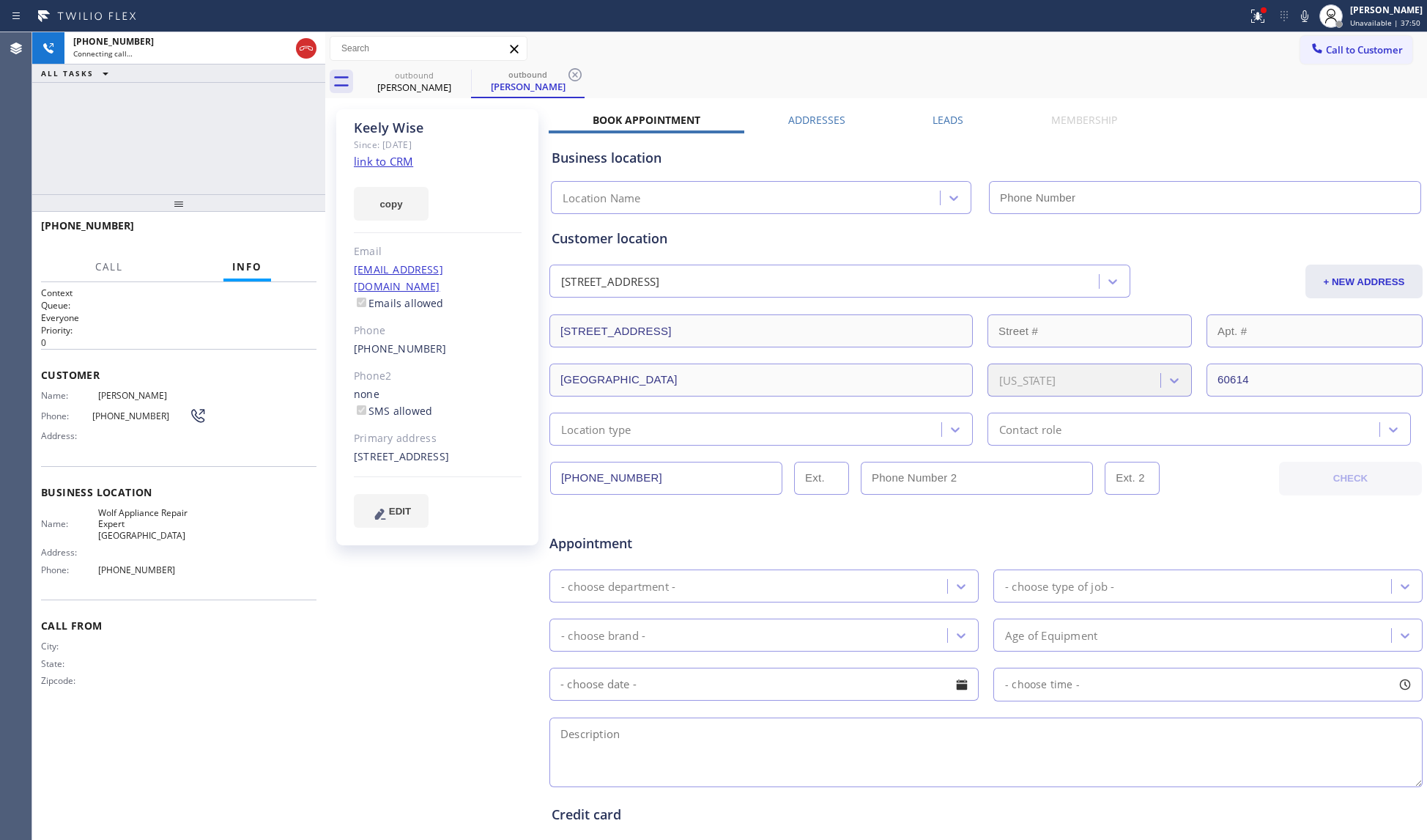
type input "[PHONE_NUMBER]"
click at [569, 75] on icon at bounding box center [575, 75] width 17 height 17
click at [1242, 5] on div at bounding box center [624, 16] width 1236 height 23
drag, startPoint x: 1246, startPoint y: 8, endPoint x: 1244, endPoint y: 20, distance: 12.2
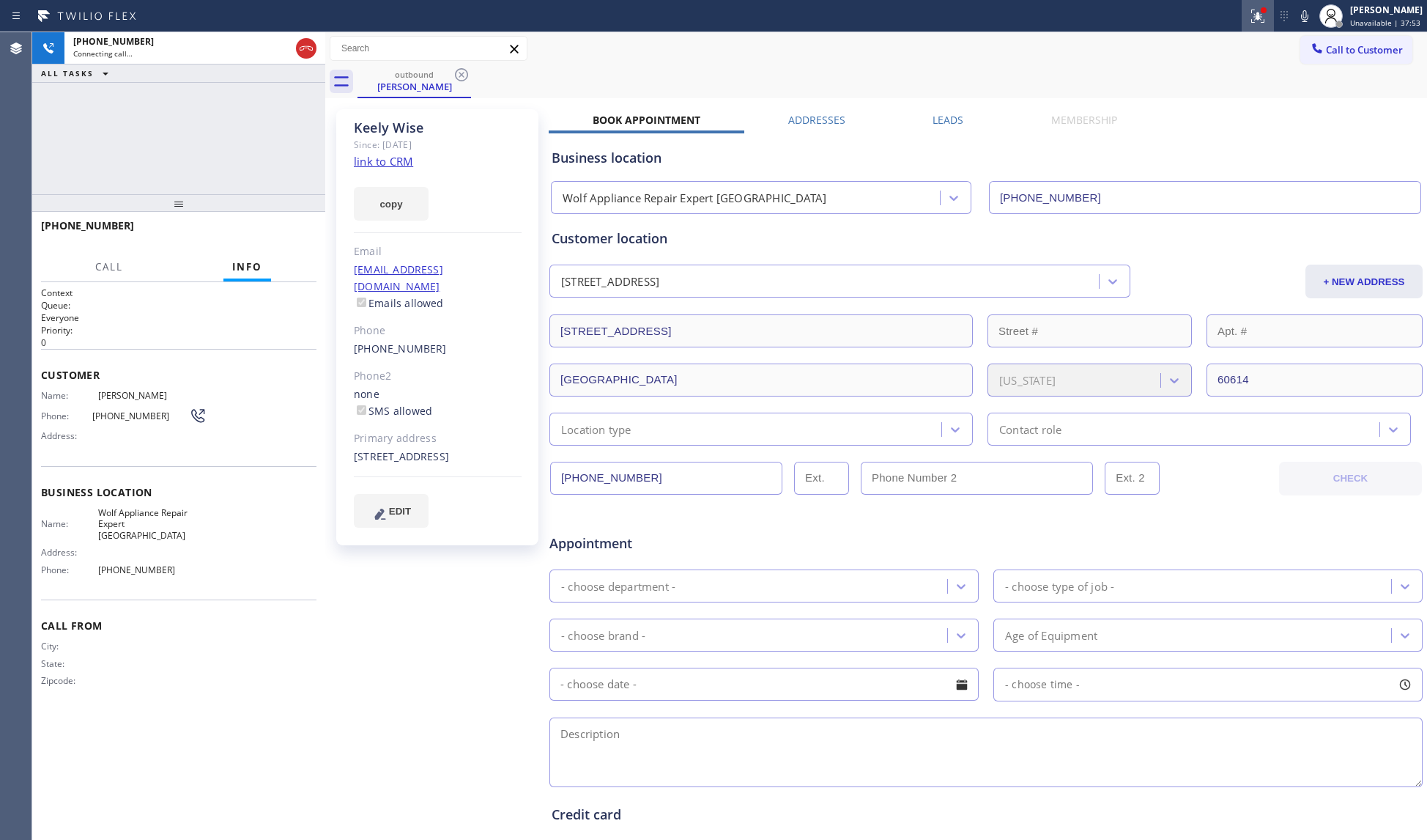
click at [1248, 10] on div at bounding box center [1257, 16] width 32 height 17
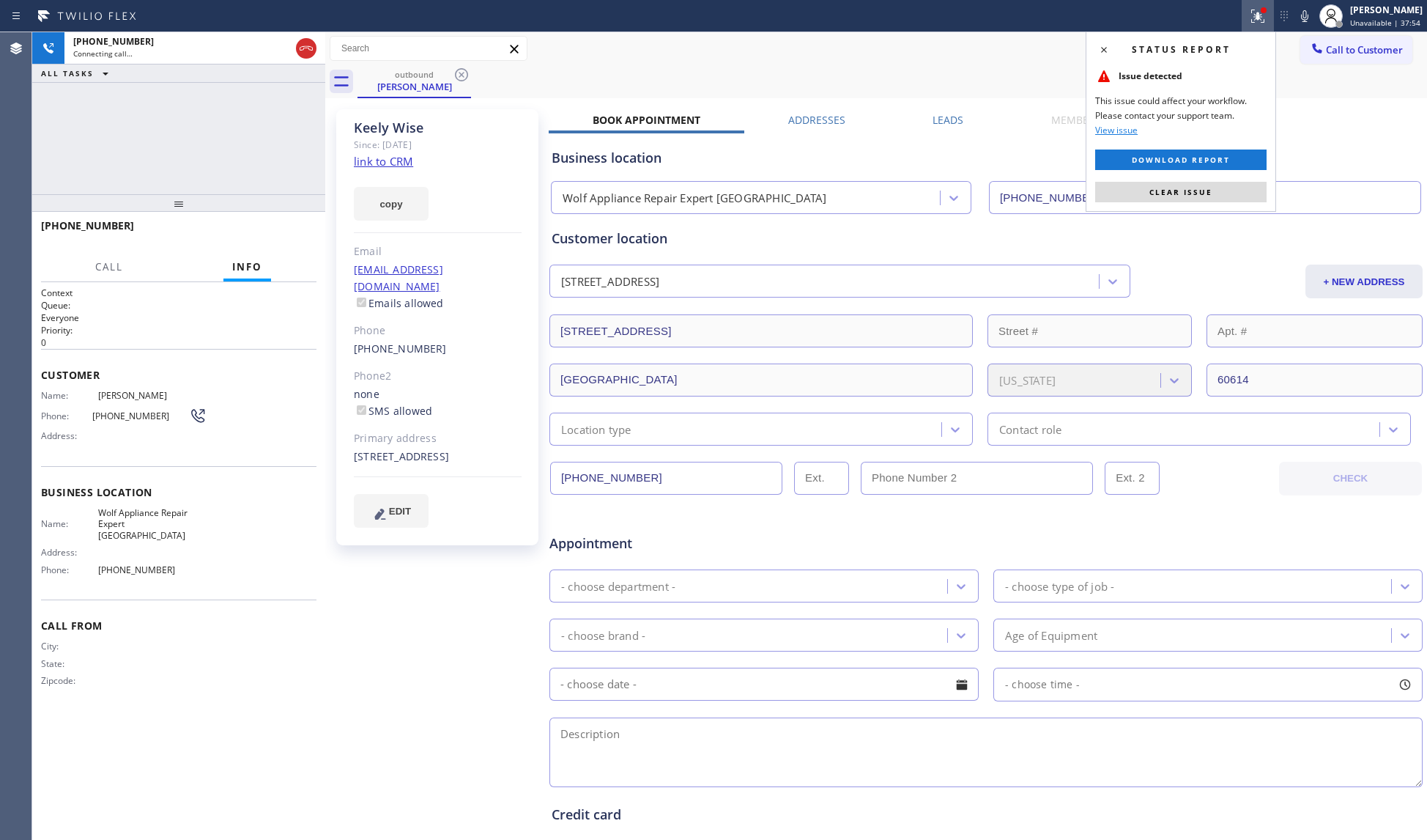
click at [1147, 193] on button "Clear issue" at bounding box center [1181, 191] width 172 height 20
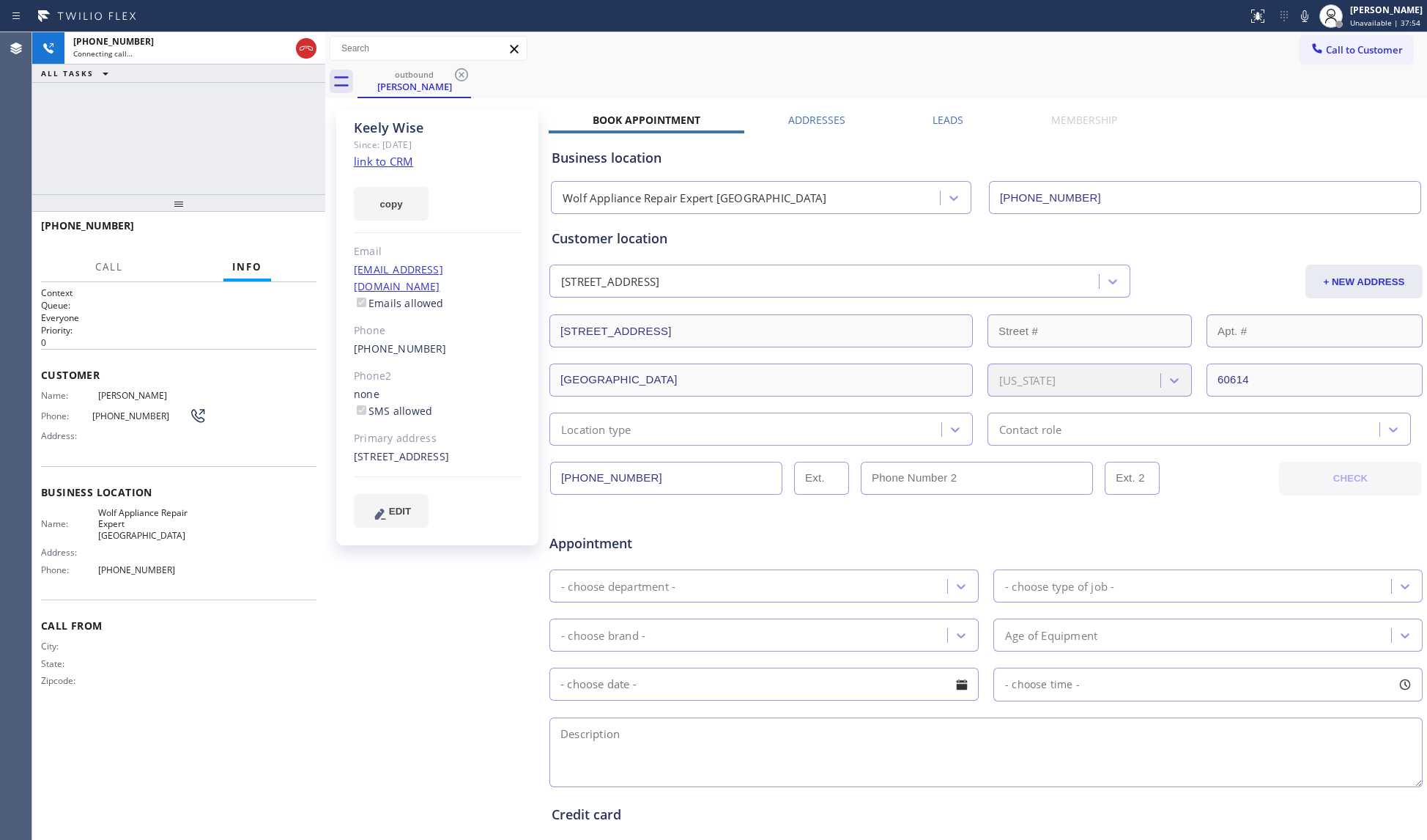
click at [1059, 74] on div "outbound [PERSON_NAME]" at bounding box center [892, 81] width 1070 height 33
click at [285, 239] on button "HANG UP" at bounding box center [282, 232] width 68 height 20
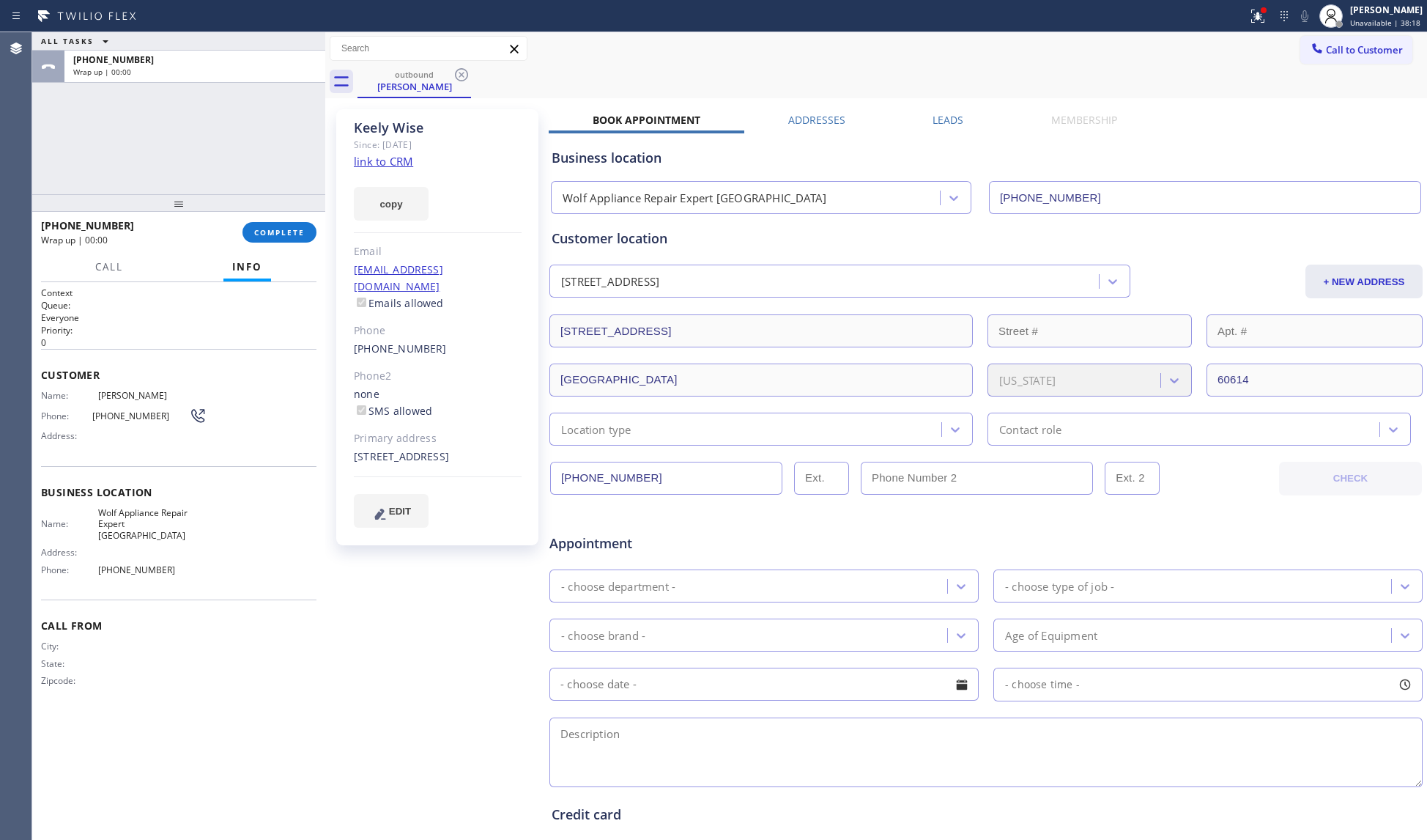
drag, startPoint x: 284, startPoint y: 239, endPoint x: 302, endPoint y: 275, distance: 40.2
click at [284, 239] on button "COMPLETE" at bounding box center [279, 232] width 74 height 20
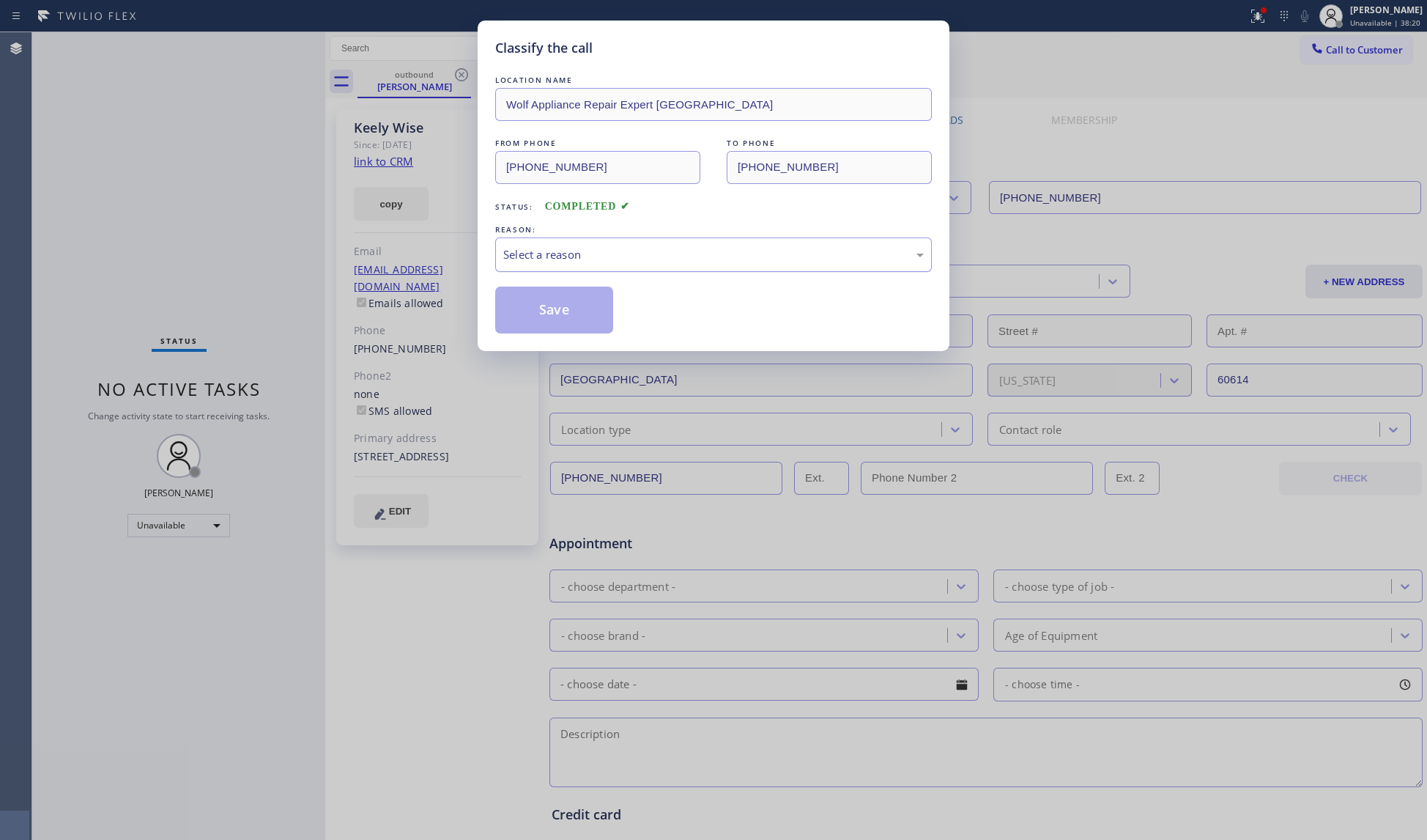
drag, startPoint x: 557, startPoint y: 255, endPoint x: 537, endPoint y: 271, distance: 25.6
click at [543, 265] on div "Select a reason" at bounding box center [714, 255] width 437 height 35
click at [552, 307] on button "Save" at bounding box center [555, 309] width 118 height 47
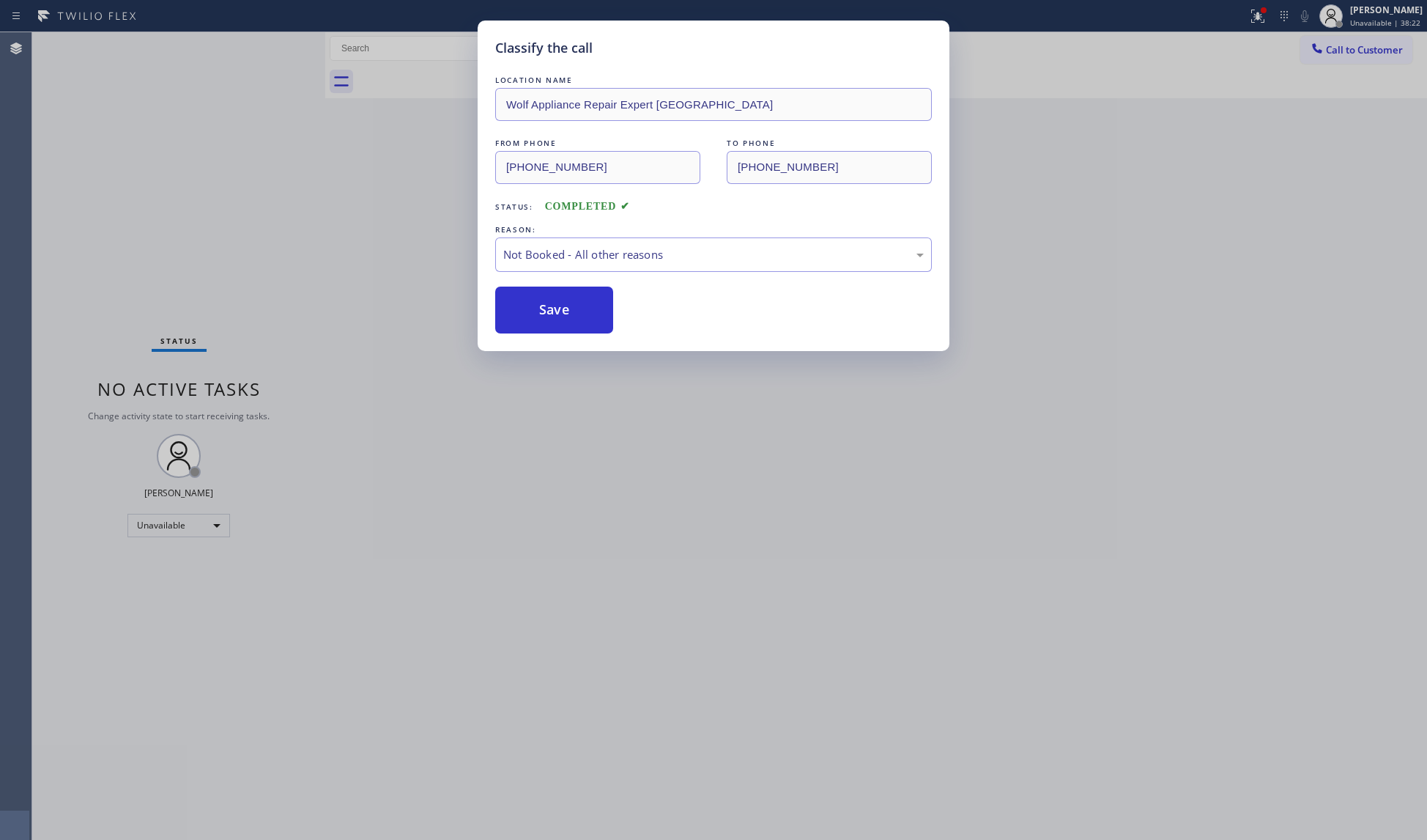
drag, startPoint x: 88, startPoint y: 164, endPoint x: 139, endPoint y: 166, distance: 51.0
click at [95, 163] on div "Classify the call LOCATION NAME Wolf Appliance Repair Expert [GEOGRAPHIC_DATA] …" at bounding box center [713, 420] width 1427 height 840
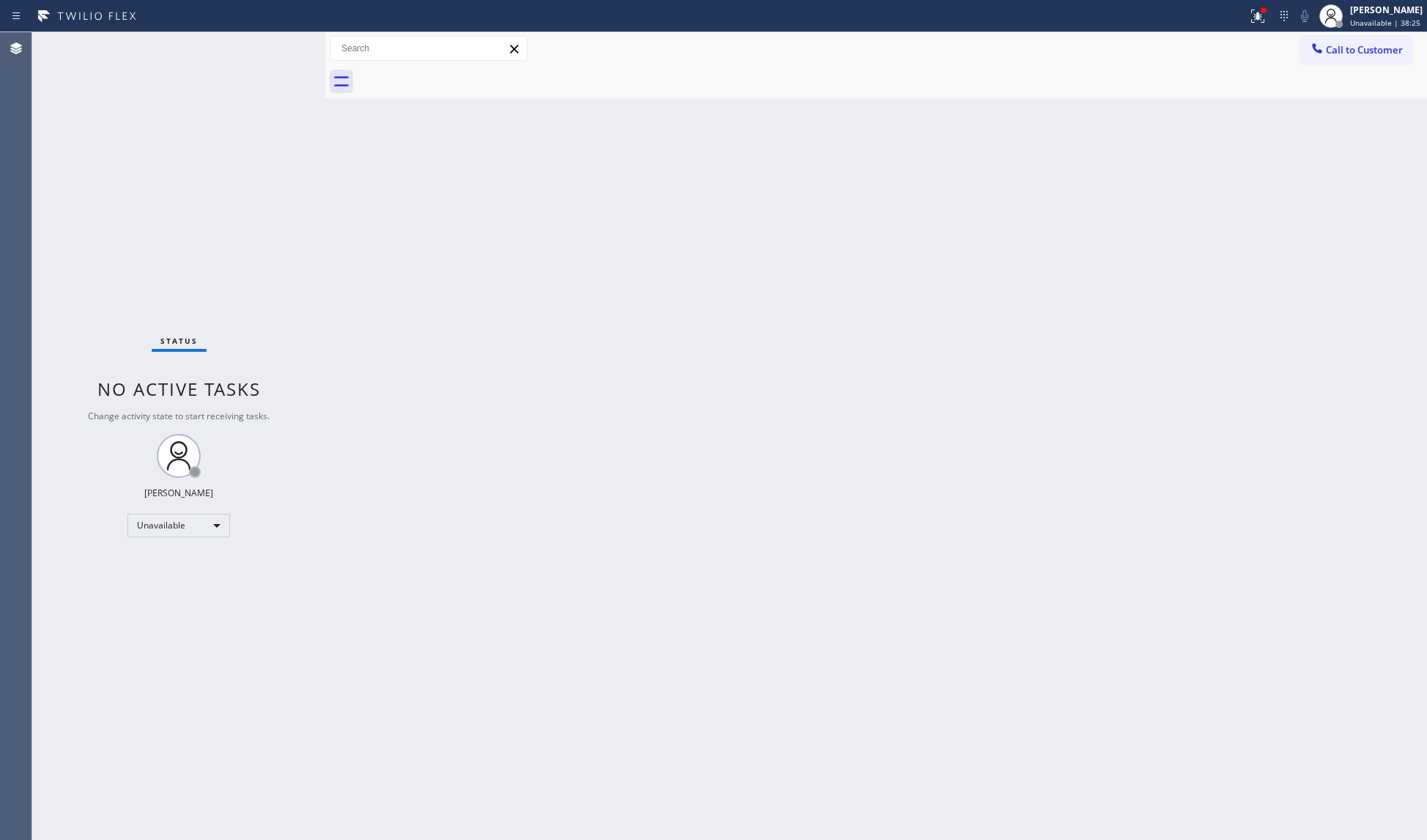
click at [651, 324] on div "Back to Dashboard Change Sender ID Customers Technicians Select a contact Outbo…" at bounding box center [876, 436] width 1102 height 807
click at [1272, 24] on button at bounding box center [1257, 16] width 32 height 32
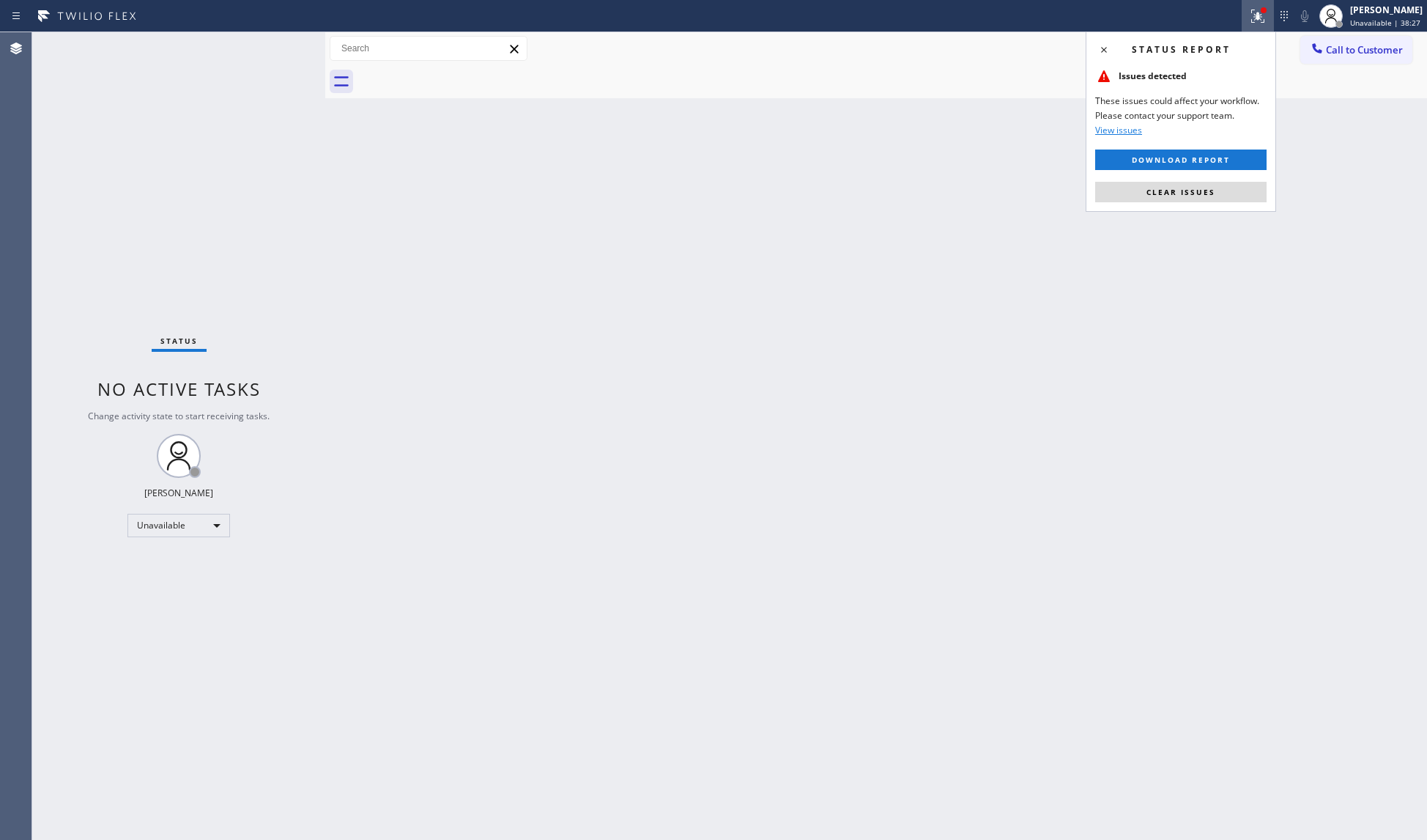
click at [1168, 214] on div "Back to Dashboard Change Sender ID Customers Technicians Select a contact Outbo…" at bounding box center [876, 436] width 1102 height 807
click at [1170, 196] on span "Clear issues" at bounding box center [1181, 192] width 69 height 11
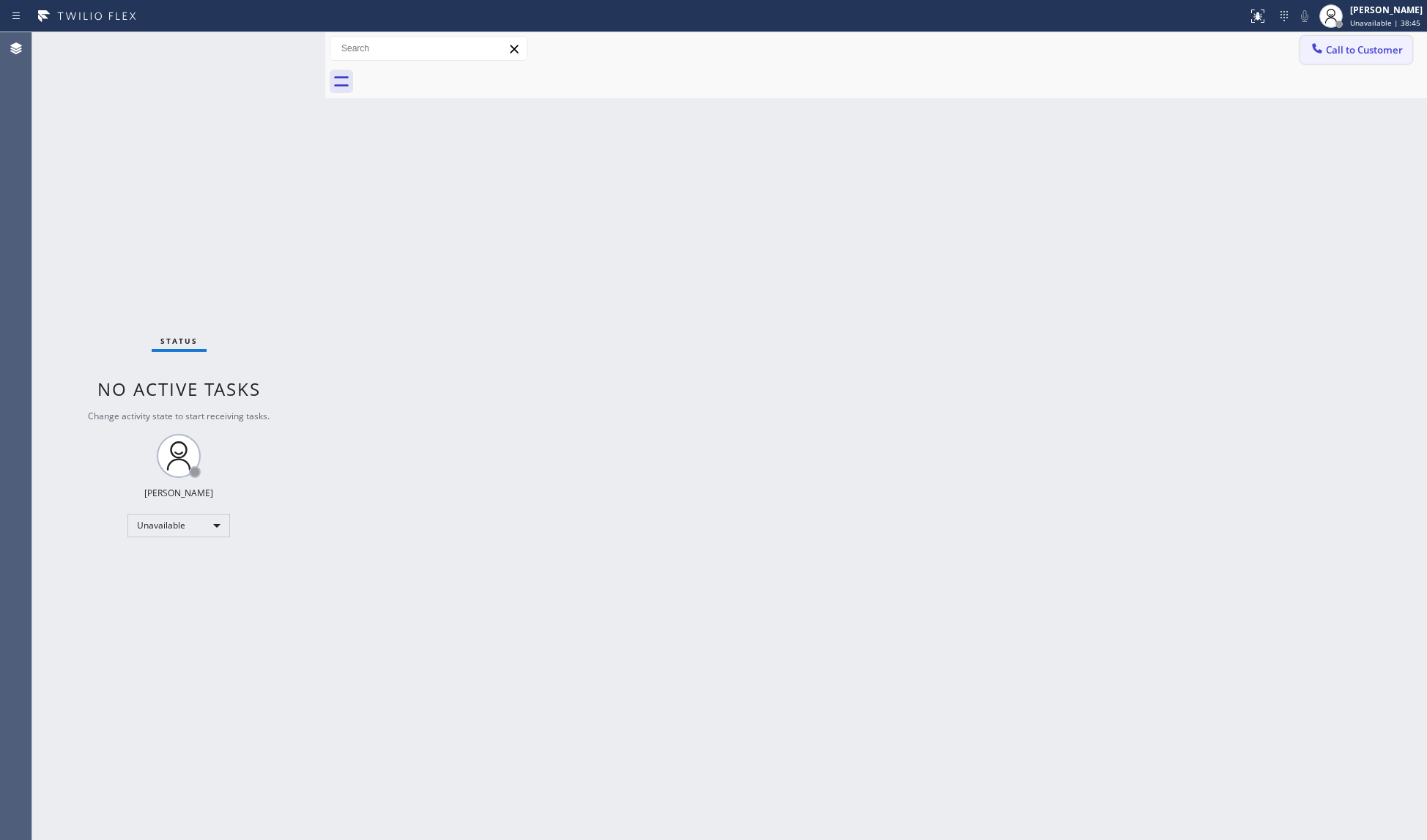
click at [1337, 38] on button "Call to Customer" at bounding box center [1357, 49] width 113 height 28
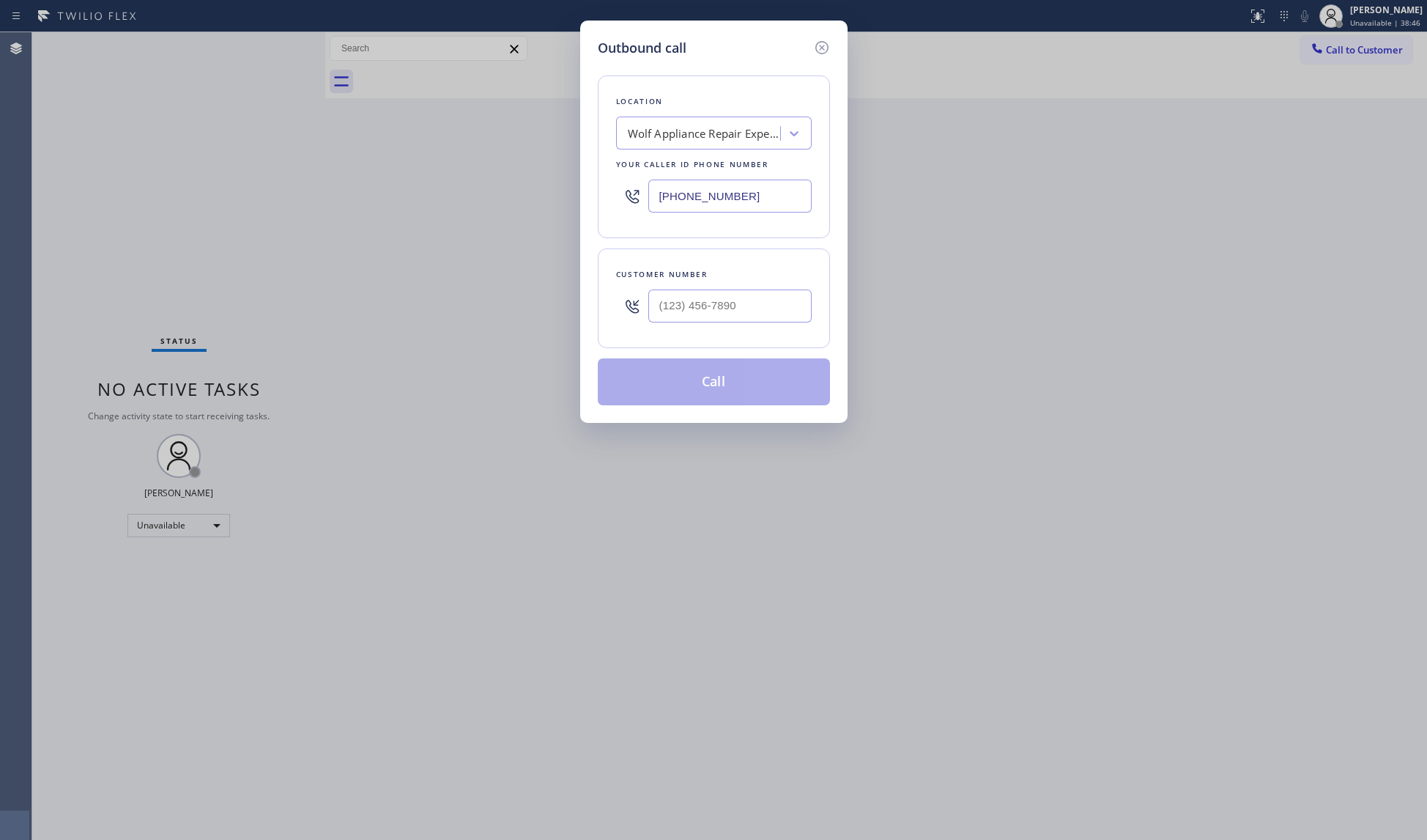
drag, startPoint x: 762, startPoint y: 197, endPoint x: 523, endPoint y: 206, distance: 239.2
click at [534, 210] on div "Outbound call Location Wolf Appliance Repair Expert [GEOGRAPHIC_DATA] Your call…" at bounding box center [713, 420] width 1427 height 840
paste input "206) 309-8891"
type input "[PHONE_NUMBER]"
click at [761, 312] on input "(___) ___-____" at bounding box center [730, 306] width 163 height 33
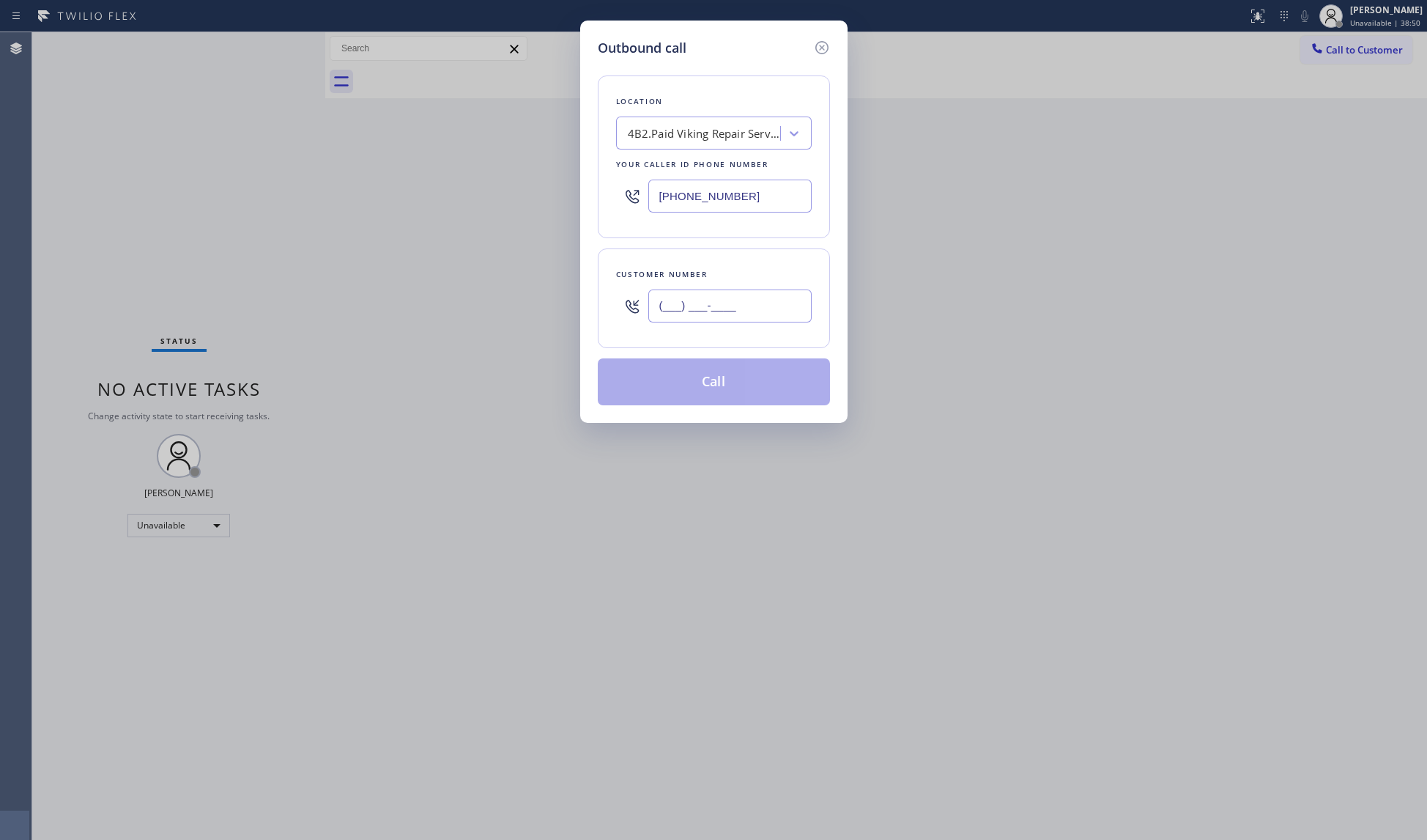
paste input "206) 290-5709"
type input "[PHONE_NUMBER]"
click at [730, 381] on button "Call" at bounding box center [713, 381] width 232 height 47
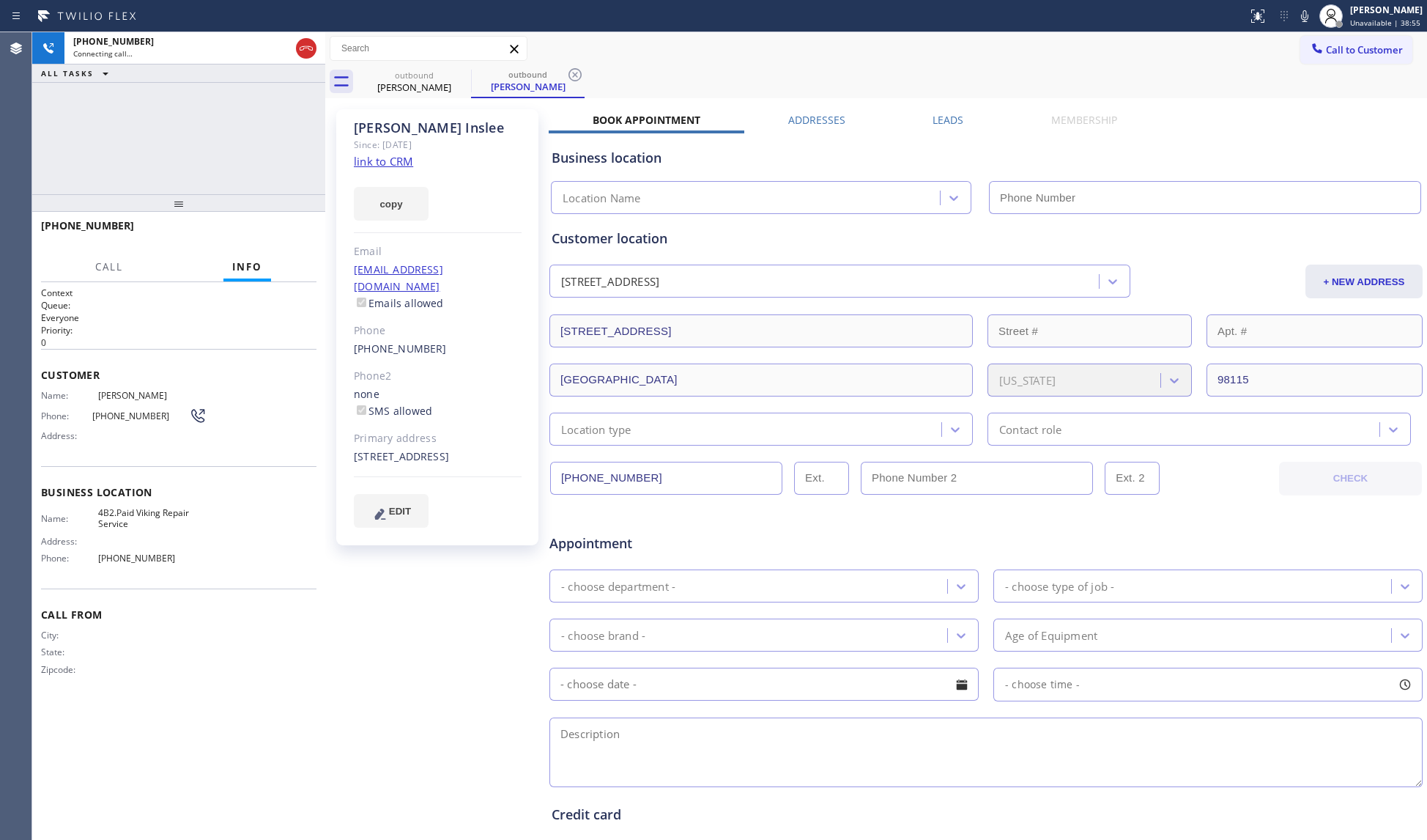
type input "[PHONE_NUMBER]"
click at [582, 72] on icon at bounding box center [575, 75] width 17 height 17
drag, startPoint x: 583, startPoint y: 72, endPoint x: 620, endPoint y: 72, distance: 37.0
click at [595, 72] on div "outbound [PERSON_NAME]" at bounding box center [892, 81] width 1070 height 33
click at [293, 232] on span "HANG UP" at bounding box center [282, 232] width 45 height 11
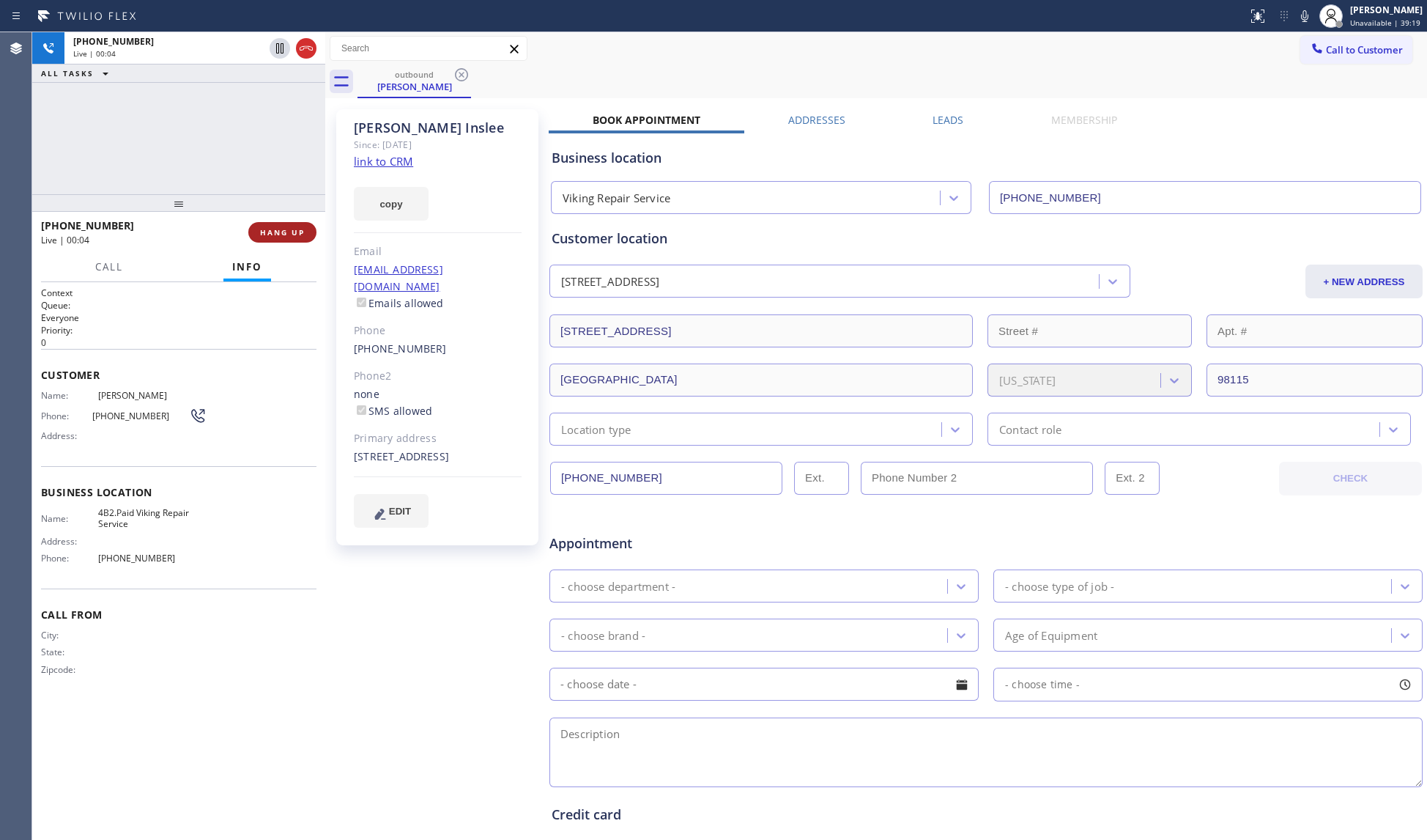
click at [293, 232] on span "HANG UP" at bounding box center [282, 232] width 45 height 11
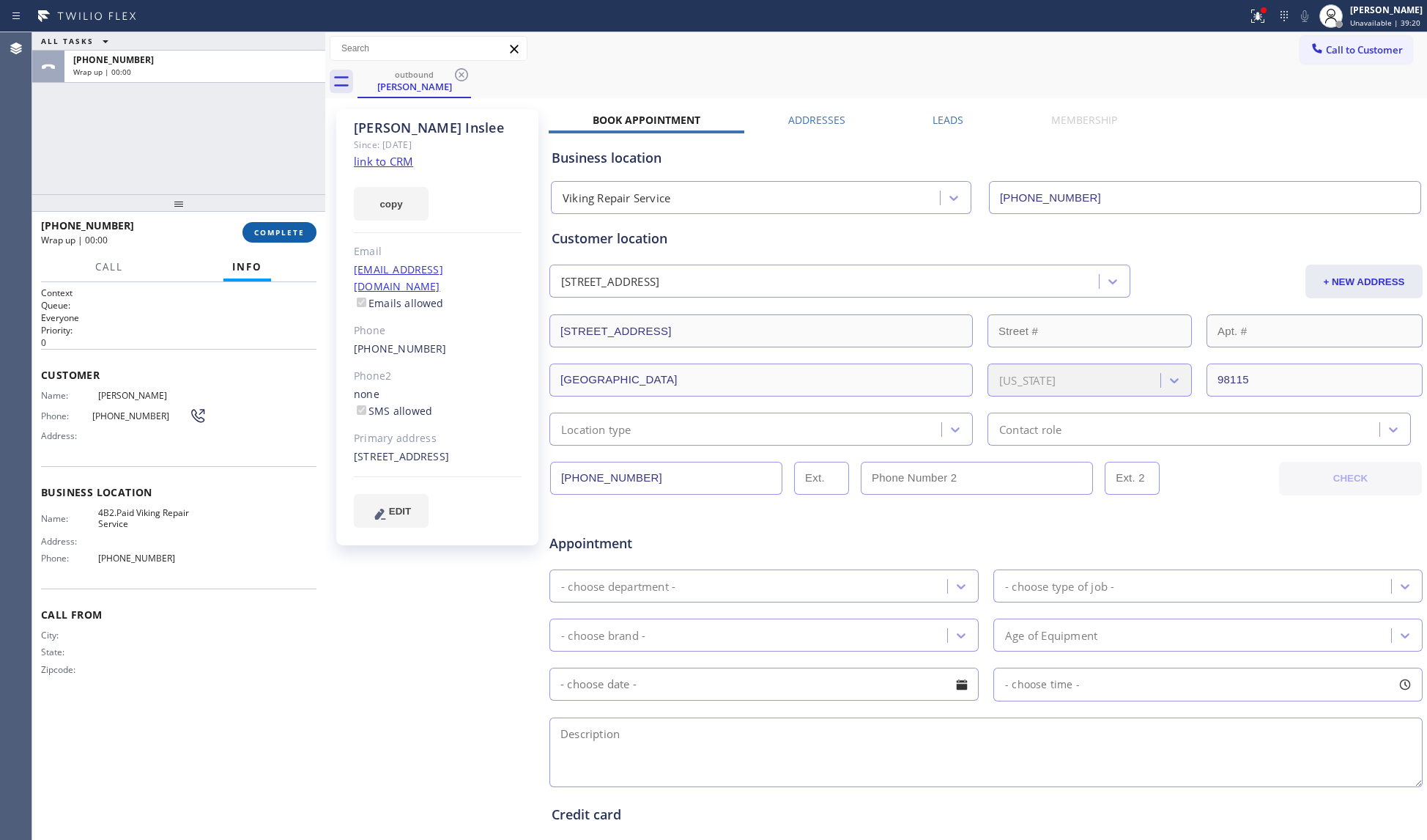
click at [293, 230] on span "COMPLETE" at bounding box center [279, 232] width 50 height 11
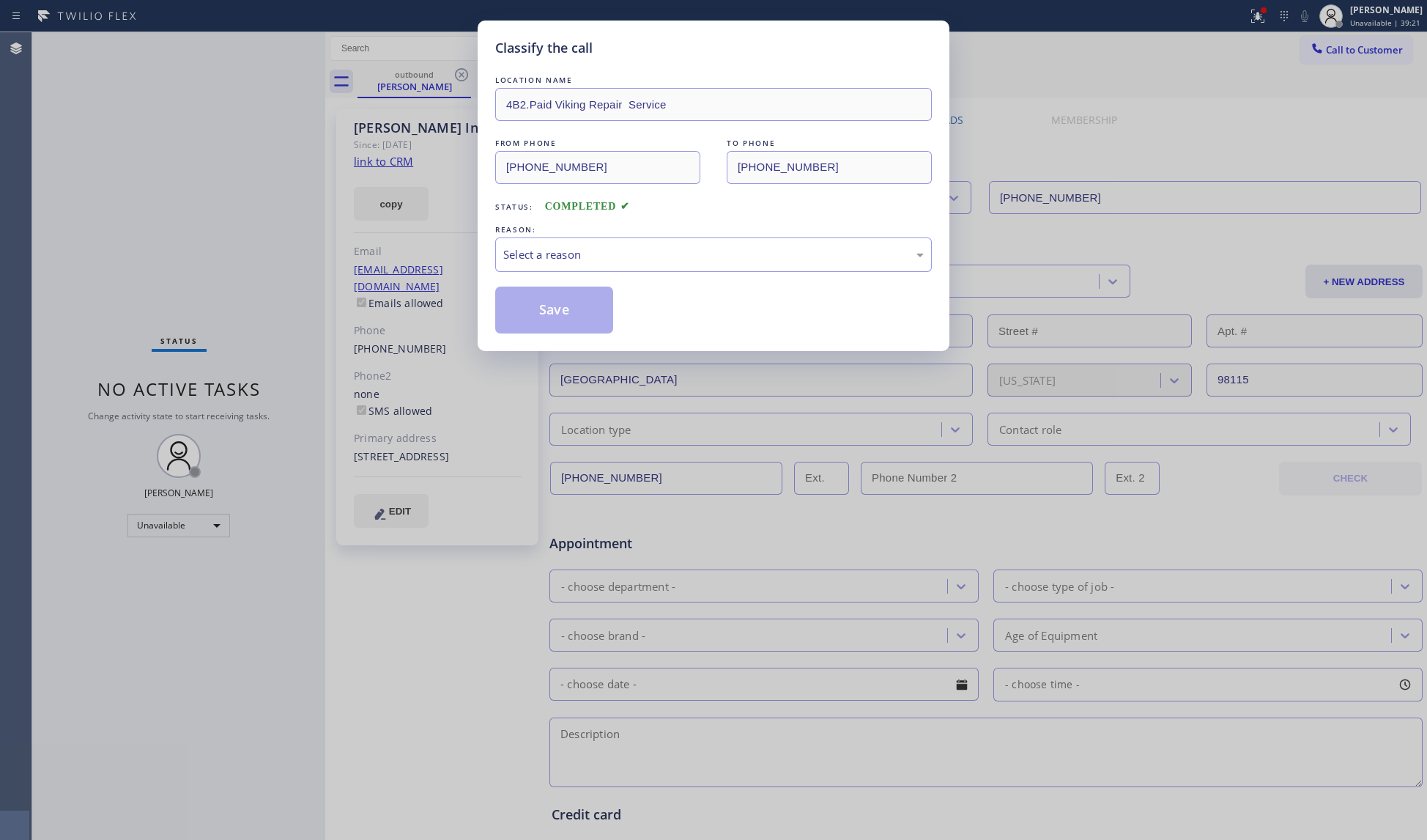
click at [648, 226] on div "REASON:" at bounding box center [714, 230] width 437 height 16
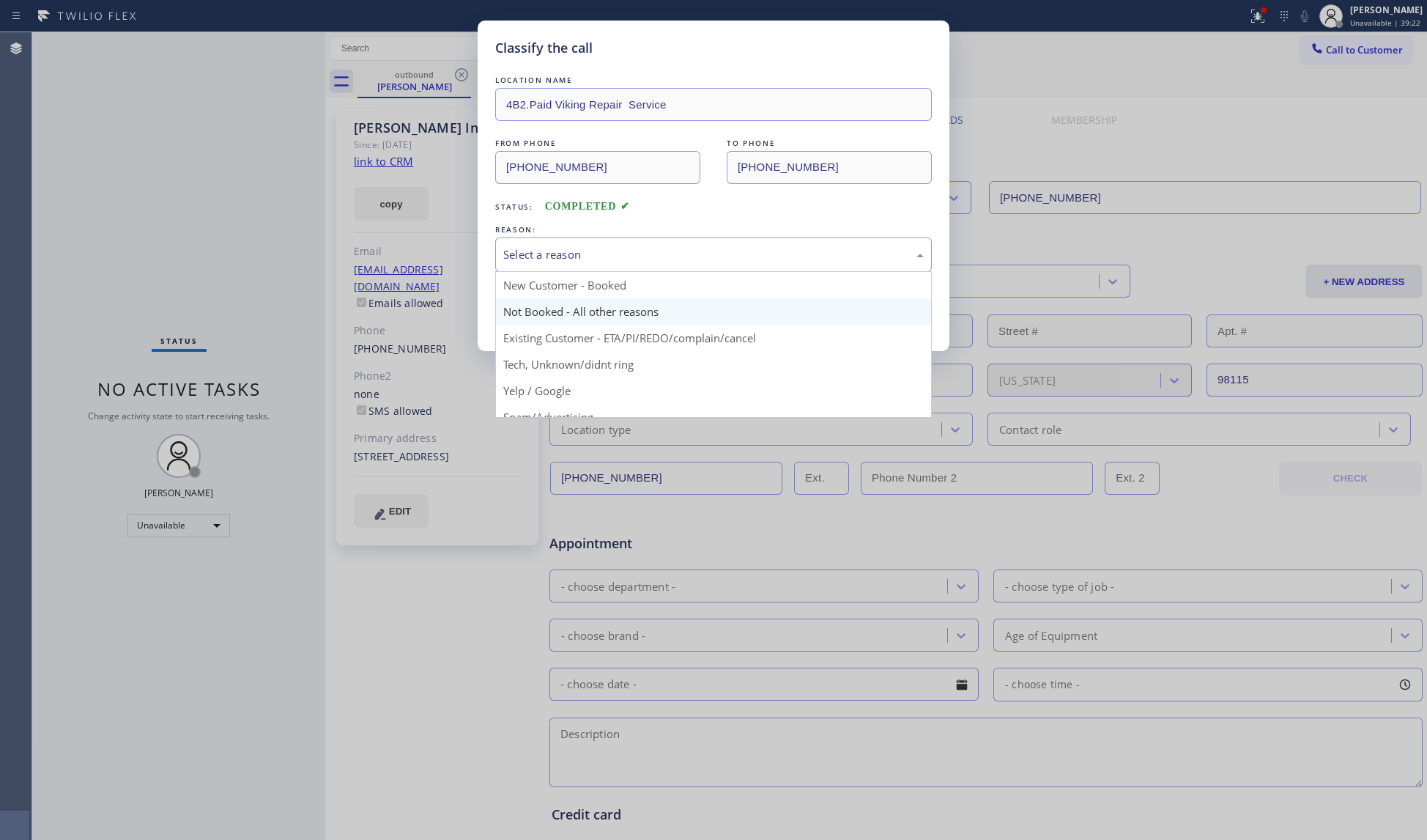
drag, startPoint x: 651, startPoint y: 261, endPoint x: 590, endPoint y: 306, distance: 75.8
click at [649, 265] on div "Select a reason" at bounding box center [714, 255] width 437 height 35
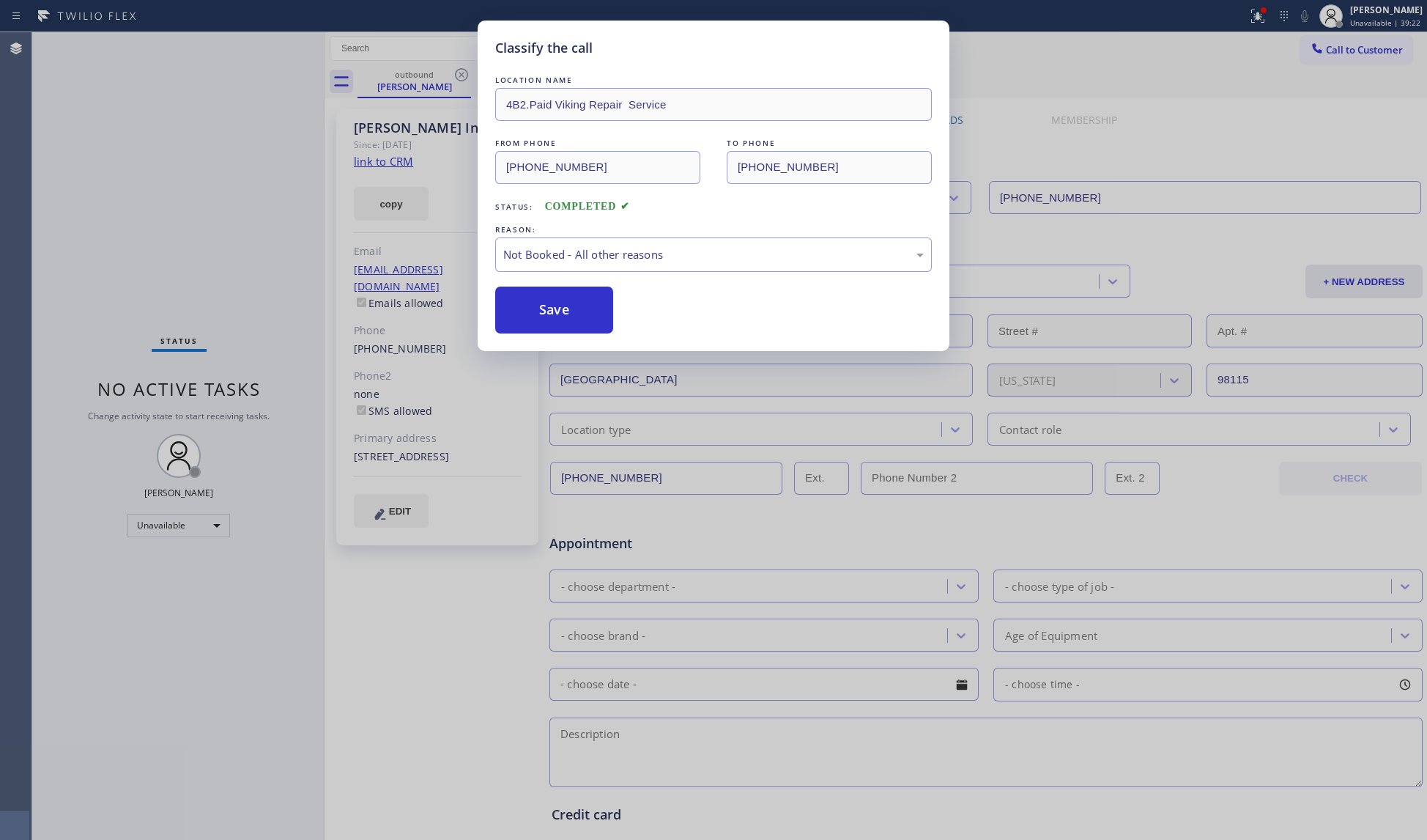
click at [516, 306] on button "Save" at bounding box center [555, 309] width 118 height 47
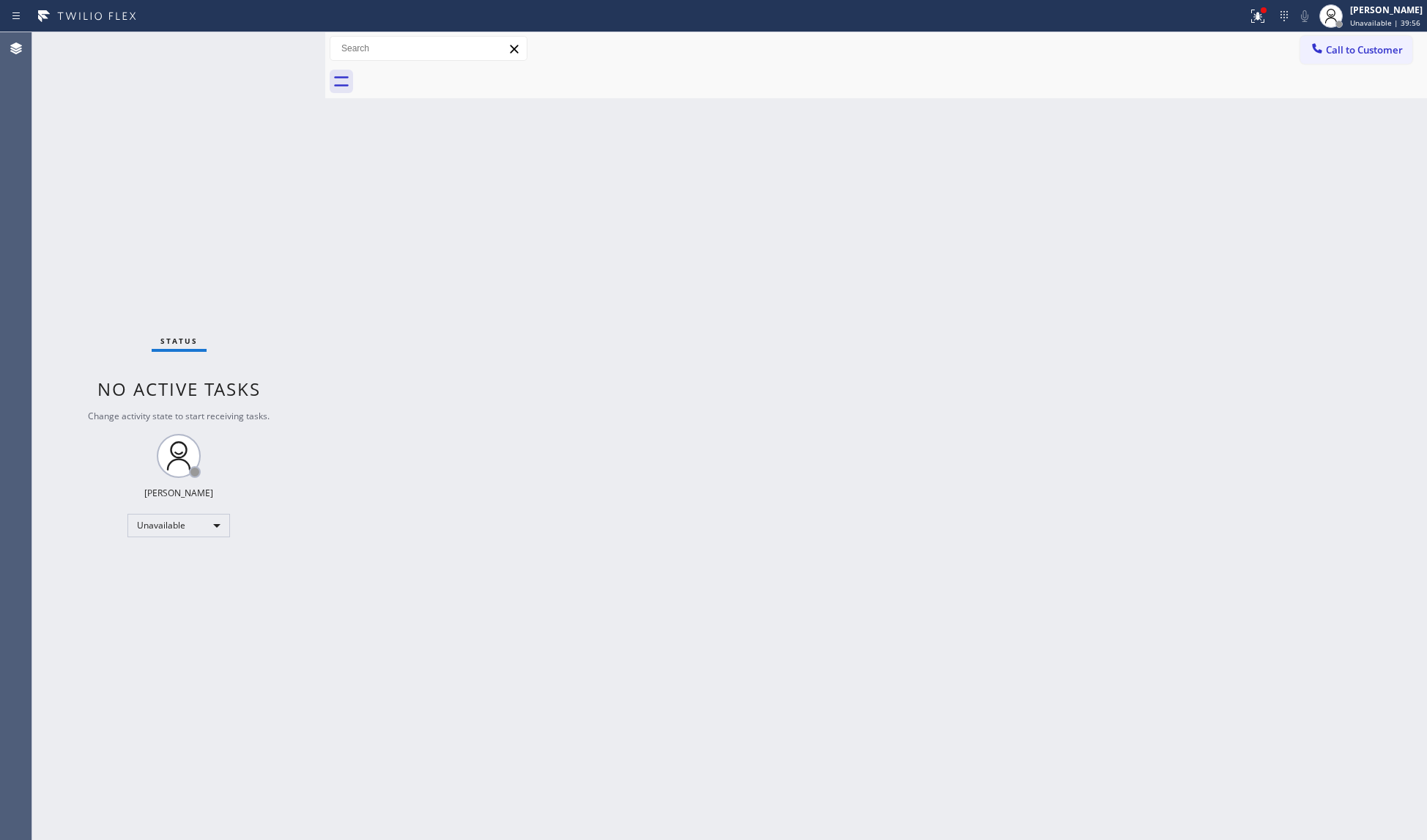
click at [1044, 278] on div "Back to Dashboard Change Sender ID Customers Technicians Select a contact Outbo…" at bounding box center [876, 436] width 1102 height 807
click at [1259, 37] on div "Call to Customer Outbound call Location Viking Repair Service Your caller id ph…" at bounding box center [876, 48] width 1102 height 25
click at [1258, 26] on button at bounding box center [1257, 16] width 32 height 32
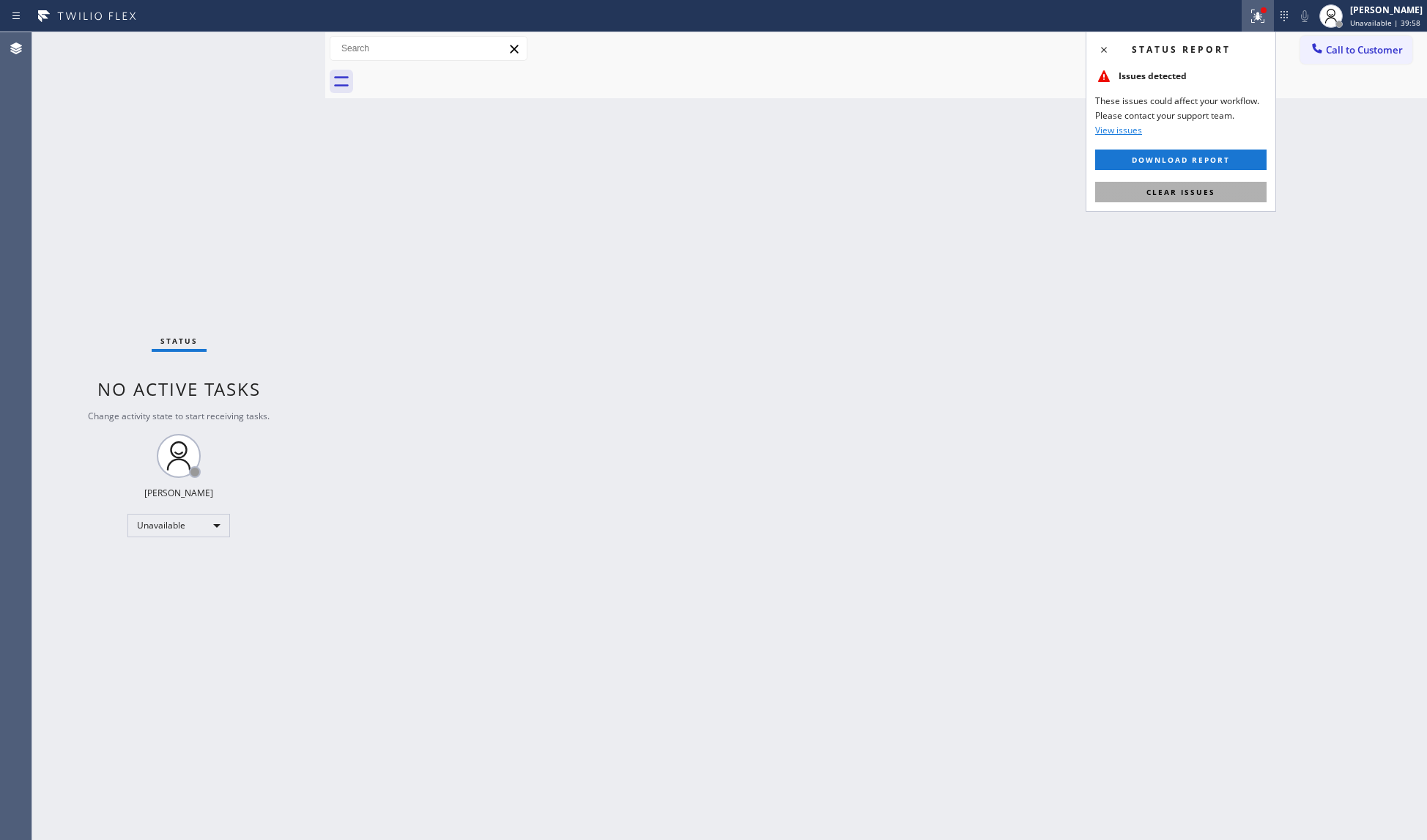
click at [1183, 193] on span "Clear issues" at bounding box center [1181, 192] width 69 height 11
